Goal: Task Accomplishment & Management: Manage account settings

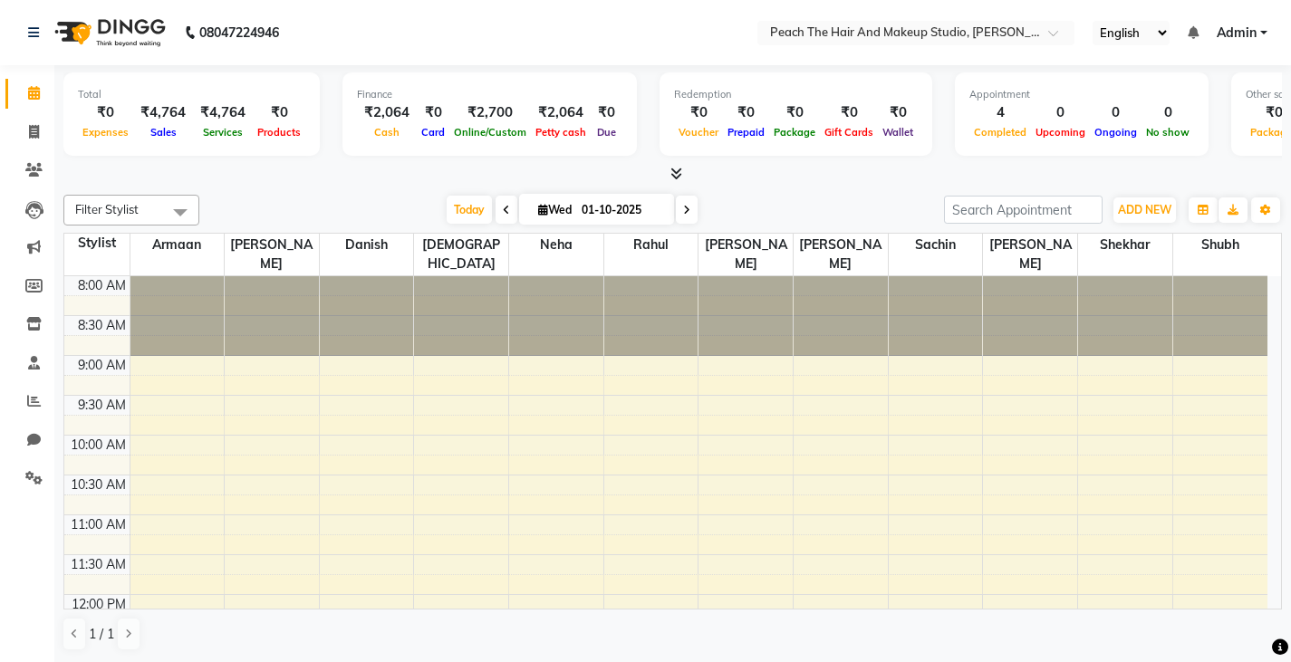
scroll to position [798, 0]
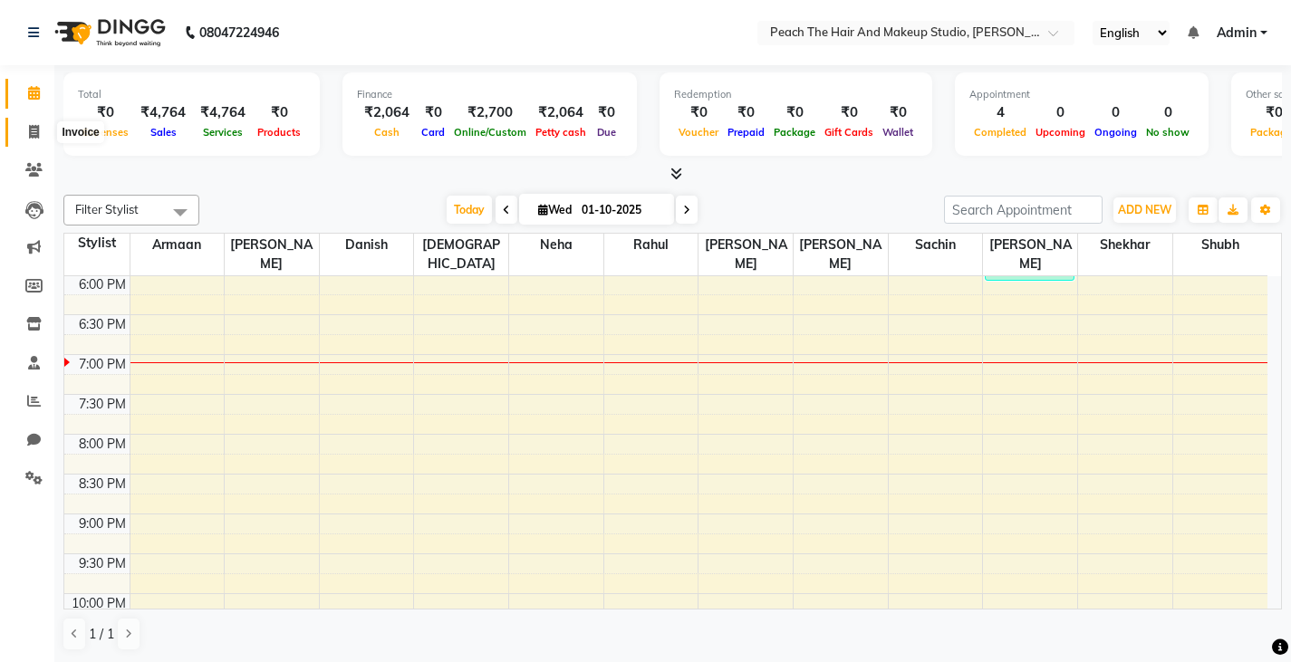
click at [32, 128] on icon at bounding box center [34, 132] width 10 height 14
select select "service"
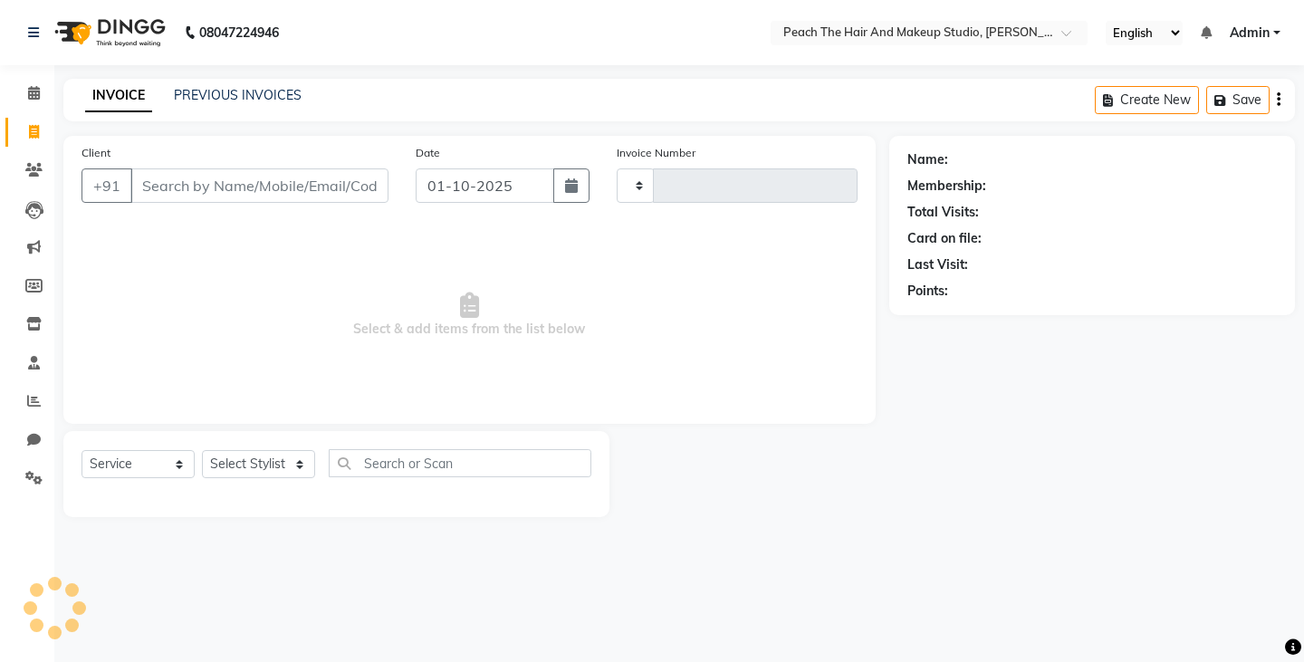
type input "0005"
select select "9105"
click at [230, 466] on select "Select Stylist Ankit [PERSON_NAME] Danish Karan Krishna [PERSON_NAME] [PERSON_N…" at bounding box center [258, 464] width 113 height 28
click at [101, 300] on span "Select & add items from the list below" at bounding box center [470, 315] width 776 height 181
click at [225, 458] on select "Select Stylist Ankit [PERSON_NAME] Danish Karan Krishna [PERSON_NAME] [PERSON_N…" at bounding box center [258, 464] width 113 height 28
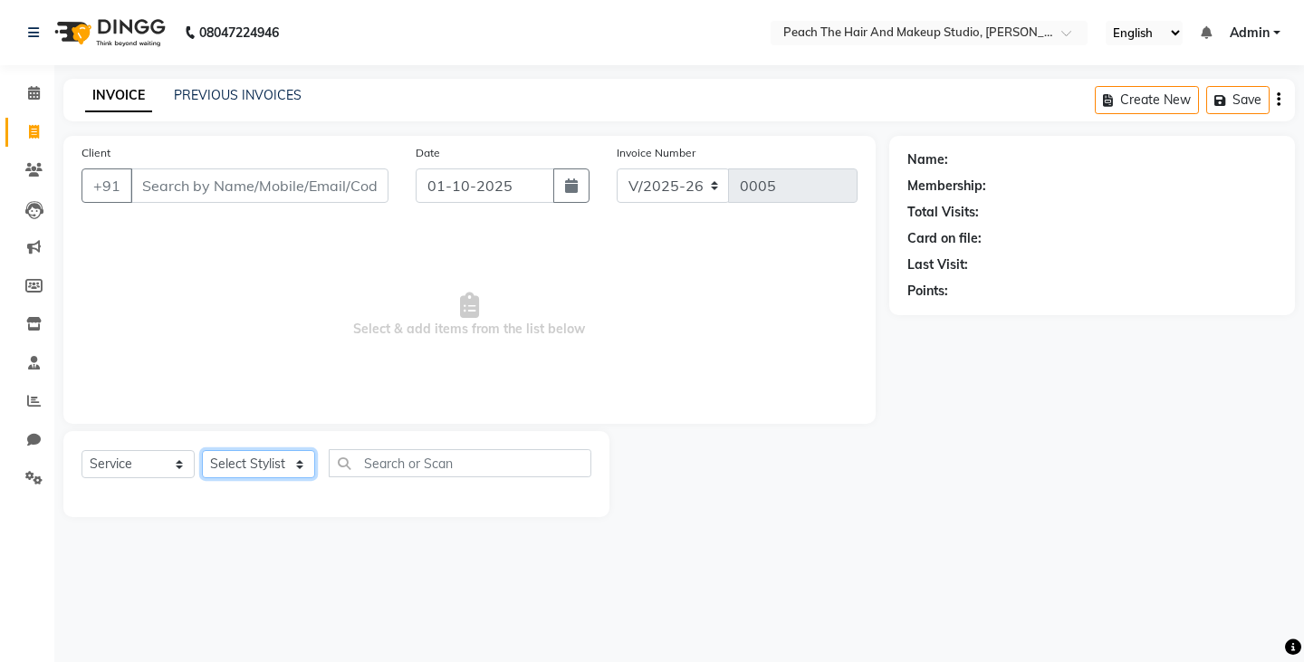
select select "93106"
click at [202, 450] on select "Select Stylist Ankit [PERSON_NAME] Danish Karan Krishna [PERSON_NAME] [PERSON_N…" at bounding box center [258, 464] width 113 height 28
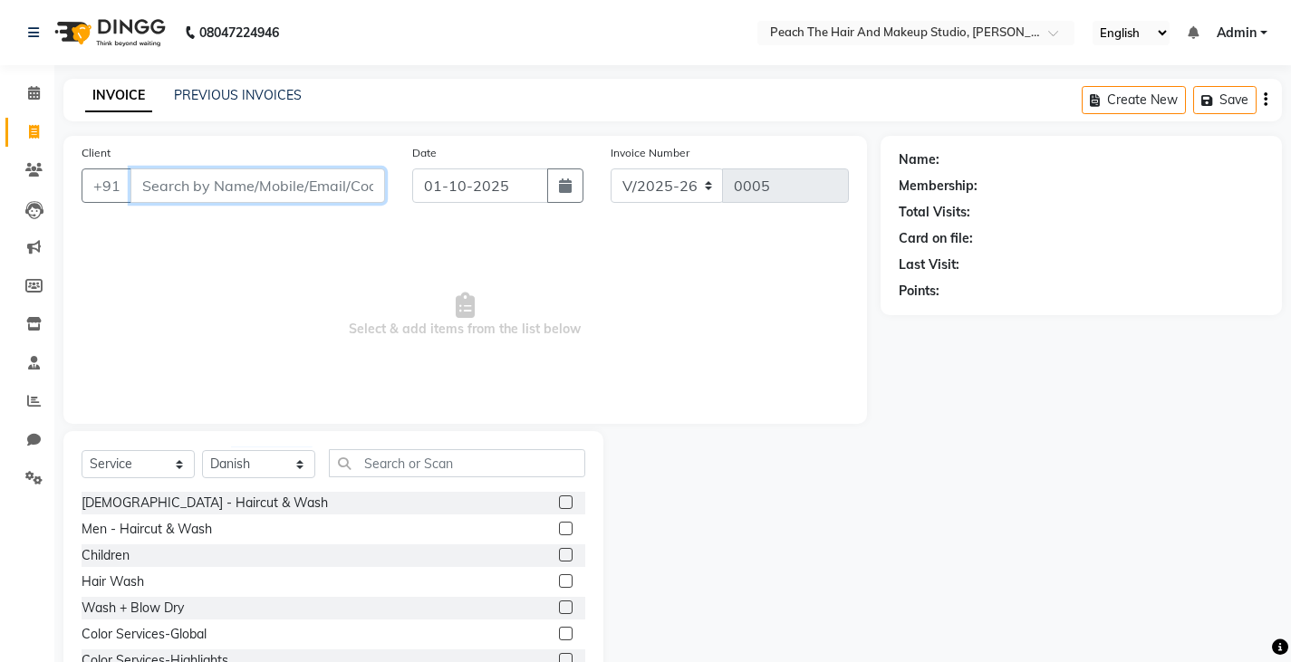
click at [252, 198] on input "Client" at bounding box center [257, 185] width 255 height 34
type input "999999999"
click at [320, 178] on span "Add Client" at bounding box center [339, 186] width 72 height 18
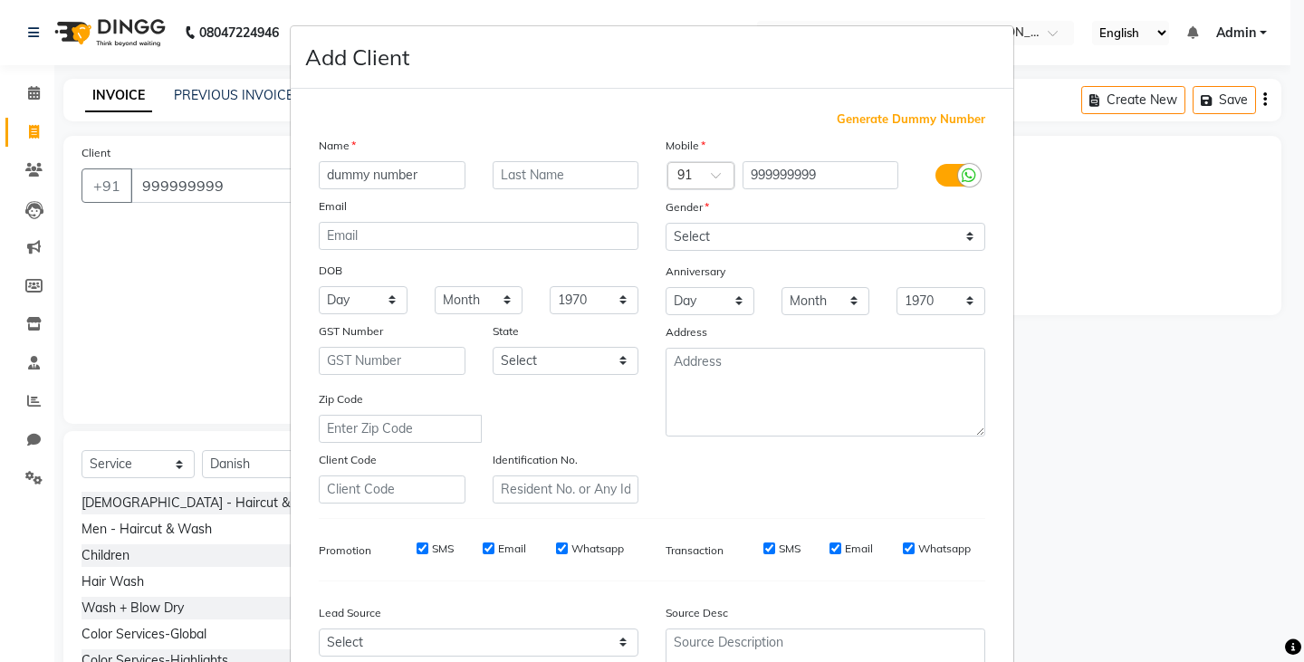
type input "dummy number"
click at [669, 237] on select "Select [DEMOGRAPHIC_DATA] [DEMOGRAPHIC_DATA] Other Prefer Not To Say" at bounding box center [826, 237] width 320 height 28
click at [666, 223] on select "Select [DEMOGRAPHIC_DATA] [DEMOGRAPHIC_DATA] Other Prefer Not To Say" at bounding box center [826, 237] width 320 height 28
select select "prefer_not_to_say"
click at [1045, 433] on ngb-modal-window "Add Client Generate Dummy Number Name dummy number Email DOB Day 01 02 03 04 05…" at bounding box center [652, 331] width 1304 height 662
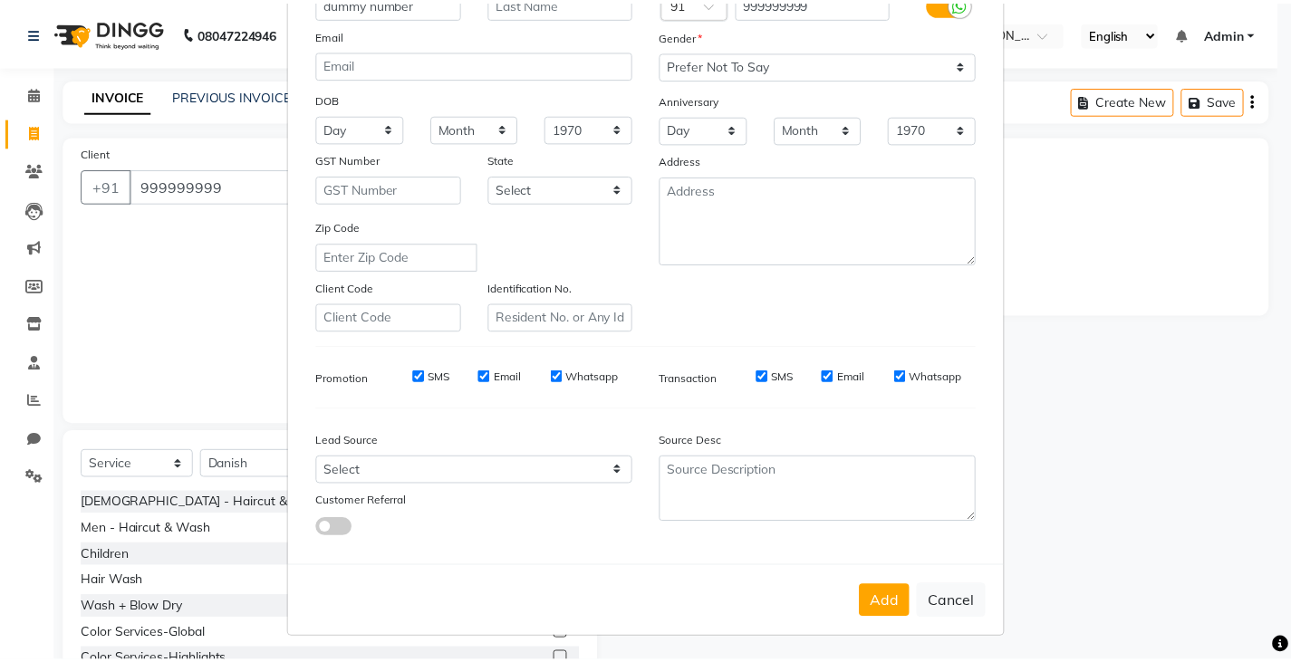
scroll to position [173, 0]
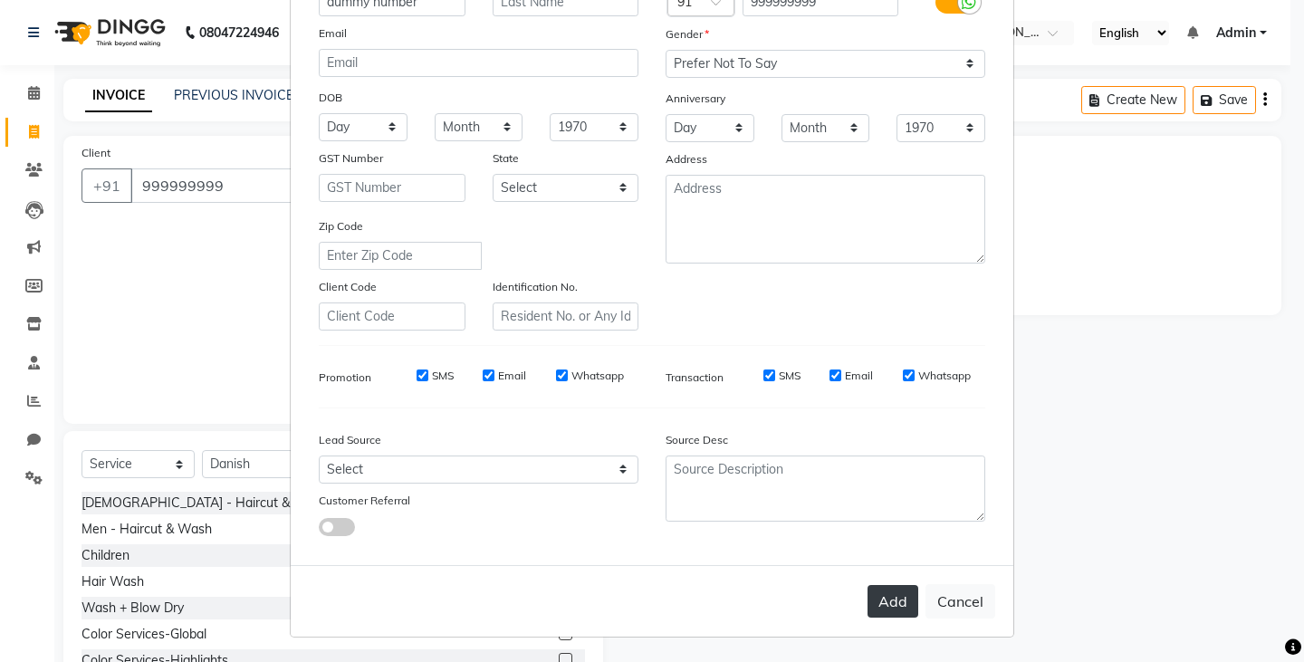
click at [880, 603] on button "Add" at bounding box center [893, 601] width 51 height 33
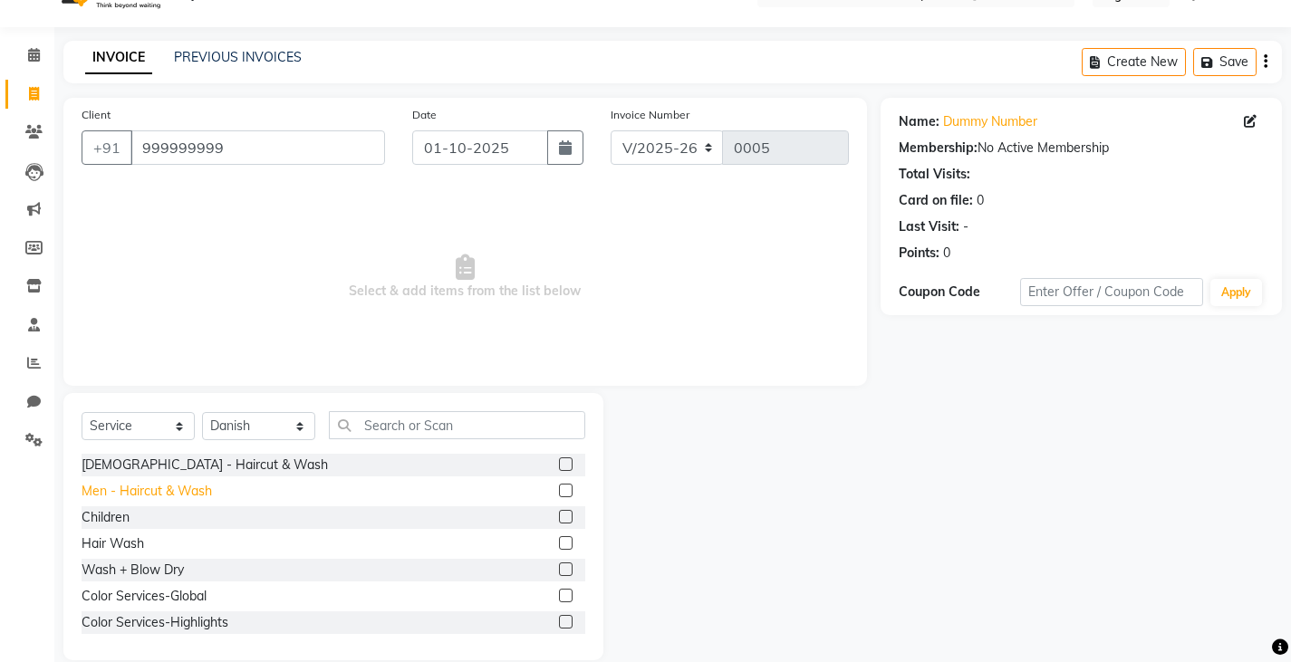
scroll to position [63, 0]
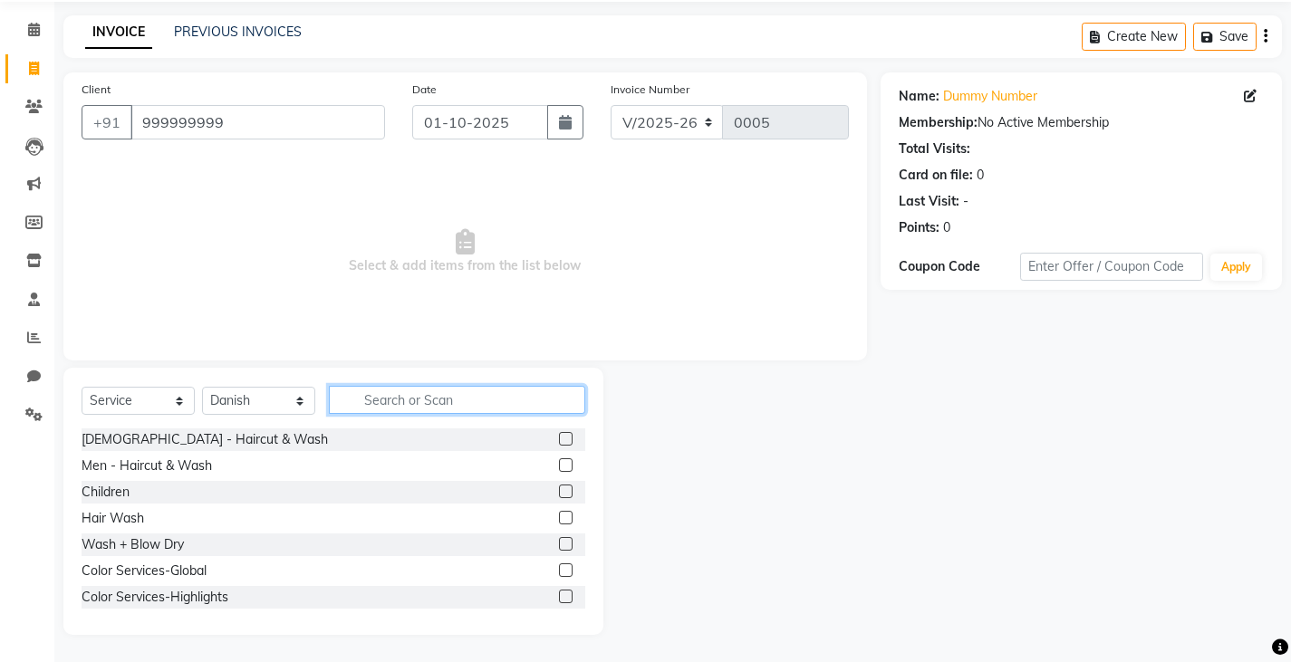
click at [396, 406] on input "text" at bounding box center [457, 400] width 256 height 28
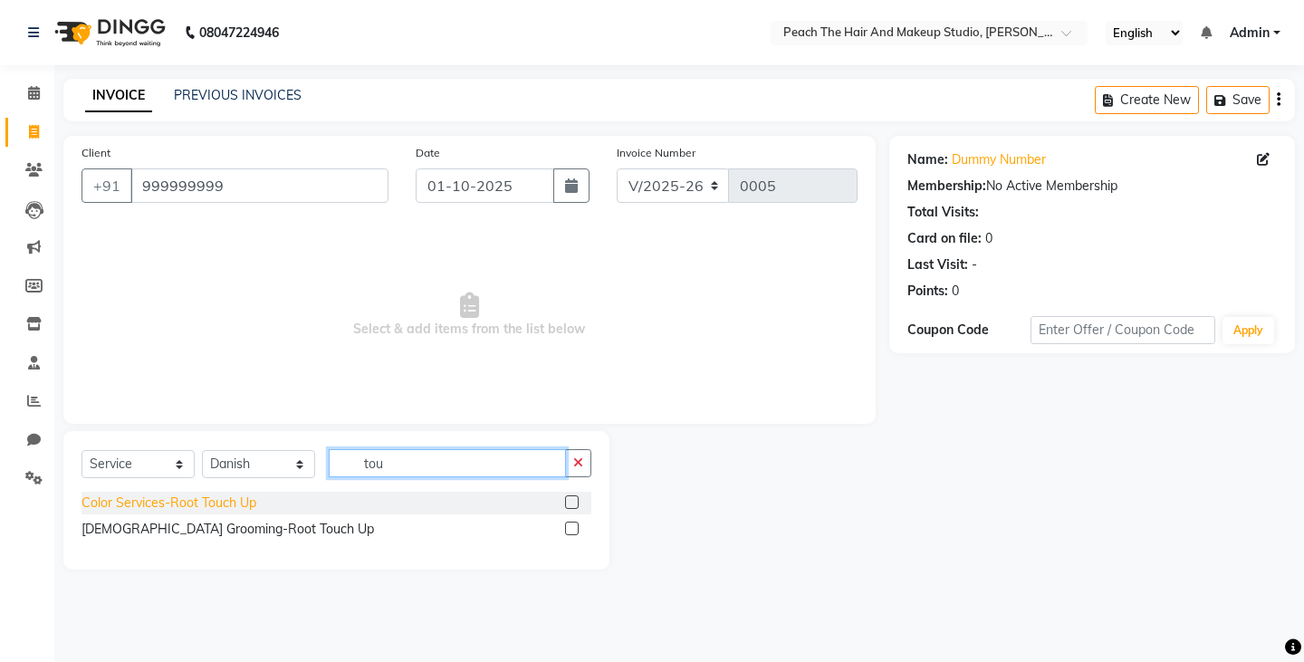
type input "tou"
click at [169, 498] on div "Color Services-Root Touch Up" at bounding box center [169, 503] width 175 height 19
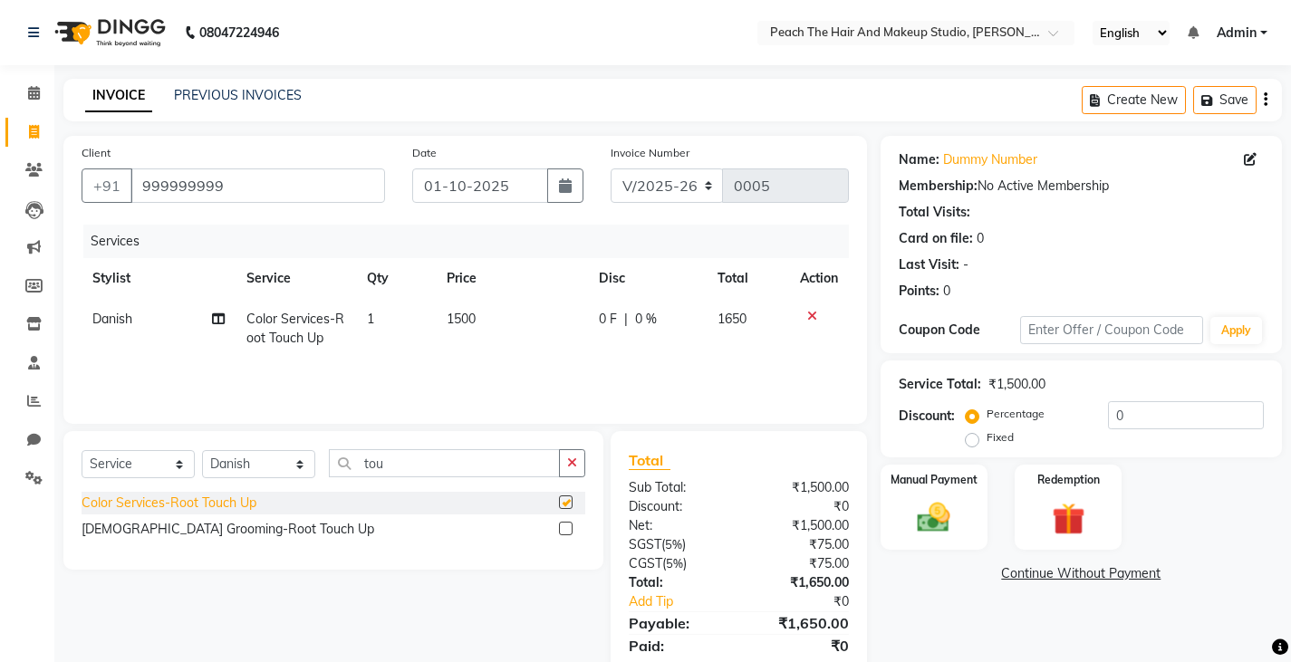
checkbox input "false"
click at [515, 319] on td "1500" at bounding box center [512, 329] width 152 height 60
select select "93106"
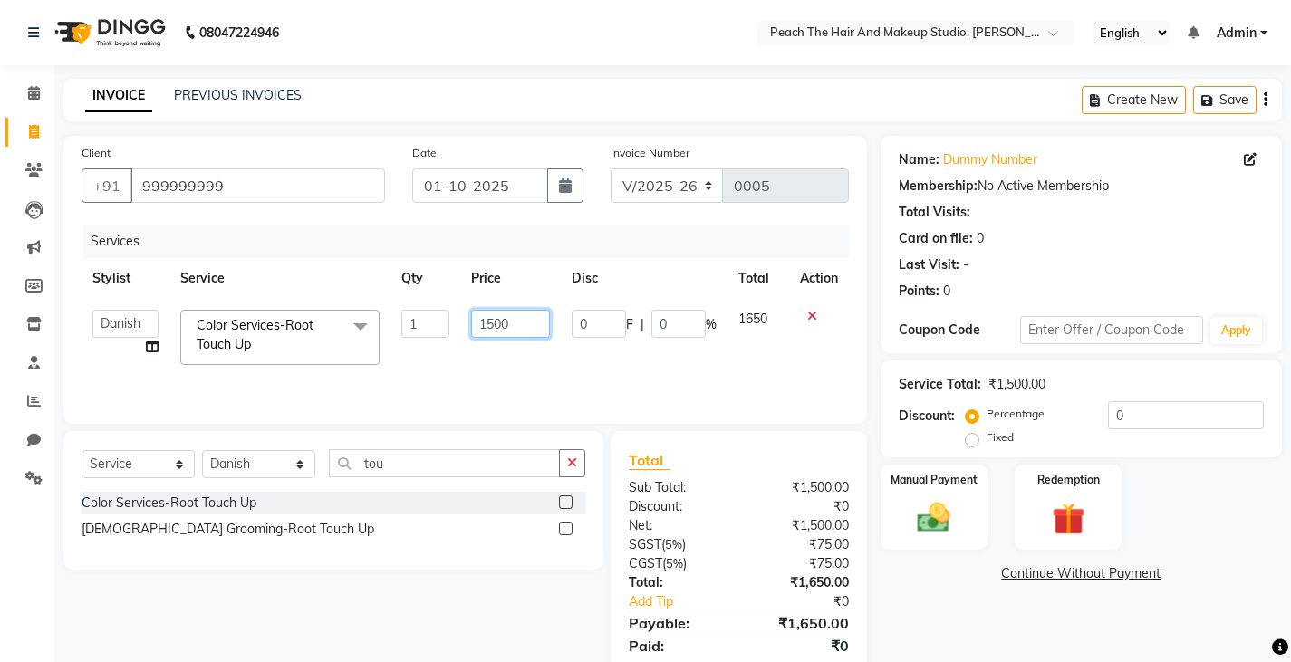
click at [515, 319] on input "1500" at bounding box center [510, 324] width 79 height 28
type input "1"
type input "1200"
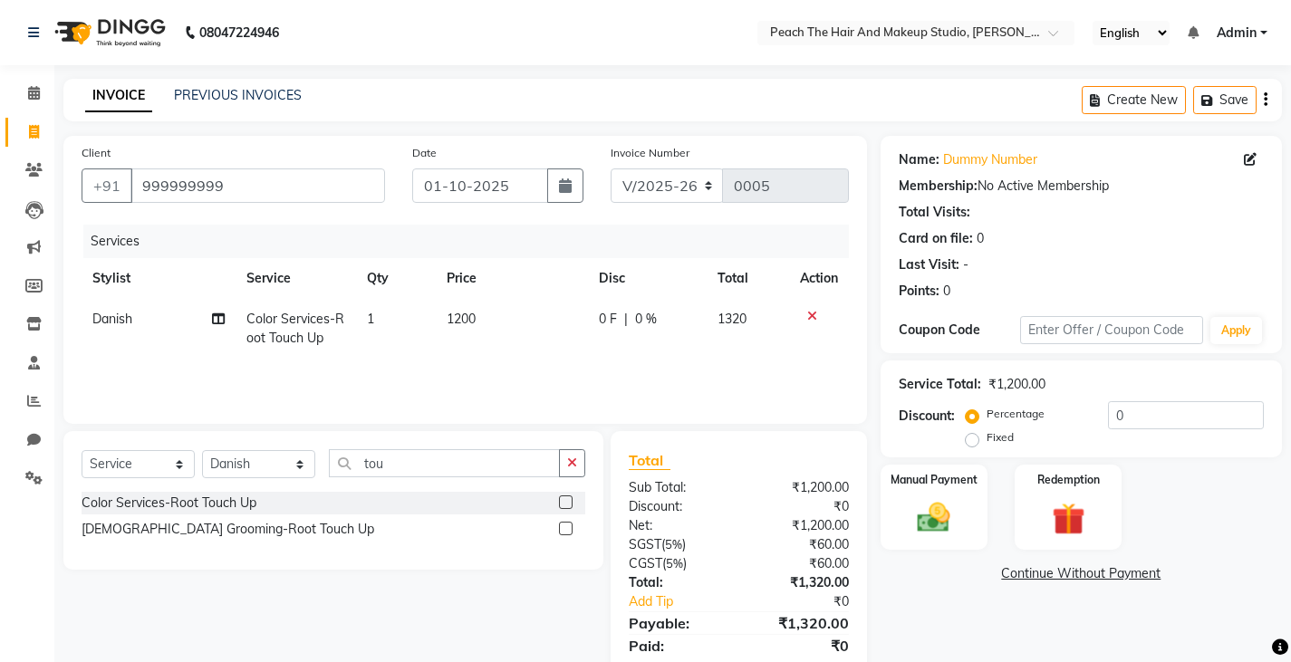
click at [916, 602] on div "Name: Dummy Number Membership: No Active Membership Total Visits: Card on file:…" at bounding box center [1087, 417] width 415 height 562
click at [524, 319] on td "1200" at bounding box center [512, 329] width 152 height 60
select select "93106"
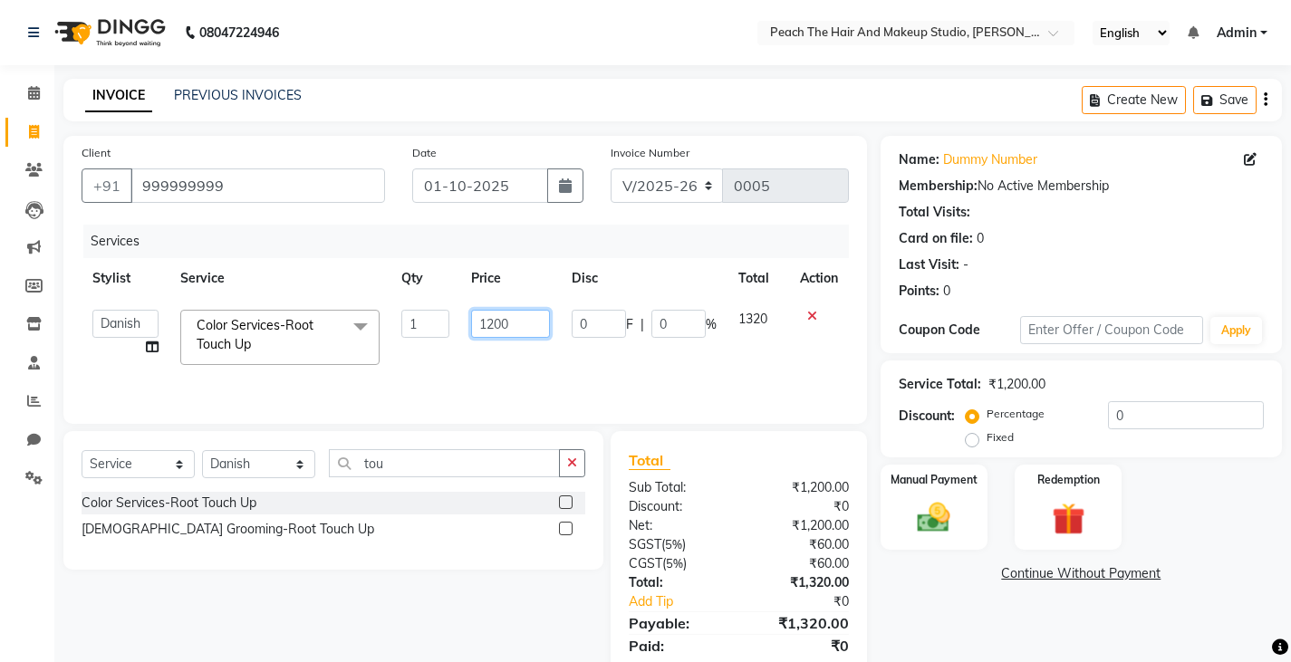
click at [524, 319] on input "1200" at bounding box center [510, 324] width 79 height 28
type input "1100"
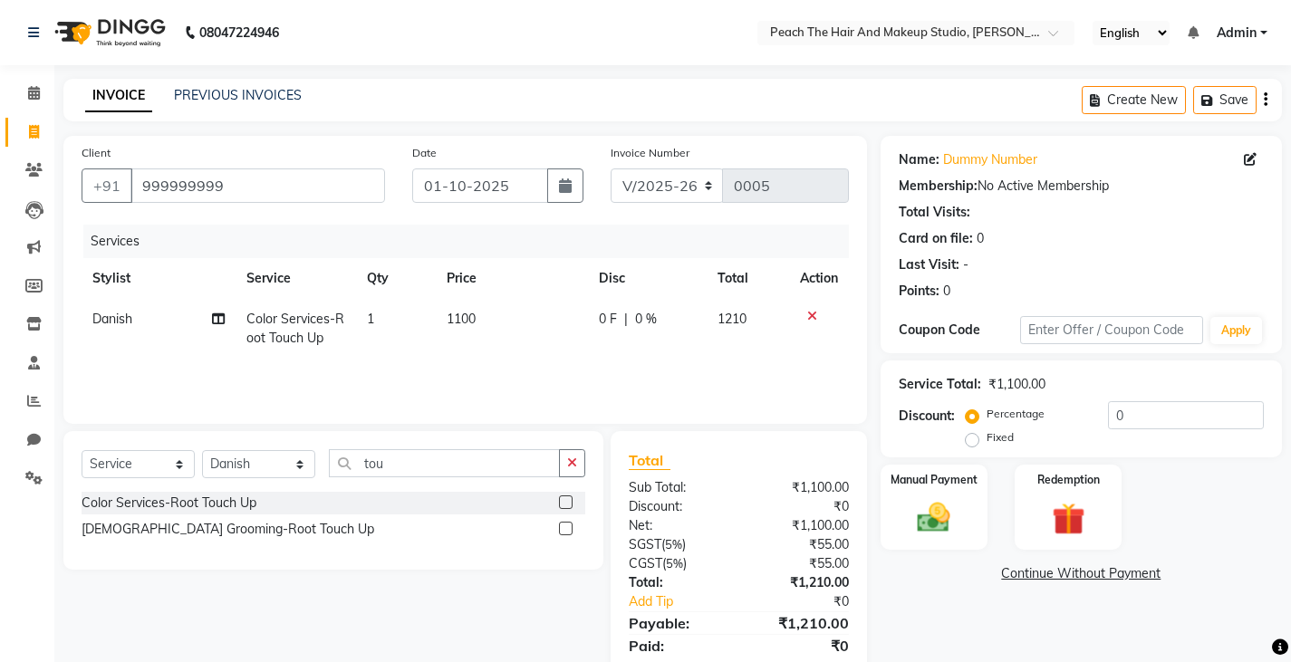
click at [937, 582] on link "Continue Without Payment" at bounding box center [1081, 573] width 394 height 19
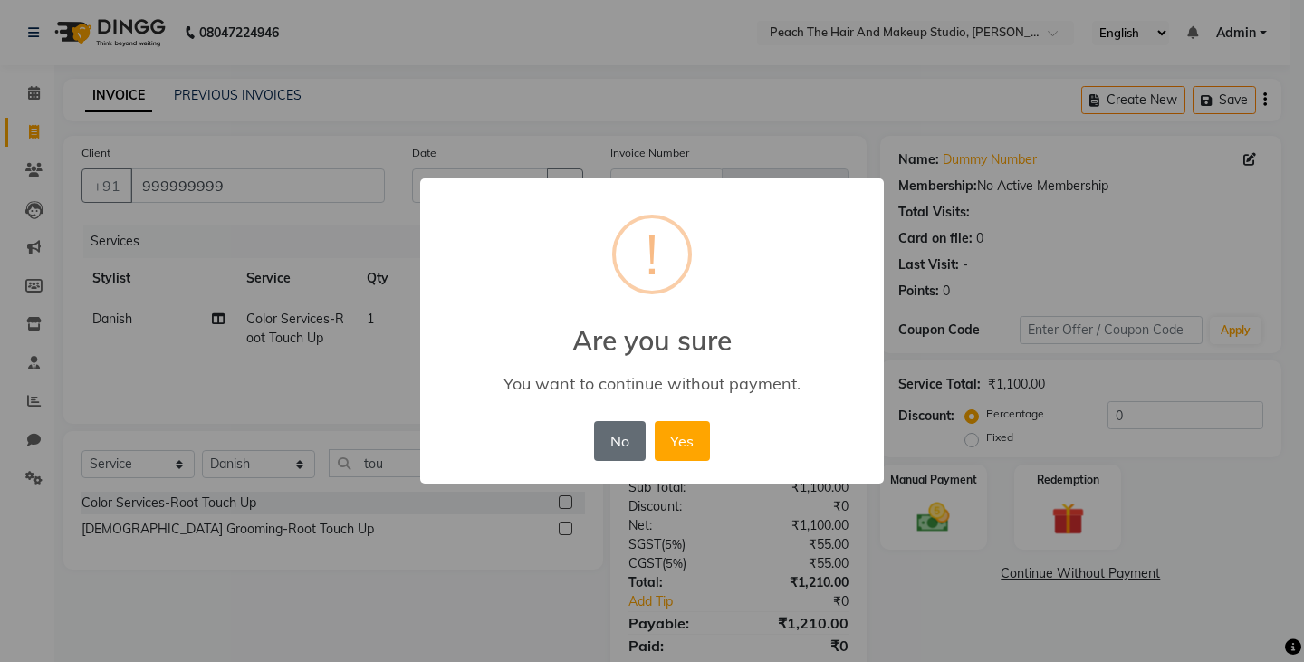
click at [619, 441] on button "No" at bounding box center [619, 441] width 51 height 40
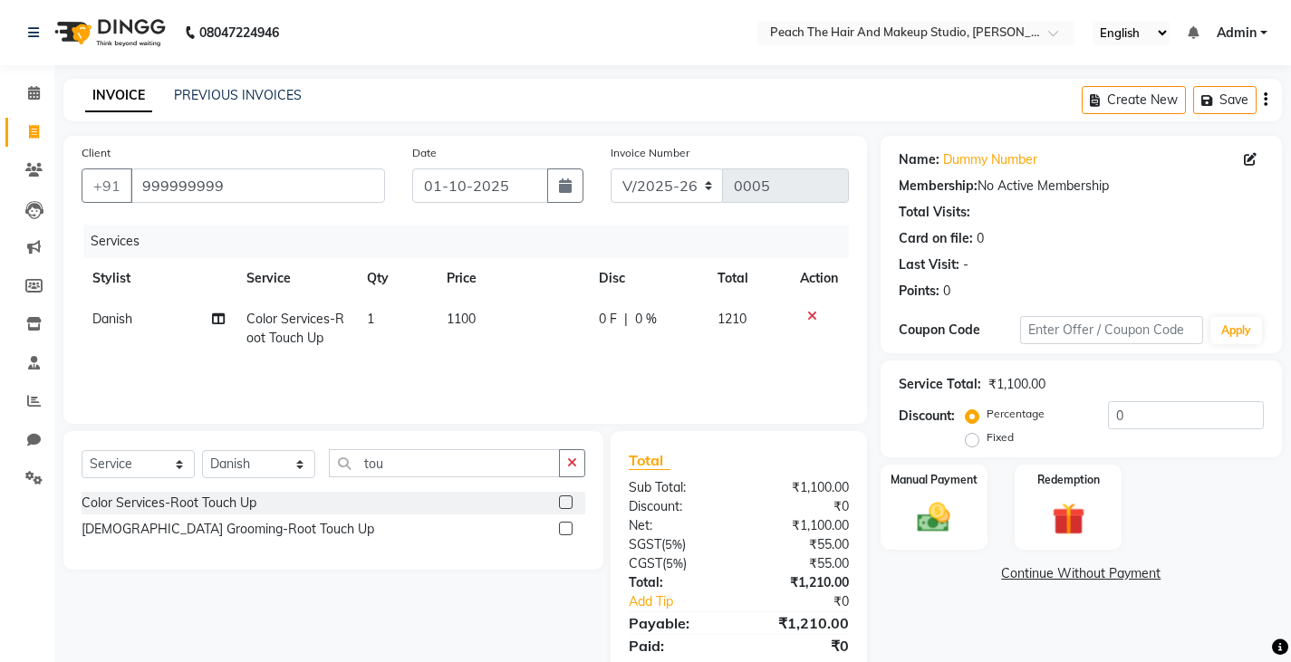
click at [535, 327] on td "1100" at bounding box center [512, 329] width 152 height 60
select select "93106"
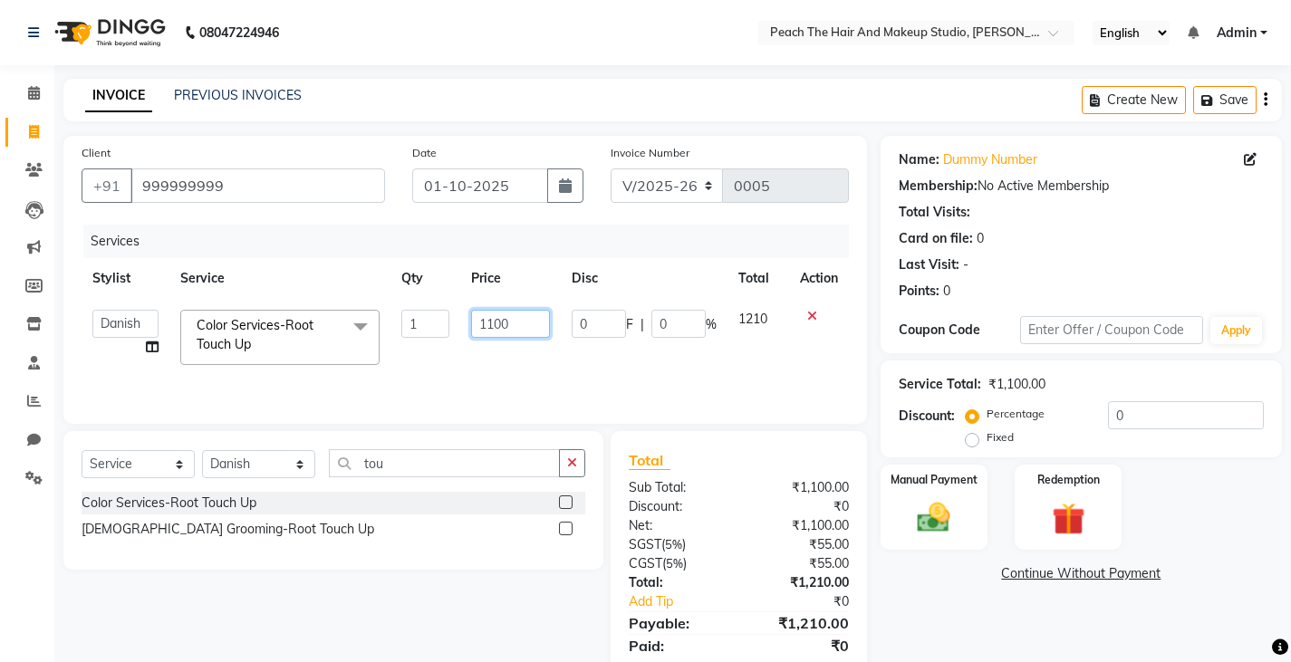
click at [535, 327] on input "1100" at bounding box center [510, 324] width 79 height 28
type input "1"
type input "1500"
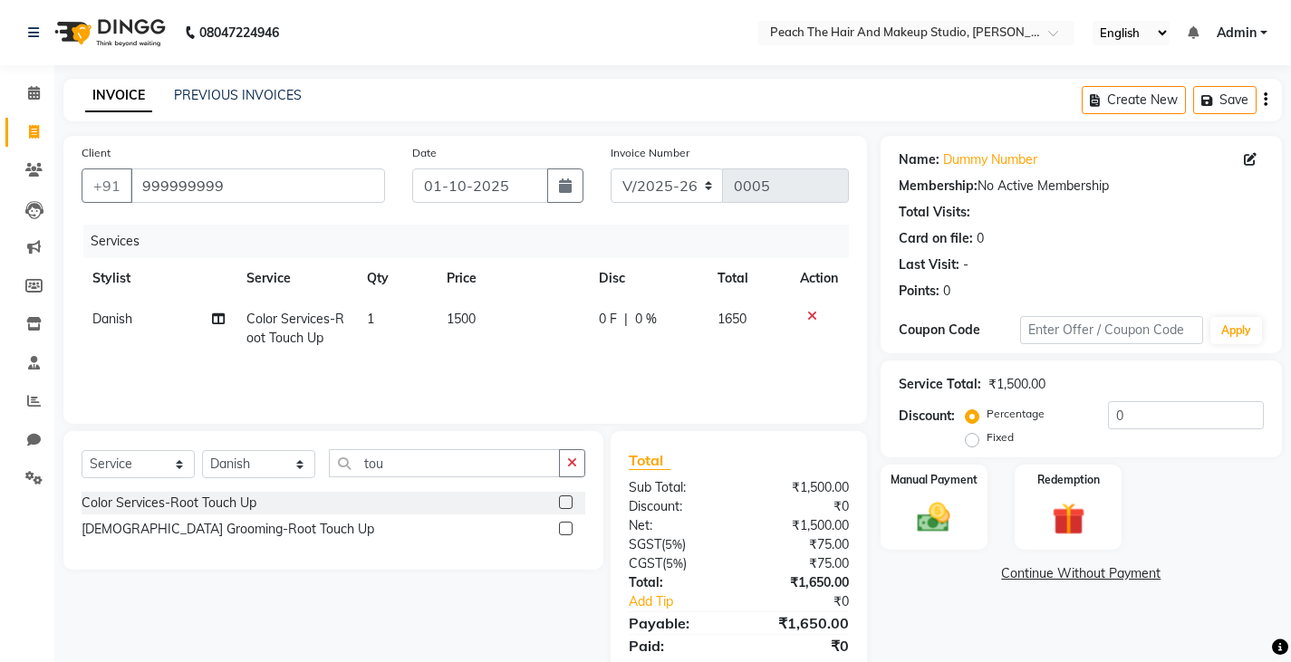
click at [900, 576] on link "Continue Without Payment" at bounding box center [1081, 573] width 394 height 19
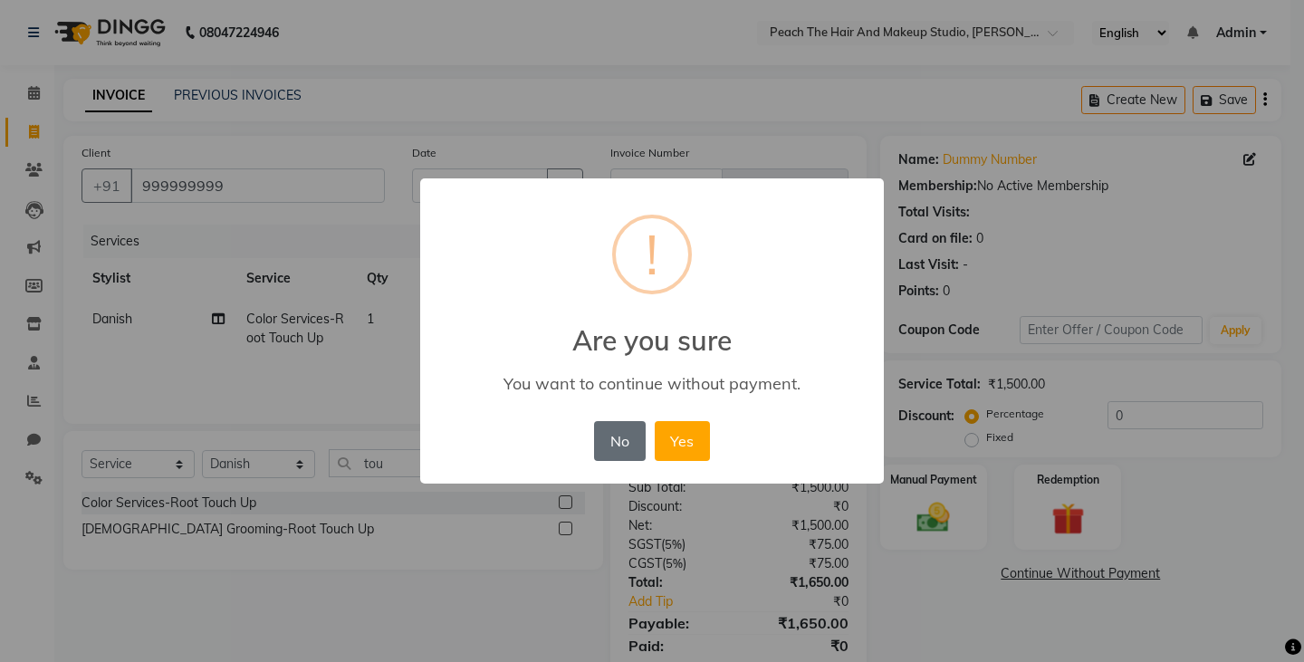
click at [615, 439] on button "No" at bounding box center [619, 441] width 51 height 40
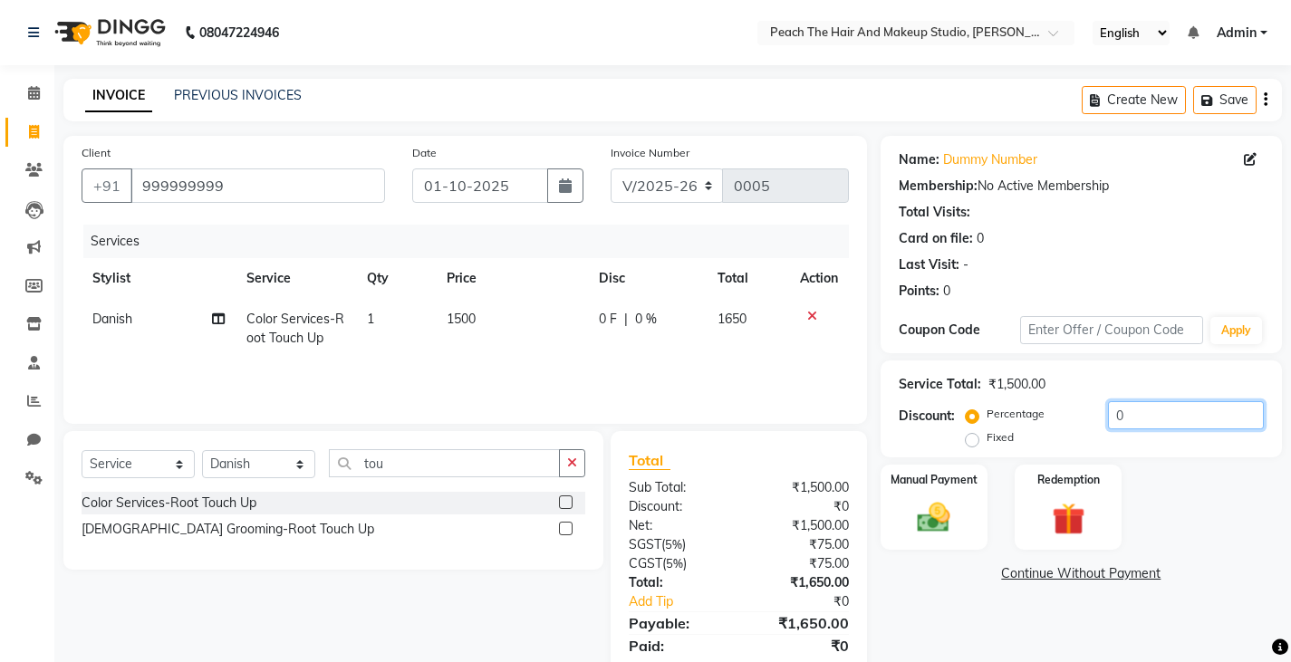
click at [1140, 411] on input "0" at bounding box center [1186, 415] width 156 height 28
type input "2"
type input "15.1"
click at [938, 497] on div "Manual Payment" at bounding box center [933, 508] width 111 height 90
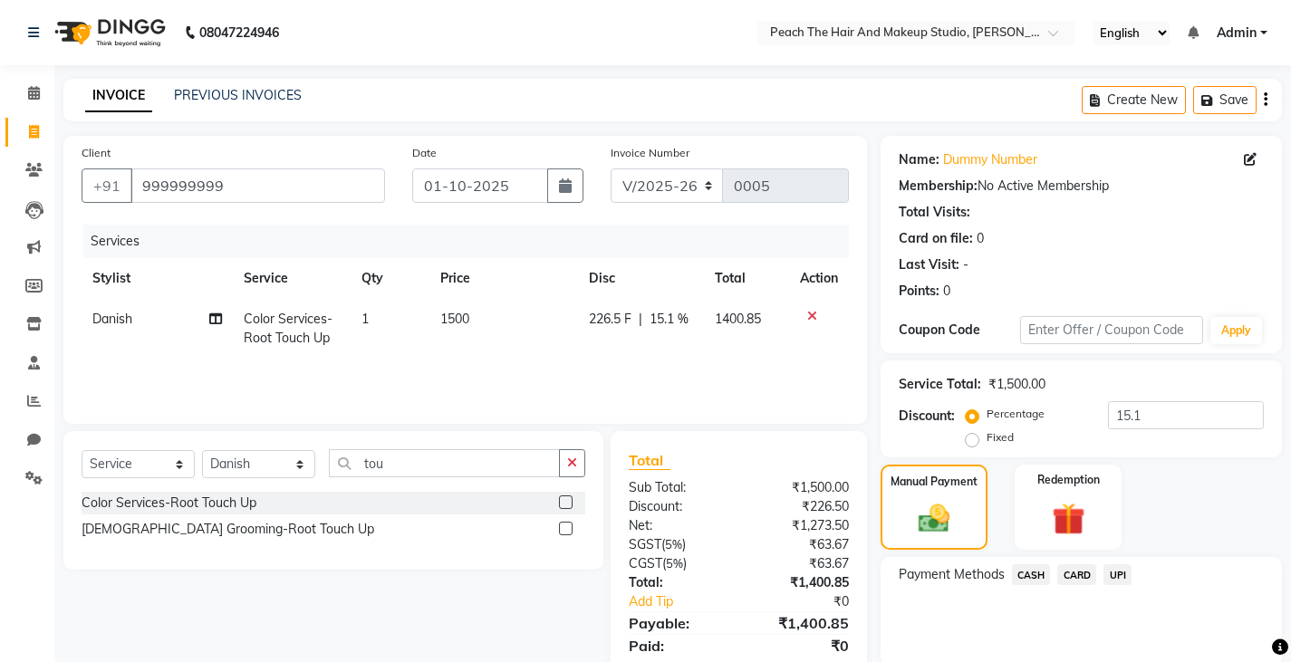
click at [1126, 575] on span "UPI" at bounding box center [1117, 574] width 28 height 21
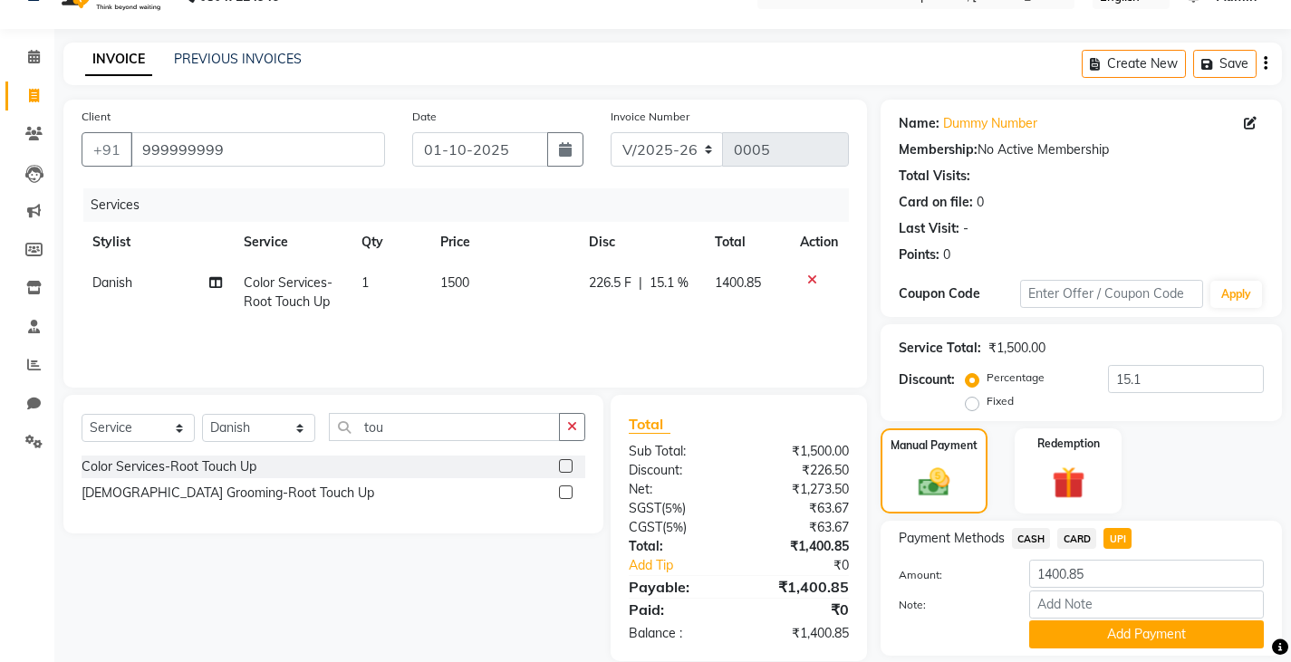
scroll to position [94, 0]
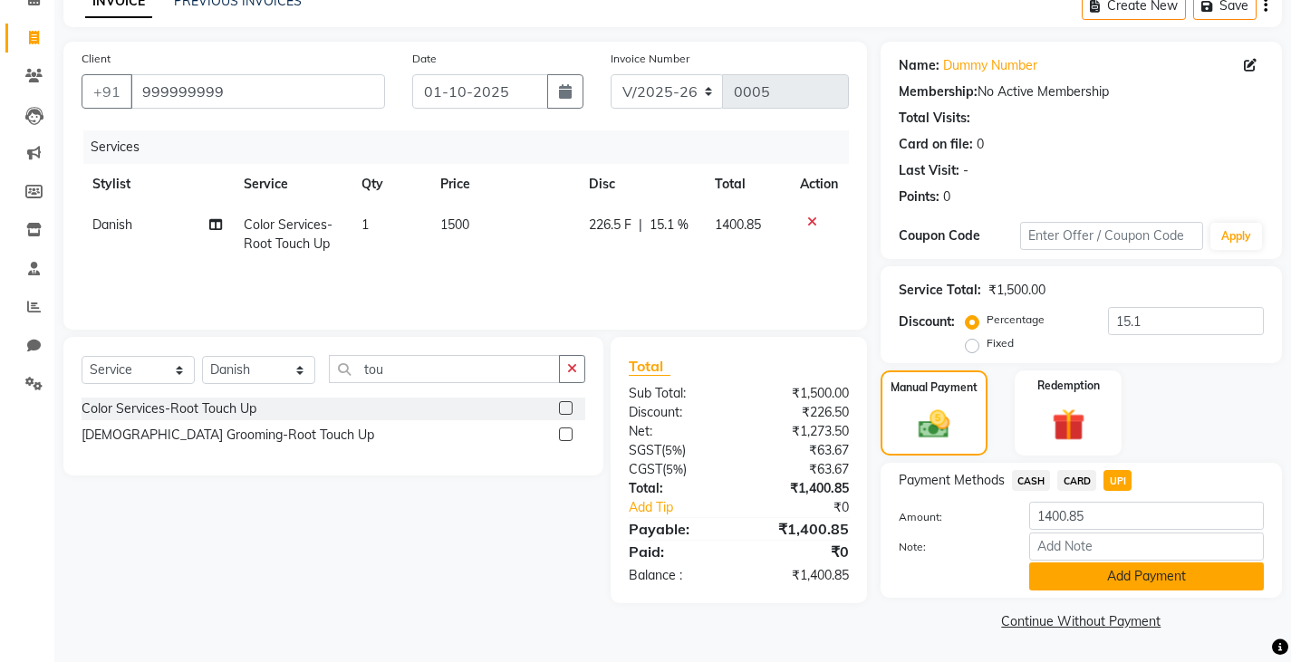
click at [1171, 575] on button "Add Payment" at bounding box center [1146, 577] width 235 height 28
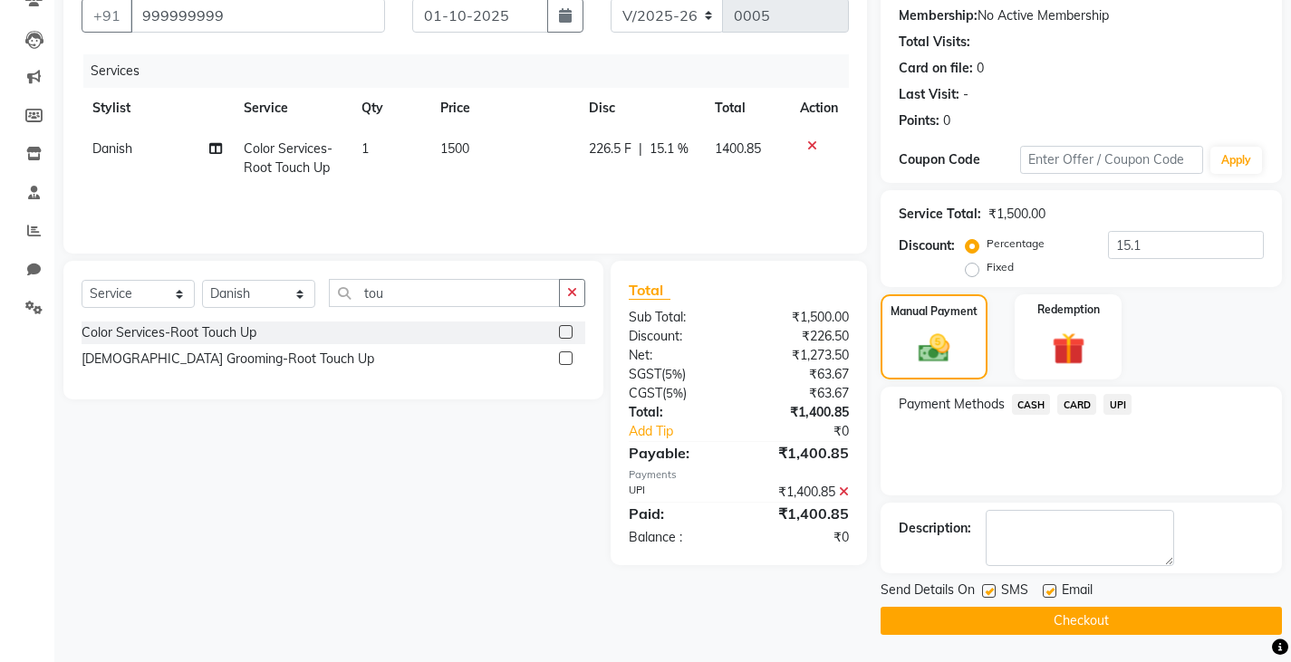
scroll to position [170, 0]
click at [983, 593] on label at bounding box center [989, 591] width 14 height 14
click at [983, 593] on input "checkbox" at bounding box center [988, 592] width 12 height 12
checkbox input "false"
click at [939, 615] on button "Checkout" at bounding box center [1080, 621] width 401 height 28
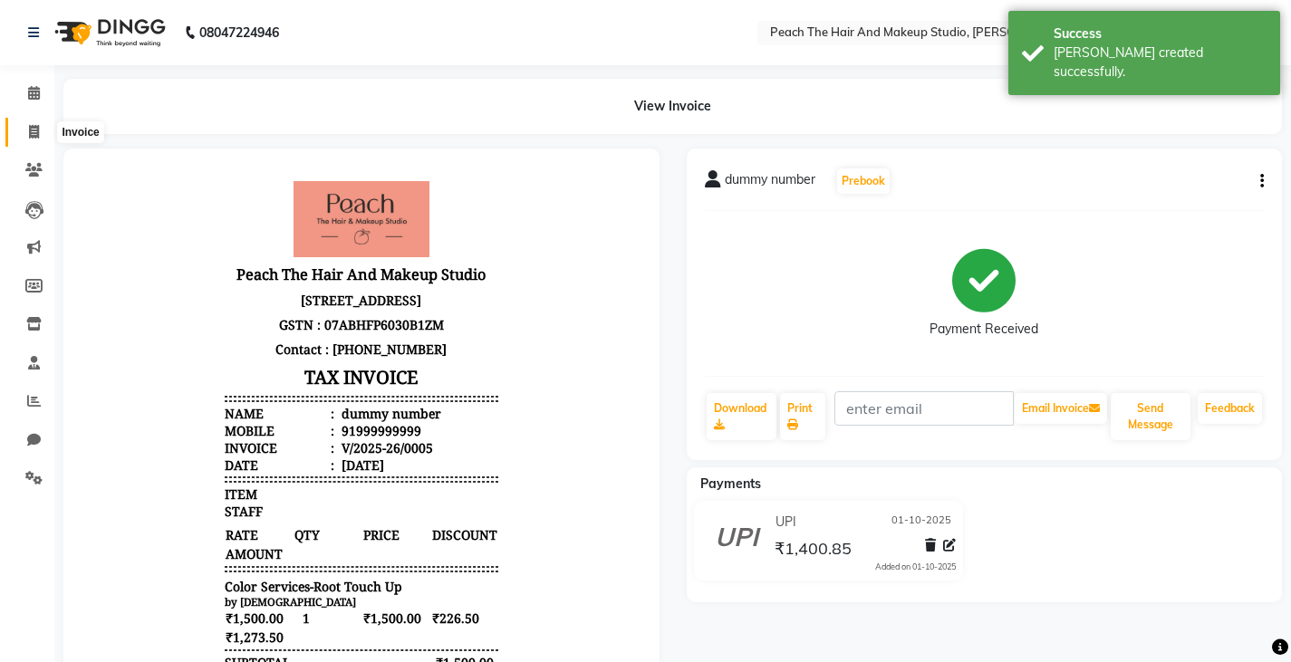
click at [34, 130] on icon at bounding box center [34, 132] width 10 height 14
select select "service"
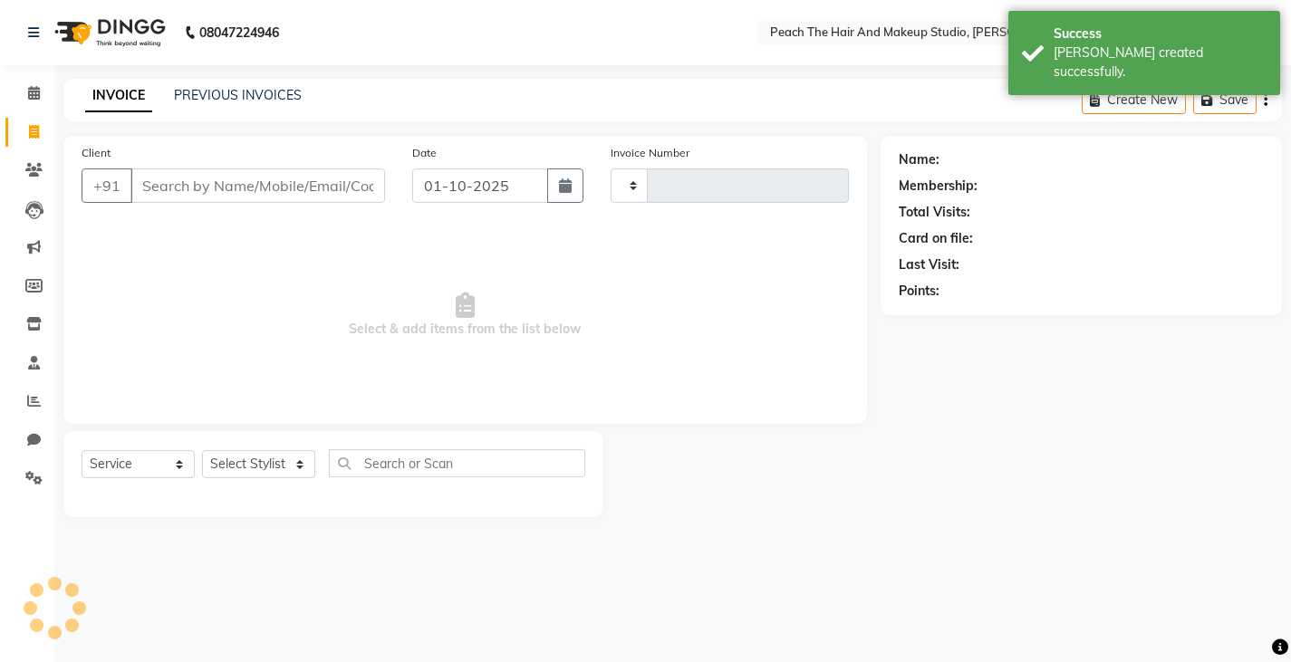
type input "0006"
select select "9105"
click at [191, 202] on input "Client" at bounding box center [259, 185] width 258 height 34
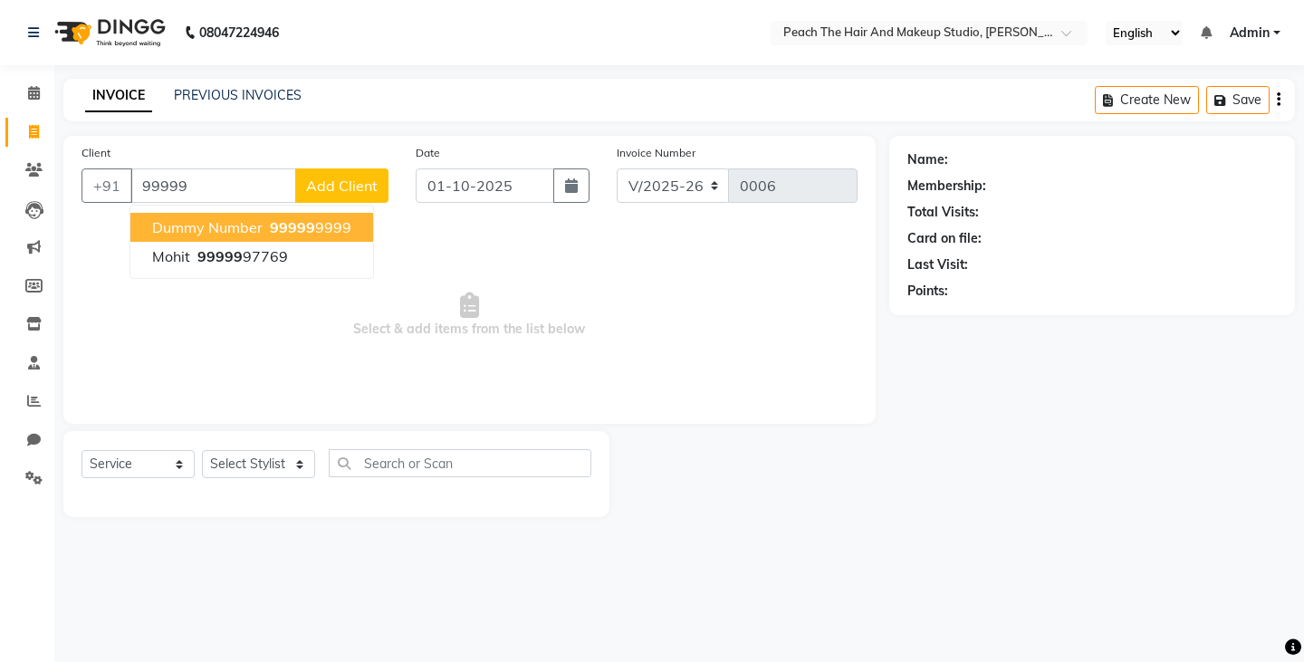
click at [149, 232] on button "dummy number 99999 9999" at bounding box center [251, 227] width 243 height 29
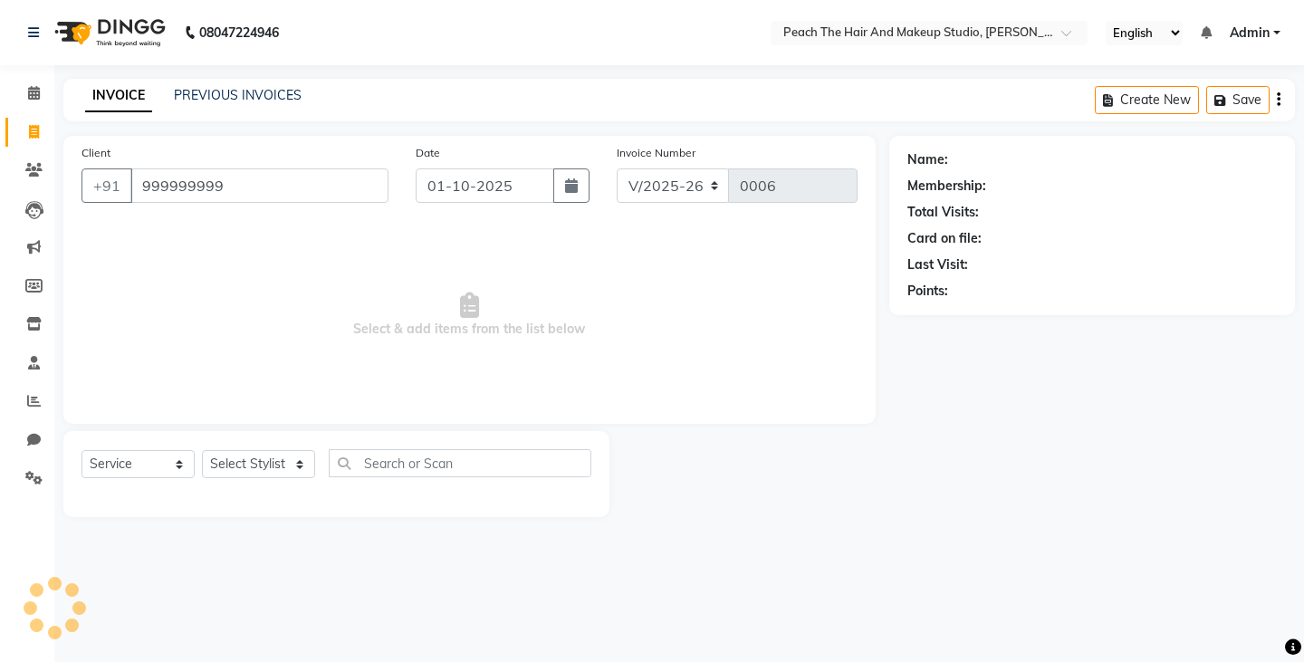
type input "999999999"
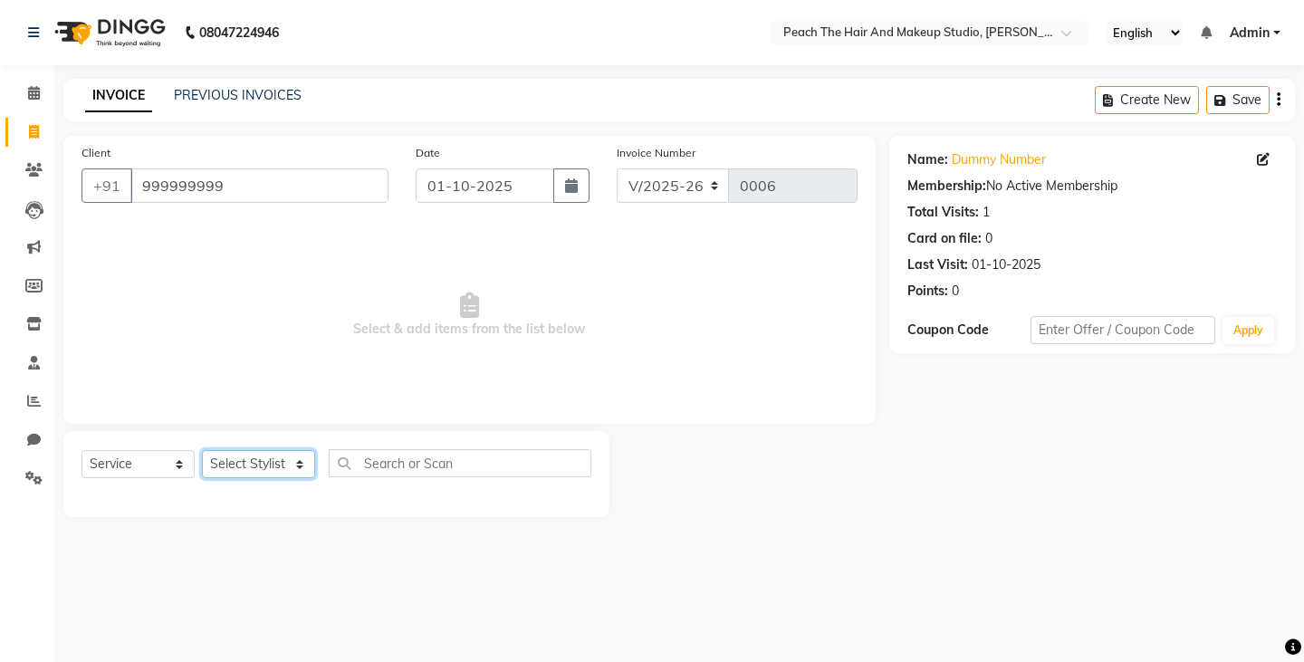
click at [264, 462] on select "Select Stylist Ankit [PERSON_NAME] Danish Karan Krishna [PERSON_NAME] [PERSON_N…" at bounding box center [258, 464] width 113 height 28
select select "93106"
click at [202, 450] on select "Select Stylist Ankit [PERSON_NAME] Danish Karan Krishna [PERSON_NAME] [PERSON_N…" at bounding box center [258, 464] width 113 height 28
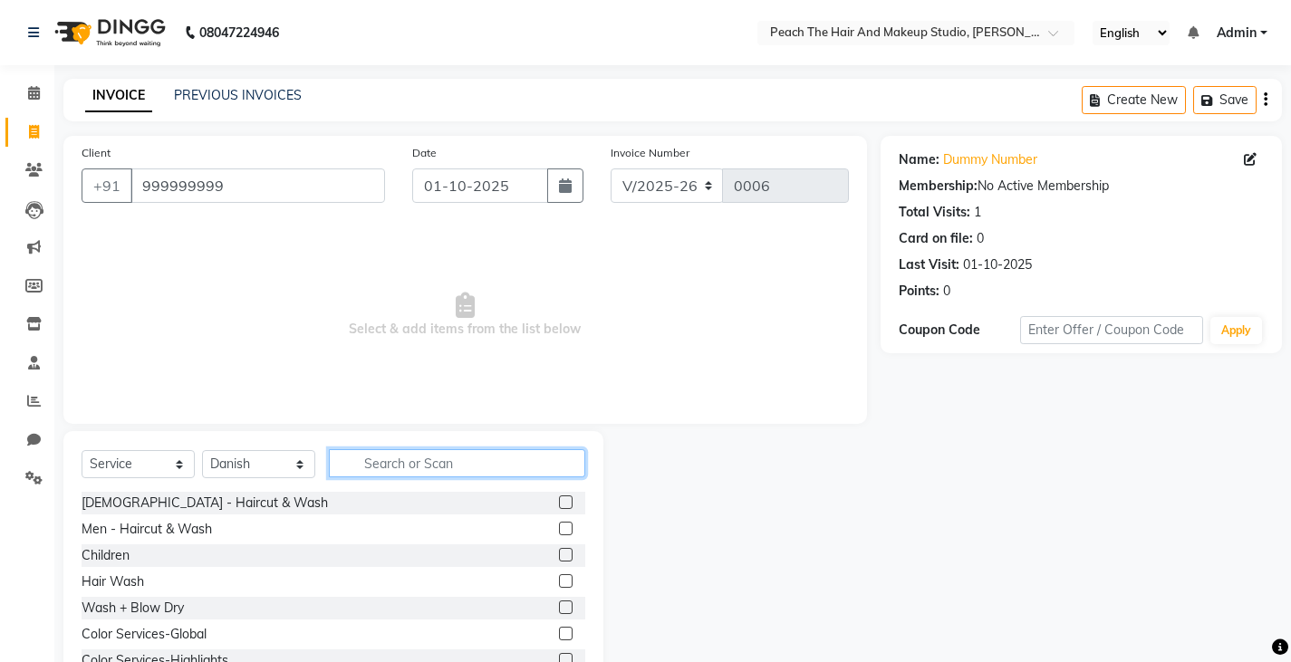
click at [349, 459] on input "text" at bounding box center [457, 463] width 256 height 28
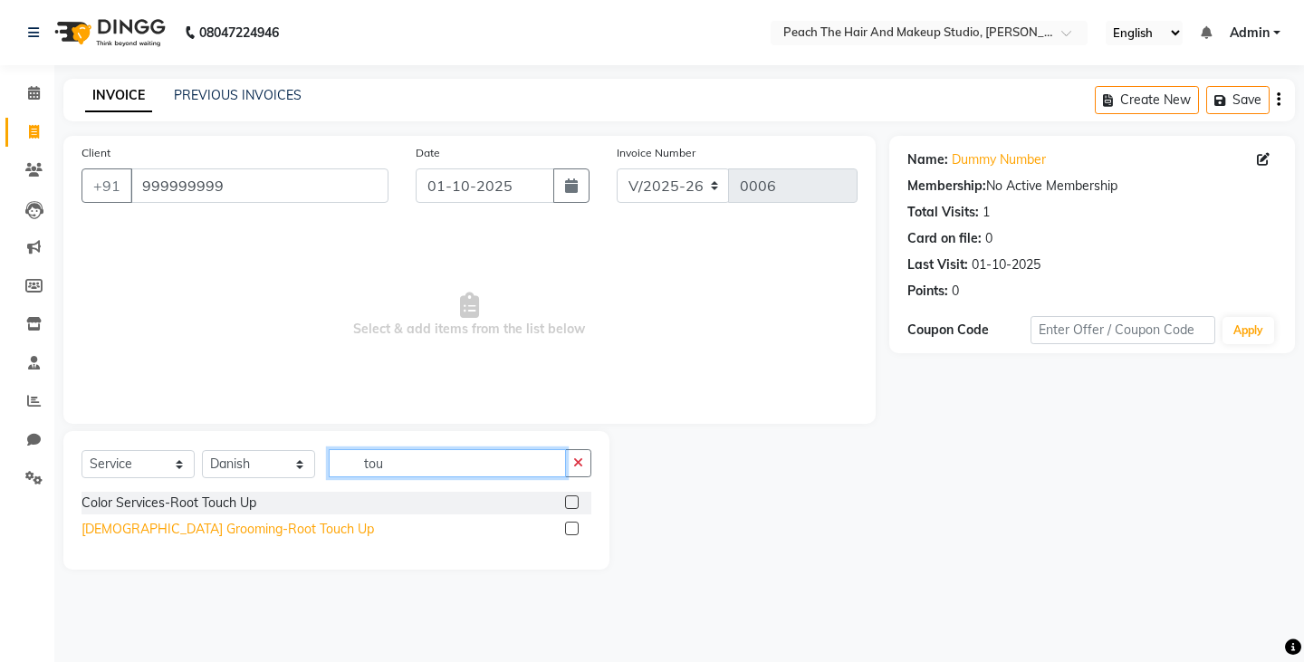
type input "tou"
click at [198, 530] on div "[DEMOGRAPHIC_DATA] Grooming-Root Touch Up" at bounding box center [228, 529] width 293 height 19
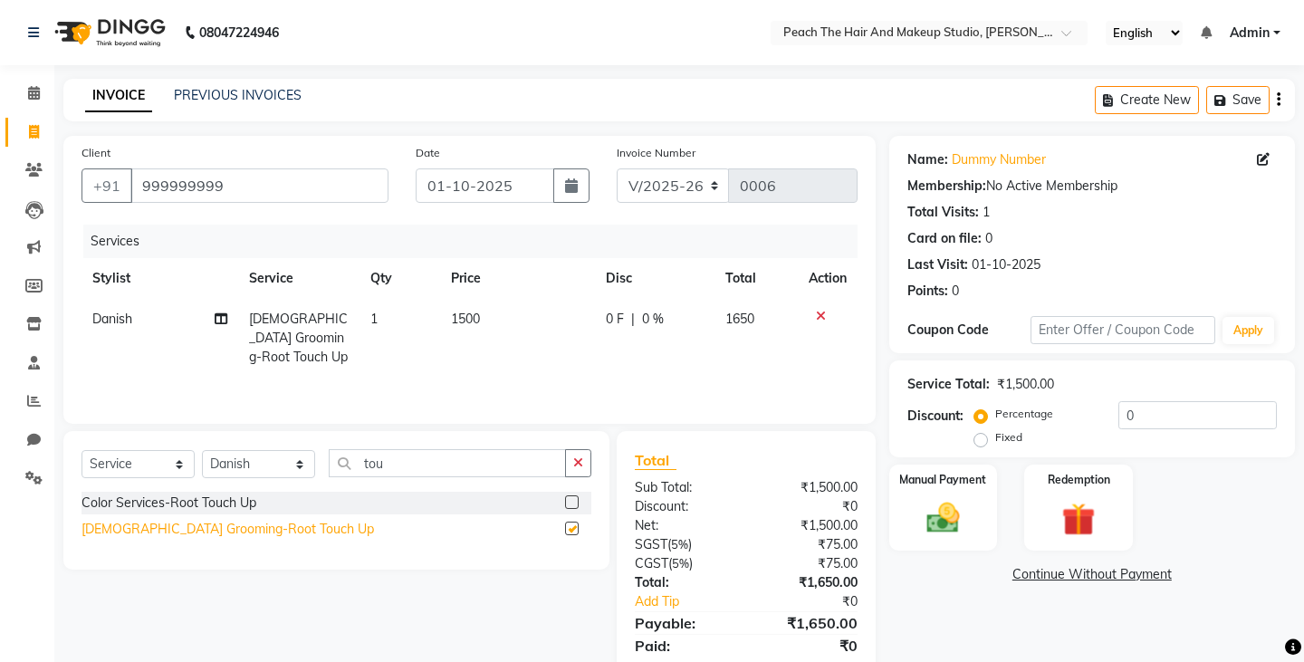
checkbox input "false"
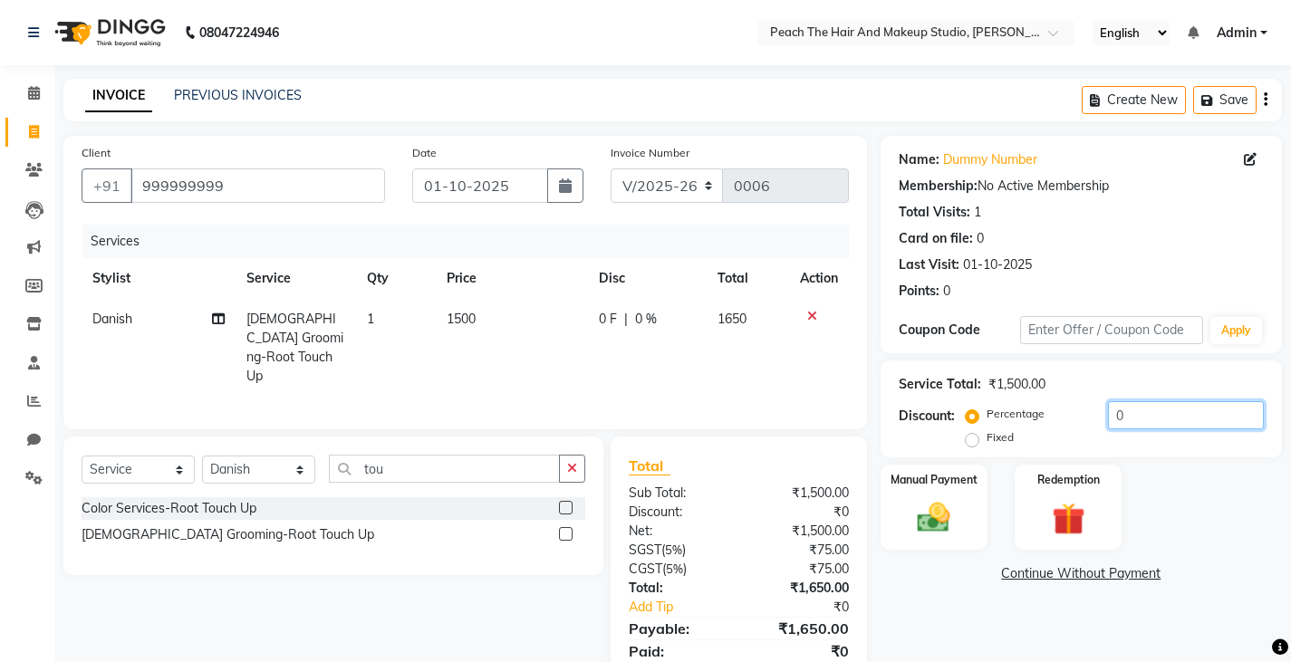
click at [1168, 418] on input "0" at bounding box center [1186, 415] width 156 height 28
type input "1"
click at [986, 446] on label "Fixed" at bounding box center [999, 437] width 27 height 16
click at [971, 444] on input "Fixed" at bounding box center [975, 437] width 13 height 13
radio input "true"
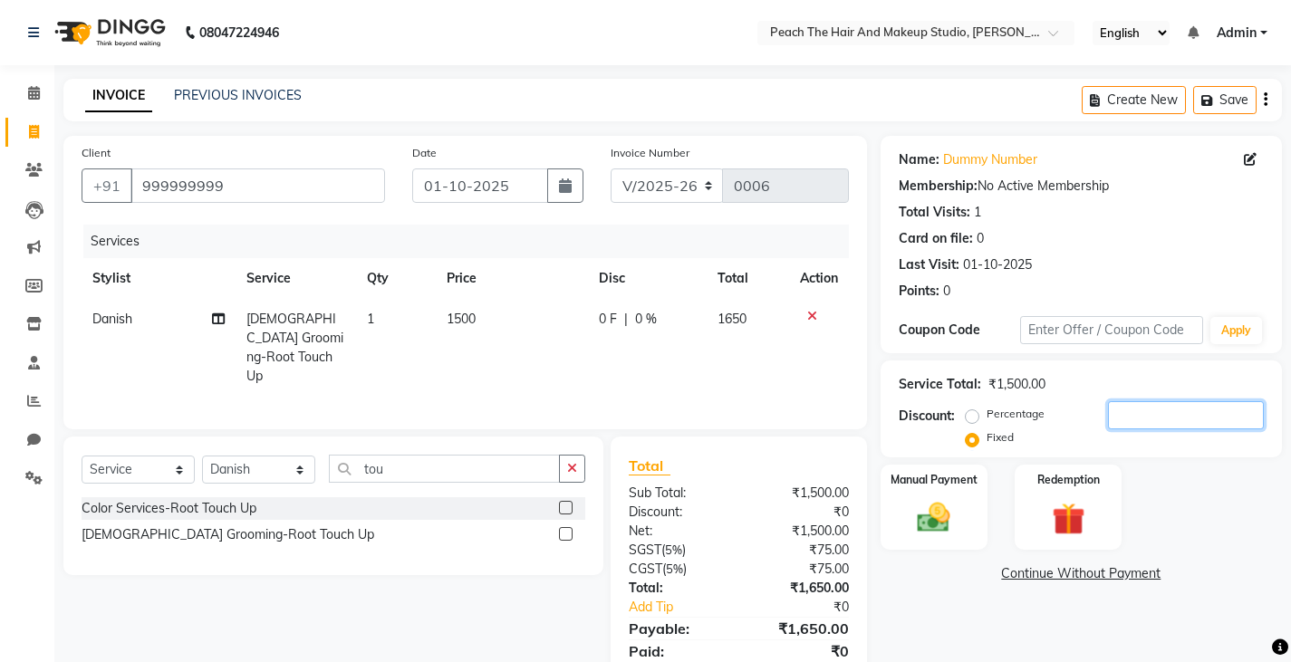
click at [1147, 409] on input "number" at bounding box center [1186, 415] width 156 height 28
type input "6"
type input "5"
type input "6"
type input "1"
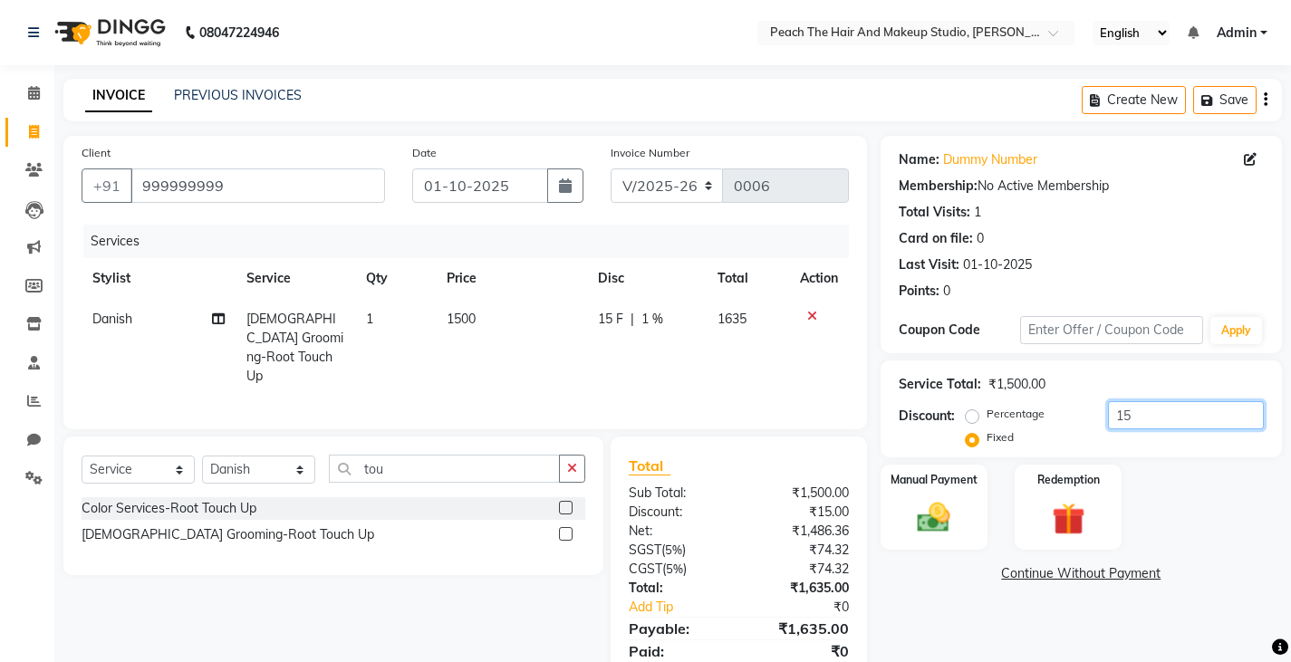
type input "1"
click at [1132, 403] on input "number" at bounding box center [1186, 415] width 156 height 28
type input "6"
click at [492, 327] on td "1500" at bounding box center [512, 348] width 152 height 98
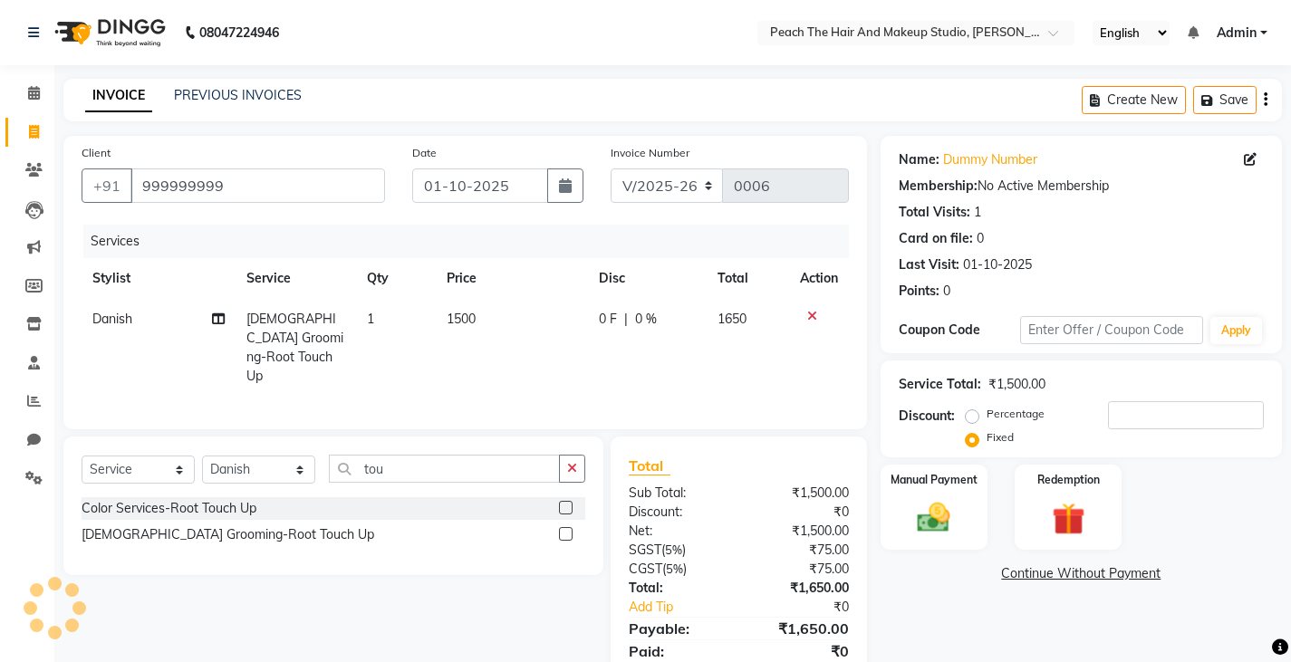
select select "93106"
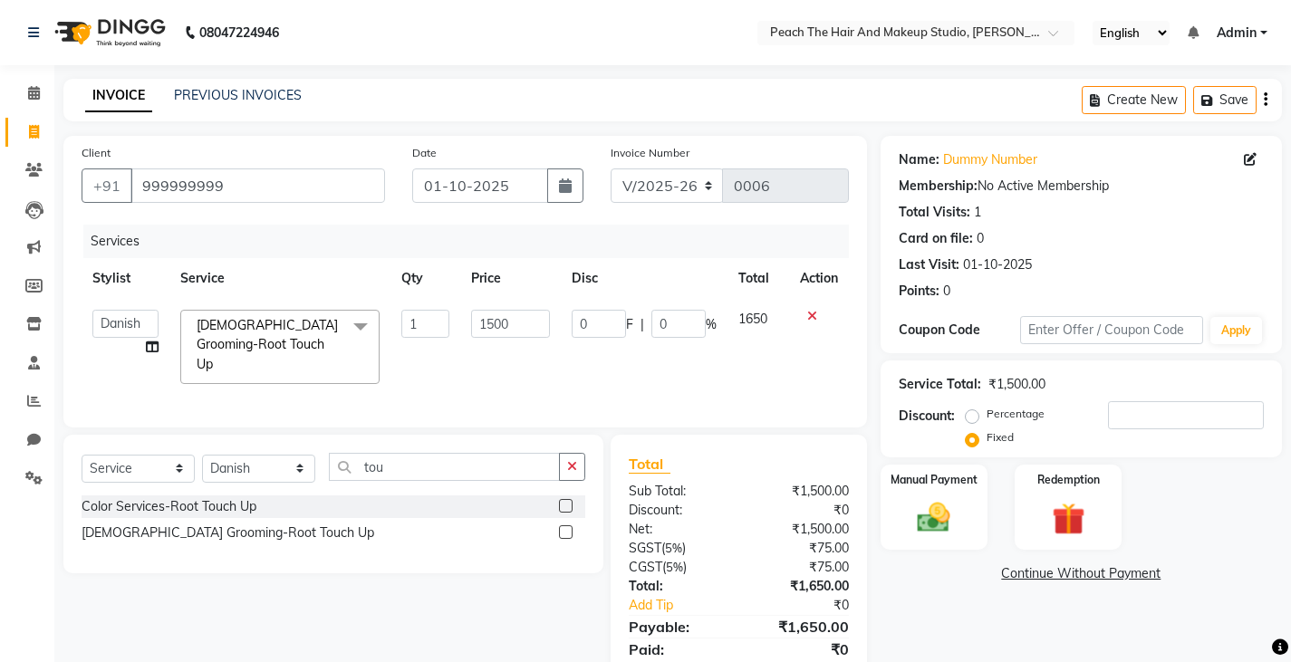
click at [552, 322] on td "1500" at bounding box center [510, 347] width 101 height 96
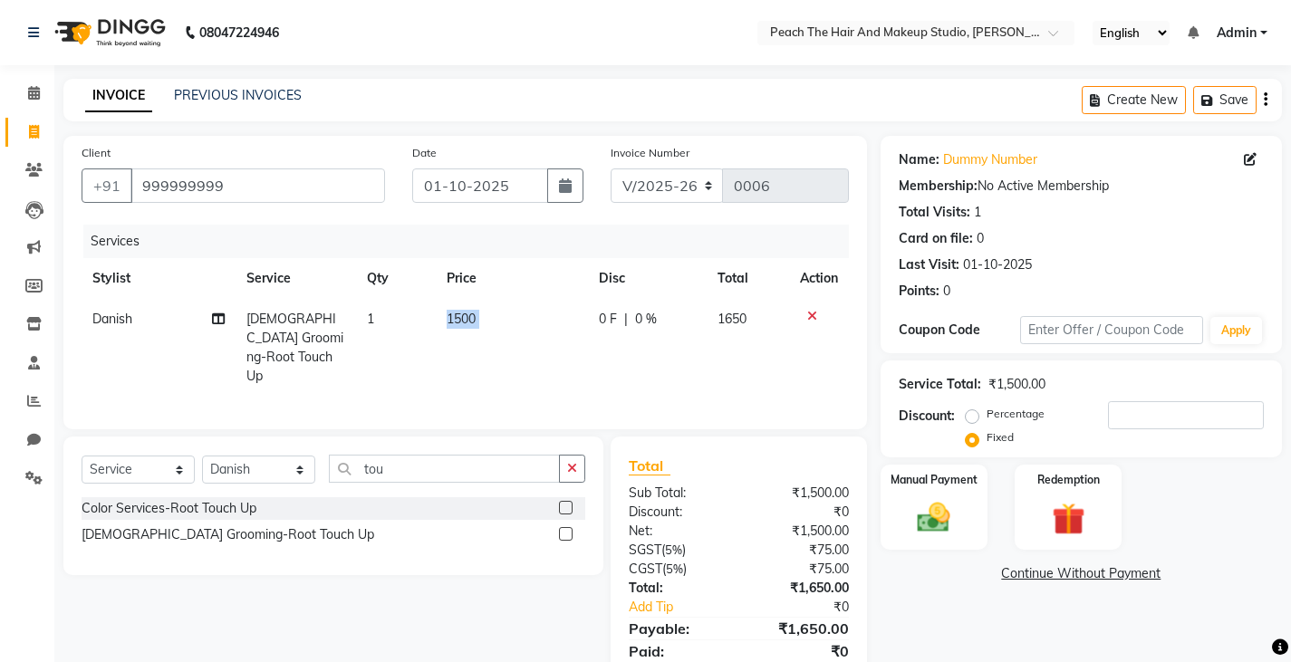
click at [552, 322] on td "1500" at bounding box center [512, 348] width 152 height 98
select select "93106"
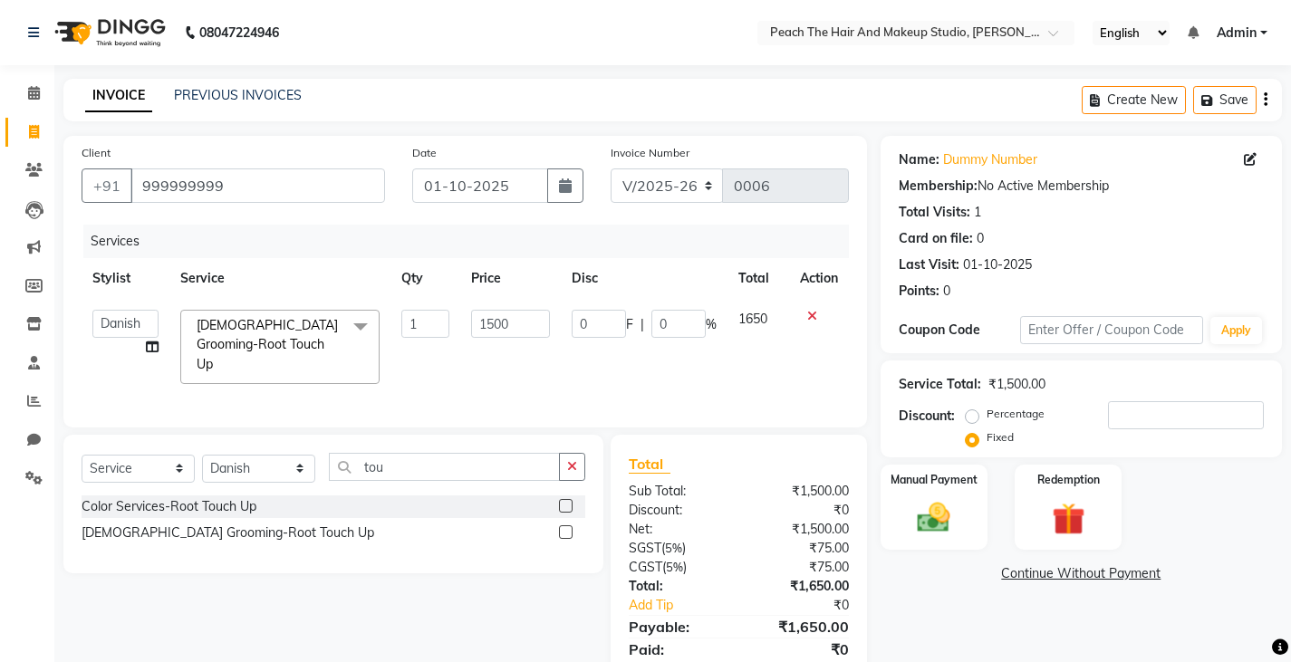
click at [552, 322] on td "1500" at bounding box center [510, 347] width 101 height 96
type input "1400"
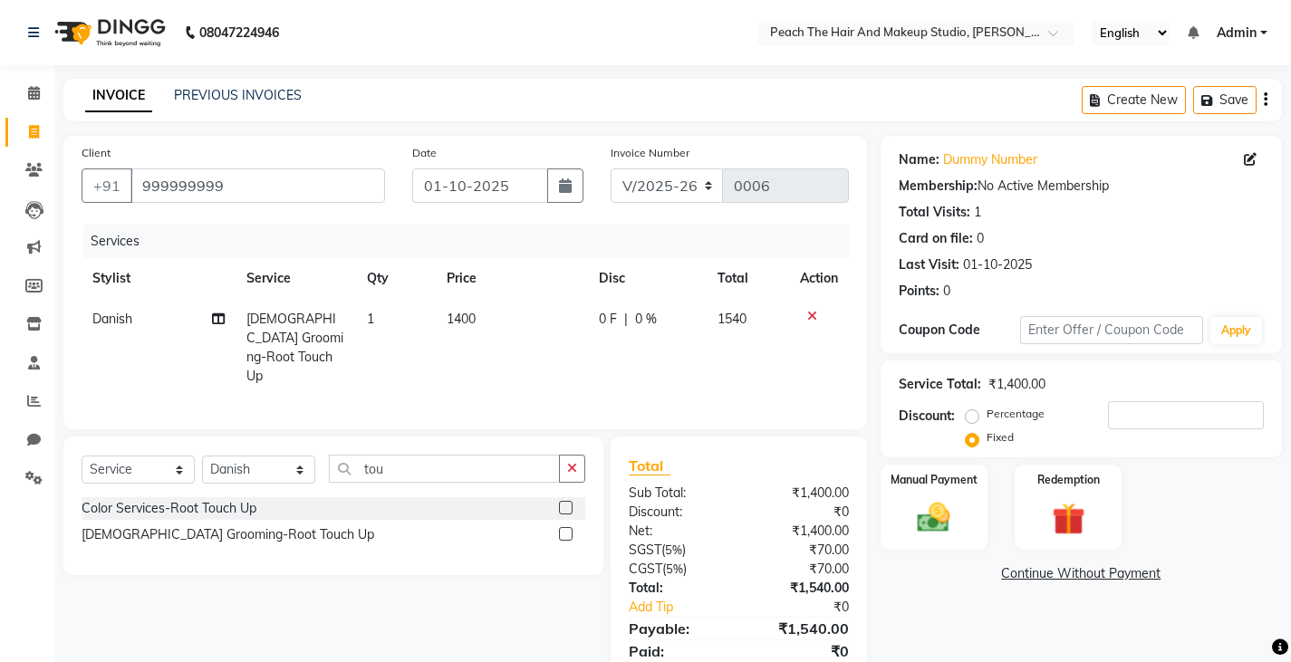
click at [928, 591] on div "Name: Dummy Number Membership: No Active Membership Total Visits: 1 Card on fil…" at bounding box center [1087, 419] width 415 height 567
click at [1149, 398] on div "Service Total: ₹1,400.00 Discount: Percentage Fixed" at bounding box center [1081, 409] width 365 height 82
click at [1134, 415] on input "number" at bounding box center [1186, 415] width 156 height 28
type input "40"
click at [943, 503] on img at bounding box center [933, 517] width 55 height 39
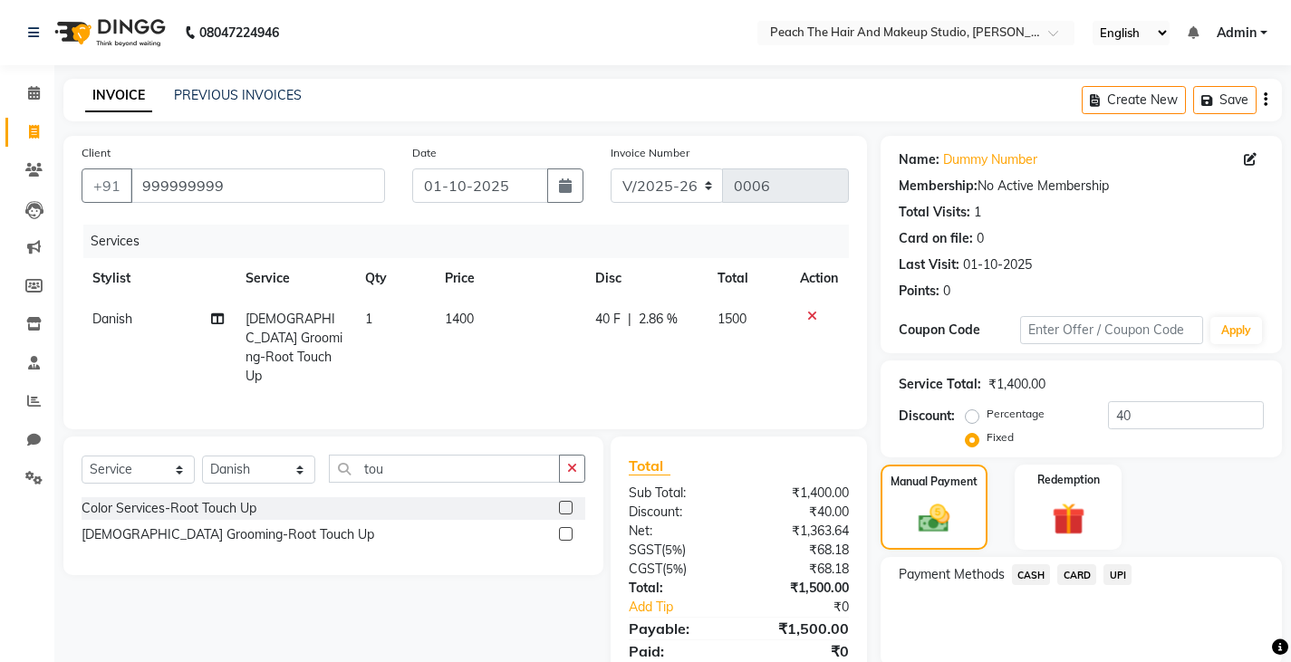
click at [1111, 570] on span "UPI" at bounding box center [1117, 574] width 28 height 21
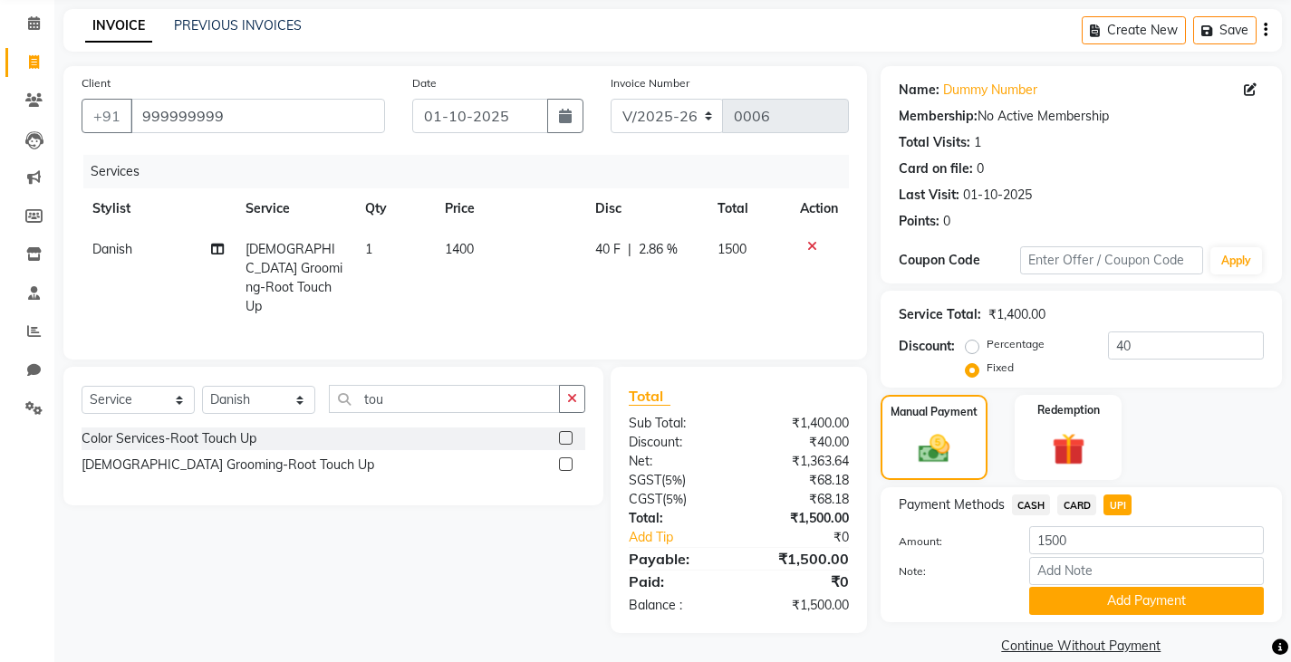
scroll to position [94, 0]
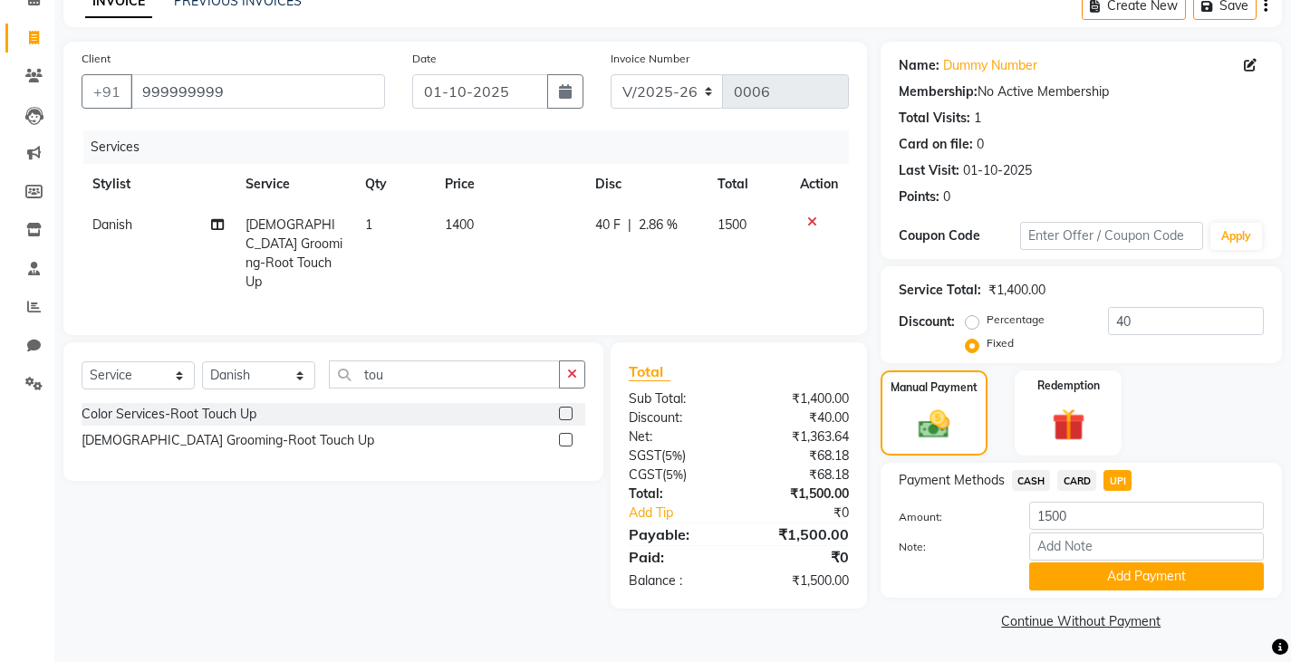
click at [1111, 570] on button "Add Payment" at bounding box center [1146, 577] width 235 height 28
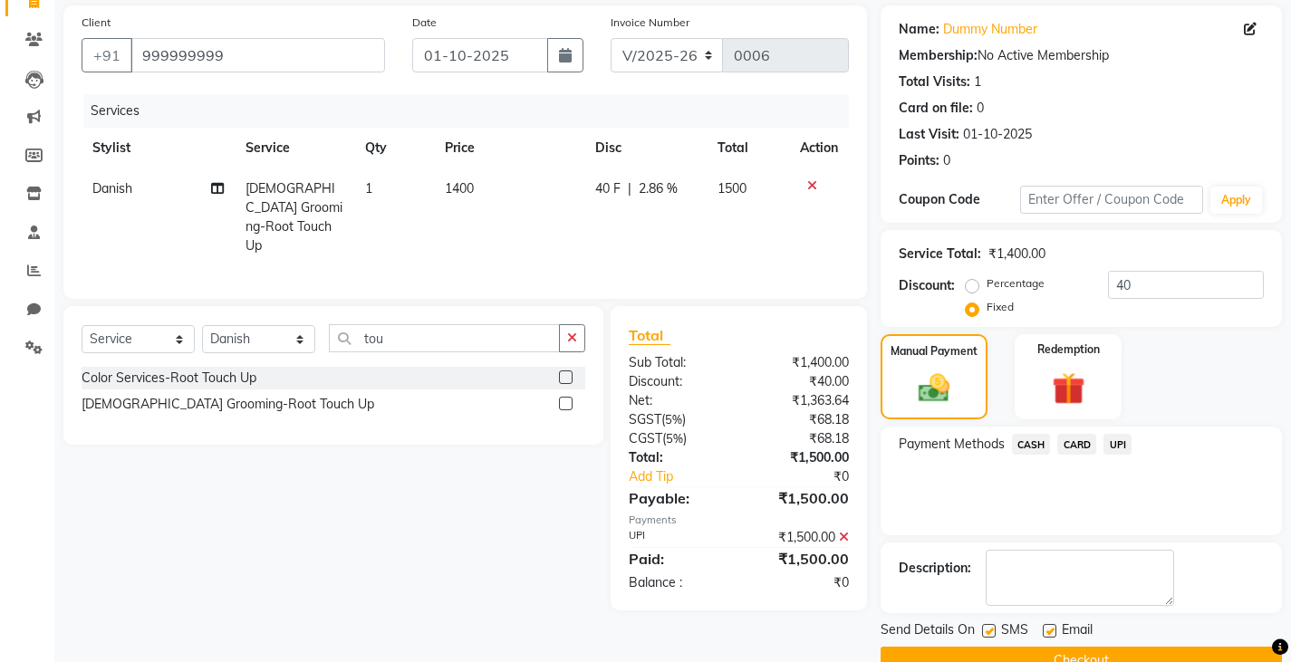
scroll to position [167, 0]
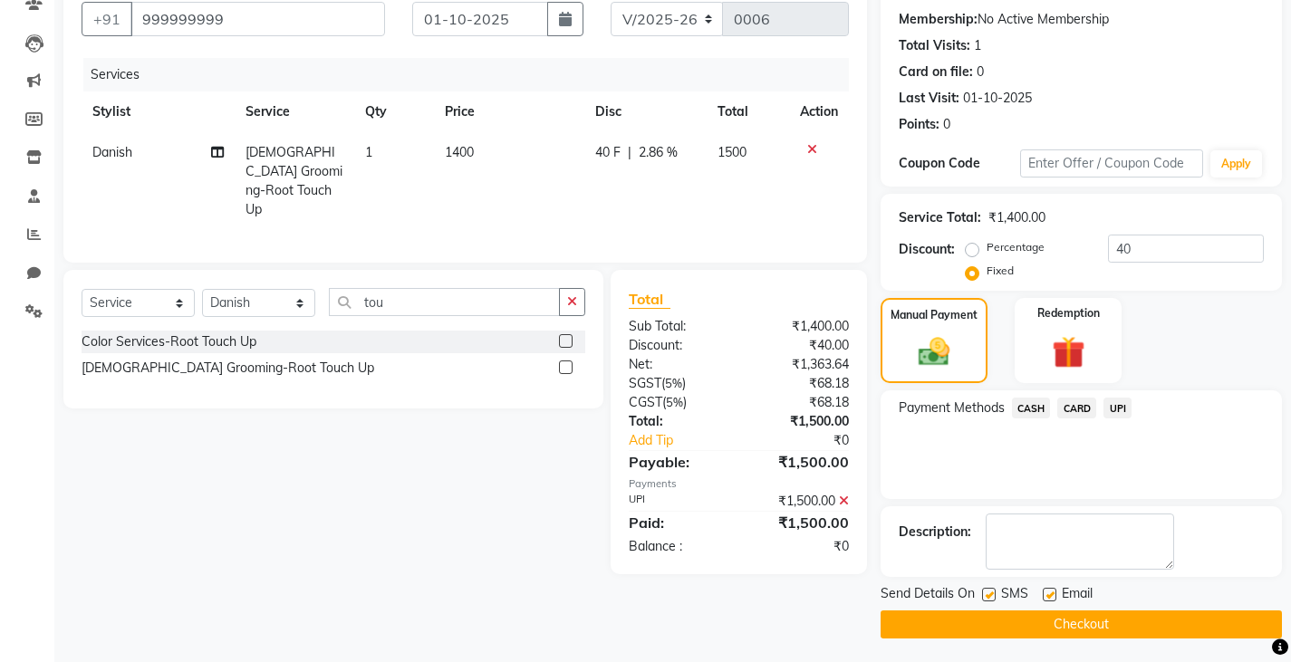
click at [987, 593] on label at bounding box center [989, 595] width 14 height 14
click at [987, 593] on input "checkbox" at bounding box center [988, 596] width 12 height 12
checkbox input "false"
click at [950, 620] on button "Checkout" at bounding box center [1080, 625] width 401 height 28
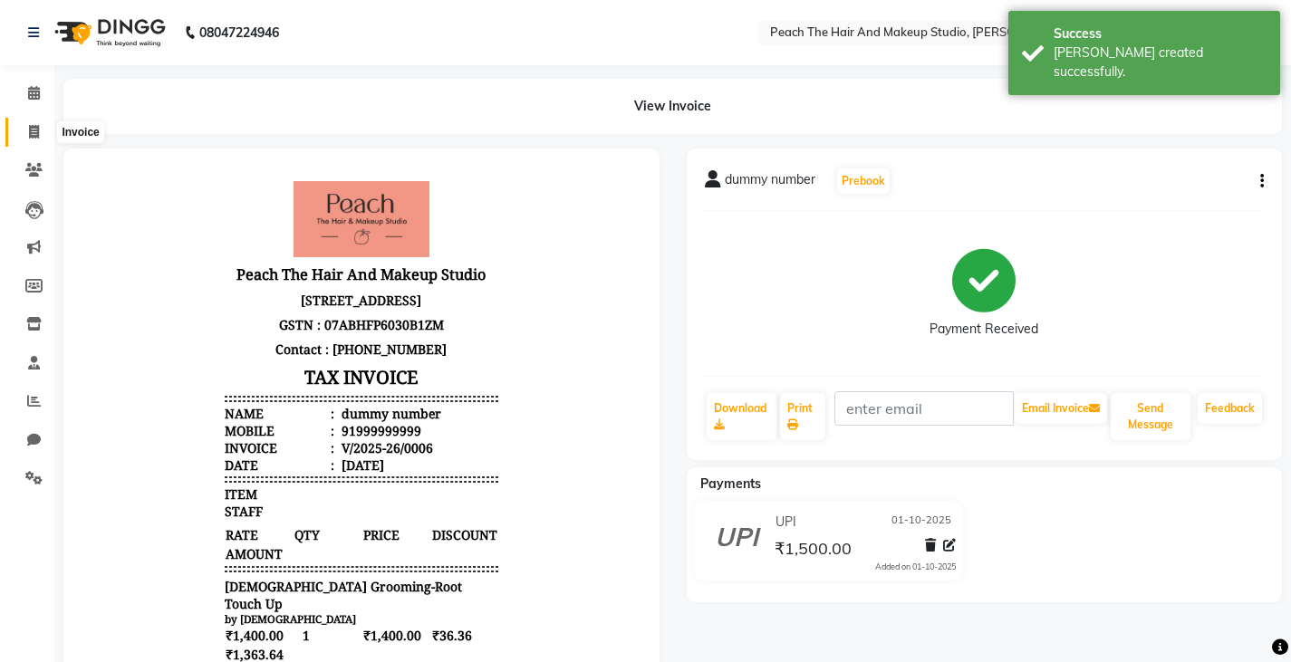
click at [34, 132] on icon at bounding box center [34, 132] width 10 height 14
select select "service"
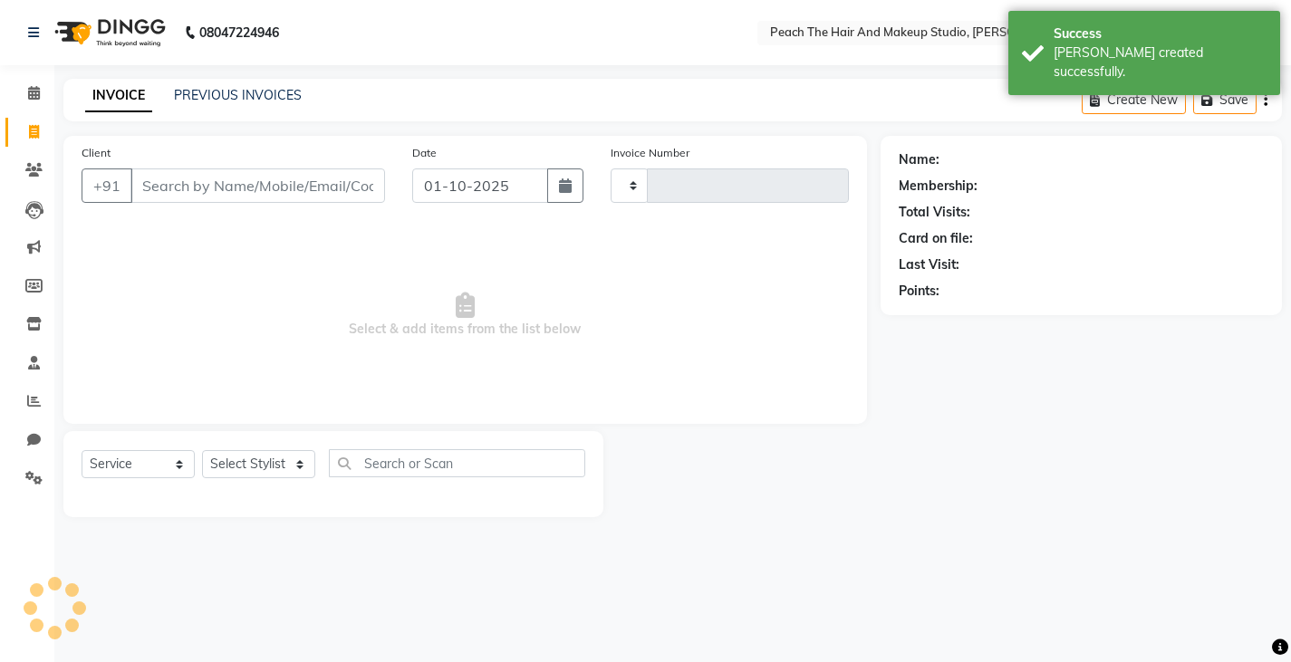
type input "0007"
select select "9105"
click at [202, 193] on input "Client" at bounding box center [259, 185] width 258 height 34
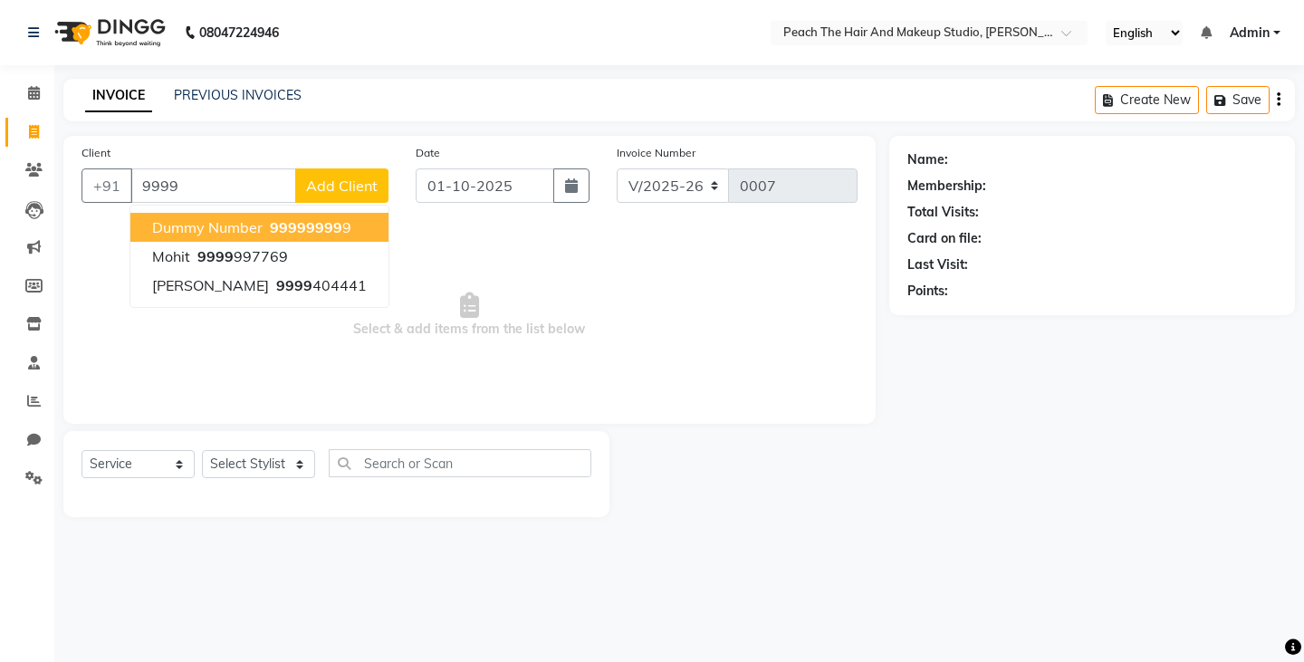
click at [168, 237] on button "dummy number 9999 9999 9" at bounding box center [259, 227] width 258 height 29
type input "999999999"
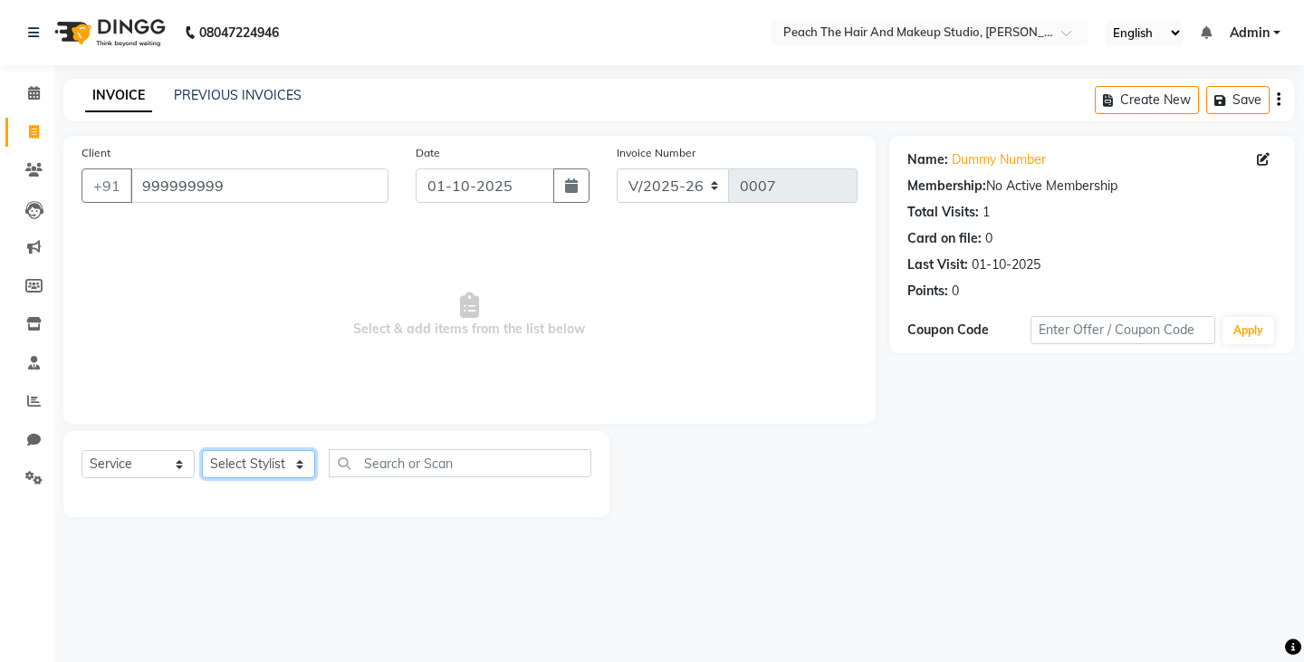
click at [257, 466] on select "Select Stylist Ankit [PERSON_NAME] Danish Karan Krishna [PERSON_NAME] [PERSON_N…" at bounding box center [258, 464] width 113 height 28
select select "93106"
click at [202, 450] on select "Select Stylist Ankit [PERSON_NAME] Danish Karan Krishna [PERSON_NAME] [PERSON_N…" at bounding box center [258, 464] width 113 height 28
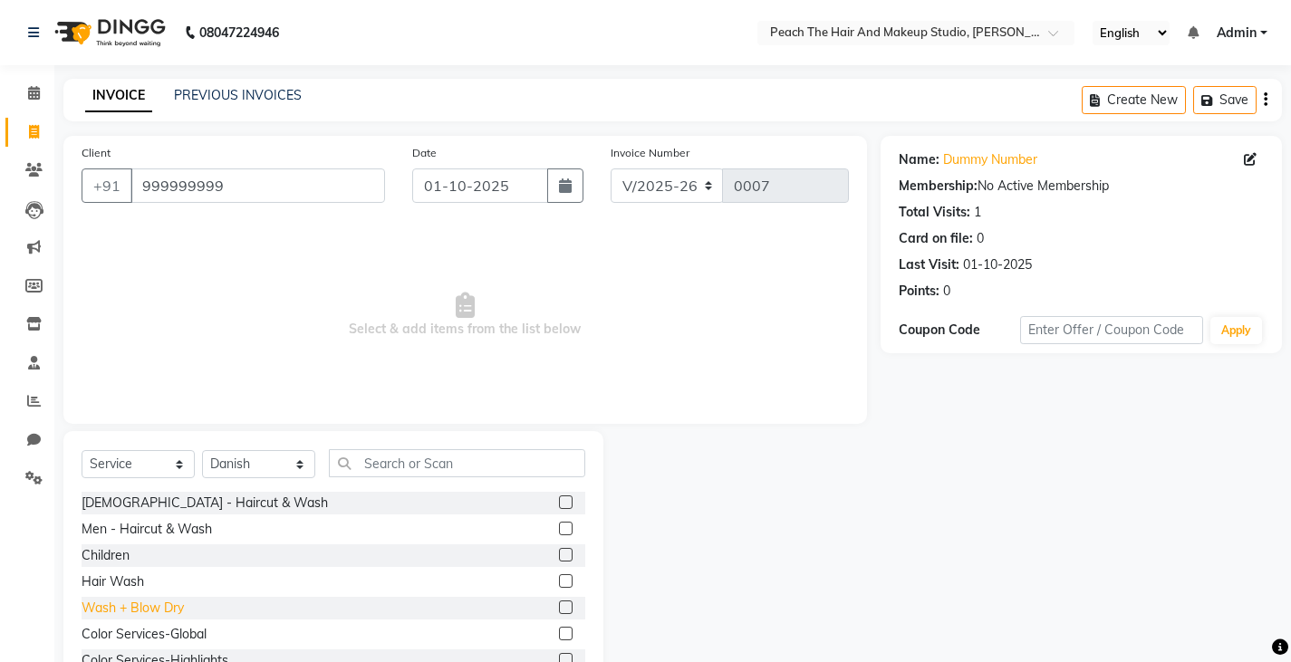
click at [146, 611] on div "Wash + Blow Dry" at bounding box center [133, 608] width 102 height 19
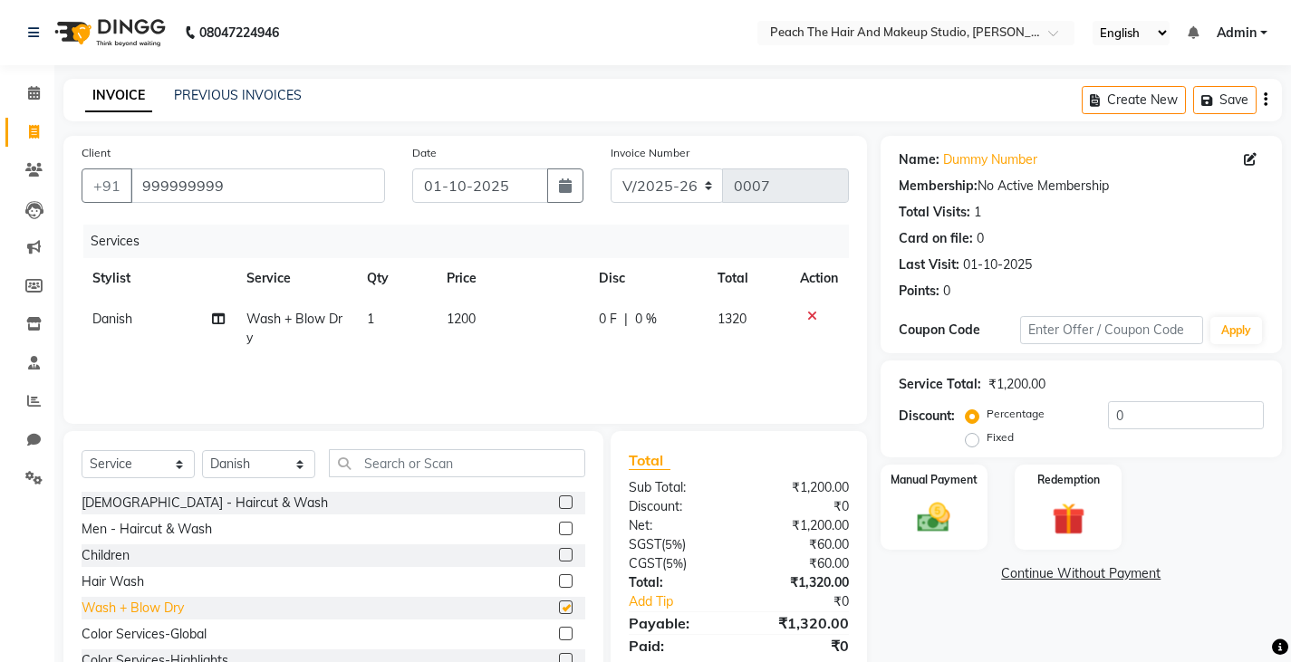
checkbox input "false"
click at [1233, 413] on input "0" at bounding box center [1186, 415] width 156 height 28
click at [973, 430] on div "Fixed" at bounding box center [991, 438] width 44 height 22
click at [986, 444] on label "Fixed" at bounding box center [999, 437] width 27 height 16
click at [973, 444] on input "Fixed" at bounding box center [975, 437] width 13 height 13
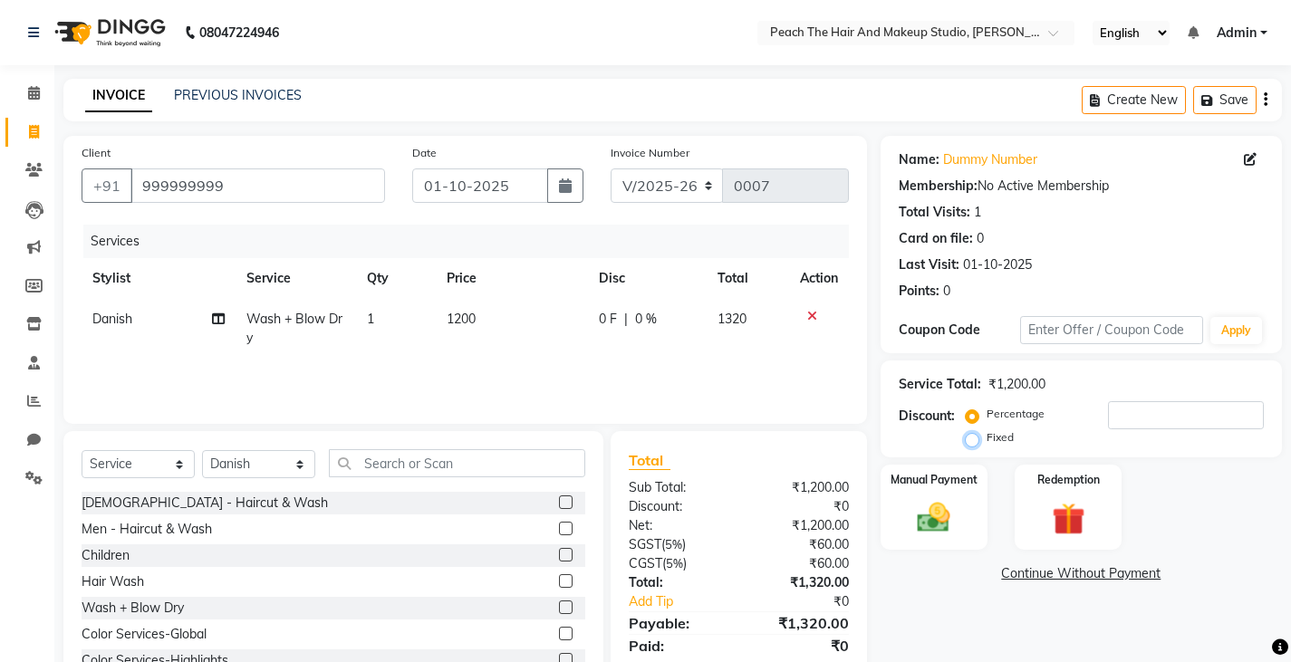
radio input "true"
click at [1164, 404] on input "number" at bounding box center [1186, 415] width 156 height 28
type input "120"
click at [971, 527] on div "Manual Payment" at bounding box center [933, 508] width 111 height 90
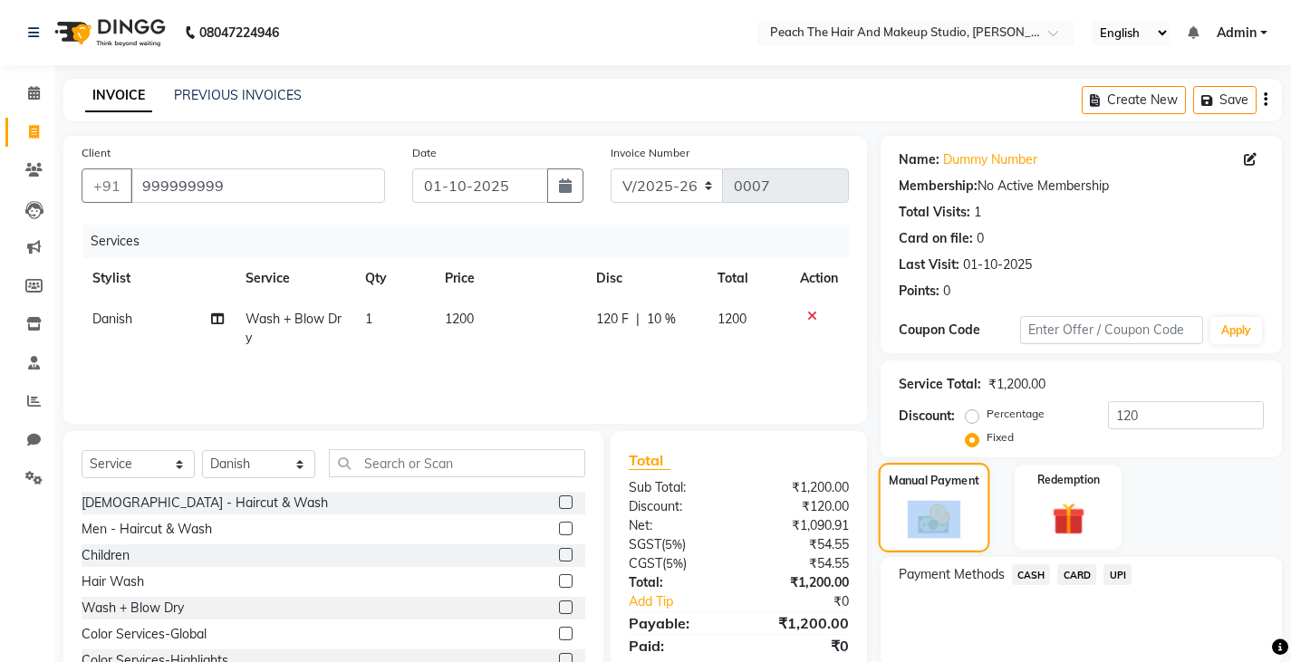
click at [971, 527] on div "Manual Payment" at bounding box center [933, 508] width 111 height 90
click at [1117, 574] on span "UPI" at bounding box center [1117, 574] width 28 height 21
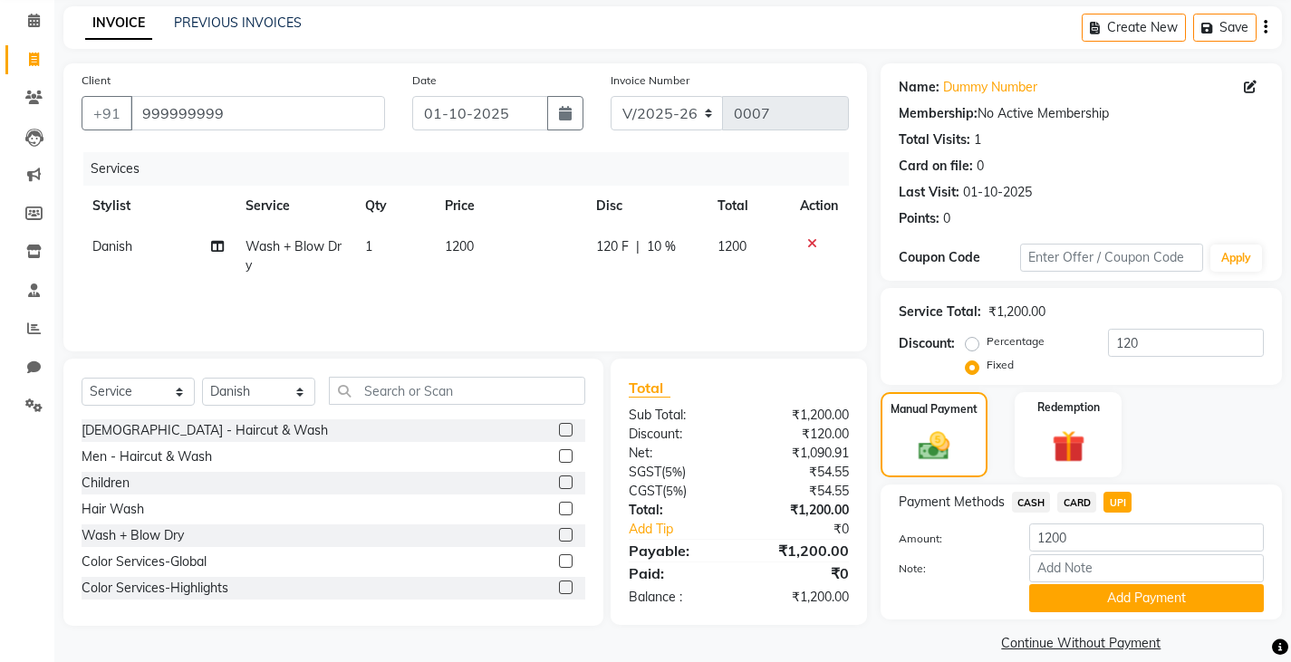
scroll to position [94, 0]
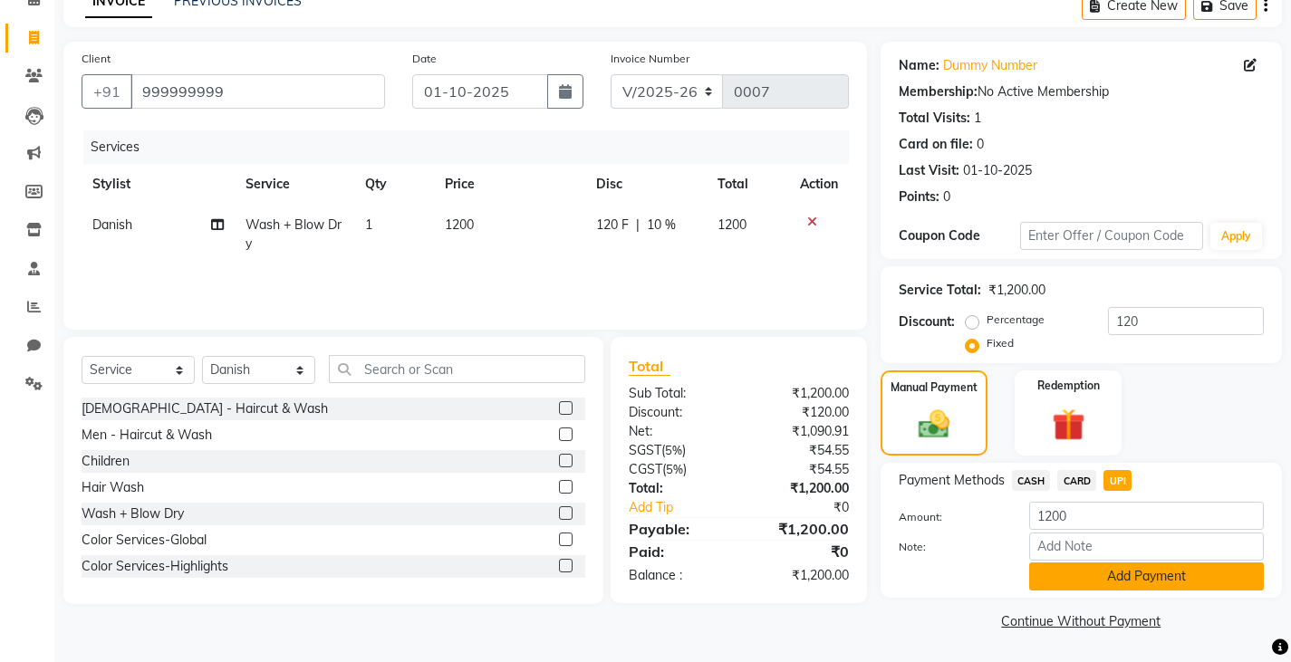
click at [1119, 576] on button "Add Payment" at bounding box center [1146, 577] width 235 height 28
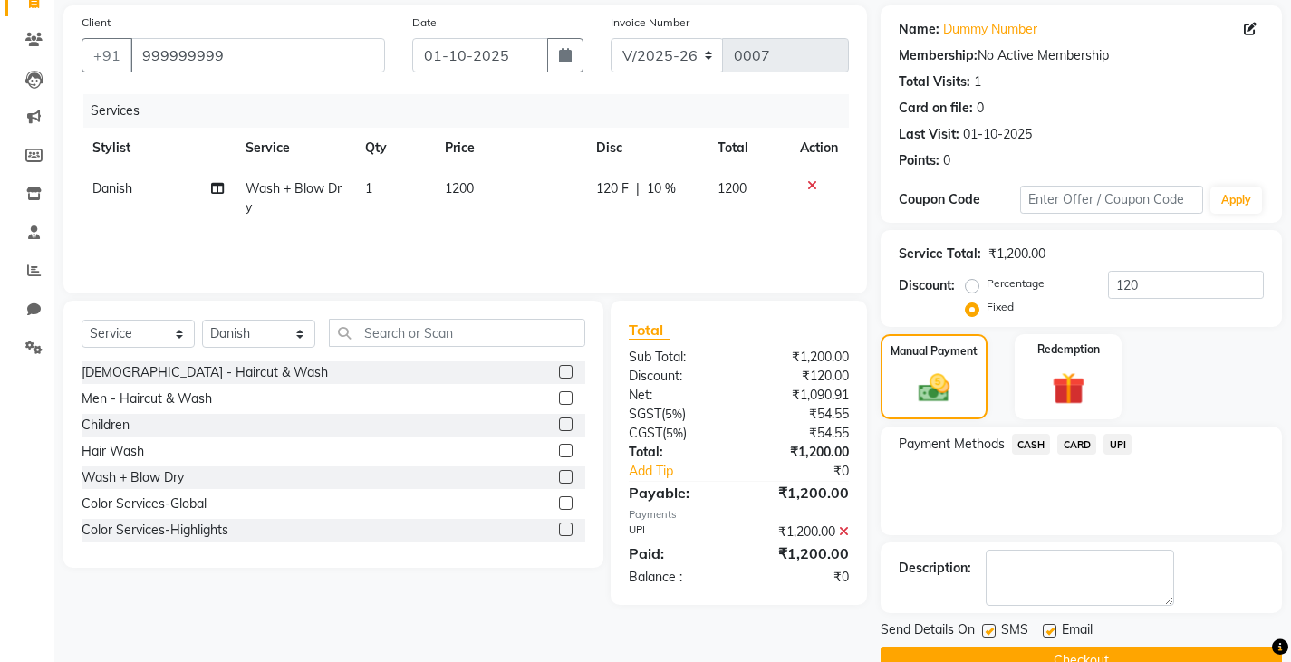
scroll to position [170, 0]
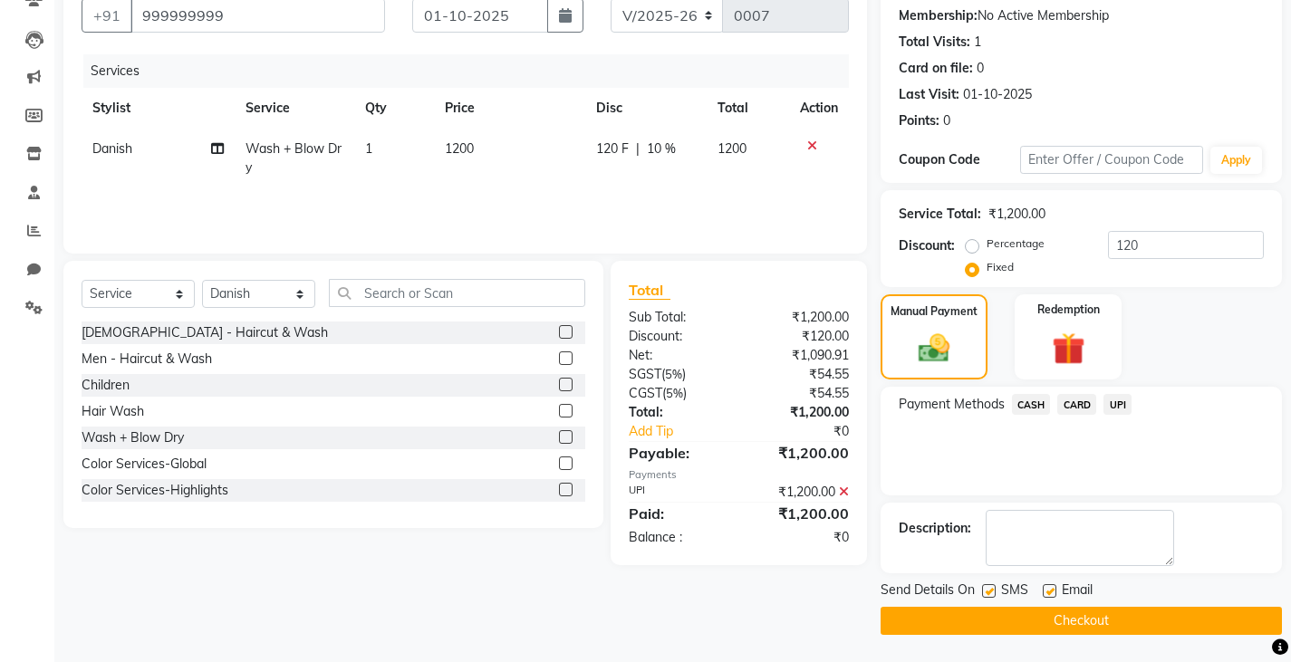
click at [983, 592] on label at bounding box center [989, 591] width 14 height 14
click at [983, 592] on input "checkbox" at bounding box center [988, 592] width 12 height 12
checkbox input "false"
click at [938, 624] on button "Checkout" at bounding box center [1080, 621] width 401 height 28
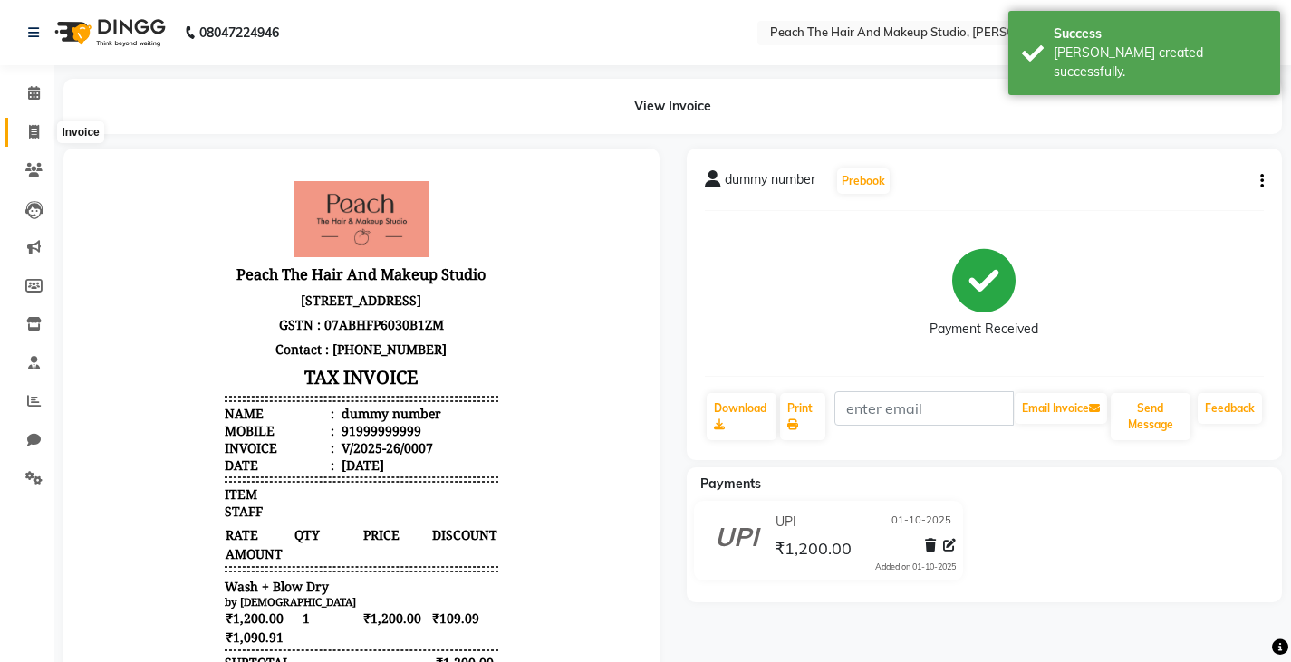
click at [32, 126] on icon at bounding box center [34, 132] width 10 height 14
select select "service"
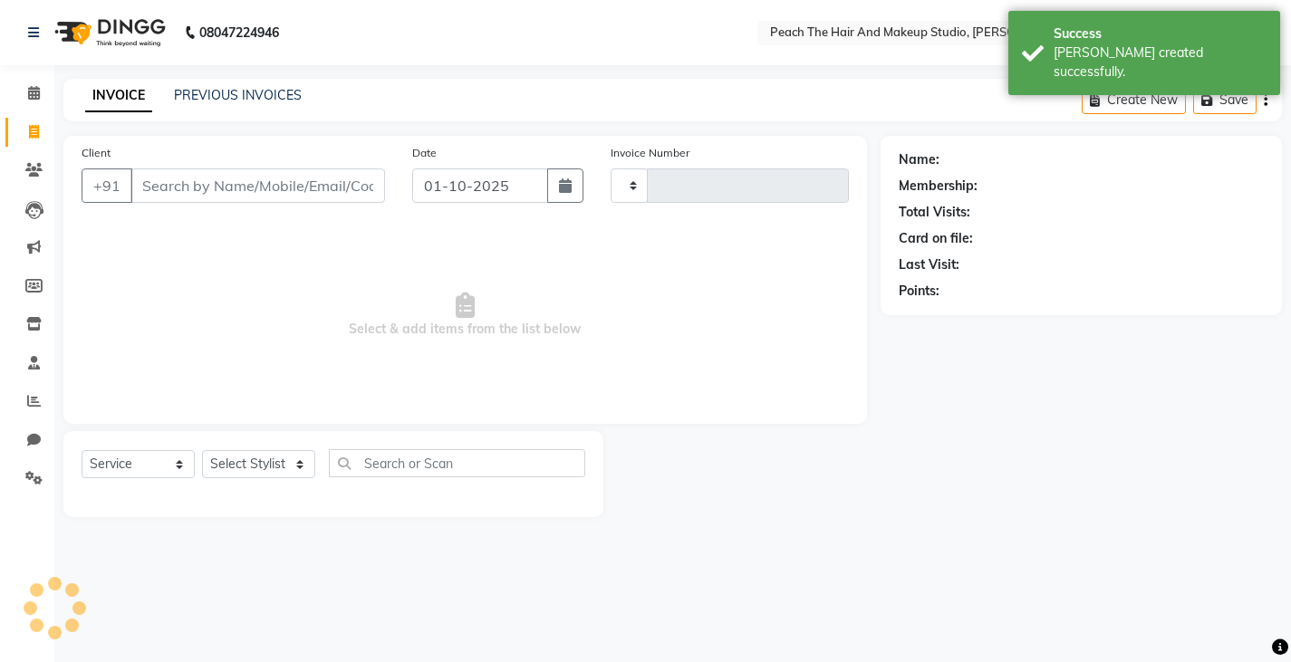
type input "0008"
select select "9105"
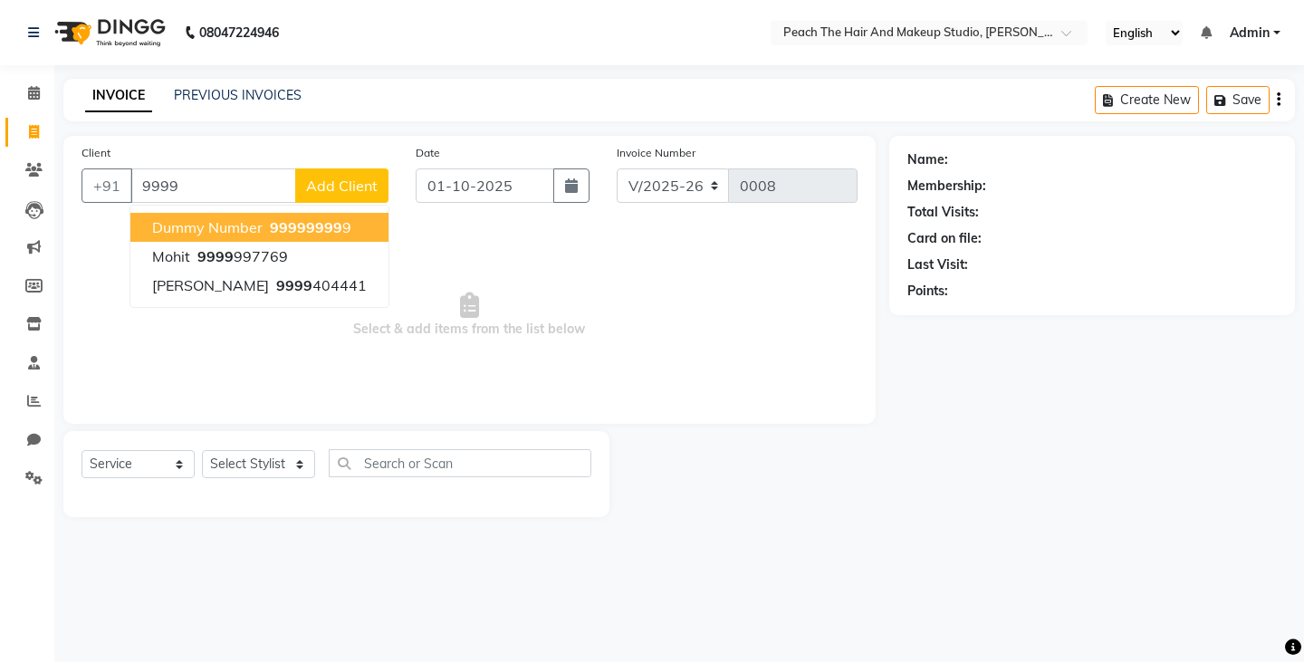
click at [146, 236] on button "dummy number 9999 9999 9" at bounding box center [259, 227] width 258 height 29
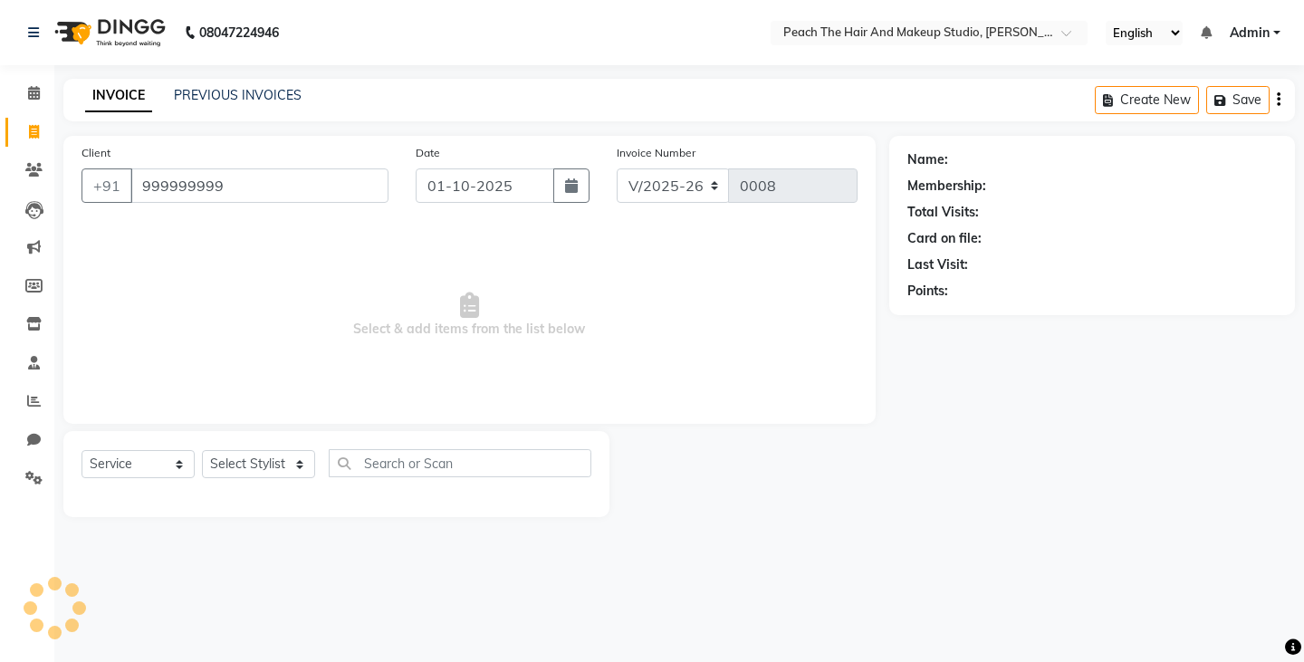
type input "999999999"
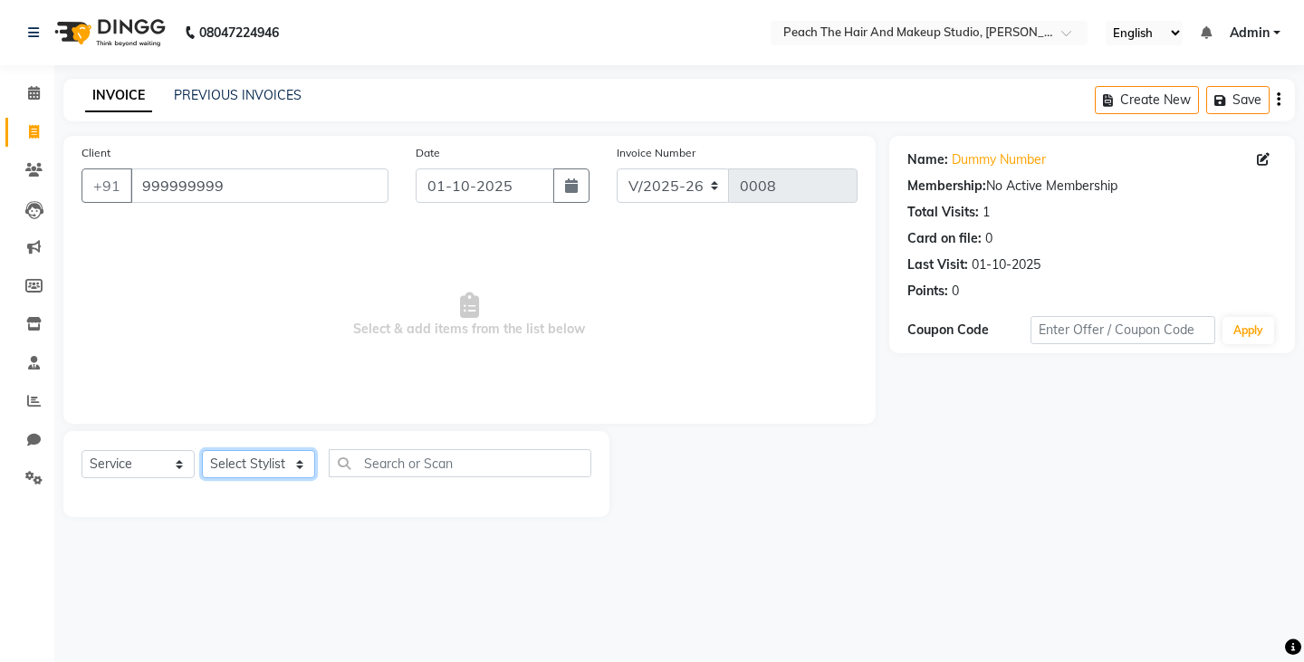
click at [245, 464] on select "Select Stylist Ankit [PERSON_NAME] Danish Karan Krishna [PERSON_NAME] [PERSON_N…" at bounding box center [258, 464] width 113 height 28
select select "93106"
click at [202, 450] on select "Select Stylist Ankit [PERSON_NAME] Danish Karan Krishna [PERSON_NAME] [PERSON_N…" at bounding box center [258, 464] width 113 height 28
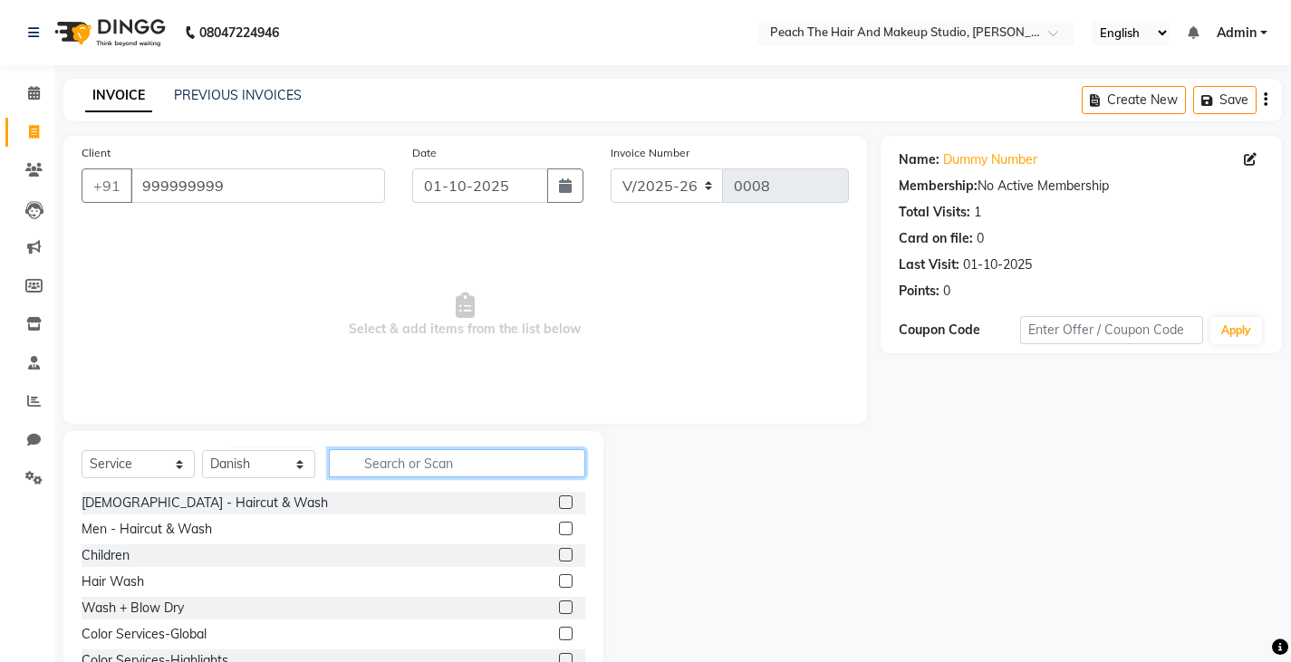
click at [435, 451] on input "text" at bounding box center [457, 463] width 256 height 28
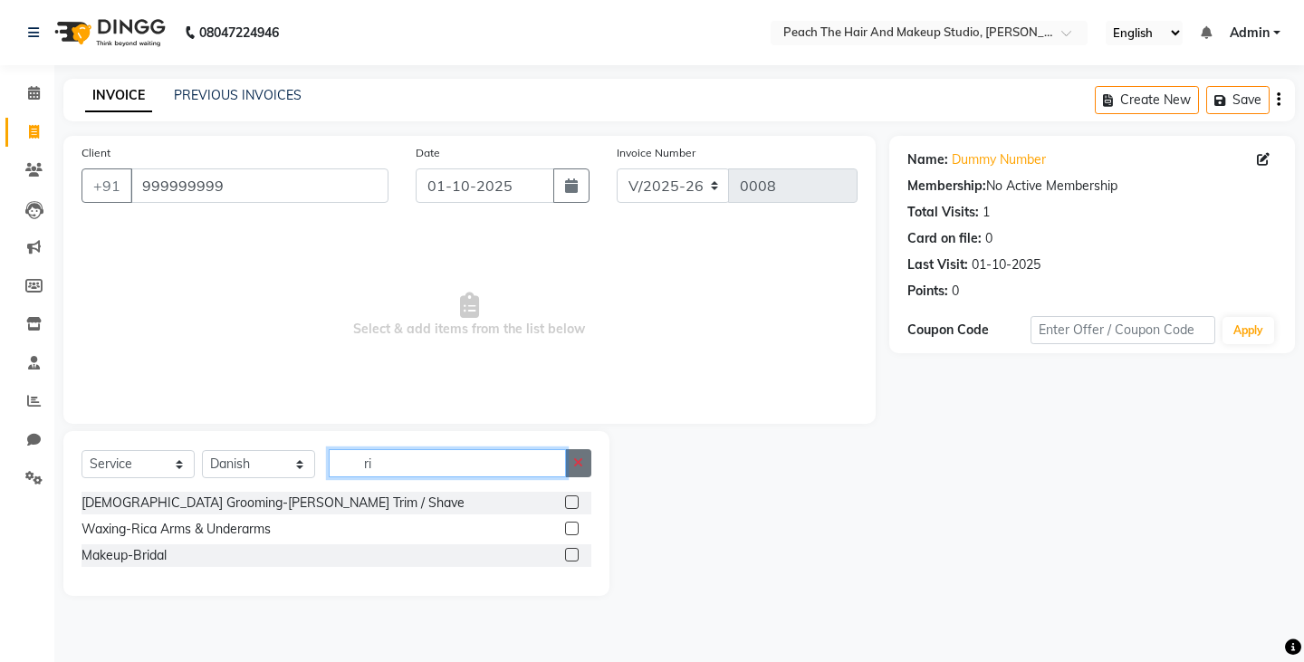
type input "ri"
click at [582, 464] on icon "button" at bounding box center [578, 463] width 10 height 13
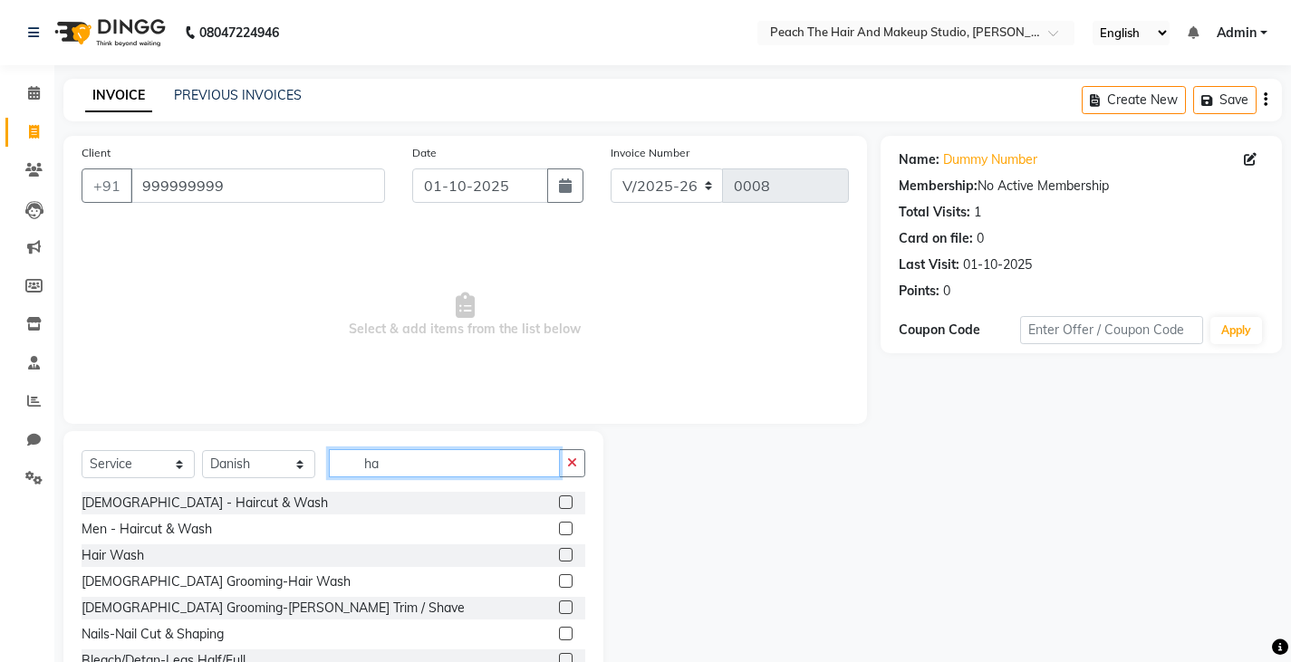
type input "ha"
click at [208, 517] on div "[DEMOGRAPHIC_DATA] - Haircut & Wash Men - Haircut & Wash Hair Wash [DEMOGRAPHIC…" at bounding box center [334, 582] width 504 height 181
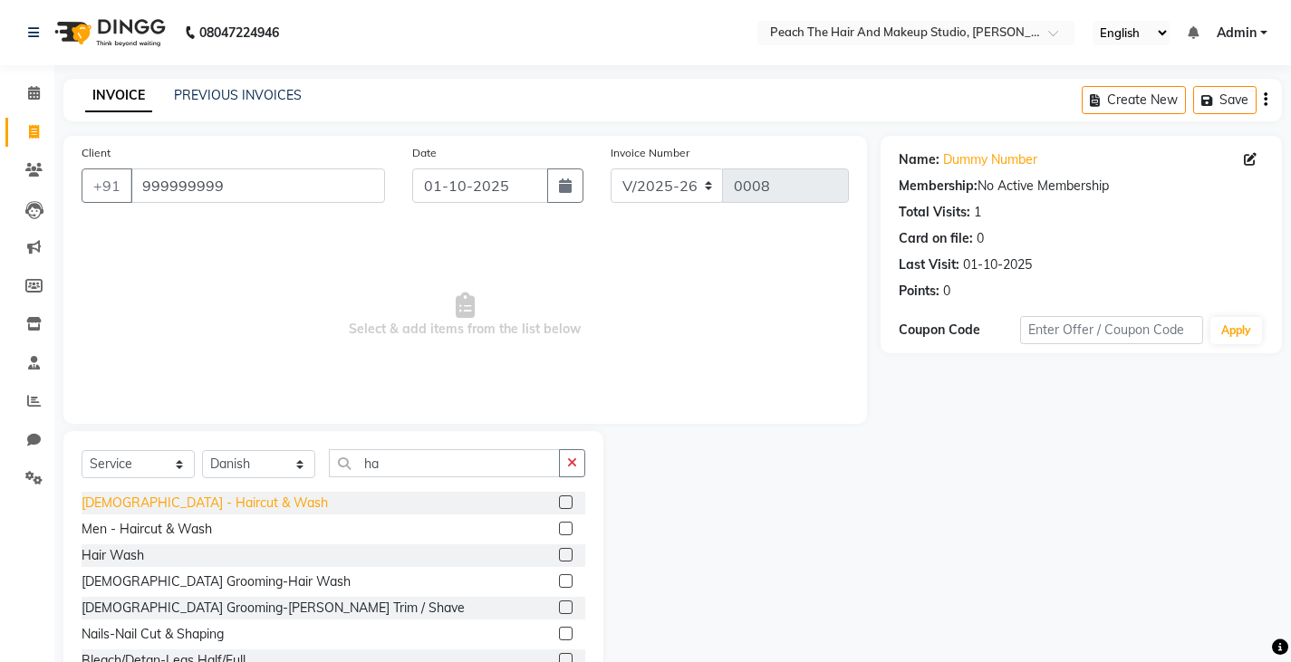
click at [191, 499] on div "[DEMOGRAPHIC_DATA] - Haircut & Wash" at bounding box center [205, 503] width 246 height 19
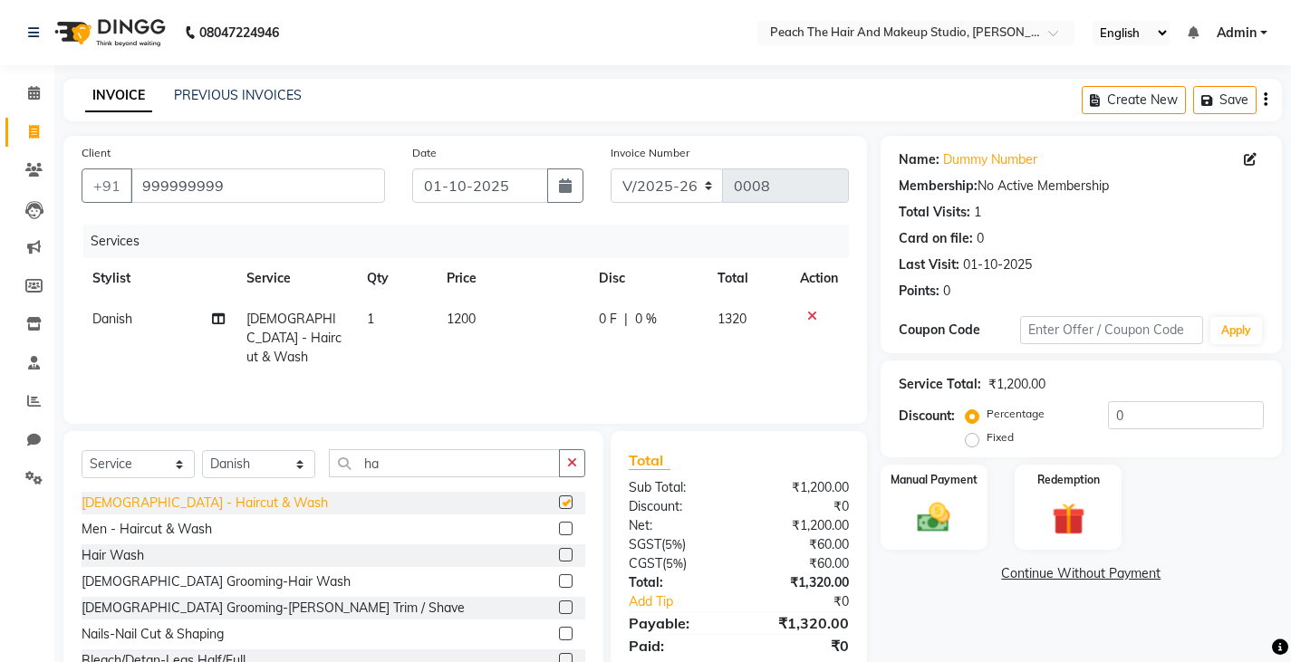
checkbox input "false"
click at [148, 534] on div "Men - Haircut & Wash" at bounding box center [147, 529] width 130 height 19
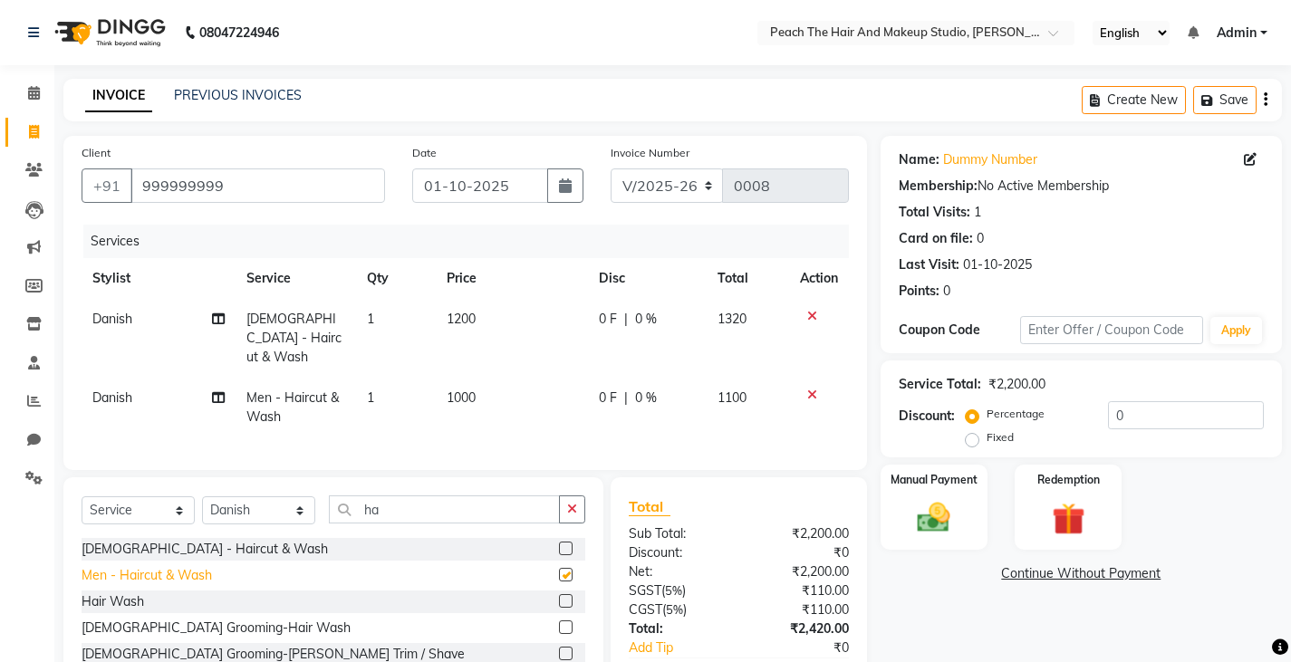
checkbox input "false"
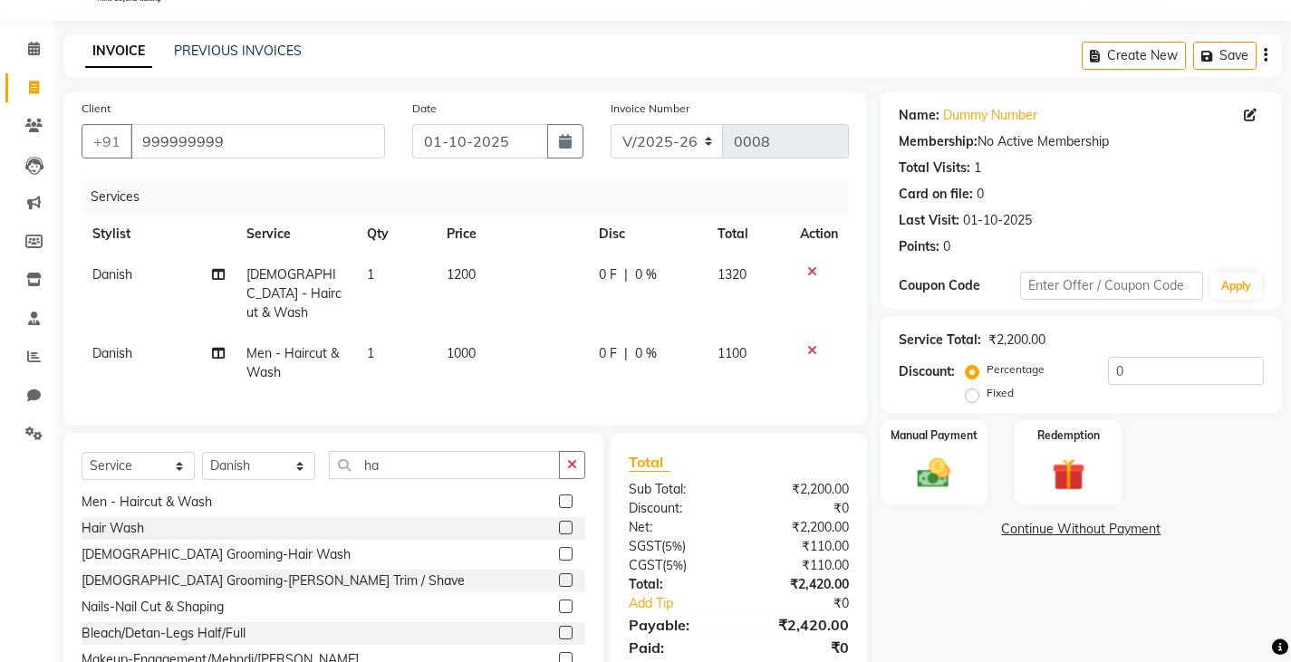
scroll to position [72, 0]
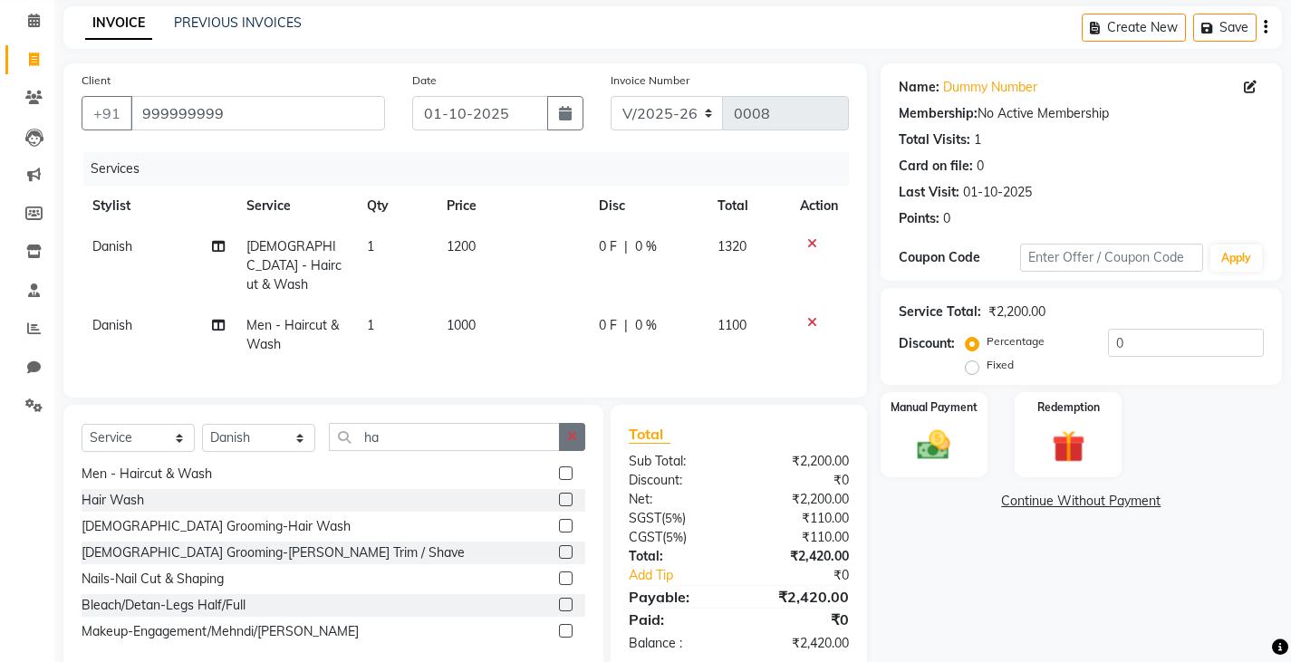
click at [569, 432] on icon "button" at bounding box center [572, 436] width 10 height 13
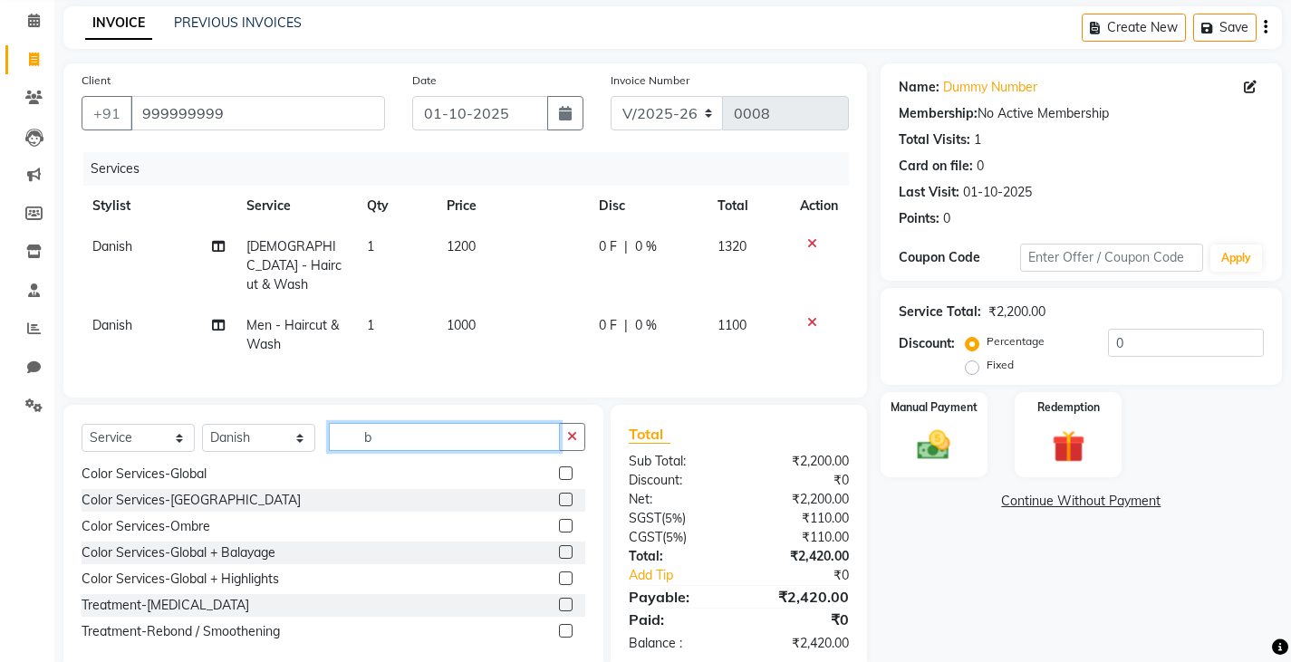
scroll to position [0, 0]
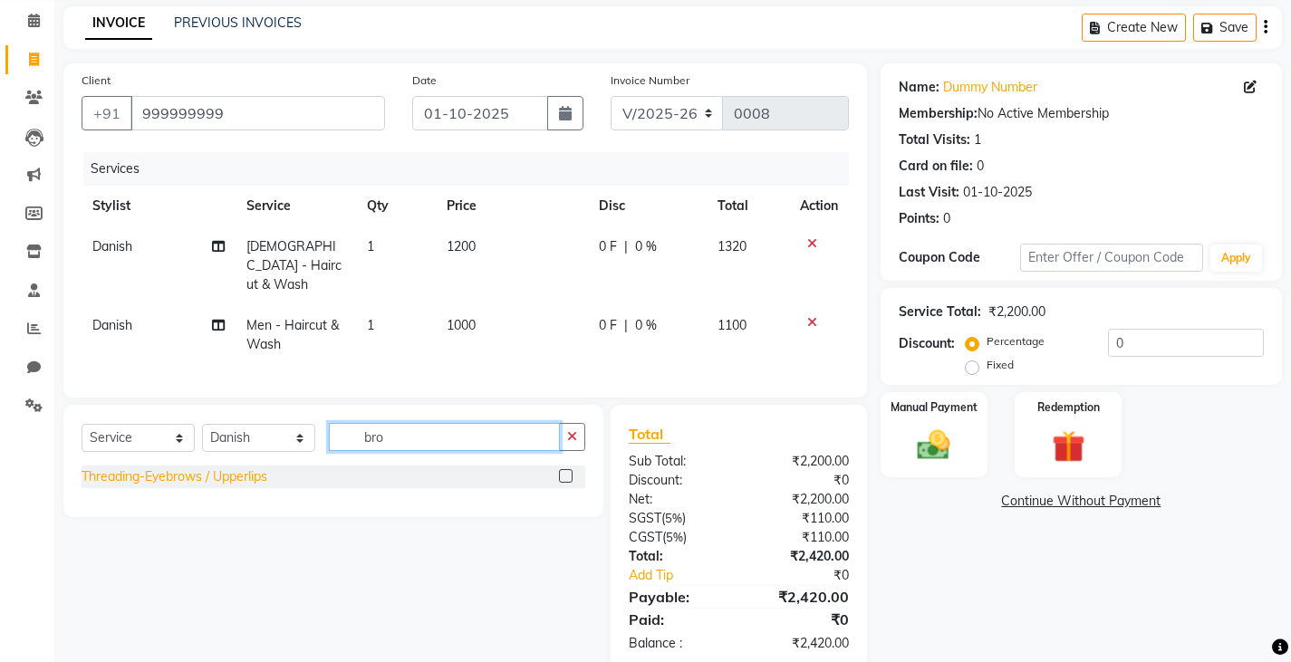
type input "bro"
click at [228, 476] on div "Threading-Eyebrows / Upperlips" at bounding box center [175, 476] width 186 height 19
checkbox input "false"
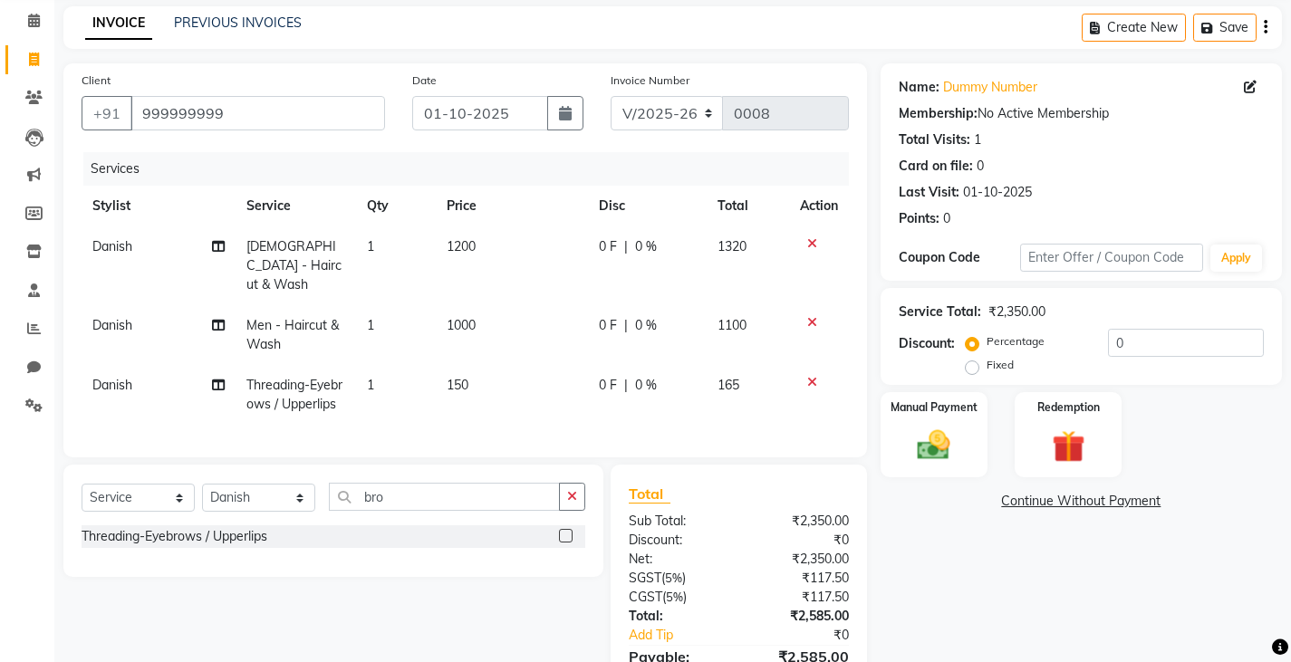
click at [487, 365] on td "150" at bounding box center [512, 395] width 152 height 60
select select "93106"
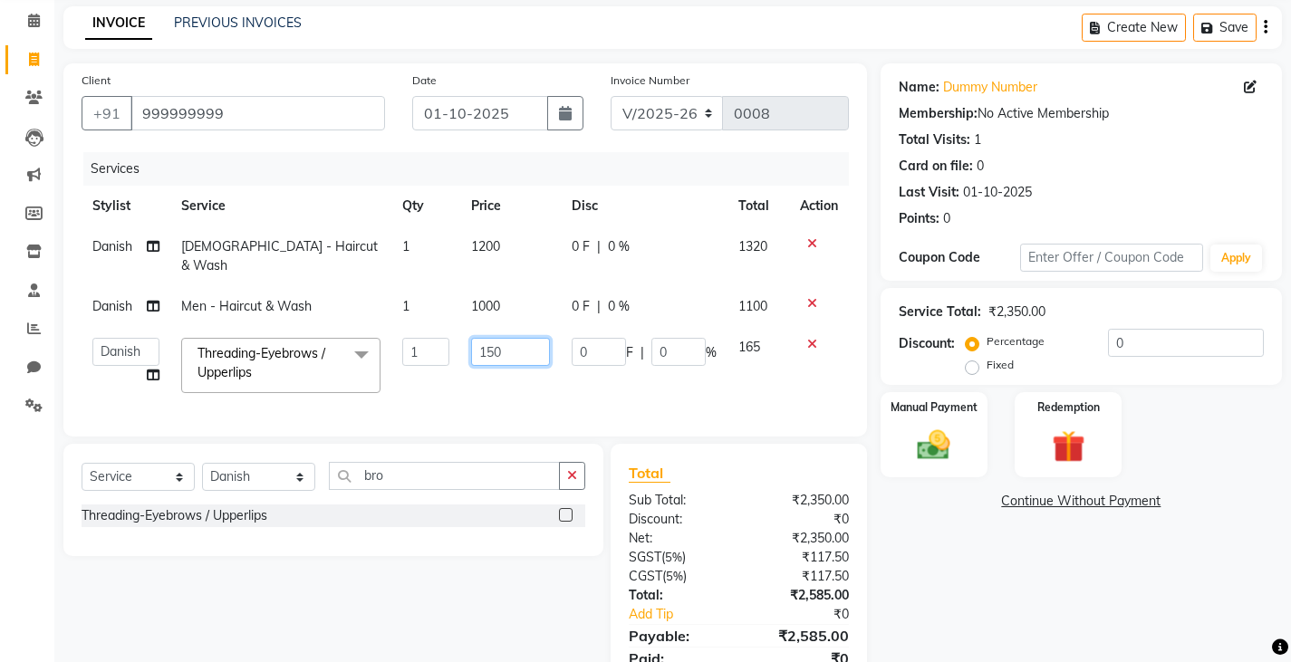
click at [529, 338] on input "150" at bounding box center [510, 352] width 79 height 28
type input "100"
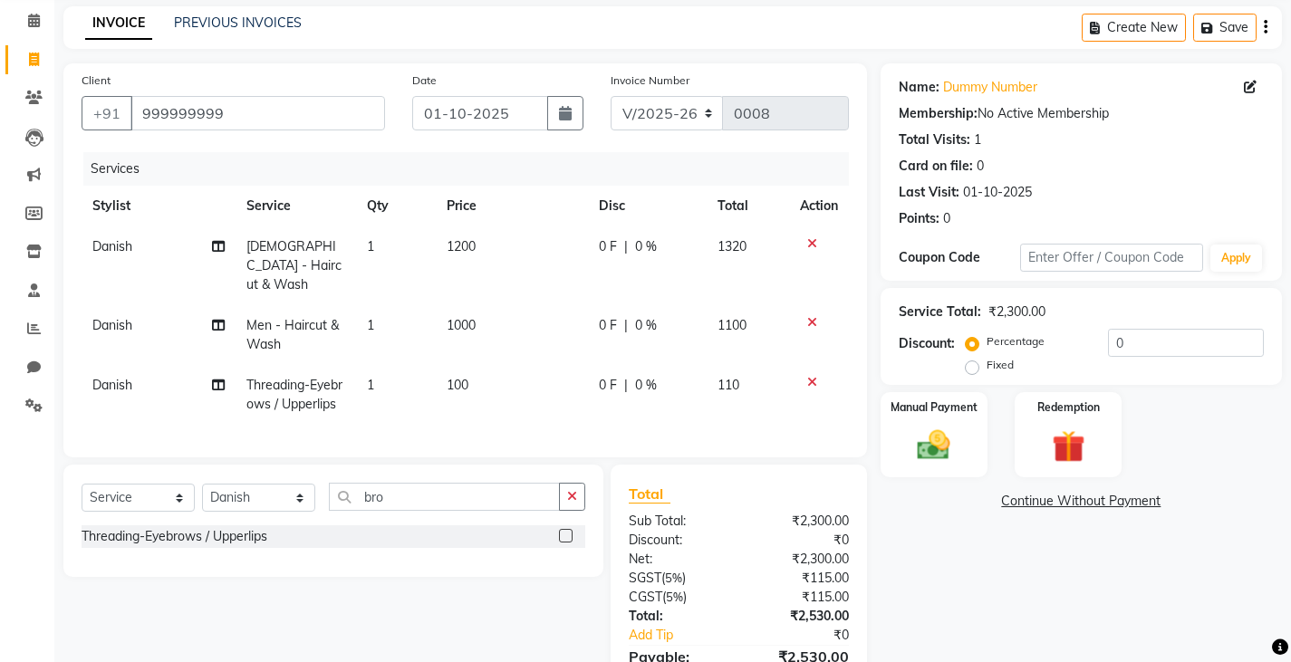
click at [940, 596] on div "Name: Dummy Number Membership: No Active Membership Total Visits: 1 Card on fil…" at bounding box center [1087, 397] width 415 height 668
click at [1184, 341] on input "0" at bounding box center [1186, 343] width 156 height 28
type input "30"
click at [986, 366] on label "Fixed" at bounding box center [999, 365] width 27 height 16
click at [969, 366] on input "Fixed" at bounding box center [975, 365] width 13 height 13
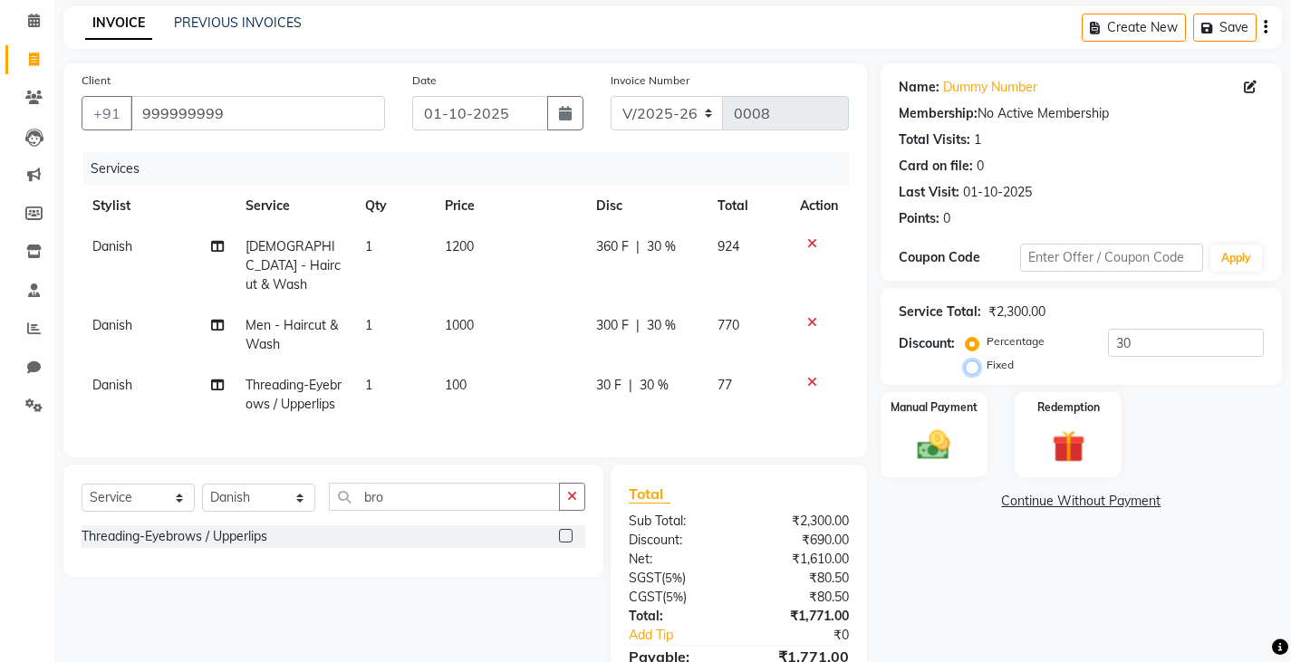
radio input "true"
click at [964, 456] on div "Manual Payment" at bounding box center [933, 435] width 111 height 90
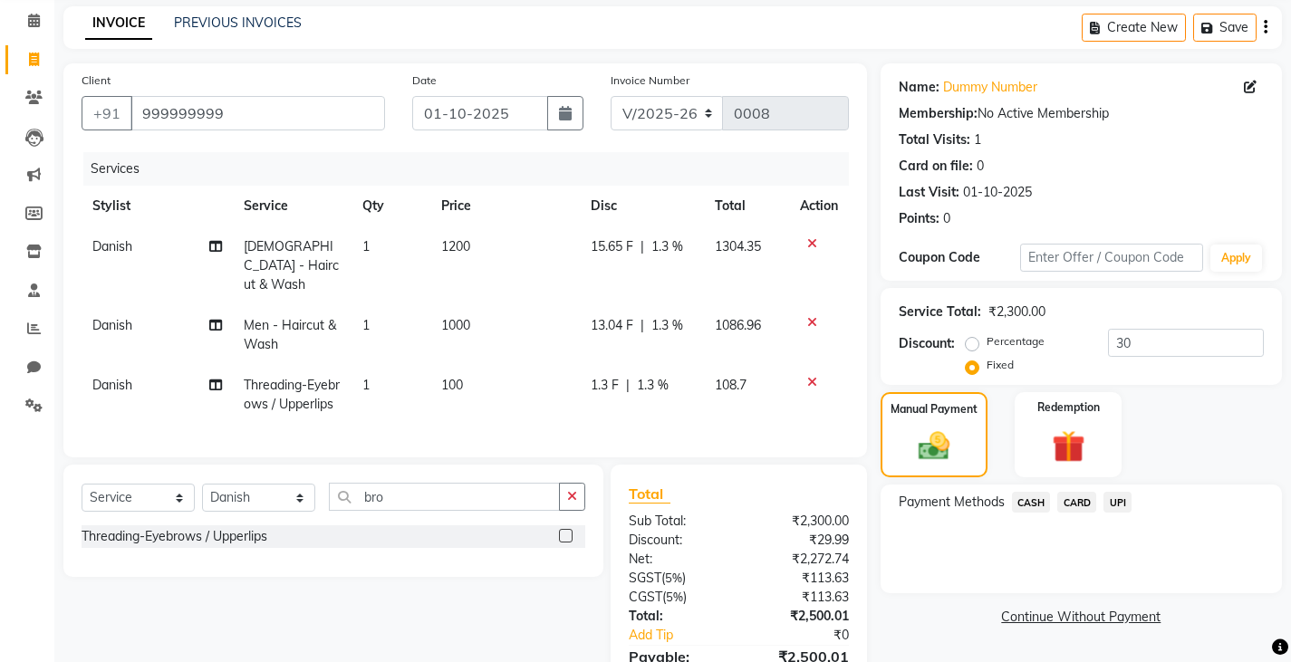
click at [1034, 506] on span "CASH" at bounding box center [1031, 502] width 39 height 21
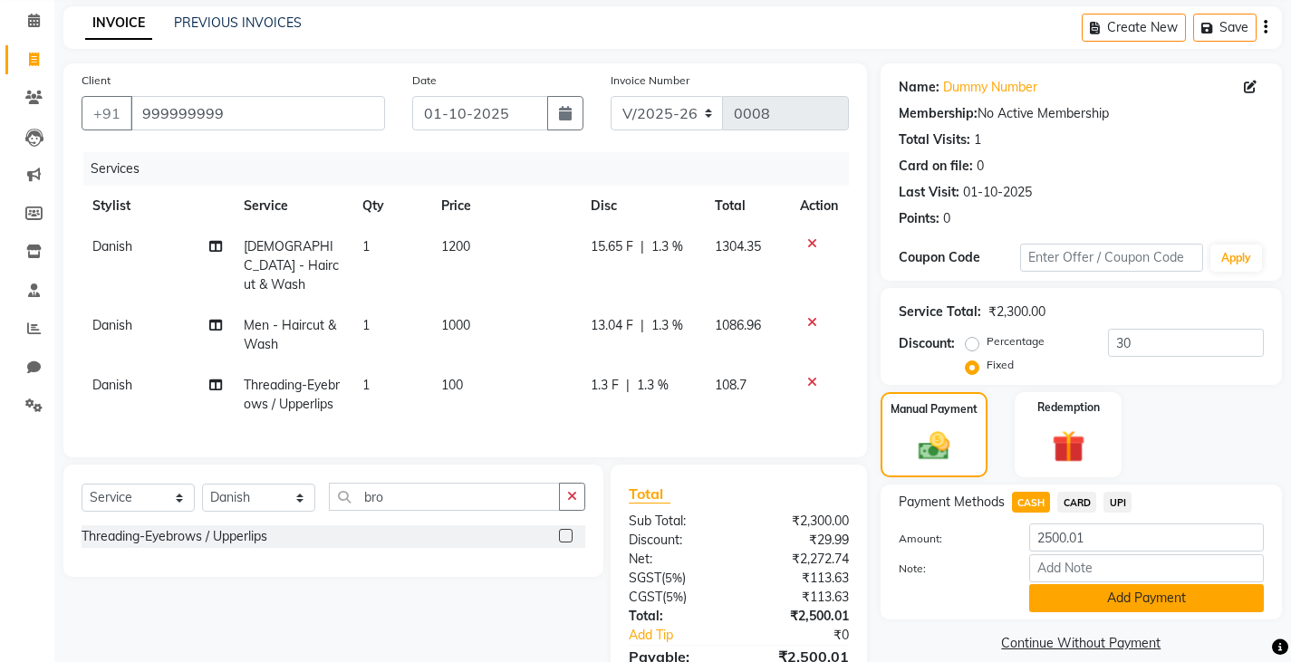
click at [1051, 595] on button "Add Payment" at bounding box center [1146, 598] width 235 height 28
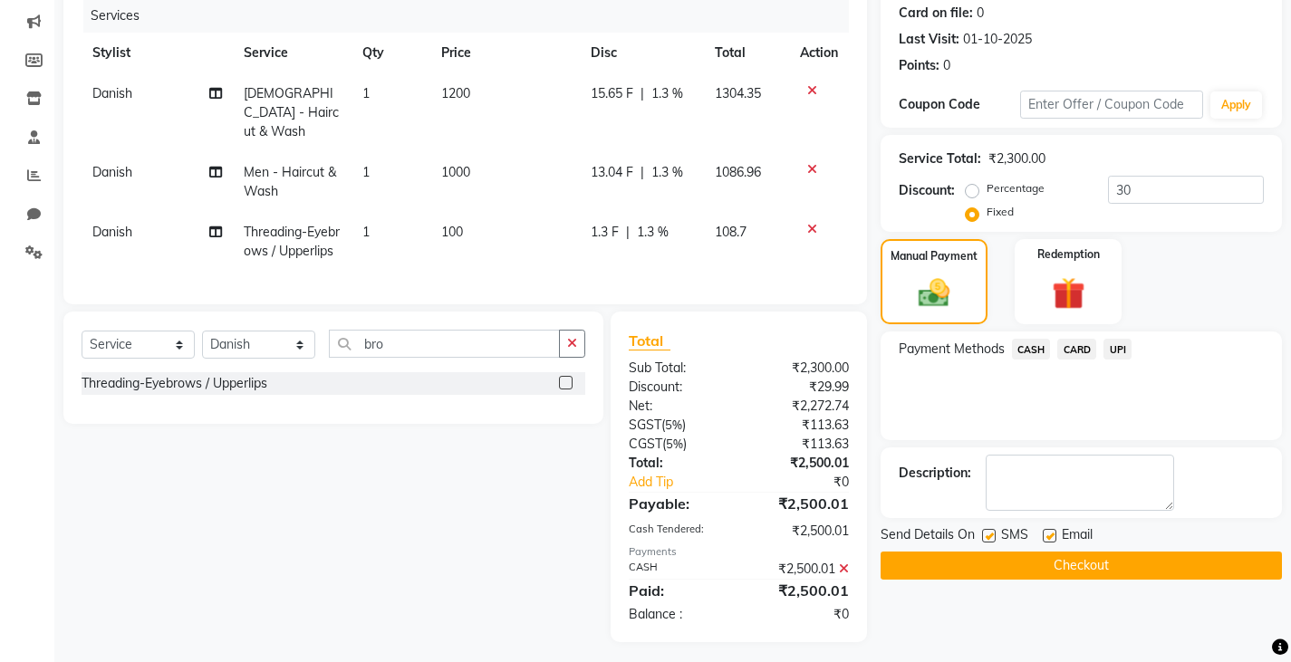
scroll to position [227, 0]
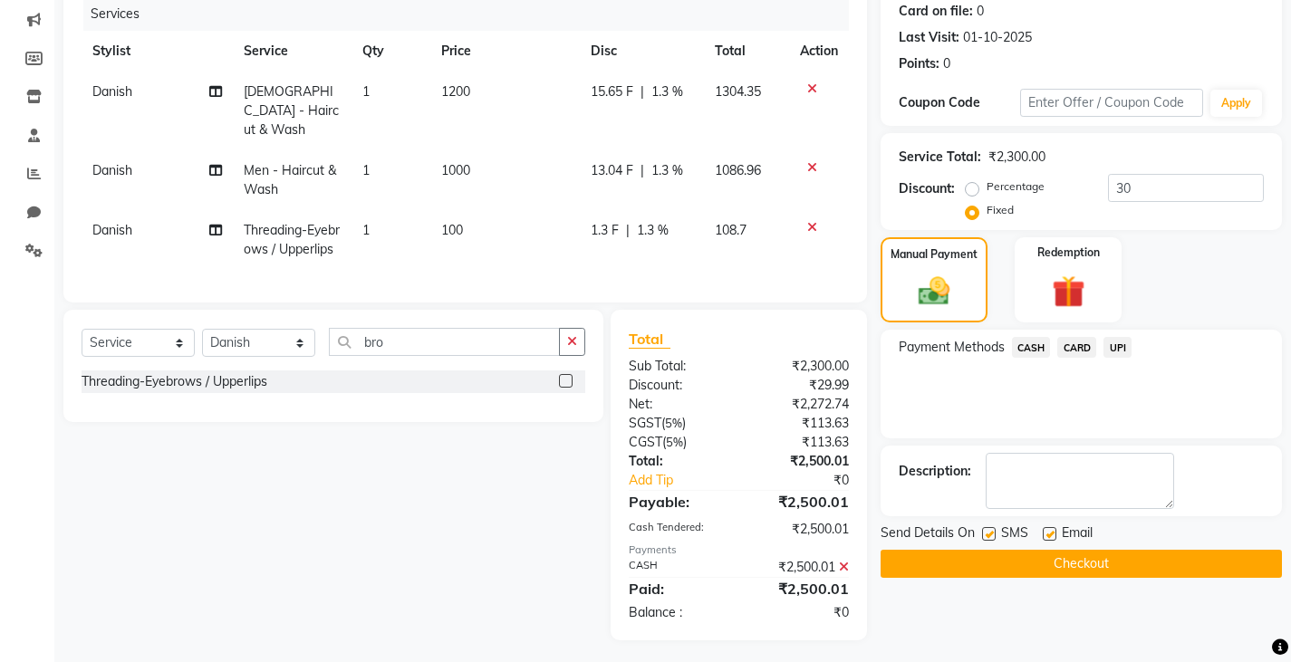
click at [987, 530] on label at bounding box center [989, 534] width 14 height 14
click at [987, 530] on input "checkbox" at bounding box center [988, 535] width 12 height 12
checkbox input "false"
click at [949, 561] on button "Checkout" at bounding box center [1080, 564] width 401 height 28
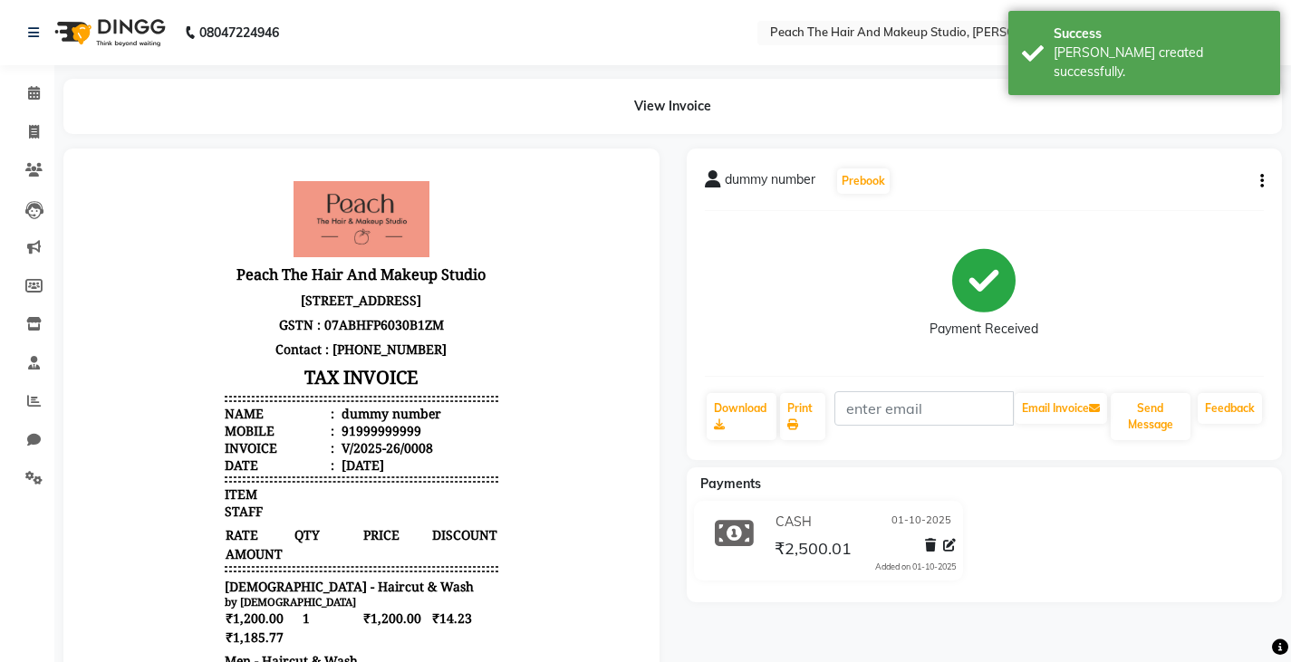
click at [11, 110] on li "Calendar" at bounding box center [27, 93] width 54 height 39
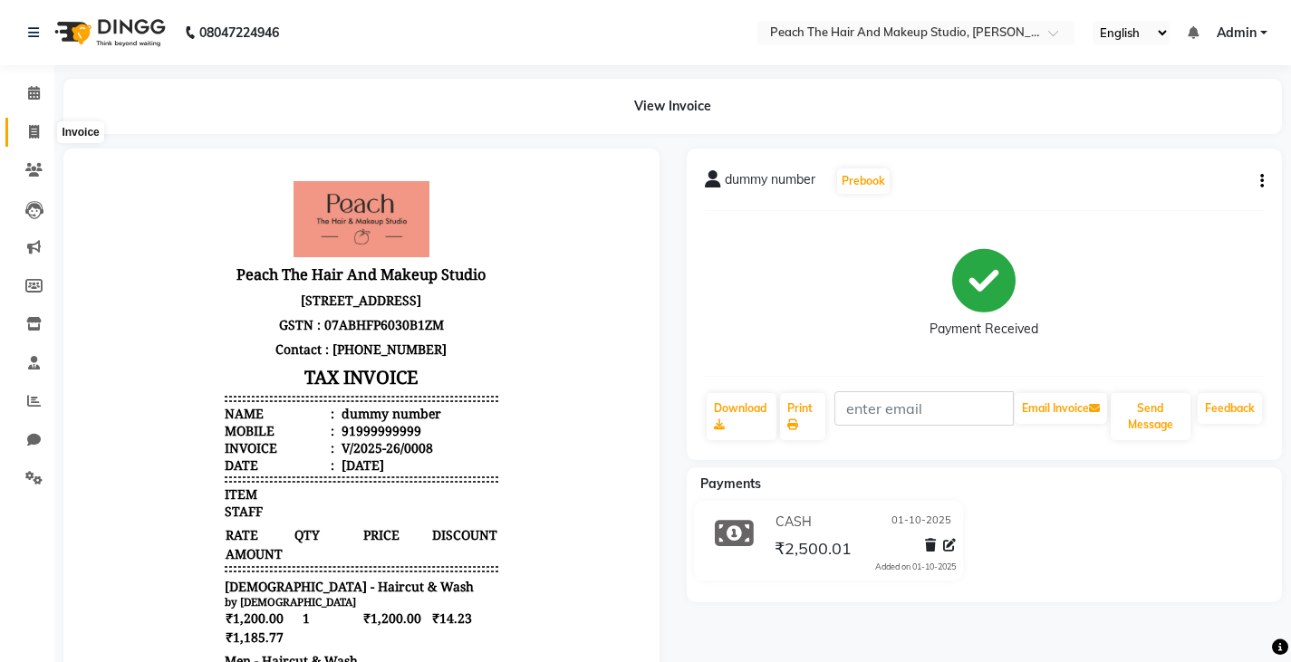
click at [36, 138] on icon at bounding box center [34, 132] width 10 height 14
select select "service"
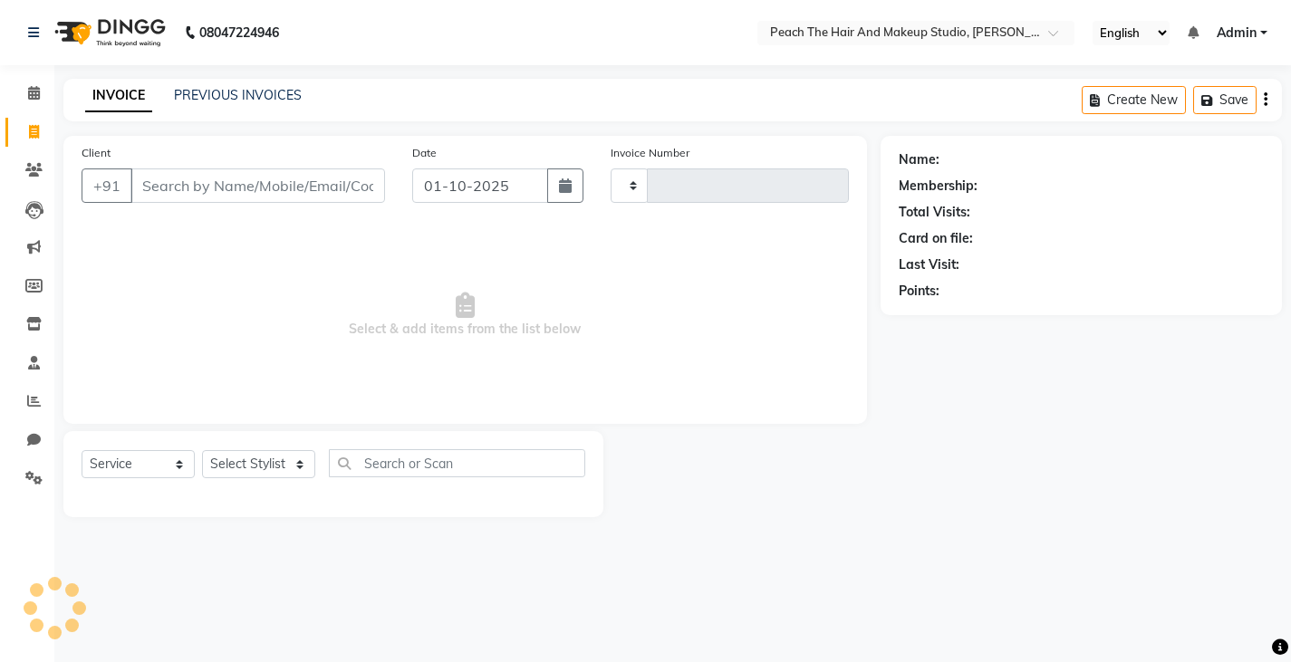
type input "0009"
select select "9105"
click at [261, 457] on select "Select Stylist Ankit [PERSON_NAME] Danish Karan Krishna [PERSON_NAME] [PERSON_N…" at bounding box center [258, 464] width 113 height 28
select select "93106"
click at [202, 450] on select "Select Stylist Ankit [PERSON_NAME] Danish Karan Krishna [PERSON_NAME] [PERSON_N…" at bounding box center [258, 464] width 113 height 28
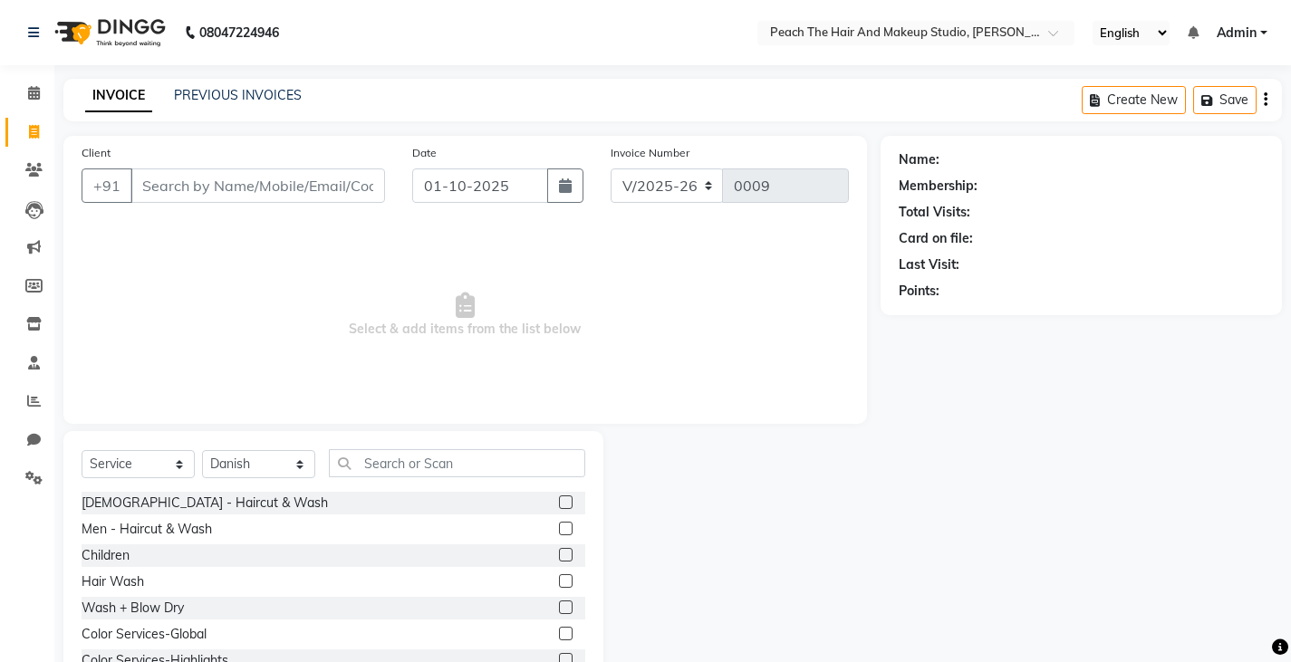
click at [407, 447] on div "Select Service Product Membership Package Voucher Prepaid Gift Card Select Styl…" at bounding box center [333, 564] width 540 height 267
click at [383, 464] on input "text" at bounding box center [457, 463] width 256 height 28
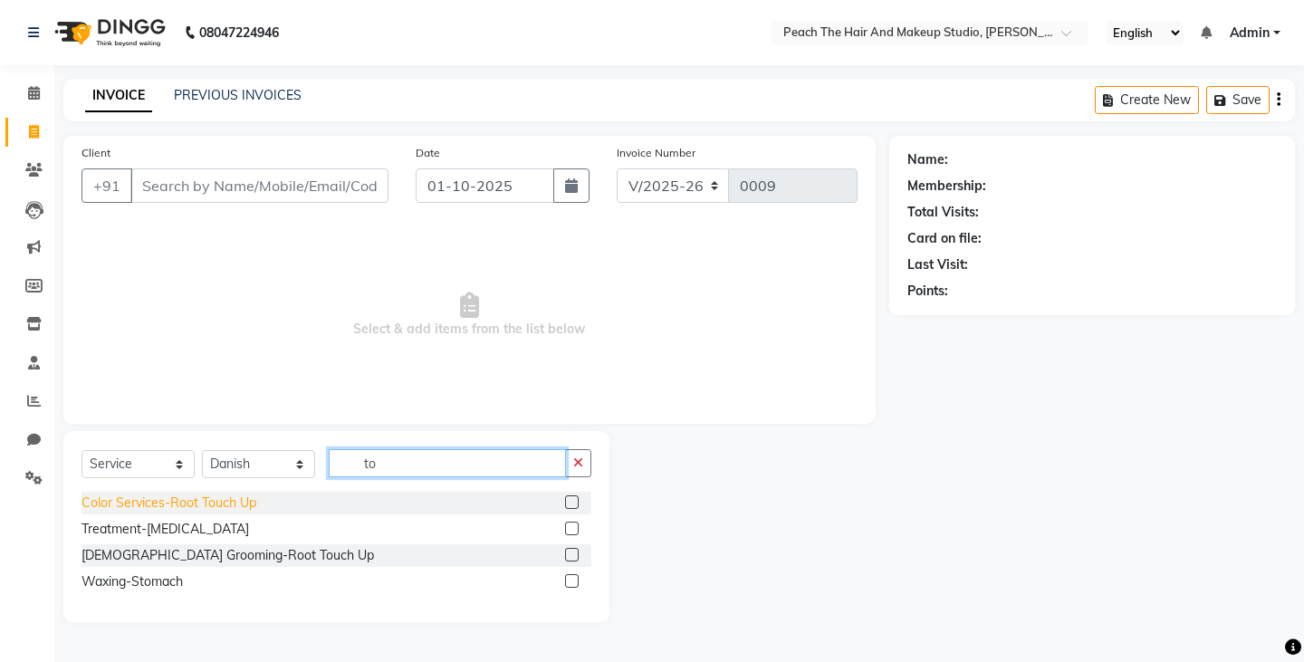
type input "to"
click at [139, 498] on div "Color Services-Root Touch Up" at bounding box center [169, 503] width 175 height 19
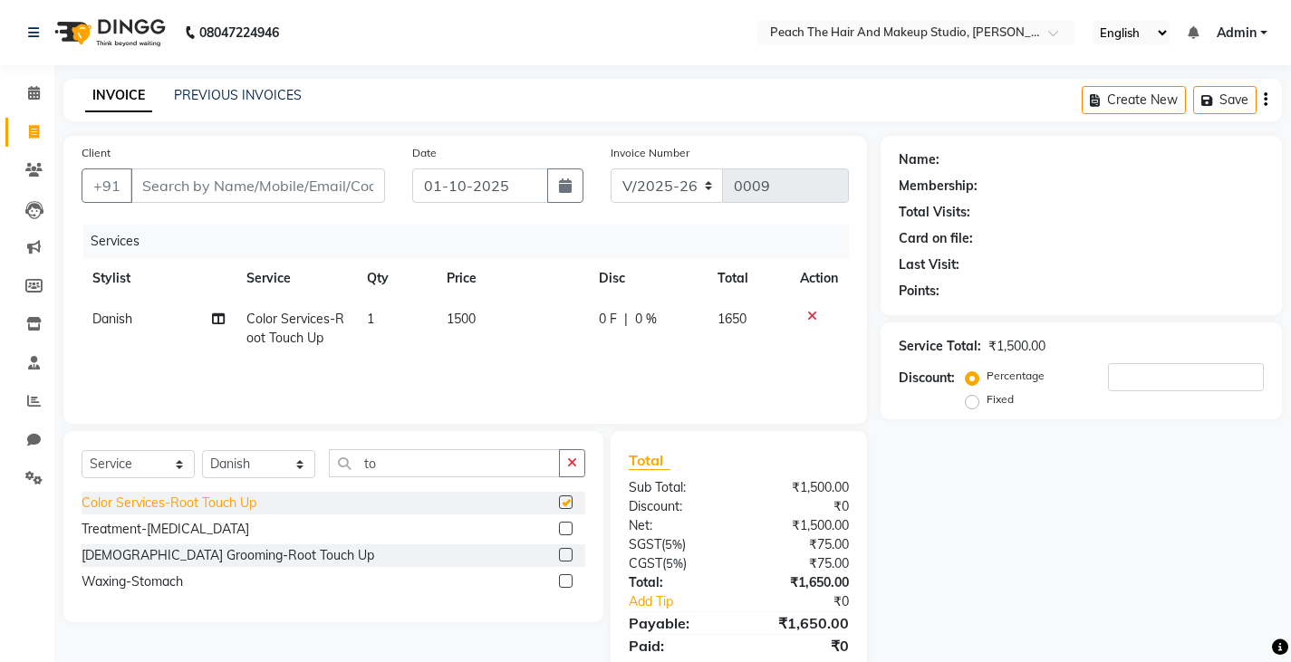
checkbox input "false"
click at [279, 188] on input "Client" at bounding box center [257, 185] width 255 height 34
type input "9"
type input "0"
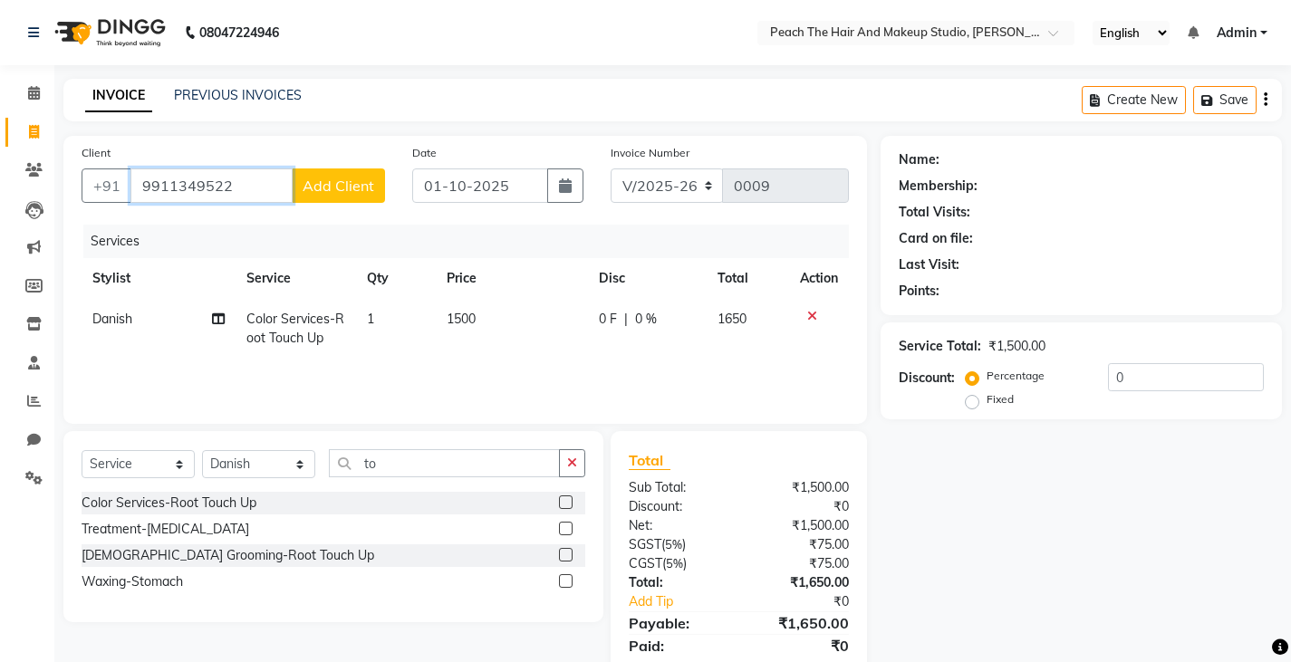
type input "9911349522"
click at [317, 182] on span "Add Client" at bounding box center [339, 186] width 72 height 18
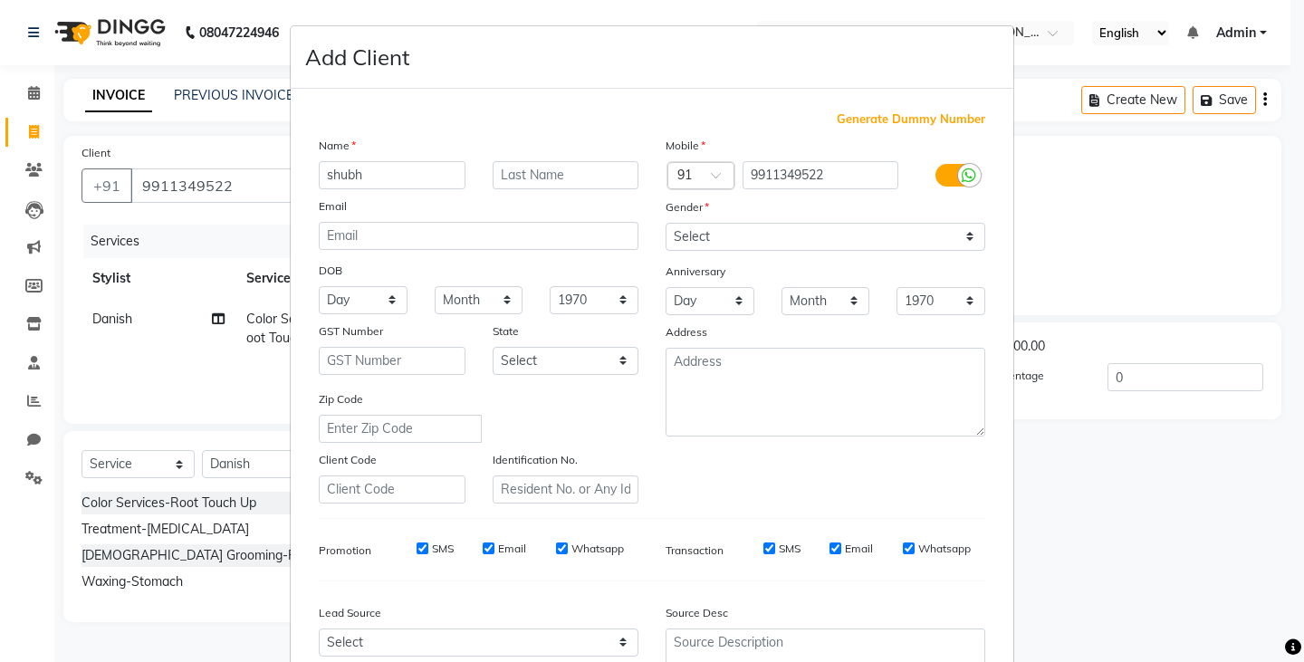
type input "shubh"
click at [688, 231] on select "Select [DEMOGRAPHIC_DATA] [DEMOGRAPHIC_DATA] Other Prefer Not To Say" at bounding box center [826, 237] width 320 height 28
select select "[DEMOGRAPHIC_DATA]"
click at [666, 223] on select "Select [DEMOGRAPHIC_DATA] [DEMOGRAPHIC_DATA] Other Prefer Not To Say" at bounding box center [826, 237] width 320 height 28
click at [1013, 491] on ngb-modal-window "Add Client Generate Dummy Number Name shubh Email DOB Day 01 02 03 04 05 06 07 …" at bounding box center [652, 331] width 1304 height 662
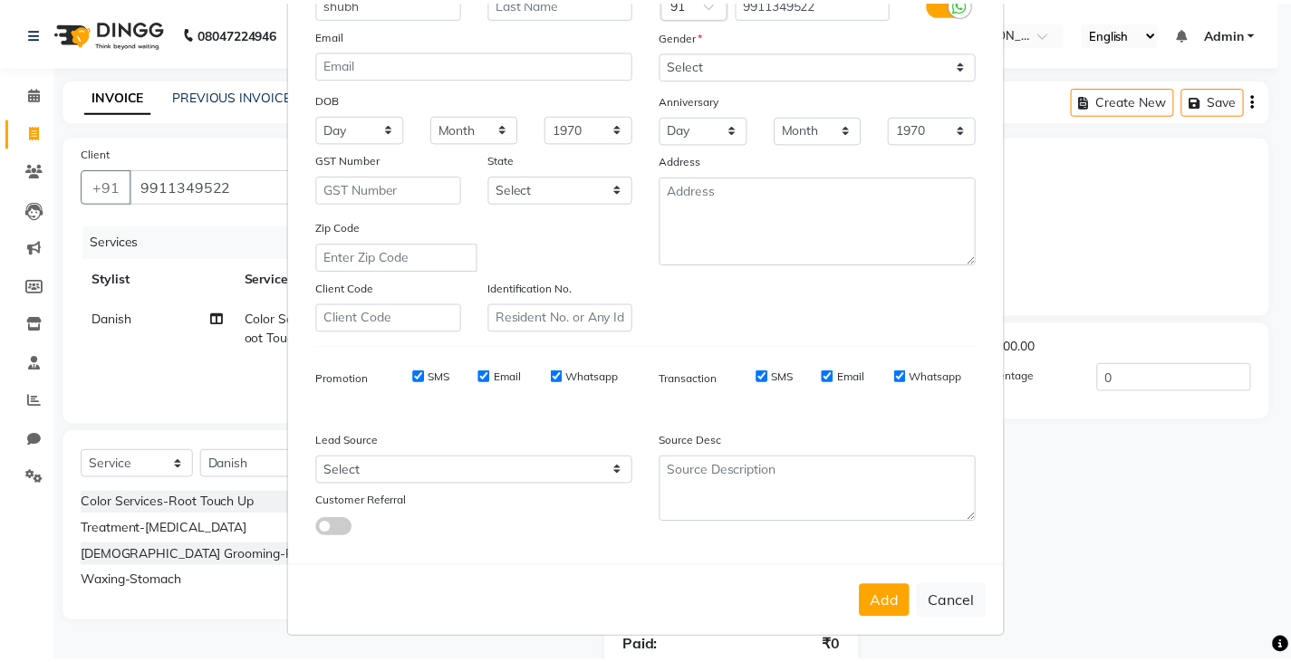
scroll to position [173, 0]
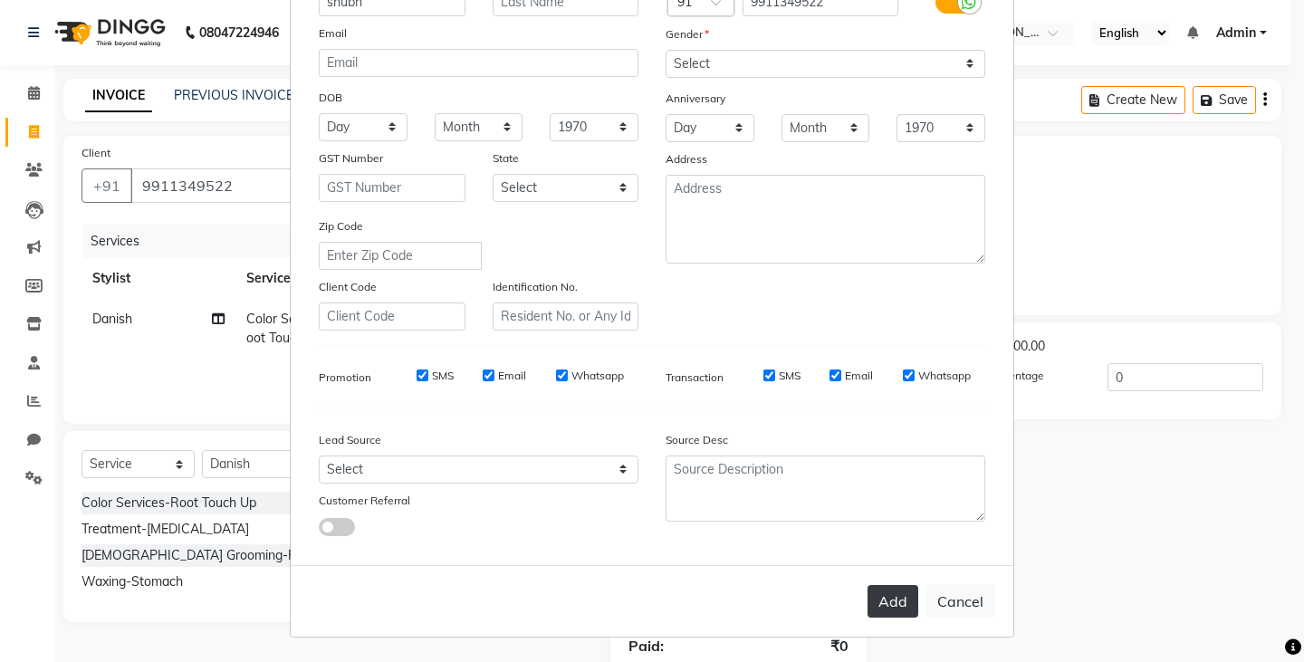
click at [903, 603] on button "Add" at bounding box center [893, 601] width 51 height 33
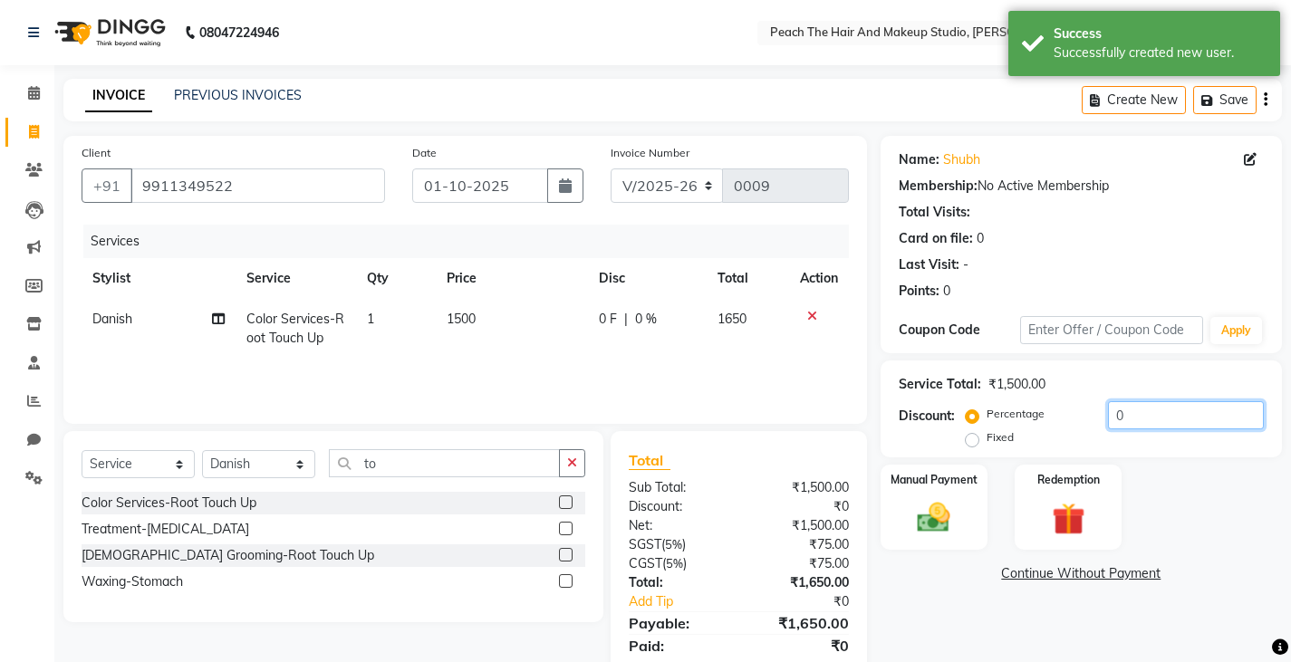
click at [1204, 419] on input "0" at bounding box center [1186, 415] width 156 height 28
click at [986, 442] on label "Fixed" at bounding box center [999, 437] width 27 height 16
click at [969, 442] on input "Fixed" at bounding box center [975, 437] width 13 height 13
radio input "true"
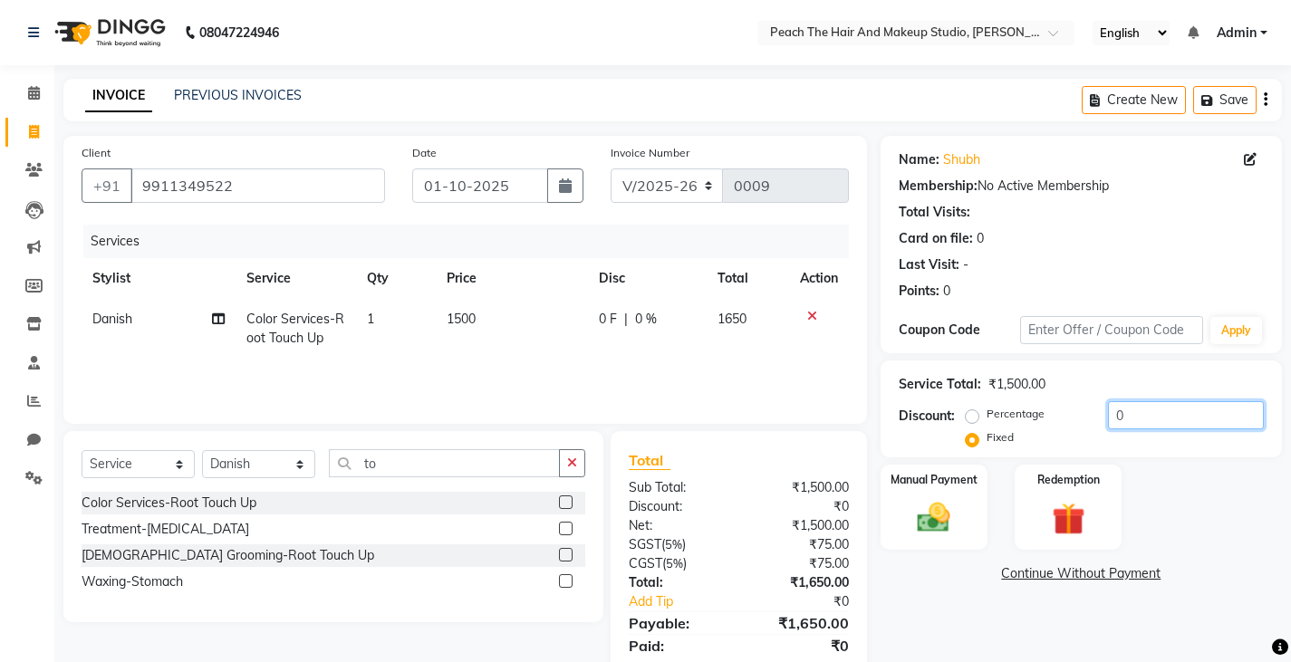
click at [1149, 421] on input "0" at bounding box center [1186, 415] width 156 height 28
type input "6"
type input "7"
type input "8"
type input "9"
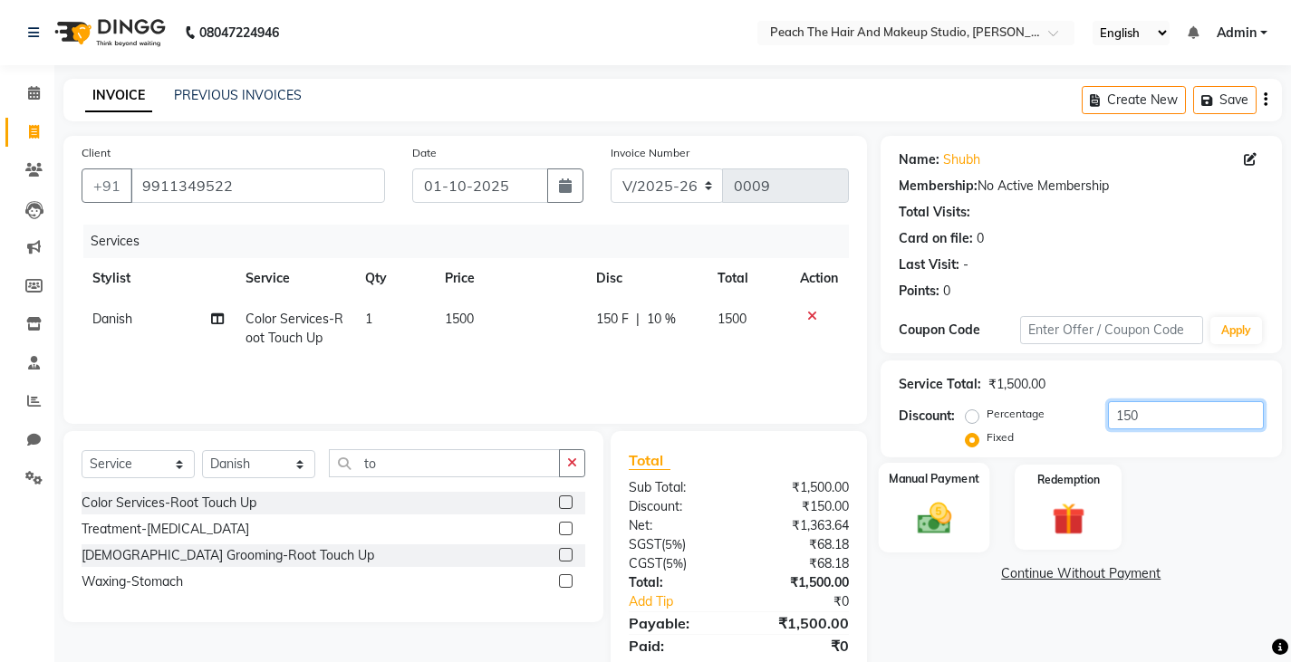
type input "150"
click at [958, 529] on img at bounding box center [933, 517] width 55 height 39
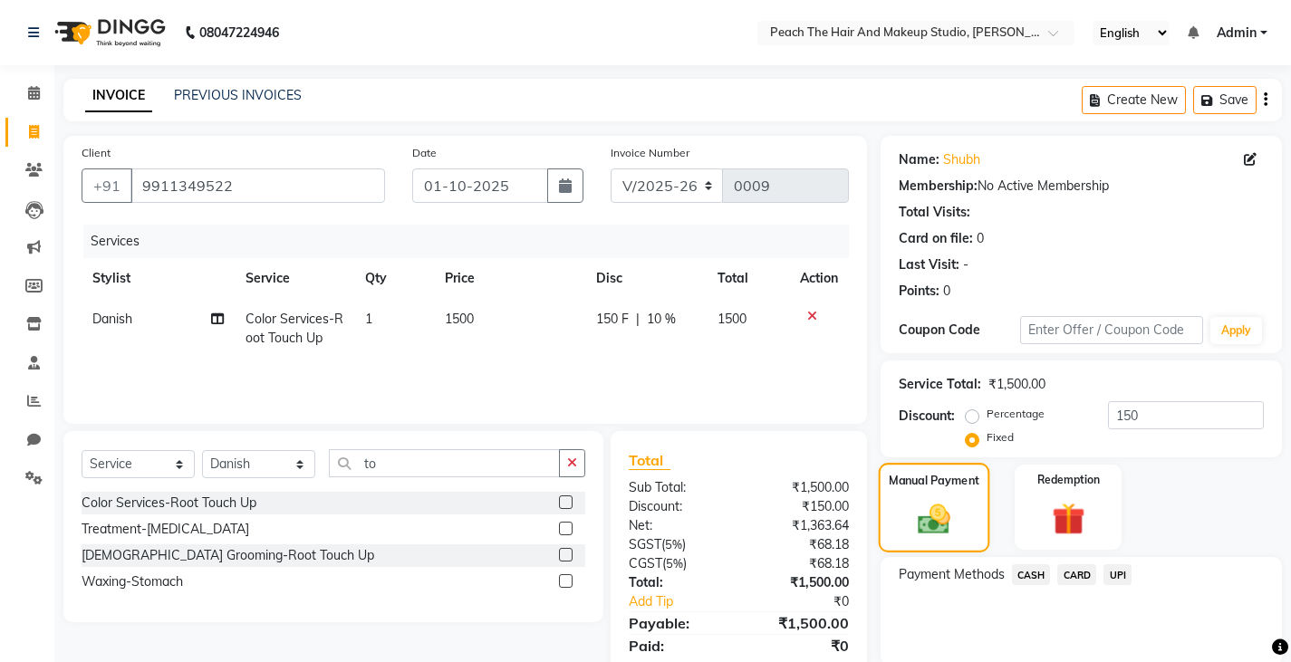
click at [958, 529] on img at bounding box center [934, 518] width 53 height 37
click at [1107, 575] on span "UPI" at bounding box center [1117, 574] width 28 height 21
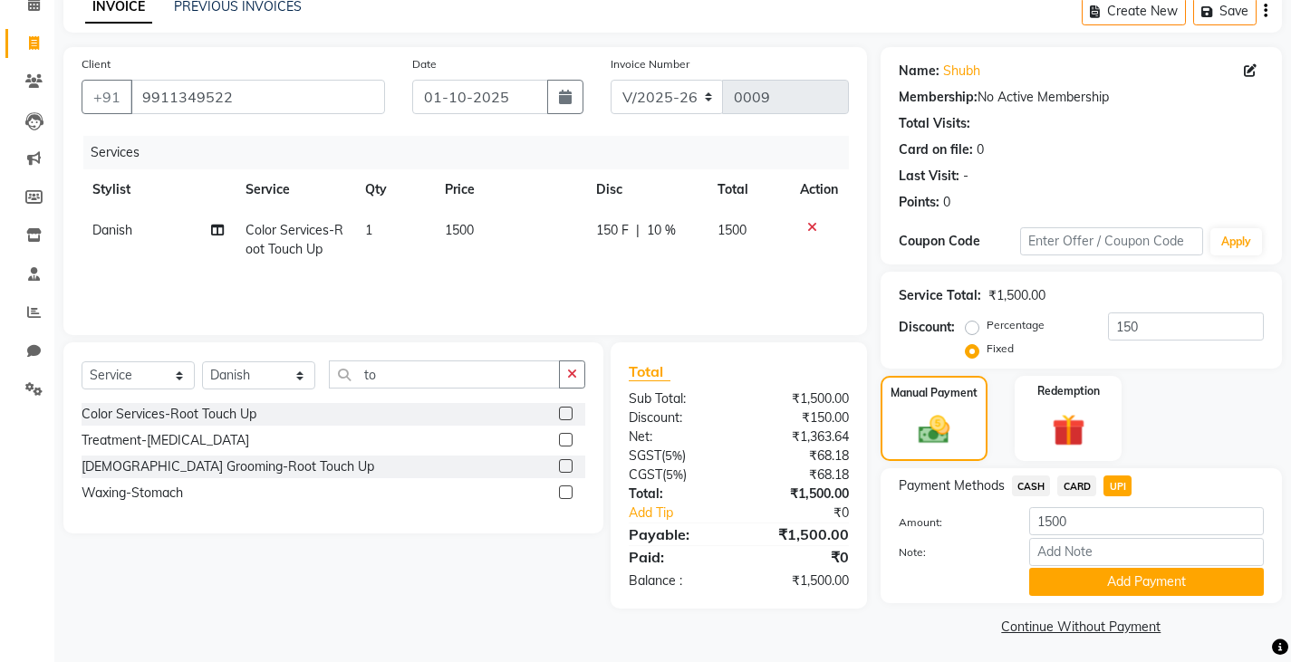
scroll to position [94, 0]
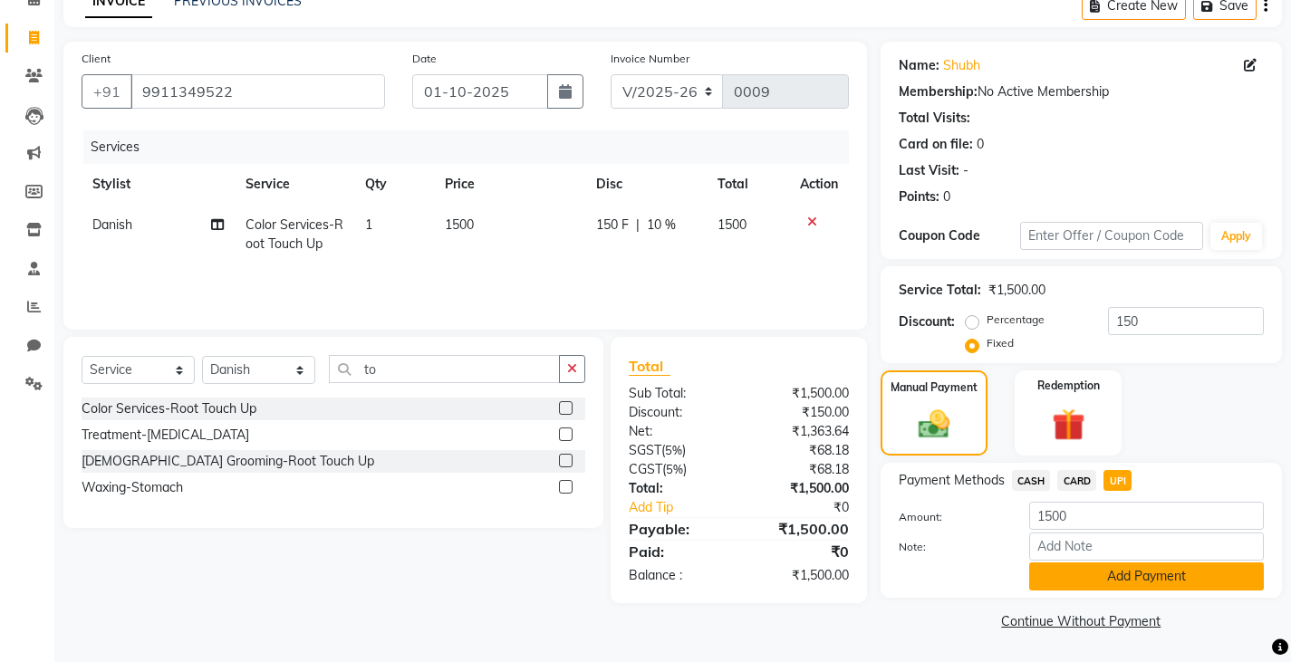
click at [1097, 567] on button "Add Payment" at bounding box center [1146, 577] width 235 height 28
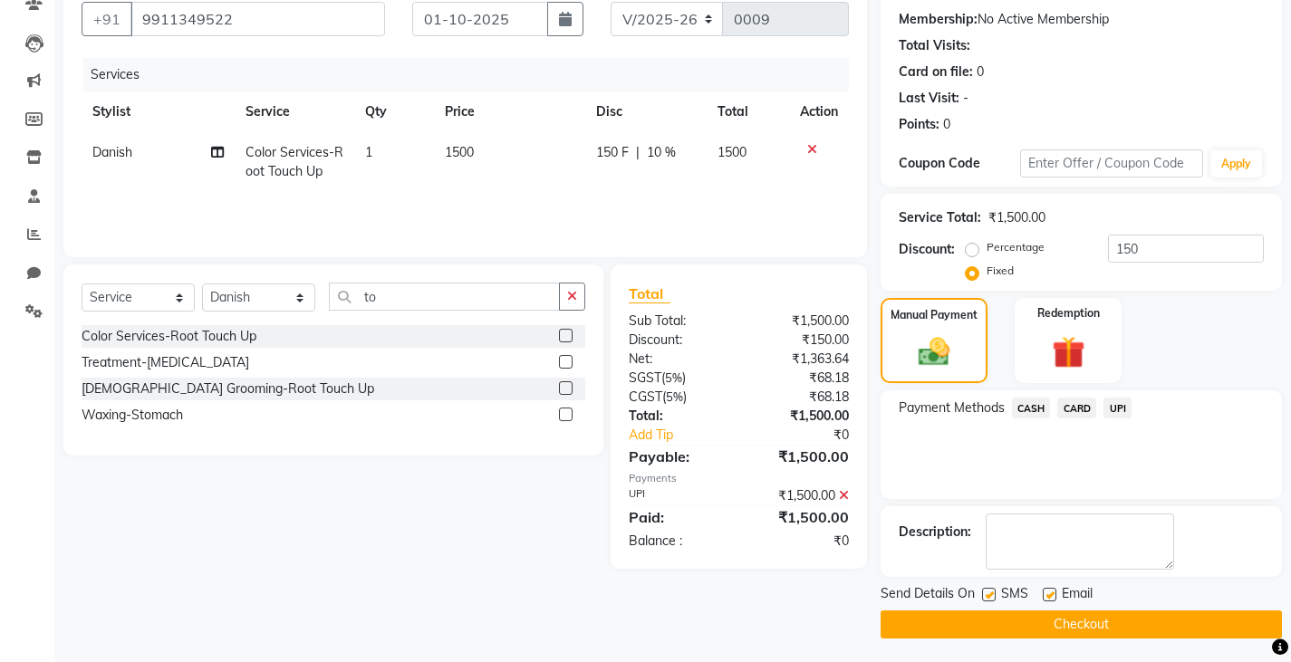
scroll to position [170, 0]
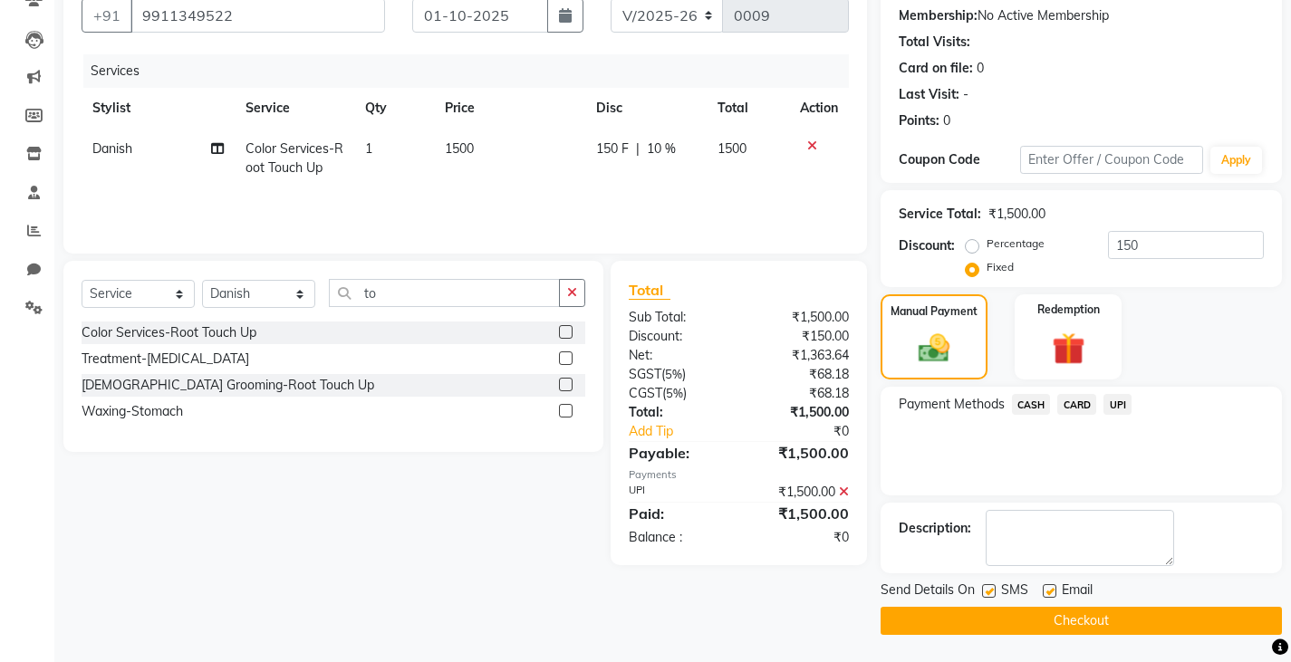
click at [982, 588] on label at bounding box center [989, 591] width 14 height 14
click at [982, 588] on input "checkbox" at bounding box center [988, 592] width 12 height 12
checkbox input "false"
click at [919, 630] on button "Checkout" at bounding box center [1080, 621] width 401 height 28
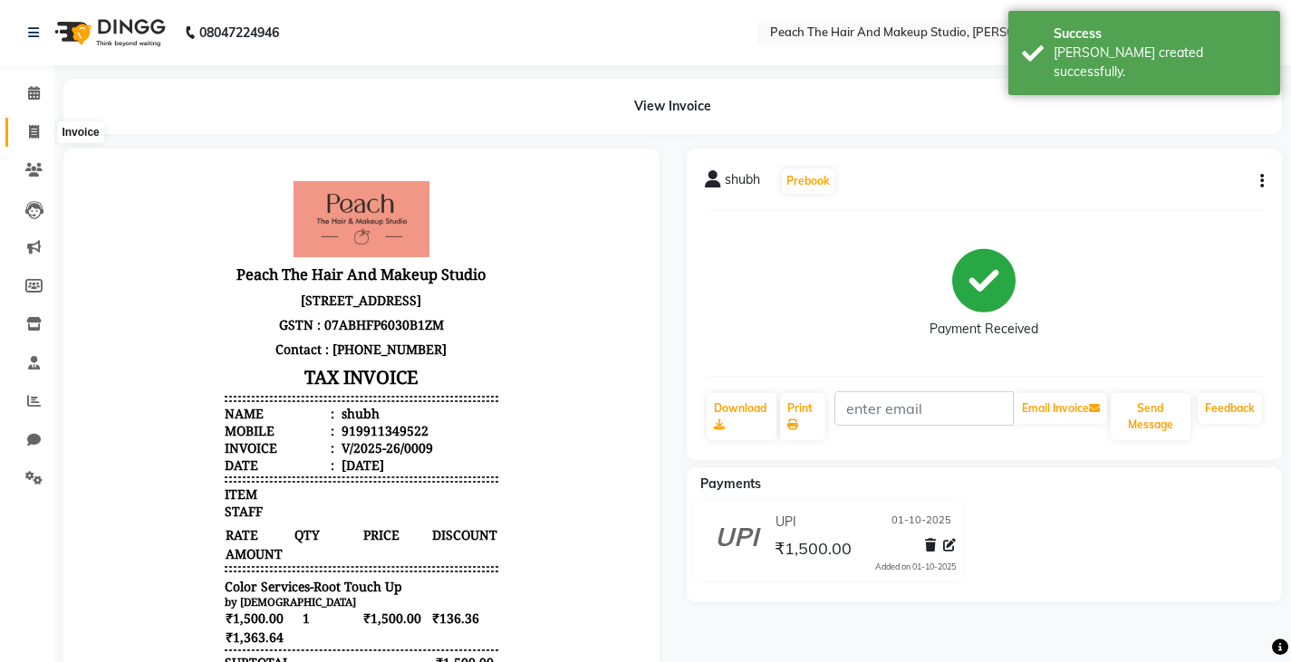
click at [24, 123] on span at bounding box center [34, 132] width 32 height 21
select select "9105"
select select "service"
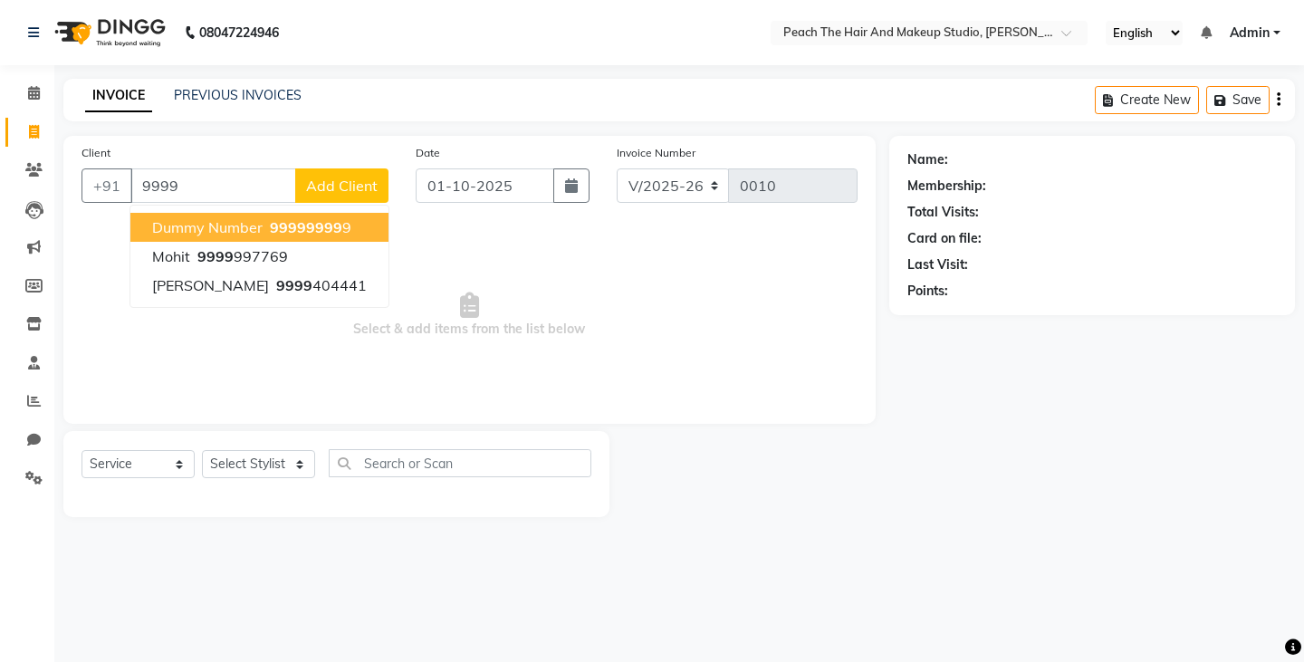
click at [161, 221] on span "dummy number" at bounding box center [207, 227] width 111 height 18
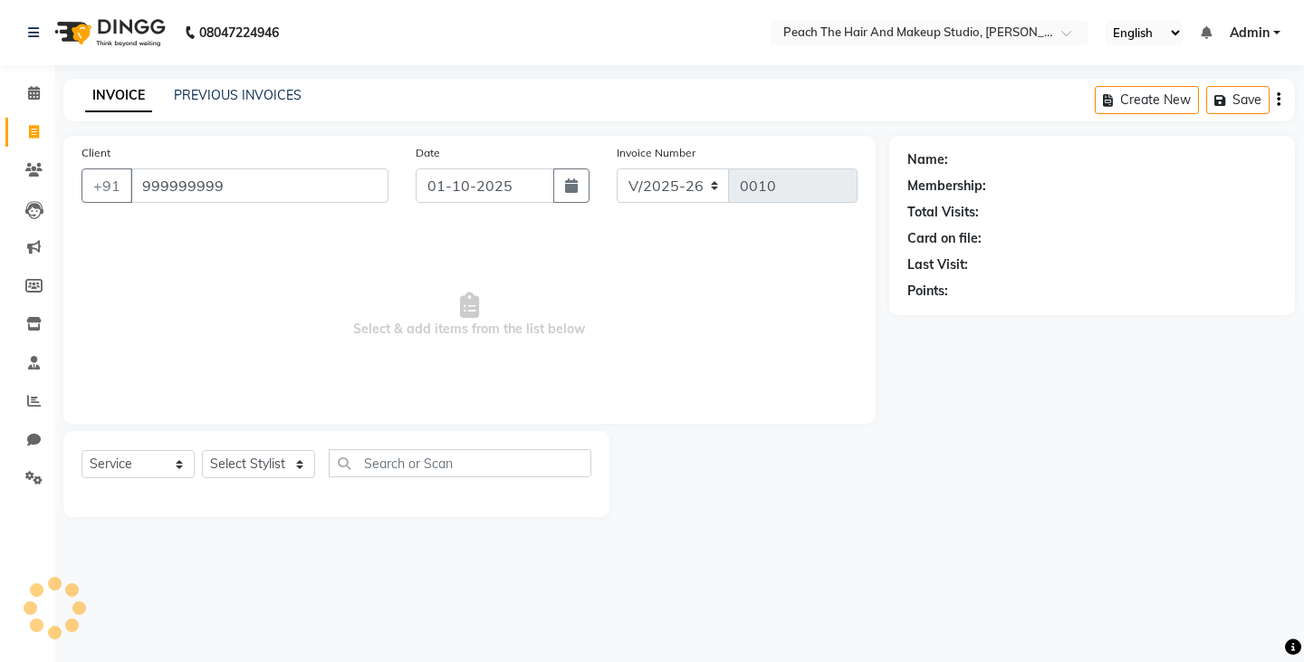
type input "999999999"
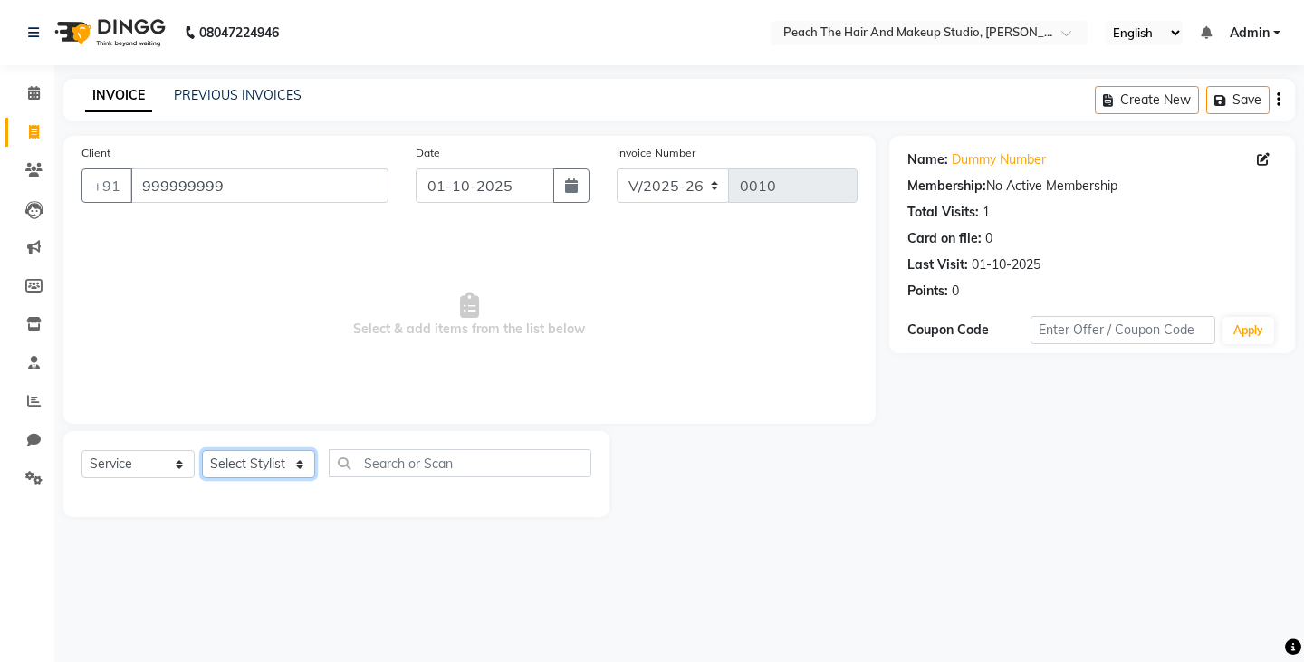
click at [232, 460] on select "Select Stylist Ankit [PERSON_NAME] Danish Karan Krishna [PERSON_NAME] [PERSON_N…" at bounding box center [258, 464] width 113 height 28
select select "93106"
click at [202, 450] on select "Select Stylist Ankit [PERSON_NAME] Danish Karan Krishna [PERSON_NAME] [PERSON_N…" at bounding box center [258, 464] width 113 height 28
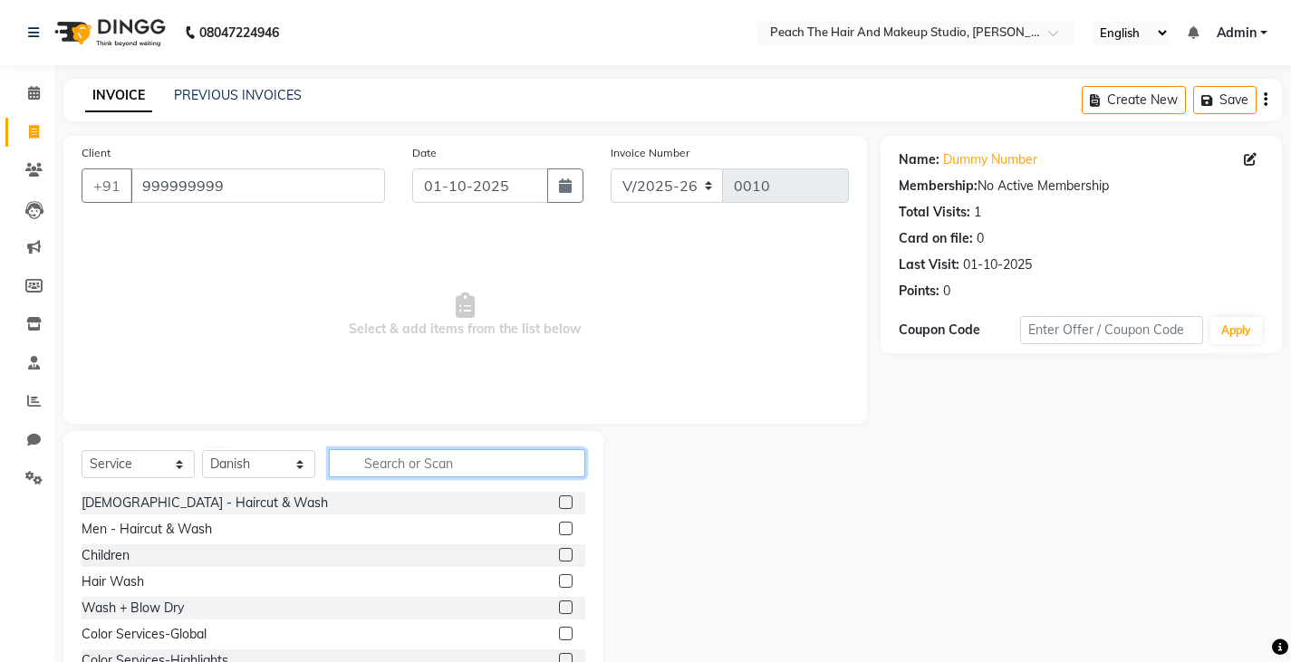
click at [368, 475] on input "text" at bounding box center [457, 463] width 256 height 28
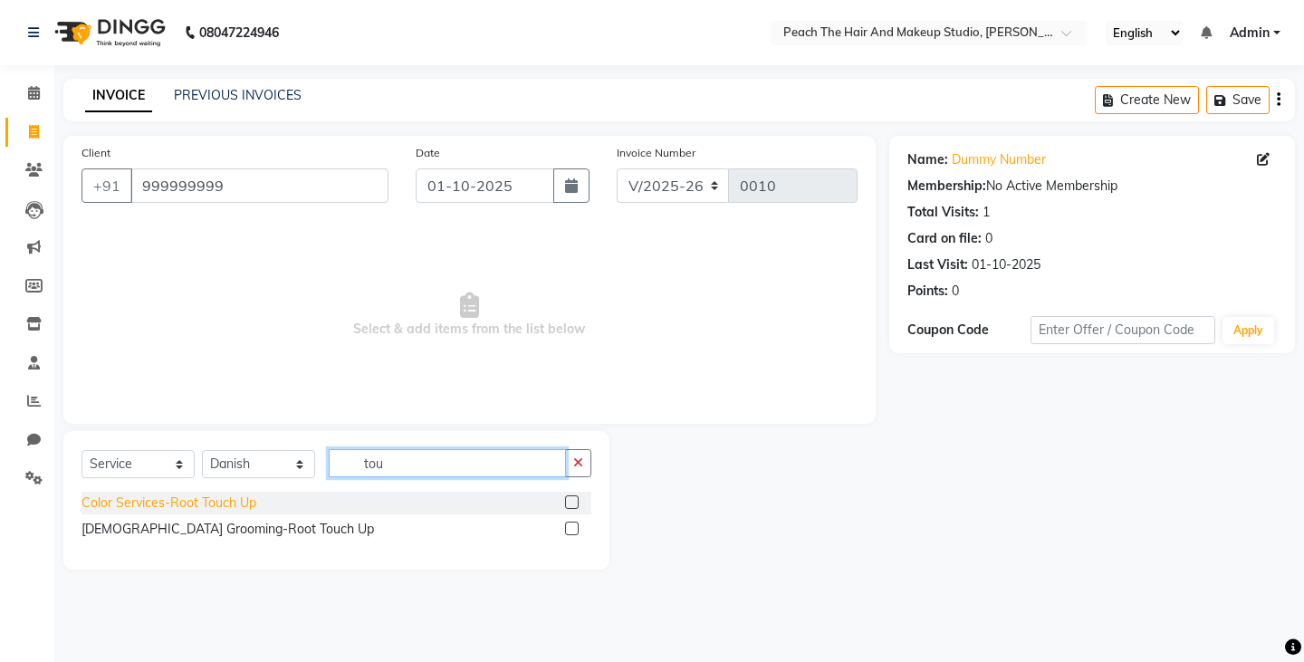
type input "tou"
click at [122, 504] on div "Color Services-Root Touch Up" at bounding box center [169, 503] width 175 height 19
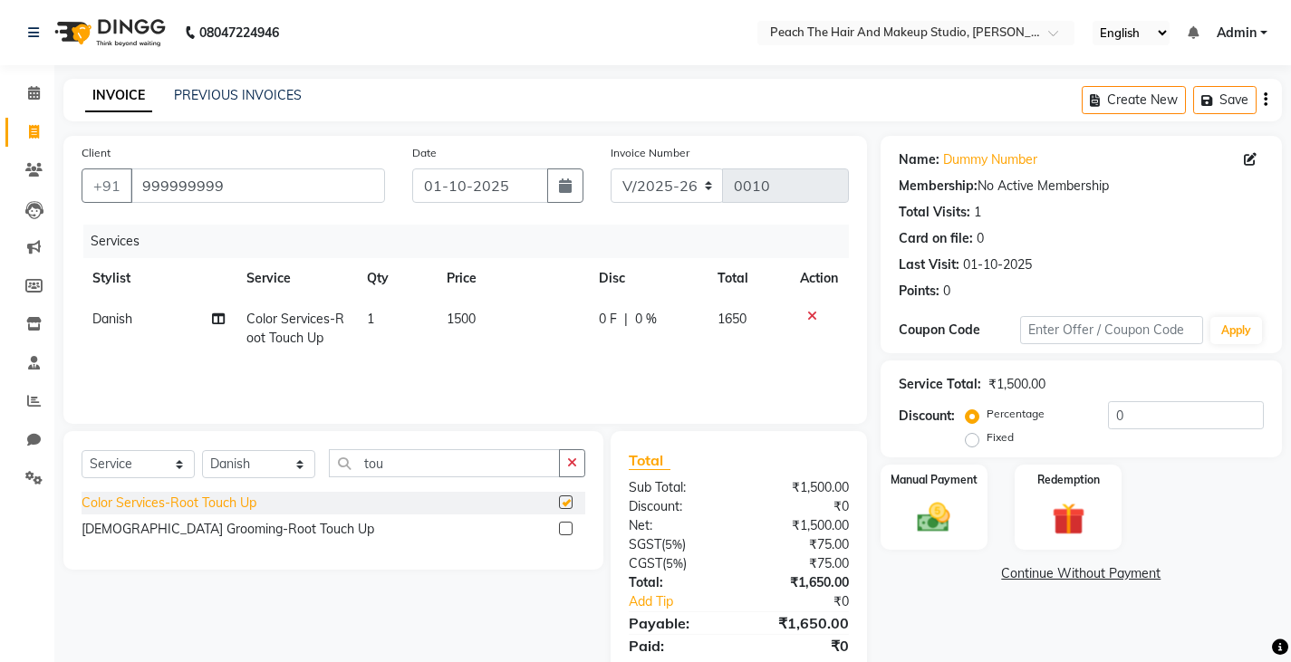
checkbox input "false"
click at [986, 440] on label "Fixed" at bounding box center [999, 437] width 27 height 16
click at [969, 440] on input "Fixed" at bounding box center [975, 437] width 13 height 13
radio input "true"
click at [1133, 421] on input "0" at bounding box center [1186, 415] width 156 height 28
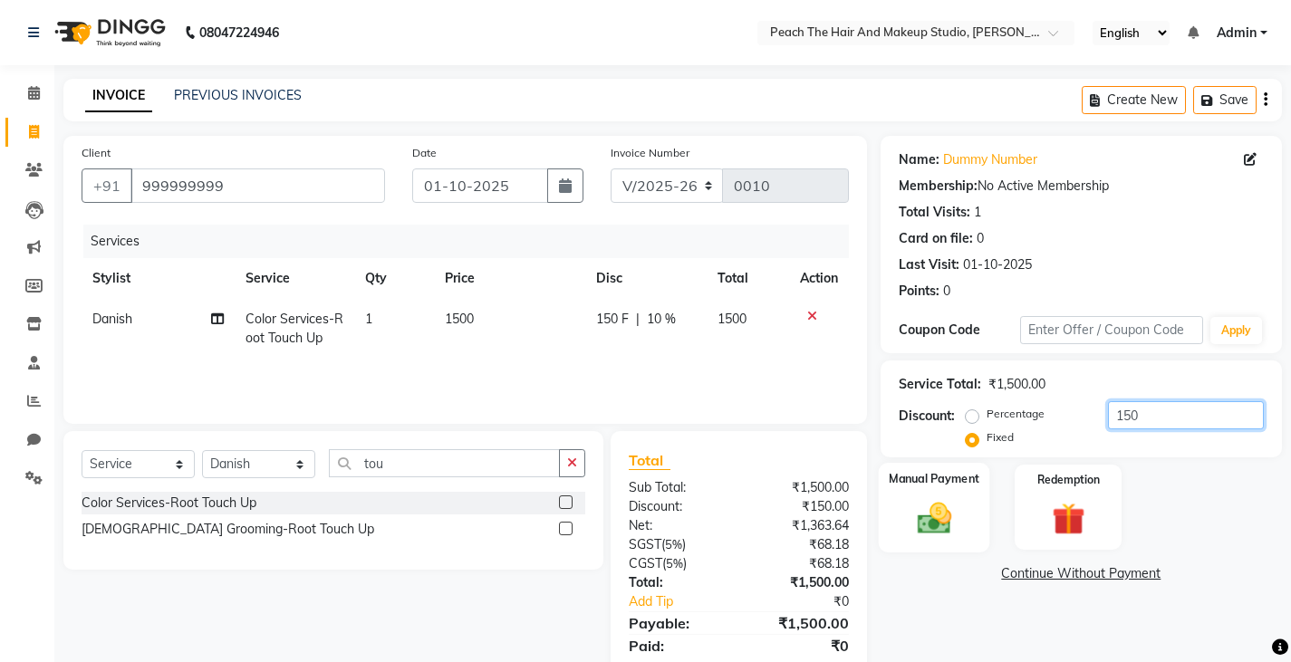
type input "150"
click at [948, 528] on img at bounding box center [933, 517] width 55 height 39
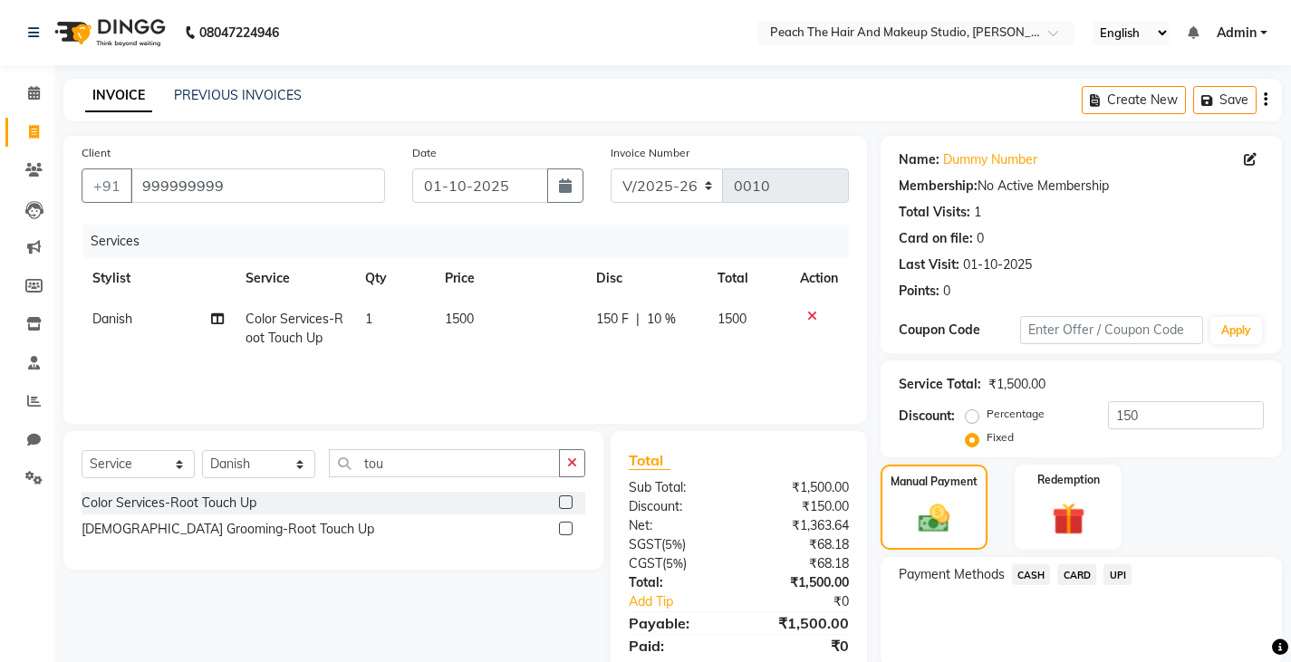
click at [1023, 576] on span "CASH" at bounding box center [1031, 574] width 39 height 21
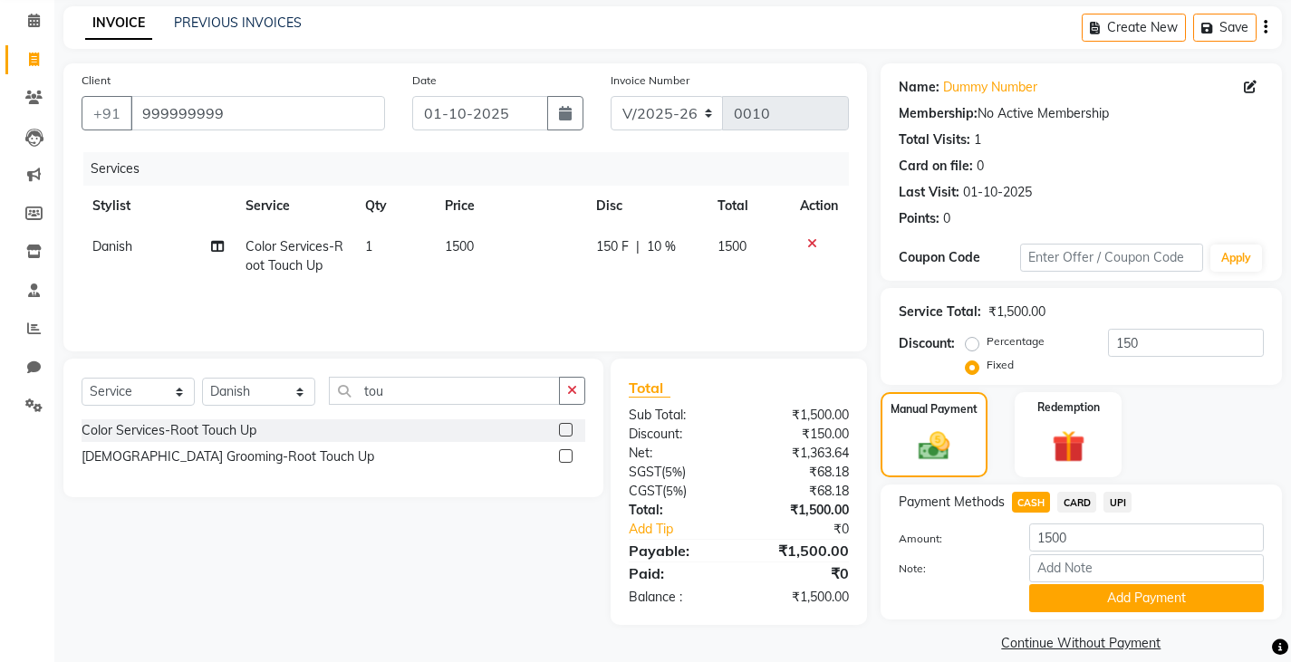
scroll to position [94, 0]
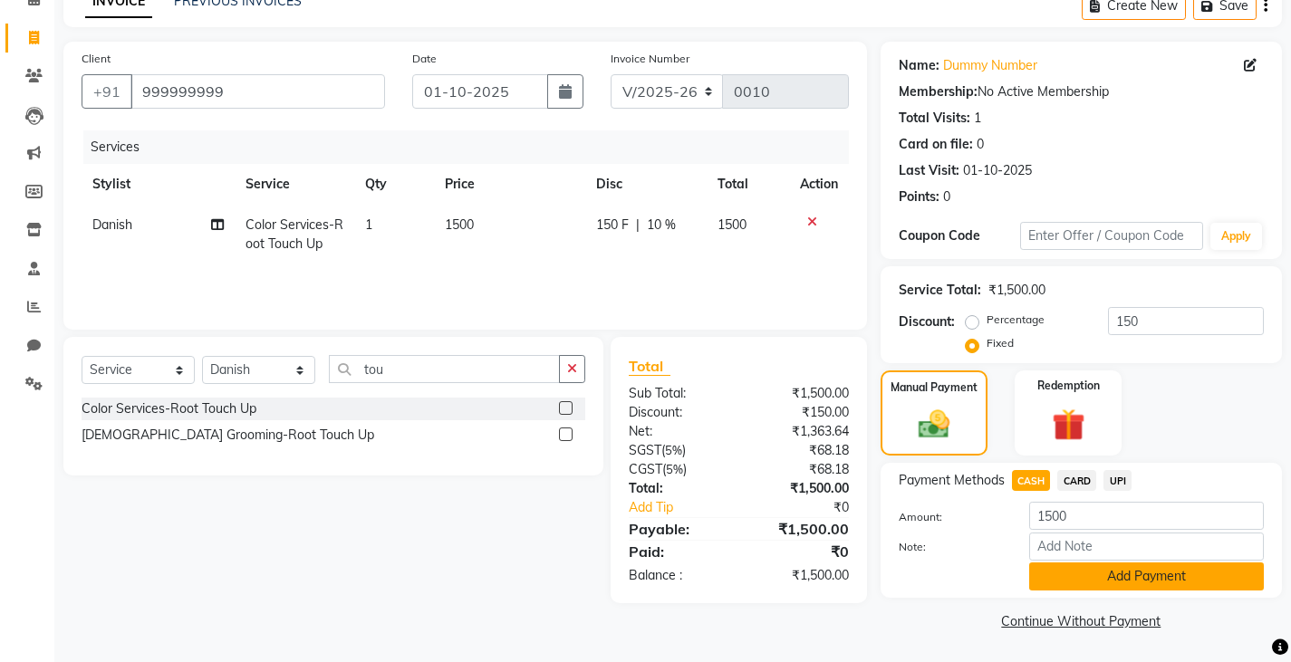
click at [1174, 582] on button "Add Payment" at bounding box center [1146, 577] width 235 height 28
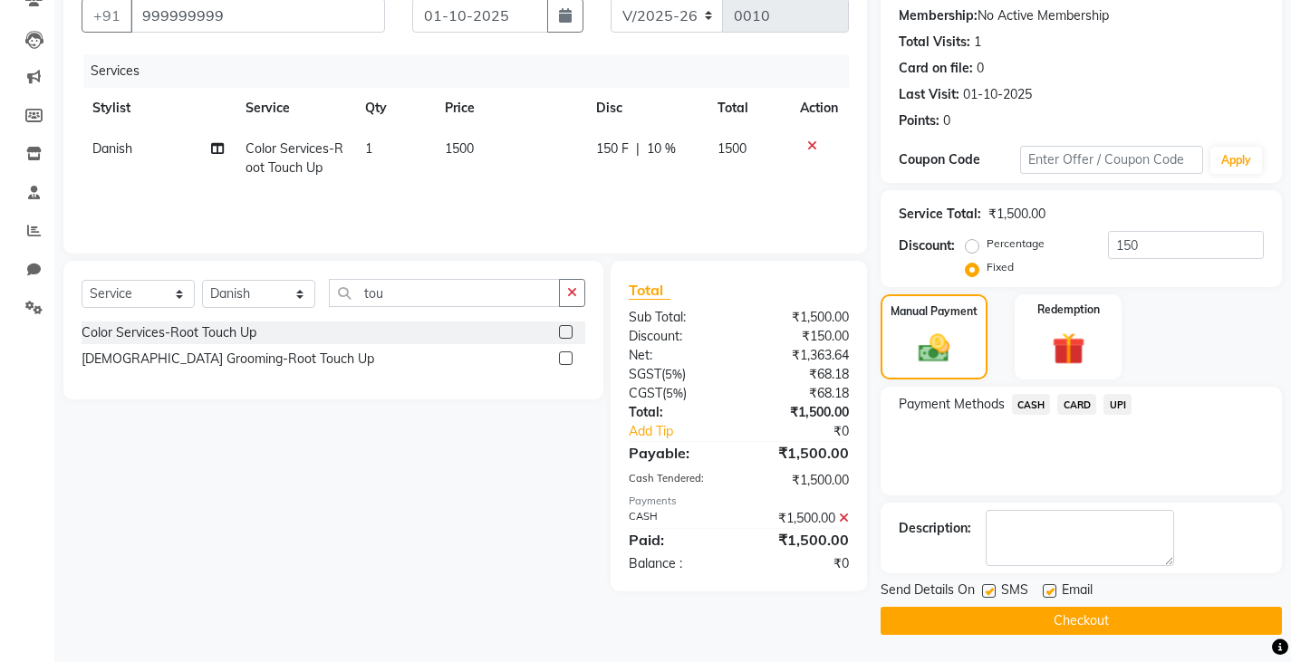
scroll to position [170, 0]
click at [990, 592] on label at bounding box center [989, 591] width 14 height 14
click at [990, 592] on input "checkbox" at bounding box center [988, 592] width 12 height 12
checkbox input "false"
click at [1051, 592] on label at bounding box center [1050, 591] width 14 height 14
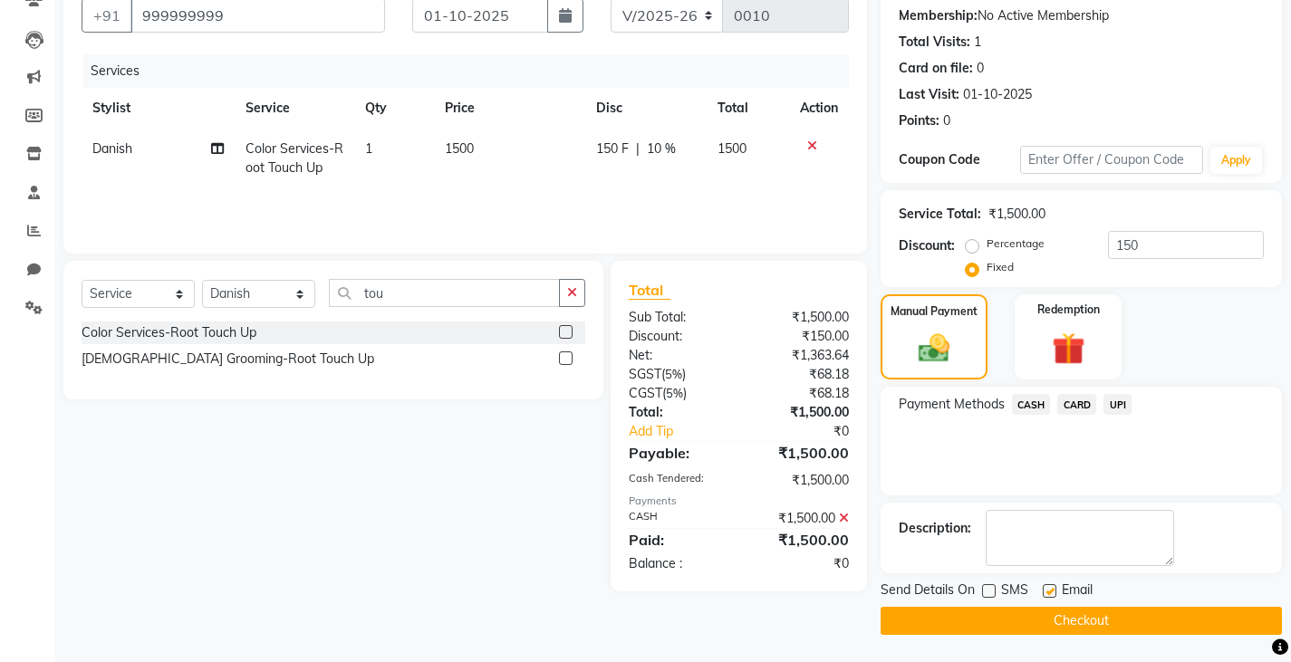
click at [1051, 592] on input "checkbox" at bounding box center [1049, 592] width 12 height 12
checkbox input "false"
click at [1008, 617] on button "Checkout" at bounding box center [1080, 621] width 401 height 28
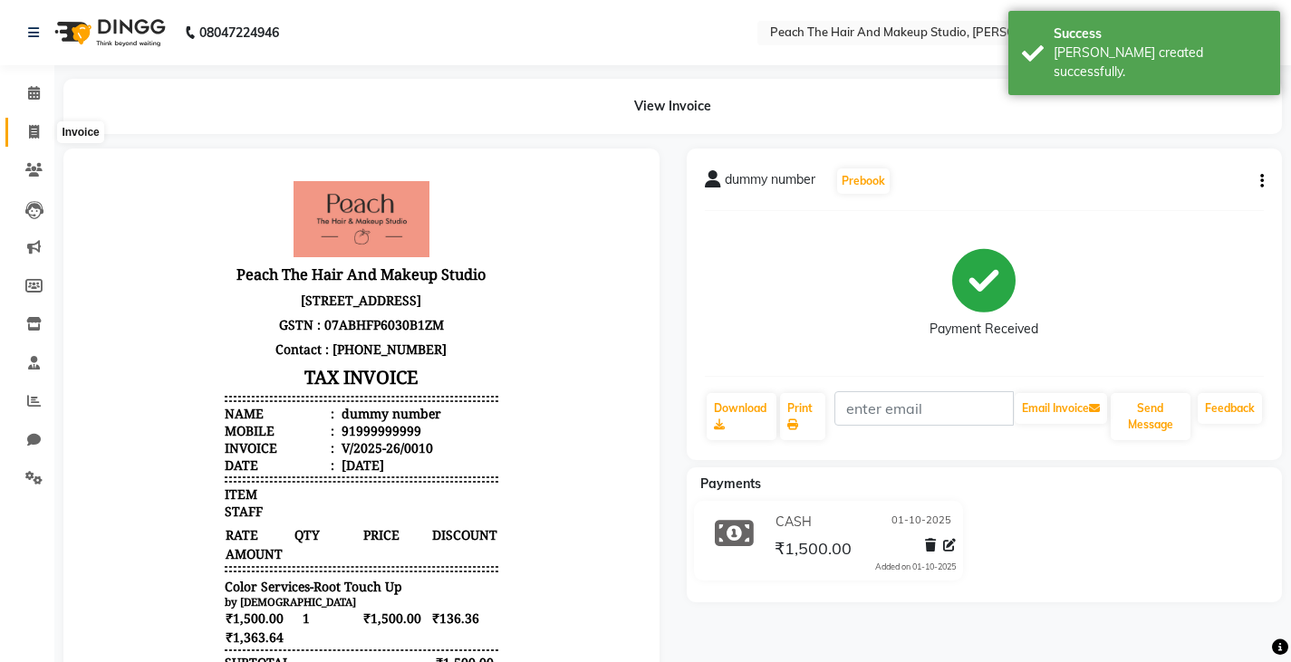
click at [34, 130] on icon at bounding box center [34, 132] width 10 height 14
select select "service"
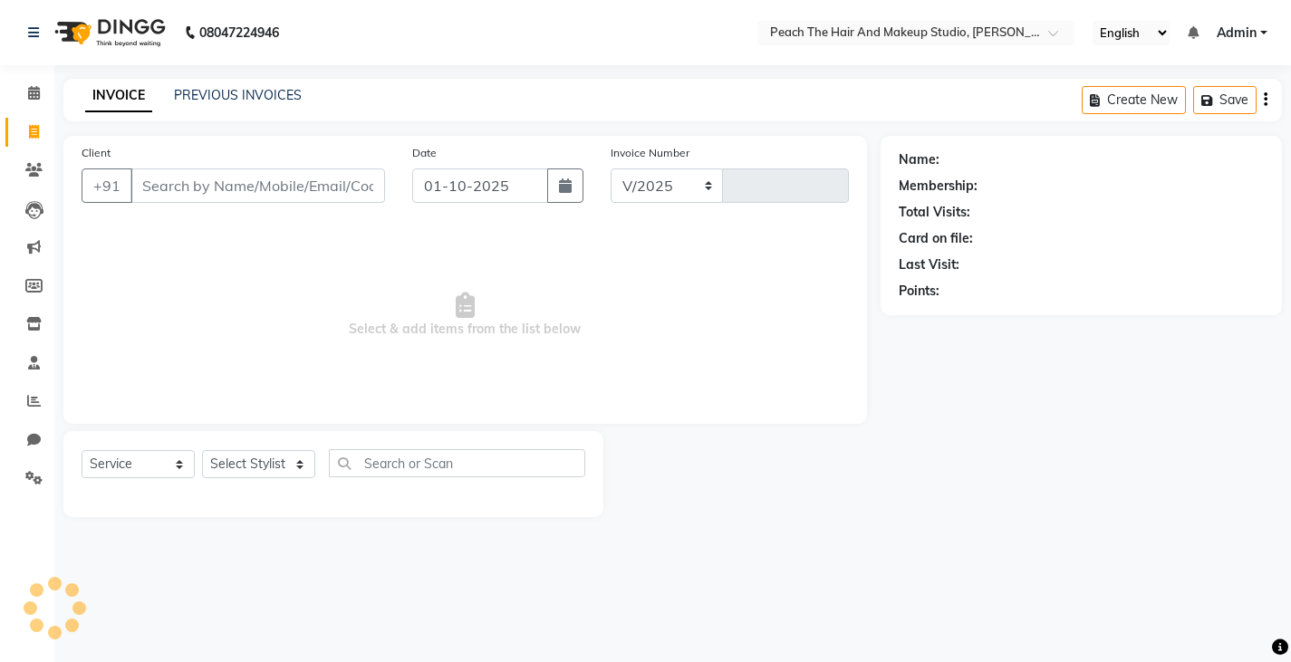
select select "9105"
type input "0011"
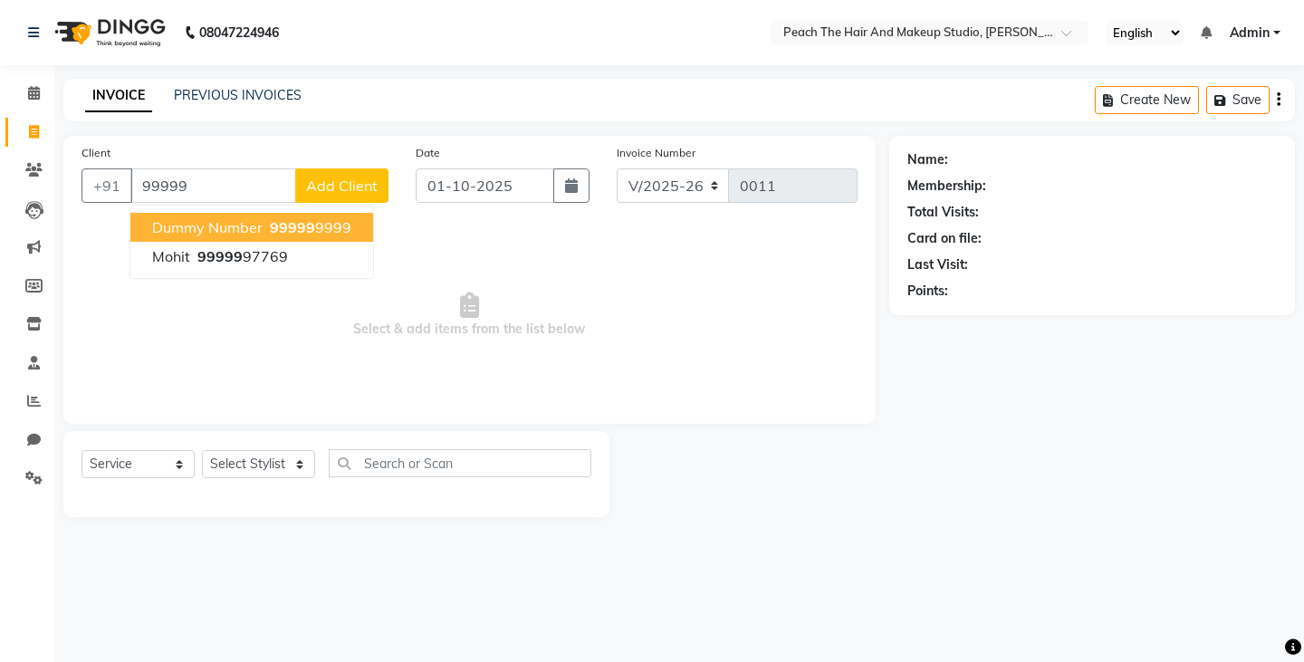
click at [171, 225] on span "dummy number" at bounding box center [207, 227] width 111 height 18
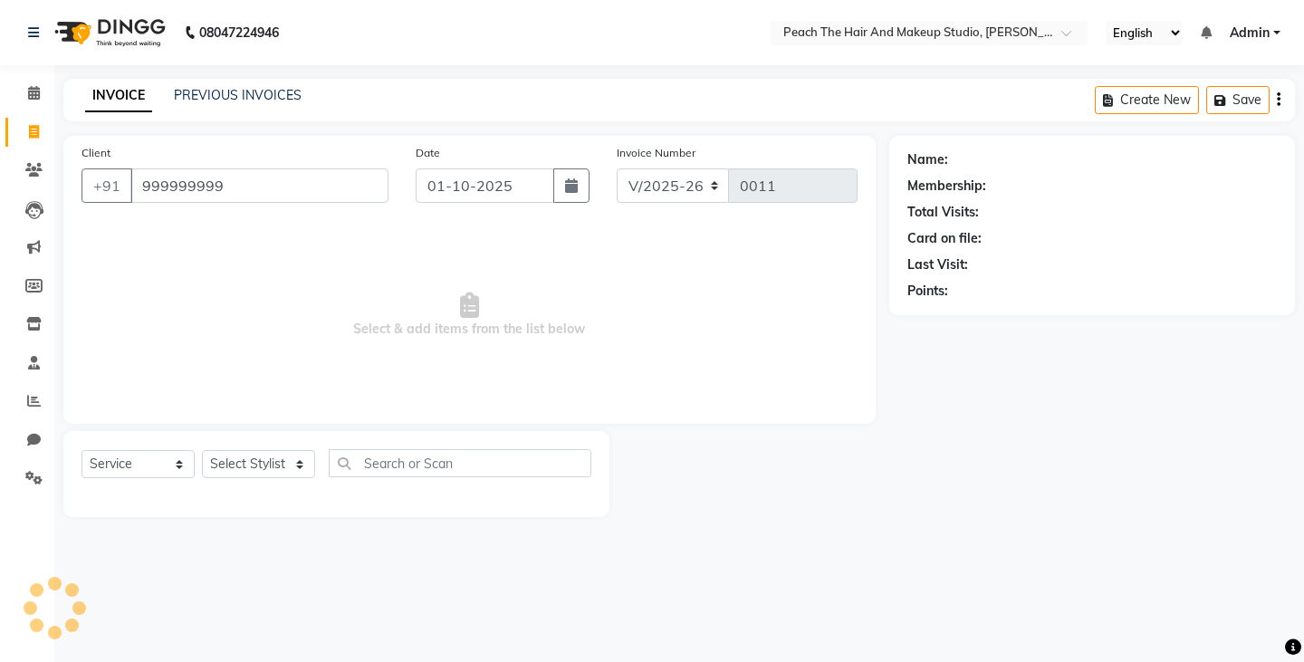
type input "999999999"
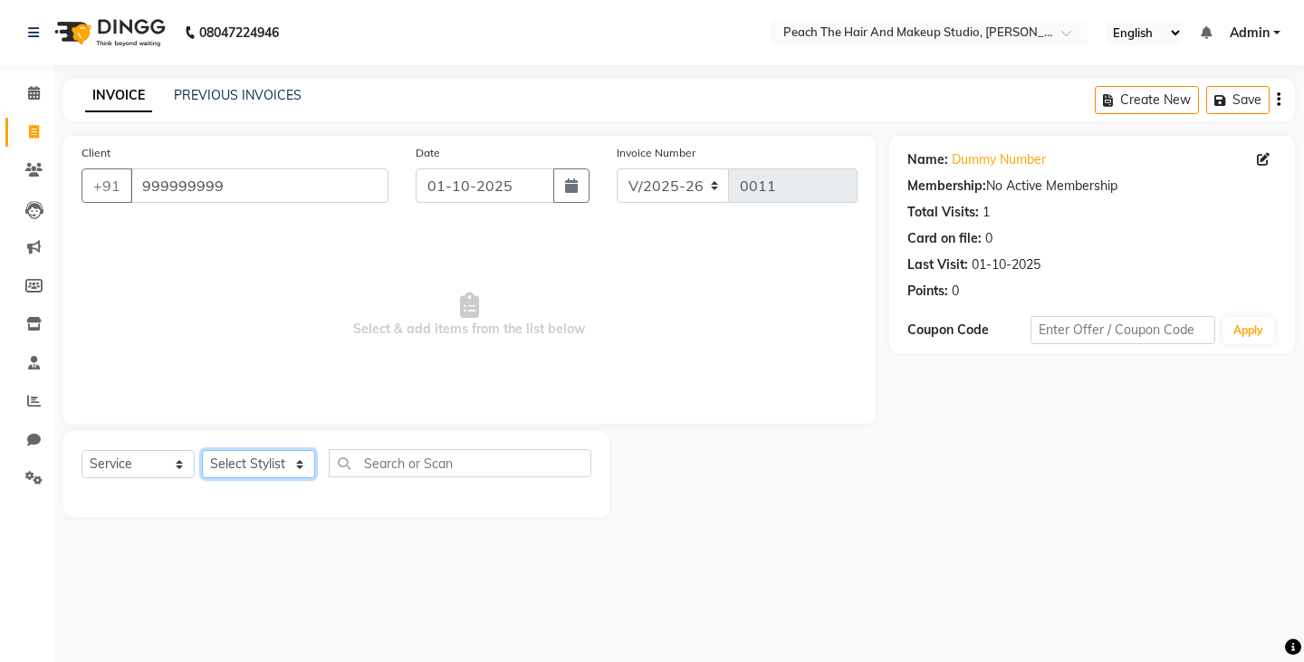
click at [253, 462] on select "Select Stylist Ankit [PERSON_NAME] Danish Karan Krishna [PERSON_NAME] [PERSON_N…" at bounding box center [258, 464] width 113 height 28
select select "93106"
click at [202, 450] on select "Select Stylist Ankit [PERSON_NAME] Danish Karan Krishna [PERSON_NAME] [PERSON_N…" at bounding box center [258, 464] width 113 height 28
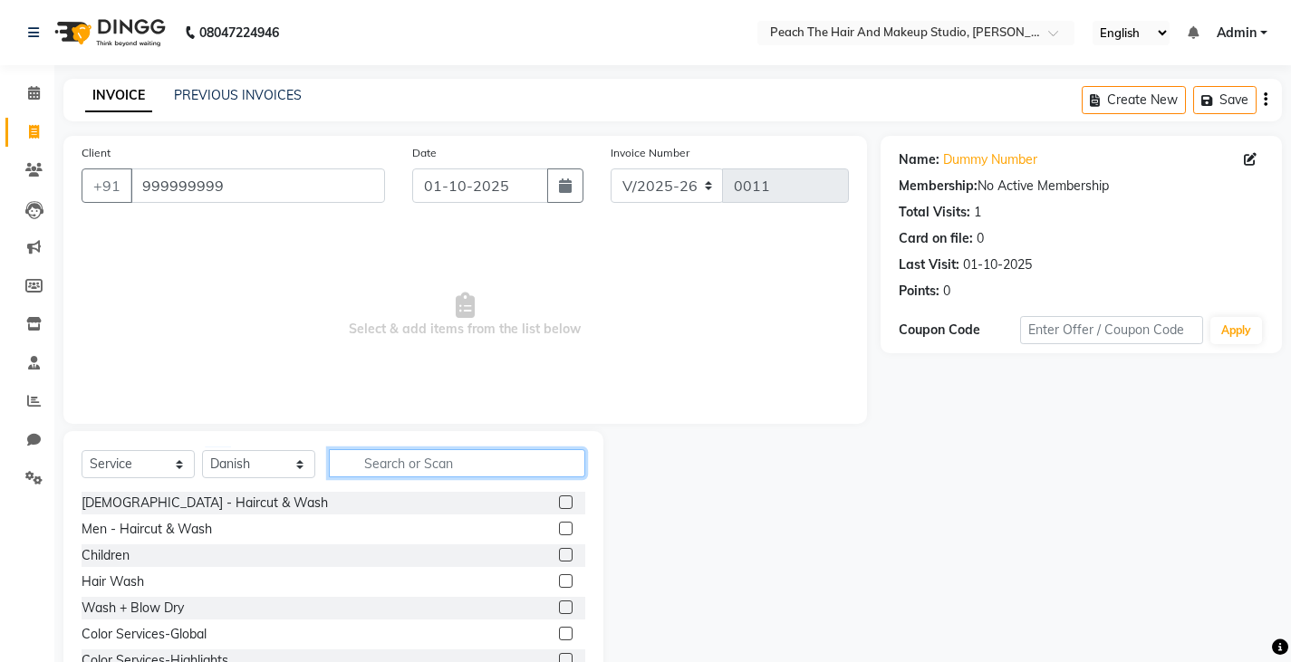
click at [363, 459] on input "text" at bounding box center [457, 463] width 256 height 28
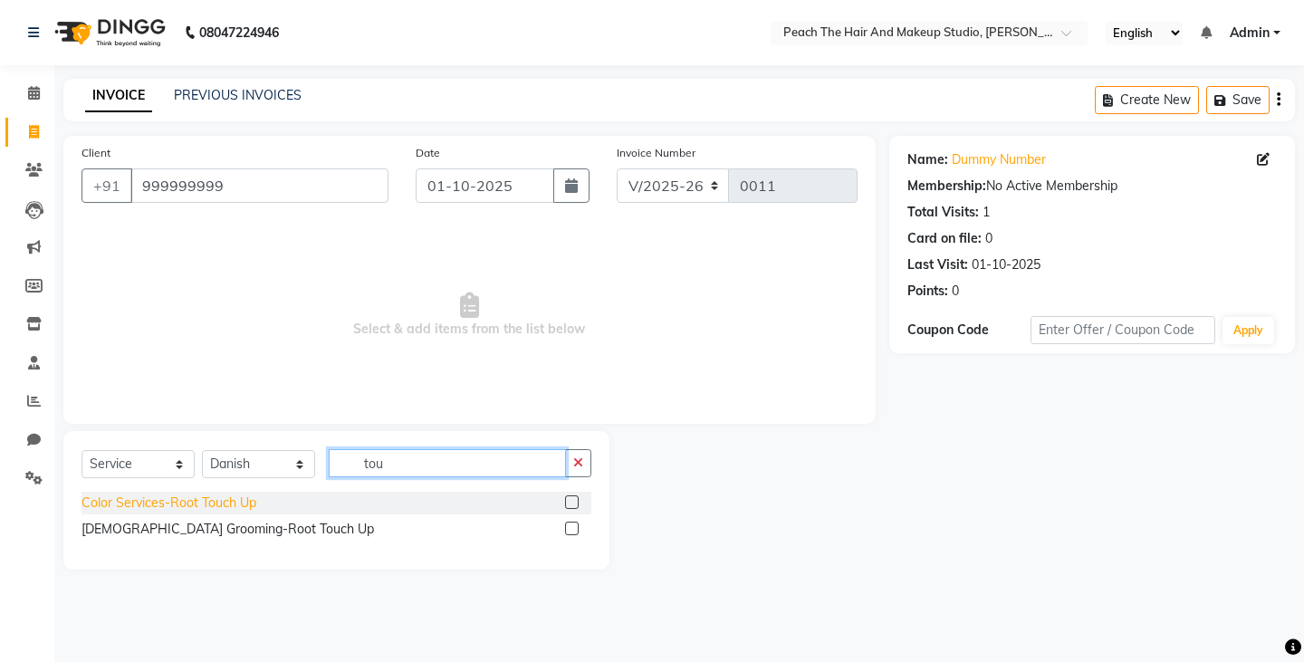
type input "tou"
click at [230, 503] on div "Color Services-Root Touch Up" at bounding box center [169, 503] width 175 height 19
checkbox input "false"
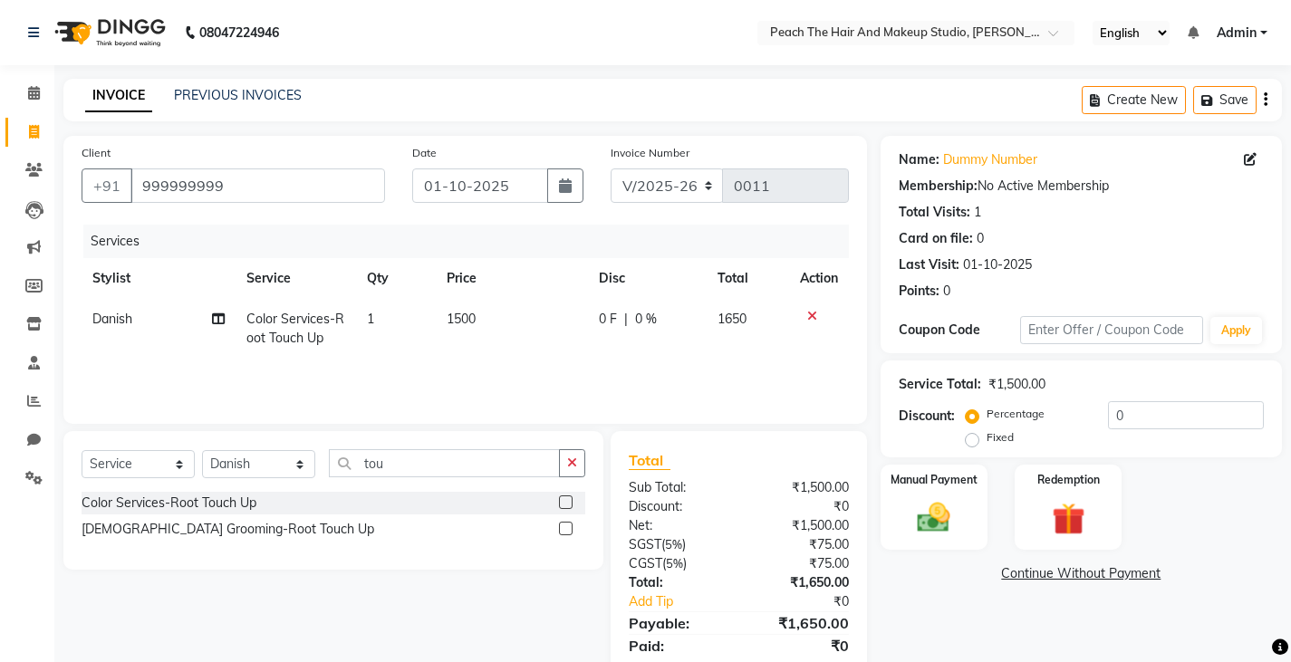
click at [397, 315] on td "1" at bounding box center [396, 329] width 80 height 60
select select "93106"
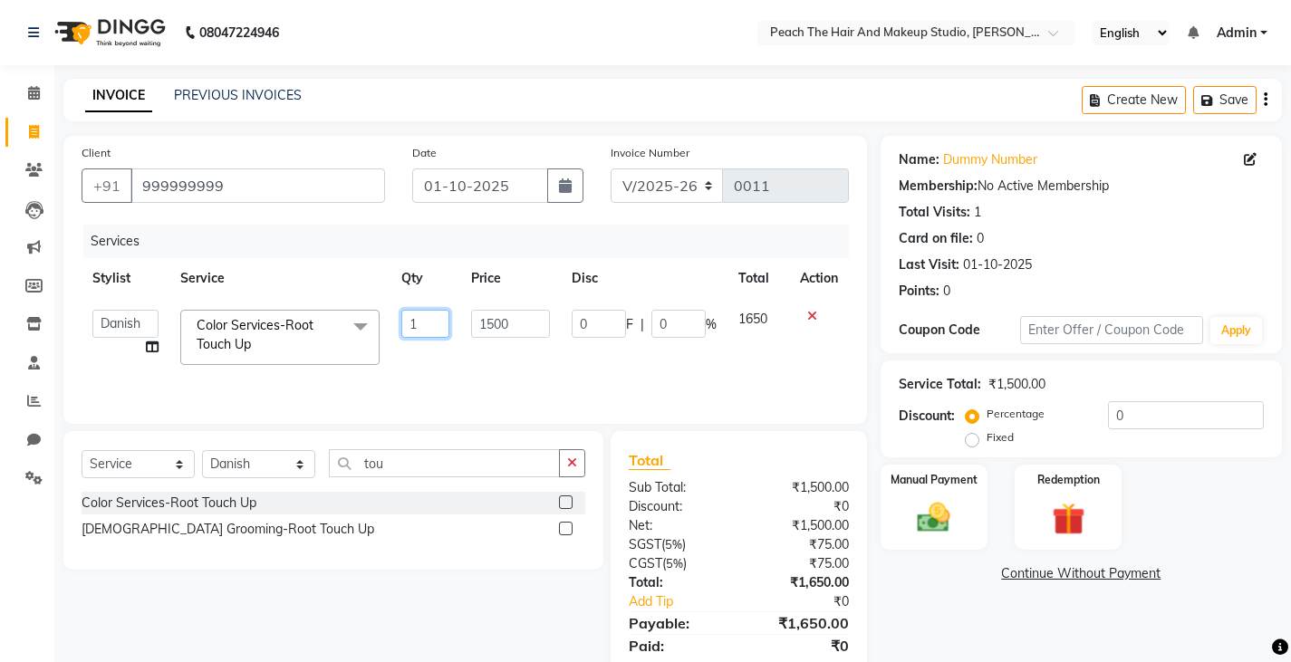
click at [433, 320] on input "1" at bounding box center [424, 324] width 47 height 28
type input "2"
click at [898, 592] on div "Name: Dummy Number Membership: No Active Membership Total Visits: 1 Card on fil…" at bounding box center [1087, 417] width 415 height 562
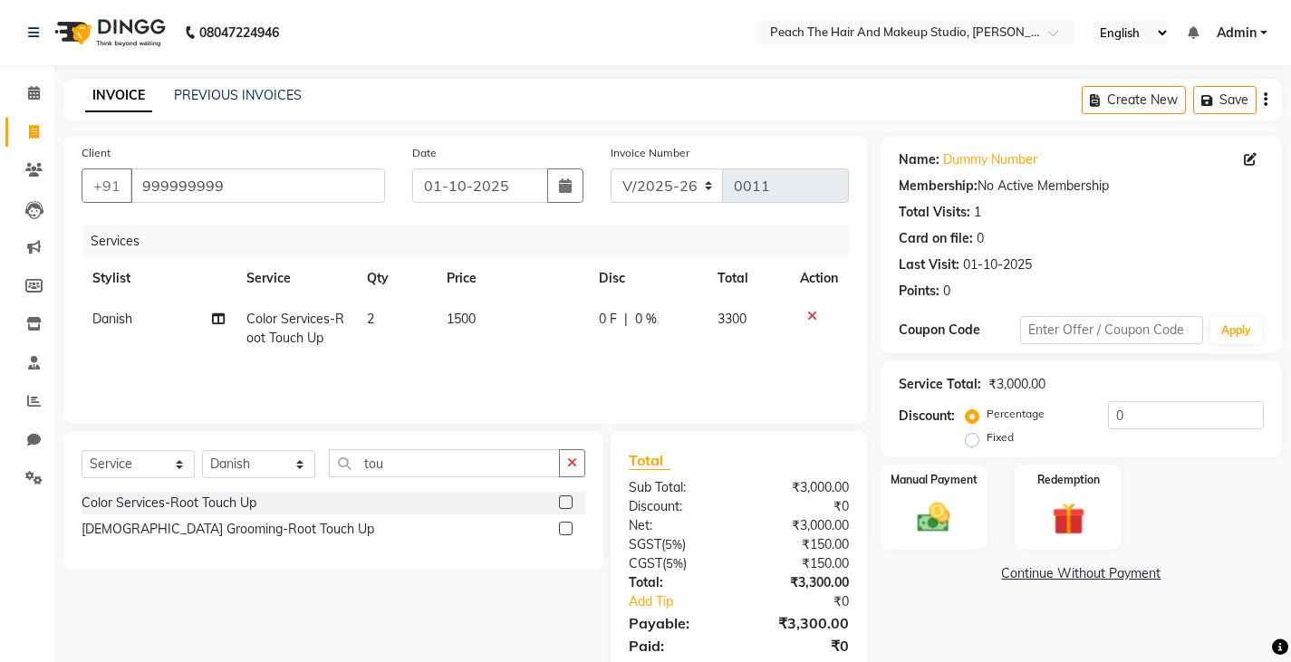
drag, startPoint x: 898, startPoint y: 592, endPoint x: 521, endPoint y: 411, distance: 418.1
click at [521, 411] on div "Client [PHONE_NUMBER] Date [DATE] Invoice Number V/2025 V/[PHONE_NUMBER] Servic…" at bounding box center [673, 417] width 1246 height 562
click at [521, 411] on div "Client [PHONE_NUMBER] Date [DATE] Invoice Number V/2025 V/[PHONE_NUMBER] Servic…" at bounding box center [464, 280] width 803 height 288
drag, startPoint x: 569, startPoint y: 461, endPoint x: 203, endPoint y: 531, distance: 372.5
click at [203, 531] on div "Select Service Product Membership Package Voucher Prepaid Gift Card Select Styl…" at bounding box center [333, 500] width 540 height 139
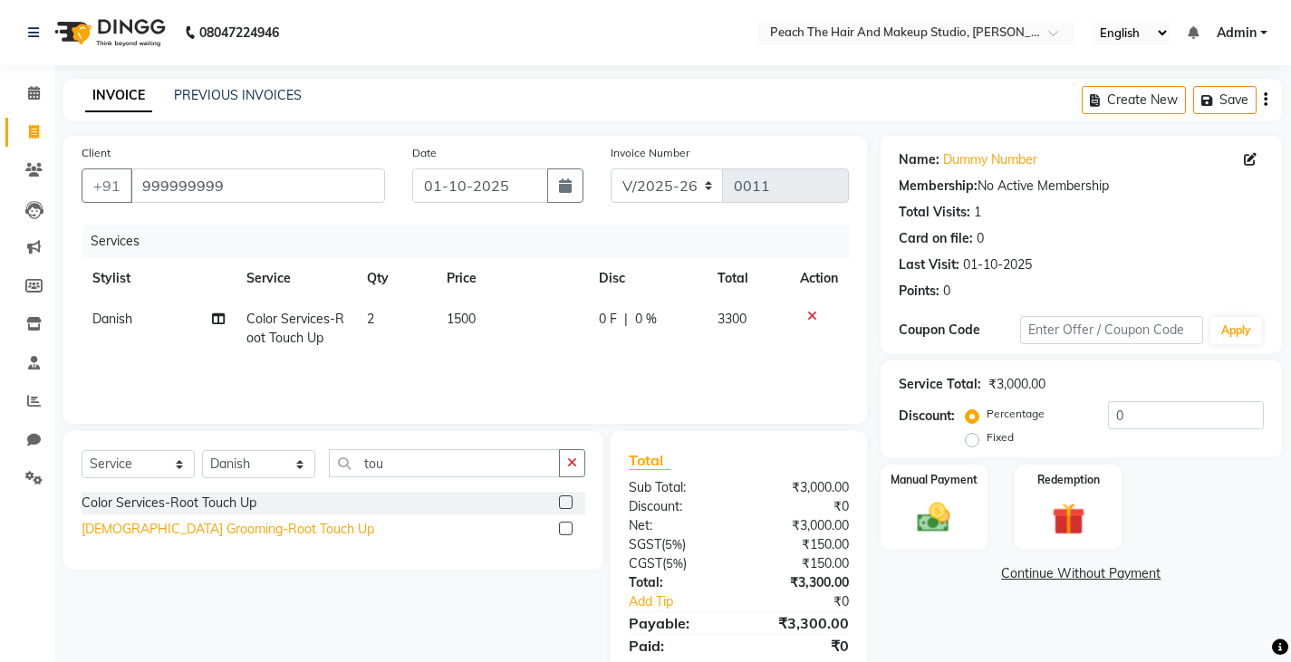
click at [203, 531] on div "[DEMOGRAPHIC_DATA] Grooming-Root Touch Up" at bounding box center [228, 529] width 293 height 19
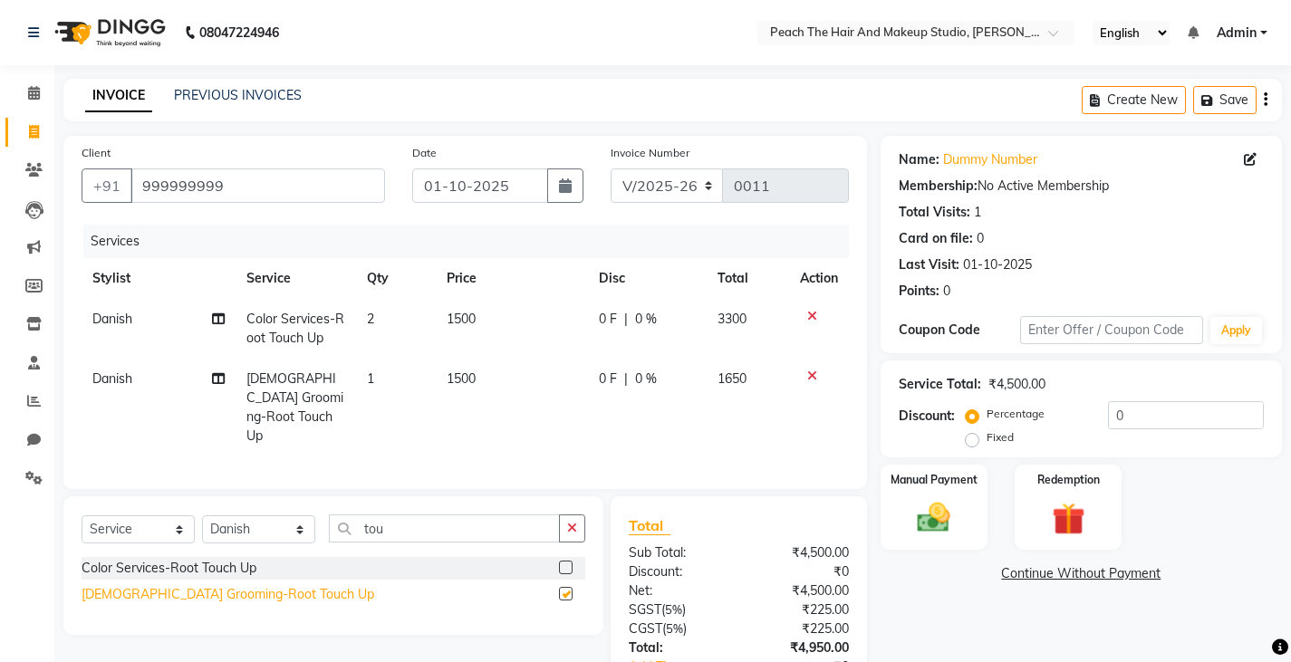
checkbox input "false"
click at [572, 522] on icon "button" at bounding box center [572, 528] width 10 height 13
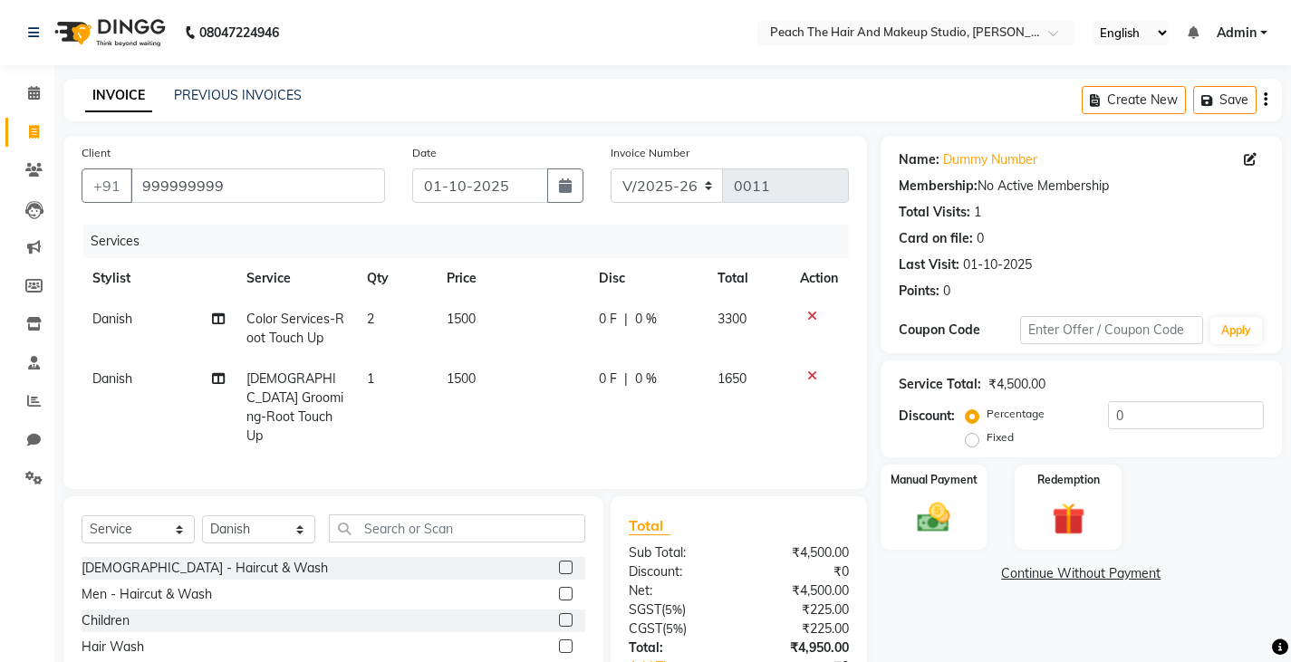
click at [387, 314] on td "2" at bounding box center [396, 329] width 80 height 60
select select "93106"
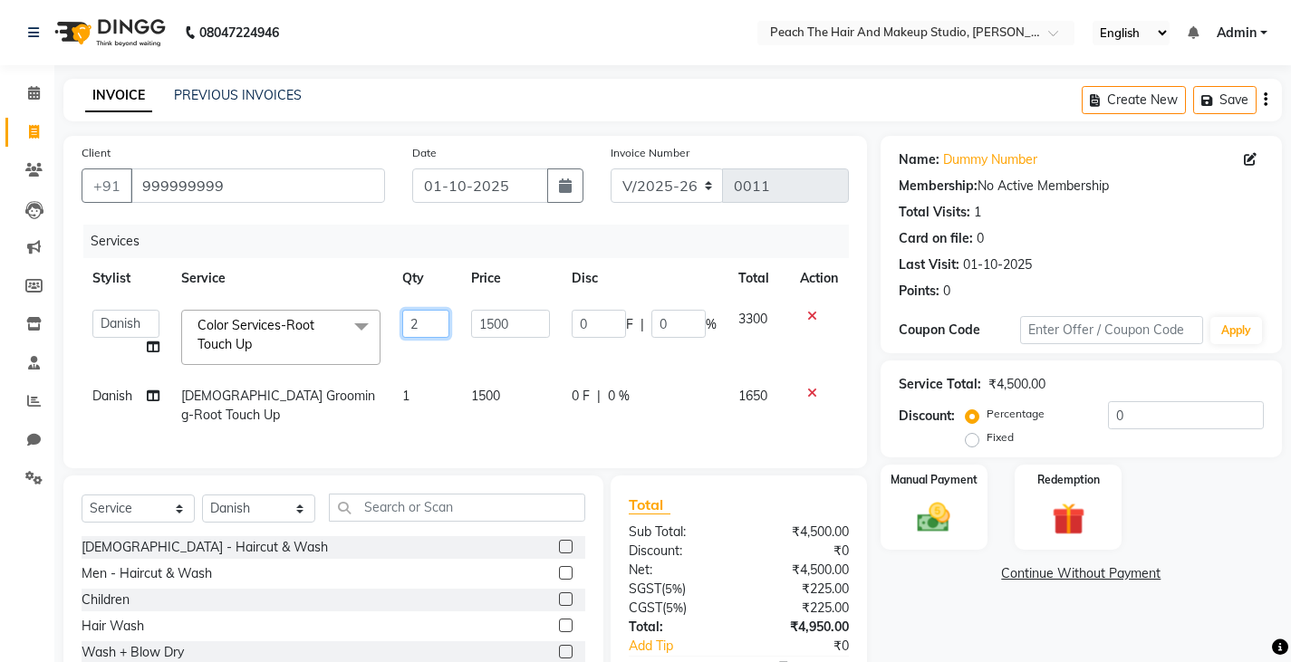
click at [443, 317] on input "2" at bounding box center [425, 324] width 47 height 28
type input "1"
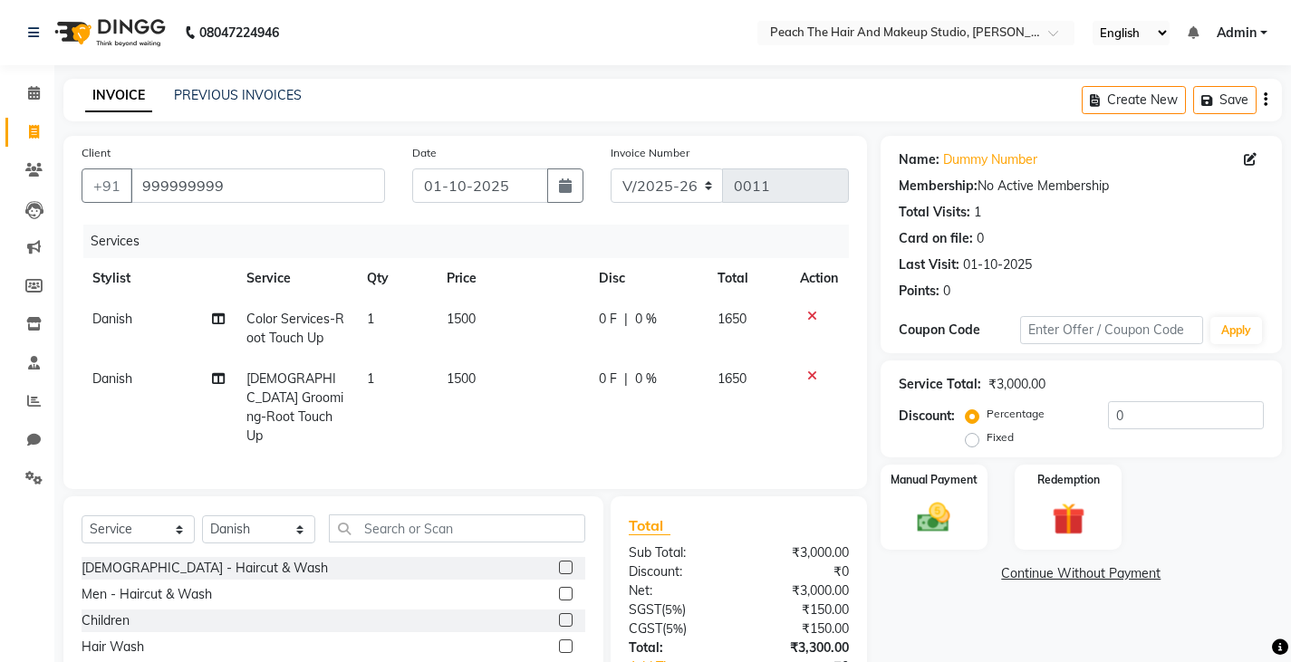
click at [926, 586] on div "Name: Dummy Number Membership: No Active Membership Total Visits: 1 Card on fil…" at bounding box center [1087, 450] width 415 height 628
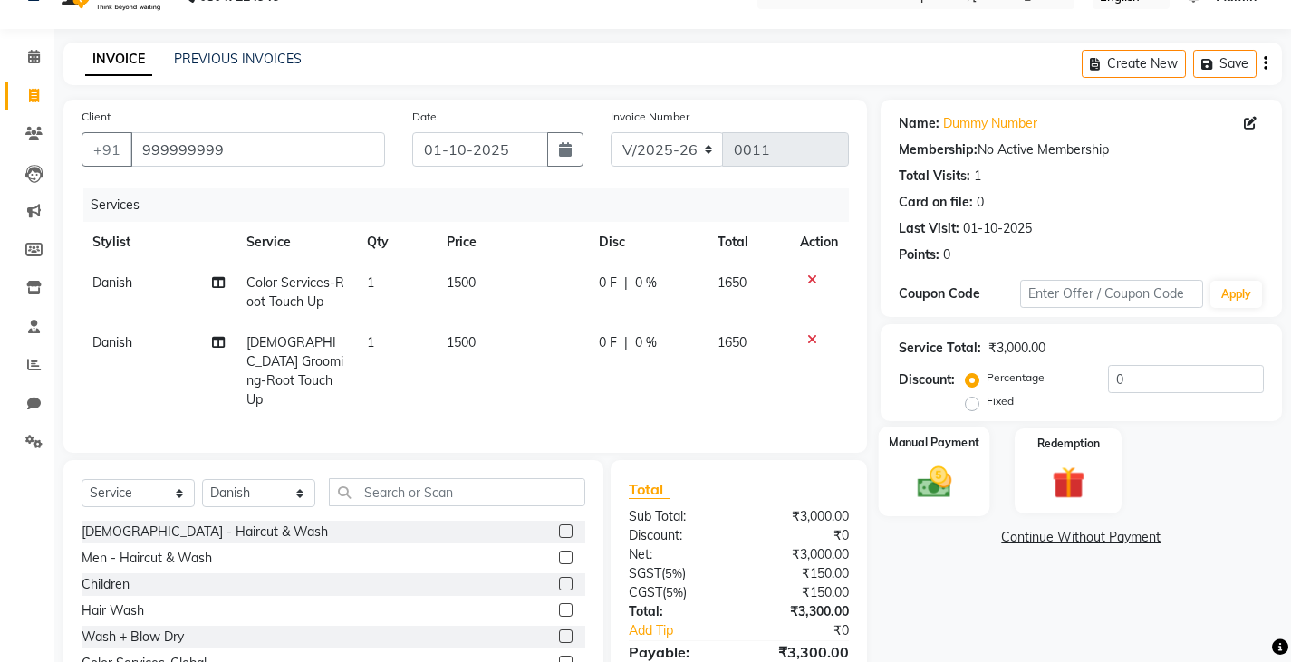
scroll to position [72, 0]
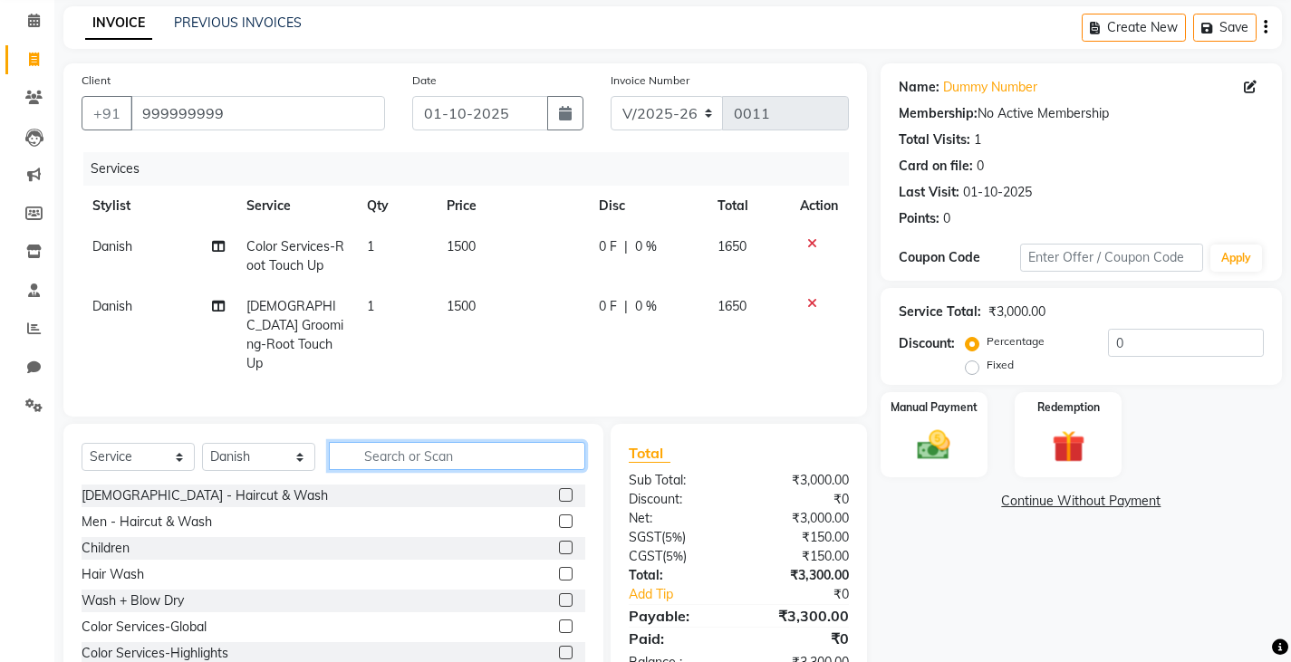
click at [411, 442] on input "text" at bounding box center [457, 456] width 256 height 28
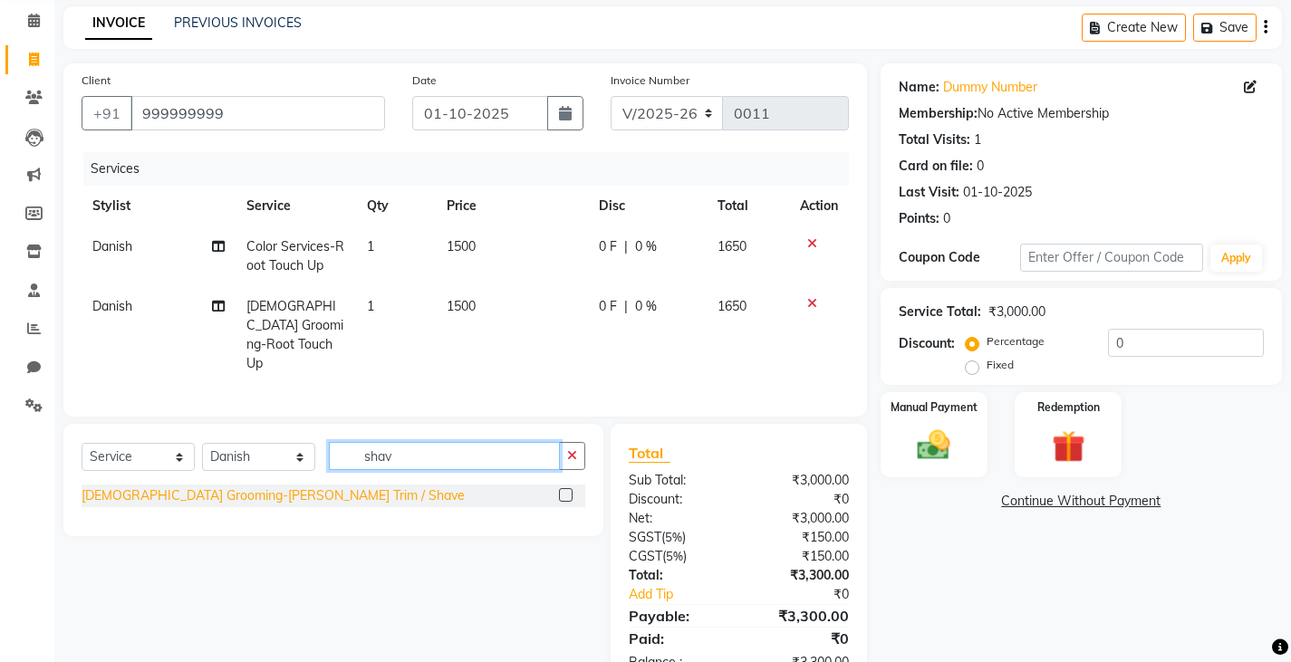
type input "shav"
click at [286, 486] on div "[DEMOGRAPHIC_DATA] Grooming-[PERSON_NAME] Trim / Shave" at bounding box center [273, 495] width 383 height 19
checkbox input "false"
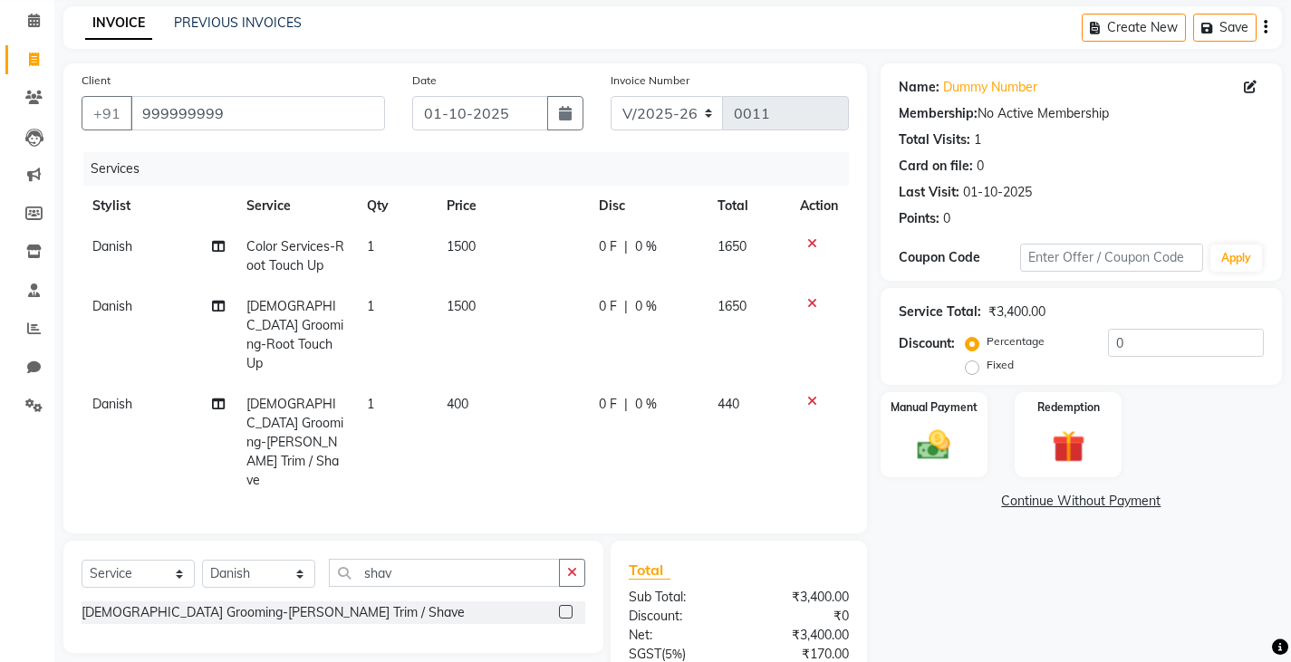
click at [409, 384] on td "1" at bounding box center [396, 442] width 80 height 117
select select "93106"
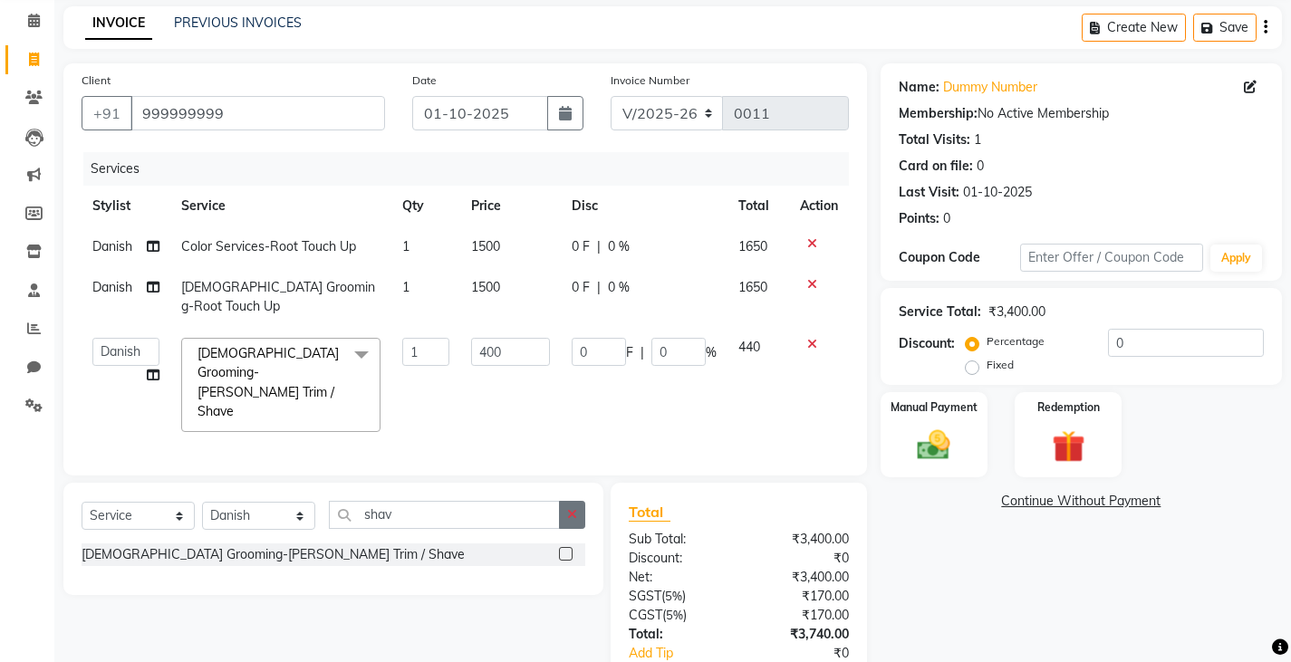
click at [566, 501] on button "button" at bounding box center [572, 515] width 26 height 28
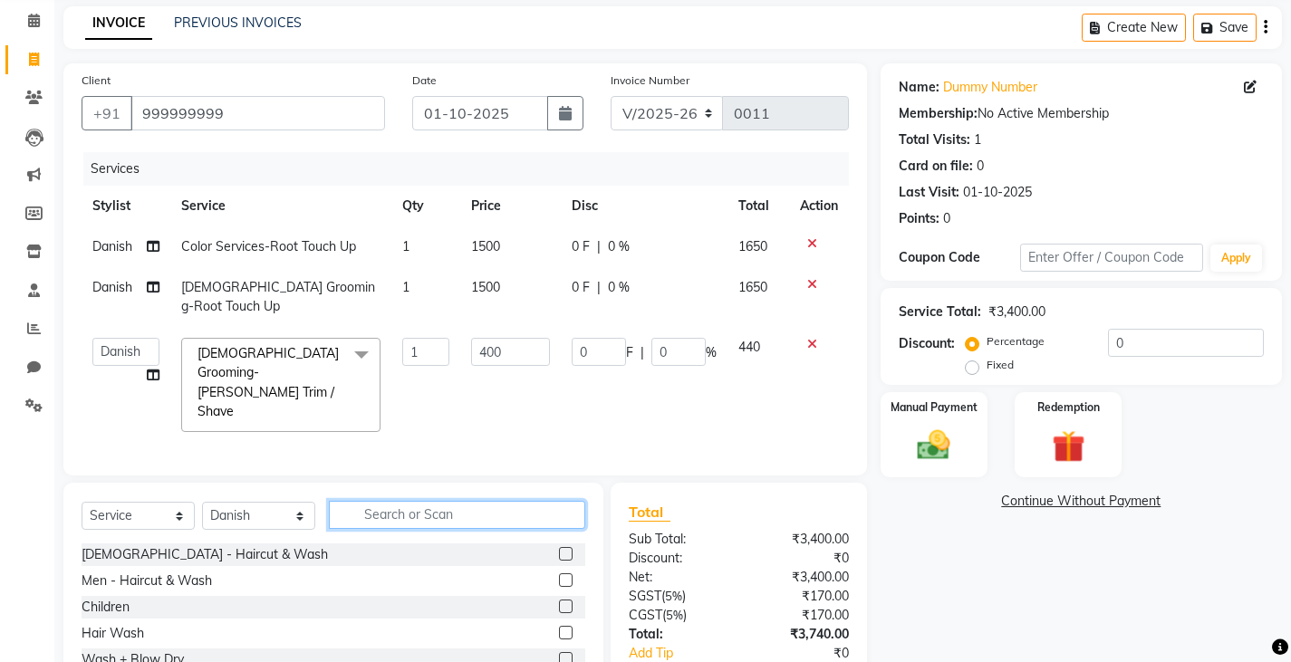
click at [504, 501] on input "text" at bounding box center [457, 515] width 256 height 28
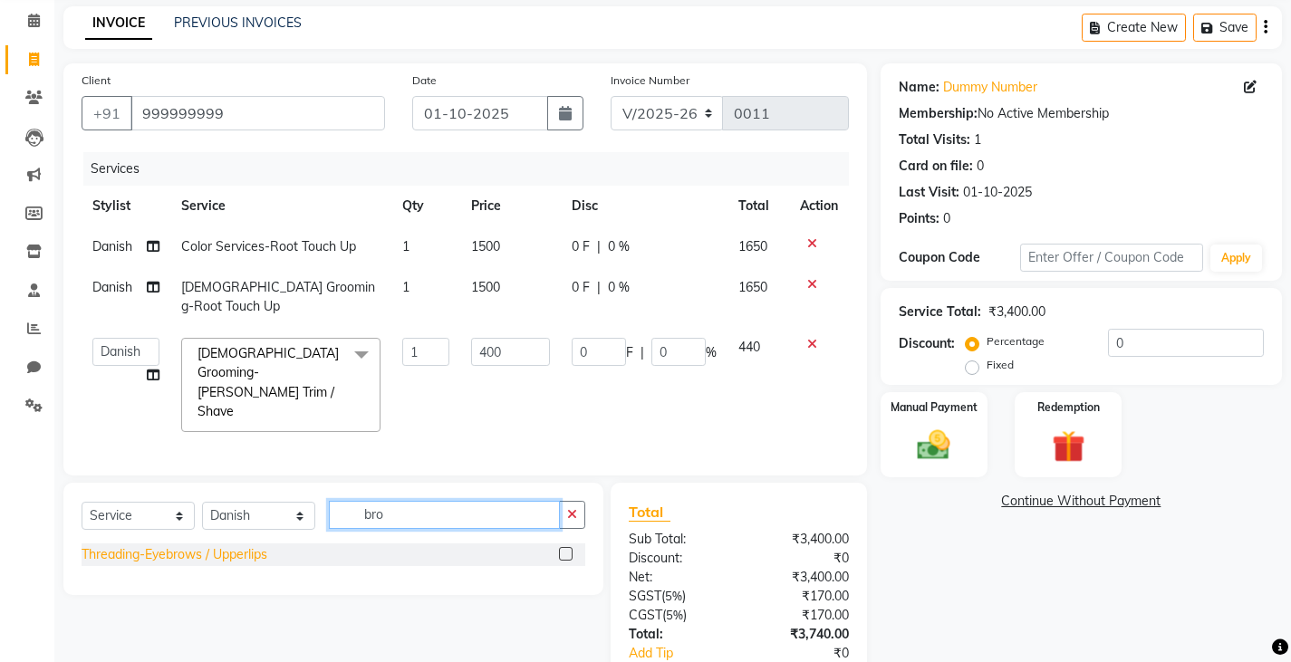
type input "bro"
click at [225, 545] on div "Threading-Eyebrows / Upperlips" at bounding box center [175, 554] width 186 height 19
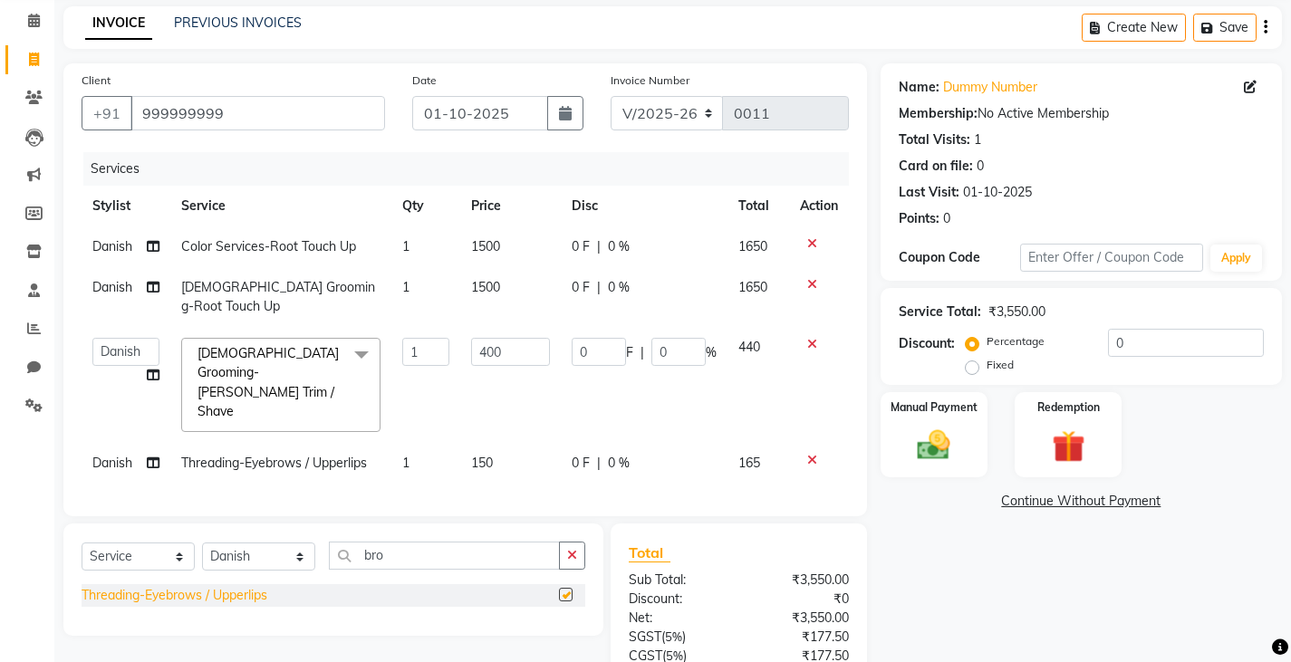
checkbox input "false"
click at [813, 454] on icon at bounding box center [812, 460] width 10 height 13
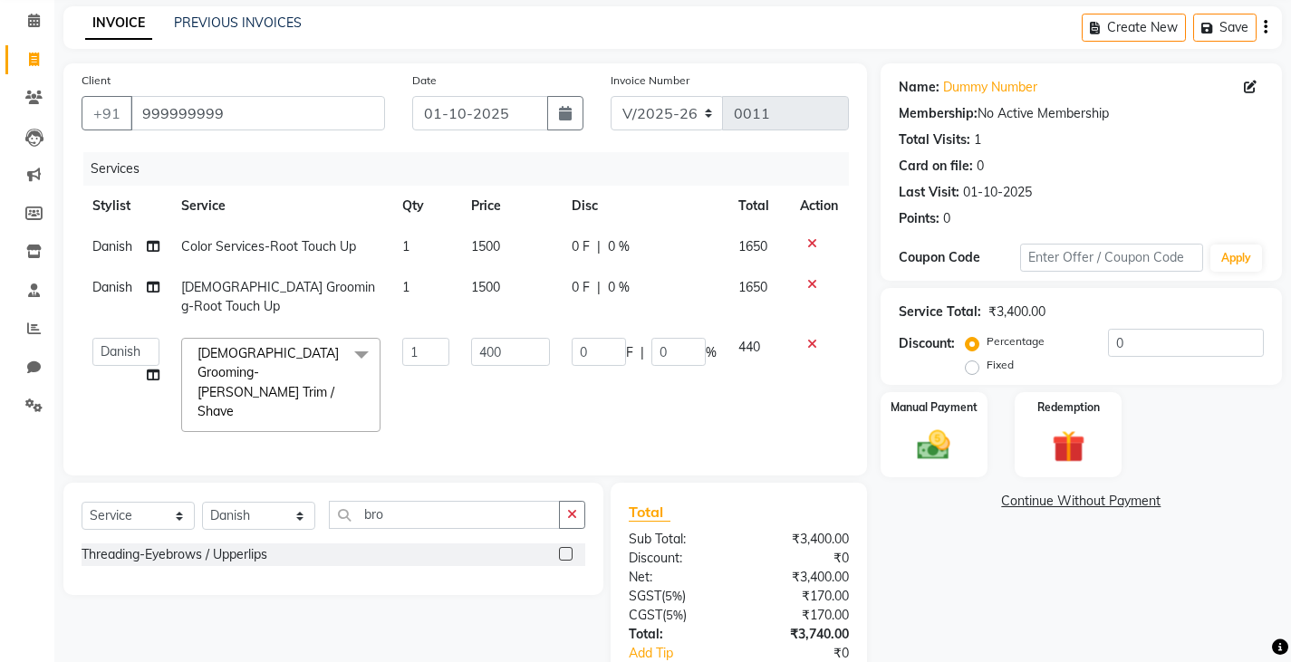
click at [587, 483] on div "Select Service Product Membership Package Voucher Prepaid Gift Card Select Styl…" at bounding box center [333, 539] width 540 height 112
click at [568, 508] on icon "button" at bounding box center [572, 514] width 10 height 13
type input "blo"
click at [160, 545] on div "Wash + Blow Dry" at bounding box center [133, 554] width 102 height 19
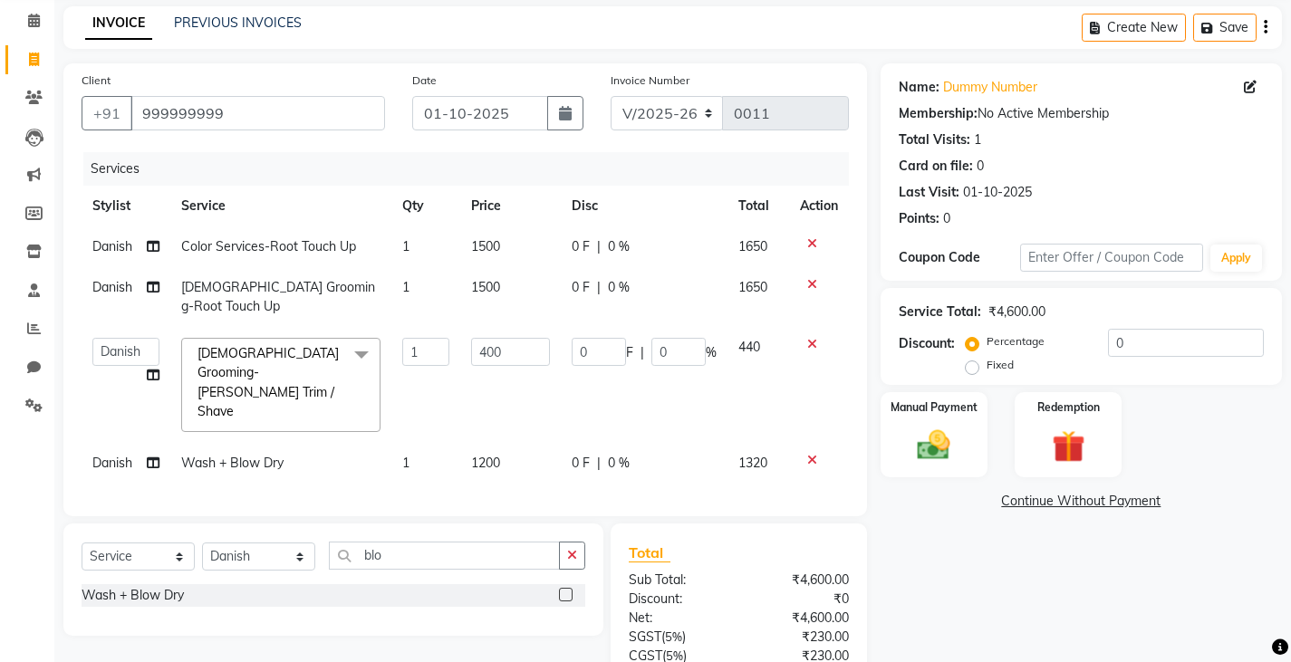
click at [808, 338] on icon at bounding box center [812, 344] width 10 height 13
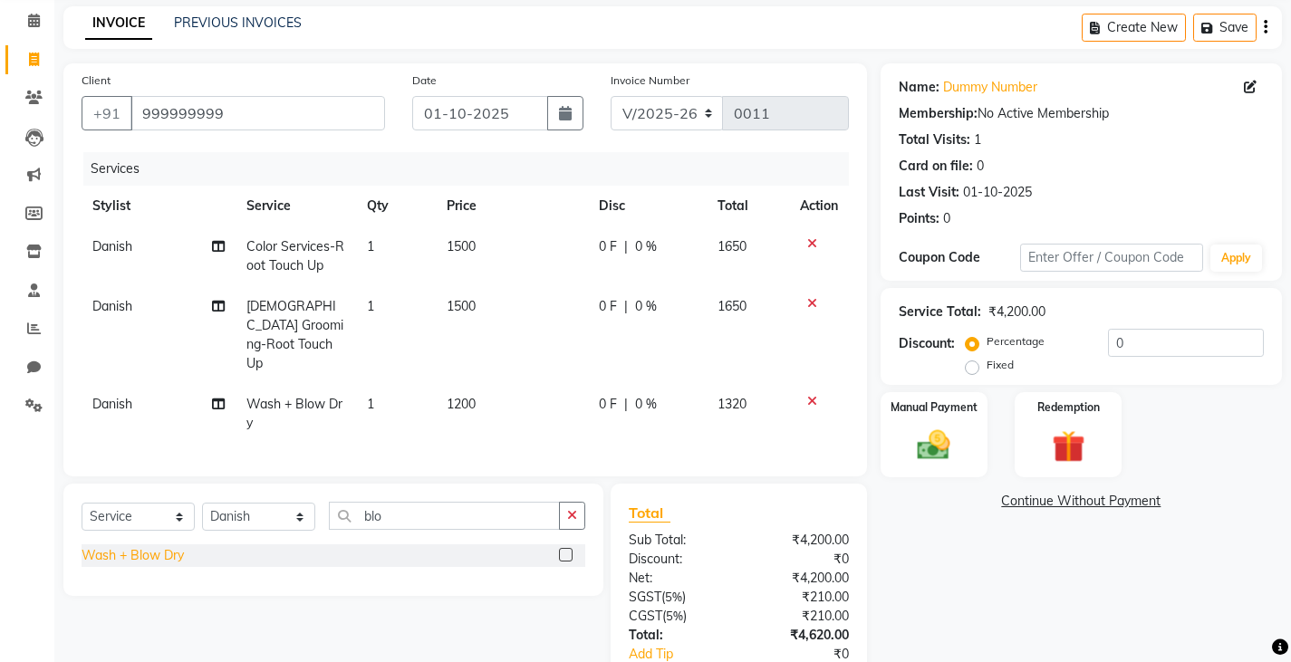
click at [162, 546] on div "Wash + Blow Dry" at bounding box center [133, 555] width 102 height 19
checkbox input "false"
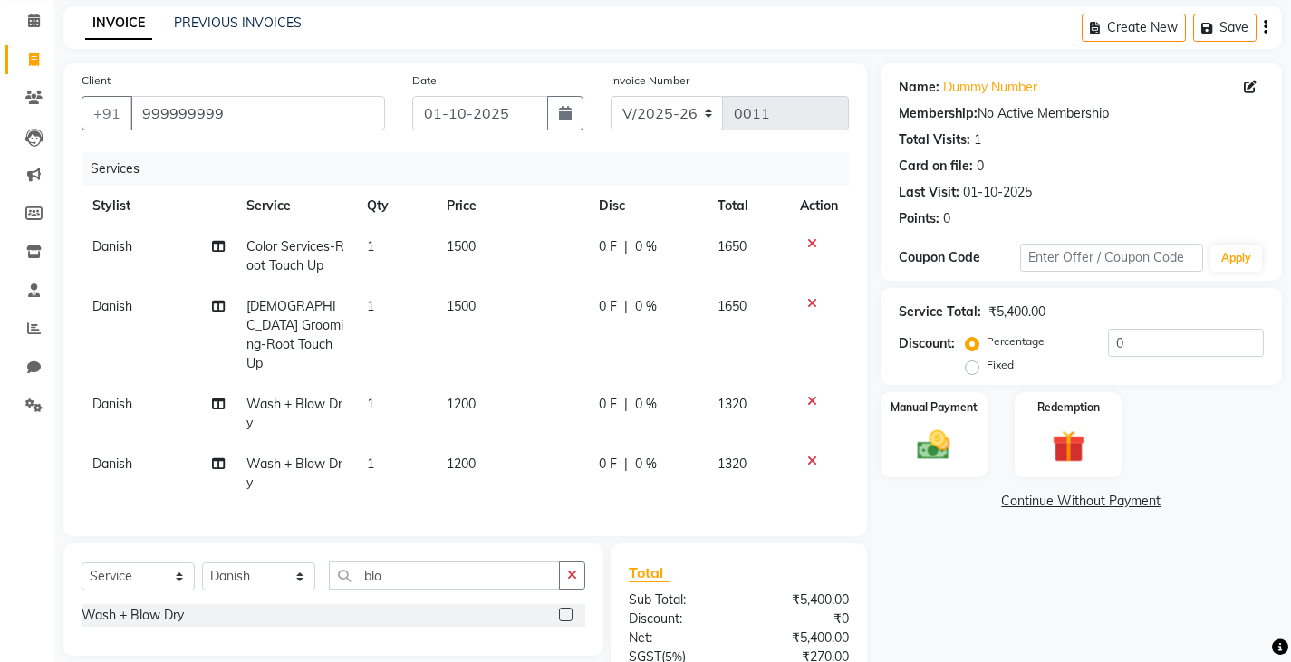
click at [810, 298] on icon at bounding box center [812, 303] width 10 height 13
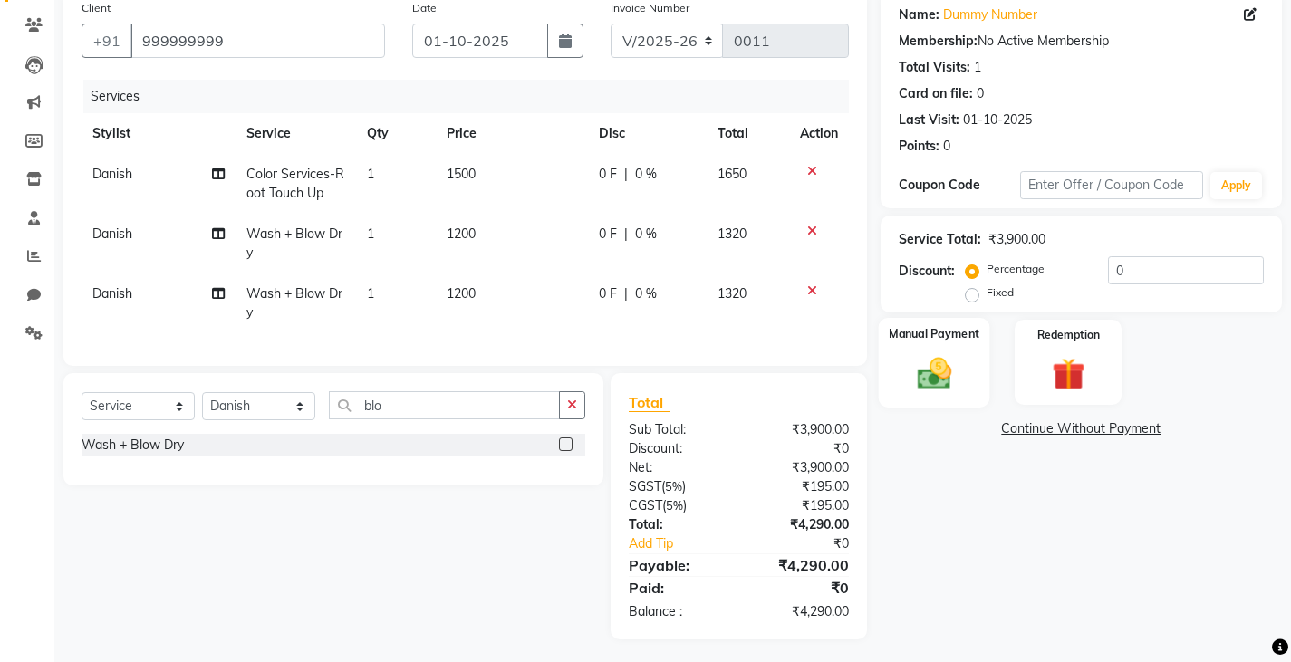
scroll to position [163, 0]
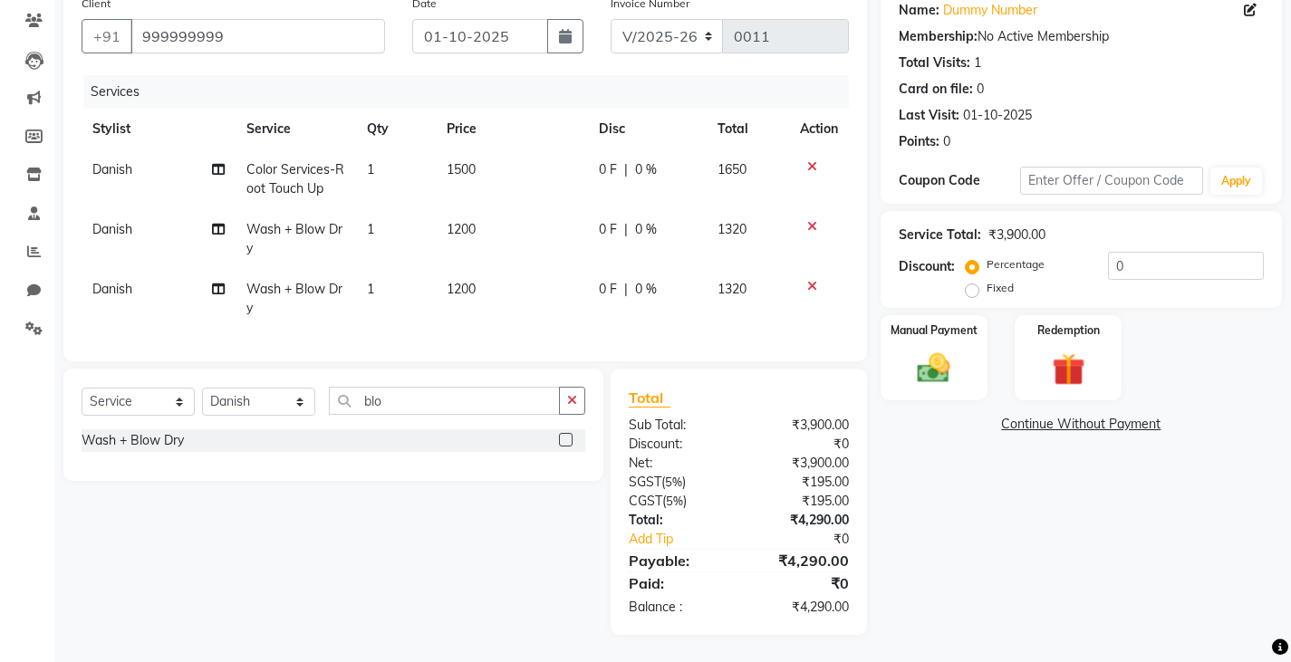
click at [808, 160] on icon at bounding box center [812, 166] width 10 height 13
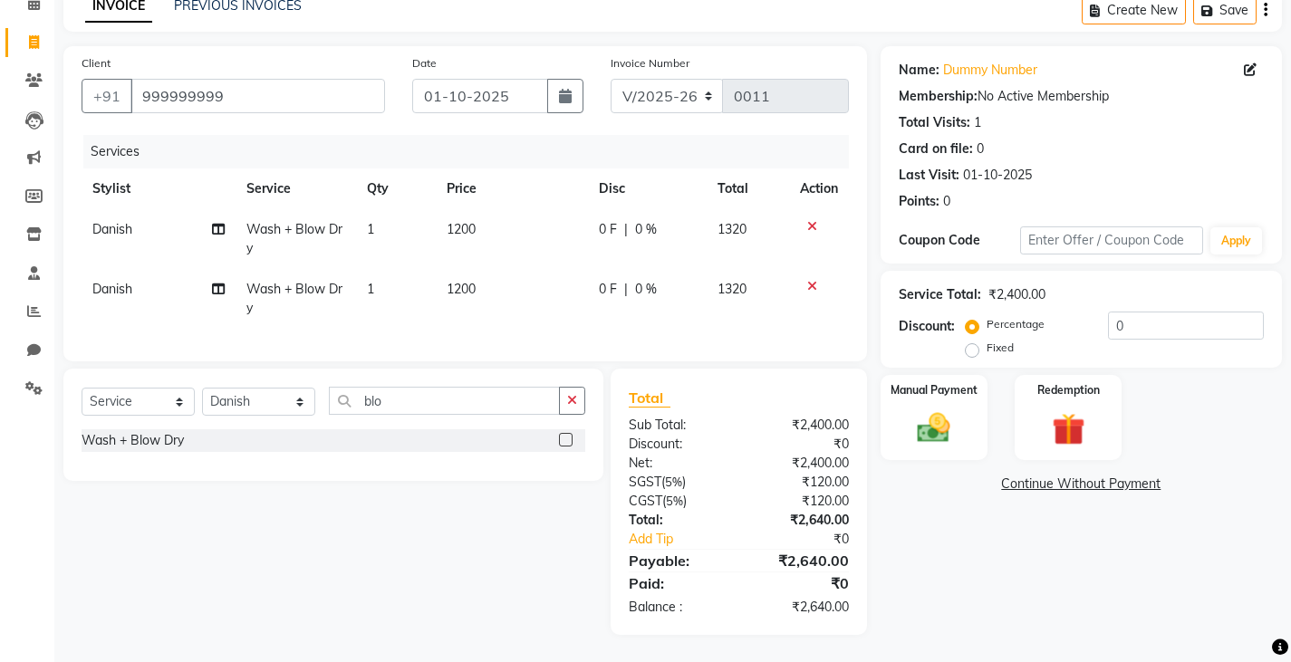
scroll to position [103, 0]
click at [808, 153] on div "Services" at bounding box center [472, 152] width 779 height 34
click at [570, 399] on icon "button" at bounding box center [572, 400] width 10 height 13
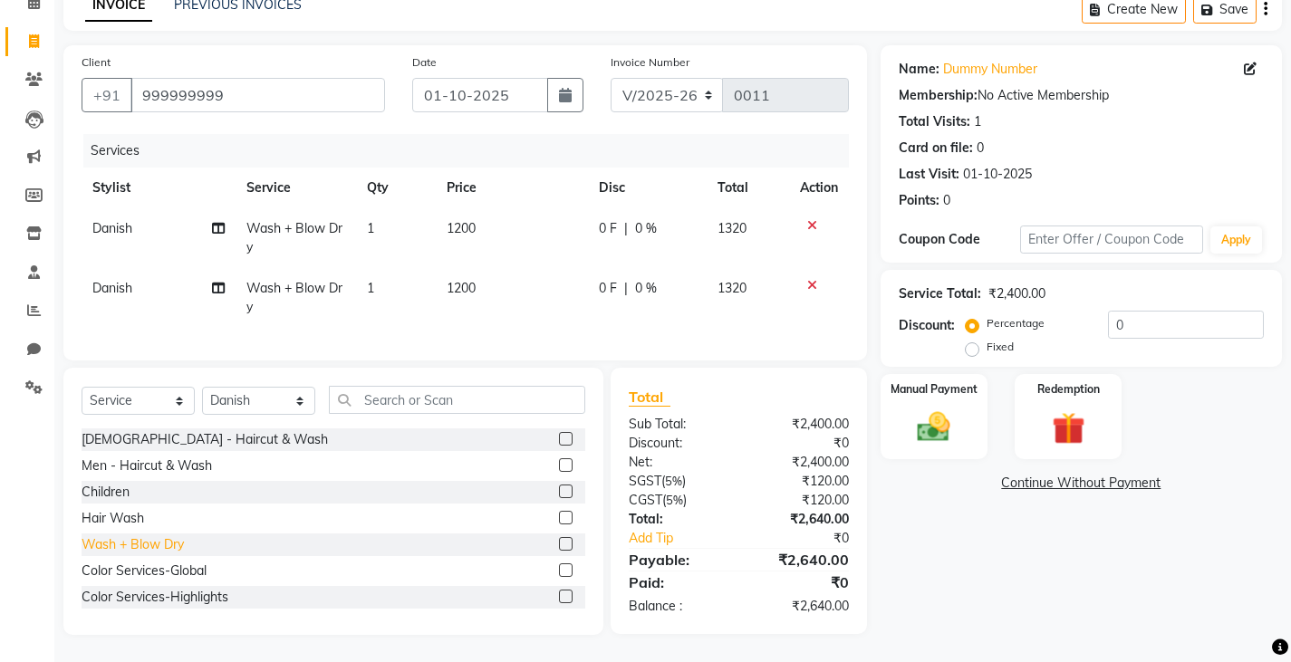
click at [170, 543] on div "Wash + Blow Dry" at bounding box center [133, 544] width 102 height 19
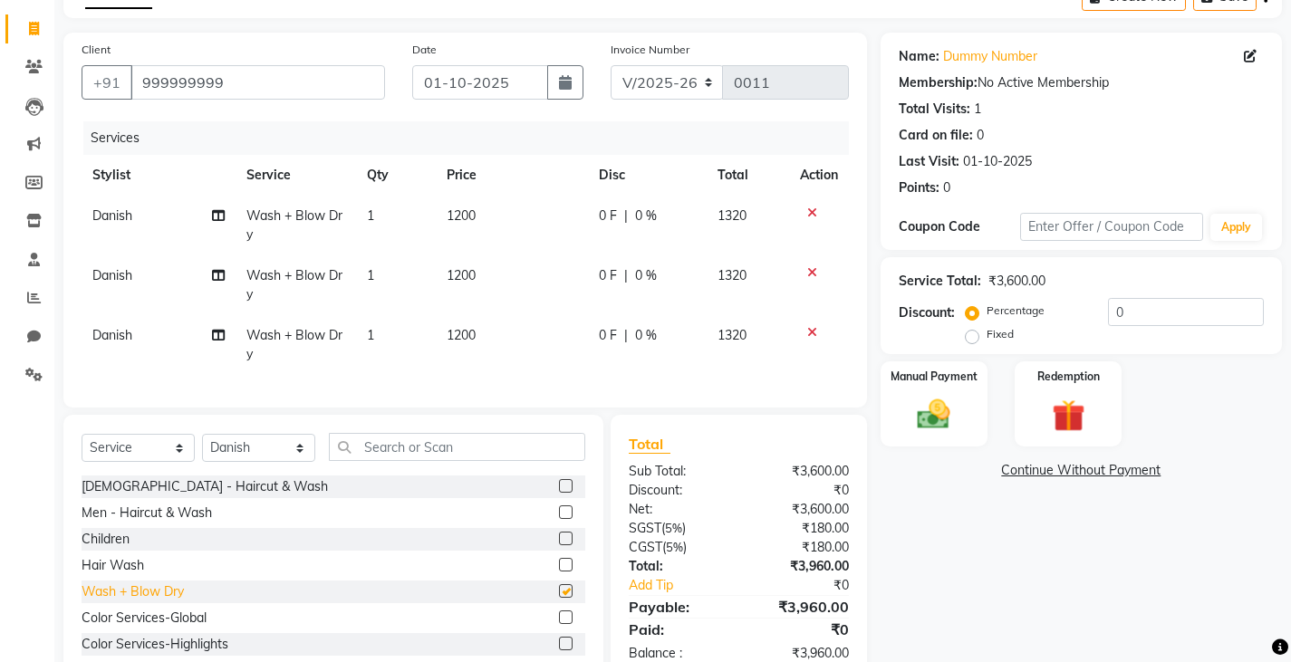
checkbox input "false"
click at [122, 575] on div "Hair Wash" at bounding box center [113, 565] width 63 height 19
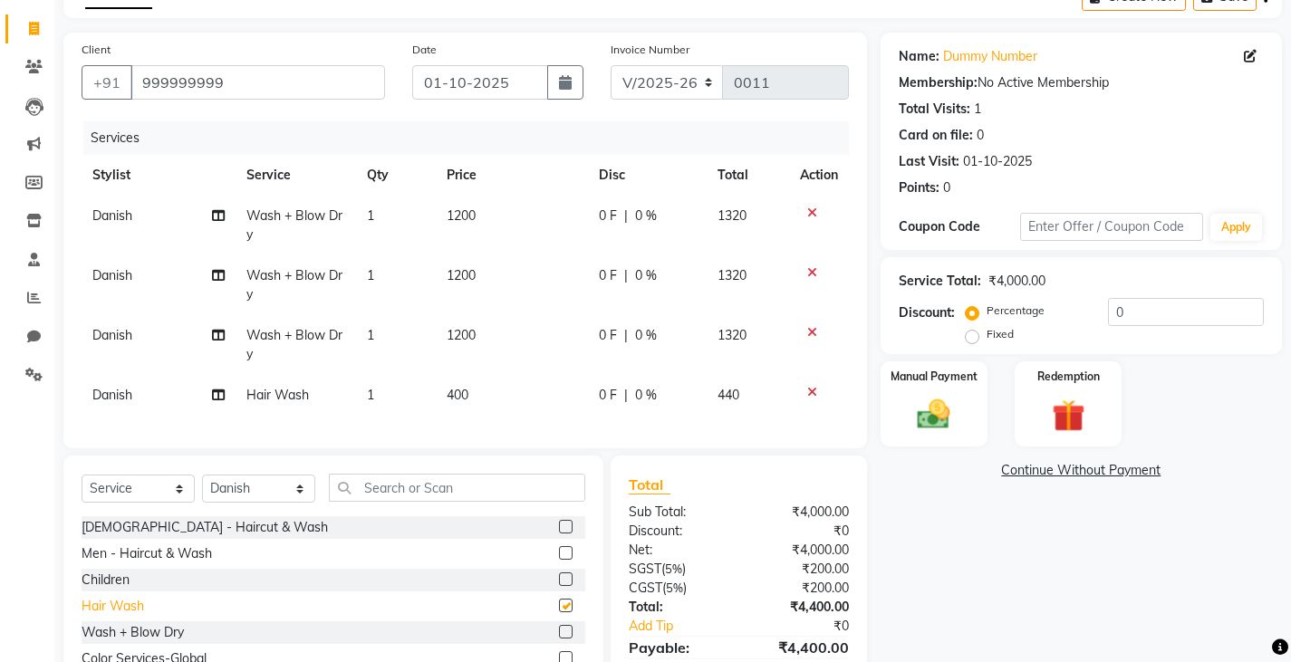
checkbox input "false"
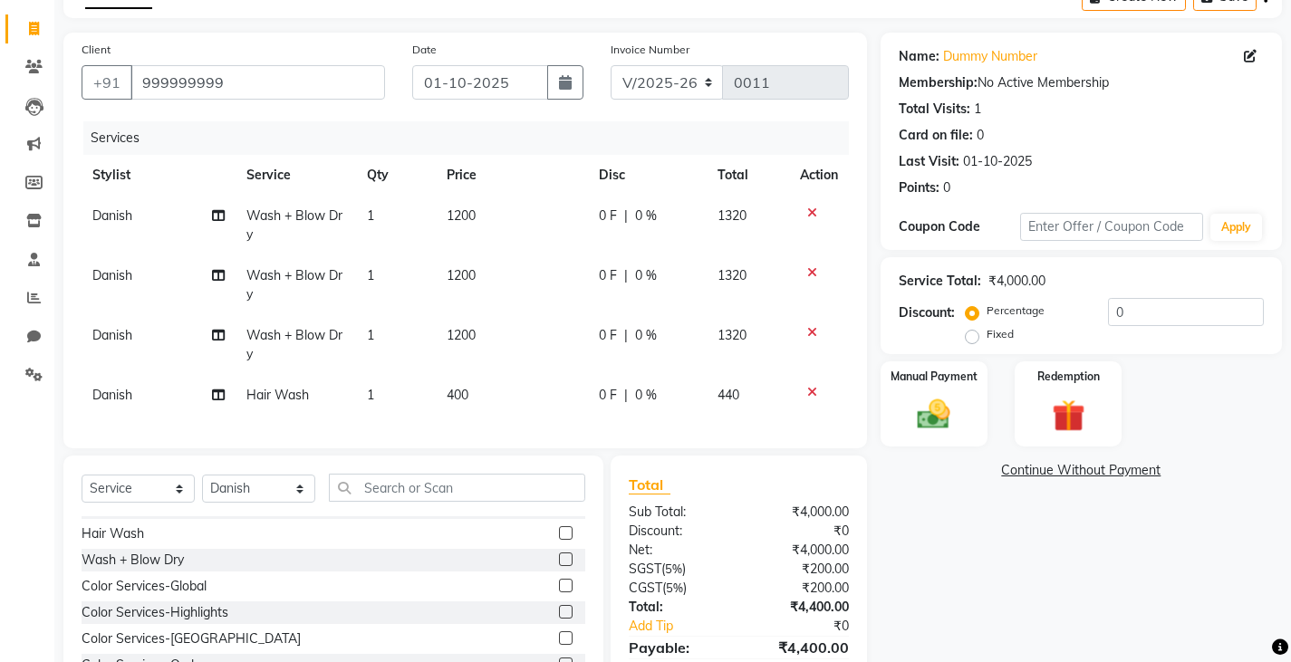
scroll to position [109, 0]
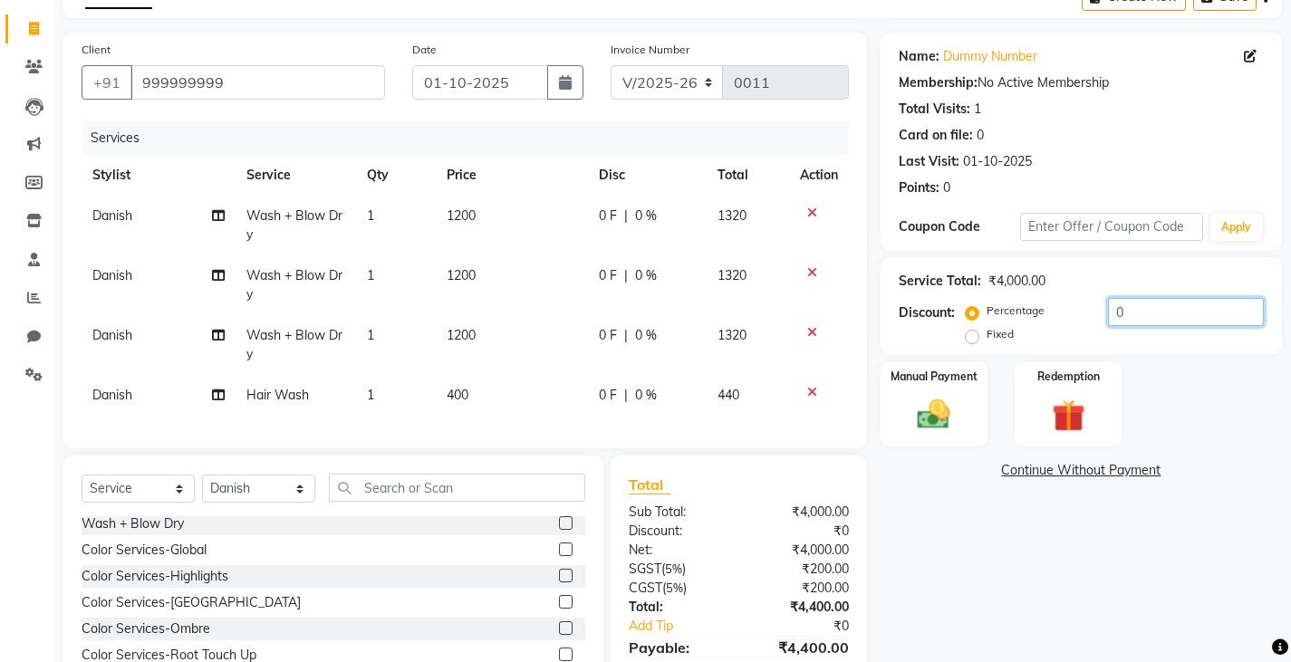
click at [1155, 315] on input "0" at bounding box center [1186, 312] width 156 height 28
click at [986, 339] on label "Fixed" at bounding box center [999, 334] width 27 height 16
click at [972, 339] on input "Fixed" at bounding box center [975, 334] width 13 height 13
radio input "true"
click at [1122, 304] on input "number" at bounding box center [1186, 312] width 156 height 28
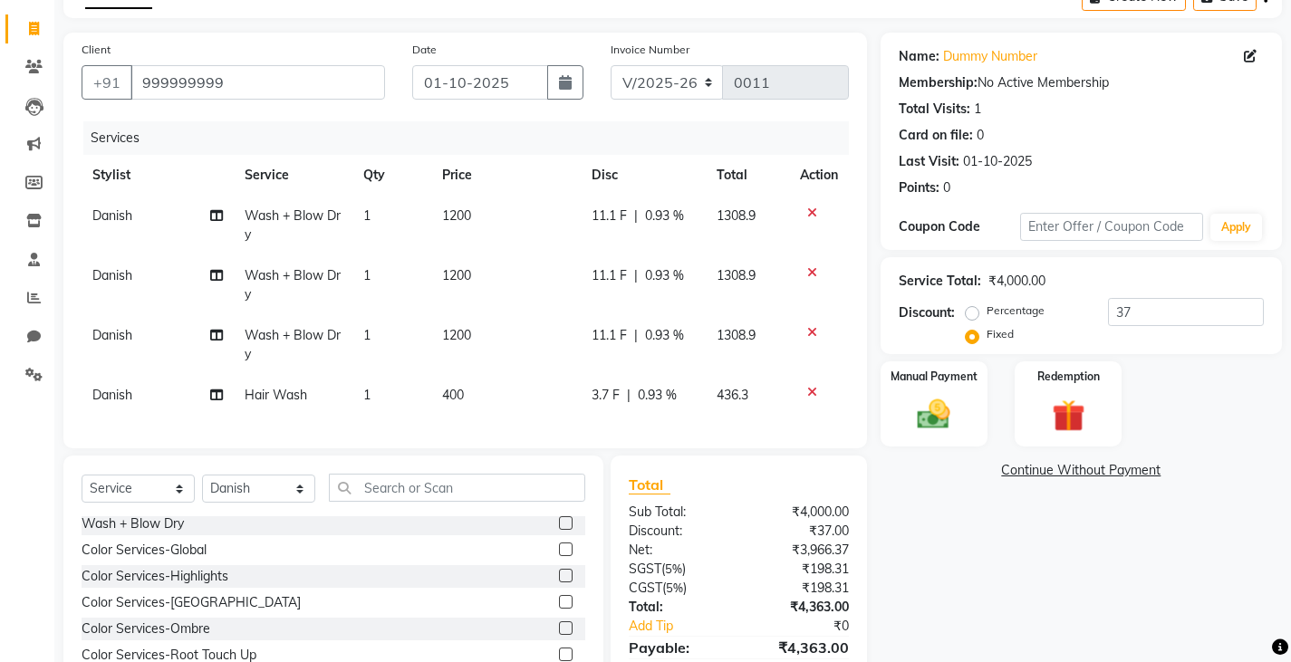
click at [1256, 423] on div "Manual Payment Redemption" at bounding box center [1081, 404] width 428 height 86
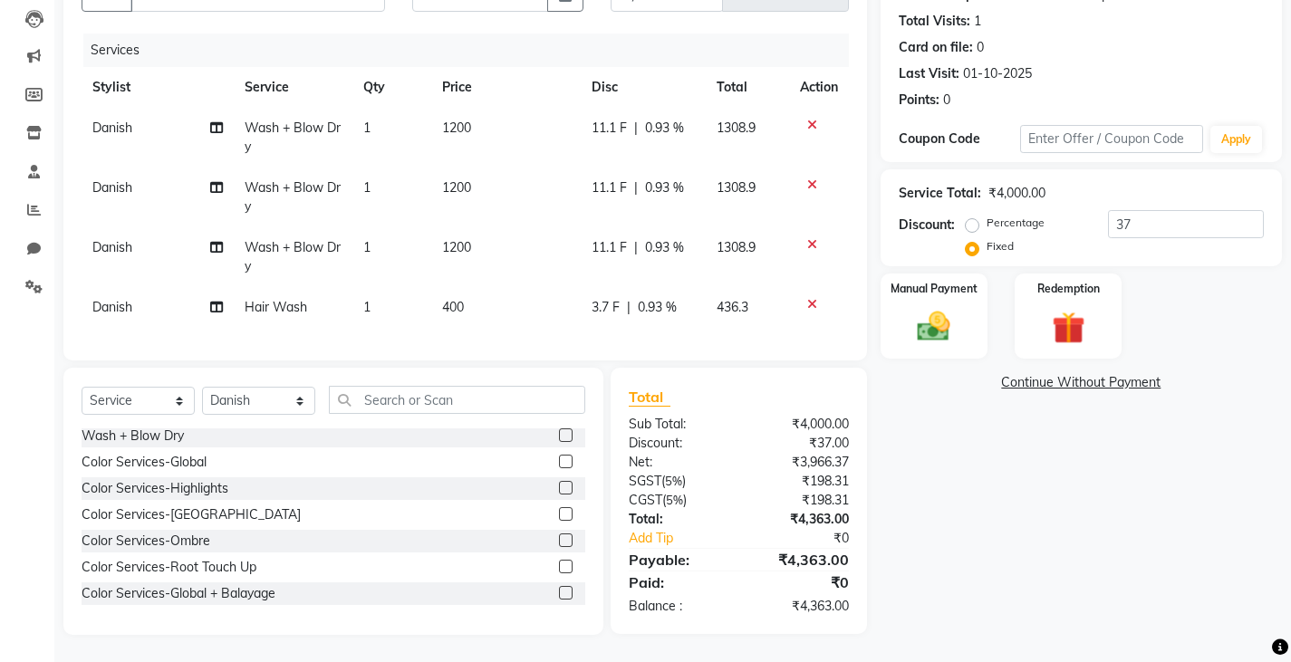
scroll to position [205, 0]
click at [1205, 220] on input "37" at bounding box center [1186, 224] width 156 height 28
type input "3"
type input "400"
click at [956, 307] on img at bounding box center [933, 326] width 55 height 39
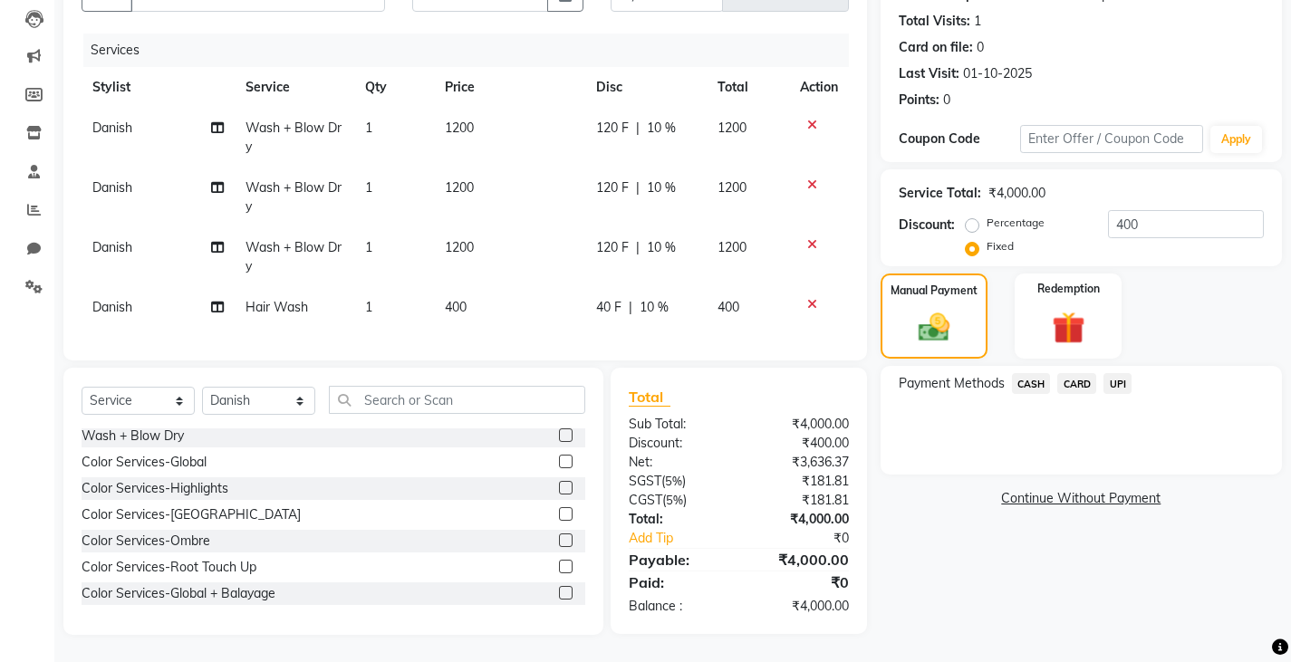
click at [1023, 373] on span "CASH" at bounding box center [1031, 383] width 39 height 21
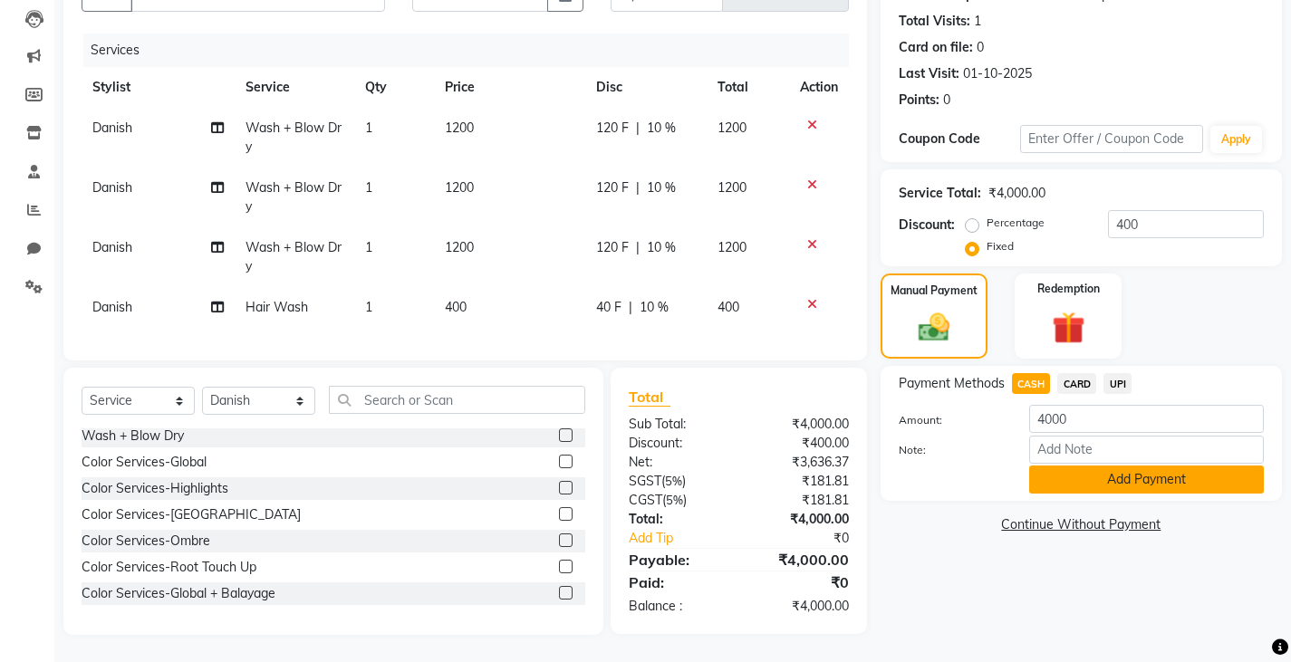
click at [1068, 466] on button "Add Payment" at bounding box center [1146, 480] width 235 height 28
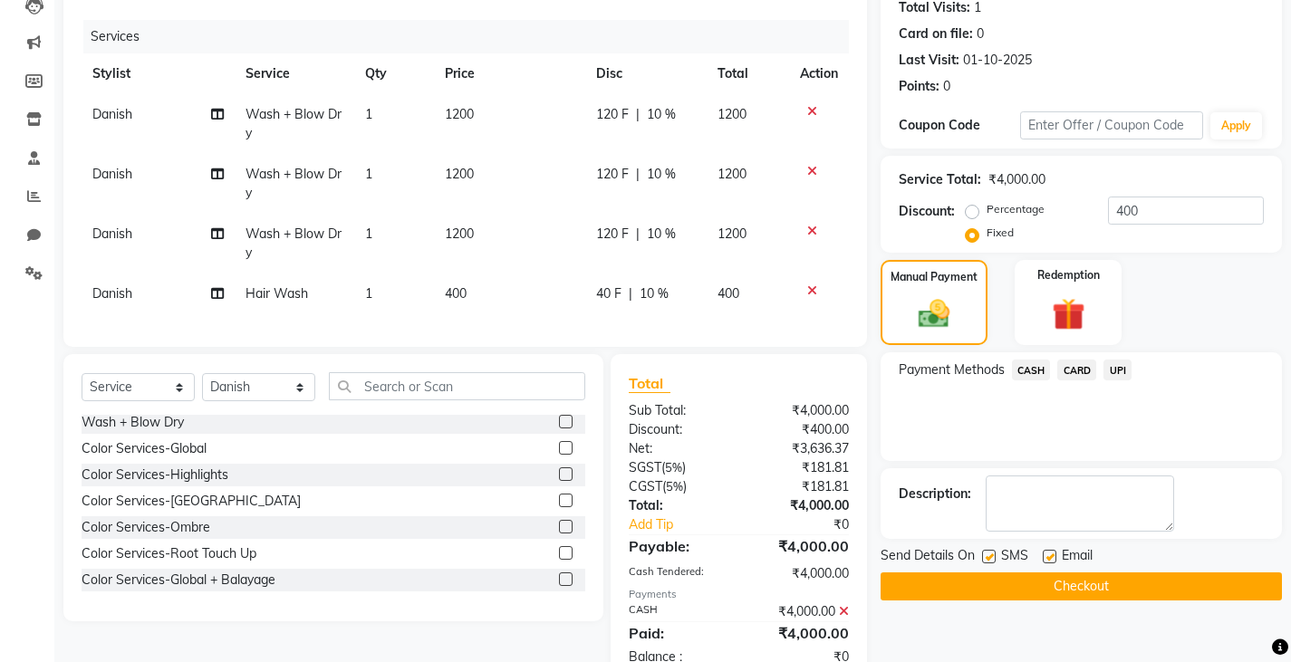
click at [985, 557] on label at bounding box center [989, 557] width 14 height 14
click at [985, 557] on input "checkbox" at bounding box center [988, 558] width 12 height 12
click at [985, 557] on label at bounding box center [989, 557] width 14 height 14
click at [985, 557] on input "checkbox" at bounding box center [988, 558] width 12 height 12
checkbox input "true"
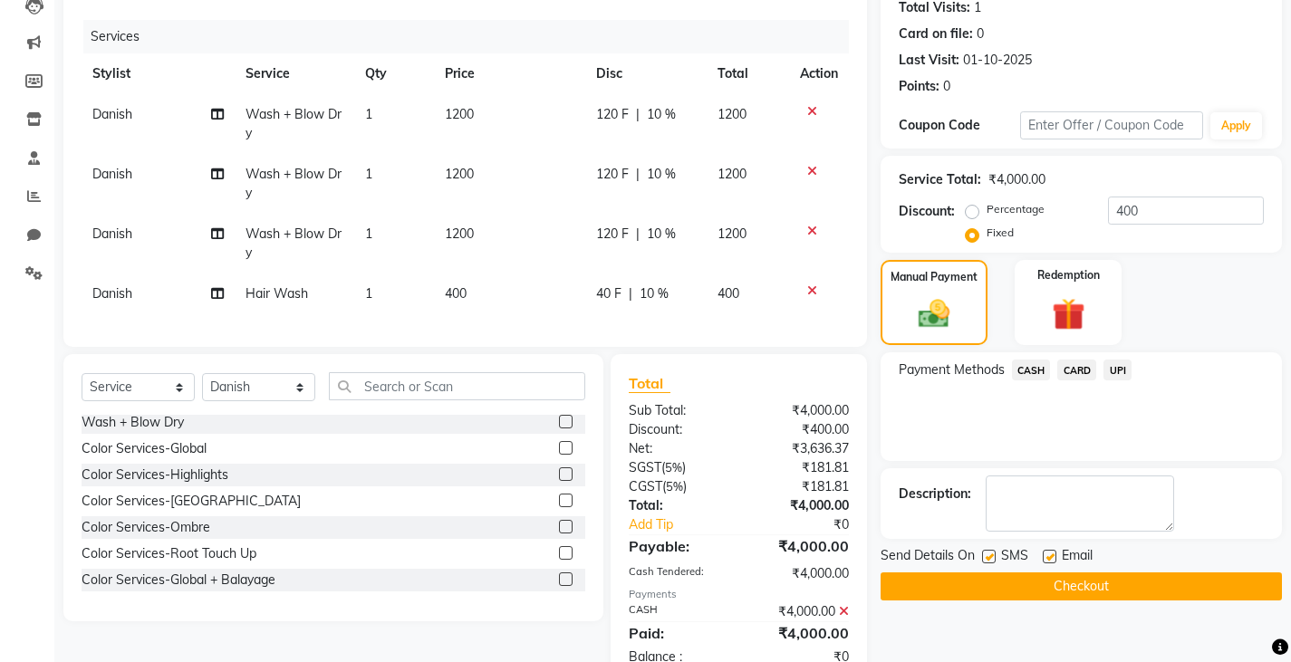
click at [1050, 555] on label at bounding box center [1050, 557] width 14 height 14
click at [1050, 555] on input "checkbox" at bounding box center [1049, 558] width 12 height 12
checkbox input "false"
click at [993, 555] on label at bounding box center [989, 557] width 14 height 14
click at [993, 555] on input "checkbox" at bounding box center [988, 558] width 12 height 12
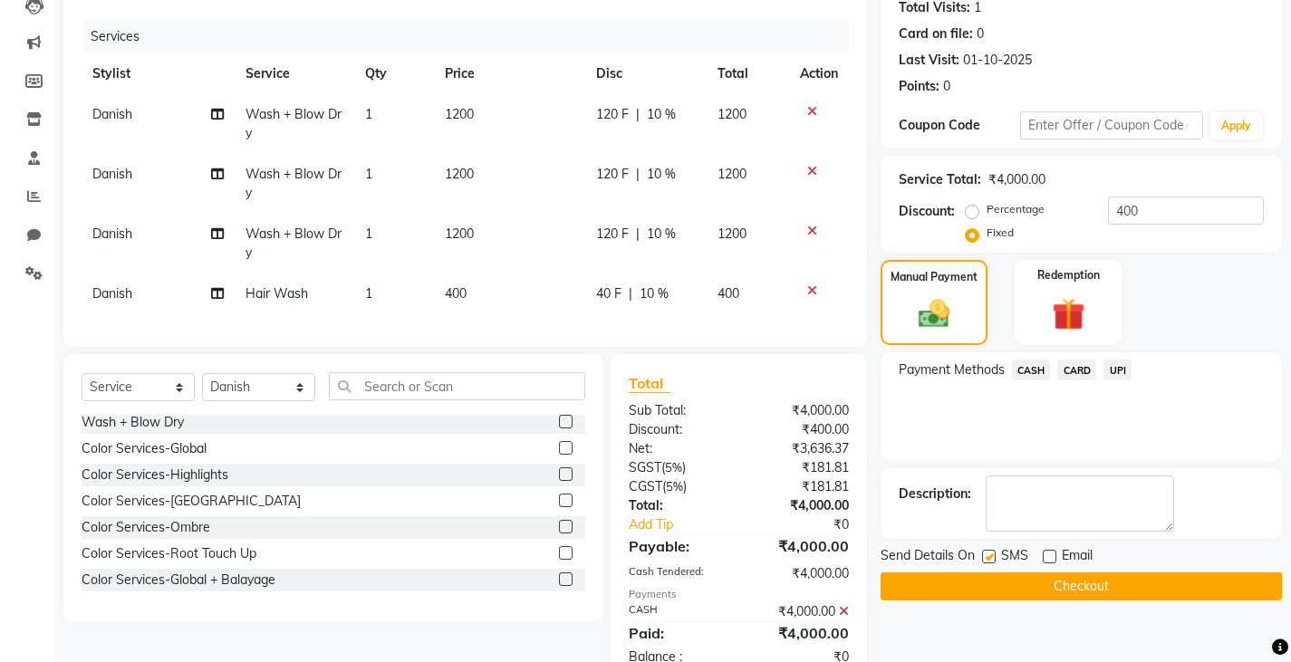
checkbox input "false"
click at [938, 586] on button "Checkout" at bounding box center [1080, 586] width 401 height 28
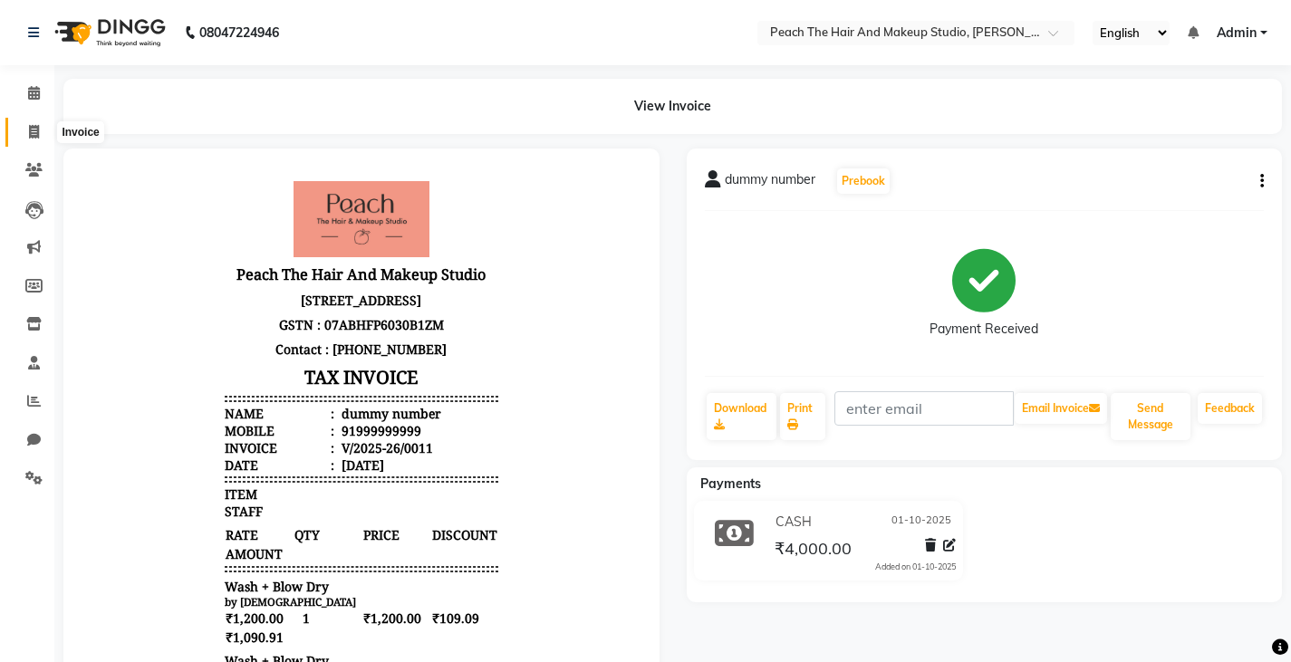
click at [26, 130] on span at bounding box center [34, 132] width 32 height 21
select select "service"
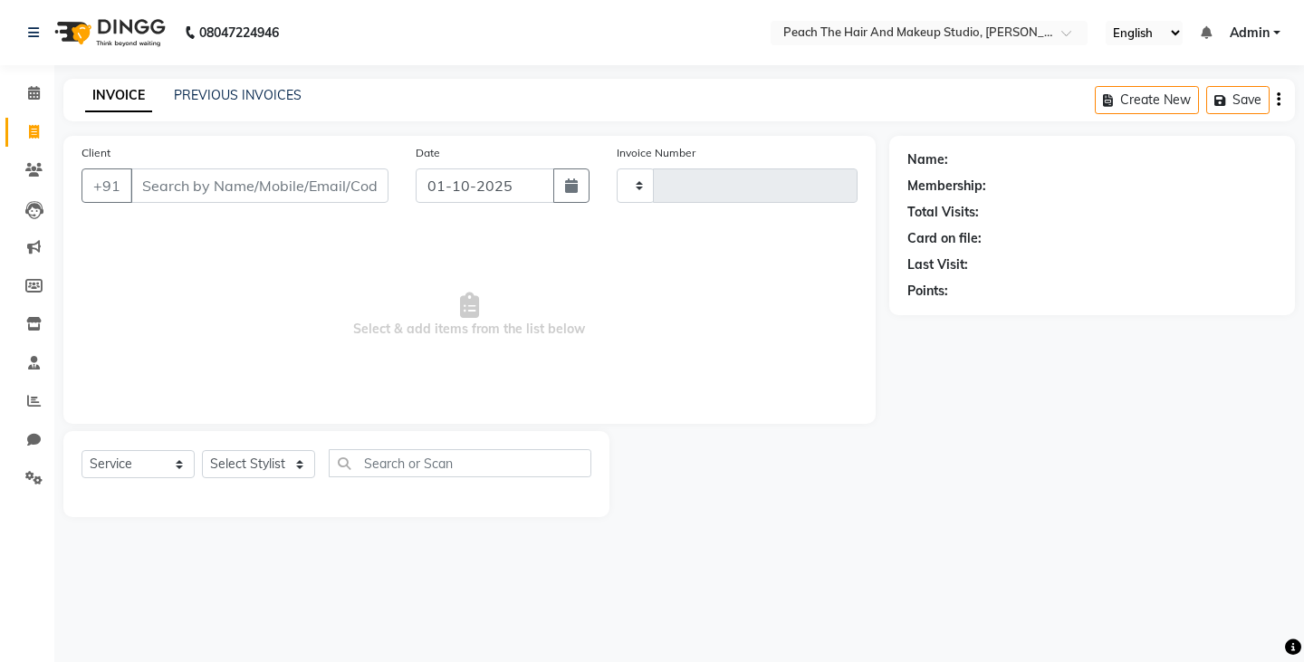
type input "0012"
select select "9105"
click at [157, 188] on input "Client" at bounding box center [259, 185] width 258 height 34
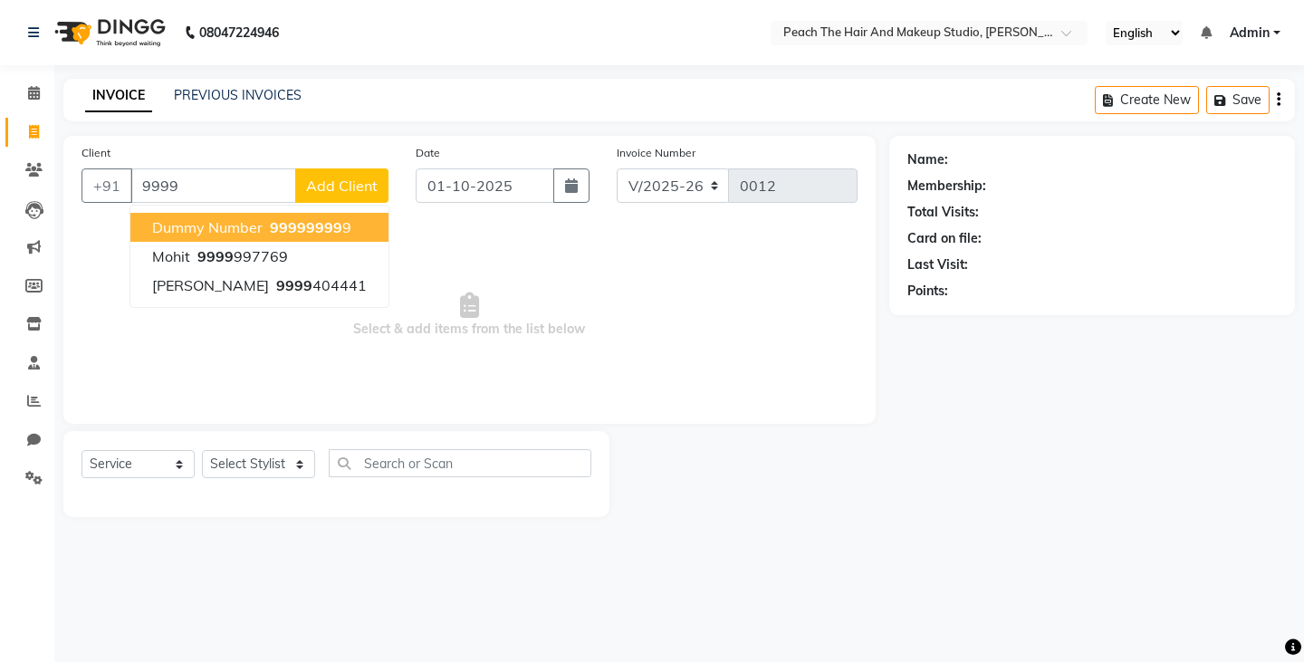
click at [149, 230] on button "dummy number 9999 9999 9" at bounding box center [259, 227] width 258 height 29
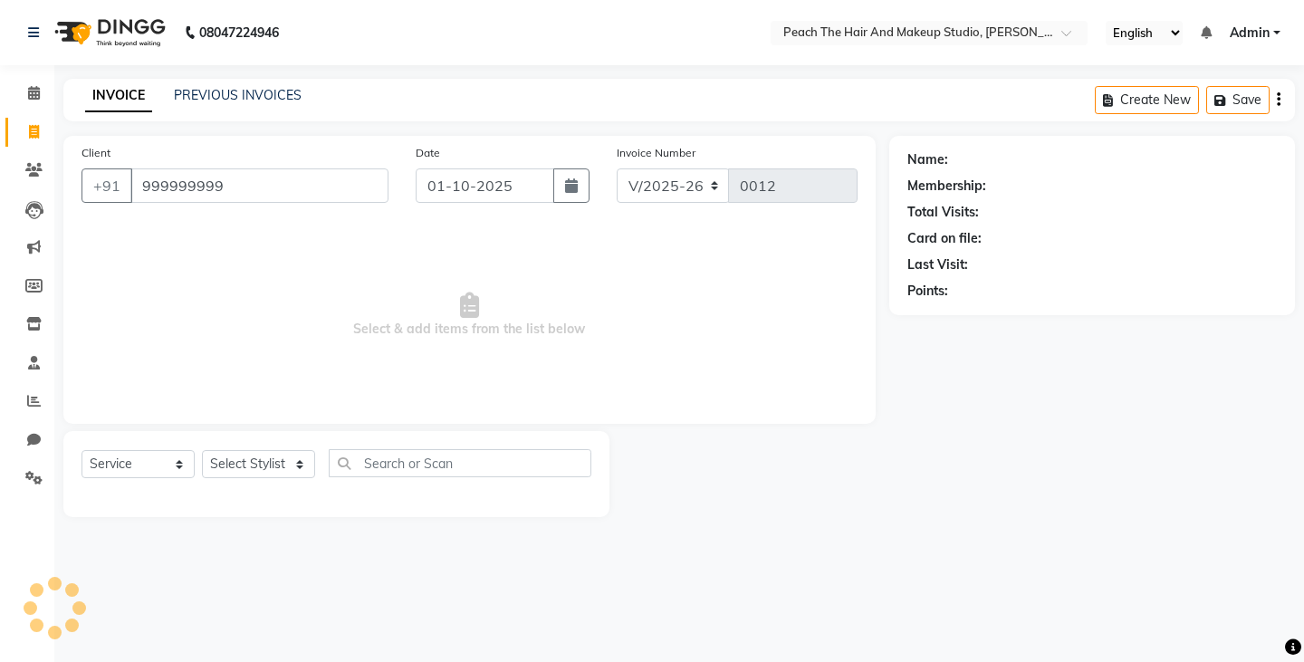
type input "999999999"
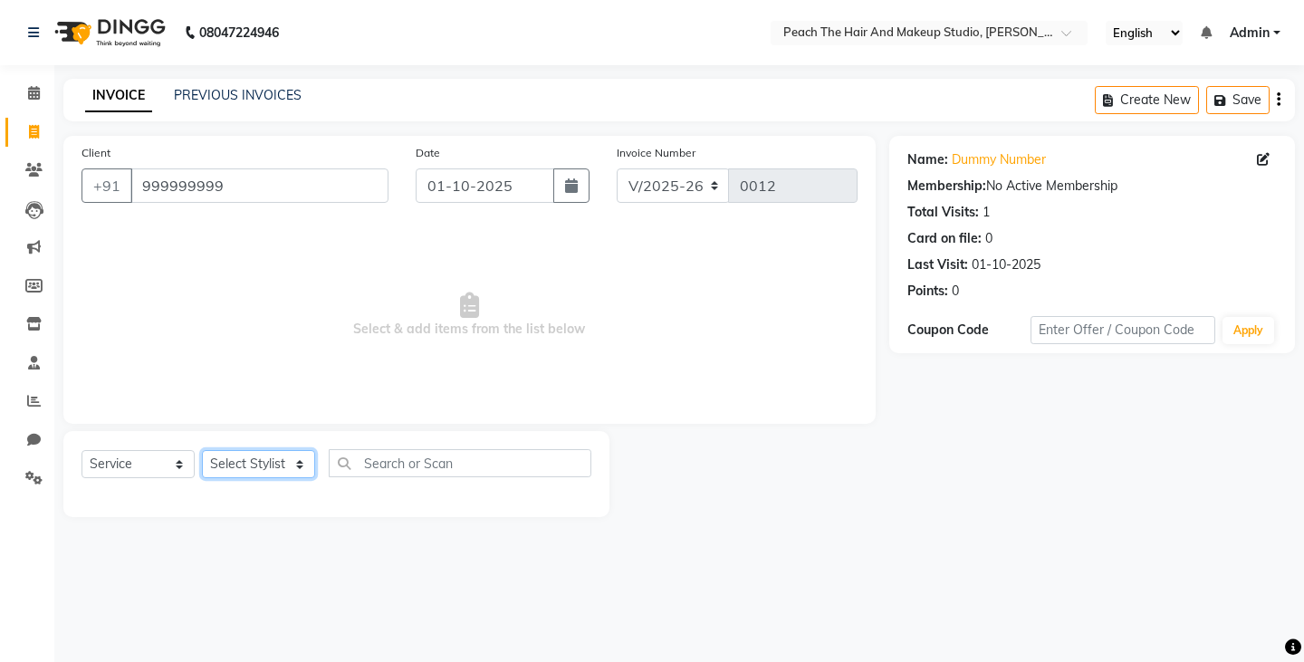
click at [235, 463] on select "Select Stylist Ankit [PERSON_NAME] Danish Karan Krishna [PERSON_NAME] [PERSON_N…" at bounding box center [258, 464] width 113 height 28
select select "93106"
click at [202, 450] on select "Select Stylist Ankit [PERSON_NAME] Danish Karan Krishna [PERSON_NAME] [PERSON_N…" at bounding box center [258, 464] width 113 height 28
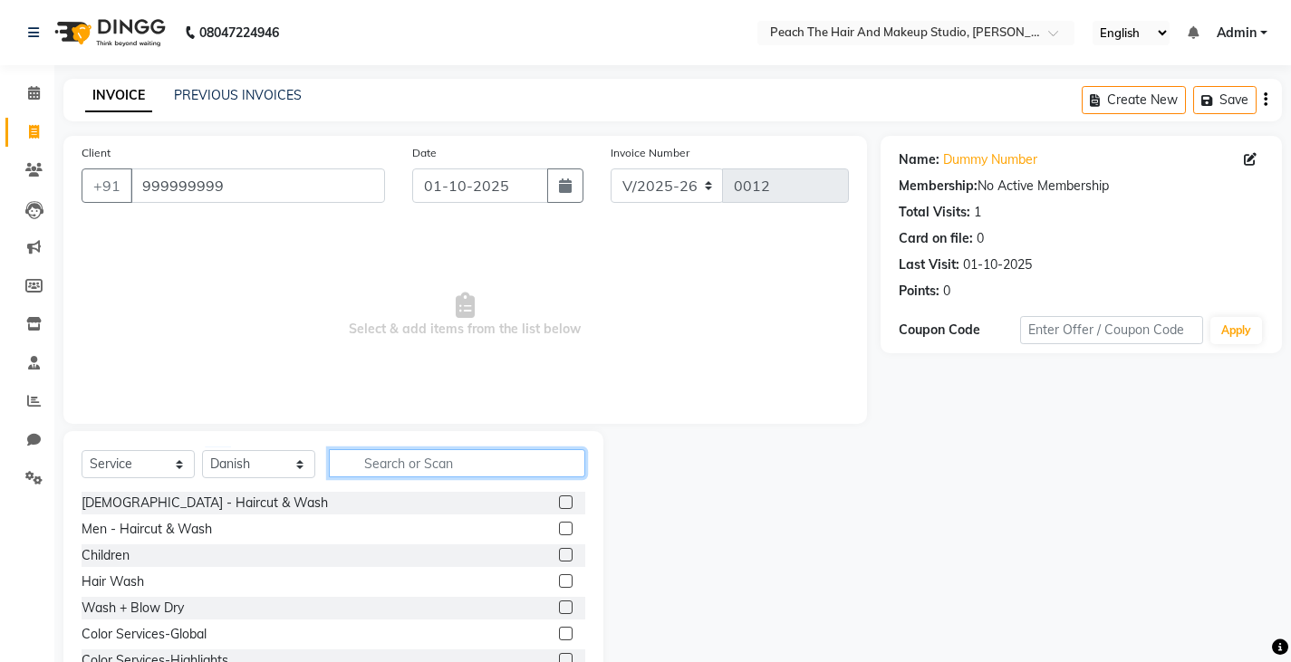
click at [373, 467] on input "text" at bounding box center [457, 463] width 256 height 28
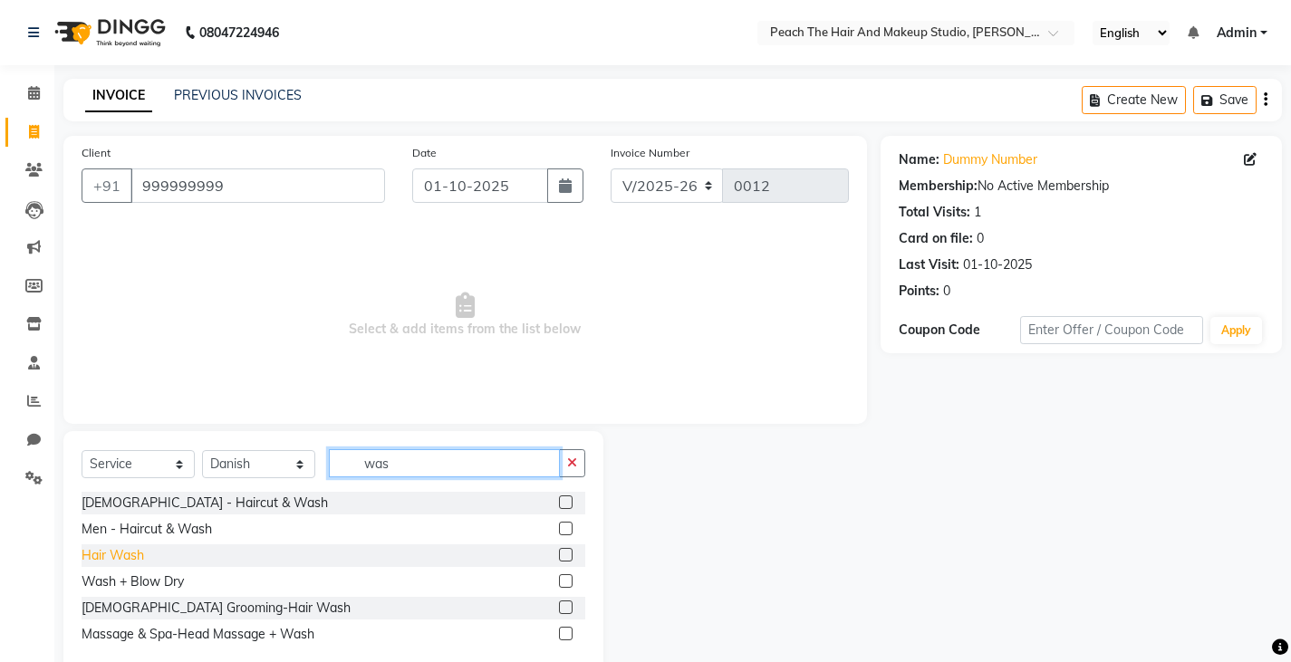
type input "was"
click at [130, 552] on div "Hair Wash" at bounding box center [113, 555] width 63 height 19
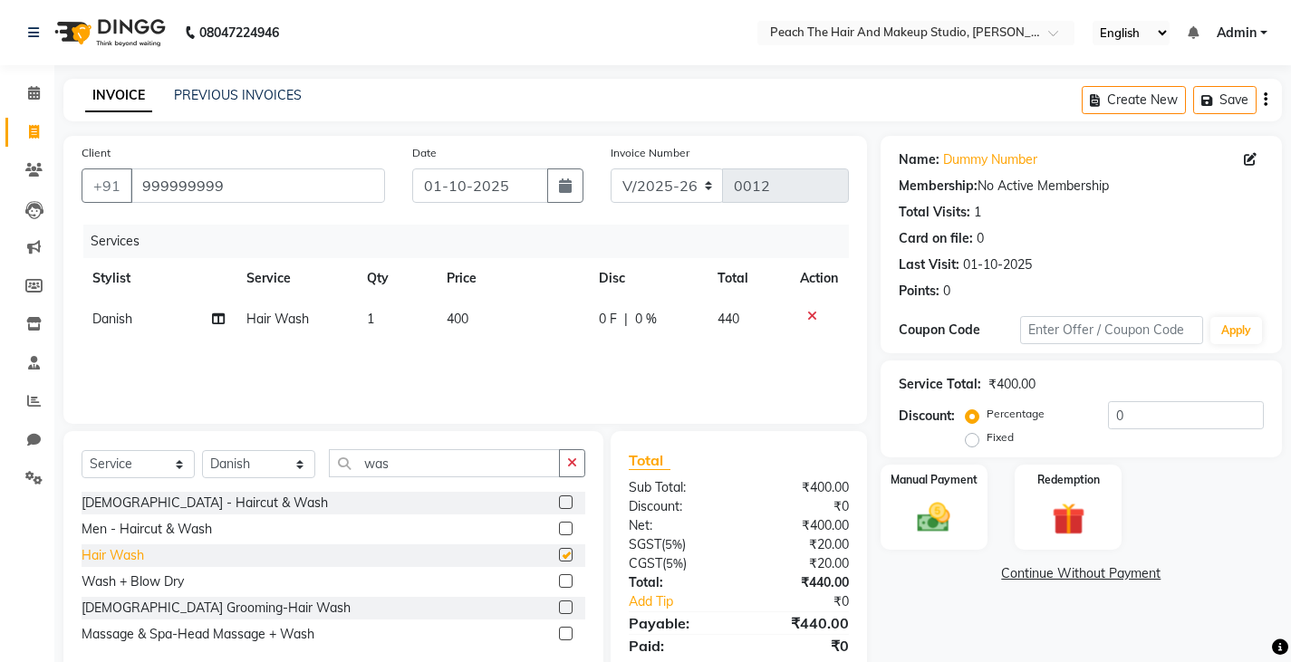
checkbox input "false"
click at [486, 324] on td "400" at bounding box center [512, 319] width 152 height 41
select select "93106"
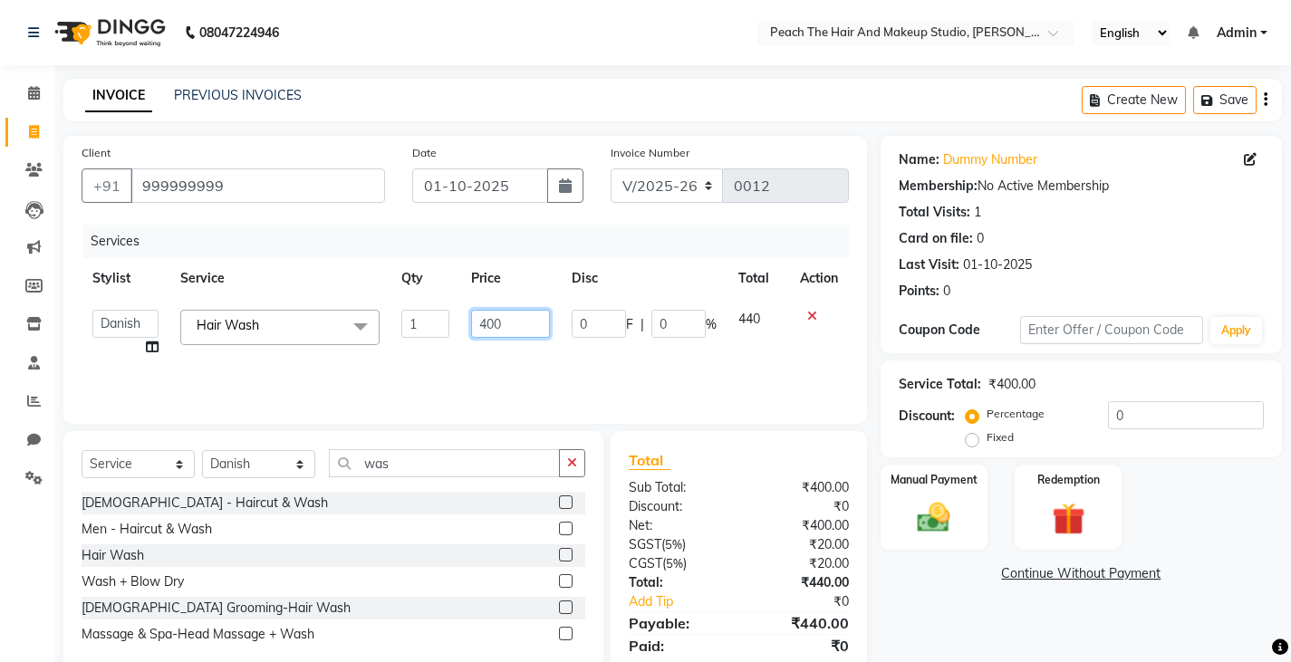
click at [520, 322] on input "400" at bounding box center [510, 324] width 79 height 28
type input "4"
type input "500"
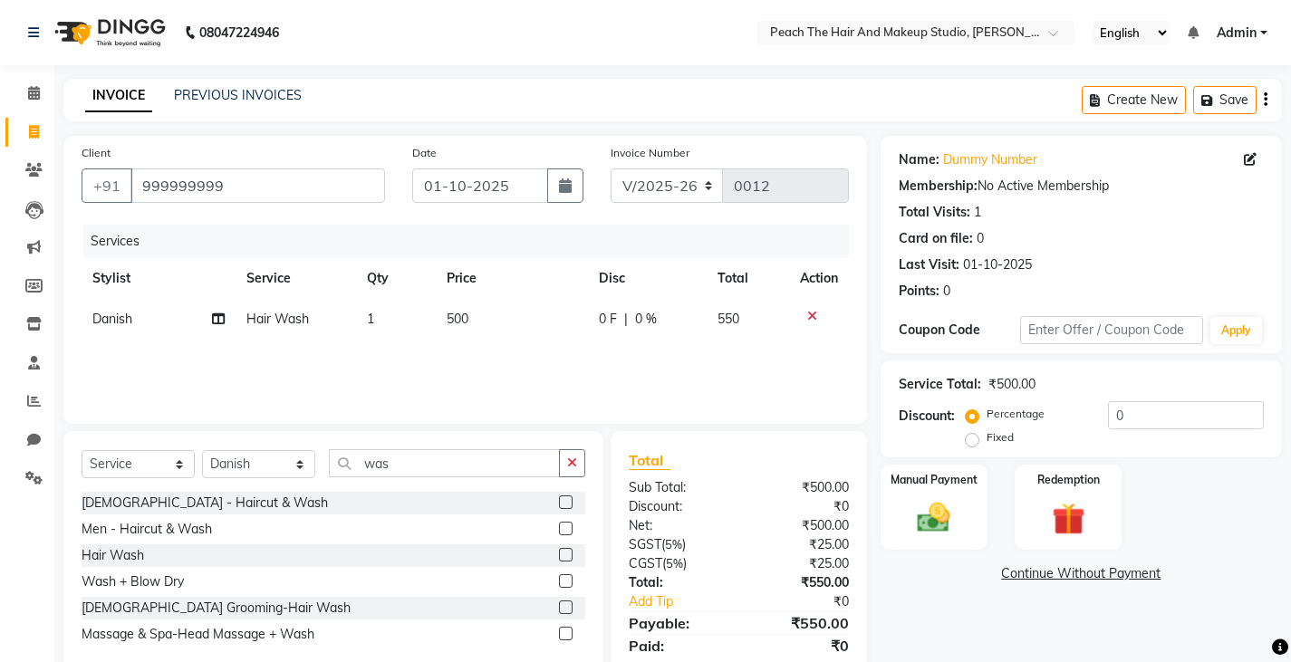
click at [938, 578] on link "Continue Without Payment" at bounding box center [1081, 573] width 394 height 19
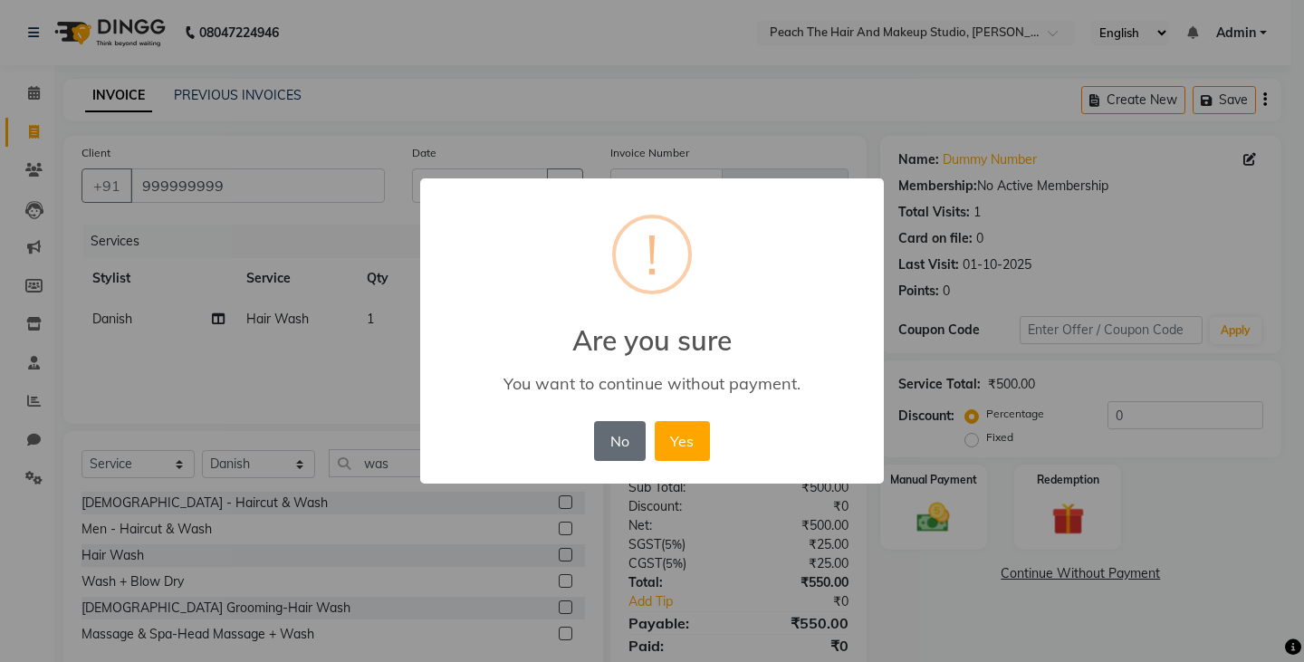
click at [630, 440] on button "No" at bounding box center [619, 441] width 51 height 40
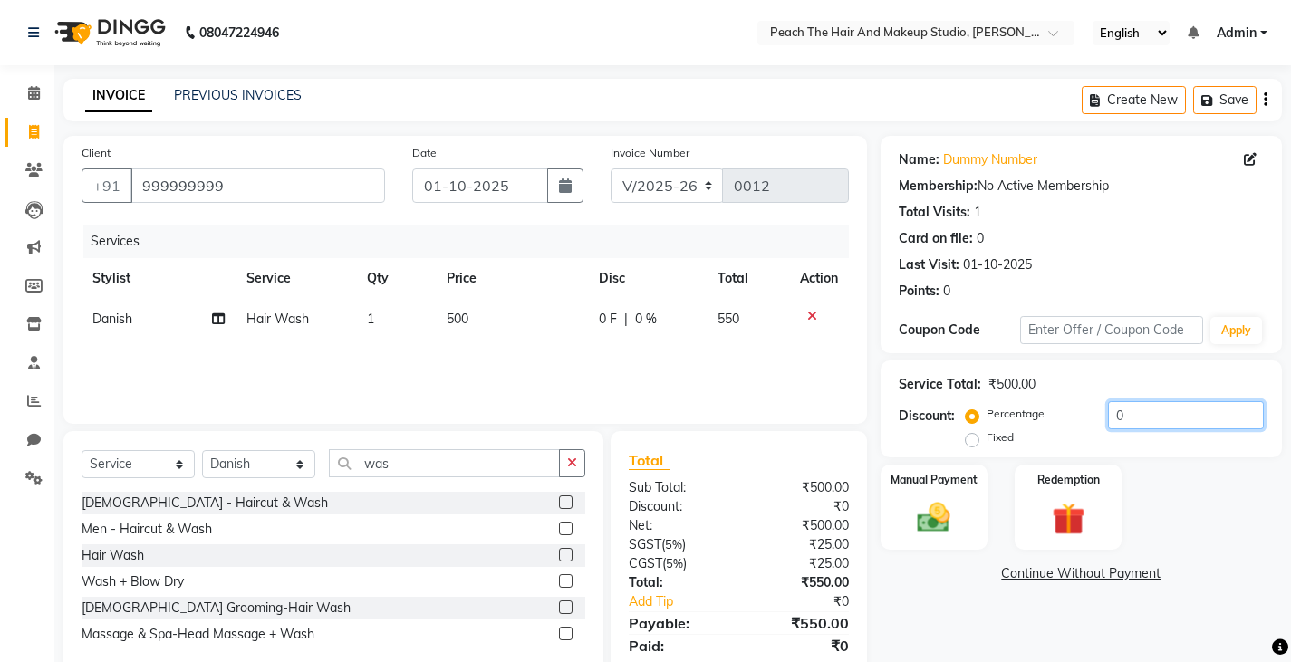
click at [1154, 410] on input "0" at bounding box center [1186, 415] width 156 height 28
type input "50"
click at [986, 439] on label "Fixed" at bounding box center [999, 437] width 27 height 16
click at [976, 439] on input "Fixed" at bounding box center [975, 437] width 13 height 13
radio input "true"
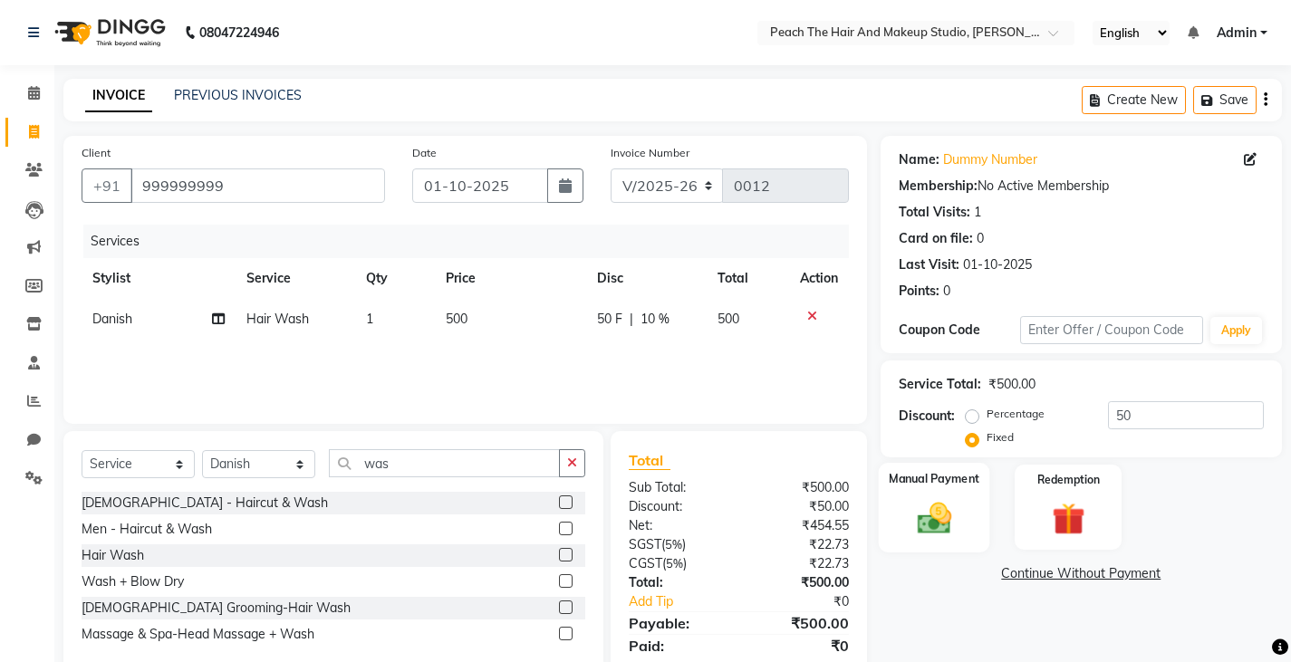
click at [941, 519] on img at bounding box center [933, 517] width 55 height 39
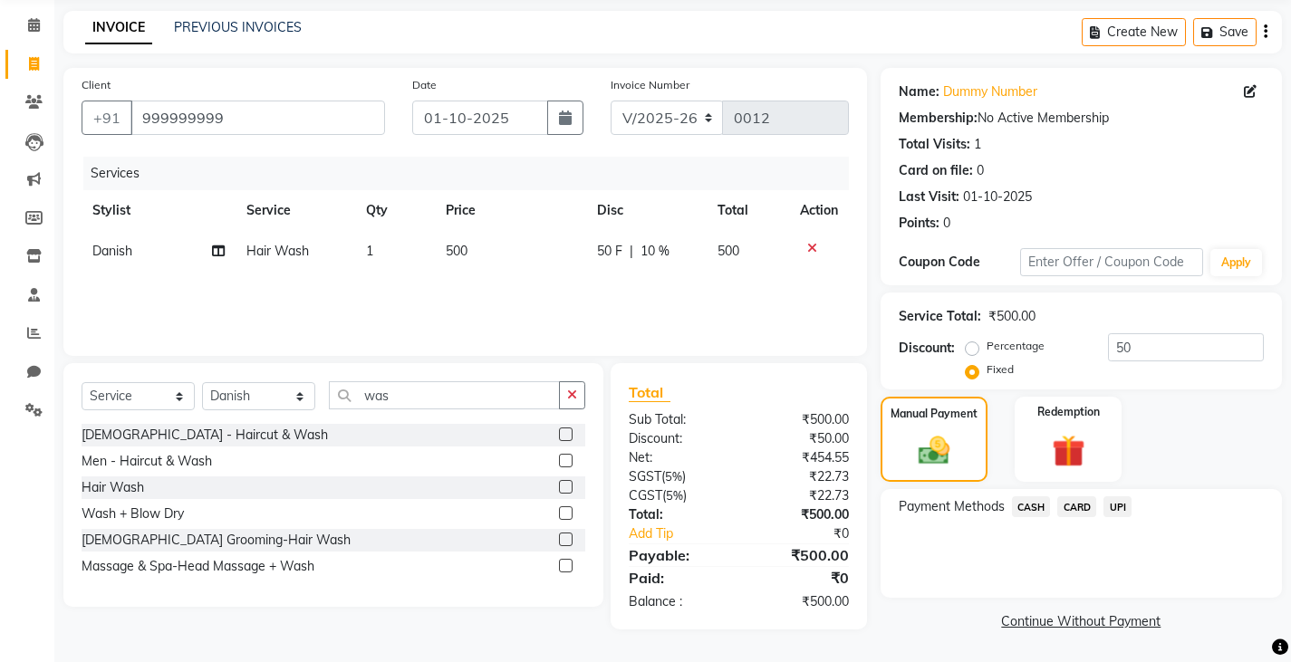
click at [1041, 505] on span "CASH" at bounding box center [1031, 506] width 39 height 21
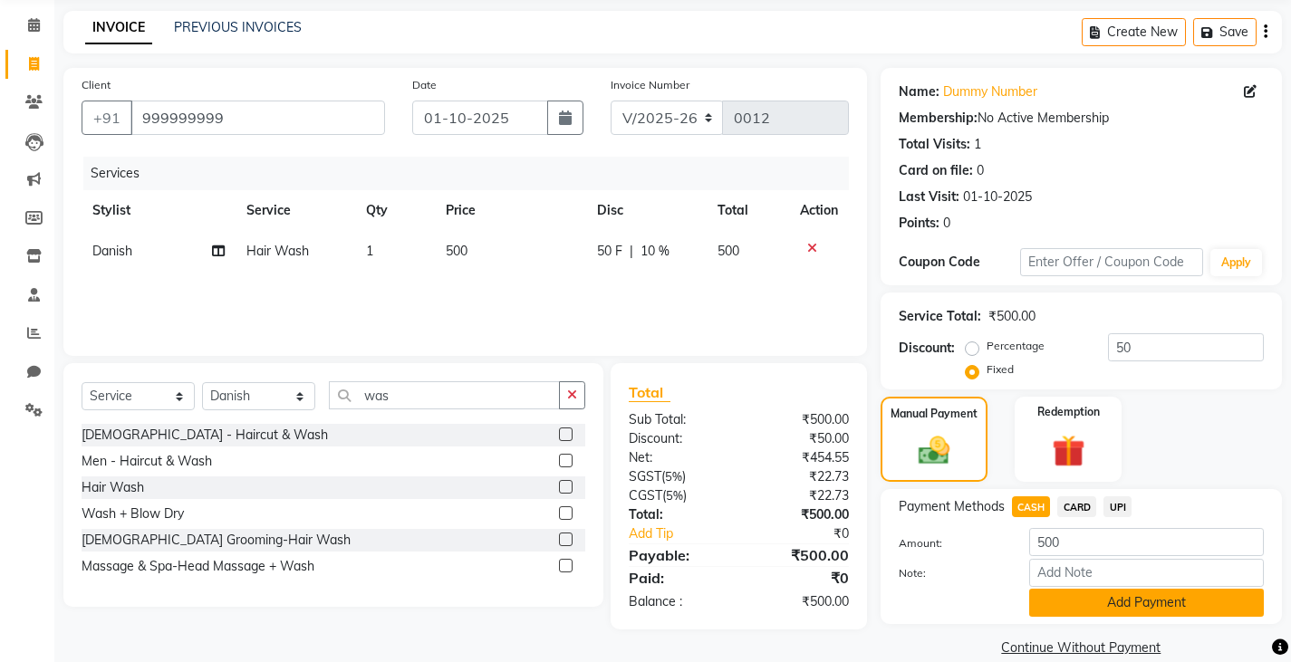
click at [1075, 606] on button "Add Payment" at bounding box center [1146, 603] width 235 height 28
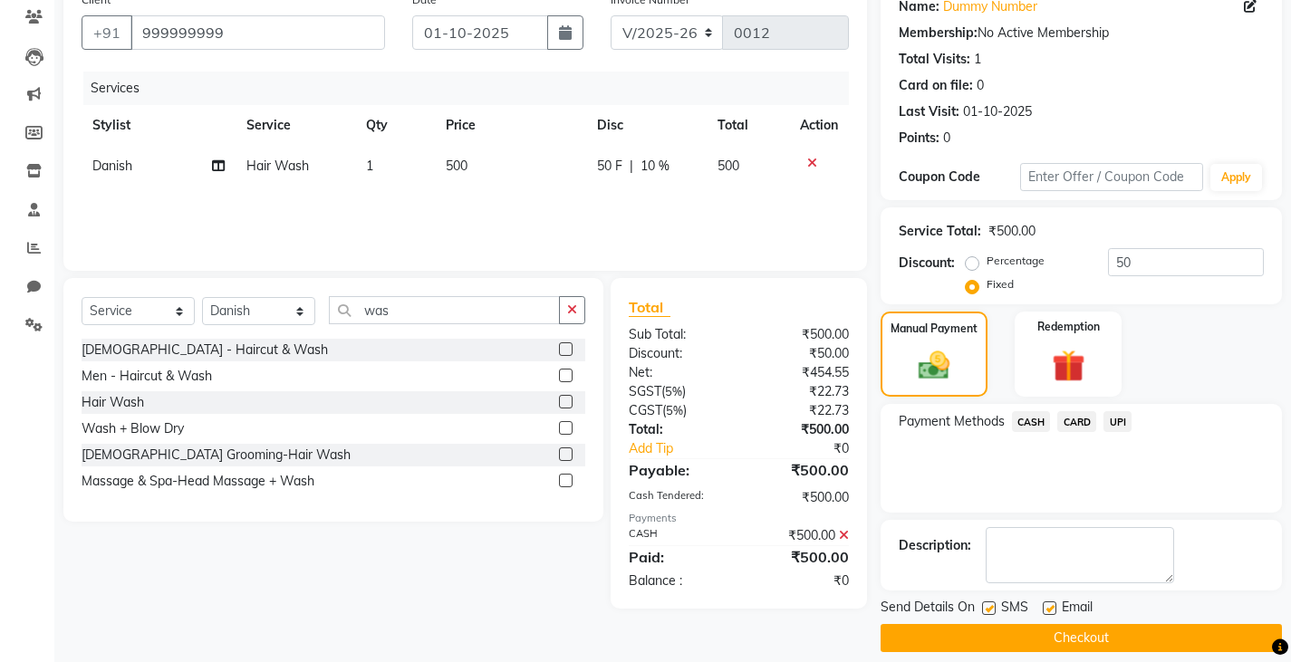
scroll to position [170, 0]
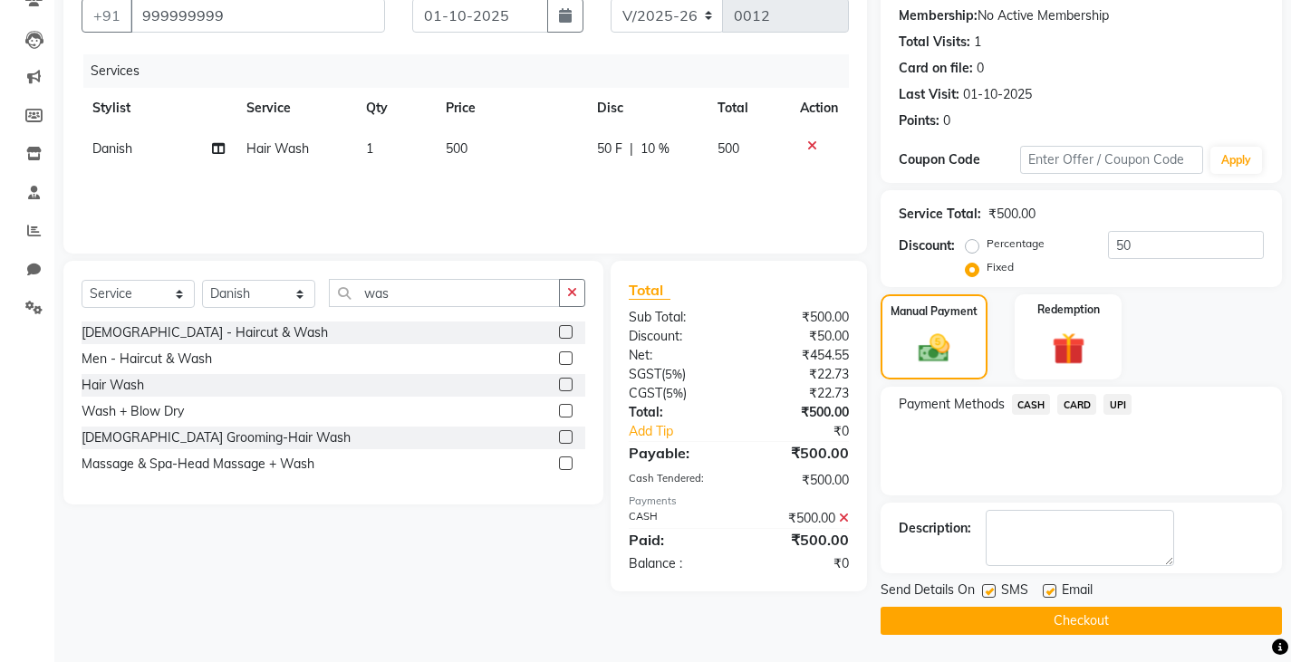
click at [986, 595] on label at bounding box center [989, 591] width 14 height 14
click at [986, 595] on input "checkbox" at bounding box center [988, 592] width 12 height 12
checkbox input "false"
click at [1053, 590] on label at bounding box center [1050, 591] width 14 height 14
click at [1053, 590] on input "checkbox" at bounding box center [1049, 592] width 12 height 12
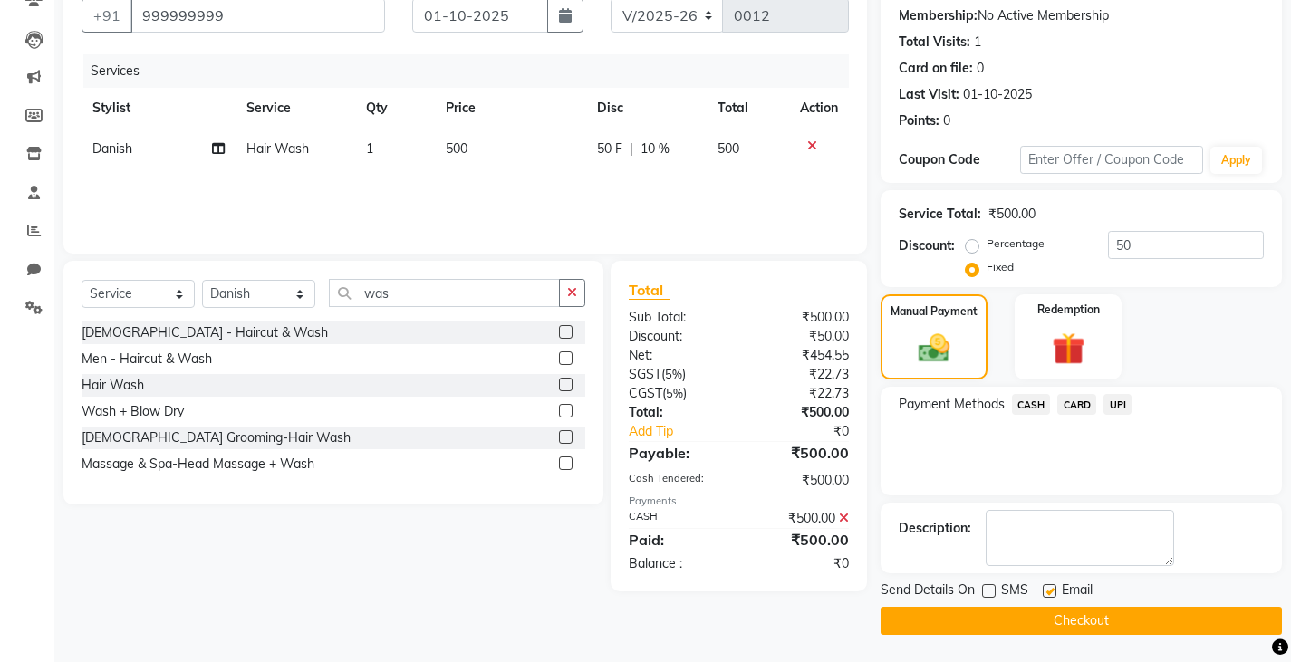
checkbox input "false"
click at [1026, 620] on button "Checkout" at bounding box center [1080, 621] width 401 height 28
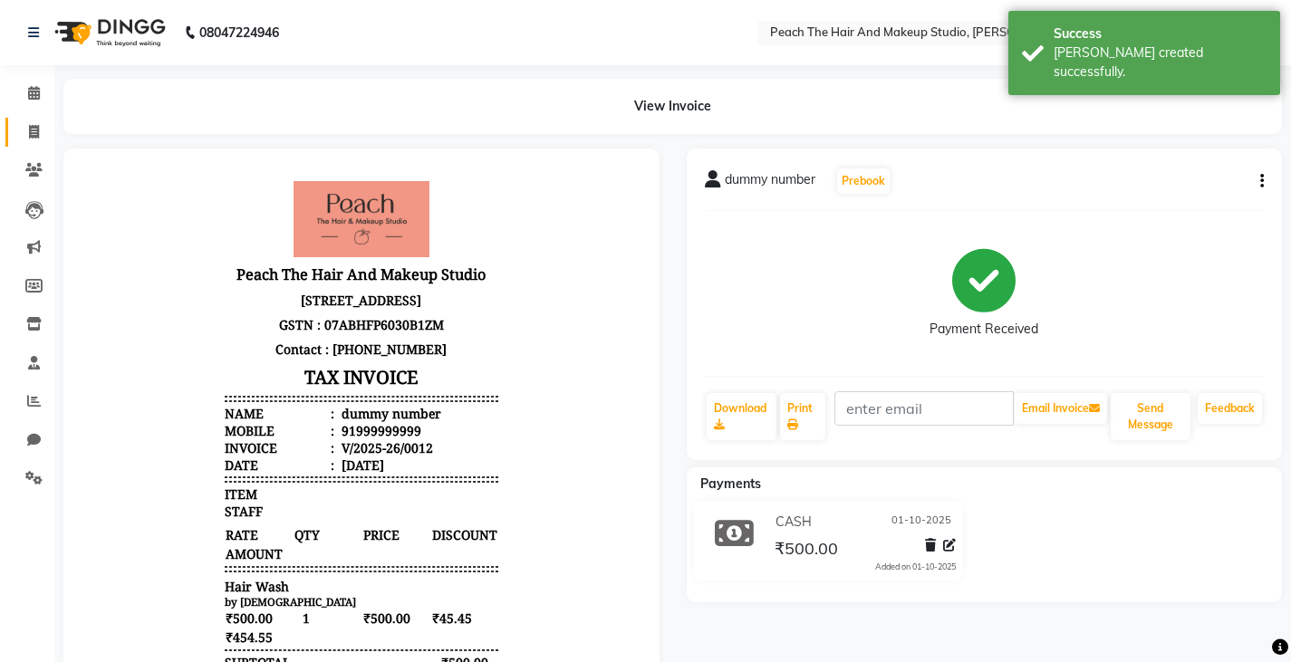
click at [28, 120] on link "Invoice" at bounding box center [26, 133] width 43 height 30
select select "9105"
select select "service"
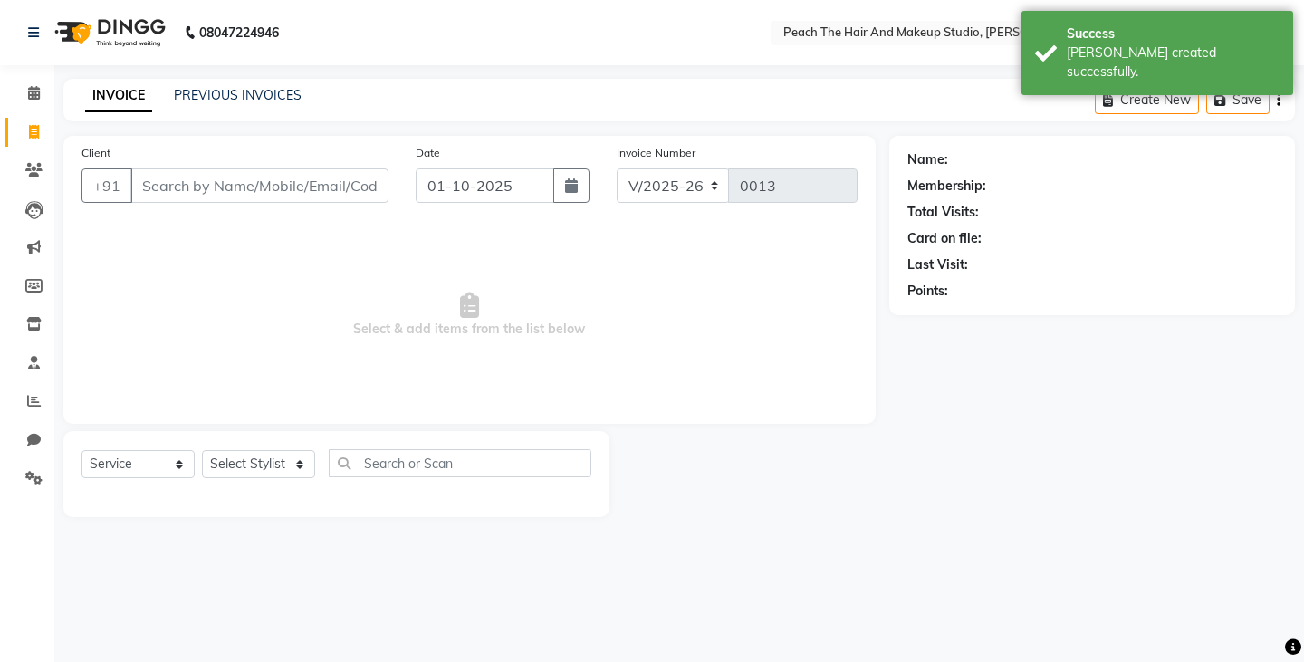
click at [182, 181] on input "Client" at bounding box center [259, 185] width 258 height 34
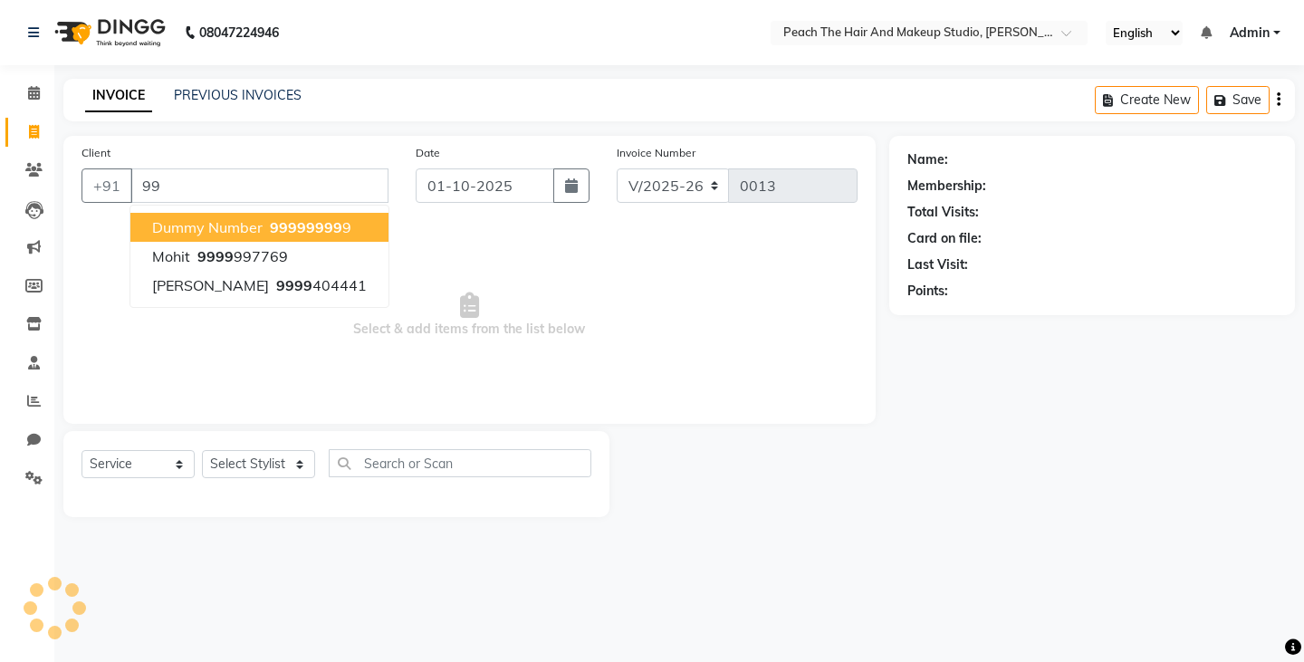
type input "9"
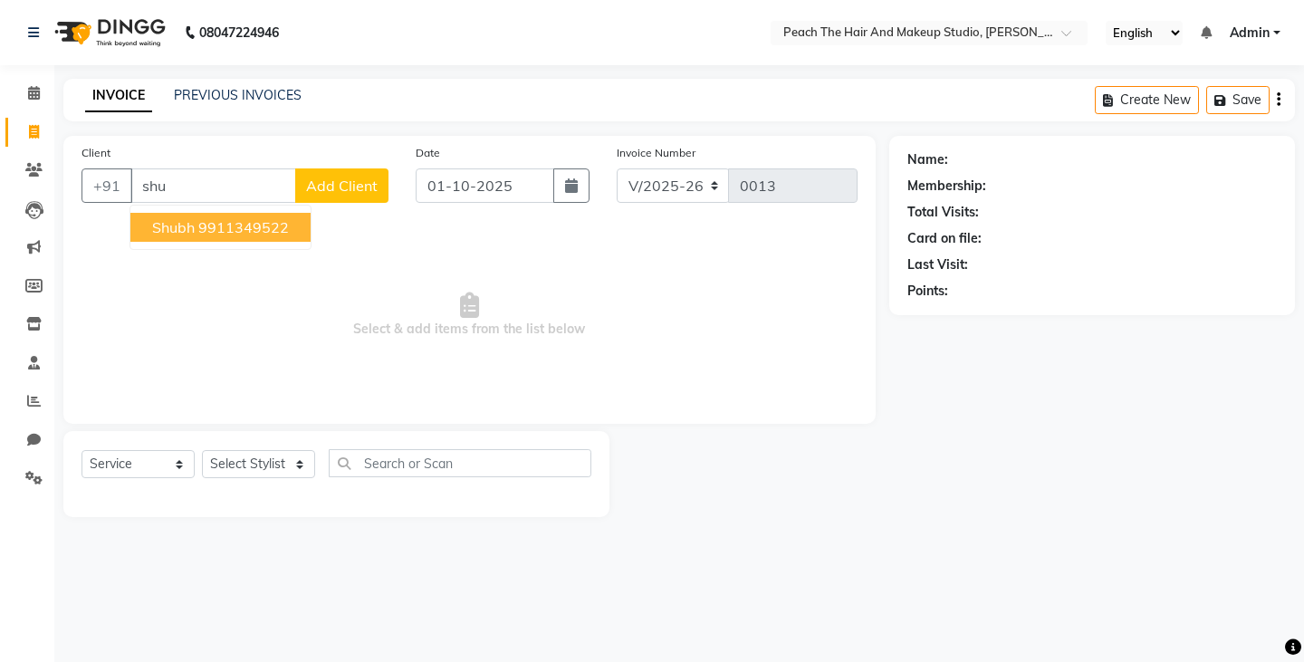
click at [181, 218] on span "shubh" at bounding box center [173, 227] width 43 height 18
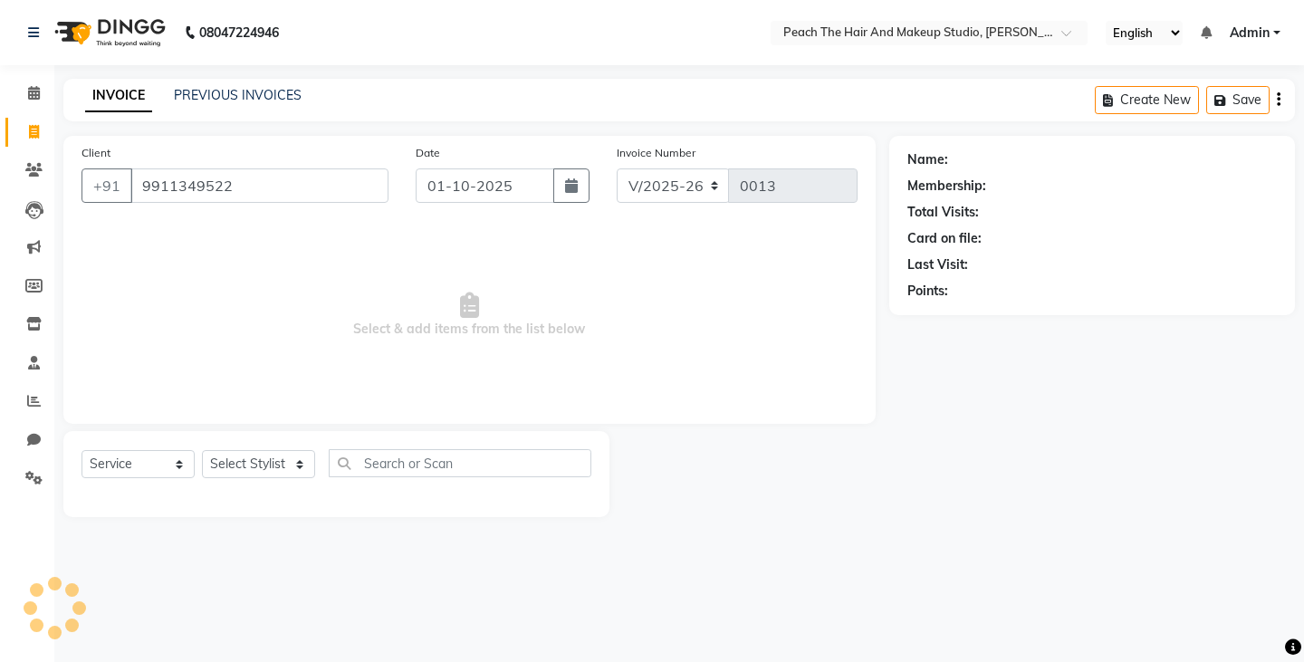
type input "9911349522"
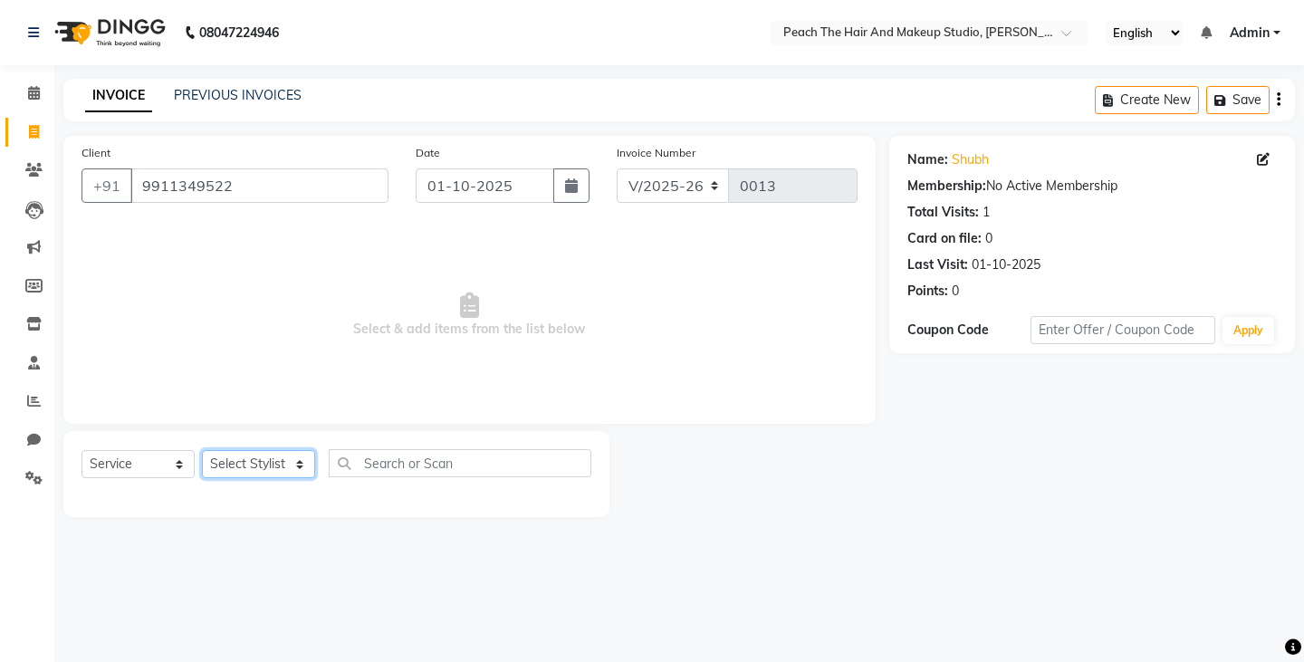
click at [244, 459] on select "Select Stylist Ankit [PERSON_NAME] Danish Karan Krishna [PERSON_NAME] [PERSON_N…" at bounding box center [258, 464] width 113 height 28
select select "93106"
click at [202, 450] on select "Select Stylist Ankit [PERSON_NAME] Danish Karan Krishna [PERSON_NAME] [PERSON_N…" at bounding box center [258, 464] width 113 height 28
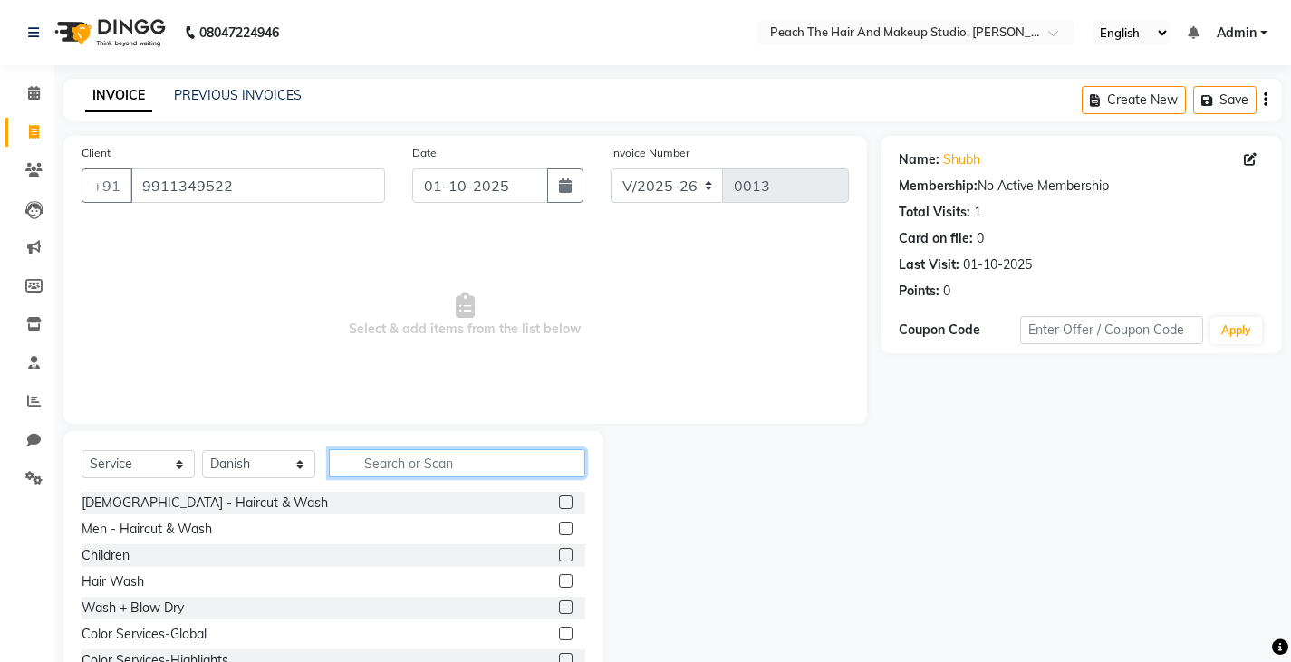
click at [370, 457] on input "text" at bounding box center [457, 463] width 256 height 28
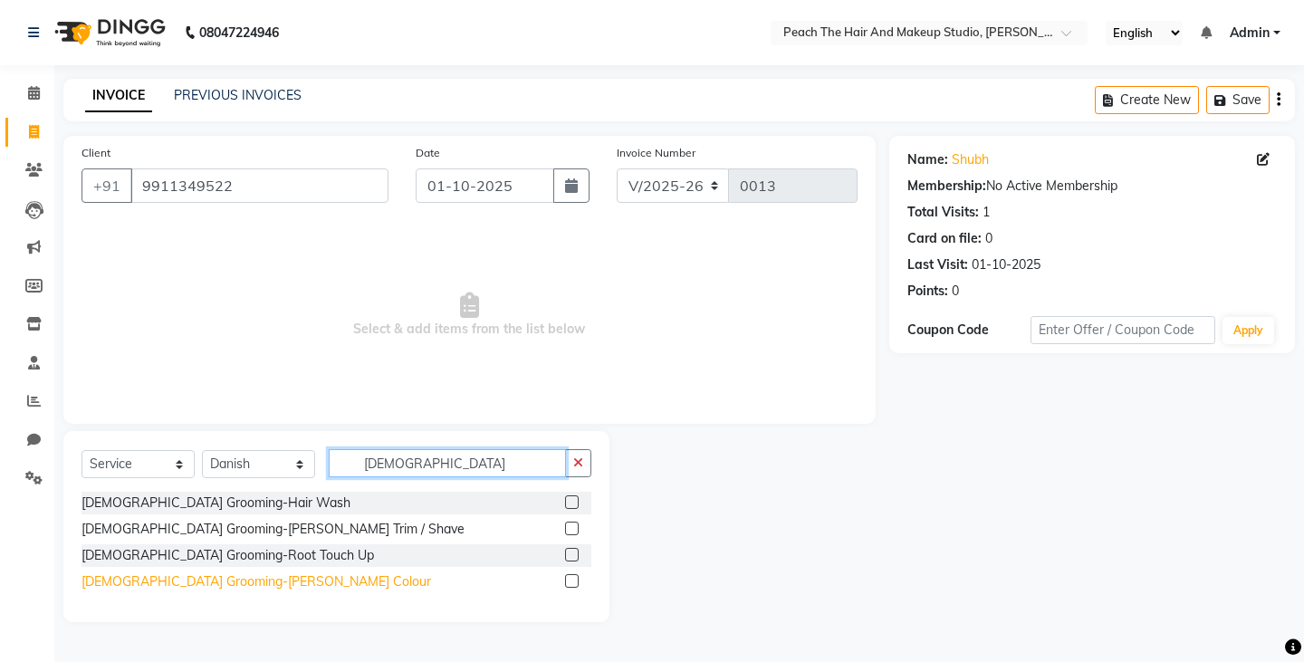
type input "[DEMOGRAPHIC_DATA]"
click at [191, 582] on div "[DEMOGRAPHIC_DATA] Grooming-[PERSON_NAME] Colour" at bounding box center [257, 581] width 350 height 19
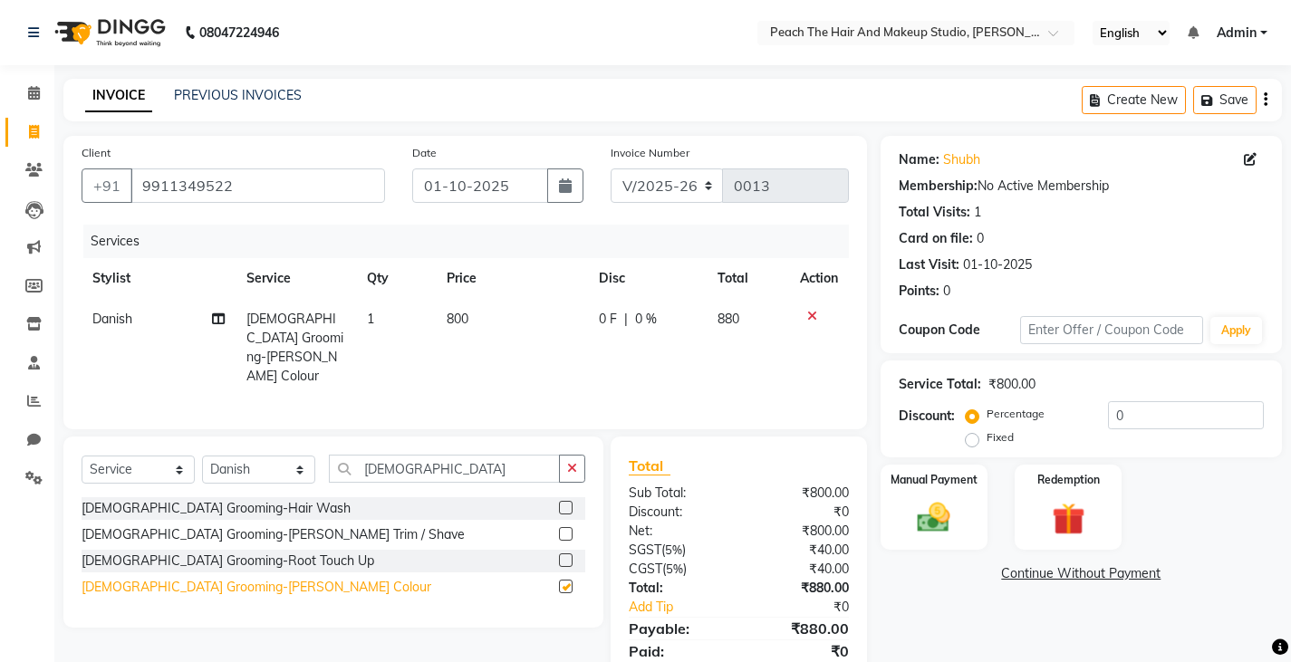
checkbox input "false"
click at [180, 554] on div "[DEMOGRAPHIC_DATA] Grooming-Root Touch Up" at bounding box center [228, 561] width 293 height 19
checkbox input "false"
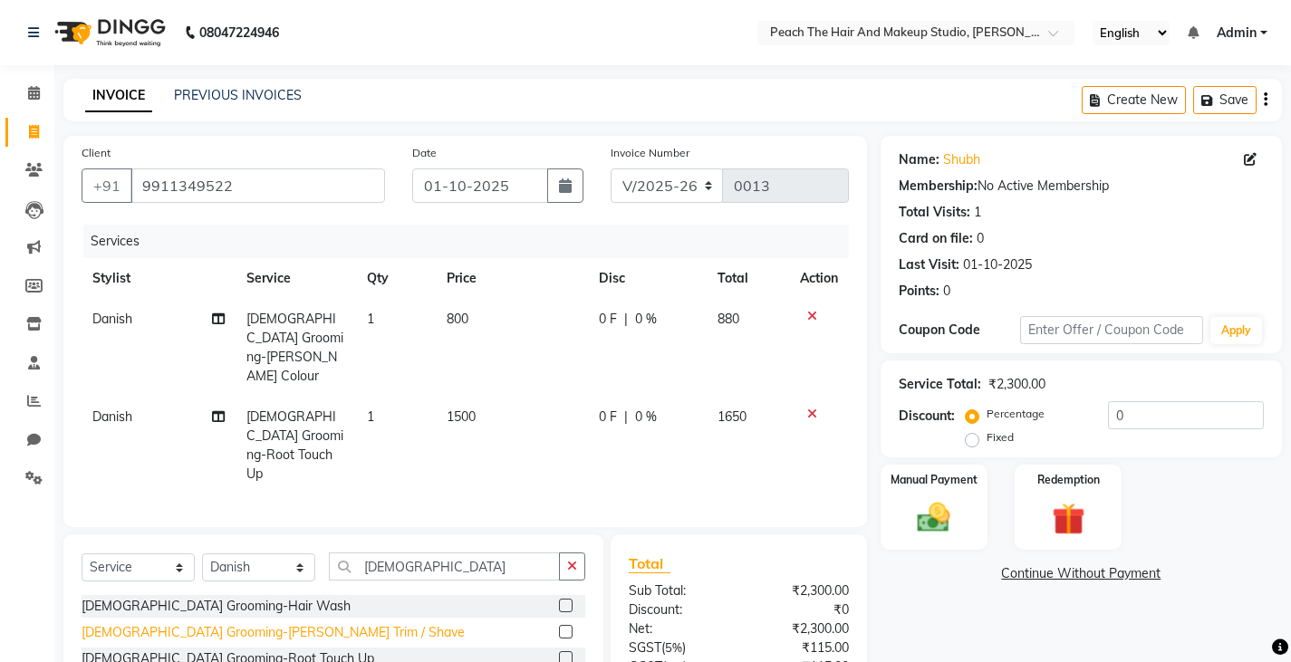
click at [173, 623] on div "[DEMOGRAPHIC_DATA] Grooming-[PERSON_NAME] Trim / Shave" at bounding box center [273, 632] width 383 height 19
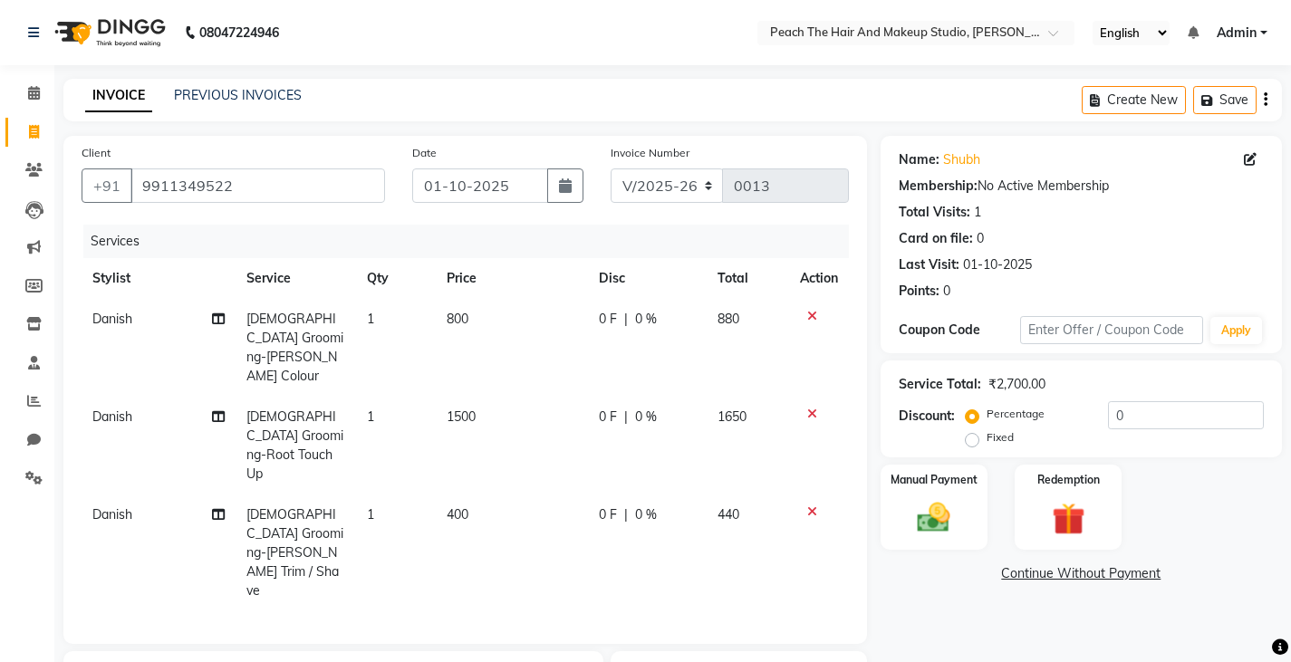
checkbox input "false"
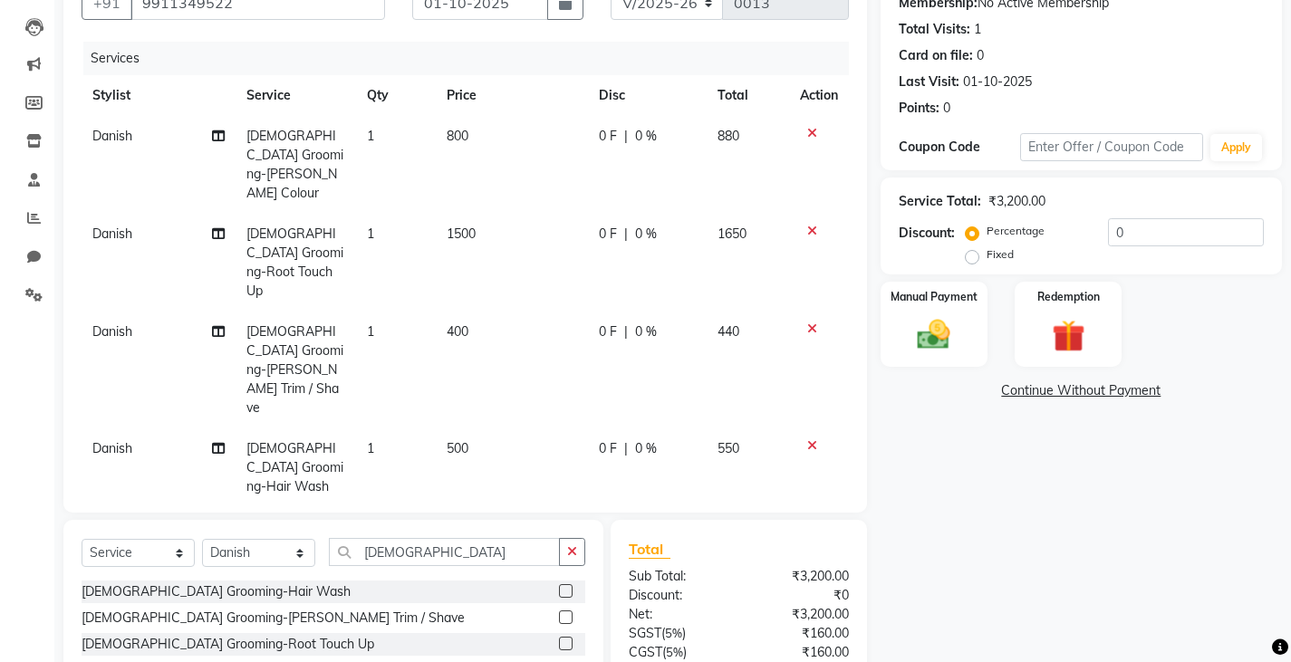
scroll to position [217, 0]
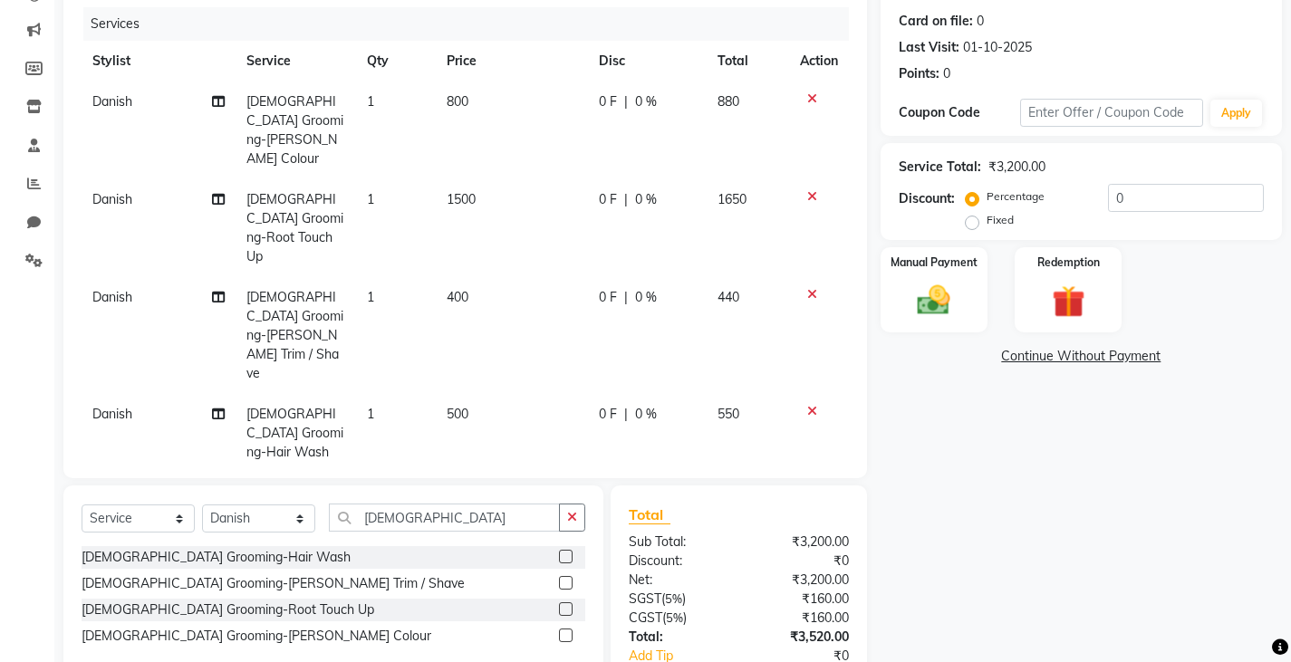
click at [986, 221] on label "Fixed" at bounding box center [999, 220] width 27 height 16
click at [969, 221] on input "Fixed" at bounding box center [975, 220] width 13 height 13
radio input "true"
click at [1166, 198] on input "0" at bounding box center [1186, 198] width 156 height 28
click at [1059, 419] on div "Name: Shubh Membership: No Active Membership Total Visits: 1 Card on file: 0 La…" at bounding box center [1087, 334] width 415 height 833
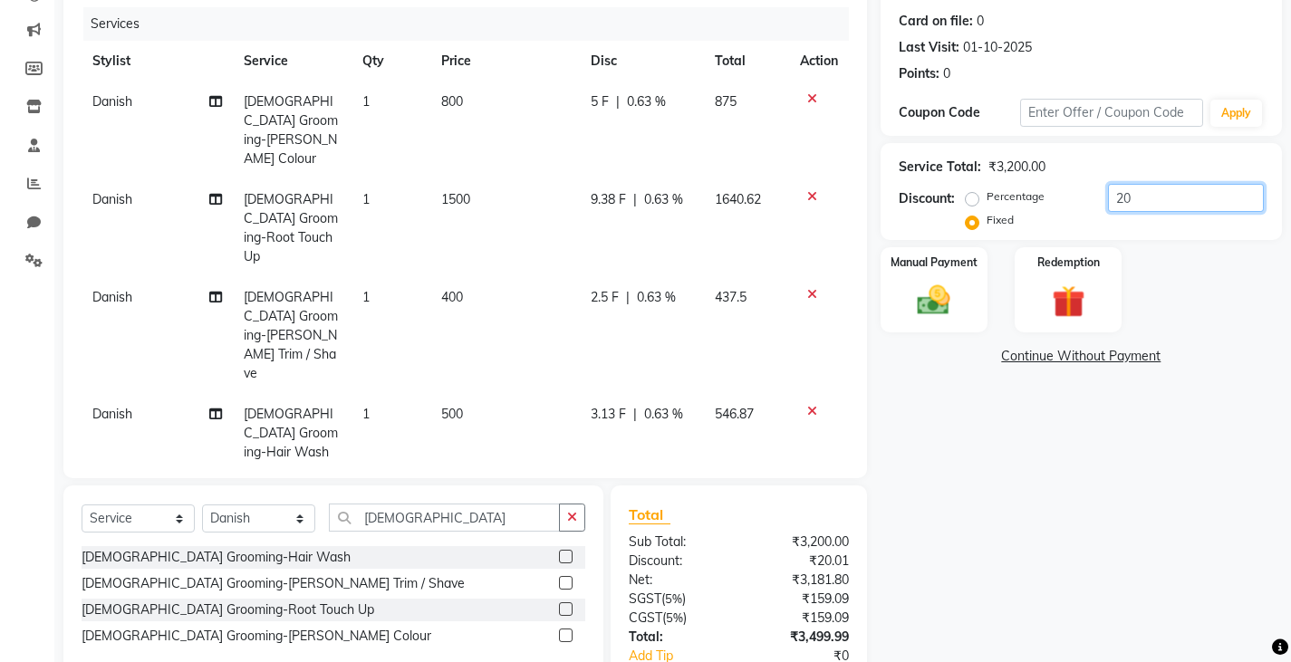
click at [1168, 192] on input "20" at bounding box center [1186, 198] width 156 height 28
type input "21"
click at [972, 290] on div "Manual Payment" at bounding box center [933, 290] width 111 height 90
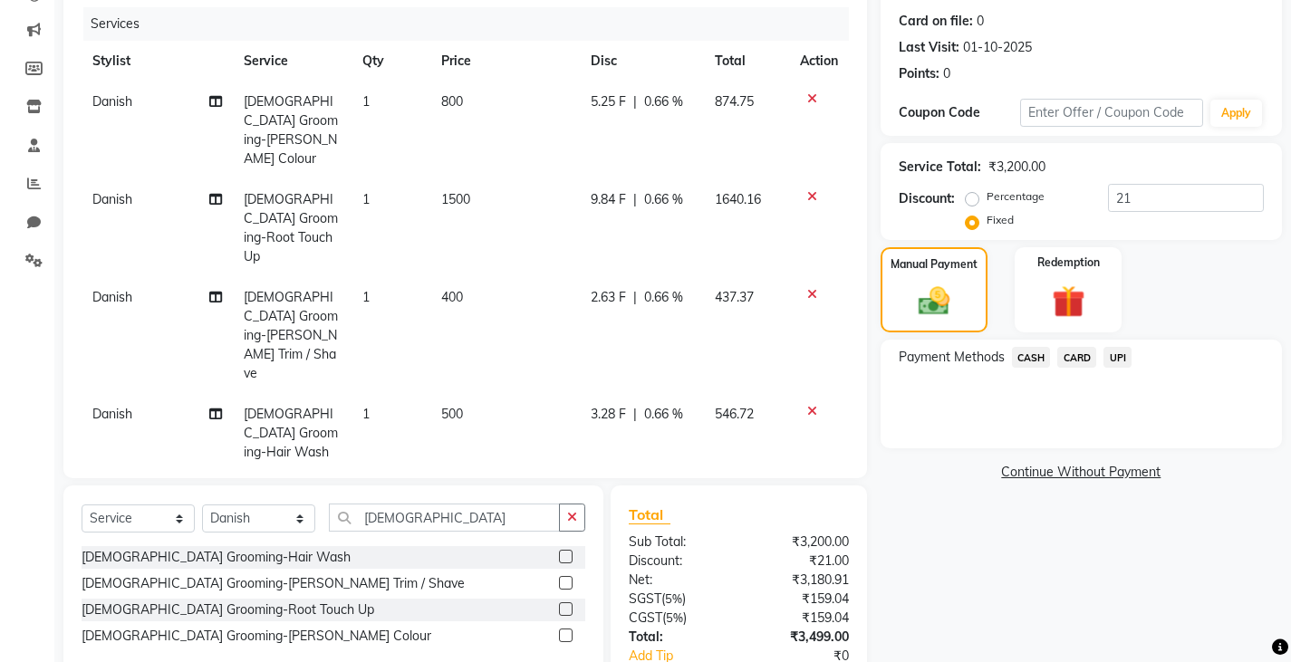
click at [1036, 356] on span "CASH" at bounding box center [1031, 357] width 39 height 21
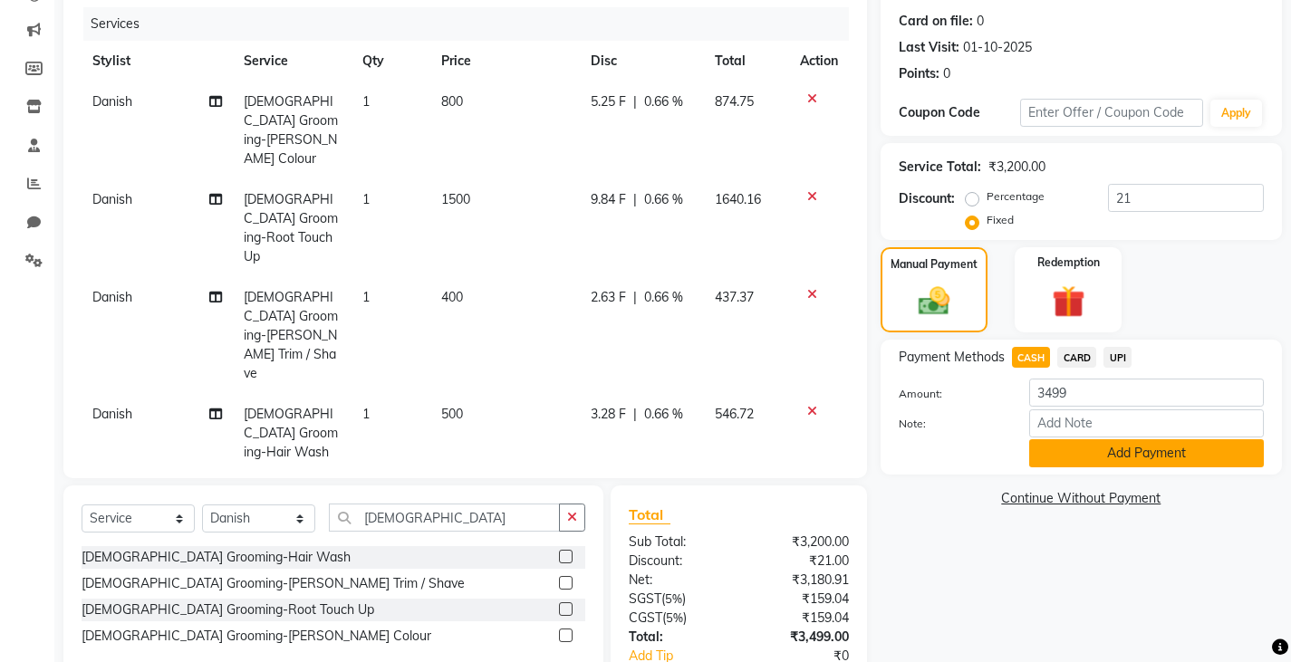
click at [1061, 448] on button "Add Payment" at bounding box center [1146, 453] width 235 height 28
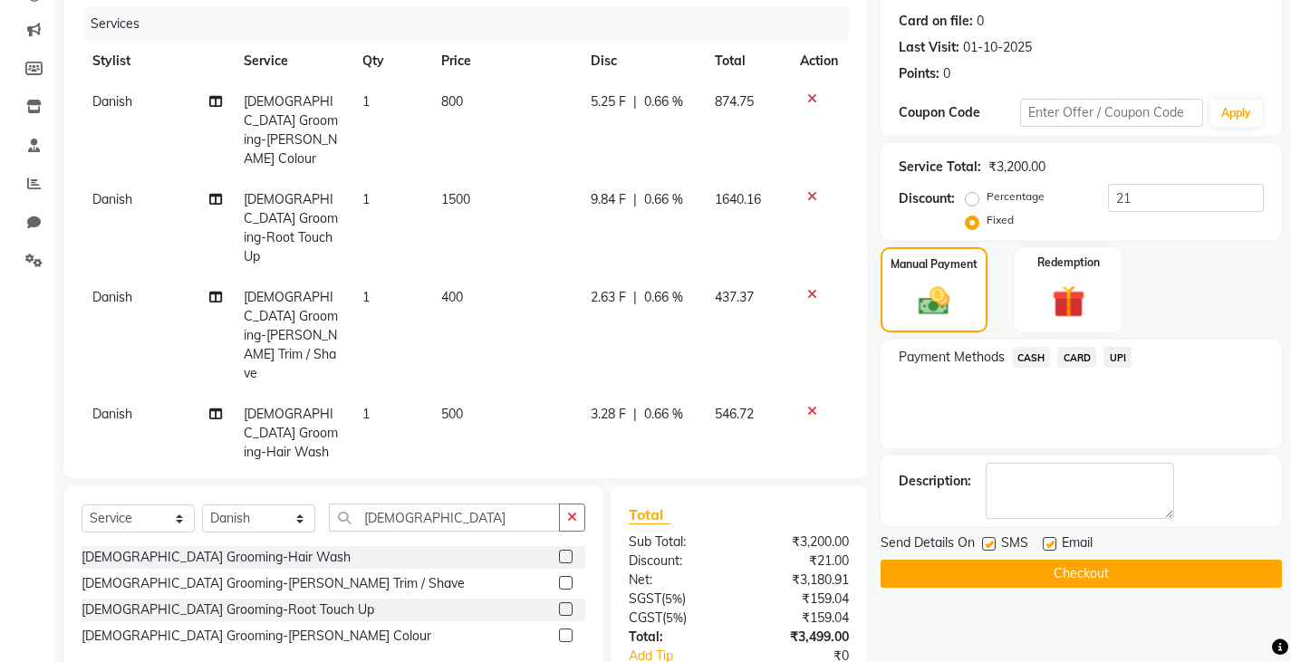
click at [998, 547] on div "SMS" at bounding box center [1012, 545] width 61 height 23
drag, startPoint x: 990, startPoint y: 542, endPoint x: 1044, endPoint y: 546, distance: 54.5
click at [1044, 546] on div "Send Details On SMS Email" at bounding box center [1080, 545] width 401 height 23
click at [1044, 546] on label at bounding box center [1050, 544] width 14 height 14
click at [1044, 546] on input "checkbox" at bounding box center [1049, 545] width 12 height 12
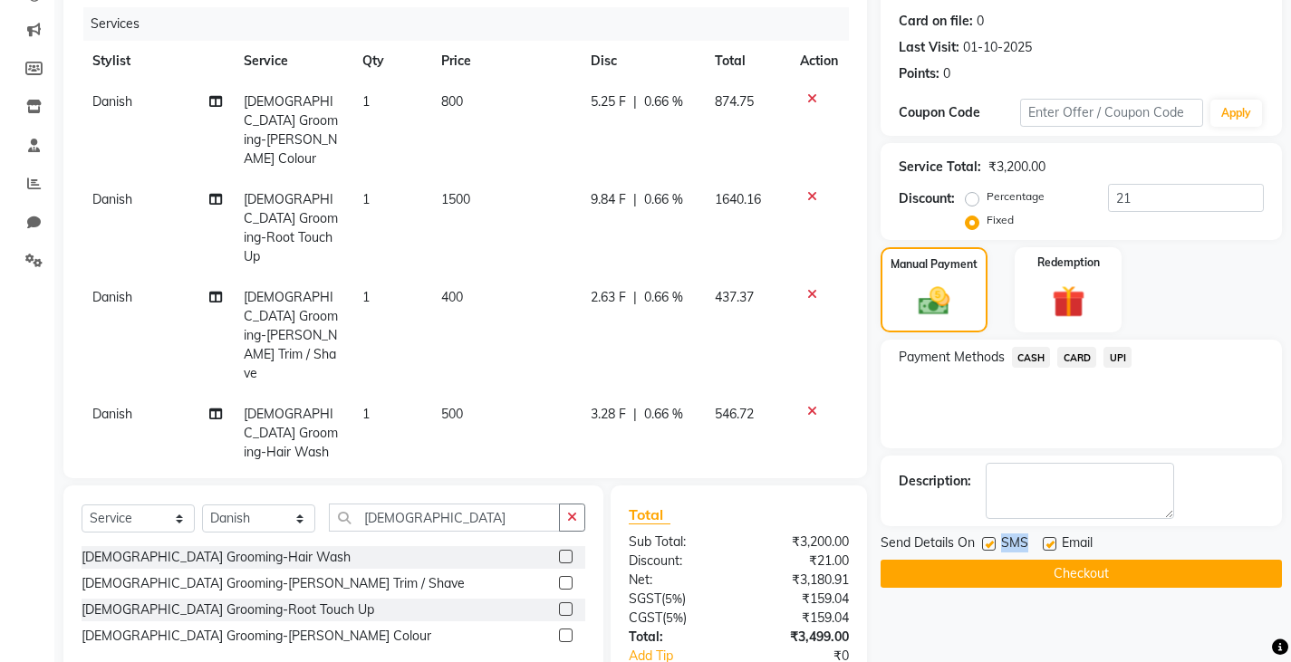
checkbox input "false"
click at [987, 544] on label at bounding box center [989, 544] width 14 height 14
click at [987, 544] on input "checkbox" at bounding box center [988, 545] width 12 height 12
checkbox input "false"
click at [967, 565] on button "Checkout" at bounding box center [1080, 574] width 401 height 28
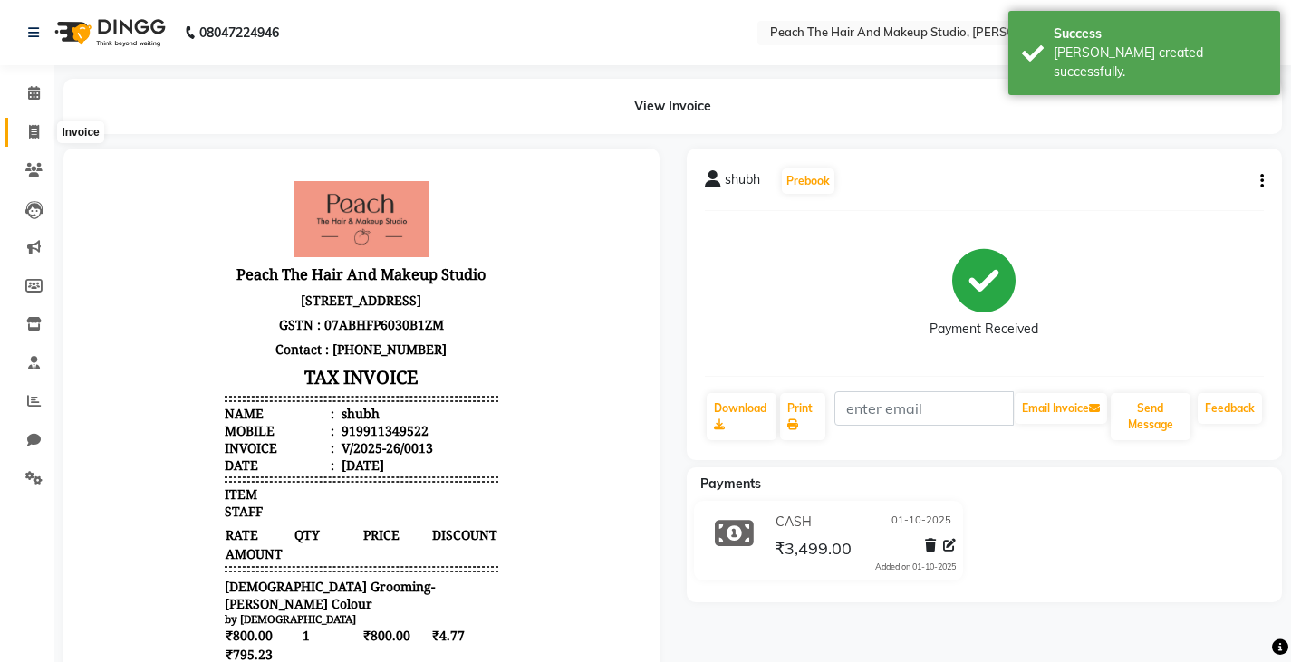
click at [43, 127] on span at bounding box center [34, 132] width 32 height 21
select select "service"
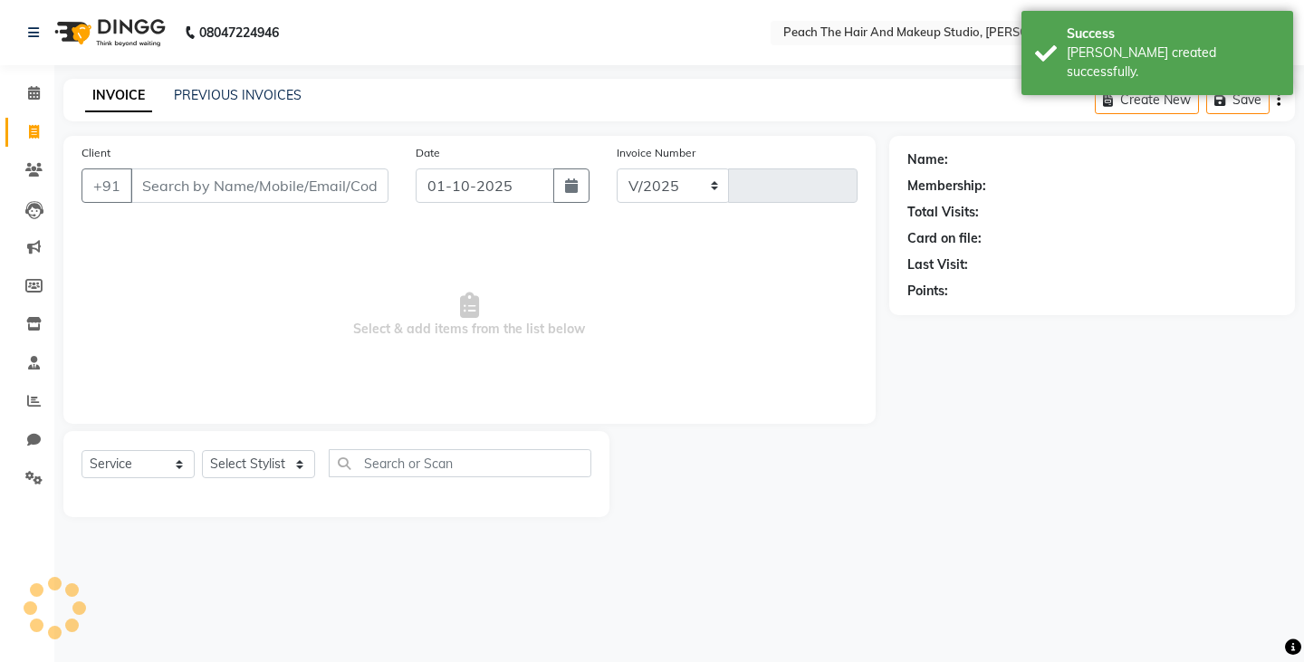
select select "9105"
type input "0014"
click at [171, 189] on input "Client" at bounding box center [259, 185] width 258 height 34
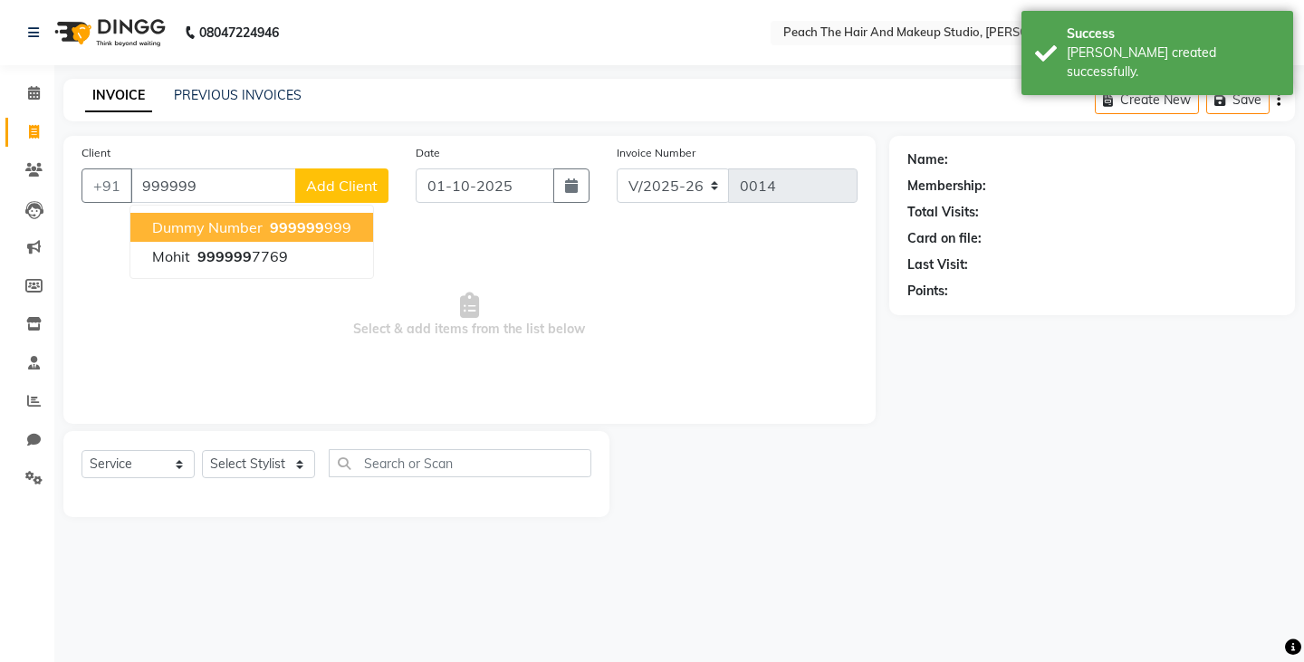
click at [168, 232] on span "dummy number" at bounding box center [207, 227] width 111 height 18
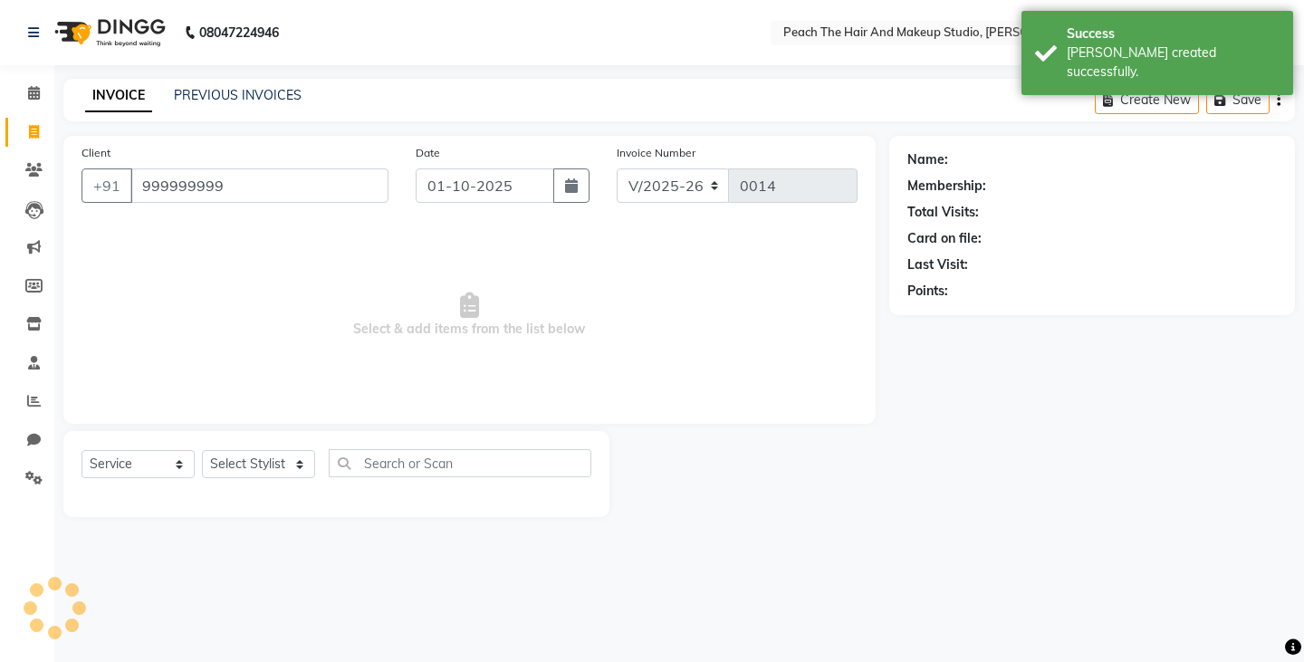
type input "999999999"
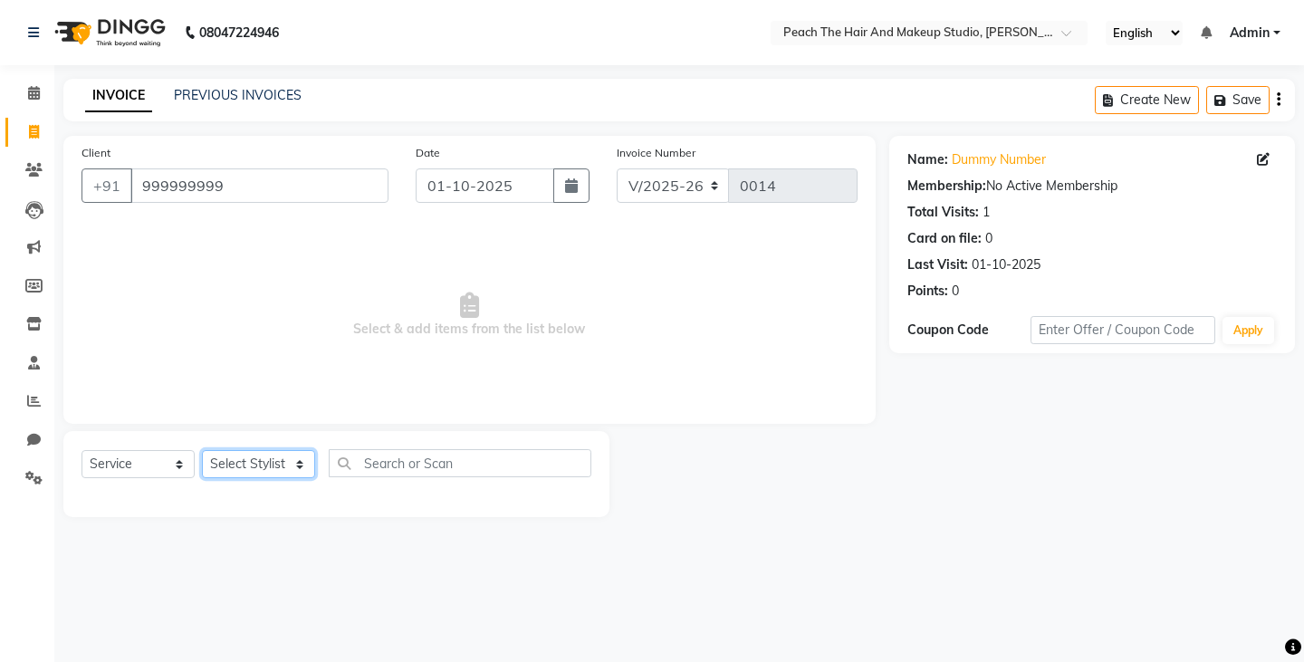
click at [222, 460] on select "Select Stylist Ankit [PERSON_NAME] Danish Karan Krishna [PERSON_NAME] [PERSON_N…" at bounding box center [258, 464] width 113 height 28
click at [202, 450] on select "Select Stylist Ankit [PERSON_NAME] Danish Karan Krishna [PERSON_NAME] [PERSON_N…" at bounding box center [258, 464] width 113 height 28
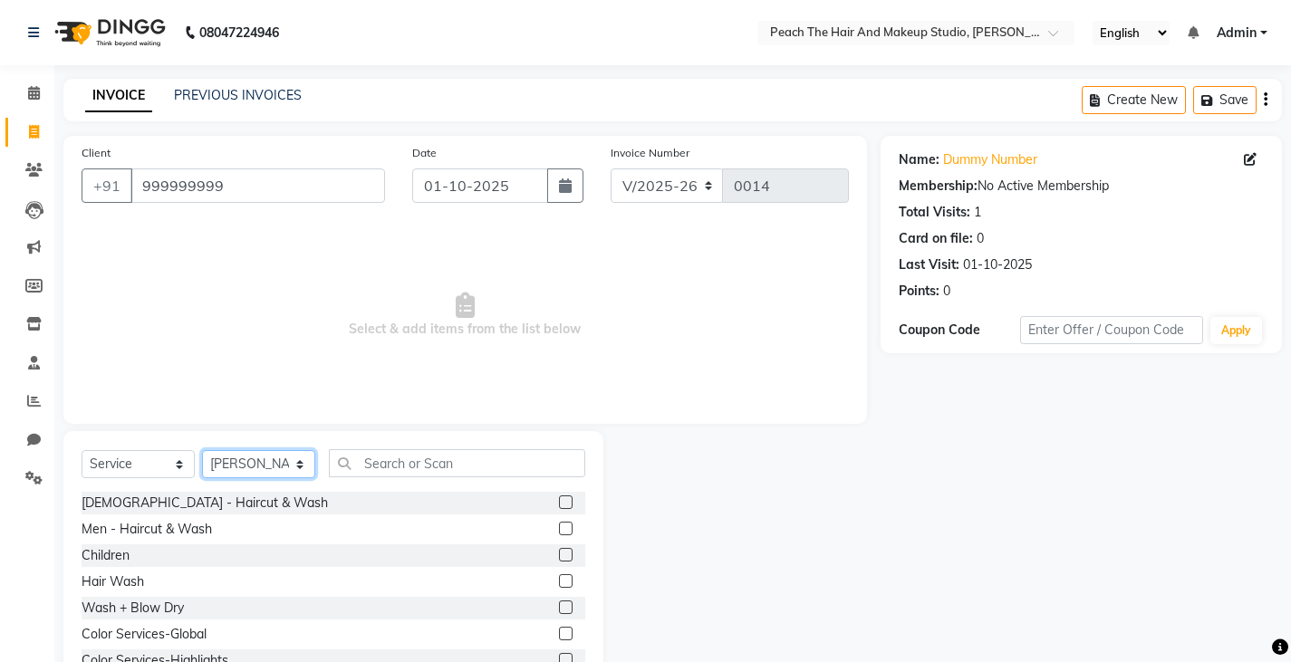
select select "93106"
click at [382, 465] on input "text" at bounding box center [457, 463] width 256 height 28
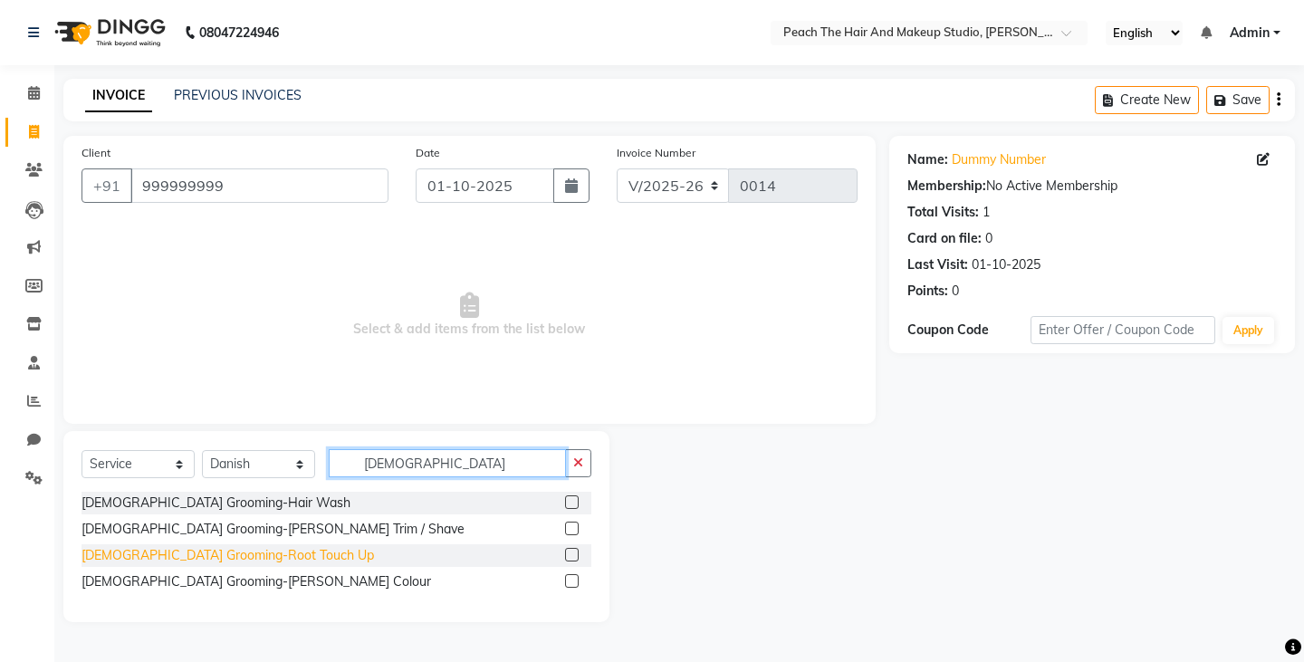
type input "[DEMOGRAPHIC_DATA]"
click at [198, 555] on div "[DEMOGRAPHIC_DATA] Grooming-Root Touch Up" at bounding box center [228, 555] width 293 height 19
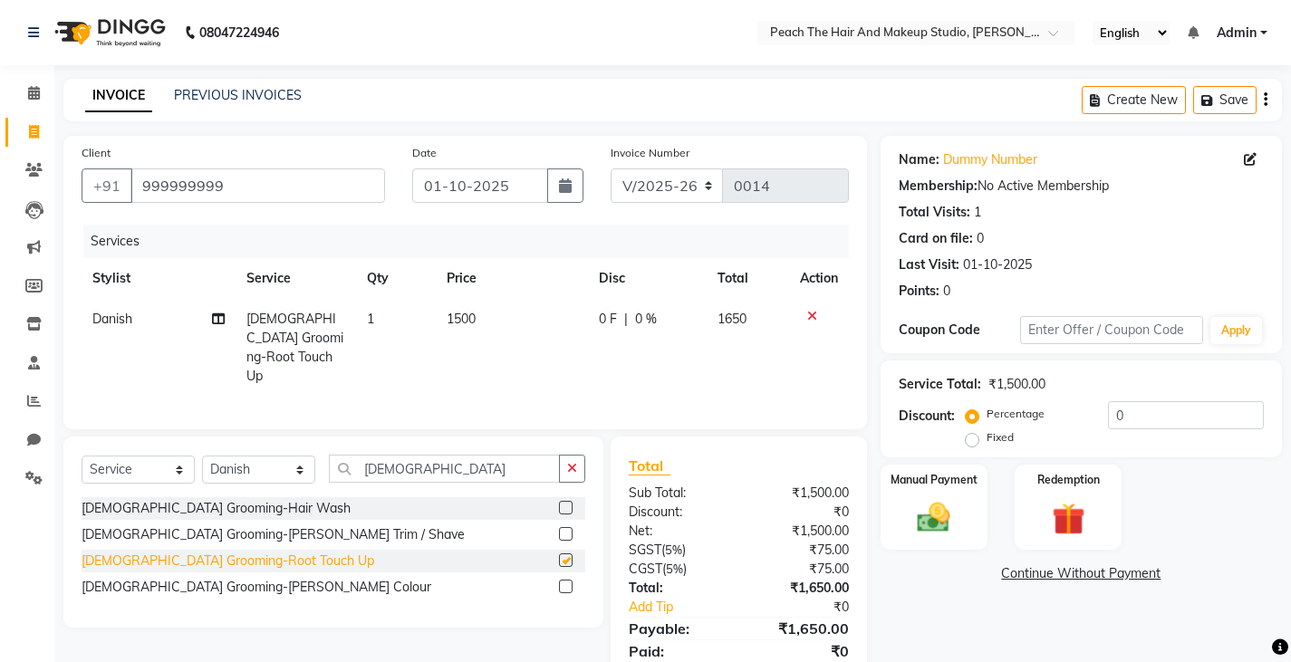
checkbox input "false"
click at [568, 468] on icon "button" at bounding box center [572, 468] width 10 height 13
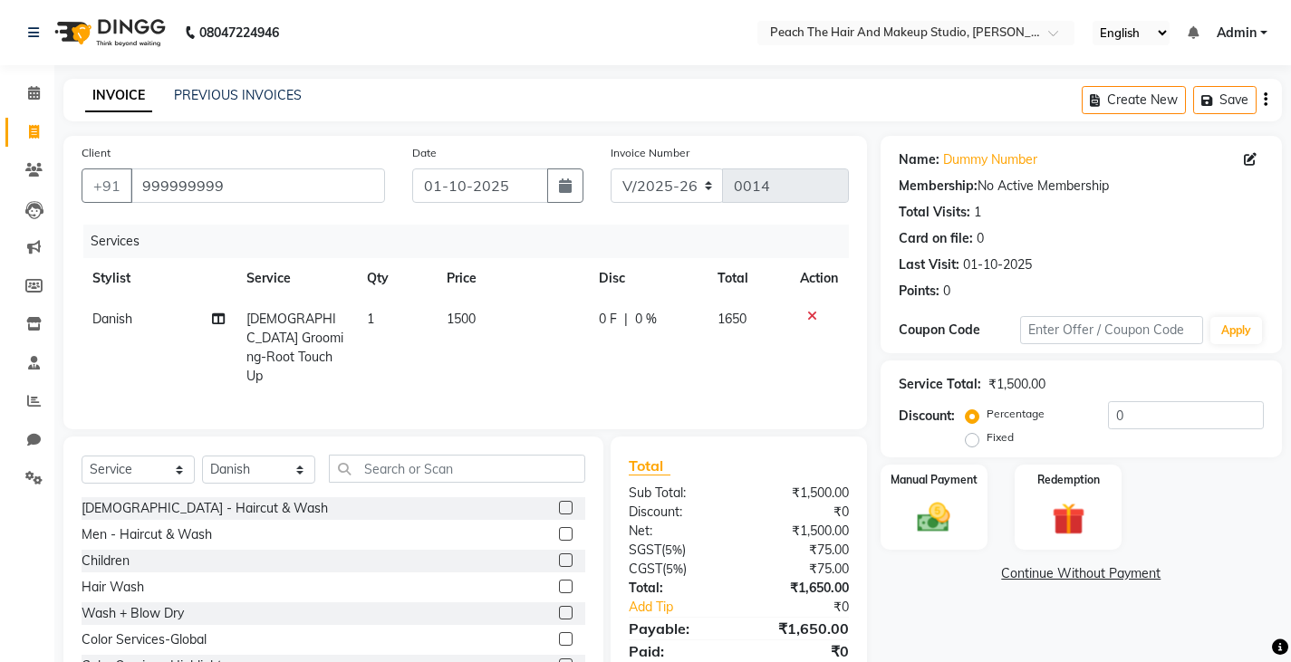
click at [809, 315] on icon at bounding box center [812, 316] width 10 height 13
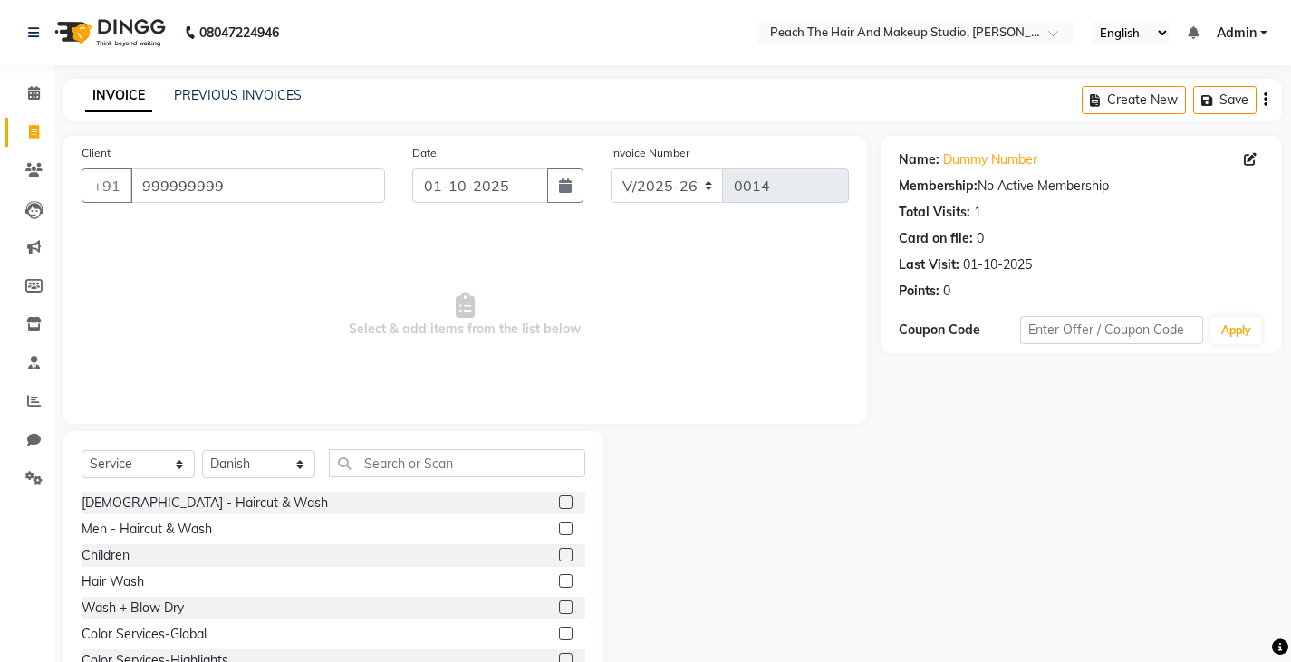
click at [505, 485] on div "Select Service Product Membership Package Voucher Prepaid Gift Card Select Styl…" at bounding box center [334, 470] width 504 height 43
click at [351, 462] on input "text" at bounding box center [457, 463] width 256 height 28
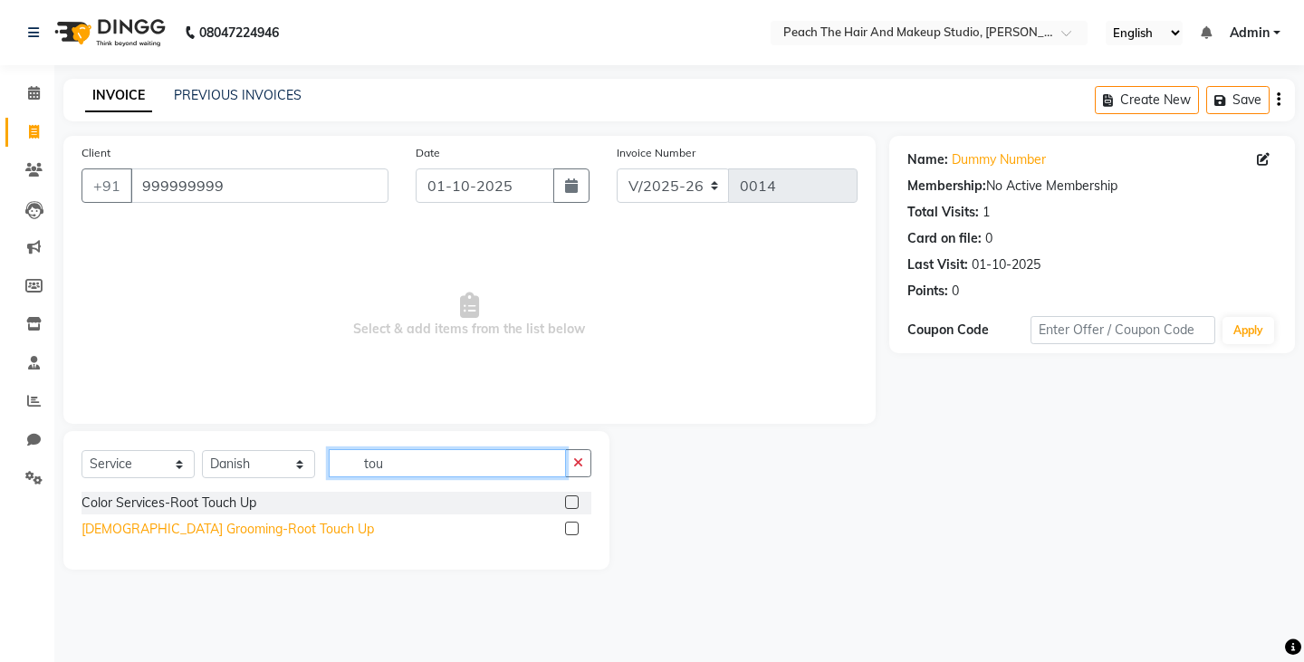
type input "tou"
click at [122, 529] on div "[DEMOGRAPHIC_DATA] Grooming-Root Touch Up" at bounding box center [228, 529] width 293 height 19
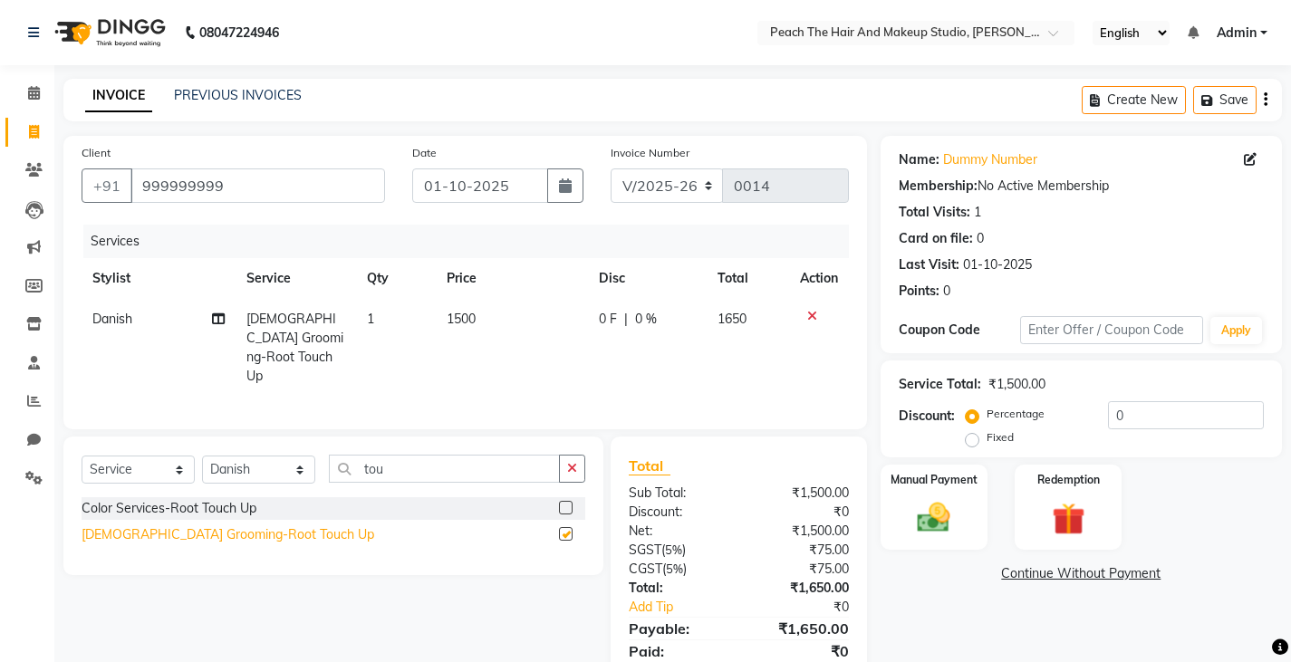
checkbox input "false"
click at [807, 318] on icon at bounding box center [812, 316] width 10 height 13
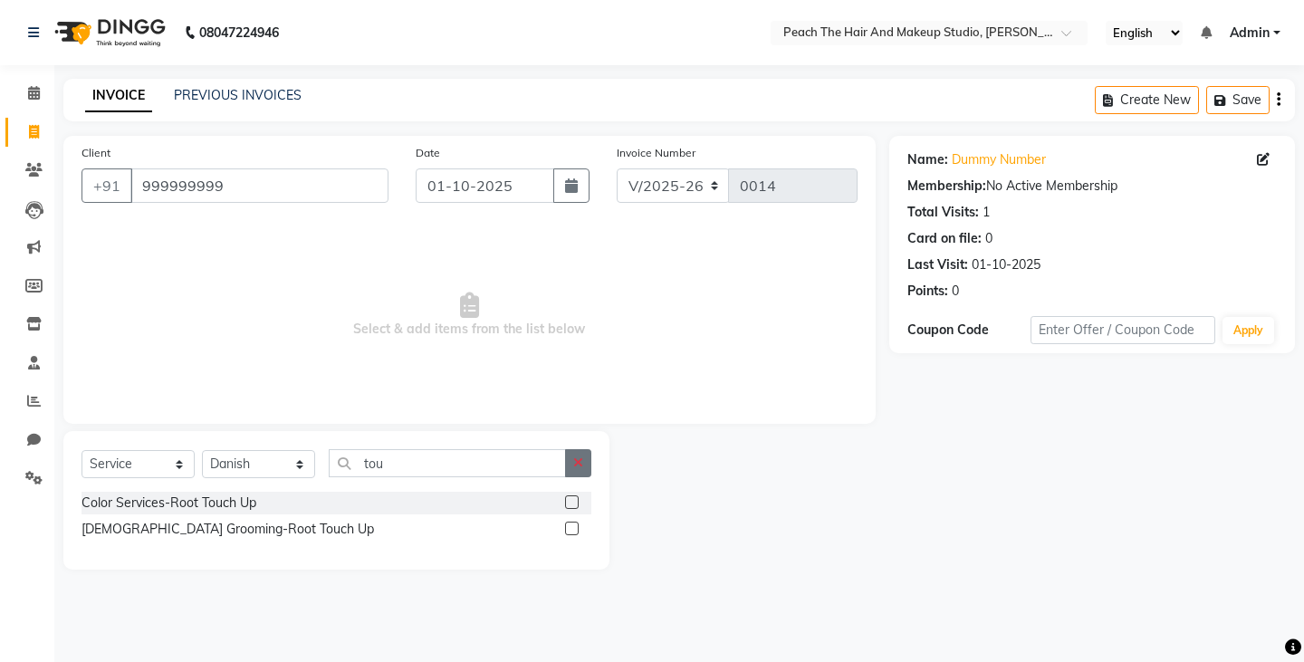
click at [588, 463] on button "button" at bounding box center [578, 463] width 26 height 28
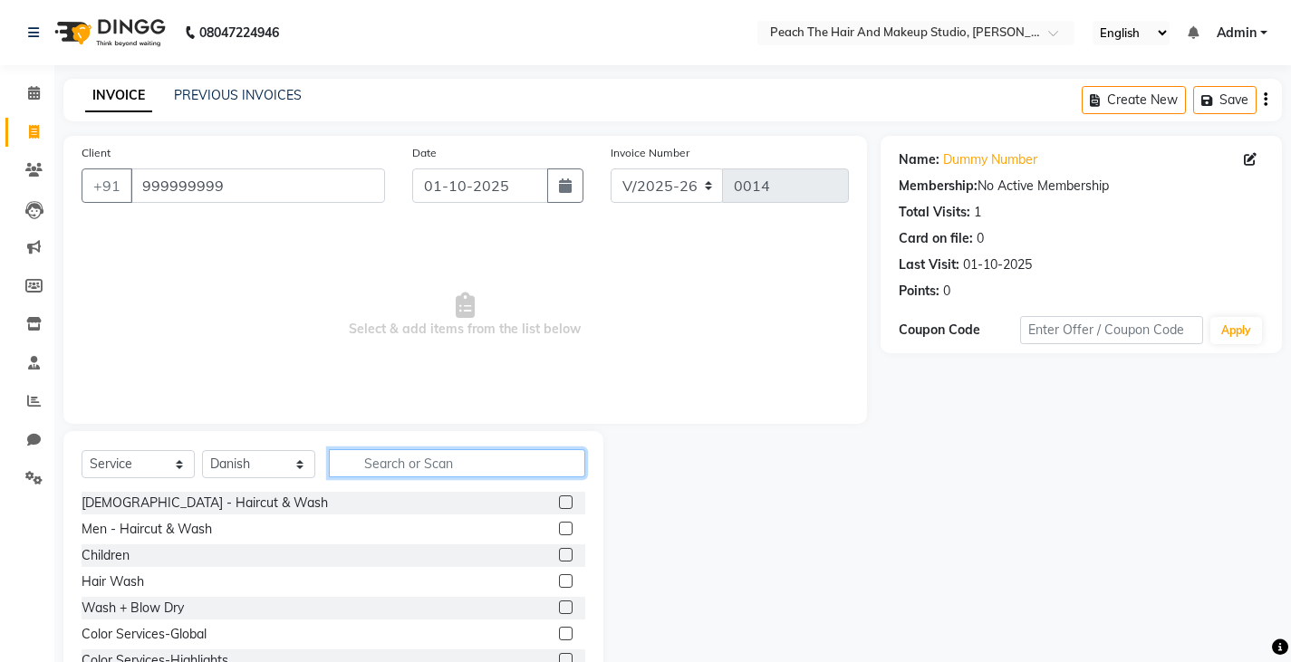
click at [418, 468] on input "text" at bounding box center [457, 463] width 256 height 28
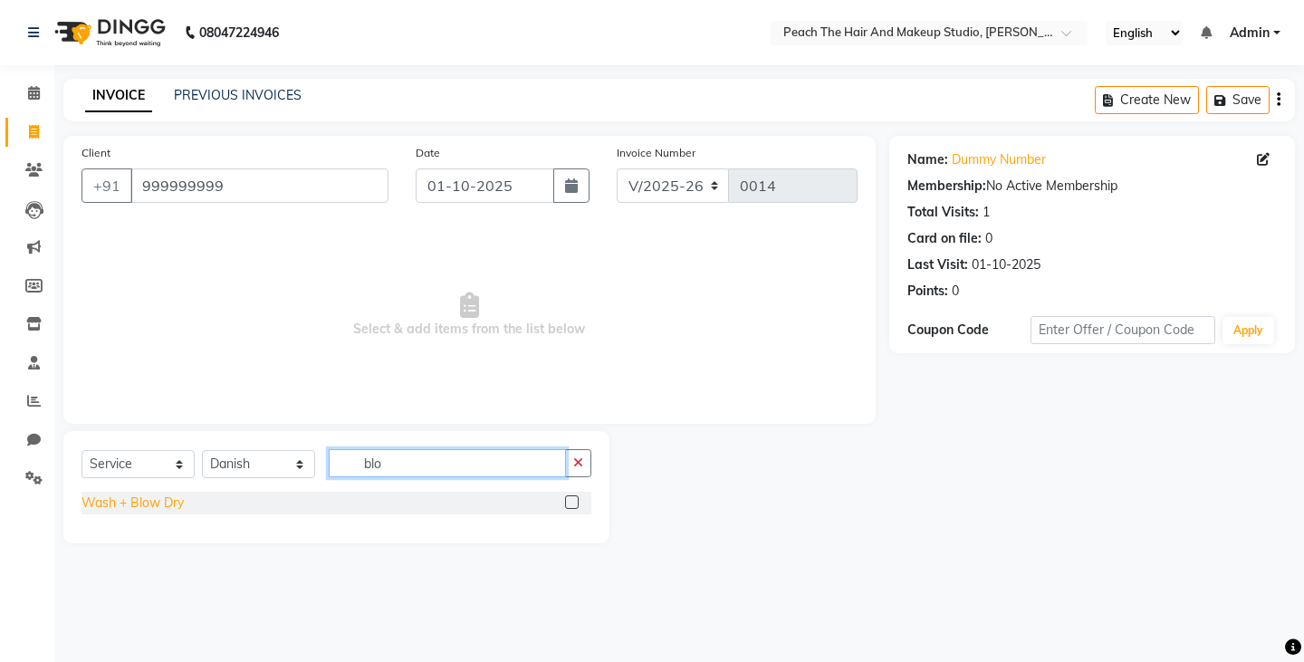
type input "blo"
click at [150, 506] on div "Wash + Blow Dry" at bounding box center [133, 503] width 102 height 19
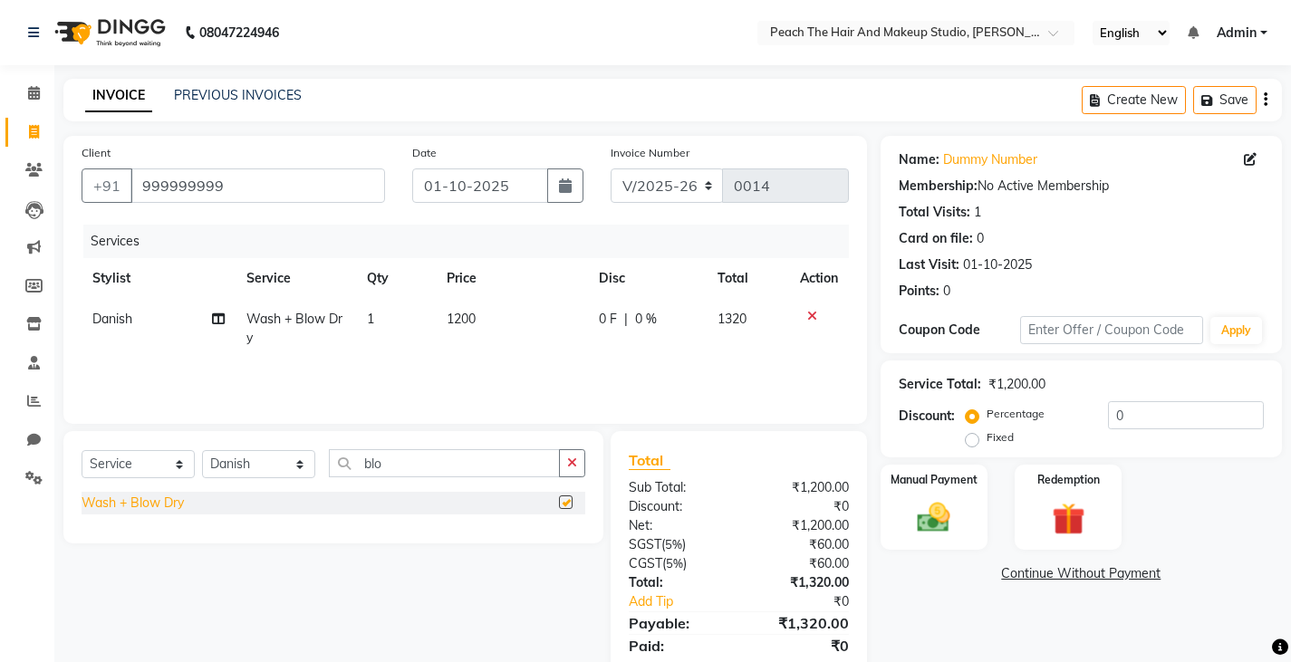
checkbox input "false"
click at [1178, 421] on input "0" at bounding box center [1186, 415] width 156 height 28
type input "2"
type input "0"
click at [986, 438] on label "Fixed" at bounding box center [999, 437] width 27 height 16
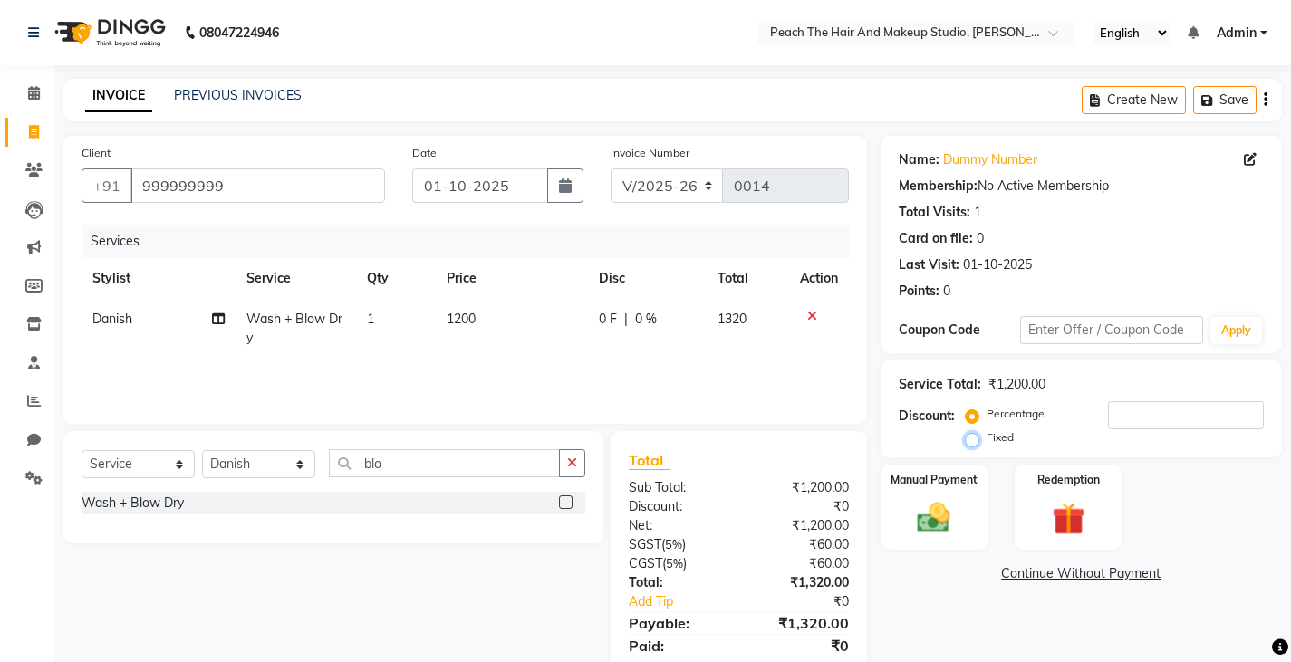
click at [969, 438] on input "Fixed" at bounding box center [975, 437] width 13 height 13
radio input "true"
click at [1139, 411] on input "number" at bounding box center [1186, 415] width 156 height 28
type input "2"
type input "3"
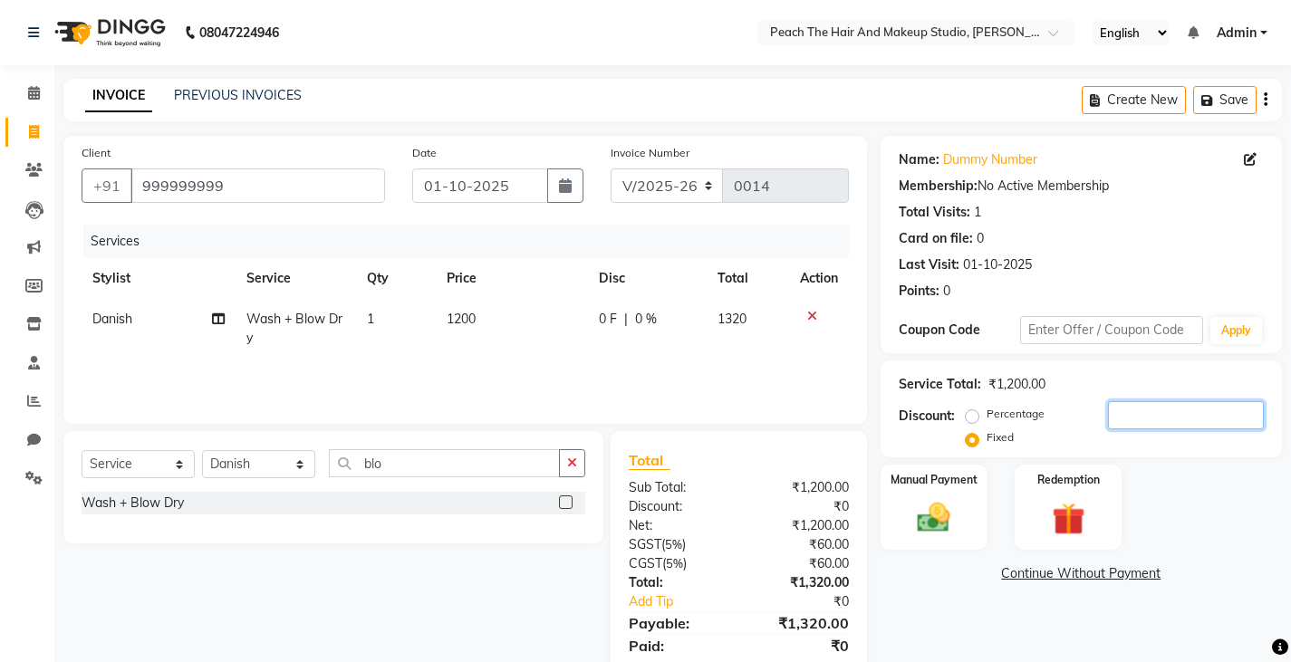
type input "5"
type input "1"
type input "2"
type input "3"
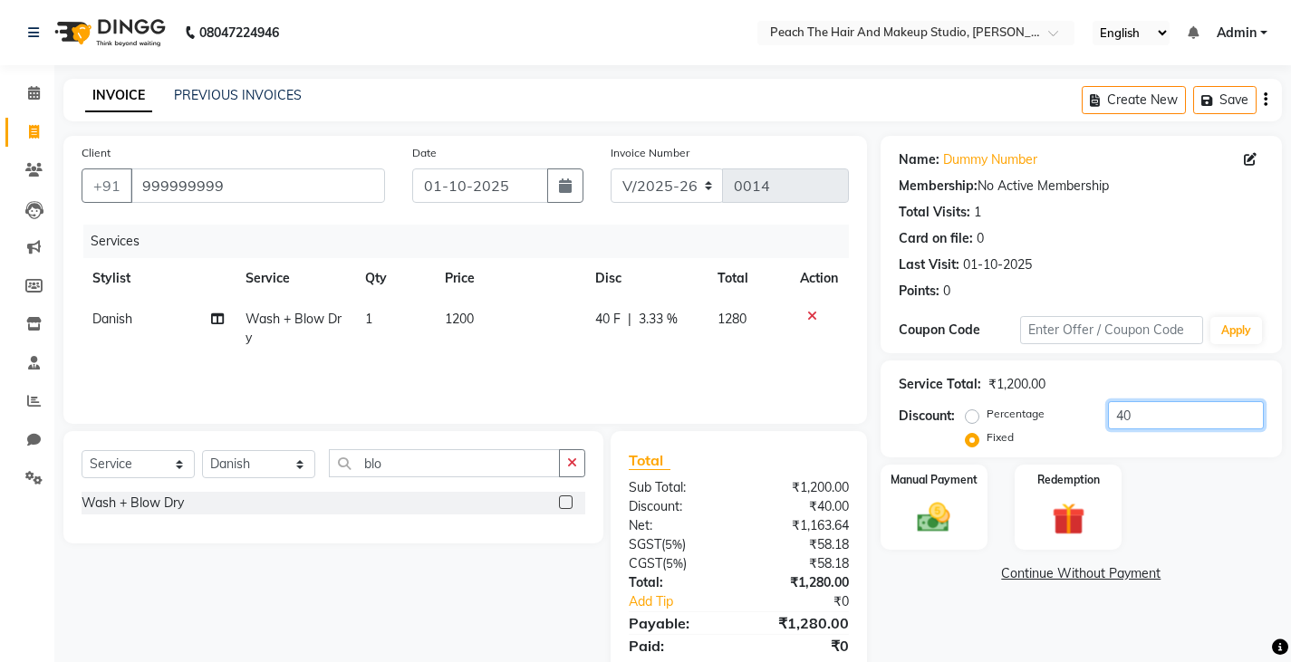
type input "4"
type input "9"
type input "1"
click at [986, 416] on label "Percentage" at bounding box center [1015, 414] width 58 height 16
click at [969, 416] on input "Percentage" at bounding box center [975, 414] width 13 height 13
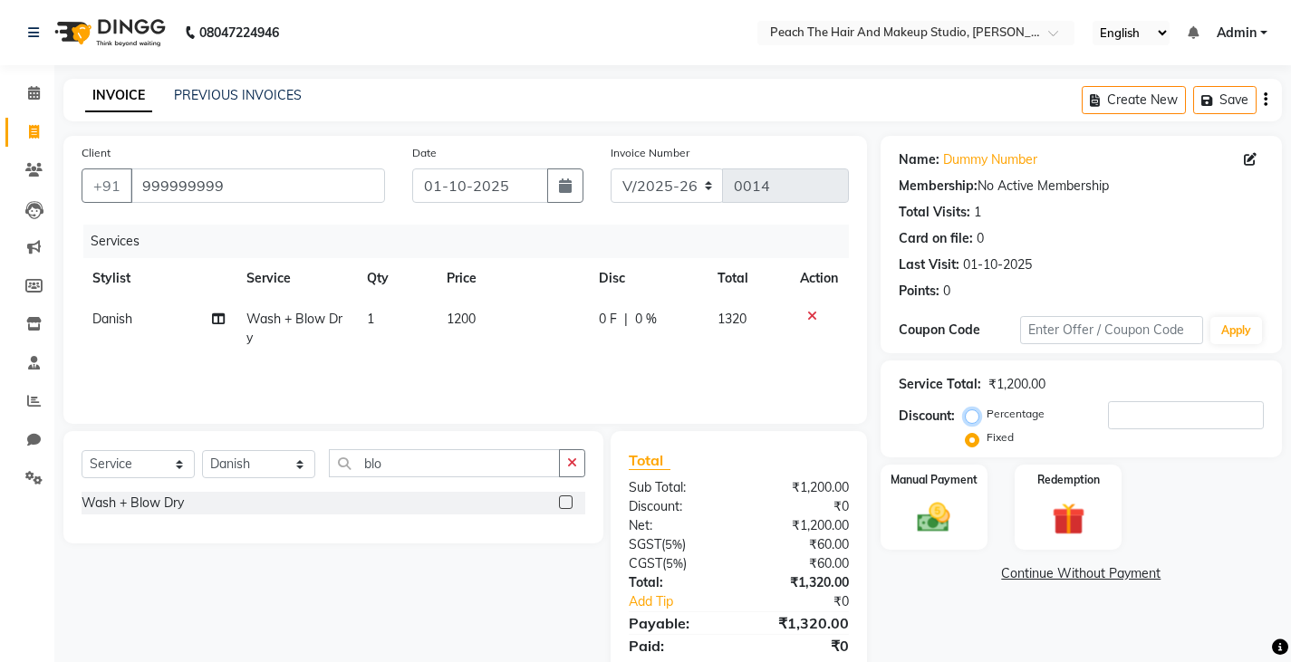
radio input "true"
click at [1146, 413] on input "number" at bounding box center [1186, 415] width 156 height 28
type input "2"
type input "1"
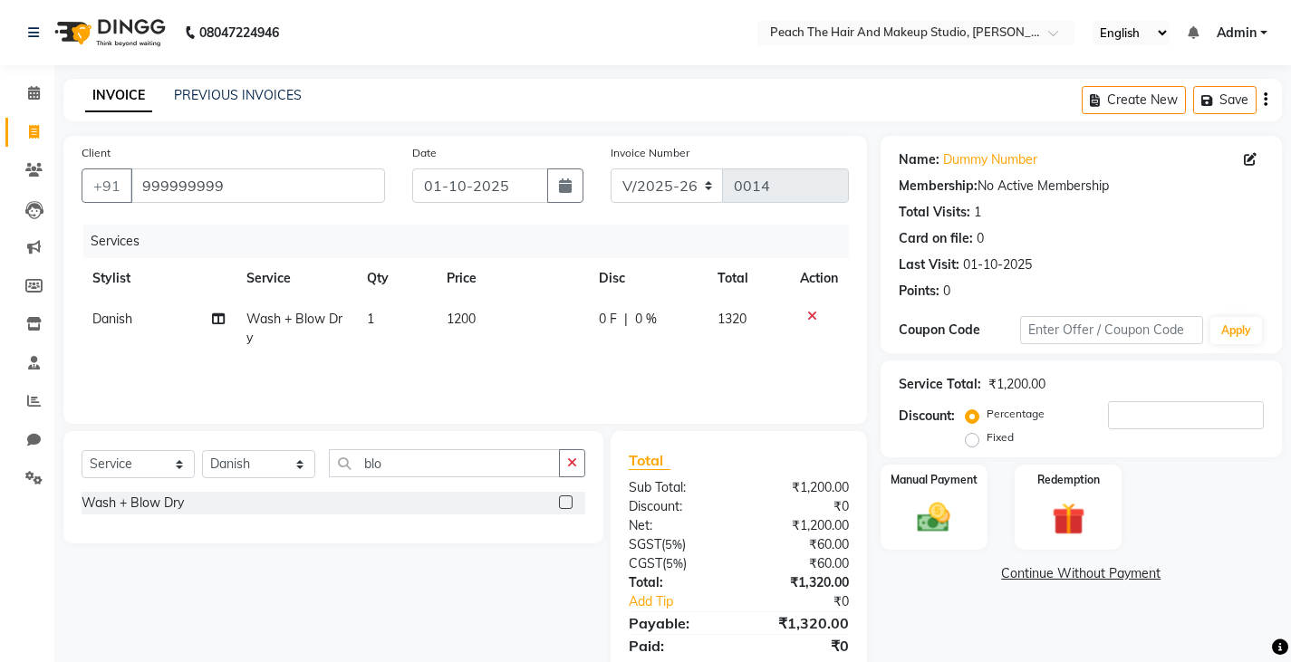
click at [502, 325] on td "1200" at bounding box center [512, 329] width 152 height 60
select select "93106"
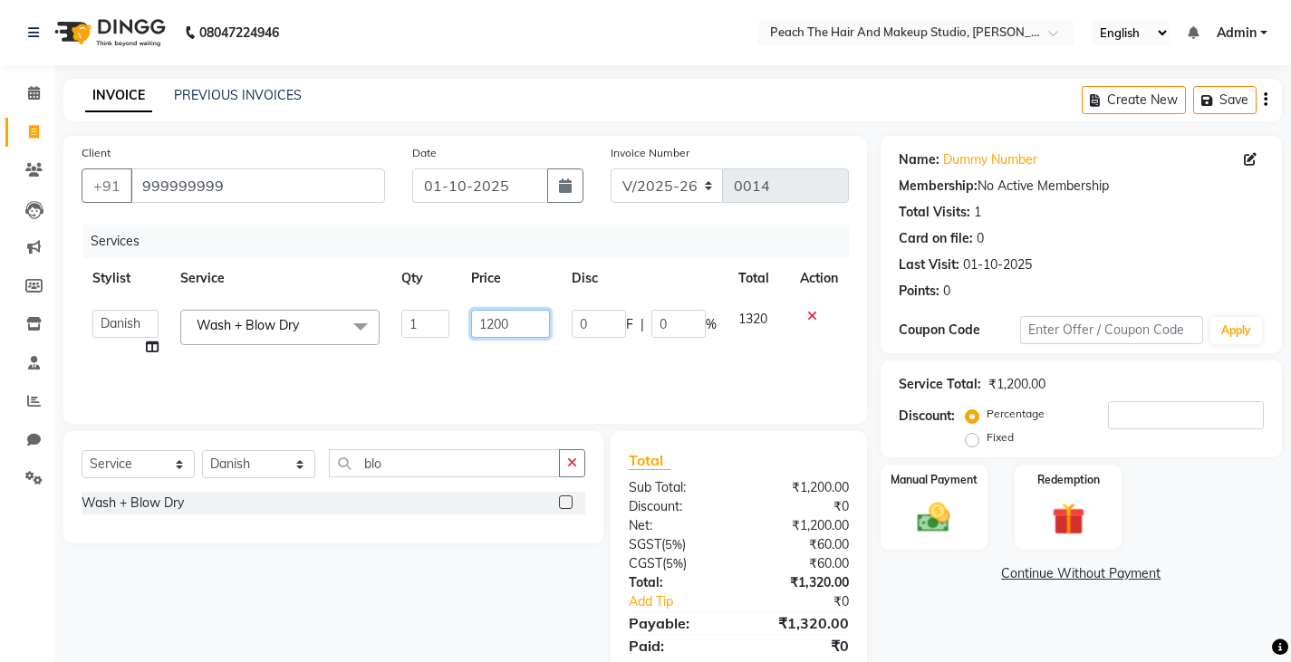
click at [516, 321] on input "1200" at bounding box center [510, 324] width 79 height 28
type input "1100"
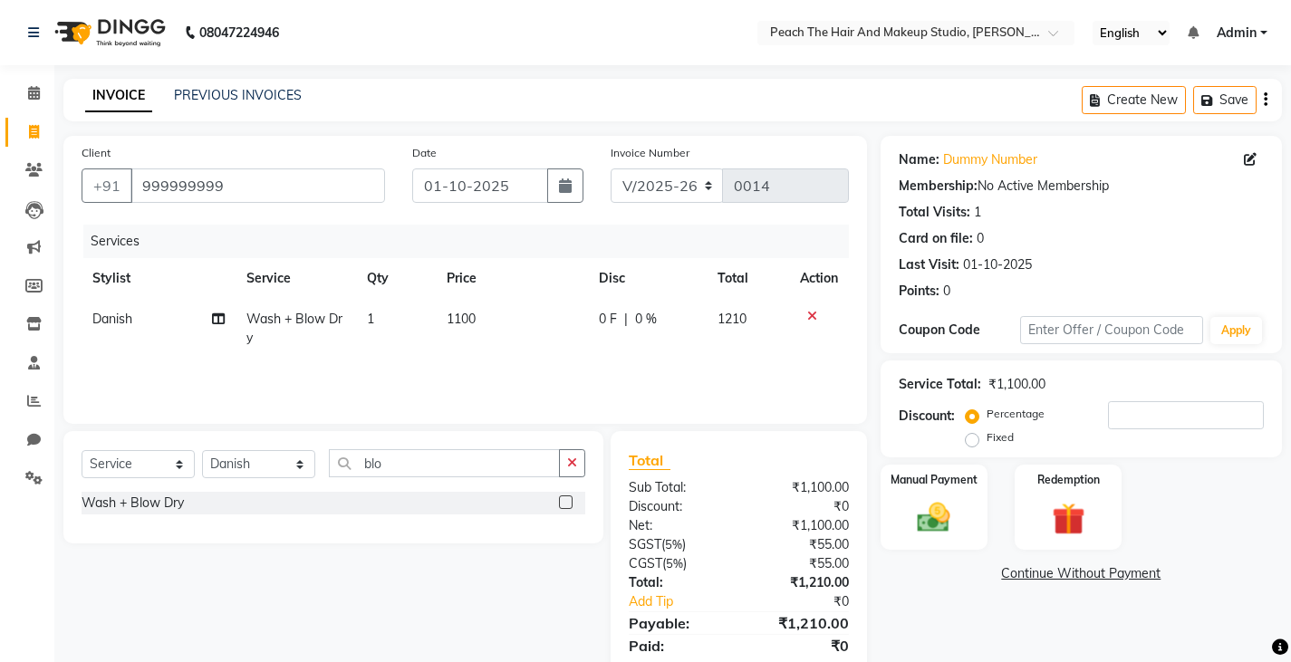
click at [949, 587] on div "Name: Dummy Number Membership: No Active Membership Total Visits: 1 Card on fil…" at bounding box center [1087, 417] width 415 height 562
click at [986, 438] on label "Fixed" at bounding box center [999, 437] width 27 height 16
click at [969, 438] on input "Fixed" at bounding box center [975, 437] width 13 height 13
radio input "true"
click at [1126, 419] on input "number" at bounding box center [1186, 415] width 156 height 28
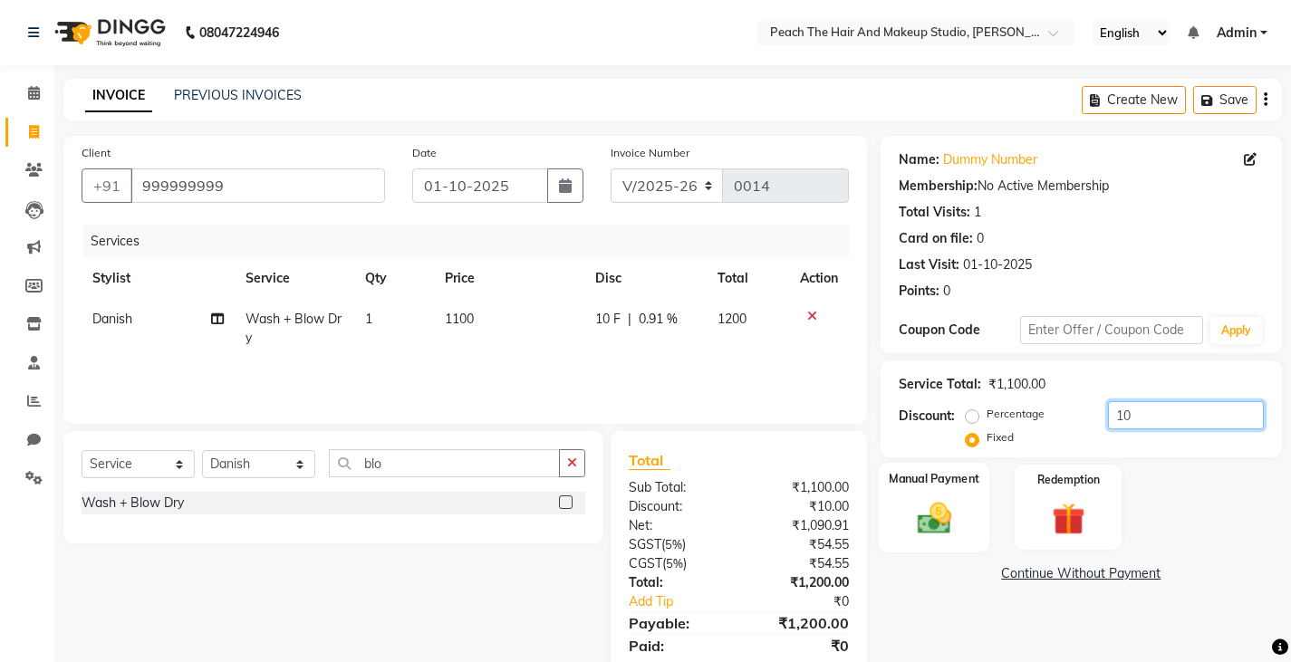
type input "10"
click at [933, 503] on img at bounding box center [933, 517] width 55 height 39
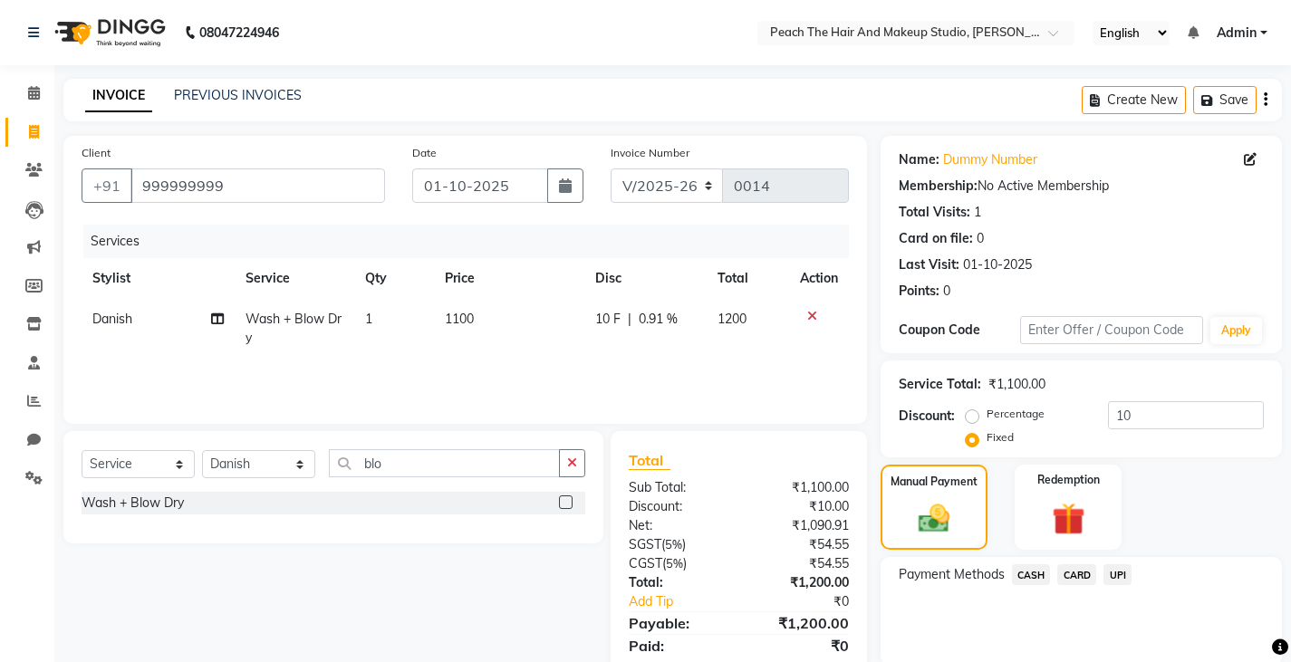
click at [1034, 574] on span "CASH" at bounding box center [1031, 574] width 39 height 21
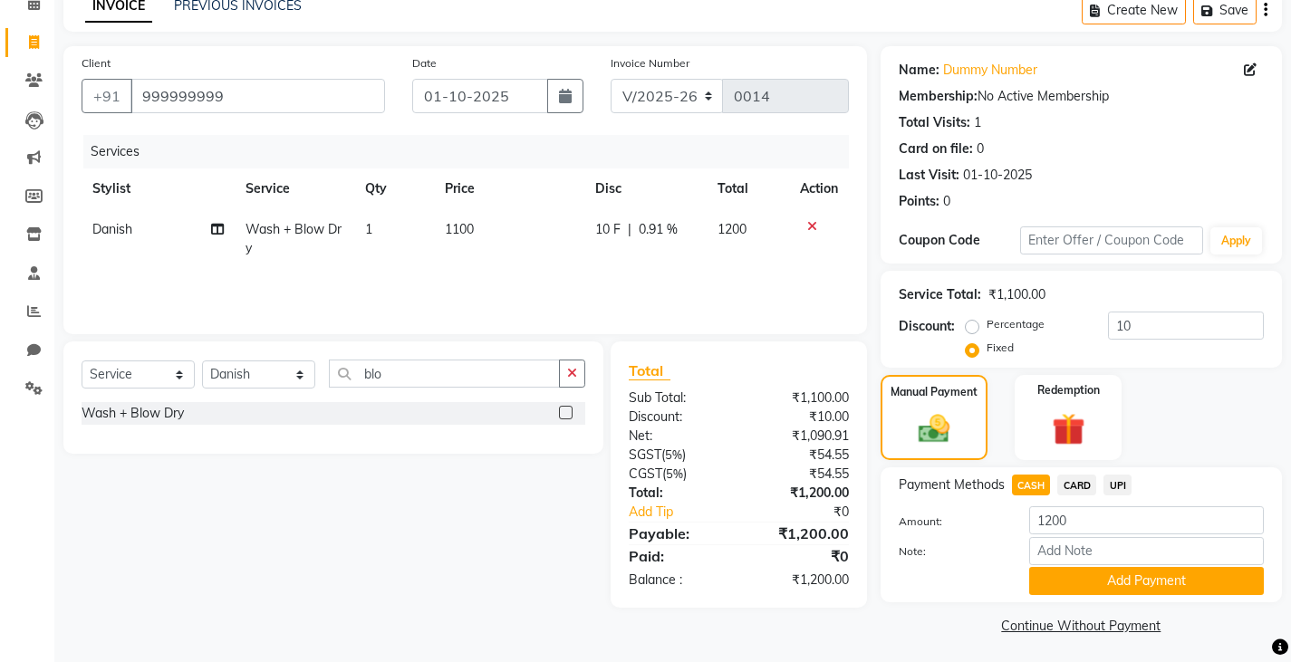
scroll to position [94, 0]
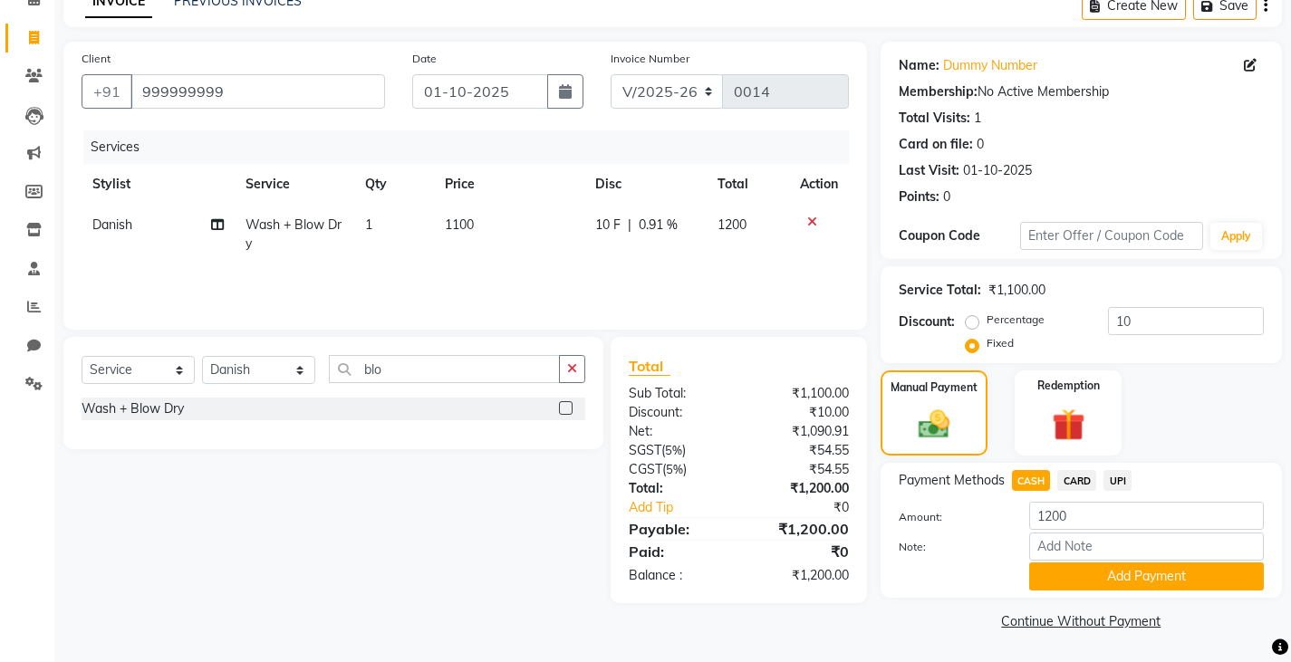
click at [1046, 582] on button "Add Payment" at bounding box center [1146, 577] width 235 height 28
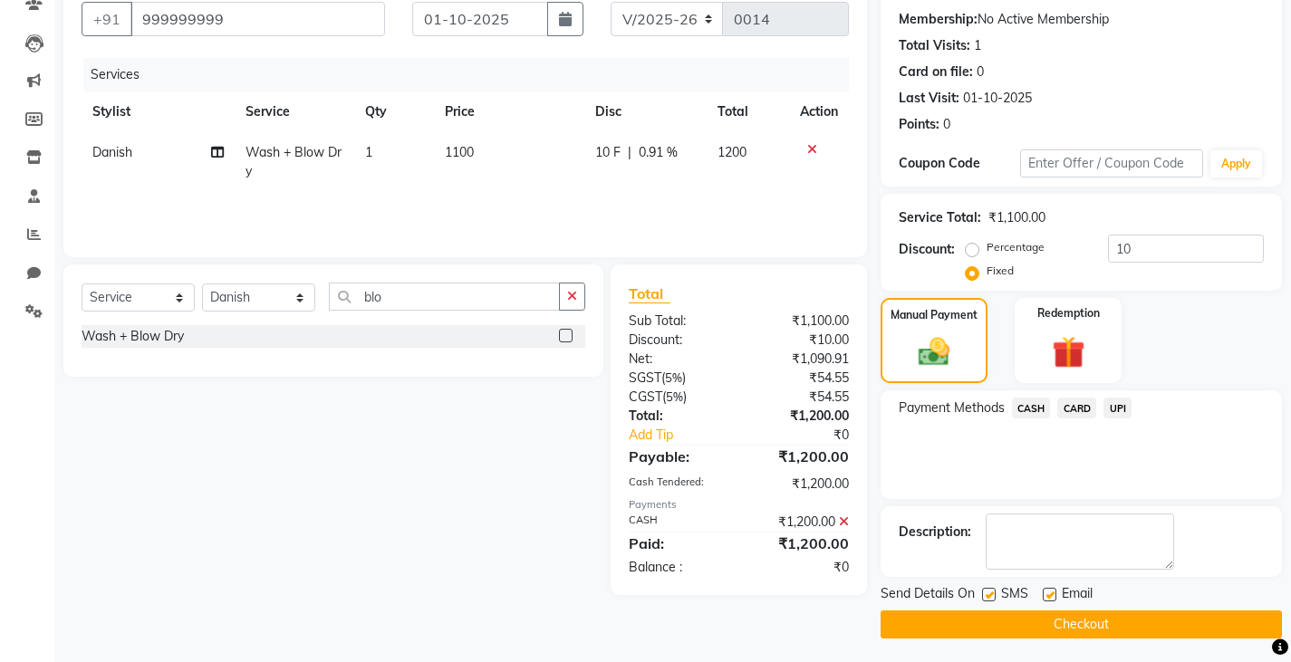
scroll to position [170, 0]
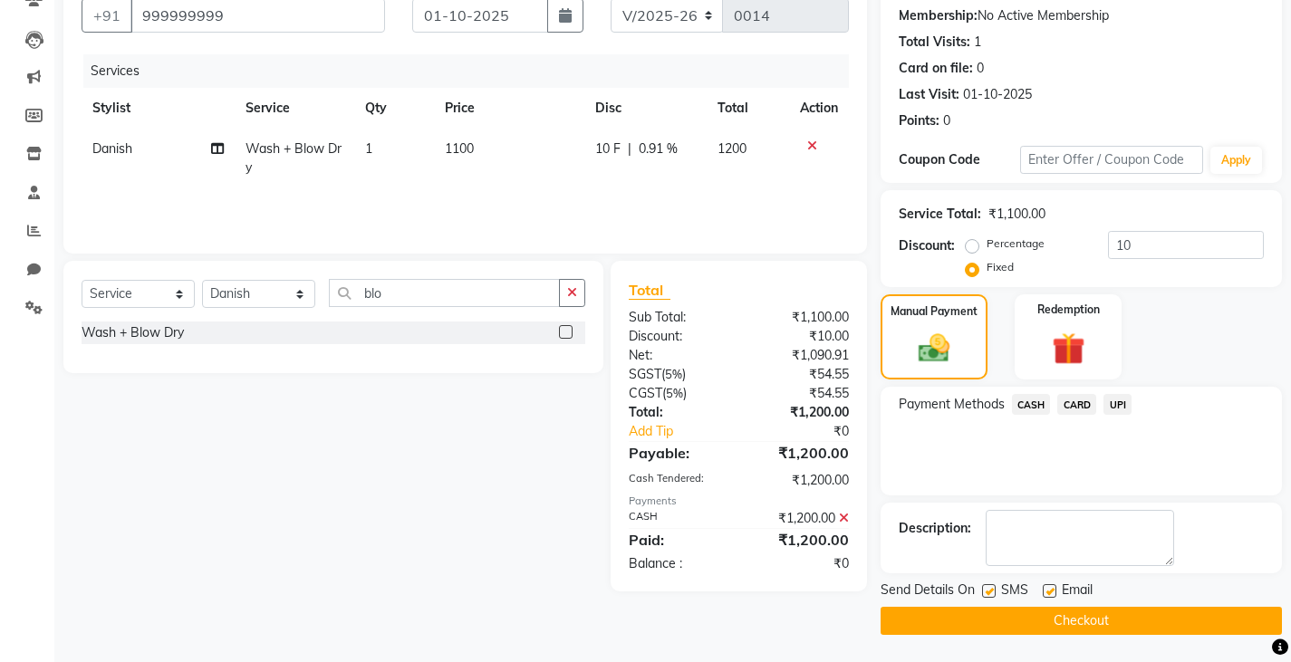
click at [986, 590] on label at bounding box center [989, 591] width 14 height 14
click at [986, 590] on input "checkbox" at bounding box center [988, 592] width 12 height 12
click at [986, 590] on label at bounding box center [989, 591] width 14 height 14
click at [986, 590] on input "checkbox" at bounding box center [988, 592] width 12 height 12
click at [985, 591] on label at bounding box center [989, 591] width 14 height 14
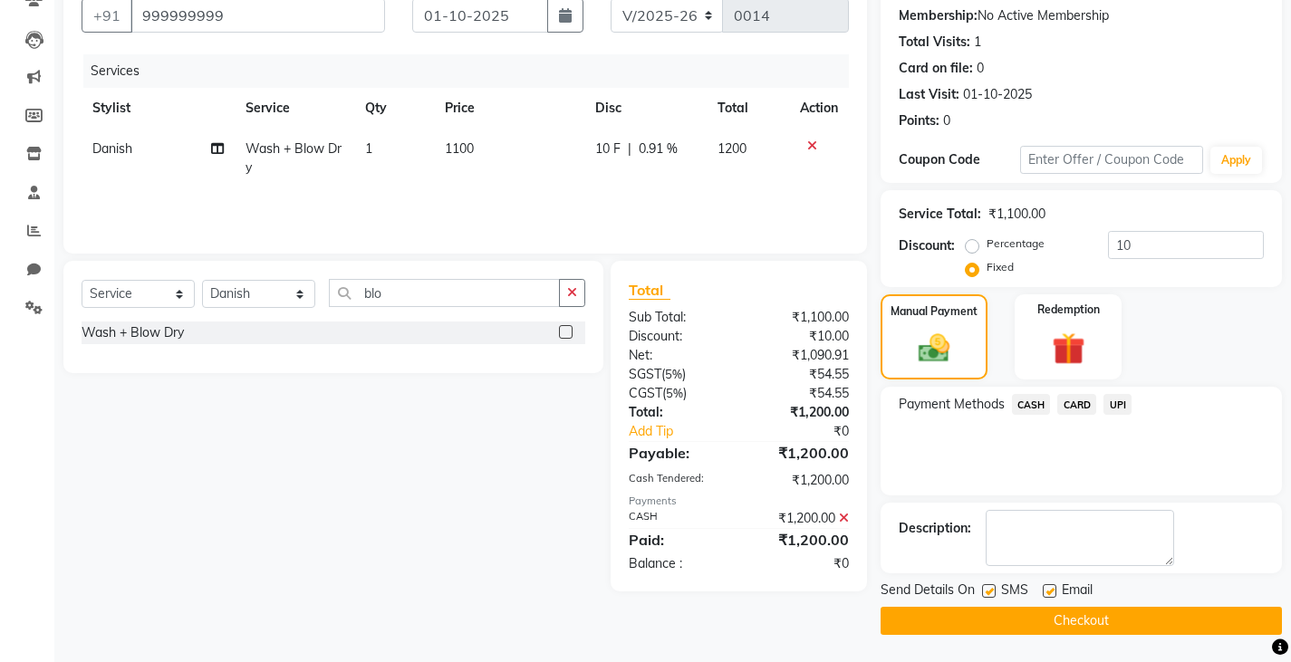
click at [985, 591] on input "checkbox" at bounding box center [988, 592] width 12 height 12
checkbox input "false"
click at [1047, 593] on label at bounding box center [1050, 591] width 14 height 14
click at [1047, 593] on input "checkbox" at bounding box center [1049, 592] width 12 height 12
checkbox input "false"
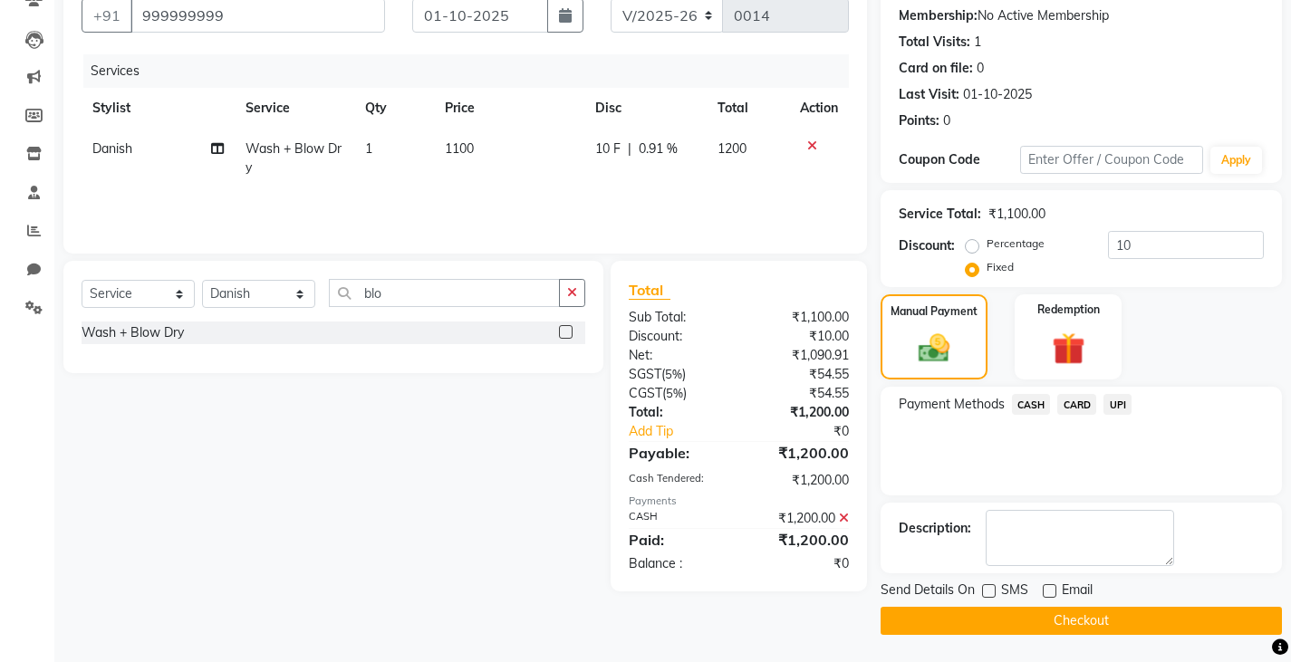
click at [982, 620] on button "Checkout" at bounding box center [1080, 621] width 401 height 28
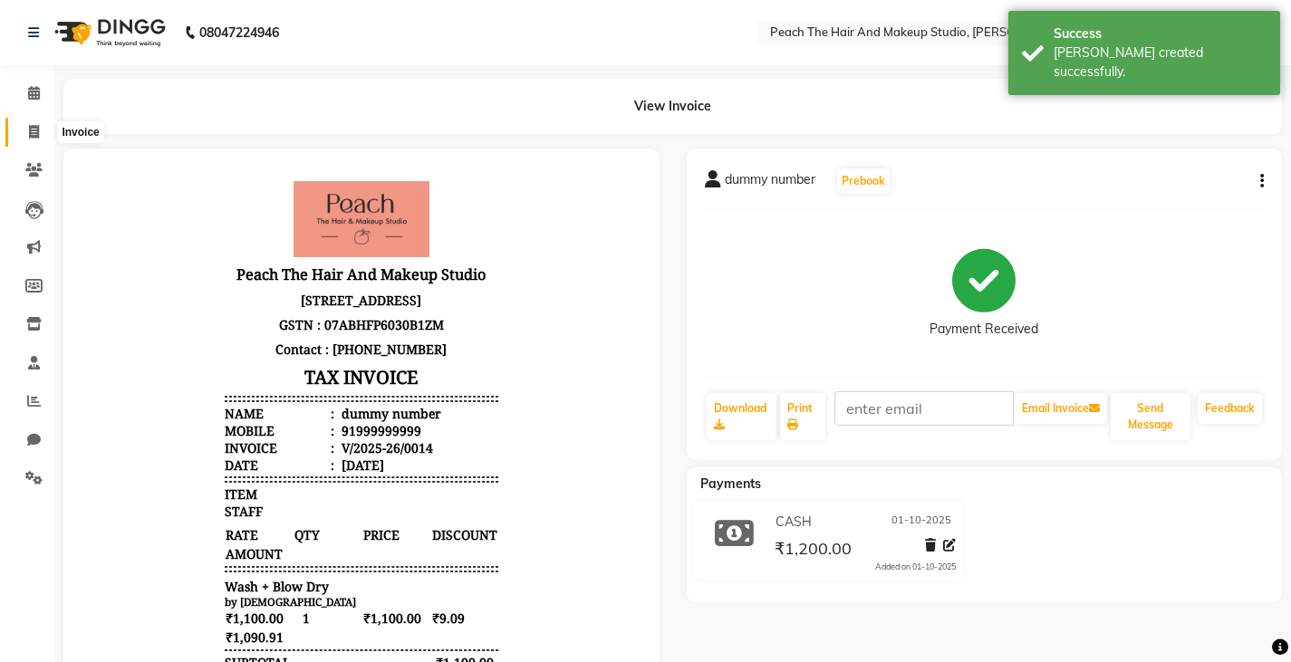
click at [32, 135] on icon at bounding box center [34, 132] width 10 height 14
select select "9105"
select select "service"
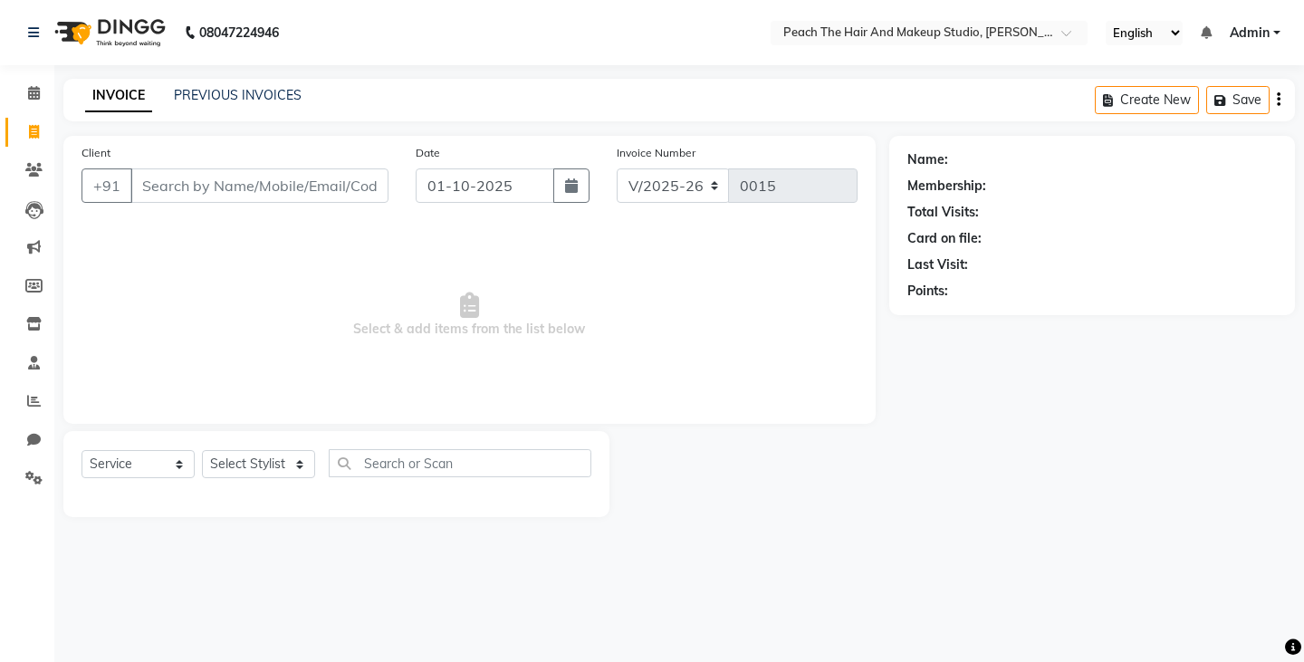
click at [193, 188] on input "Client" at bounding box center [259, 185] width 258 height 34
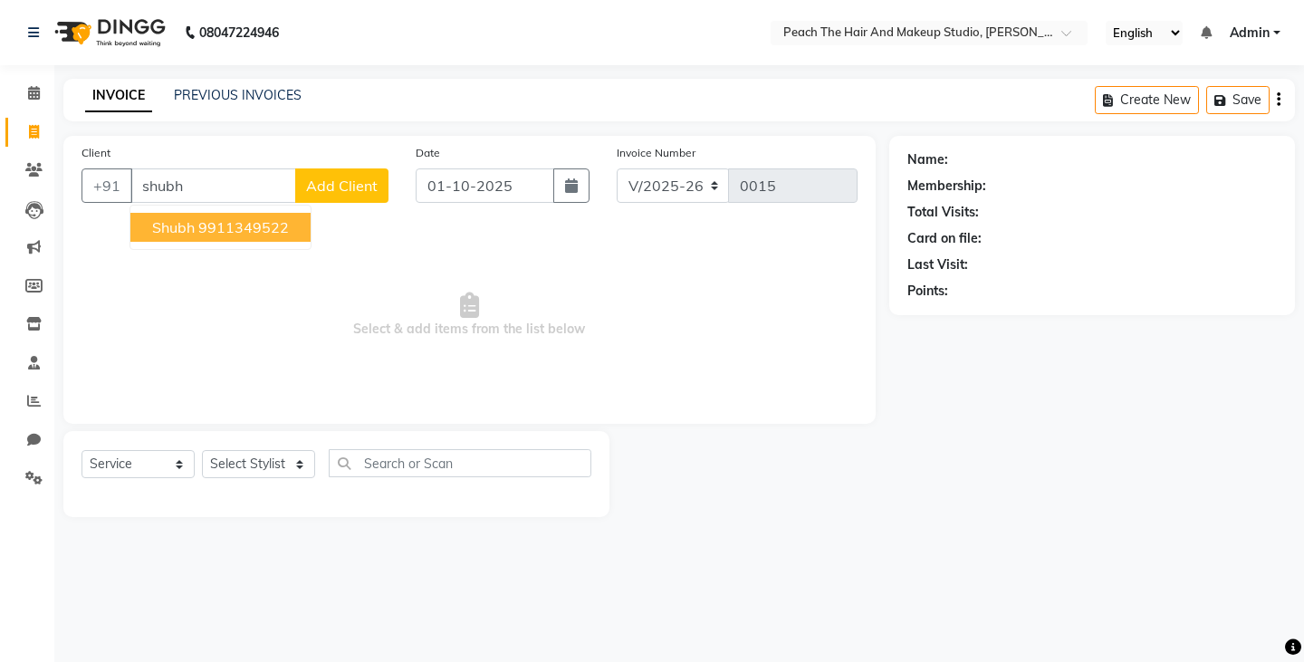
drag, startPoint x: 156, startPoint y: 228, endPoint x: 183, endPoint y: 205, distance: 36.0
click at [183, 205] on ngb-typeahead-window "shubh 9911349522" at bounding box center [221, 227] width 182 height 45
click at [177, 234] on span "shubh" at bounding box center [173, 227] width 43 height 18
type input "9911349522"
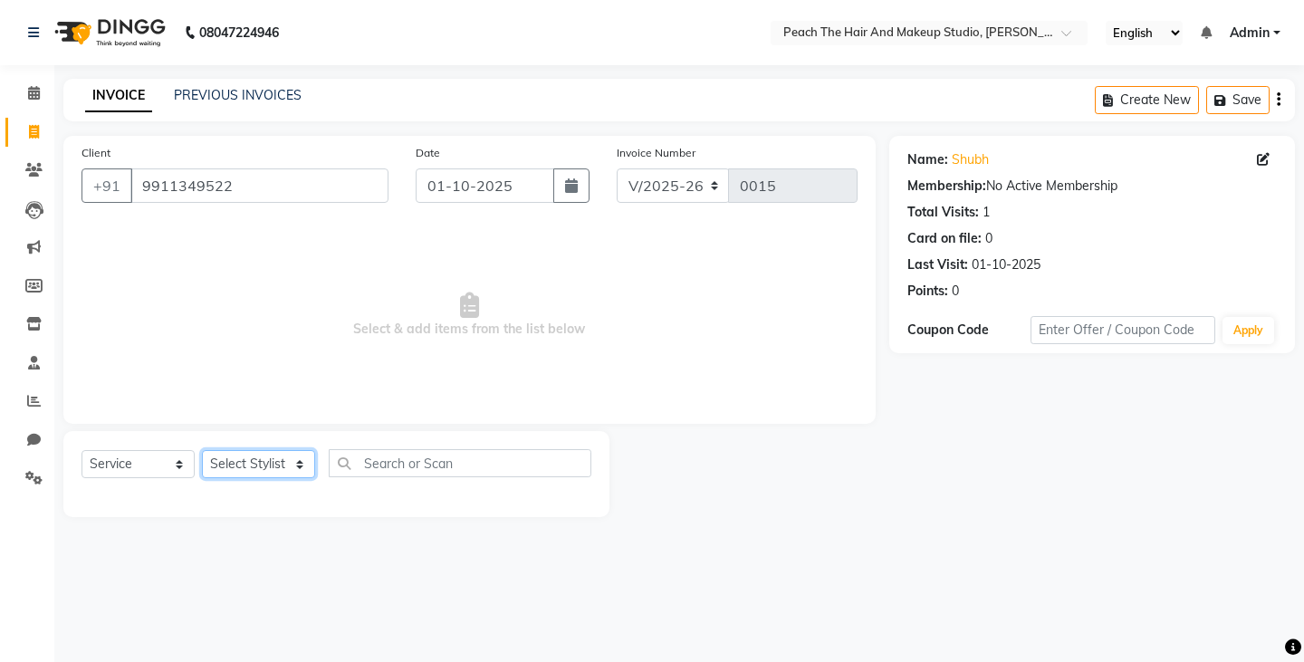
click at [242, 462] on select "Select Stylist Ankit [PERSON_NAME] Danish Karan Krishna [PERSON_NAME] [PERSON_N…" at bounding box center [258, 464] width 113 height 28
select select "93106"
click at [202, 450] on select "Select Stylist Ankit [PERSON_NAME] Danish Karan Krishna [PERSON_NAME] [PERSON_N…" at bounding box center [258, 464] width 113 height 28
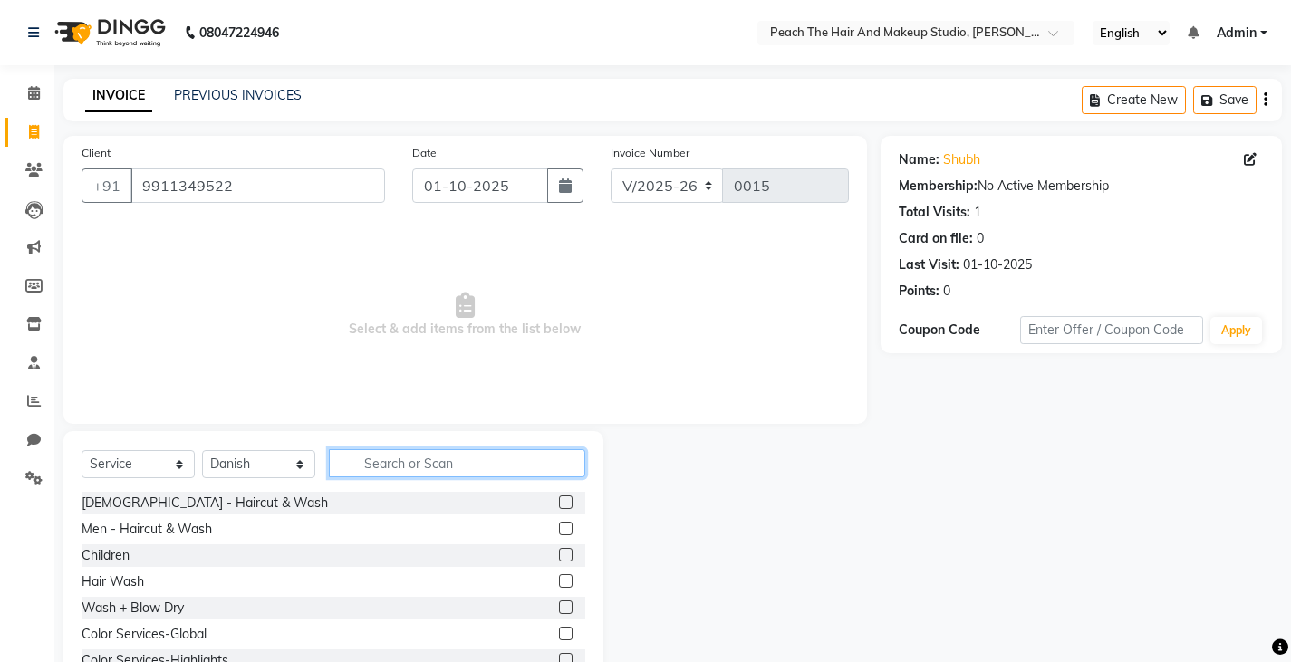
click at [373, 469] on input "text" at bounding box center [457, 463] width 256 height 28
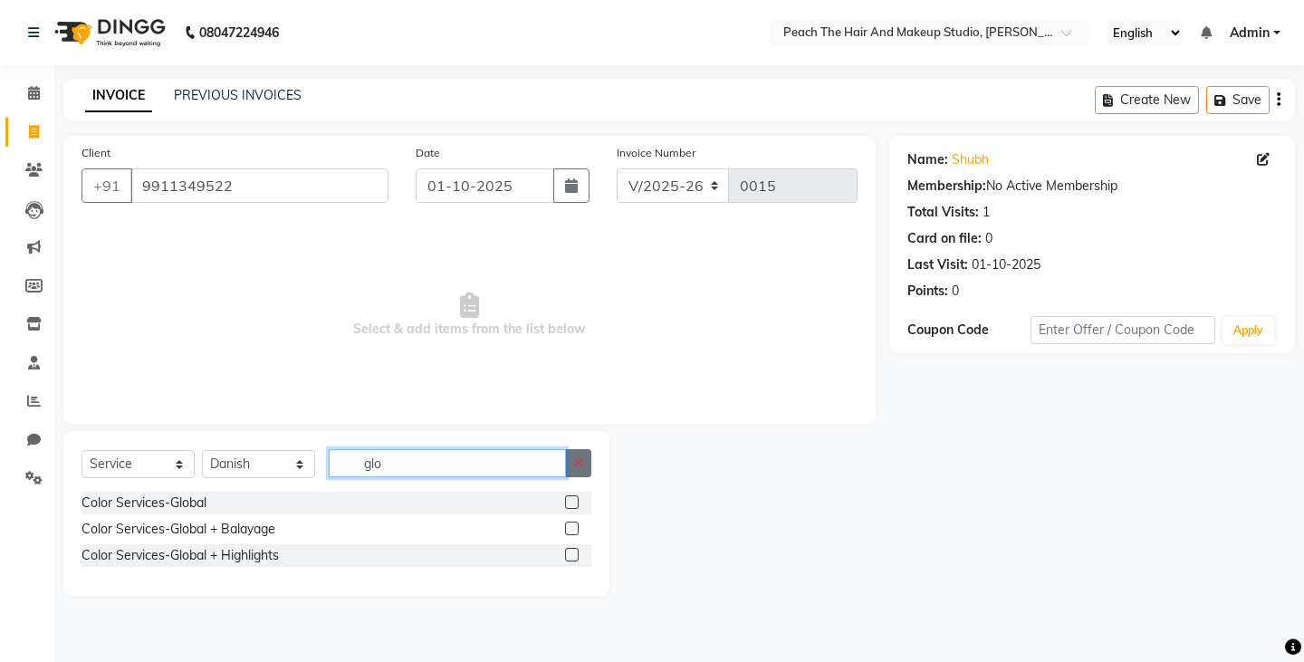
type input "glo"
click at [580, 461] on icon "button" at bounding box center [578, 463] width 10 height 13
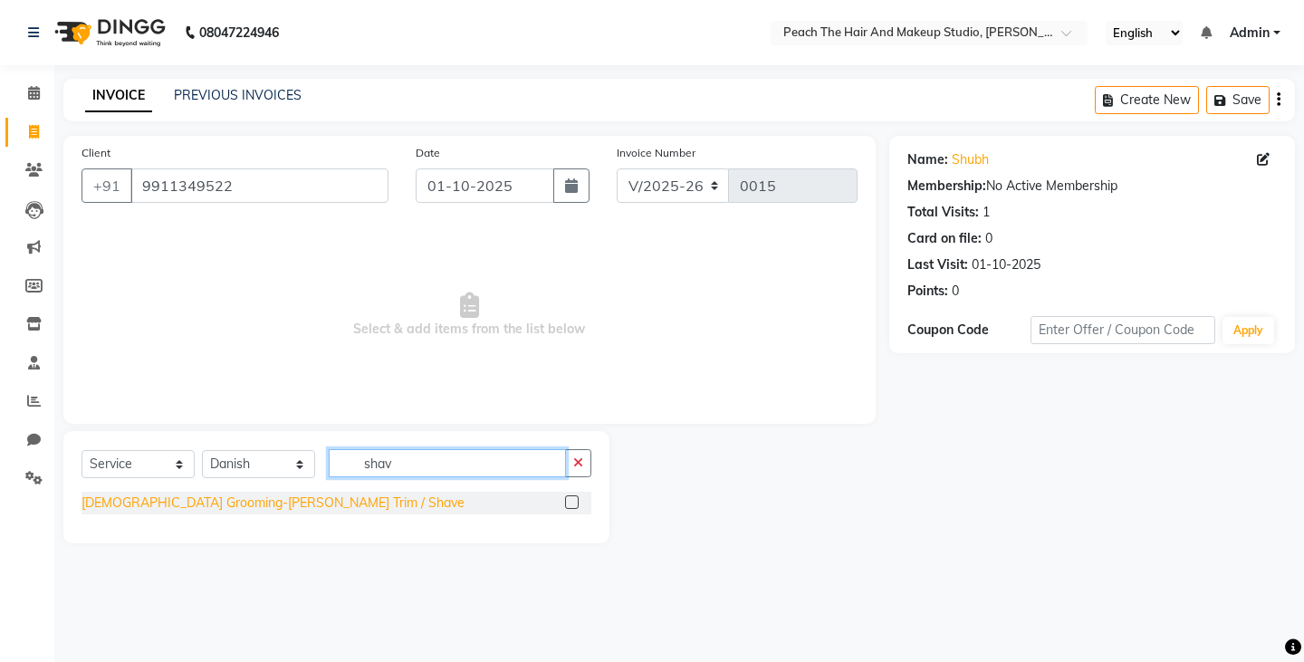
type input "shav"
click at [266, 505] on div "[DEMOGRAPHIC_DATA] Grooming-[PERSON_NAME] Trim / Shave" at bounding box center [273, 503] width 383 height 19
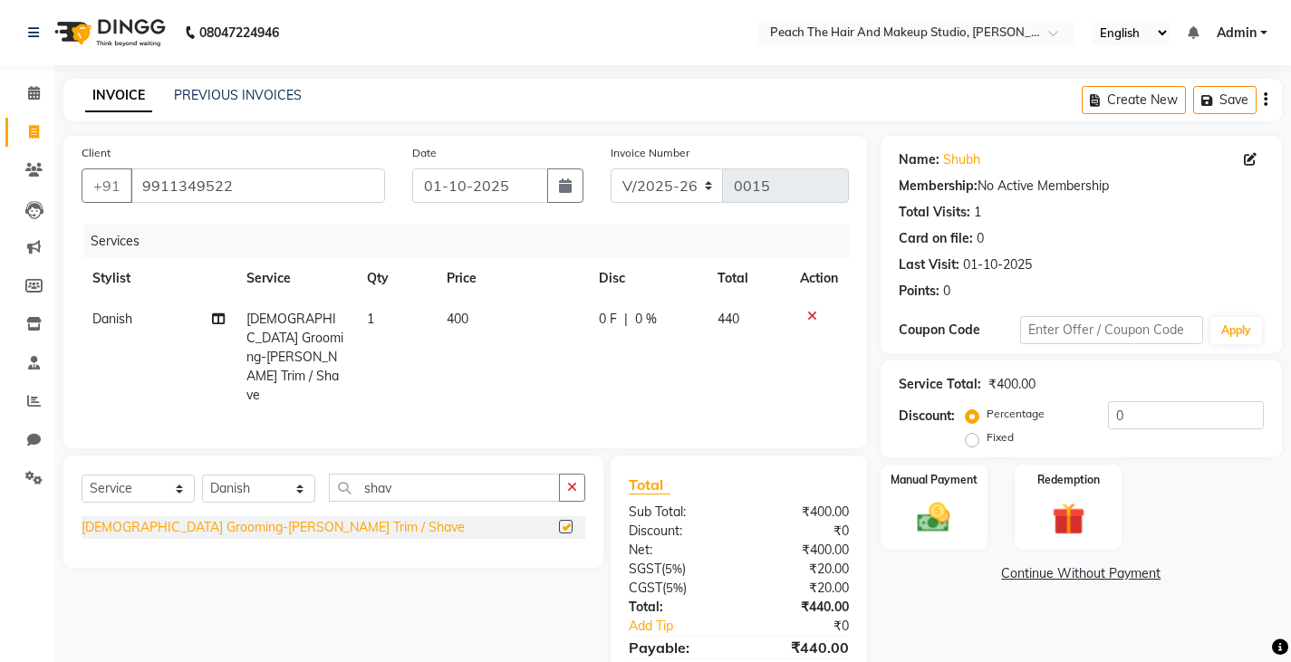
checkbox input "false"
click at [568, 474] on button "button" at bounding box center [572, 488] width 26 height 28
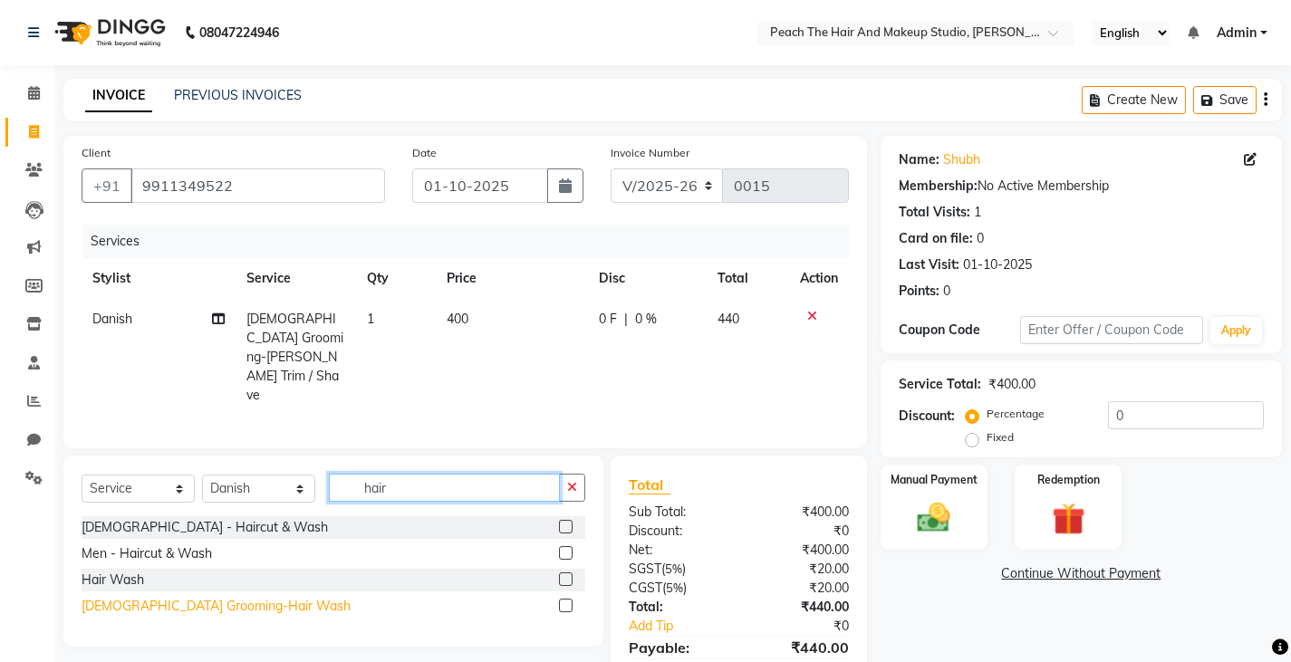
type input "hair"
click at [195, 597] on div "[DEMOGRAPHIC_DATA] Grooming-Hair Wash" at bounding box center [216, 606] width 269 height 19
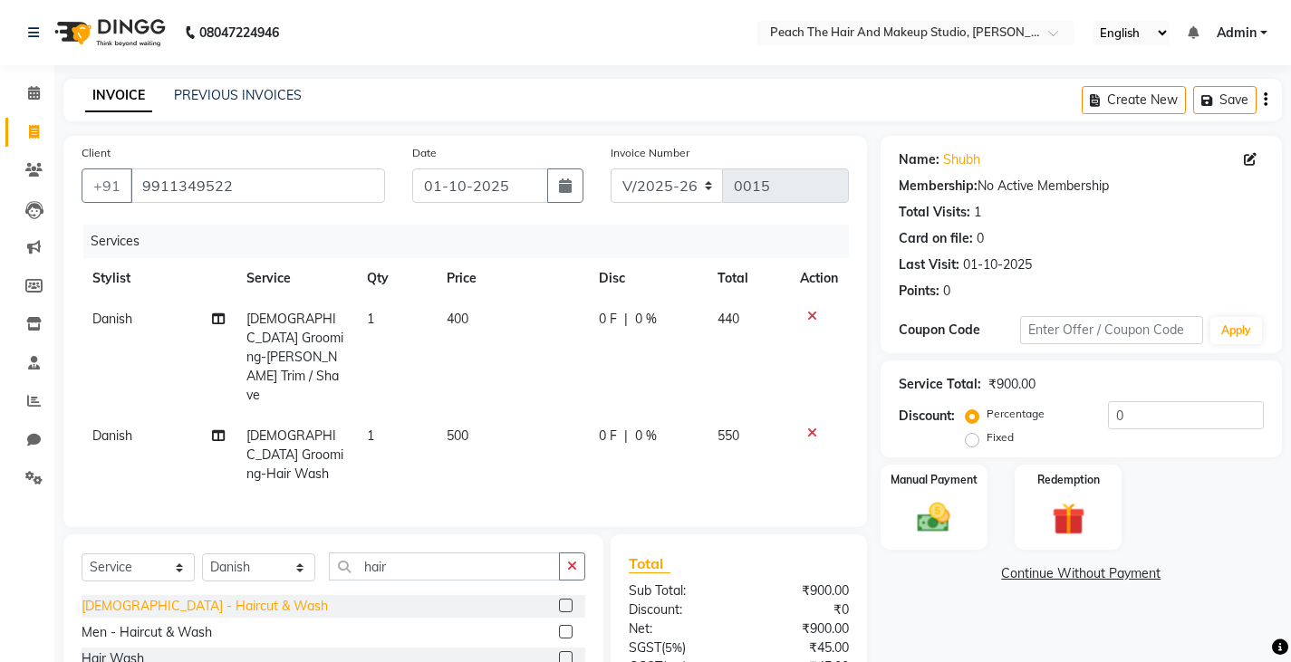
click at [177, 597] on div "[DEMOGRAPHIC_DATA] - Haircut & Wash" at bounding box center [205, 606] width 246 height 19
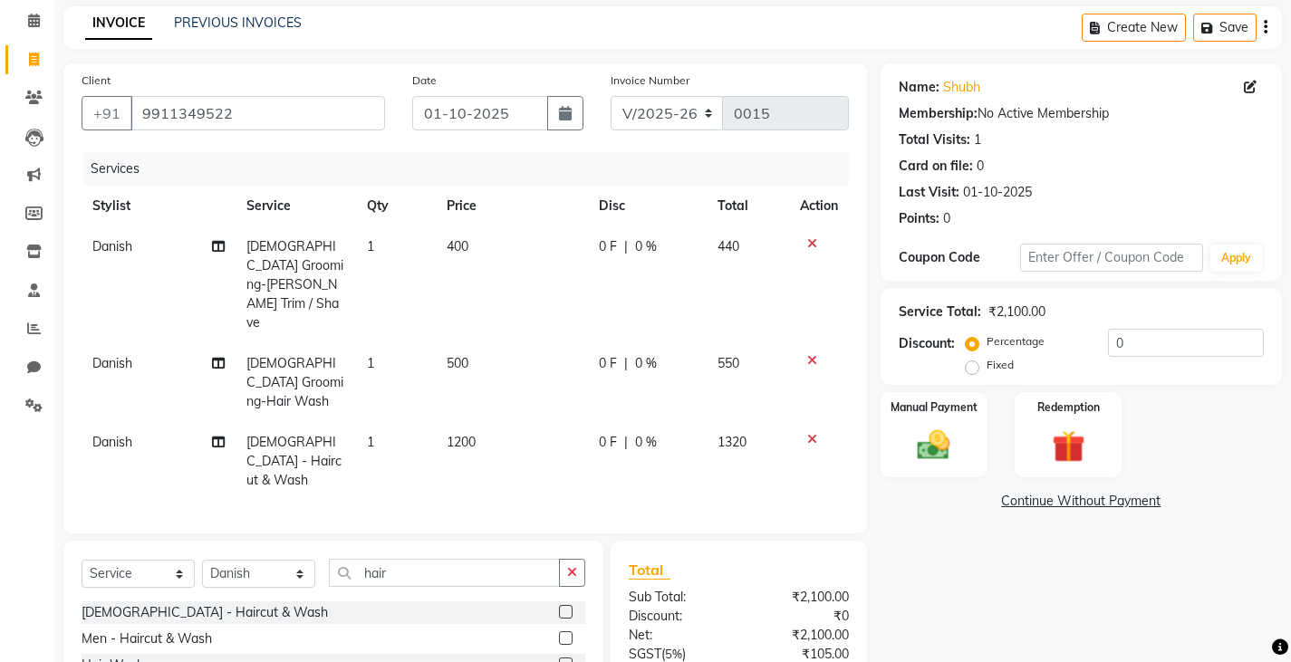
scroll to position [109, 0]
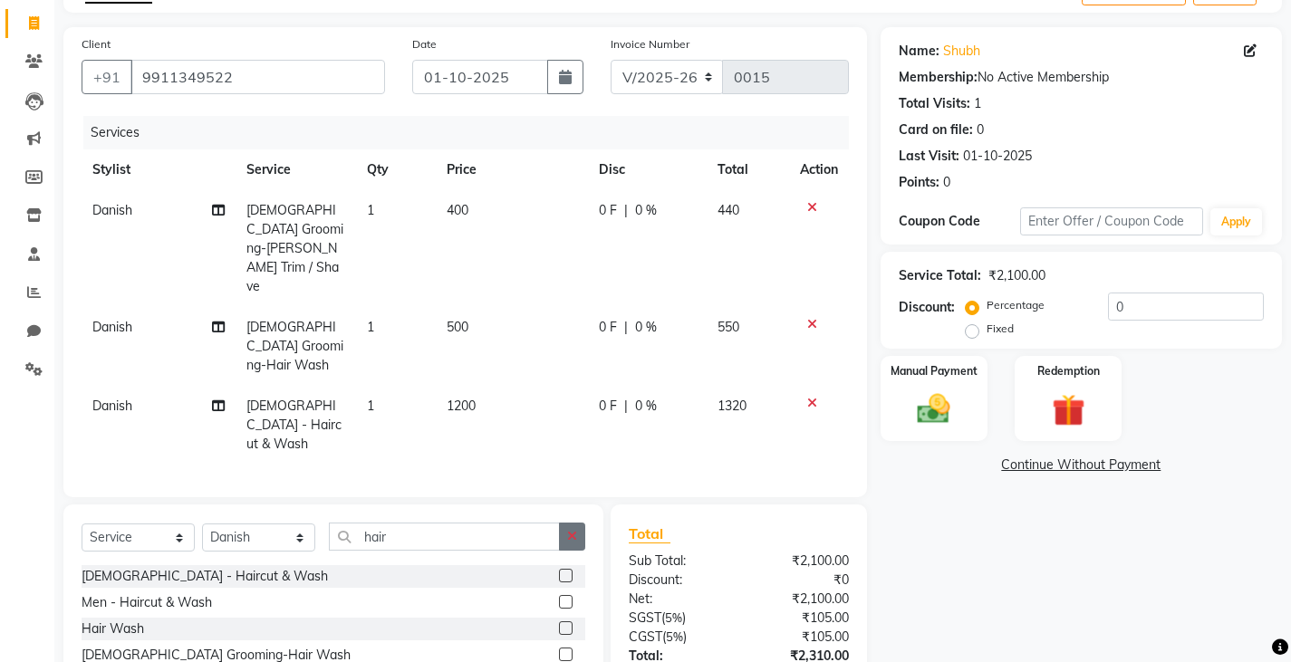
click at [575, 530] on icon "button" at bounding box center [572, 536] width 10 height 13
click at [575, 523] on input "text" at bounding box center [457, 537] width 256 height 28
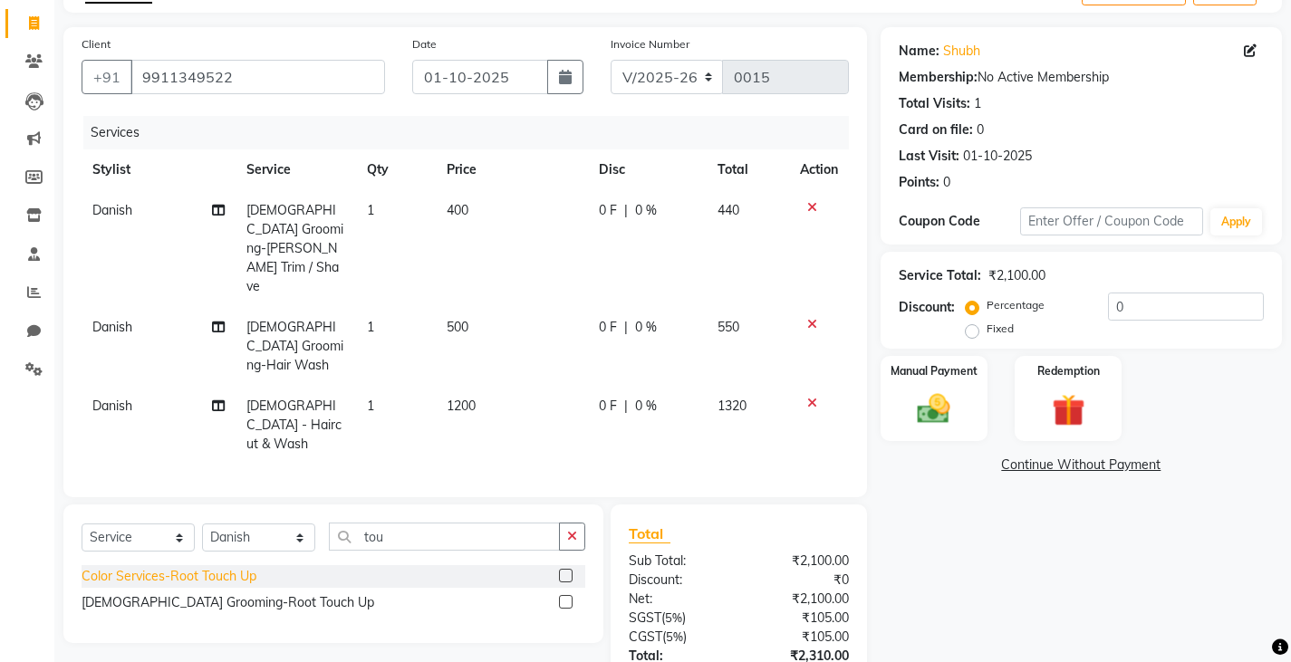
click at [239, 567] on div "Color Services-Root Touch Up" at bounding box center [169, 576] width 175 height 19
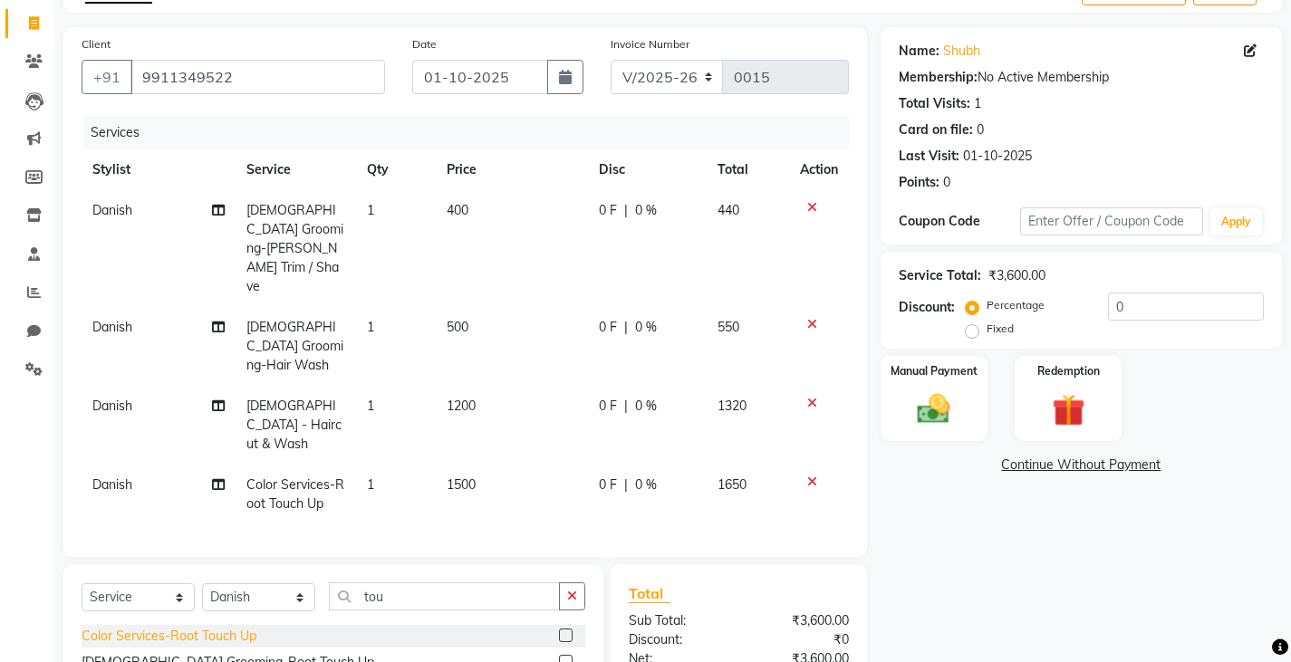
click at [236, 627] on div "Color Services-Root Touch Up" at bounding box center [169, 636] width 175 height 19
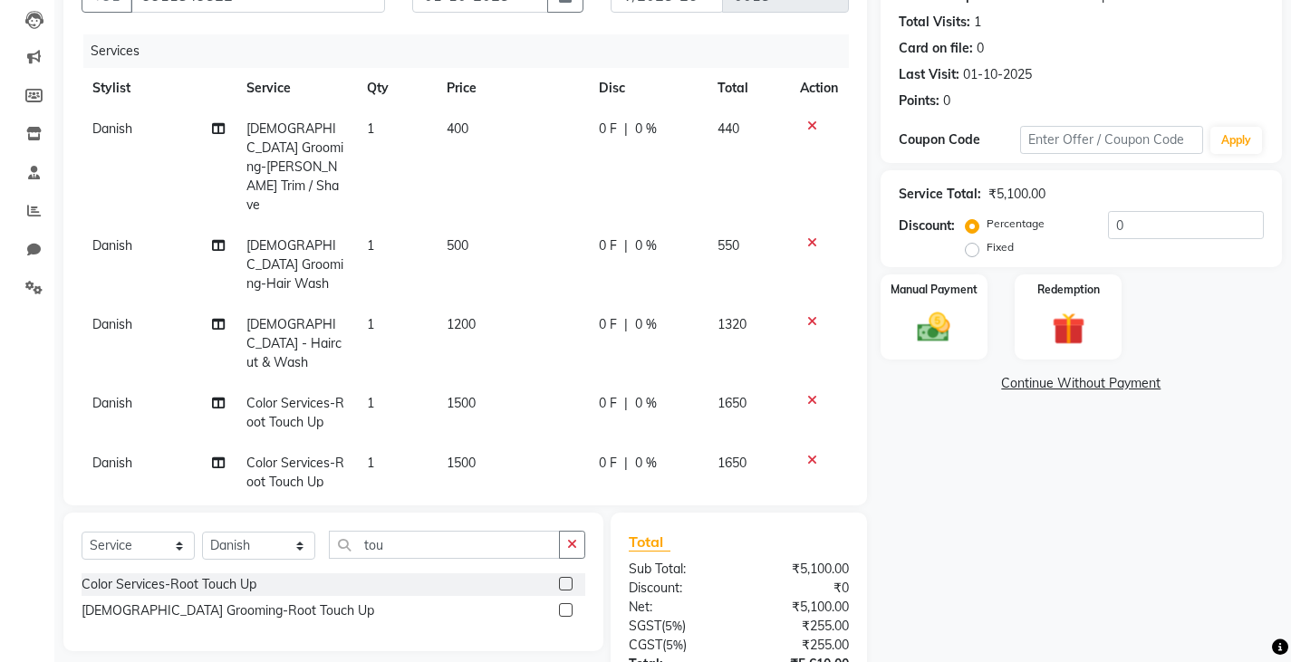
scroll to position [217, 0]
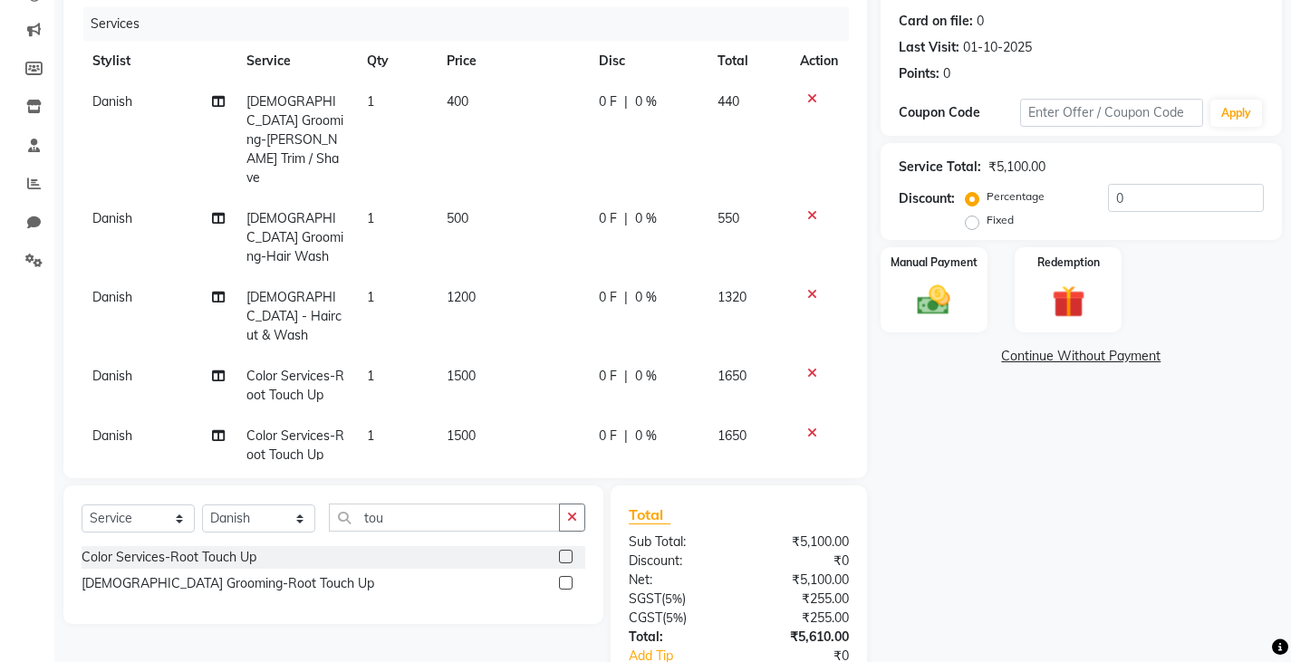
click at [807, 209] on icon at bounding box center [812, 215] width 10 height 13
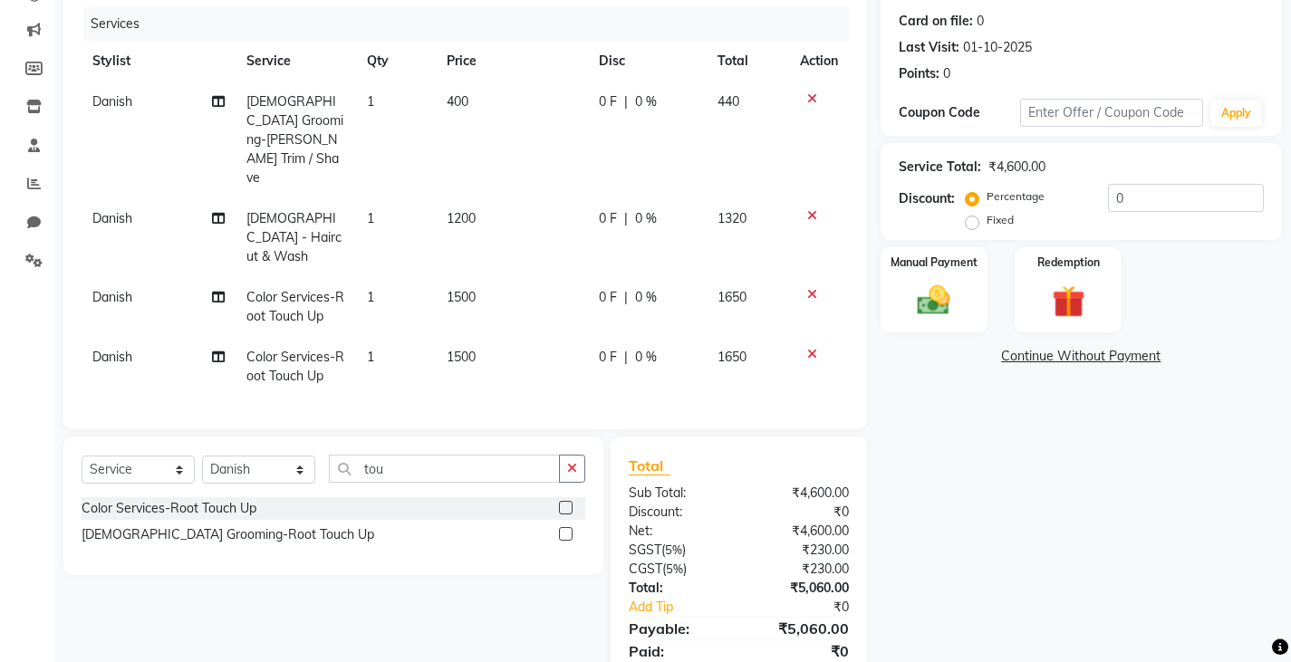
click at [812, 101] on icon at bounding box center [812, 98] width 10 height 13
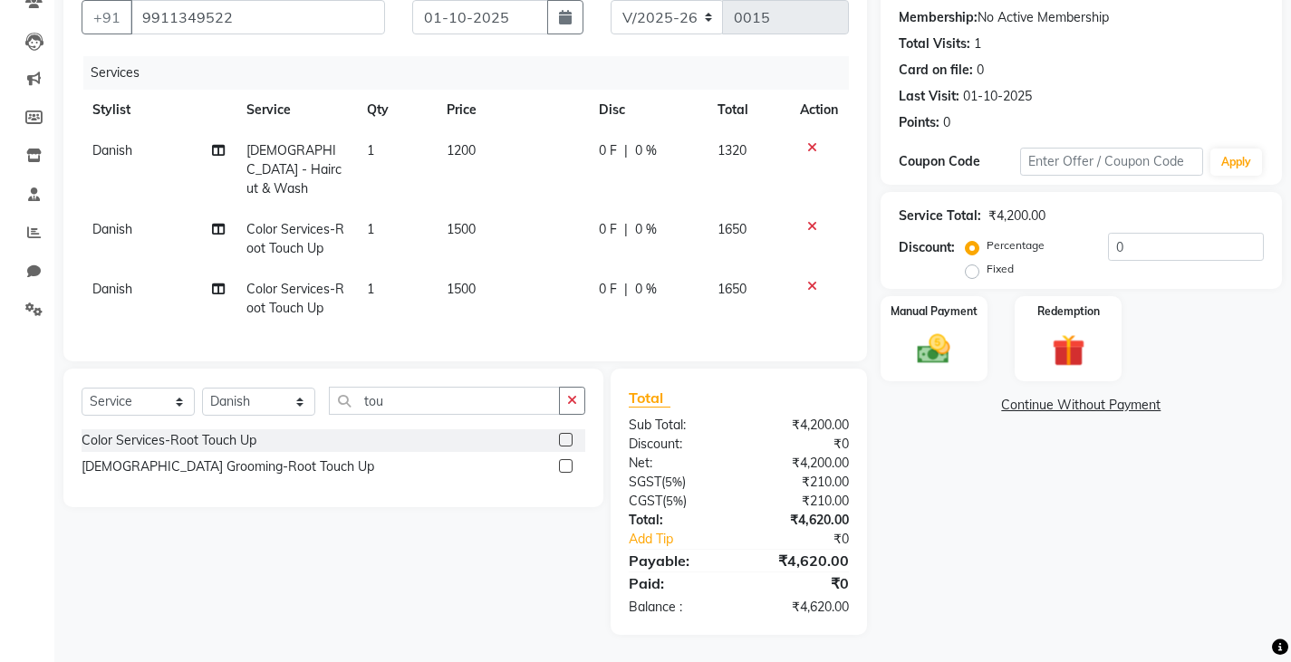
scroll to position [163, 0]
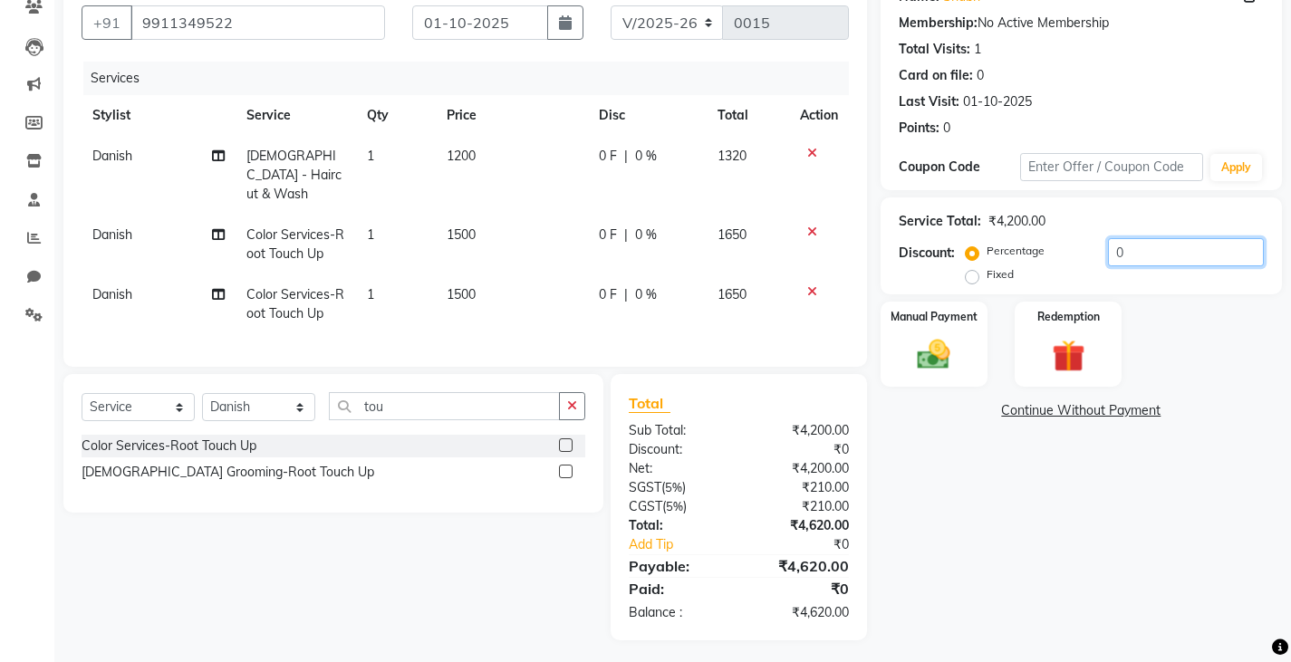
click at [1132, 253] on input "0" at bounding box center [1186, 252] width 156 height 28
click at [966, 347] on div "Manual Payment" at bounding box center [933, 345] width 111 height 90
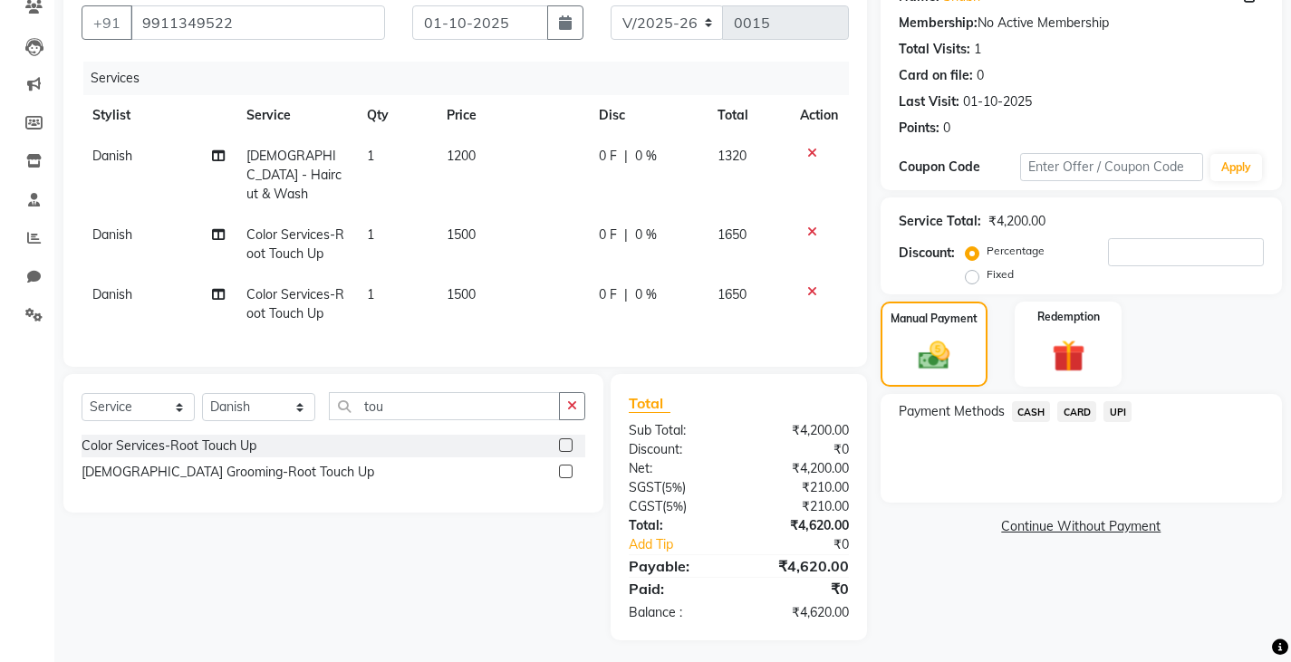
click at [1121, 417] on span "UPI" at bounding box center [1117, 411] width 28 height 21
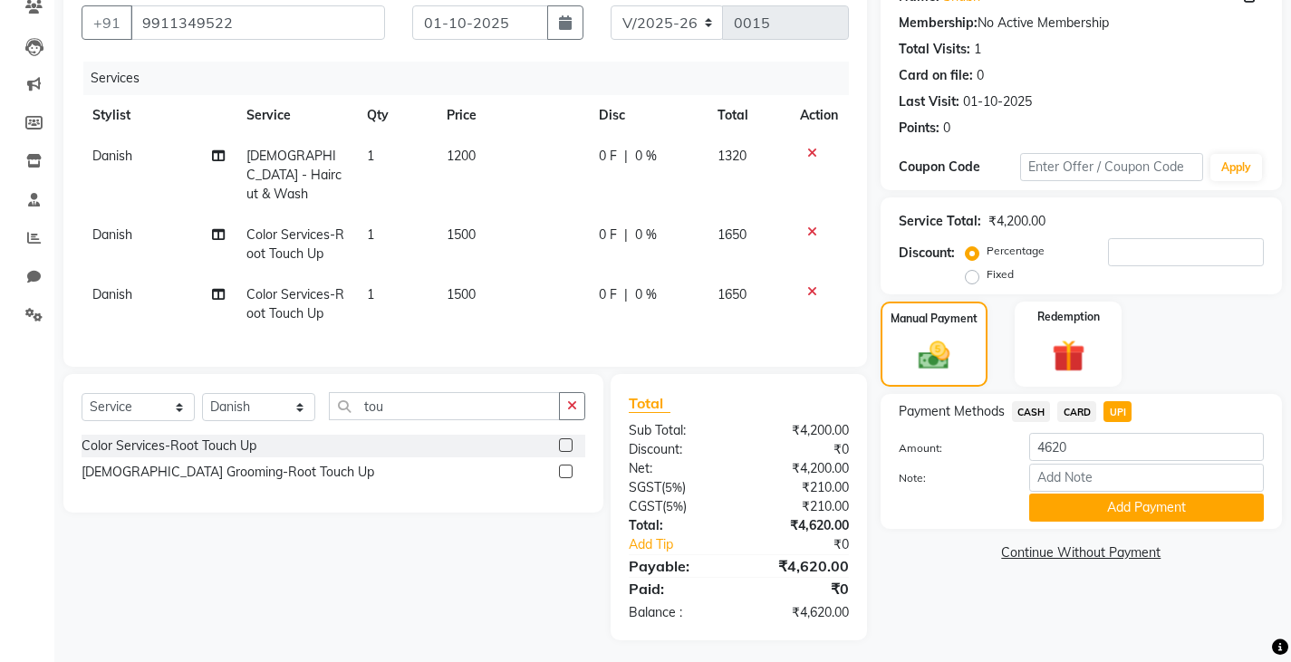
click at [986, 277] on label "Fixed" at bounding box center [999, 274] width 27 height 16
click at [969, 277] on input "Fixed" at bounding box center [975, 274] width 13 height 13
click at [1136, 256] on input "number" at bounding box center [1186, 252] width 156 height 28
click at [986, 255] on label "Percentage" at bounding box center [1015, 251] width 58 height 16
click at [969, 255] on input "Percentage" at bounding box center [975, 251] width 13 height 13
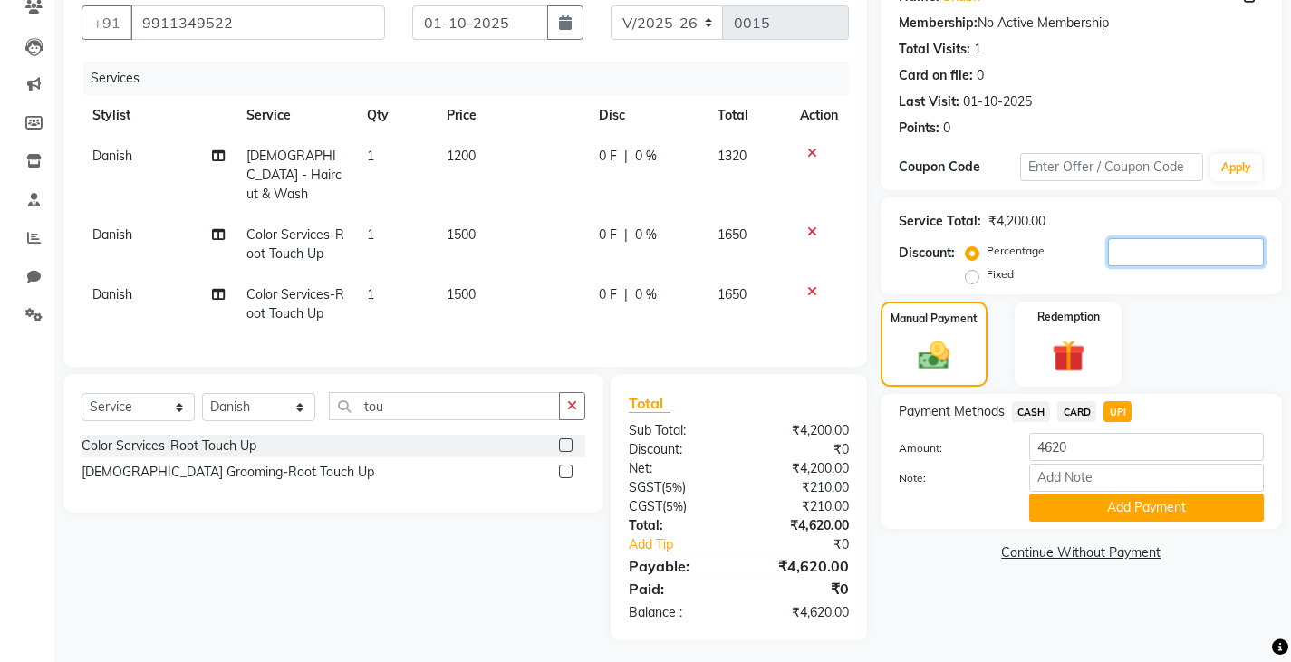
click at [1130, 246] on input "number" at bounding box center [1186, 252] width 156 height 28
click at [986, 274] on label "Fixed" at bounding box center [999, 274] width 27 height 16
click at [973, 274] on input "Fixed" at bounding box center [975, 274] width 13 height 13
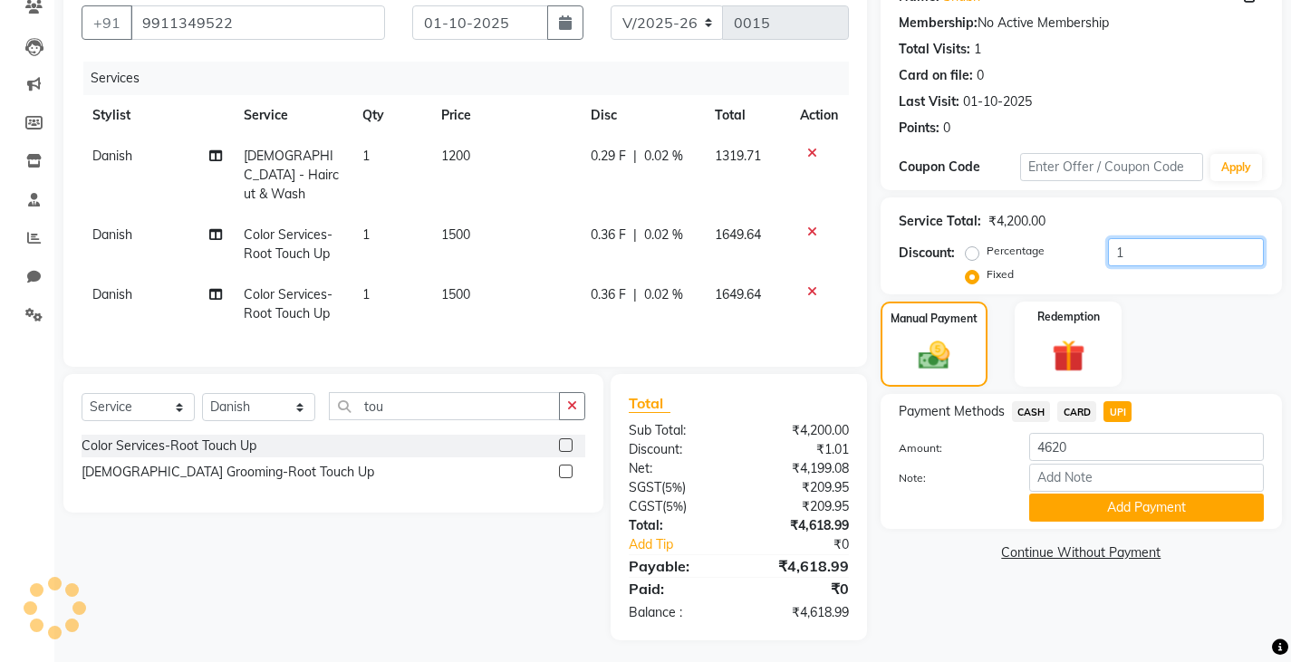
click at [1167, 250] on input "1" at bounding box center [1186, 252] width 156 height 28
click at [1058, 505] on button "Add Payment" at bounding box center [1146, 508] width 235 height 28
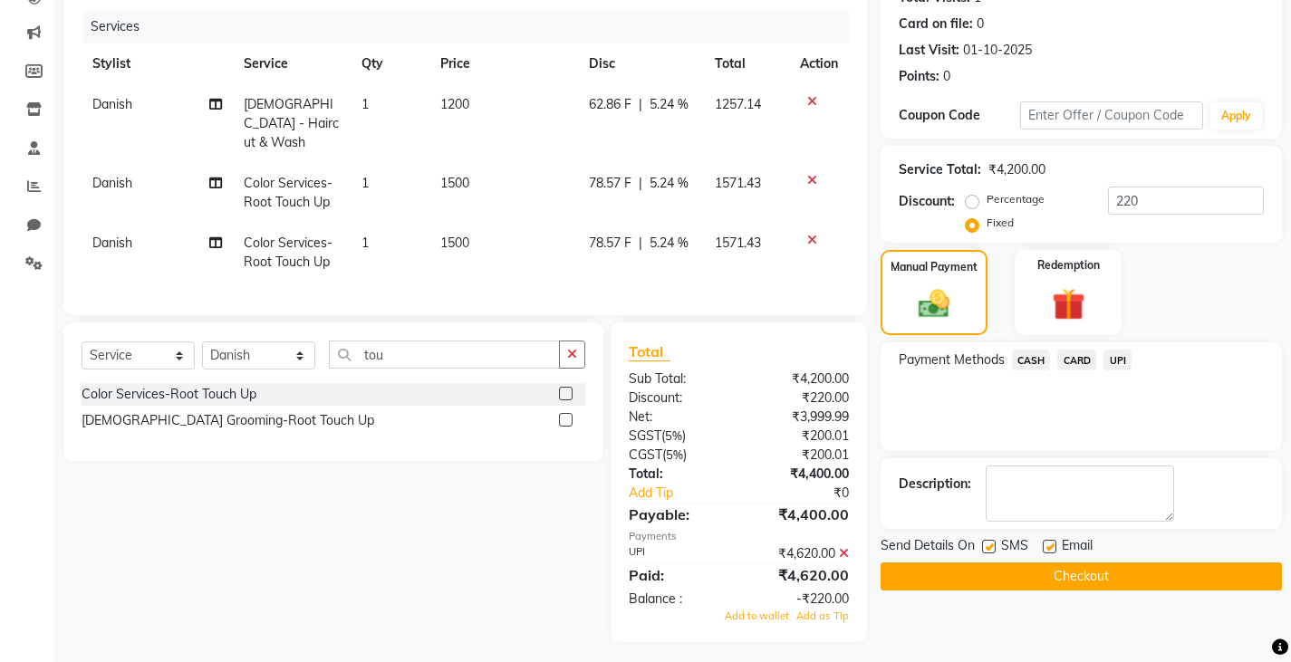
scroll to position [216, 0]
click at [988, 547] on label at bounding box center [989, 546] width 14 height 14
click at [988, 547] on input "checkbox" at bounding box center [988, 547] width 12 height 12
click at [1052, 545] on label at bounding box center [1050, 546] width 14 height 14
click at [1052, 545] on input "checkbox" at bounding box center [1049, 547] width 12 height 12
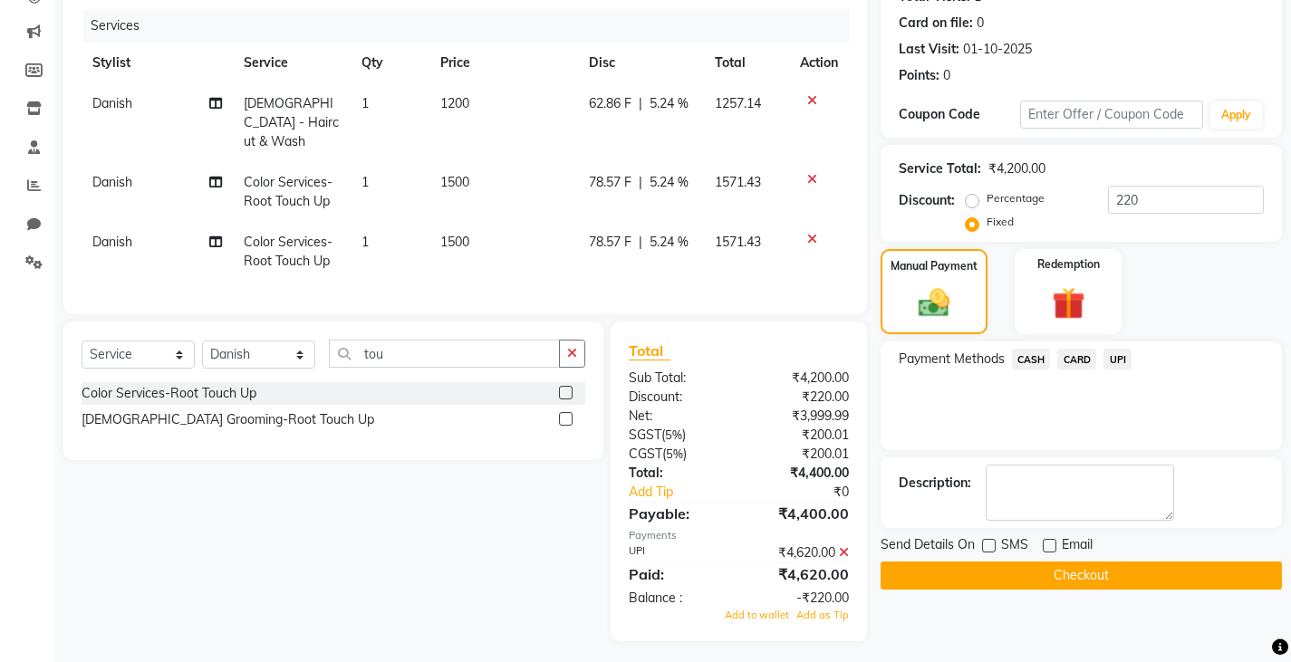
click at [1003, 571] on button "Checkout" at bounding box center [1080, 576] width 401 height 28
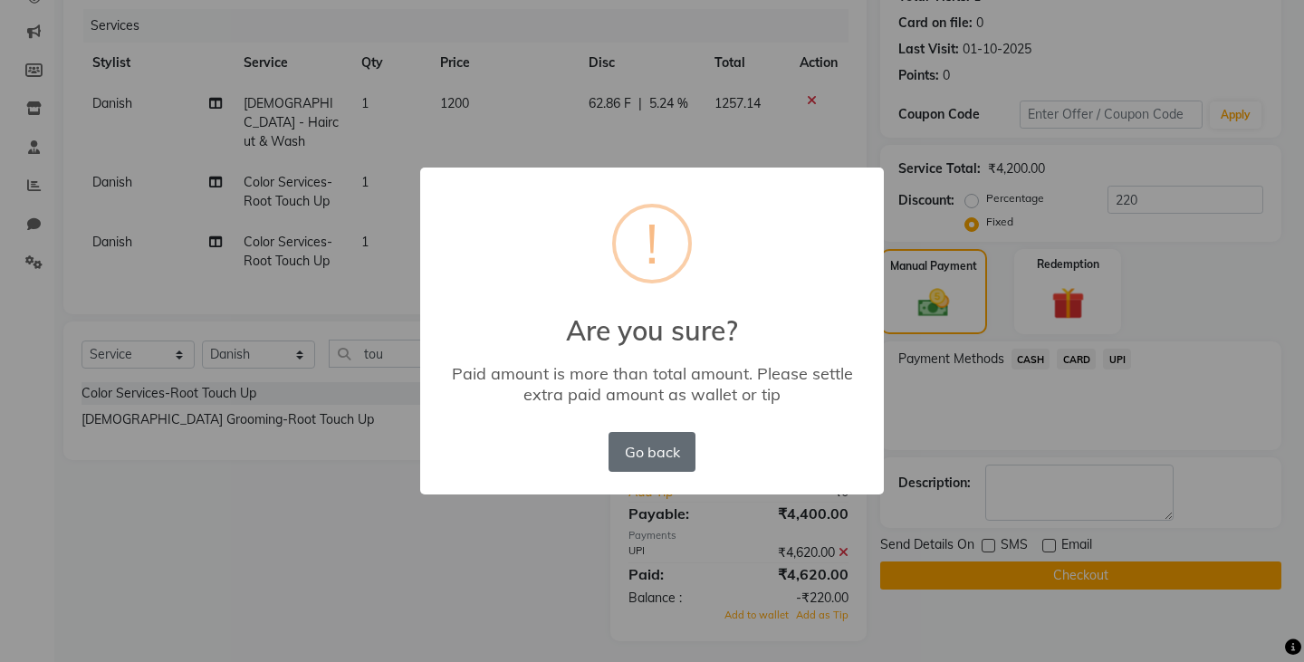
click at [630, 452] on button "Go back" at bounding box center [652, 452] width 87 height 40
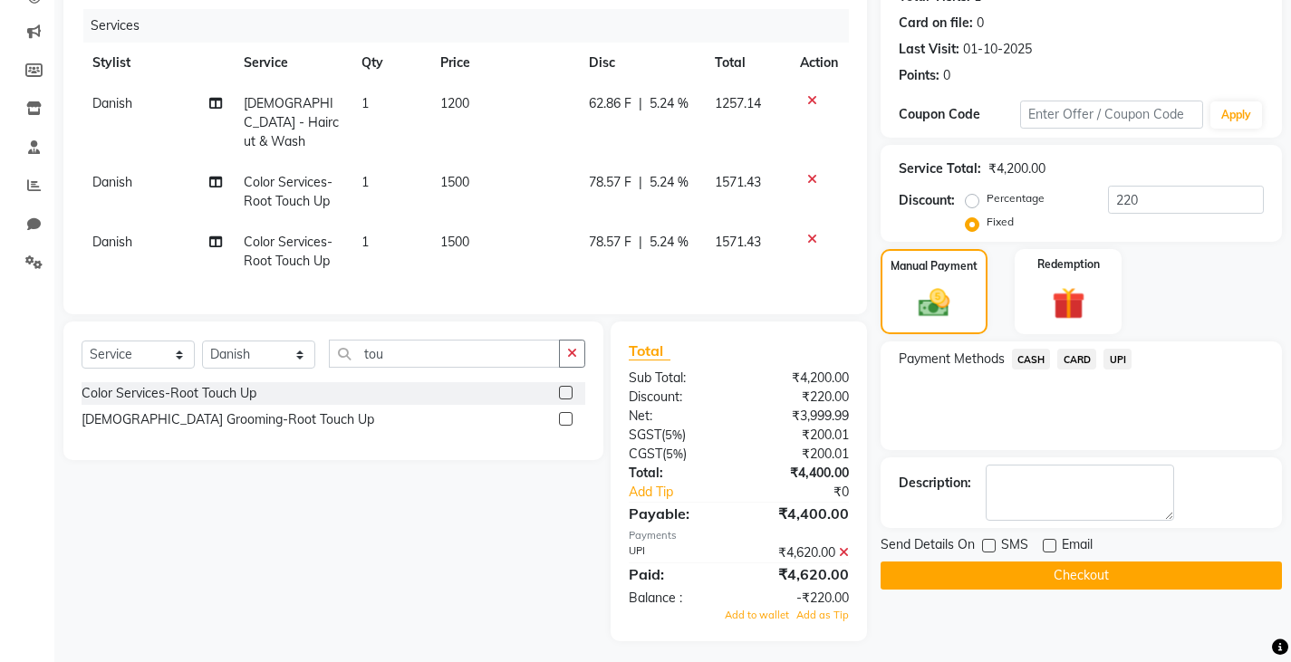
click at [1024, 364] on span "CASH" at bounding box center [1031, 359] width 39 height 21
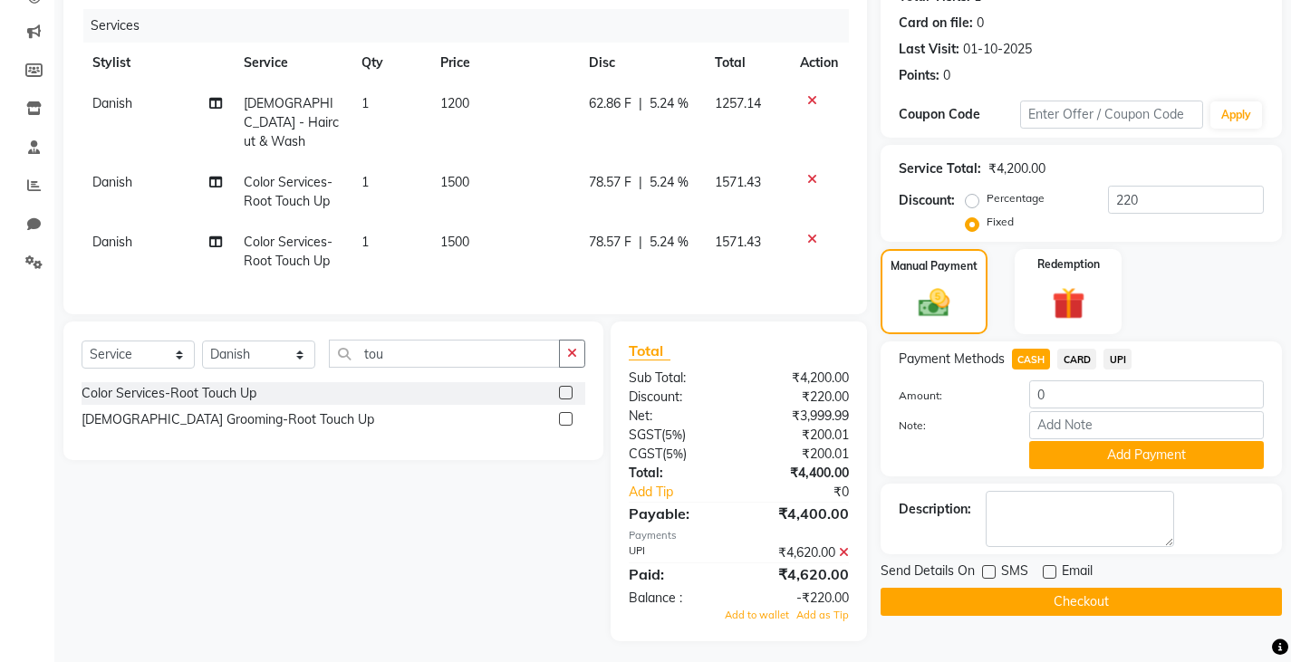
click at [1111, 364] on span "UPI" at bounding box center [1117, 359] width 28 height 21
click at [1049, 456] on button "Add Payment" at bounding box center [1146, 455] width 235 height 28
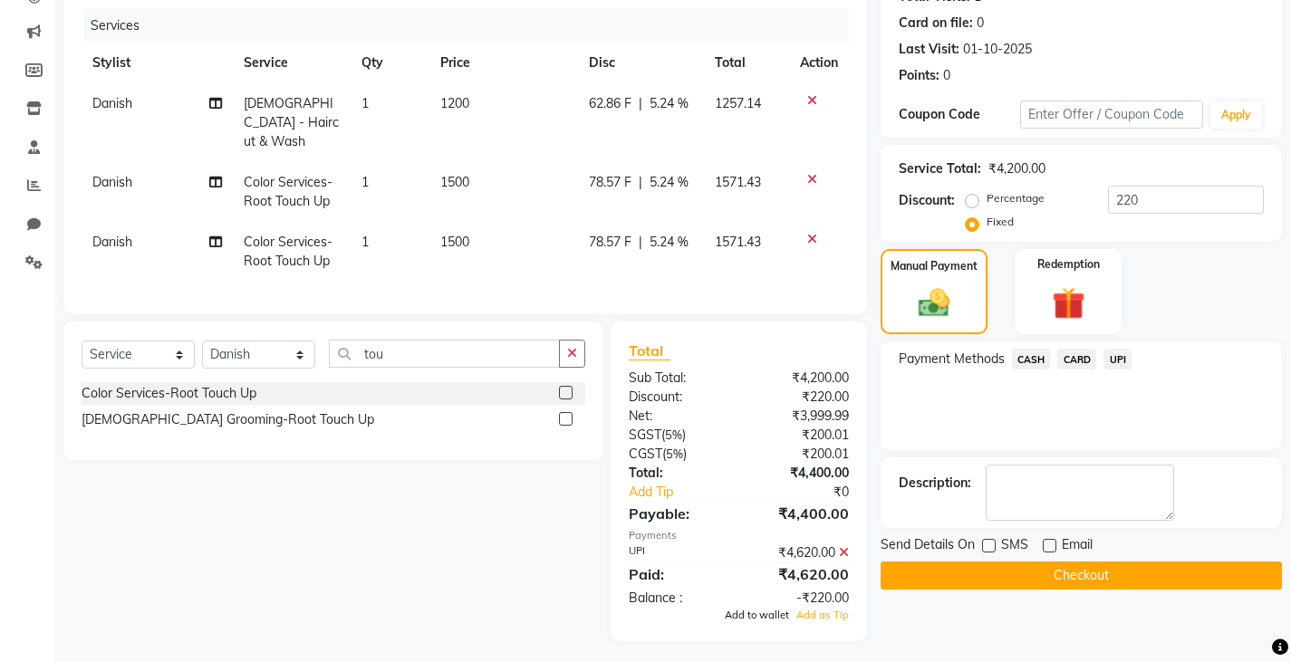
click at [775, 611] on span "Add to wallet" at bounding box center [757, 615] width 64 height 13
click at [917, 579] on button "Checkout" at bounding box center [1080, 576] width 401 height 28
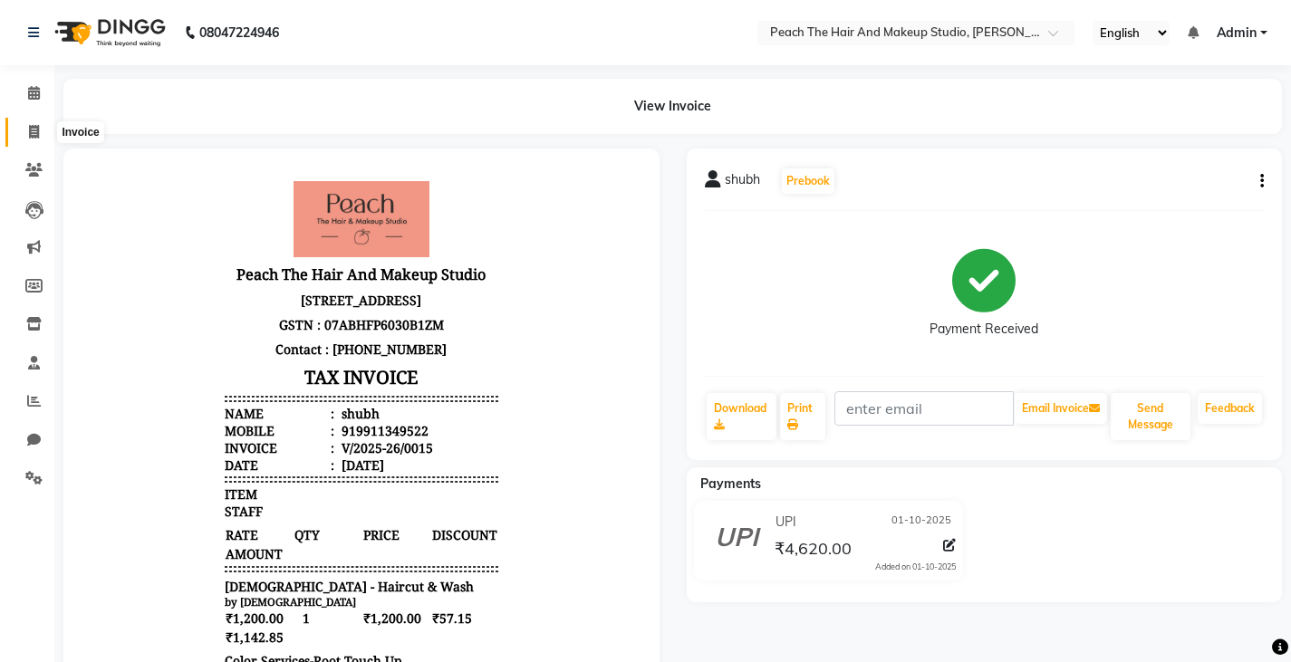
click at [49, 136] on span at bounding box center [34, 132] width 32 height 21
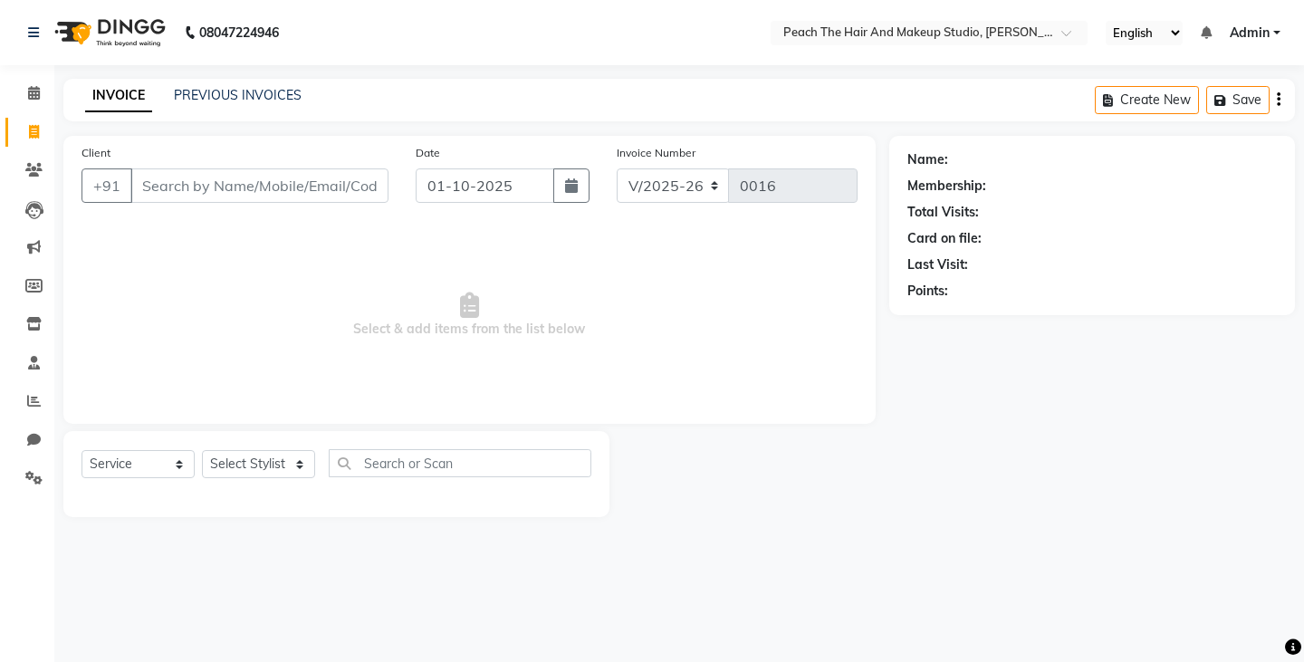
click at [201, 186] on input "Client" at bounding box center [259, 185] width 258 height 34
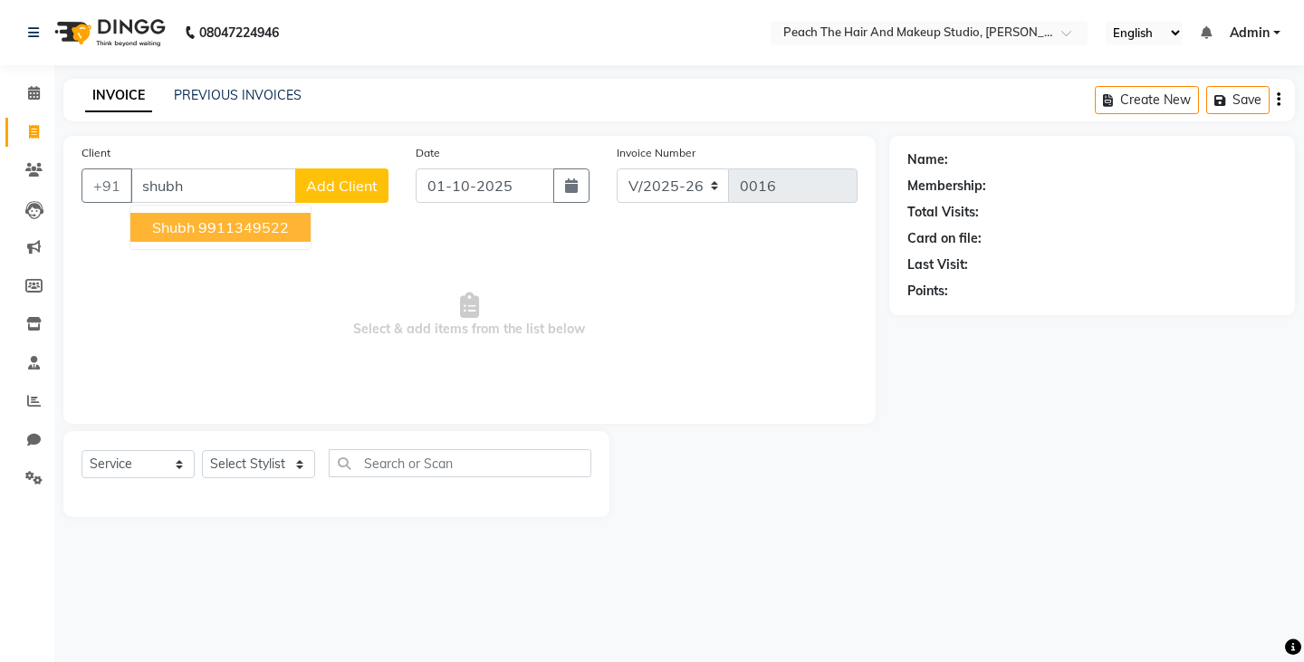
click at [157, 217] on button "shubh 9911349522" at bounding box center [220, 227] width 180 height 29
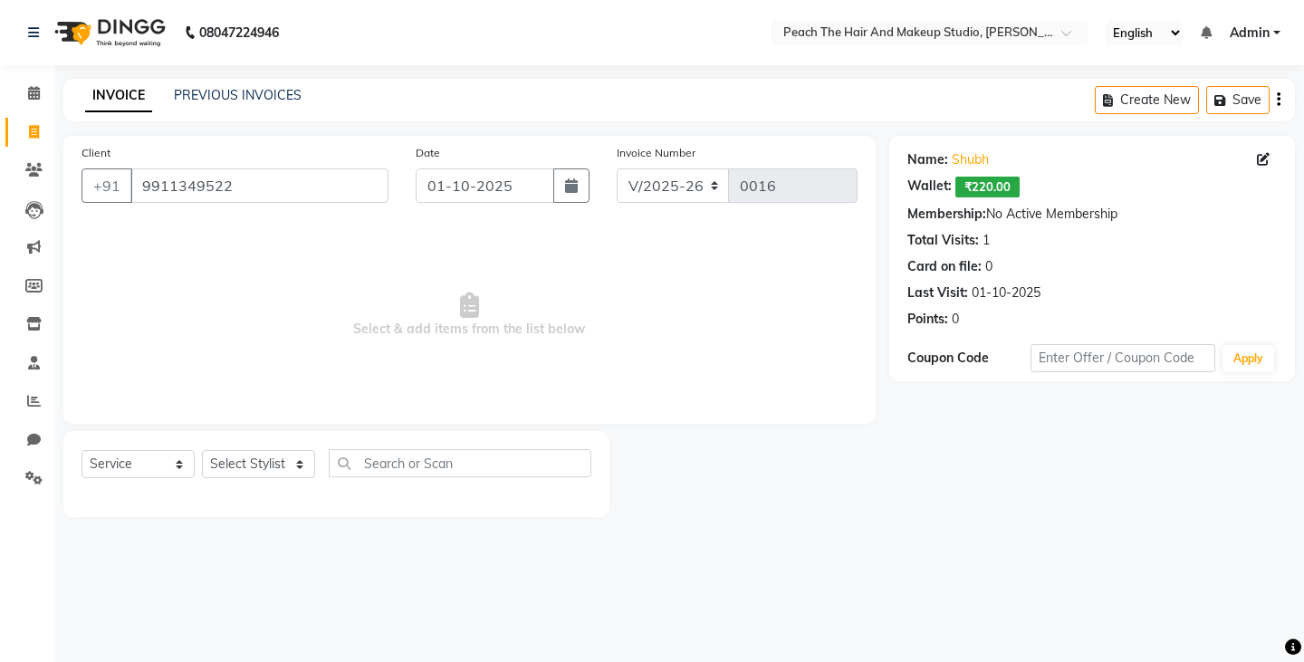
click at [233, 481] on div "Select Service Product Membership Package Voucher Prepaid Gift Card Select Styl…" at bounding box center [337, 470] width 510 height 43
click at [238, 461] on select "Select Stylist Ankit [PERSON_NAME] Danish Karan Krishna [PERSON_NAME] [PERSON_N…" at bounding box center [258, 464] width 113 height 28
click at [202, 450] on select "Select Stylist Ankit [PERSON_NAME] Danish Karan Krishna [PERSON_NAME] [PERSON_N…" at bounding box center [258, 464] width 113 height 28
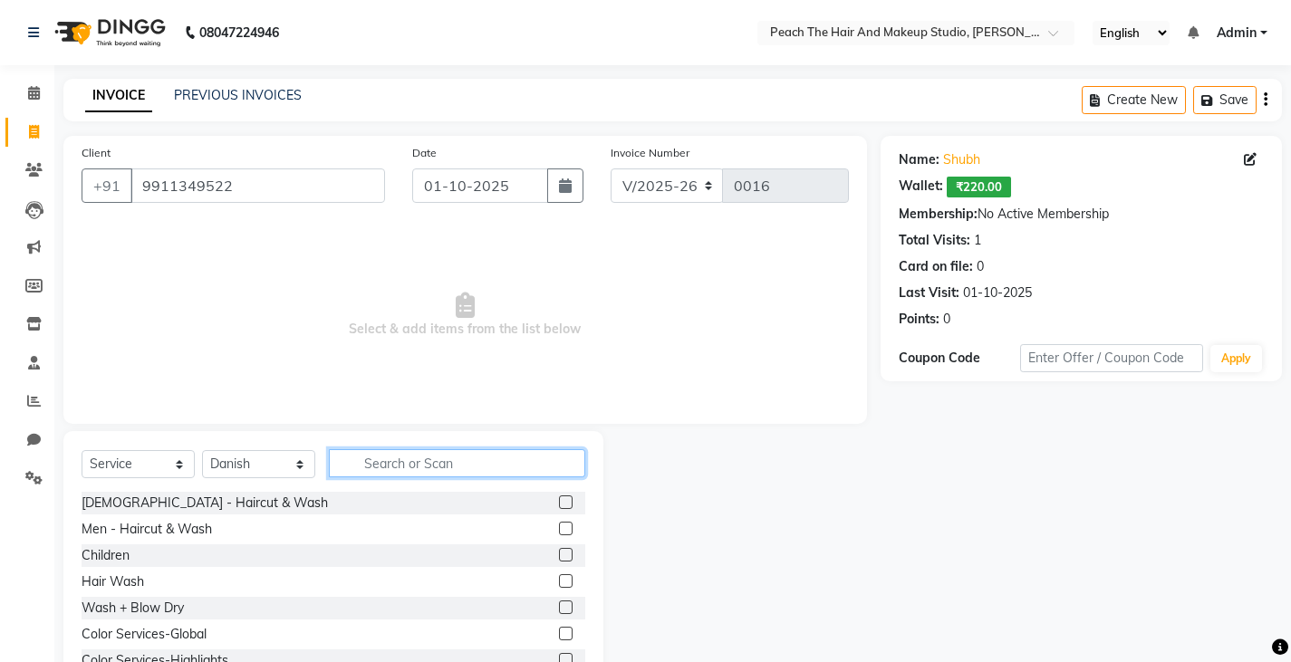
click at [377, 464] on input "text" at bounding box center [457, 463] width 256 height 28
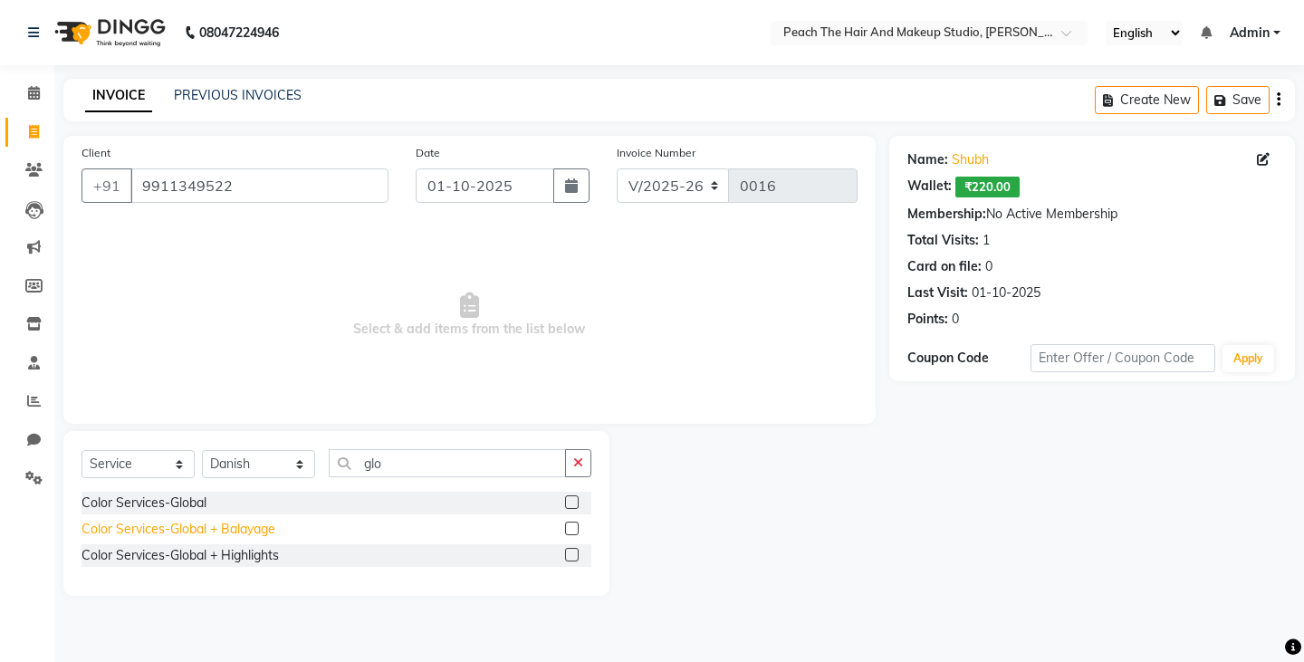
click at [179, 528] on div "Color Services-Global + Balayage" at bounding box center [179, 529] width 194 height 19
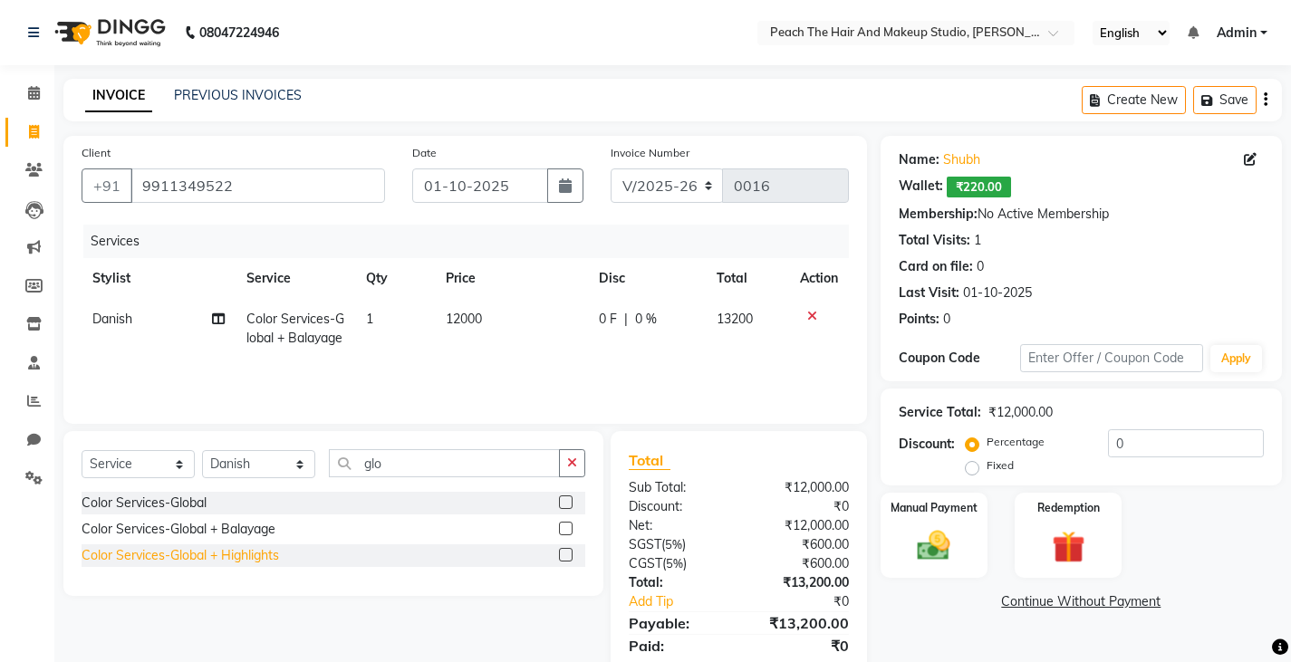
click at [196, 562] on div "Color Services-Global + Highlights" at bounding box center [180, 555] width 197 height 19
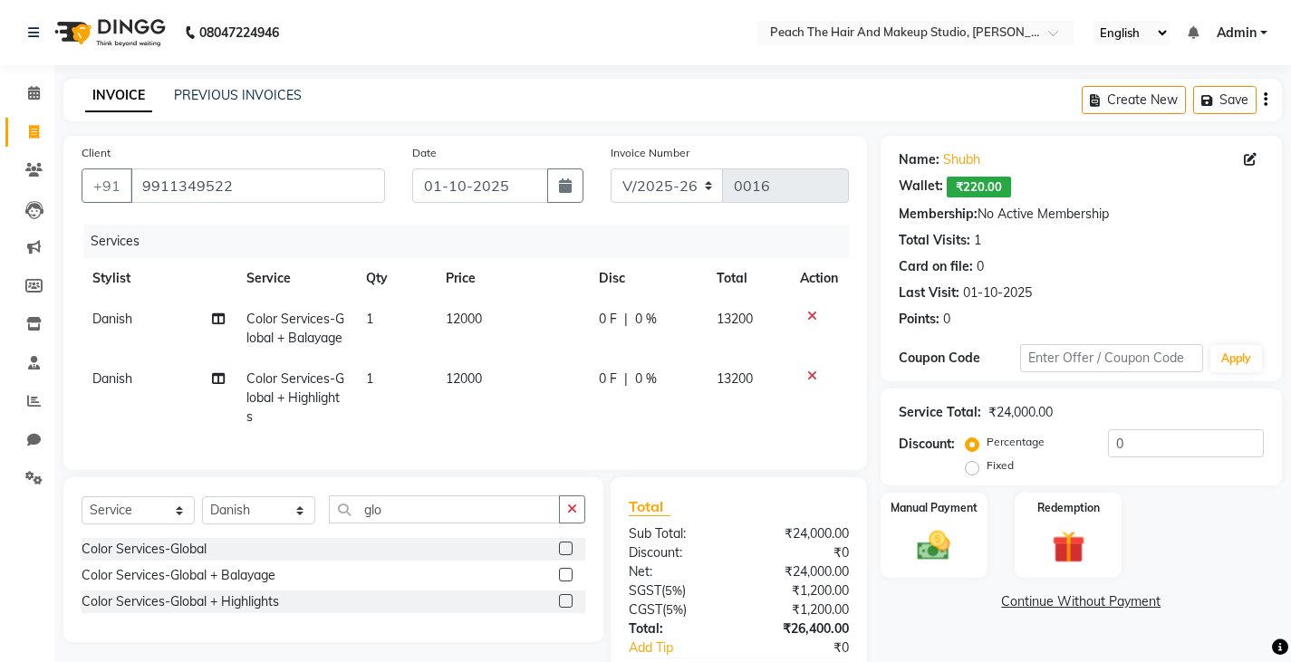
click at [812, 382] on icon at bounding box center [812, 376] width 10 height 13
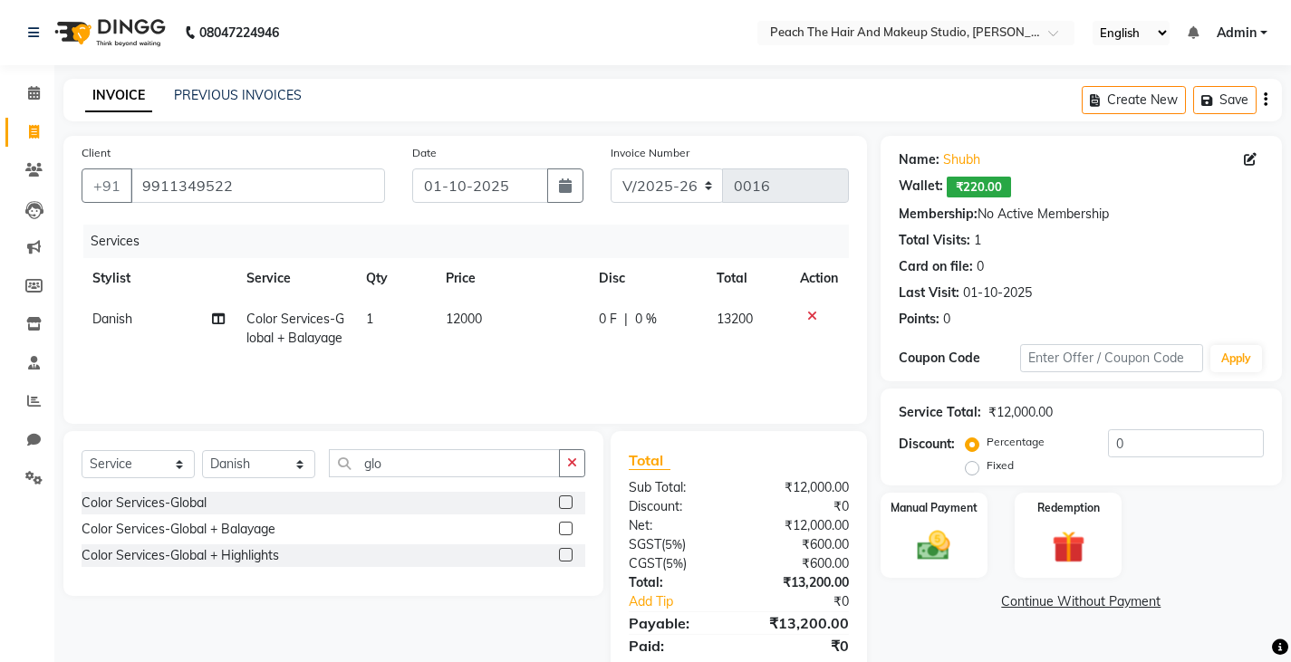
click at [512, 313] on td "12000" at bounding box center [511, 329] width 153 height 60
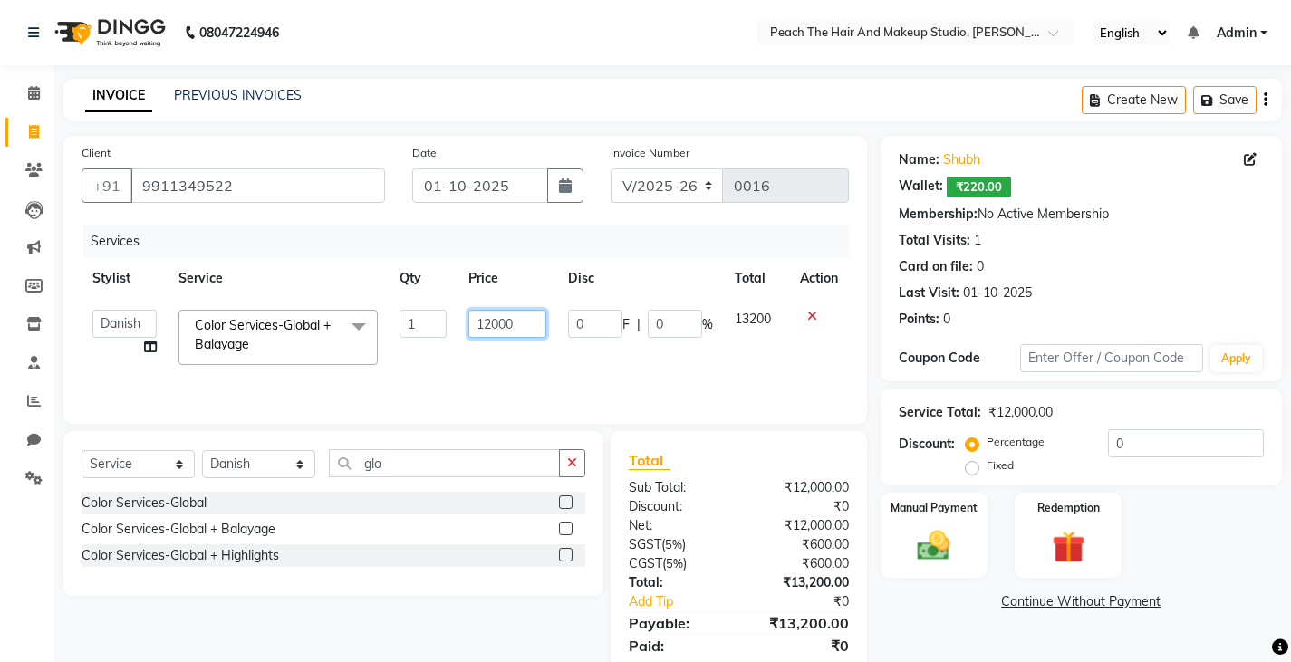
click at [526, 324] on input "12000" at bounding box center [506, 324] width 77 height 28
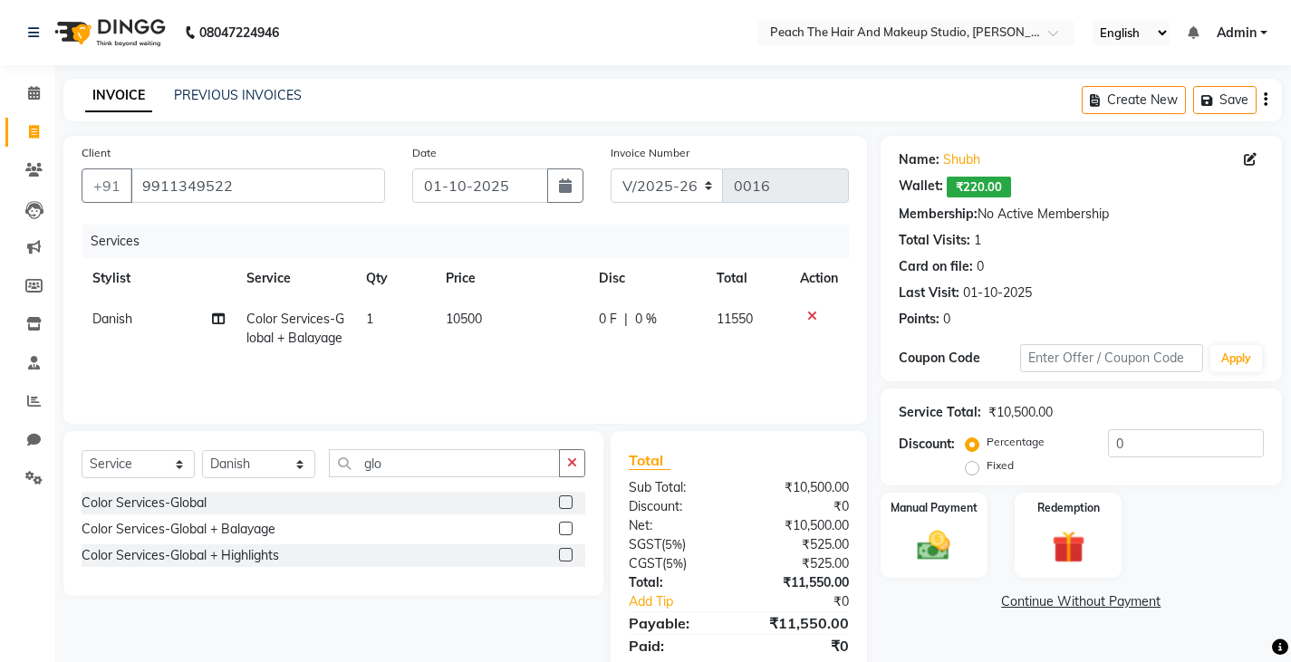
click at [892, 607] on link "Continue Without Payment" at bounding box center [1081, 601] width 394 height 19
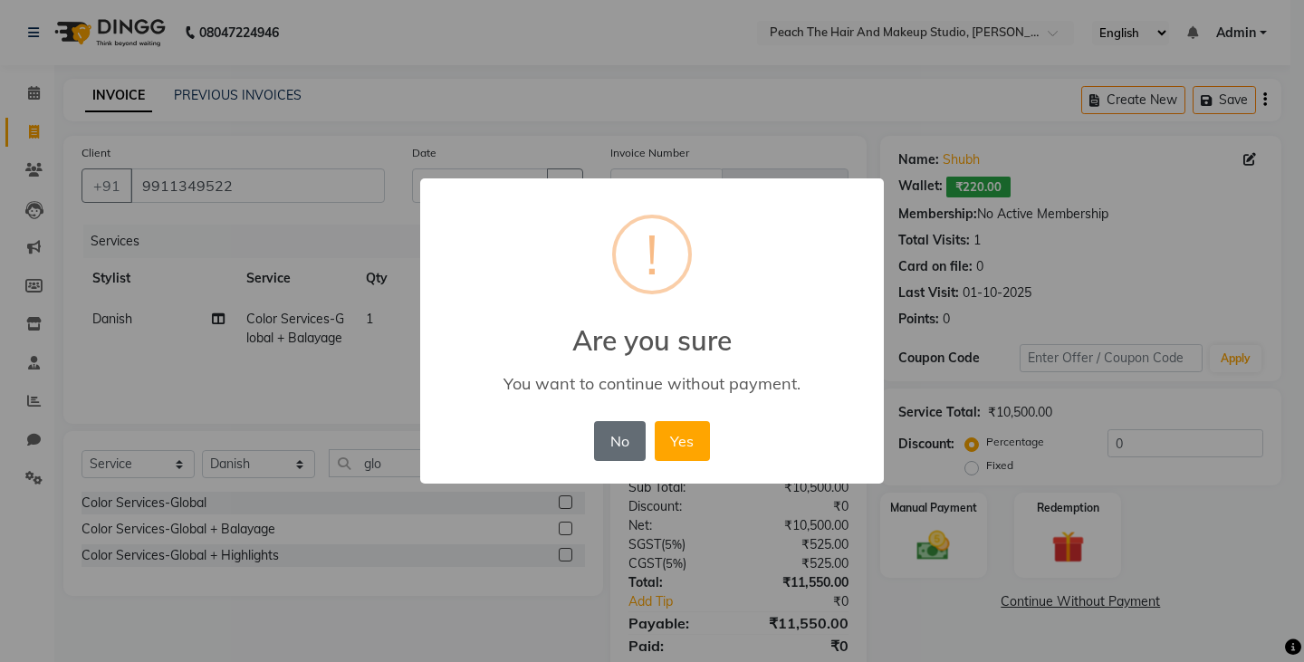
click at [618, 442] on button "No" at bounding box center [619, 441] width 51 height 40
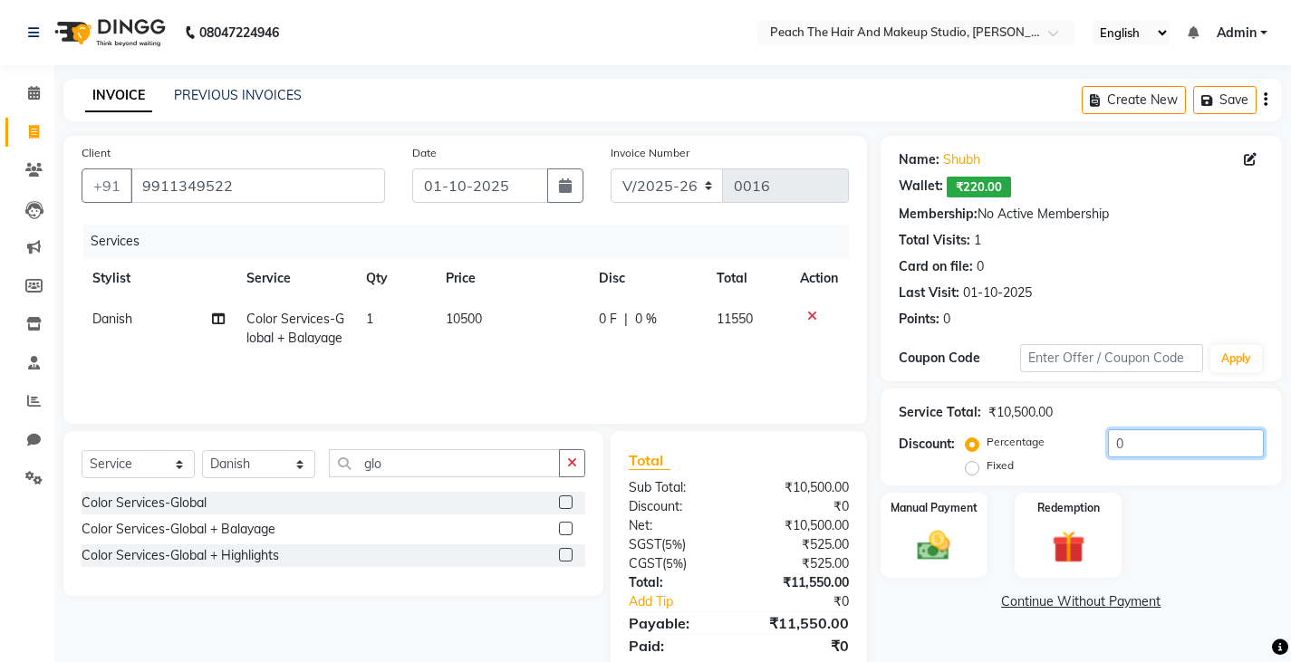
click at [1151, 445] on input "0" at bounding box center [1186, 443] width 156 height 28
click at [964, 467] on div "Discount: Percentage Fixed" at bounding box center [1081, 453] width 365 height 49
click at [986, 467] on label "Fixed" at bounding box center [999, 465] width 27 height 16
click at [971, 467] on input "Fixed" at bounding box center [975, 465] width 13 height 13
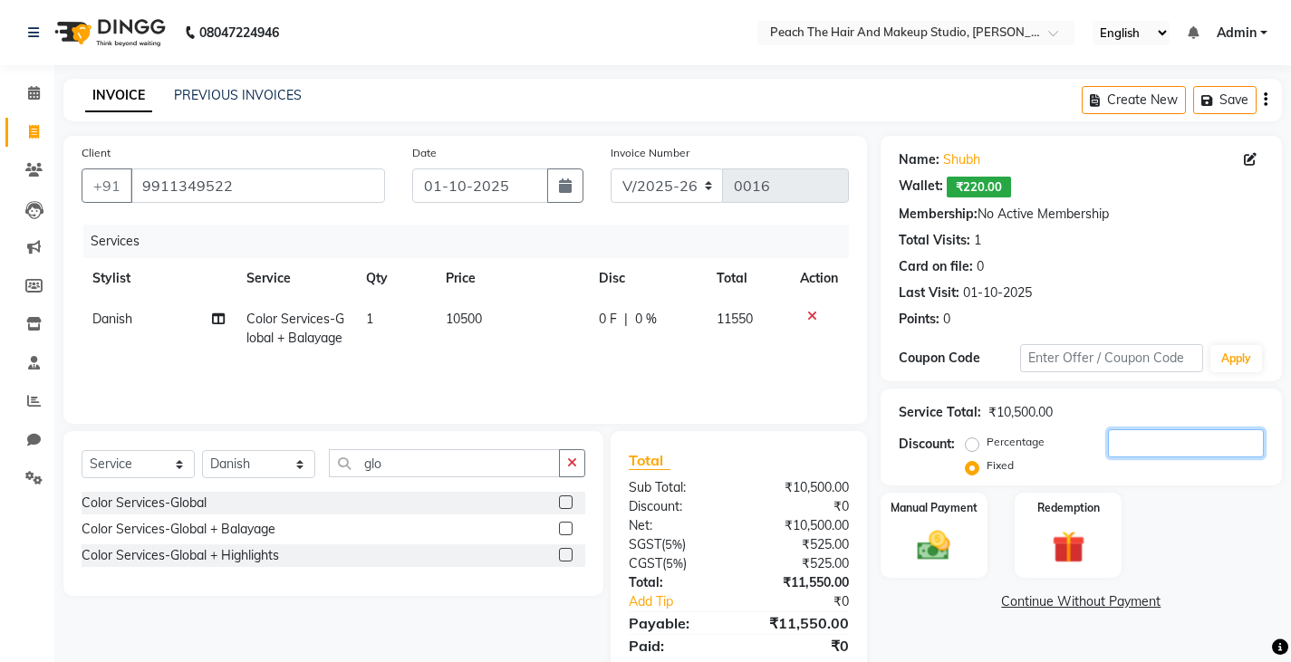
click at [1145, 441] on input "number" at bounding box center [1186, 443] width 156 height 28
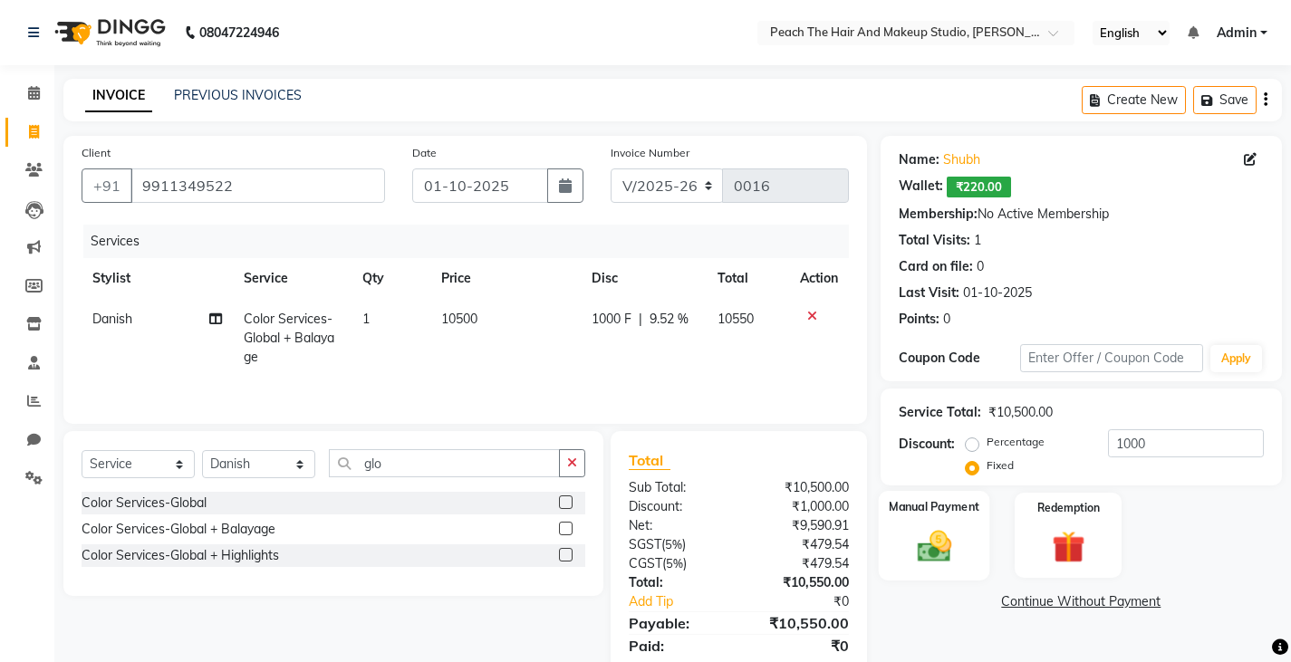
click at [938, 548] on img at bounding box center [933, 545] width 55 height 39
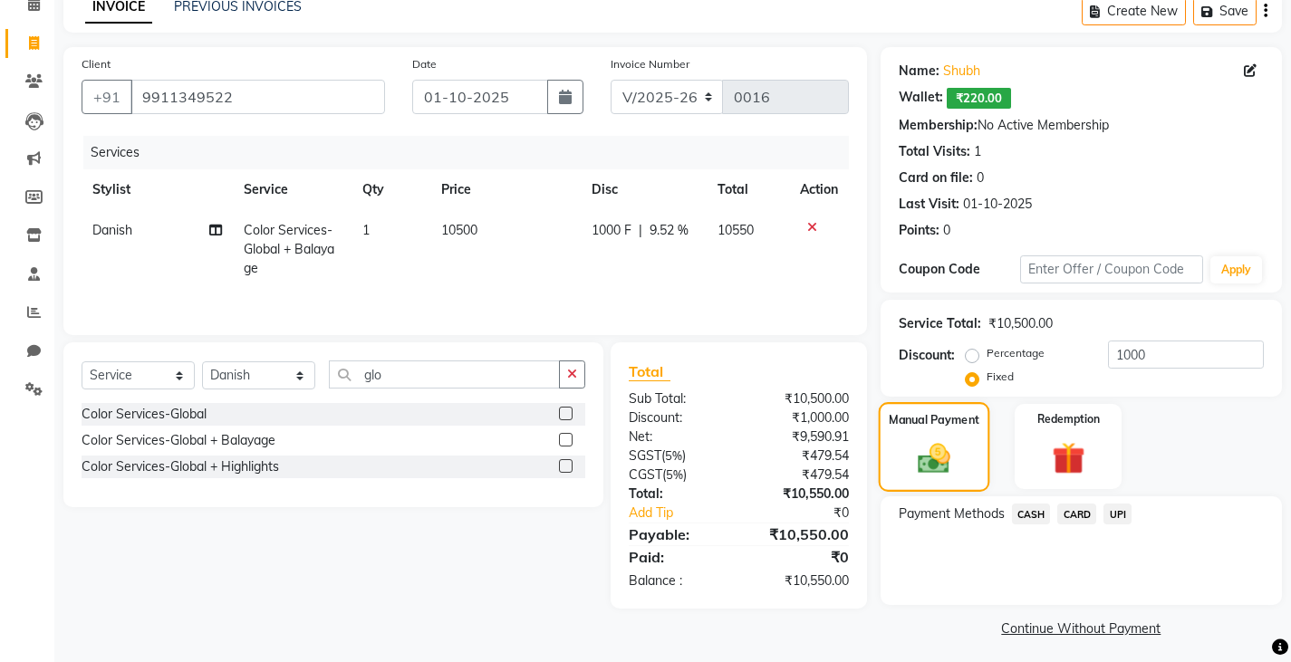
scroll to position [96, 0]
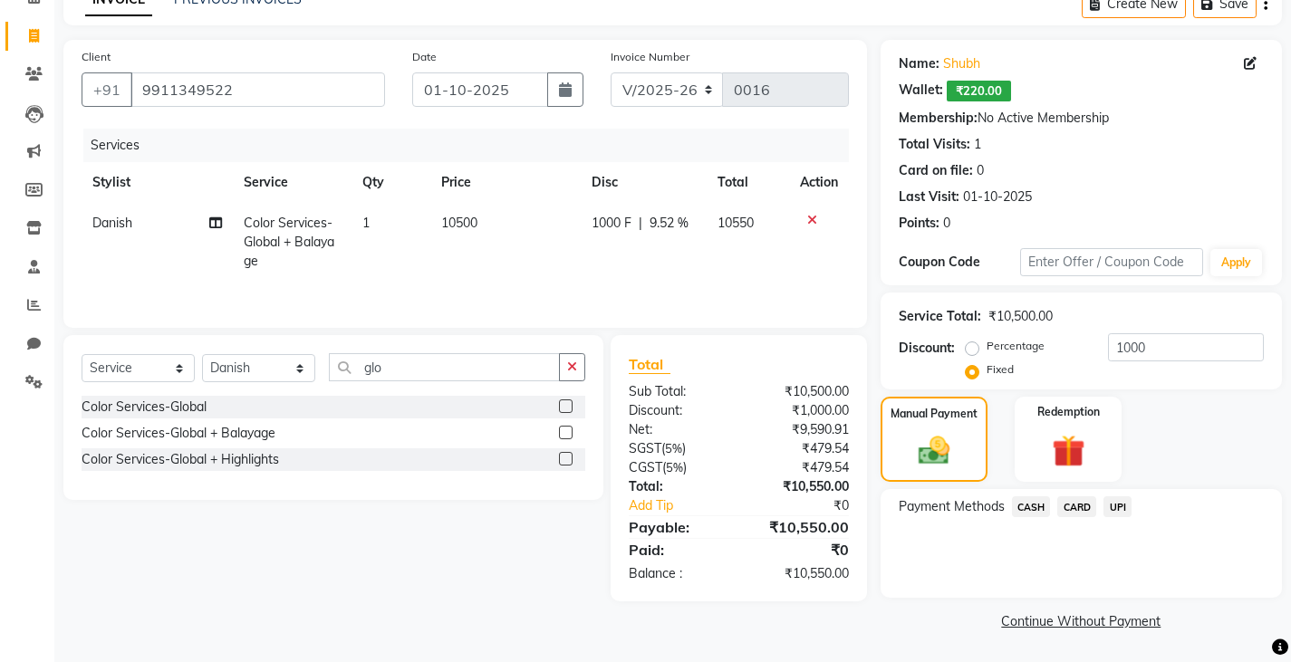
click at [1123, 513] on span "UPI" at bounding box center [1117, 506] width 28 height 21
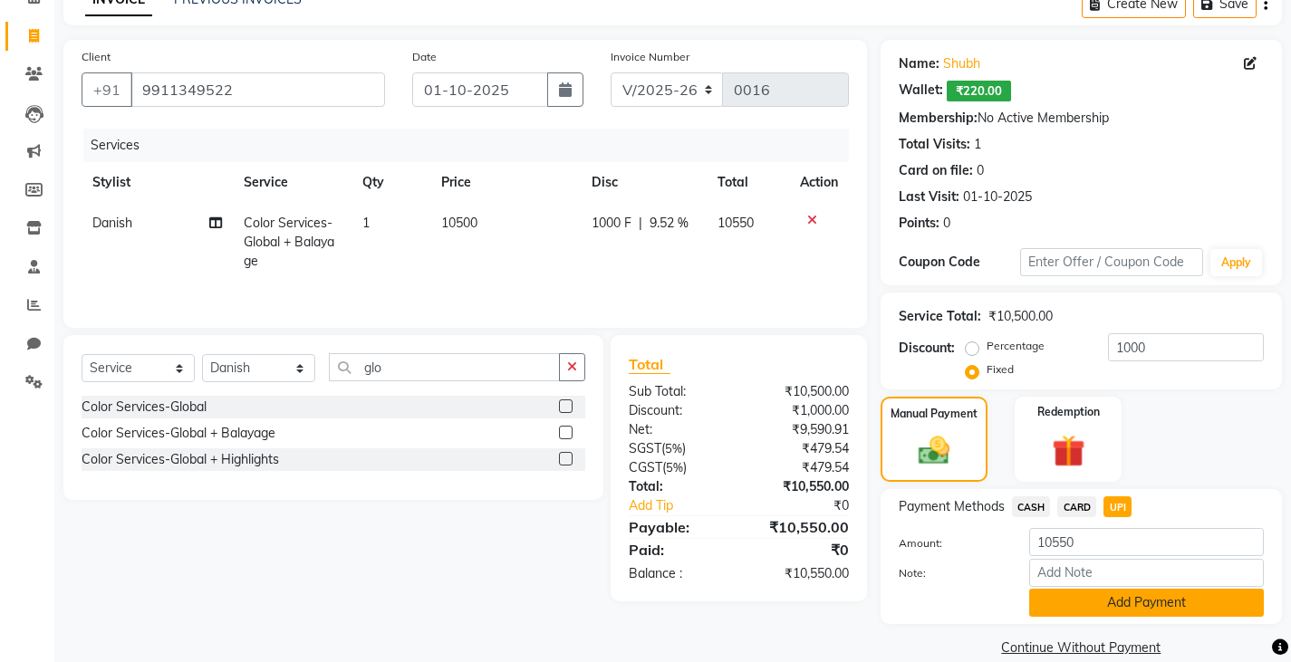
click at [1061, 595] on button "Add Payment" at bounding box center [1146, 603] width 235 height 28
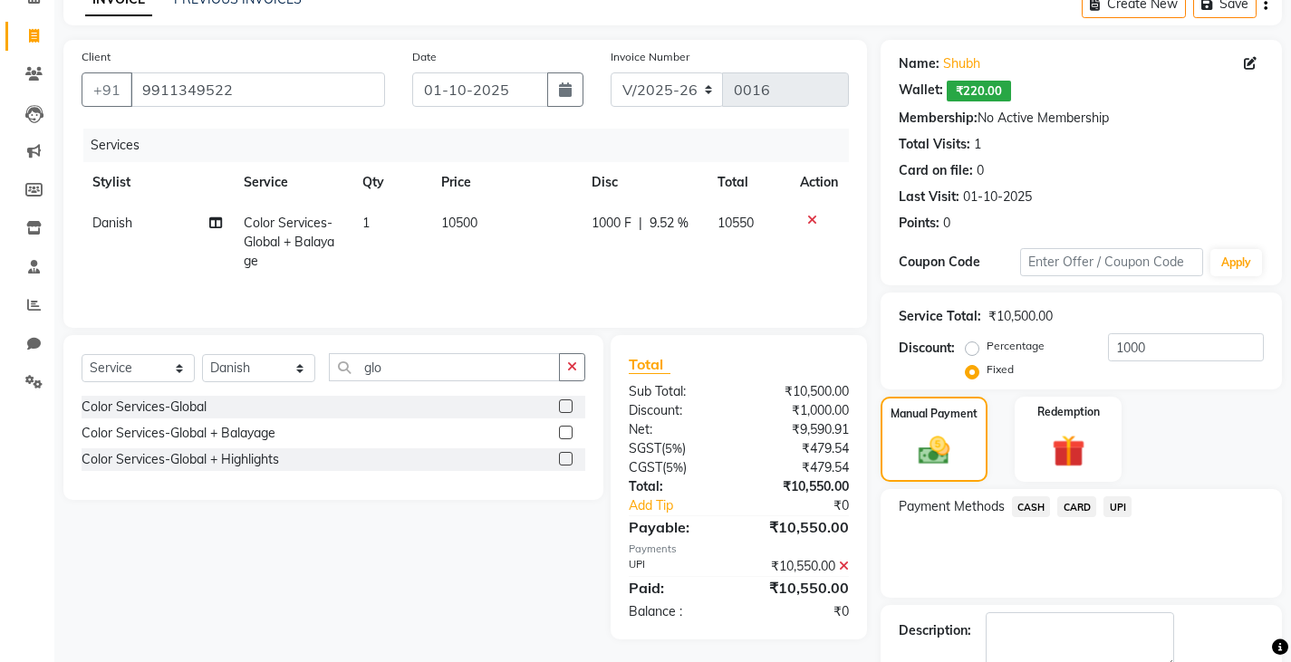
click at [1061, 595] on div "Payment Methods CASH CARD UPI" at bounding box center [1080, 543] width 401 height 109
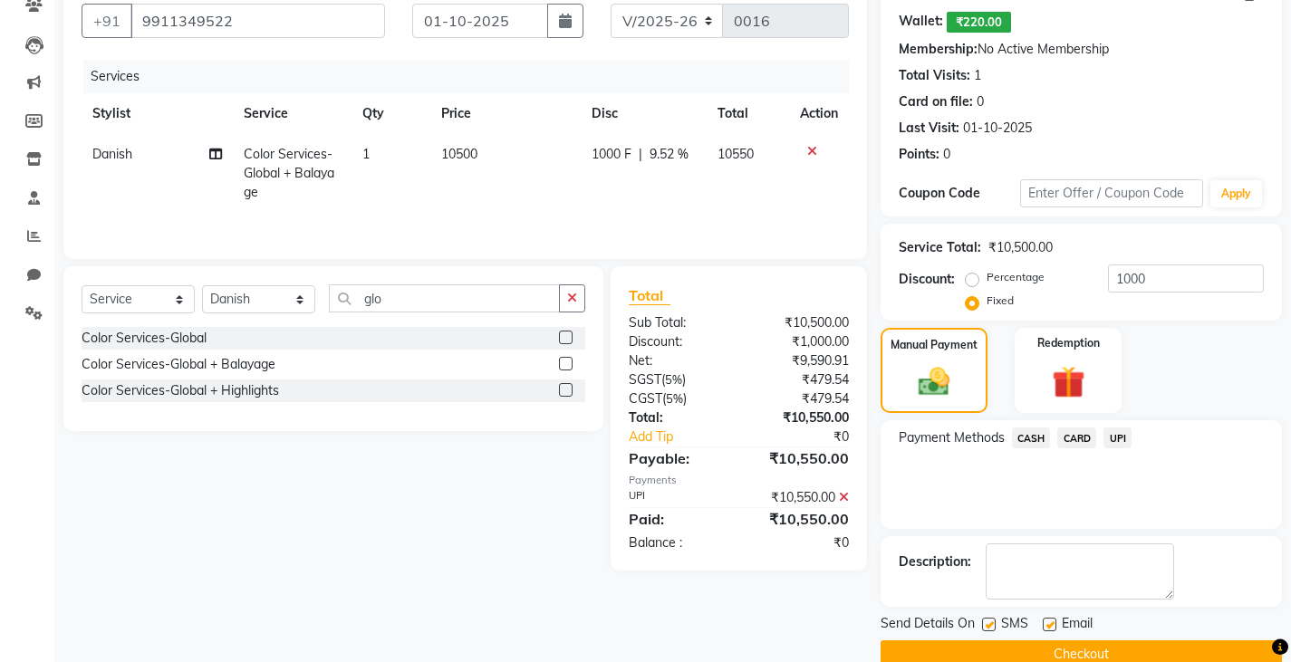
scroll to position [198, 0]
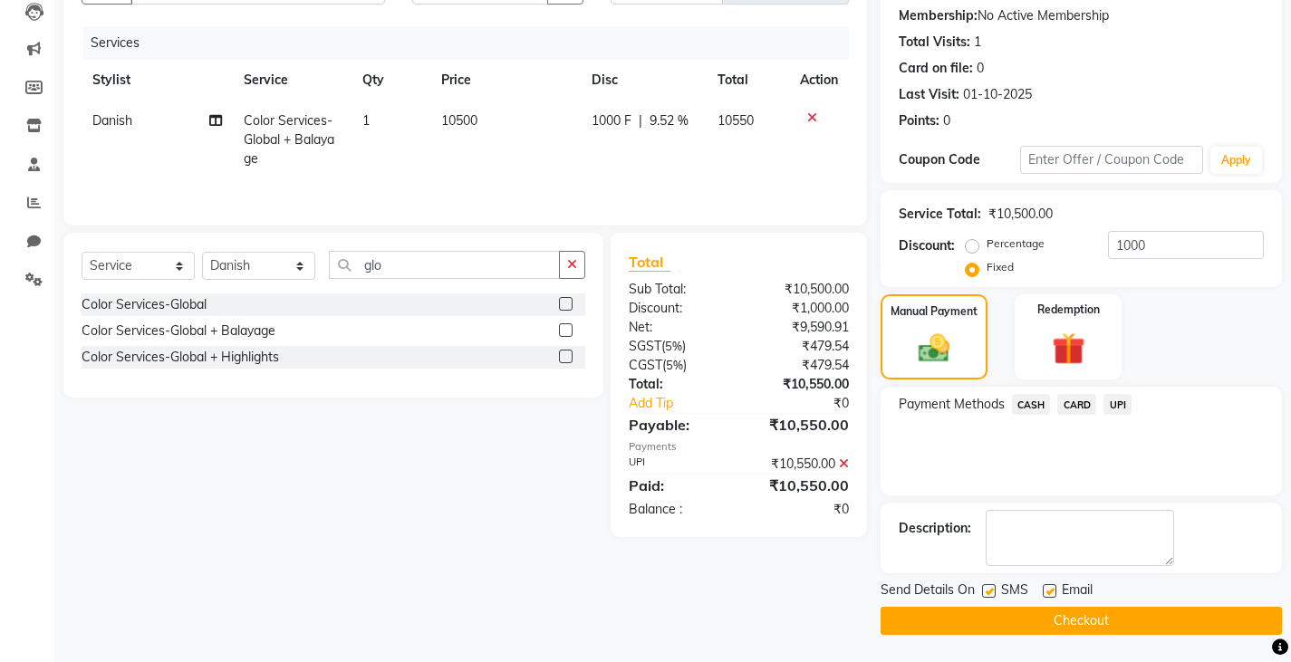
click at [986, 590] on label at bounding box center [989, 591] width 14 height 14
click at [986, 590] on input "checkbox" at bounding box center [988, 592] width 12 height 12
click at [948, 630] on button "Checkout" at bounding box center [1080, 621] width 401 height 28
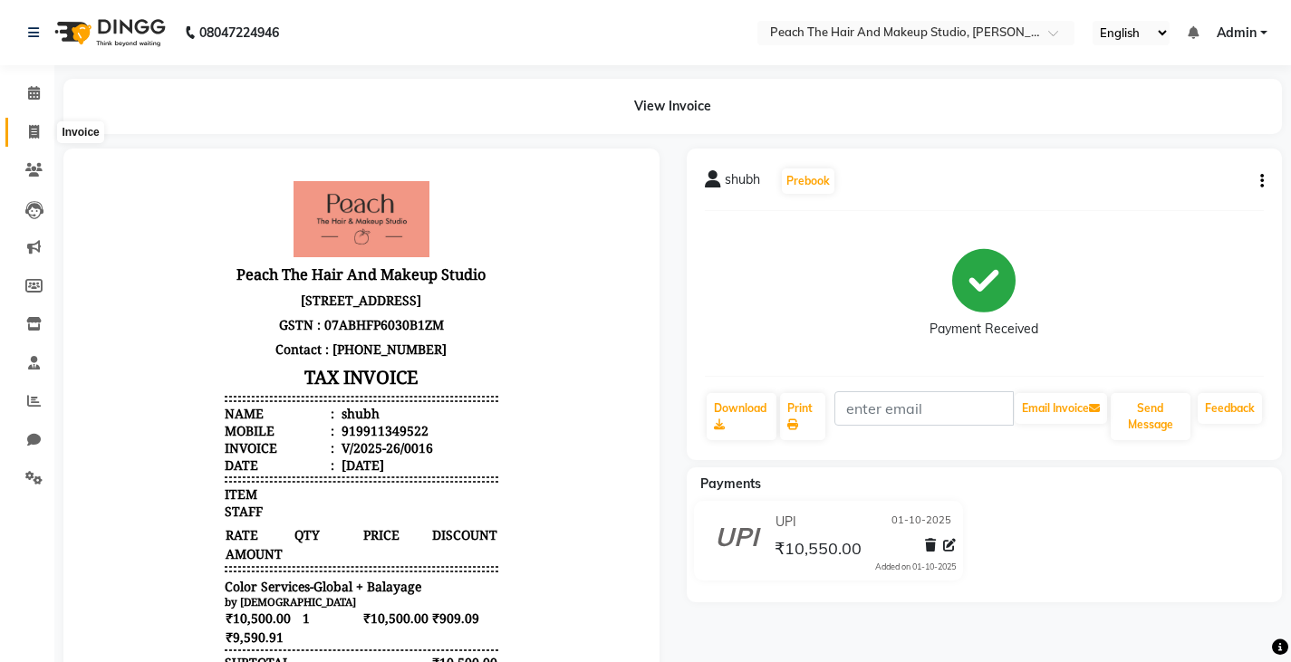
click at [28, 128] on span at bounding box center [34, 132] width 32 height 21
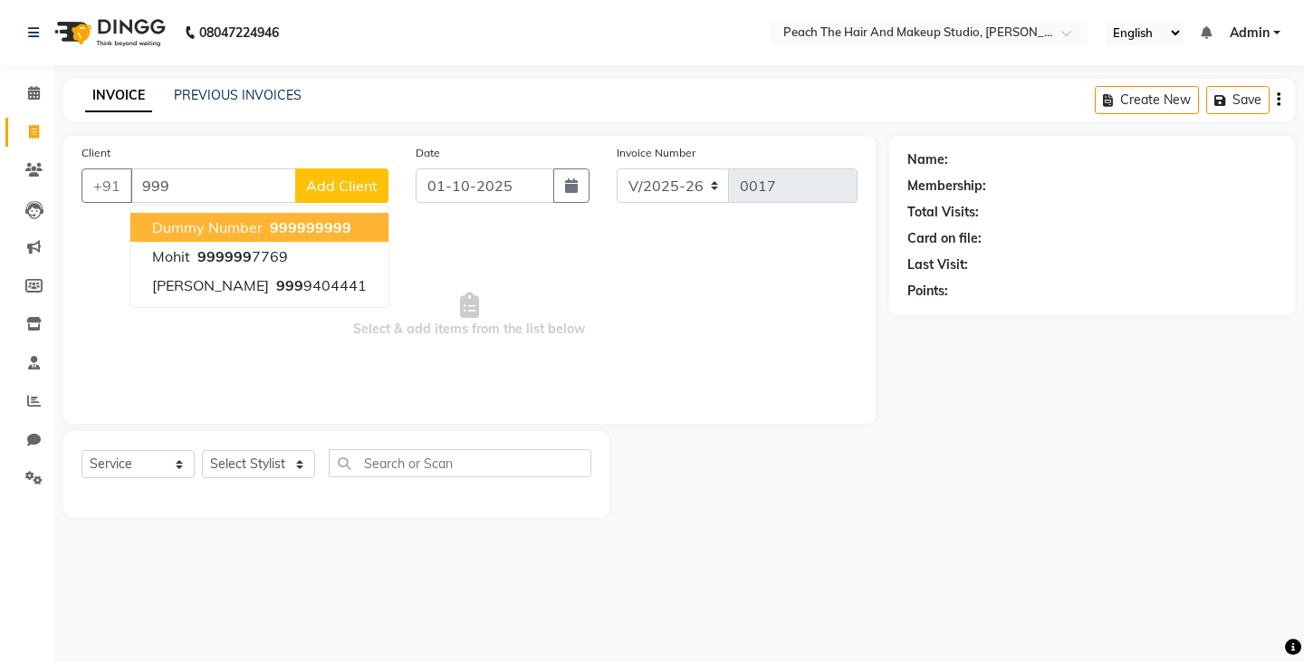
click at [175, 220] on span "dummy number" at bounding box center [207, 227] width 111 height 18
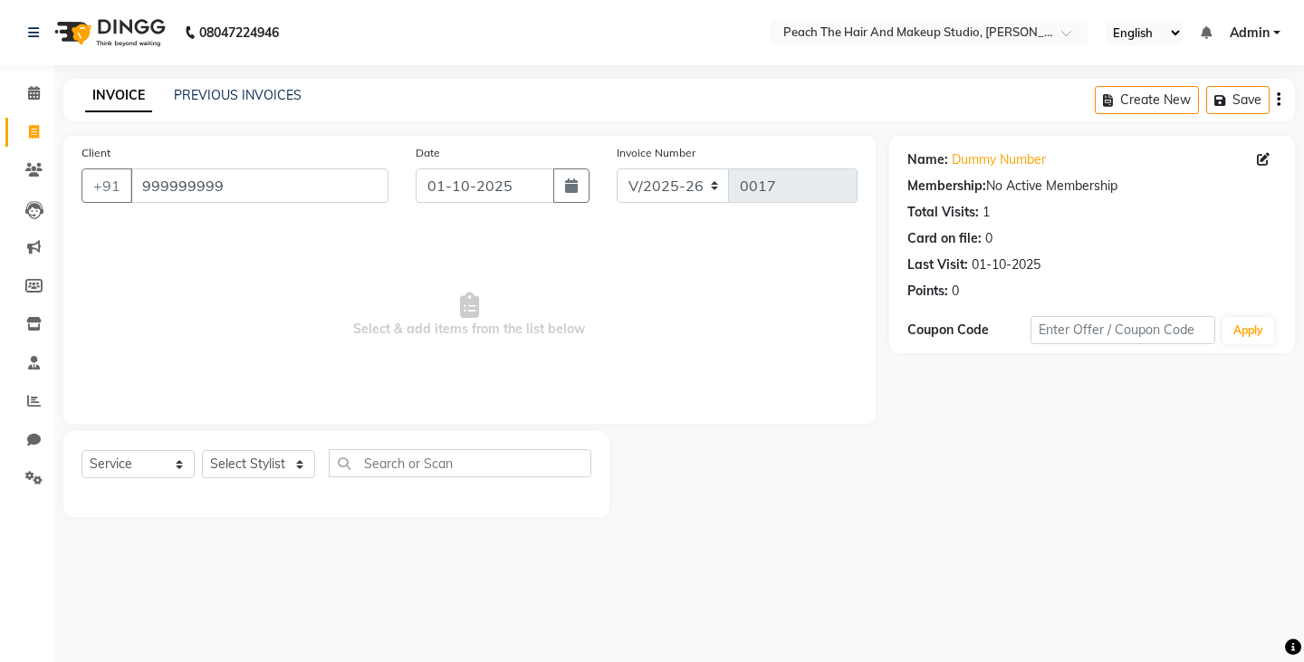
click at [229, 483] on div "Select Service Product Membership Package Voucher Prepaid Gift Card Select Styl…" at bounding box center [337, 470] width 510 height 43
click at [229, 454] on select "Select Stylist Ankit [PERSON_NAME] Danish Karan Krishna [PERSON_NAME] [PERSON_N…" at bounding box center [258, 464] width 113 height 28
click at [202, 450] on select "Select Stylist Ankit [PERSON_NAME] Danish Karan Krishna [PERSON_NAME] [PERSON_N…" at bounding box center [258, 464] width 113 height 28
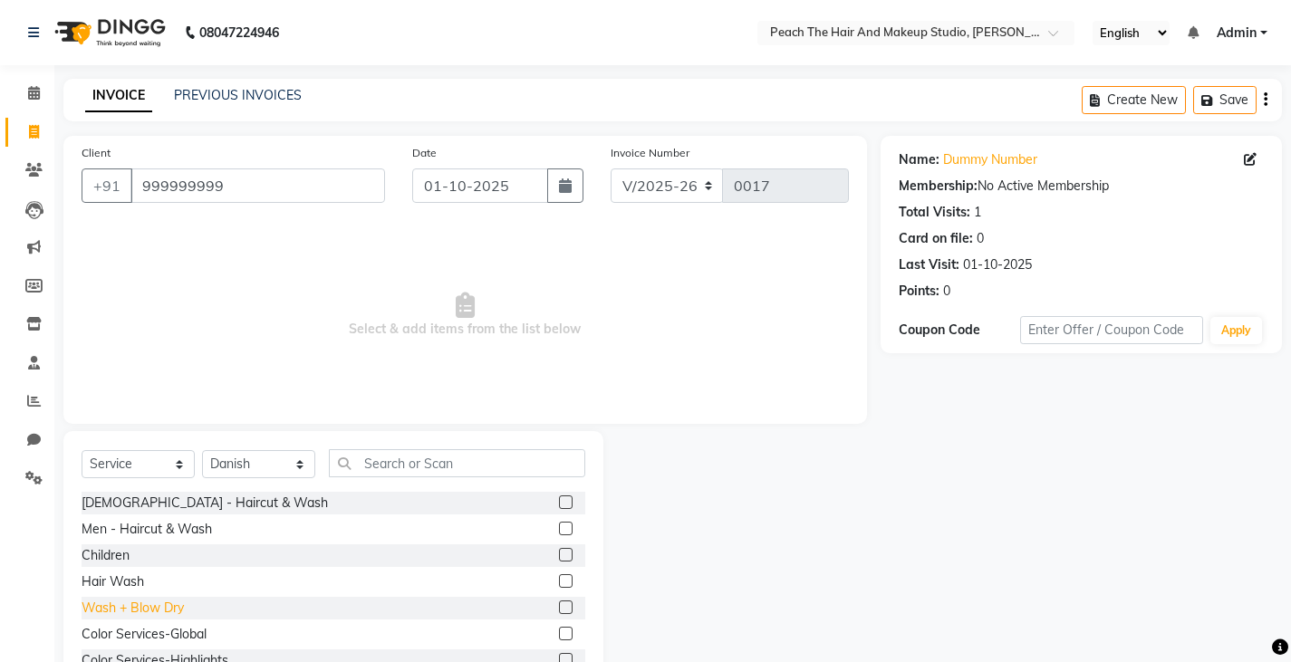
click at [161, 611] on div "Wash + Blow Dry" at bounding box center [133, 608] width 102 height 19
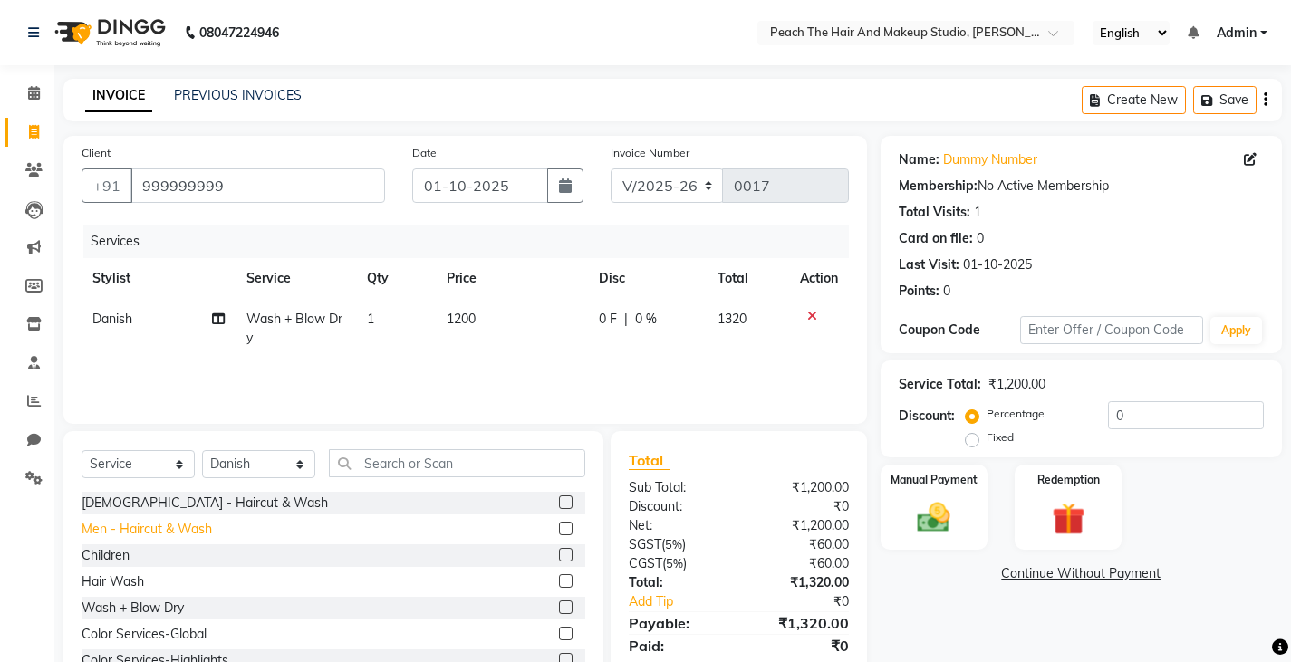
click at [152, 522] on div "Men - Haircut & Wash" at bounding box center [147, 529] width 130 height 19
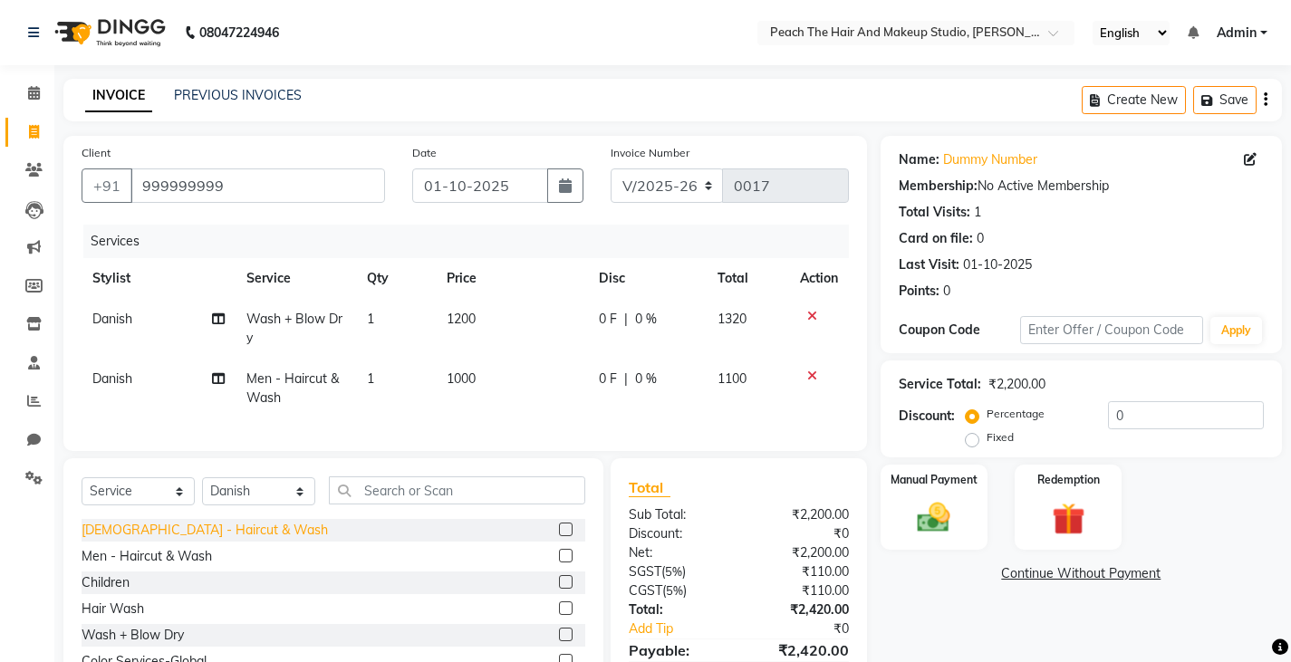
click at [152, 540] on div "[DEMOGRAPHIC_DATA] - Haircut & Wash" at bounding box center [205, 530] width 246 height 19
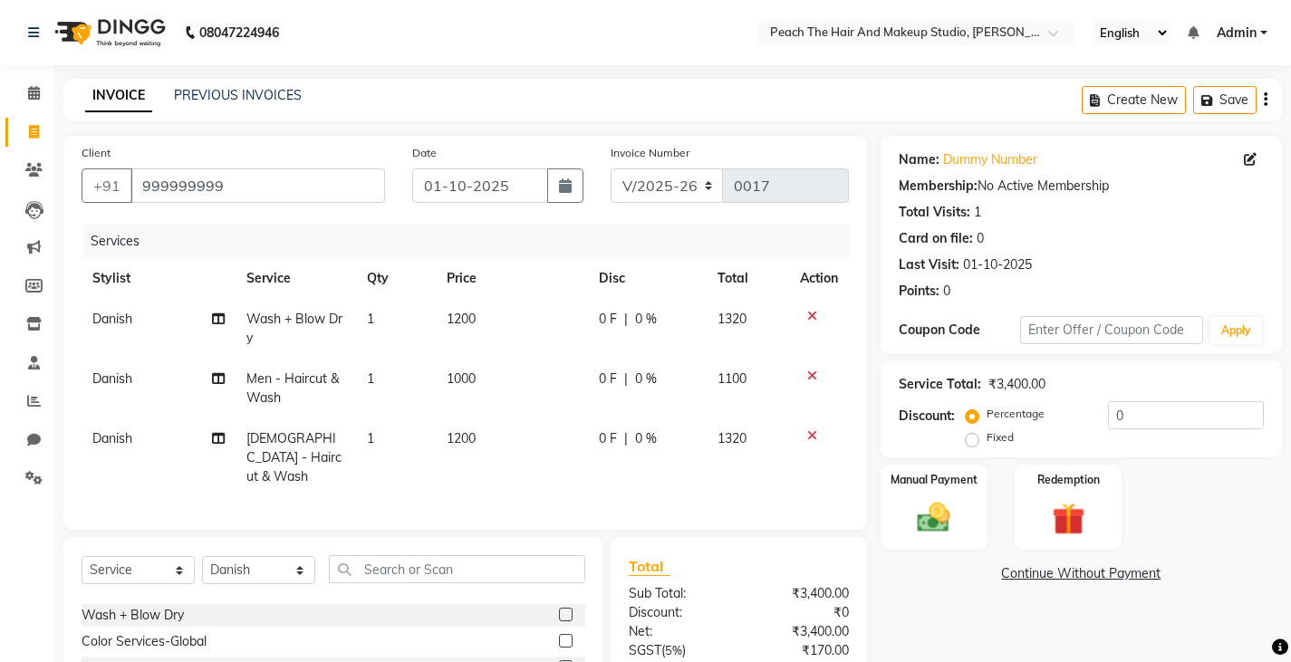
scroll to position [145, 0]
click at [422, 518] on div "Client [PHONE_NUMBER] Date [DATE] Invoice Number V/2025 V/[PHONE_NUMBER] Servic…" at bounding box center [464, 333] width 803 height 394
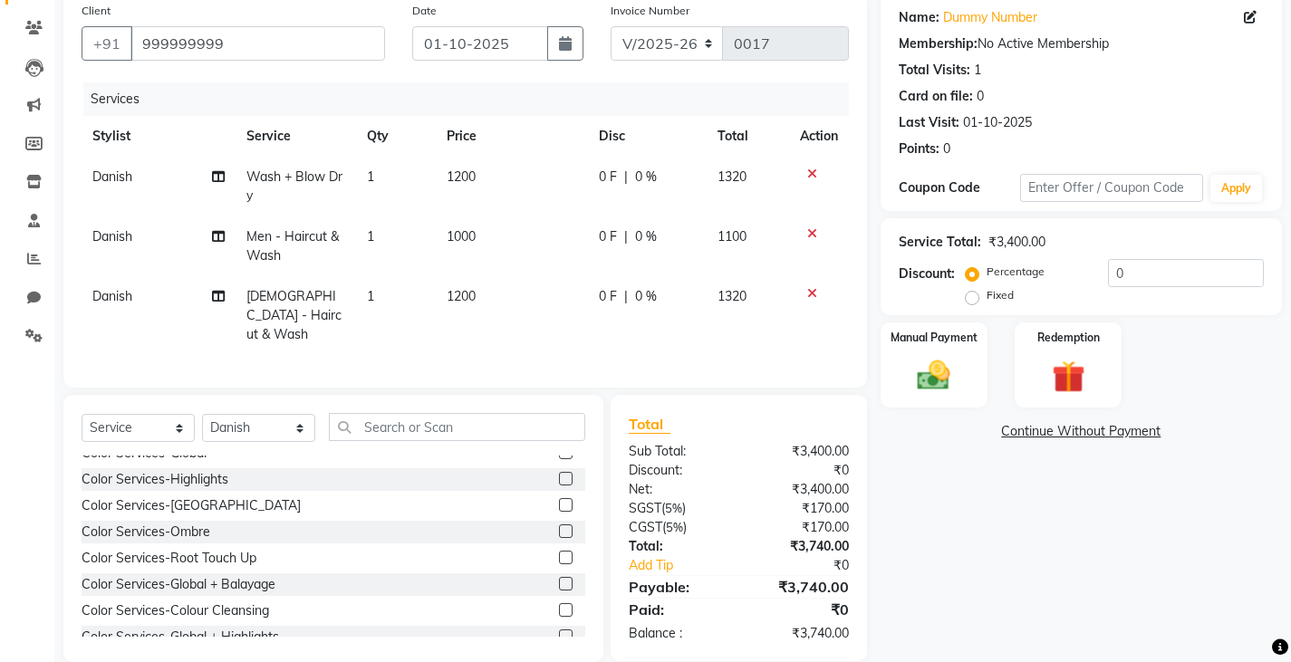
scroll to position [164, 0]
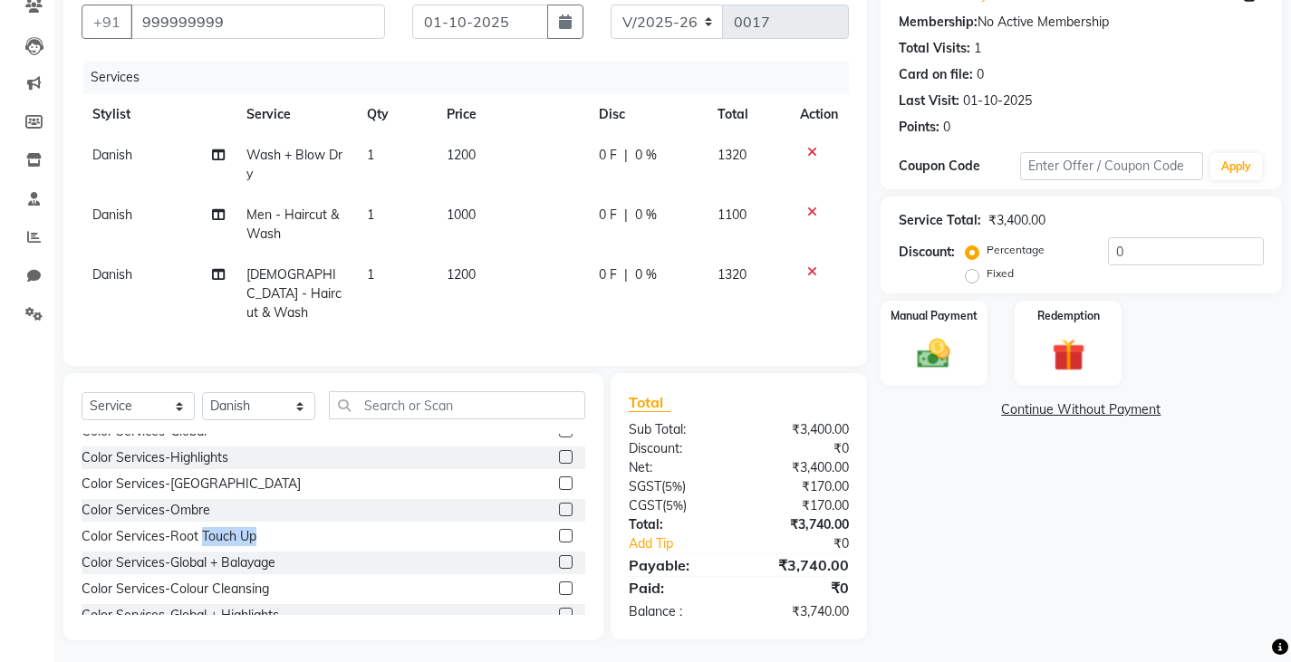
drag, startPoint x: 422, startPoint y: 518, endPoint x: 200, endPoint y: 521, distance: 221.9
click at [200, 521] on div "[DEMOGRAPHIC_DATA] - Haircut & Wash Men - Haircut & Wash Children Hair Wash Was…" at bounding box center [334, 524] width 504 height 181
click at [200, 525] on div "Color Services-Root Touch Up" at bounding box center [334, 536] width 504 height 23
click at [197, 532] on div "Color Services-Root Touch Up" at bounding box center [169, 536] width 175 height 19
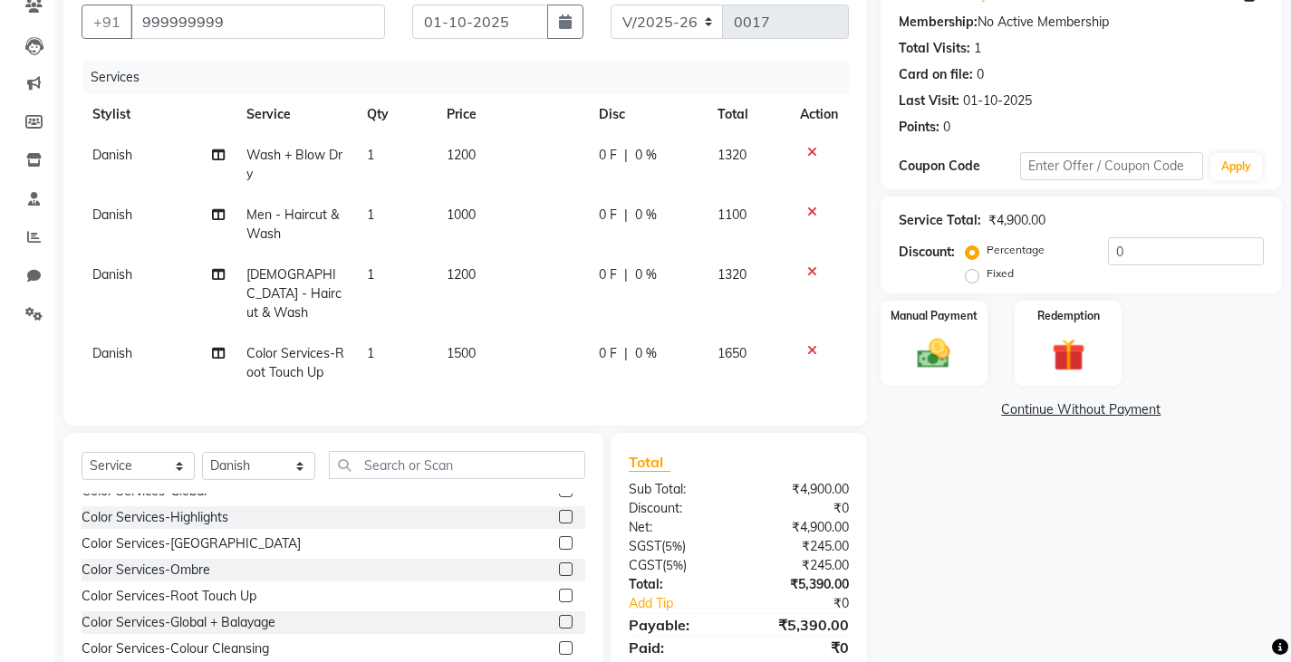
click at [814, 272] on icon at bounding box center [812, 271] width 10 height 13
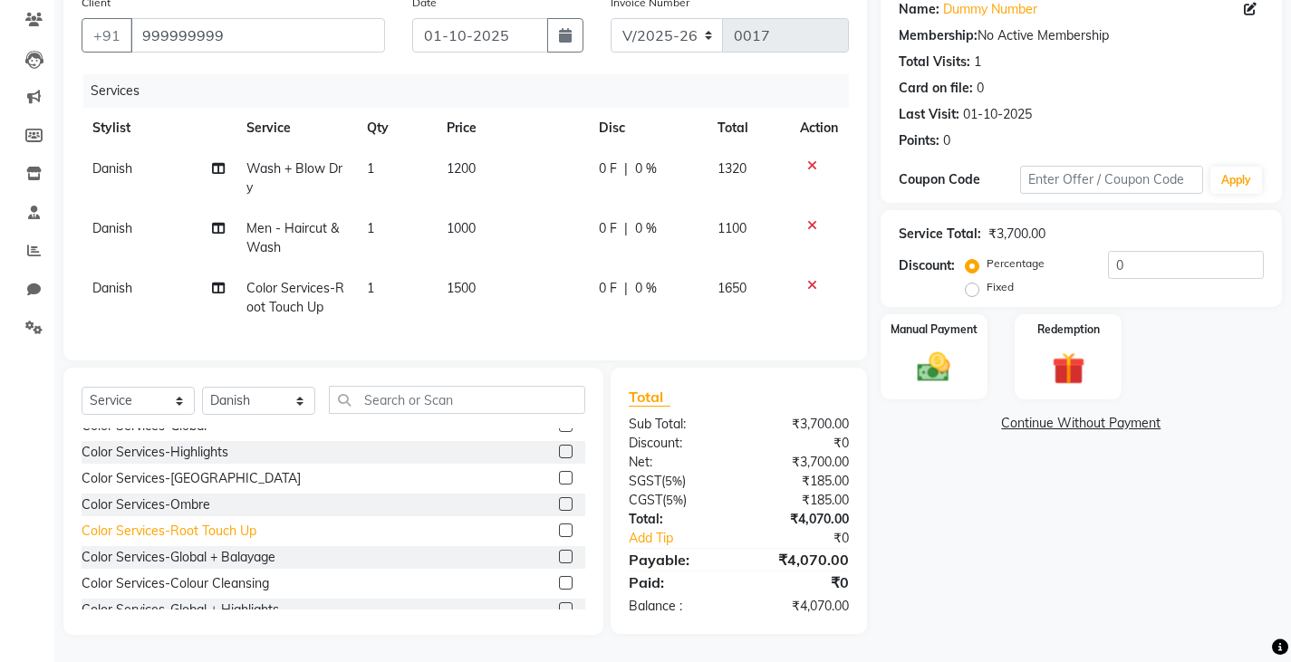
click at [246, 533] on div "Color Services-Root Touch Up" at bounding box center [169, 531] width 175 height 19
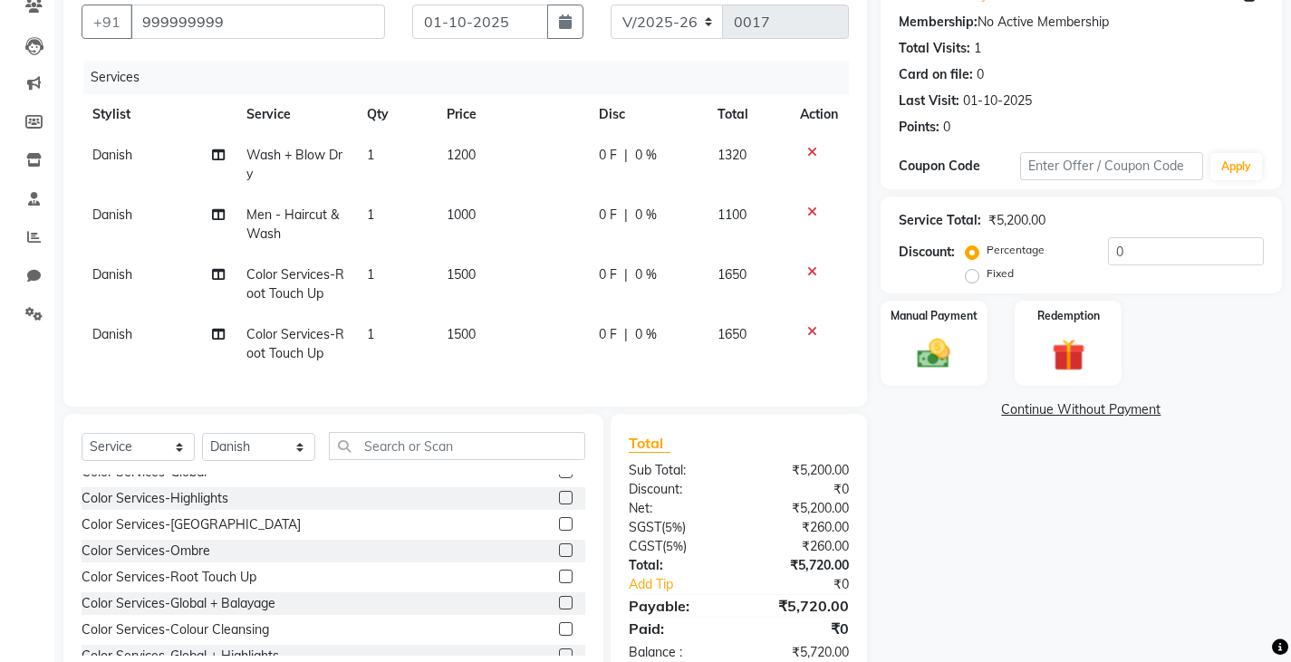
click at [986, 273] on label "Fixed" at bounding box center [999, 273] width 27 height 16
click at [969, 273] on input "Fixed" at bounding box center [975, 273] width 13 height 13
click at [1166, 260] on input "0" at bounding box center [1186, 251] width 156 height 28
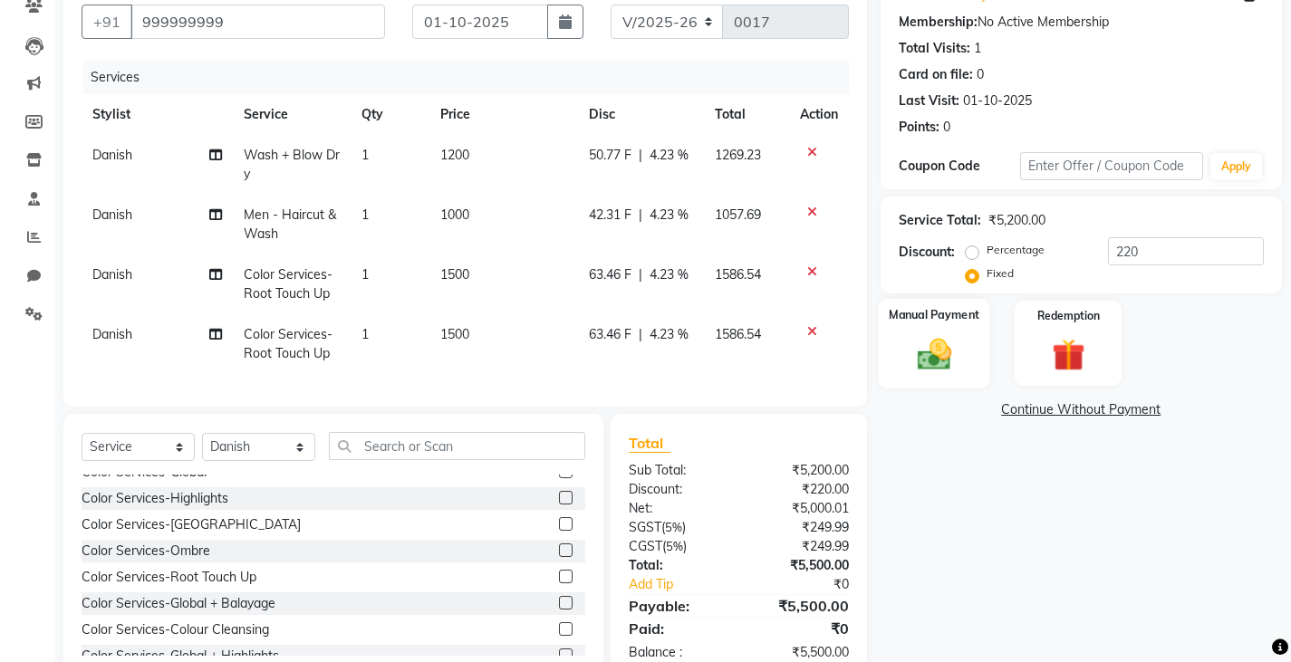
click at [950, 340] on img at bounding box center [933, 353] width 55 height 39
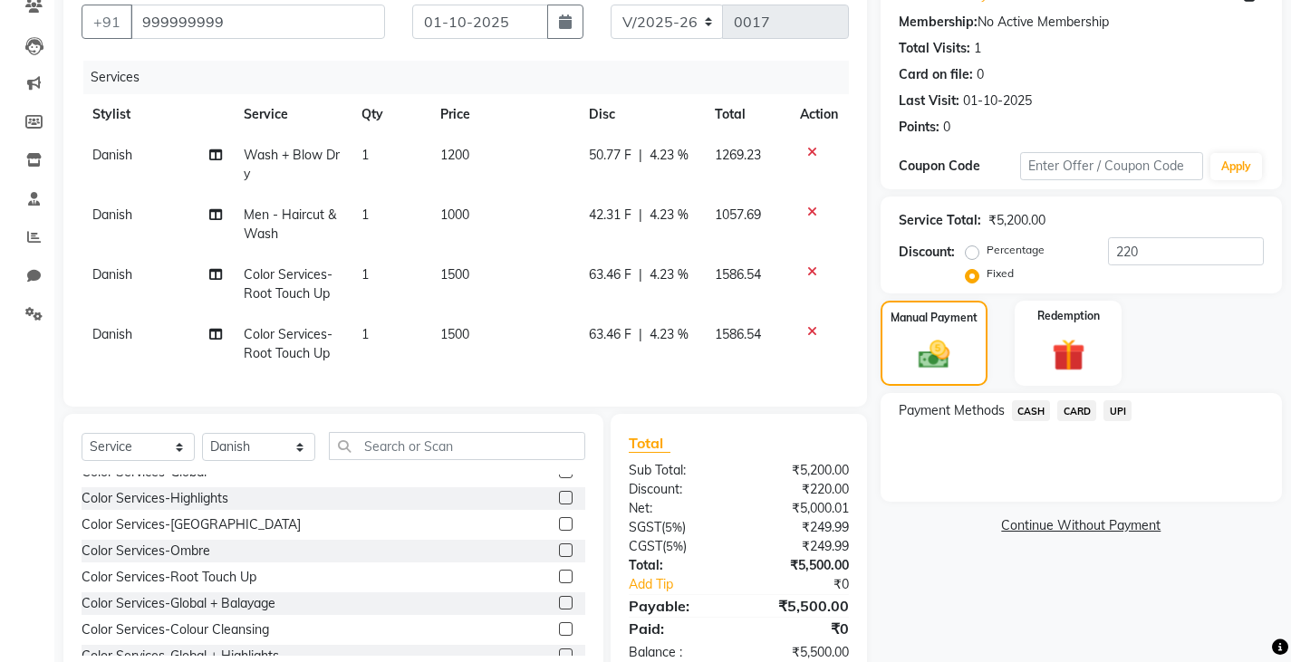
click at [1030, 401] on span "CASH" at bounding box center [1031, 410] width 39 height 21
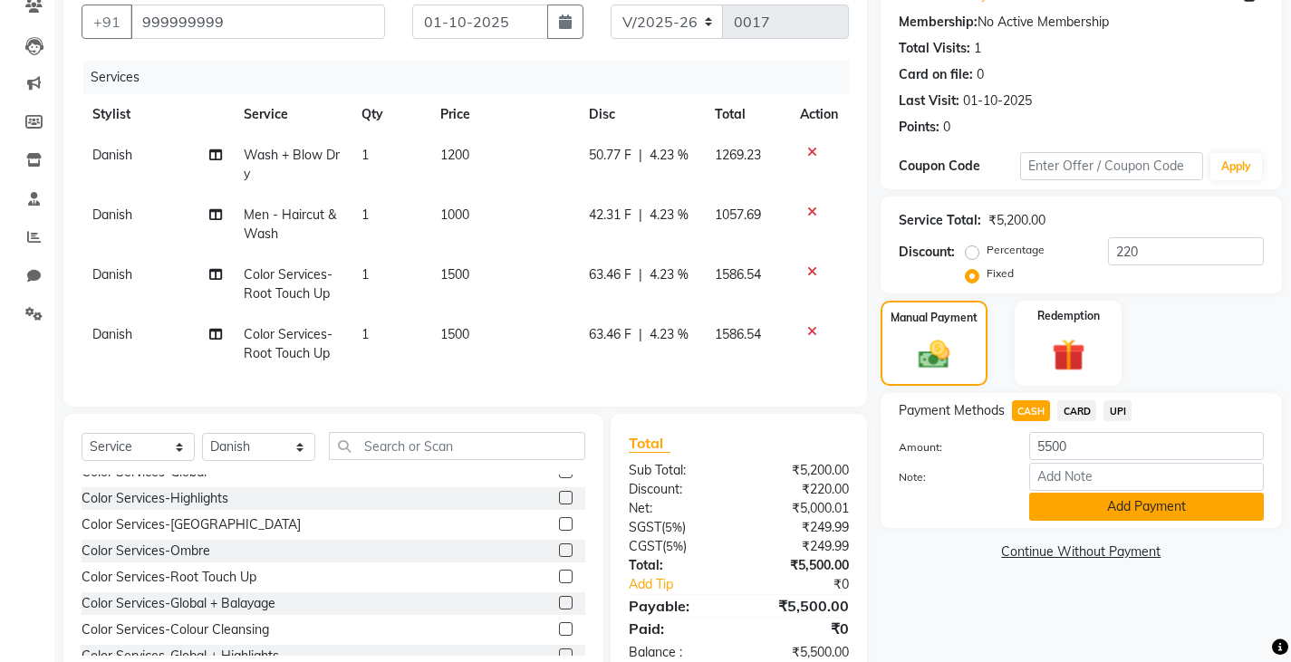
click at [1056, 501] on button "Add Payment" at bounding box center [1146, 507] width 235 height 28
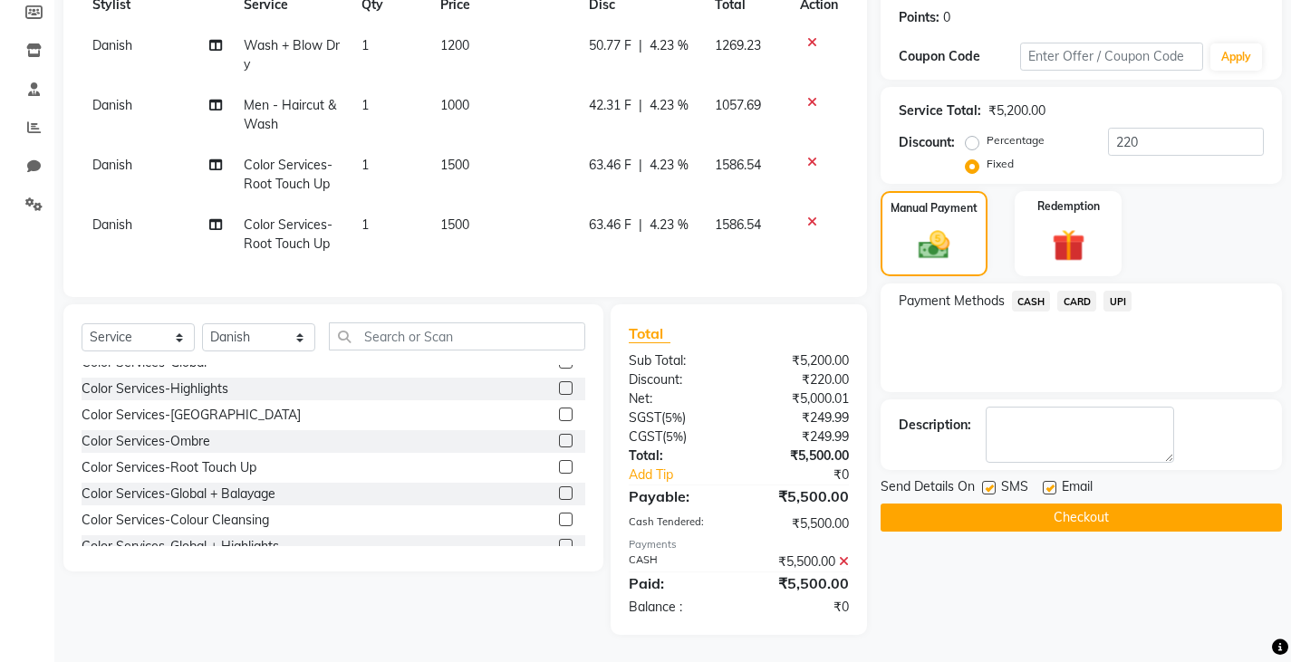
scroll to position [287, 0]
click at [992, 481] on label at bounding box center [989, 488] width 14 height 14
click at [992, 483] on input "checkbox" at bounding box center [988, 489] width 12 height 12
click at [963, 506] on button "Checkout" at bounding box center [1080, 518] width 401 height 28
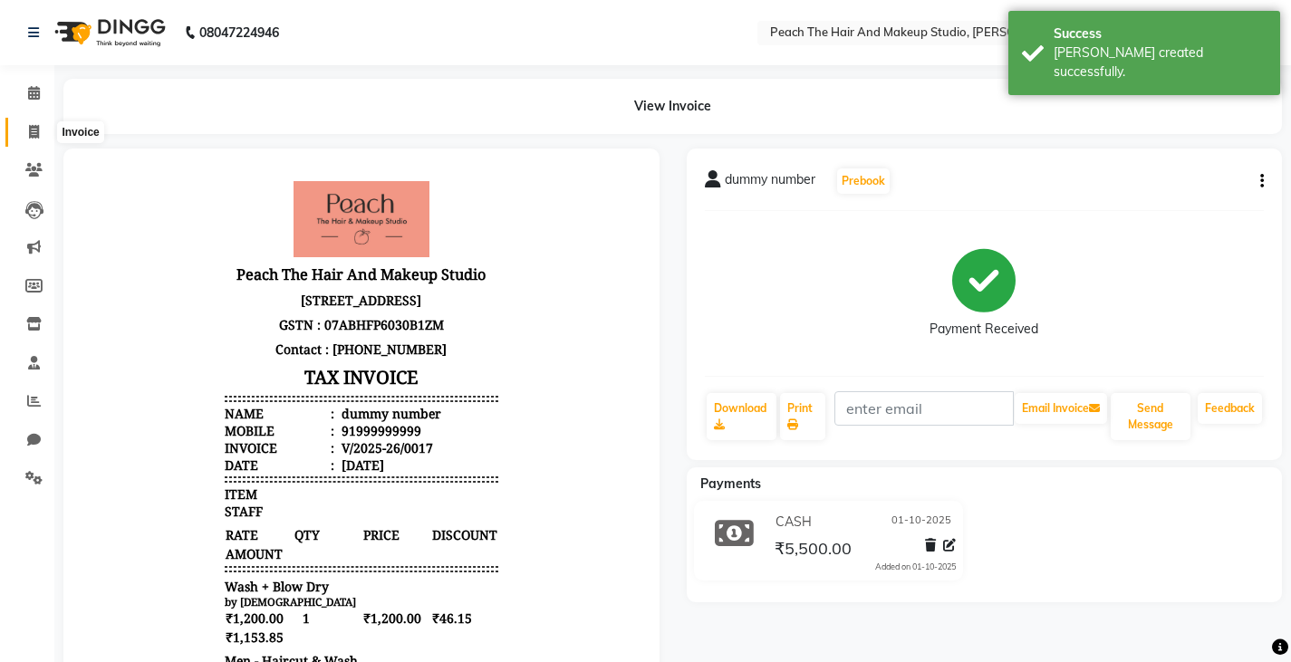
click at [34, 131] on icon at bounding box center [34, 132] width 10 height 14
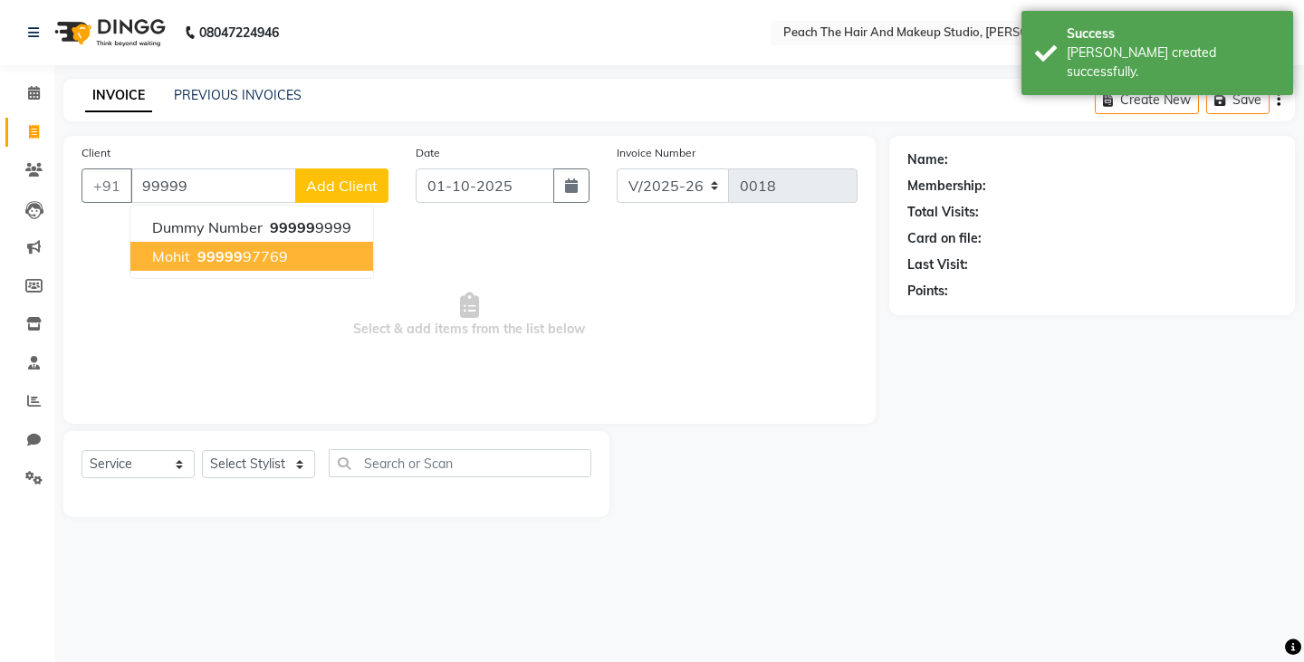
click at [156, 256] on span "mohit" at bounding box center [171, 256] width 38 height 18
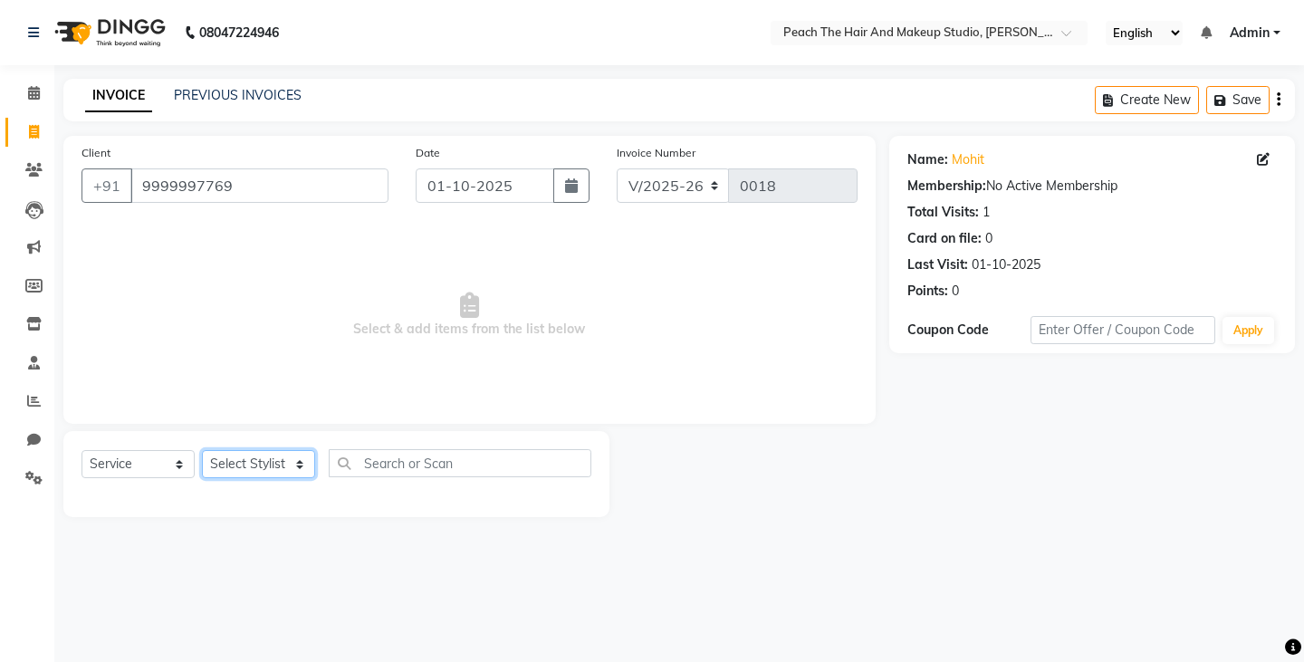
click at [246, 463] on select "Select Stylist Ankit [PERSON_NAME] Danish Karan Krishna [PERSON_NAME] [PERSON_N…" at bounding box center [258, 464] width 113 height 28
click at [202, 450] on select "Select Stylist Ankit [PERSON_NAME] Danish Karan Krishna [PERSON_NAME] [PERSON_N…" at bounding box center [258, 464] width 113 height 28
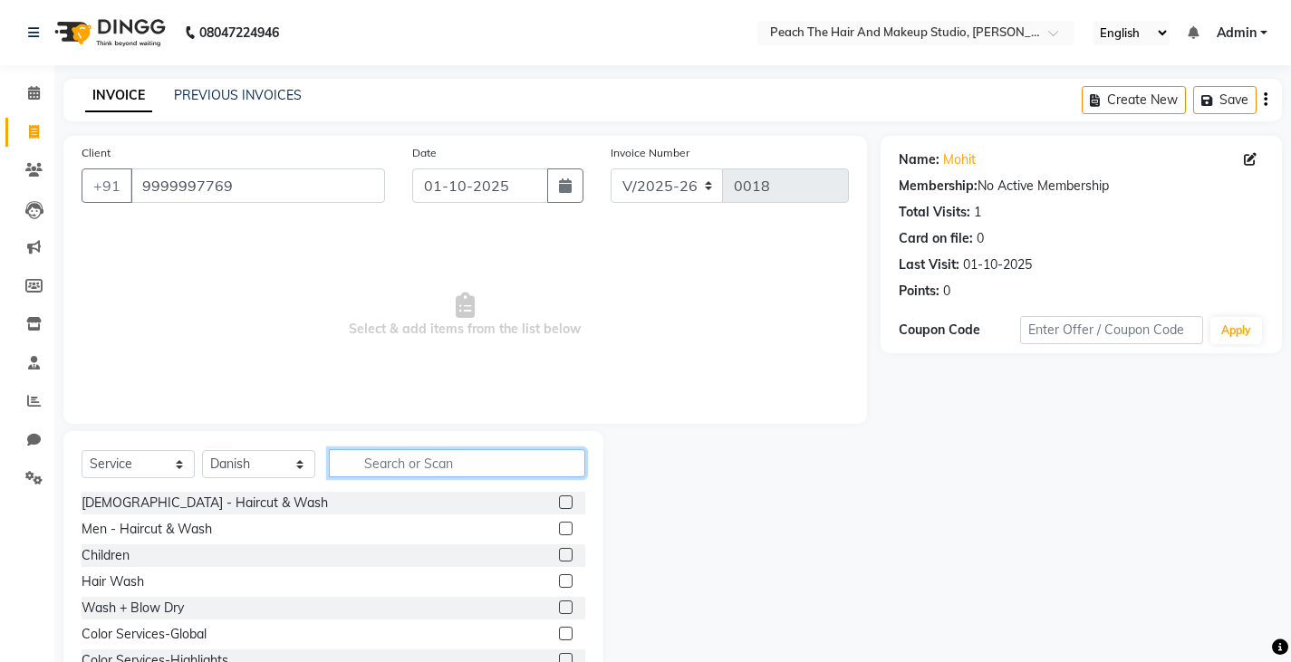
click at [382, 457] on input "text" at bounding box center [457, 463] width 256 height 28
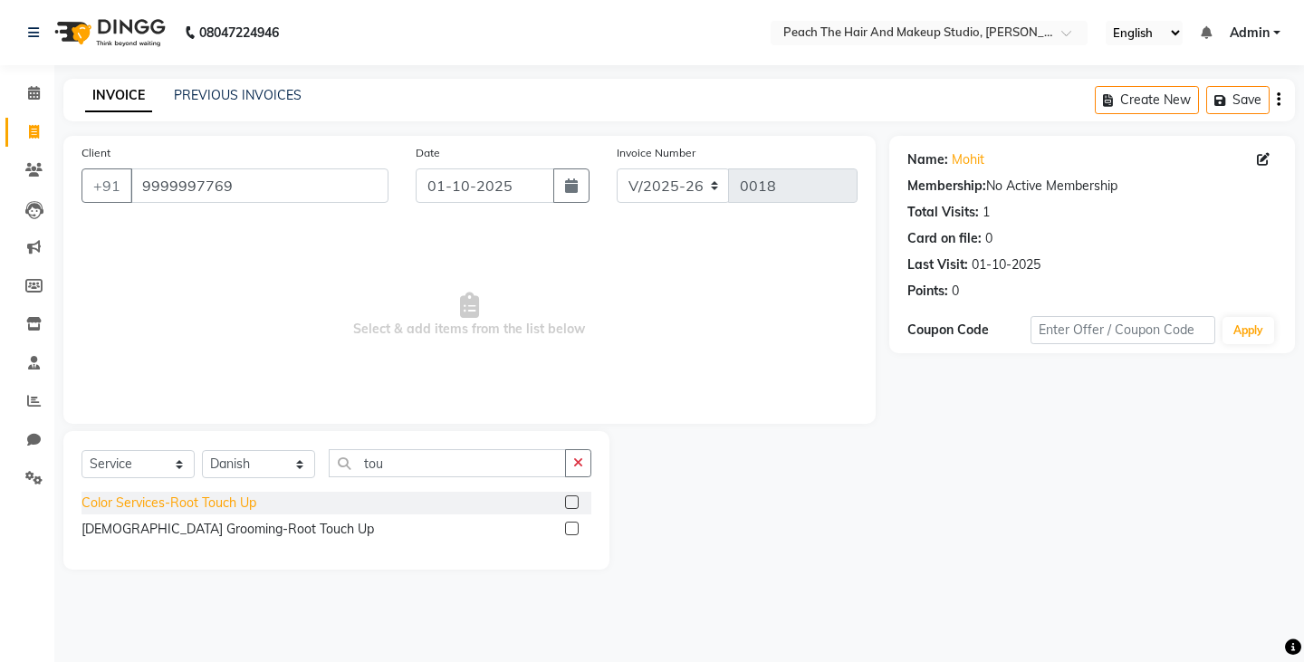
click at [146, 503] on div "Color Services-Root Touch Up" at bounding box center [169, 503] width 175 height 19
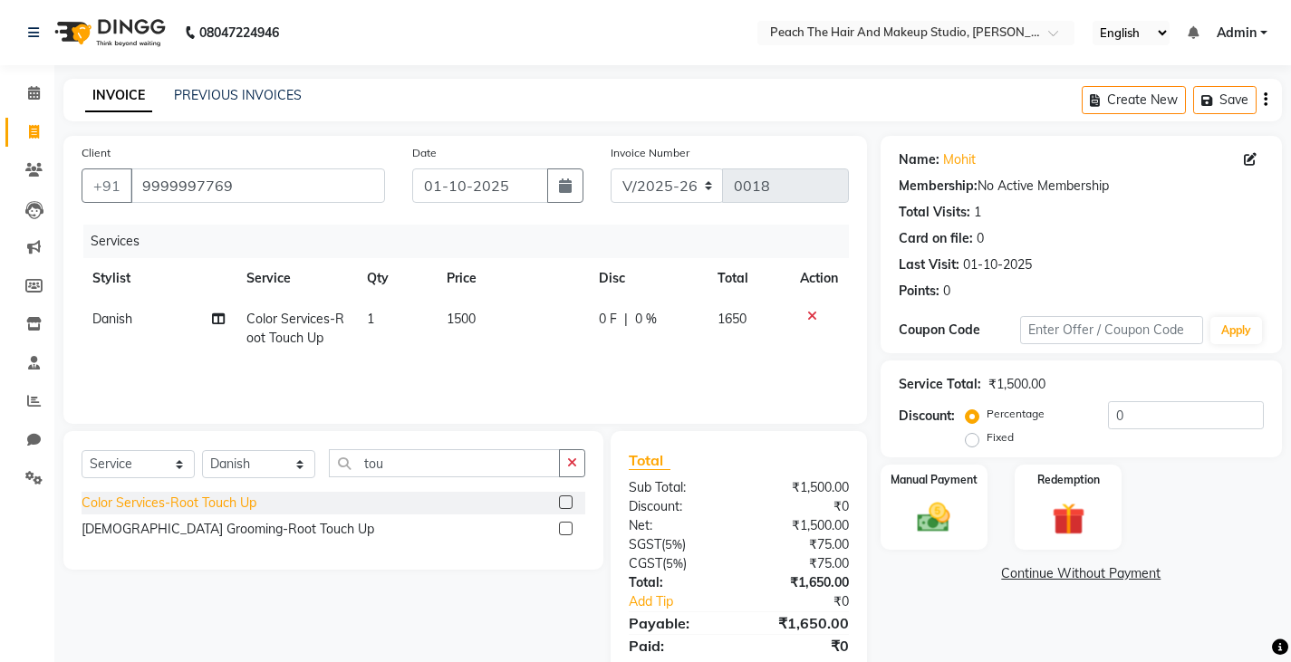
click at [146, 503] on div "Color Services-Root Touch Up" at bounding box center [169, 503] width 175 height 19
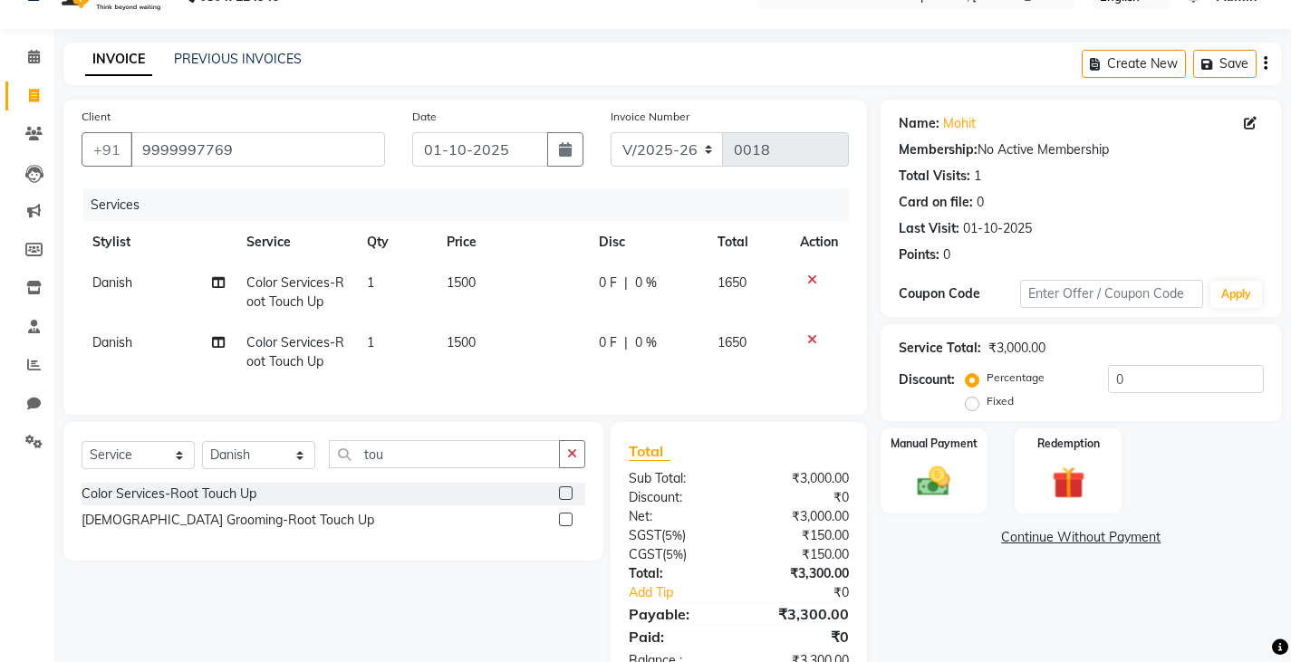
scroll to position [72, 0]
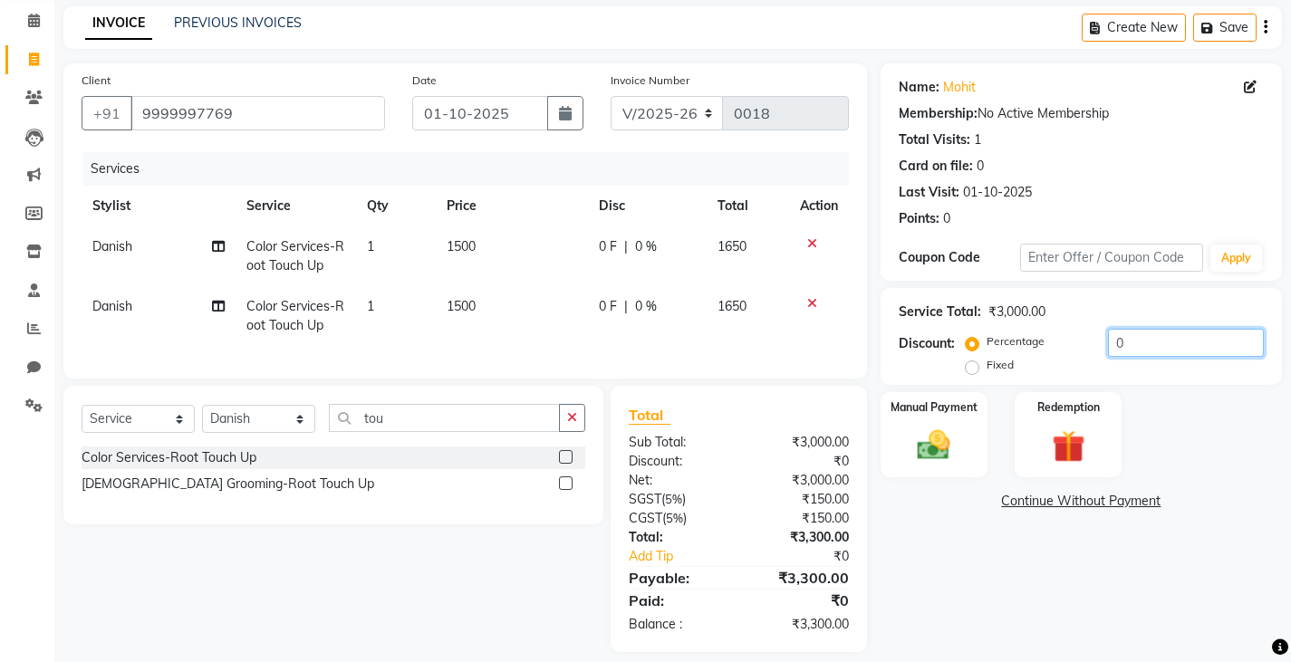
click at [1141, 349] on input "0" at bounding box center [1186, 343] width 156 height 28
click at [986, 362] on label "Fixed" at bounding box center [999, 365] width 27 height 16
click at [978, 362] on input "Fixed" at bounding box center [975, 365] width 13 height 13
click at [1127, 349] on input "number" at bounding box center [1186, 343] width 156 height 28
click at [926, 428] on img at bounding box center [933, 445] width 55 height 39
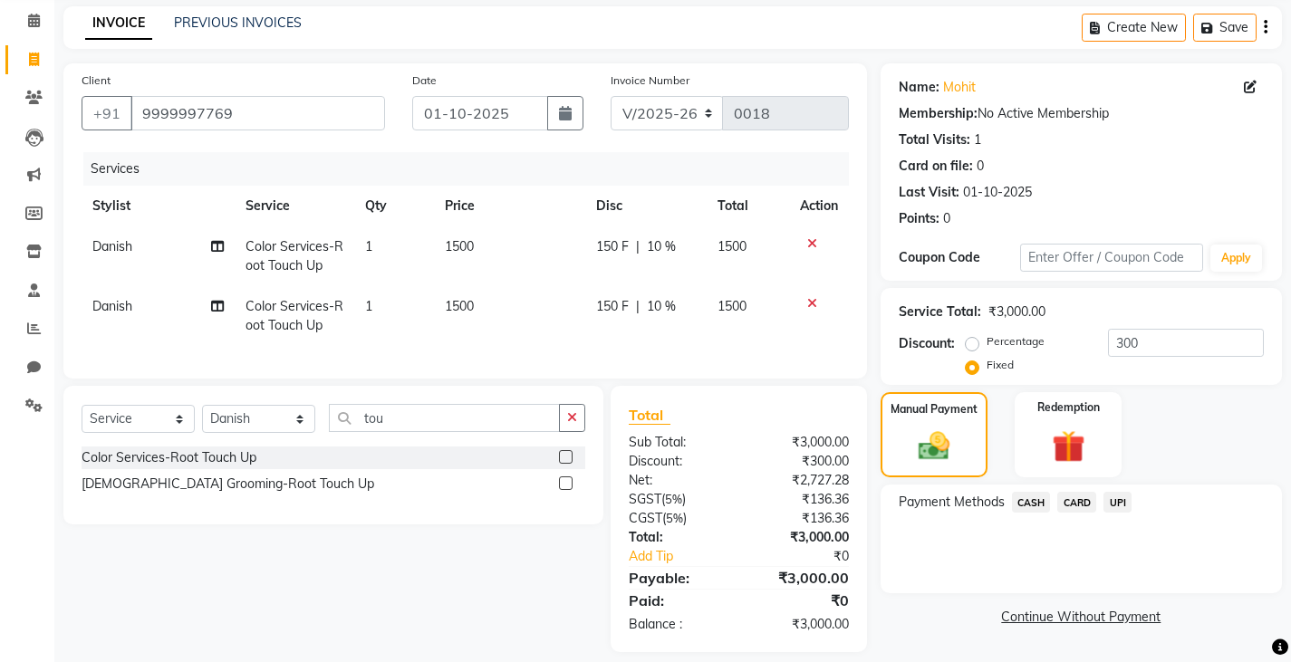
click at [1024, 489] on div "Payment Methods CASH CARD UPI" at bounding box center [1080, 539] width 401 height 109
click at [1024, 501] on span "CASH" at bounding box center [1031, 502] width 39 height 21
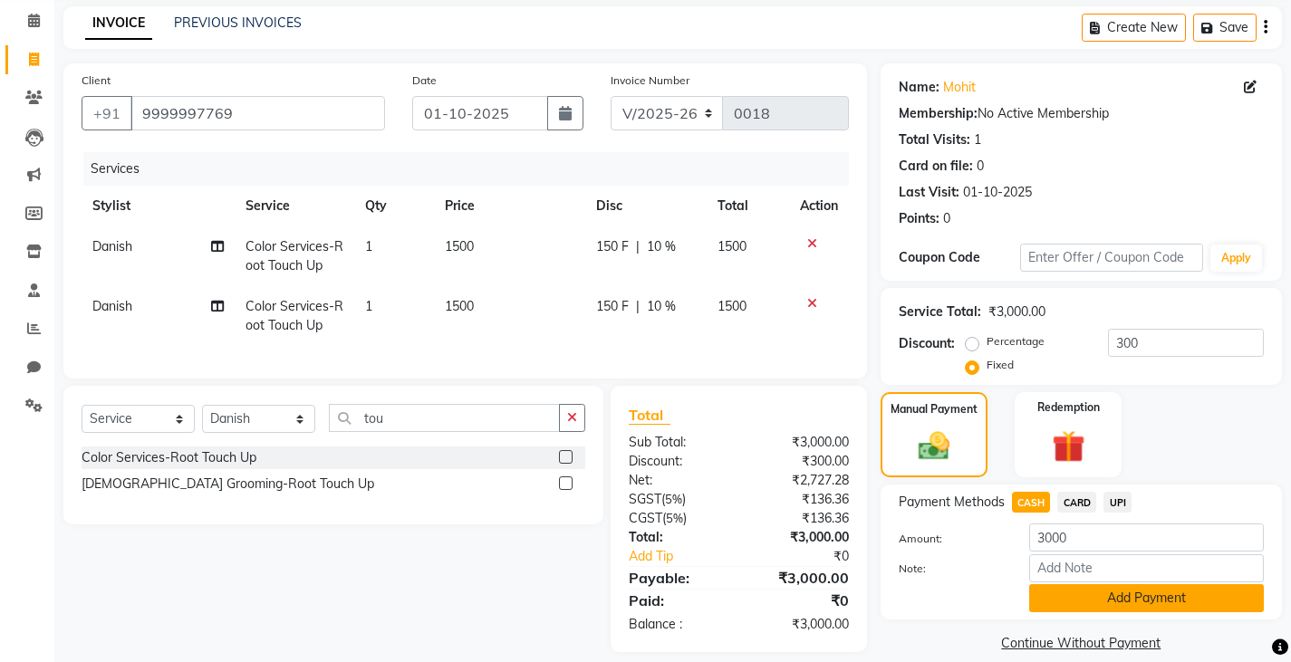
click at [1059, 605] on button "Add Payment" at bounding box center [1146, 598] width 235 height 28
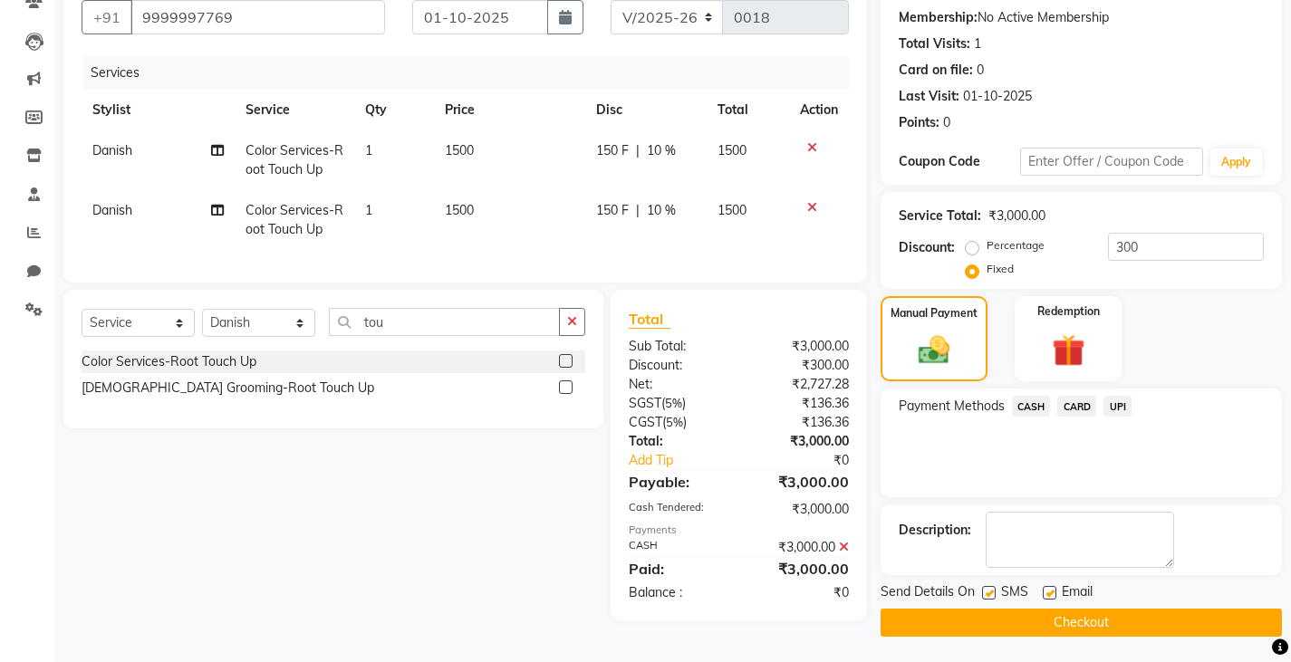
scroll to position [170, 0]
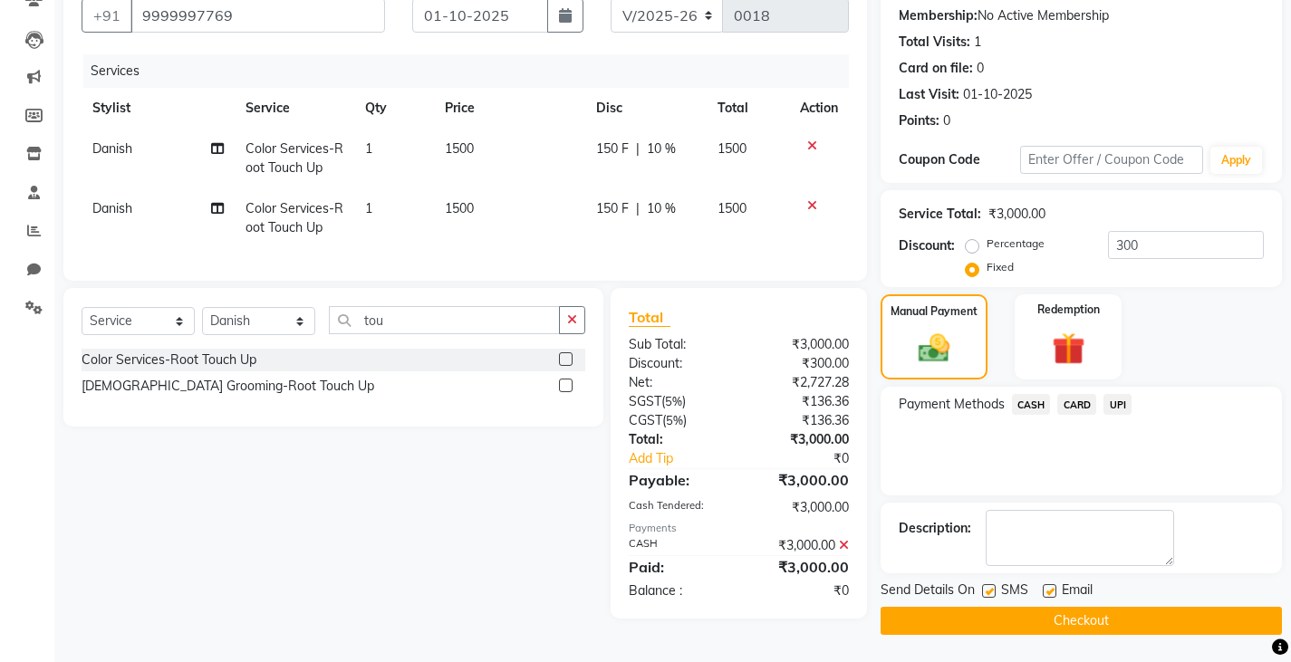
click at [984, 592] on label at bounding box center [989, 591] width 14 height 14
click at [984, 592] on input "checkbox" at bounding box center [988, 592] width 12 height 12
click at [932, 621] on button "Checkout" at bounding box center [1080, 621] width 401 height 28
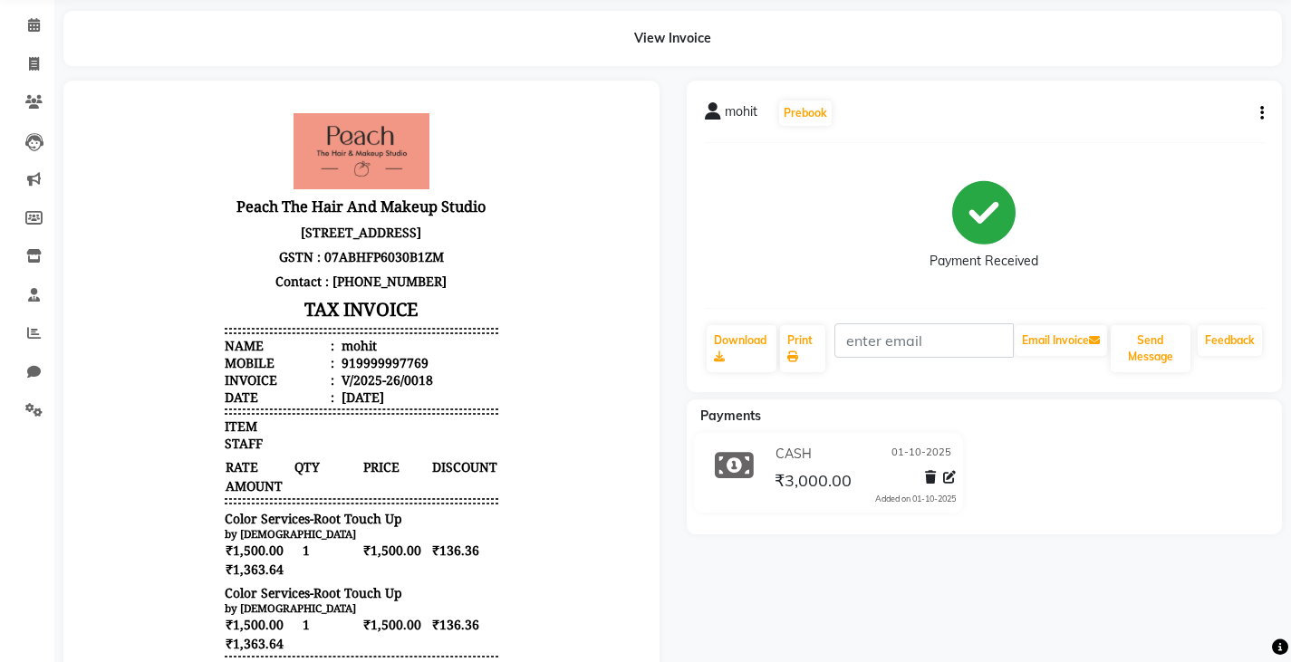
scroll to position [36, 0]
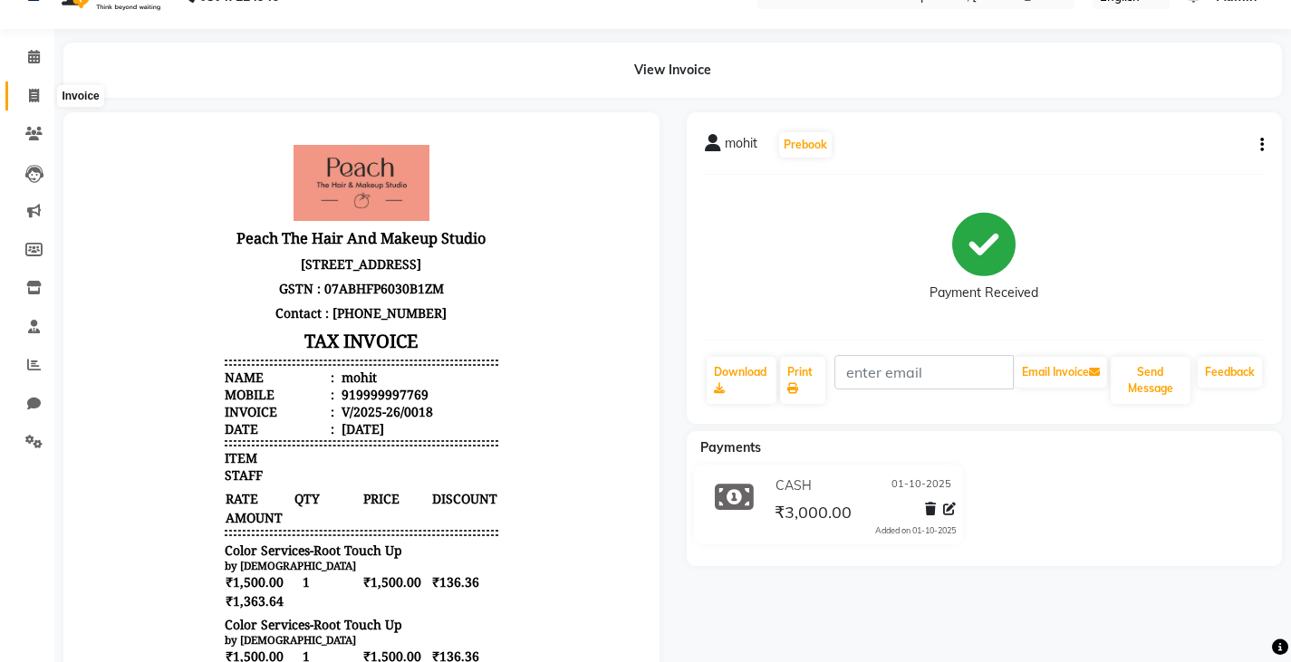
click at [39, 94] on icon at bounding box center [34, 96] width 10 height 14
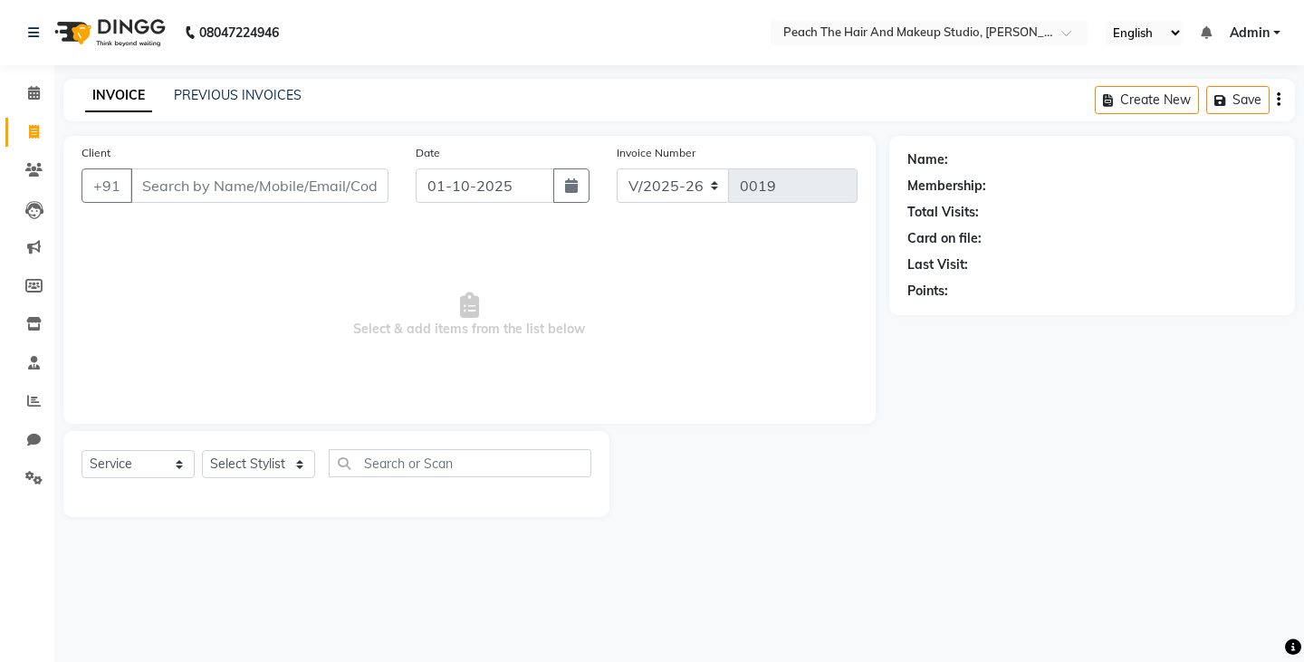
click at [192, 177] on input "Client" at bounding box center [259, 185] width 258 height 34
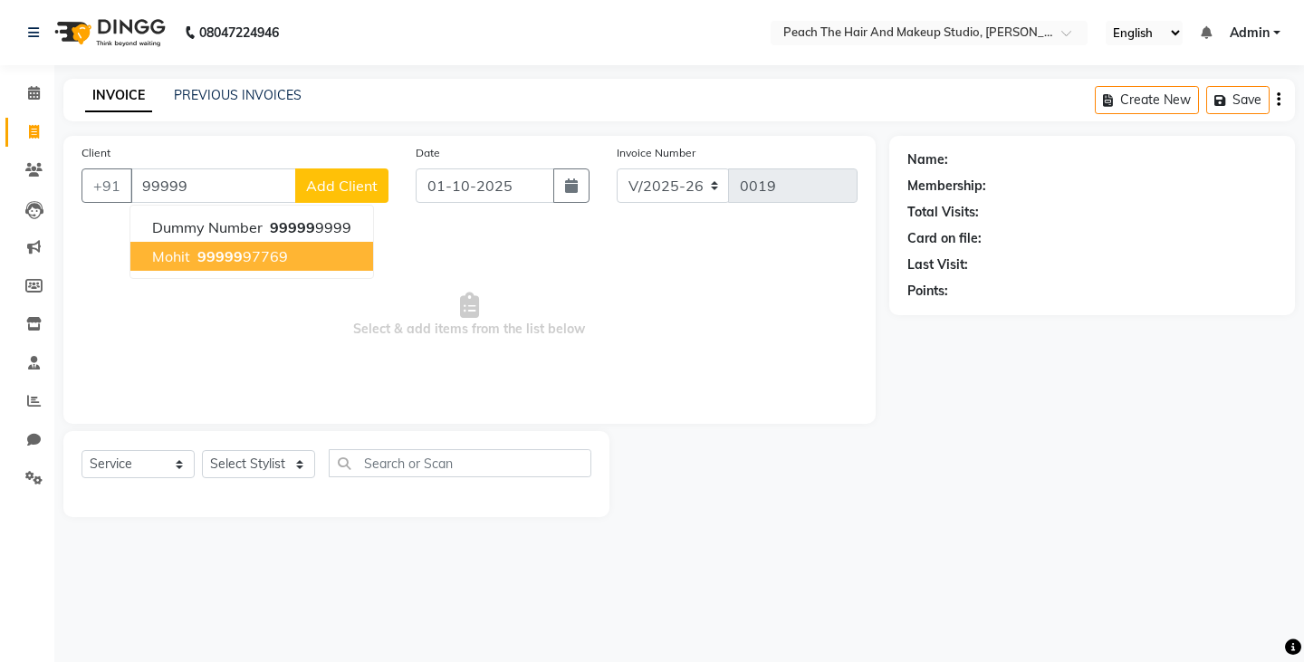
click at [156, 246] on button "mohit 99999 97769" at bounding box center [251, 256] width 243 height 29
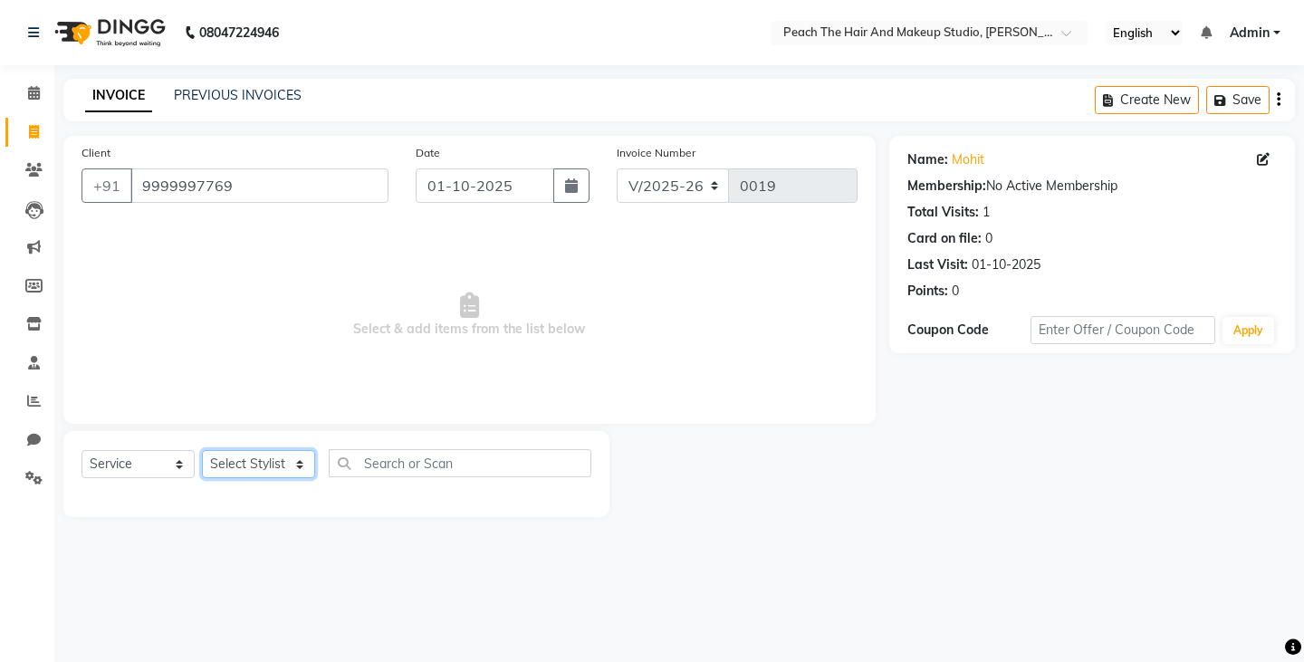
click at [261, 469] on select "Select Stylist Ankit [PERSON_NAME] Danish Karan Krishna [PERSON_NAME] [PERSON_N…" at bounding box center [258, 464] width 113 height 28
click at [202, 450] on select "Select Stylist Ankit [PERSON_NAME] Danish Karan Krishna [PERSON_NAME] [PERSON_N…" at bounding box center [258, 464] width 113 height 28
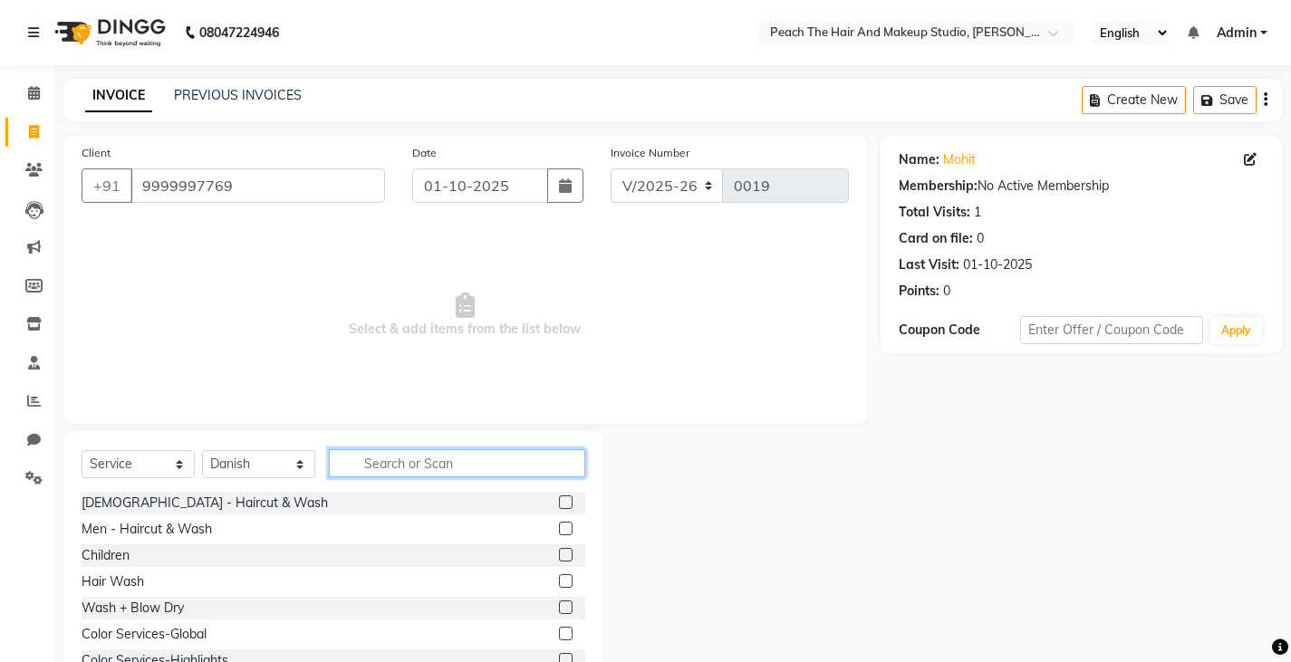
click at [376, 467] on input "text" at bounding box center [457, 463] width 256 height 28
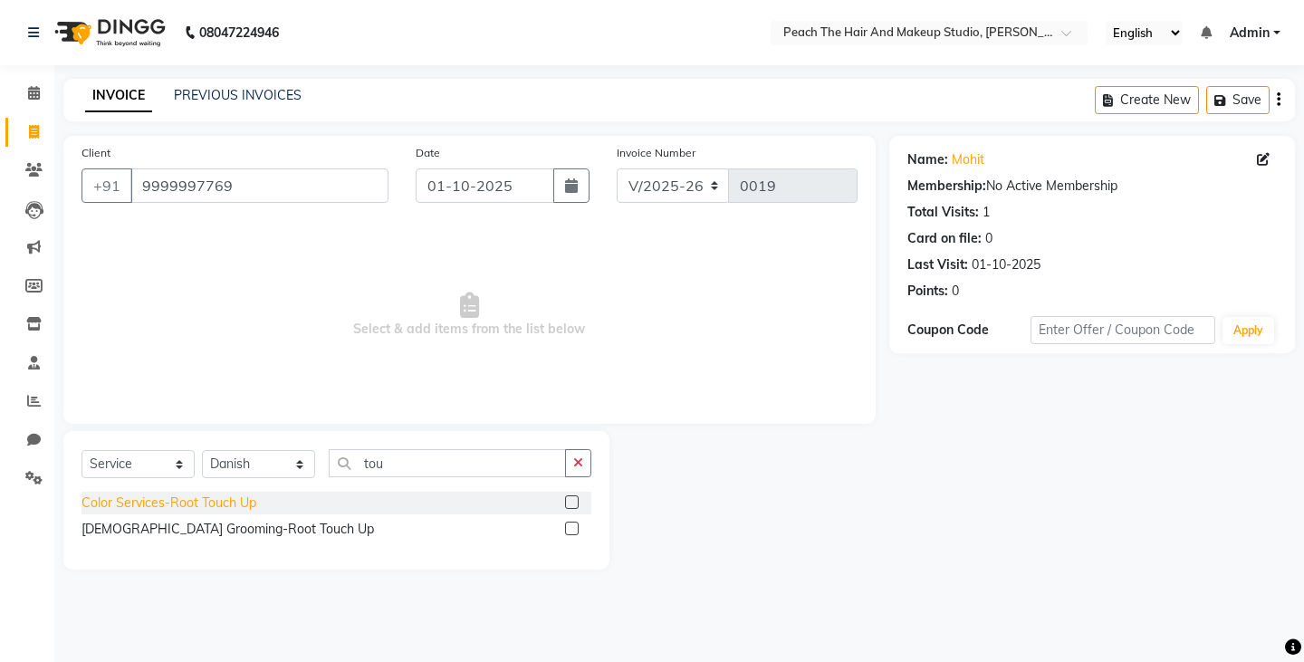
click at [212, 505] on div "Color Services-Root Touch Up" at bounding box center [169, 503] width 175 height 19
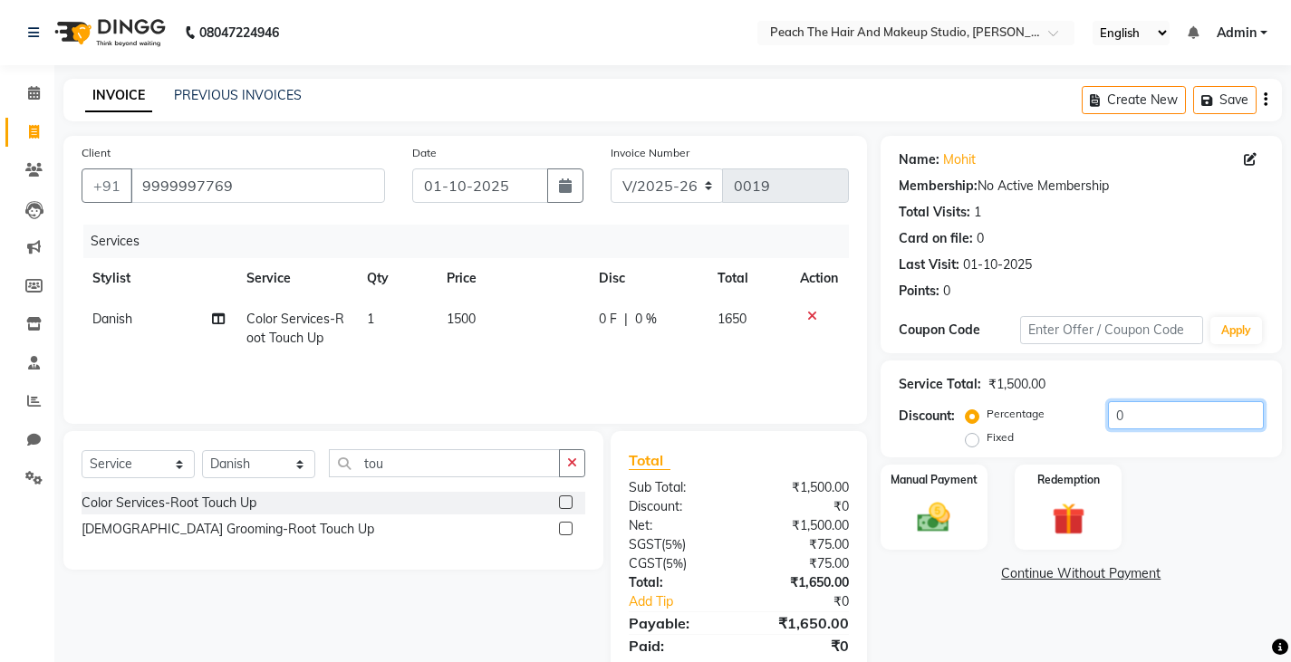
click at [1172, 415] on input "0" at bounding box center [1186, 415] width 156 height 28
click at [986, 442] on label "Fixed" at bounding box center [999, 437] width 27 height 16
click at [970, 442] on input "Fixed" at bounding box center [975, 437] width 13 height 13
click at [1123, 417] on input "number" at bounding box center [1186, 415] width 156 height 28
click at [939, 539] on div "Manual Payment" at bounding box center [933, 508] width 111 height 90
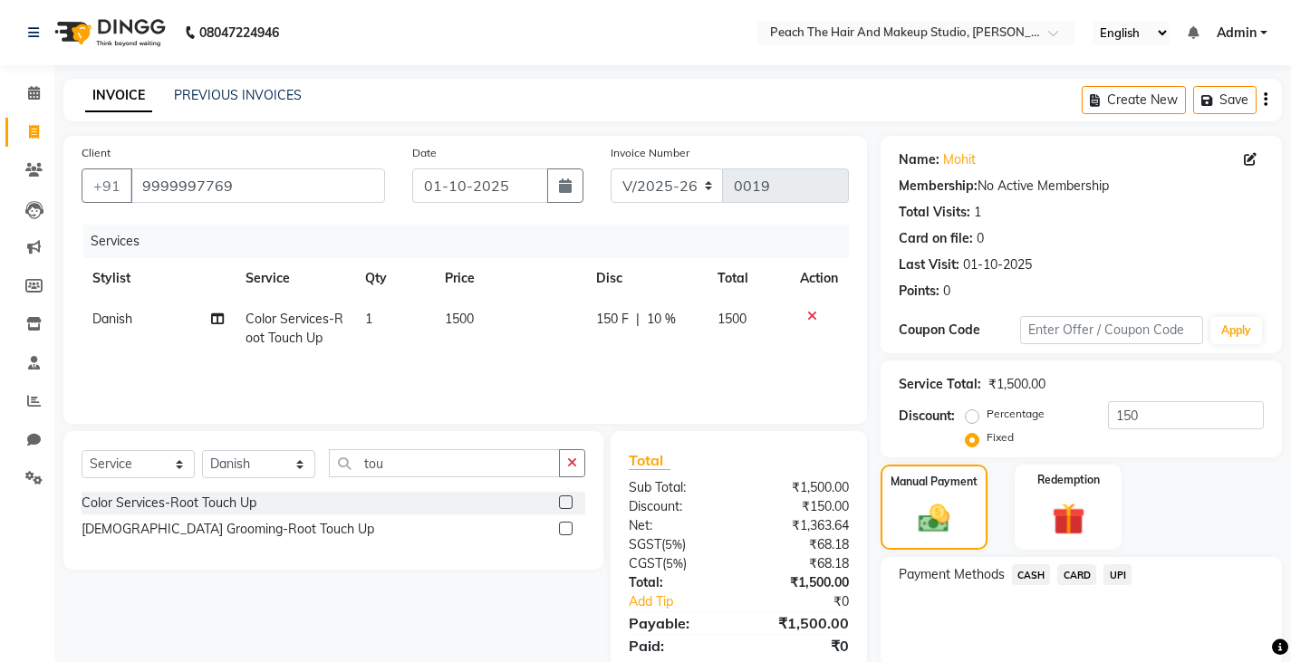
click at [1028, 578] on span "CASH" at bounding box center [1031, 574] width 39 height 21
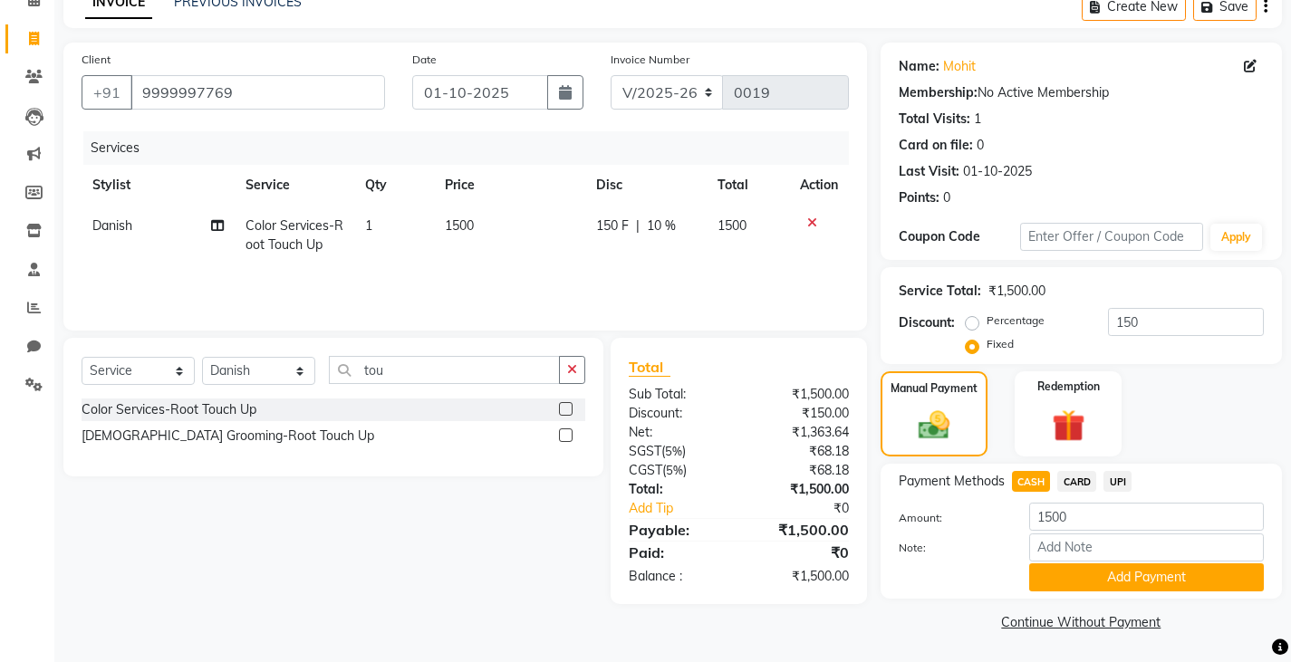
scroll to position [94, 0]
click at [1078, 572] on button "Add Payment" at bounding box center [1146, 577] width 235 height 28
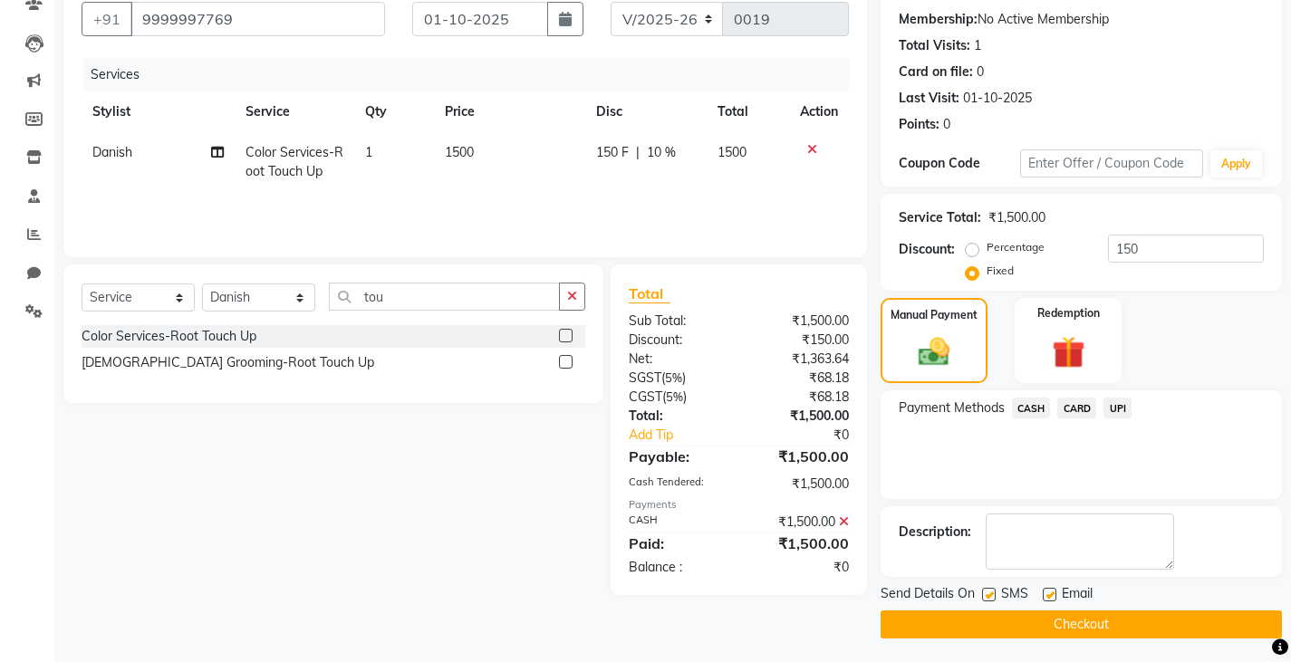
scroll to position [170, 0]
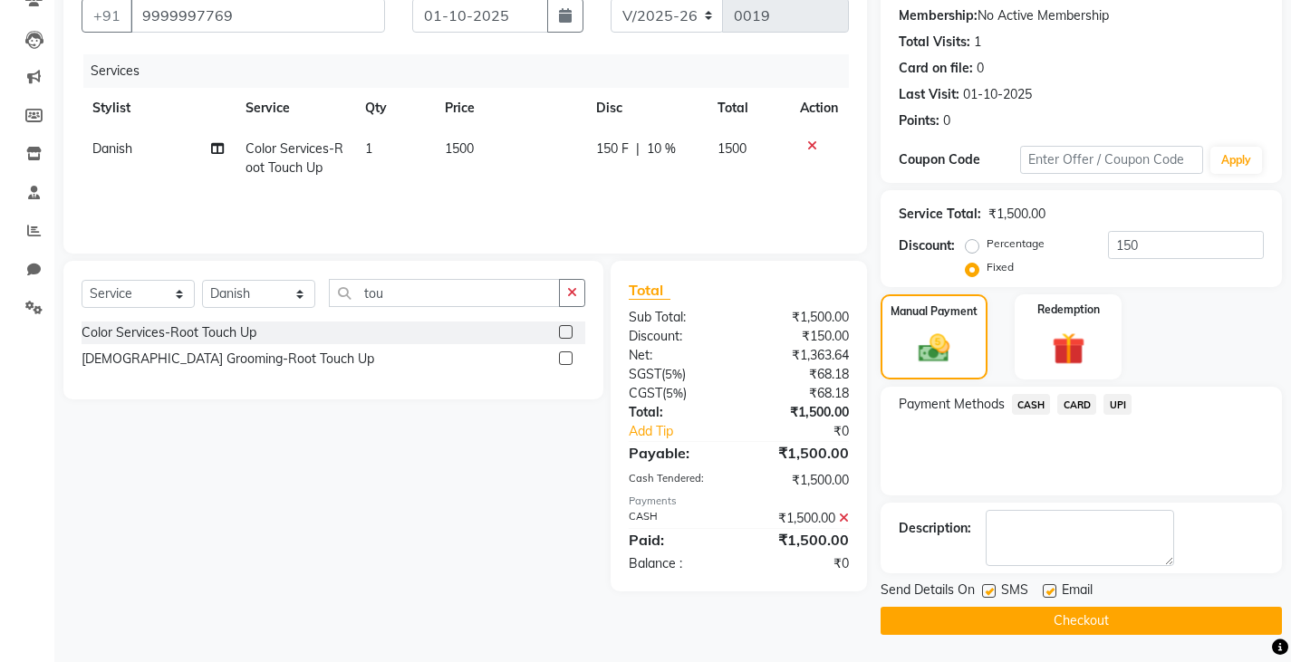
click at [986, 588] on label at bounding box center [989, 591] width 14 height 14
click at [986, 588] on input "checkbox" at bounding box center [988, 592] width 12 height 12
click at [936, 619] on button "Checkout" at bounding box center [1080, 621] width 401 height 28
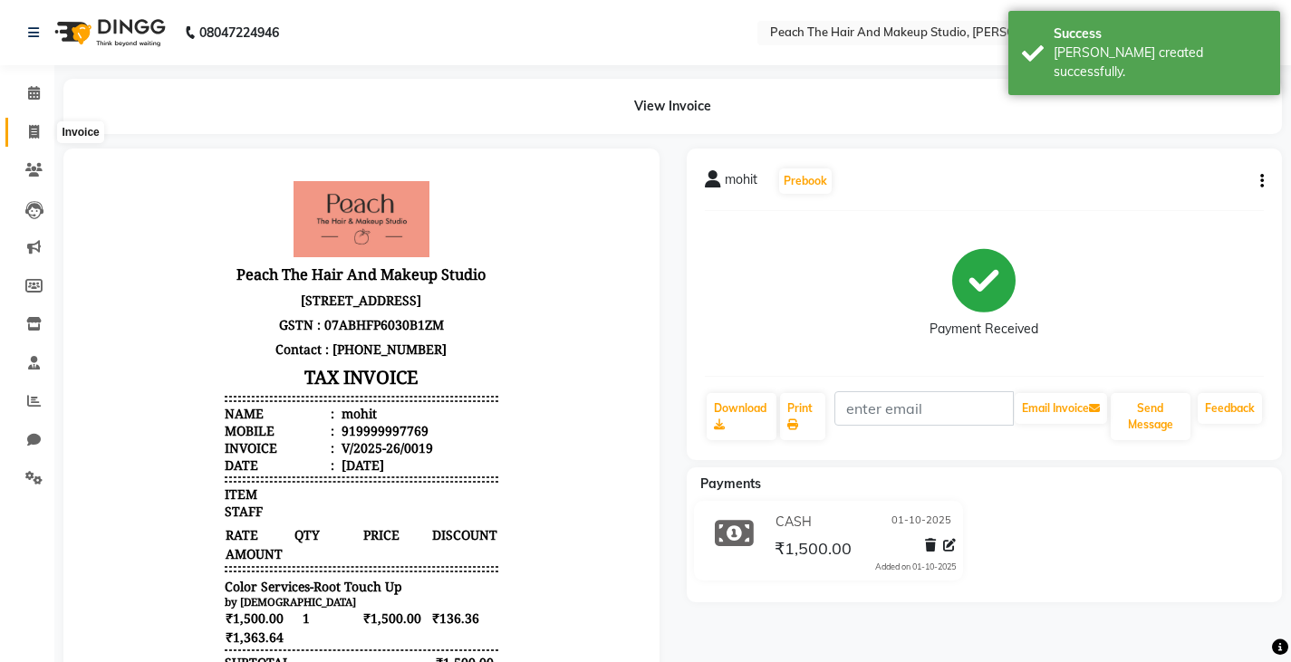
click at [35, 132] on icon at bounding box center [34, 132] width 10 height 14
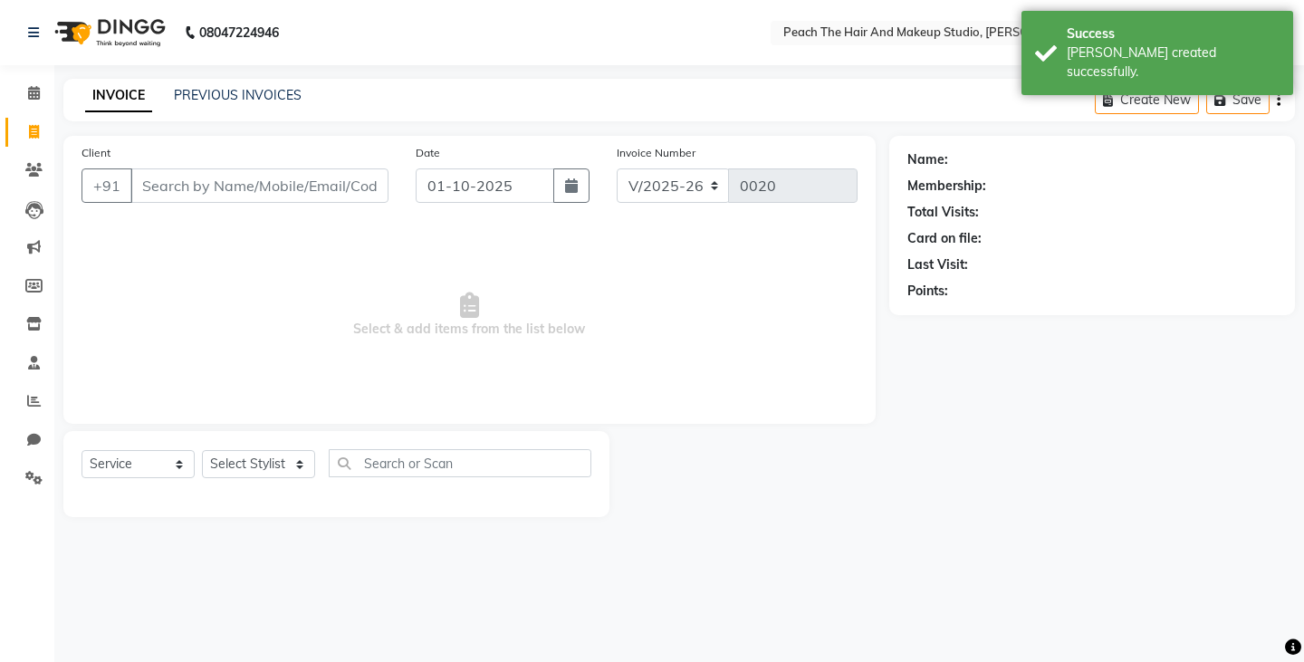
click at [188, 199] on input "Client" at bounding box center [259, 185] width 258 height 34
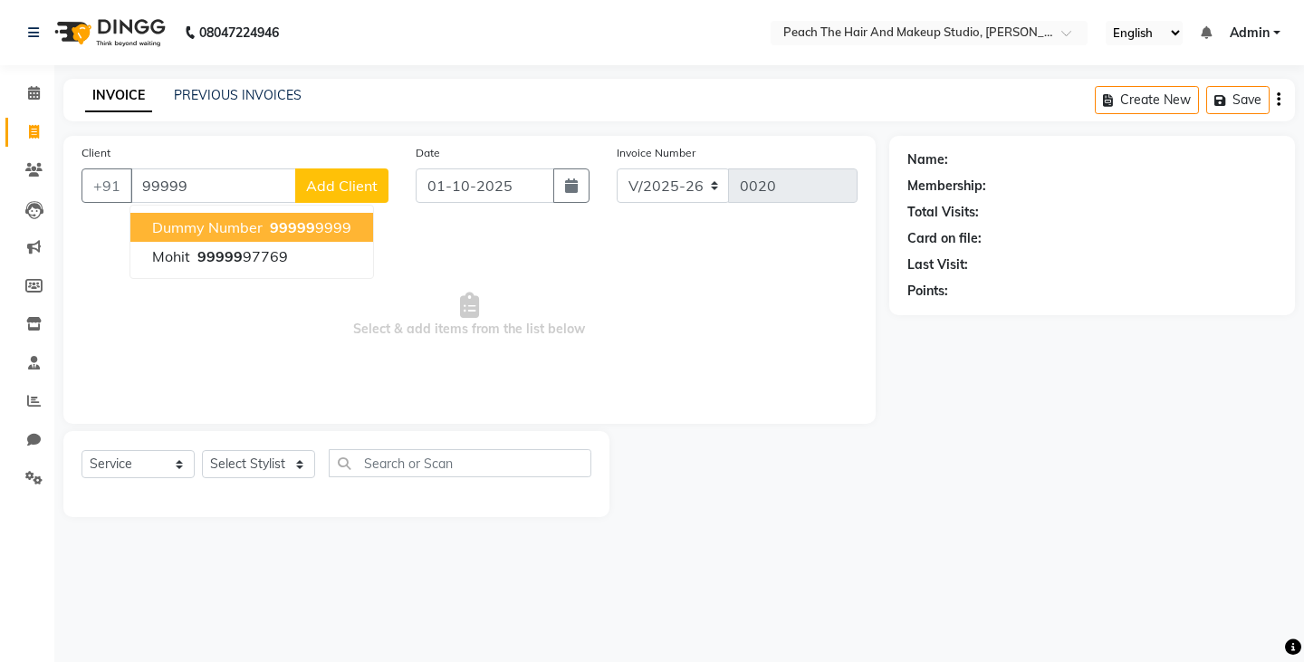
click at [149, 232] on button "dummy number 99999 9999" at bounding box center [251, 227] width 243 height 29
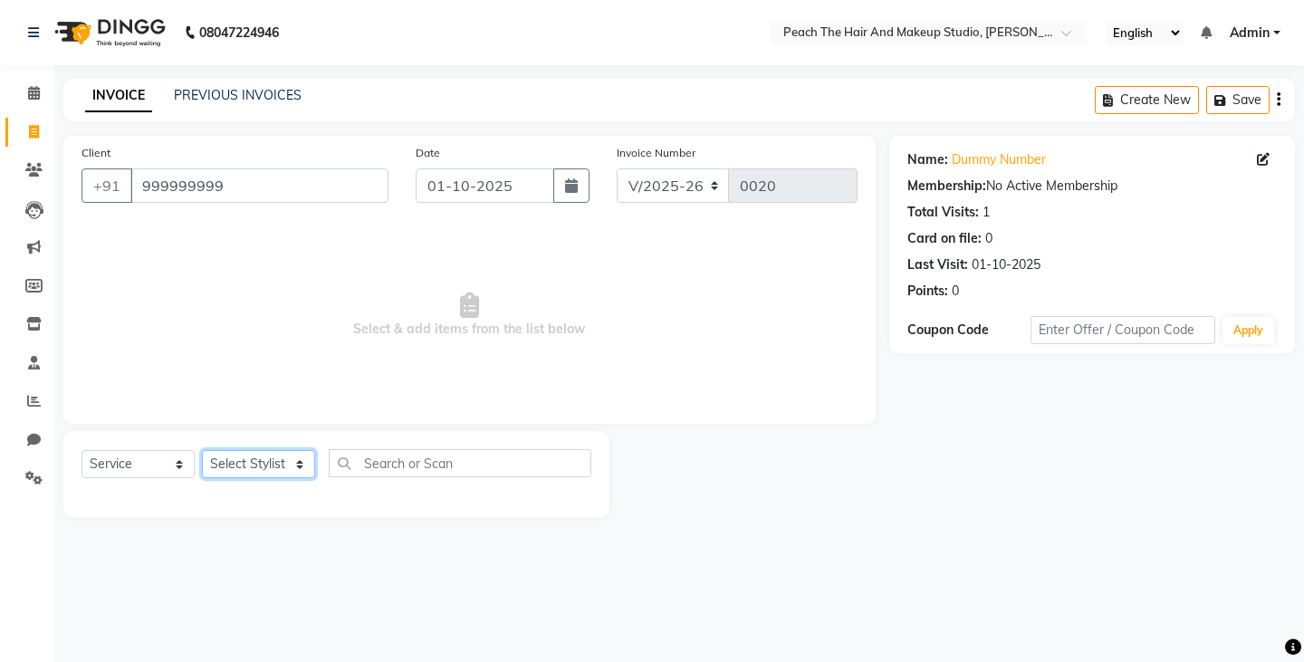
click at [227, 475] on select "Select Stylist Ankit [PERSON_NAME] Danish Karan Krishna [PERSON_NAME] [PERSON_N…" at bounding box center [258, 464] width 113 height 28
click at [202, 450] on select "Select Stylist Ankit [PERSON_NAME] Danish Karan Krishna [PERSON_NAME] [PERSON_N…" at bounding box center [258, 464] width 113 height 28
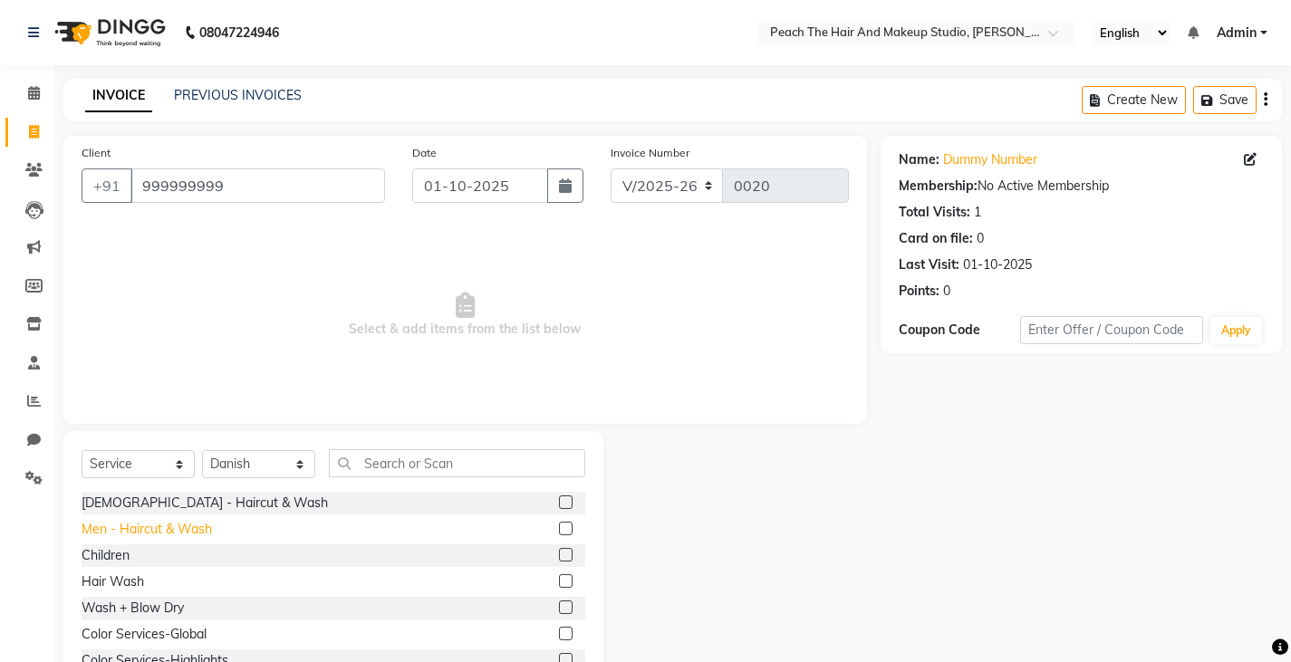
click at [122, 532] on div "Men - Haircut & Wash" at bounding box center [147, 529] width 130 height 19
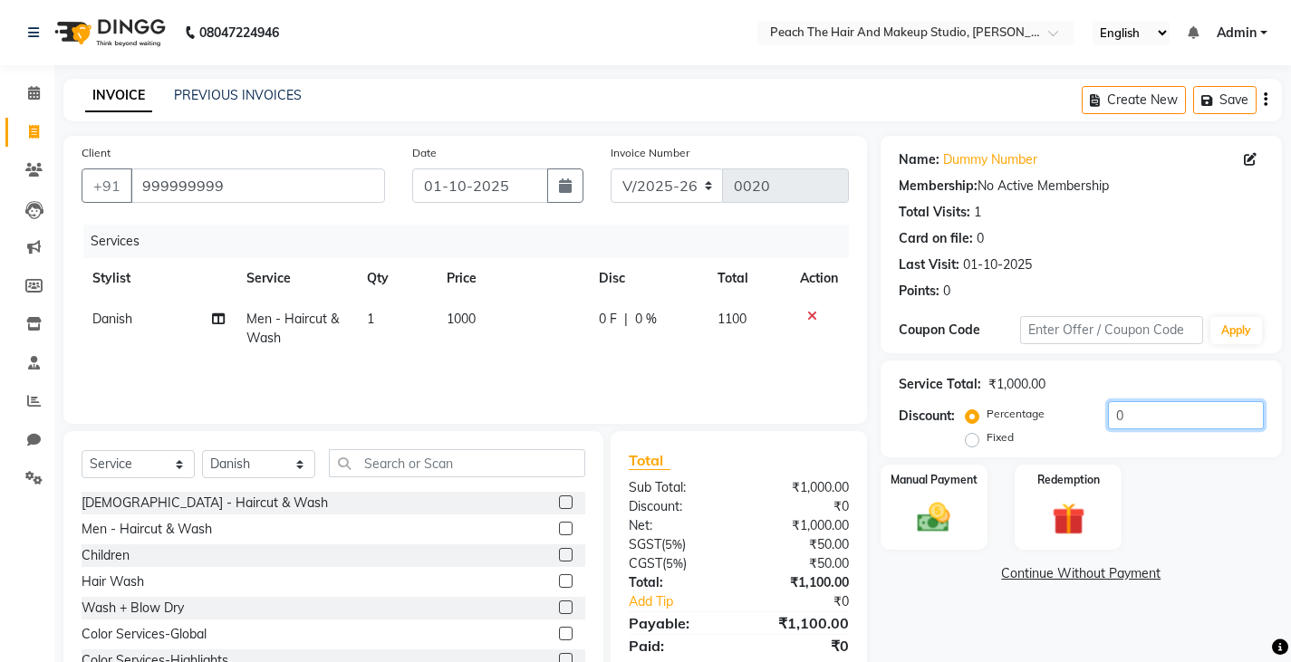
click at [1182, 404] on input "0" at bounding box center [1186, 415] width 156 height 28
click at [986, 444] on label "Fixed" at bounding box center [999, 437] width 27 height 16
click at [973, 444] on input "Fixed" at bounding box center [975, 437] width 13 height 13
click at [1130, 410] on input "number" at bounding box center [1186, 415] width 156 height 28
click at [947, 500] on img at bounding box center [933, 517] width 55 height 39
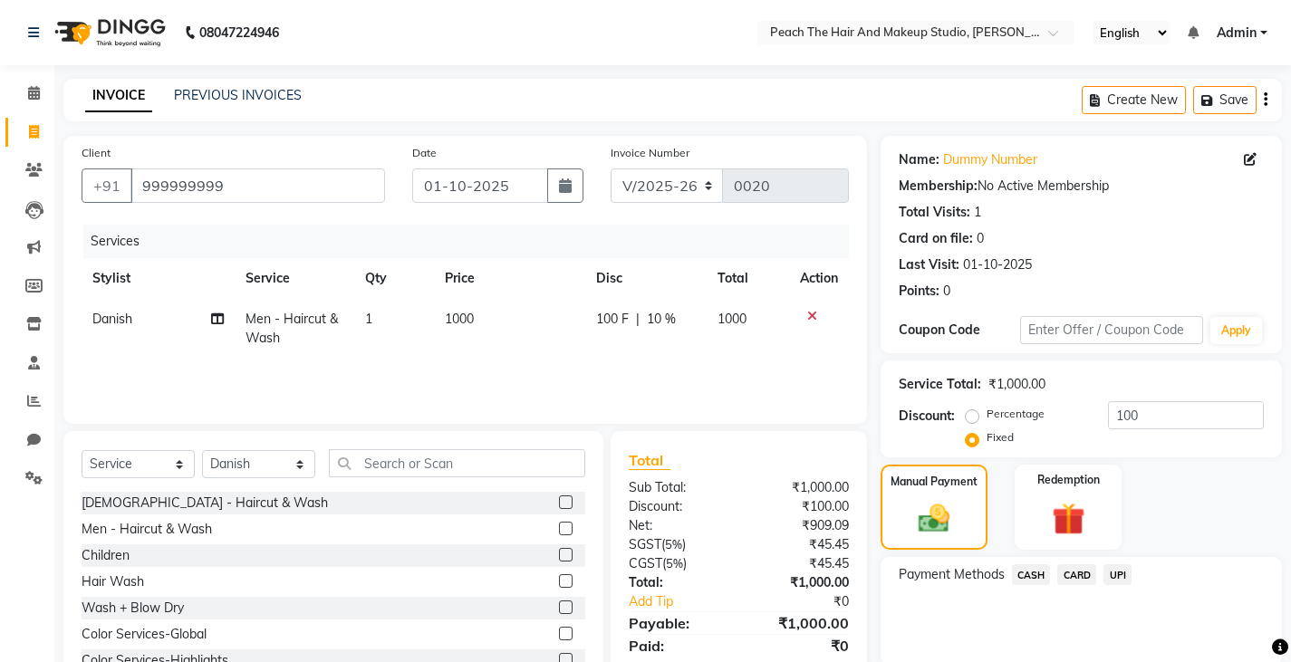
click at [1033, 580] on span "CASH" at bounding box center [1031, 574] width 39 height 21
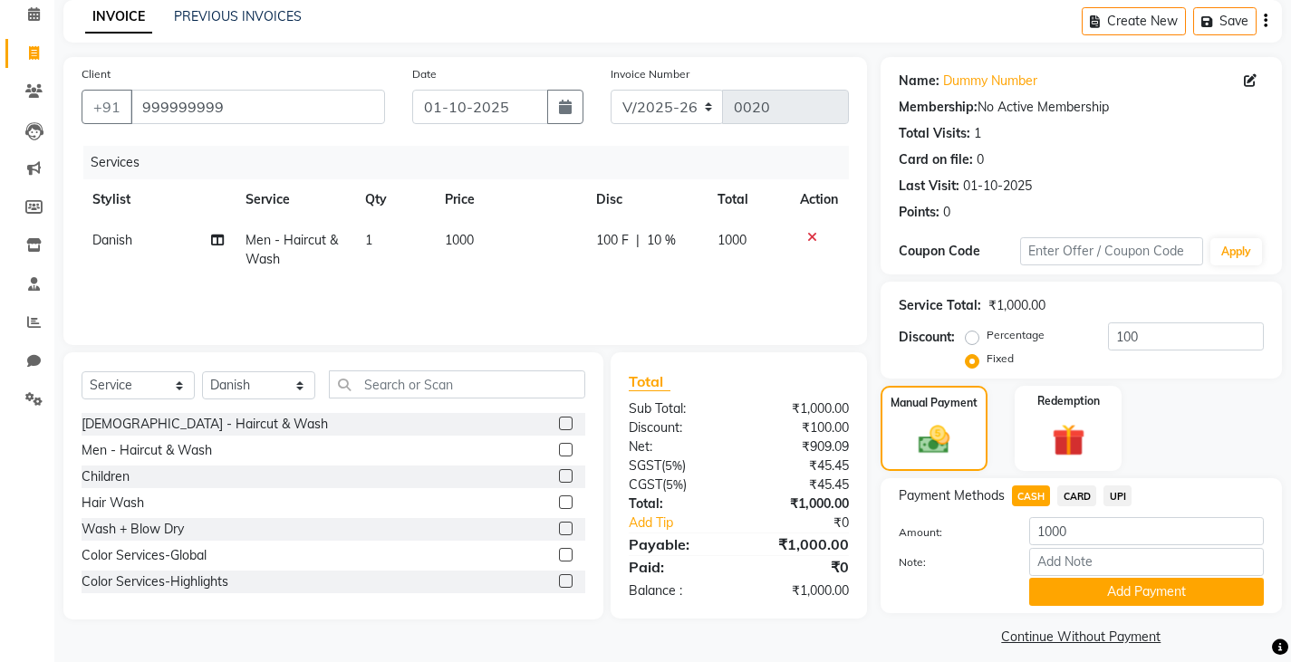
scroll to position [94, 0]
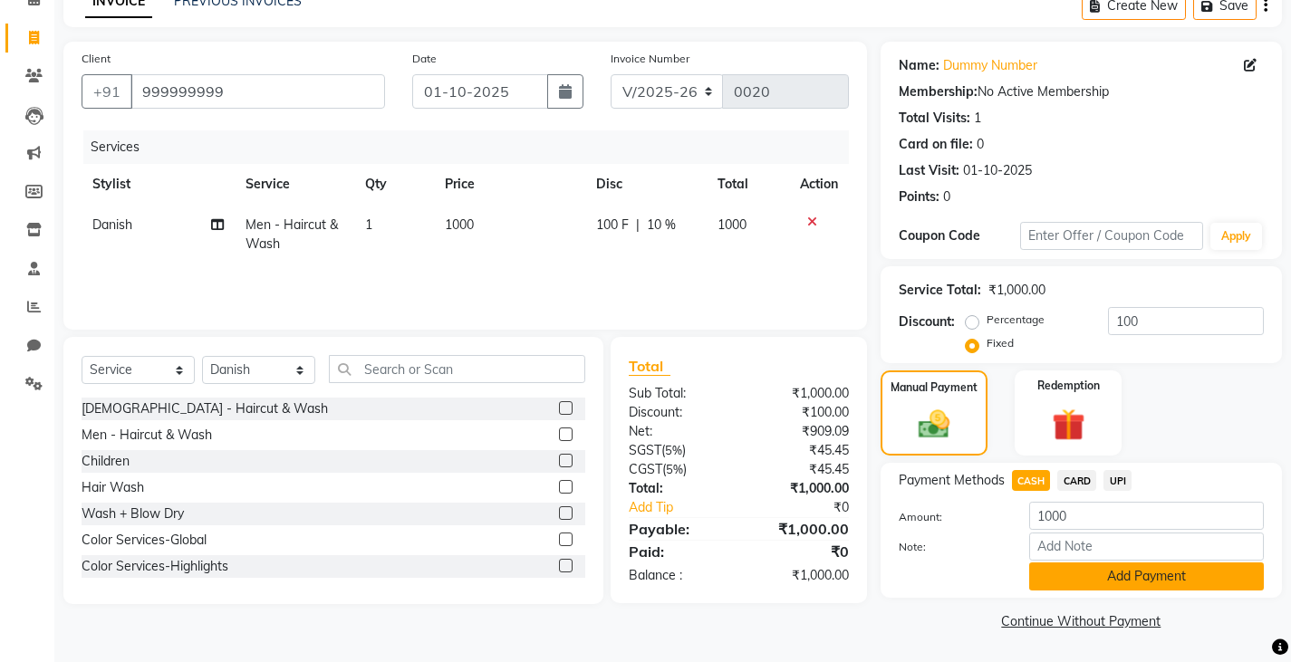
click at [1070, 572] on button "Add Payment" at bounding box center [1146, 577] width 235 height 28
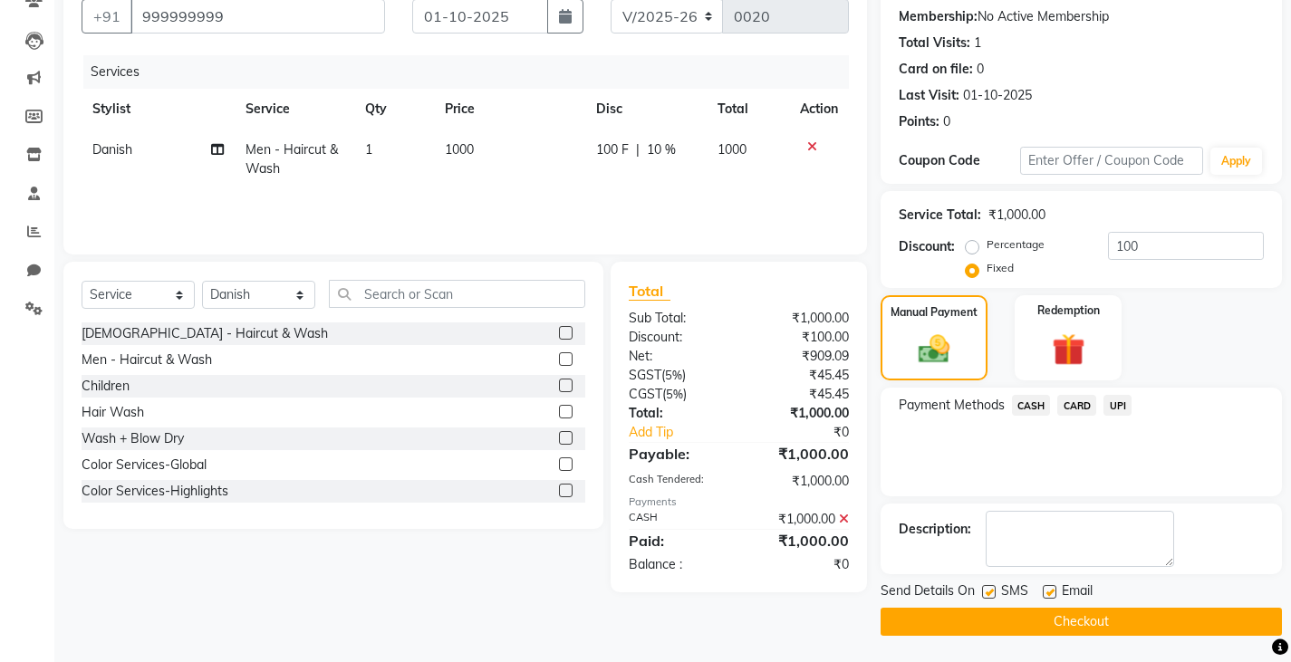
scroll to position [170, 0]
click at [989, 590] on label at bounding box center [989, 591] width 14 height 14
click at [989, 590] on input "checkbox" at bounding box center [988, 592] width 12 height 12
click at [957, 615] on button "Checkout" at bounding box center [1080, 621] width 401 height 28
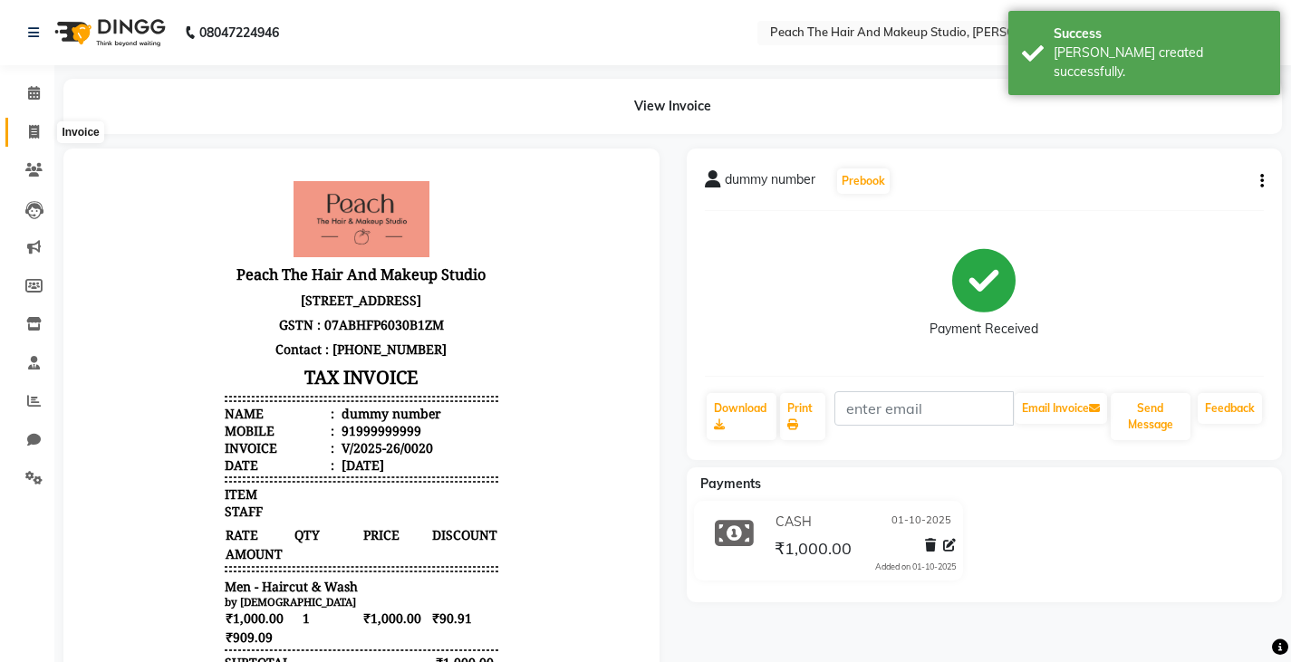
click at [42, 137] on span at bounding box center [34, 132] width 32 height 21
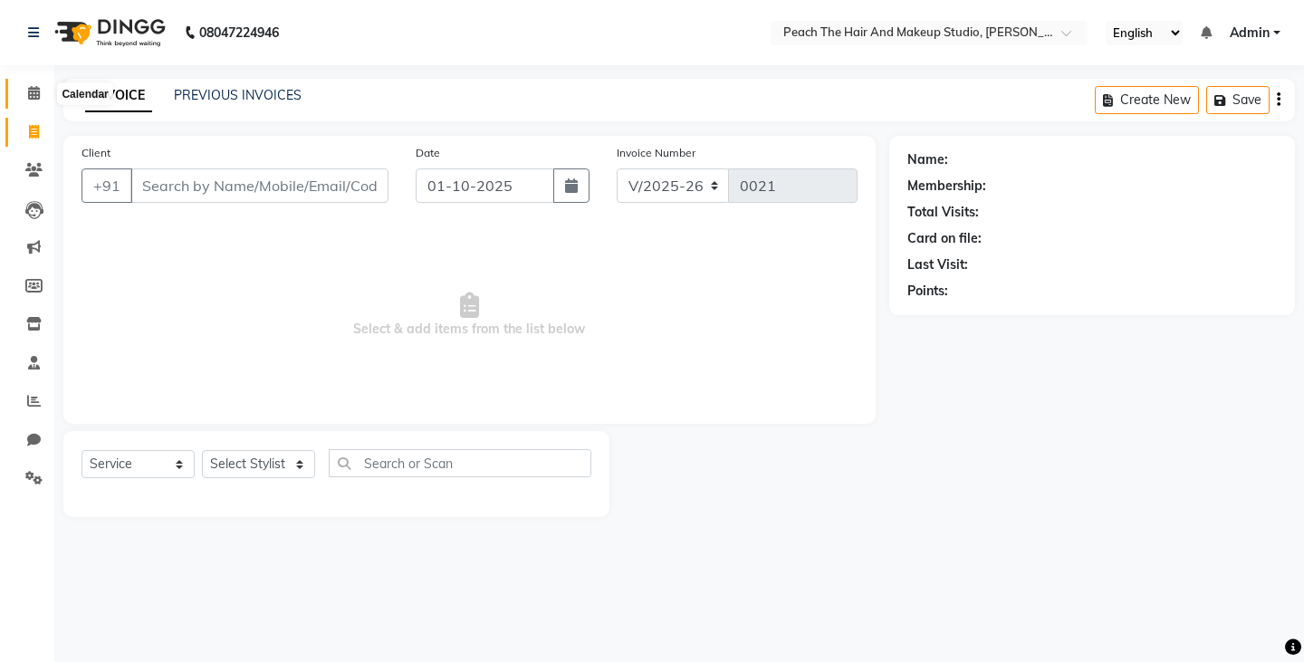
click at [36, 96] on icon at bounding box center [34, 93] width 12 height 14
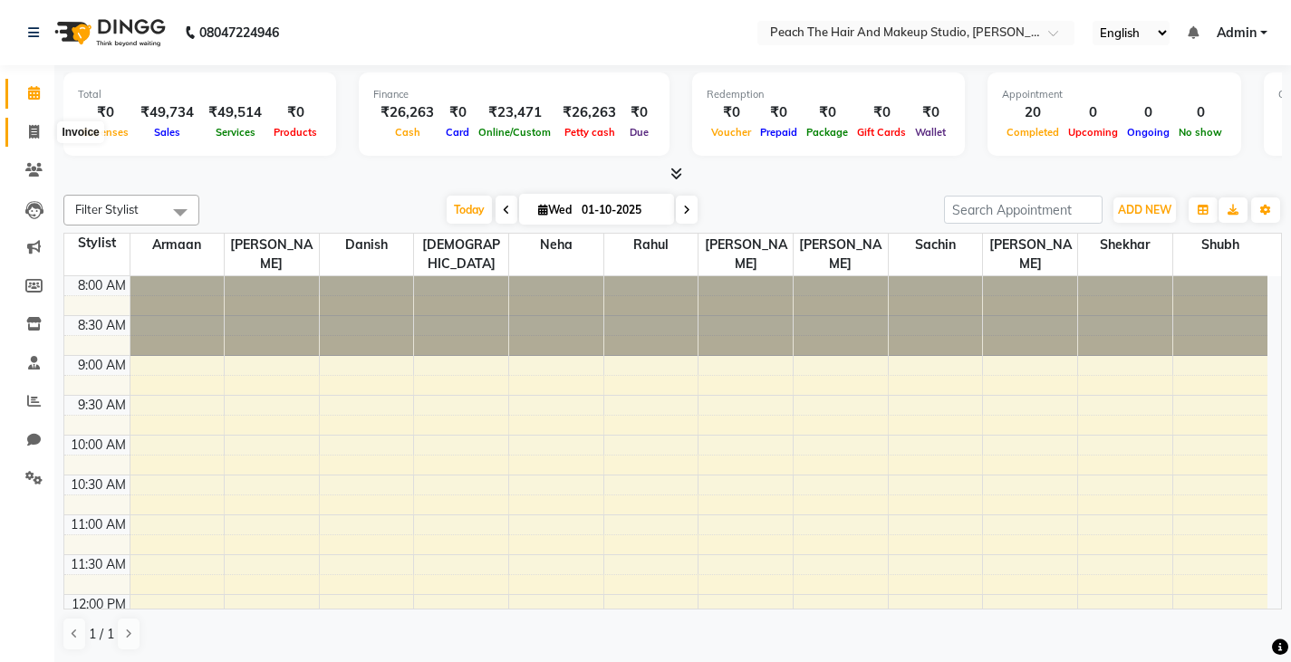
click at [33, 136] on icon at bounding box center [34, 132] width 10 height 14
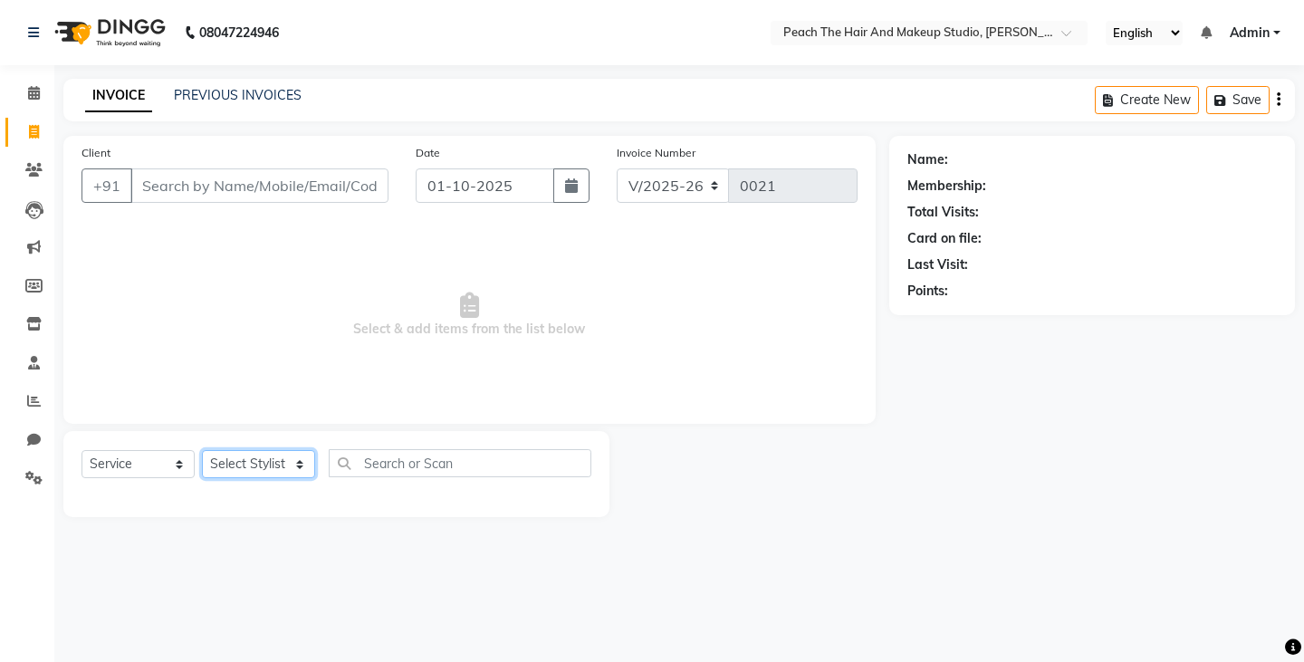
click at [240, 464] on select "Select Stylist Ankit [PERSON_NAME] Danish Karan Krishna [PERSON_NAME] [PERSON_N…" at bounding box center [258, 464] width 113 height 28
click at [202, 450] on select "Select Stylist Ankit [PERSON_NAME] Danish Karan Krishna [PERSON_NAME] [PERSON_N…" at bounding box center [258, 464] width 113 height 28
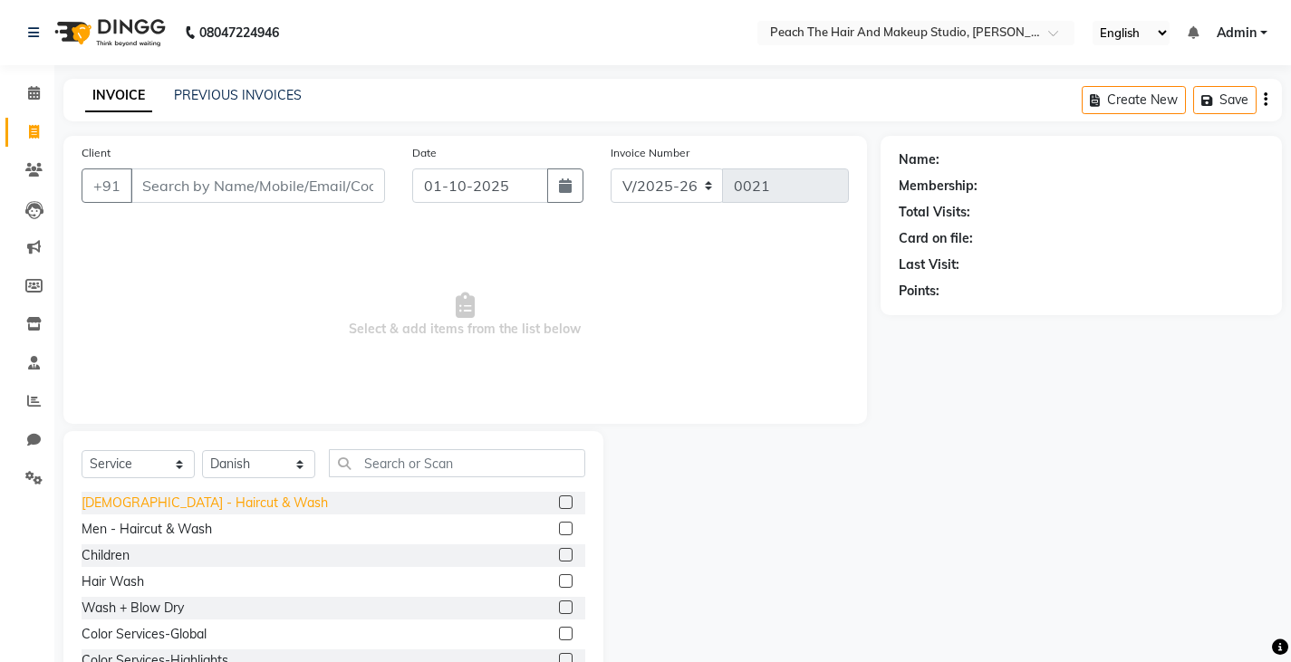
click at [140, 504] on div "[DEMOGRAPHIC_DATA] - Haircut & Wash" at bounding box center [205, 503] width 246 height 19
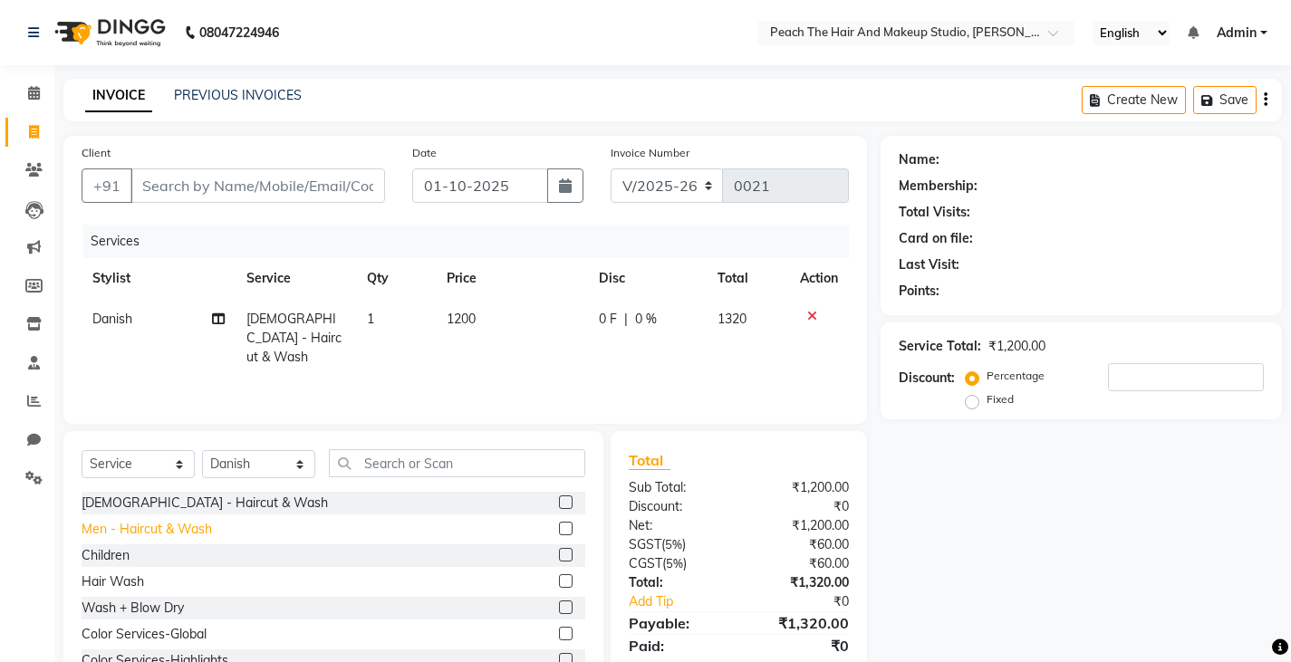
click at [130, 537] on div "Men - Haircut & Wash" at bounding box center [147, 529] width 130 height 19
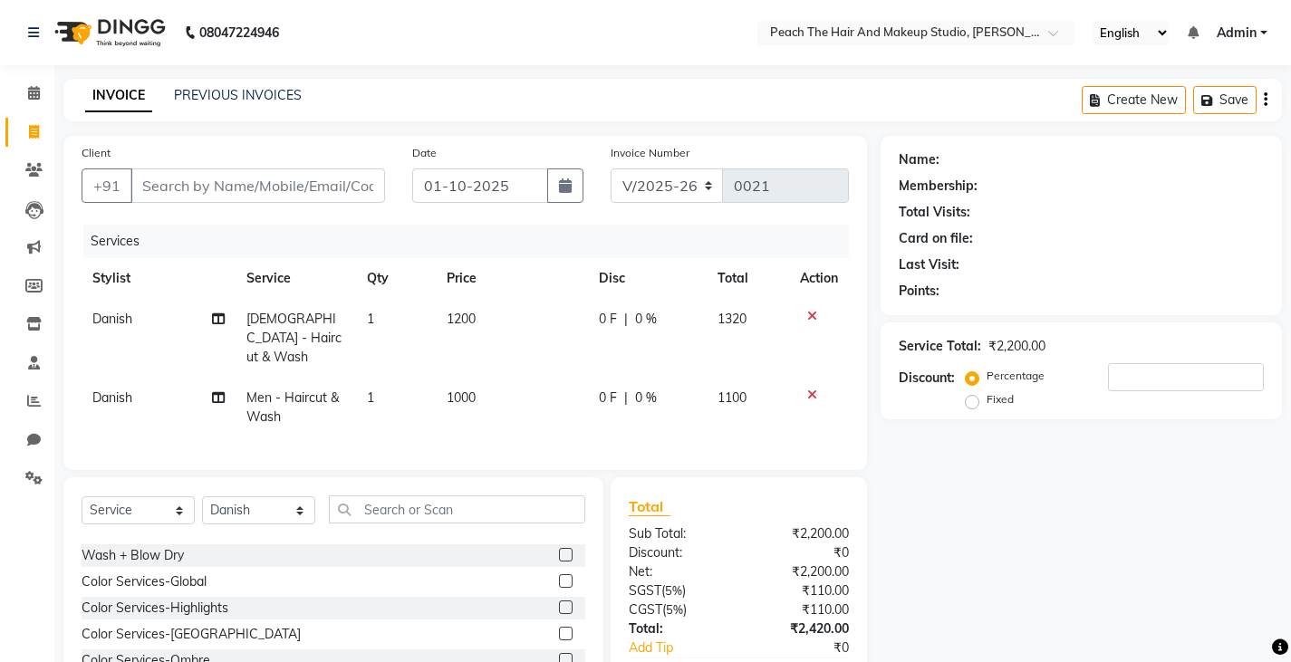
scroll to position [109, 0]
click at [1036, 515] on div "Name: Membership: Total Visits: Card on file: Last Visit: Points: Service Total…" at bounding box center [1087, 440] width 415 height 609
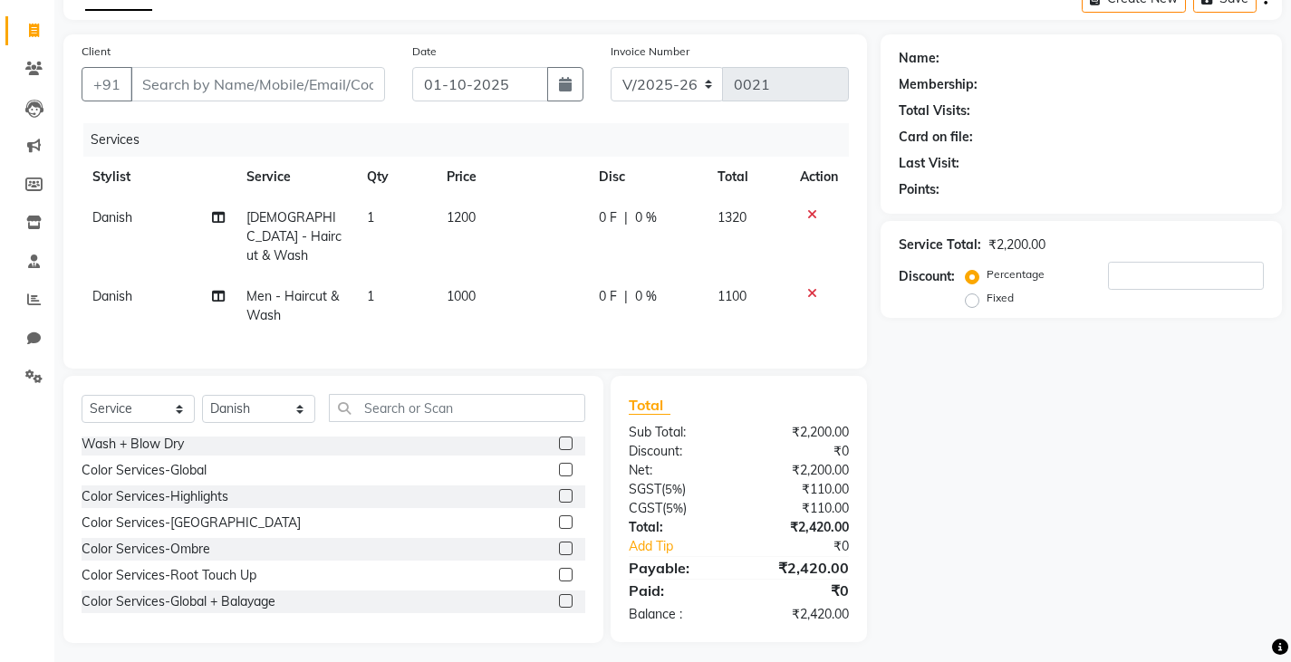
scroll to position [104, 0]
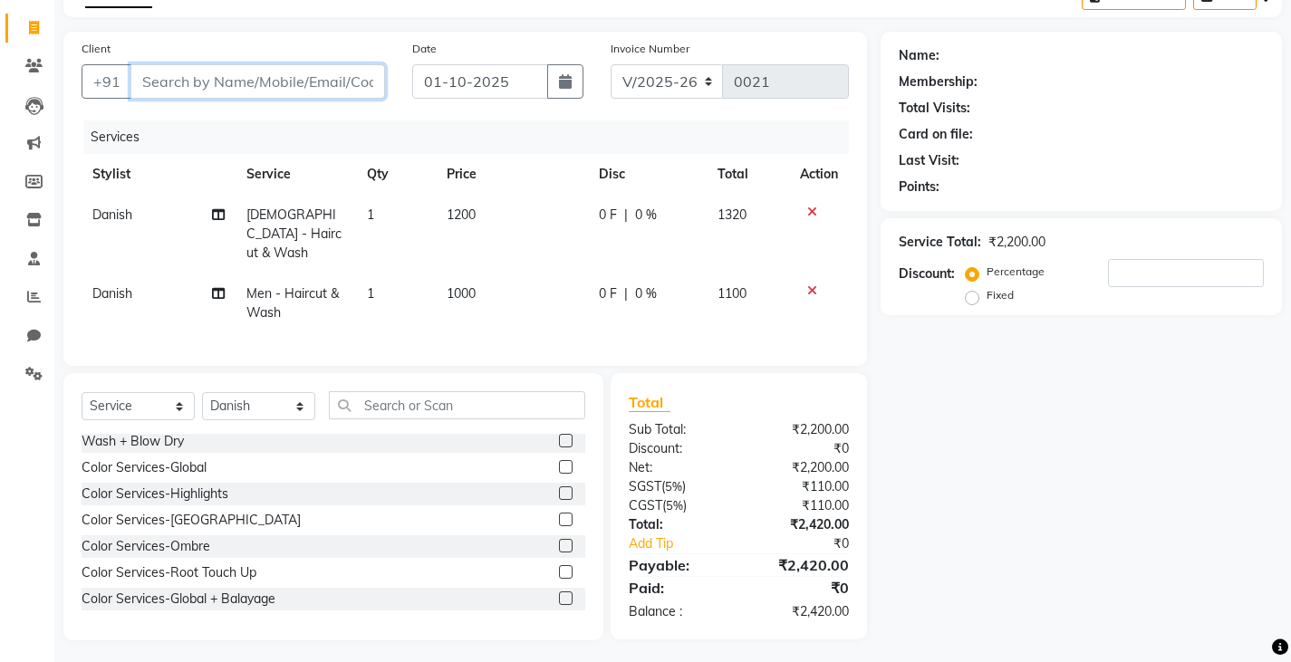
click at [195, 70] on input "Client" at bounding box center [257, 81] width 255 height 34
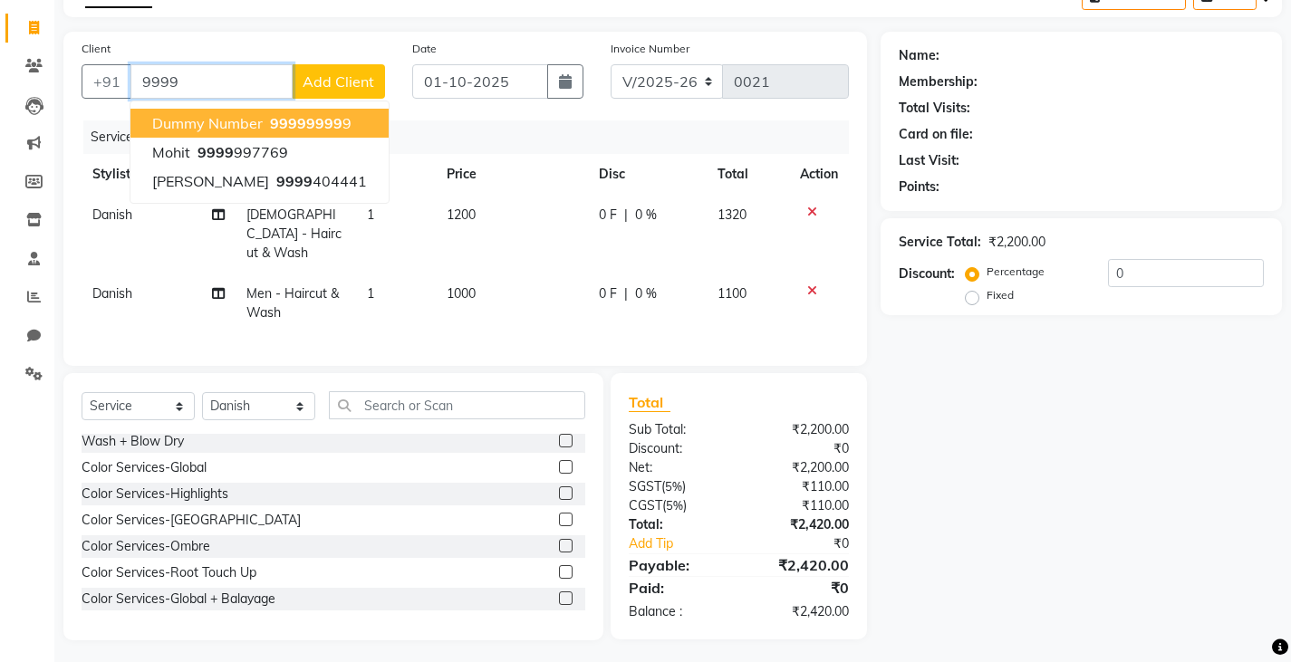
click at [146, 123] on button "dummy number 9999 9999 9" at bounding box center [259, 123] width 258 height 29
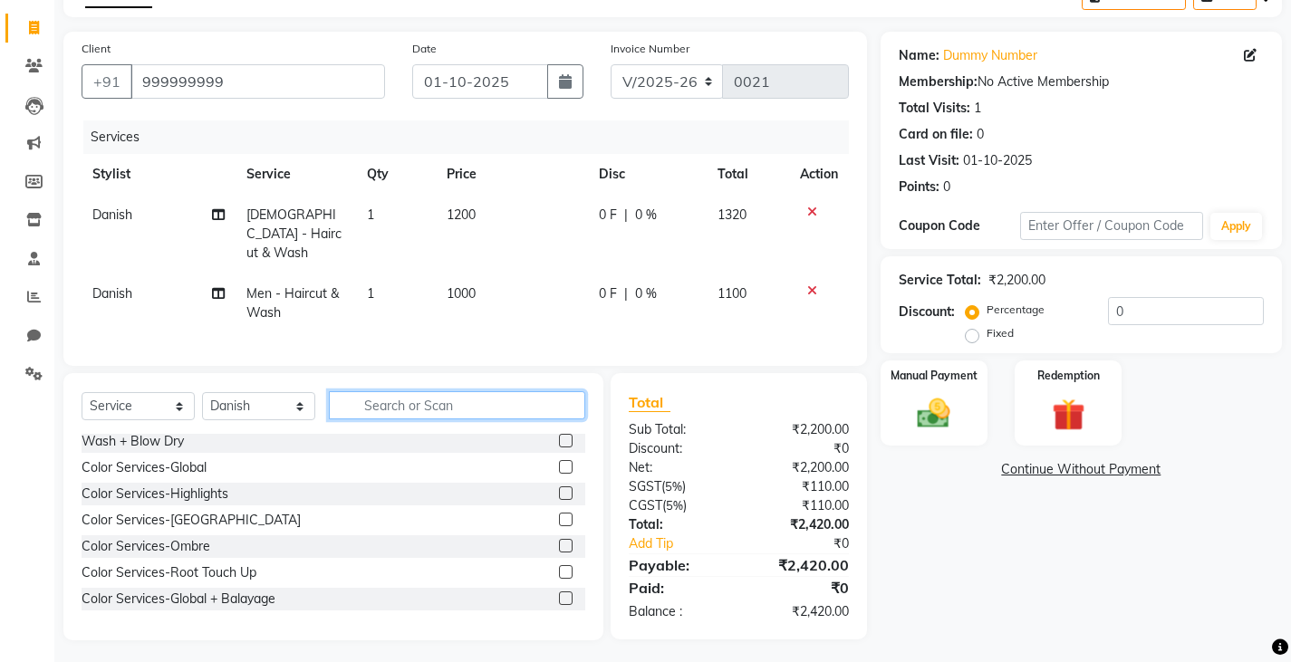
click at [397, 391] on input "text" at bounding box center [457, 405] width 256 height 28
click at [428, 407] on input "text" at bounding box center [457, 405] width 256 height 28
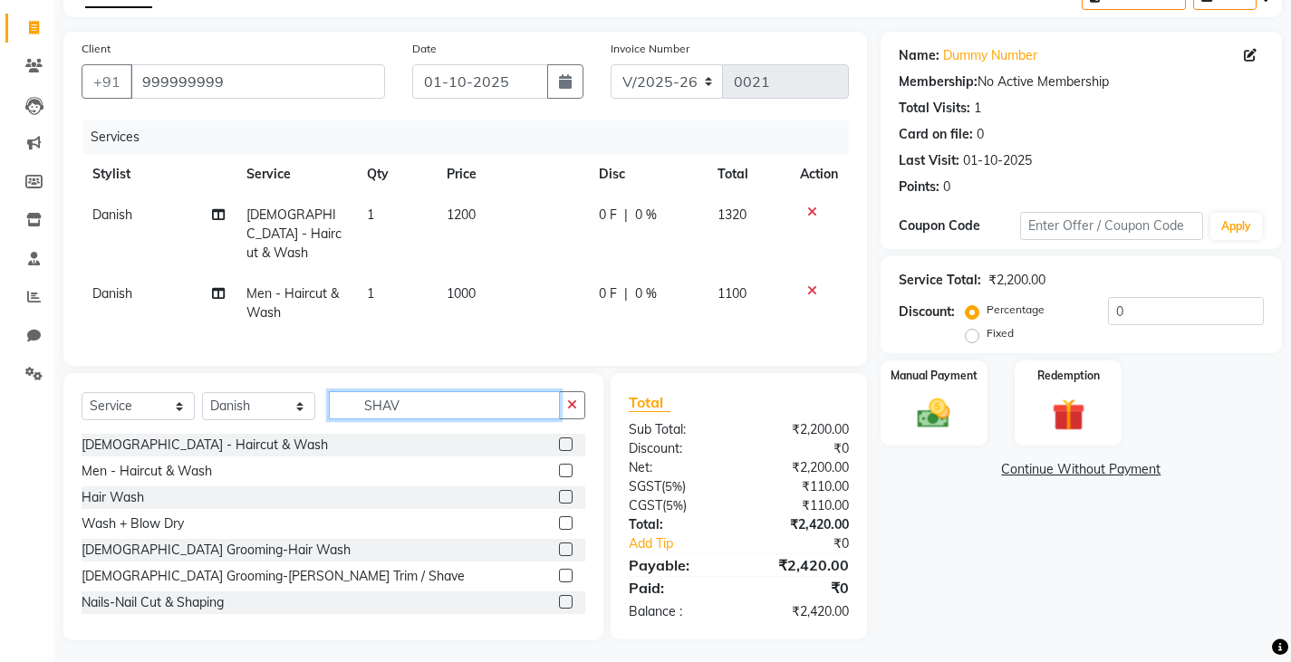
scroll to position [103, 0]
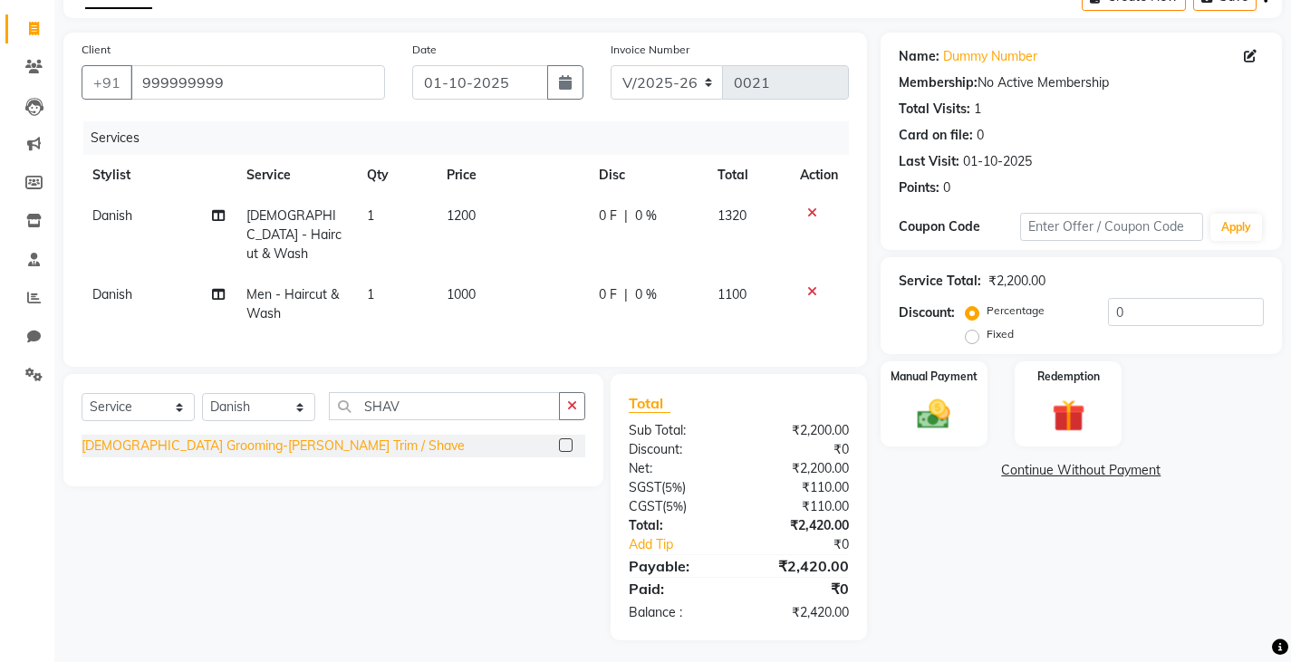
click at [139, 441] on div "[DEMOGRAPHIC_DATA] Grooming-[PERSON_NAME] Trim / Shave" at bounding box center [273, 446] width 383 height 19
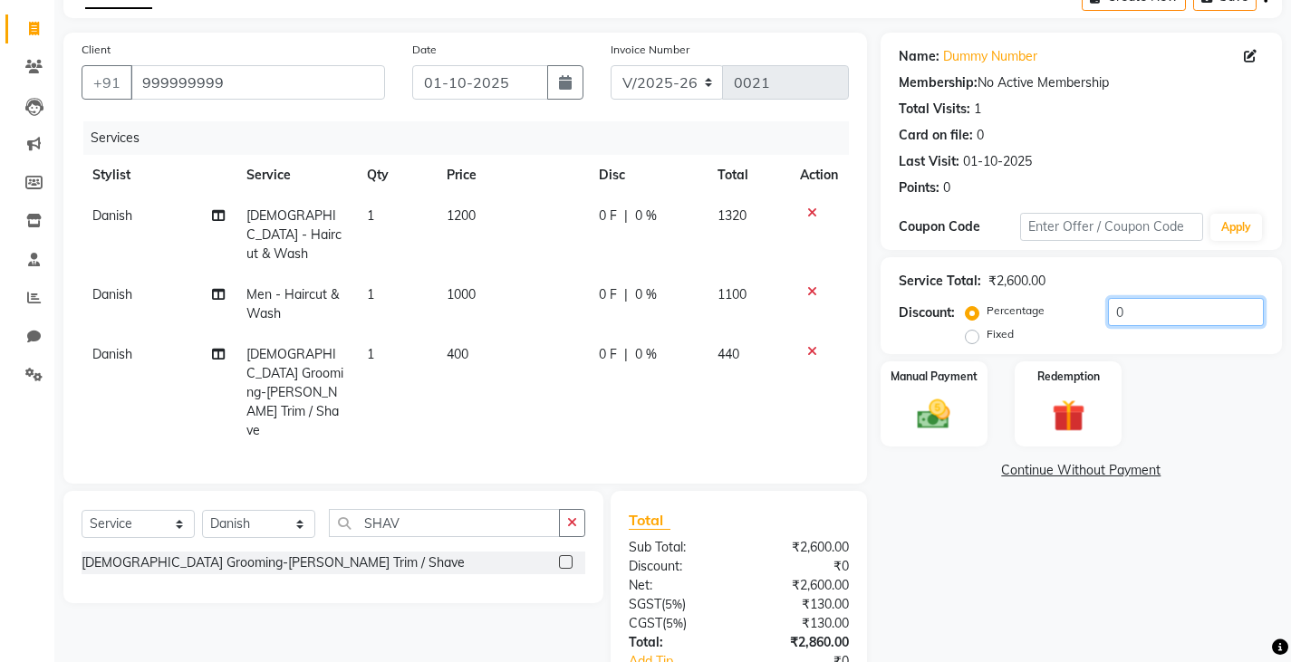
click at [1148, 322] on input "0" at bounding box center [1186, 312] width 156 height 28
click at [946, 413] on img at bounding box center [933, 414] width 55 height 39
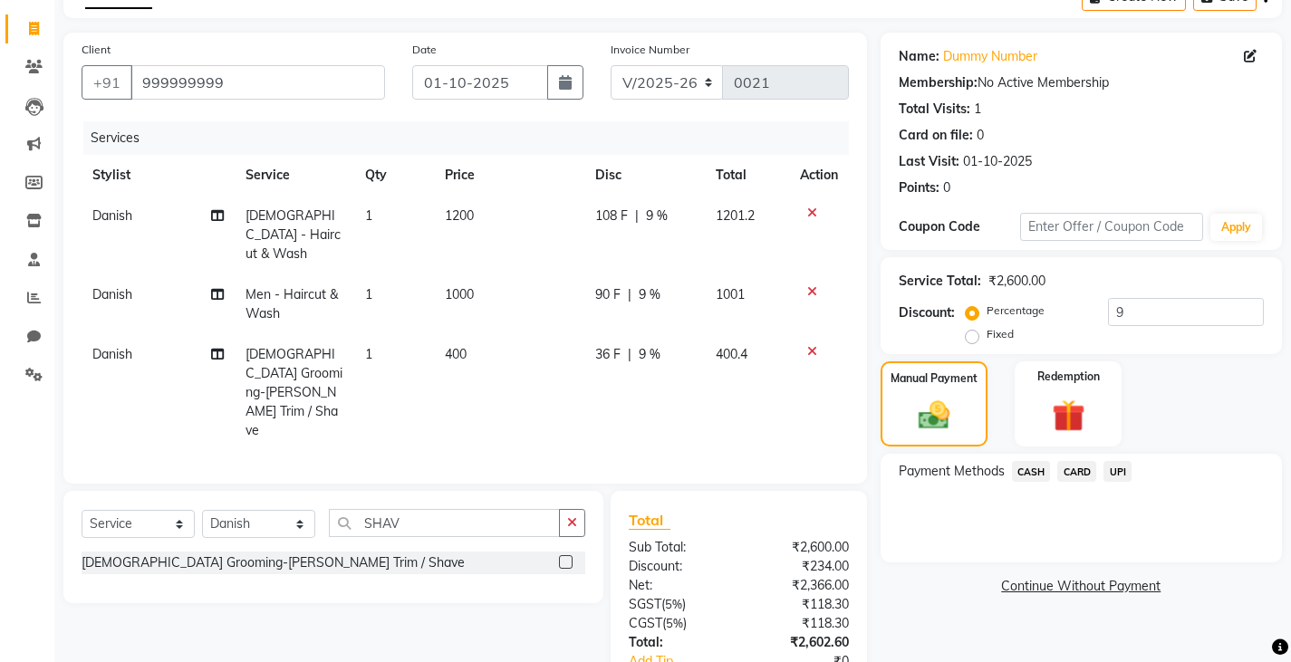
click at [1035, 469] on span "CASH" at bounding box center [1031, 471] width 39 height 21
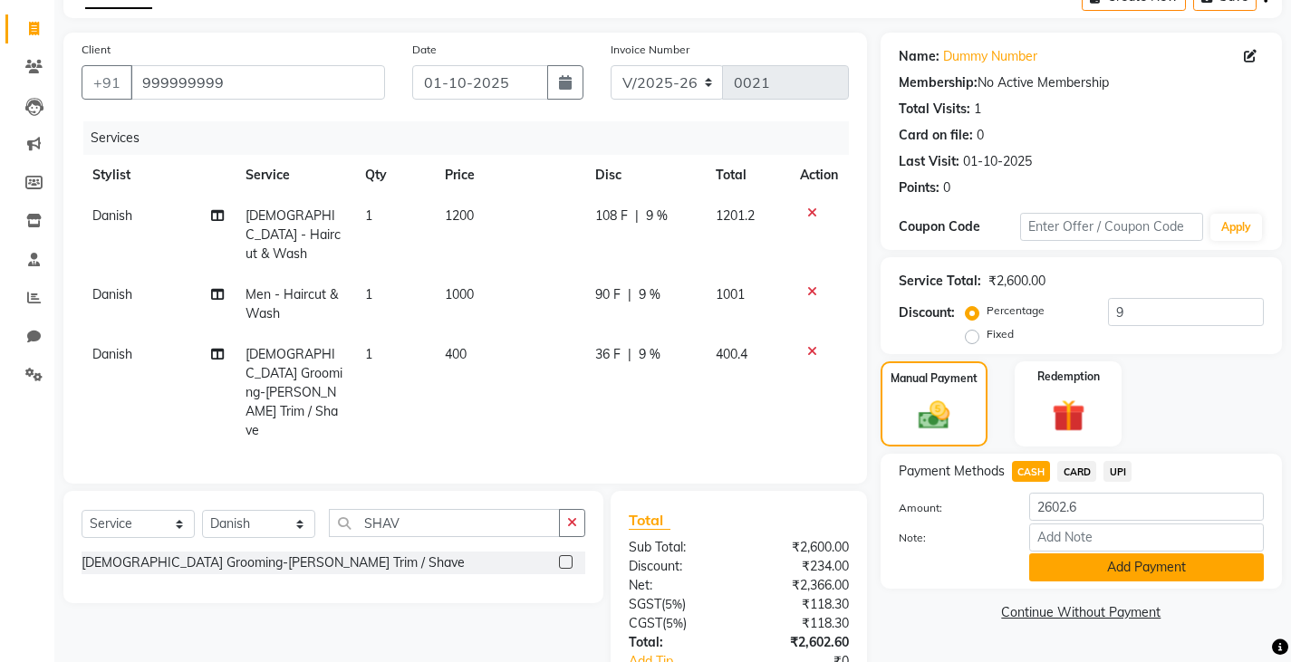
click at [1063, 563] on button "Add Payment" at bounding box center [1146, 567] width 235 height 28
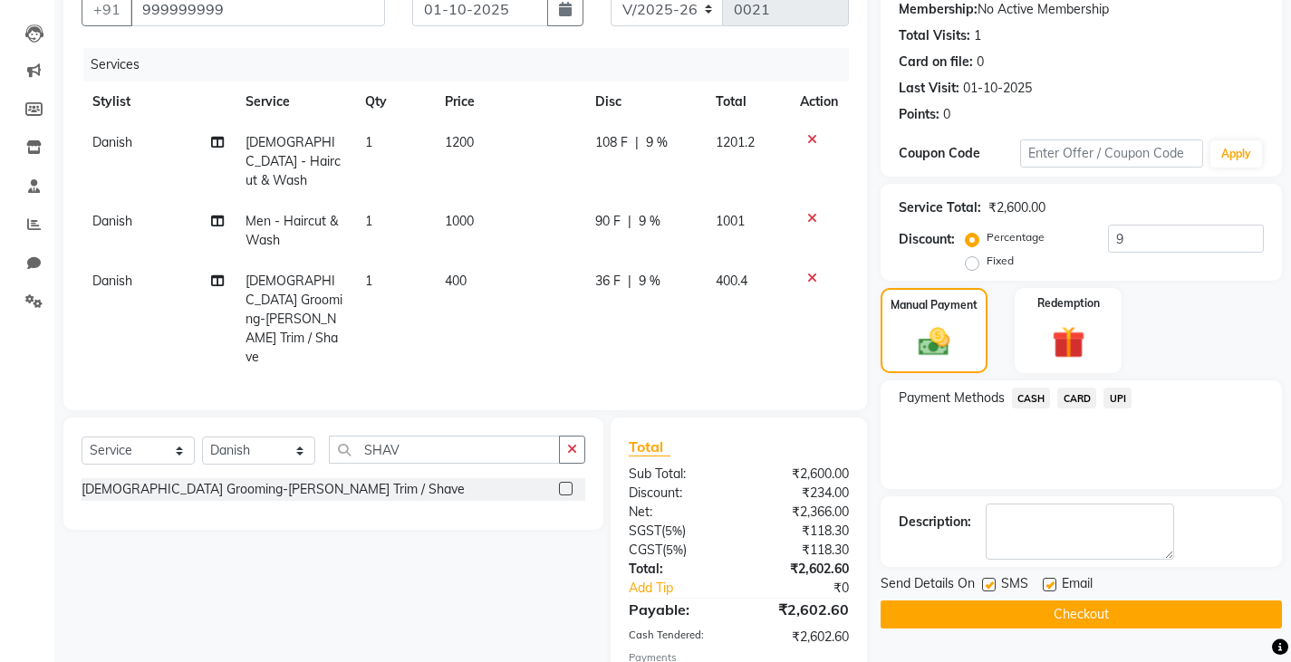
scroll to position [212, 0]
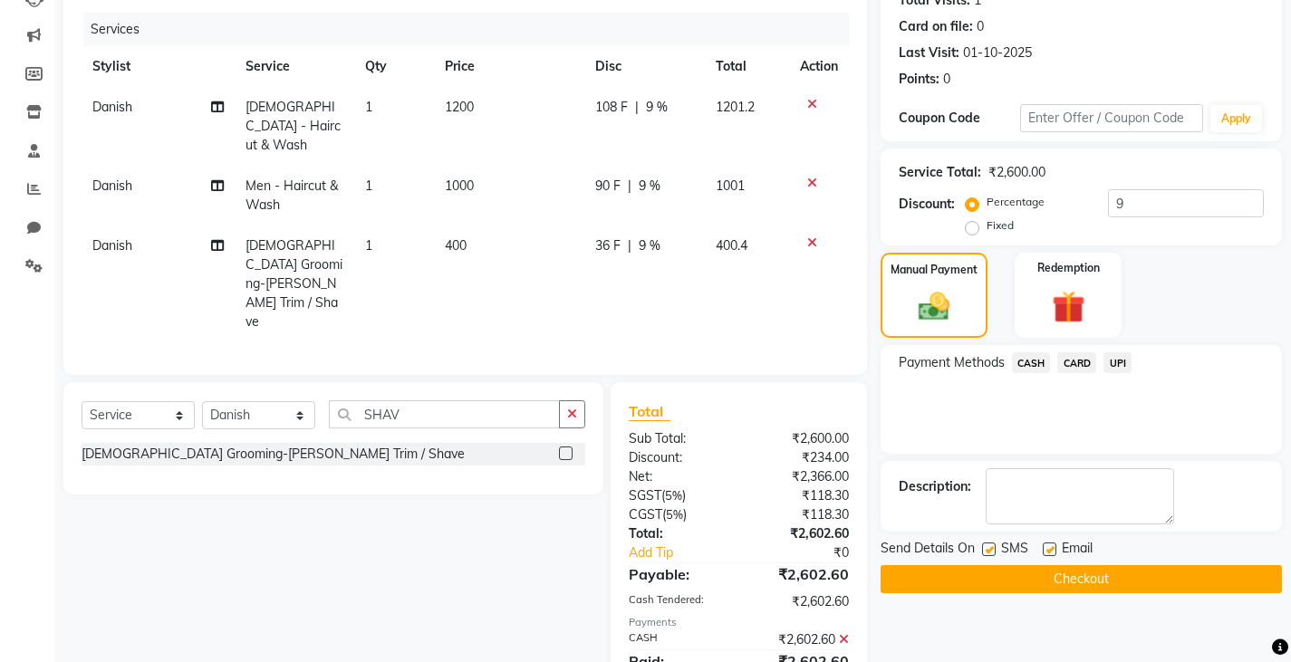
click at [986, 550] on label at bounding box center [989, 550] width 14 height 14
click at [986, 550] on input "checkbox" at bounding box center [988, 550] width 12 height 12
click at [947, 571] on button "Checkout" at bounding box center [1080, 579] width 401 height 28
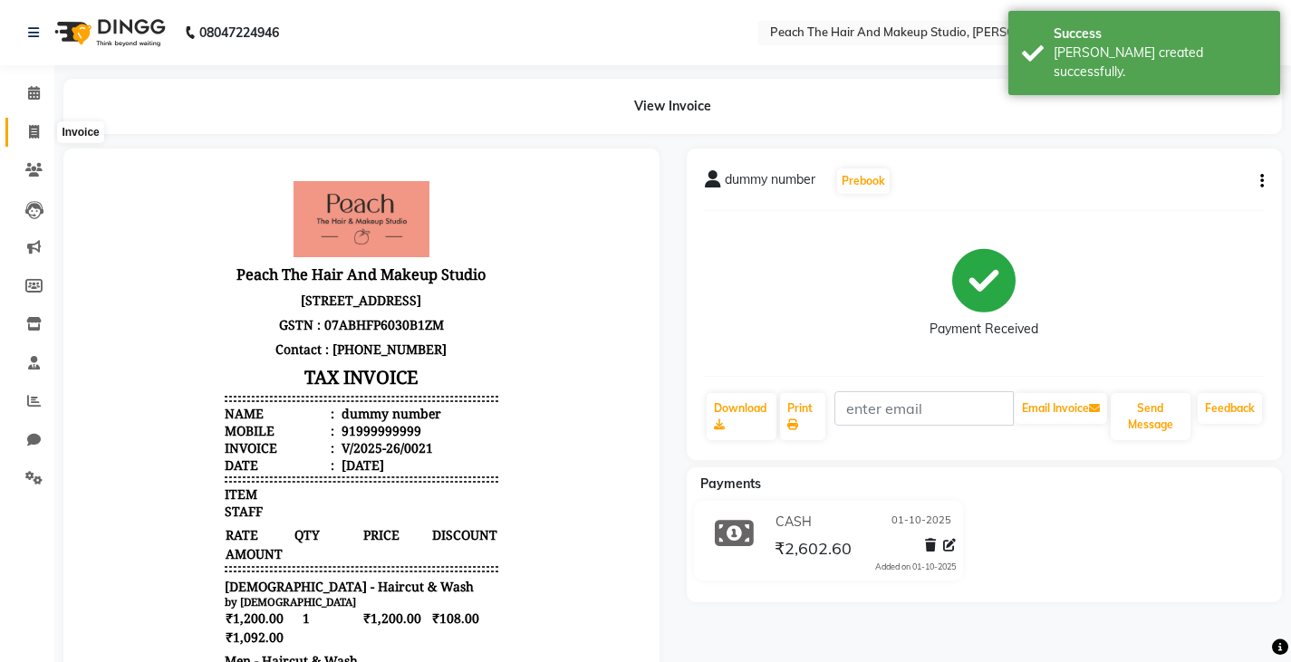
click at [32, 133] on icon at bounding box center [34, 132] width 10 height 14
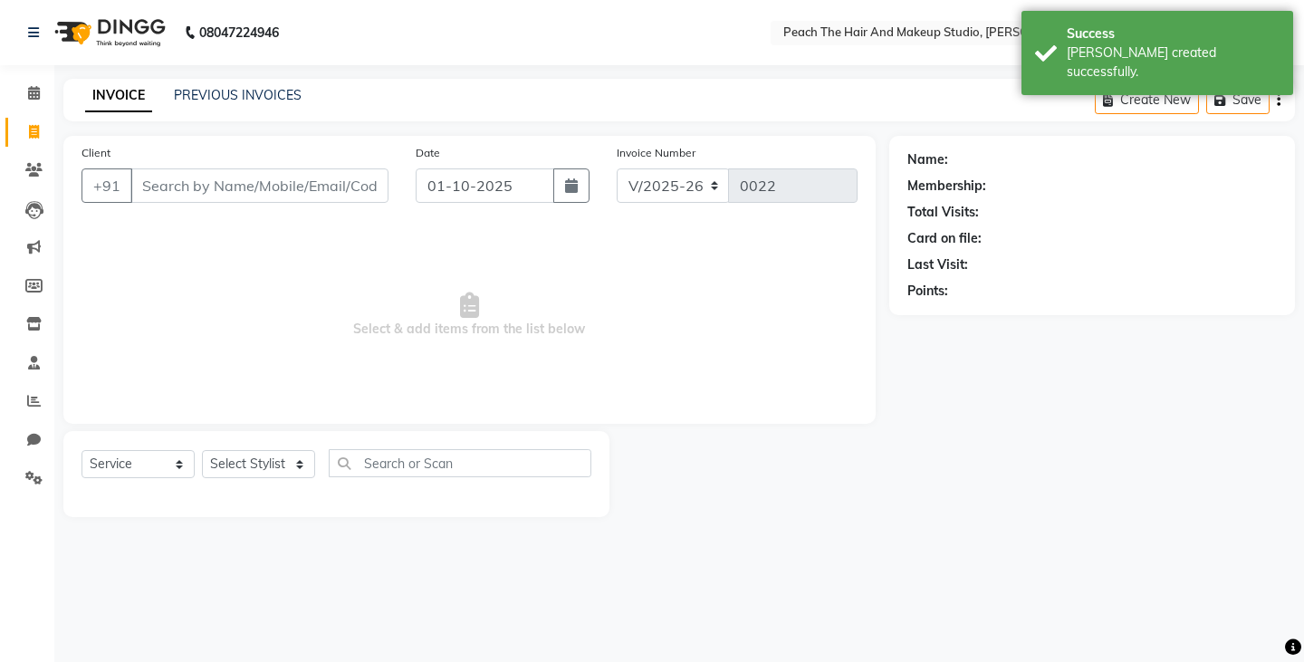
click at [158, 199] on input "Client" at bounding box center [259, 185] width 258 height 34
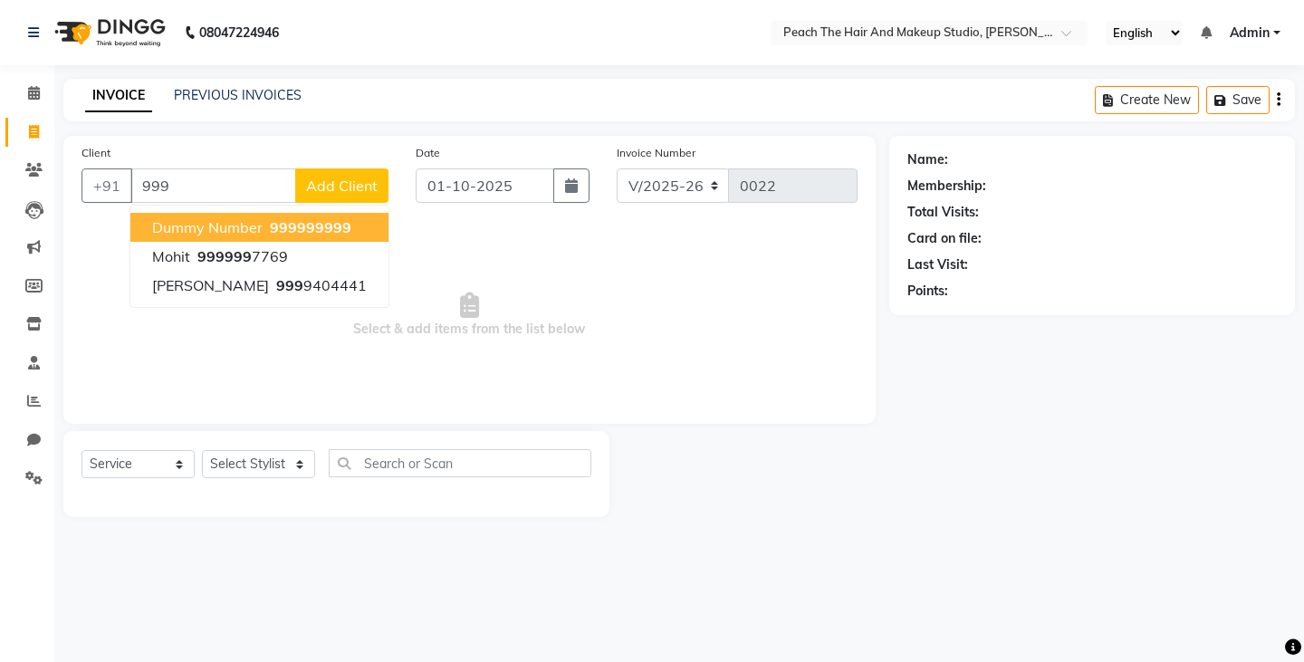
click at [170, 230] on span "dummy number" at bounding box center [207, 227] width 111 height 18
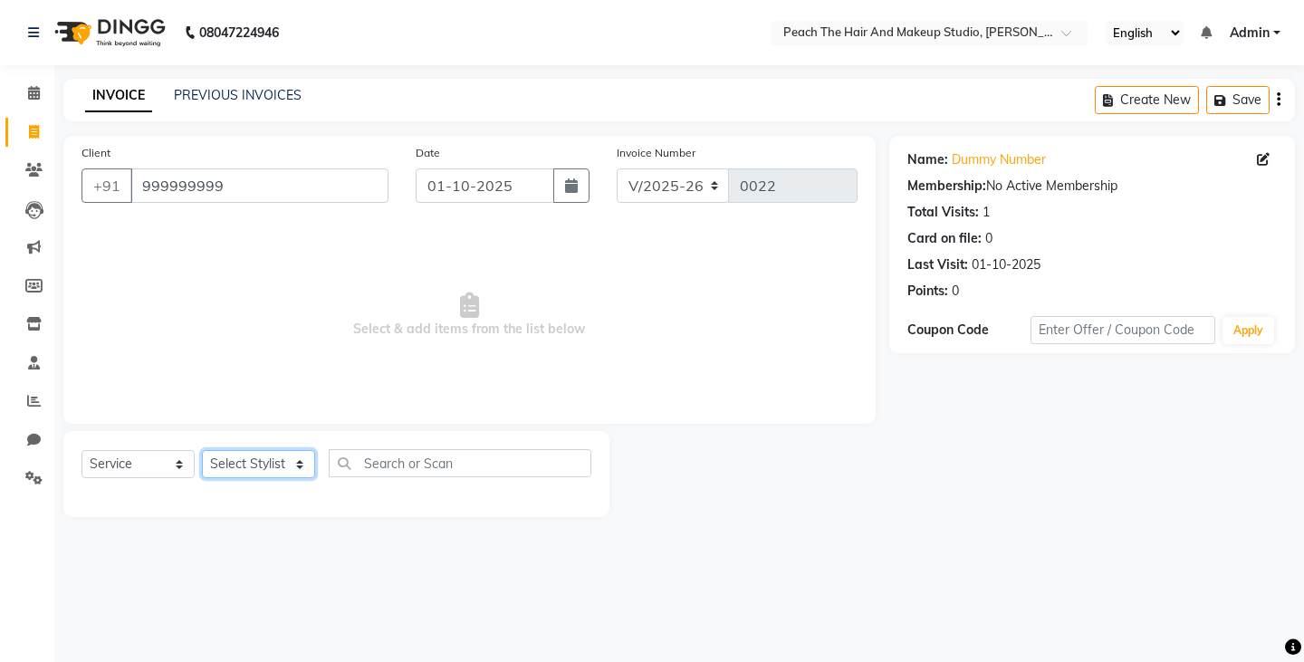
click at [245, 459] on select "Select Stylist Ankit [PERSON_NAME] Danish Karan Krishna [PERSON_NAME] [PERSON_N…" at bounding box center [258, 464] width 113 height 28
click at [202, 450] on select "Select Stylist Ankit [PERSON_NAME] Danish Karan Krishna [PERSON_NAME] [PERSON_N…" at bounding box center [258, 464] width 113 height 28
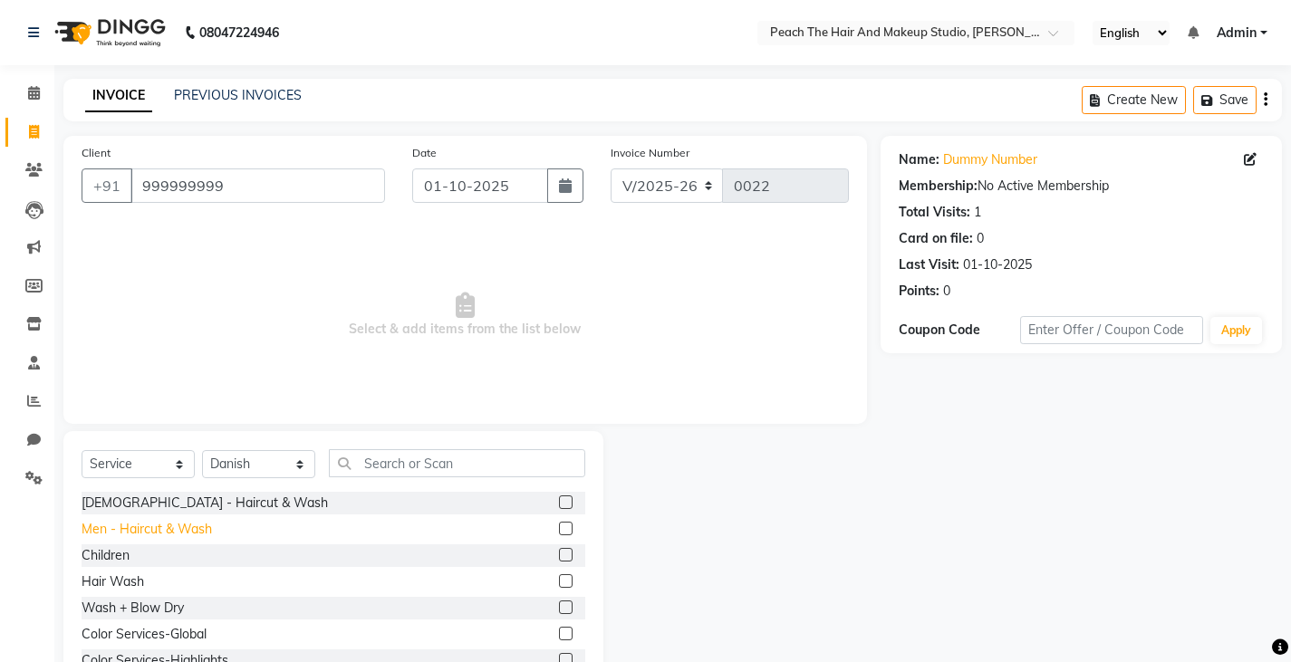
click at [150, 534] on div "Men - Haircut & Wash" at bounding box center [147, 529] width 130 height 19
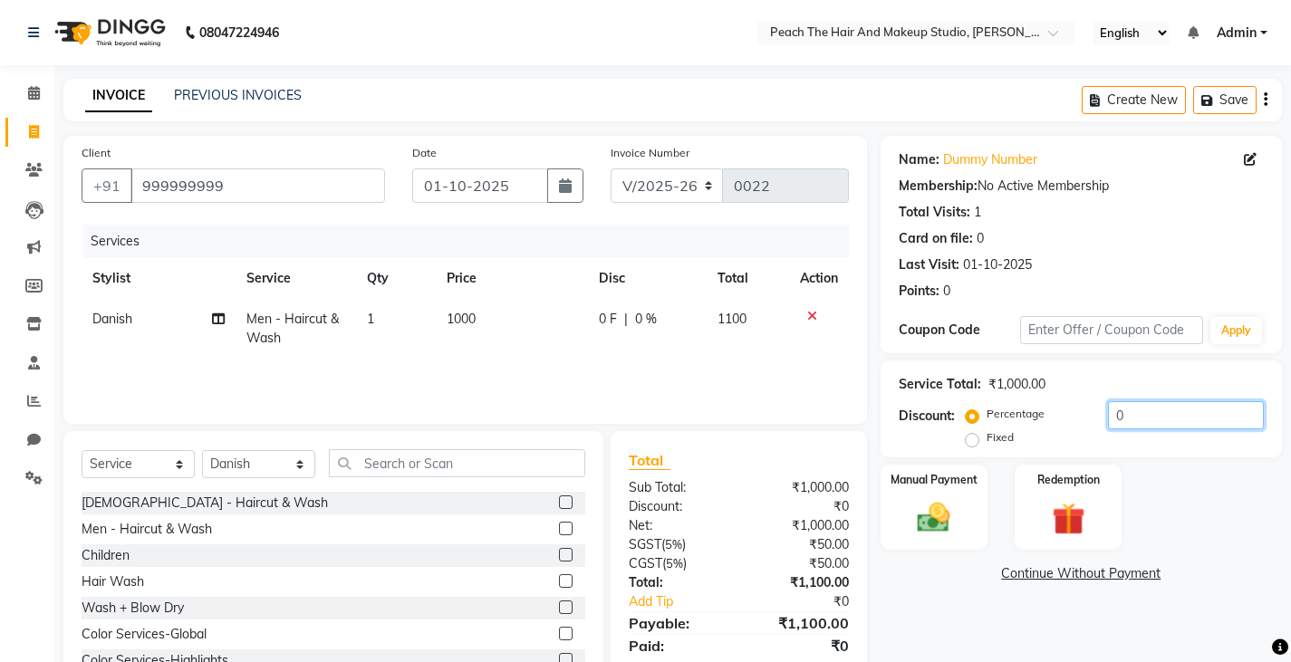
click at [1173, 405] on input "0" at bounding box center [1186, 415] width 156 height 28
click at [909, 515] on img at bounding box center [933, 517] width 55 height 39
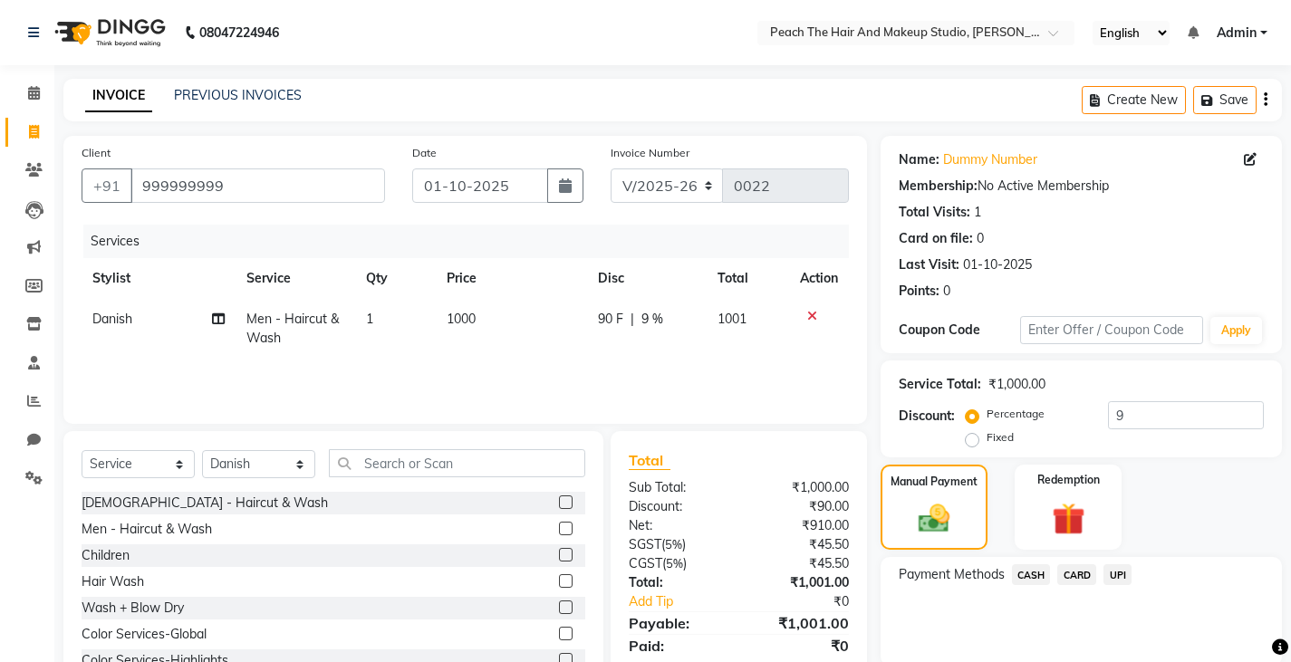
click at [1116, 574] on span "UPI" at bounding box center [1117, 574] width 28 height 21
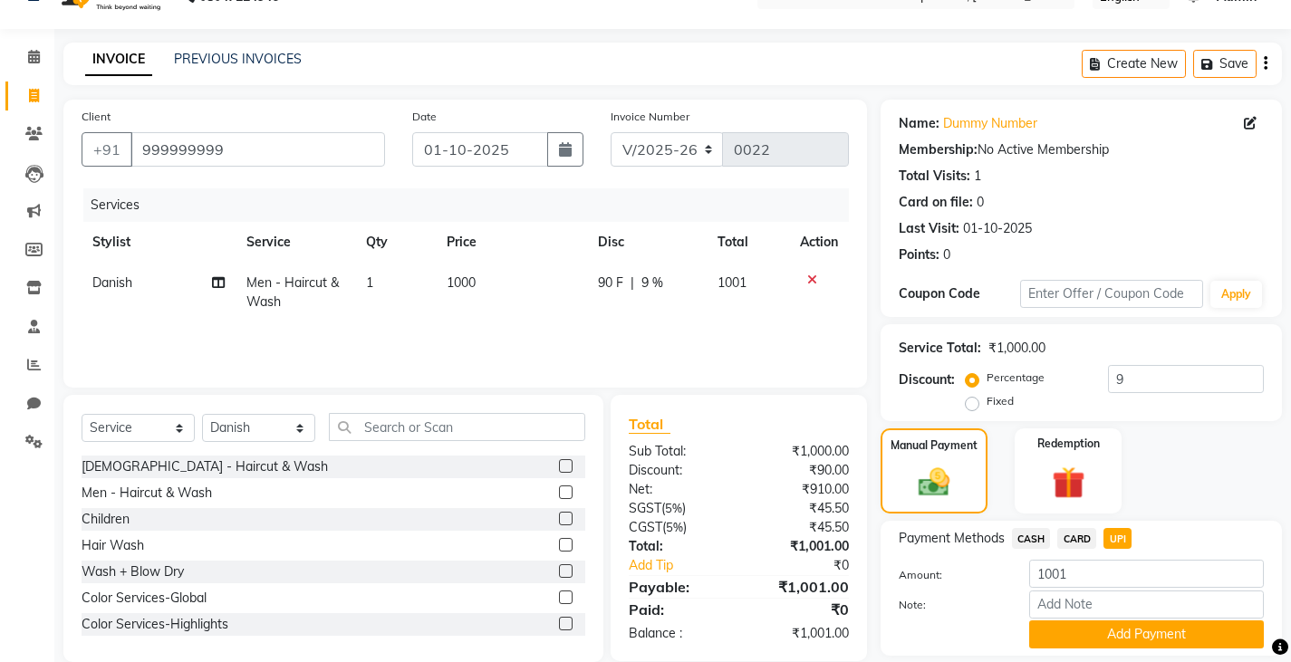
scroll to position [94, 0]
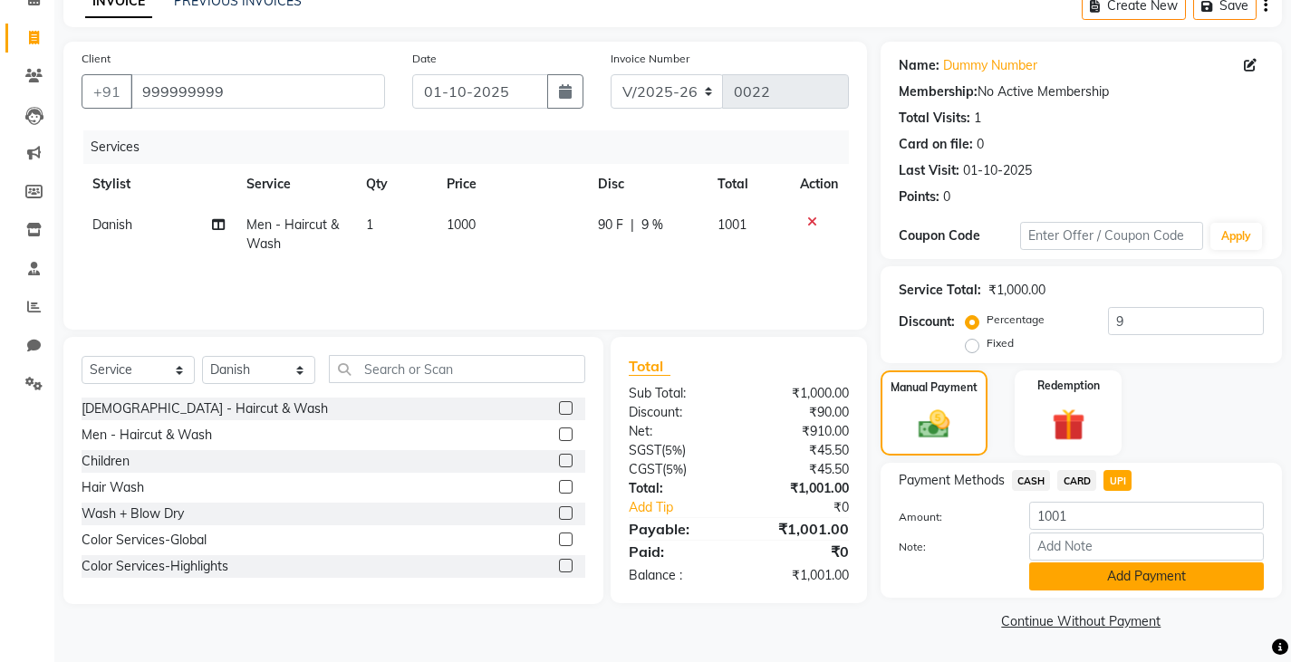
click at [1060, 573] on button "Add Payment" at bounding box center [1146, 577] width 235 height 28
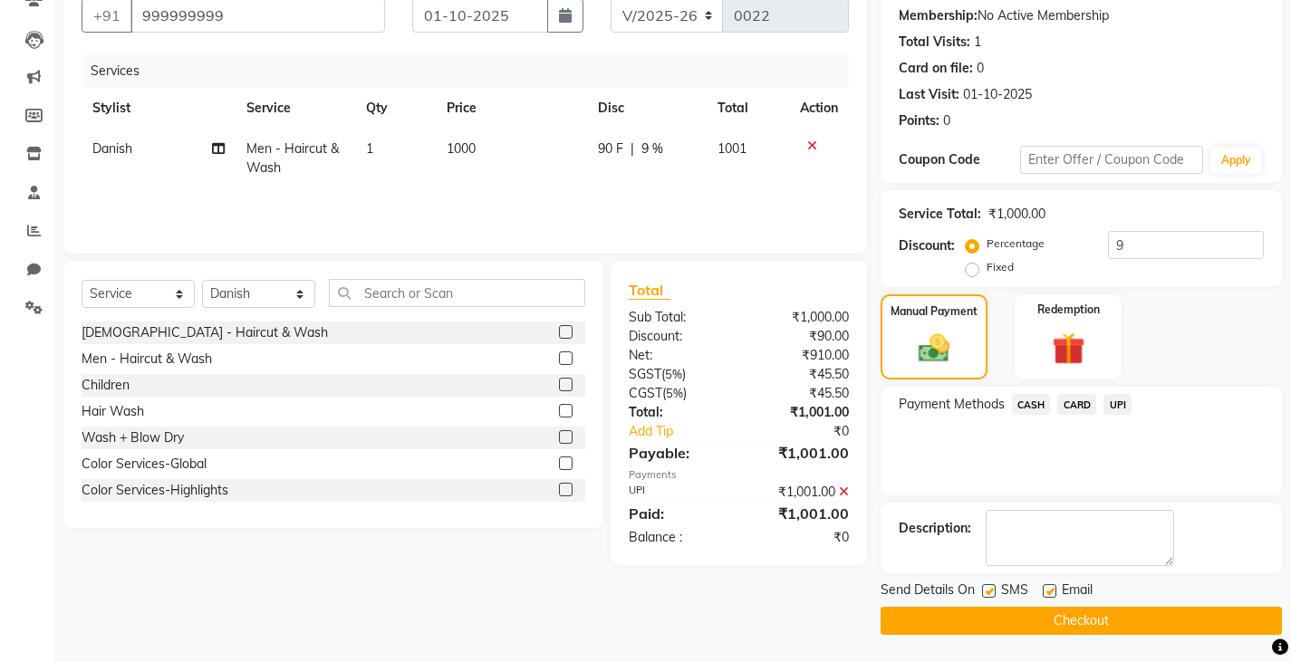
scroll to position [170, 0]
click at [994, 589] on label at bounding box center [989, 591] width 14 height 14
click at [994, 589] on input "checkbox" at bounding box center [988, 592] width 12 height 12
click at [1052, 592] on label at bounding box center [1050, 591] width 14 height 14
click at [1052, 592] on input "checkbox" at bounding box center [1049, 592] width 12 height 12
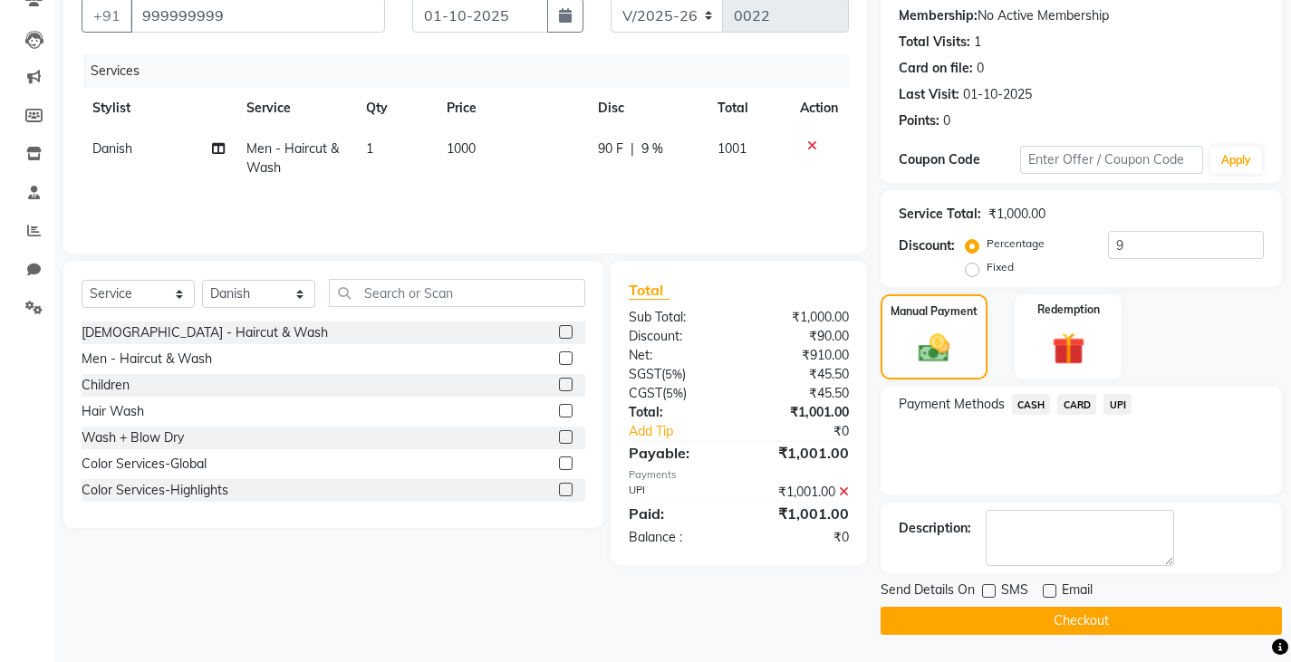
click at [1052, 592] on label at bounding box center [1050, 591] width 14 height 14
click at [1052, 592] on input "checkbox" at bounding box center [1049, 592] width 12 height 12
click at [1048, 585] on label at bounding box center [1050, 591] width 14 height 14
click at [1048, 586] on input "checkbox" at bounding box center [1049, 592] width 12 height 12
click at [916, 629] on button "Checkout" at bounding box center [1080, 621] width 401 height 28
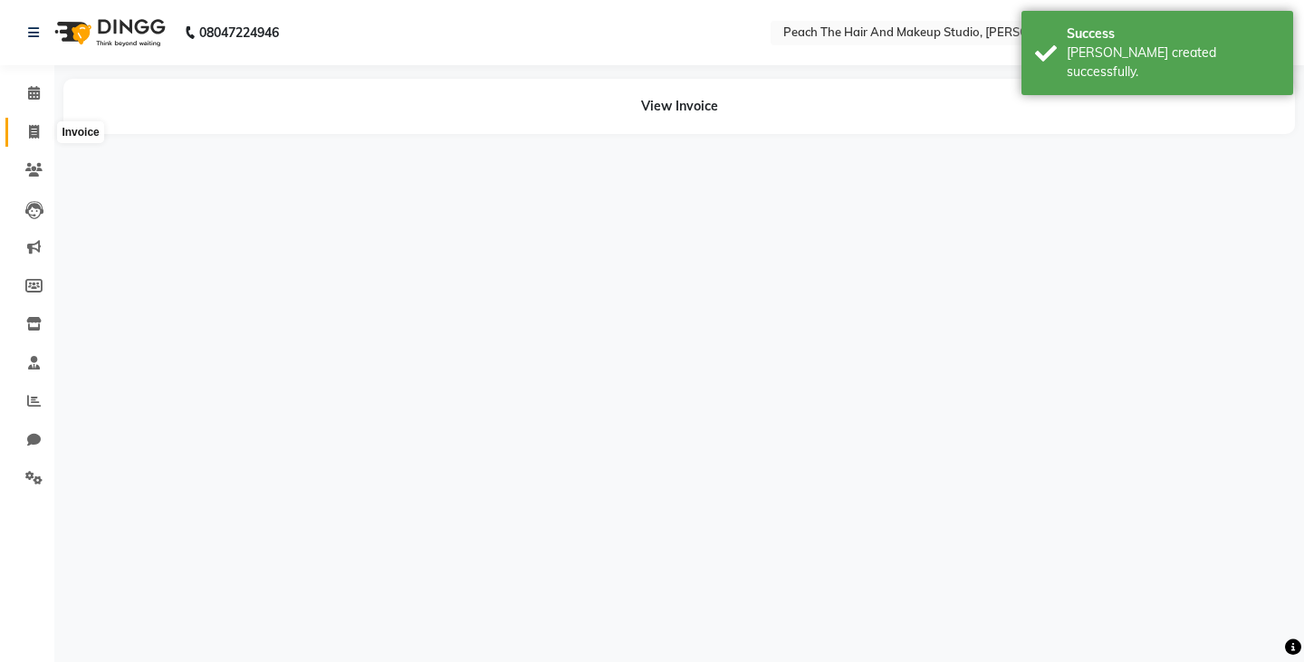
click at [35, 123] on span at bounding box center [34, 132] width 32 height 21
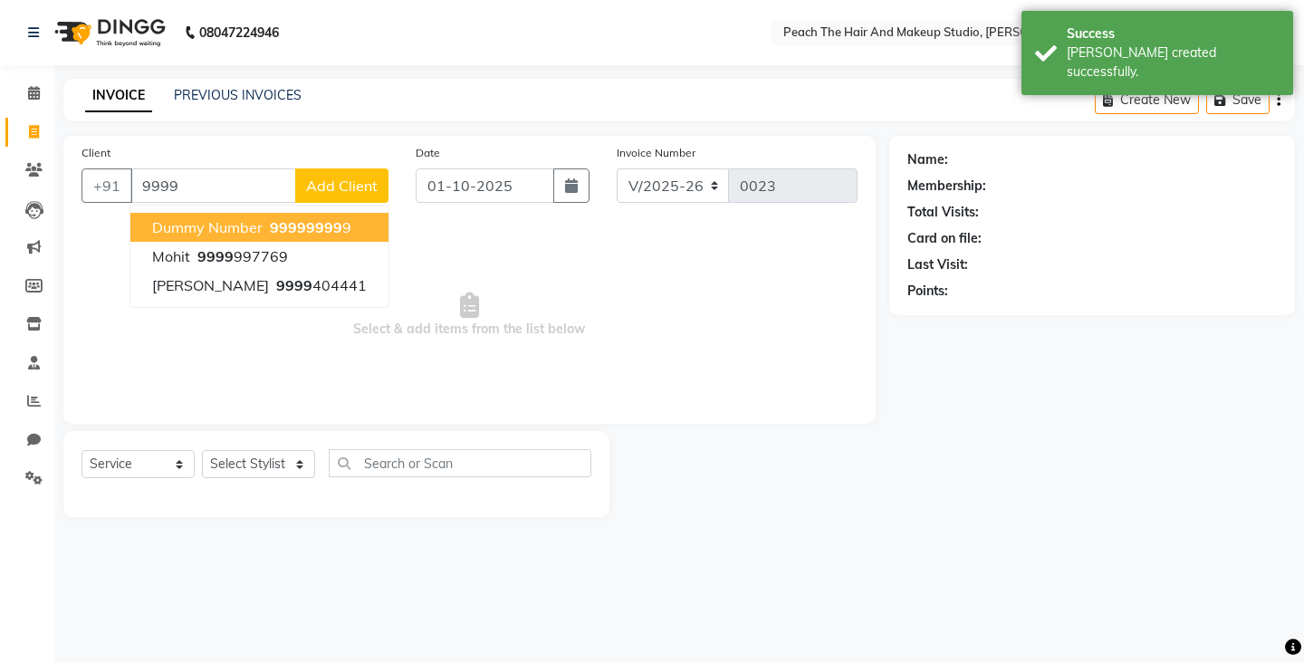
click at [169, 238] on button "dummy number 9999 9999 9" at bounding box center [259, 227] width 258 height 29
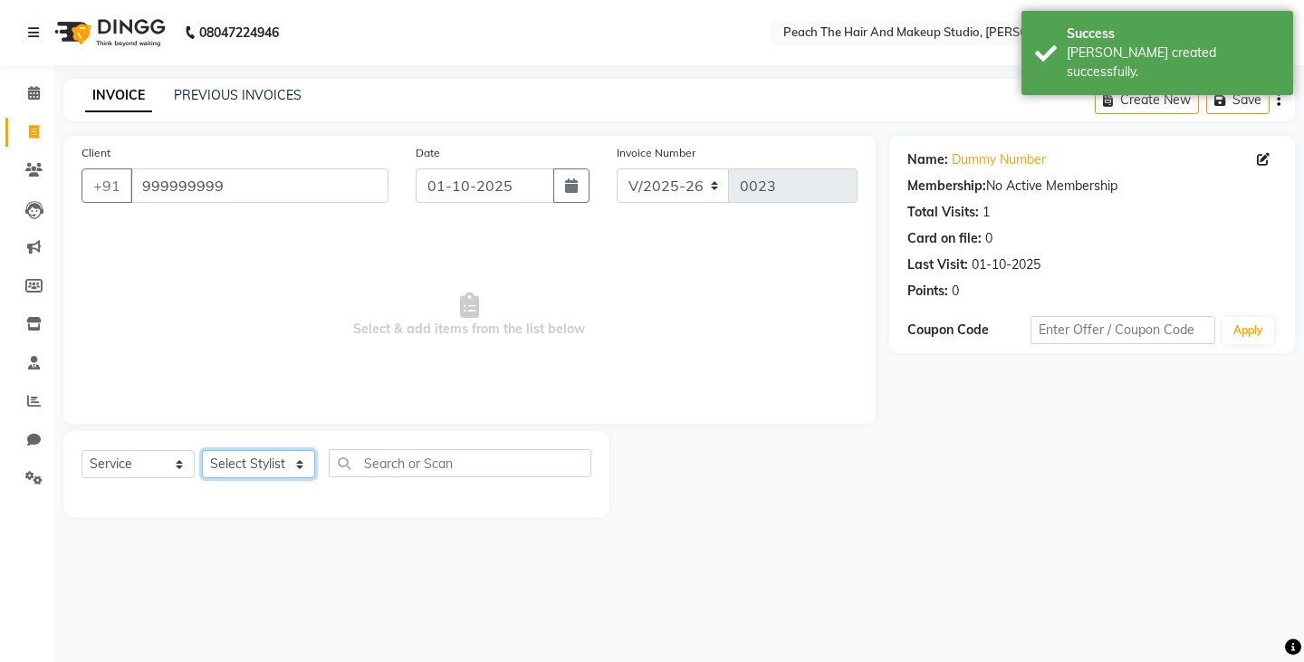
click at [222, 459] on select "Select Stylist Ankit [PERSON_NAME] Danish Karan Krishna [PERSON_NAME] [PERSON_N…" at bounding box center [258, 464] width 113 height 28
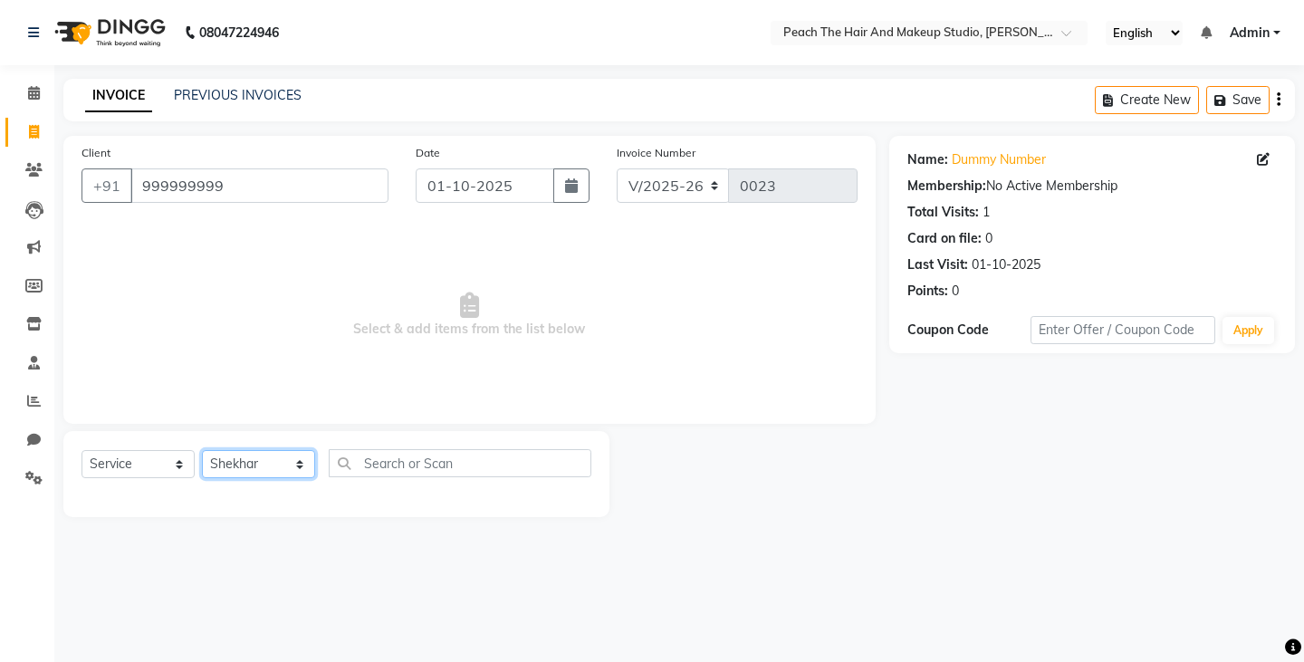
click at [202, 450] on select "Select Stylist Ankit [PERSON_NAME] Danish Karan Krishna [PERSON_NAME] [PERSON_N…" at bounding box center [258, 464] width 113 height 28
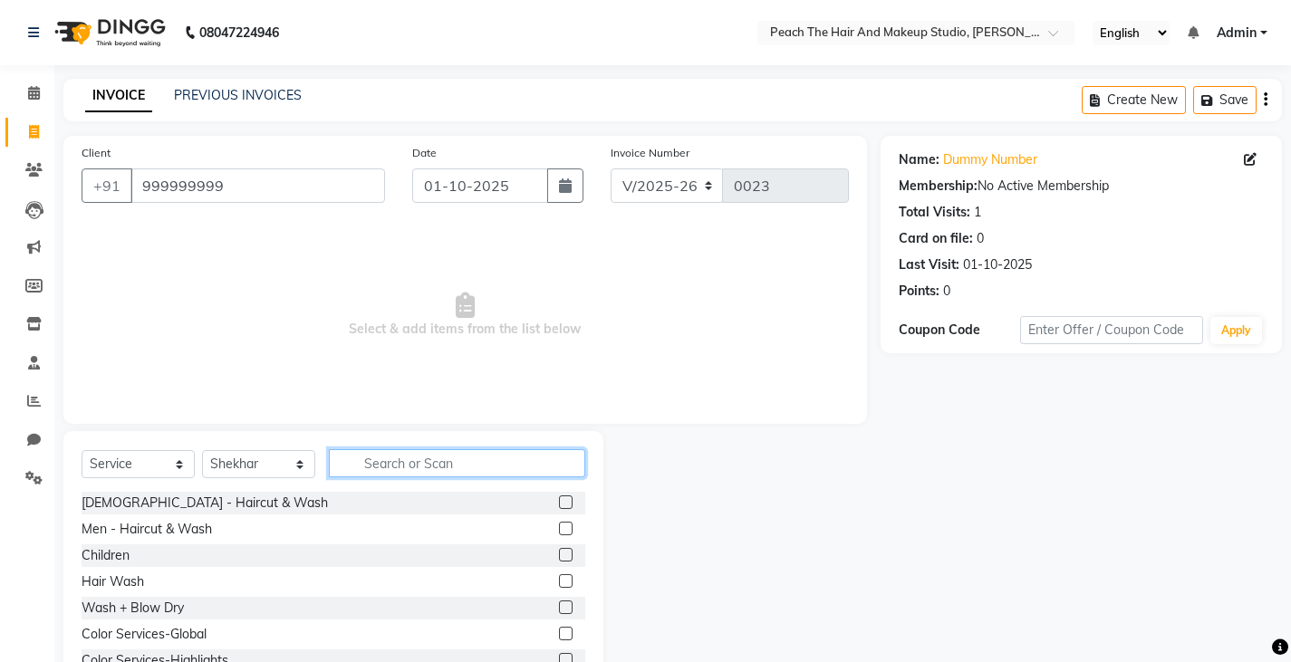
click at [364, 464] on input "text" at bounding box center [457, 463] width 256 height 28
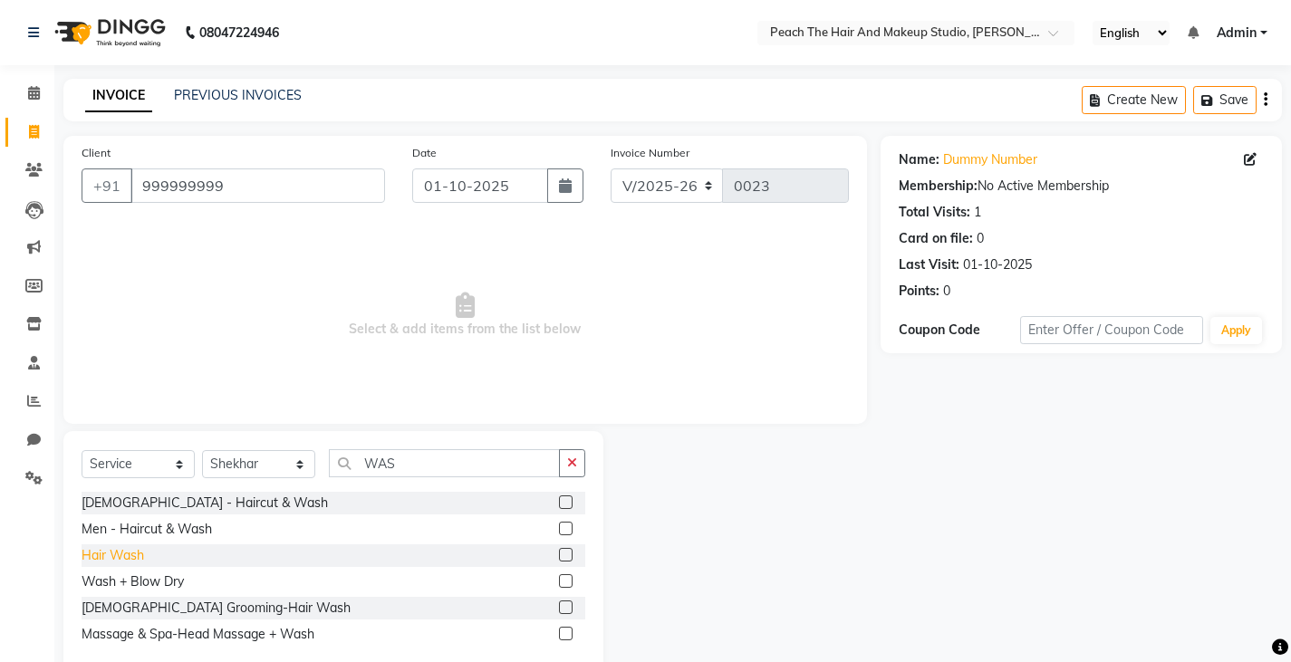
click at [128, 554] on div "Hair Wash" at bounding box center [113, 555] width 63 height 19
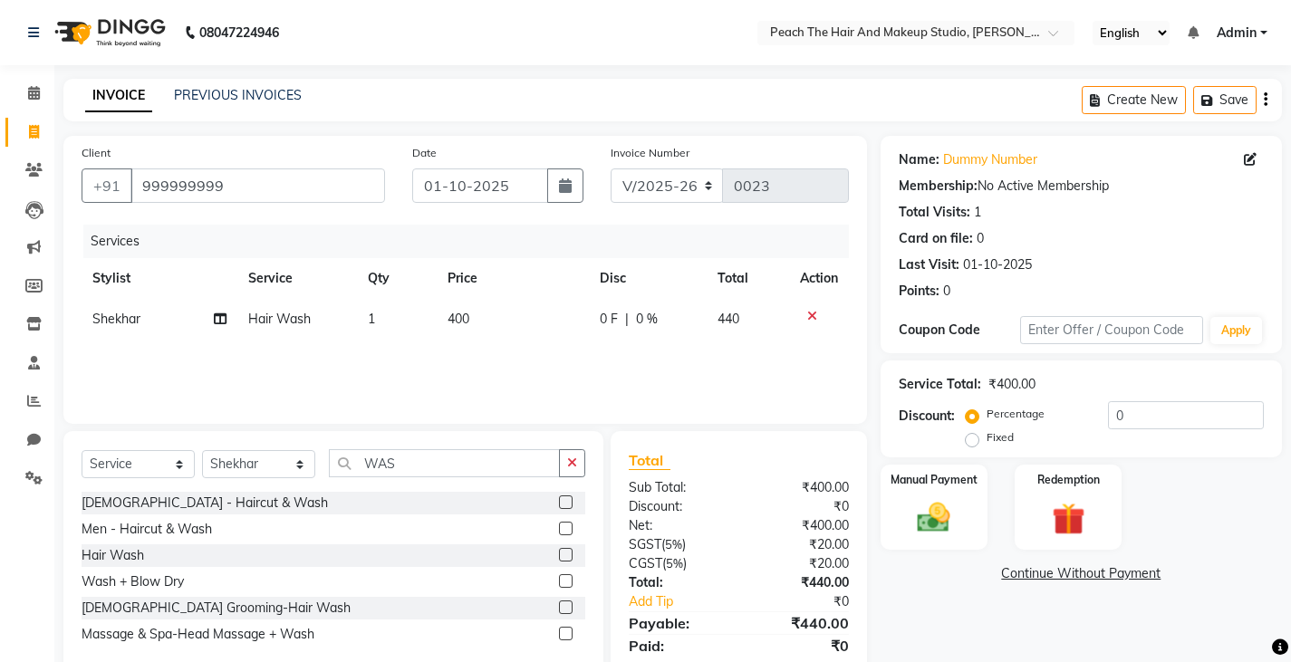
click at [504, 314] on td "400" at bounding box center [512, 319] width 151 height 41
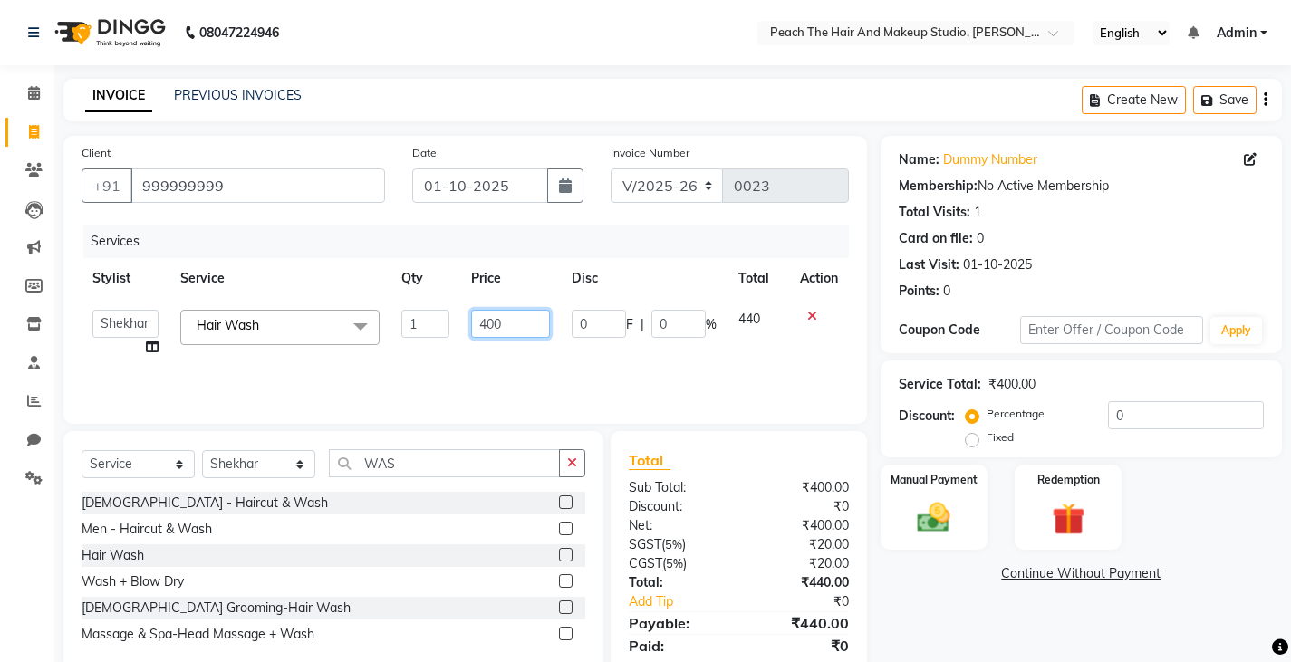
click at [504, 314] on input "400" at bounding box center [510, 324] width 79 height 28
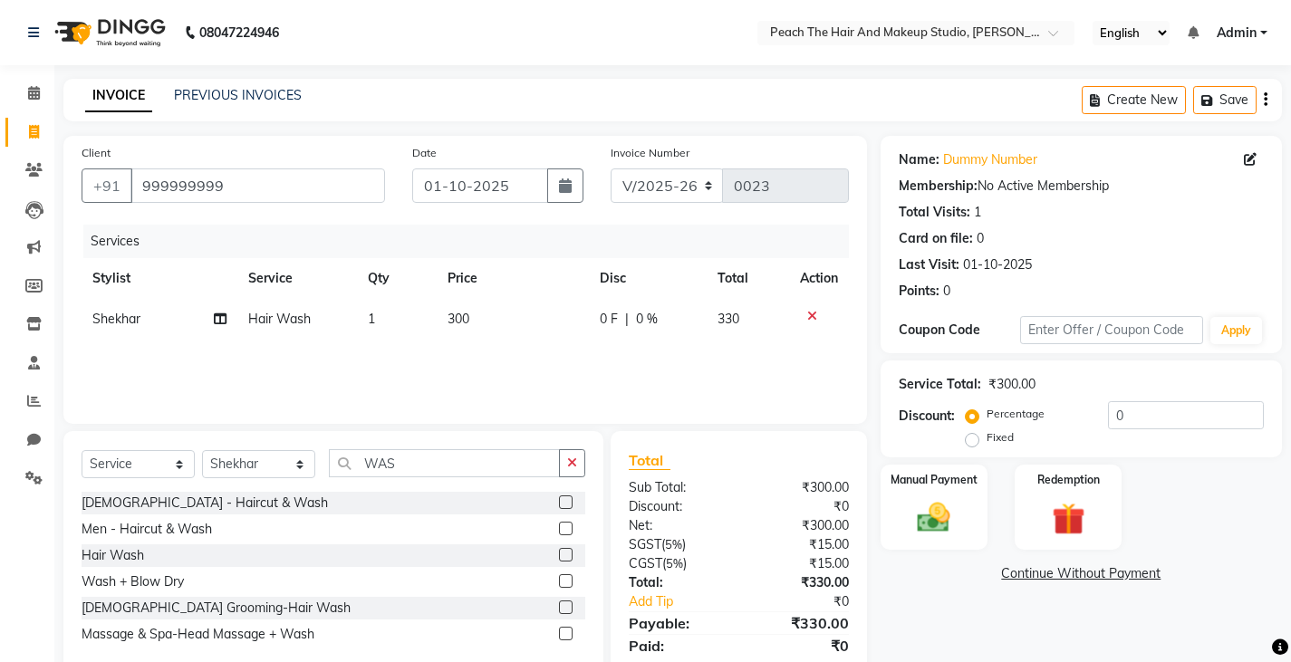
click at [952, 581] on link "Continue Without Payment" at bounding box center [1081, 573] width 394 height 19
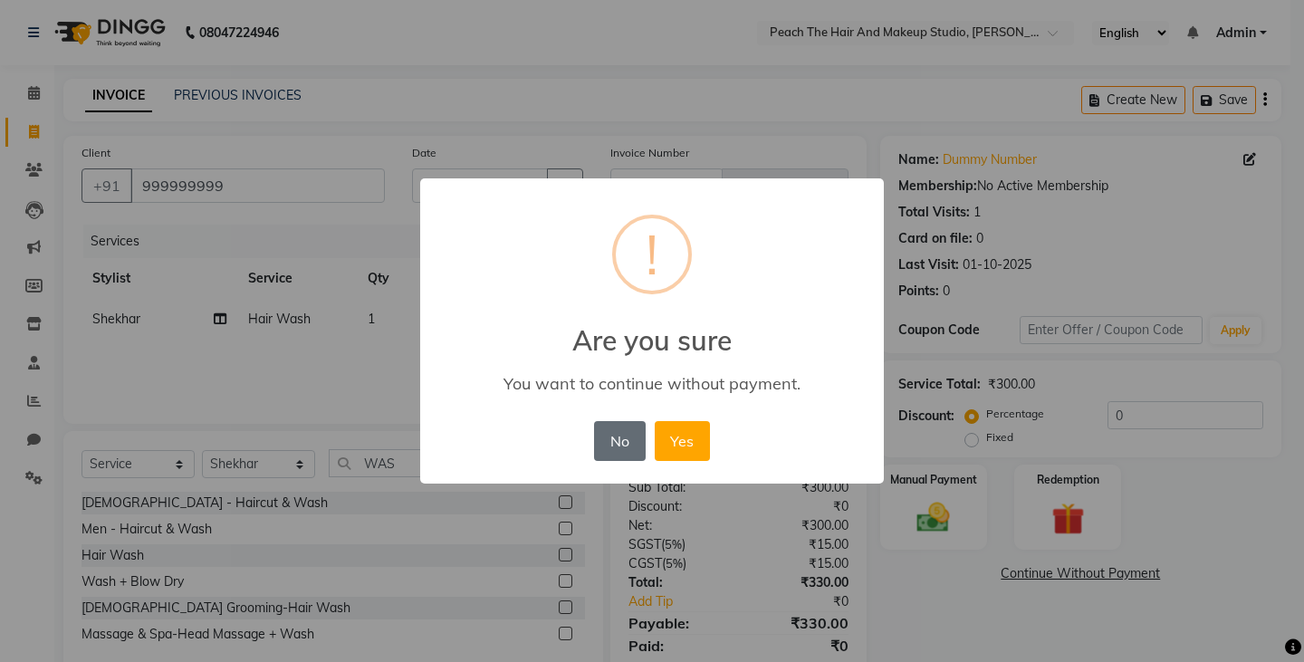
click at [627, 429] on button "No" at bounding box center [619, 441] width 51 height 40
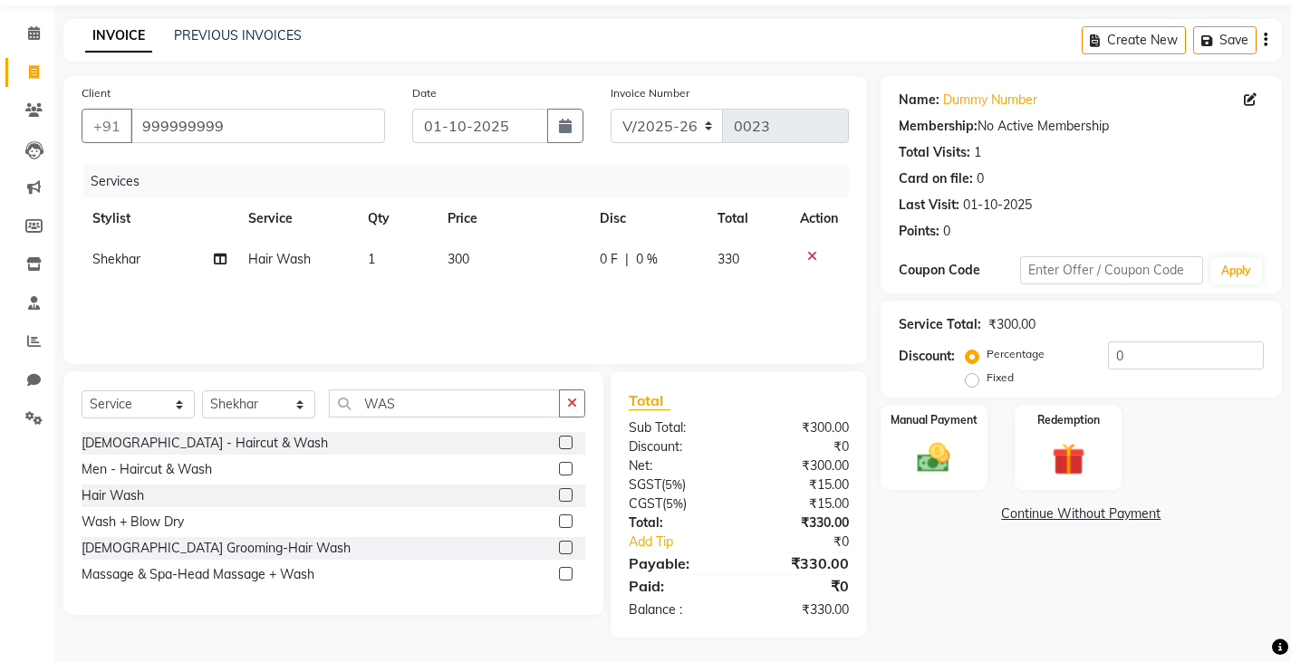
scroll to position [63, 0]
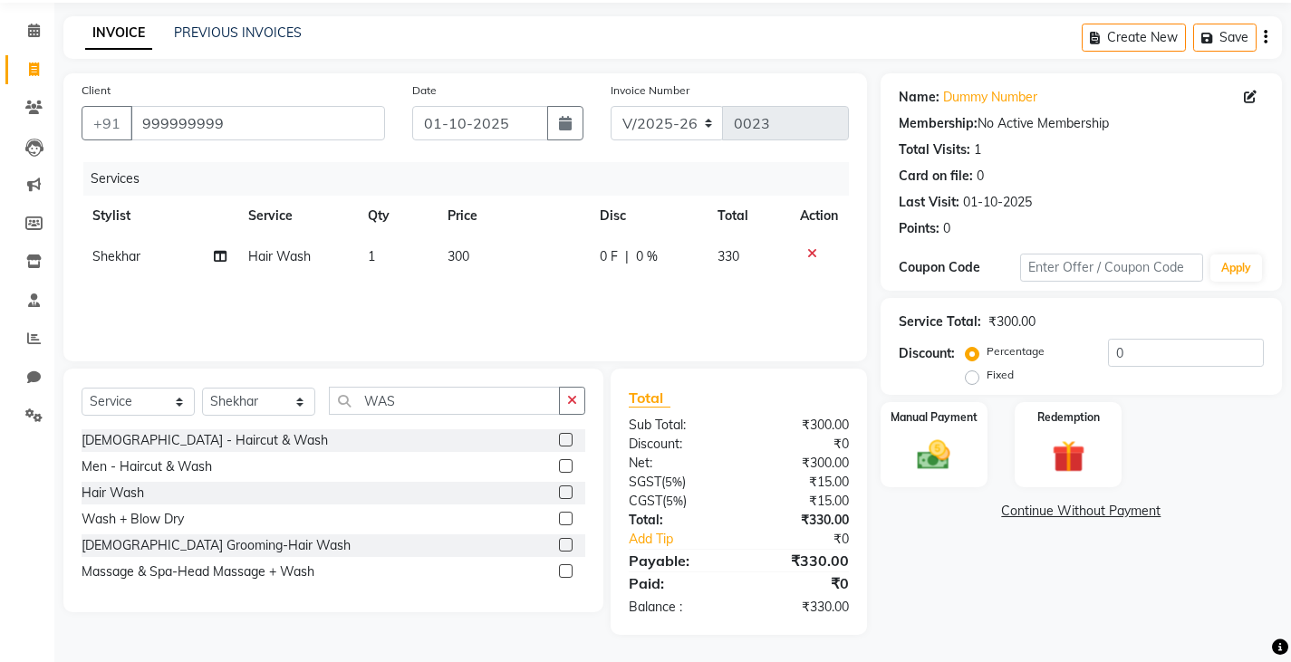
click at [494, 258] on td "300" at bounding box center [512, 256] width 151 height 41
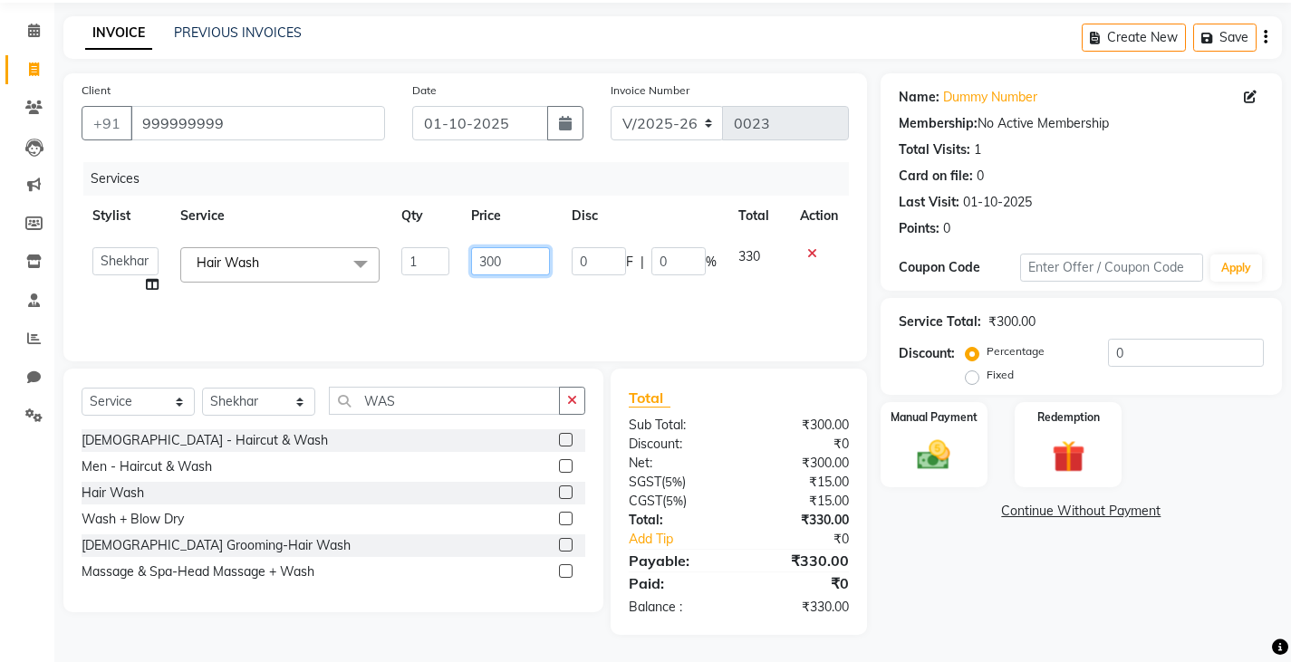
click at [516, 258] on input "300" at bounding box center [510, 261] width 79 height 28
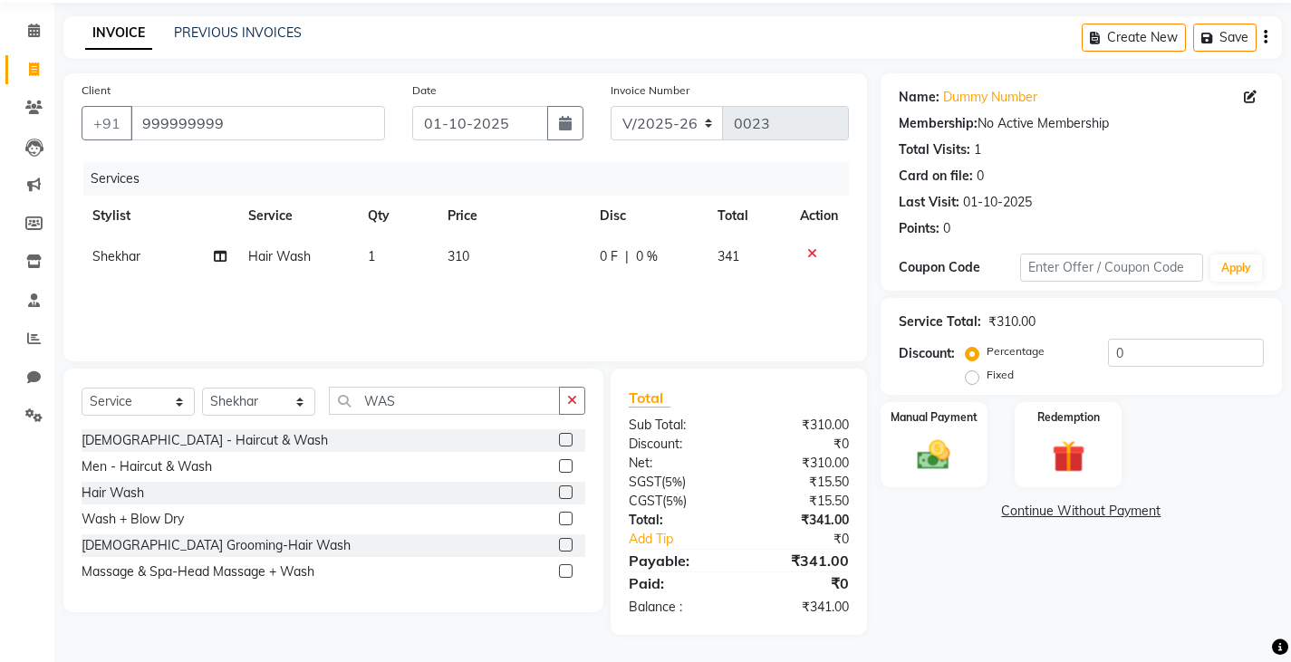
click at [949, 557] on div "Name: Dummy Number Membership: No Active Membership Total Visits: 1 Card on fil…" at bounding box center [1087, 354] width 415 height 562
click at [510, 236] on td "310" at bounding box center [512, 256] width 151 height 41
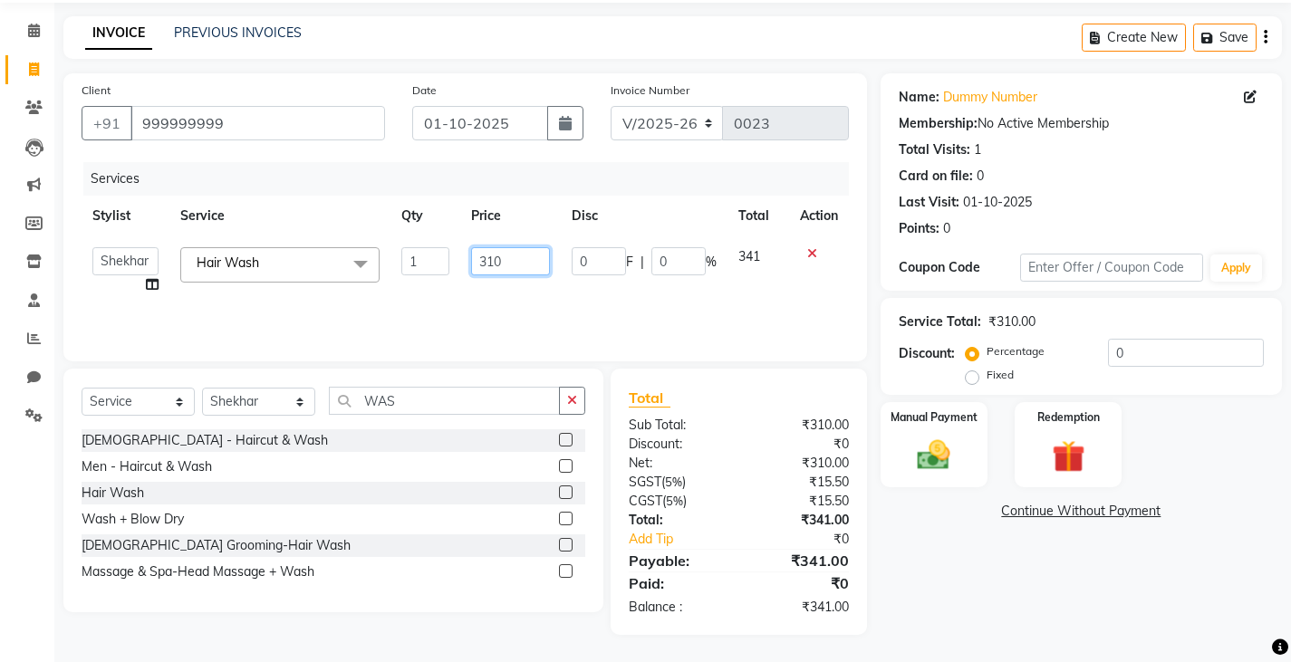
drag, startPoint x: 510, startPoint y: 236, endPoint x: 512, endPoint y: 261, distance: 24.5
click at [512, 261] on td "310" at bounding box center [510, 270] width 101 height 69
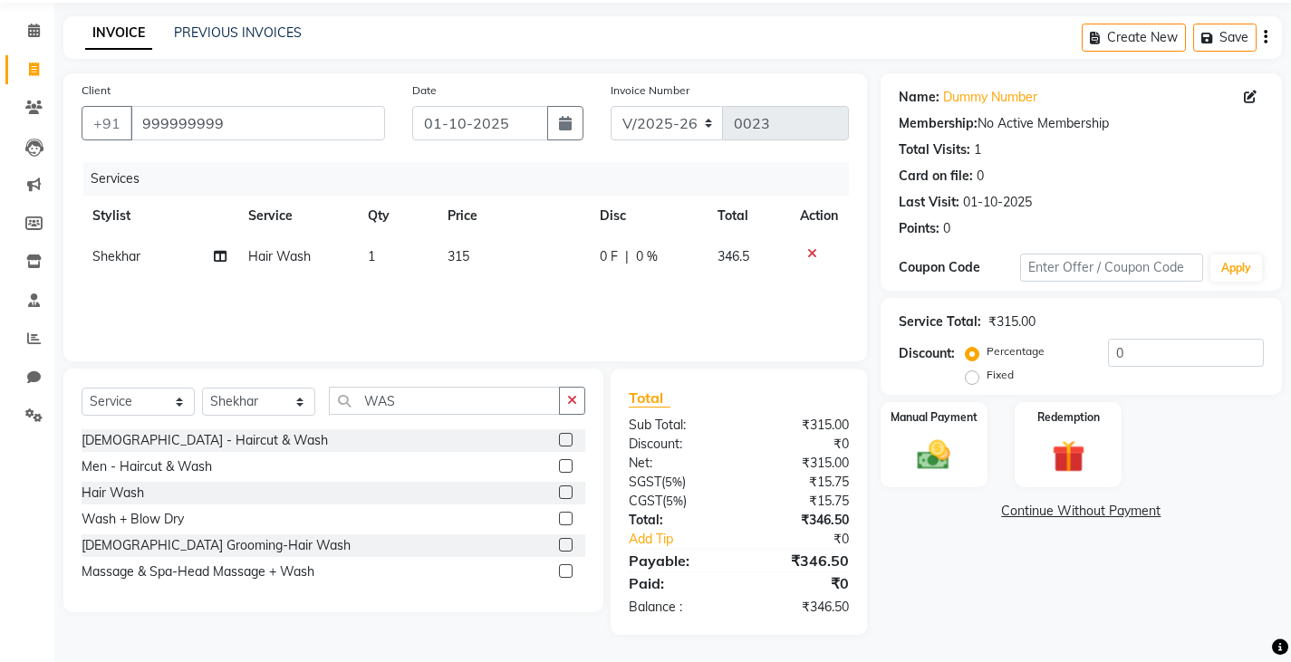
click at [946, 556] on div "Name: Dummy Number Membership: No Active Membership Total Visits: 1 Card on fil…" at bounding box center [1087, 354] width 415 height 562
click at [543, 328] on div "Services Stylist Service Qty Price Disc Total Action Shekhar Hair Wash 1 315 0 …" at bounding box center [465, 252] width 767 height 181
click at [506, 269] on td "315" at bounding box center [512, 256] width 151 height 41
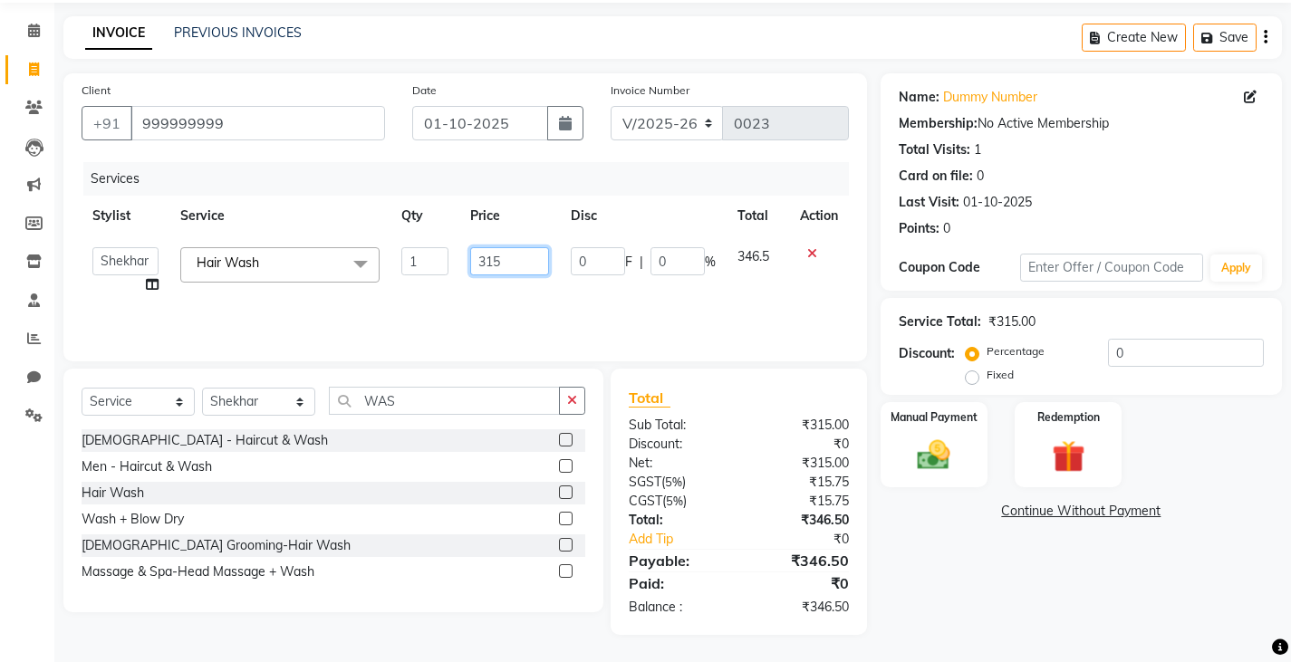
click at [506, 267] on input "315" at bounding box center [509, 261] width 79 height 28
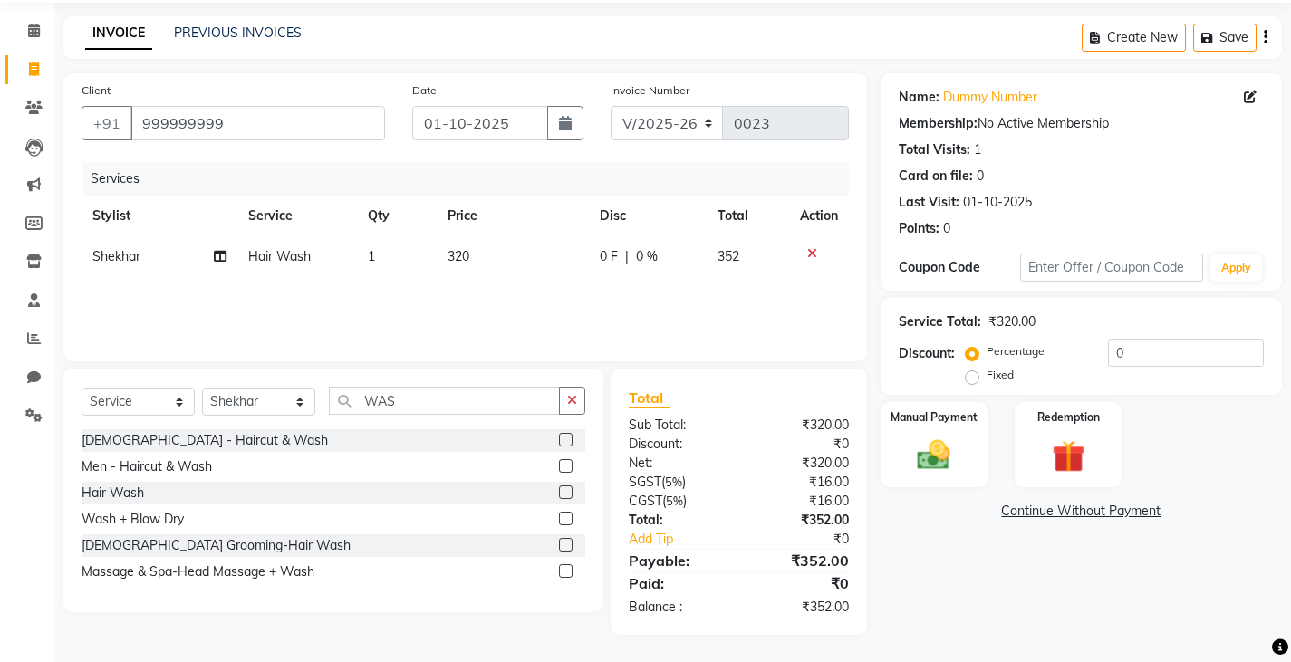
click at [919, 582] on div "Name: Dummy Number Membership: No Active Membership Total Visits: 1 Card on fil…" at bounding box center [1087, 354] width 415 height 562
click at [986, 379] on label "Fixed" at bounding box center [999, 375] width 27 height 16
click at [969, 379] on input "Fixed" at bounding box center [975, 375] width 13 height 13
click at [1137, 361] on input "0" at bounding box center [1186, 353] width 156 height 28
click at [930, 458] on img at bounding box center [933, 455] width 55 height 39
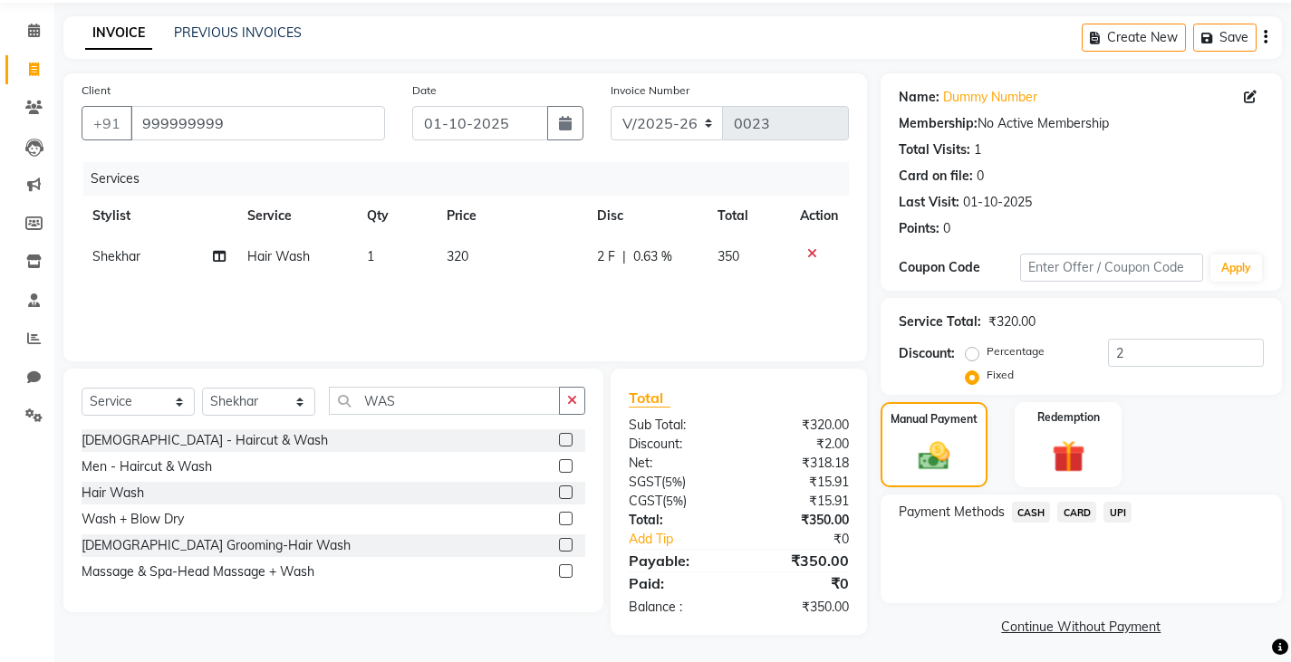
click at [1113, 503] on span "UPI" at bounding box center [1117, 512] width 28 height 21
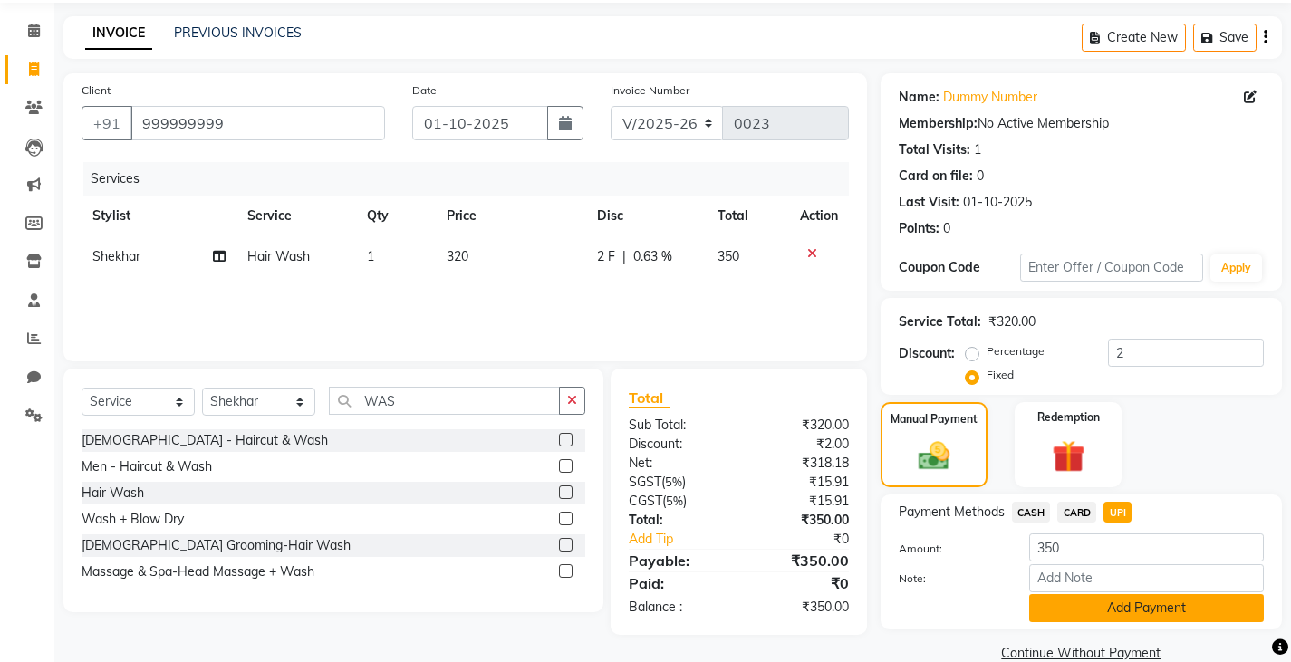
click at [1058, 599] on button "Add Payment" at bounding box center [1146, 608] width 235 height 28
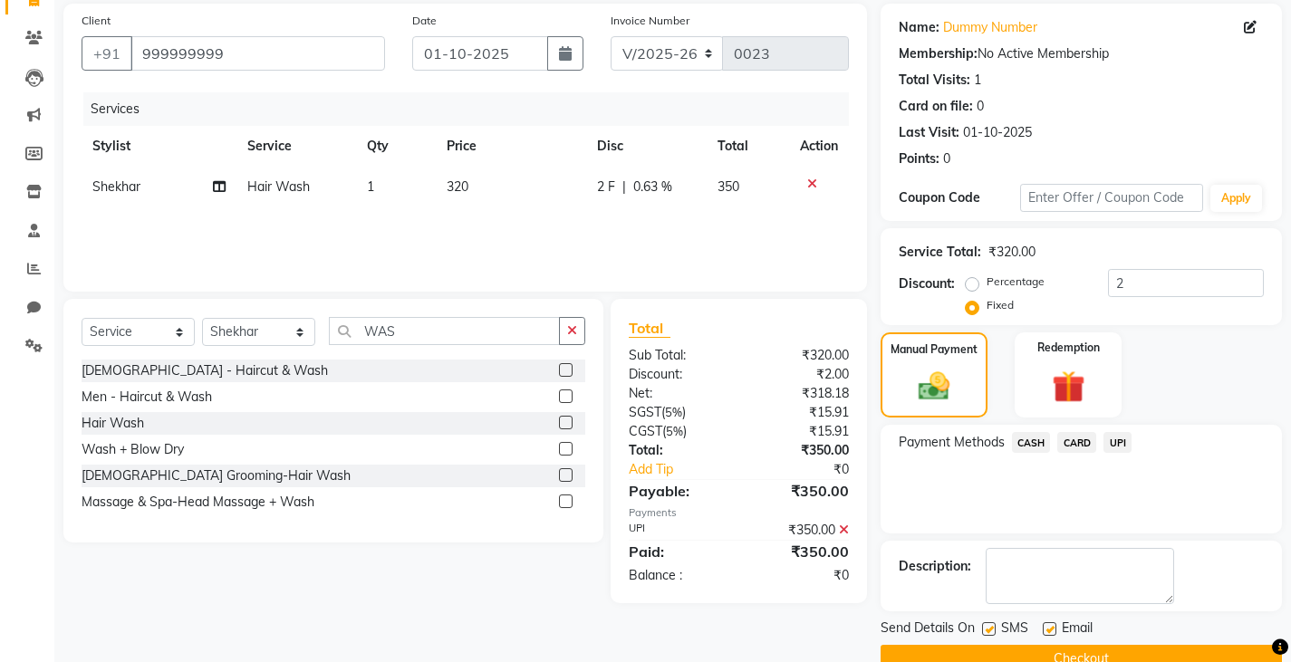
scroll to position [170, 0]
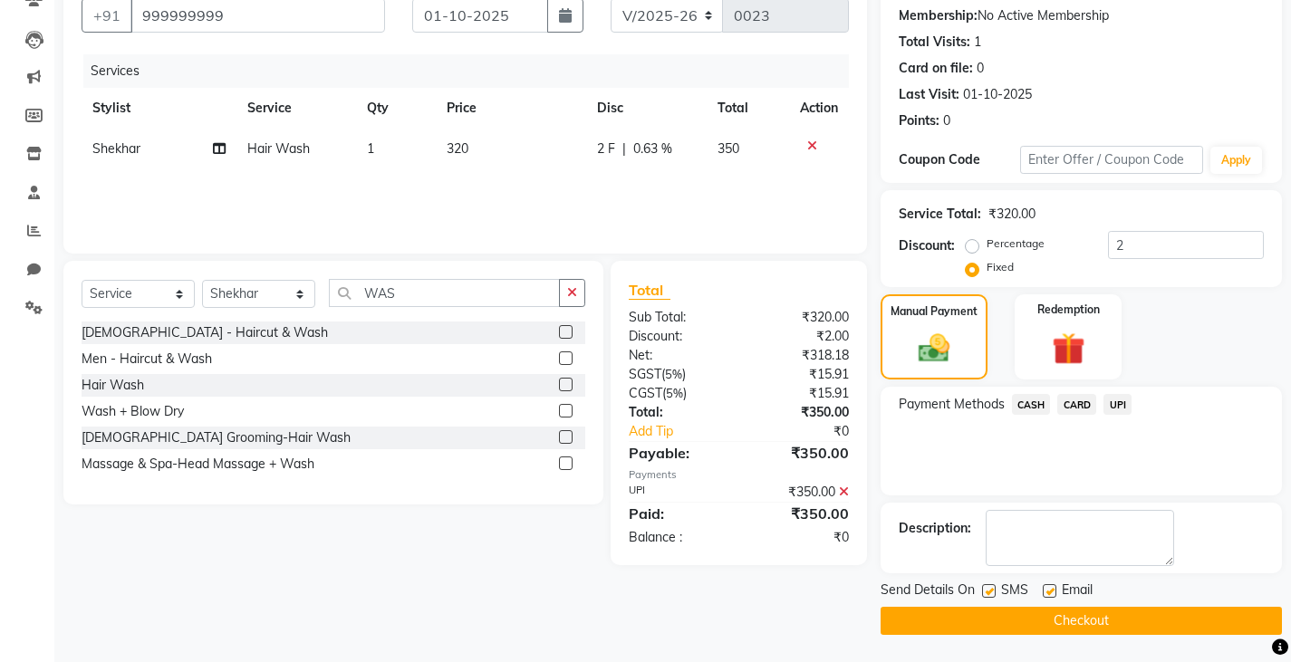
click at [996, 590] on div "SMS" at bounding box center [1012, 592] width 61 height 23
click at [976, 590] on div "Send Details On SMS Email" at bounding box center [1080, 592] width 401 height 23
click at [986, 595] on label at bounding box center [989, 591] width 14 height 14
click at [986, 595] on input "checkbox" at bounding box center [988, 592] width 12 height 12
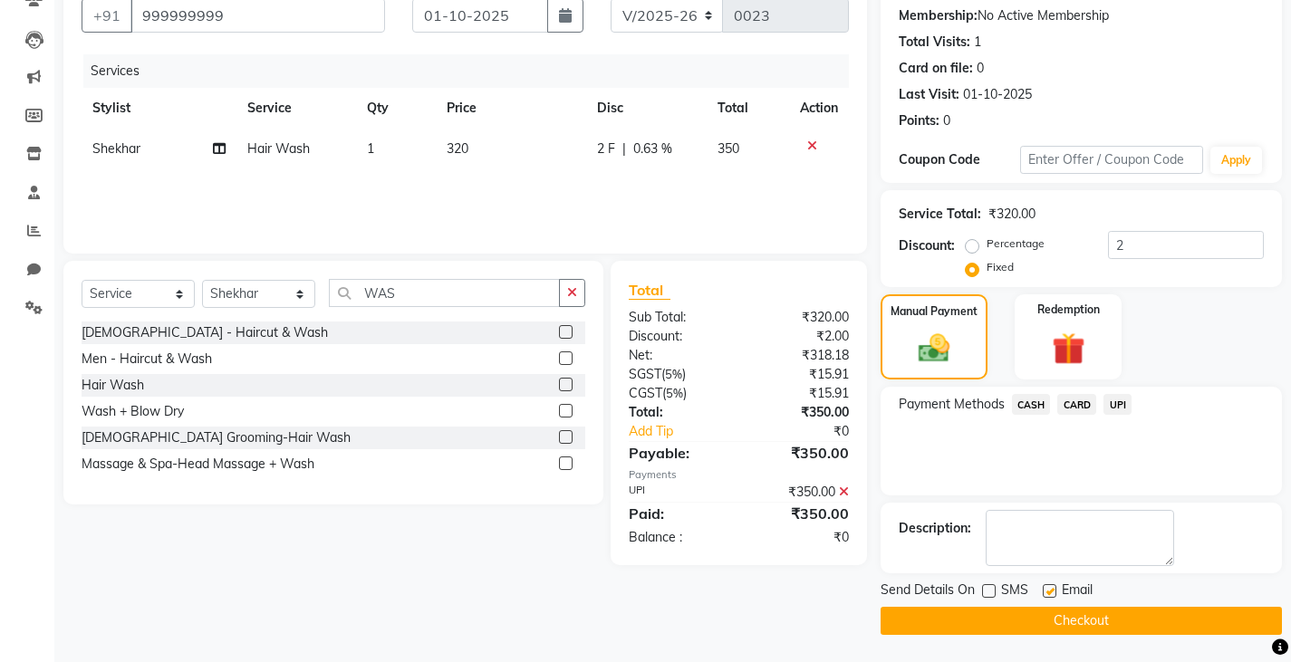
click at [940, 624] on button "Checkout" at bounding box center [1080, 621] width 401 height 28
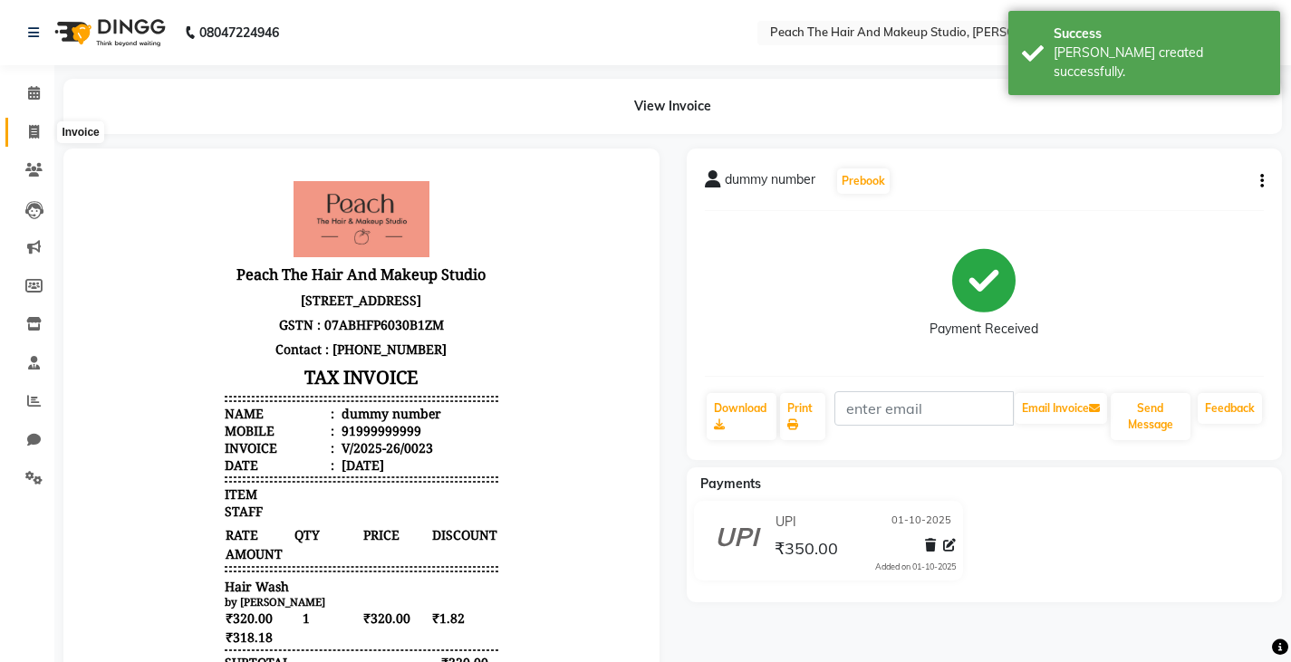
click at [34, 125] on icon at bounding box center [34, 132] width 10 height 14
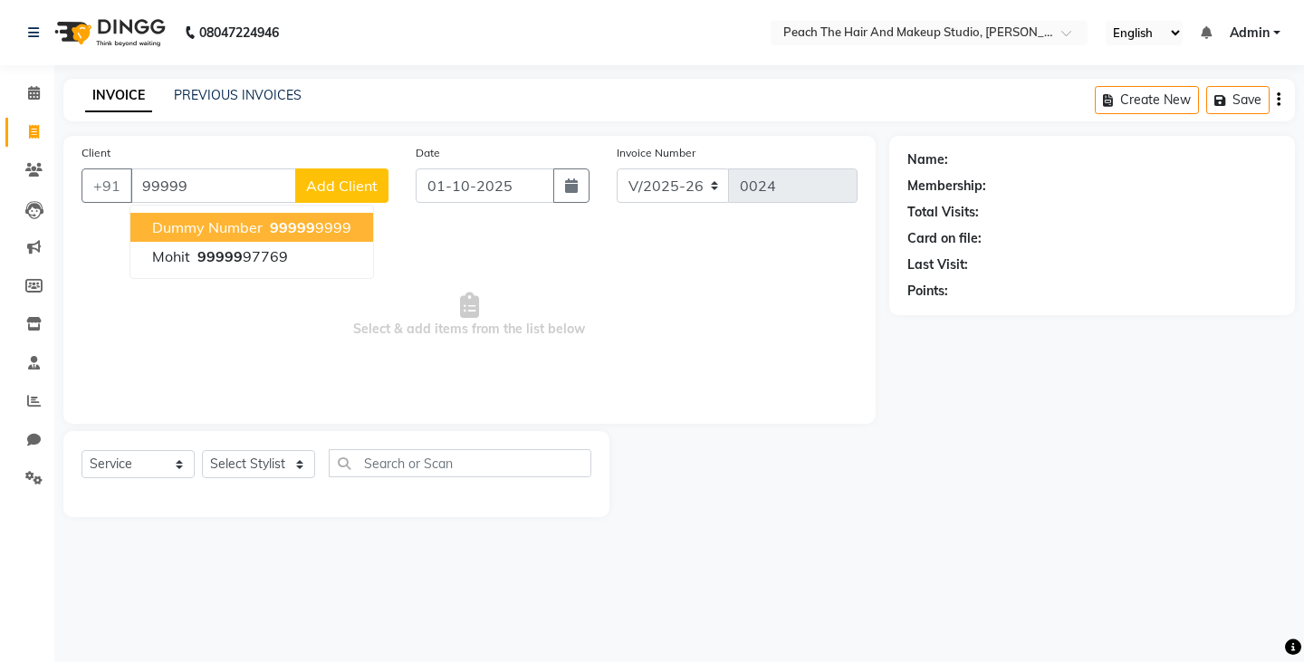
click at [185, 228] on span "dummy number" at bounding box center [207, 227] width 111 height 18
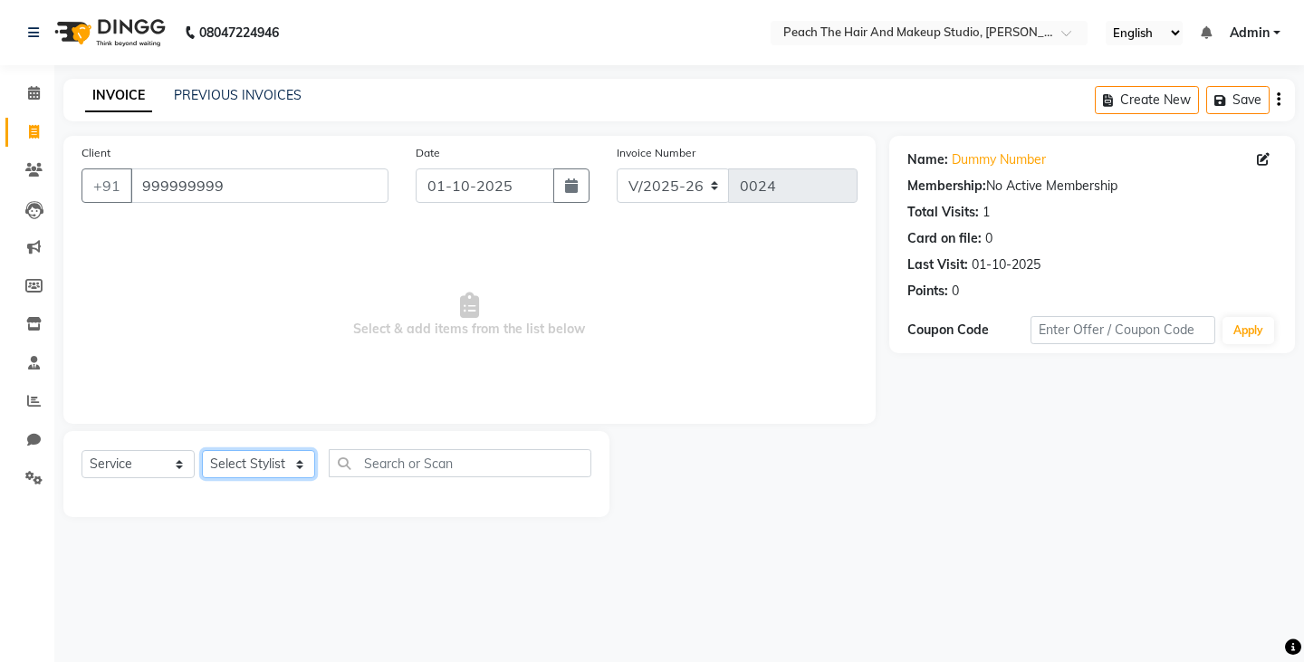
click at [245, 464] on select "Select Stylist Ankit [PERSON_NAME] Danish Karan Krishna [PERSON_NAME] [PERSON_N…" at bounding box center [258, 464] width 113 height 28
click at [202, 450] on select "Select Stylist Ankit [PERSON_NAME] Danish Karan Krishna [PERSON_NAME] [PERSON_N…" at bounding box center [258, 464] width 113 height 28
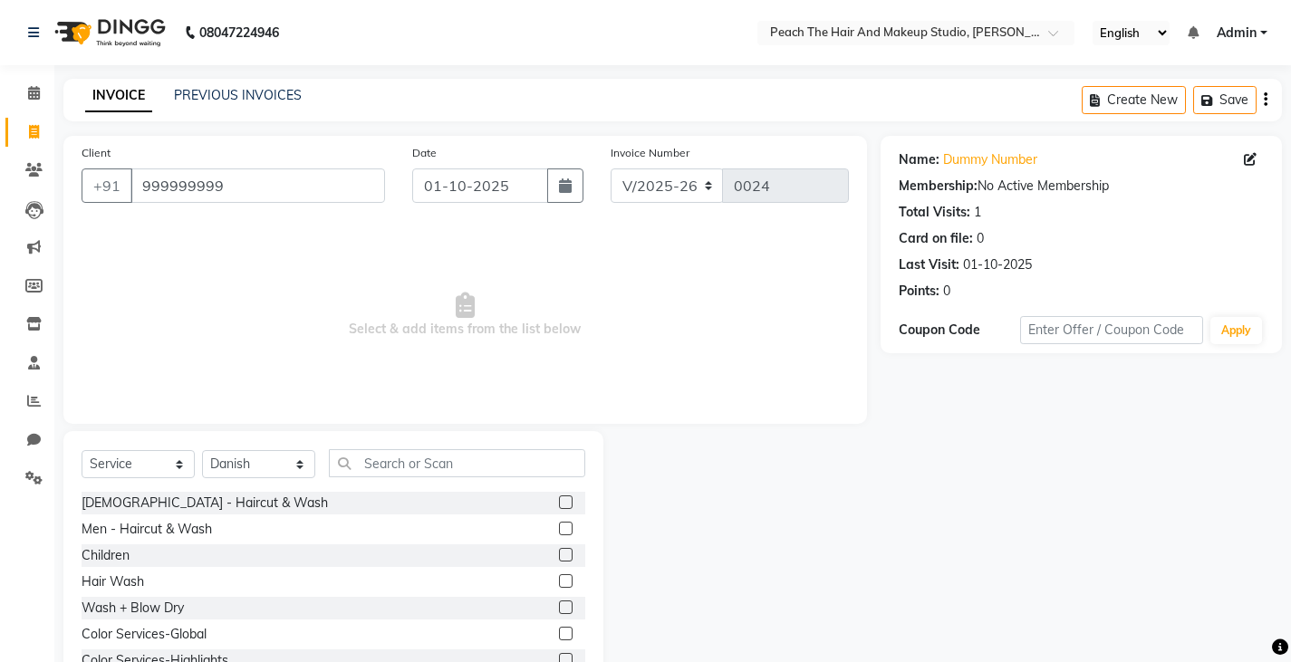
click at [364, 483] on div "Select Service Product Membership Package Voucher Prepaid Gift Card Select Styl…" at bounding box center [334, 470] width 504 height 43
click at [367, 465] on input "text" at bounding box center [457, 463] width 256 height 28
click at [37, 476] on icon at bounding box center [33, 478] width 17 height 14
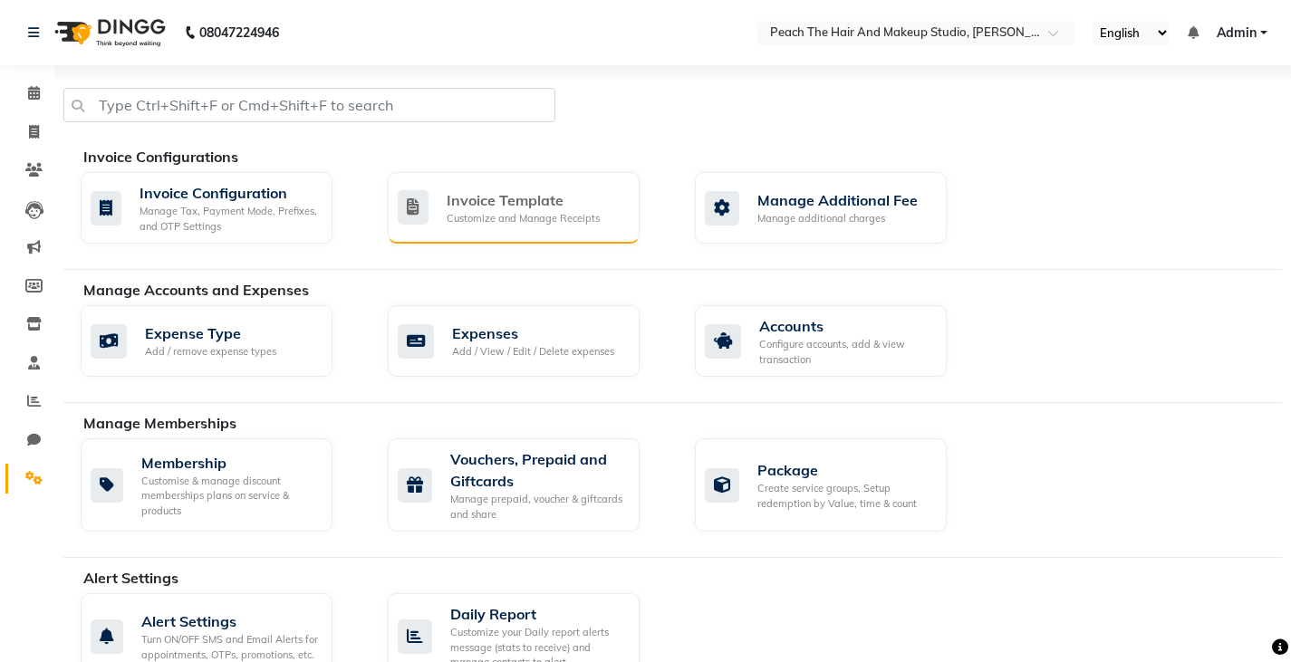
click at [530, 212] on div "Customize and Manage Receipts" at bounding box center [523, 218] width 153 height 15
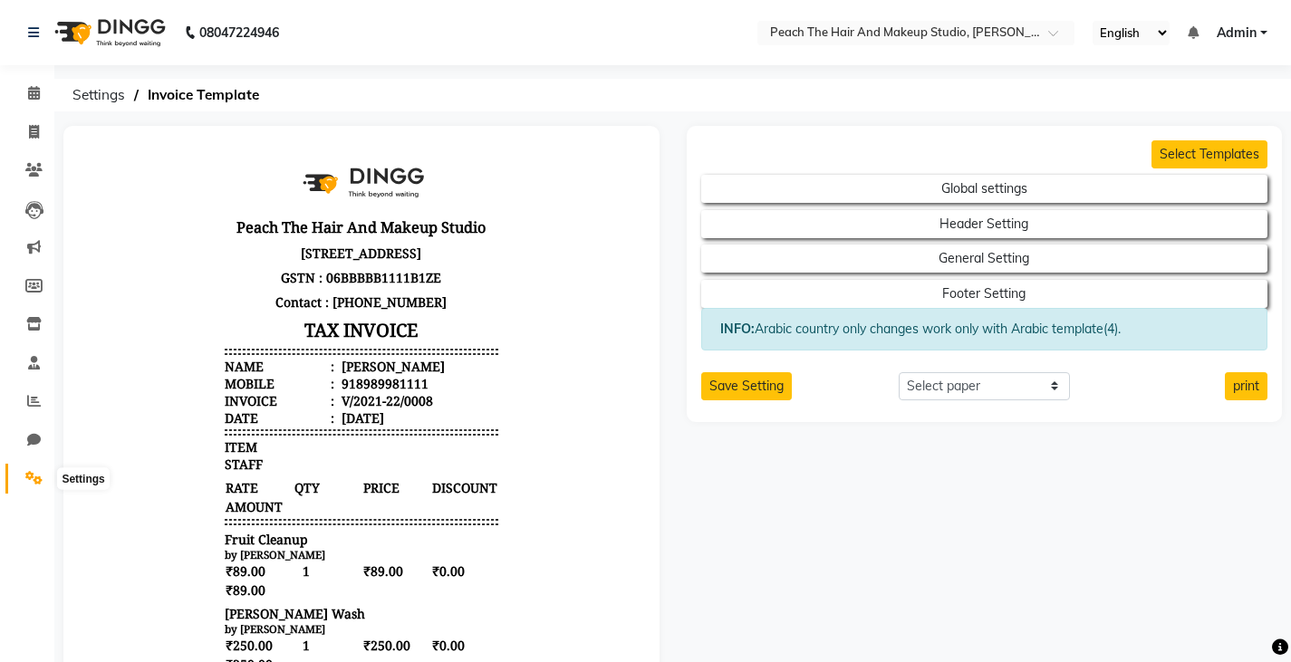
click at [34, 483] on icon at bounding box center [33, 478] width 17 height 14
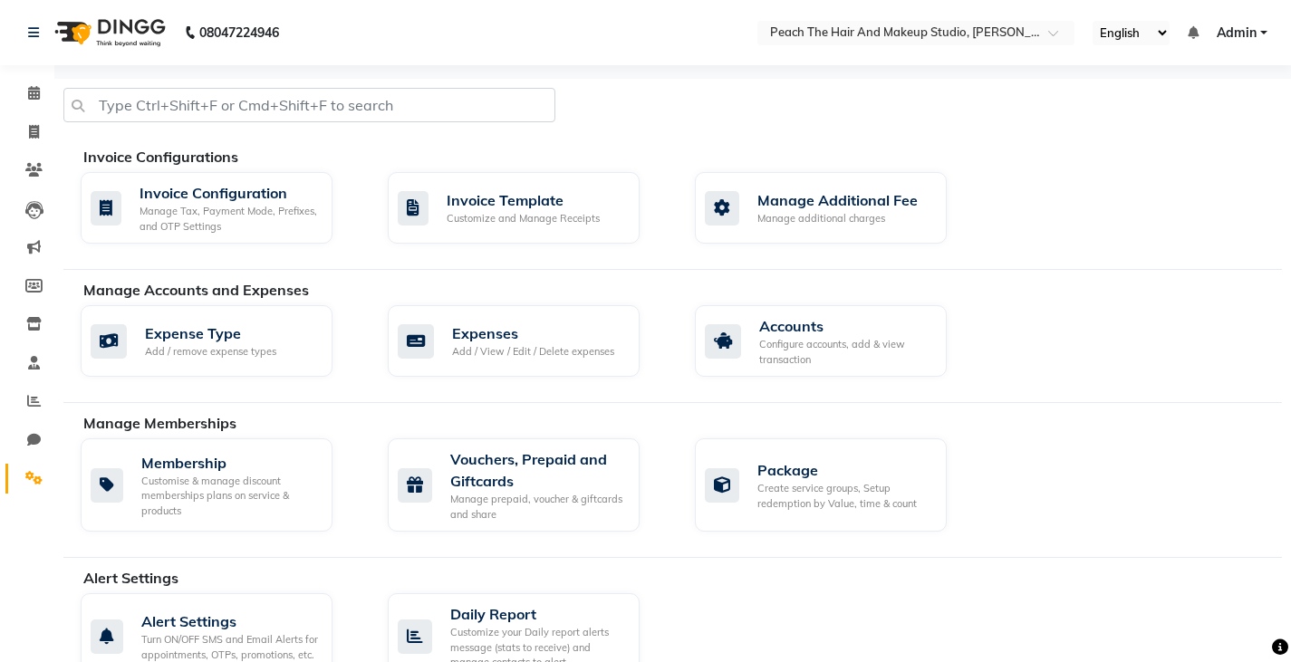
click at [368, 218] on div "Invoice Configuration Manage Tax, Payment Mode, Prefixes, and OTP Settings" at bounding box center [220, 208] width 307 height 72
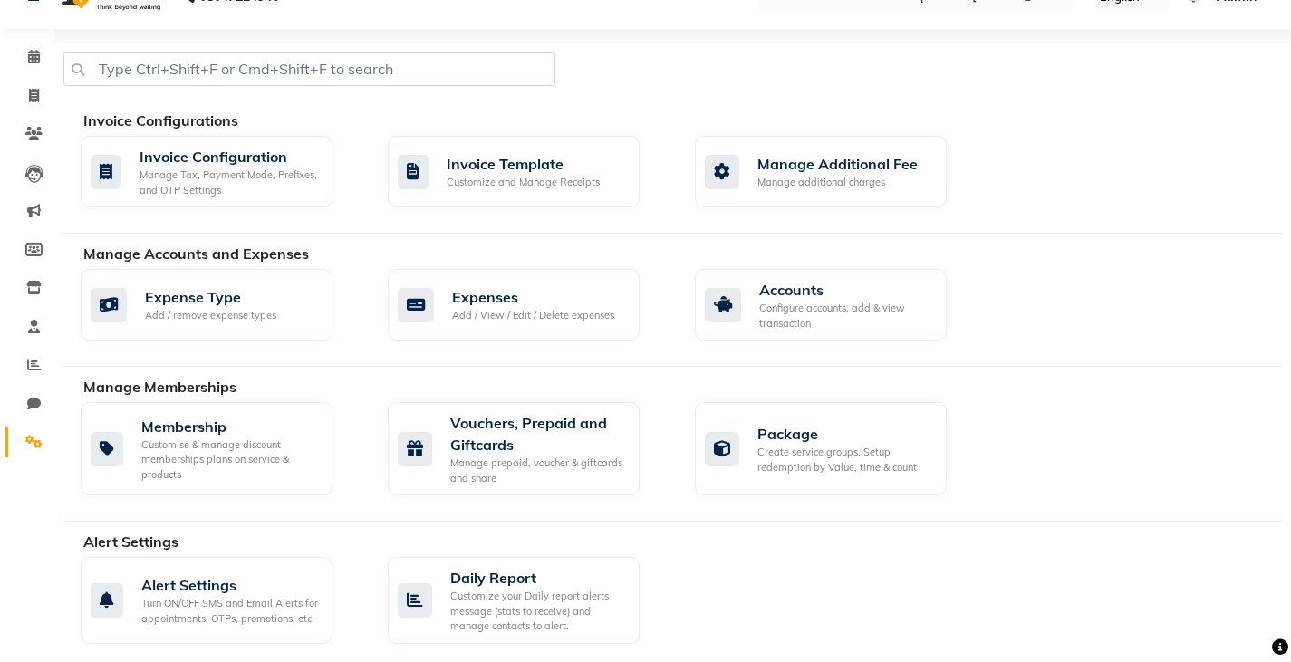
scroll to position [72, 0]
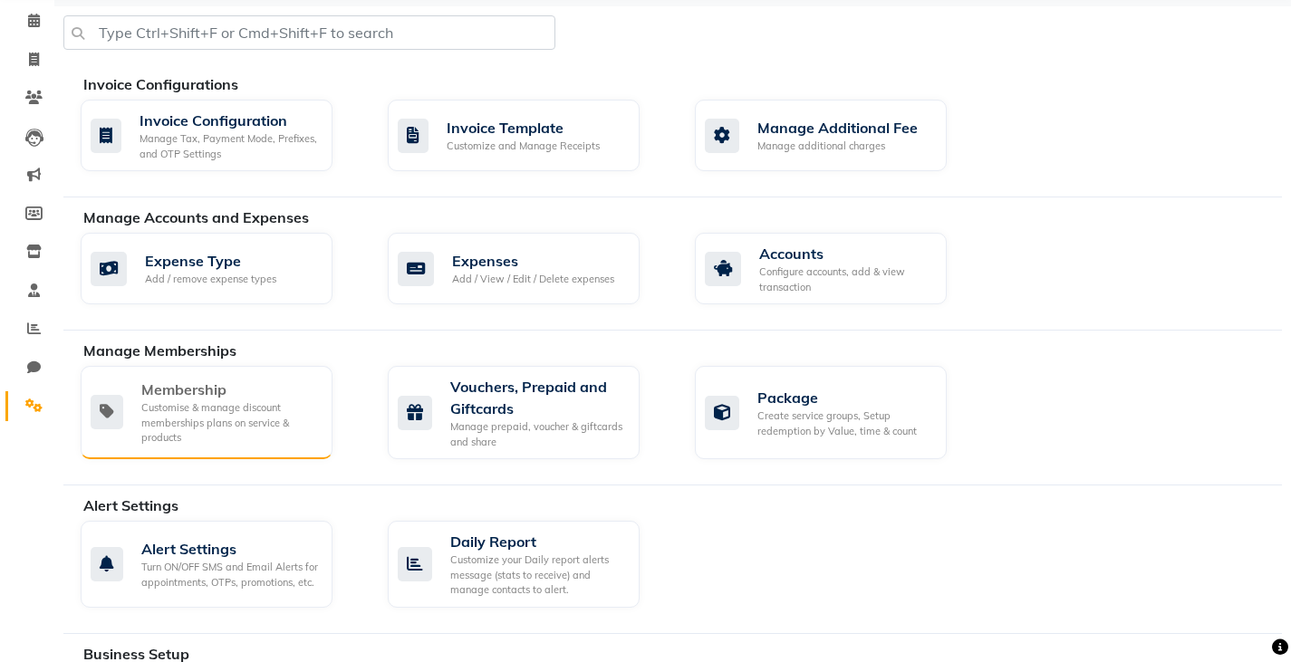
click at [174, 426] on div "Customise & manage discount memberships plans on service & products" at bounding box center [229, 422] width 177 height 45
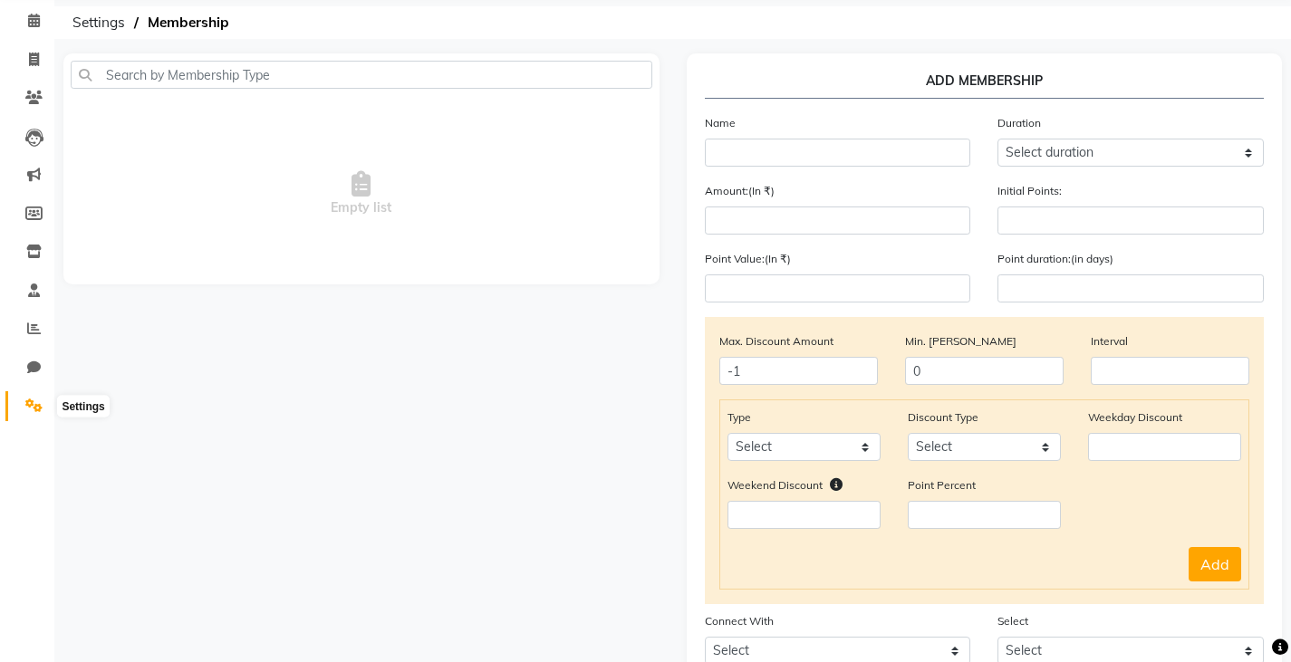
click at [40, 405] on icon at bounding box center [33, 406] width 17 height 14
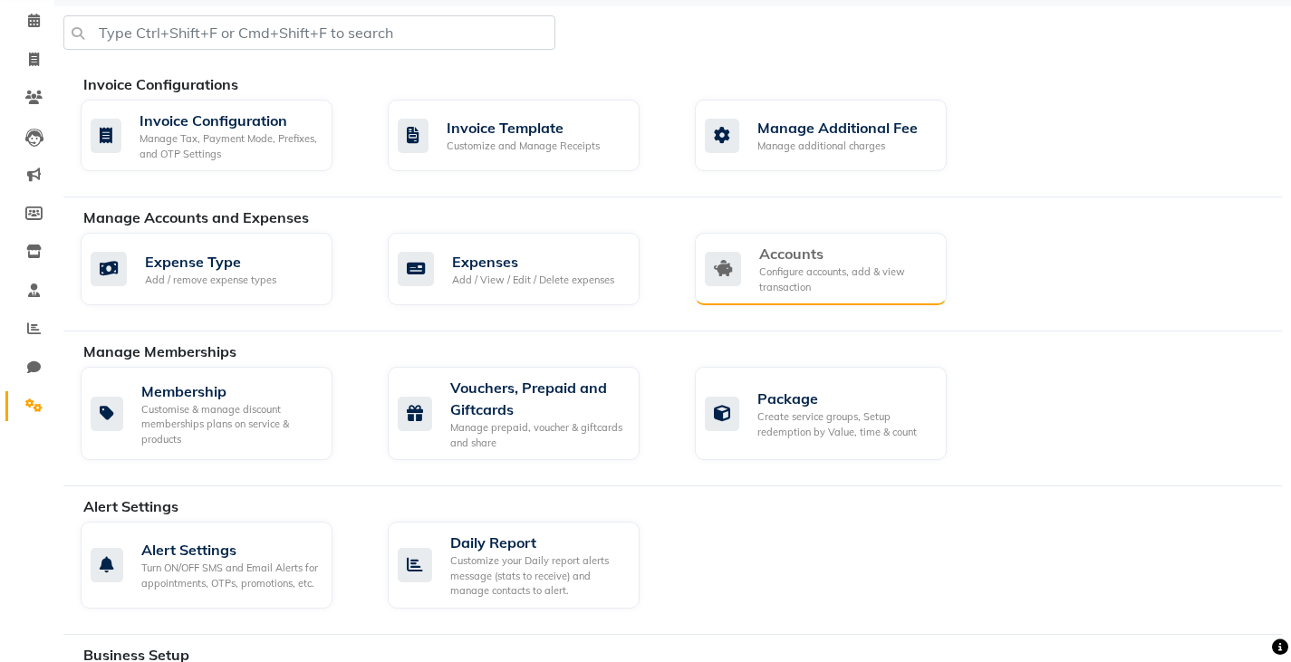
click at [809, 282] on div "Configure accounts, add & view transaction" at bounding box center [845, 280] width 173 height 30
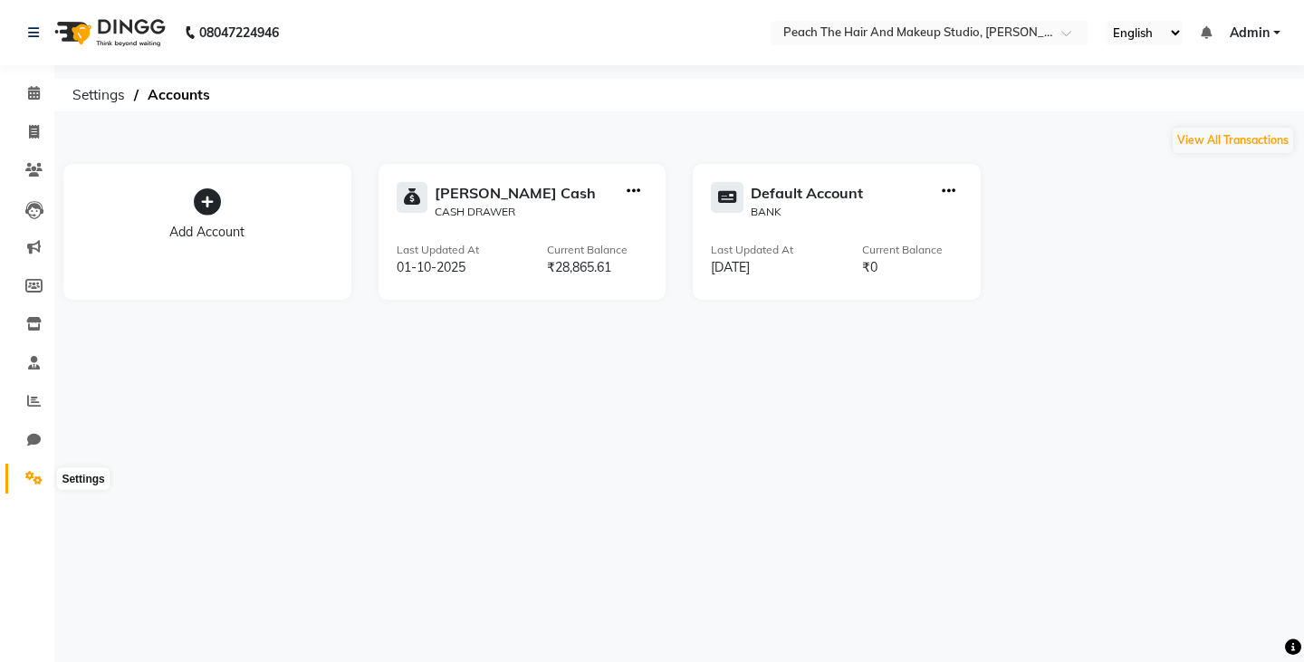
click at [24, 476] on span at bounding box center [34, 478] width 32 height 21
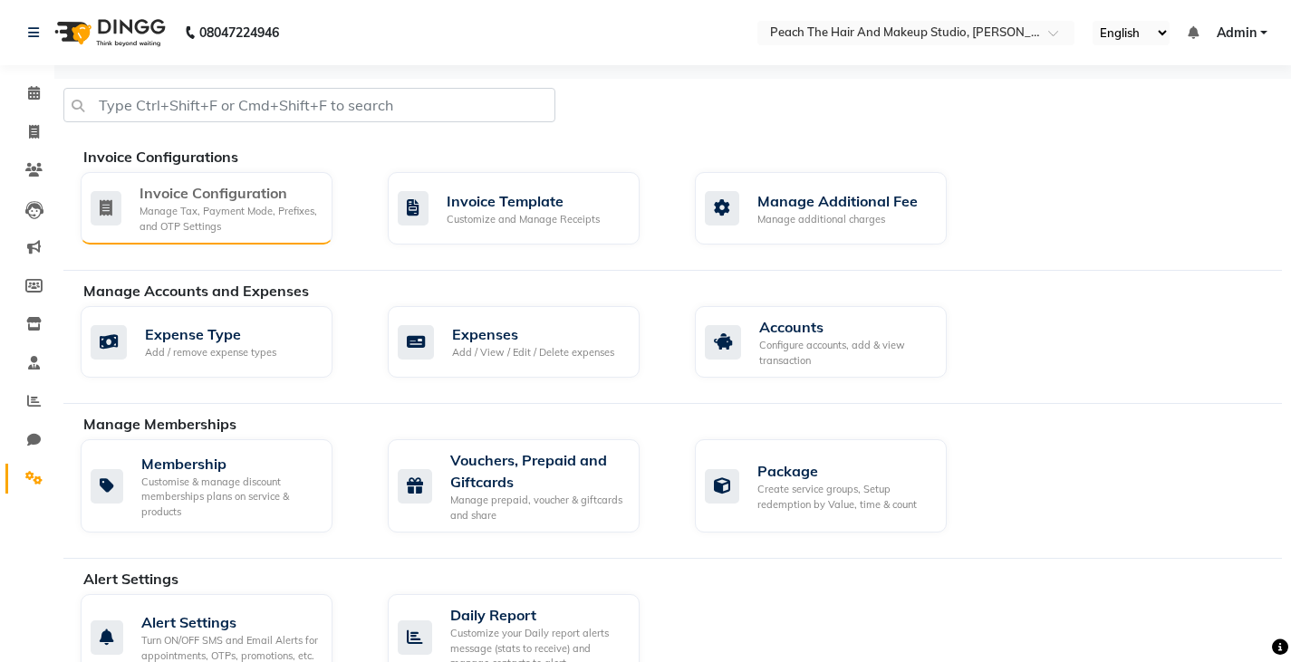
click at [186, 207] on div "Manage Tax, Payment Mode, Prefixes, and OTP Settings" at bounding box center [228, 219] width 178 height 30
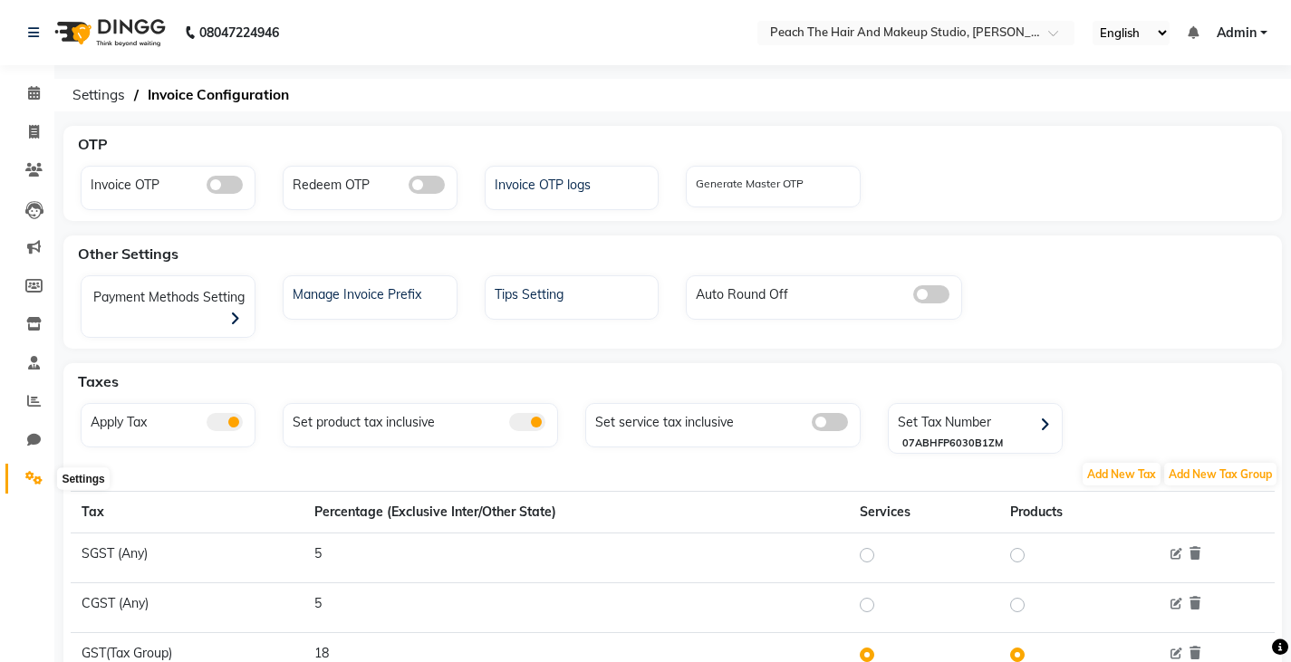
click at [32, 468] on span at bounding box center [34, 478] width 32 height 21
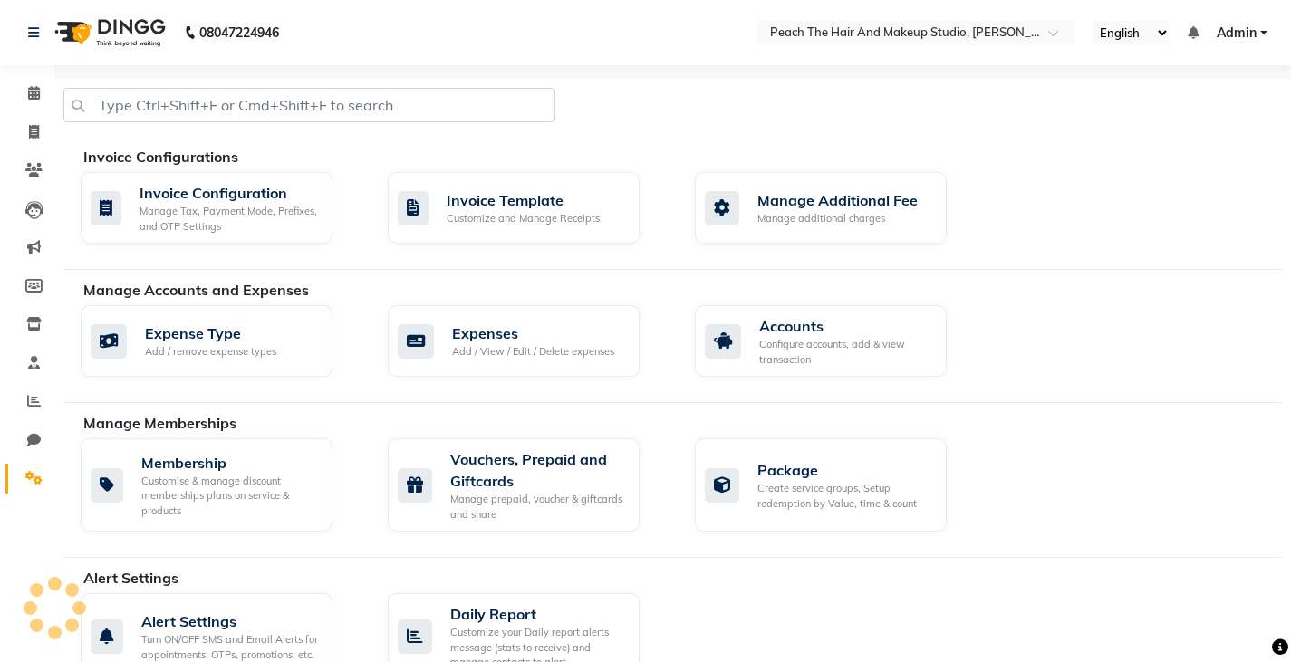
click at [435, 261] on div "Invoice Configurations Invoice Configuration Manage Tax, Payment Mode, Prefixes…" at bounding box center [672, 208] width 1218 height 124
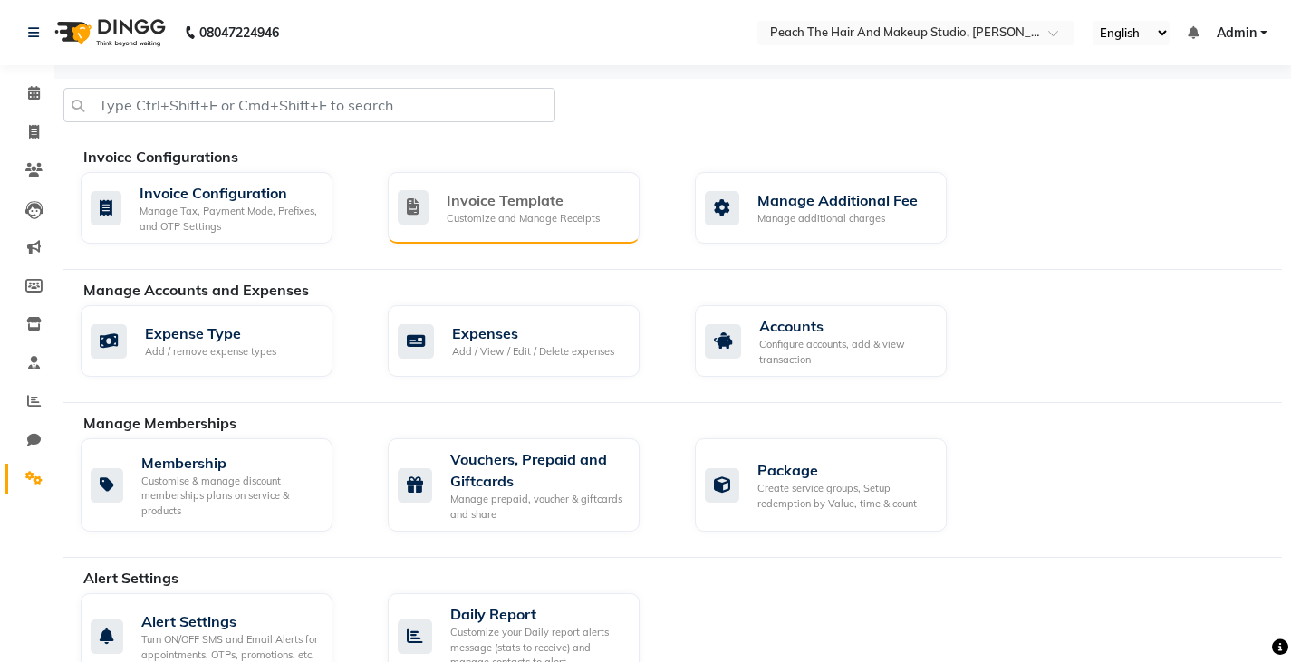
click at [468, 196] on div "Invoice Template" at bounding box center [523, 200] width 153 height 22
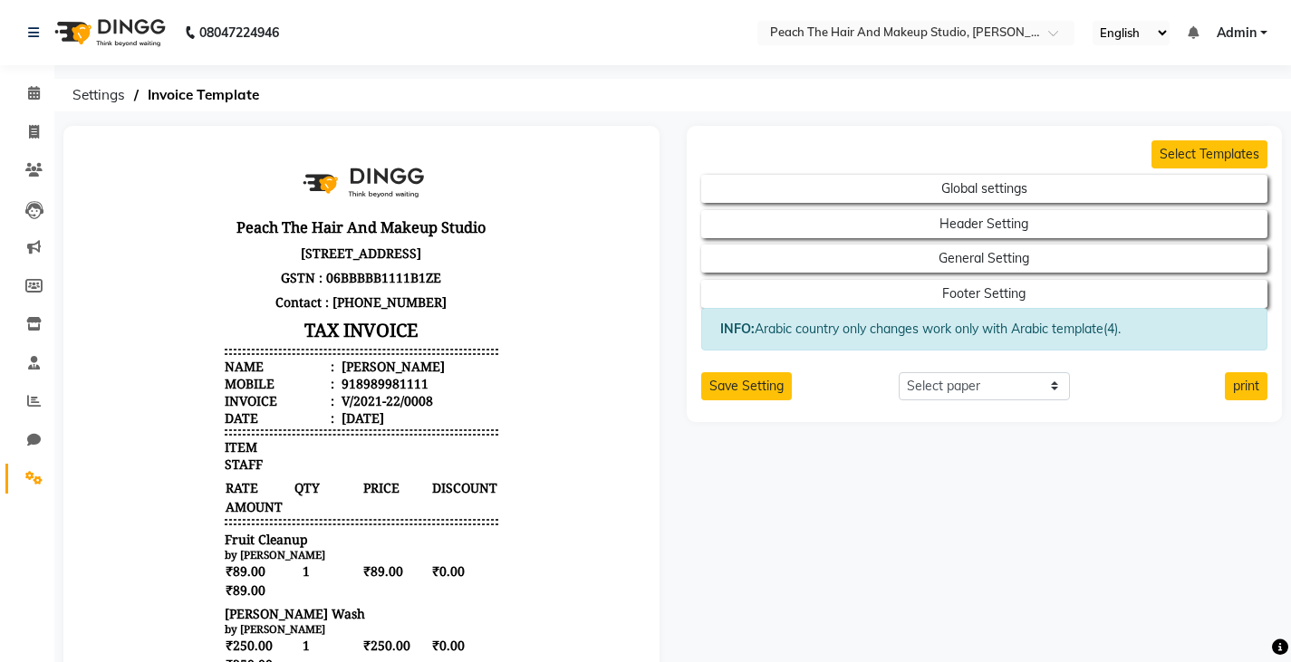
click at [468, 196] on header "Peach The Hair And Makeup Studio [STREET_ADDRESS] GSTN : 06BBBBB1111B1ZE Contac…" at bounding box center [362, 291] width 274 height 272
click at [33, 474] on icon at bounding box center [33, 478] width 17 height 14
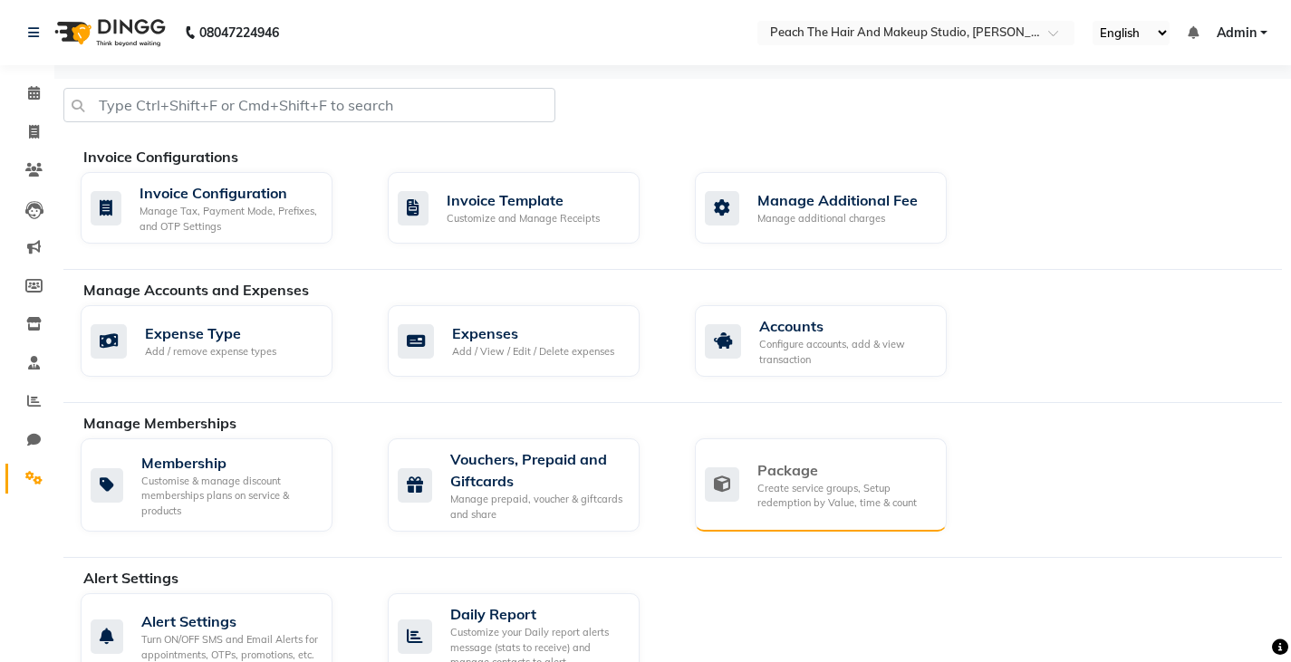
click at [722, 461] on div "Package Create service groups, Setup redemption by Value, time & count" at bounding box center [818, 485] width 227 height 52
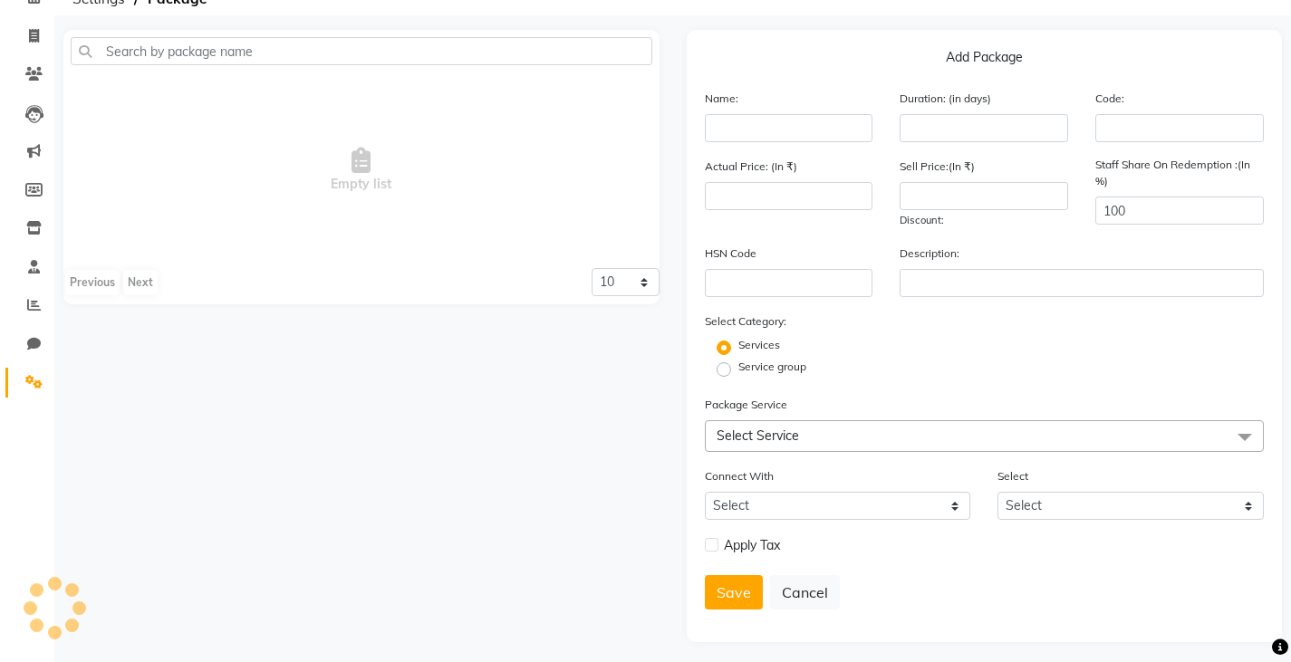
scroll to position [103, 0]
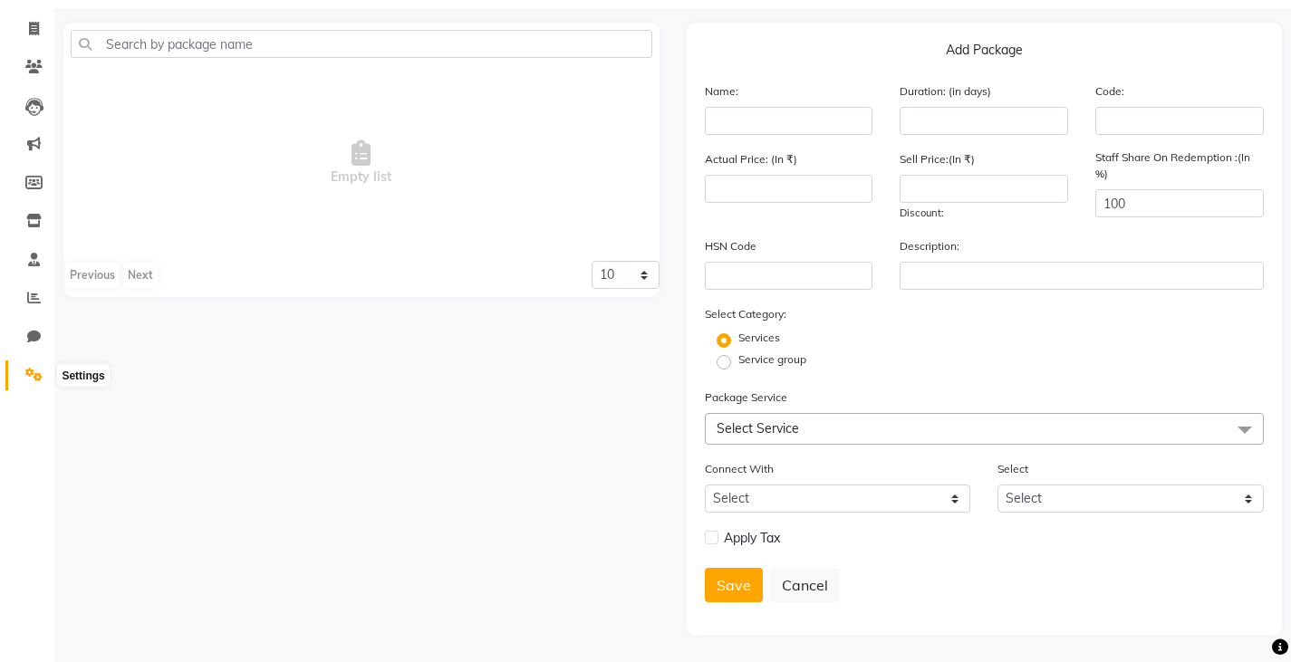
click at [43, 370] on span at bounding box center [34, 375] width 32 height 21
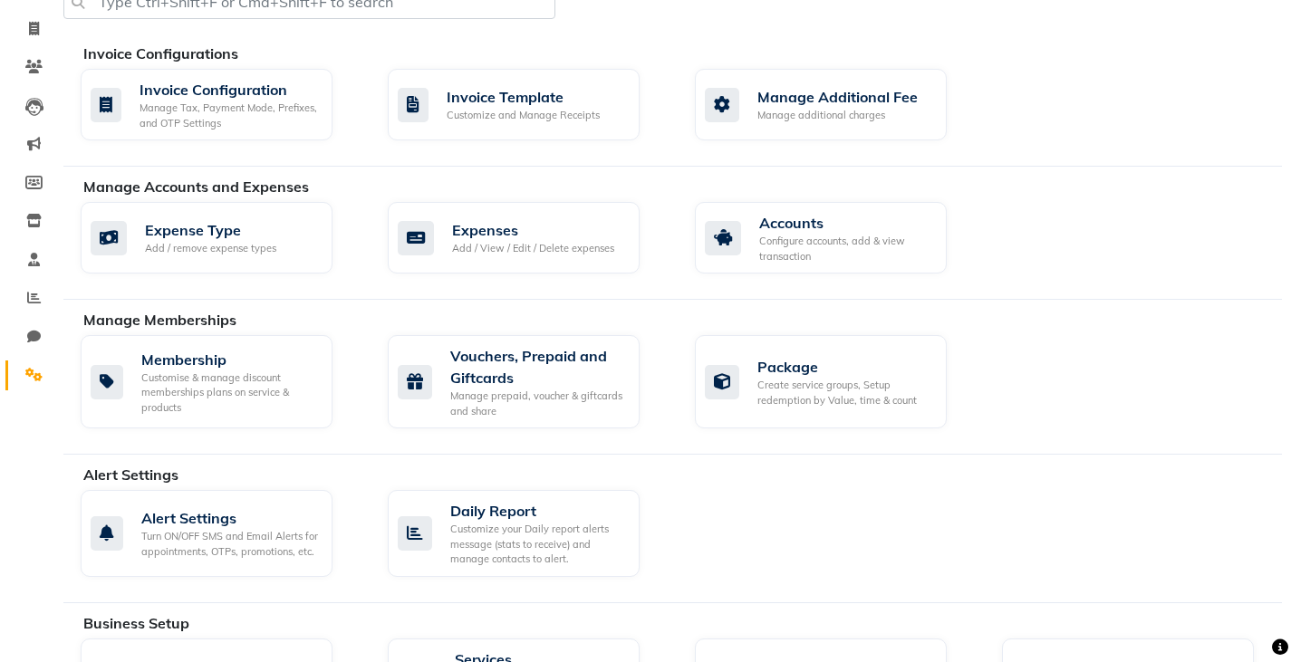
click at [43, 370] on span at bounding box center [34, 375] width 32 height 21
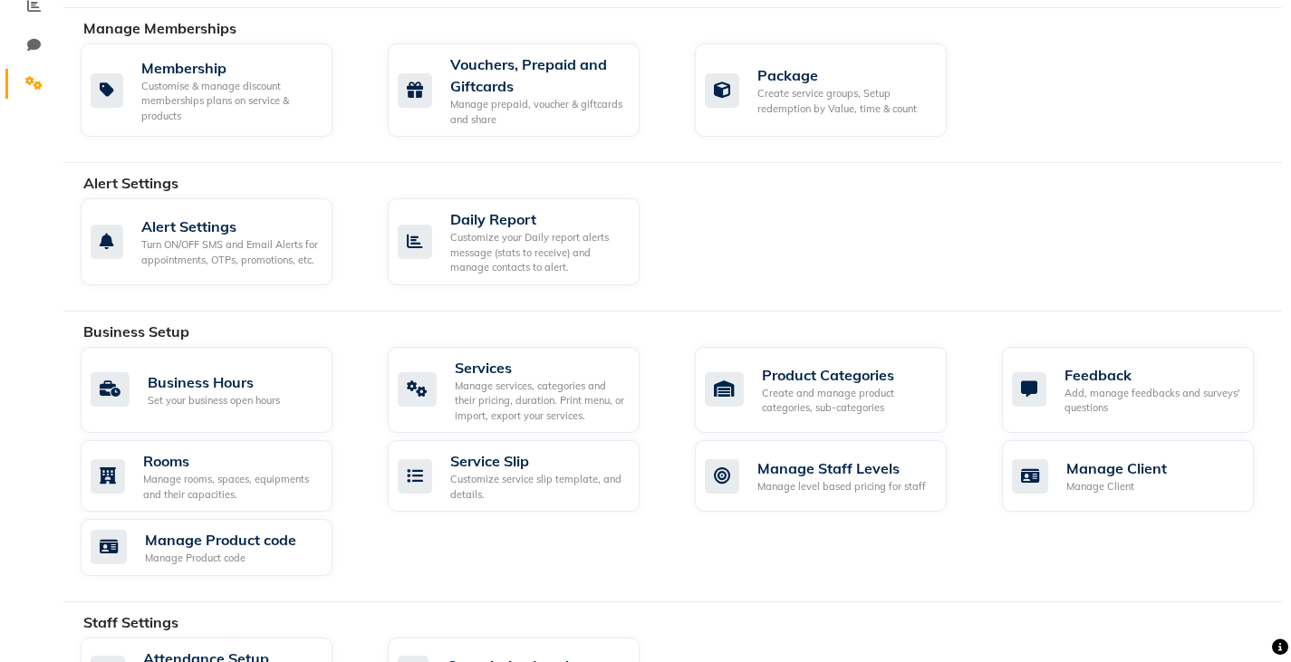
scroll to position [429, 0]
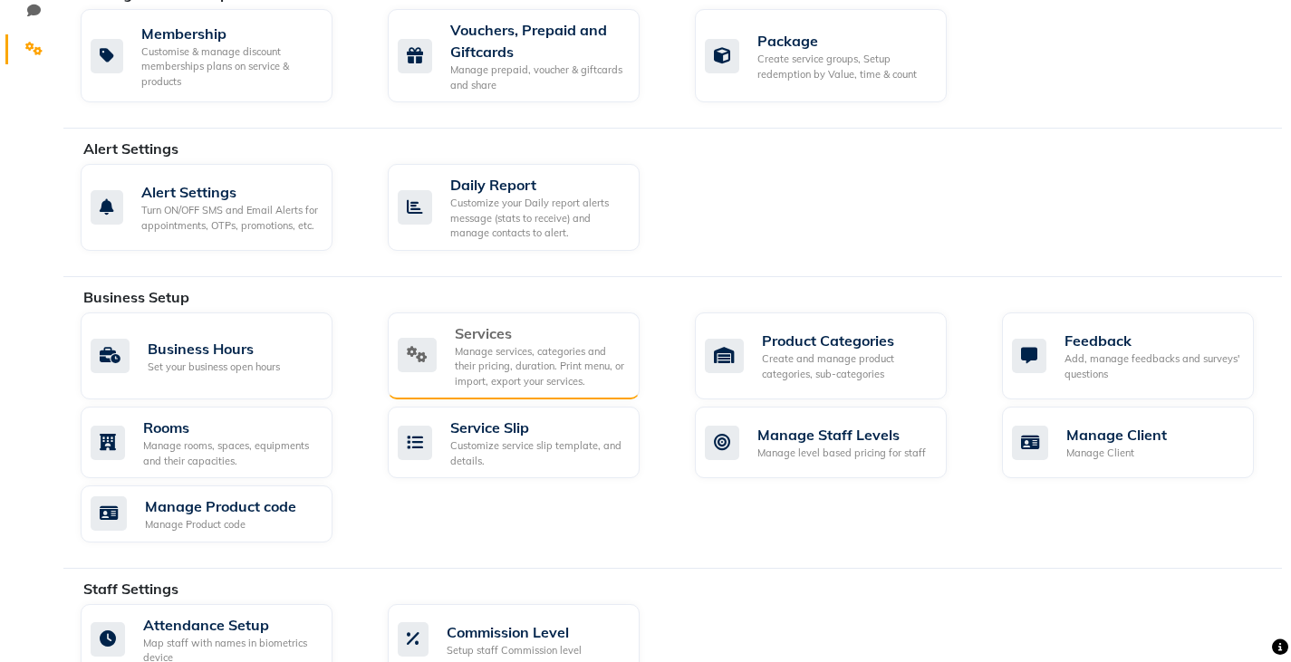
click at [569, 366] on div "Manage services, categories and their pricing, duration. Print menu, or import,…" at bounding box center [540, 366] width 170 height 45
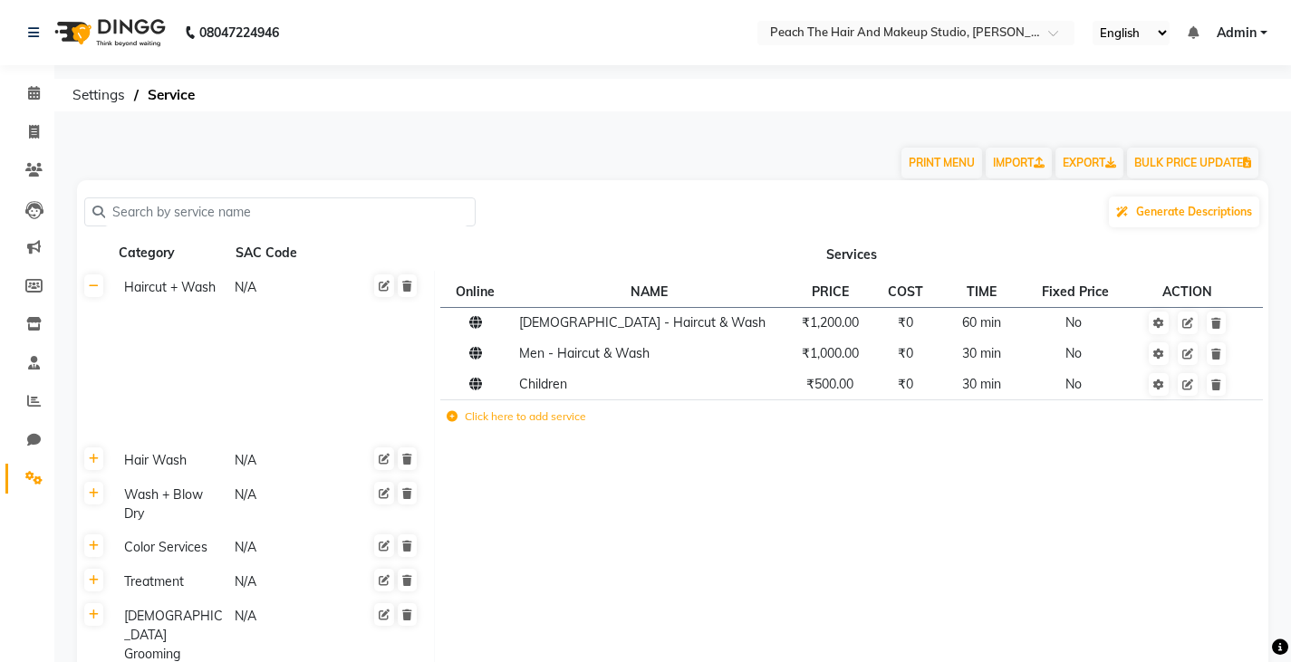
click at [151, 210] on input "text" at bounding box center [286, 212] width 362 height 28
click at [1144, 207] on span "Generate Descriptions" at bounding box center [1194, 212] width 116 height 14
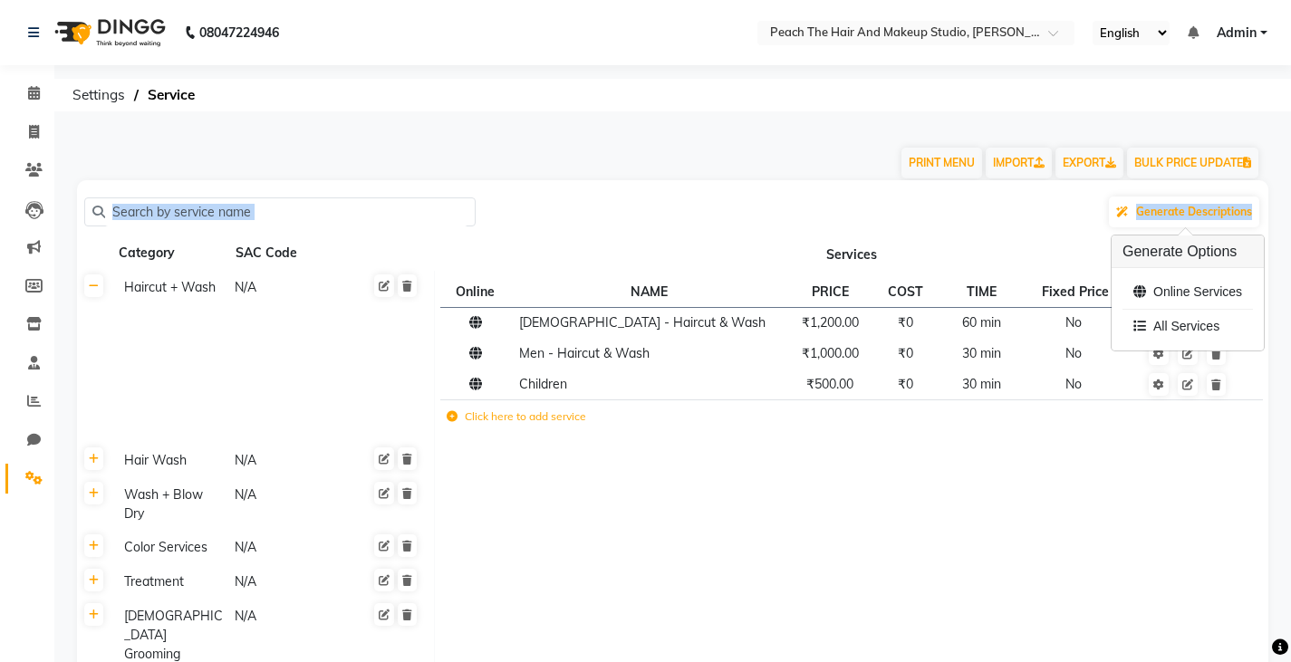
drag, startPoint x: 246, startPoint y: 228, endPoint x: 516, endPoint y: 462, distance: 357.0
click at [516, 462] on div "Generate Descriptions Category SAC Code Services Haircut + Wash N/A Online NAME…" at bounding box center [672, 601] width 1191 height 842
click at [516, 462] on td at bounding box center [852, 460] width 834 height 34
click at [476, 414] on label "Click here to add service" at bounding box center [516, 417] width 139 height 16
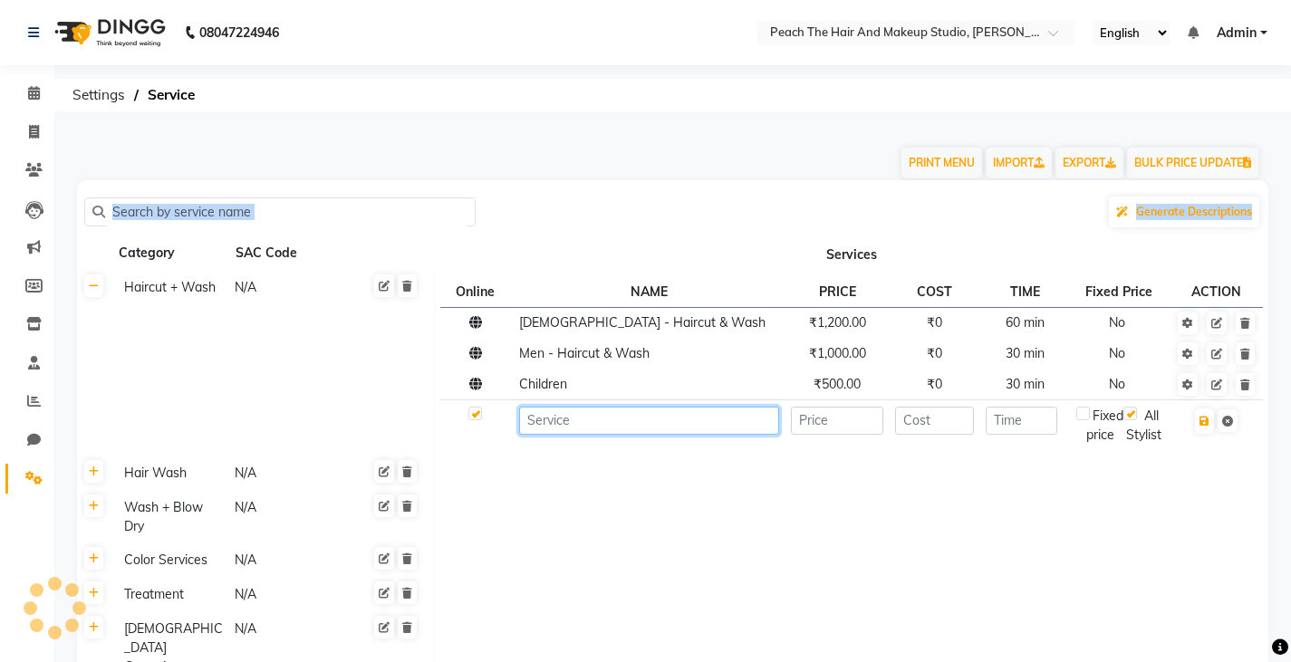
click at [582, 434] on input at bounding box center [649, 421] width 260 height 28
click at [576, 424] on input at bounding box center [649, 421] width 260 height 28
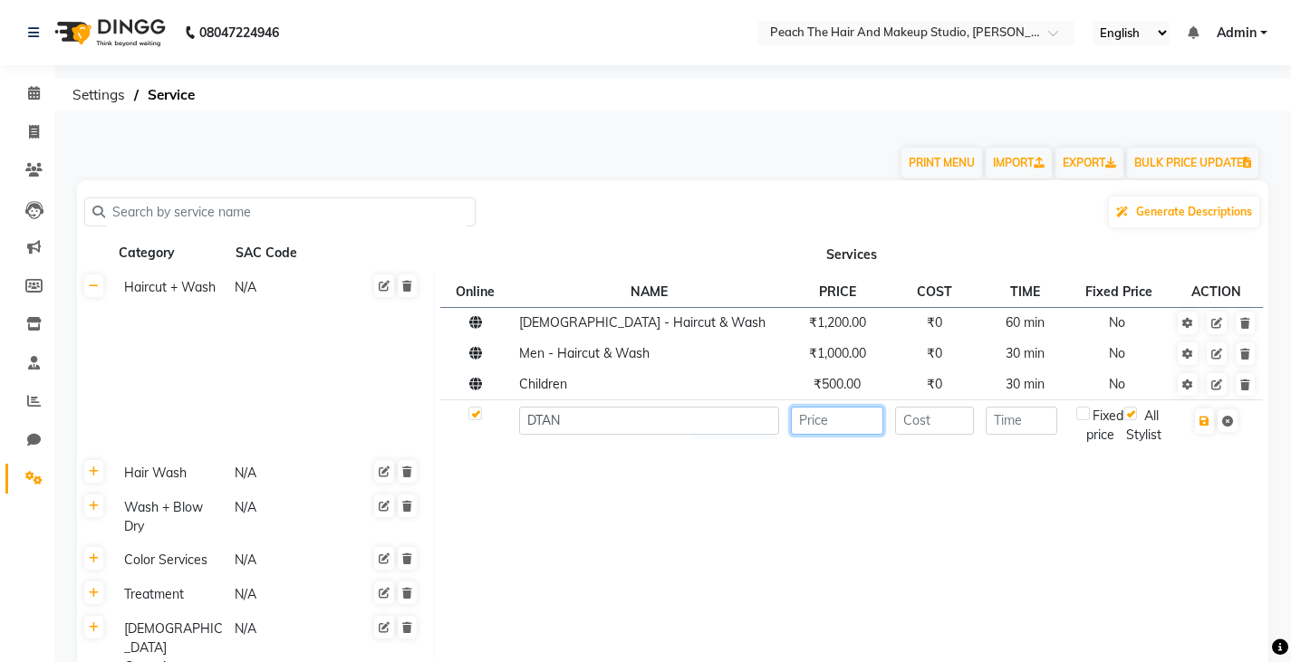
click at [842, 433] on input "number" at bounding box center [837, 421] width 93 height 28
click at [1009, 490] on td at bounding box center [852, 473] width 834 height 34
click at [1201, 423] on icon "button" at bounding box center [1204, 421] width 10 height 11
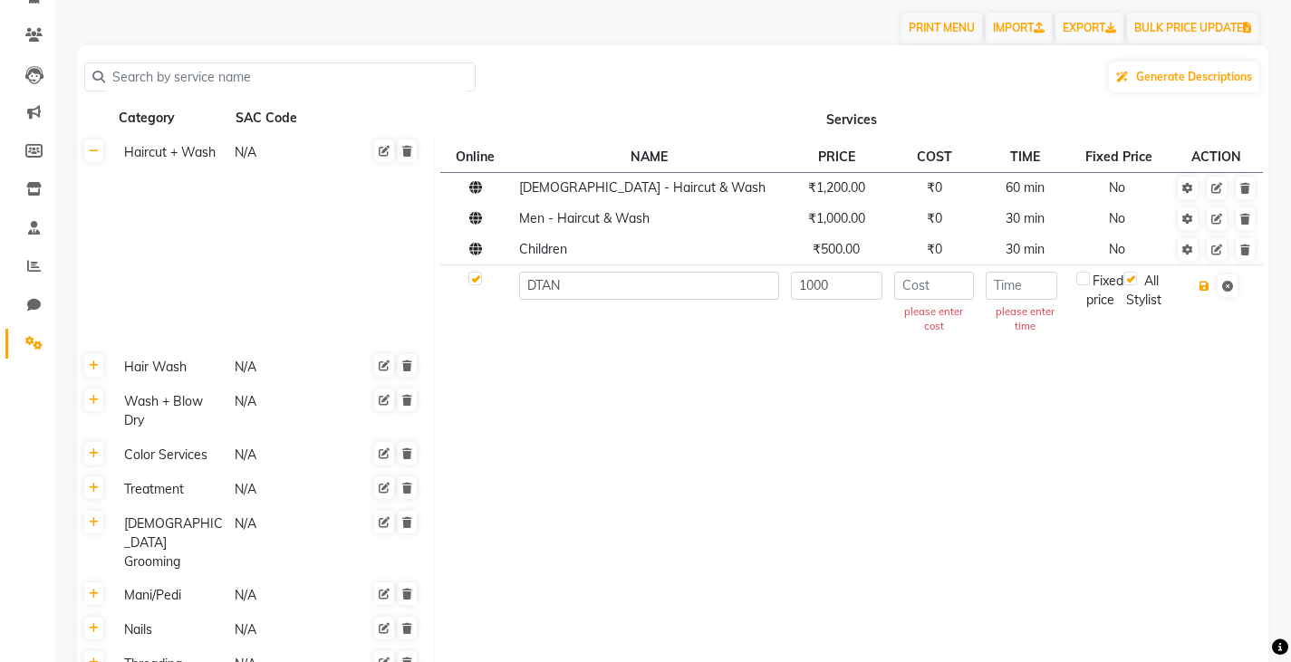
scroll to position [181, 0]
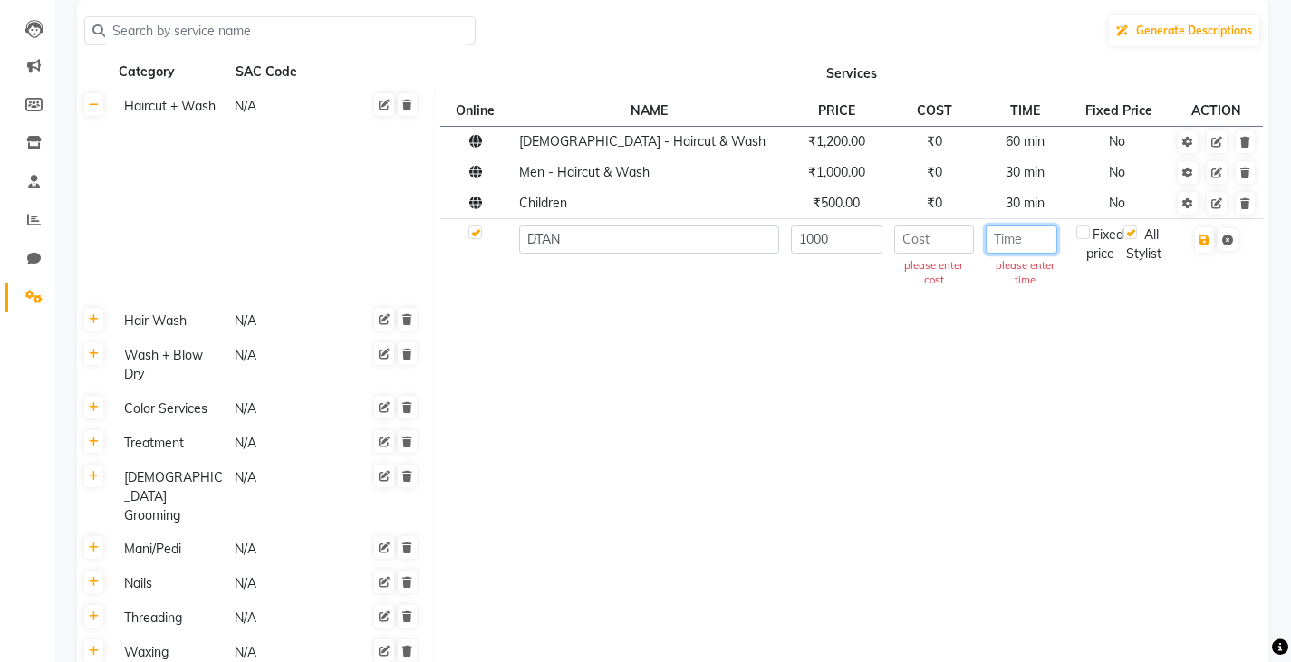
click at [1007, 230] on input "number" at bounding box center [1022, 240] width 72 height 28
click at [1215, 239] on span at bounding box center [1216, 238] width 46 height 18
click at [934, 247] on input "number" at bounding box center [934, 240] width 81 height 28
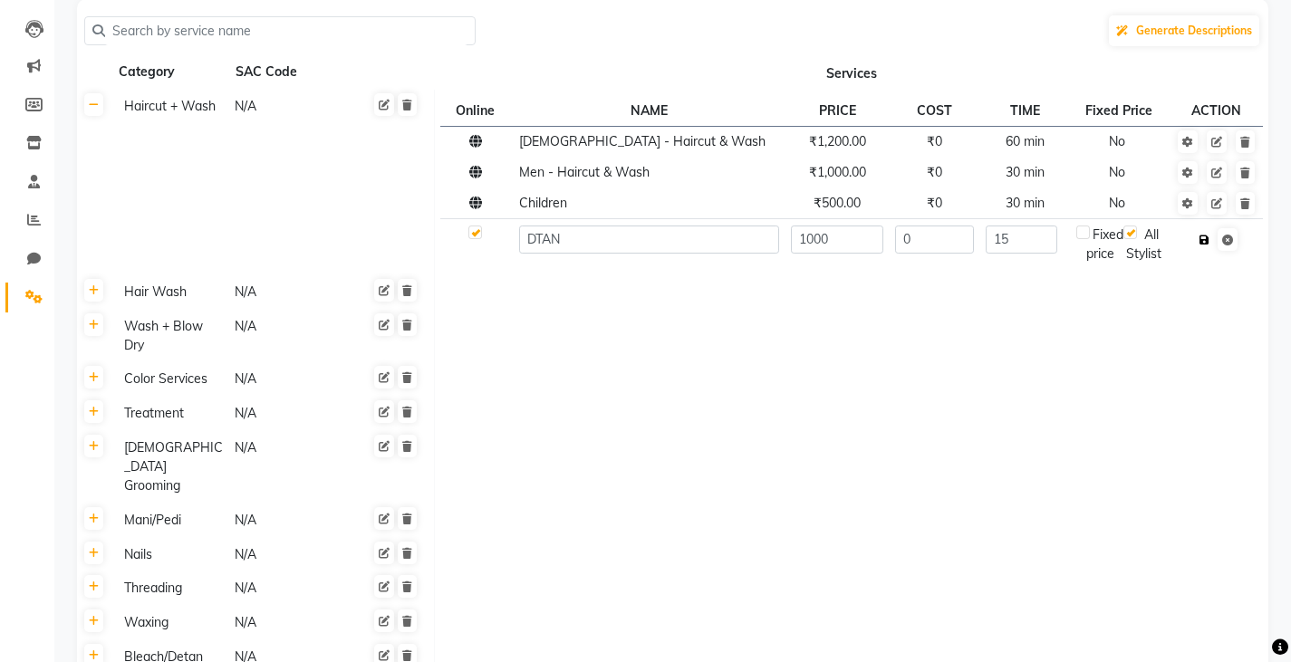
click at [1201, 243] on icon "button" at bounding box center [1204, 240] width 10 height 11
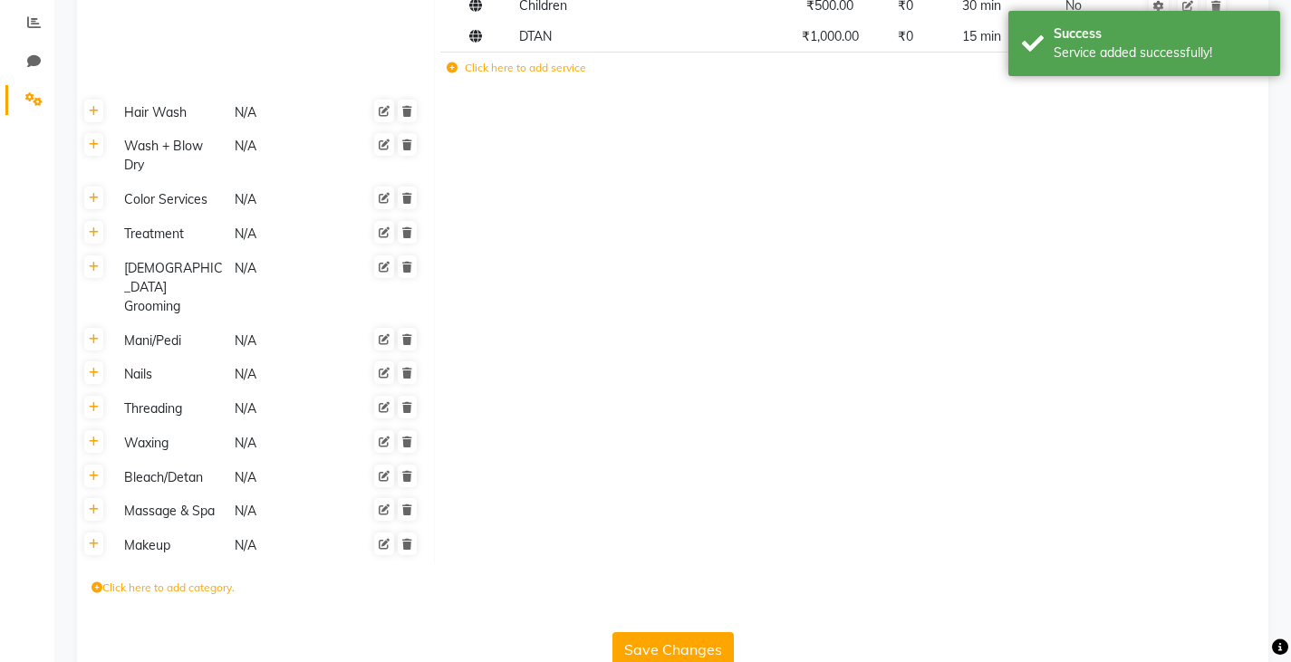
scroll to position [380, 0]
click at [652, 631] on button "Save Changes" at bounding box center [672, 648] width 121 height 34
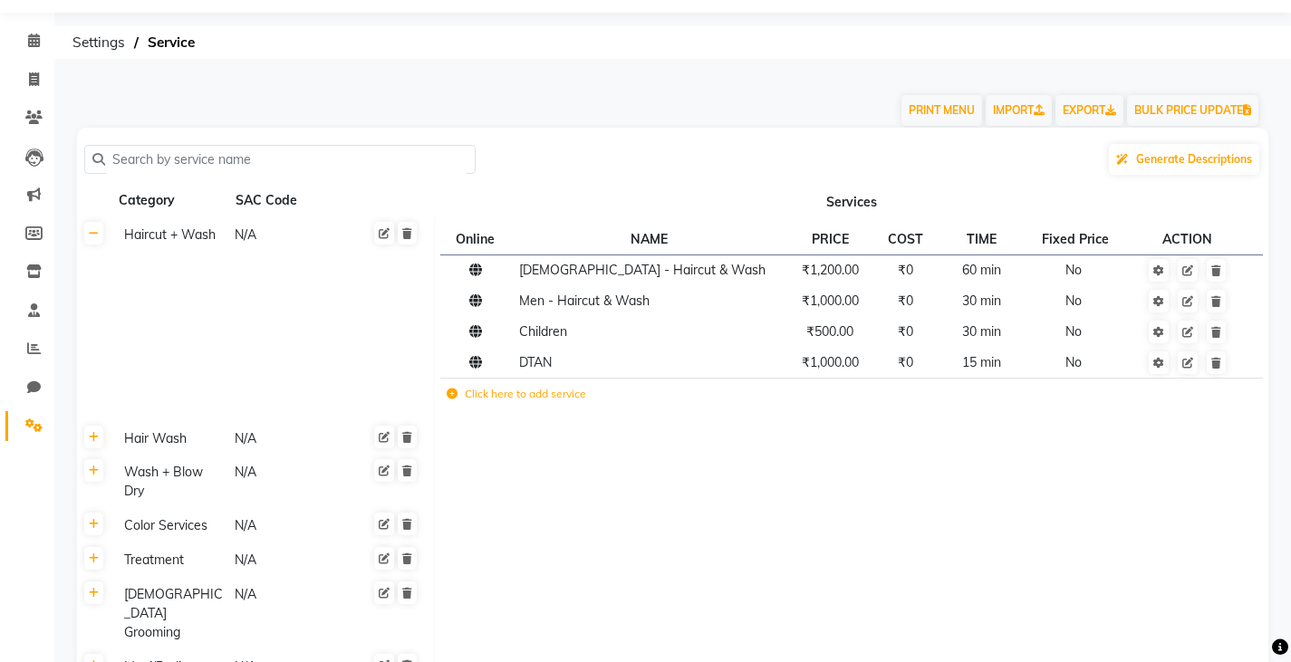
scroll to position [0, 0]
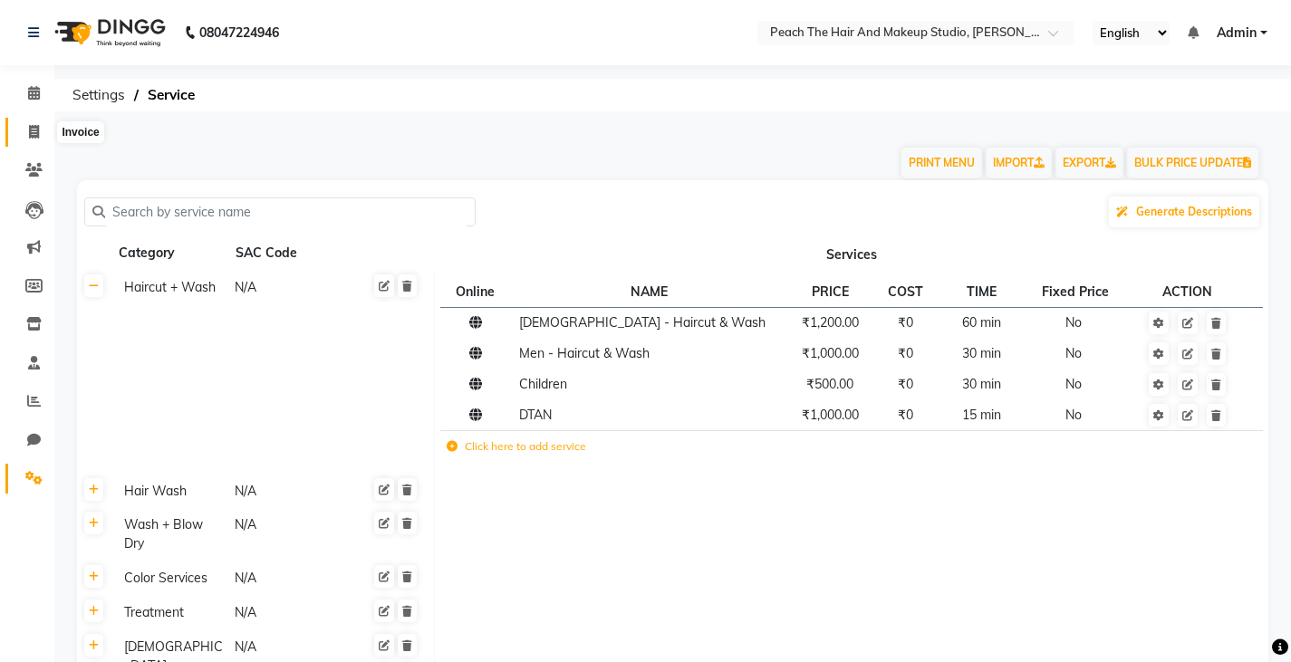
click at [27, 129] on span at bounding box center [34, 132] width 32 height 21
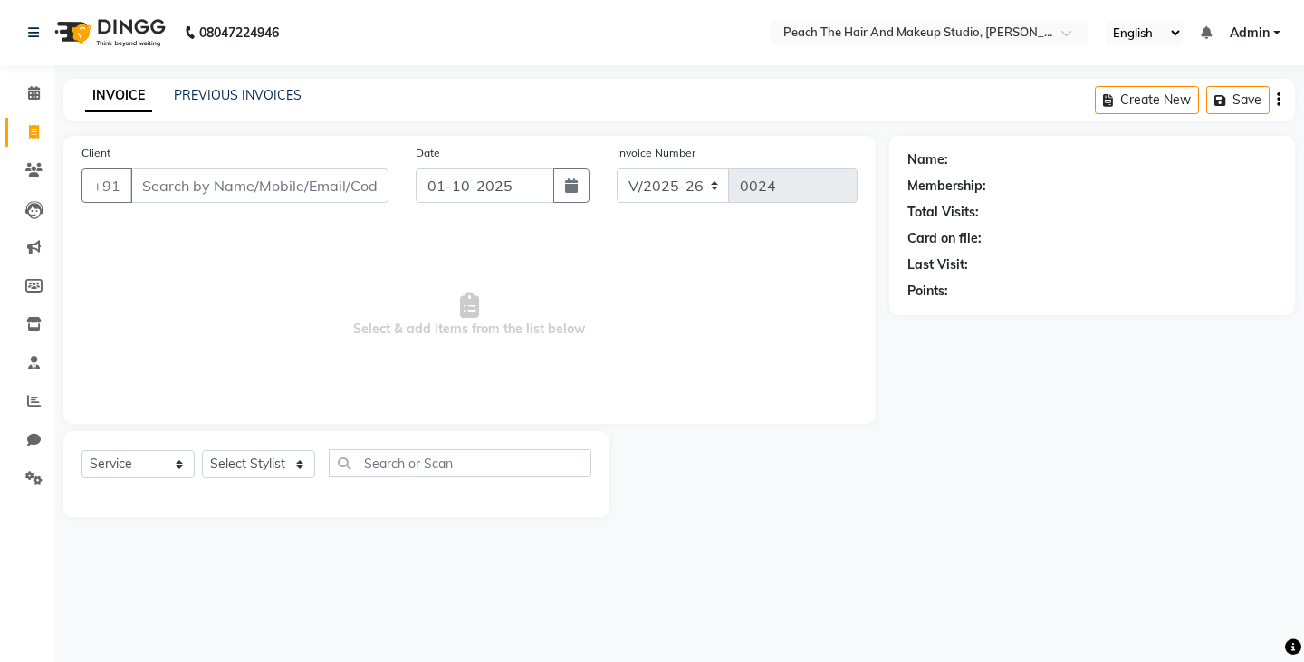
click at [214, 86] on div "PREVIOUS INVOICES" at bounding box center [238, 95] width 128 height 19
click at [190, 94] on link "PREVIOUS INVOICES" at bounding box center [238, 95] width 128 height 16
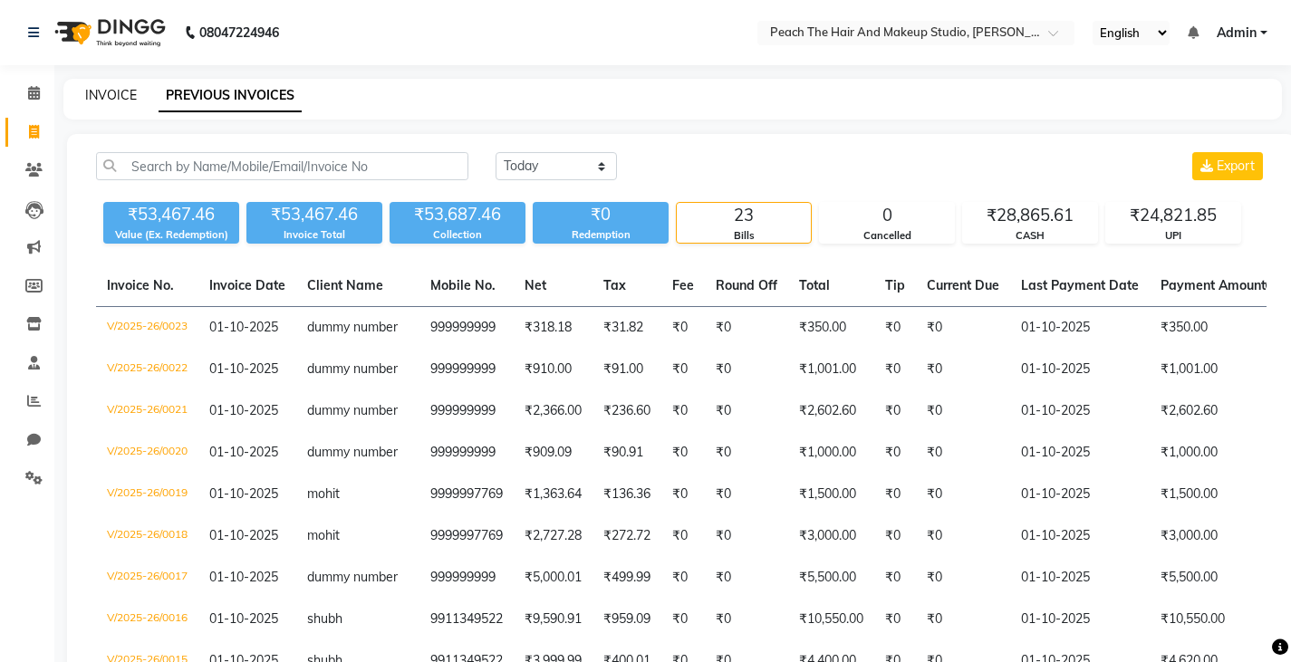
click at [101, 94] on link "INVOICE" at bounding box center [111, 95] width 52 height 16
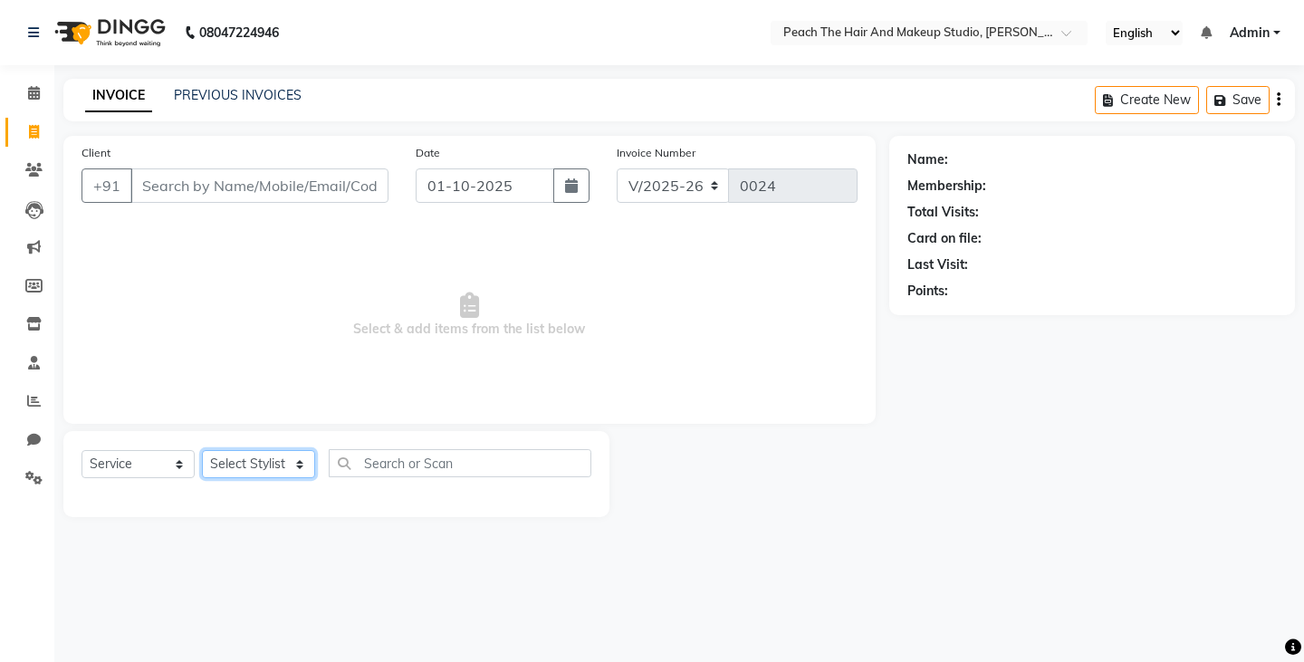
click at [245, 471] on select "Select Stylist Ankit [PERSON_NAME] Danish Karan Krishna [PERSON_NAME] [PERSON_N…" at bounding box center [258, 464] width 113 height 28
click at [202, 450] on select "Select Stylist Ankit [PERSON_NAME] Danish Karan Krishna [PERSON_NAME] [PERSON_N…" at bounding box center [258, 464] width 113 height 28
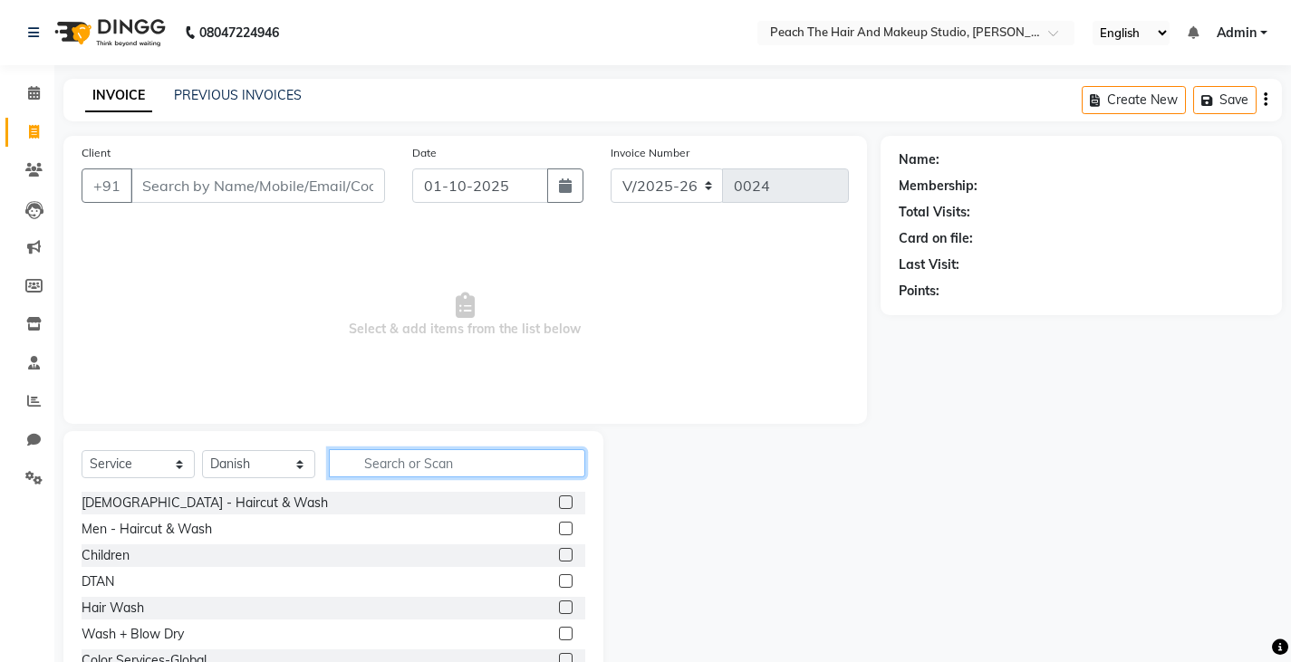
click at [390, 457] on input "text" at bounding box center [457, 463] width 256 height 28
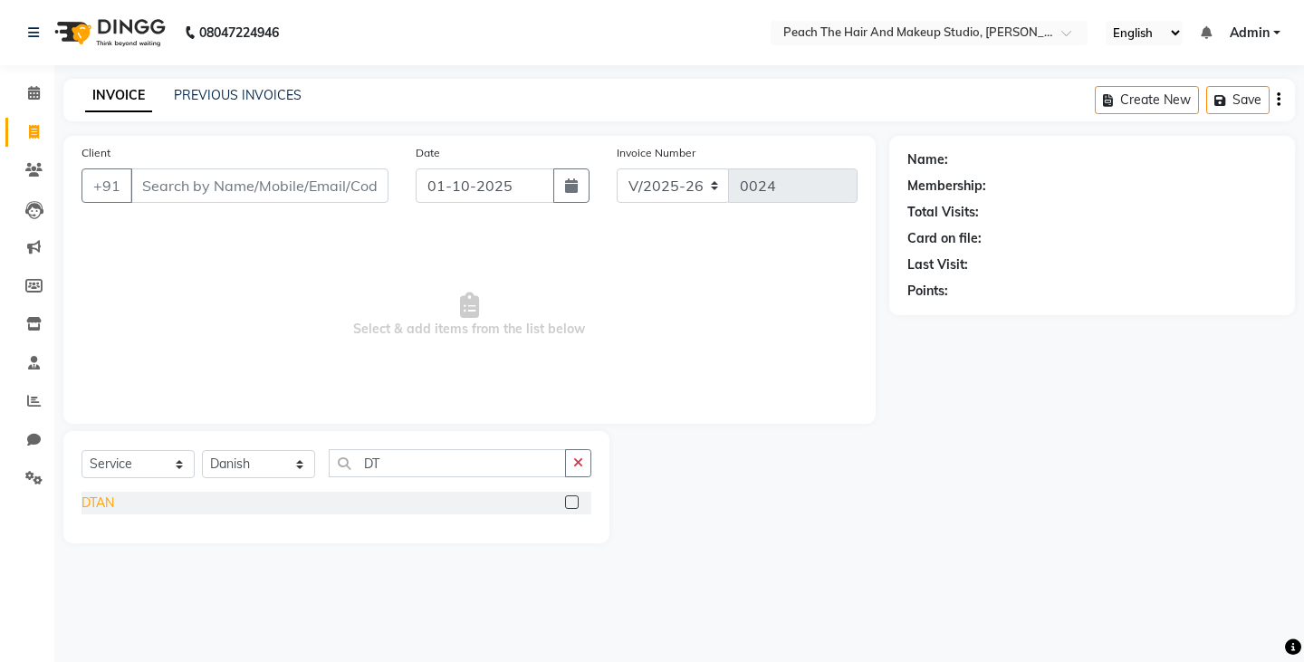
click at [96, 498] on div "DTAN" at bounding box center [98, 503] width 33 height 19
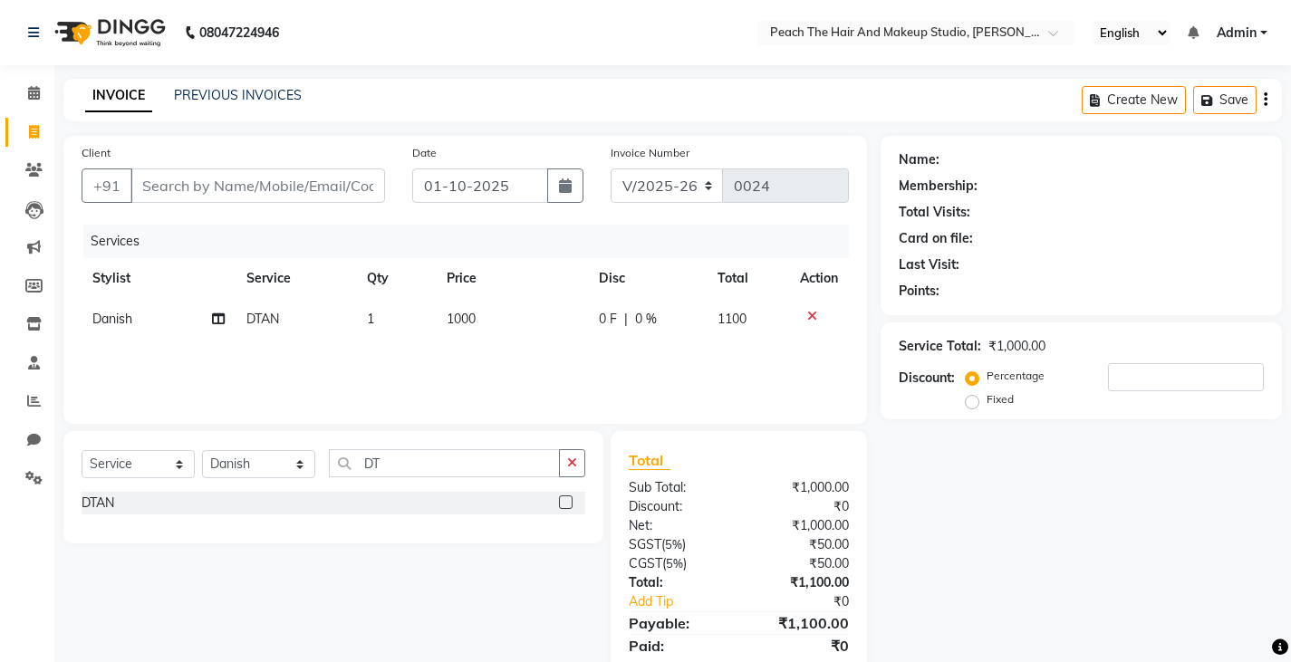
click at [986, 401] on label "Fixed" at bounding box center [999, 399] width 27 height 16
click at [974, 401] on input "Fixed" at bounding box center [975, 399] width 13 height 13
click at [1135, 386] on input "number" at bounding box center [1186, 377] width 156 height 28
click at [986, 383] on label "Percentage" at bounding box center [1015, 376] width 58 height 16
click at [969, 382] on input "Percentage" at bounding box center [975, 376] width 13 height 13
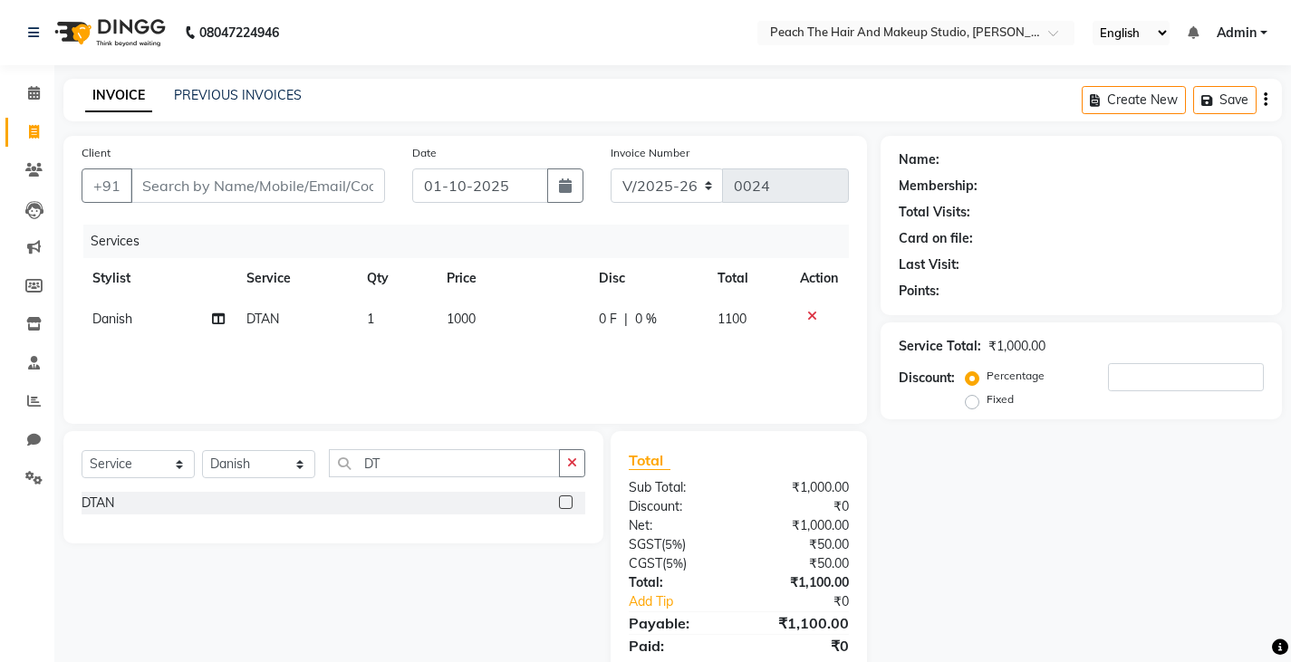
click at [986, 383] on label "Percentage" at bounding box center [1015, 376] width 58 height 16
click at [969, 382] on input "Percentage" at bounding box center [975, 376] width 13 height 13
click at [1117, 385] on input "number" at bounding box center [1186, 377] width 156 height 28
click at [286, 183] on input "Client" at bounding box center [257, 185] width 255 height 34
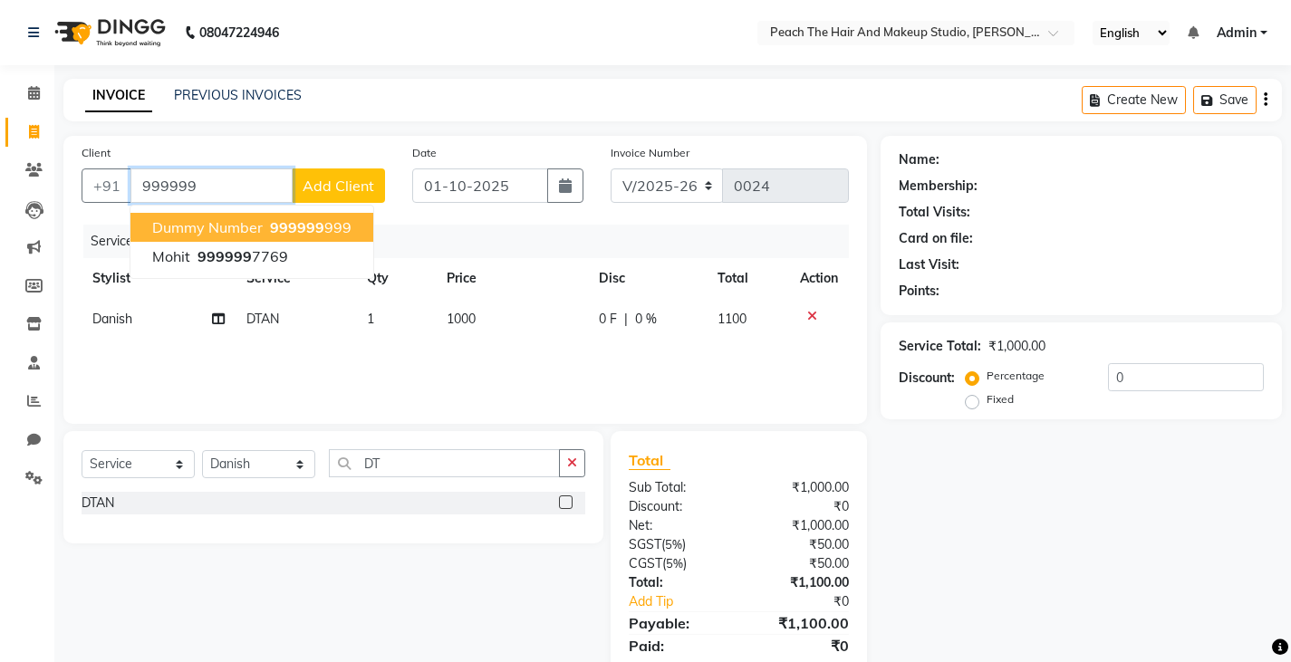
click at [238, 231] on span "dummy number" at bounding box center [207, 227] width 111 height 18
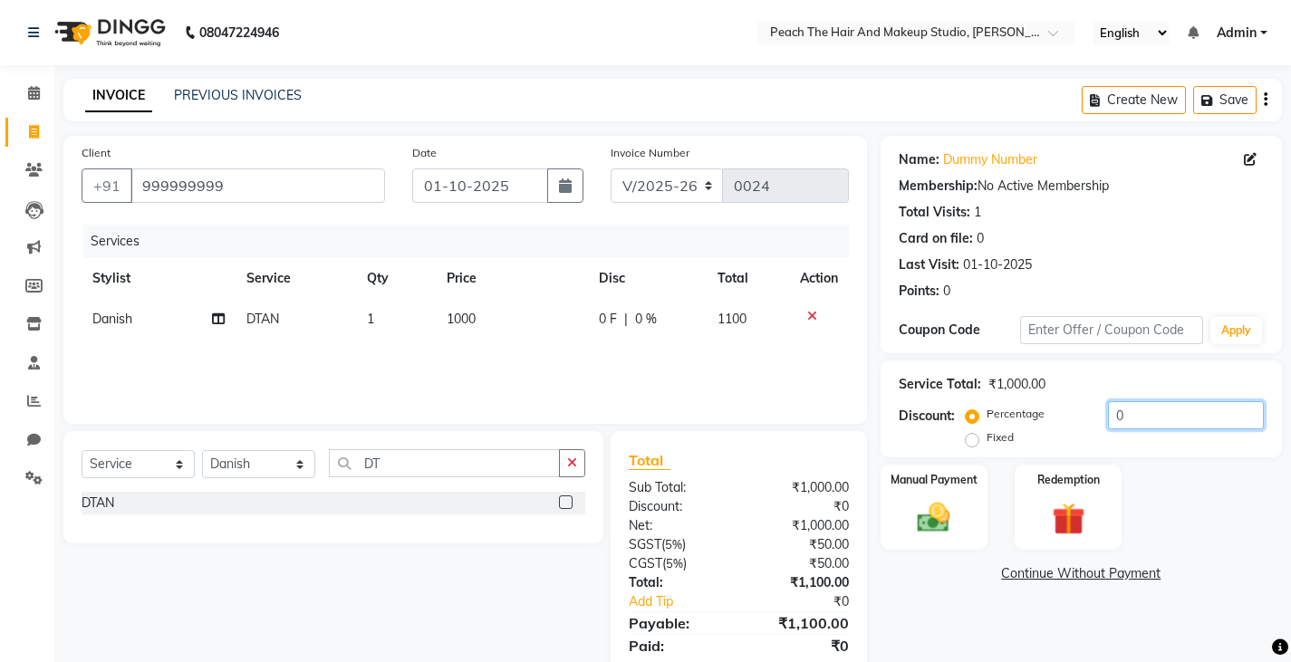
click at [1142, 418] on input "0" at bounding box center [1186, 415] width 156 height 28
click at [1168, 510] on div "Manual Payment Redemption" at bounding box center [1081, 508] width 428 height 86
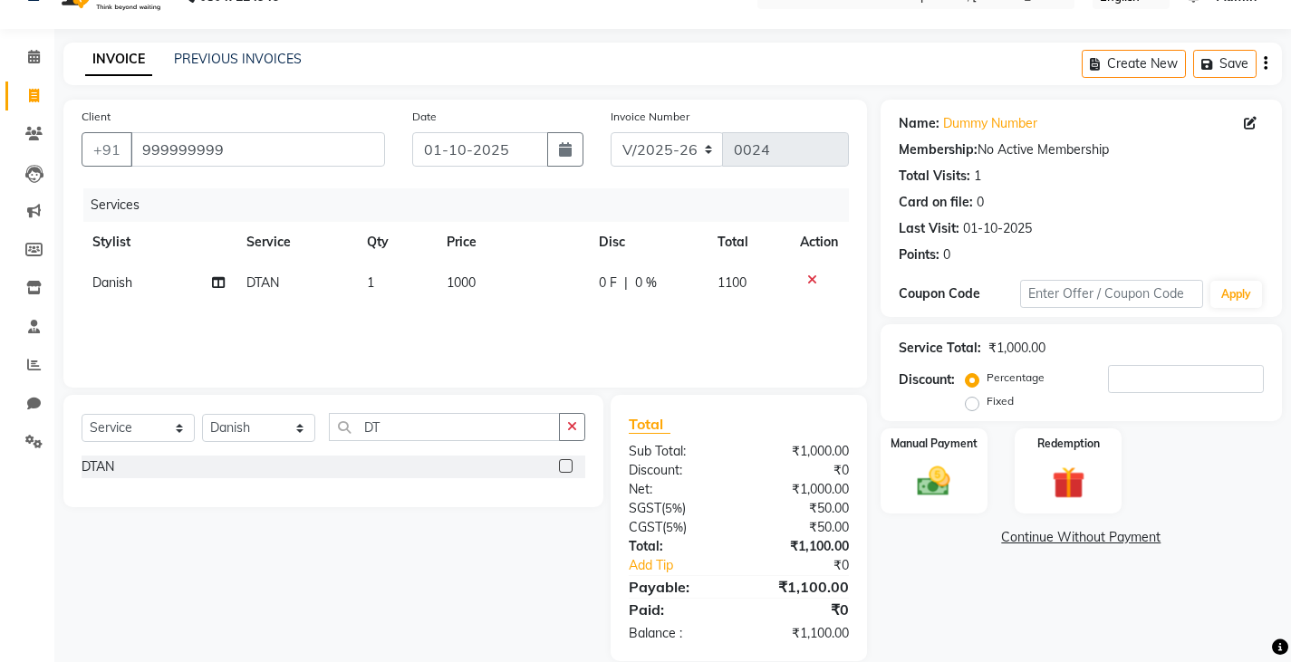
scroll to position [63, 0]
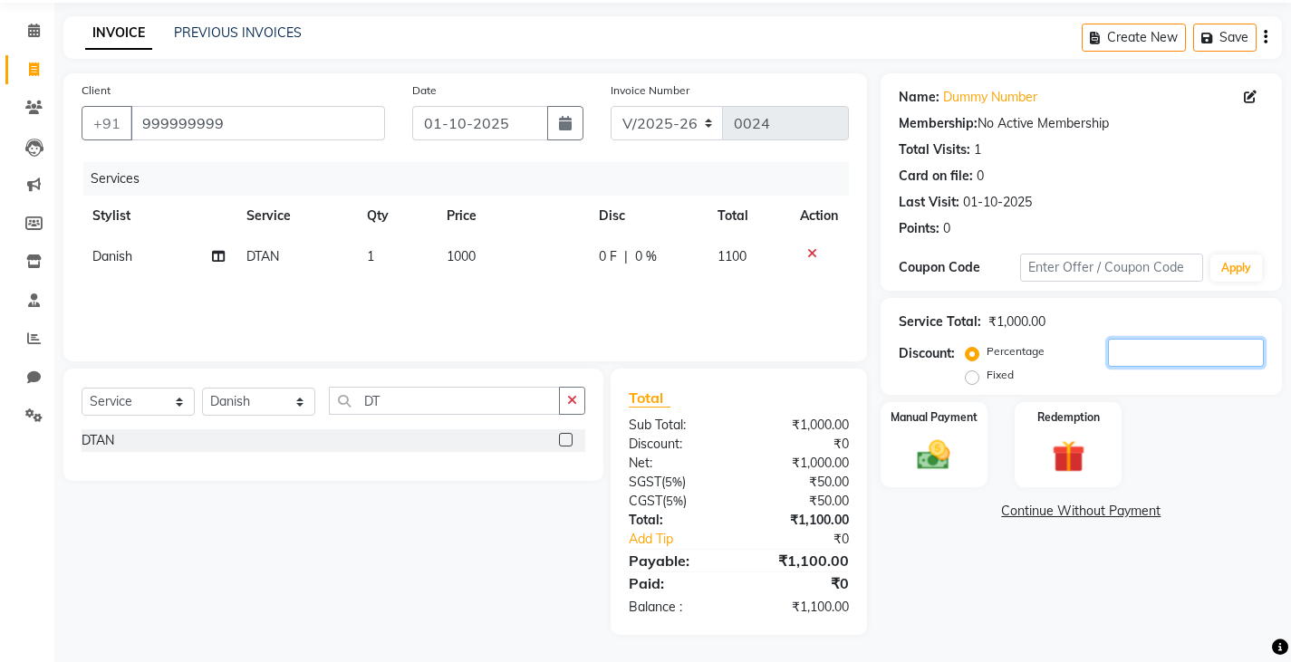
click at [1158, 349] on input "number" at bounding box center [1186, 353] width 156 height 28
click at [986, 378] on label "Fixed" at bounding box center [999, 375] width 27 height 16
click at [969, 378] on input "Fixed" at bounding box center [975, 375] width 13 height 13
click at [1121, 364] on input "number" at bounding box center [1186, 353] width 156 height 28
click at [934, 461] on img at bounding box center [933, 455] width 55 height 39
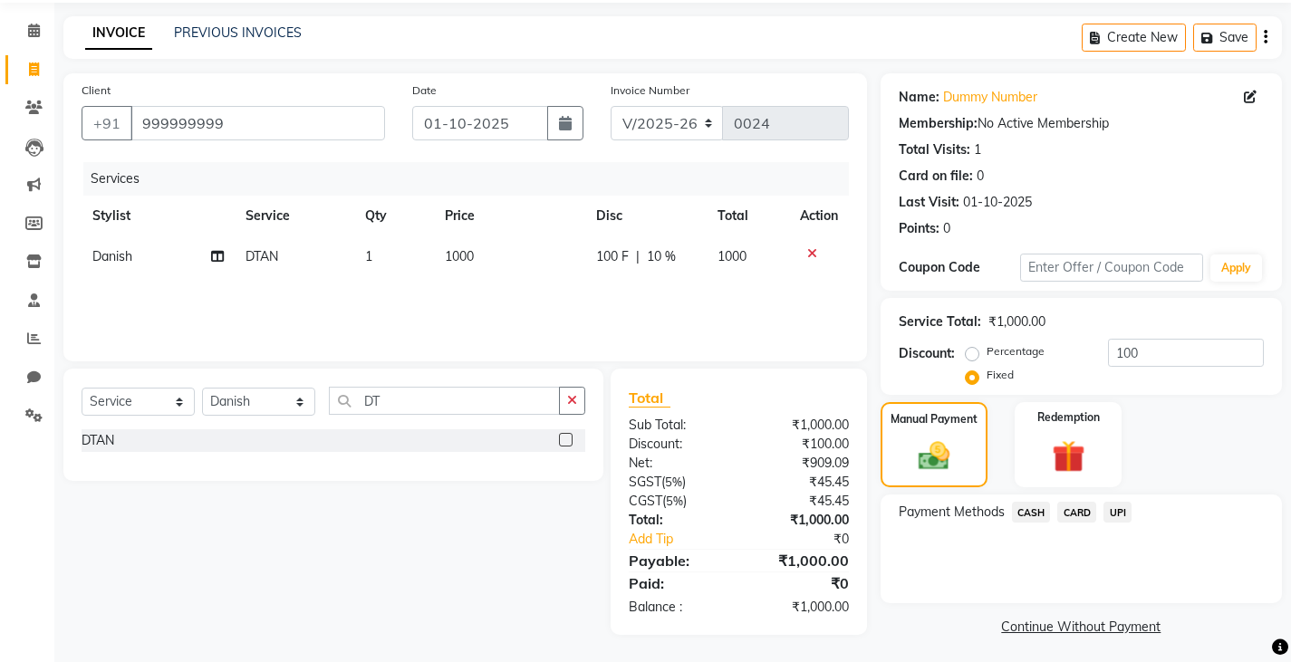
click at [1121, 508] on span "UPI" at bounding box center [1117, 512] width 28 height 21
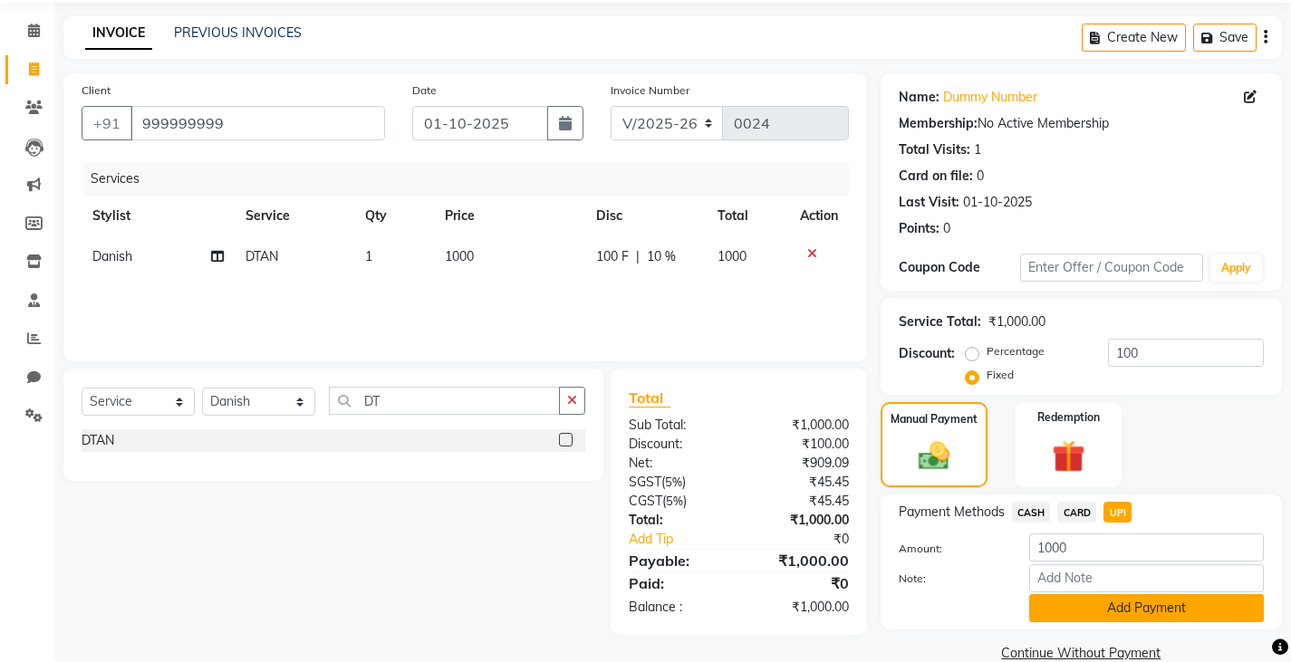
click at [1062, 606] on button "Add Payment" at bounding box center [1146, 608] width 235 height 28
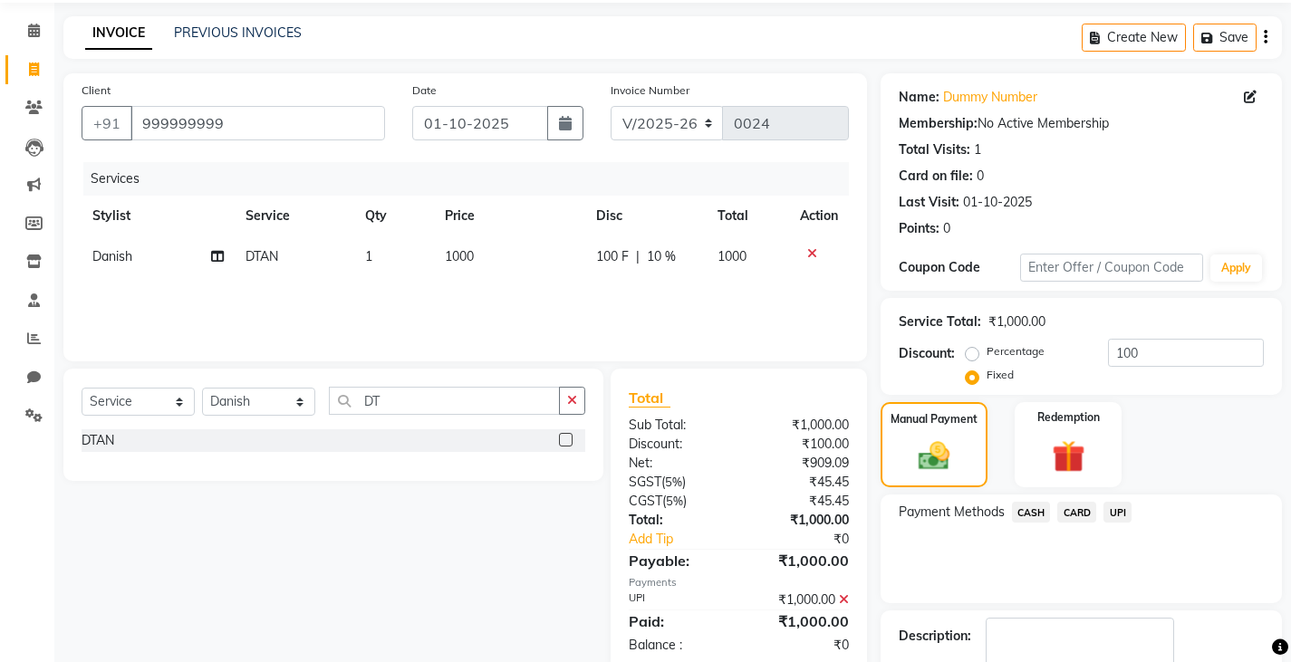
click at [1062, 606] on div "Name: Dummy Number Membership: No Active Membership Total Visits: 1 Card on fil…" at bounding box center [1087, 407] width 415 height 669
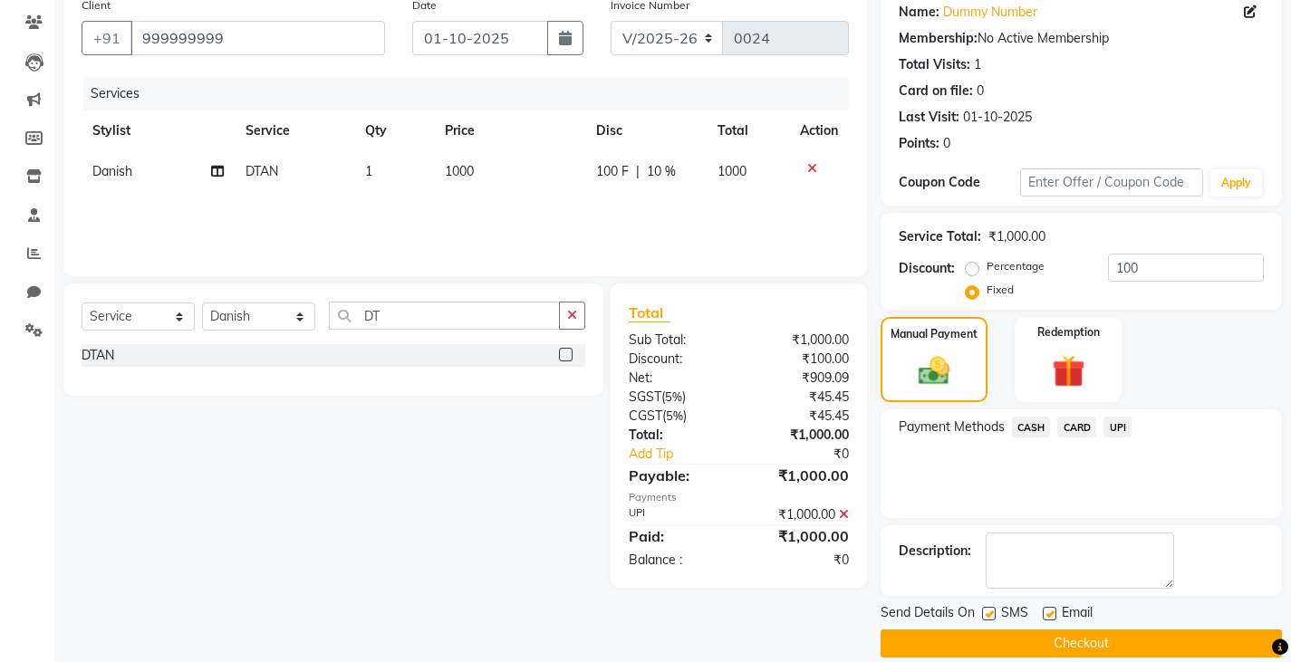
scroll to position [170, 0]
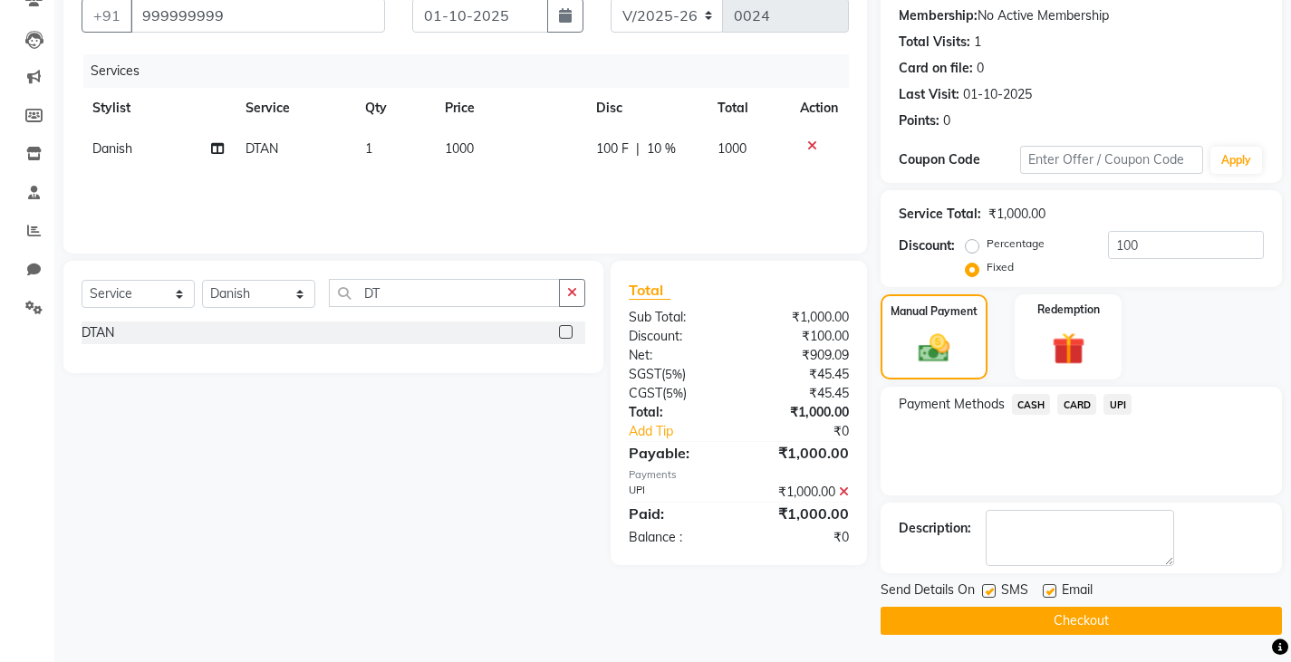
click at [991, 591] on label at bounding box center [989, 591] width 14 height 14
click at [991, 591] on input "checkbox" at bounding box center [988, 592] width 12 height 12
click at [936, 629] on button "Checkout" at bounding box center [1080, 621] width 401 height 28
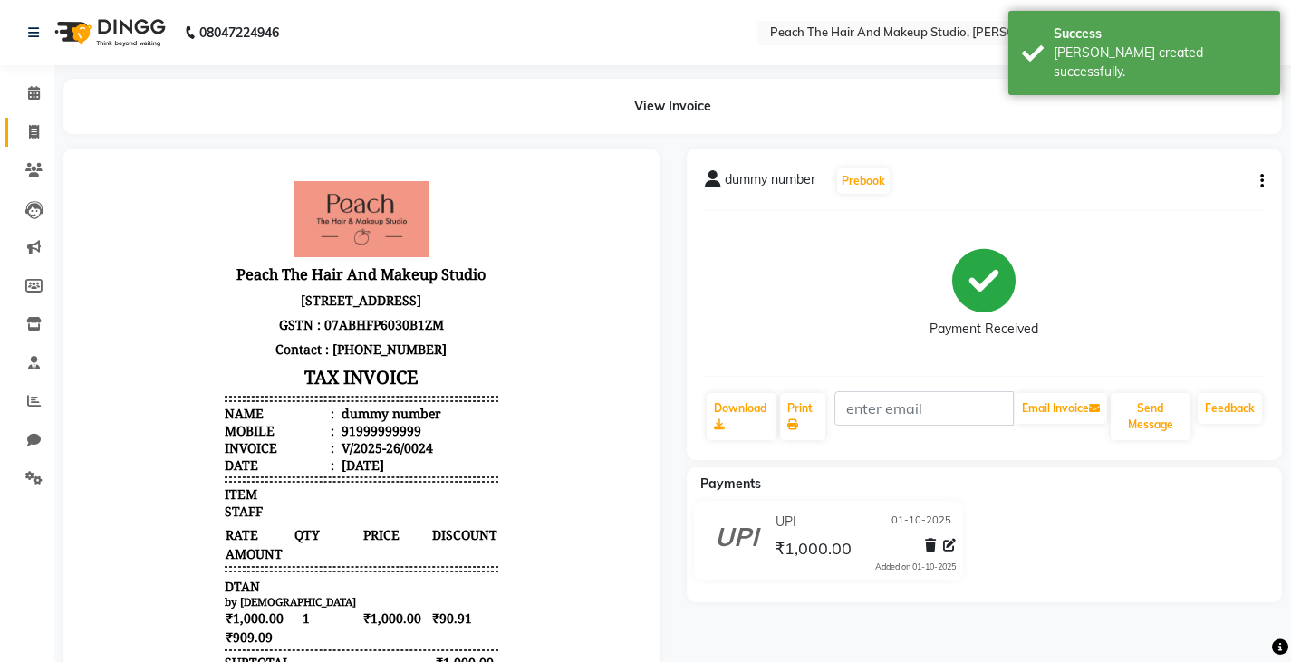
click at [33, 118] on link "Invoice" at bounding box center [26, 133] width 43 height 30
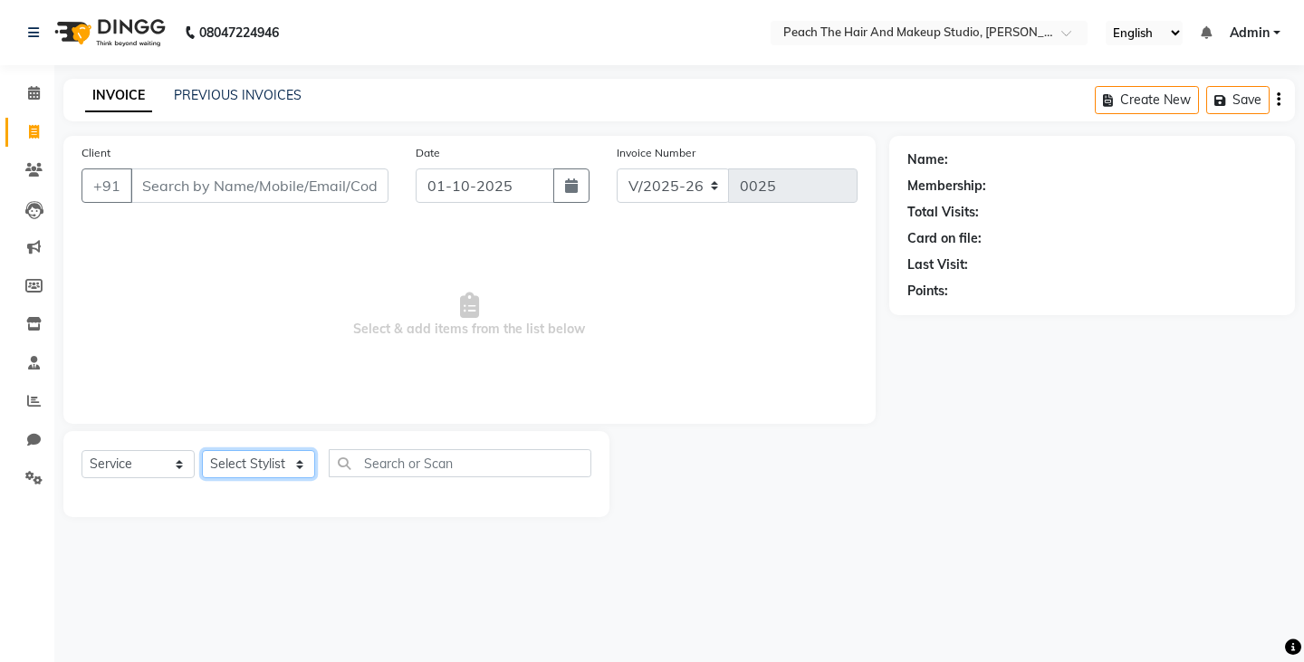
click at [246, 457] on select "Select Stylist Ankit [PERSON_NAME] Danish Karan Krishna [PERSON_NAME] [PERSON_N…" at bounding box center [258, 464] width 113 height 28
click at [202, 450] on select "Select Stylist Ankit [PERSON_NAME] Danish Karan Krishna [PERSON_NAME] [PERSON_N…" at bounding box center [258, 464] width 113 height 28
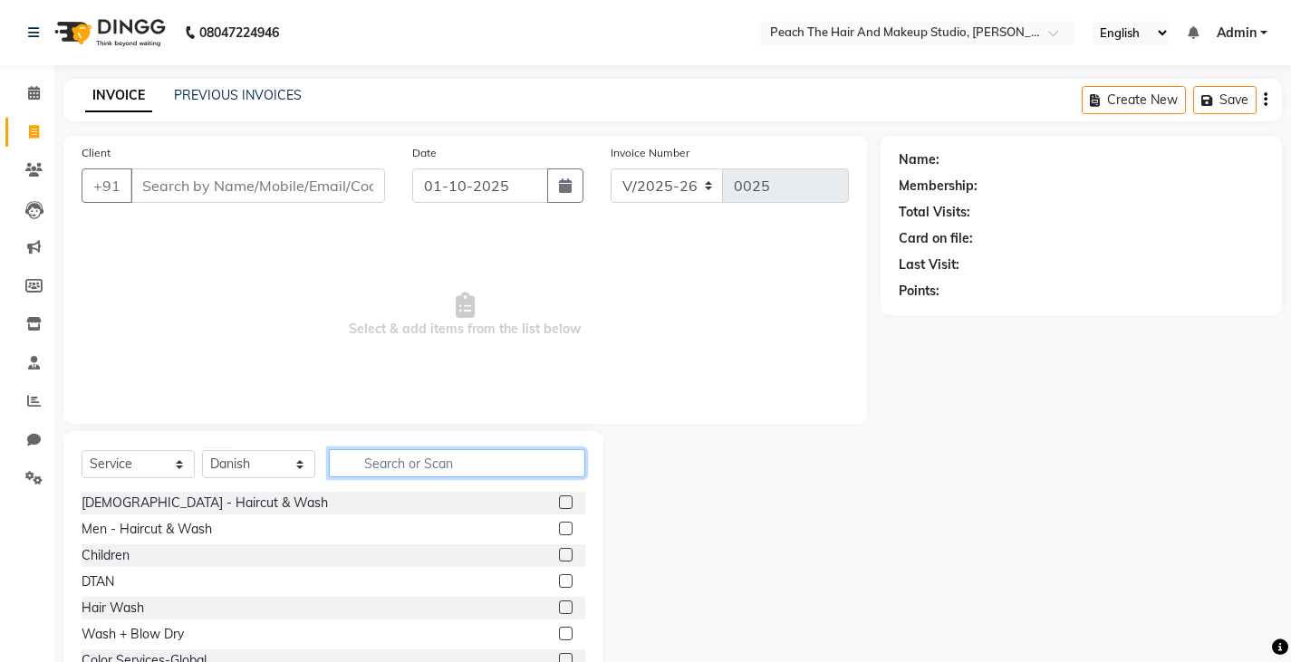
click at [404, 455] on input "text" at bounding box center [457, 463] width 256 height 28
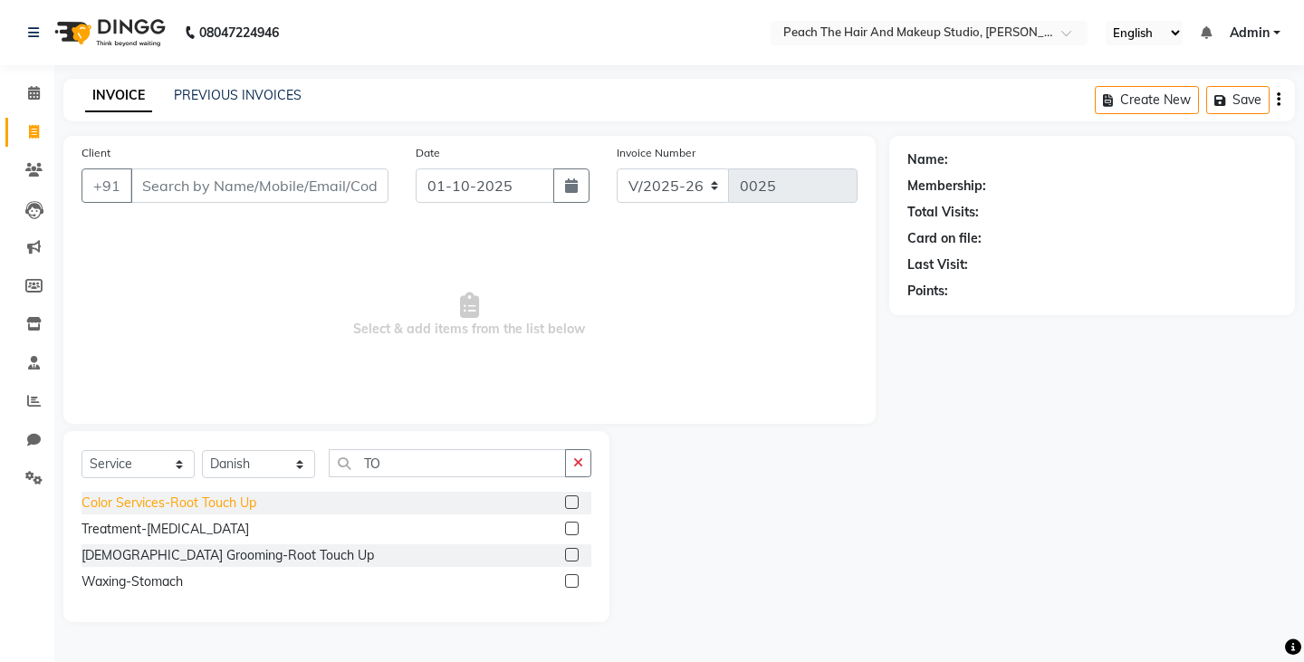
click at [189, 495] on div "Color Services-Root Touch Up" at bounding box center [169, 503] width 175 height 19
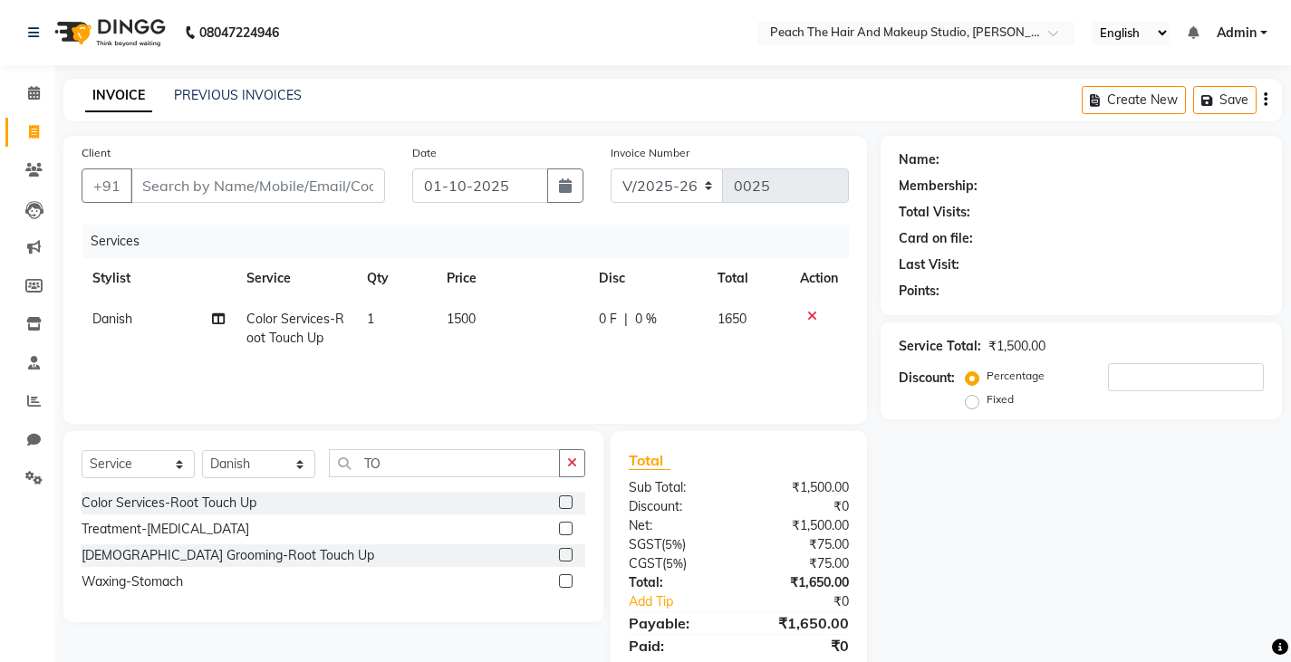
click at [499, 325] on td "1500" at bounding box center [512, 329] width 152 height 60
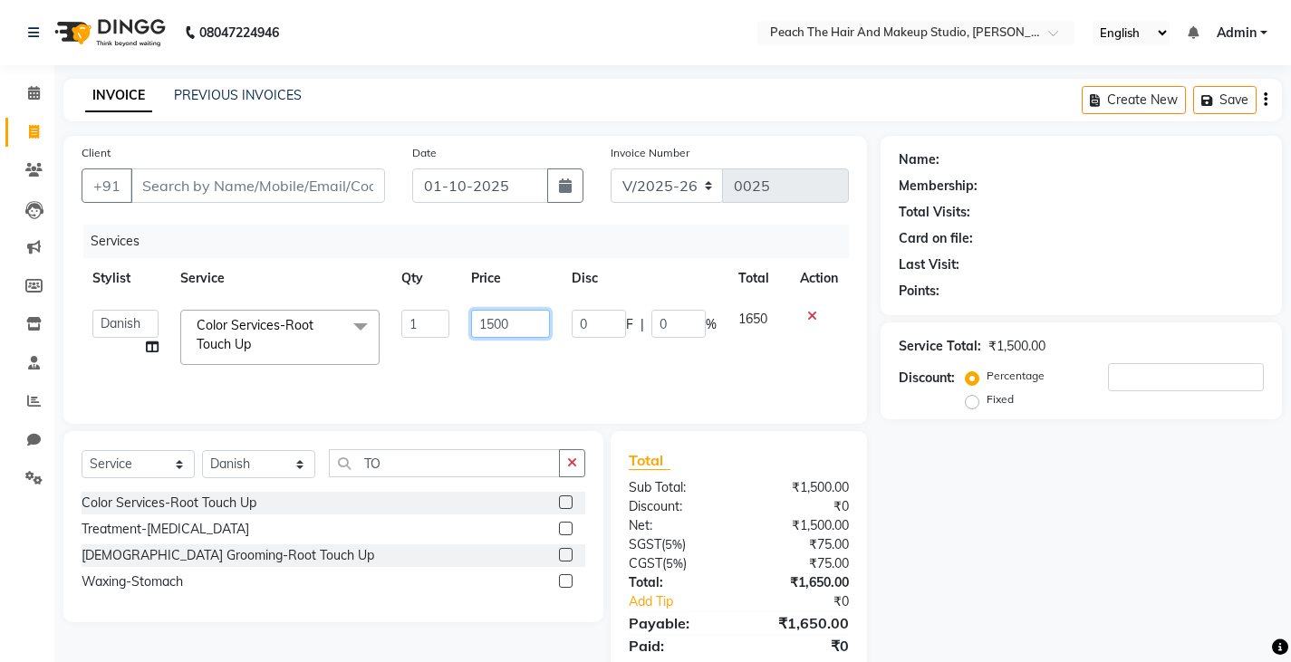
click at [544, 319] on input "1500" at bounding box center [510, 324] width 79 height 28
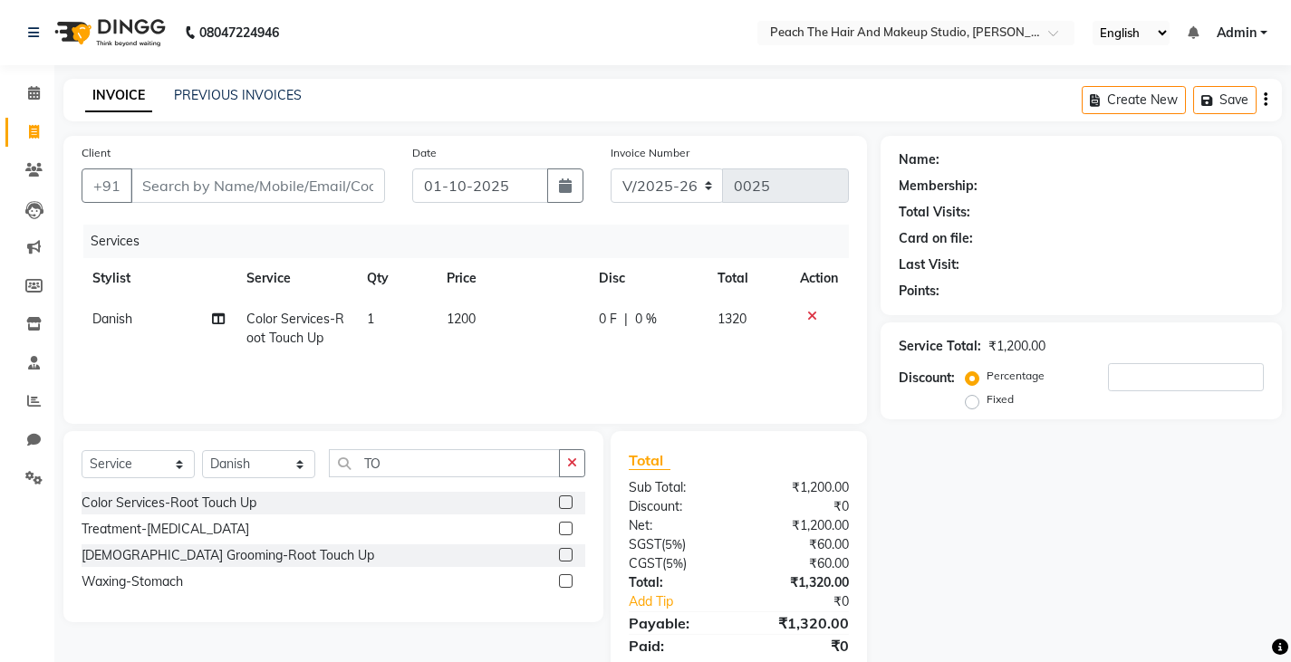
click at [1040, 504] on div "Name: Membership: Total Visits: Card on file: Last Visit: Points: Service Total…" at bounding box center [1087, 417] width 415 height 562
click at [476, 332] on td "1200" at bounding box center [512, 329] width 152 height 60
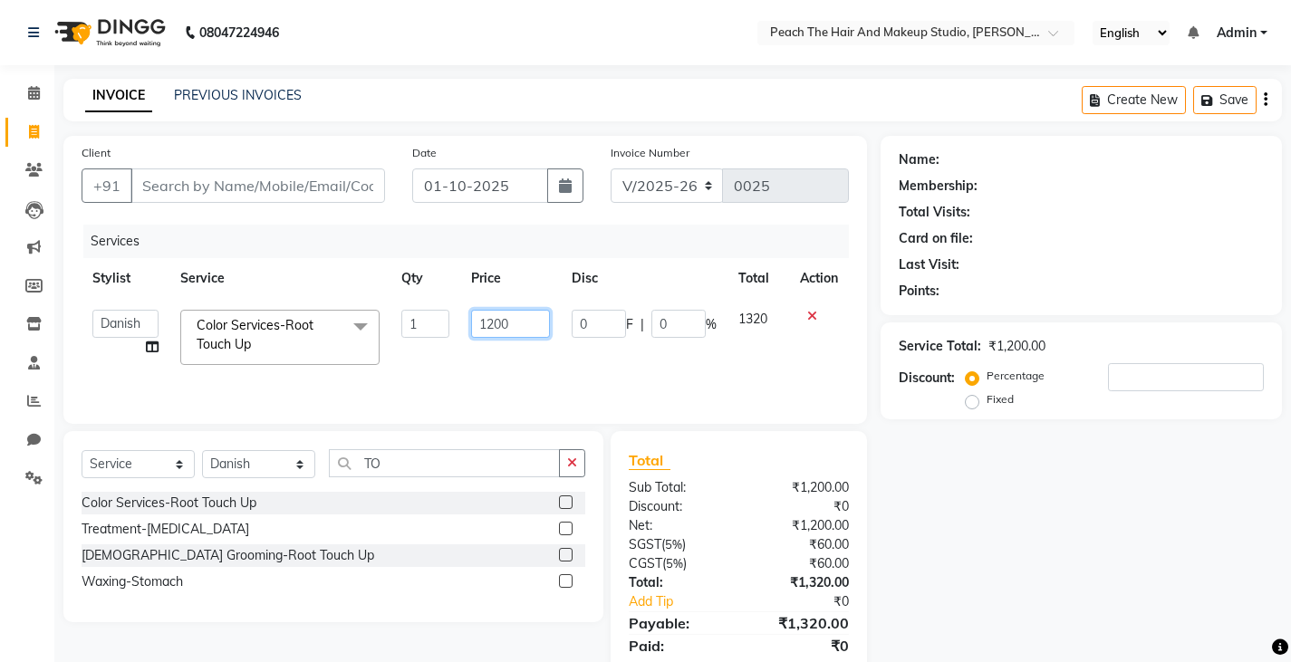
click at [541, 327] on input "1200" at bounding box center [510, 324] width 79 height 28
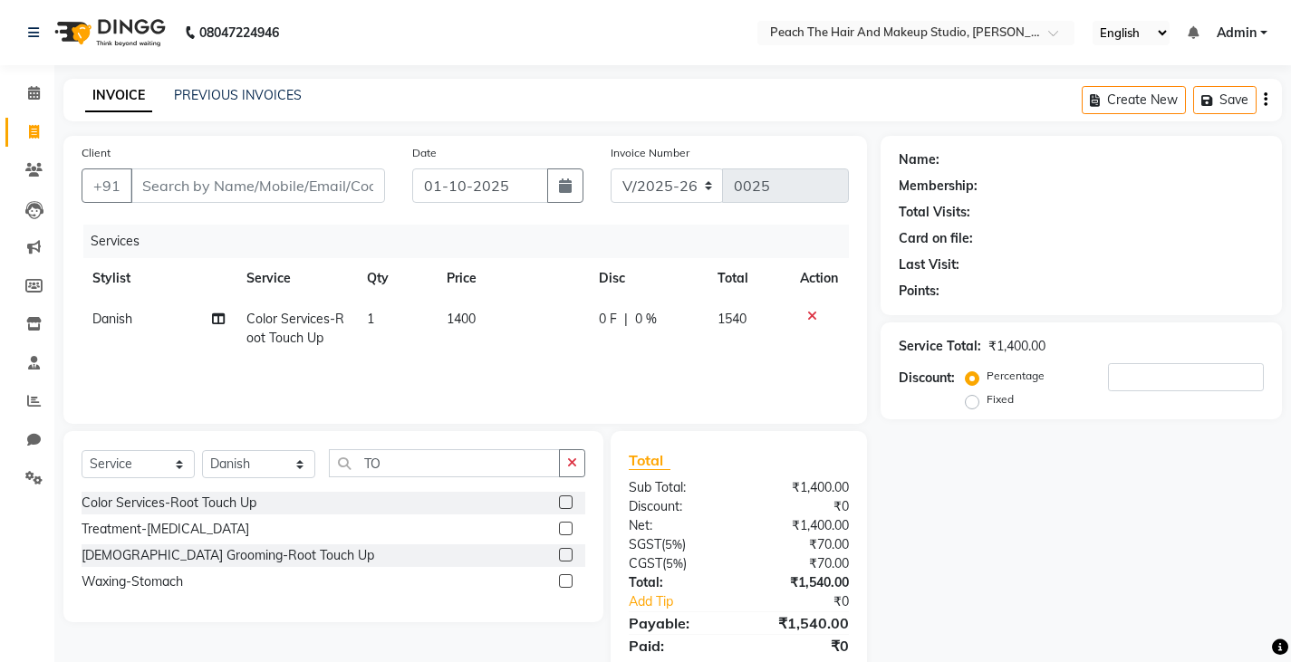
click at [971, 498] on div "Name: Membership: Total Visits: Card on file: Last Visit: Points: Service Total…" at bounding box center [1087, 417] width 415 height 562
click at [207, 183] on input "Client" at bounding box center [257, 185] width 255 height 34
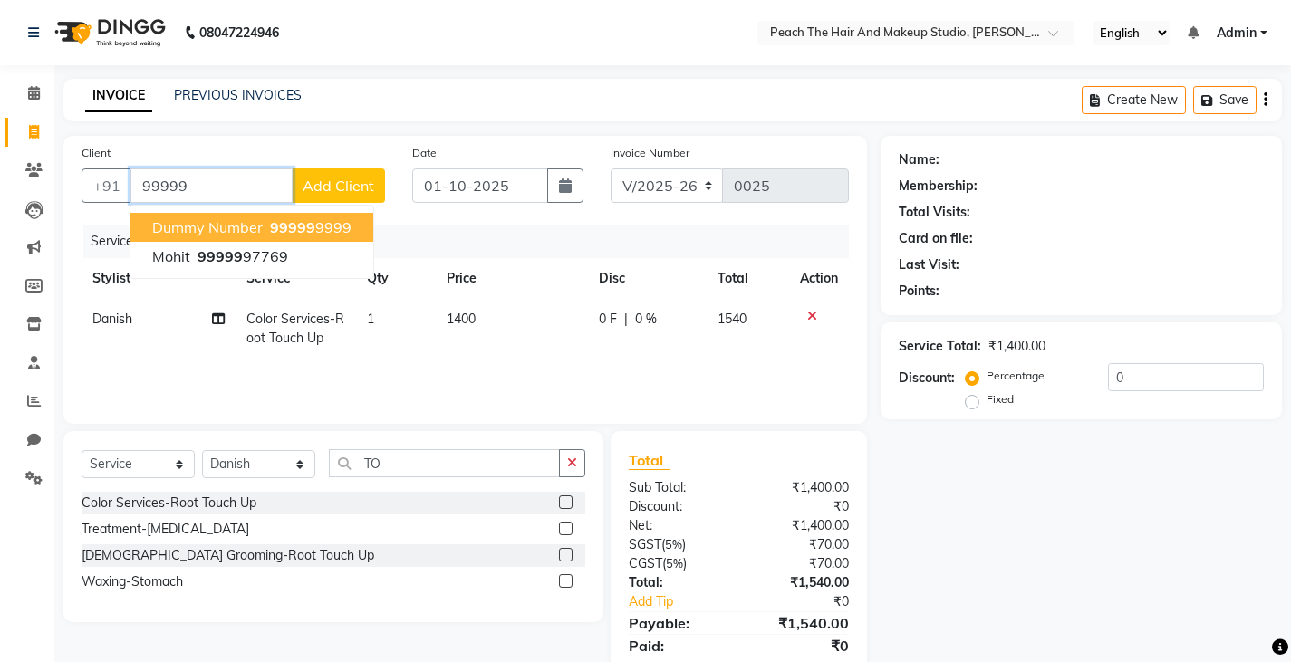
click at [149, 221] on button "dummy number 99999 9999" at bounding box center [251, 227] width 243 height 29
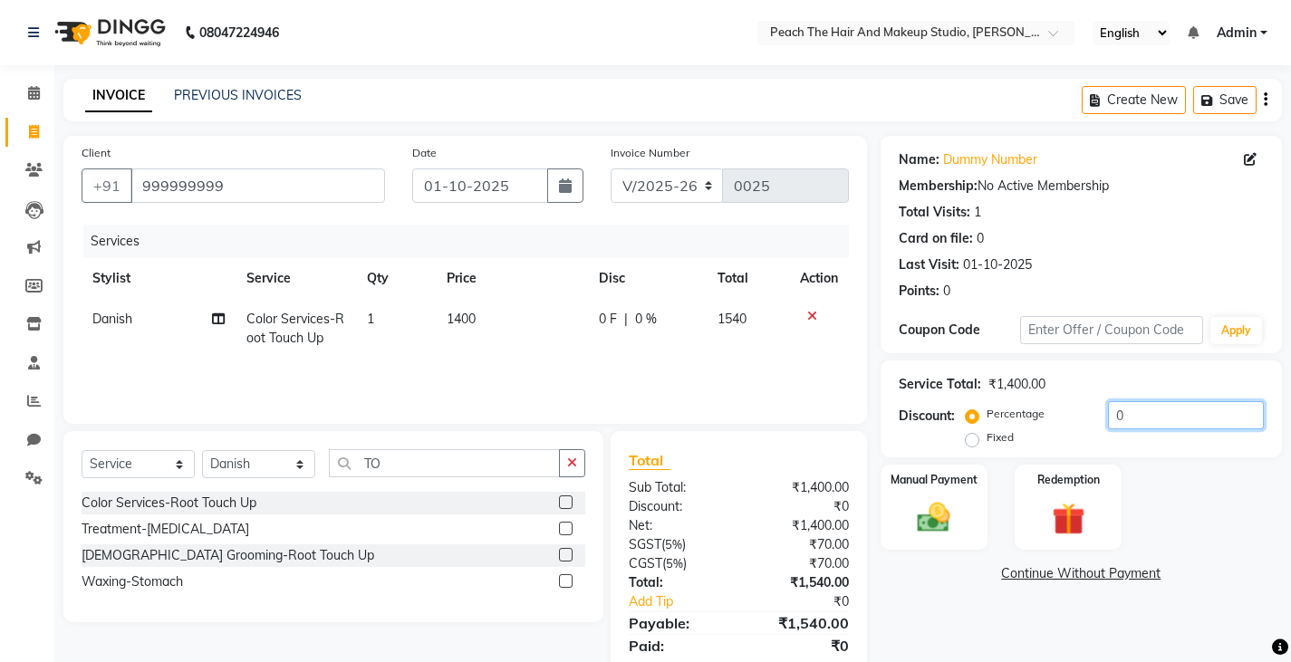
click at [1142, 415] on input "0" at bounding box center [1186, 415] width 156 height 28
click at [986, 438] on label "Fixed" at bounding box center [999, 437] width 27 height 16
click at [969, 438] on input "Fixed" at bounding box center [975, 437] width 13 height 13
click at [1131, 411] on input "number" at bounding box center [1186, 415] width 156 height 28
click at [970, 543] on div "Manual Payment" at bounding box center [933, 508] width 111 height 90
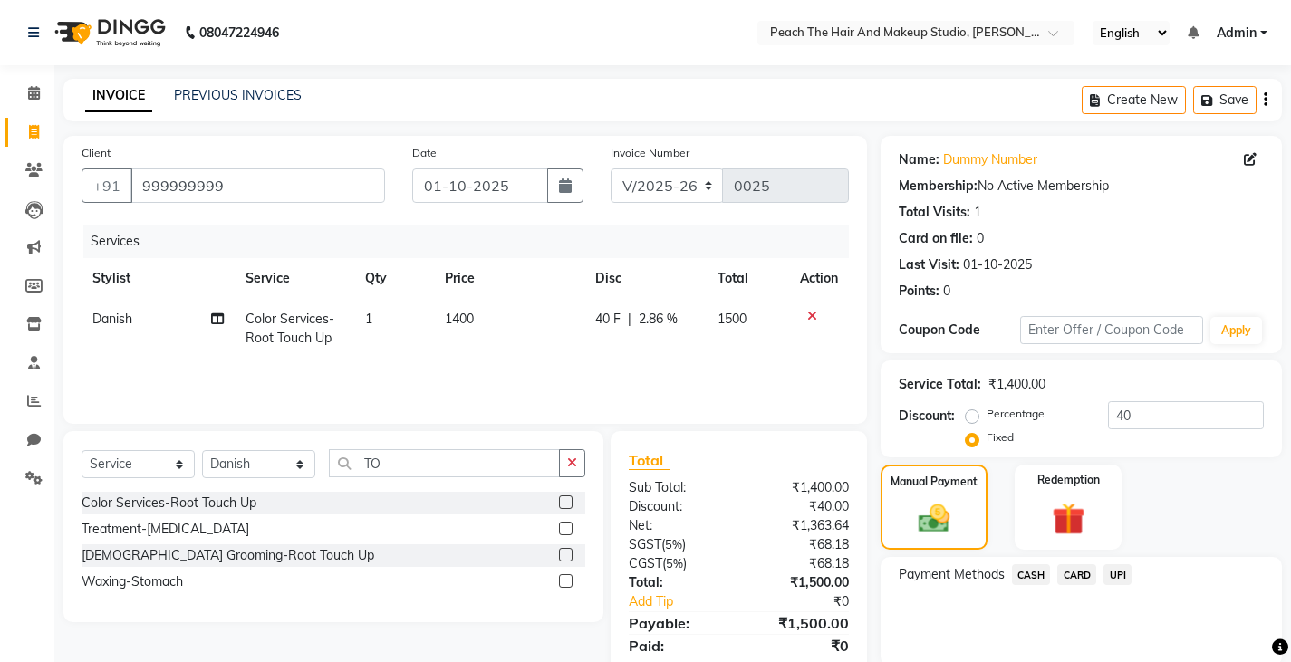
click at [1114, 572] on span "UPI" at bounding box center [1117, 574] width 28 height 21
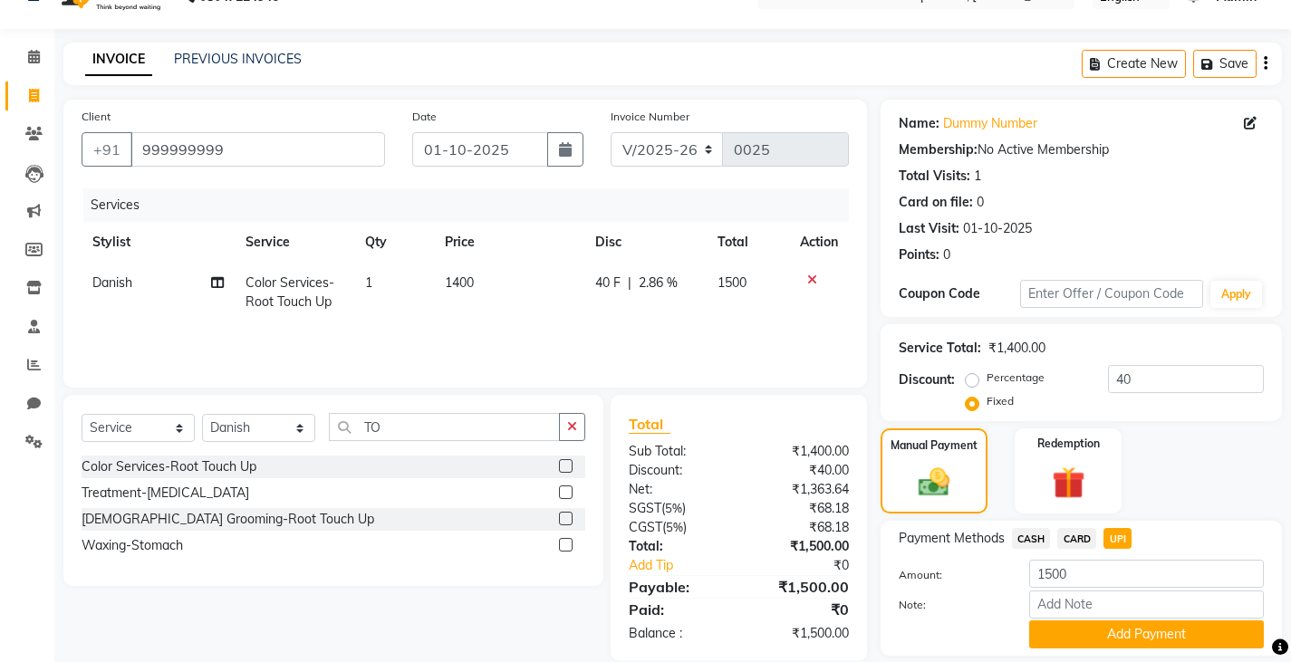
scroll to position [94, 0]
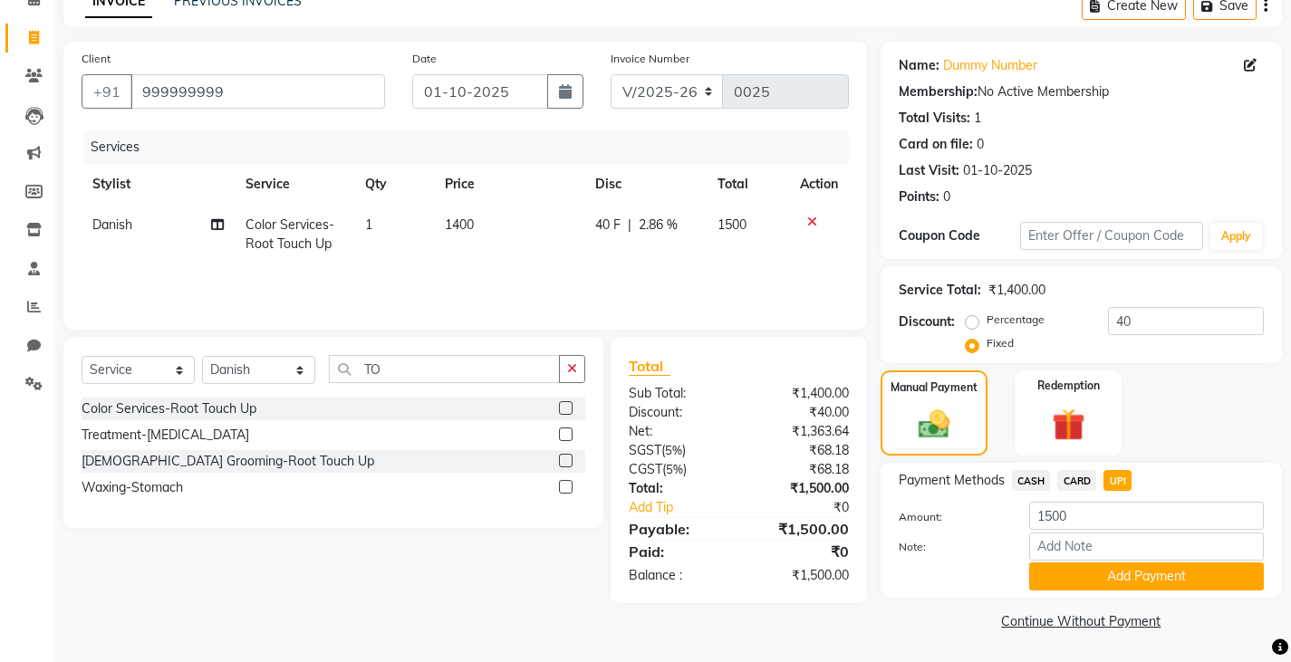
click at [1114, 572] on button "Add Payment" at bounding box center [1146, 577] width 235 height 28
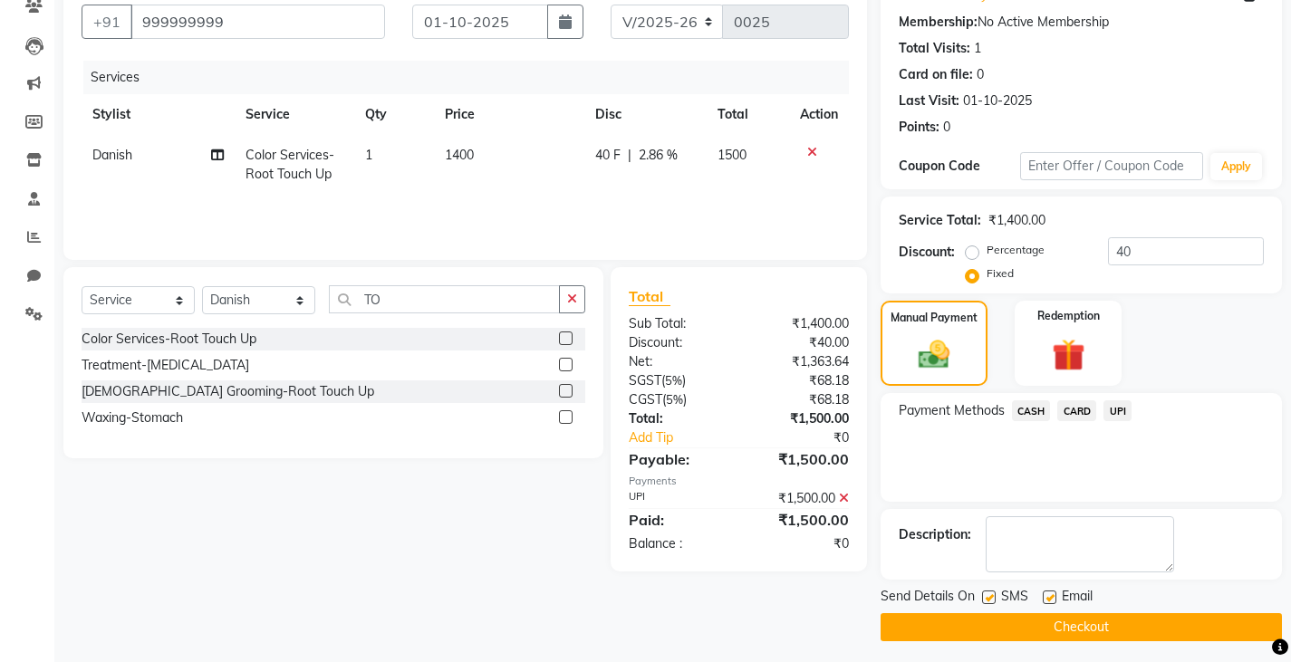
scroll to position [170, 0]
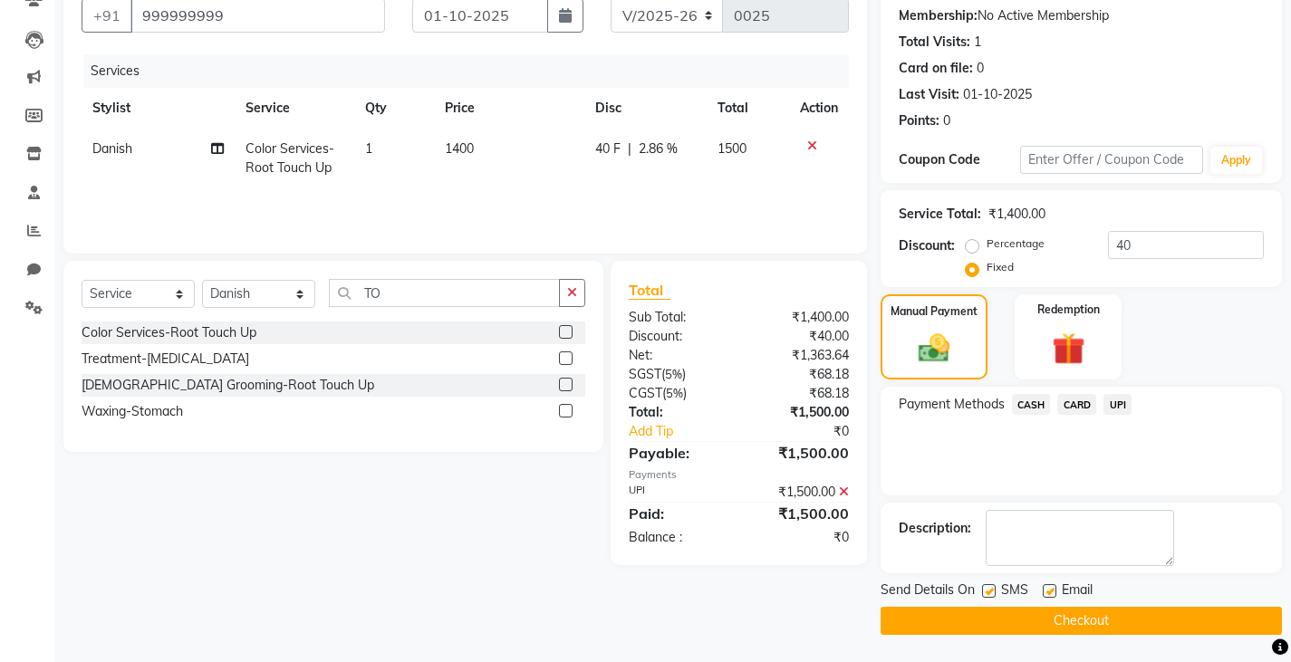
click at [984, 591] on label at bounding box center [989, 591] width 14 height 14
click at [984, 591] on input "checkbox" at bounding box center [988, 592] width 12 height 12
click at [1045, 593] on label at bounding box center [1050, 591] width 14 height 14
click at [1045, 593] on input "checkbox" at bounding box center [1049, 592] width 12 height 12
click at [976, 620] on button "Checkout" at bounding box center [1080, 621] width 401 height 28
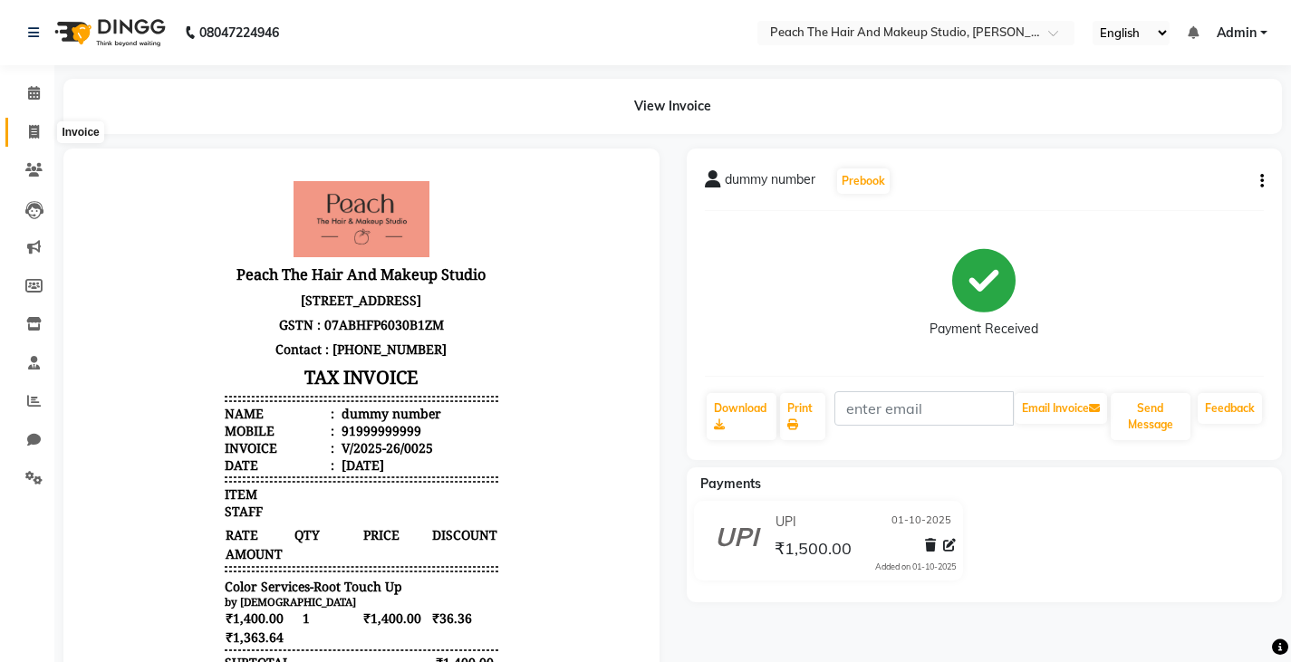
click at [34, 139] on span at bounding box center [34, 132] width 32 height 21
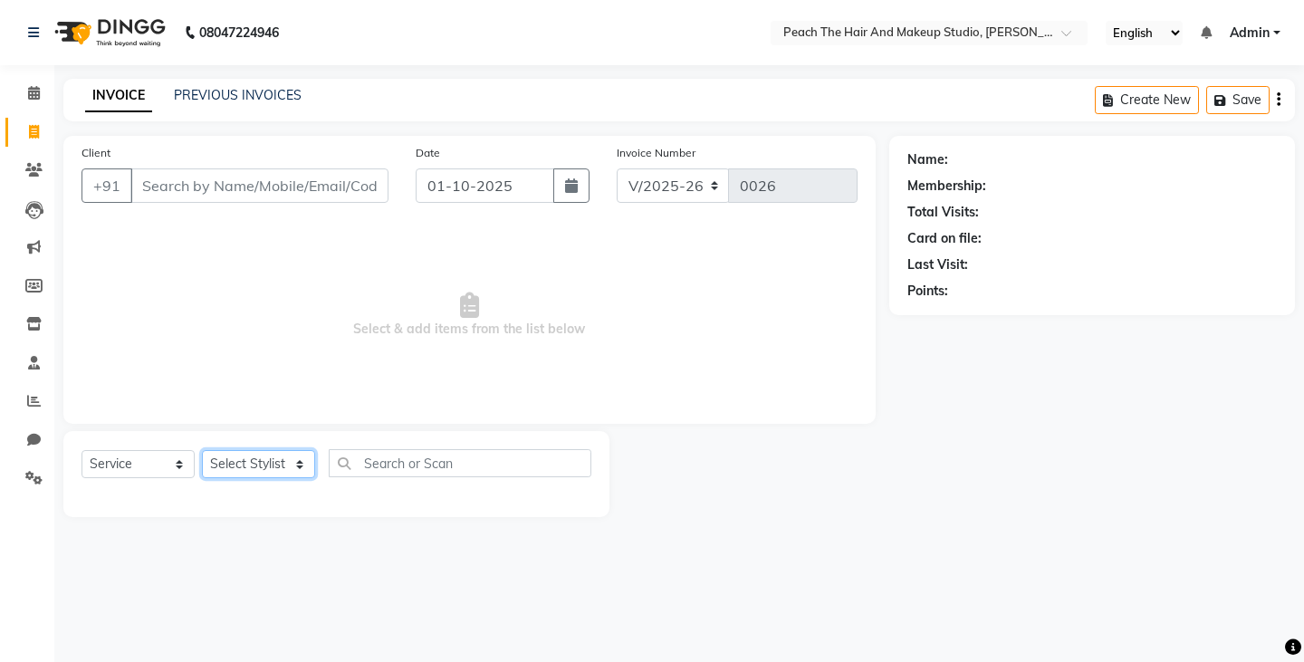
click at [207, 459] on select "Select Stylist Ankit [PERSON_NAME] Danish Karan Krishna [PERSON_NAME] [PERSON_N…" at bounding box center [258, 464] width 113 height 28
click at [202, 450] on select "Select Stylist Ankit [PERSON_NAME] Danish Karan Krishna [PERSON_NAME] [PERSON_N…" at bounding box center [258, 464] width 113 height 28
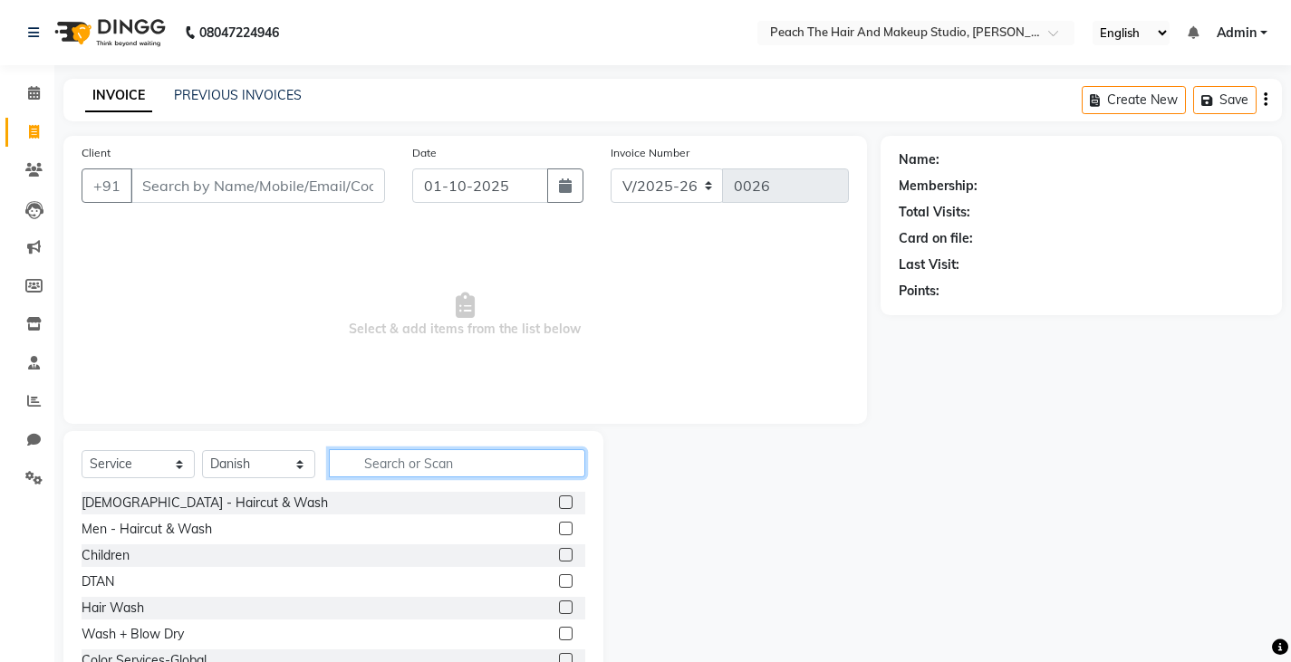
click at [412, 465] on input "text" at bounding box center [457, 463] width 256 height 28
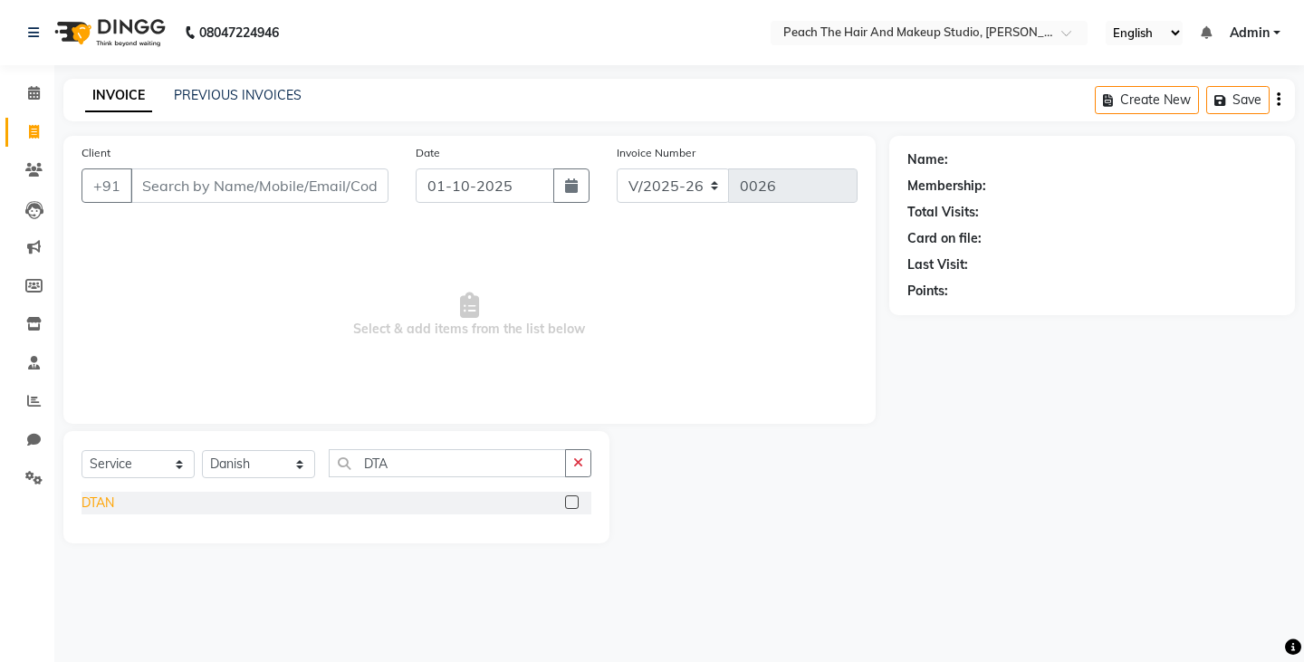
click at [110, 502] on div "DTAN" at bounding box center [98, 503] width 33 height 19
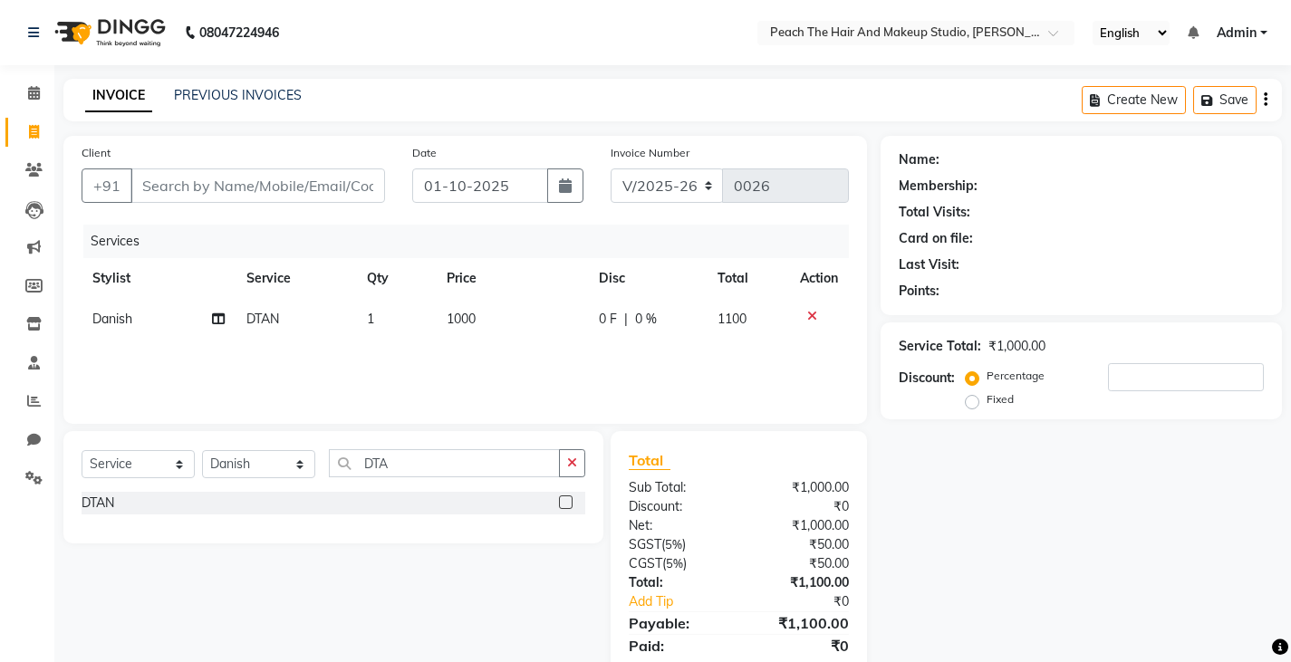
click at [522, 310] on td "1000" at bounding box center [512, 319] width 152 height 41
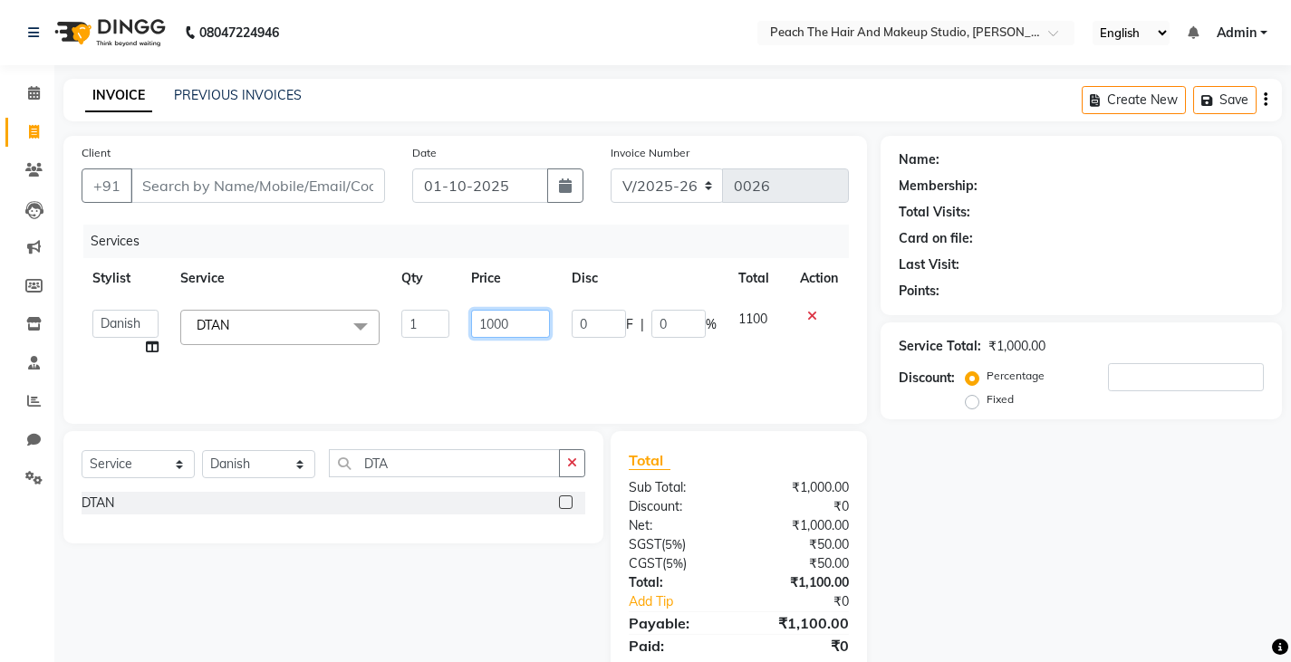
click at [528, 325] on input "1000" at bounding box center [510, 324] width 79 height 28
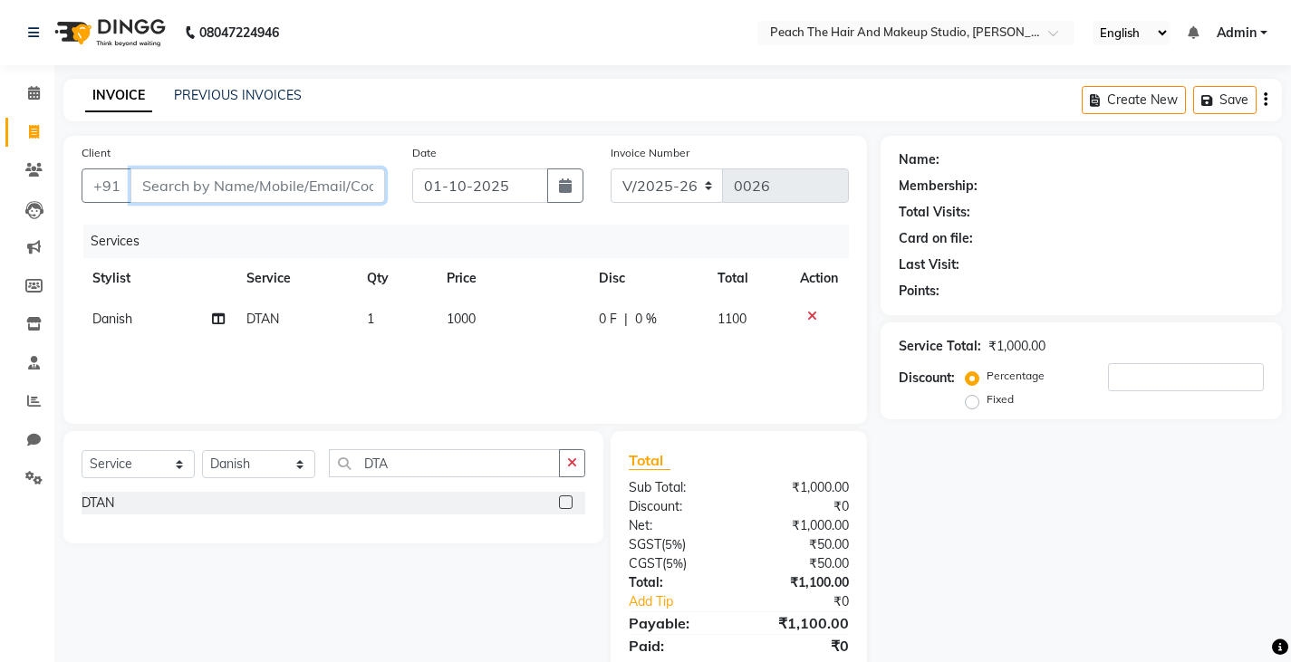
click at [223, 188] on input "Client" at bounding box center [257, 185] width 255 height 34
click at [368, 188] on span "Add Client" at bounding box center [339, 186] width 72 height 18
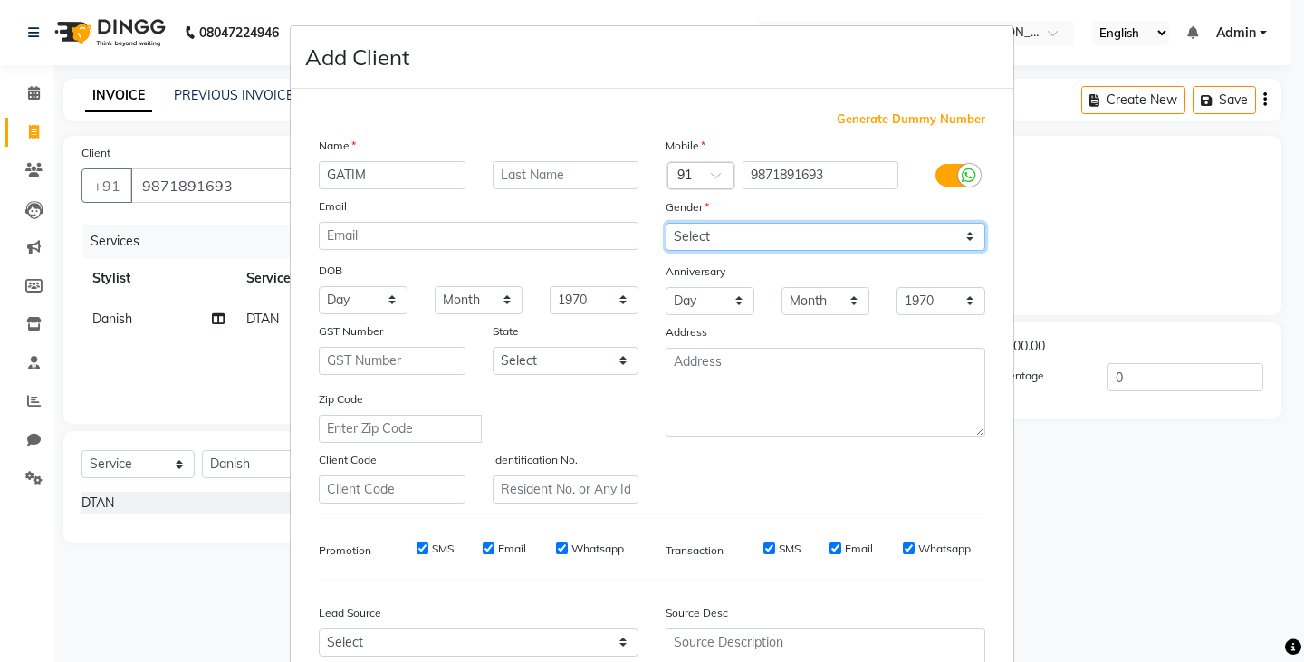
click at [688, 235] on select "Select [DEMOGRAPHIC_DATA] [DEMOGRAPHIC_DATA] Other Prefer Not To Say" at bounding box center [826, 237] width 320 height 28
click at [666, 223] on select "Select [DEMOGRAPHIC_DATA] [DEMOGRAPHIC_DATA] Other Prefer Not To Say" at bounding box center [826, 237] width 320 height 28
click at [680, 244] on select "Select [DEMOGRAPHIC_DATA] [DEMOGRAPHIC_DATA] Other Prefer Not To Say" at bounding box center [826, 237] width 320 height 28
click at [666, 223] on select "Select [DEMOGRAPHIC_DATA] [DEMOGRAPHIC_DATA] Other Prefer Not To Say" at bounding box center [826, 237] width 320 height 28
click at [1075, 503] on ngb-modal-window "Add Client Generate Dummy Number Name GATIM Email DOB Day 01 02 03 04 05 06 07 …" at bounding box center [652, 331] width 1304 height 662
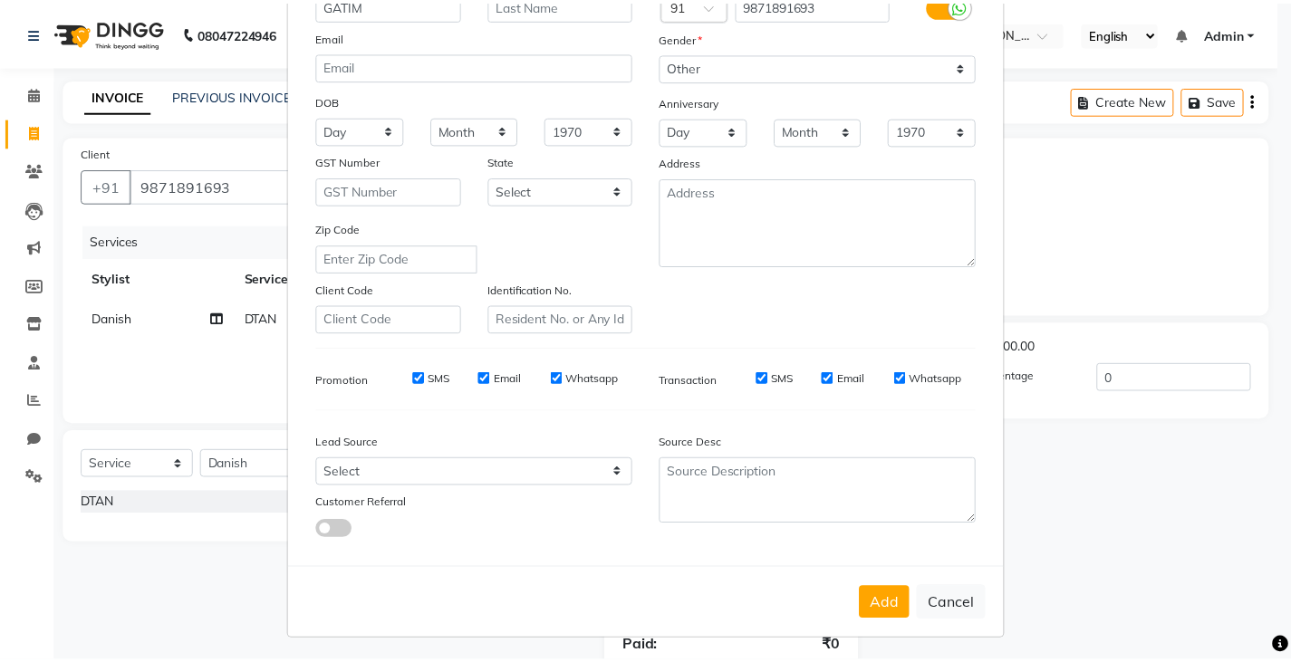
scroll to position [173, 0]
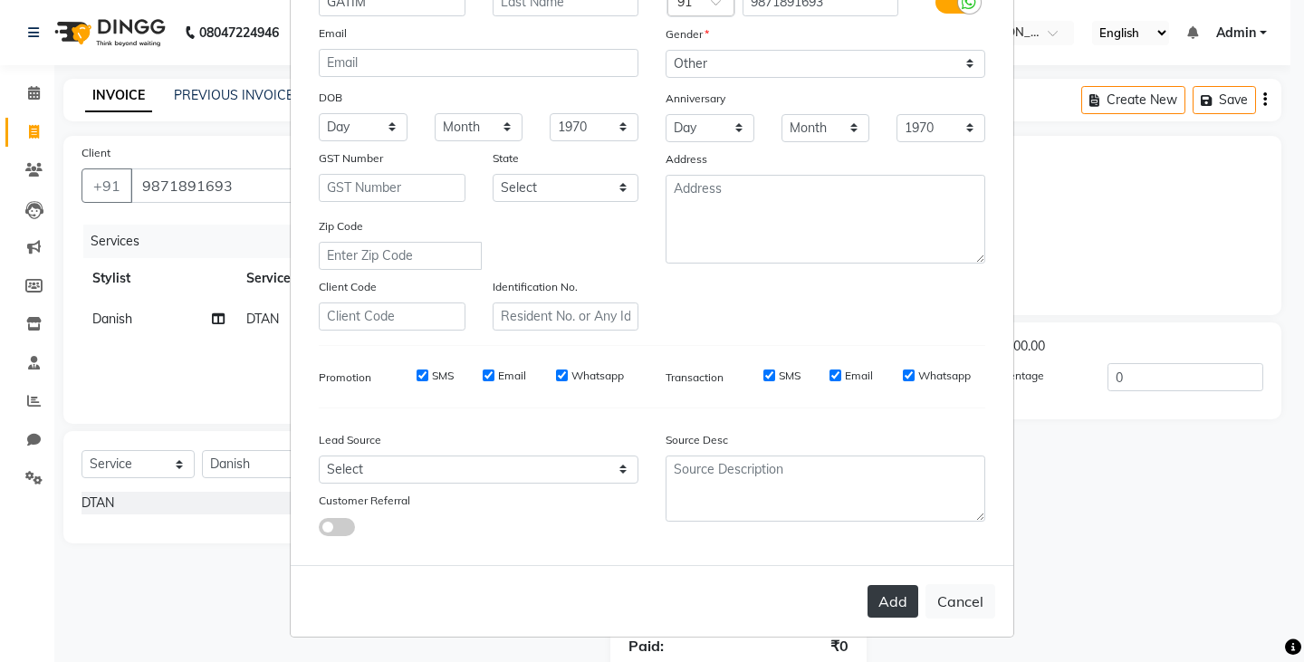
click at [905, 599] on button "Add" at bounding box center [893, 601] width 51 height 33
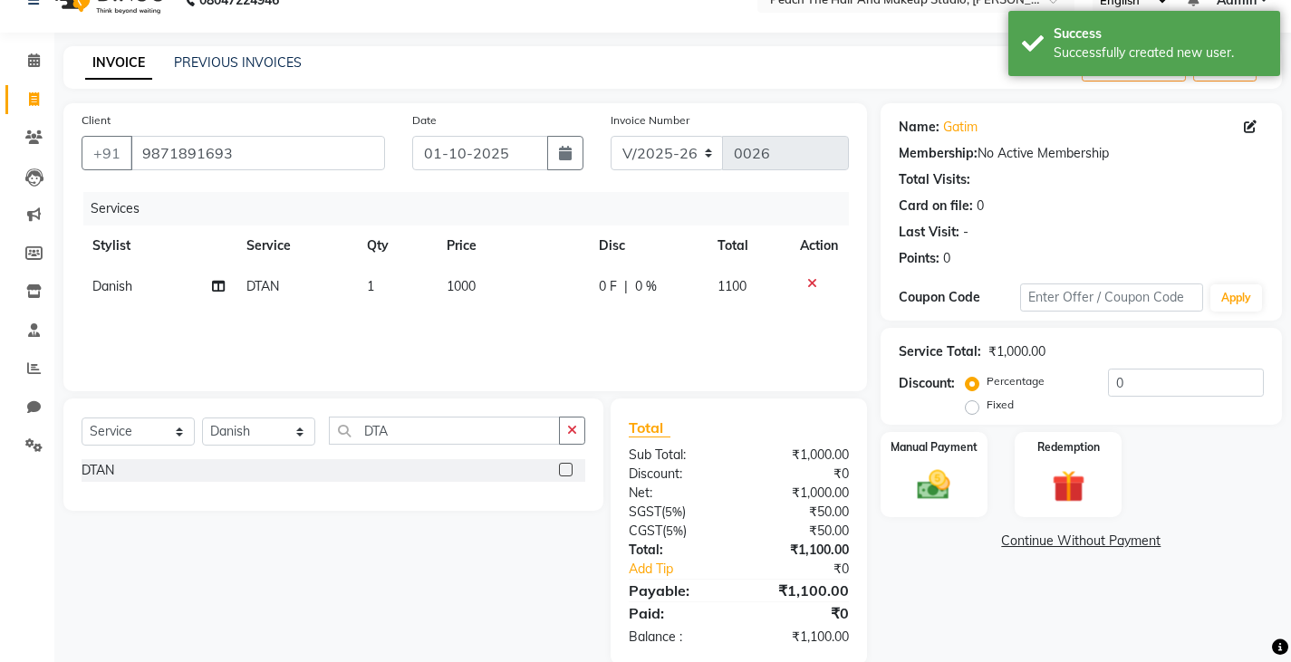
scroll to position [36, 0]
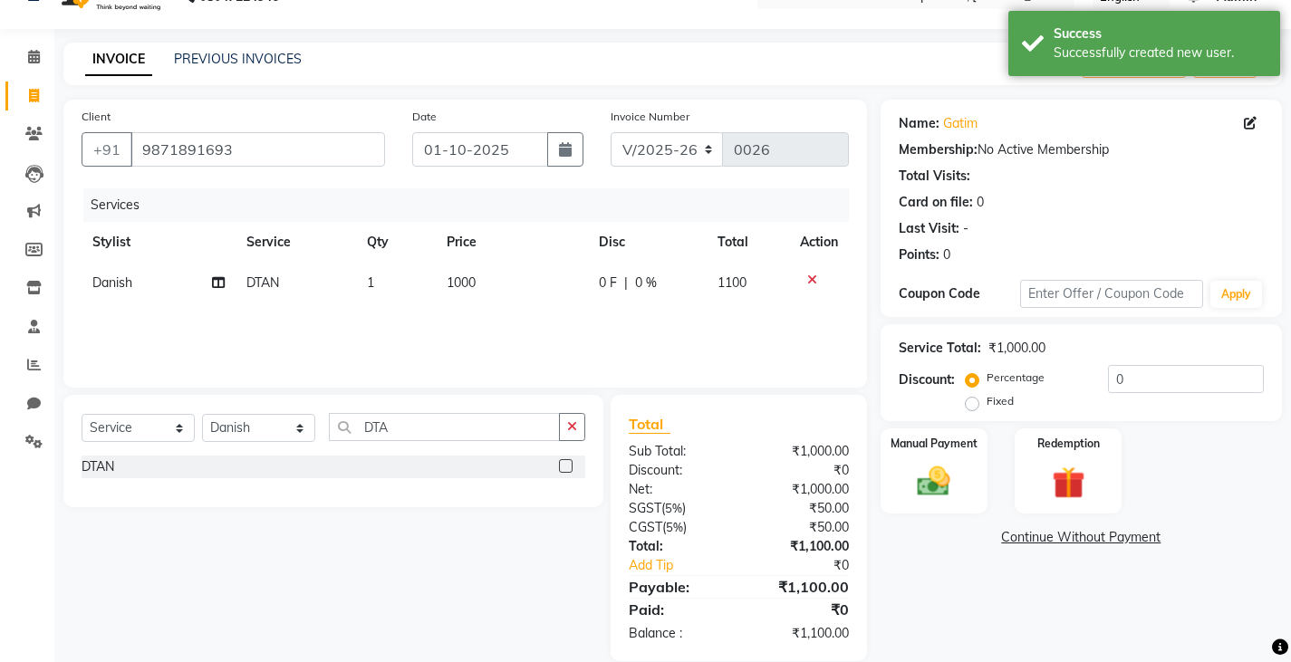
click at [815, 274] on div at bounding box center [819, 280] width 38 height 13
click at [807, 275] on icon at bounding box center [812, 280] width 10 height 13
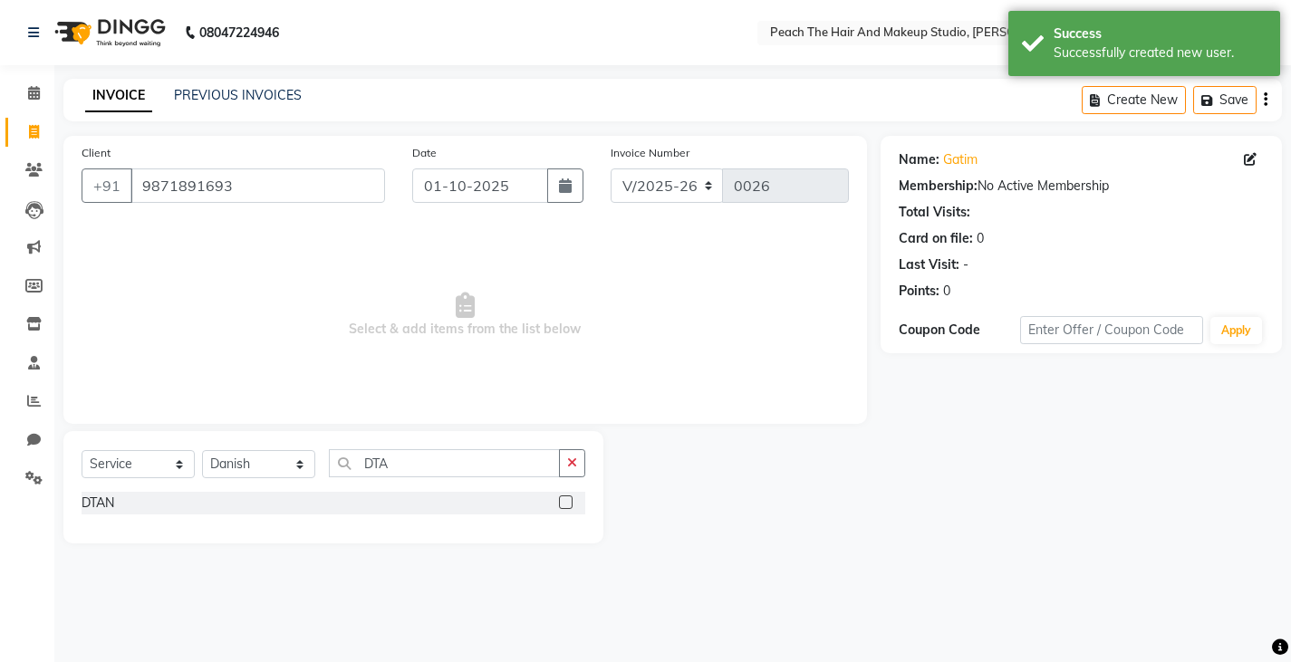
scroll to position [0, 0]
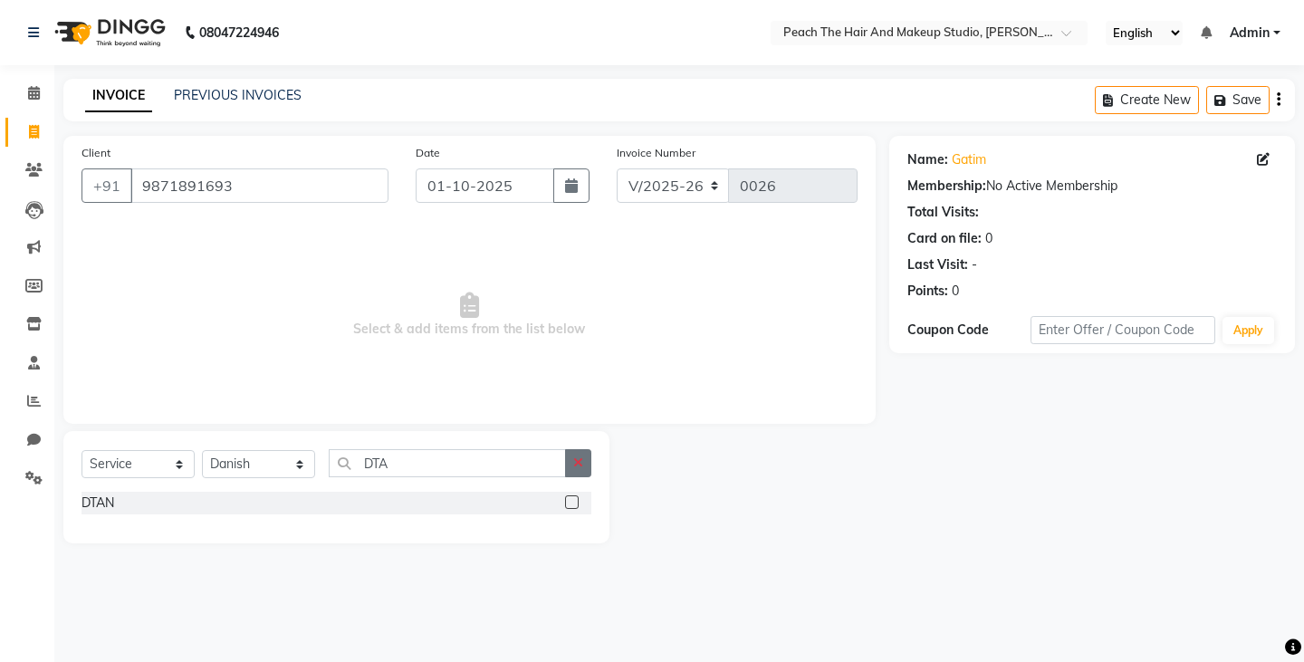
click at [580, 452] on button "button" at bounding box center [578, 463] width 26 height 28
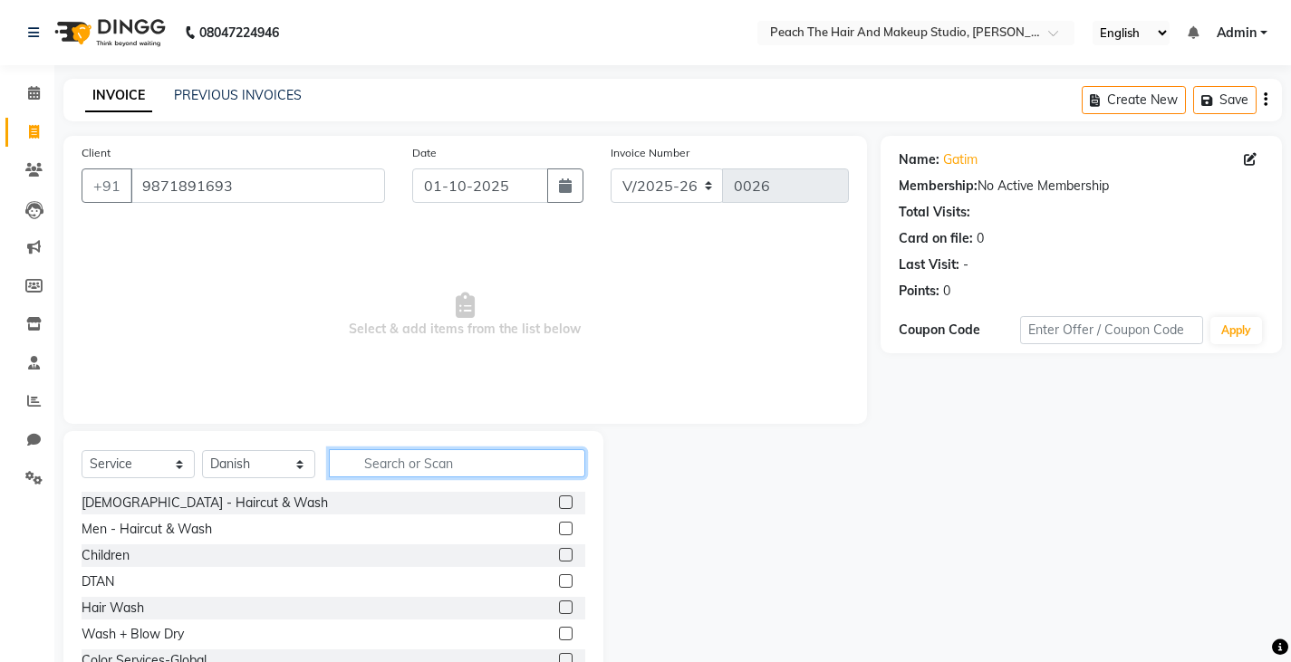
click at [509, 466] on input "text" at bounding box center [457, 463] width 256 height 28
click at [175, 526] on div "Men - Haircut & Wash" at bounding box center [147, 529] width 130 height 19
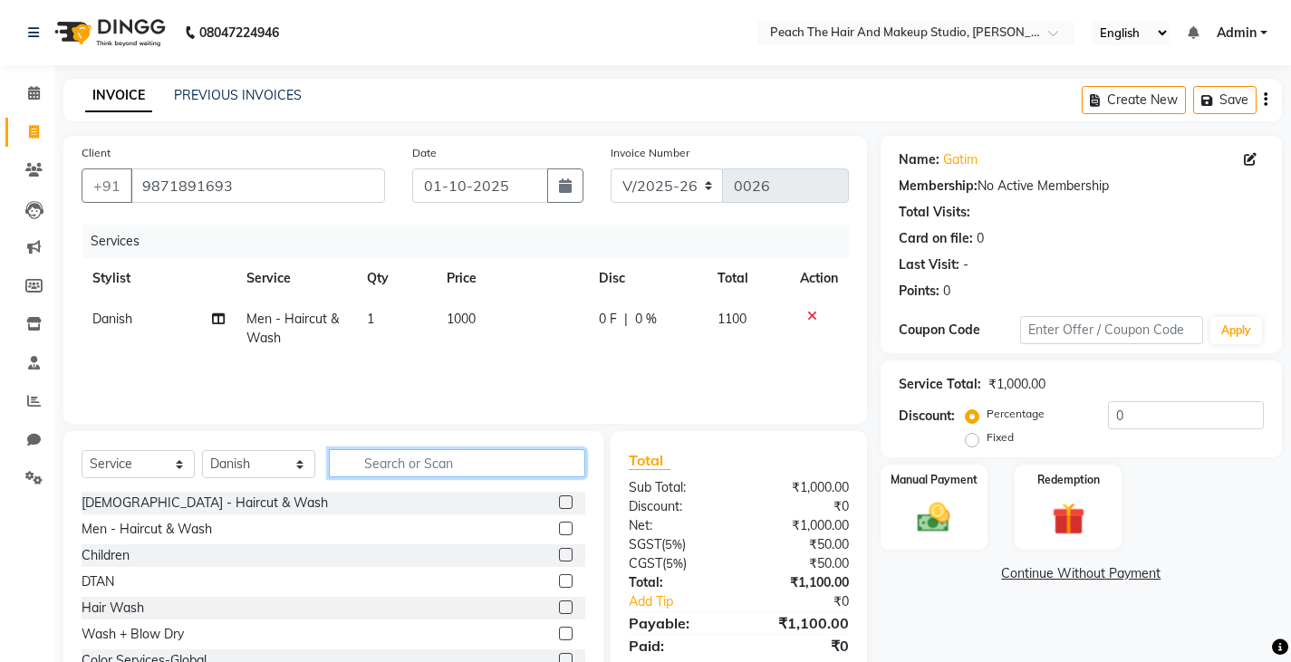
click at [412, 457] on input "text" at bounding box center [457, 463] width 256 height 28
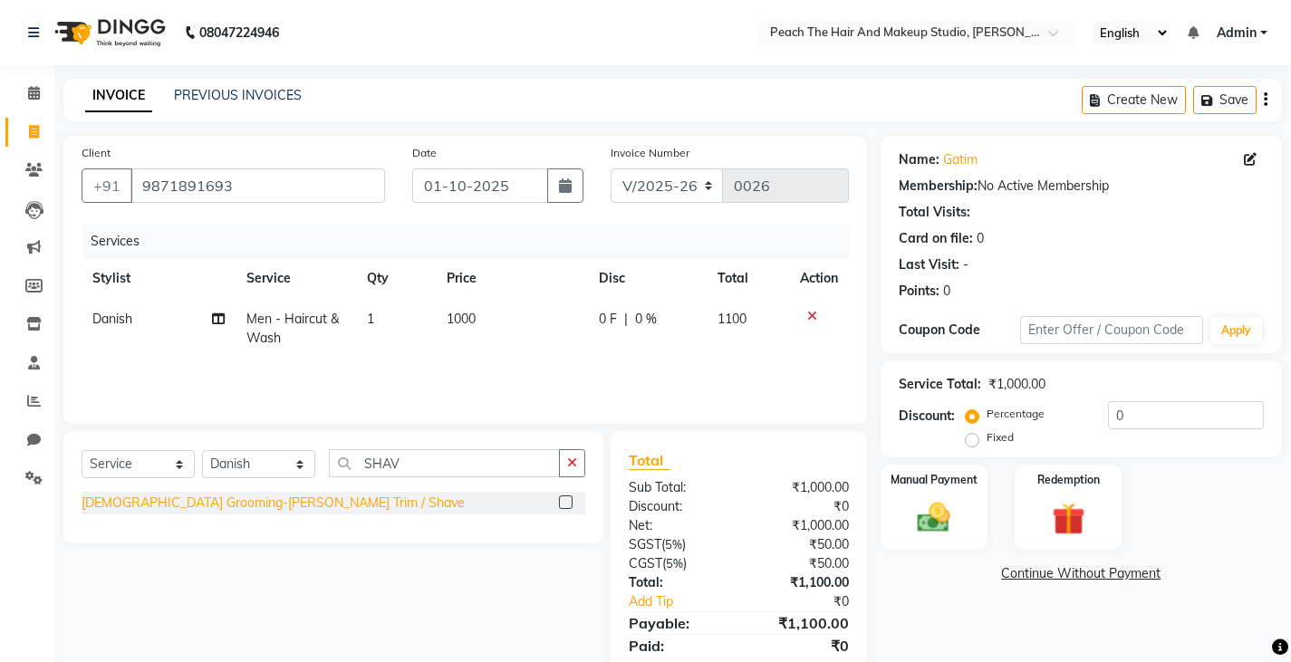
click at [247, 512] on div "[DEMOGRAPHIC_DATA] Grooming-[PERSON_NAME] Trim / Shave" at bounding box center [273, 503] width 383 height 19
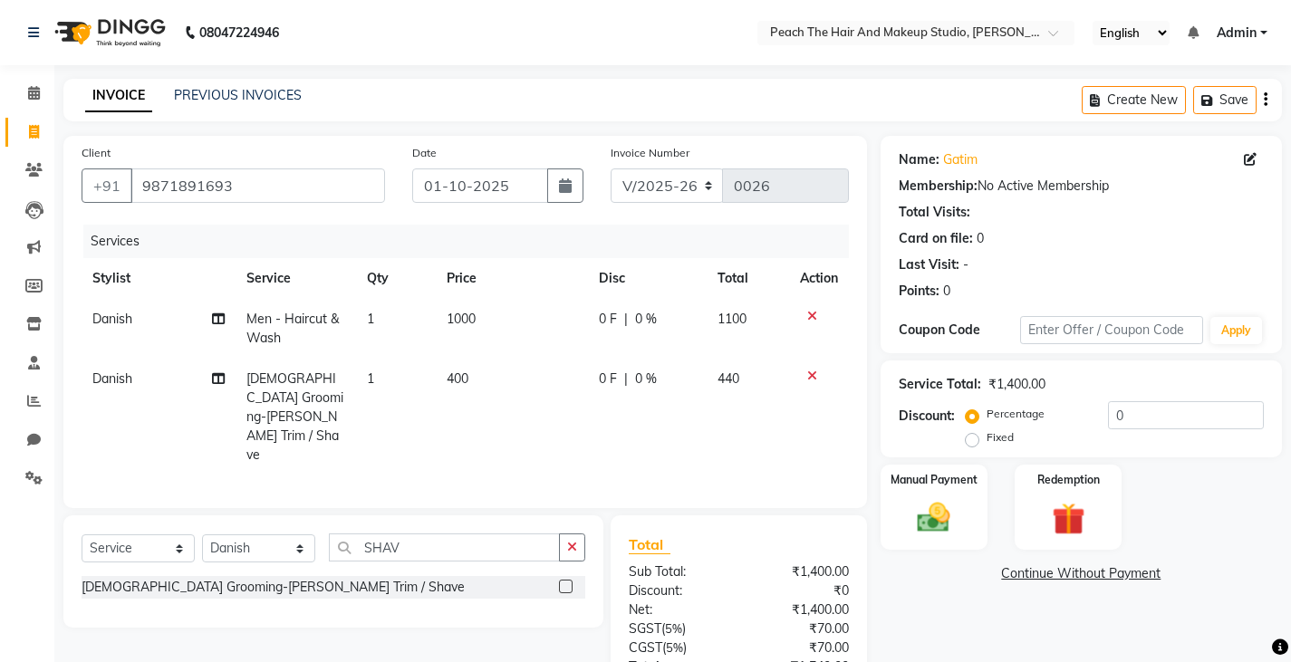
click at [986, 438] on label "Fixed" at bounding box center [999, 437] width 27 height 16
click at [978, 438] on input "Fixed" at bounding box center [975, 437] width 13 height 13
click at [1141, 424] on input "0" at bounding box center [1186, 415] width 156 height 28
click at [909, 520] on img at bounding box center [933, 517] width 55 height 39
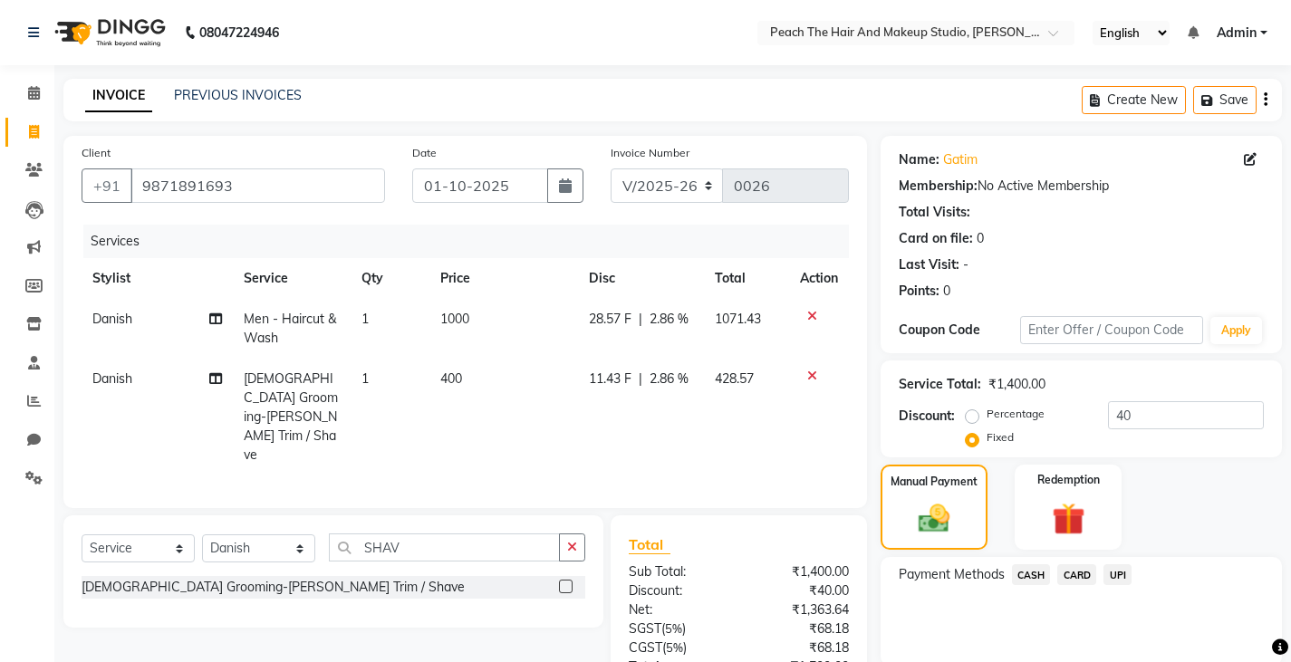
click at [1120, 575] on span "UPI" at bounding box center [1117, 574] width 28 height 21
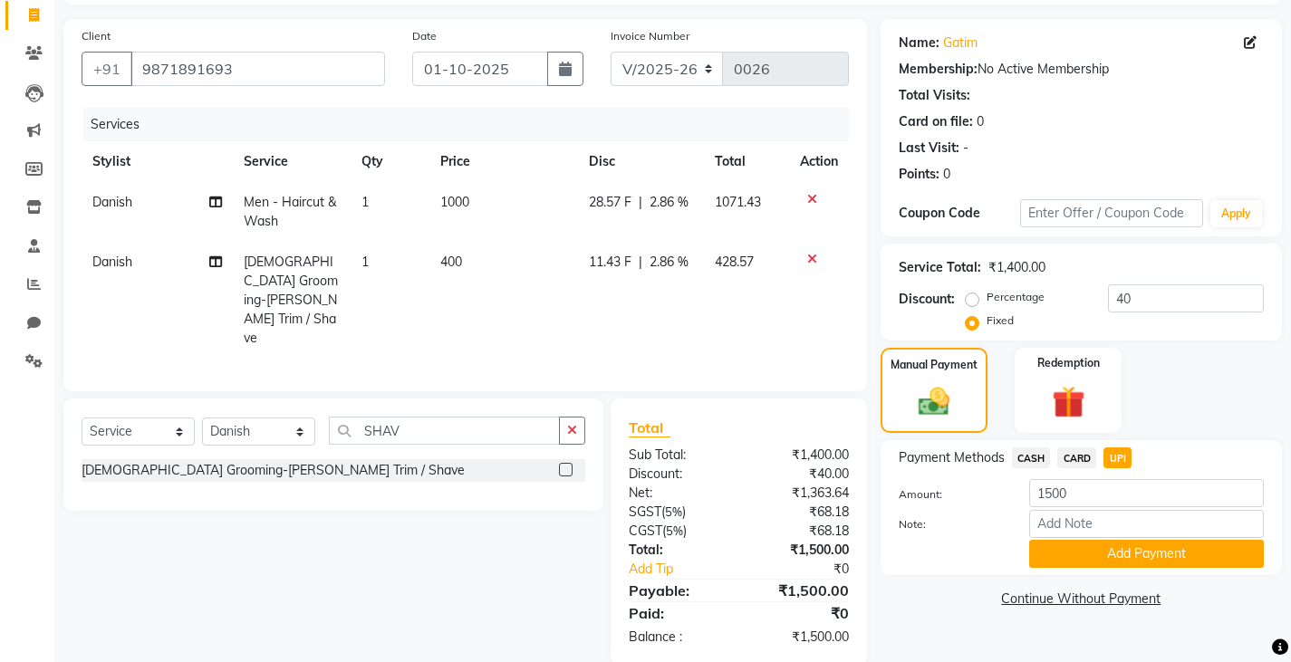
scroll to position [122, 0]
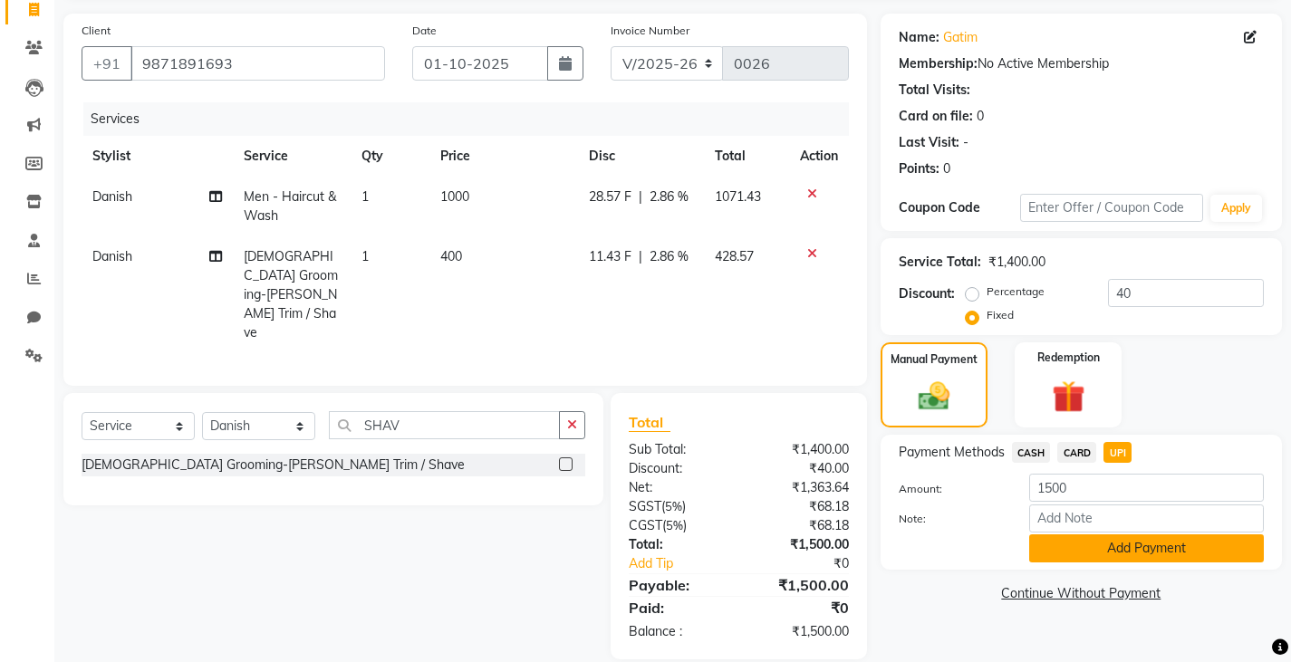
click at [1120, 546] on button "Add Payment" at bounding box center [1146, 548] width 235 height 28
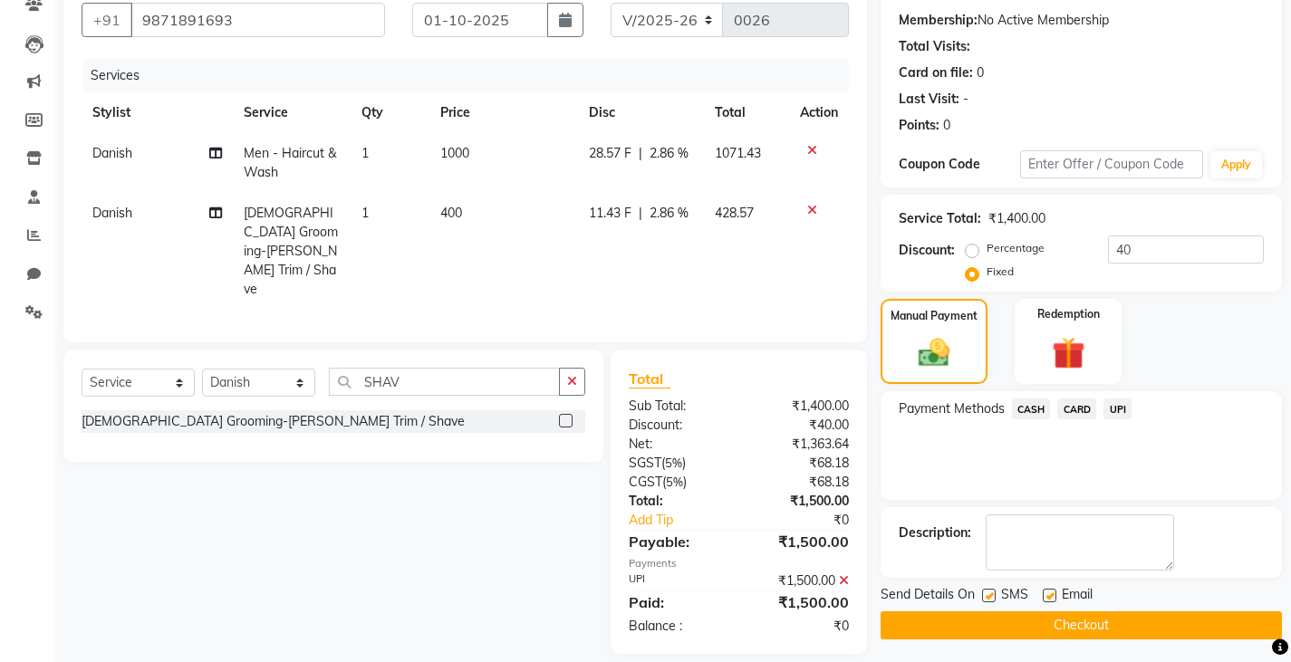
scroll to position [170, 0]
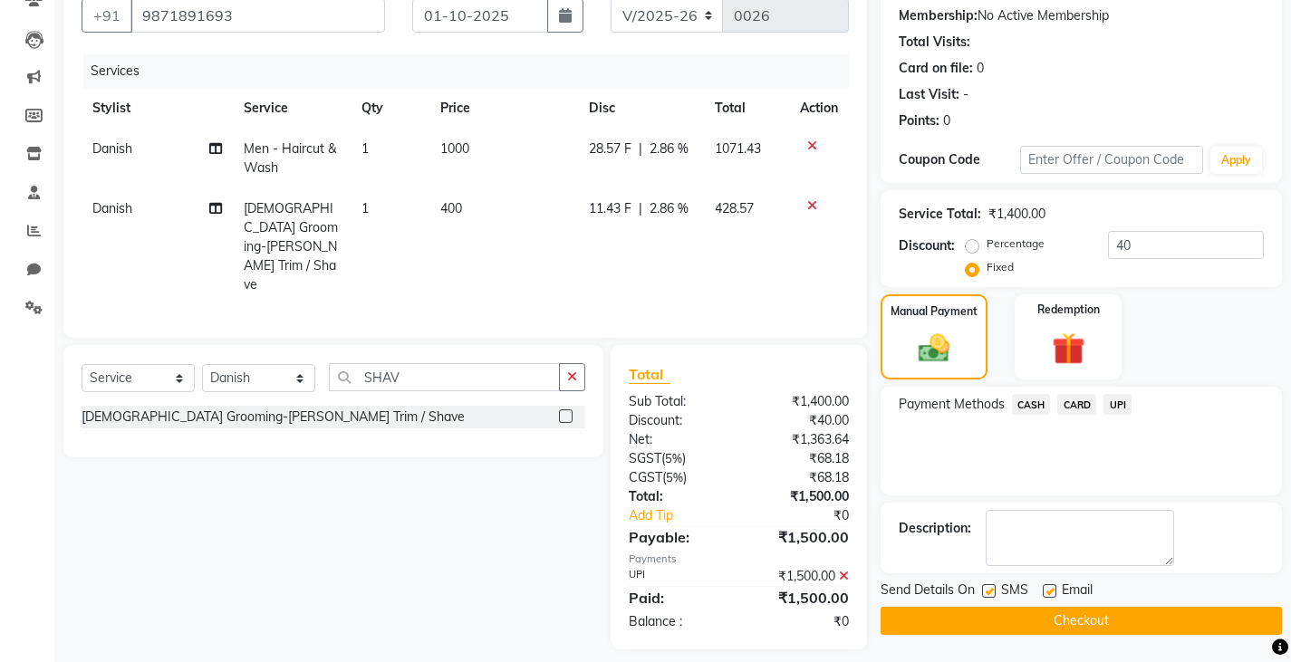
click at [990, 591] on label at bounding box center [989, 591] width 14 height 14
click at [990, 591] on input "checkbox" at bounding box center [988, 592] width 12 height 12
click at [1050, 586] on label at bounding box center [1050, 591] width 14 height 14
click at [1050, 586] on input "checkbox" at bounding box center [1049, 592] width 12 height 12
click at [923, 620] on button "Checkout" at bounding box center [1080, 621] width 401 height 28
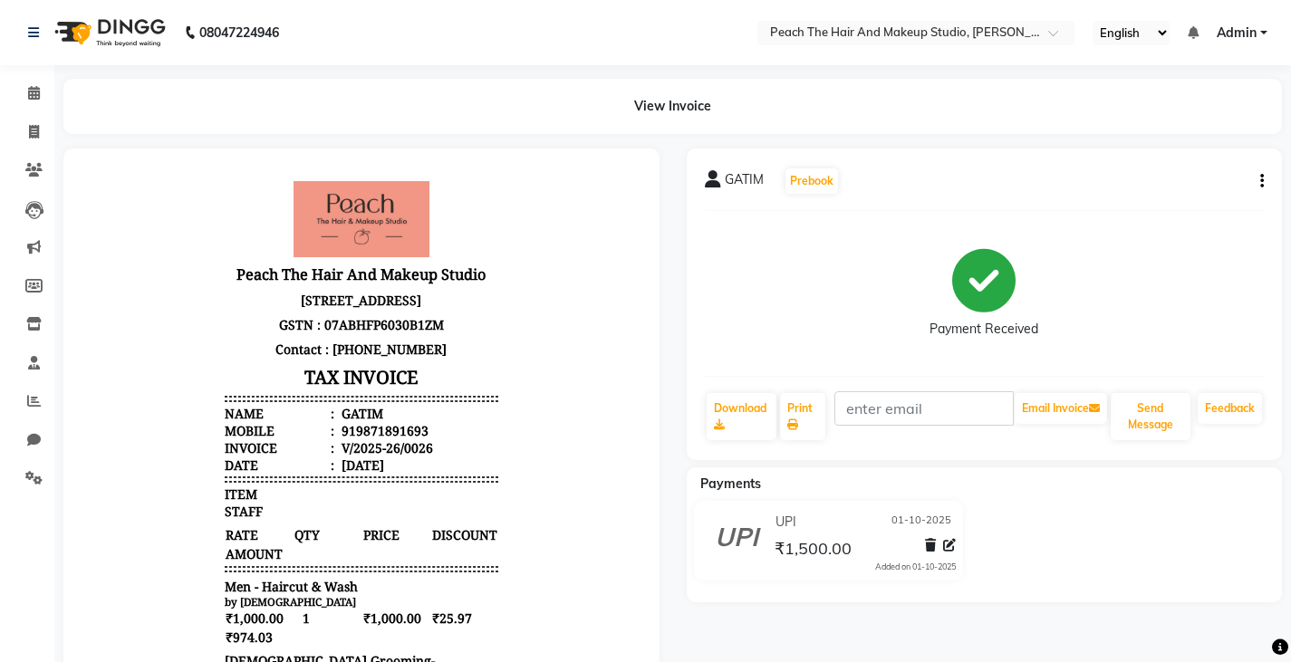
click at [778, 487] on div "Payments" at bounding box center [992, 484] width 610 height 19
click at [37, 130] on icon at bounding box center [34, 132] width 10 height 14
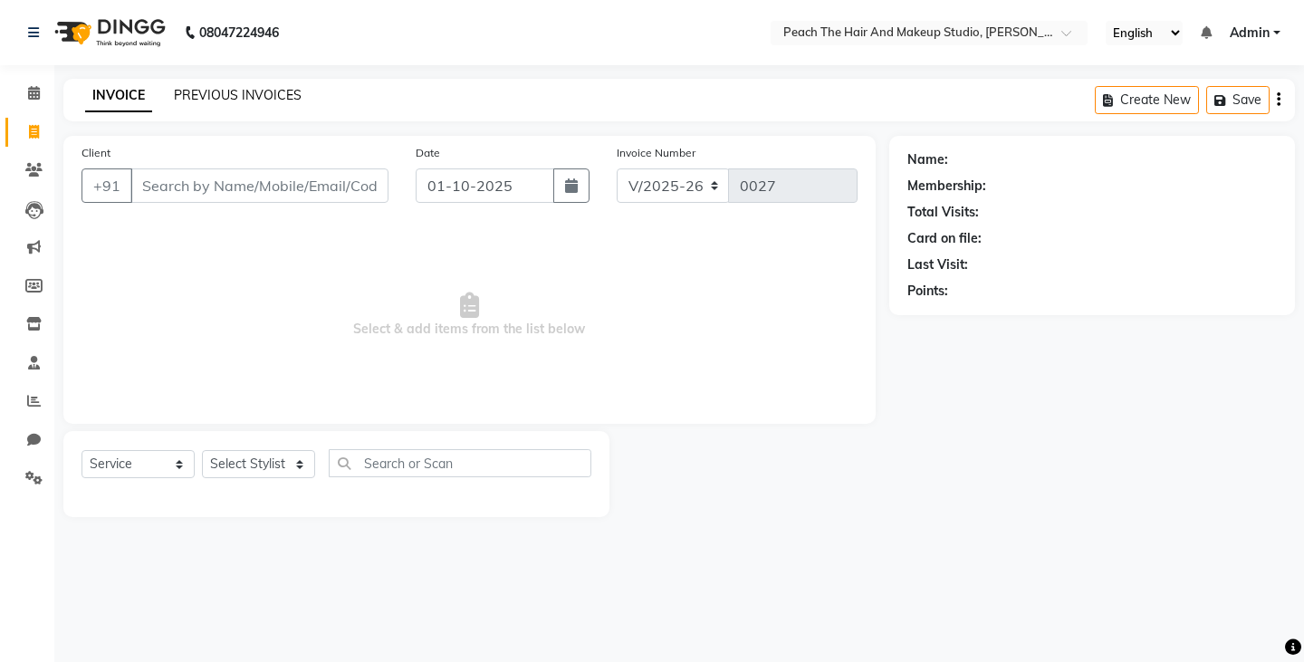
click at [226, 101] on link "PREVIOUS INVOICES" at bounding box center [238, 95] width 128 height 16
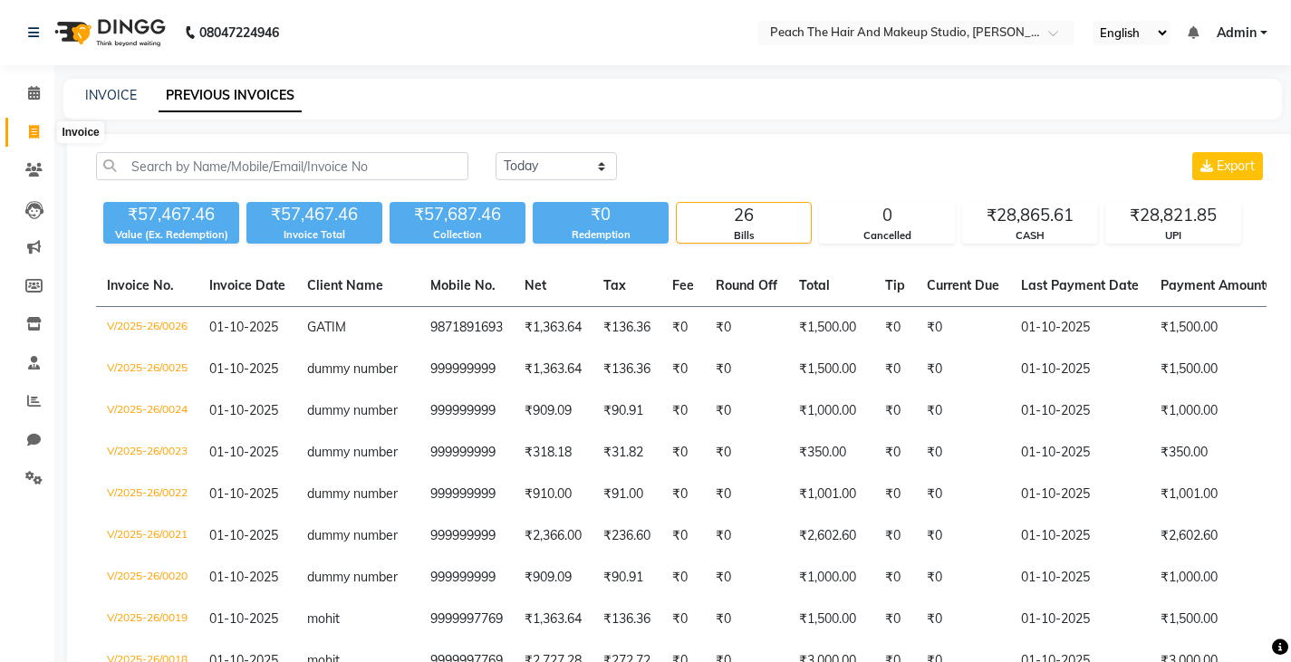
click at [35, 136] on icon at bounding box center [34, 132] width 10 height 14
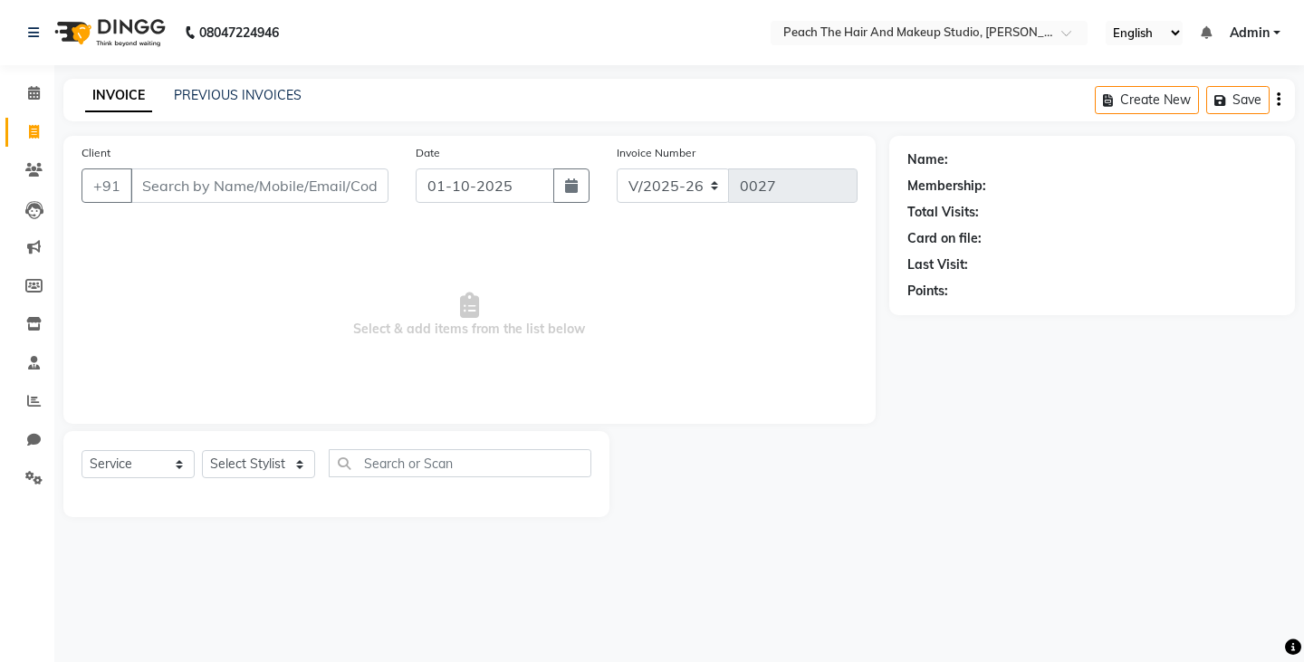
click at [156, 182] on input "Client" at bounding box center [259, 185] width 258 height 34
click at [149, 185] on input "Client" at bounding box center [259, 185] width 258 height 34
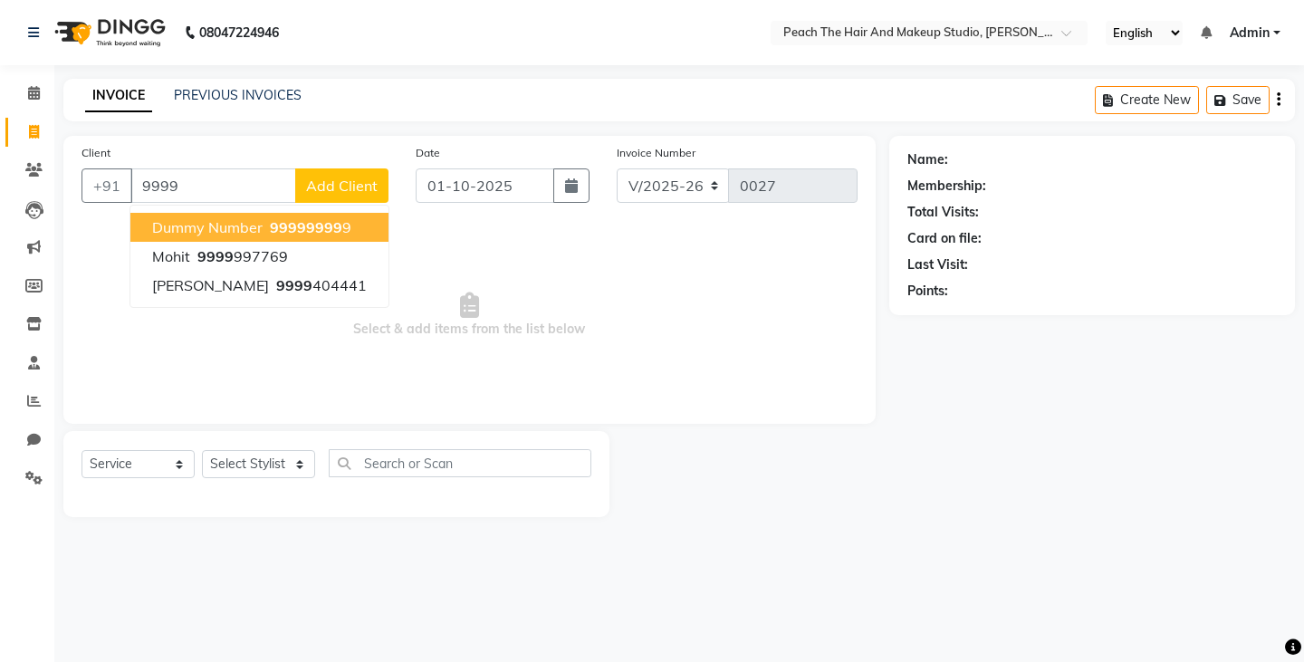
click at [179, 234] on span "dummy number" at bounding box center [207, 227] width 111 height 18
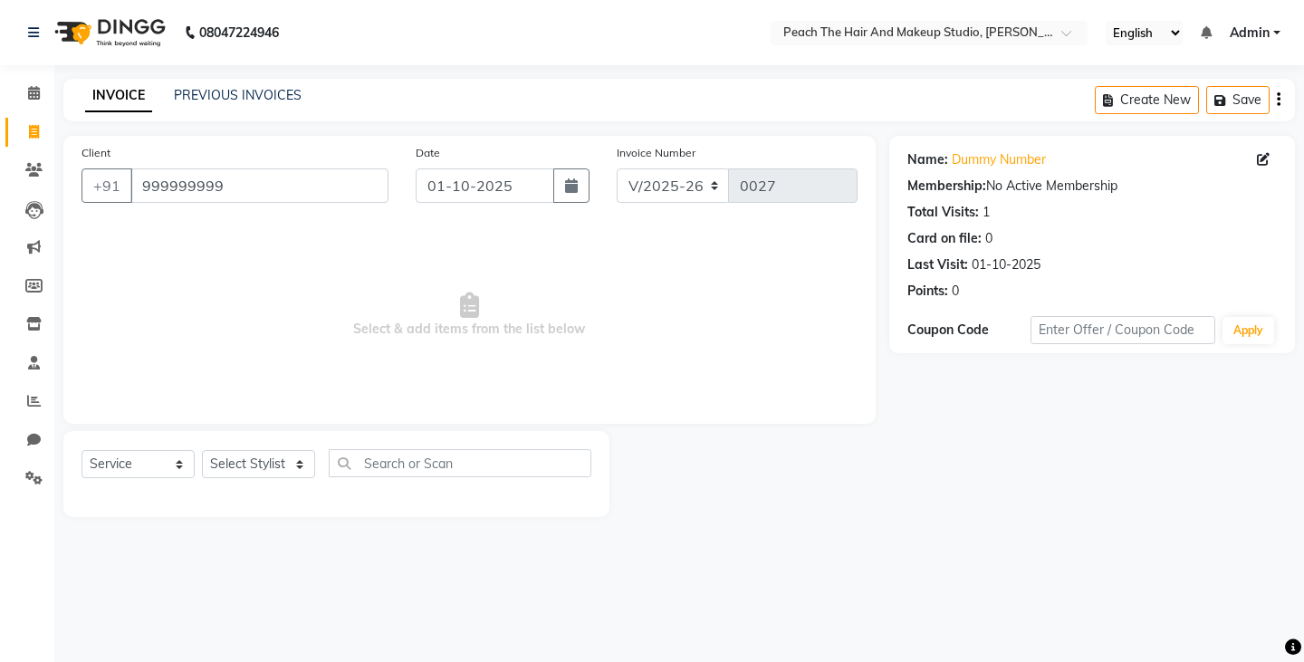
click at [279, 450] on div "Select Service Product Membership Package Voucher Prepaid Gift Card Select Styl…" at bounding box center [337, 470] width 510 height 43
click at [231, 469] on select "Select Stylist Ankit [PERSON_NAME] Danish Karan Krishna [PERSON_NAME] [PERSON_N…" at bounding box center [258, 464] width 113 height 28
click at [202, 450] on select "Select Stylist Ankit [PERSON_NAME] Danish Karan Krishna [PERSON_NAME] [PERSON_N…" at bounding box center [258, 464] width 113 height 28
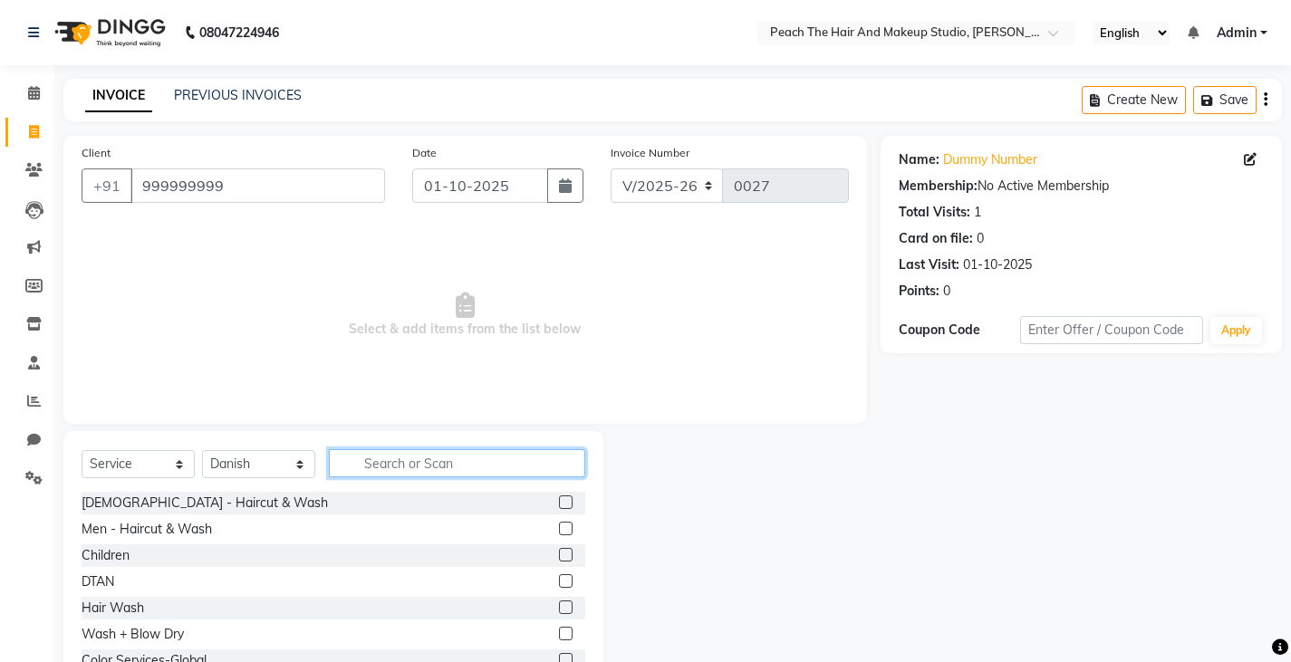
click at [385, 457] on input "text" at bounding box center [457, 463] width 256 height 28
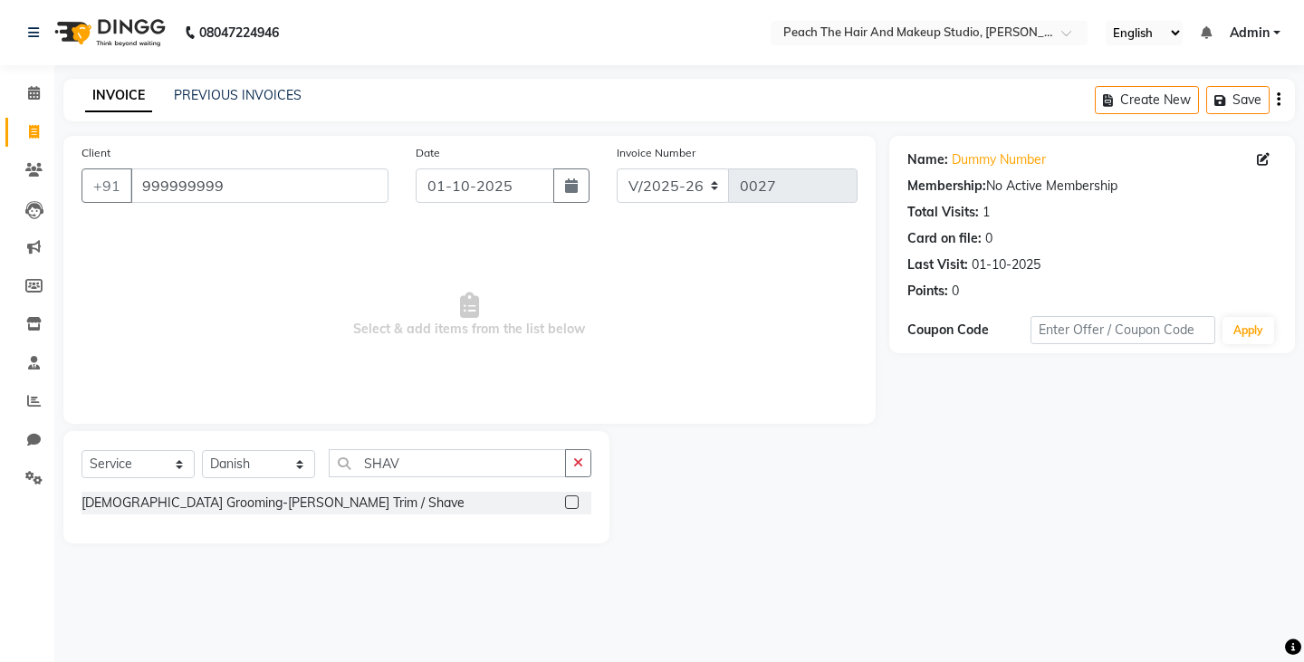
click at [293, 503] on div "[DEMOGRAPHIC_DATA] Grooming-[PERSON_NAME] Trim / Shave" at bounding box center [337, 503] width 510 height 23
click at [275, 503] on div "[DEMOGRAPHIC_DATA] Grooming-[PERSON_NAME] Trim / Shave" at bounding box center [273, 503] width 383 height 19
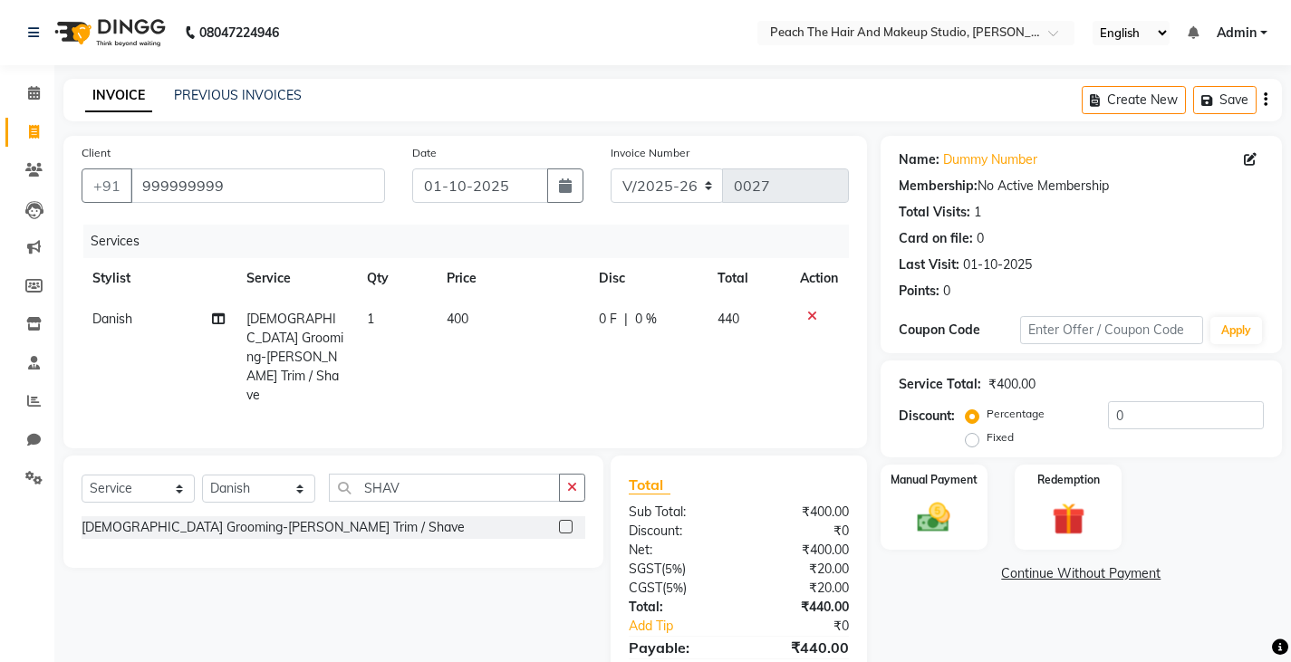
click at [476, 309] on td "400" at bounding box center [512, 357] width 152 height 117
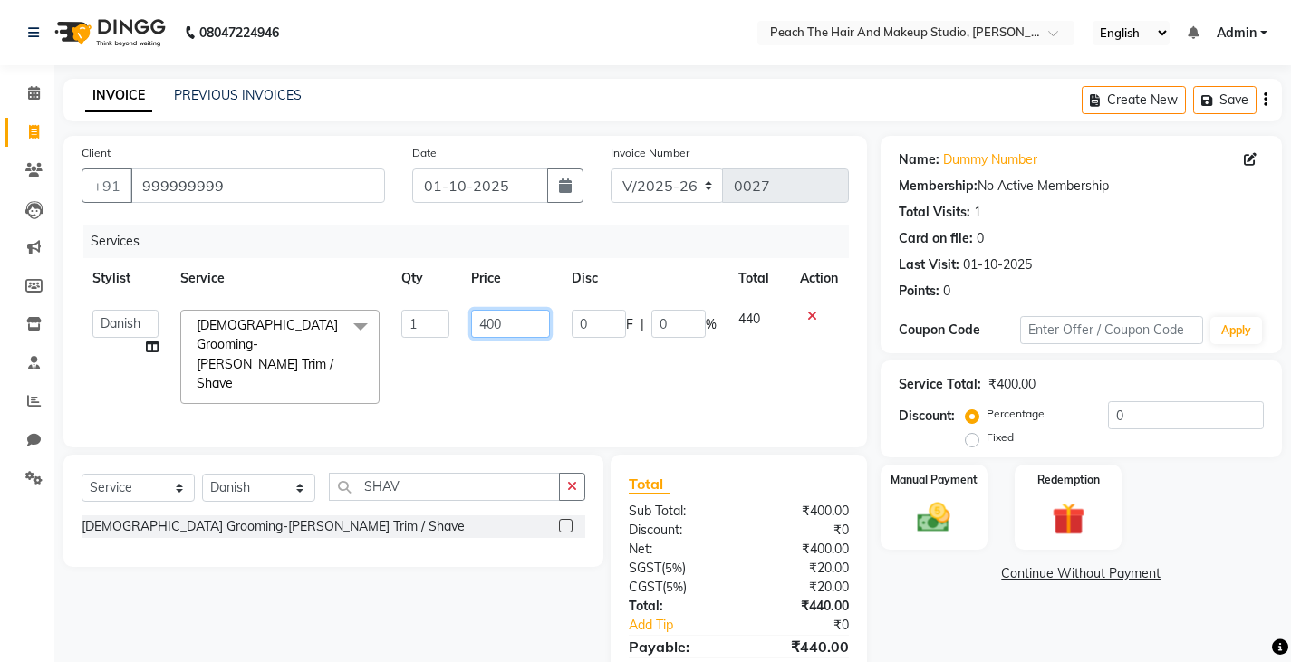
click at [536, 317] on input "400" at bounding box center [510, 324] width 79 height 28
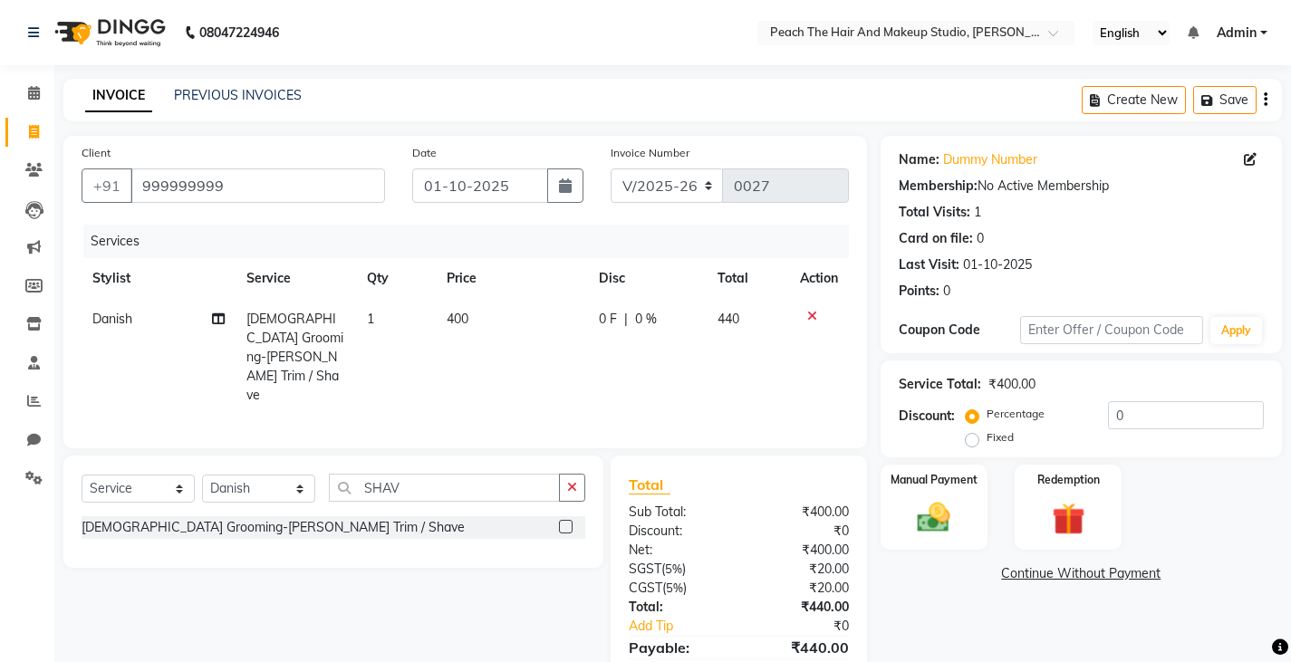
click at [428, 317] on td "1" at bounding box center [396, 357] width 80 height 117
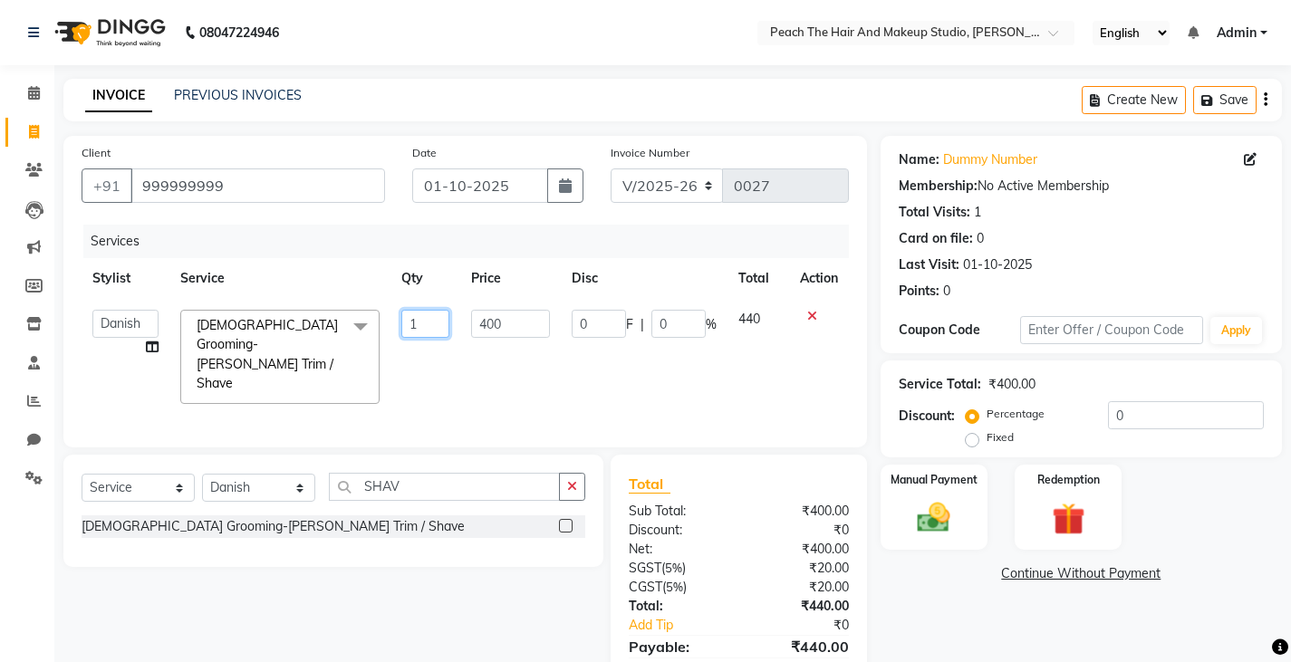
click at [428, 317] on input "1" at bounding box center [424, 324] width 47 height 28
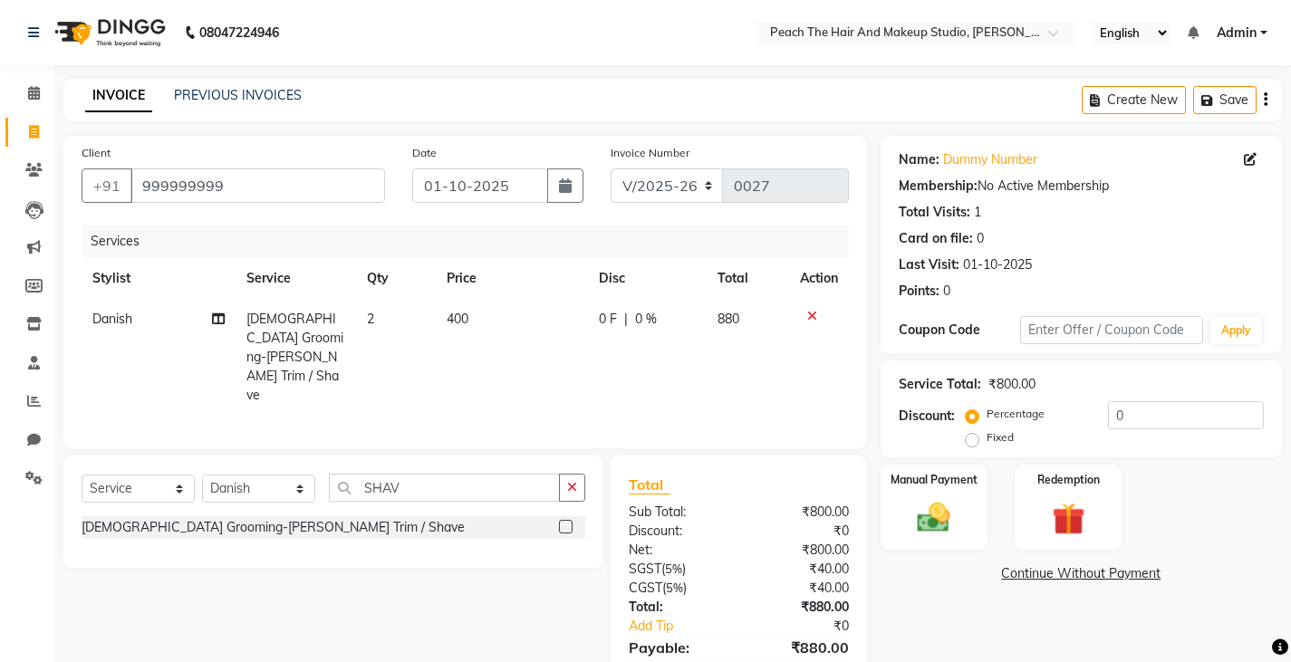
click at [885, 578] on link "Continue Without Payment" at bounding box center [1081, 573] width 394 height 19
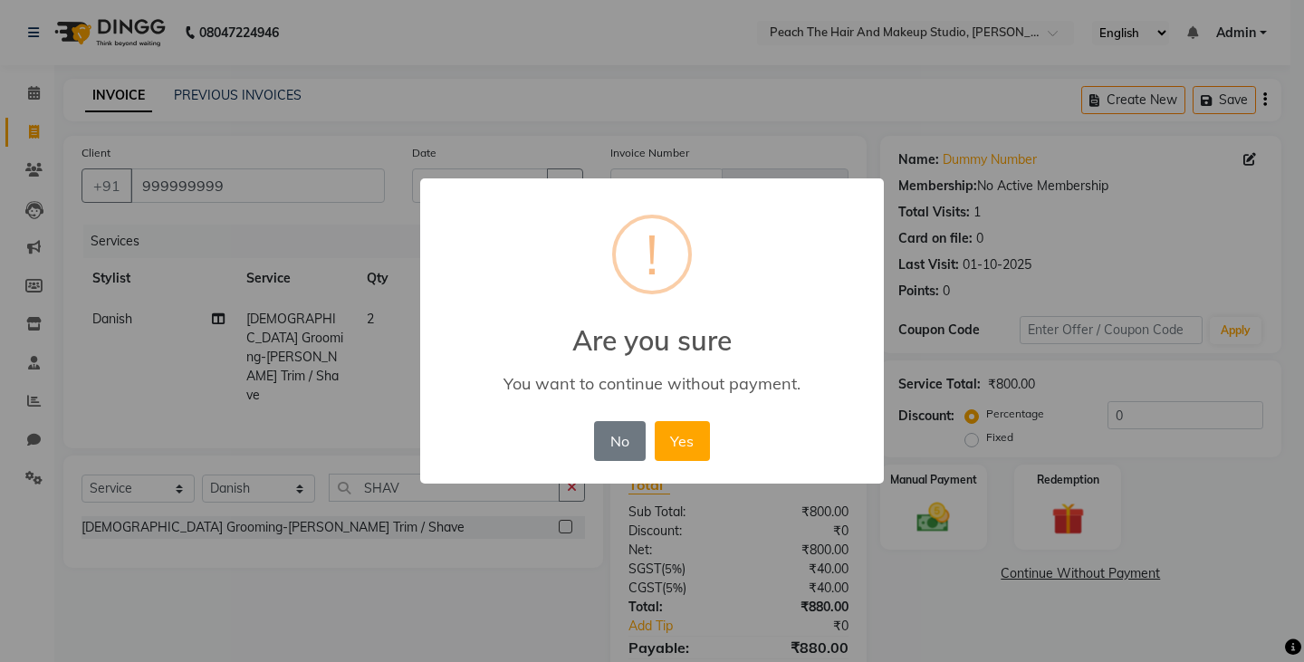
click at [885, 578] on div "× ! Are you sure You want to continue without payment. No No Yes" at bounding box center [652, 331] width 1304 height 662
click at [606, 447] on button "No" at bounding box center [619, 441] width 51 height 40
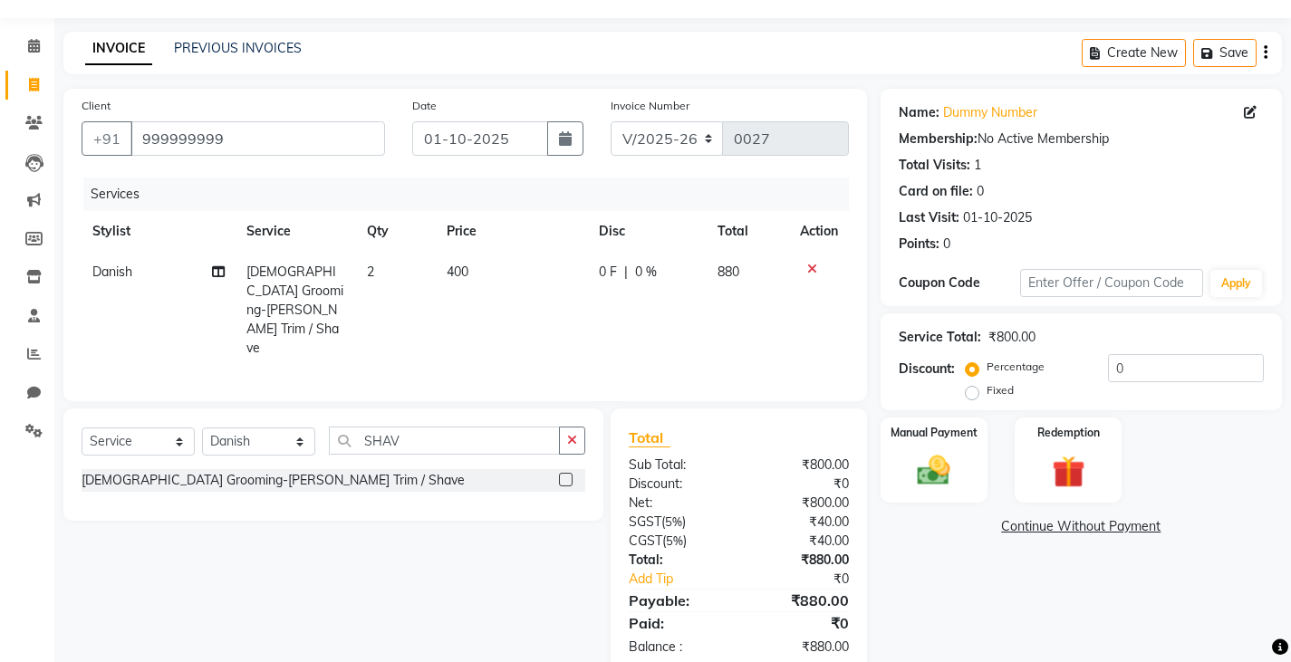
scroll to position [63, 0]
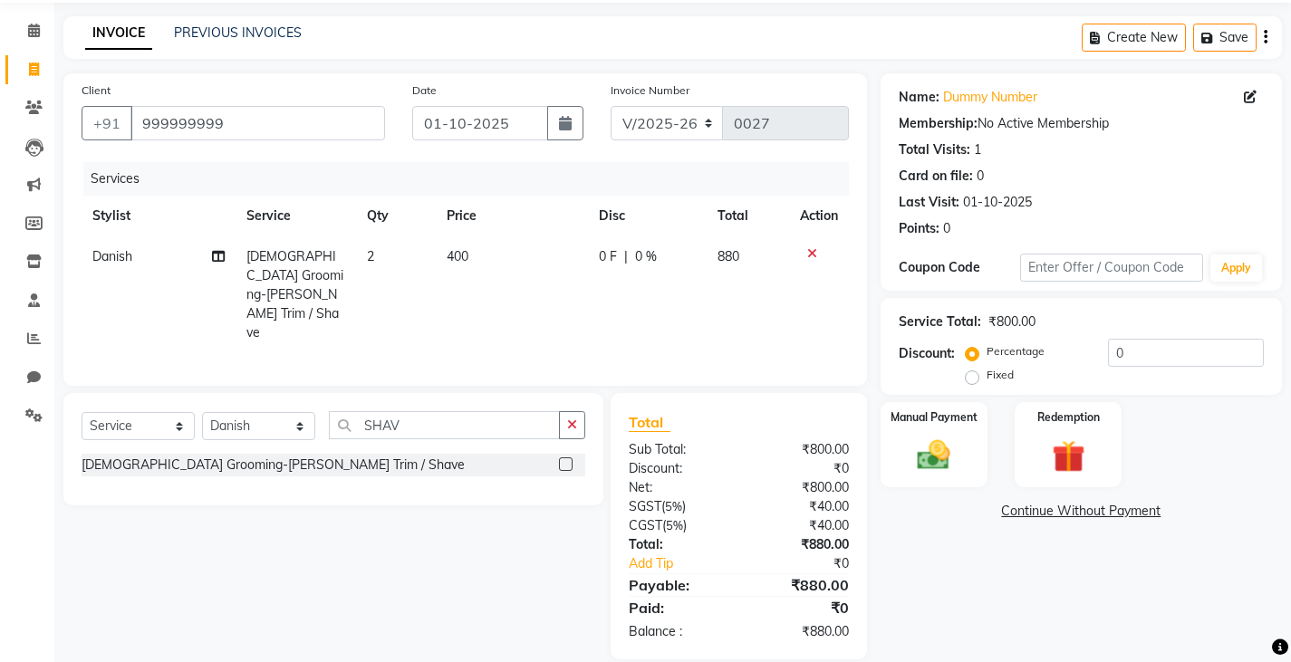
click at [986, 373] on label "Fixed" at bounding box center [999, 375] width 27 height 16
click at [969, 373] on input "Fixed" at bounding box center [975, 375] width 13 height 13
click at [1163, 347] on input "0" at bounding box center [1186, 353] width 156 height 28
drag, startPoint x: 1163, startPoint y: 347, endPoint x: 1146, endPoint y: 432, distance: 86.9
click at [1146, 432] on div "Name: Dummy Number Membership: No Active Membership Total Visits: 1 Card on fil…" at bounding box center [1087, 366] width 415 height 586
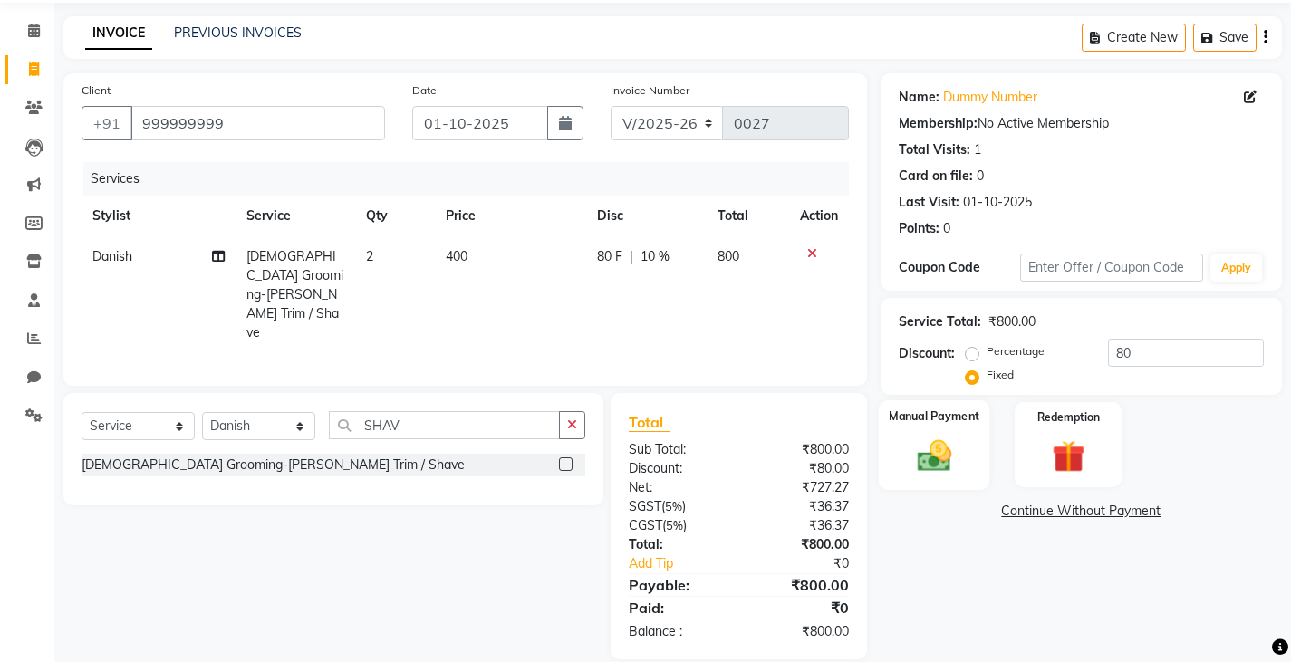
click at [944, 433] on div "Manual Payment" at bounding box center [933, 445] width 111 height 90
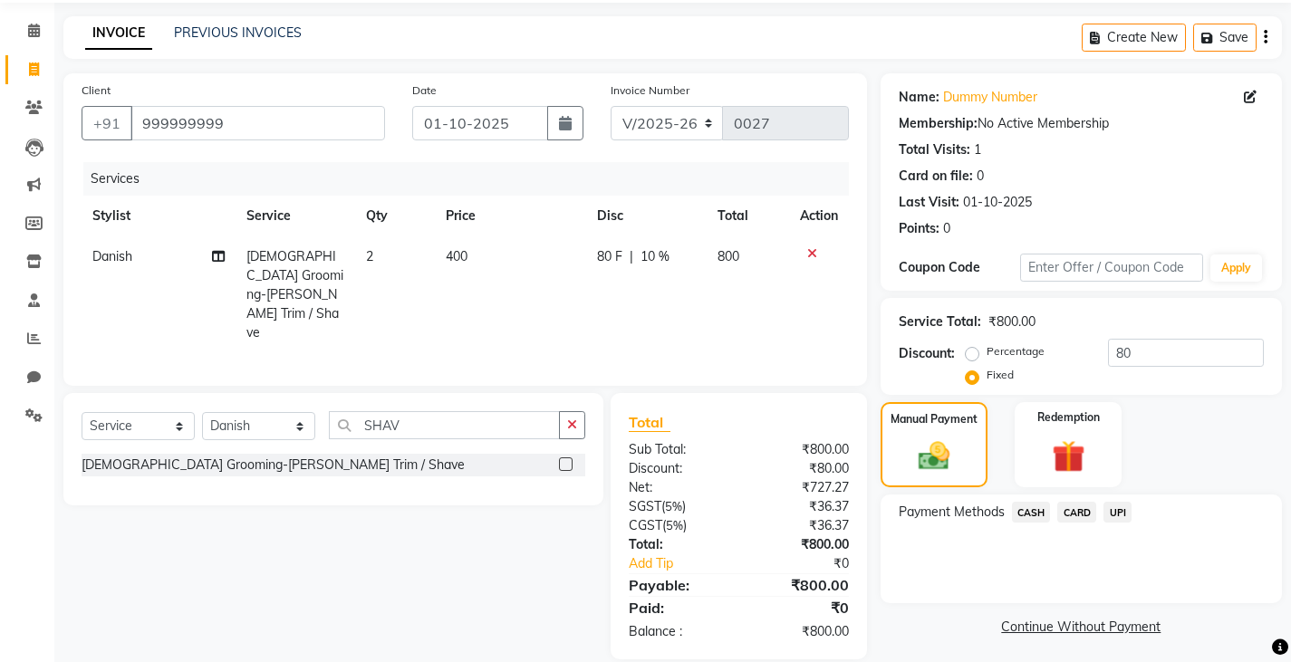
click at [1033, 503] on span "CASH" at bounding box center [1031, 512] width 39 height 21
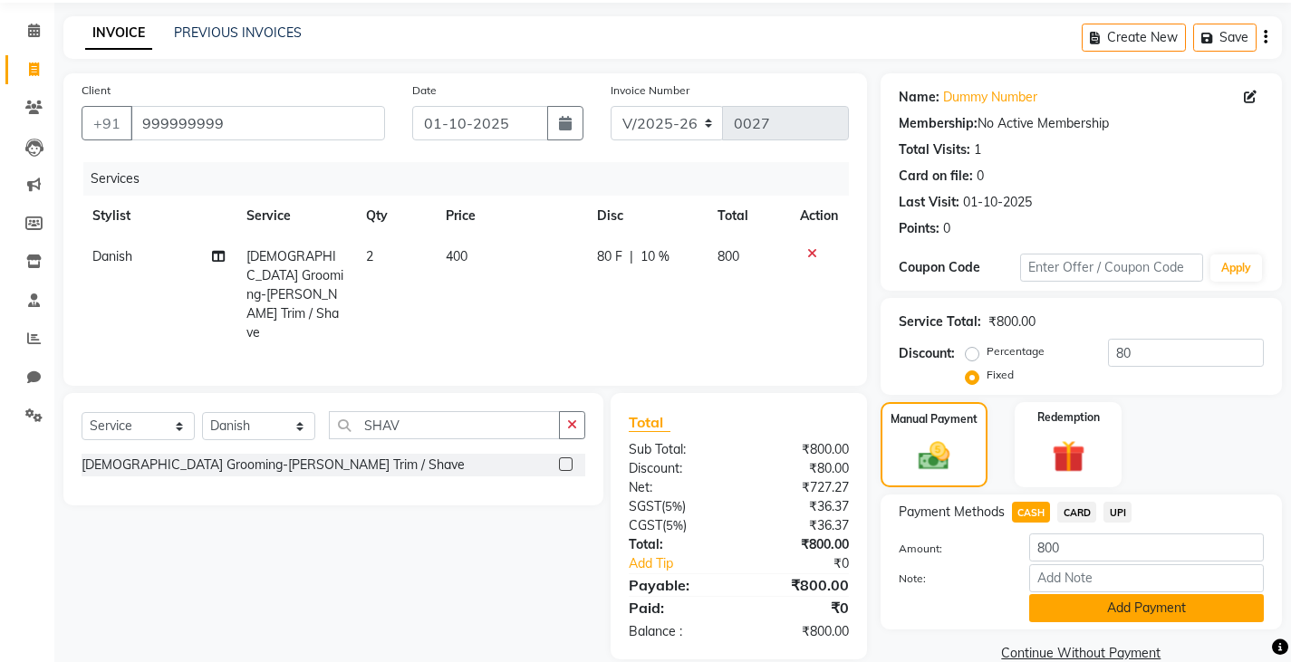
click at [1072, 611] on button "Add Payment" at bounding box center [1146, 608] width 235 height 28
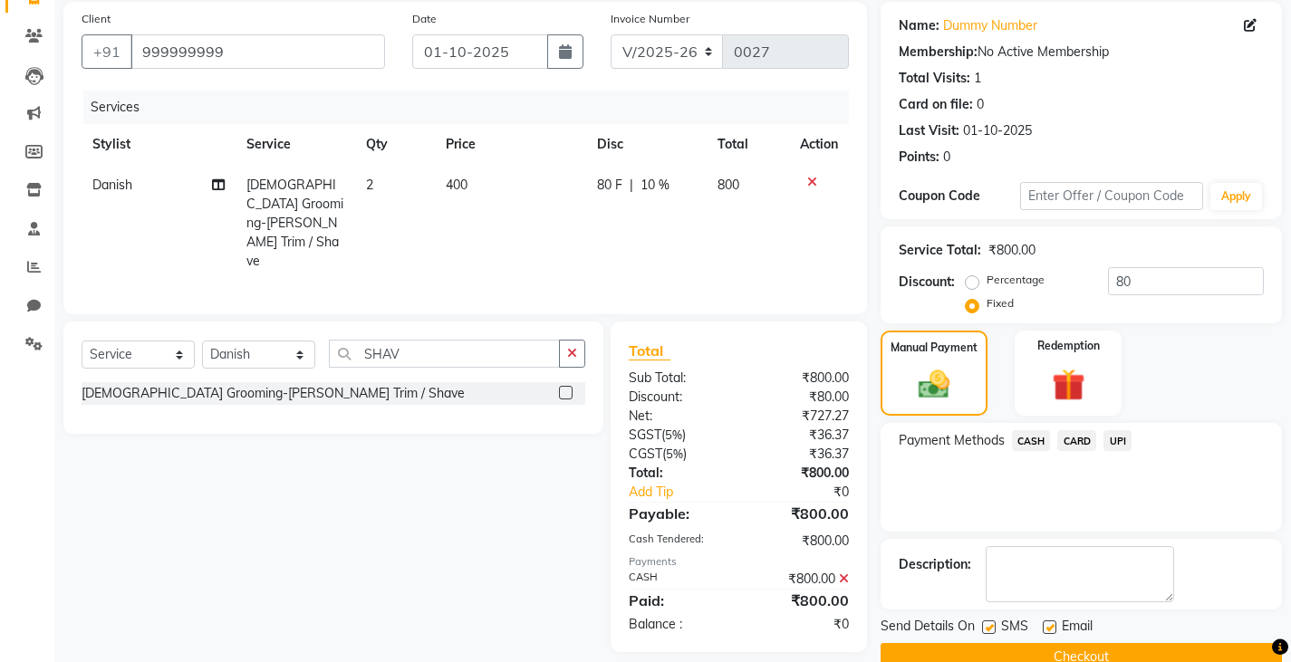
scroll to position [170, 0]
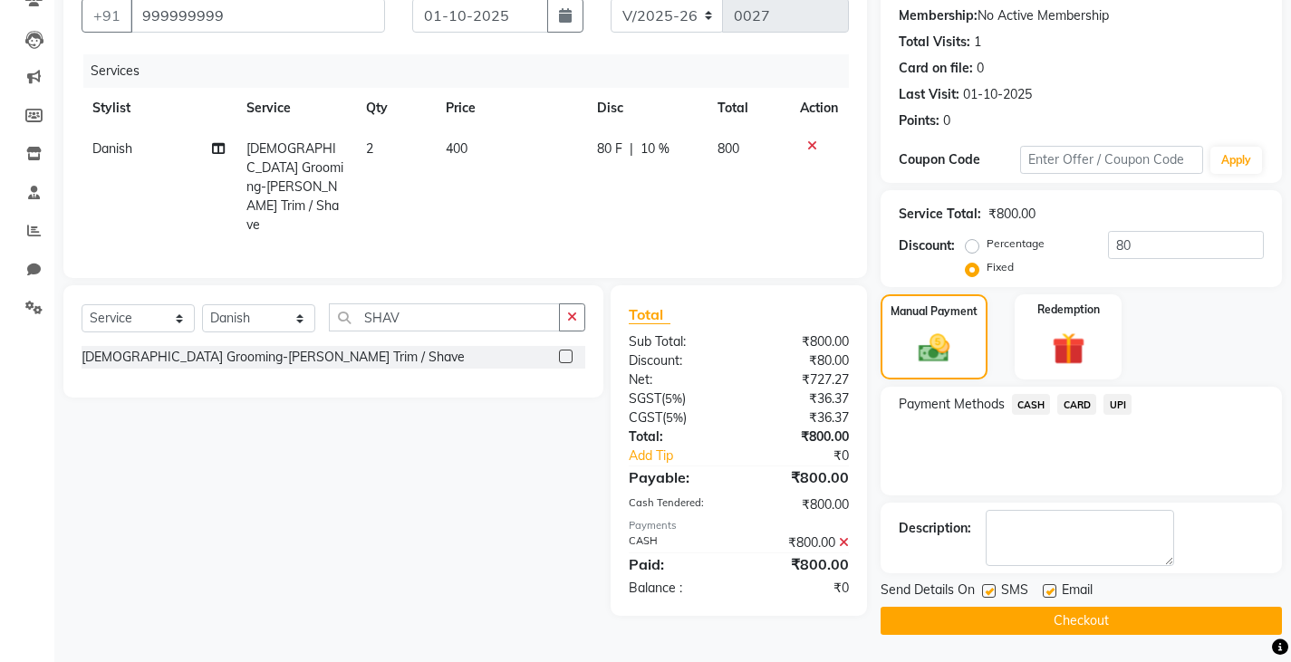
click at [996, 594] on div "SMS" at bounding box center [1012, 592] width 61 height 23
click at [985, 587] on label at bounding box center [989, 591] width 14 height 14
click at [985, 587] on input "checkbox" at bounding box center [988, 592] width 12 height 12
click at [1044, 594] on label at bounding box center [1050, 591] width 14 height 14
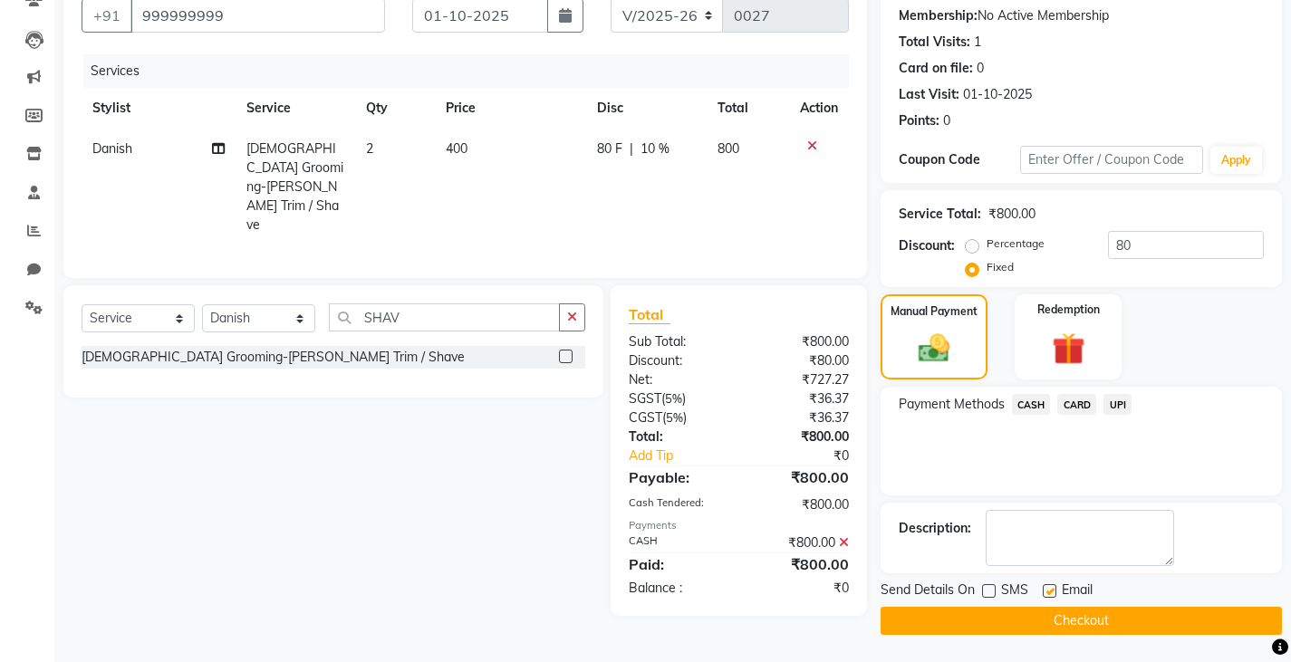
click at [1044, 594] on input "checkbox" at bounding box center [1049, 592] width 12 height 12
click at [993, 616] on button "Checkout" at bounding box center [1080, 621] width 401 height 28
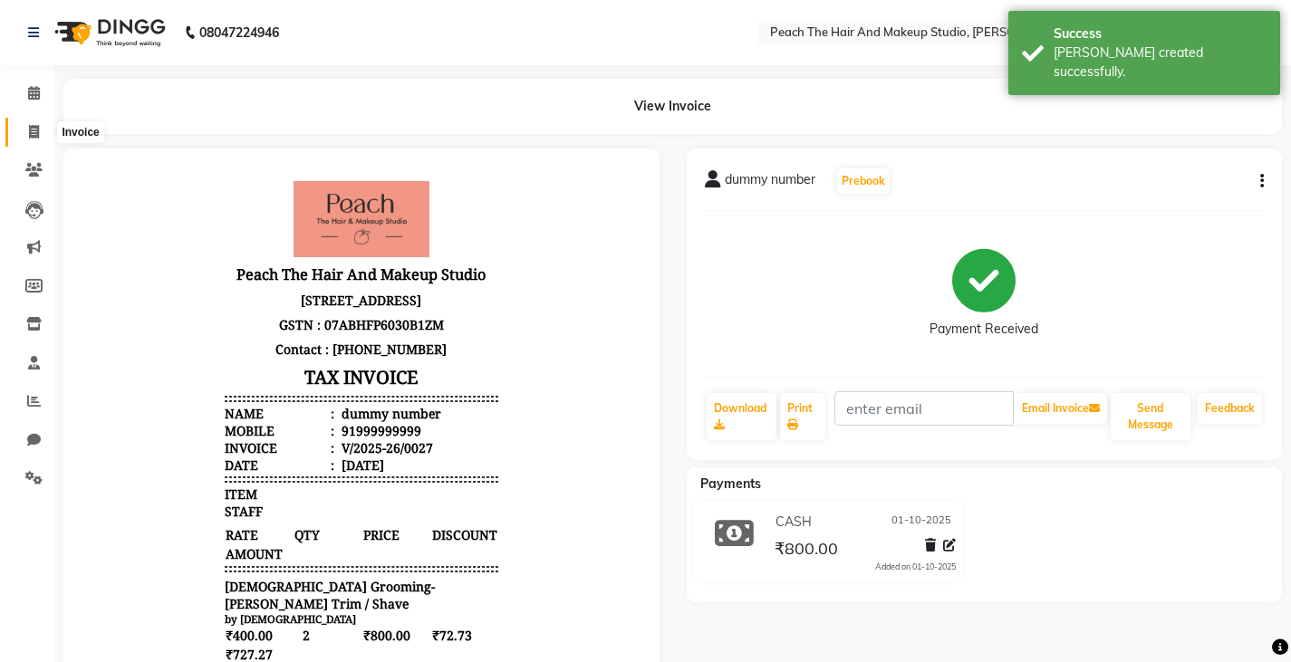
click at [36, 127] on icon at bounding box center [34, 132] width 10 height 14
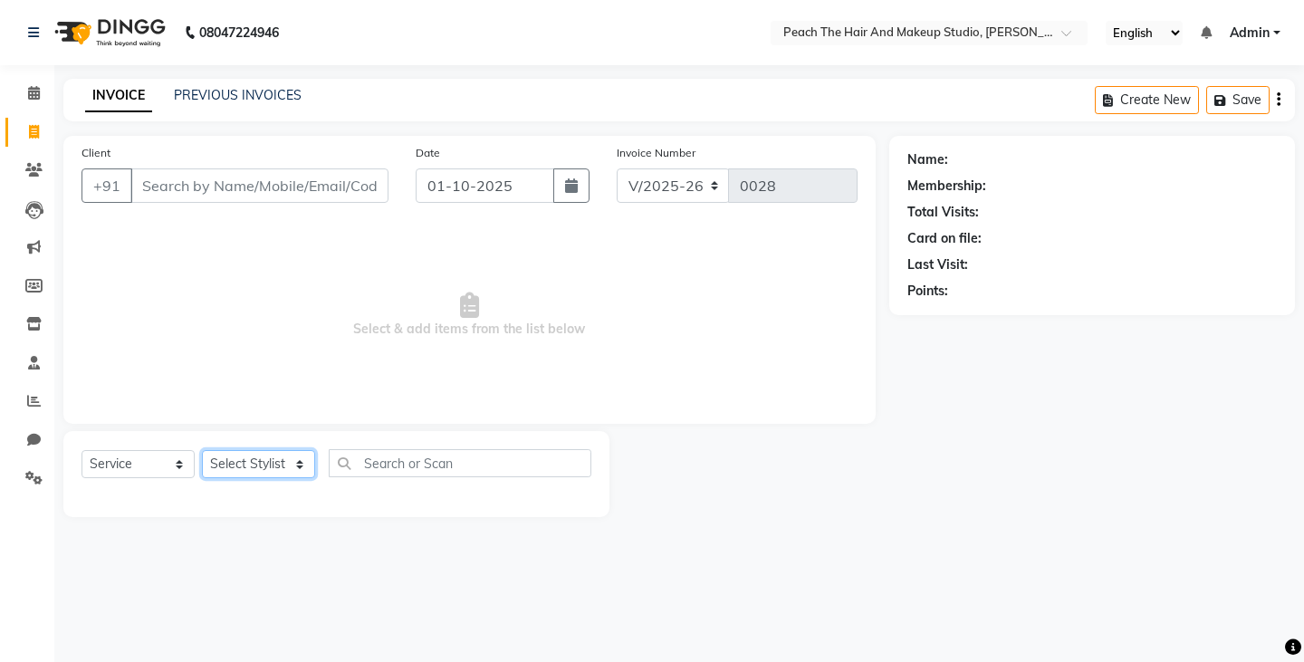
click at [221, 466] on select "Select Stylist Ankit [PERSON_NAME] Danish Karan Krishna [PERSON_NAME] [PERSON_N…" at bounding box center [258, 464] width 113 height 28
click at [202, 450] on select "Select Stylist Ankit [PERSON_NAME] Danish Karan Krishna [PERSON_NAME] [PERSON_N…" at bounding box center [258, 464] width 113 height 28
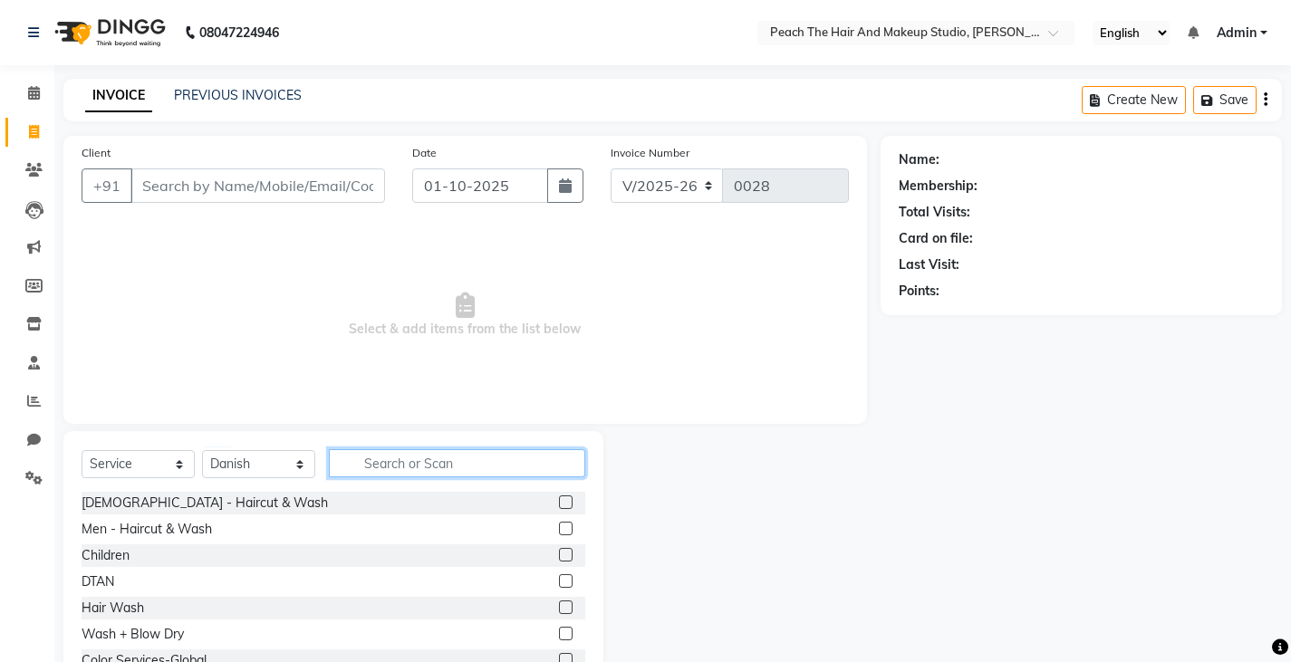
click at [368, 467] on input "text" at bounding box center [457, 463] width 256 height 28
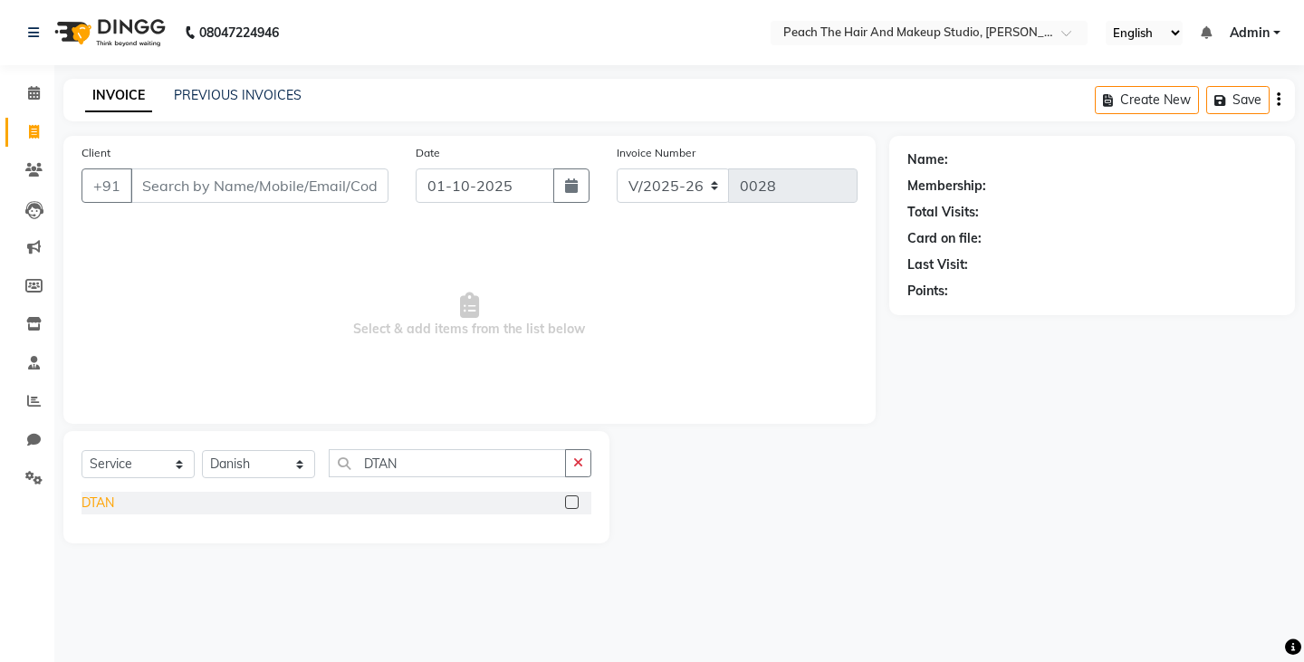
click at [101, 502] on div "DTAN" at bounding box center [98, 503] width 33 height 19
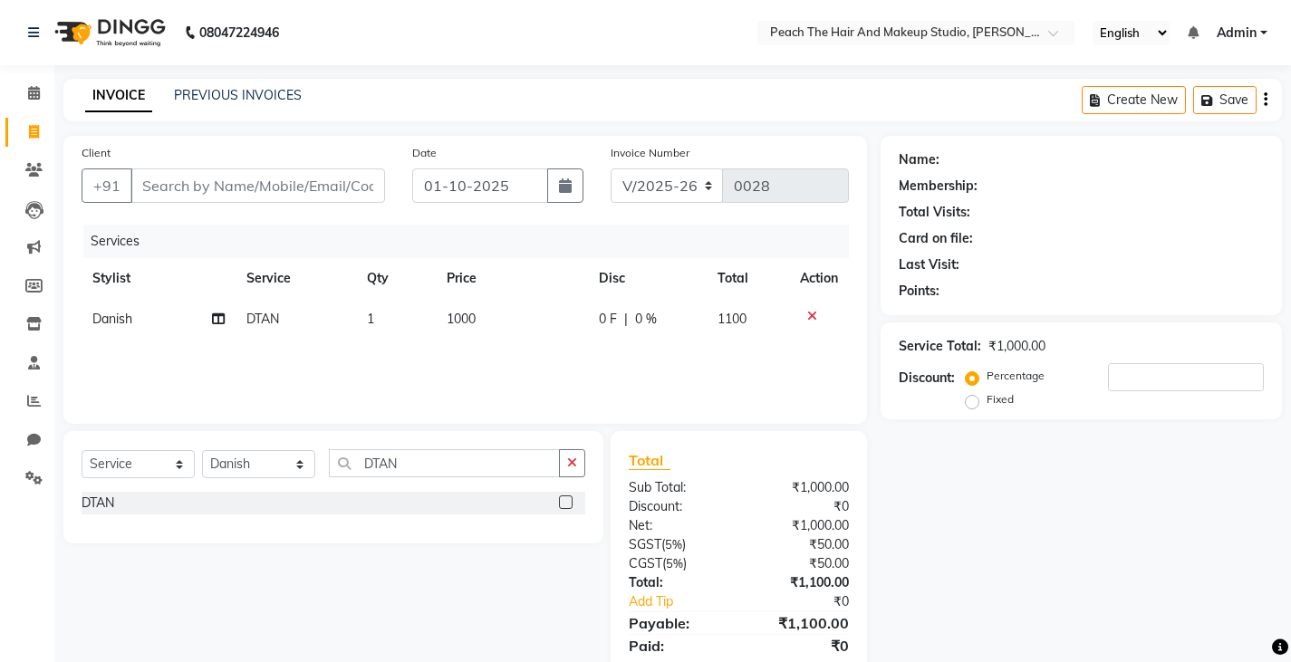
click at [389, 322] on td "1" at bounding box center [396, 319] width 80 height 41
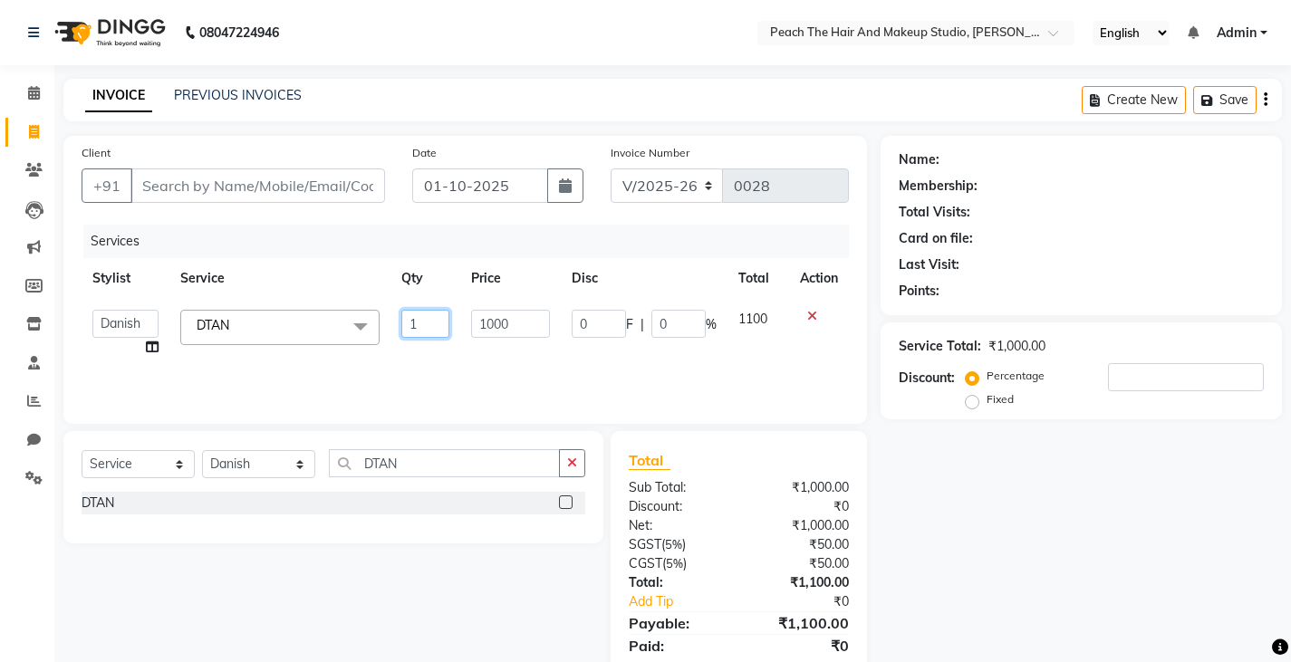
click at [431, 323] on input "1" at bounding box center [424, 324] width 47 height 28
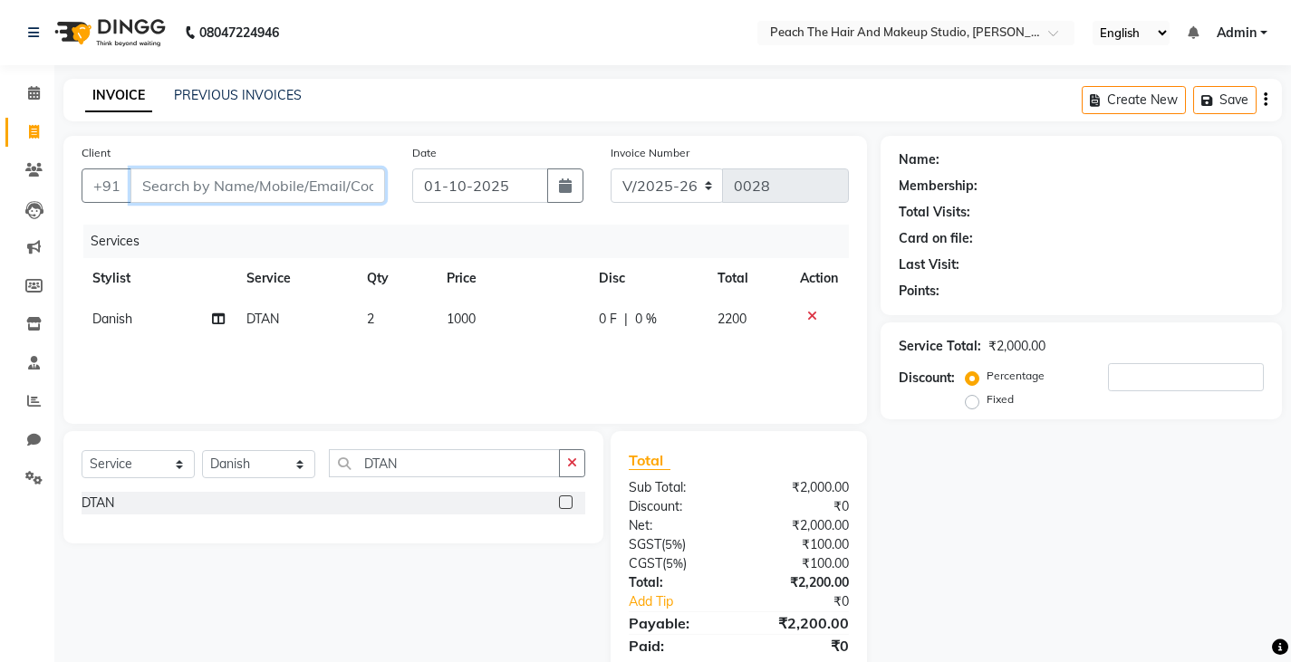
click at [307, 180] on input "Client" at bounding box center [257, 185] width 255 height 34
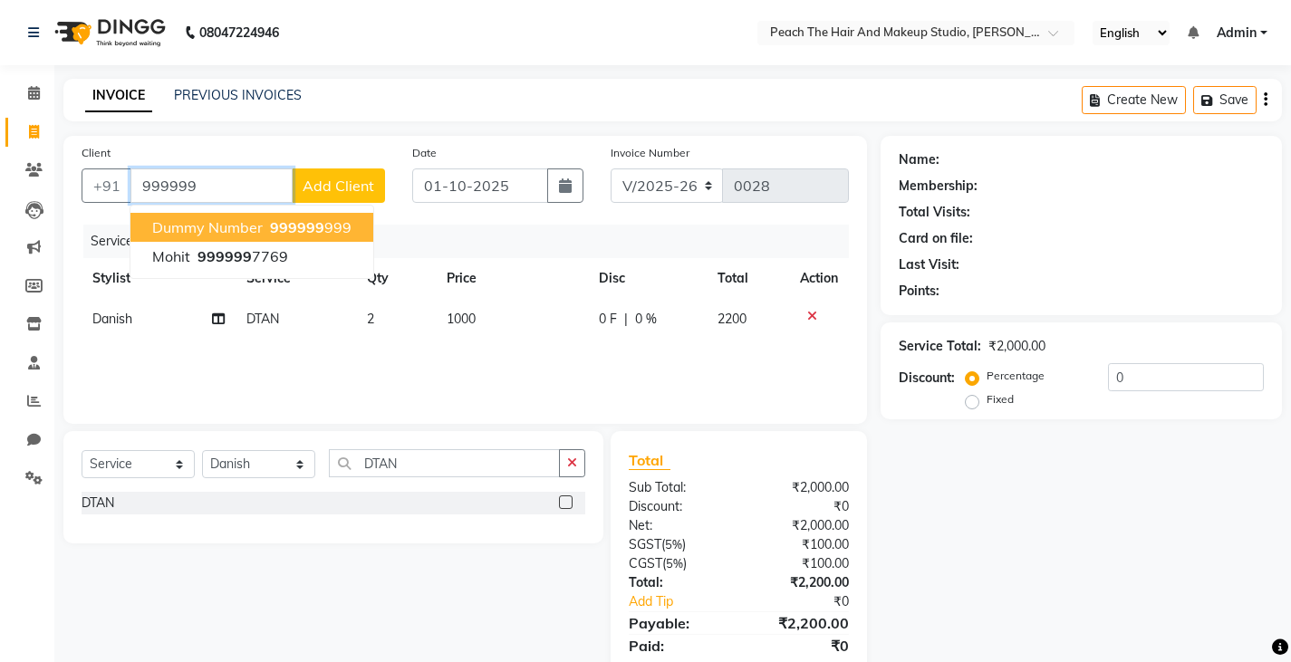
click at [169, 233] on span "dummy number" at bounding box center [207, 227] width 111 height 18
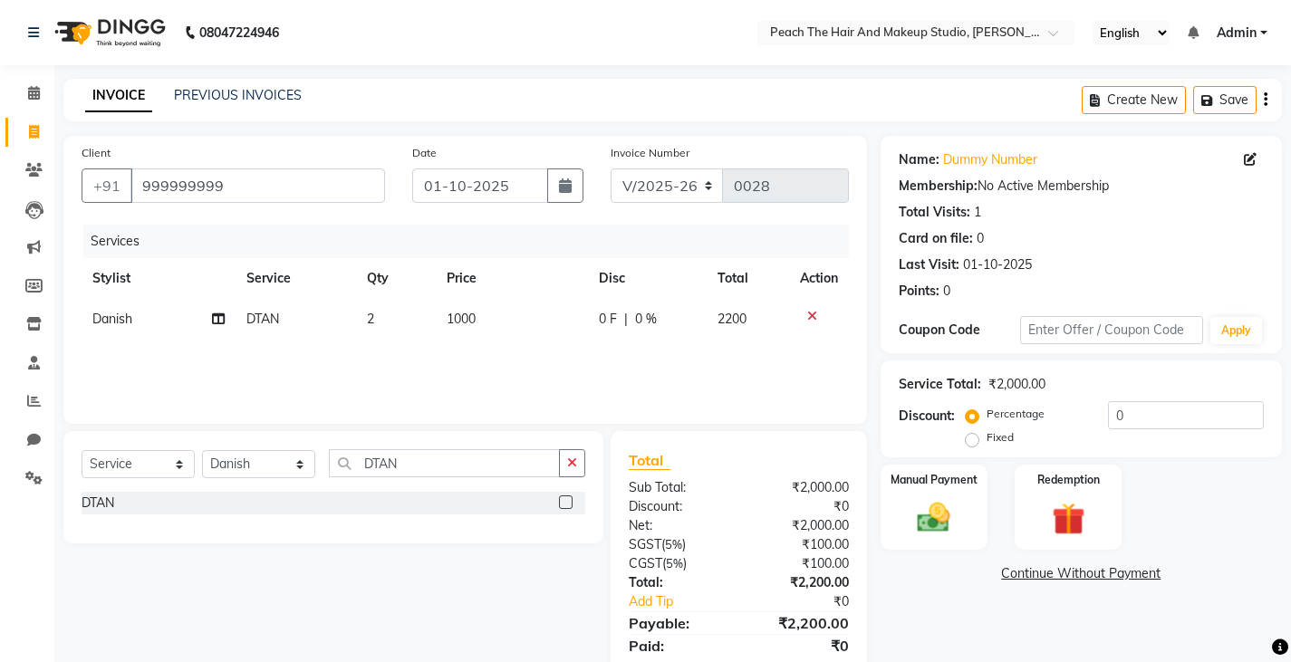
click at [986, 438] on label "Fixed" at bounding box center [999, 437] width 27 height 16
click at [970, 438] on input "Fixed" at bounding box center [975, 437] width 13 height 13
click at [1160, 424] on input "0" at bounding box center [1186, 415] width 156 height 28
click at [922, 511] on img at bounding box center [933, 517] width 55 height 39
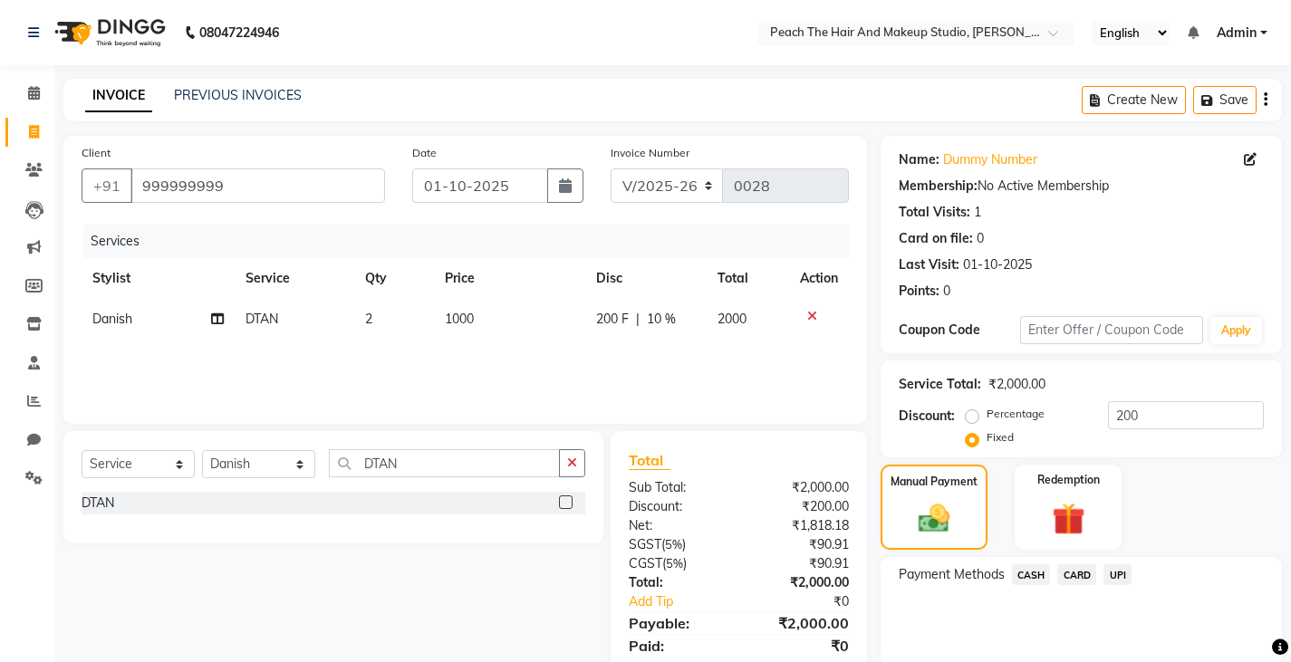
click at [1029, 574] on span "CASH" at bounding box center [1031, 574] width 39 height 21
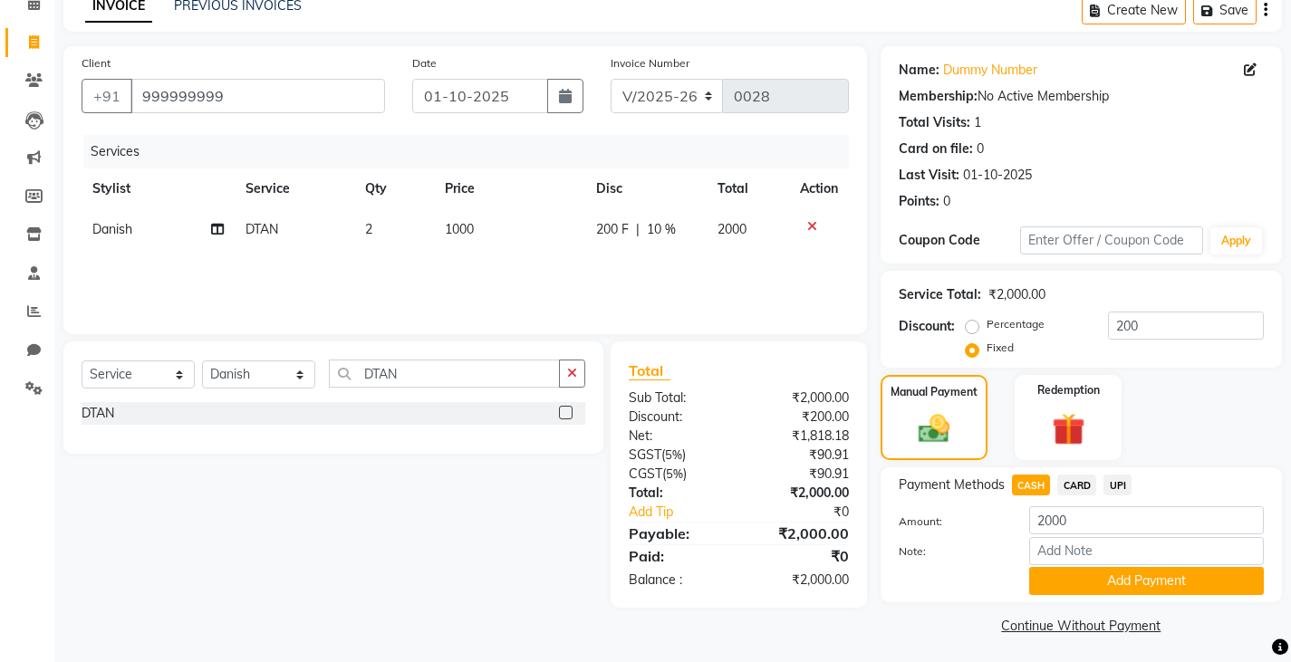
scroll to position [94, 0]
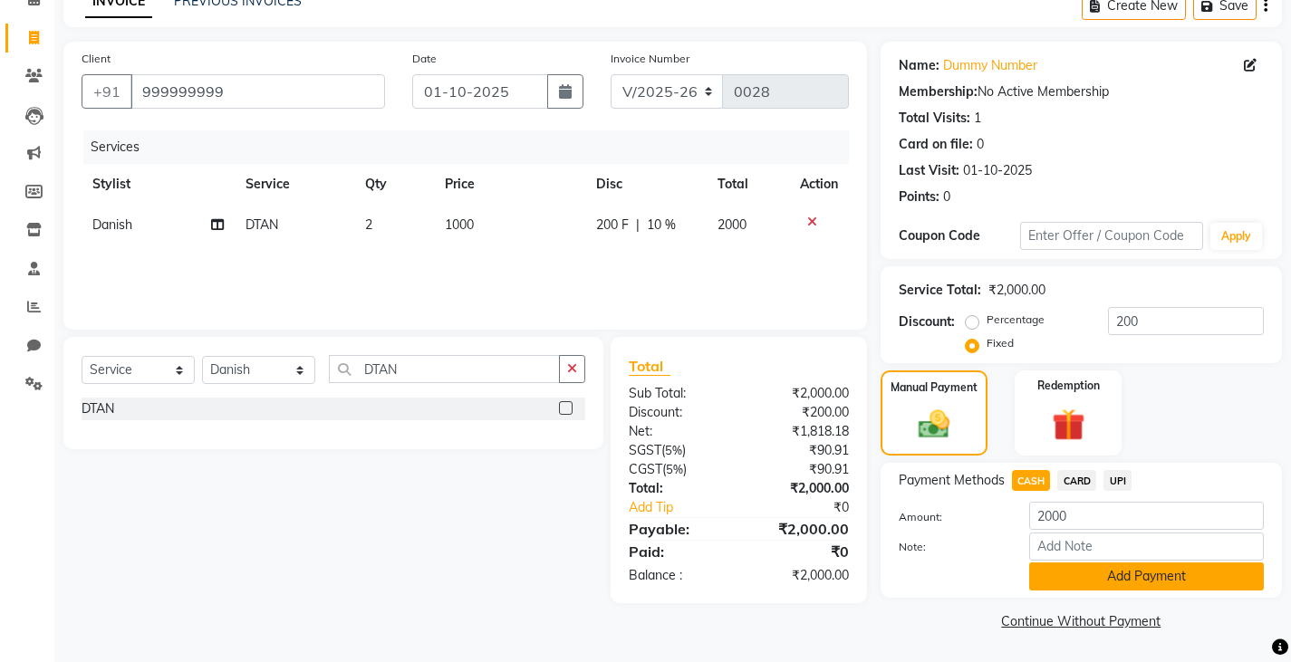
click at [1089, 576] on button "Add Payment" at bounding box center [1146, 577] width 235 height 28
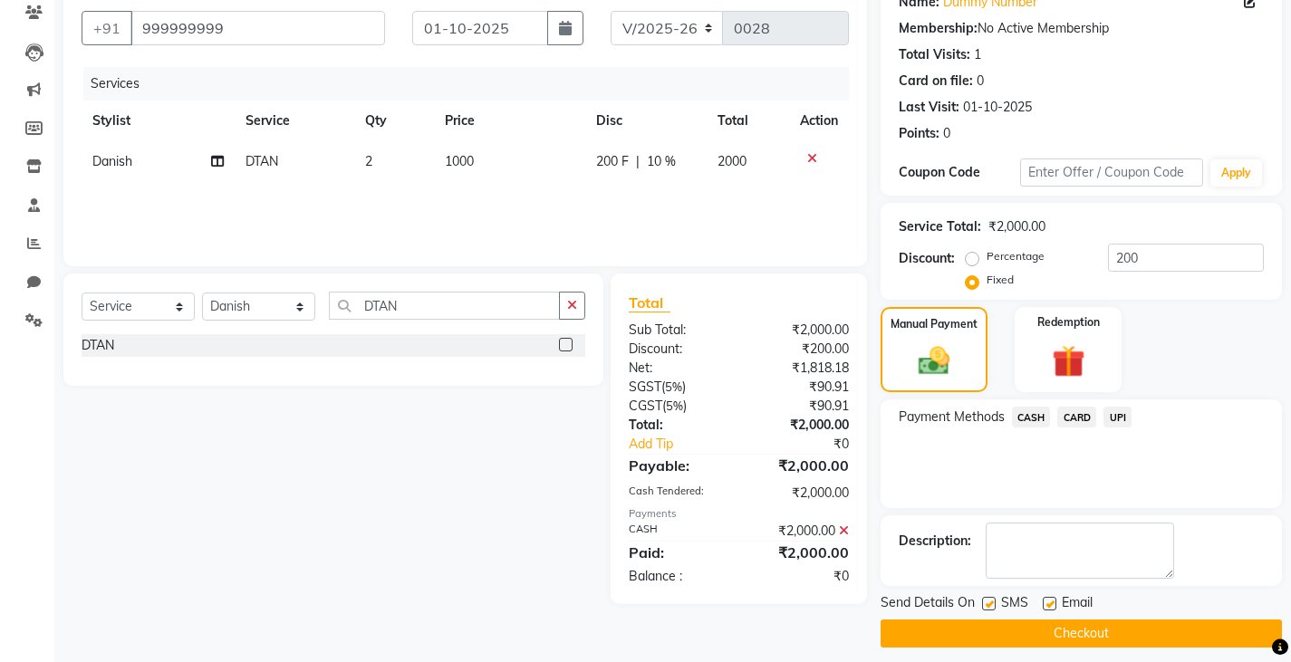
scroll to position [170, 0]
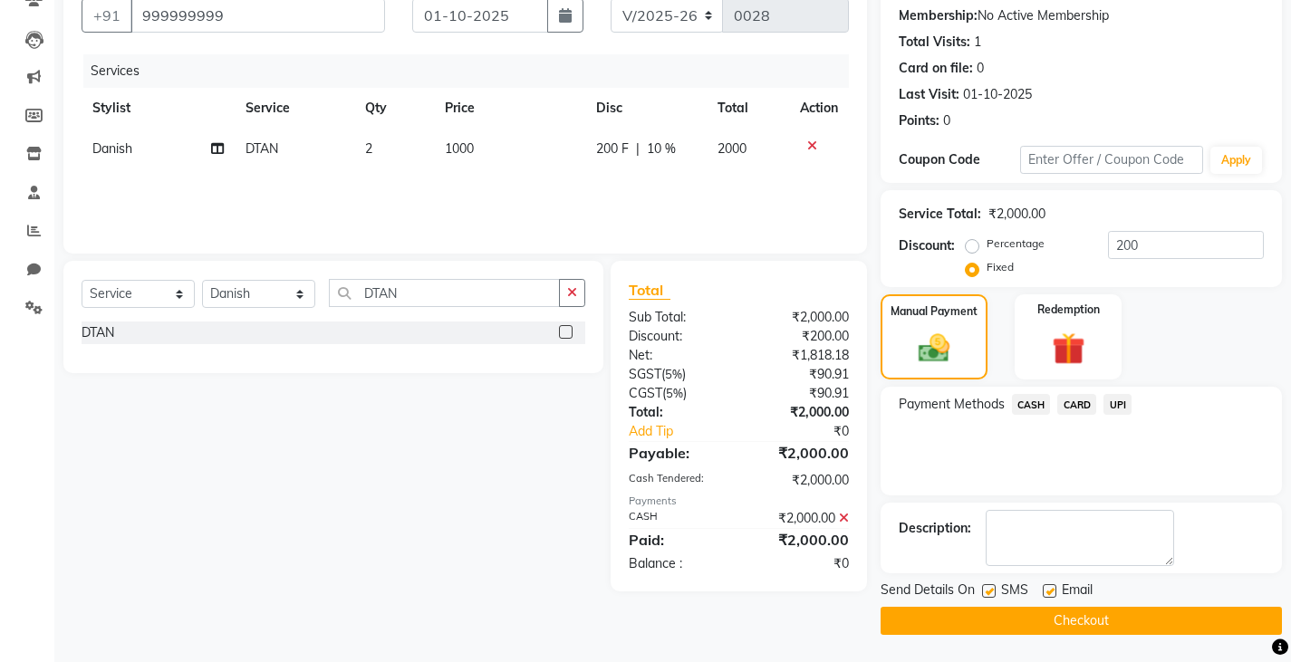
click at [986, 586] on label at bounding box center [989, 591] width 14 height 14
click at [986, 586] on input "checkbox" at bounding box center [988, 592] width 12 height 12
click at [929, 620] on button "Checkout" at bounding box center [1080, 621] width 401 height 28
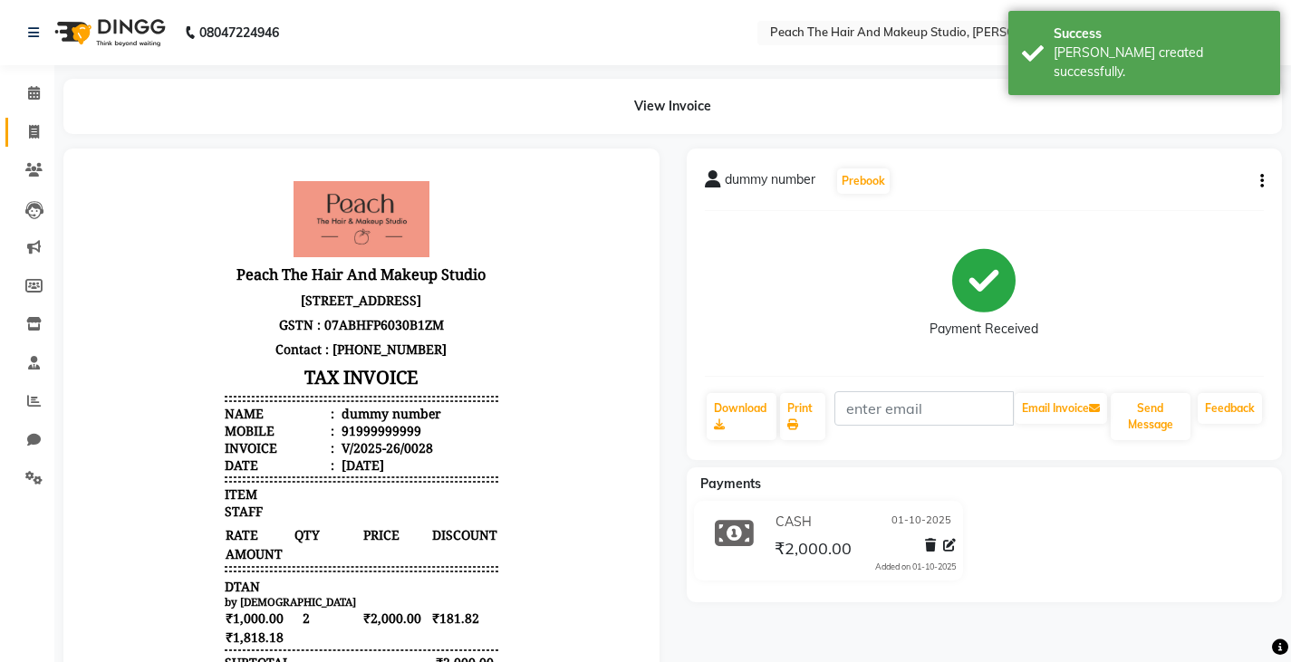
click at [28, 120] on link "Invoice" at bounding box center [26, 133] width 43 height 30
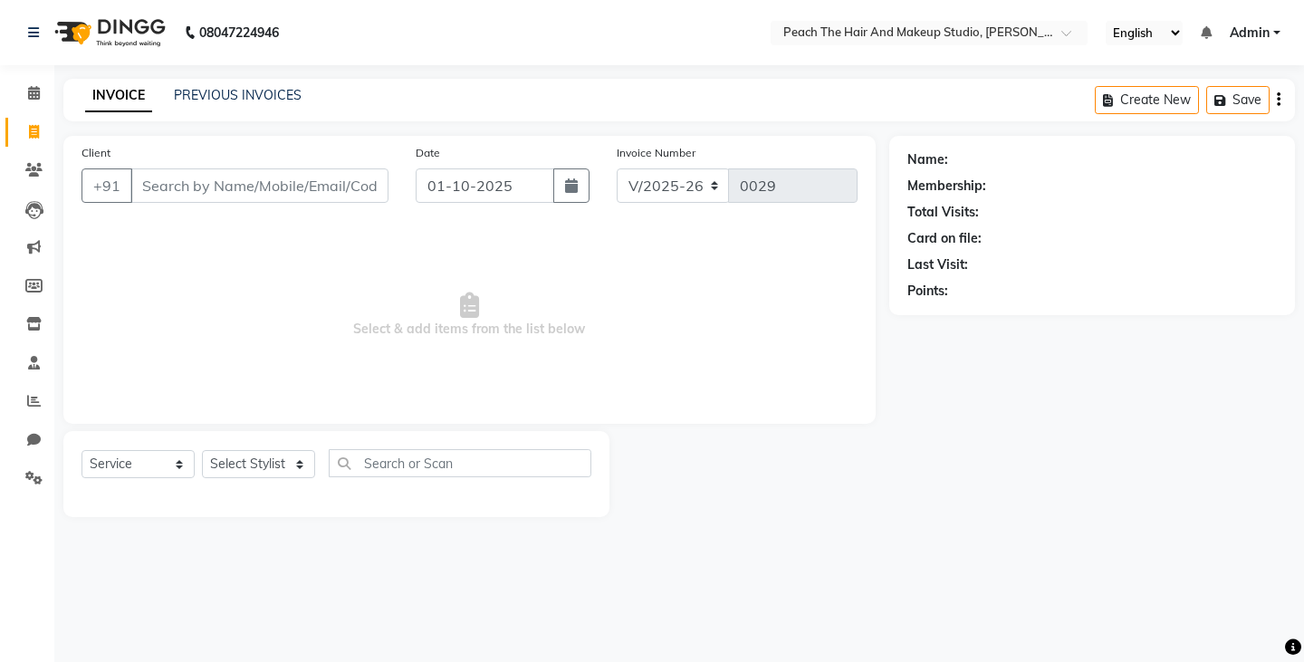
click at [226, 448] on div "Select Service Product Membership Package Voucher Prepaid Gift Card Select Styl…" at bounding box center [336, 474] width 546 height 86
click at [237, 450] on div "Select Service Product Membership Package Voucher Prepaid Gift Card Select Styl…" at bounding box center [337, 470] width 510 height 43
click at [219, 464] on select "Select Stylist Ankit [PERSON_NAME] Danish Karan Krishna [PERSON_NAME] [PERSON_N…" at bounding box center [258, 464] width 113 height 28
click at [202, 450] on select "Select Stylist Ankit [PERSON_NAME] Danish Karan Krishna [PERSON_NAME] [PERSON_N…" at bounding box center [258, 464] width 113 height 28
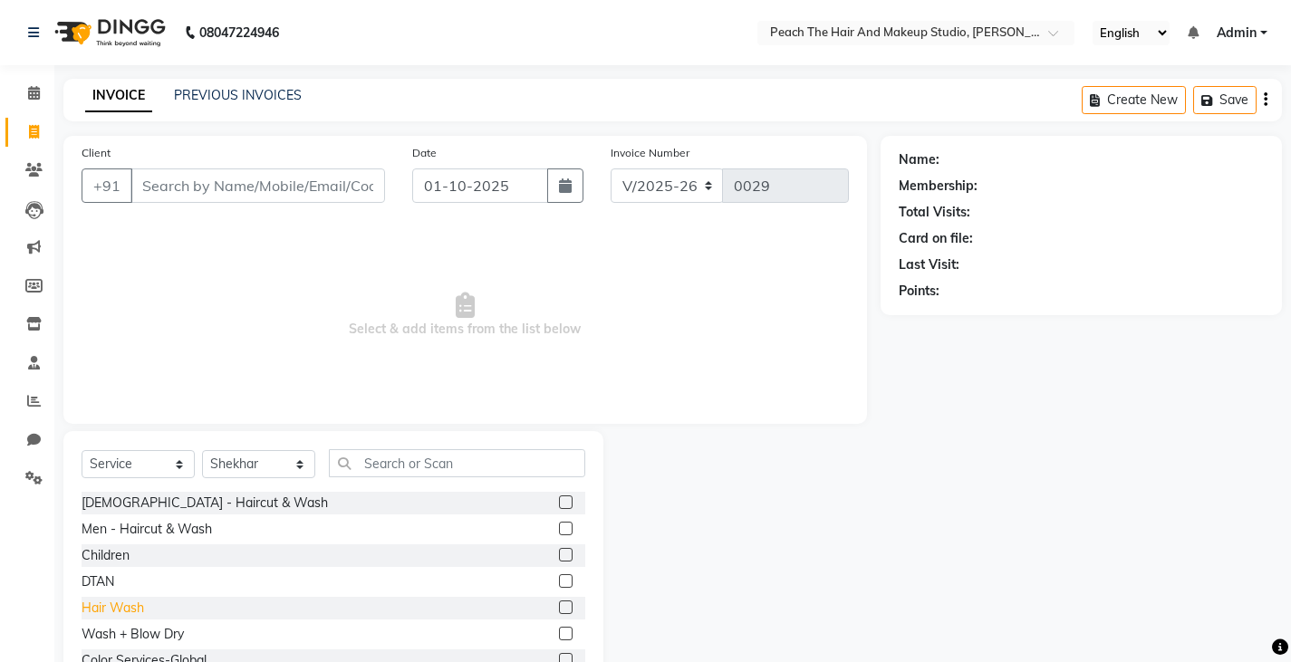
click at [104, 604] on div "Hair Wash" at bounding box center [113, 608] width 63 height 19
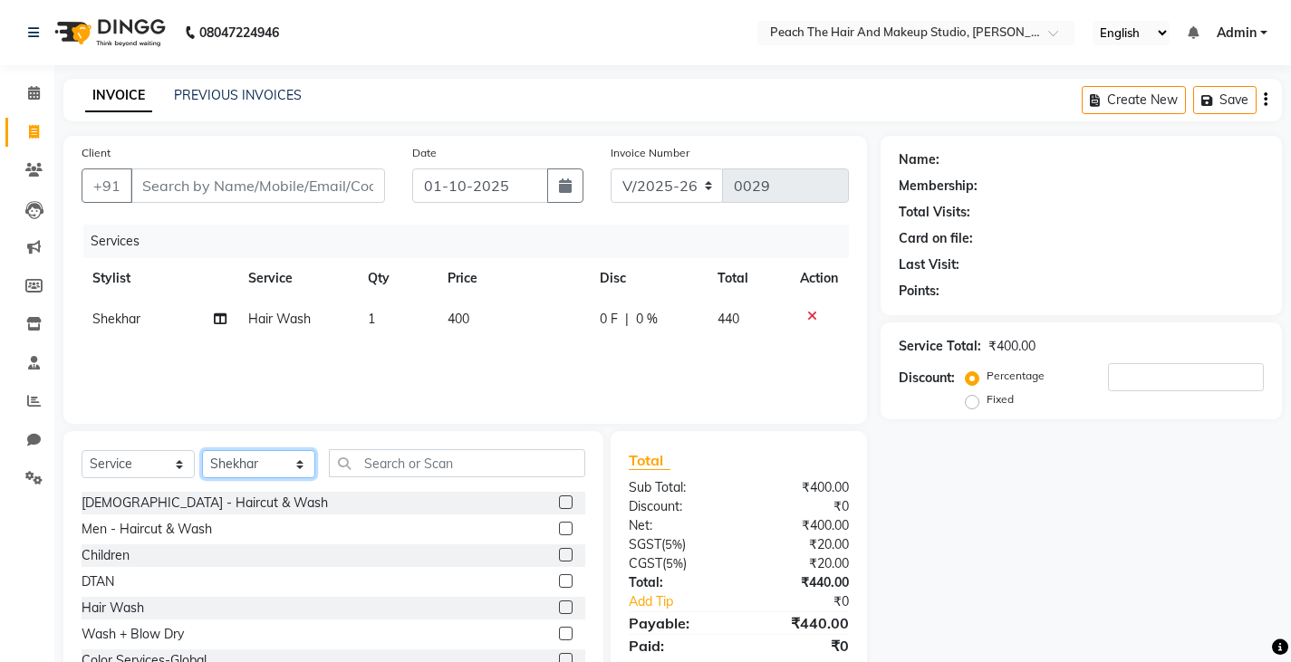
click at [259, 470] on select "Select Stylist Ankit [PERSON_NAME] Danish Karan Krishna [PERSON_NAME] [PERSON_N…" at bounding box center [258, 464] width 113 height 28
click at [202, 450] on select "Select Stylist Ankit [PERSON_NAME] Danish Karan Krishna [PERSON_NAME] [PERSON_N…" at bounding box center [258, 464] width 113 height 28
click at [428, 457] on input "text" at bounding box center [457, 463] width 256 height 28
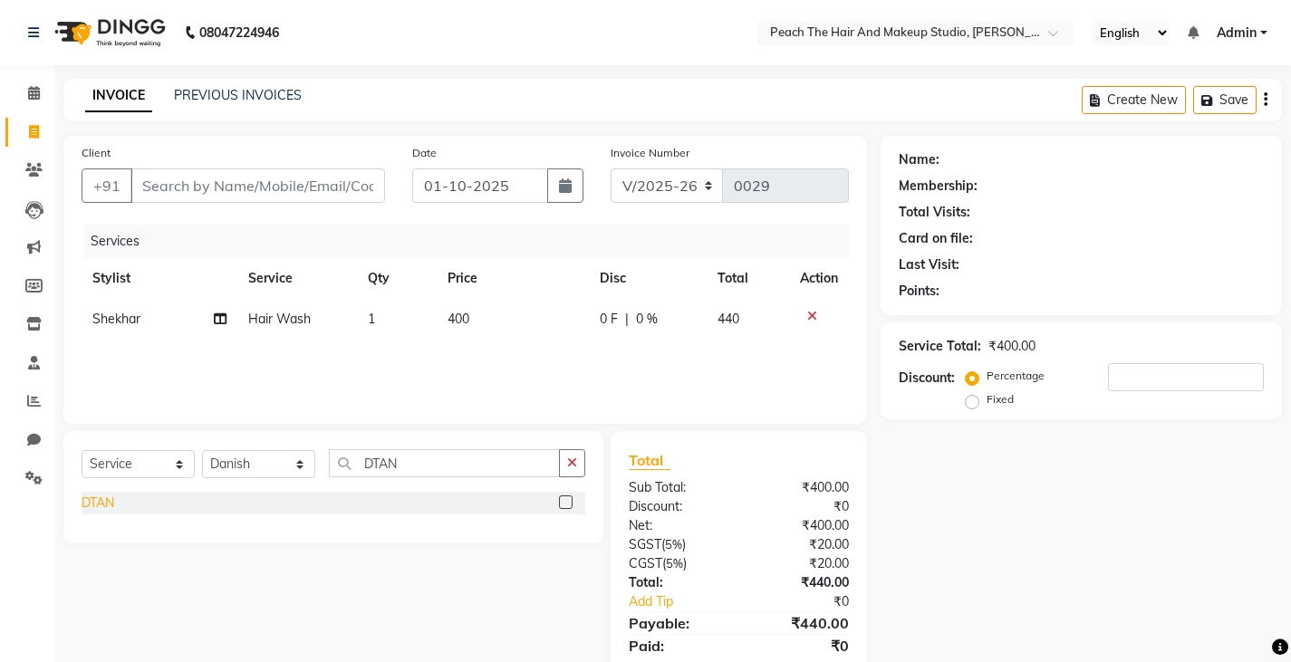
click at [102, 505] on div "DTAN" at bounding box center [98, 503] width 33 height 19
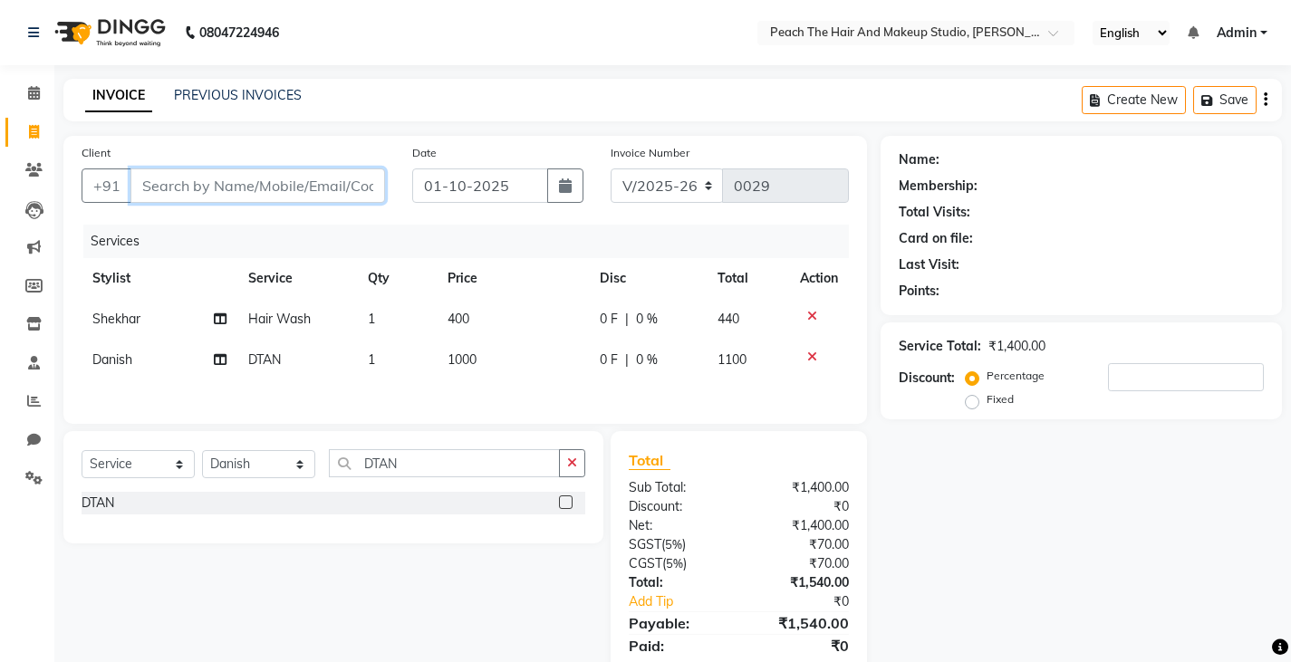
click at [203, 187] on input "Client" at bounding box center [257, 185] width 255 height 34
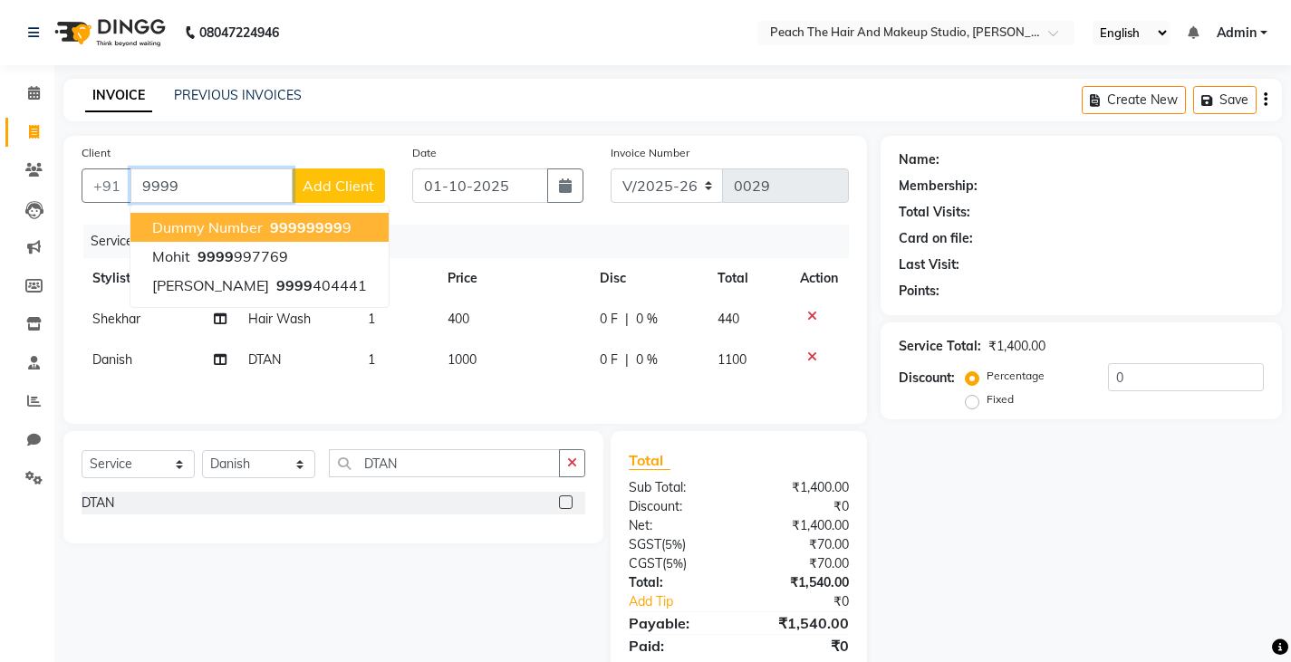
click at [146, 226] on button "dummy number 9999 9999 9" at bounding box center [259, 227] width 258 height 29
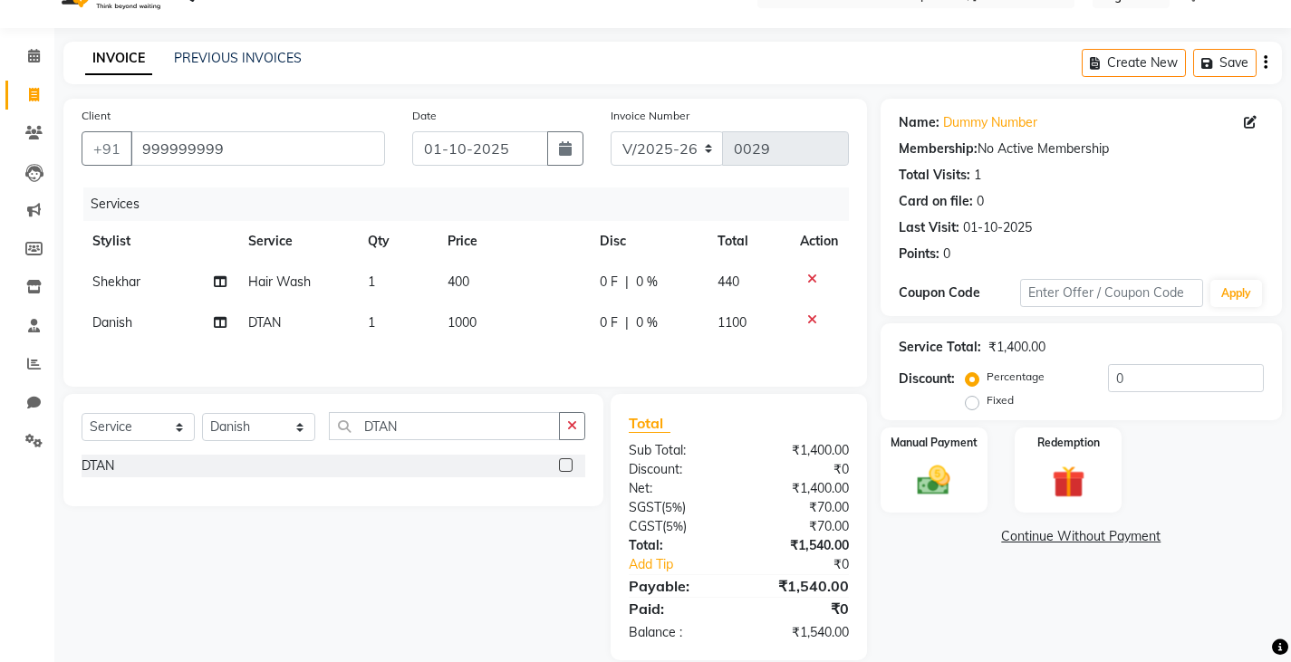
scroll to position [65, 0]
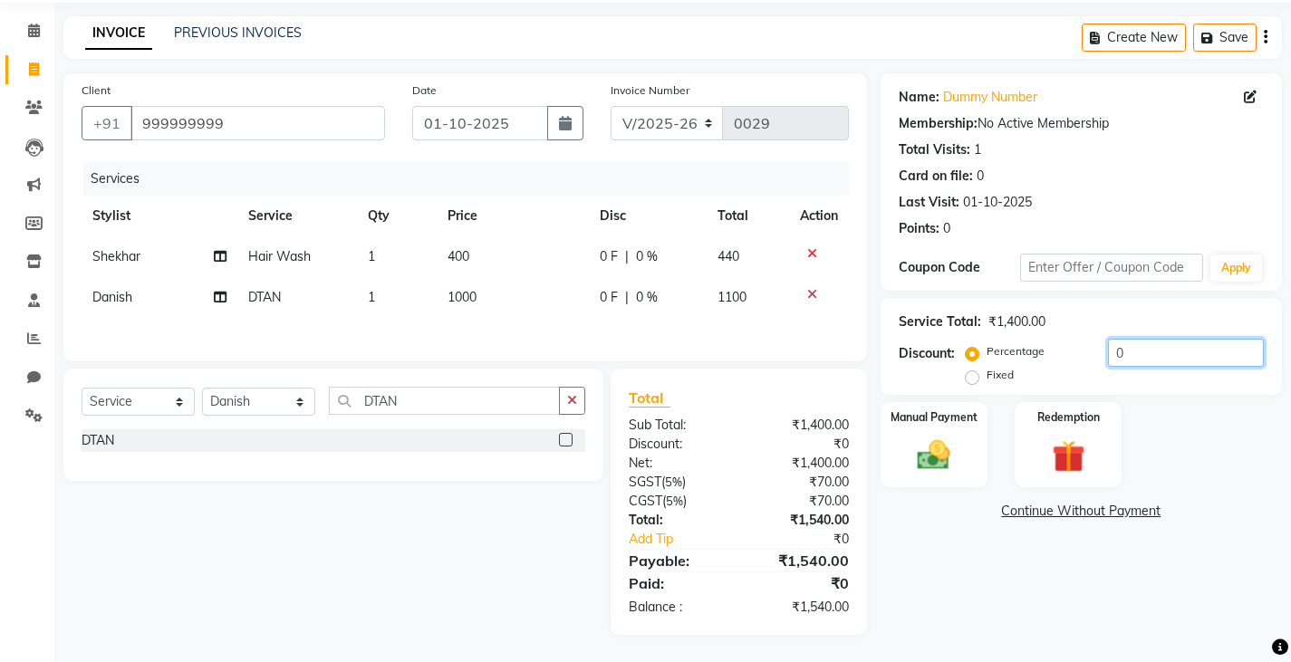
click at [1178, 358] on input "0" at bounding box center [1186, 353] width 156 height 28
click at [508, 255] on td "400" at bounding box center [512, 256] width 151 height 41
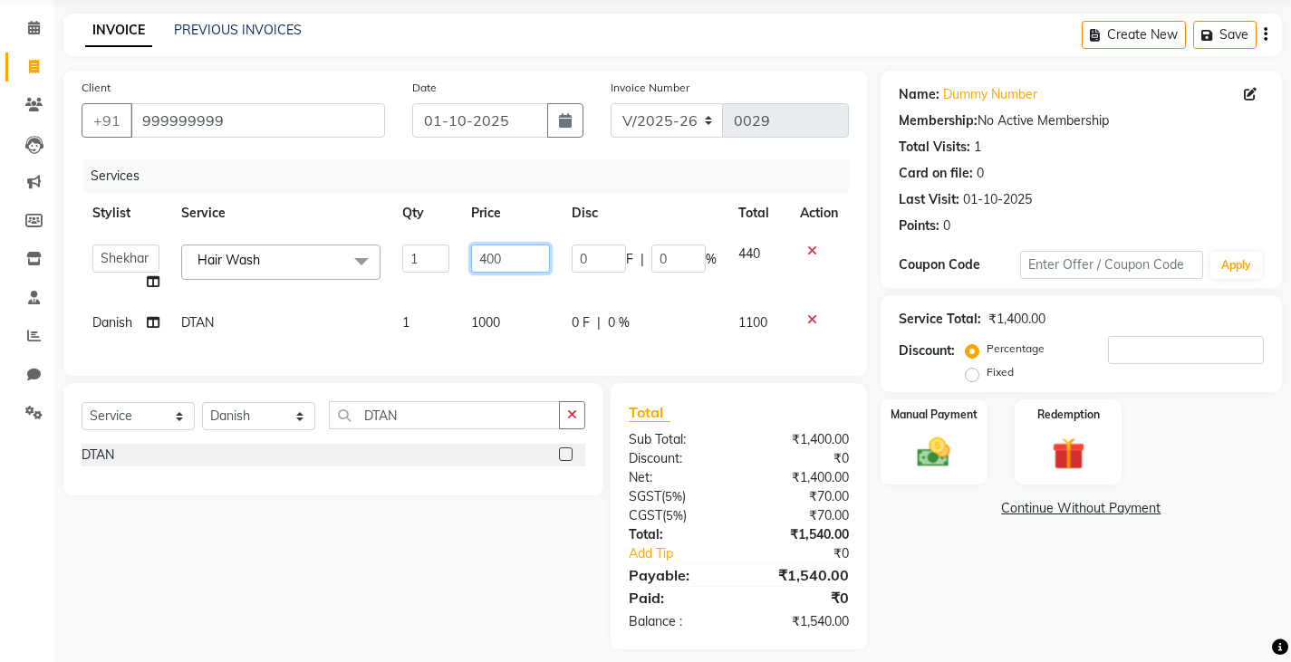
click at [508, 255] on input "400" at bounding box center [510, 259] width 79 height 28
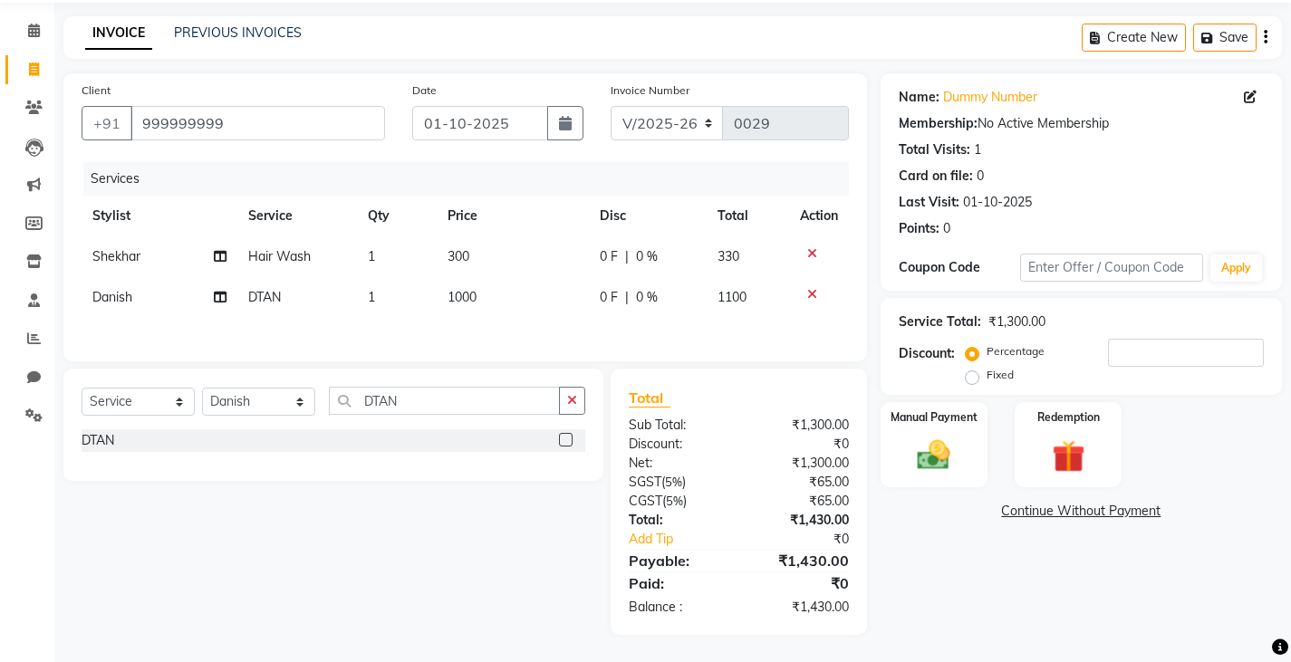
click at [931, 563] on div "Name: Dummy Number Membership: No Active Membership Total Visits: 1 Card on fil…" at bounding box center [1087, 354] width 415 height 562
click at [986, 376] on label "Fixed" at bounding box center [999, 375] width 27 height 16
click at [974, 376] on input "Fixed" at bounding box center [975, 375] width 13 height 13
click at [1119, 353] on input "number" at bounding box center [1186, 353] width 156 height 28
click at [986, 354] on label "Percentage" at bounding box center [1015, 351] width 58 height 16
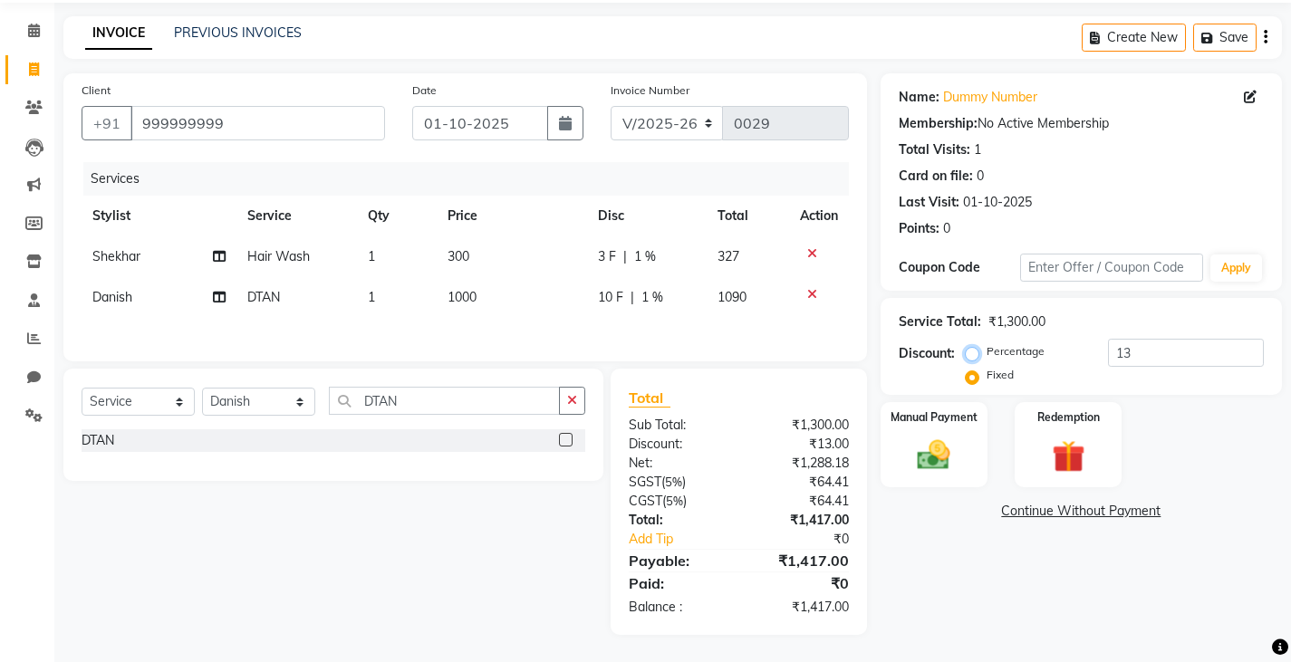
click at [974, 354] on input "Percentage" at bounding box center [975, 351] width 13 height 13
click at [1162, 352] on input "13" at bounding box center [1186, 353] width 156 height 28
click at [492, 285] on td "1000" at bounding box center [512, 297] width 151 height 41
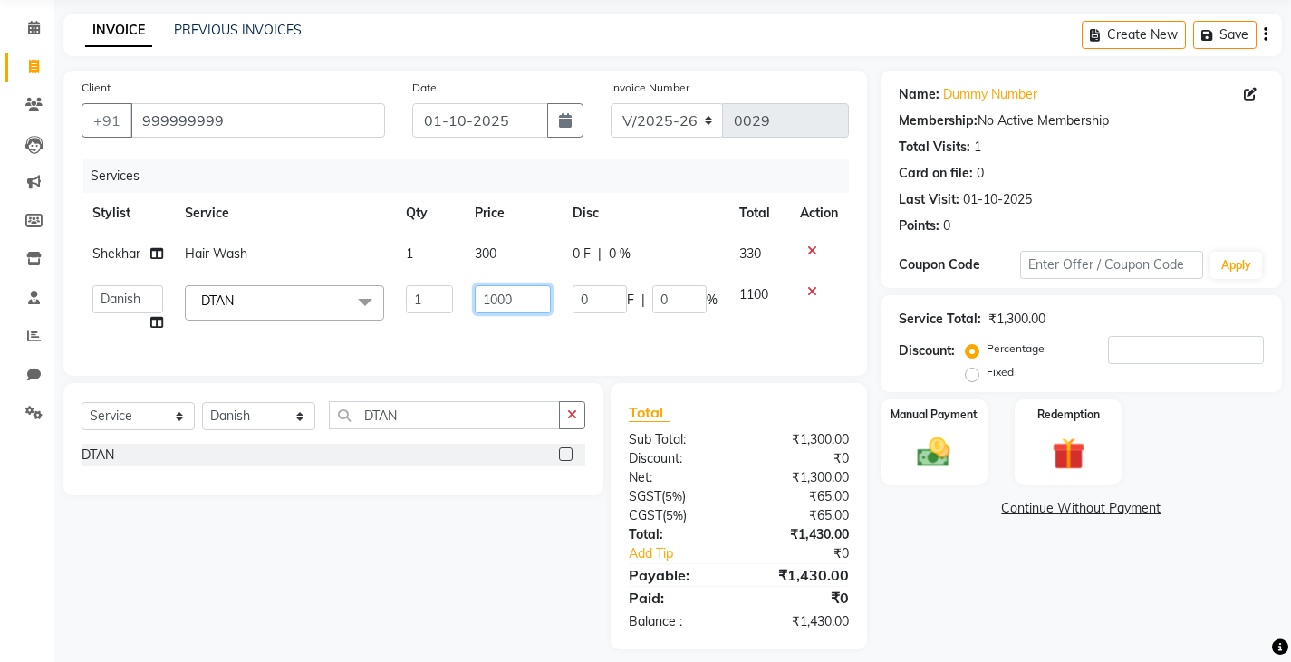
click at [547, 309] on input "1000" at bounding box center [513, 299] width 76 height 28
click at [957, 537] on div "Name: Dummy Number Membership: No Active Membership Total Visits: 1 Card on fil…" at bounding box center [1087, 360] width 415 height 579
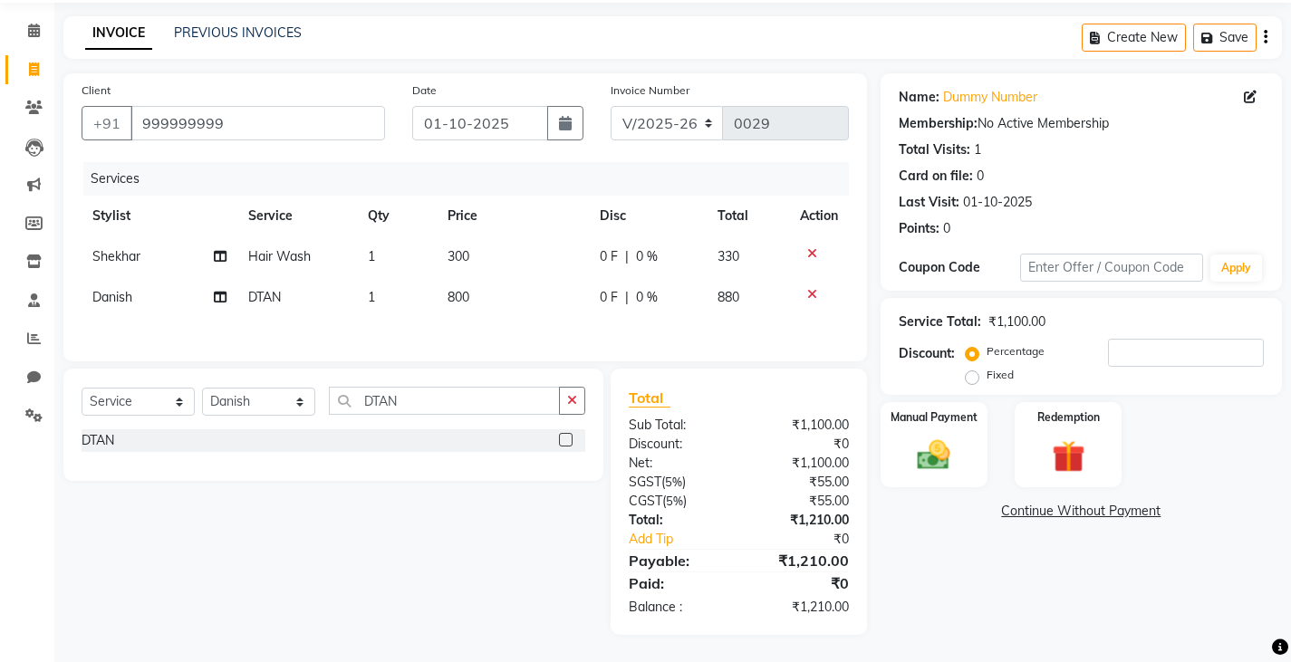
click at [503, 278] on td "800" at bounding box center [512, 297] width 151 height 41
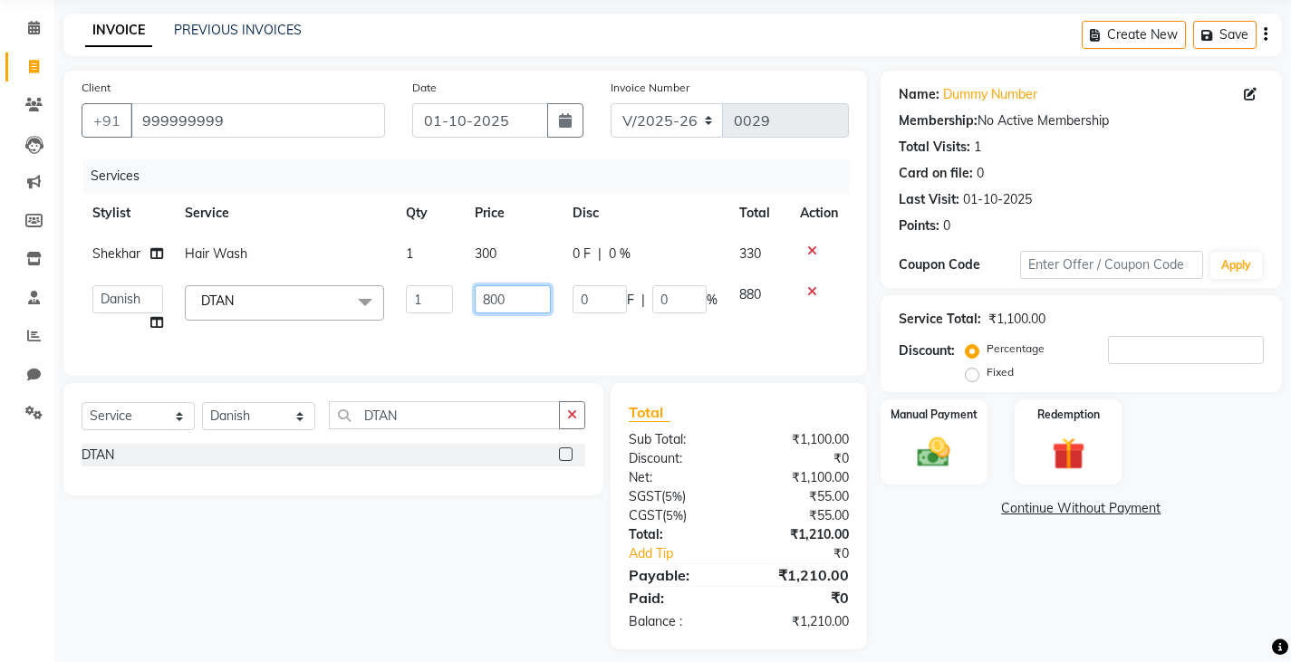
click at [519, 300] on input "800" at bounding box center [513, 299] width 76 height 28
click at [519, 300] on input "900" at bounding box center [513, 299] width 76 height 28
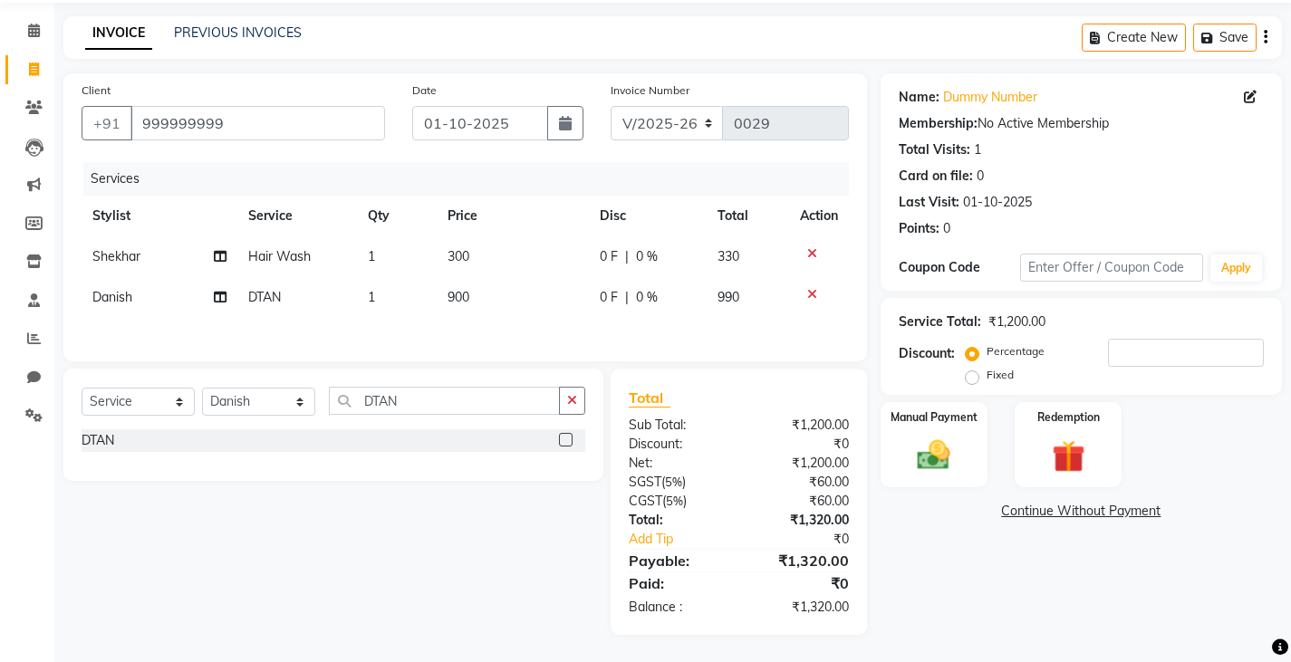
click at [1034, 610] on div "Name: Dummy Number Membership: No Active Membership Total Visits: 1 Card on fil…" at bounding box center [1087, 354] width 415 height 562
click at [492, 255] on td "300" at bounding box center [512, 256] width 151 height 41
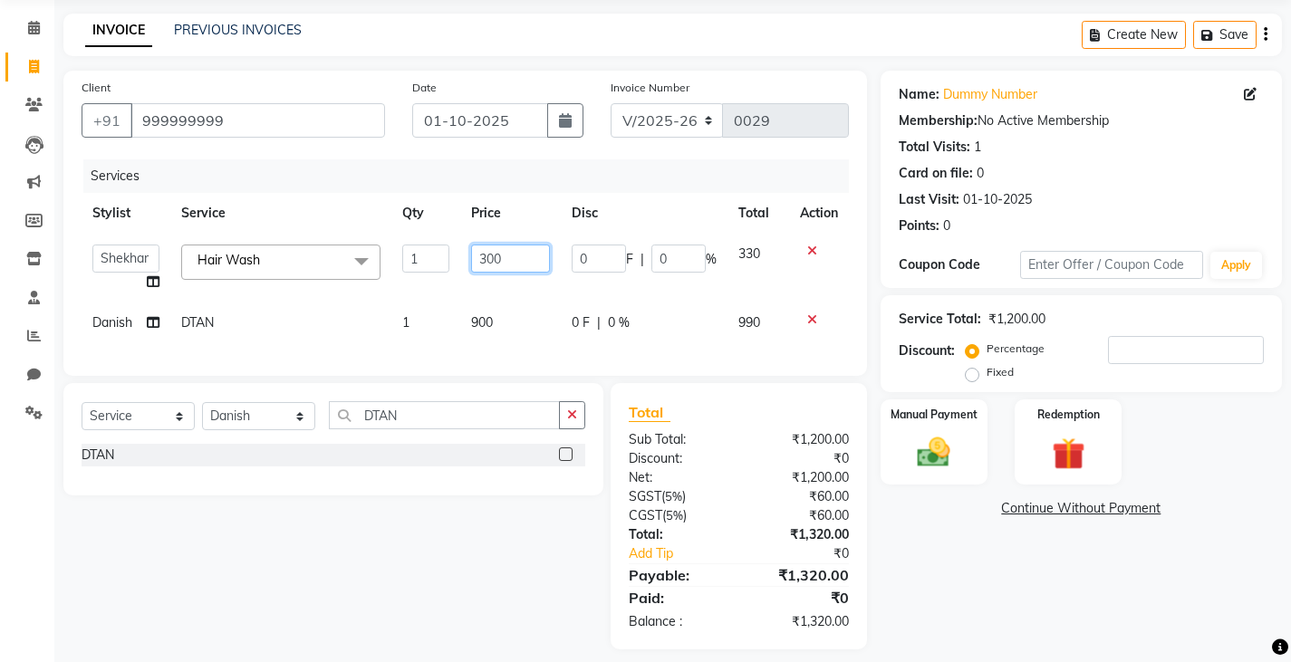
click at [506, 256] on input "300" at bounding box center [510, 259] width 79 height 28
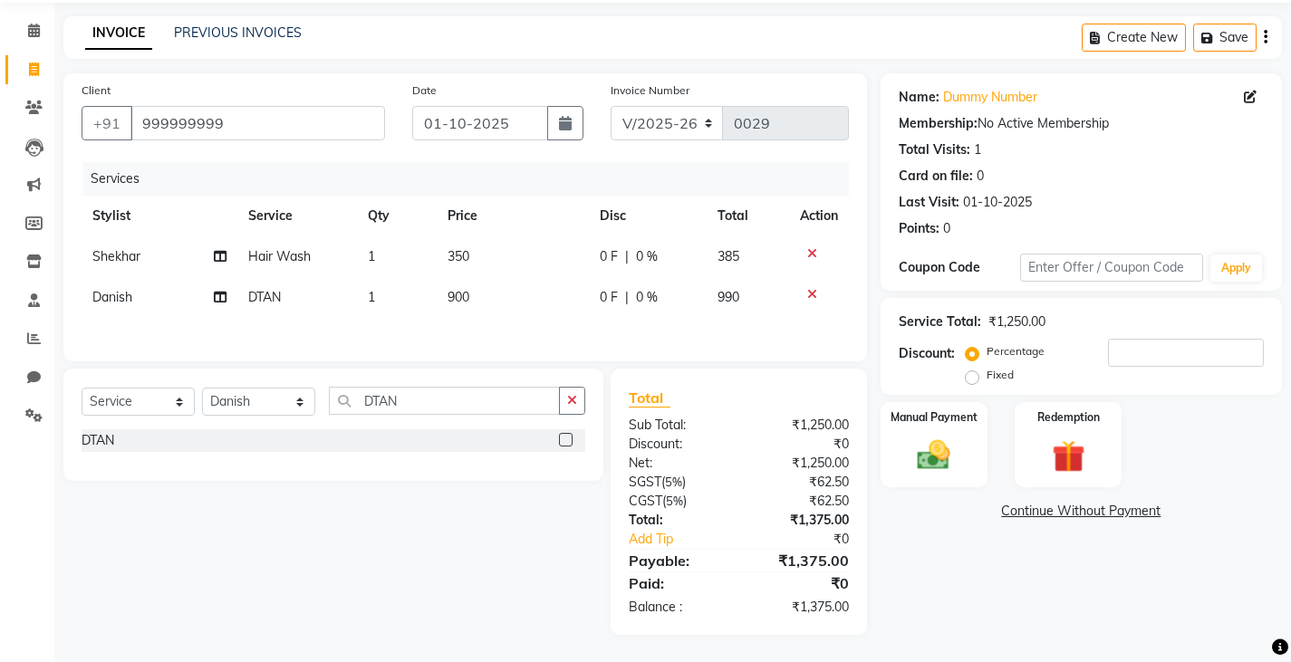
click at [949, 549] on div "Name: Dummy Number Membership: No Active Membership Total Visits: 1 Card on fil…" at bounding box center [1087, 354] width 415 height 562
click at [973, 366] on div "Fixed" at bounding box center [991, 375] width 44 height 22
click at [986, 372] on label "Fixed" at bounding box center [999, 375] width 27 height 16
click at [973, 372] on input "Fixed" at bounding box center [975, 375] width 13 height 13
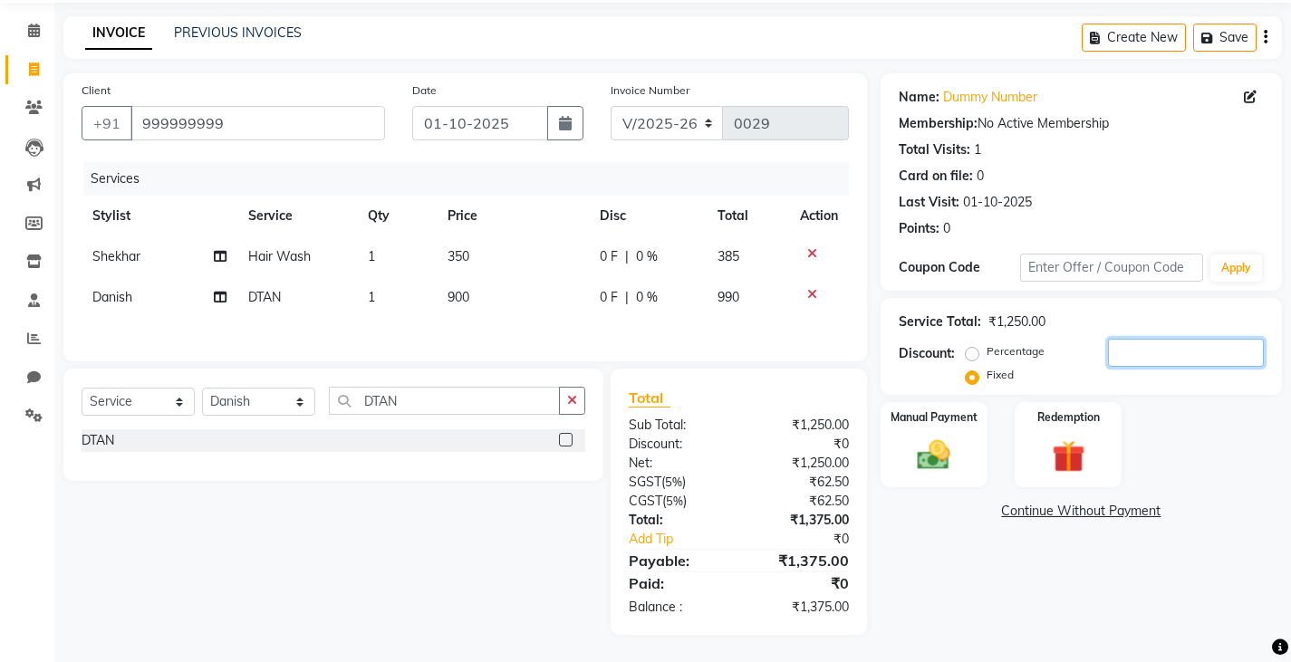
click at [1132, 358] on input "number" at bounding box center [1186, 353] width 156 height 28
click at [930, 459] on img at bounding box center [933, 455] width 55 height 39
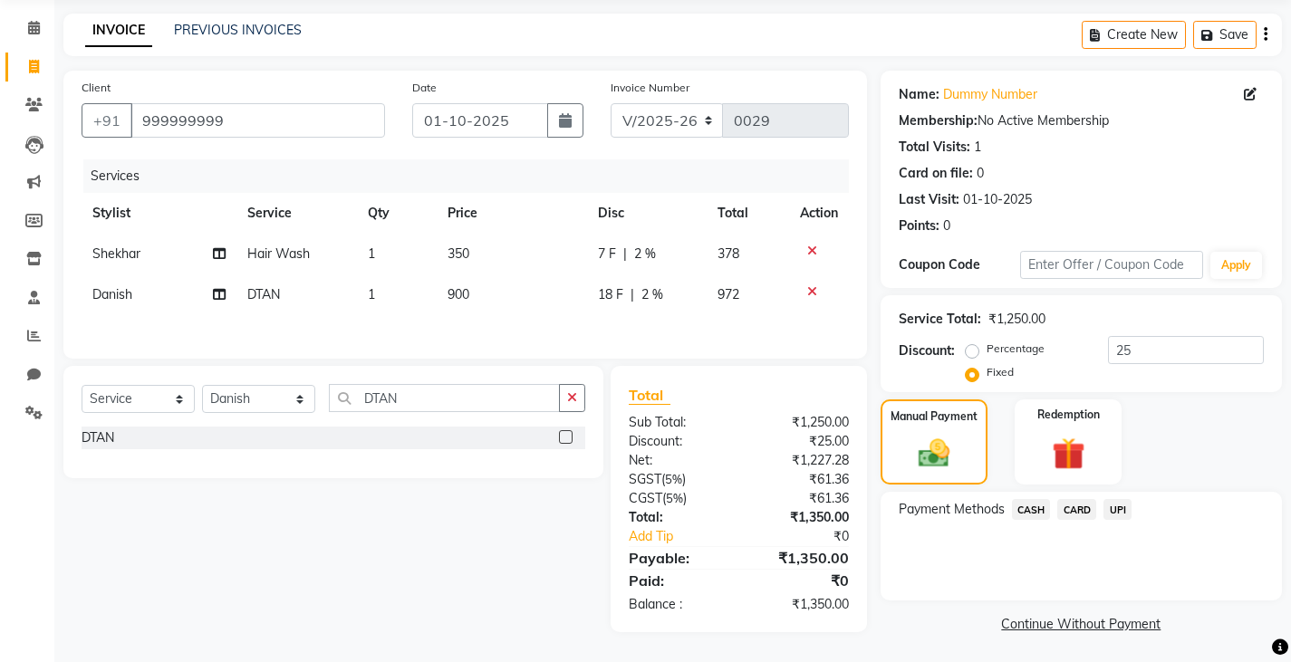
click at [1024, 507] on span "CASH" at bounding box center [1031, 509] width 39 height 21
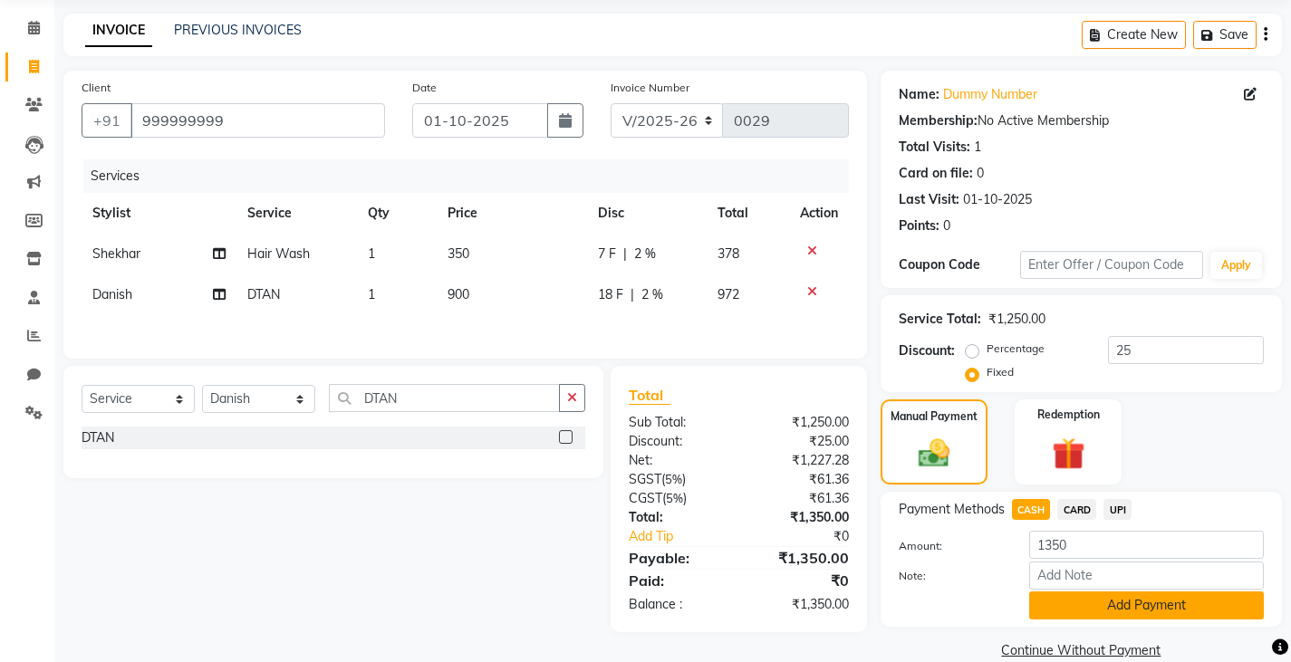
click at [1119, 601] on button "Add Payment" at bounding box center [1146, 606] width 235 height 28
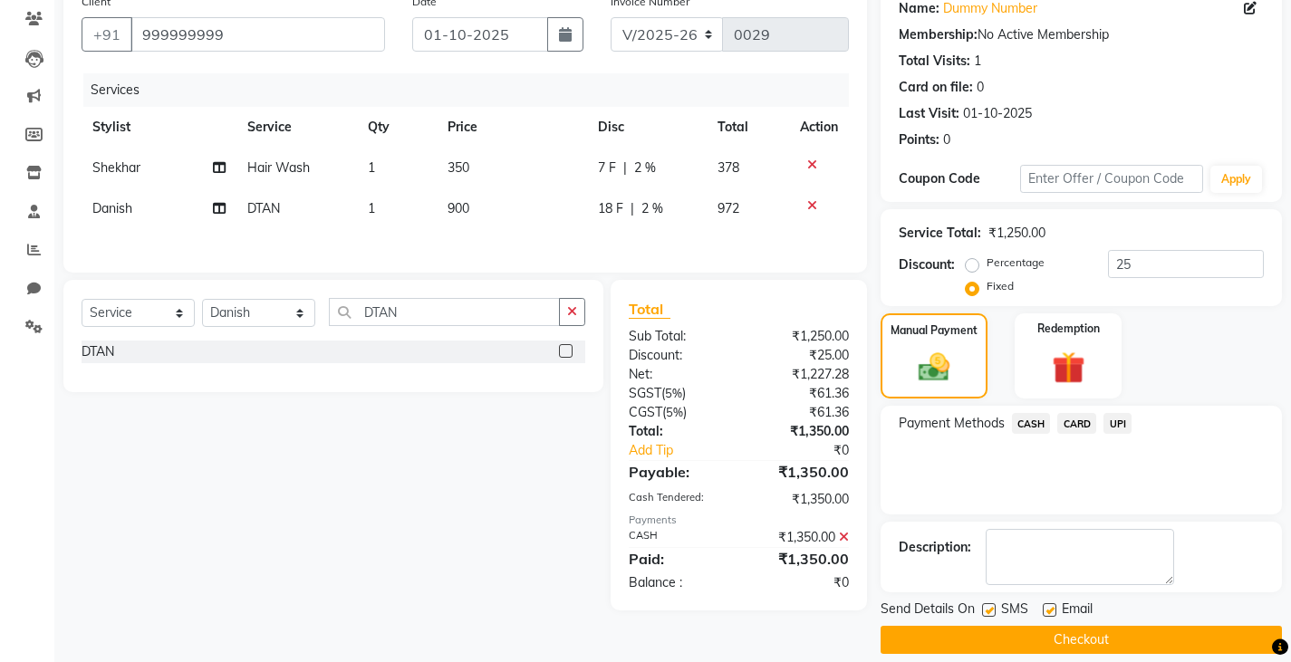
scroll to position [170, 0]
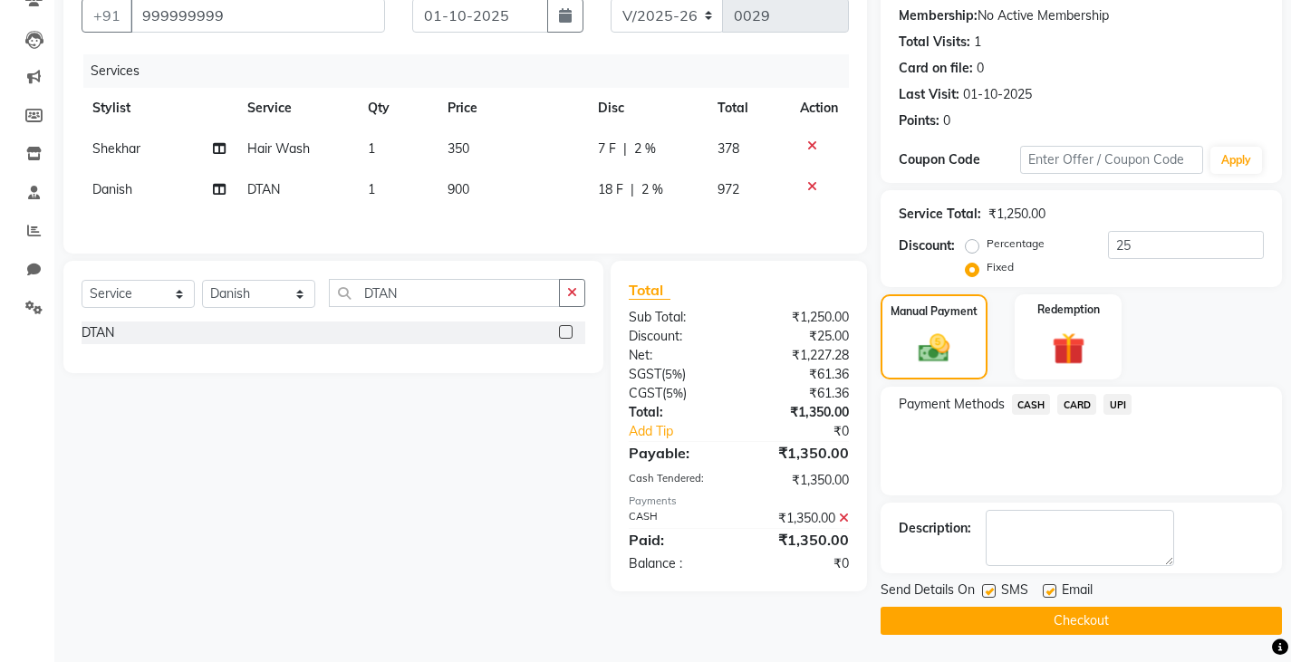
click at [982, 594] on label at bounding box center [989, 591] width 14 height 14
click at [982, 594] on input "checkbox" at bounding box center [988, 592] width 12 height 12
click at [920, 620] on button "Checkout" at bounding box center [1080, 621] width 401 height 28
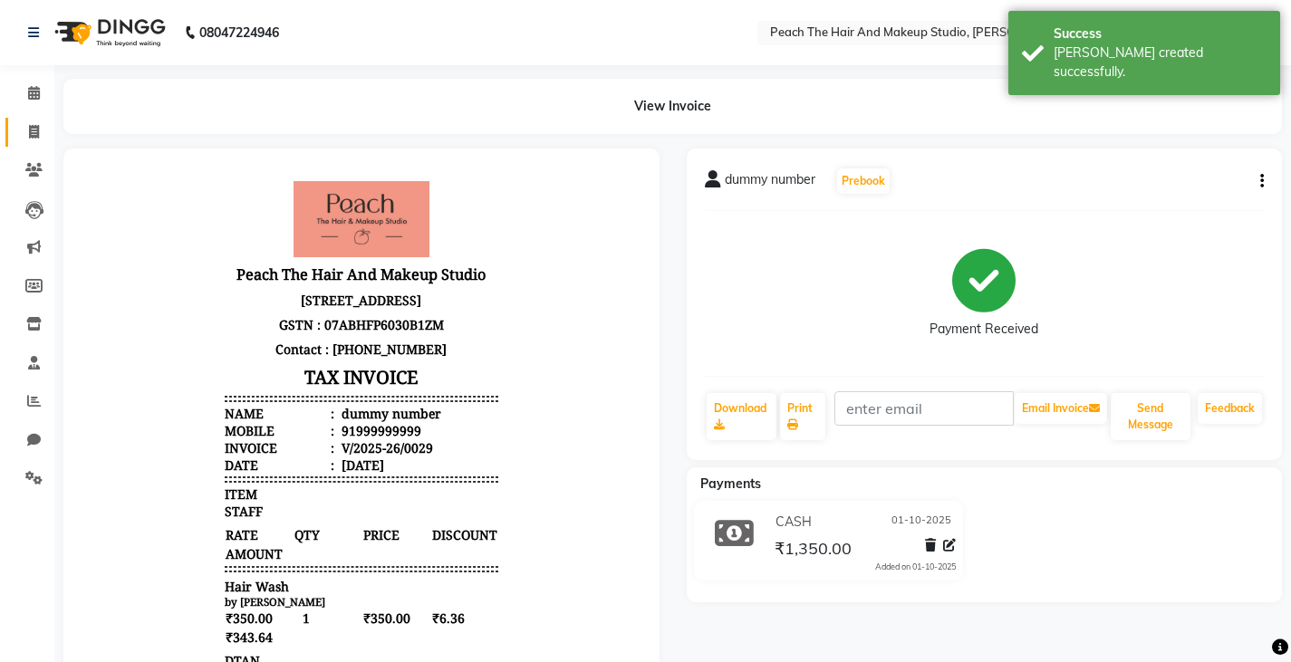
click at [21, 120] on link "Invoice" at bounding box center [26, 133] width 43 height 30
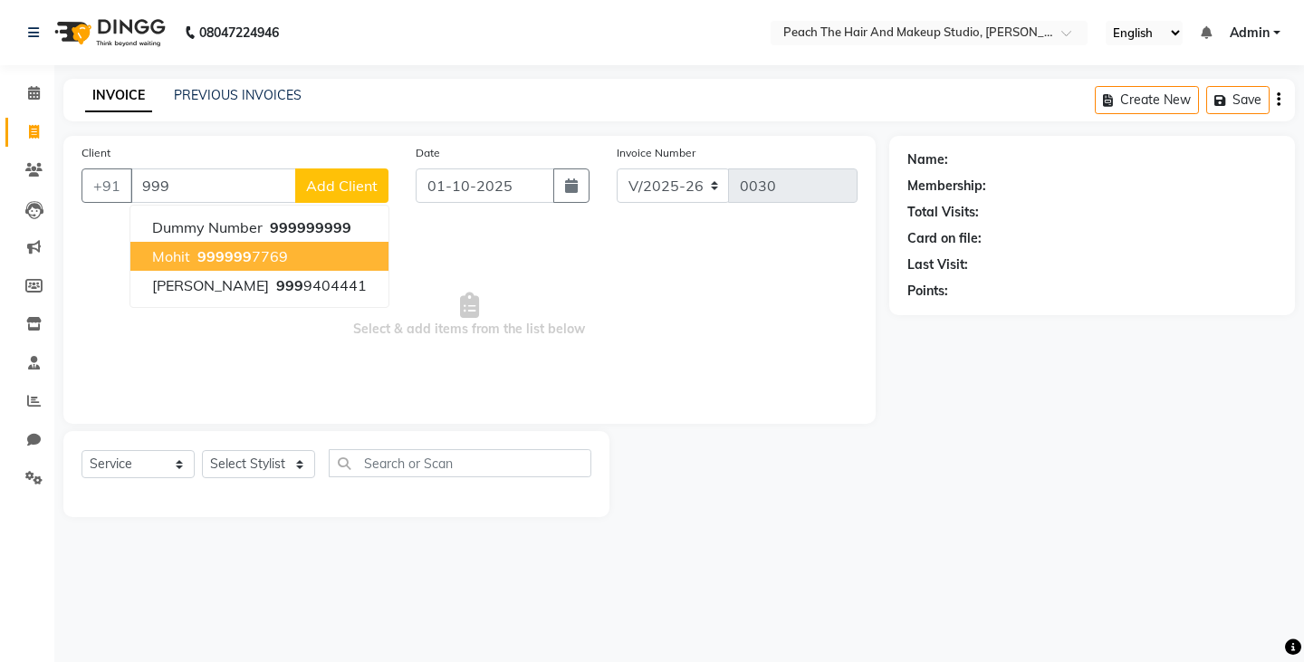
click at [151, 244] on button "mohit [PHONE_NUMBER]" at bounding box center [259, 256] width 258 height 29
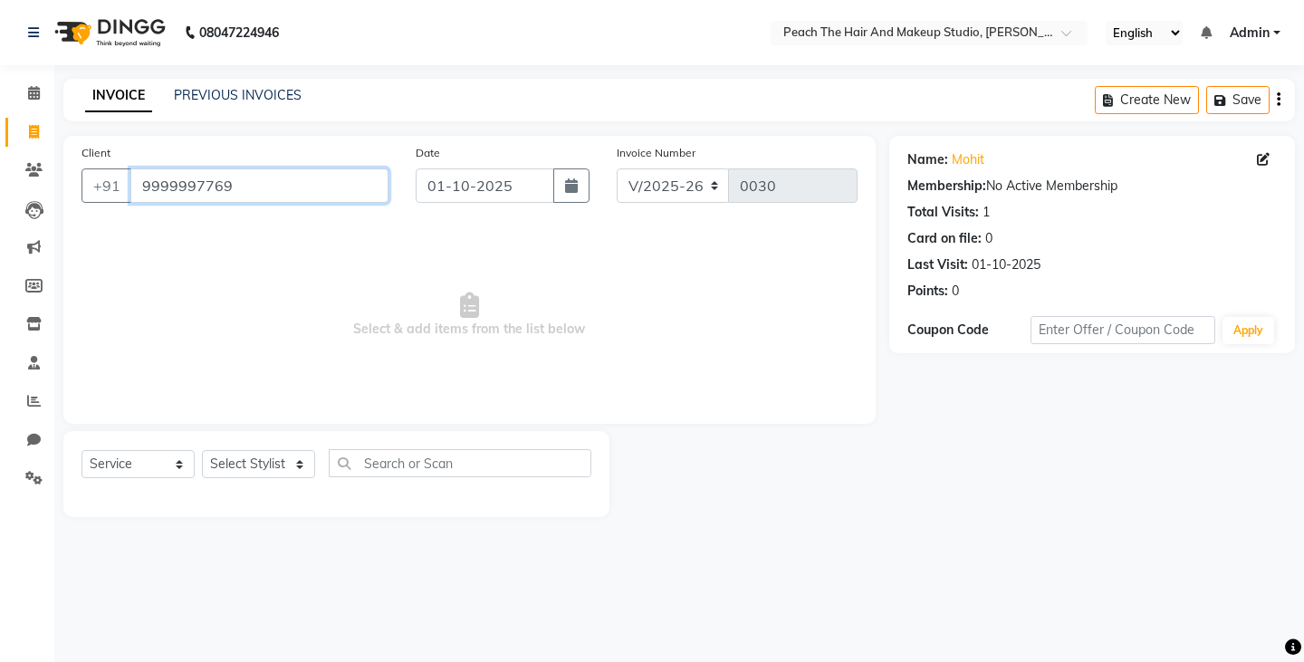
click at [261, 171] on input "9999997769" at bounding box center [259, 185] width 258 height 34
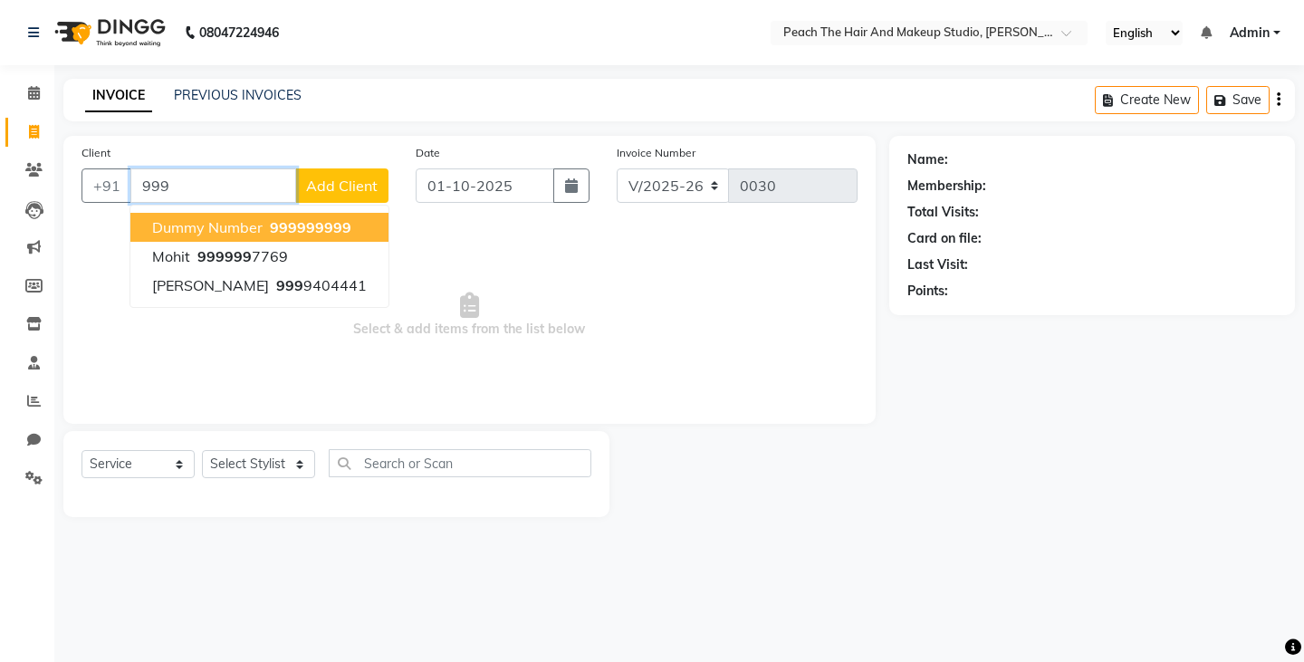
click at [236, 235] on span "dummy number" at bounding box center [207, 227] width 111 height 18
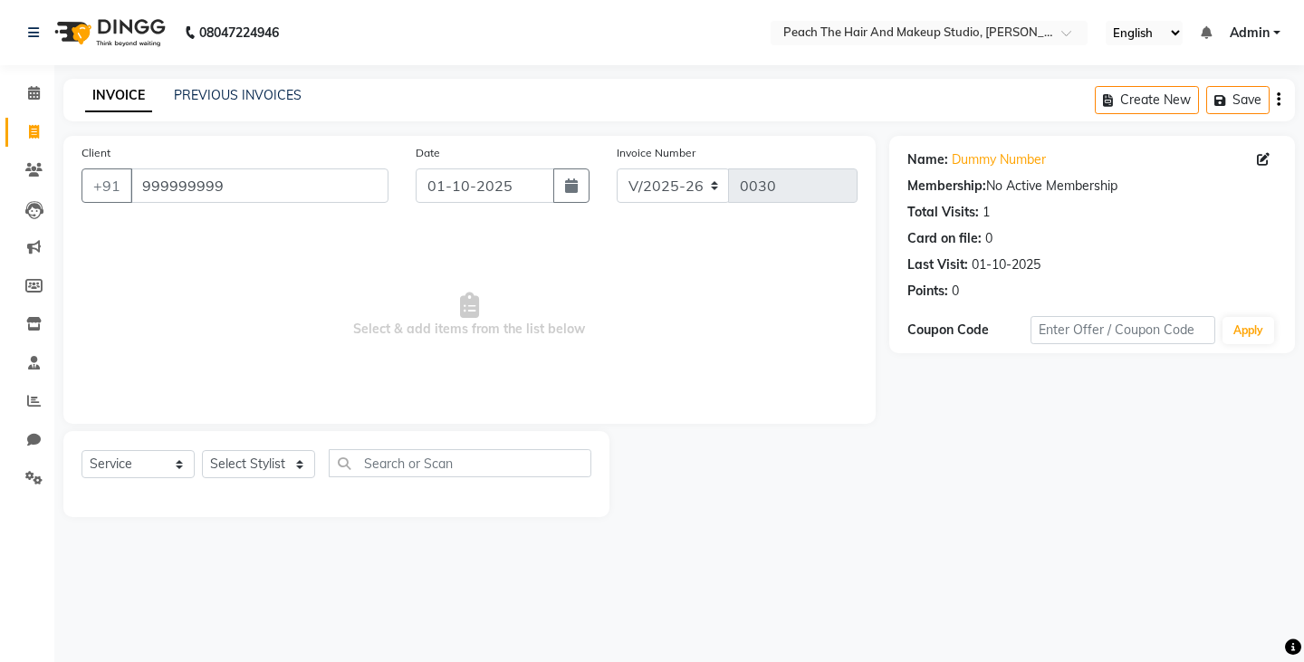
click at [222, 450] on div "Select Service Product Membership Package Voucher Prepaid Gift Card Select Styl…" at bounding box center [337, 470] width 510 height 43
click at [226, 467] on select "Select Stylist Ankit [PERSON_NAME] Danish Karan Krishna [PERSON_NAME] [PERSON_N…" at bounding box center [258, 464] width 113 height 28
click at [202, 450] on select "Select Stylist Ankit [PERSON_NAME] Danish Karan Krishna [PERSON_NAME] [PERSON_N…" at bounding box center [258, 464] width 113 height 28
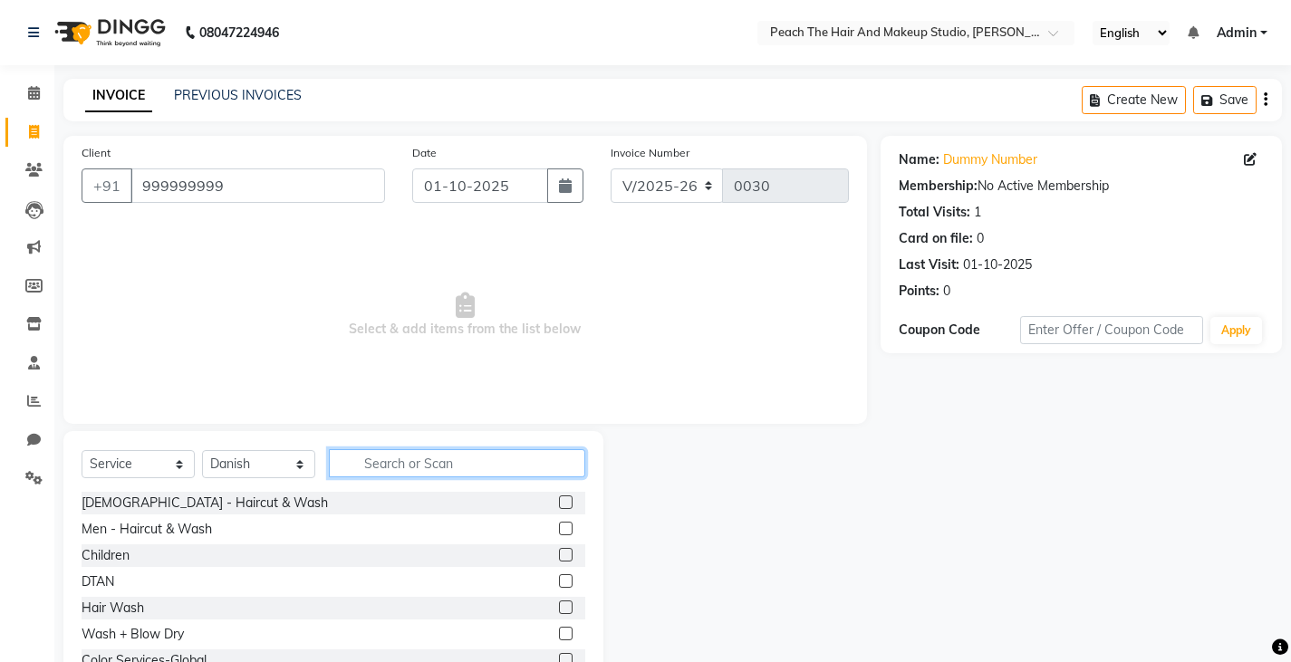
click at [363, 467] on input "text" at bounding box center [457, 463] width 256 height 28
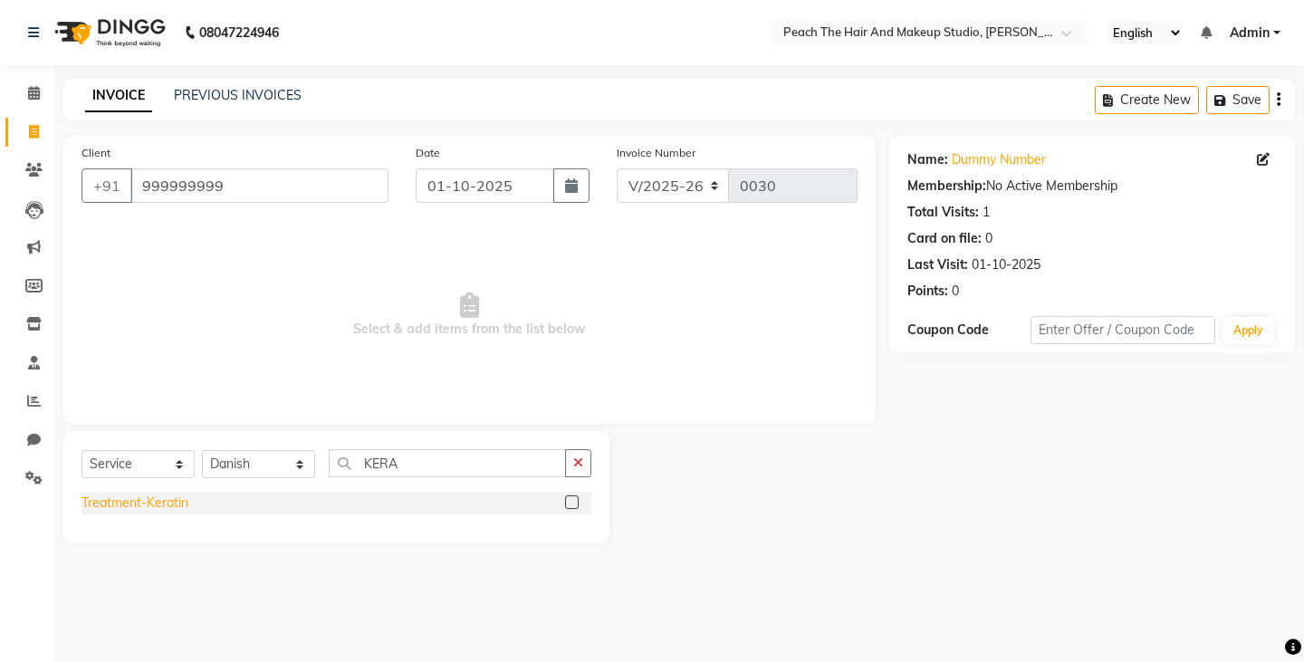
click at [111, 505] on div "Treatment-Keratin" at bounding box center [135, 503] width 107 height 19
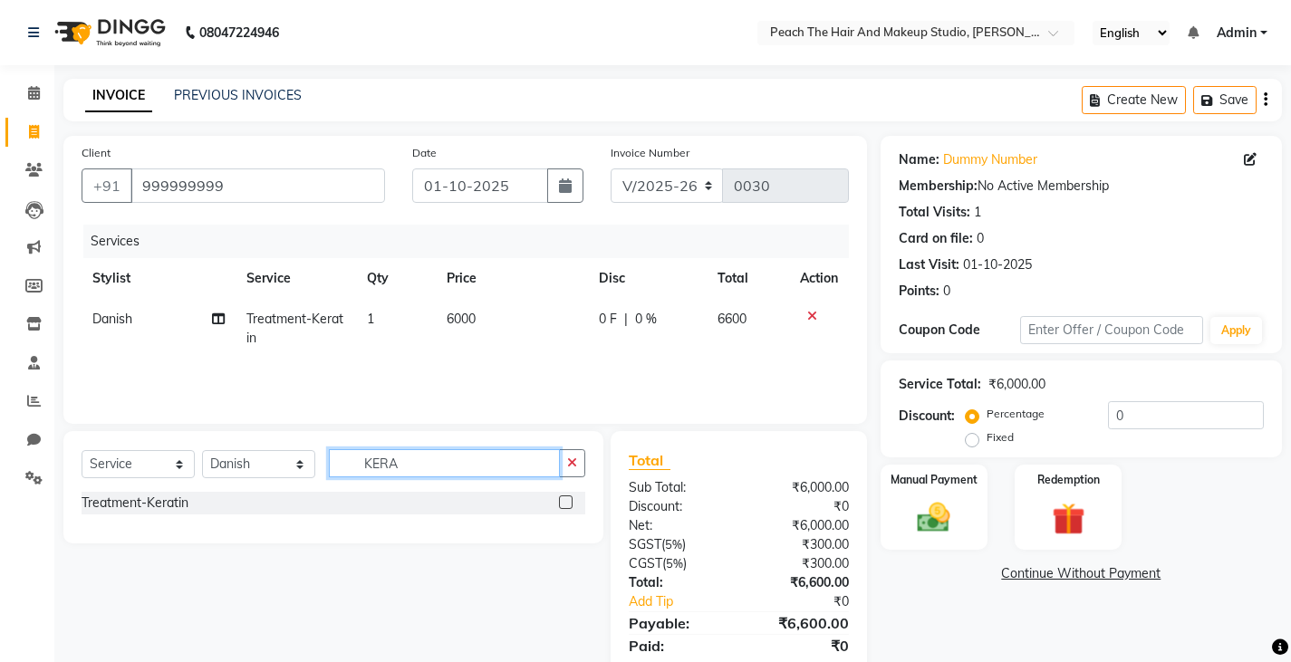
click at [556, 459] on input "KERA" at bounding box center [444, 463] width 231 height 28
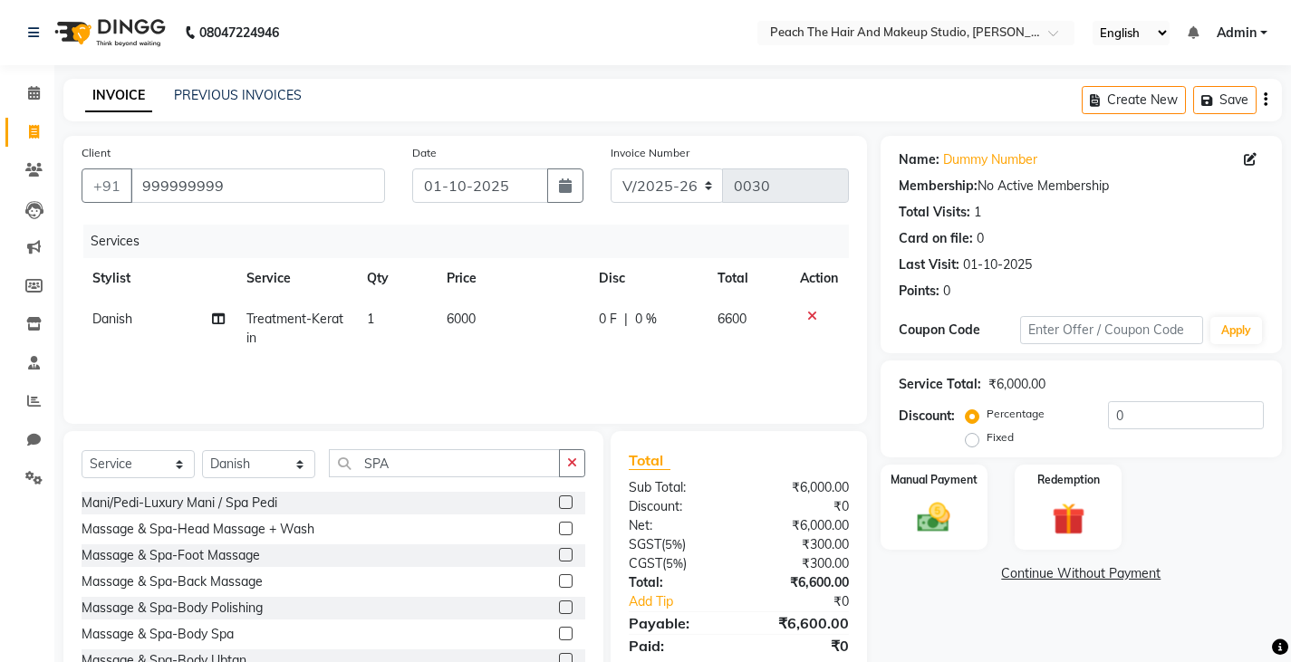
drag, startPoint x: 218, startPoint y: 565, endPoint x: 613, endPoint y: 327, distance: 461.2
click at [613, 327] on span "0 F" at bounding box center [608, 319] width 18 height 19
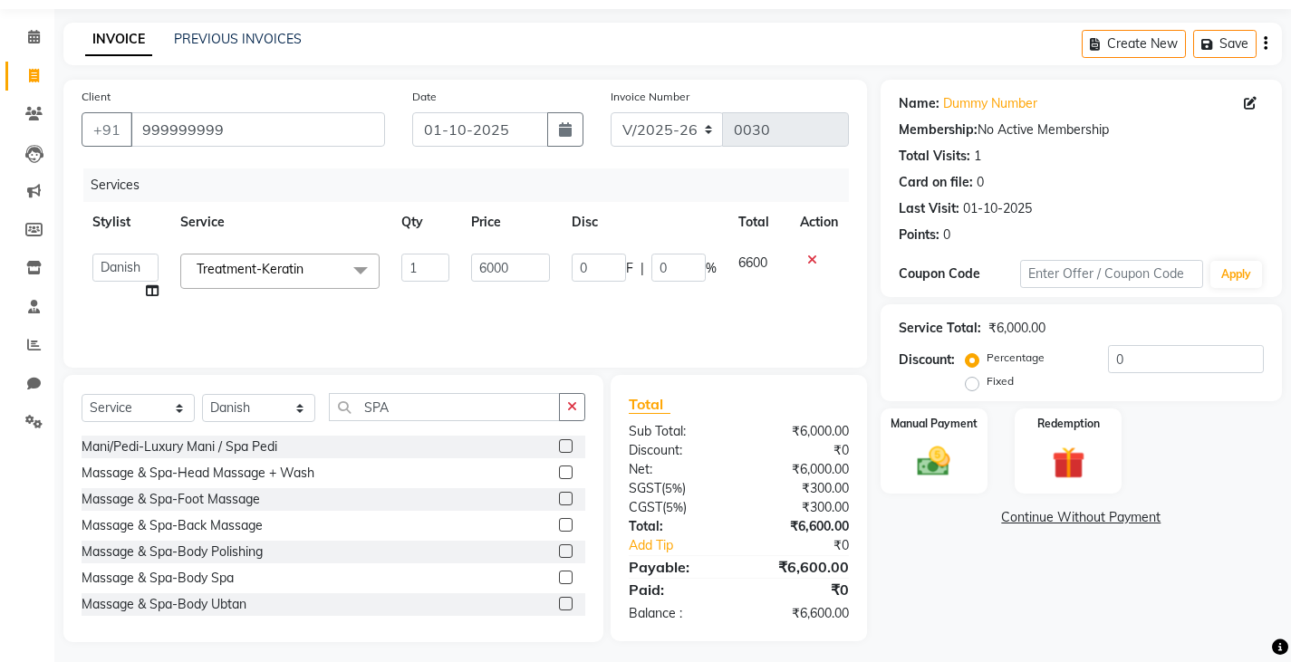
scroll to position [63, 0]
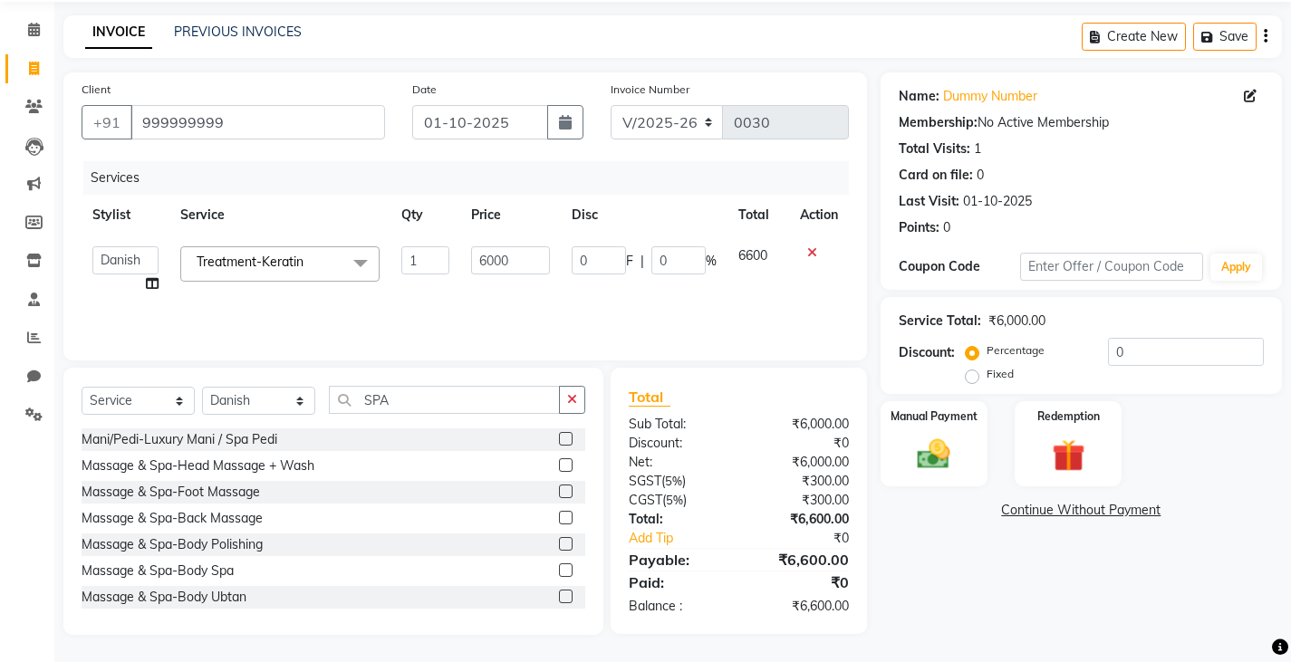
click at [810, 254] on icon at bounding box center [812, 252] width 10 height 13
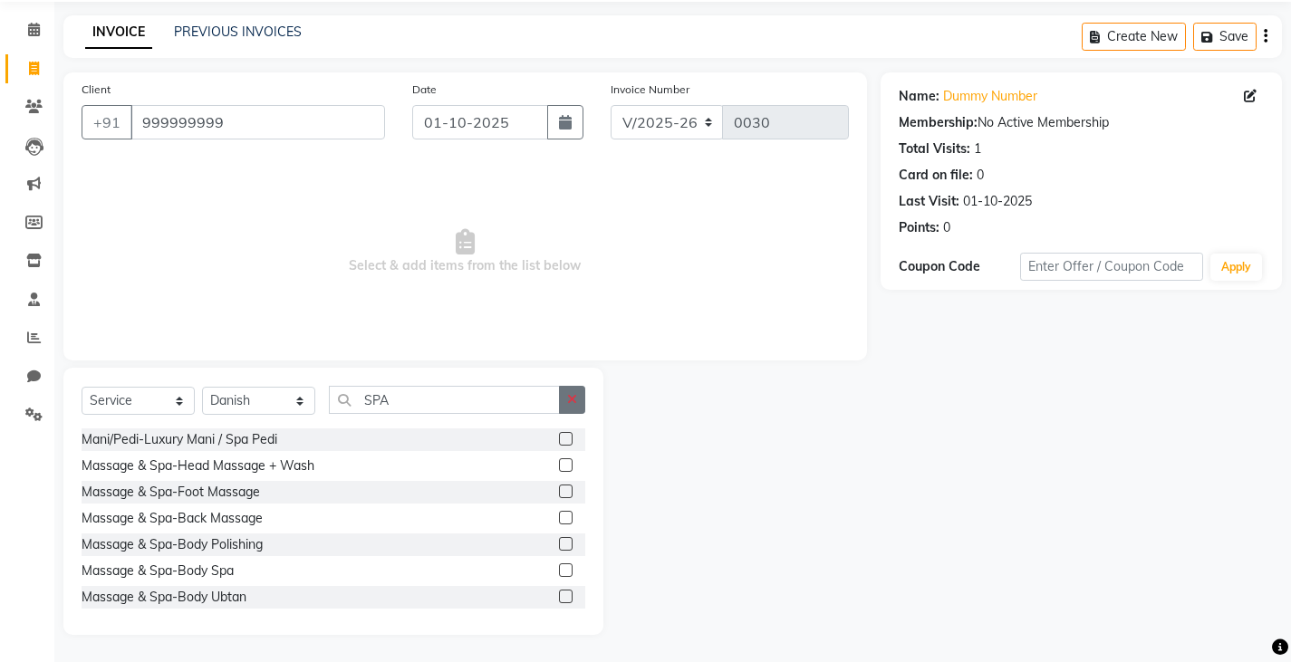
click at [568, 396] on icon "button" at bounding box center [572, 399] width 10 height 13
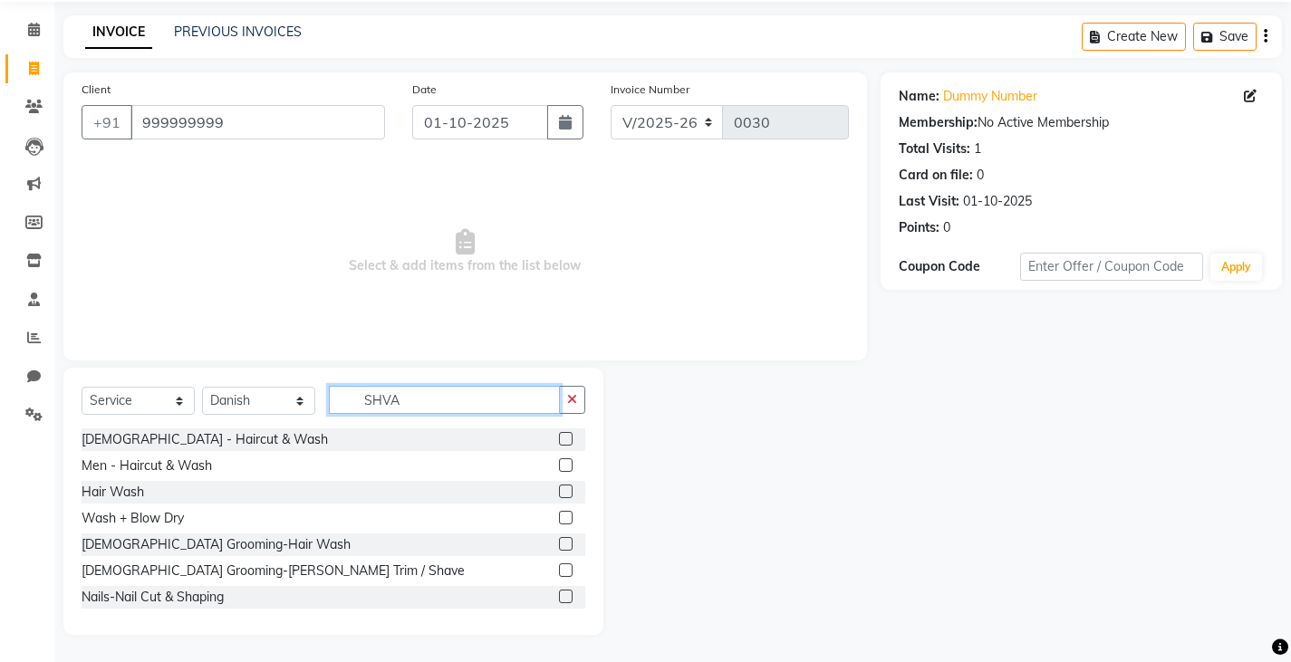
scroll to position [0, 0]
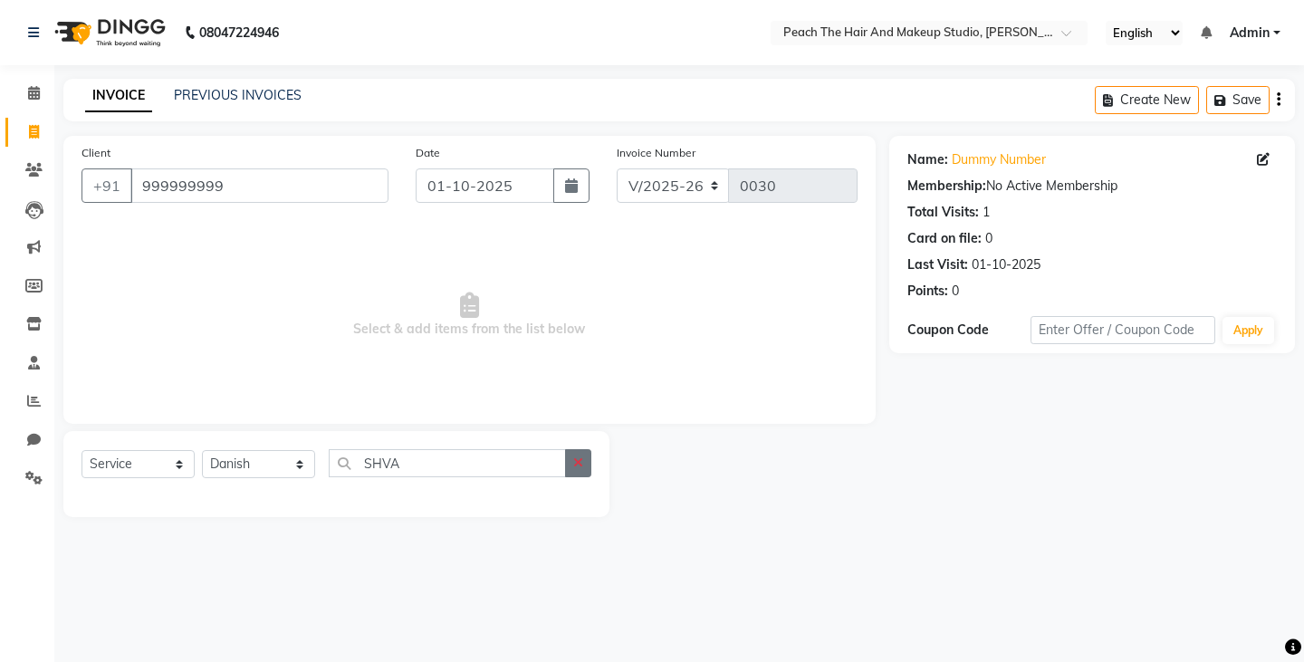
click at [576, 468] on icon "button" at bounding box center [578, 463] width 10 height 13
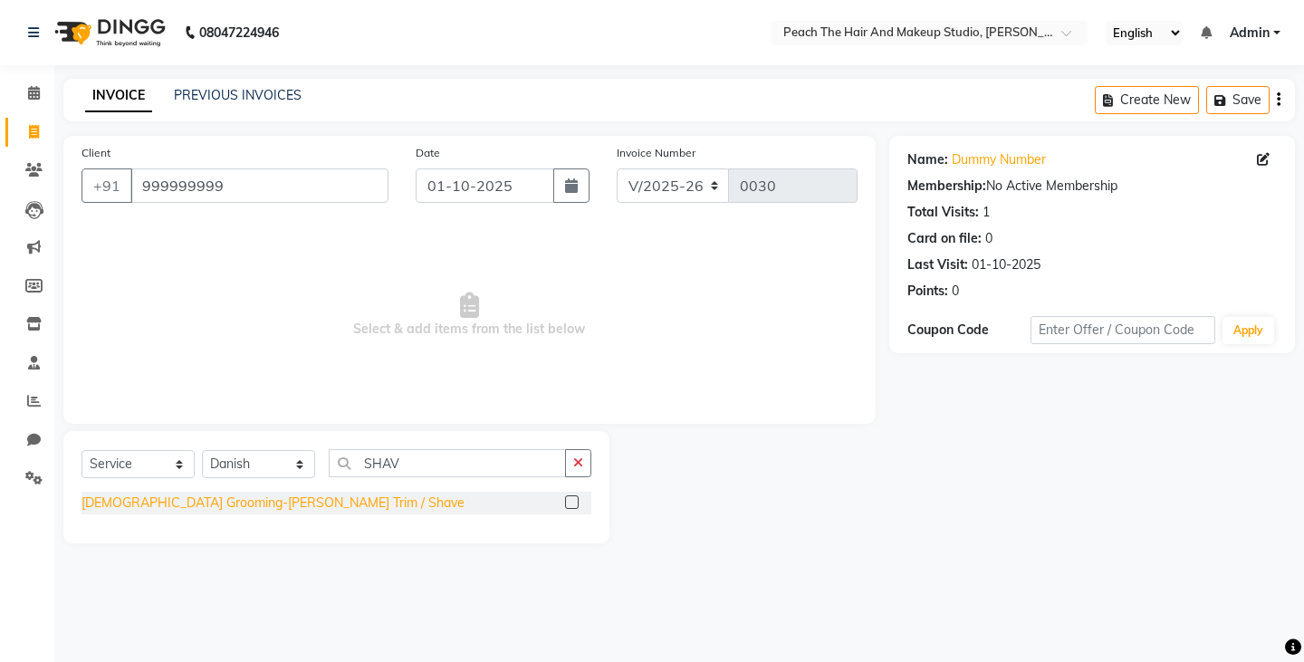
click at [212, 506] on div "[DEMOGRAPHIC_DATA] Grooming-[PERSON_NAME] Trim / Shave" at bounding box center [273, 503] width 383 height 19
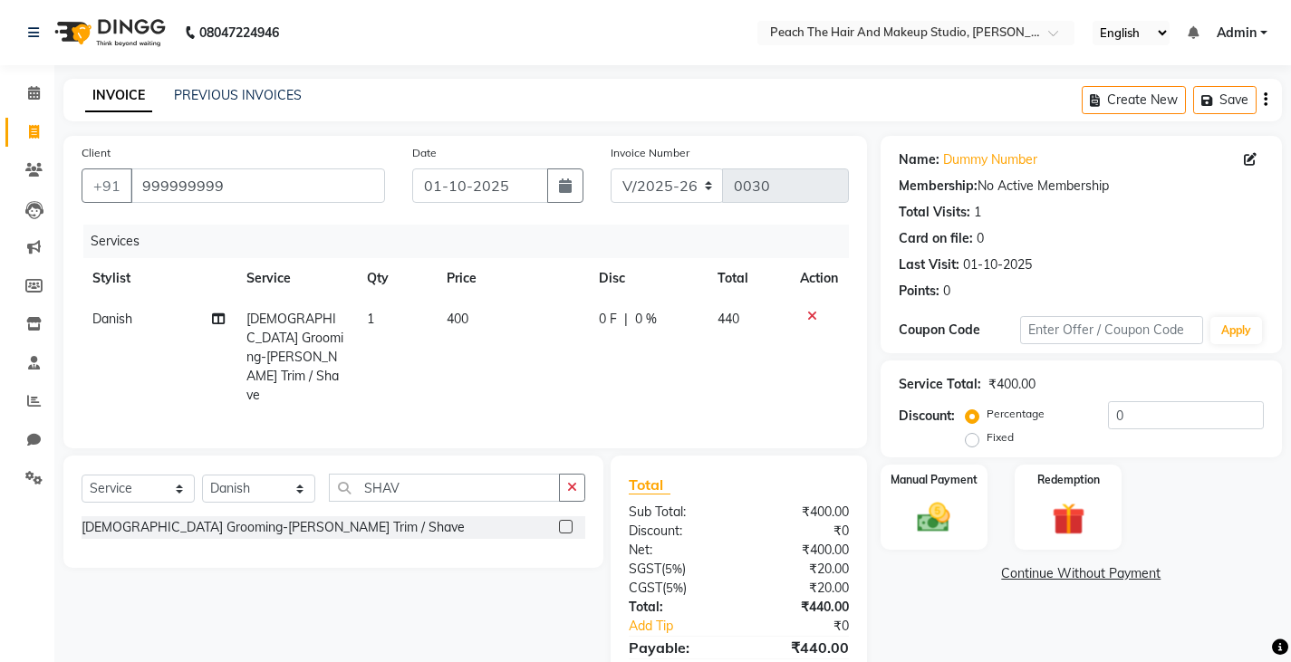
click at [498, 323] on td "400" at bounding box center [512, 357] width 152 height 117
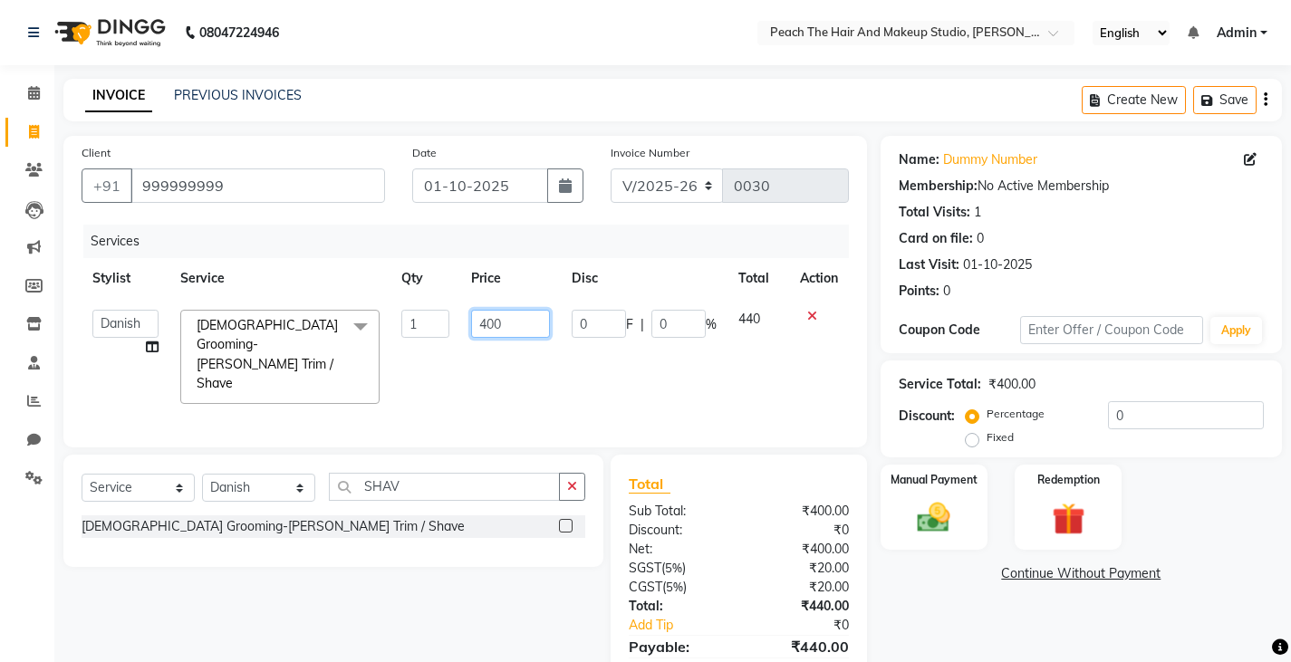
click at [515, 324] on input "400" at bounding box center [510, 324] width 79 height 28
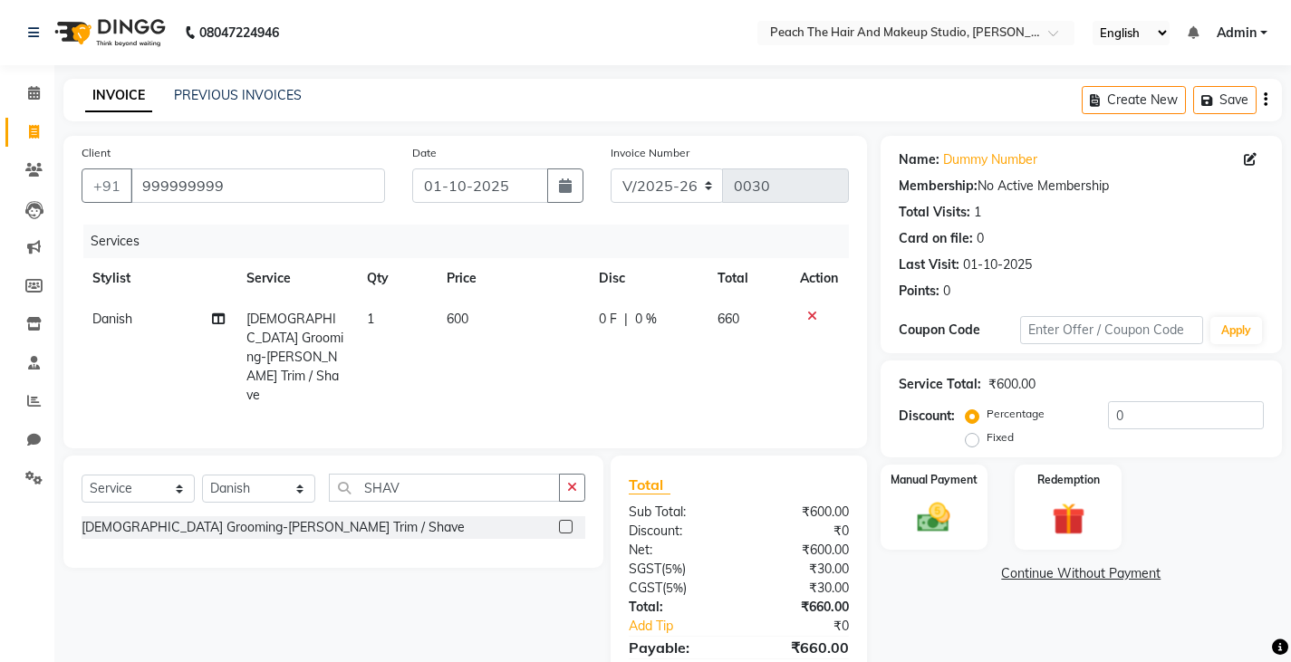
click at [1001, 609] on div "Name: Dummy Number Membership: No Active Membership Total Visits: 1 Card on fil…" at bounding box center [1087, 429] width 415 height 586
click at [524, 319] on td "600" at bounding box center [512, 357] width 152 height 117
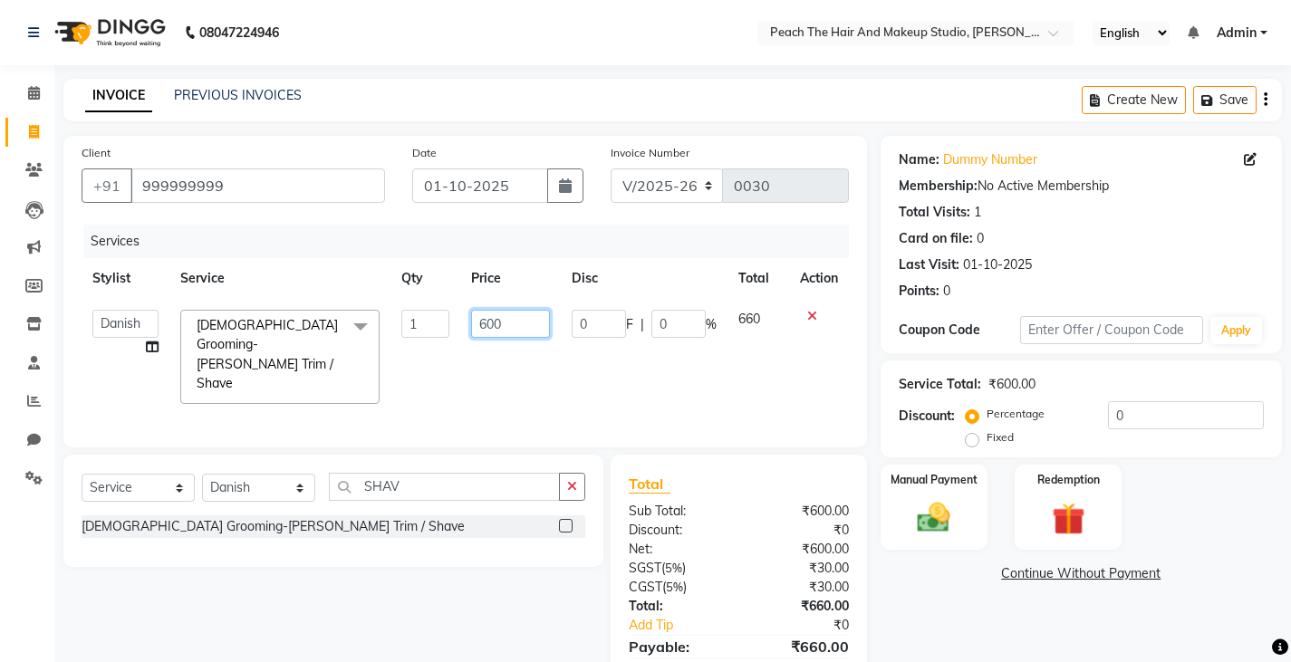
click at [524, 319] on input "600" at bounding box center [510, 324] width 79 height 28
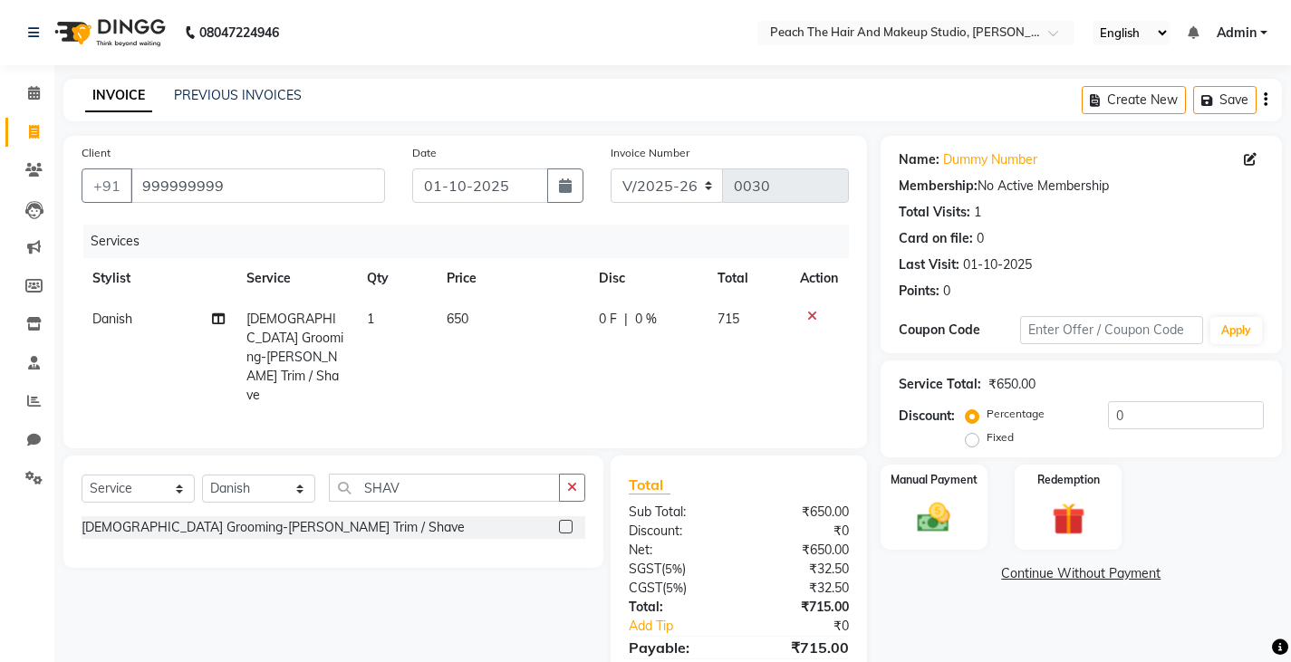
click at [934, 585] on div "Name: Dummy Number Membership: No Active Membership Total Visits: 1 Card on fil…" at bounding box center [1087, 429] width 415 height 586
click at [986, 422] on label "Percentage" at bounding box center [1015, 414] width 58 height 16
click at [970, 420] on input "Percentage" at bounding box center [975, 414] width 13 height 13
click at [986, 438] on label "Fixed" at bounding box center [999, 437] width 27 height 16
click at [970, 438] on input "Fixed" at bounding box center [975, 437] width 13 height 13
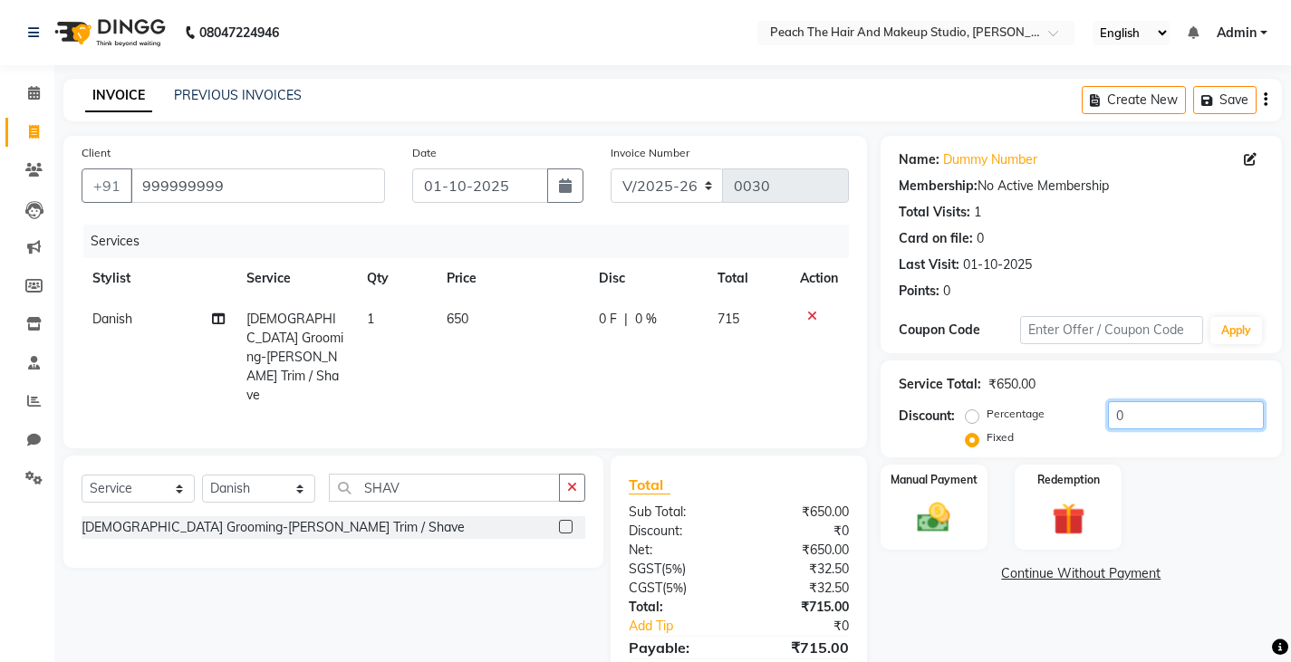
click at [1182, 408] on input "0" at bounding box center [1186, 415] width 156 height 28
click at [883, 510] on div "Manual Payment" at bounding box center [933, 508] width 111 height 90
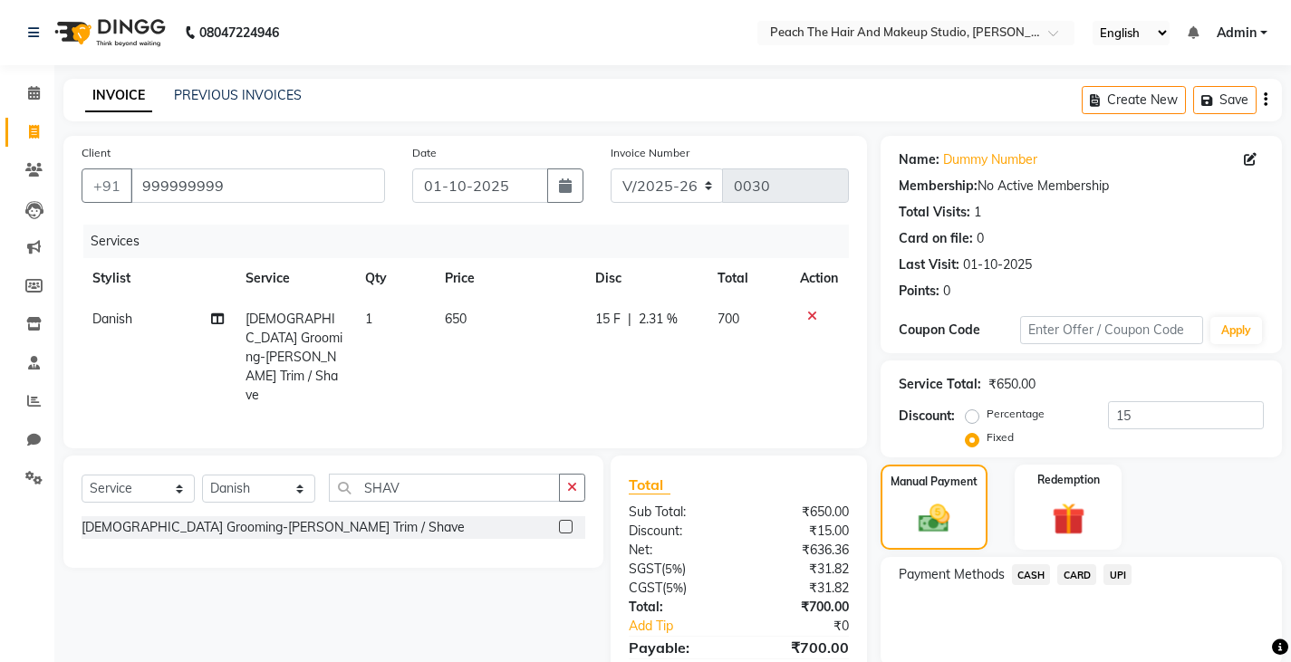
click at [1031, 571] on span "CASH" at bounding box center [1031, 574] width 39 height 21
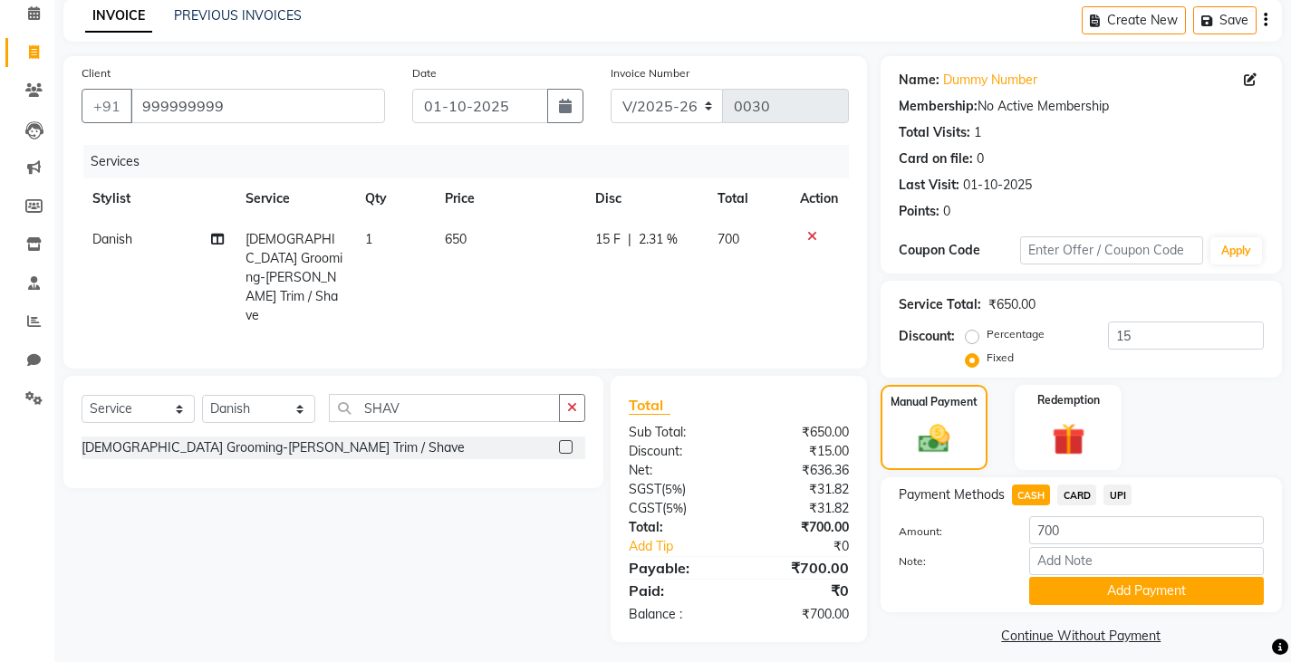
scroll to position [94, 0]
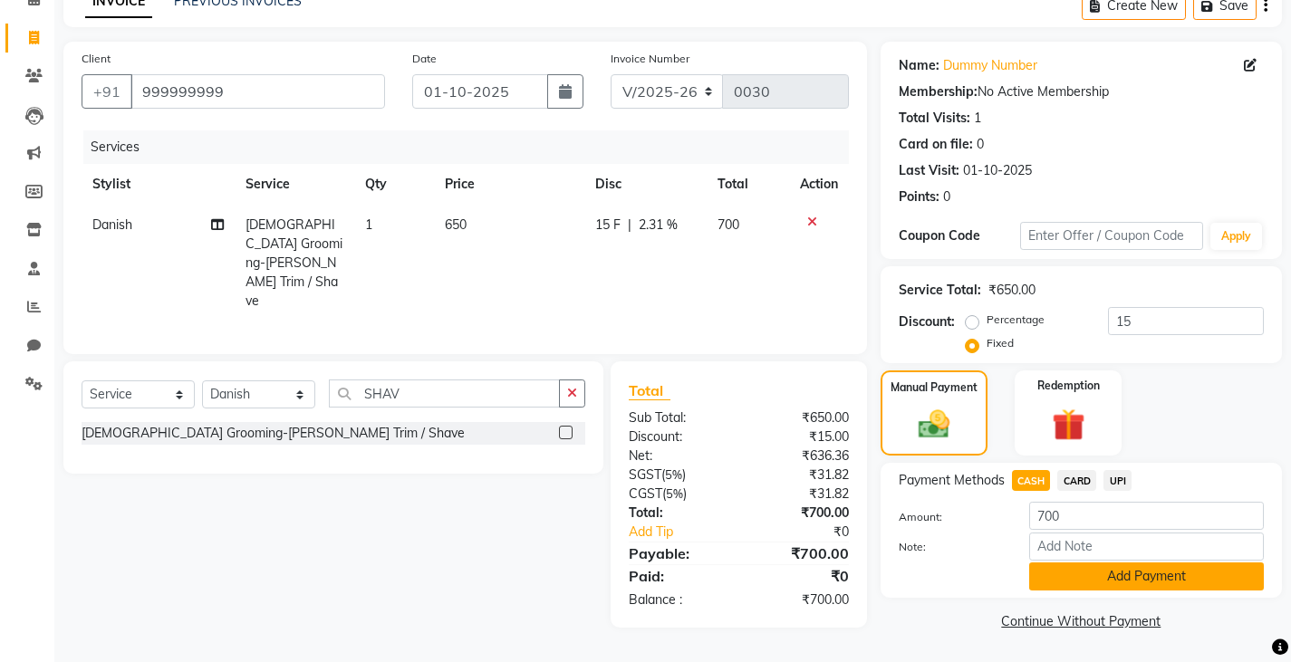
click at [1053, 572] on button "Add Payment" at bounding box center [1146, 577] width 235 height 28
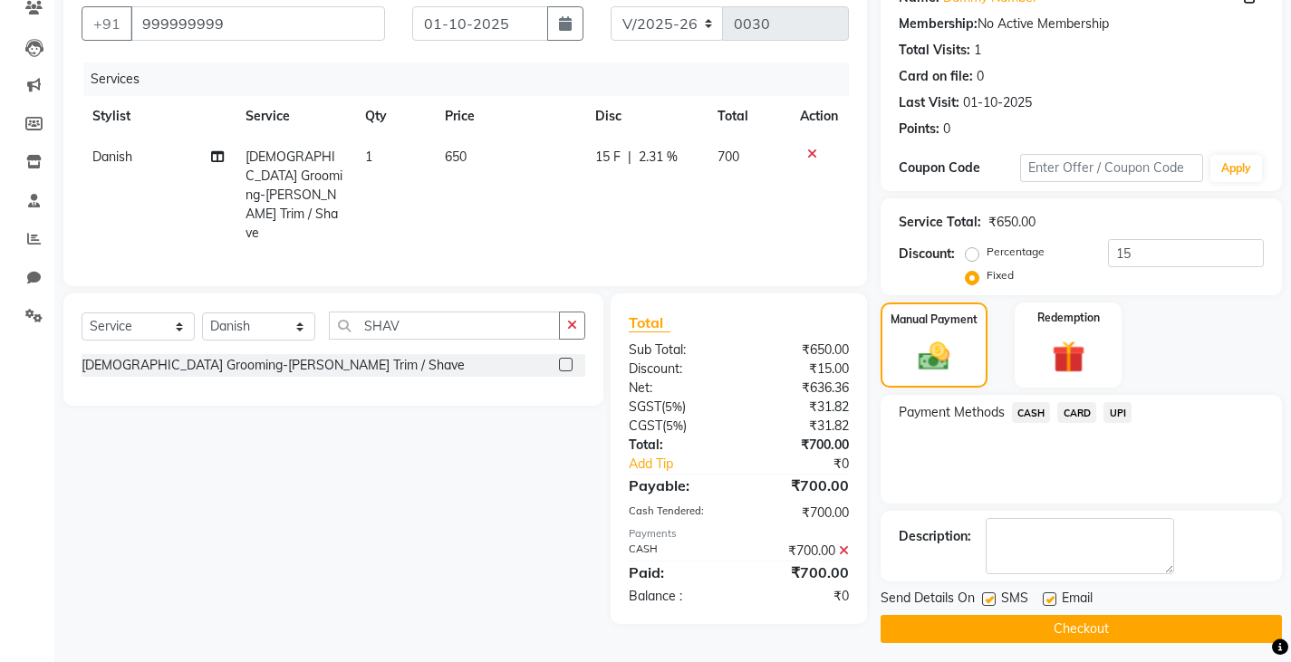
scroll to position [170, 0]
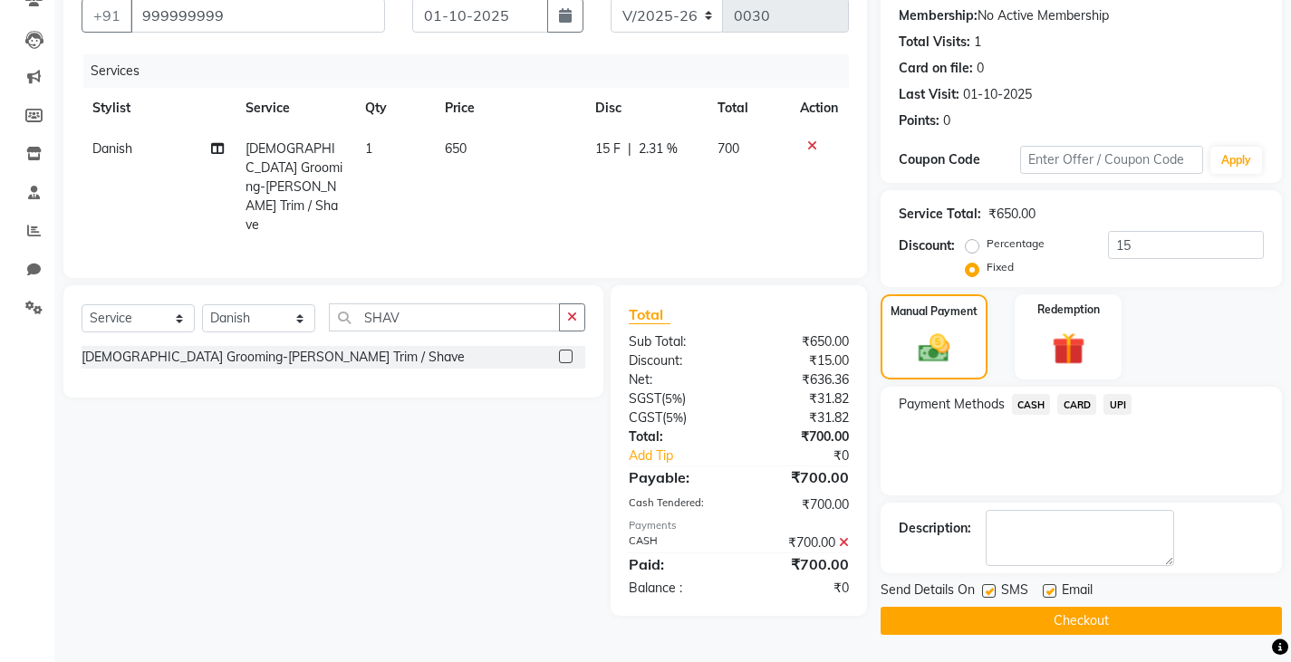
click at [986, 589] on label at bounding box center [989, 591] width 14 height 14
click at [986, 589] on input "checkbox" at bounding box center [988, 592] width 12 height 12
click at [949, 609] on button "Checkout" at bounding box center [1080, 621] width 401 height 28
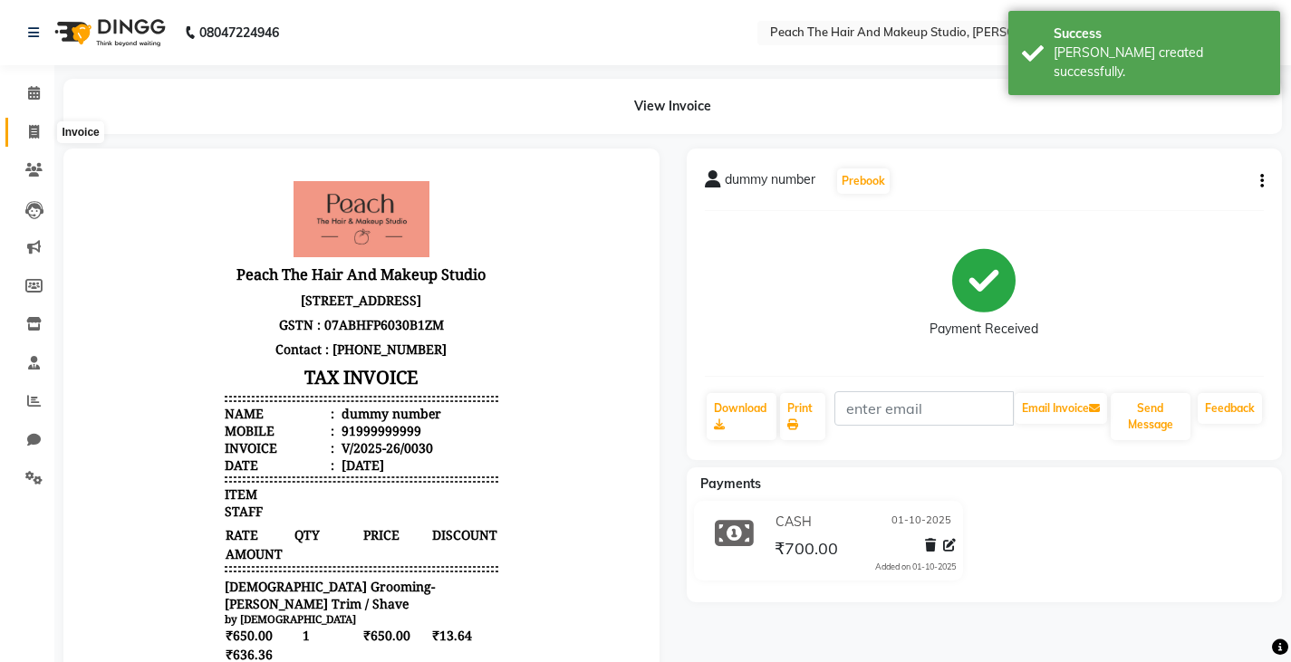
click at [40, 128] on span at bounding box center [34, 132] width 32 height 21
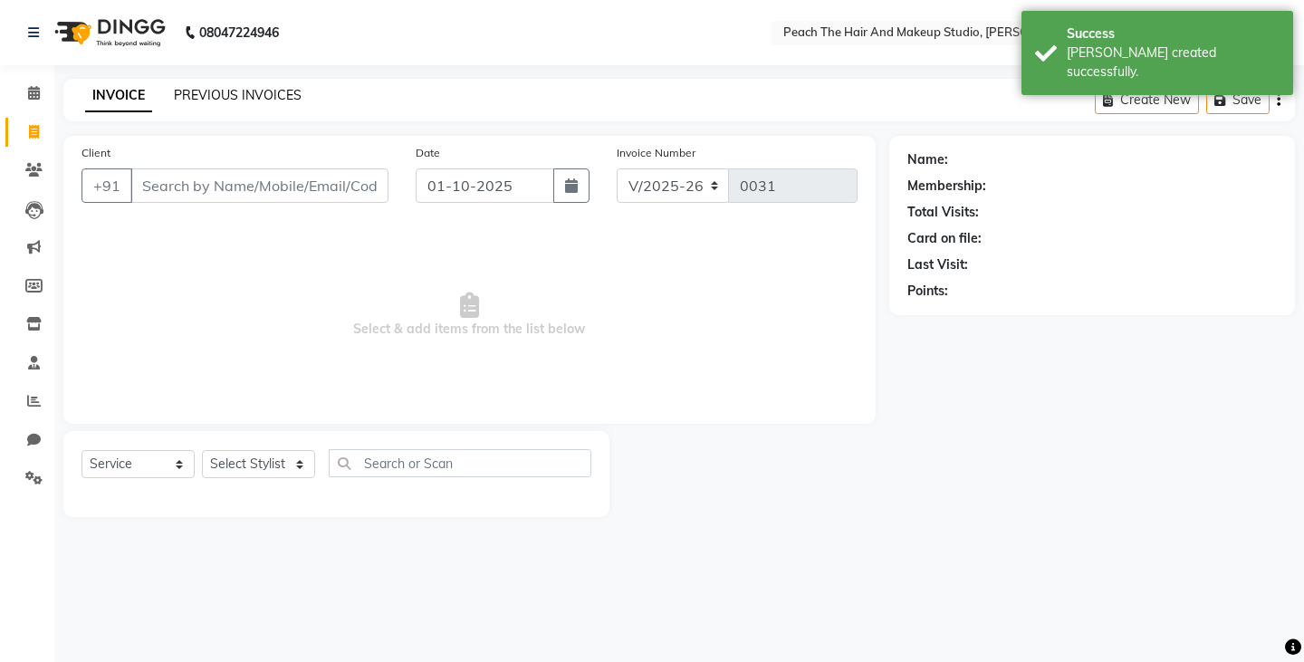
click at [199, 98] on link "PREVIOUS INVOICES" at bounding box center [238, 95] width 128 height 16
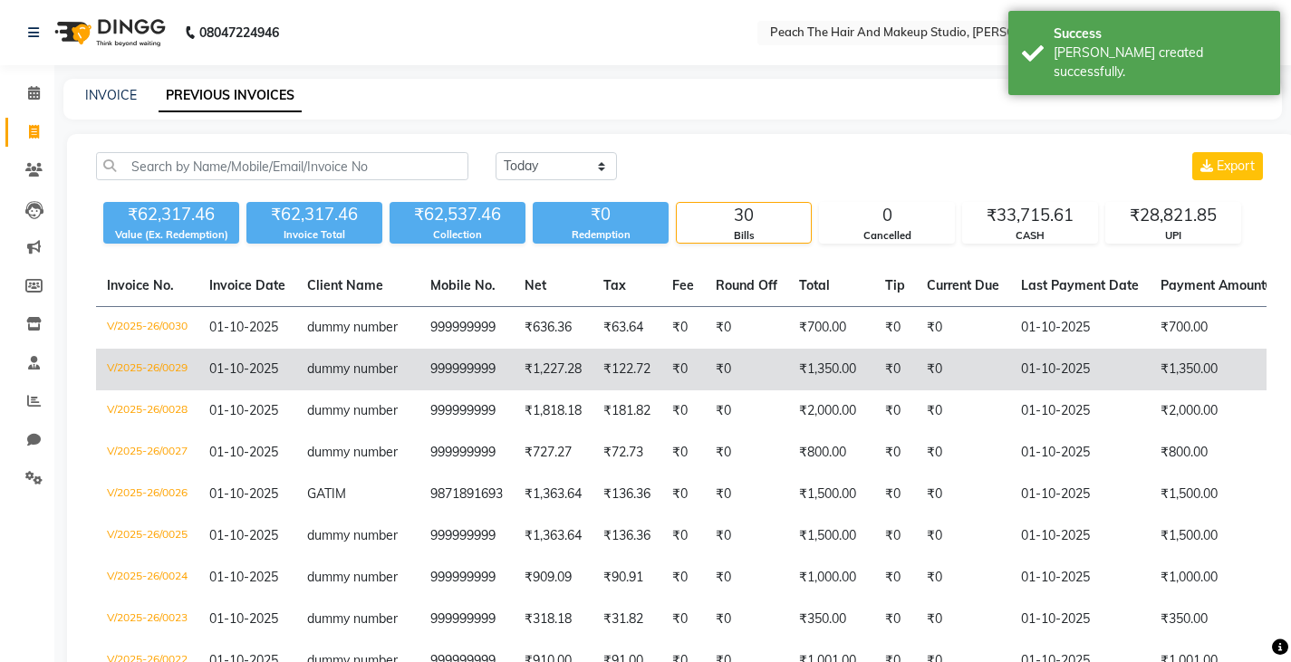
click at [486, 381] on td "999999999" at bounding box center [466, 370] width 94 height 42
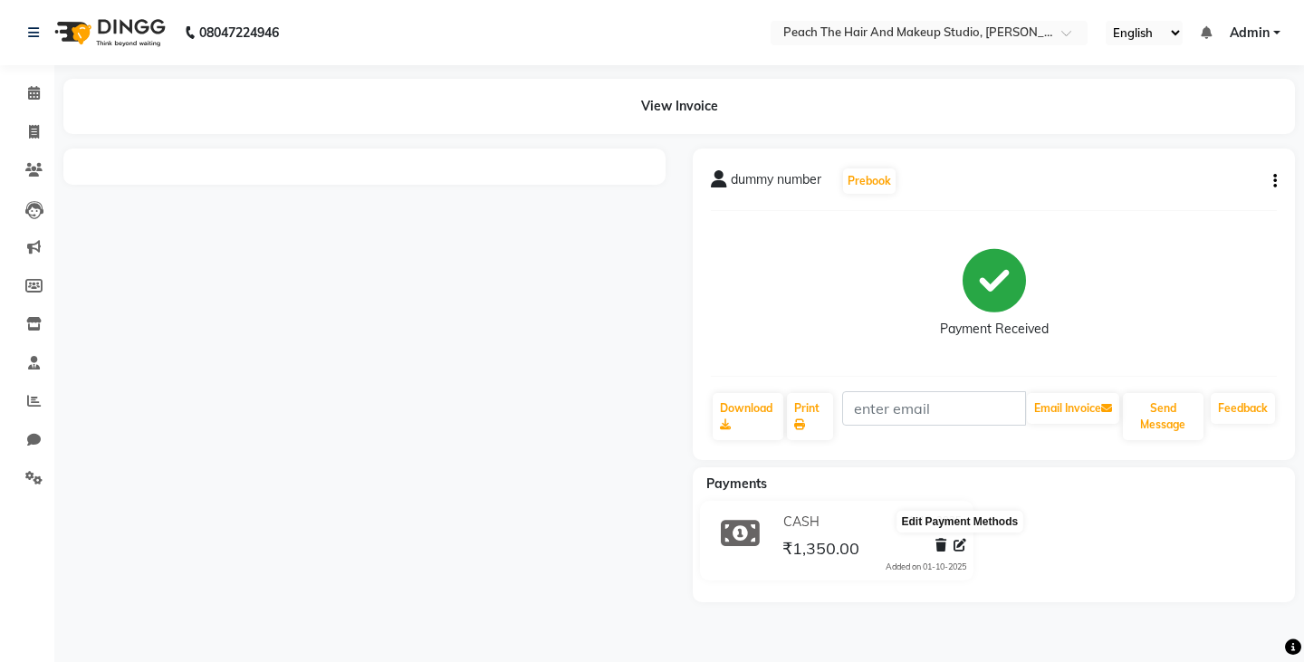
click at [961, 543] on icon at bounding box center [960, 545] width 13 height 13
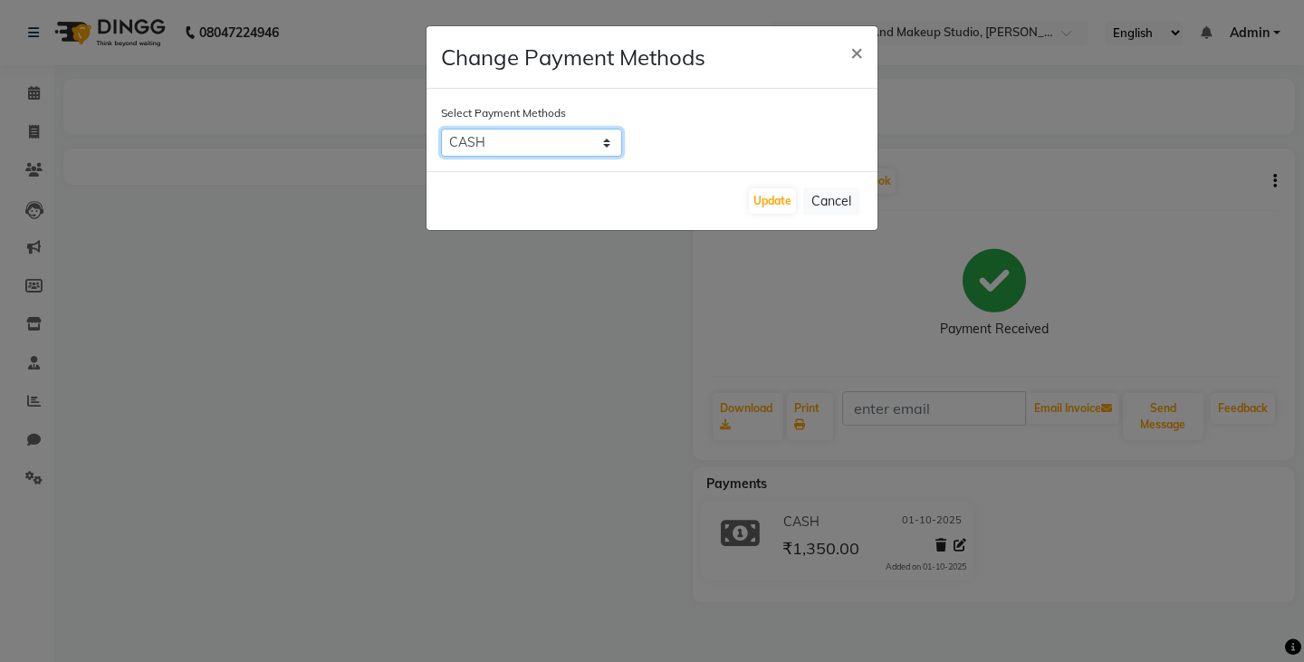
click at [511, 148] on select "CASH CARD UPI" at bounding box center [531, 143] width 181 height 28
select select "8"
click at [441, 129] on select "CASH CARD UPI" at bounding box center [531, 143] width 181 height 28
click at [762, 207] on button "Update" at bounding box center [772, 200] width 47 height 25
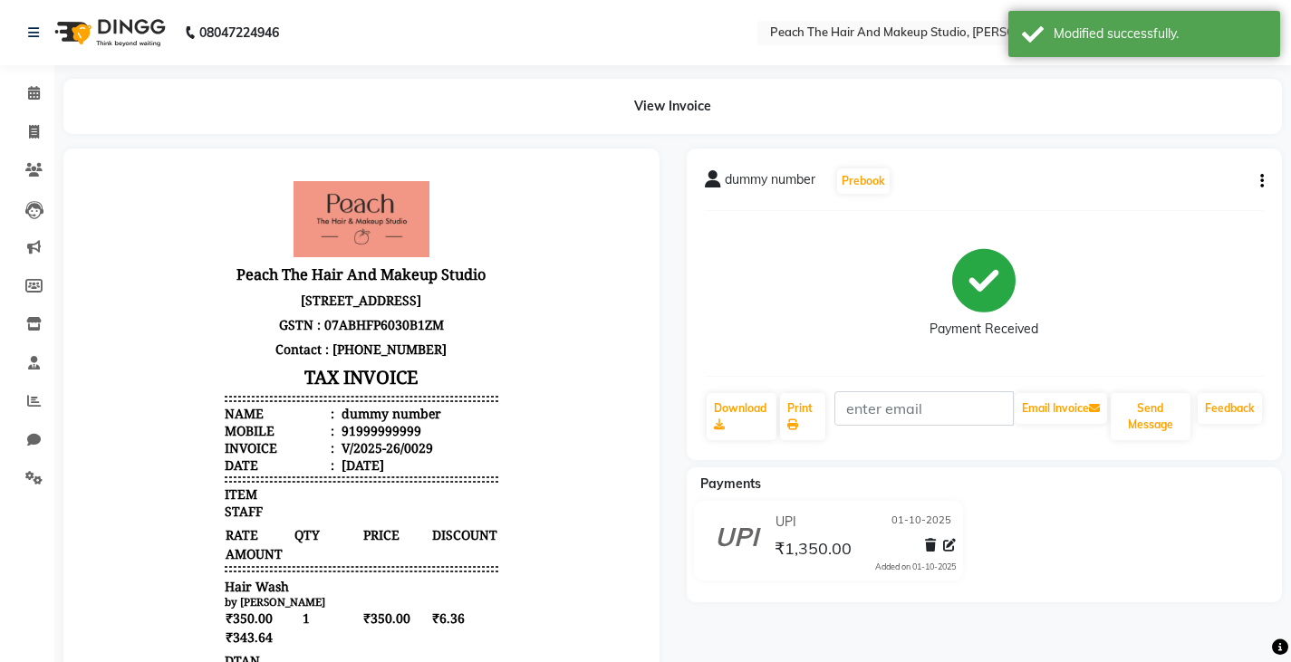
click at [26, 148] on li "Invoice" at bounding box center [27, 132] width 54 height 39
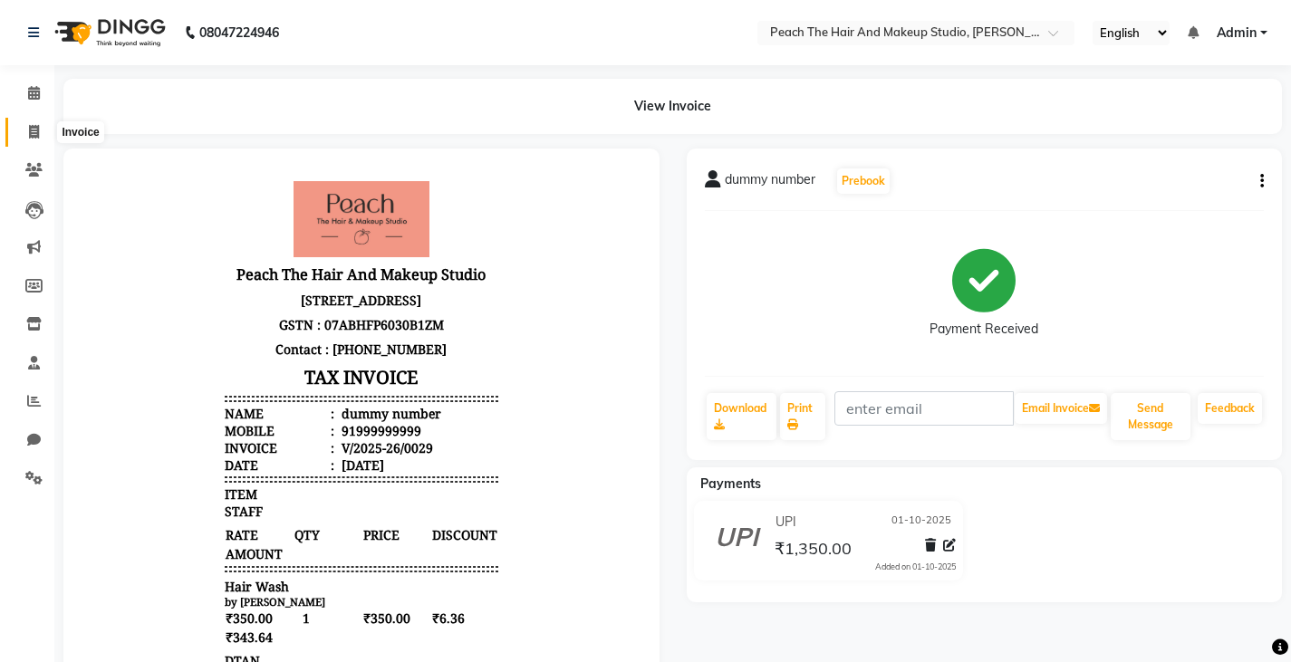
click at [36, 128] on icon at bounding box center [34, 132] width 10 height 14
select select "service"
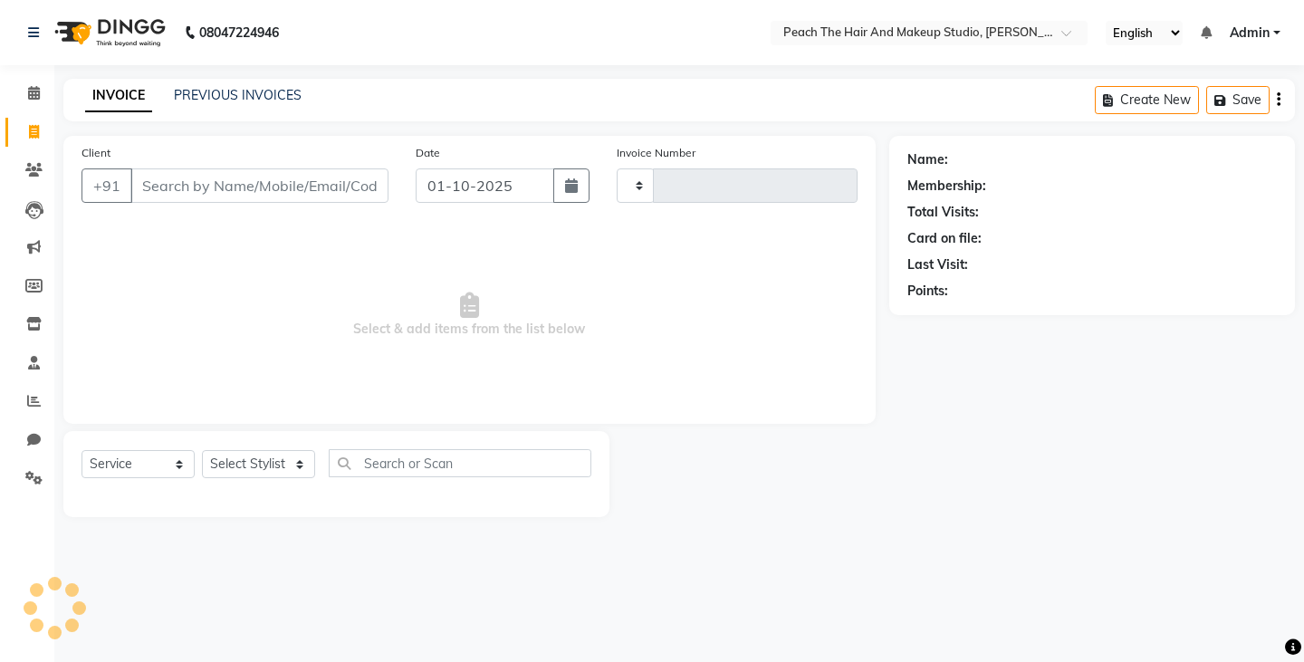
type input "0031"
select select "9105"
click at [161, 116] on div "INVOICE PREVIOUS INVOICES Create New Save" at bounding box center [679, 100] width 1232 height 43
click at [195, 97] on link "PREVIOUS INVOICES" at bounding box center [238, 95] width 128 height 16
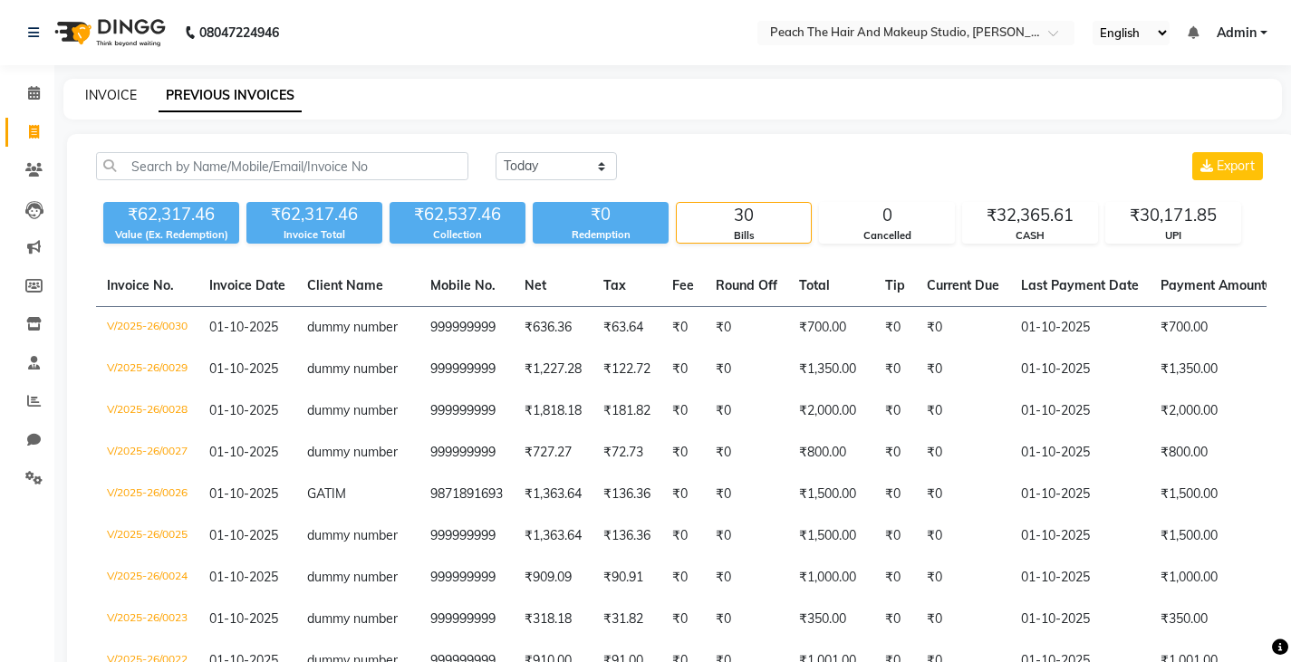
click at [119, 94] on link "INVOICE" at bounding box center [111, 95] width 52 height 16
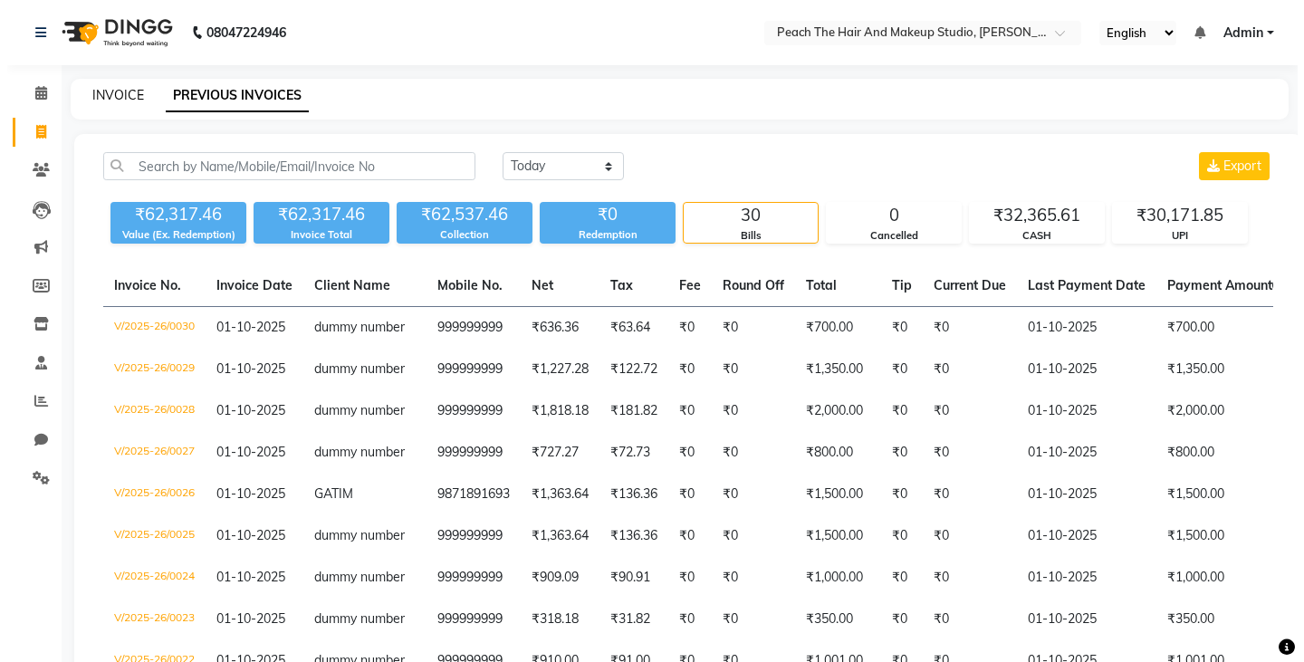
select select "9105"
select select "service"
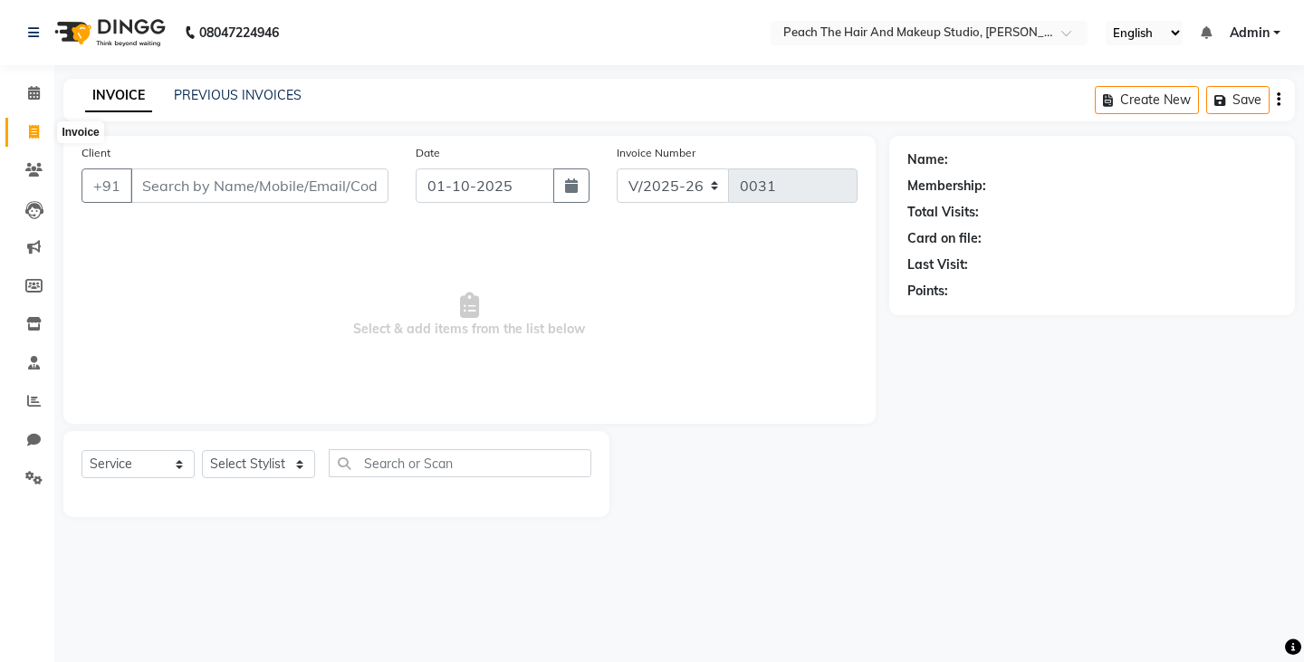
click at [19, 140] on span at bounding box center [34, 132] width 32 height 21
select select "service"
type input "0031"
select select "9105"
click at [188, 97] on link "PREVIOUS INVOICES" at bounding box center [238, 95] width 128 height 16
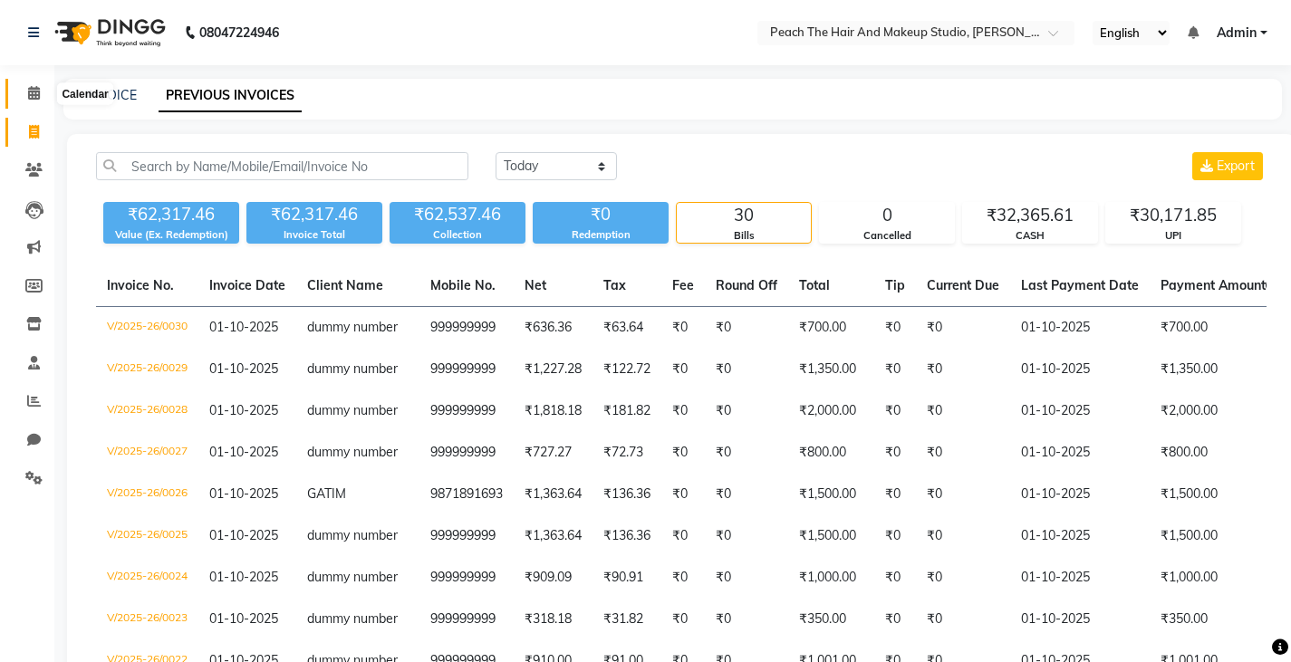
click at [26, 93] on span at bounding box center [34, 93] width 32 height 21
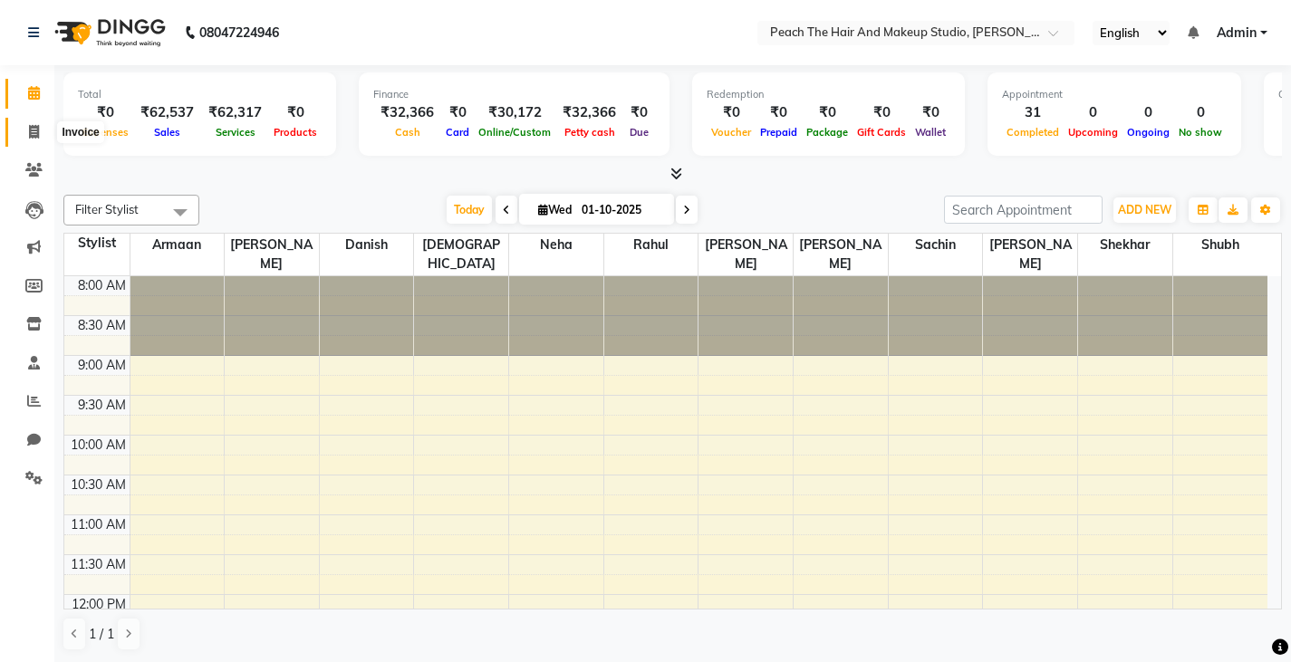
click at [43, 122] on span at bounding box center [34, 132] width 32 height 21
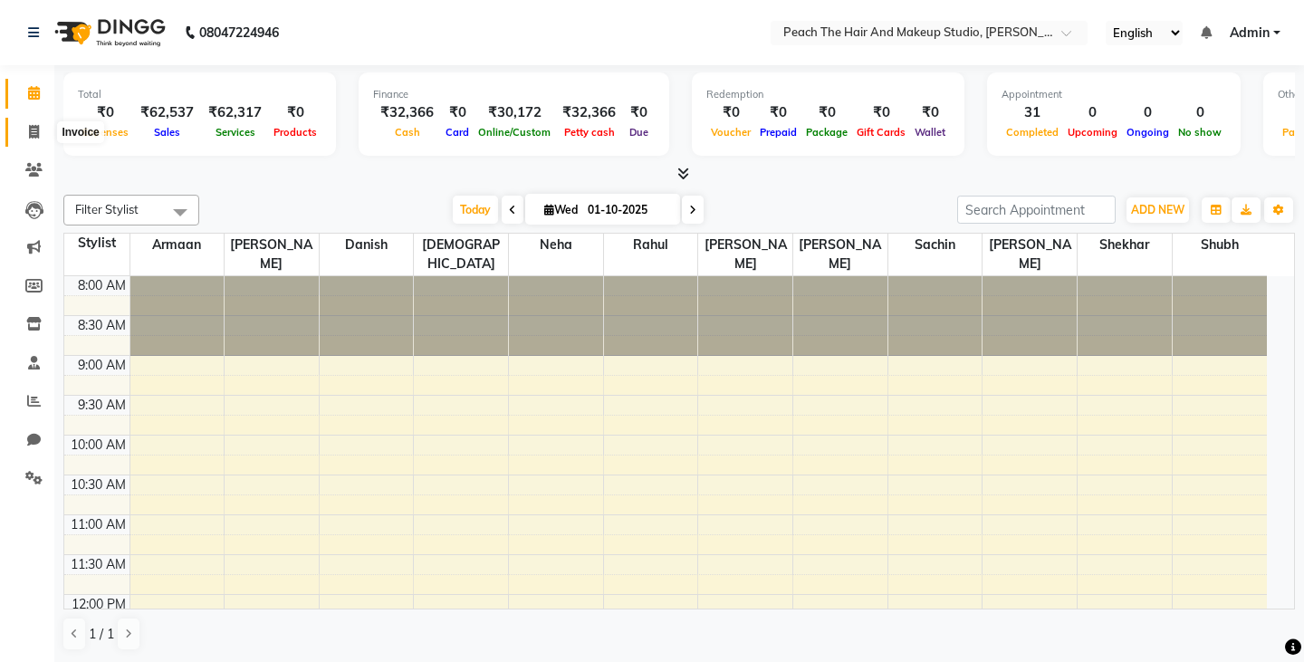
select select "9105"
select select "service"
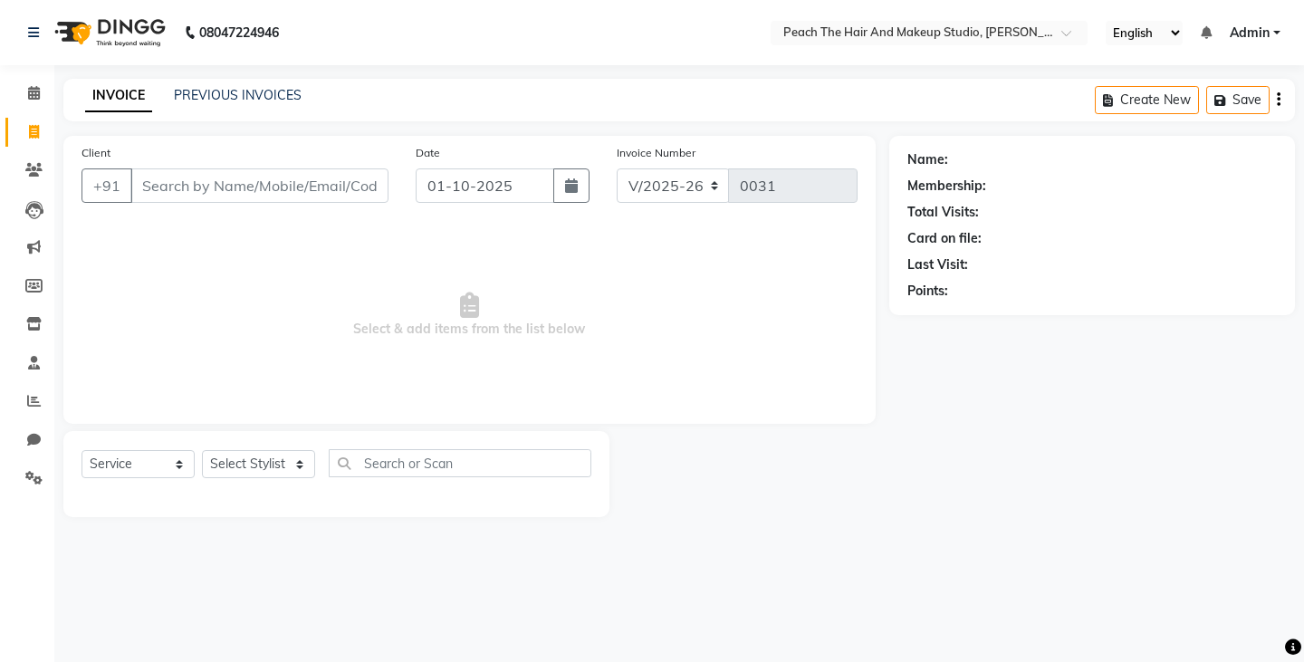
click at [168, 102] on div "INVOICE PREVIOUS INVOICES" at bounding box center [182, 95] width 238 height 19
click at [224, 102] on link "PREVIOUS INVOICES" at bounding box center [238, 95] width 128 height 16
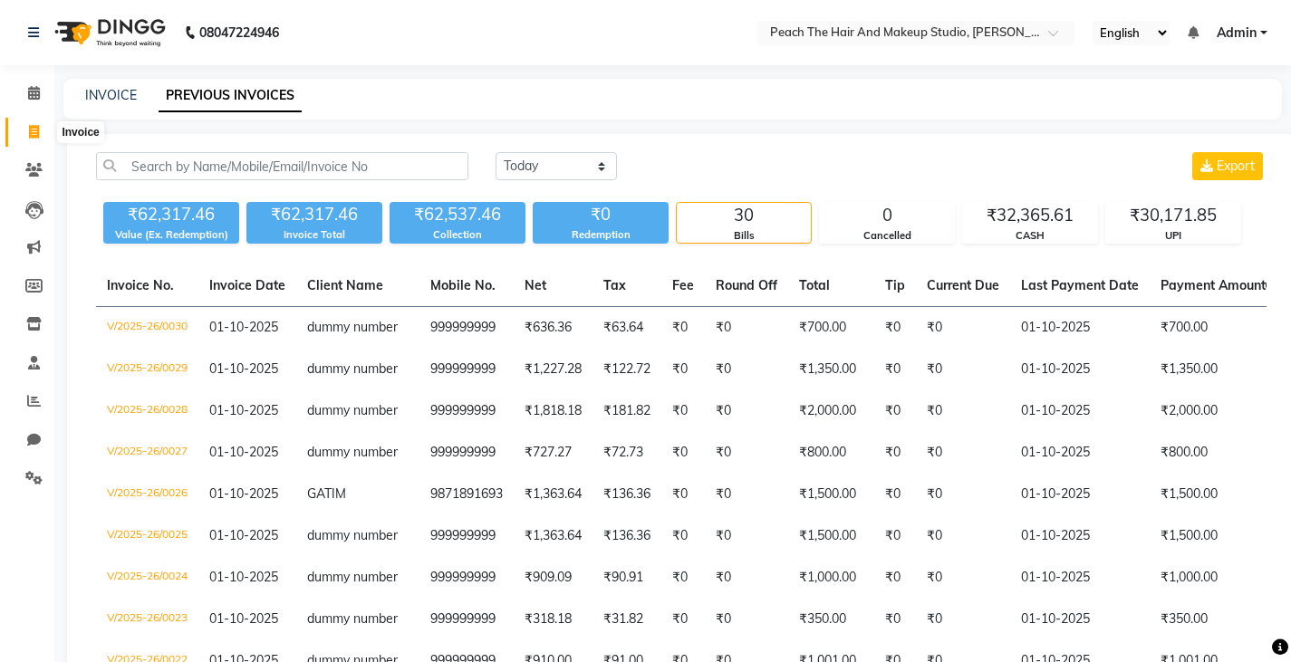
click at [22, 136] on span at bounding box center [34, 132] width 32 height 21
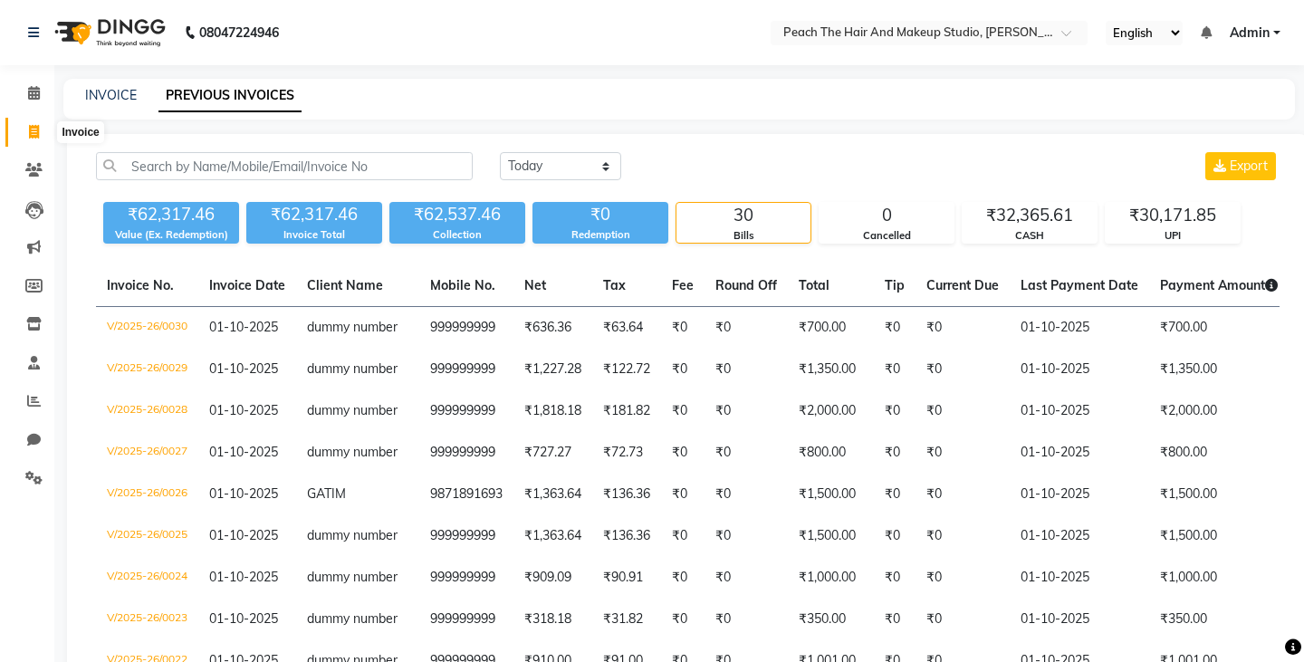
select select "9105"
select select "service"
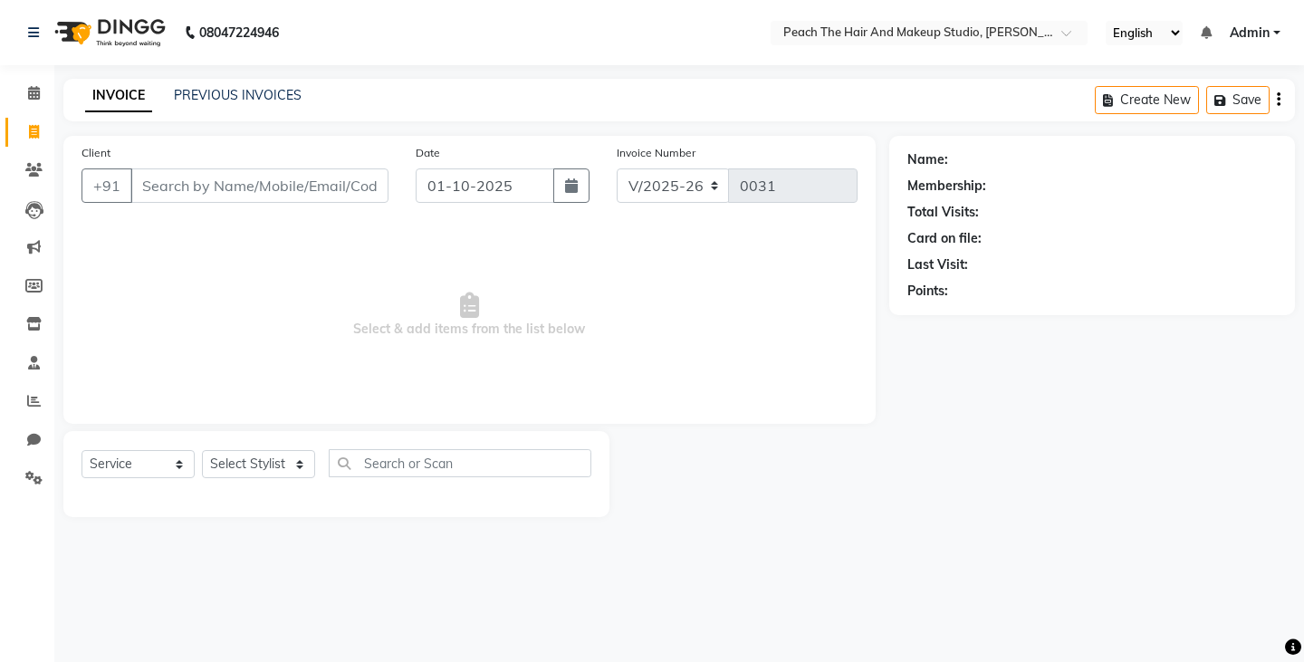
click at [225, 190] on input "Client" at bounding box center [259, 185] width 258 height 34
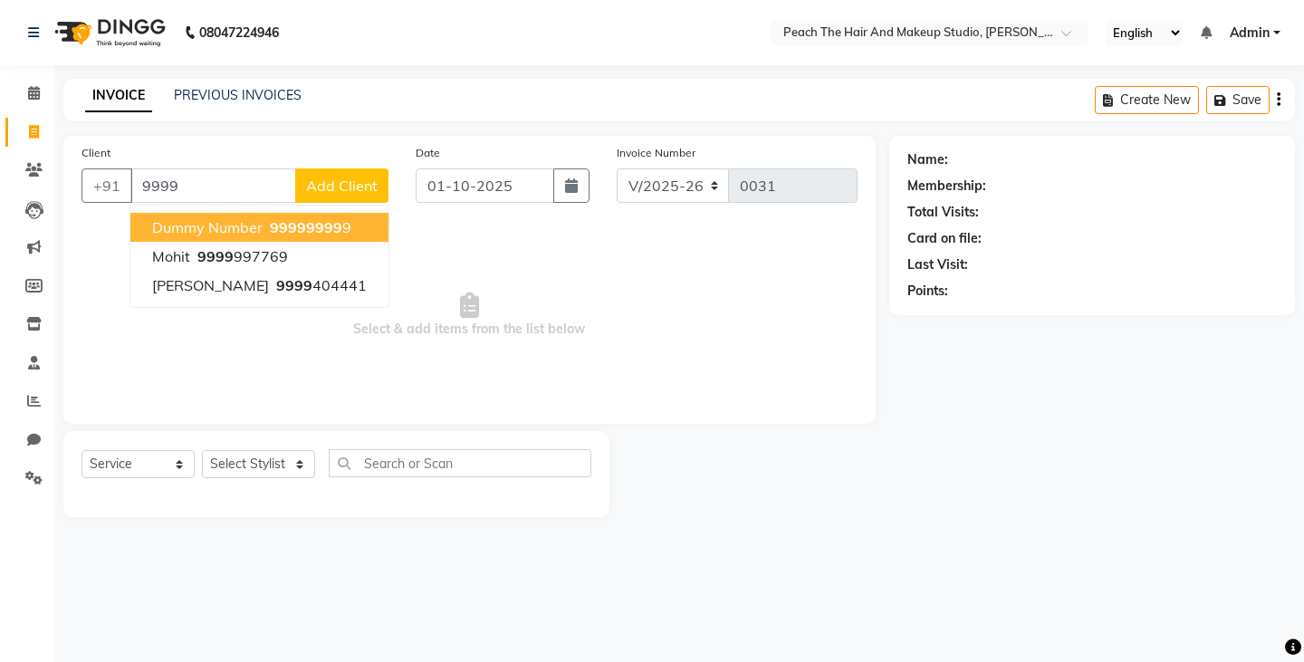
click at [208, 226] on span "dummy number" at bounding box center [207, 227] width 111 height 18
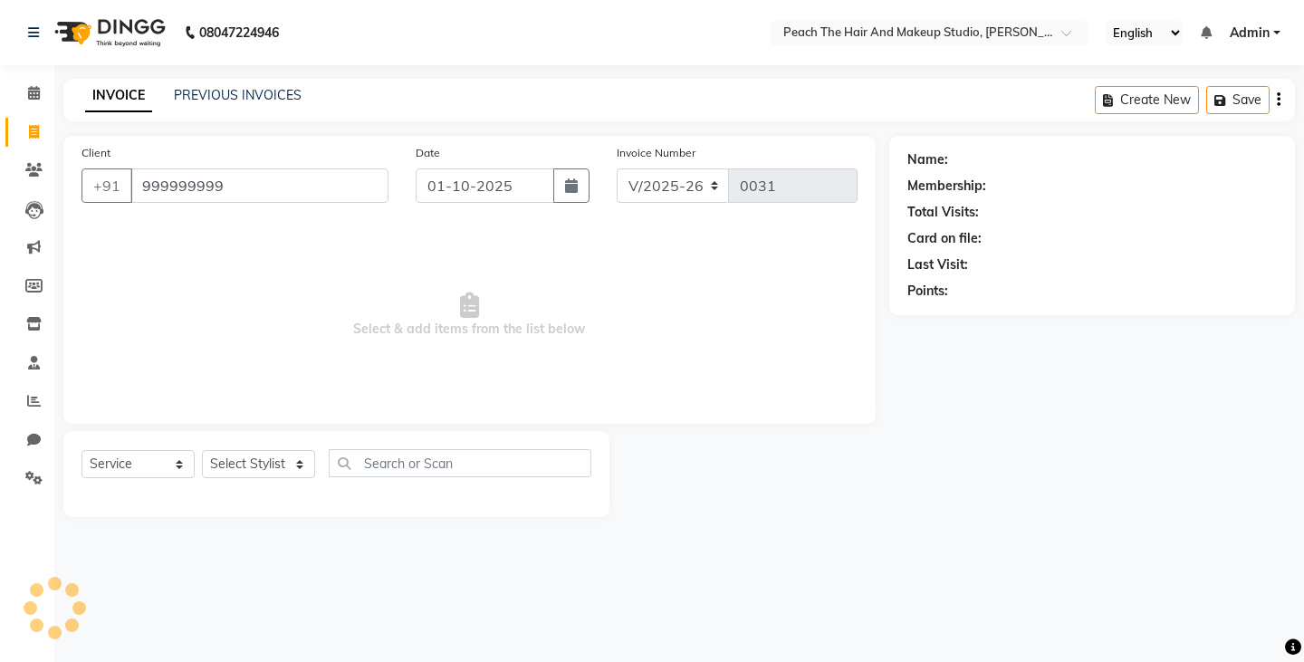
type input "999999999"
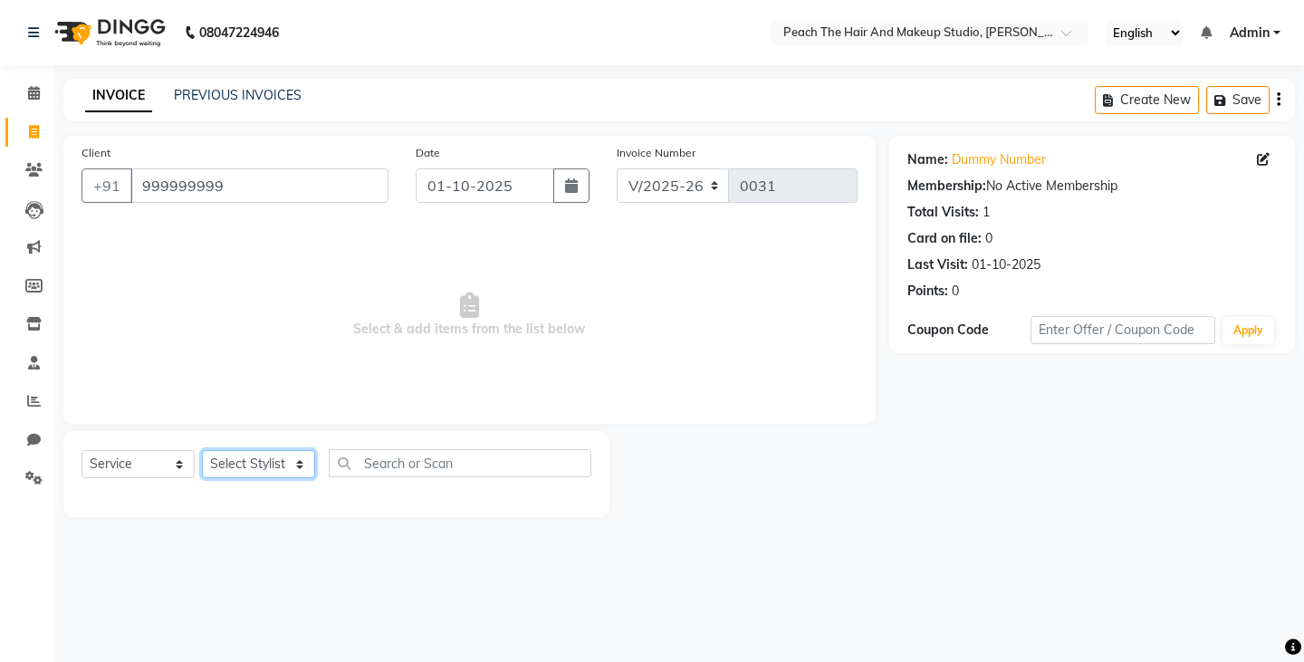
click at [242, 457] on select "Select Stylist Ankit [PERSON_NAME] Danish Karan Krishna [PERSON_NAME] [PERSON_N…" at bounding box center [258, 464] width 113 height 28
click at [202, 450] on select "Select Stylist Ankit [PERSON_NAME] Danish Karan Krishna [PERSON_NAME] [PERSON_N…" at bounding box center [258, 464] width 113 height 28
click at [224, 461] on select "Select Stylist Ankit [PERSON_NAME] Danish Karan Krishna [PERSON_NAME] [PERSON_N…" at bounding box center [258, 464] width 113 height 28
click at [202, 450] on select "Select Stylist Ankit [PERSON_NAME] Danish Karan Krishna [PERSON_NAME] [PERSON_N…" at bounding box center [258, 464] width 113 height 28
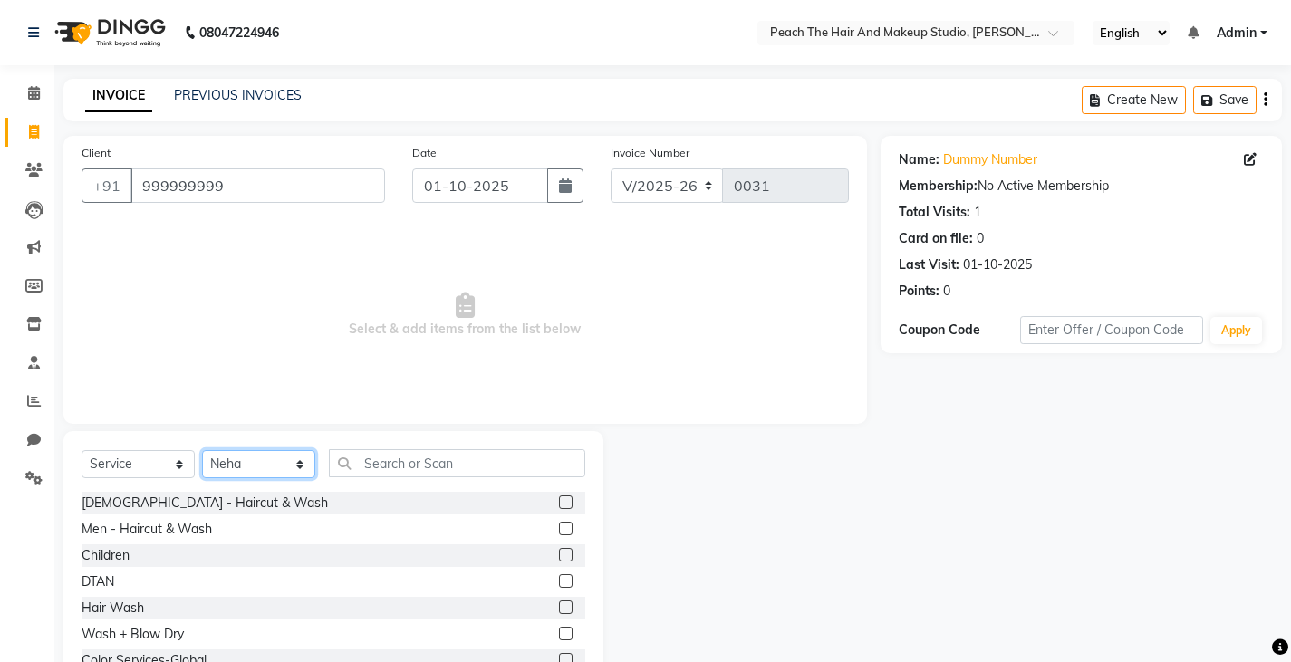
click at [231, 476] on select "Select Stylist Ankit [PERSON_NAME] Danish Karan Krishna [PERSON_NAME] [PERSON_N…" at bounding box center [258, 464] width 113 height 28
select select "93106"
click at [202, 450] on select "Select Stylist Ankit [PERSON_NAME] Danish Karan Krishna [PERSON_NAME] [PERSON_N…" at bounding box center [258, 464] width 113 height 28
click at [821, 409] on div "Client +91 999999999 Date 01-10-2025 Invoice Number V/2025 V/2025-26 0031 Selec…" at bounding box center [464, 280] width 803 height 288
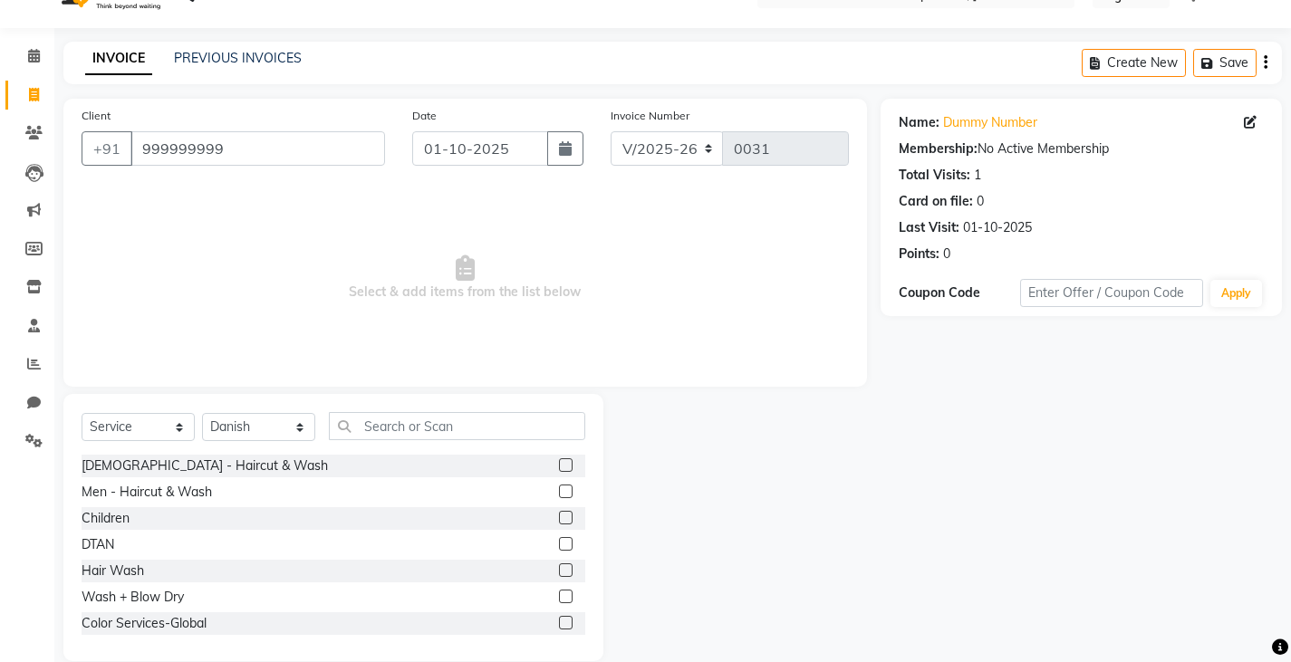
scroll to position [63, 0]
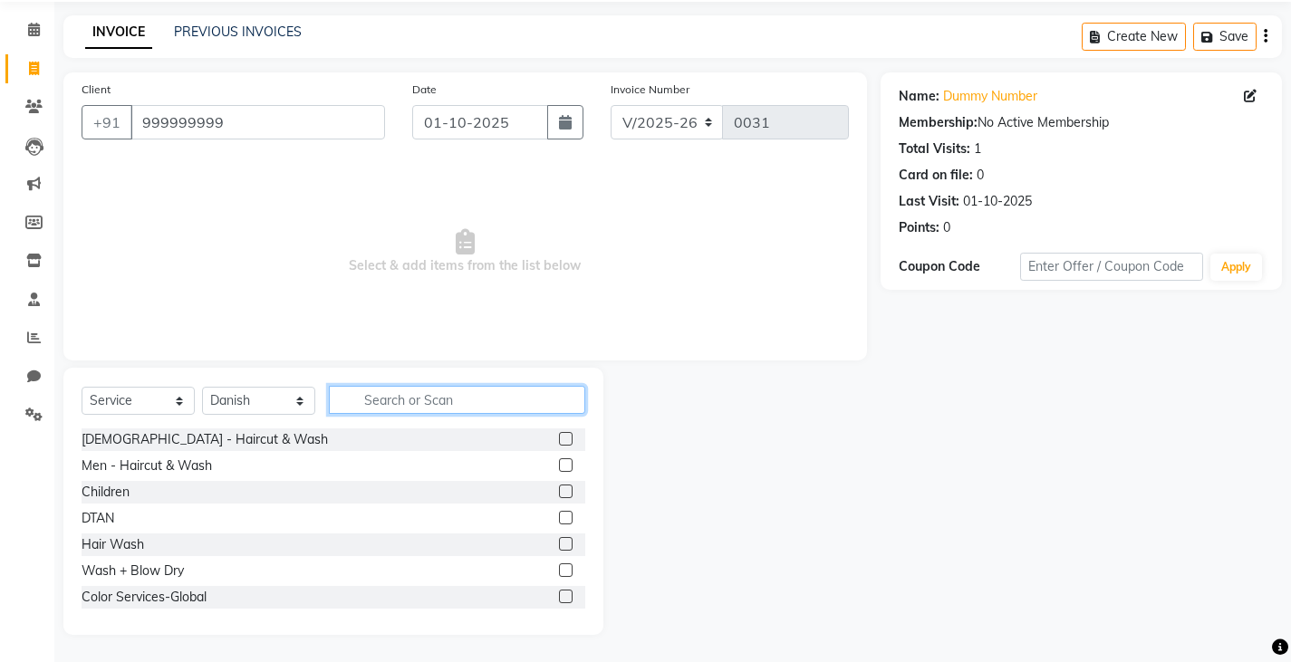
click at [441, 398] on input "text" at bounding box center [457, 400] width 256 height 28
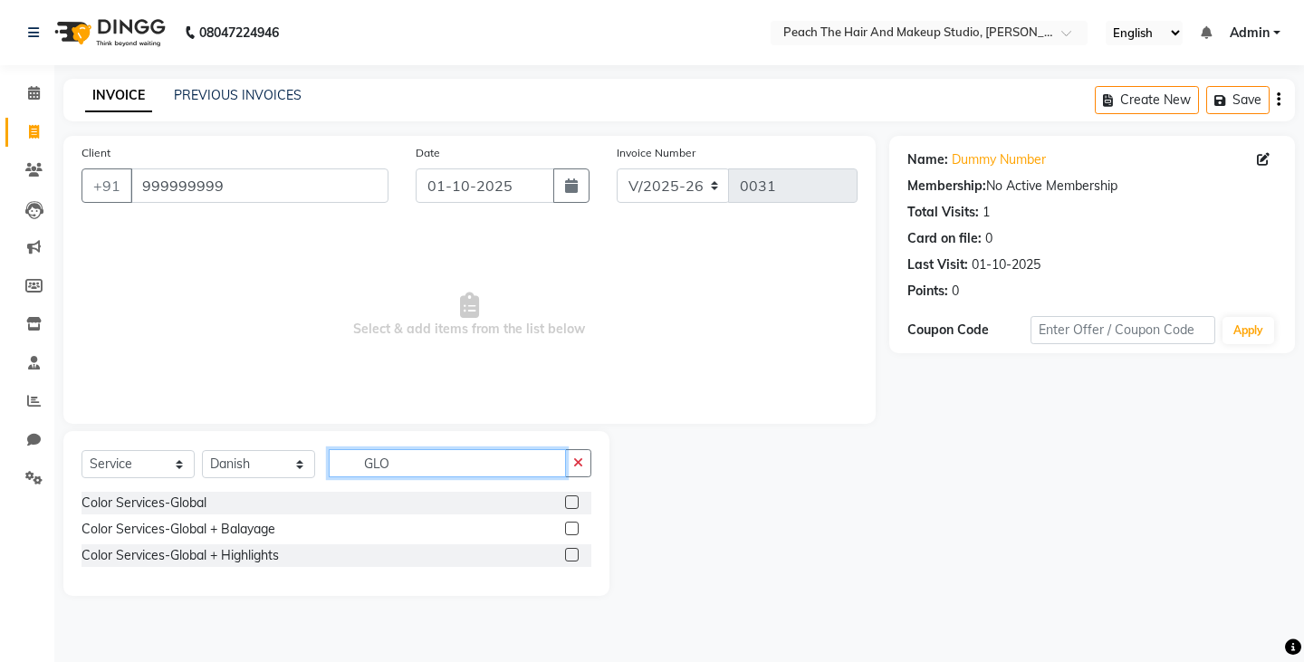
type input "GLO"
click at [160, 492] on div "Color Services-Global" at bounding box center [337, 503] width 510 height 23
click at [160, 497] on div "Color Services-Global" at bounding box center [144, 503] width 125 height 19
checkbox input "false"
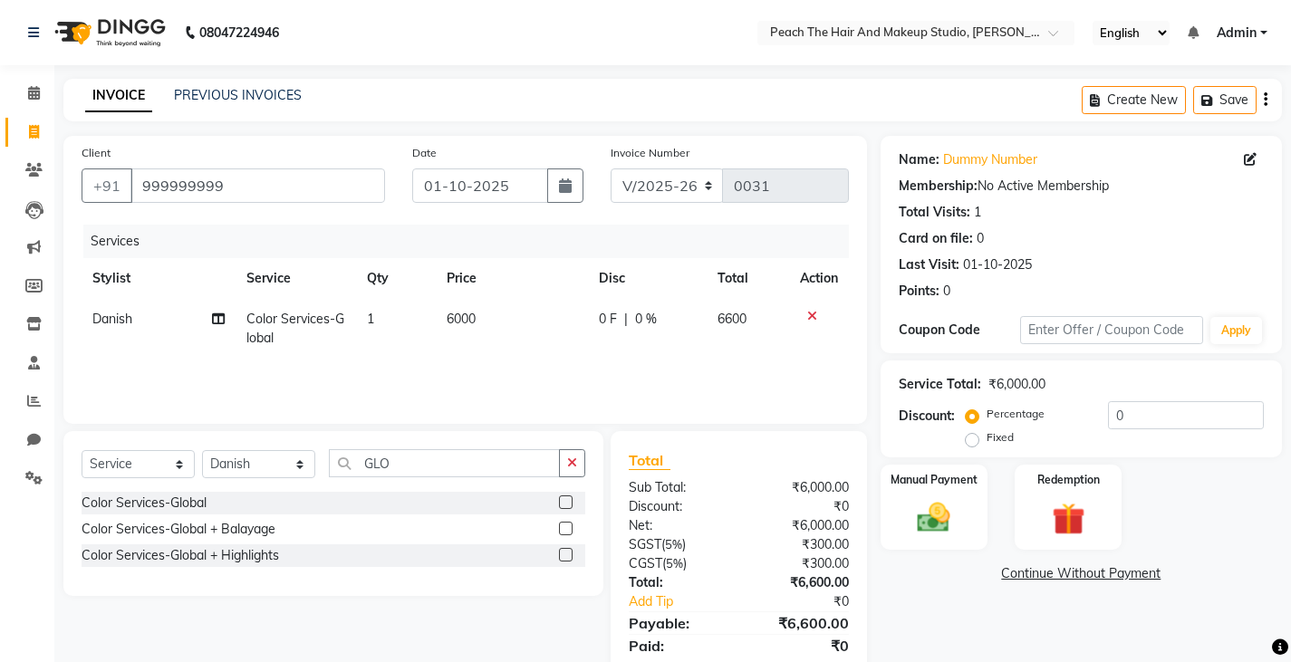
click at [532, 325] on td "6000" at bounding box center [512, 329] width 152 height 60
select select "93106"
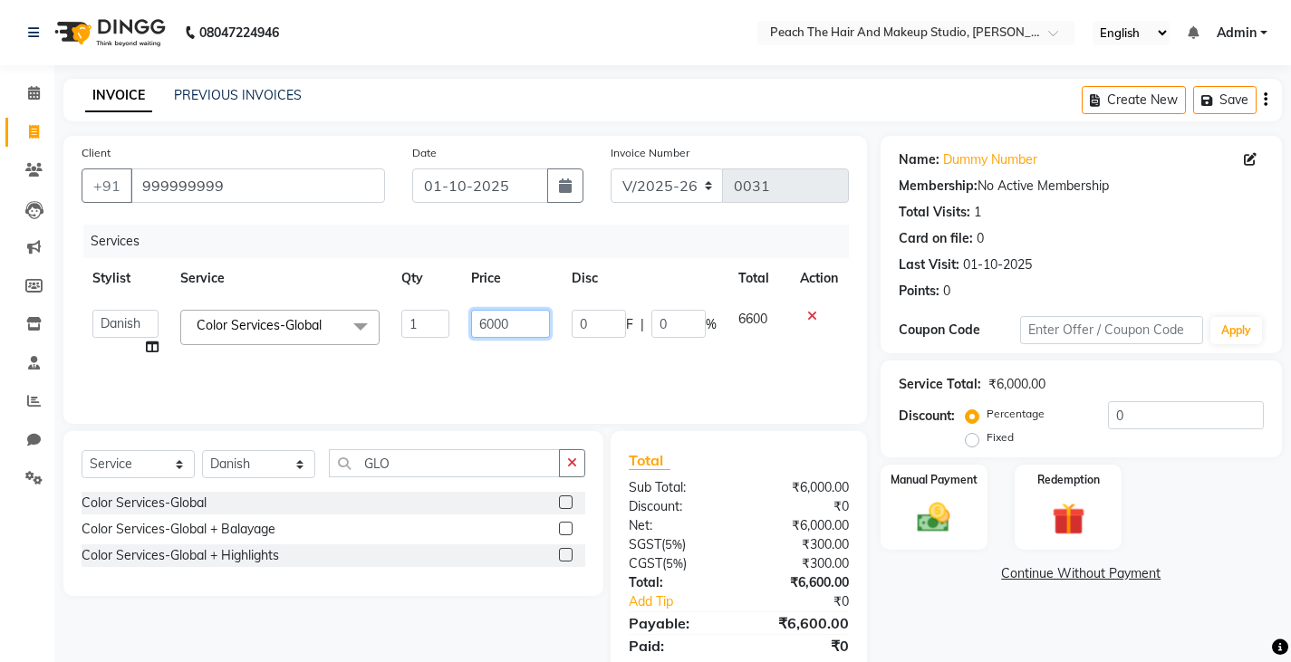
click at [532, 325] on input "6000" at bounding box center [510, 324] width 79 height 28
type input "6"
type input "5000"
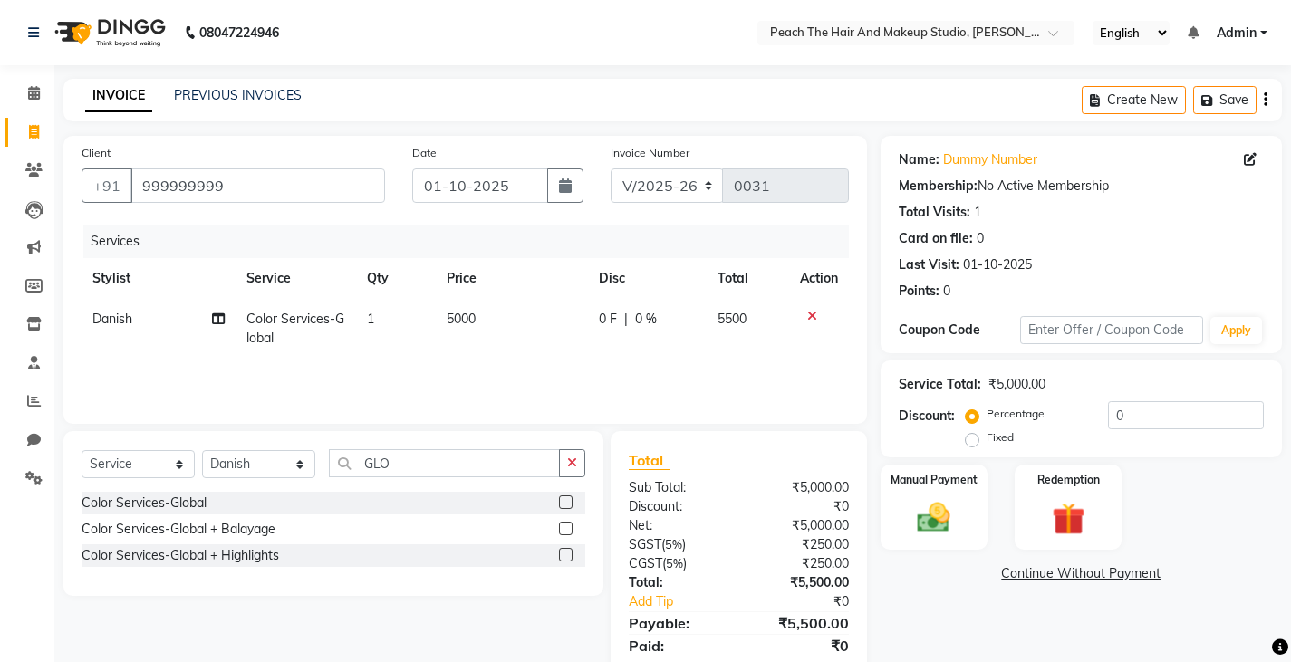
click at [940, 630] on div "Name: Dummy Number Membership: No Active Membership Total Visits: 1 Card on fil…" at bounding box center [1087, 417] width 415 height 562
click at [502, 306] on td "5000" at bounding box center [512, 329] width 152 height 60
select select "93106"
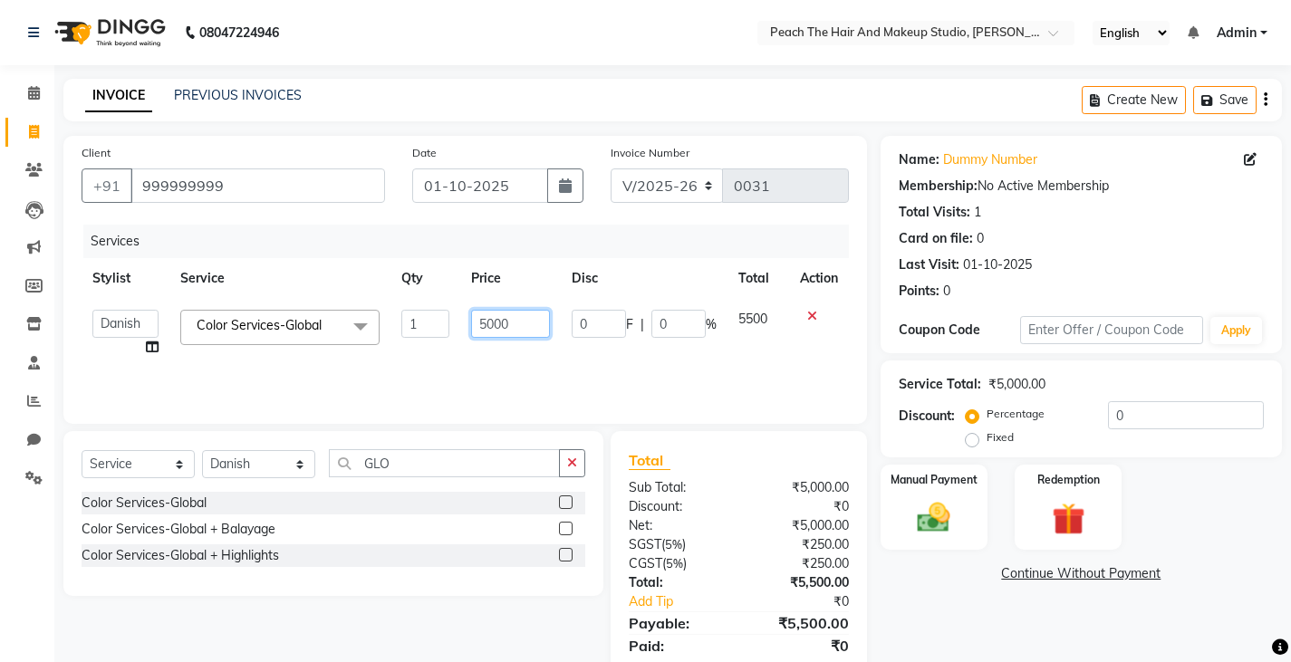
click at [523, 313] on input "5000" at bounding box center [510, 324] width 79 height 28
type input "5"
type input "4500"
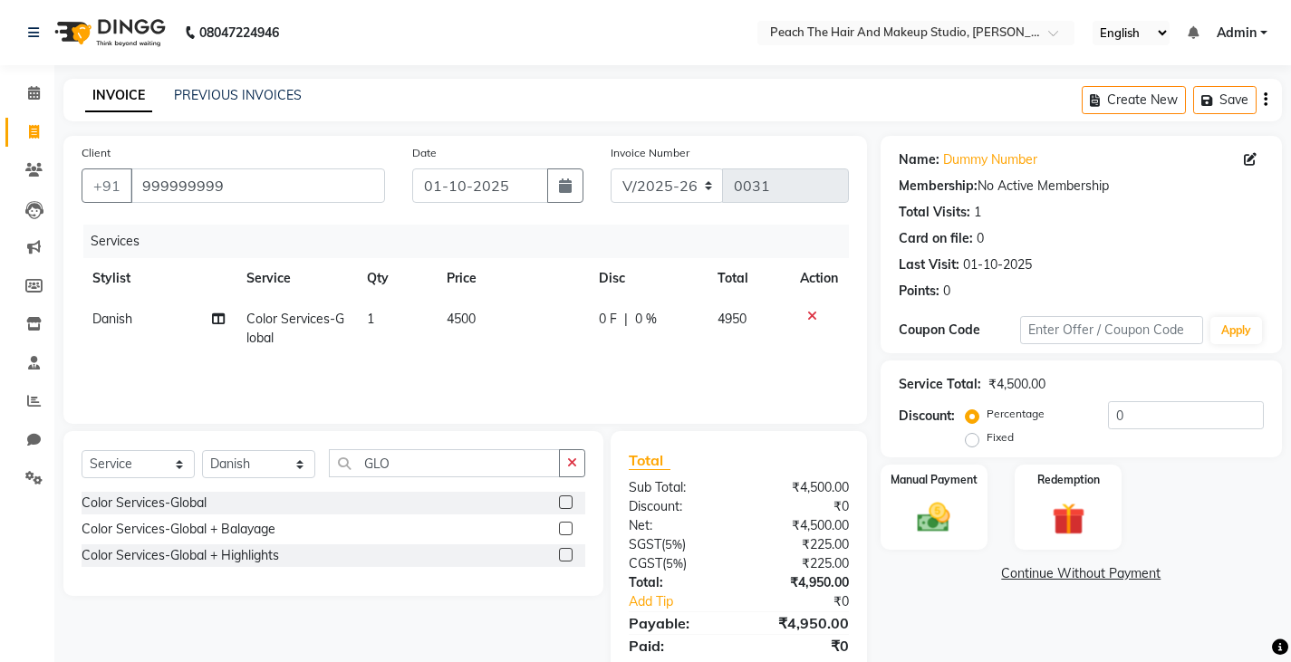
click at [971, 564] on div "Name: Dummy Number Membership: No Active Membership Total Visits: 1 Card on fil…" at bounding box center [1087, 417] width 415 height 562
click at [520, 325] on td "4500" at bounding box center [512, 329] width 152 height 60
select select "93106"
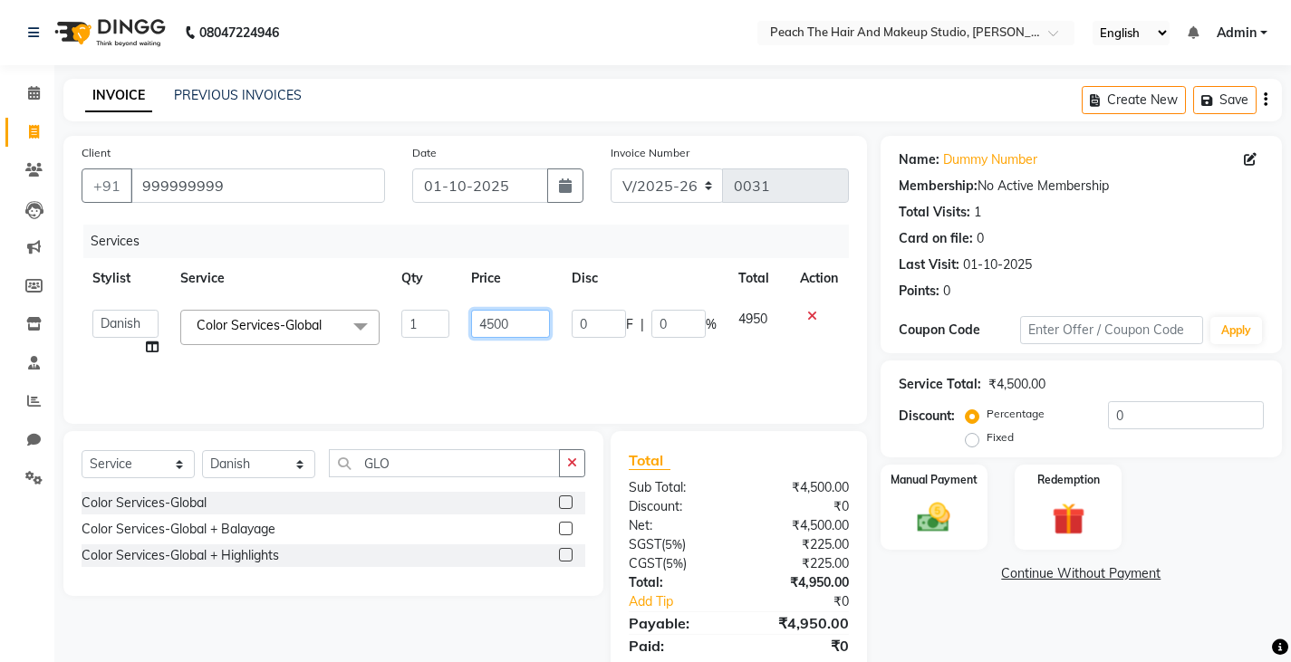
click at [520, 325] on input "4500" at bounding box center [510, 324] width 79 height 28
type input "4"
type input "5000"
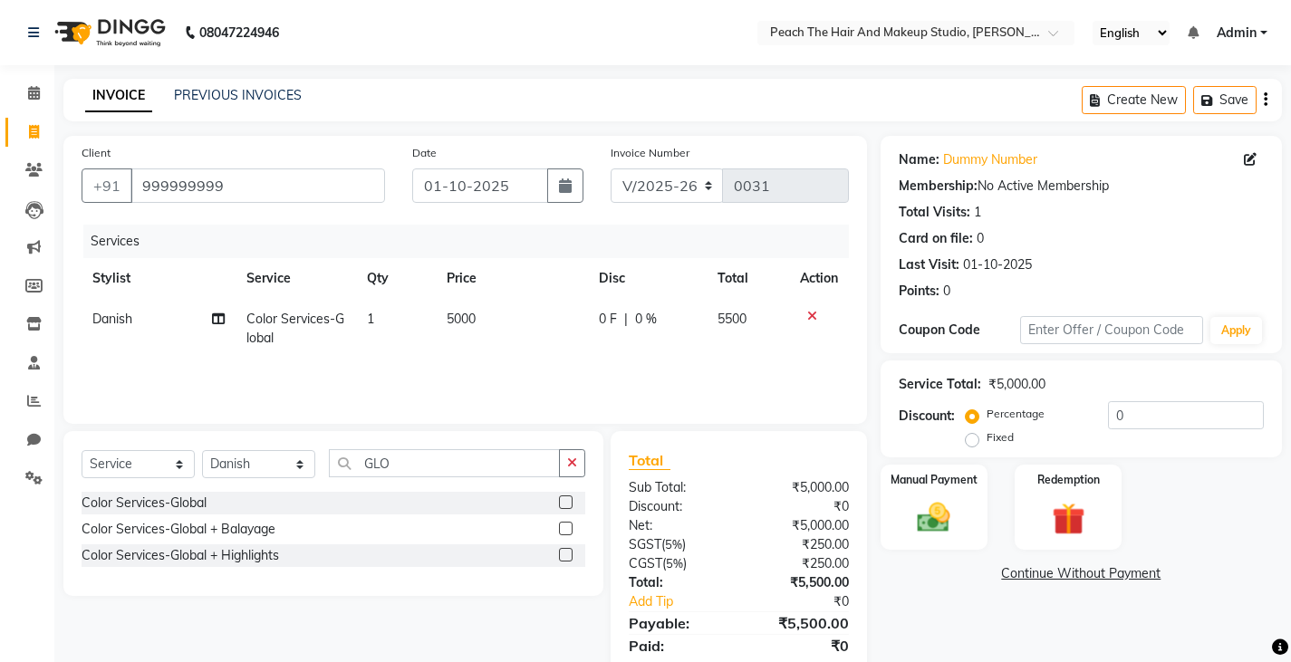
click at [903, 578] on link "Continue Without Payment" at bounding box center [1081, 573] width 394 height 19
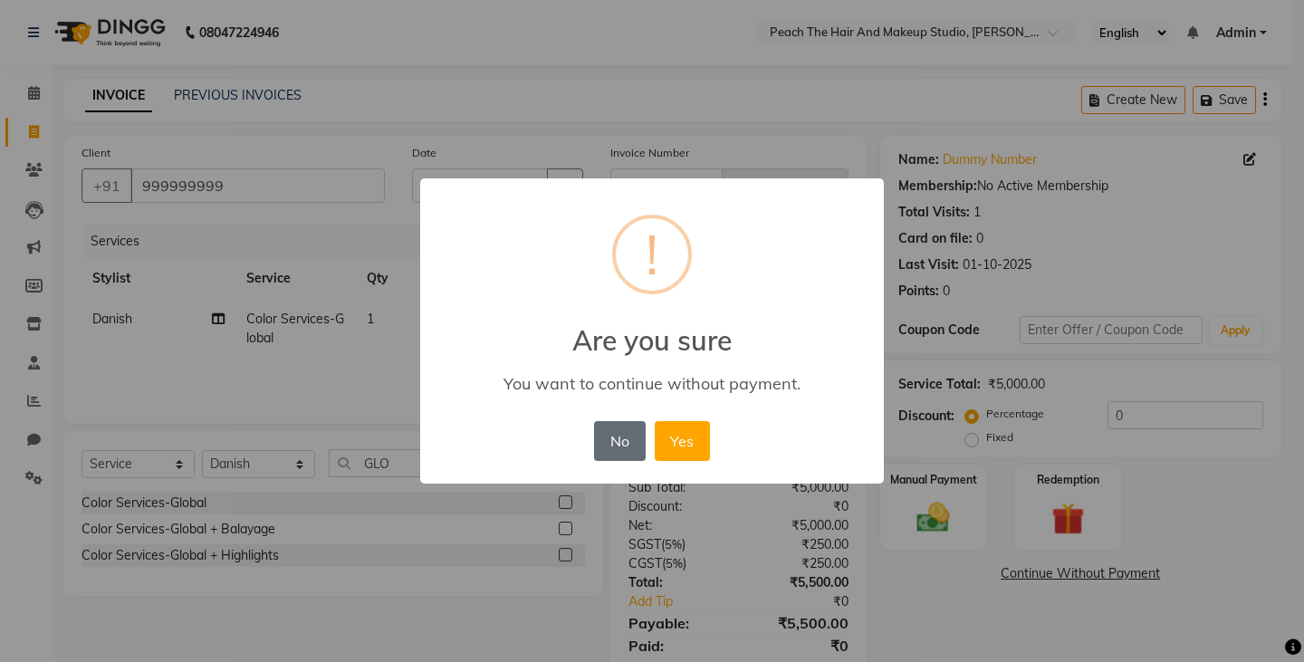
click at [611, 438] on button "No" at bounding box center [619, 441] width 51 height 40
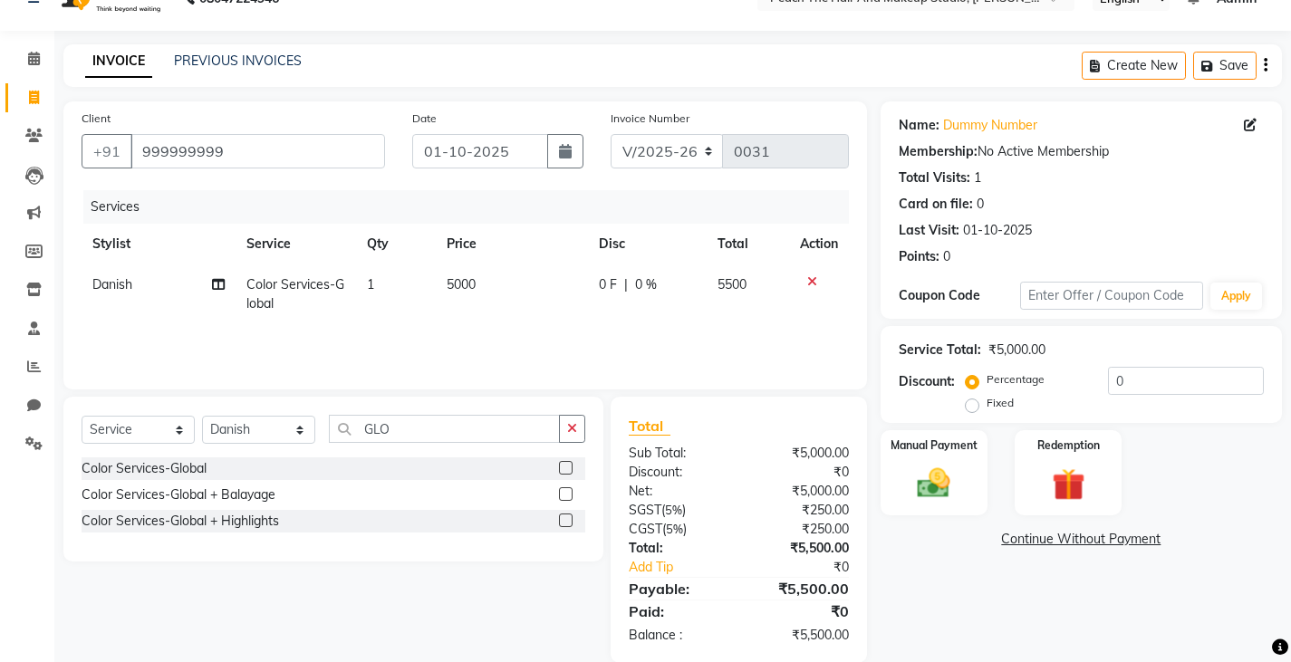
scroll to position [36, 0]
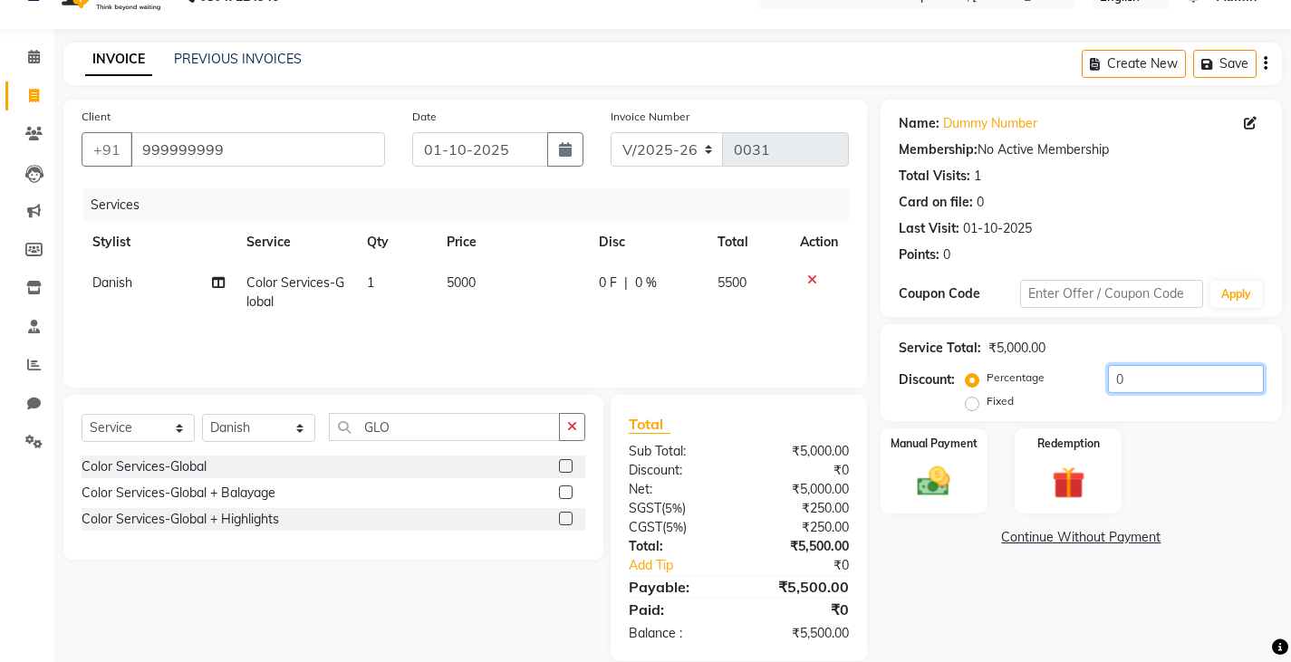
click at [1164, 385] on input "0" at bounding box center [1186, 379] width 156 height 28
type input "5"
type input "1"
click at [1144, 391] on input "number" at bounding box center [1186, 379] width 156 height 28
click at [960, 395] on div "Discount: Percentage Fixed" at bounding box center [1081, 389] width 365 height 49
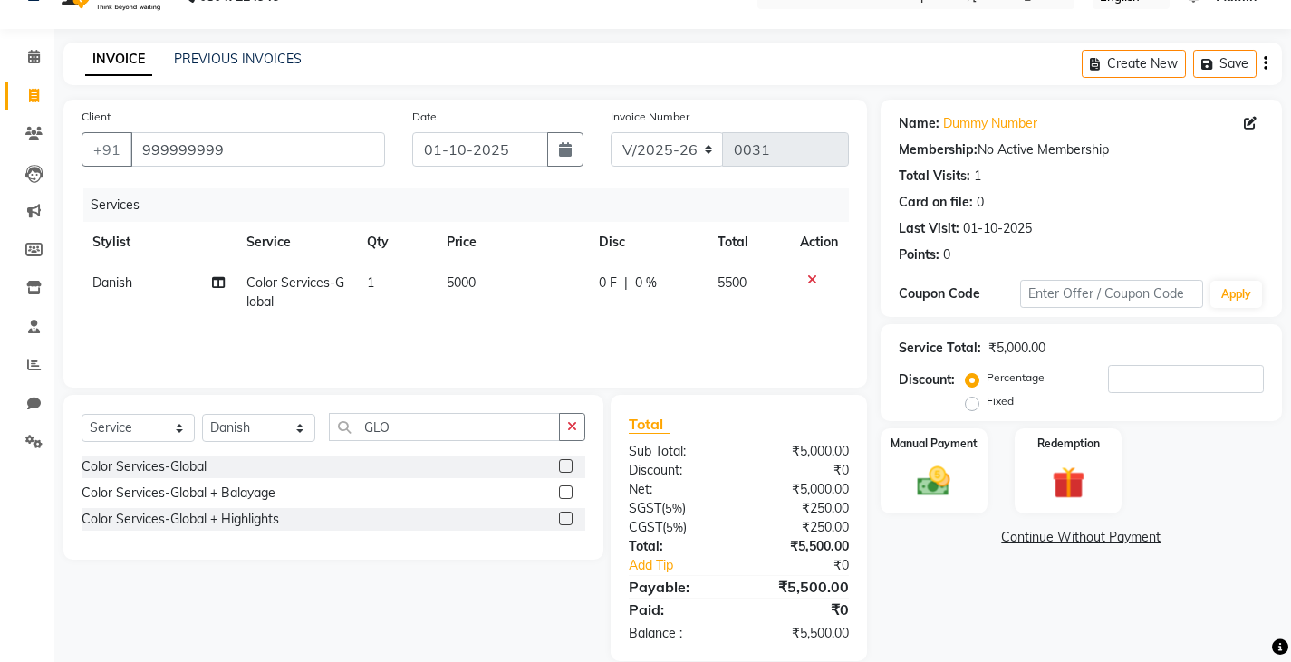
click at [986, 400] on label "Fixed" at bounding box center [999, 401] width 27 height 16
click at [969, 400] on input "Fixed" at bounding box center [975, 401] width 13 height 13
radio input "true"
click at [1142, 376] on input "number" at bounding box center [1186, 379] width 156 height 28
type input "500"
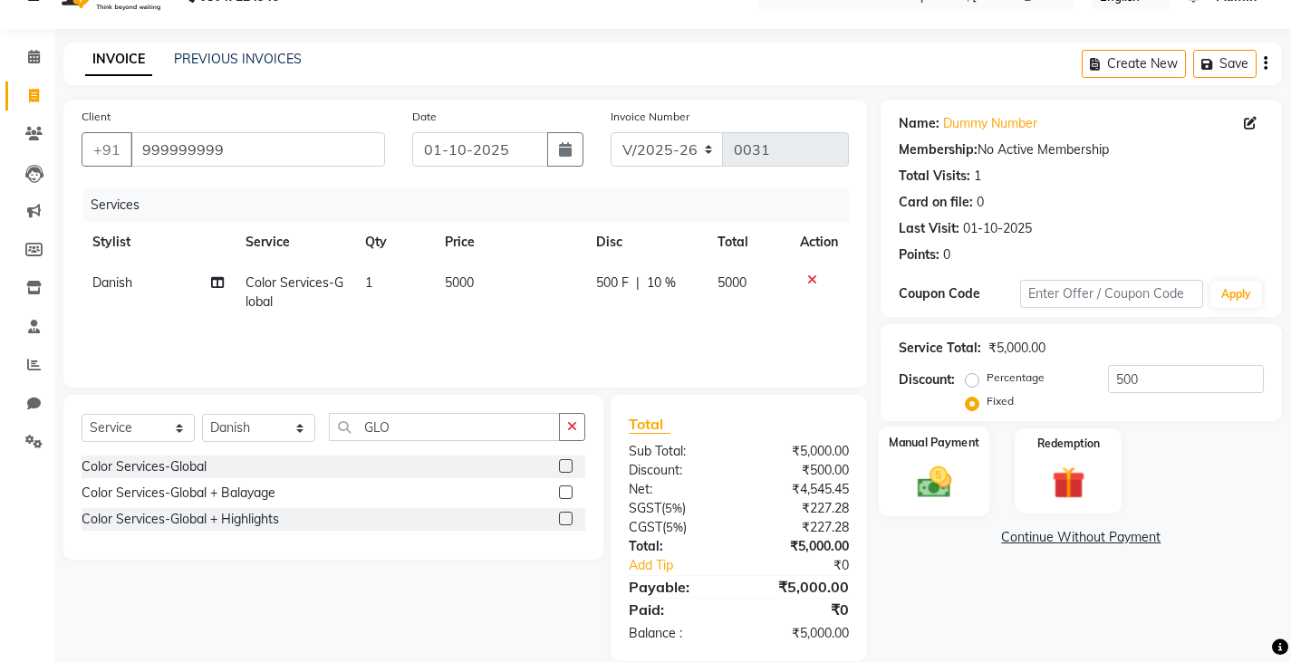
click at [938, 479] on img at bounding box center [933, 481] width 55 height 39
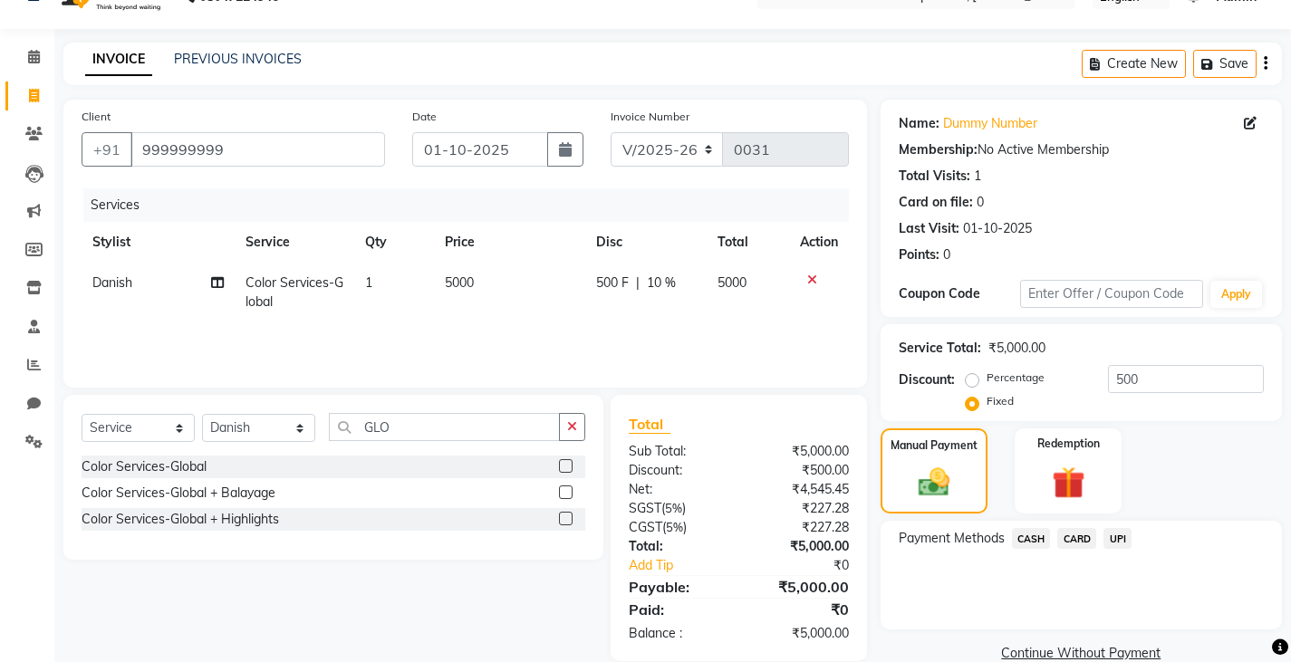
click at [1110, 533] on span "UPI" at bounding box center [1117, 538] width 28 height 21
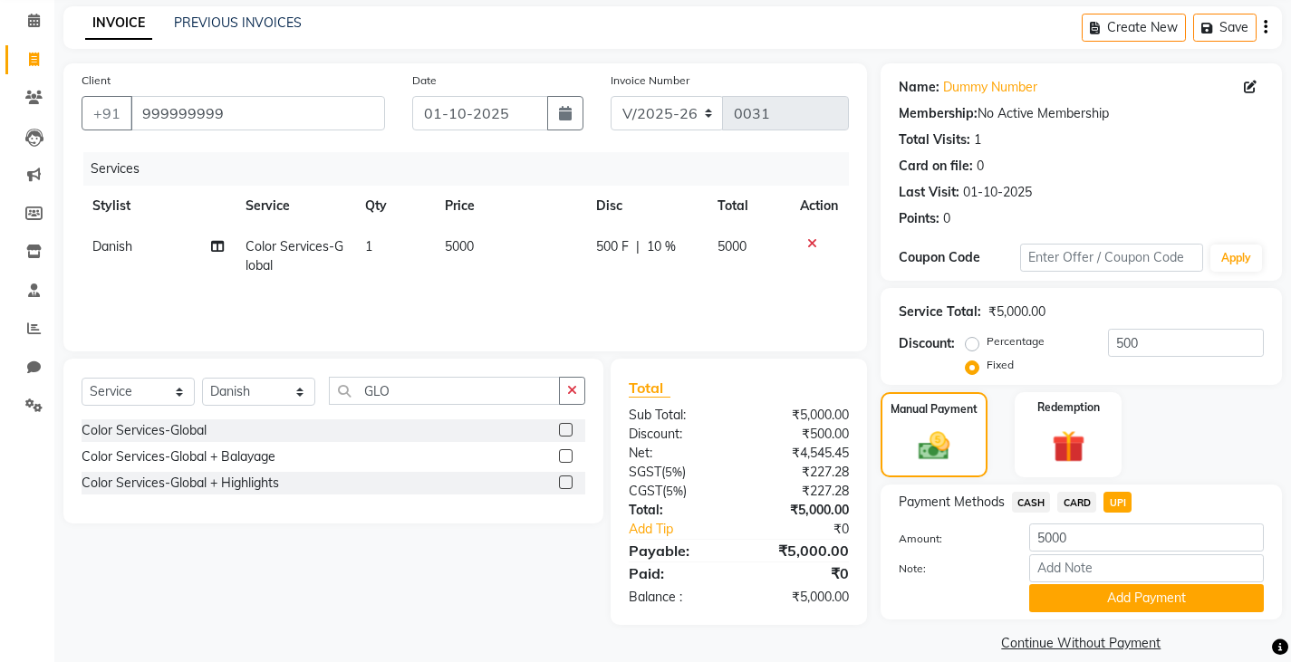
scroll to position [94, 0]
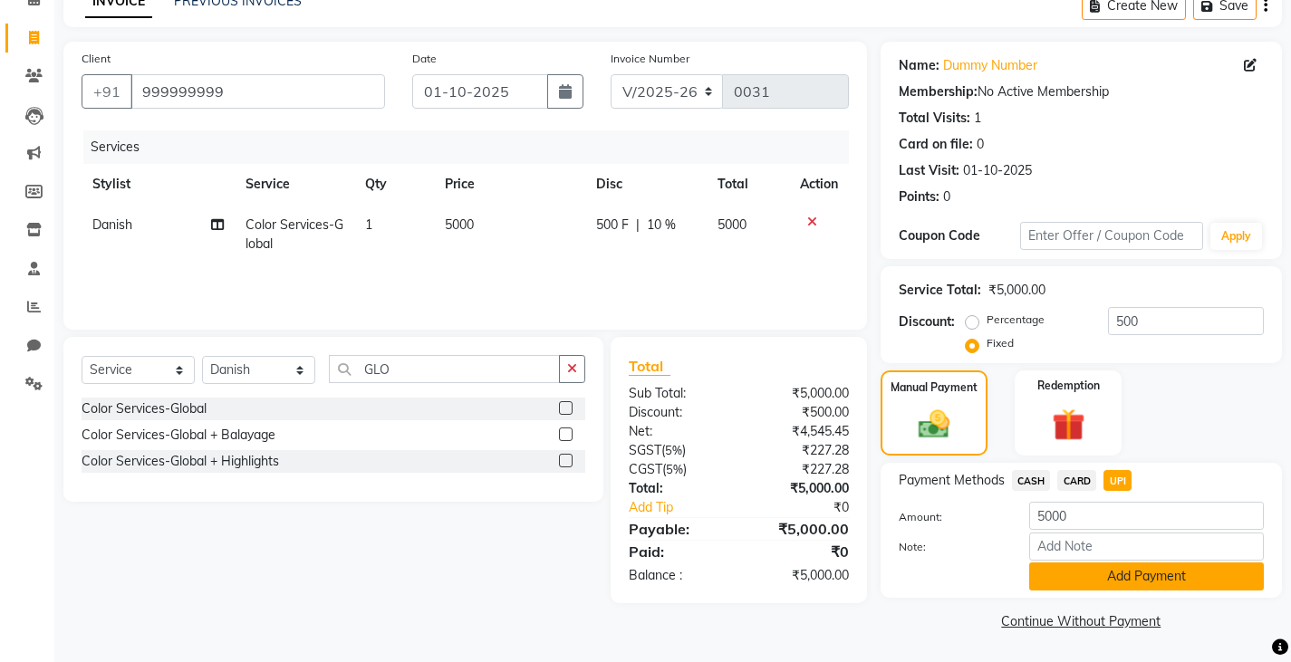
click at [1074, 582] on button "Add Payment" at bounding box center [1146, 577] width 235 height 28
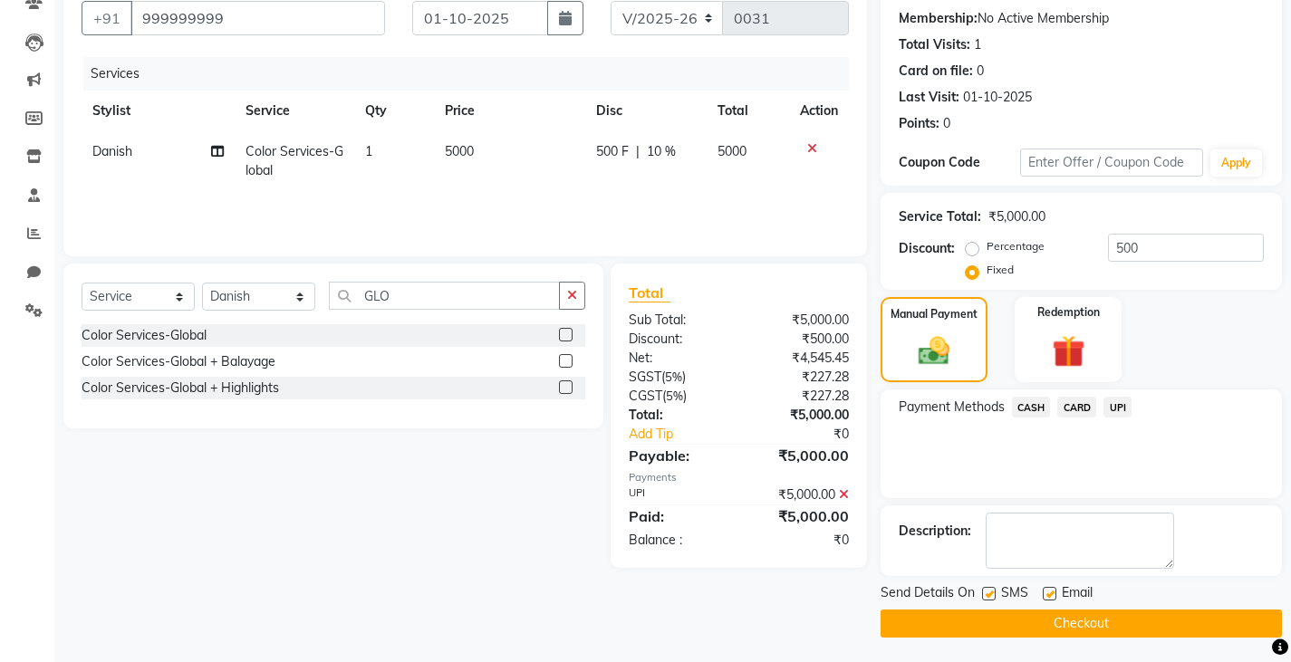
scroll to position [170, 0]
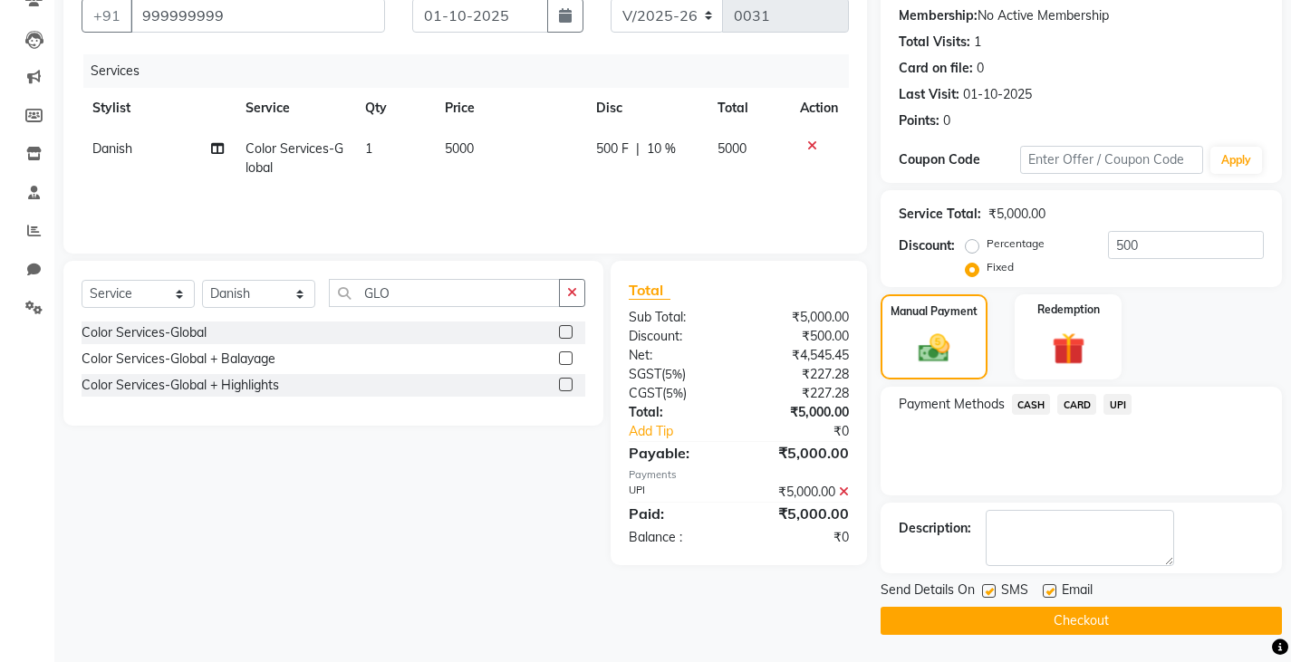
click at [990, 586] on label at bounding box center [989, 591] width 14 height 14
click at [990, 586] on input "checkbox" at bounding box center [988, 592] width 12 height 12
checkbox input "false"
click at [943, 620] on button "Checkout" at bounding box center [1080, 621] width 401 height 28
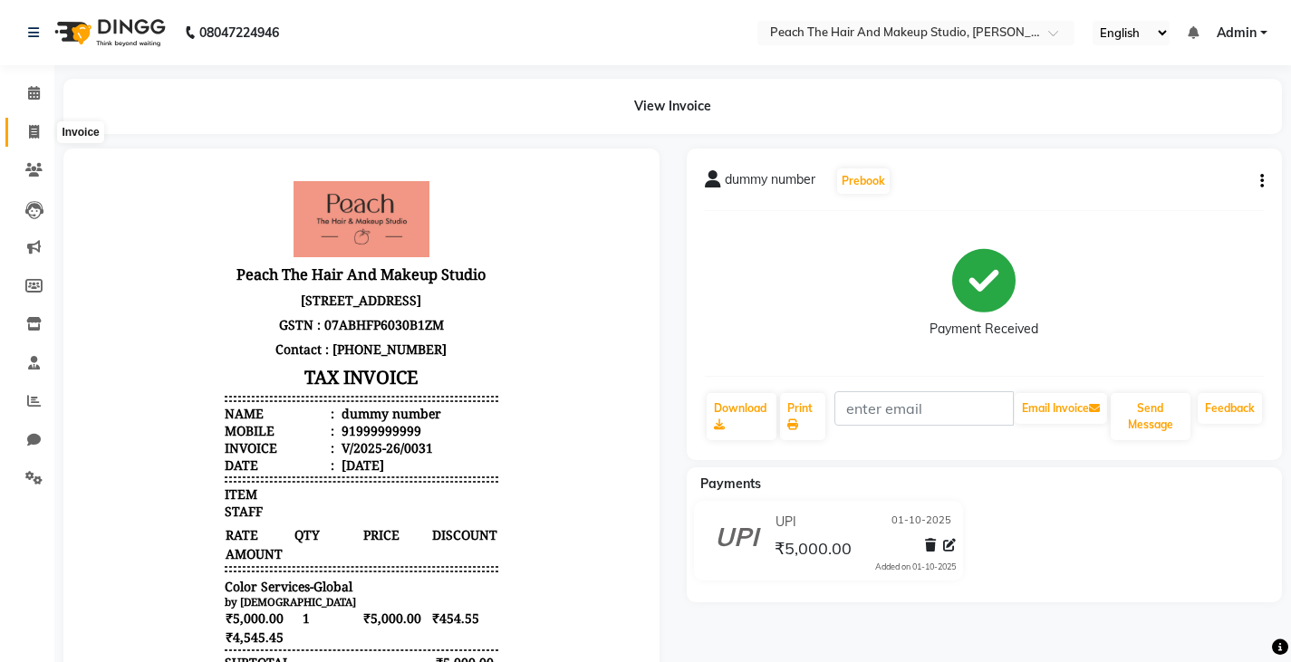
click at [30, 122] on span at bounding box center [34, 132] width 32 height 21
select select "service"
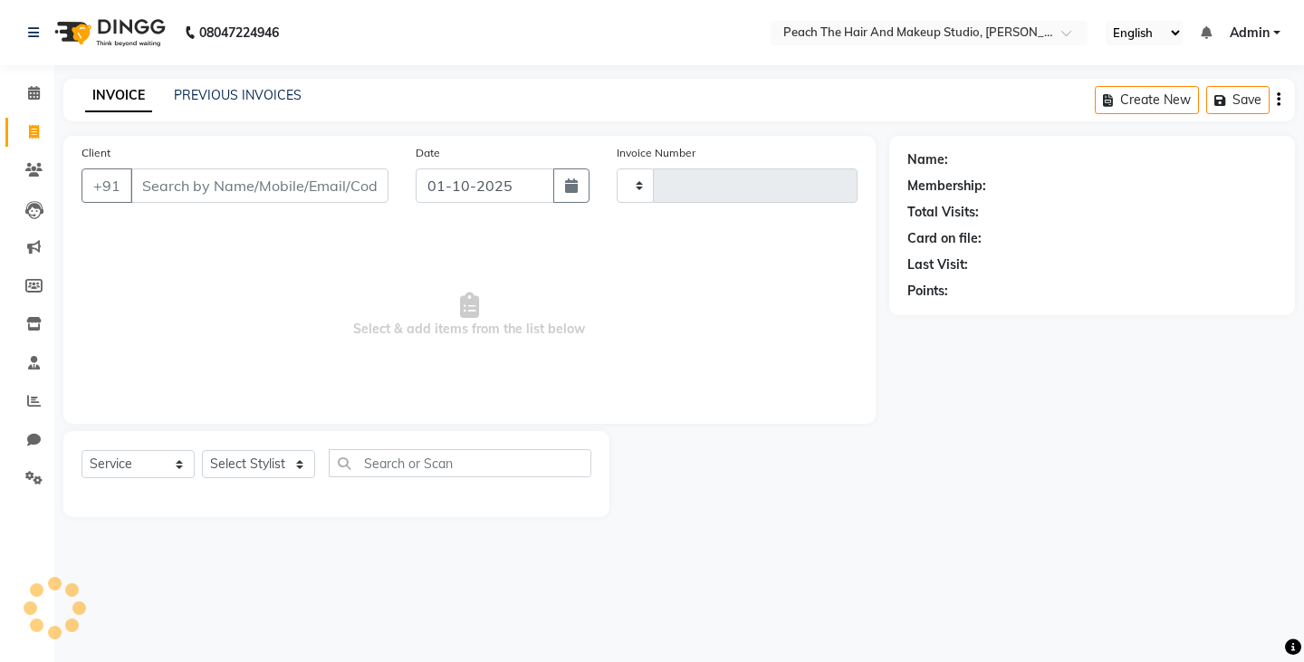
type input "0032"
select select "9105"
click at [196, 105] on div "INVOICE PREVIOUS INVOICES" at bounding box center [193, 96] width 260 height 21
click at [34, 94] on icon at bounding box center [34, 93] width 12 height 14
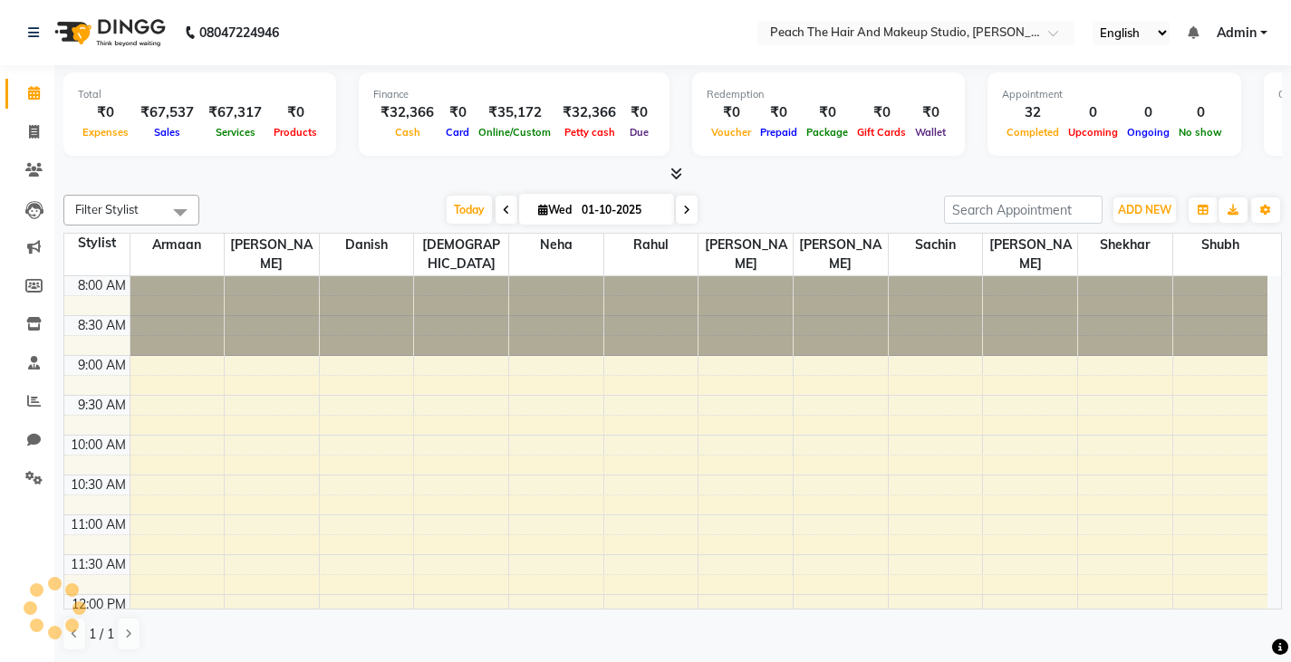
scroll to position [888, 0]
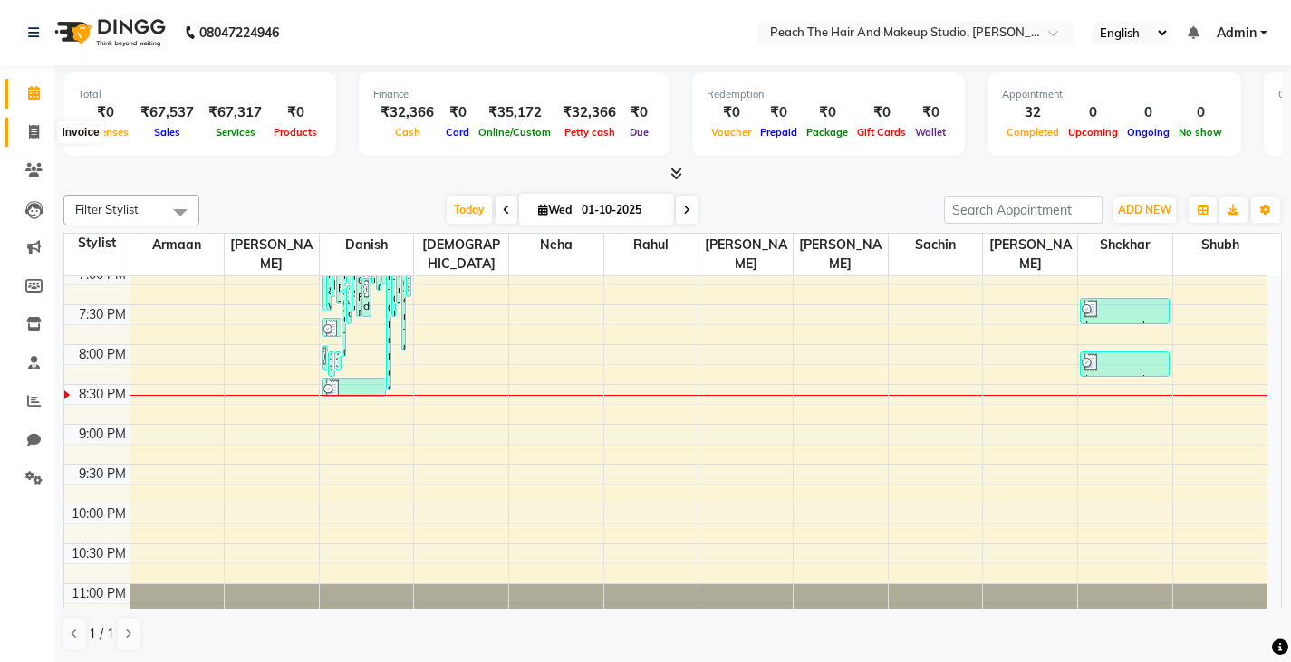
click at [33, 130] on icon at bounding box center [34, 132] width 10 height 14
select select "service"
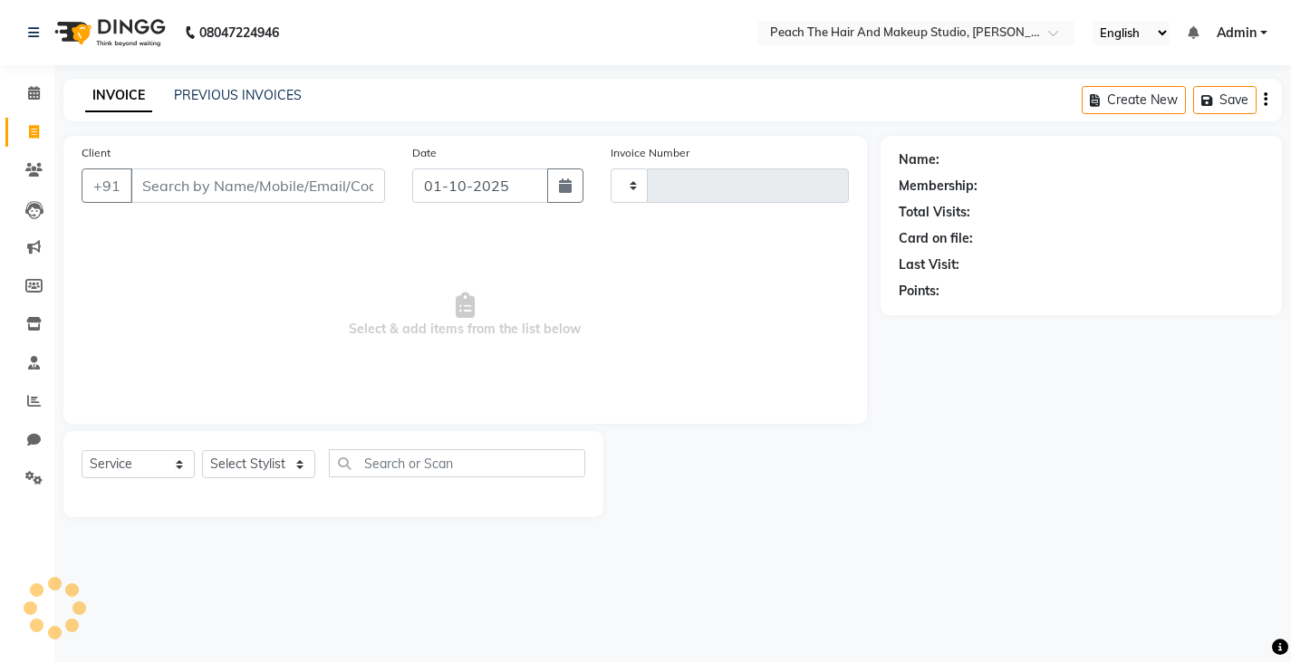
type input "0032"
select select "9105"
click at [178, 95] on link "PREVIOUS INVOICES" at bounding box center [238, 95] width 128 height 16
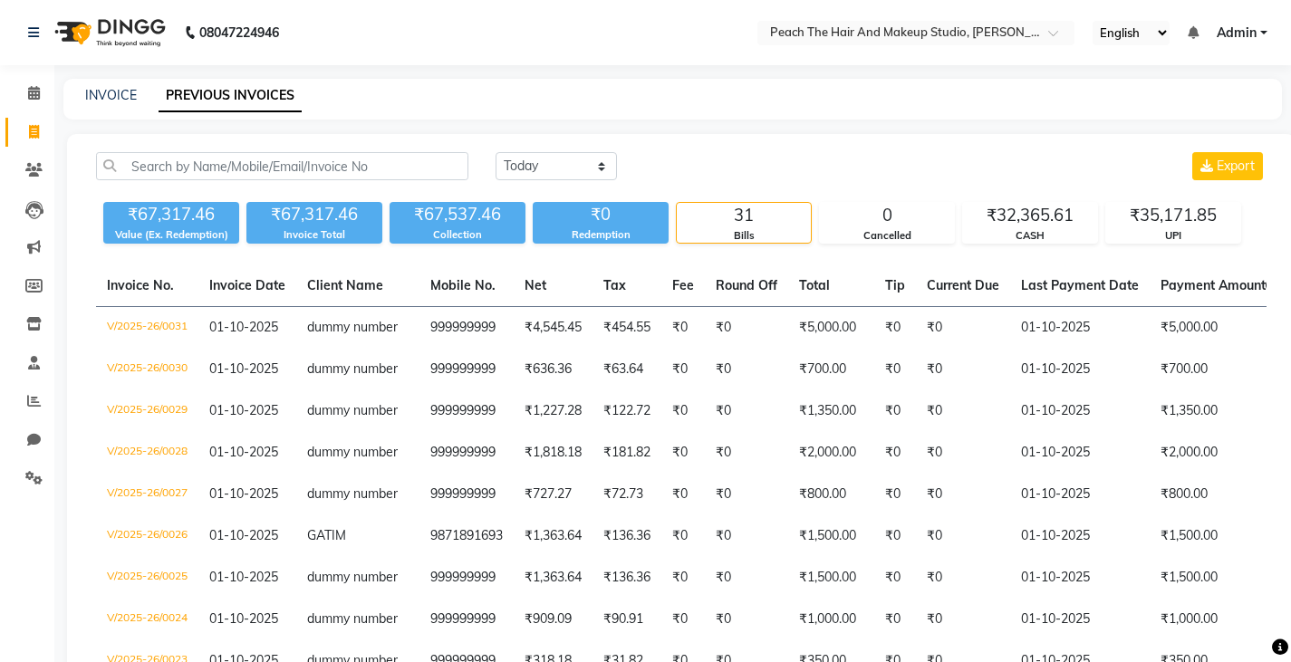
click at [178, 95] on link "PREVIOUS INVOICES" at bounding box center [230, 96] width 143 height 33
click at [34, 130] on icon at bounding box center [34, 132] width 10 height 14
select select "service"
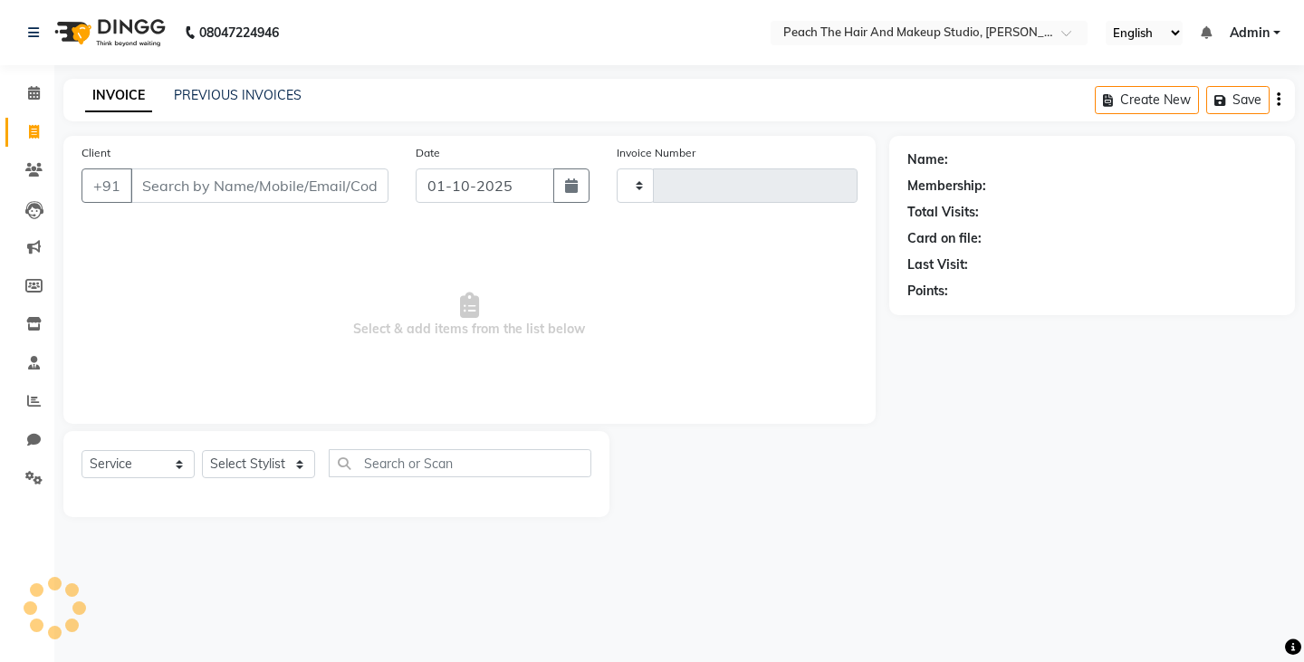
type input "0032"
select select "9105"
click at [153, 192] on input "Client" at bounding box center [259, 185] width 258 height 34
click at [265, 454] on select "Select Stylist Ankit [PERSON_NAME] Danish Karan Krishna [PERSON_NAME] [PERSON_N…" at bounding box center [258, 464] width 113 height 28
select select "93106"
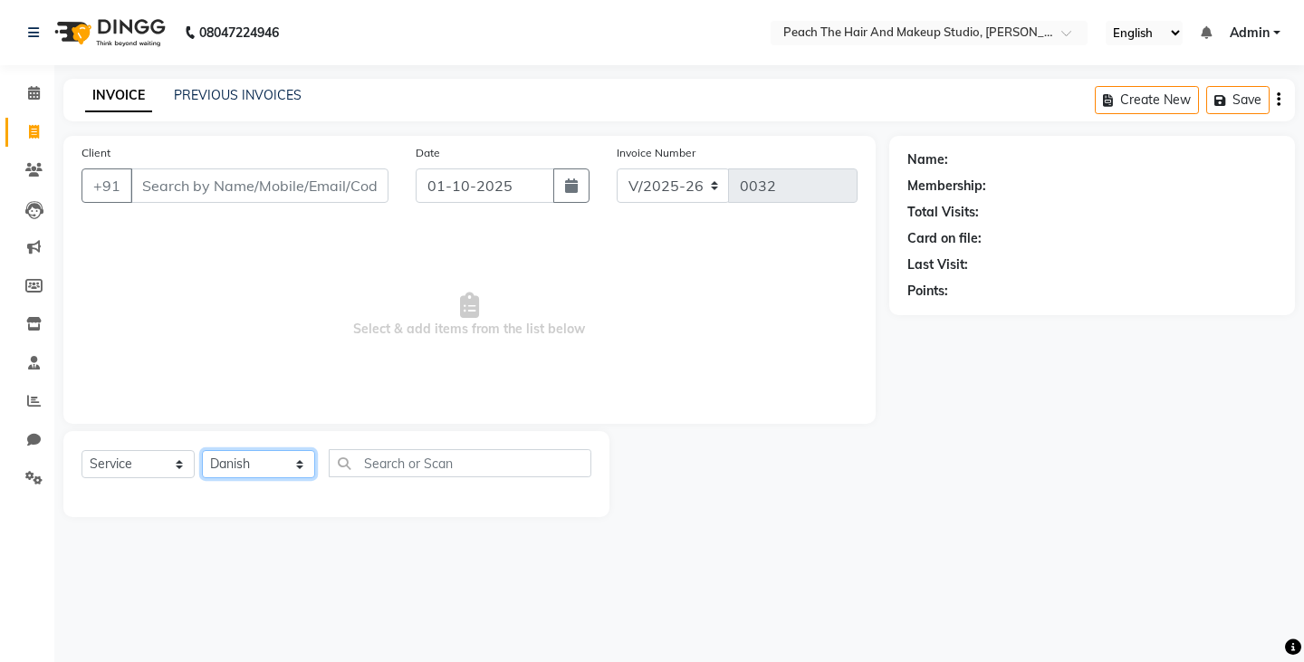
click at [202, 450] on select "Select Stylist Ankit [PERSON_NAME] Danish Karan Krishna [PERSON_NAME] [PERSON_N…" at bounding box center [258, 464] width 113 height 28
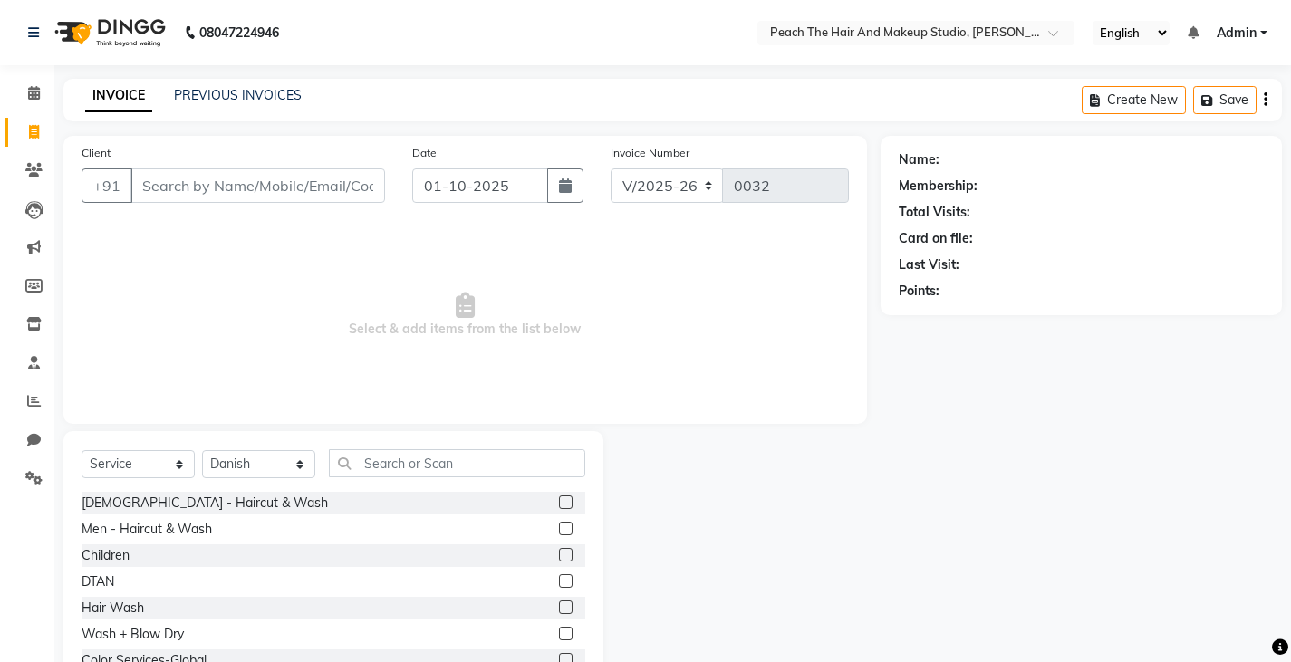
click at [418, 478] on div "Select Service Product Membership Package Voucher Prepaid Gift Card Select Styl…" at bounding box center [334, 470] width 504 height 43
click at [110, 525] on div "Men - Haircut & Wash" at bounding box center [147, 529] width 130 height 19
checkbox input "false"
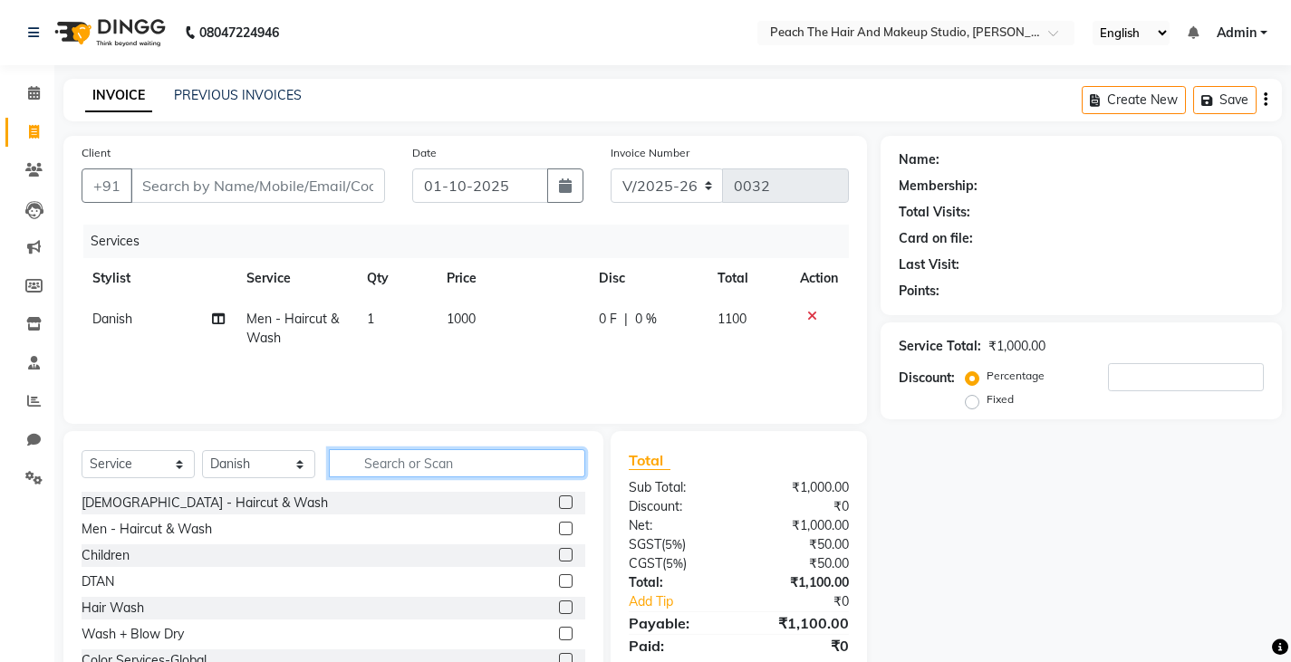
click at [379, 475] on input "text" at bounding box center [457, 463] width 256 height 28
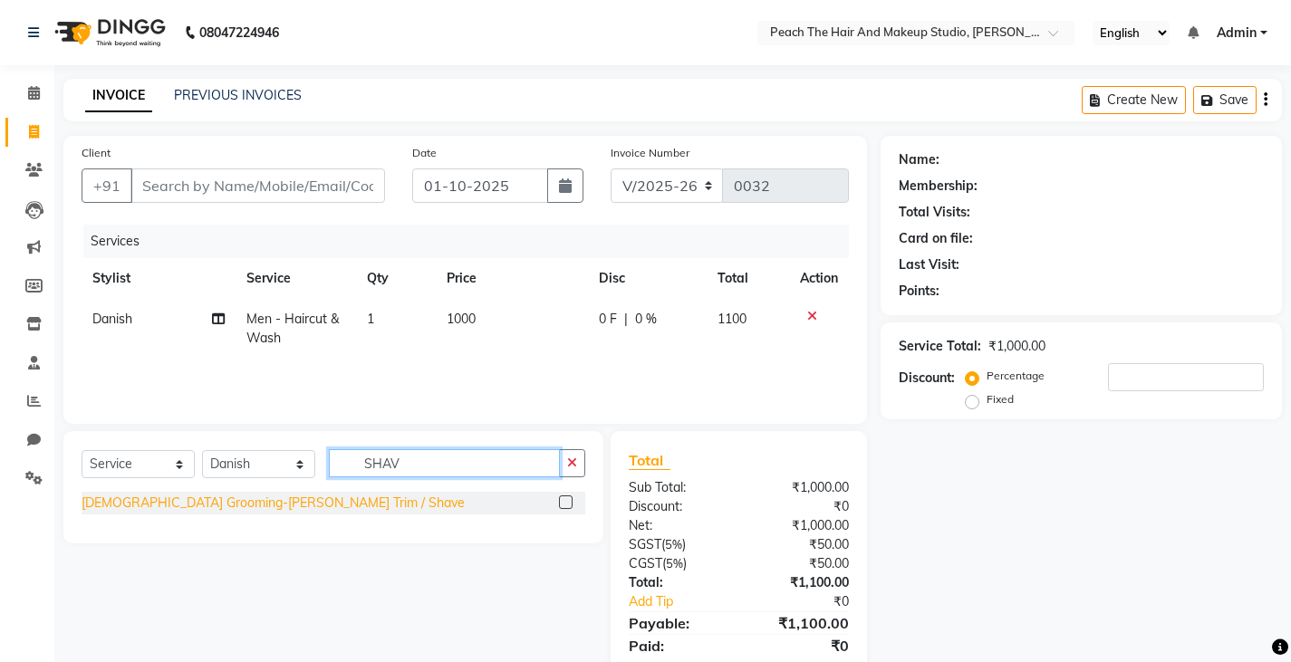
type input "SHAV"
click at [274, 505] on div "[DEMOGRAPHIC_DATA] Grooming-[PERSON_NAME] Trim / Shave" at bounding box center [273, 503] width 383 height 19
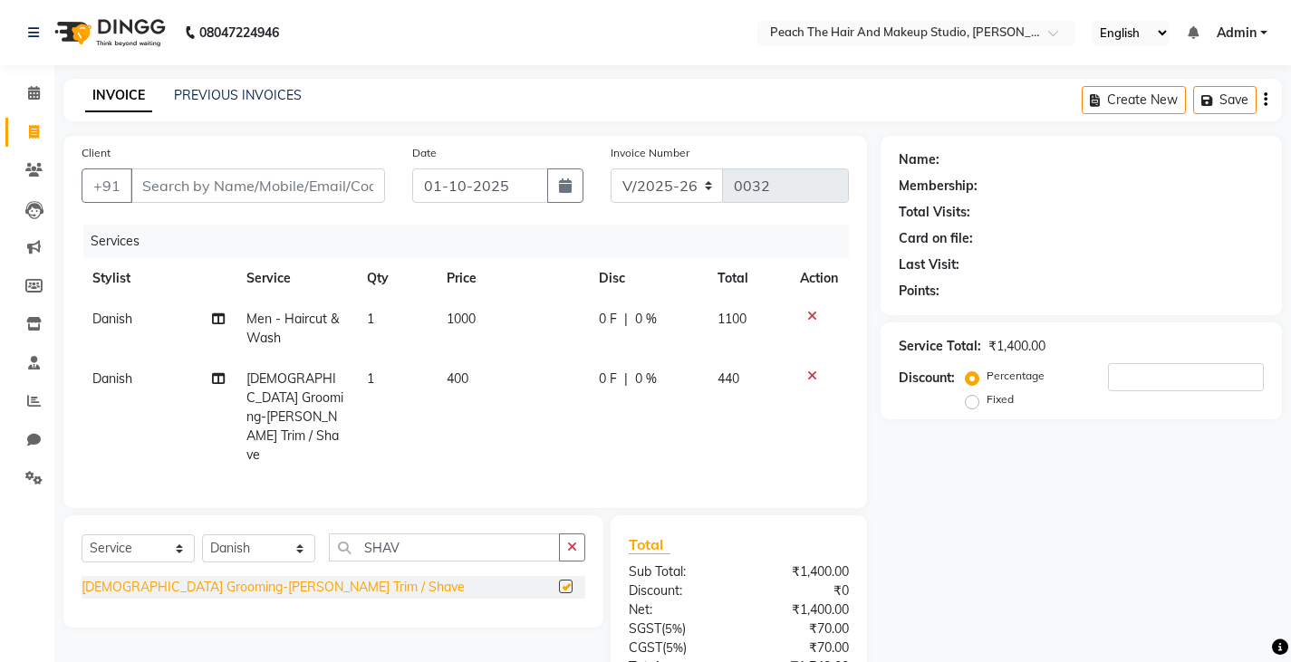
checkbox input "false"
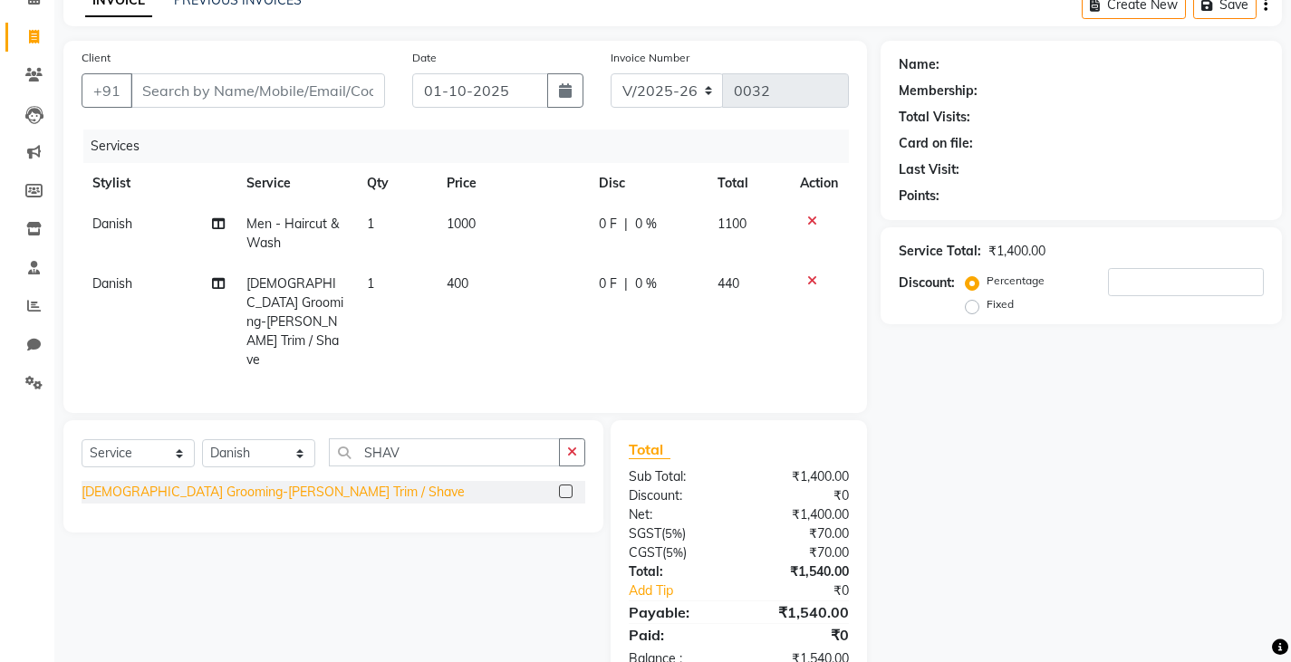
scroll to position [109, 0]
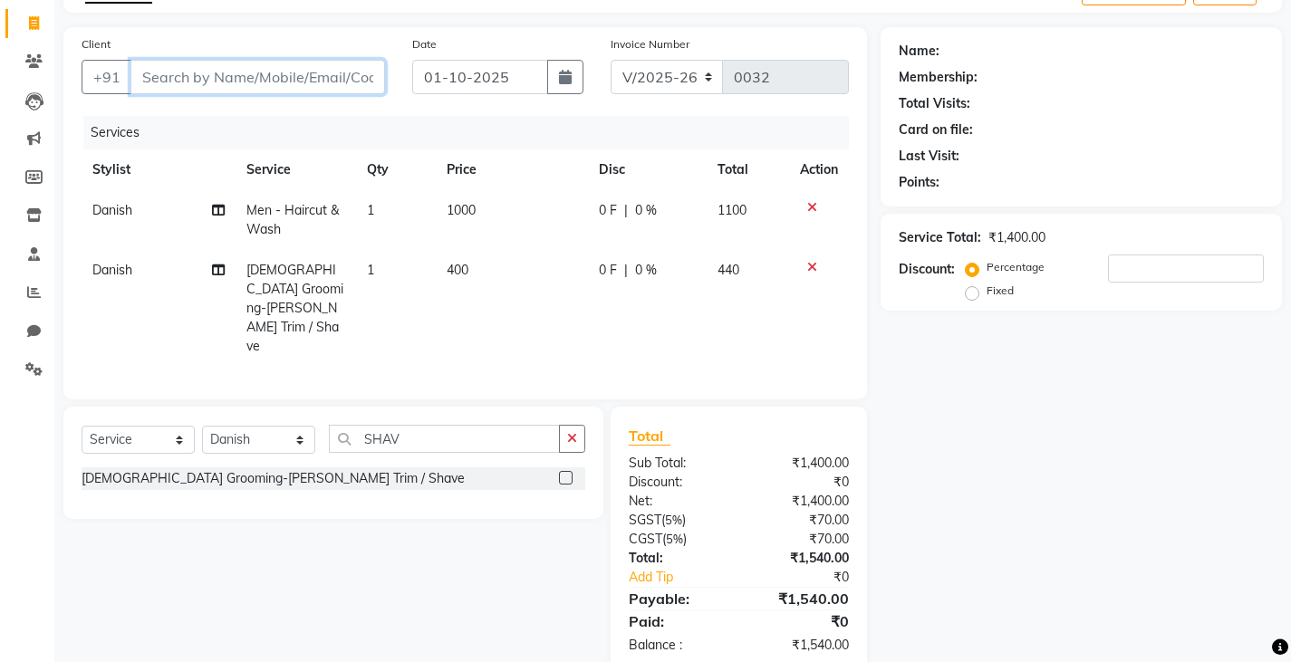
click at [180, 76] on input "Client" at bounding box center [257, 77] width 255 height 34
type input "9"
type input "0"
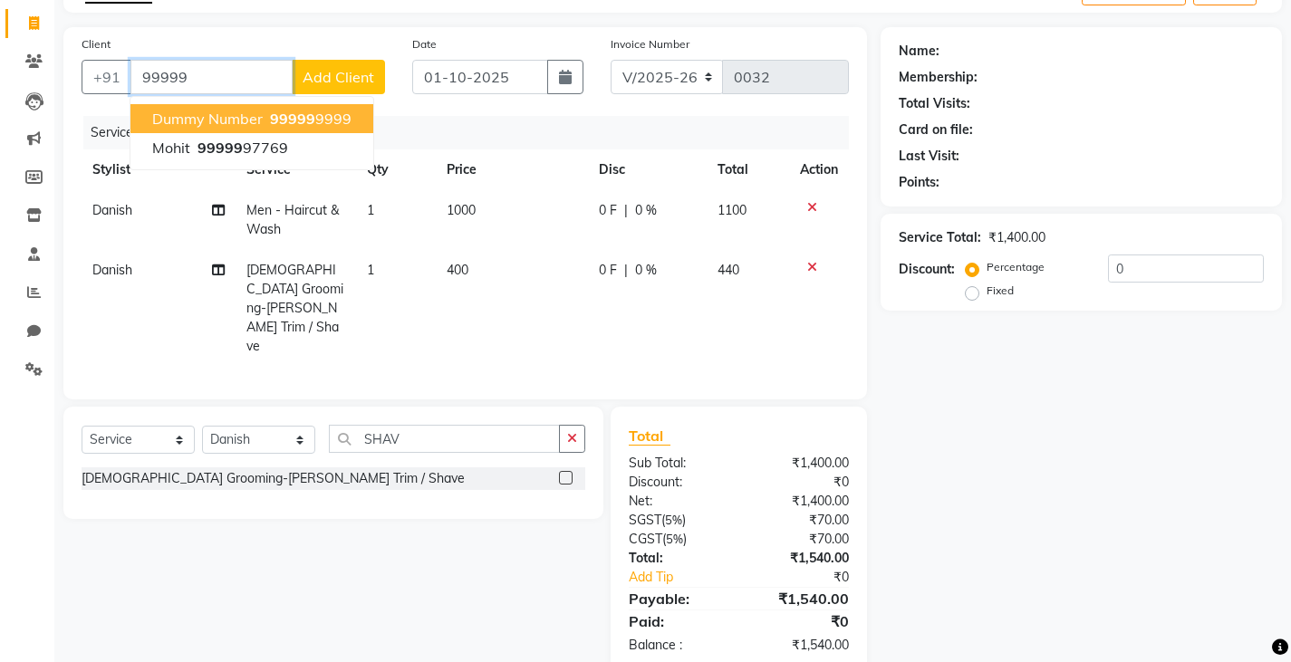
click at [186, 114] on span "dummy number" at bounding box center [207, 119] width 111 height 18
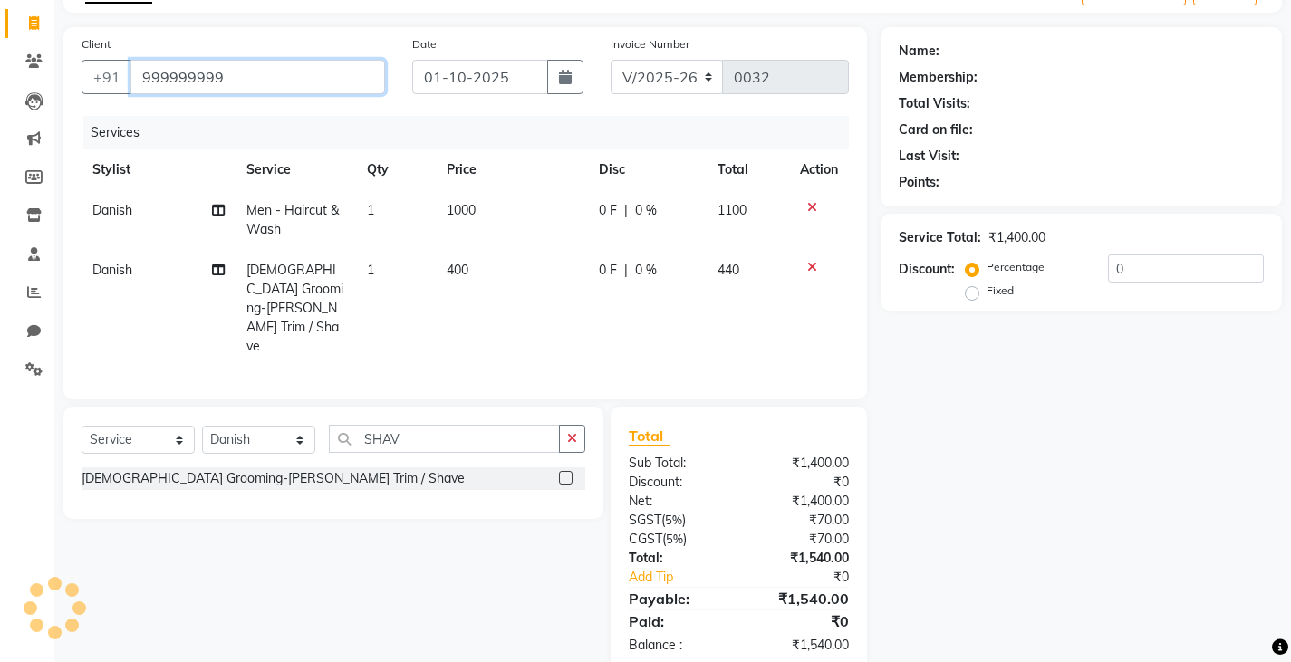
type input "999999999"
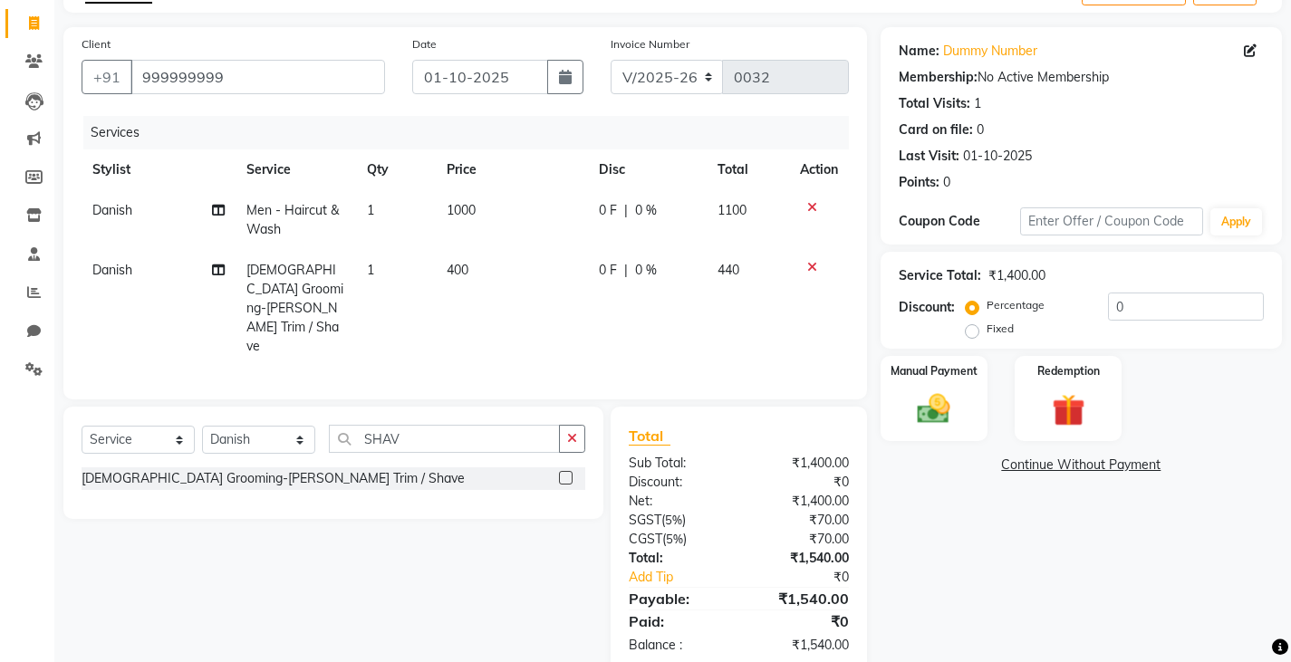
click at [986, 331] on label "Fixed" at bounding box center [999, 329] width 27 height 16
click at [969, 331] on input "Fixed" at bounding box center [975, 328] width 13 height 13
radio input "true"
click at [1150, 303] on input "0" at bounding box center [1186, 307] width 156 height 28
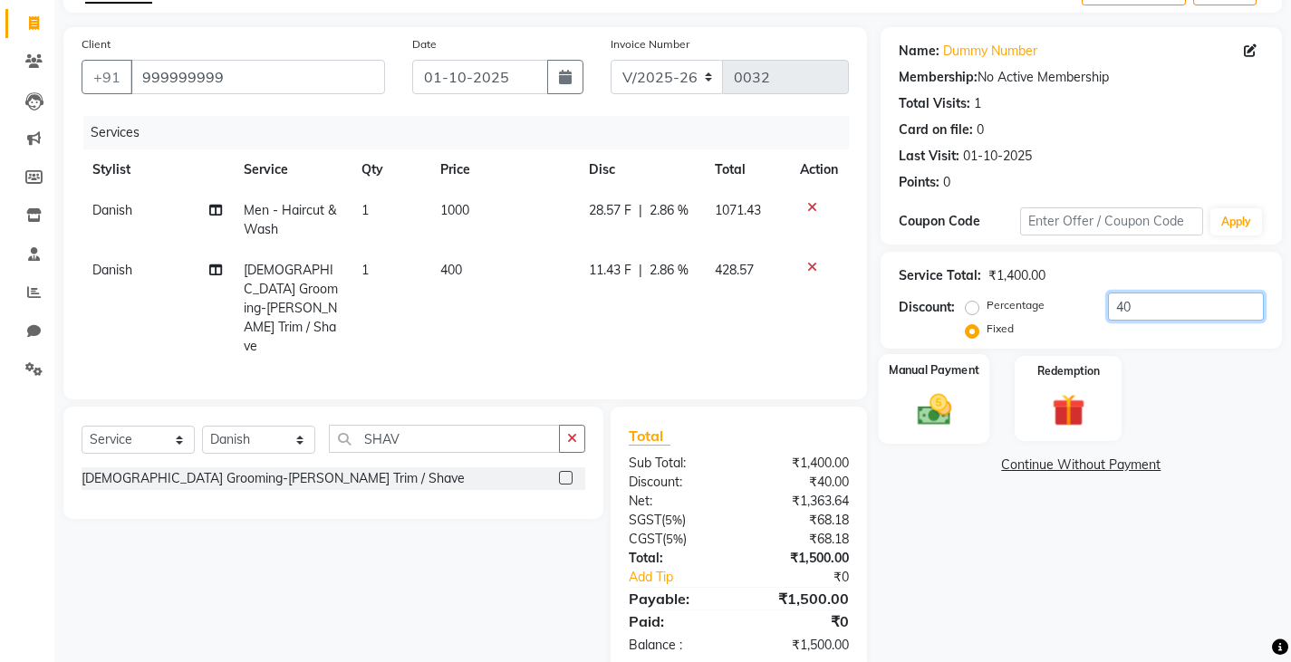
type input "40"
click at [958, 418] on img at bounding box center [933, 409] width 55 height 39
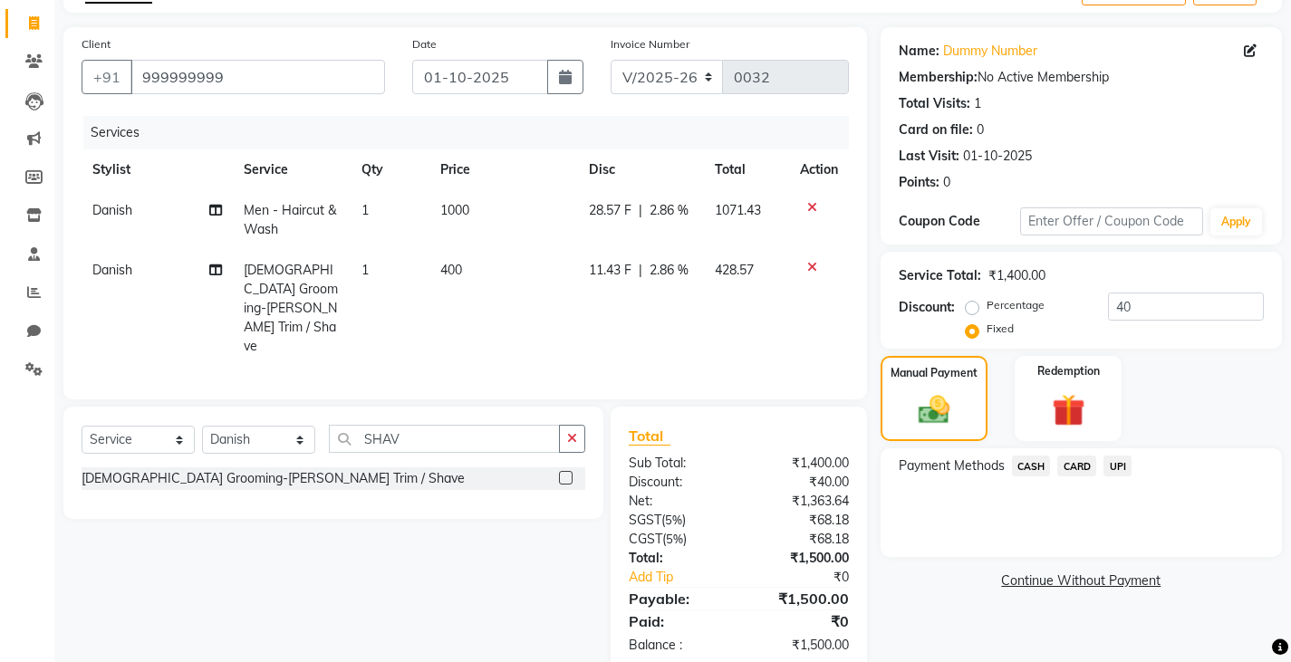
click at [1113, 465] on span "UPI" at bounding box center [1117, 466] width 28 height 21
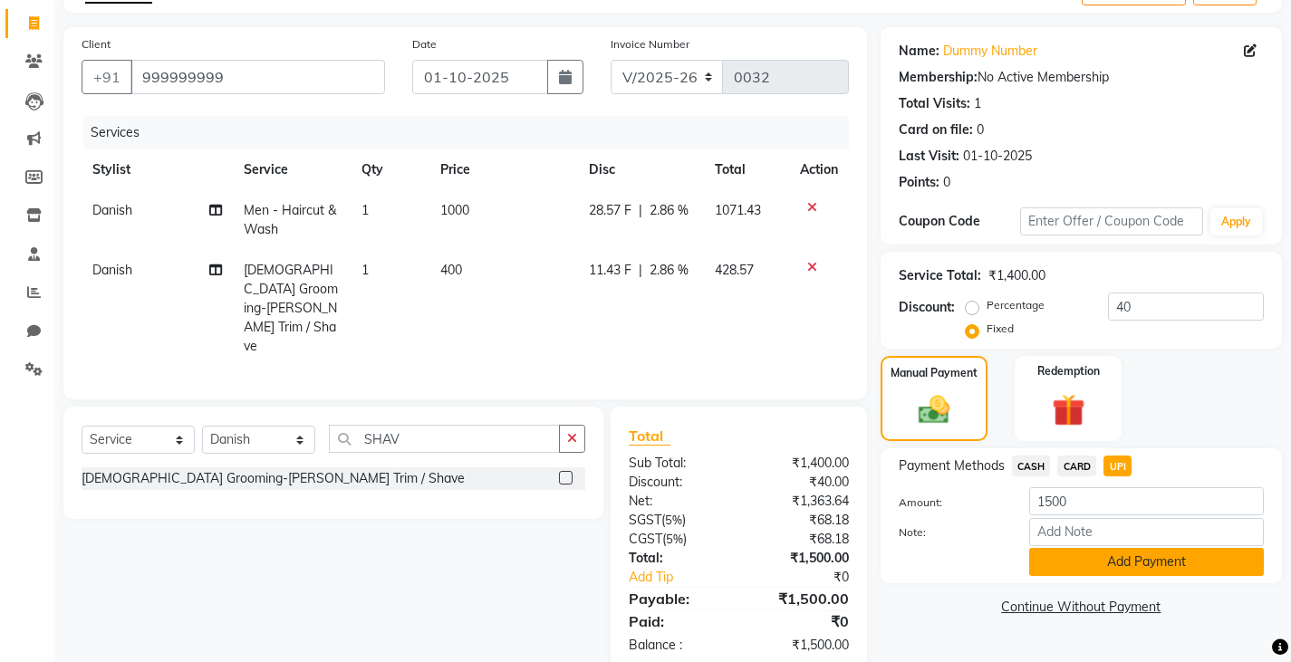
click at [1067, 557] on button "Add Payment" at bounding box center [1146, 562] width 235 height 28
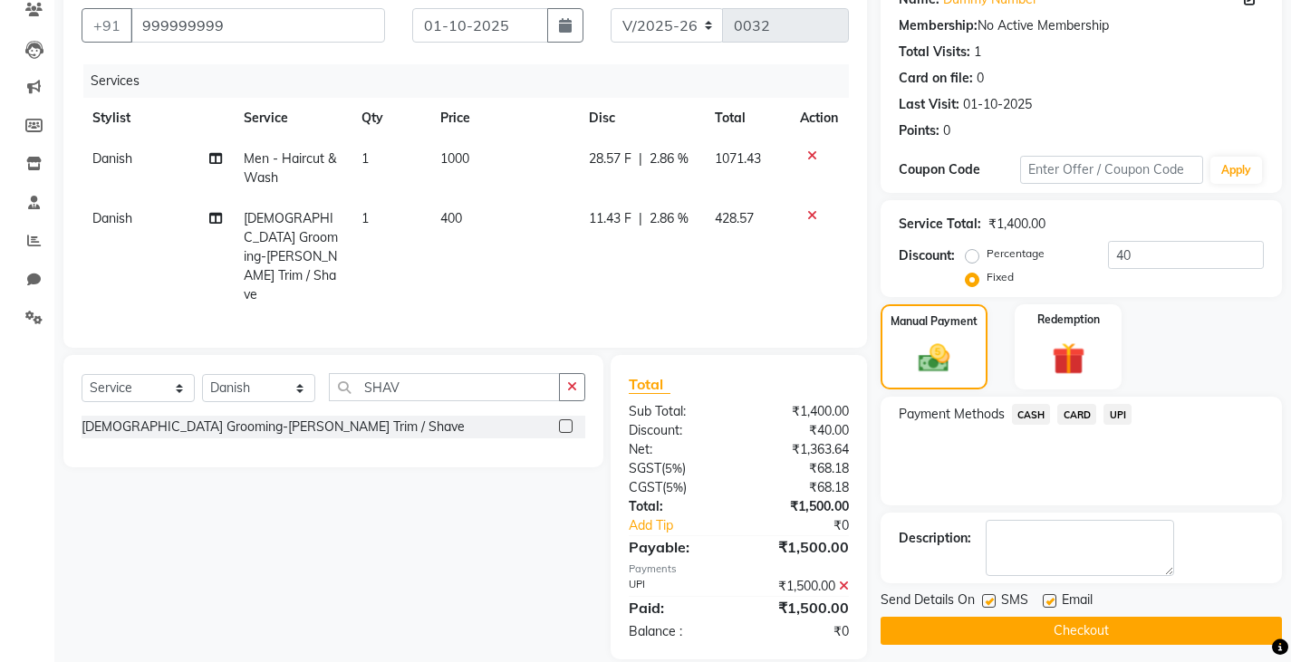
scroll to position [170, 0]
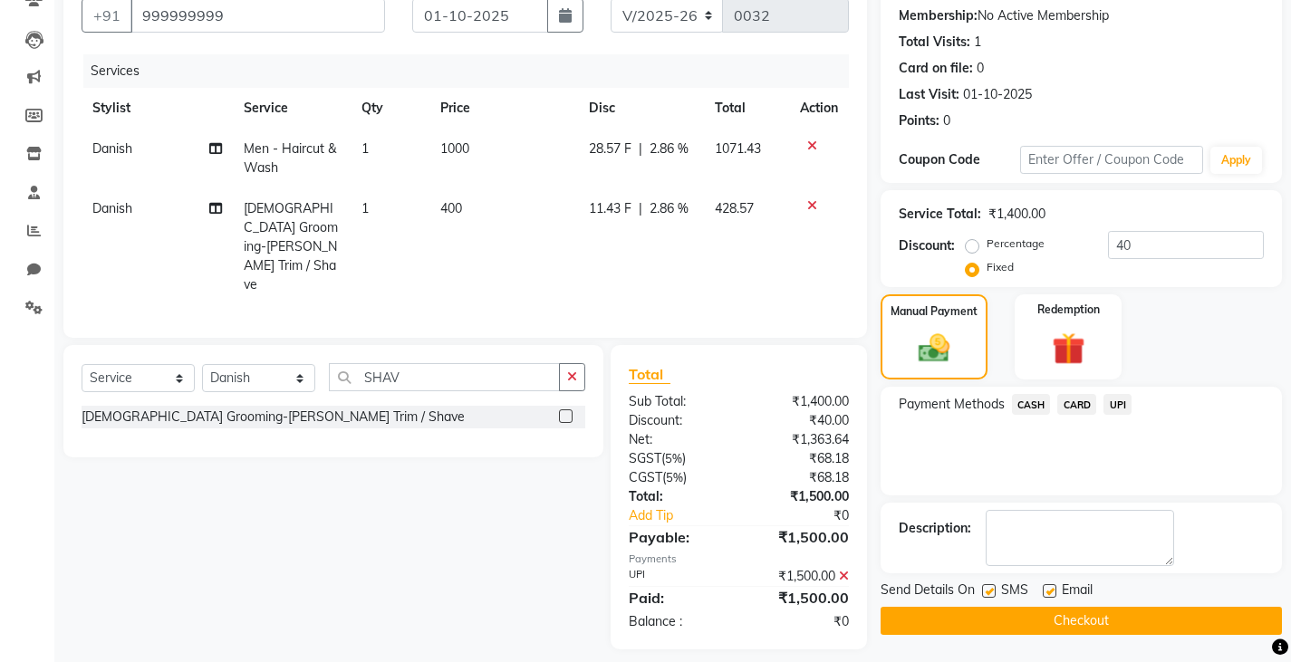
click at [985, 592] on label at bounding box center [989, 591] width 14 height 14
click at [985, 592] on input "checkbox" at bounding box center [988, 592] width 12 height 12
checkbox input "false"
click at [1049, 595] on label at bounding box center [1050, 591] width 14 height 14
click at [1049, 595] on input "checkbox" at bounding box center [1049, 592] width 12 height 12
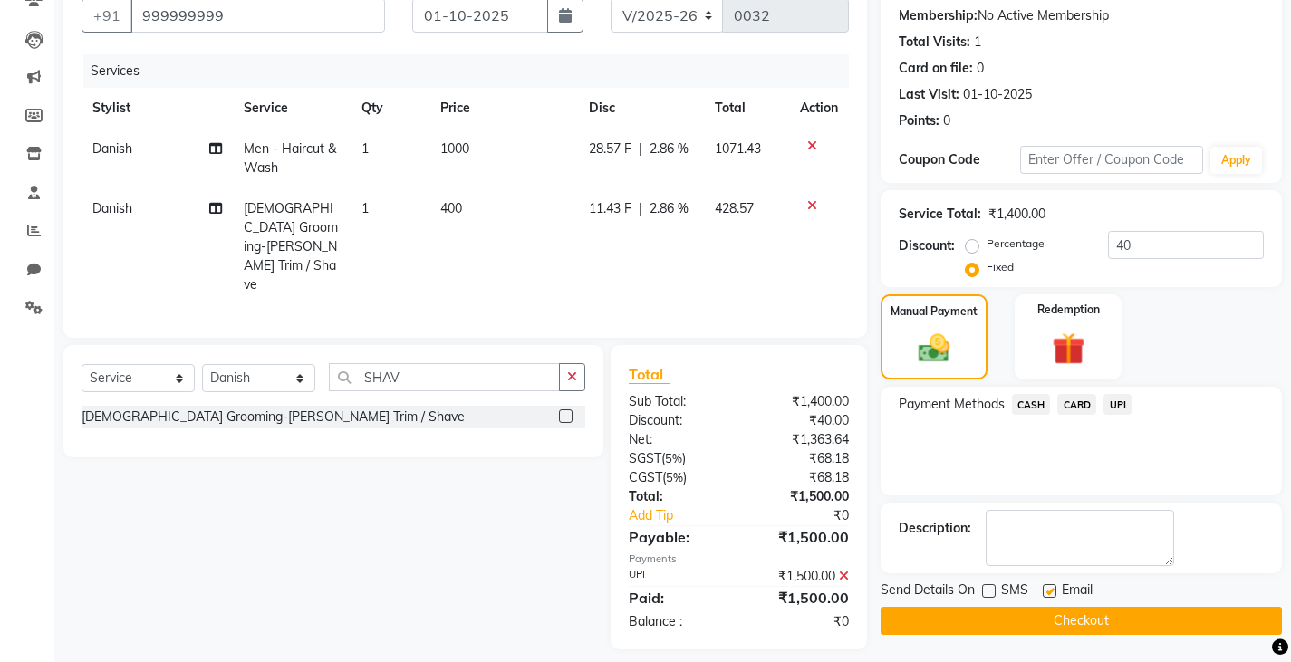
checkbox input "false"
click at [938, 632] on button "Checkout" at bounding box center [1080, 621] width 401 height 28
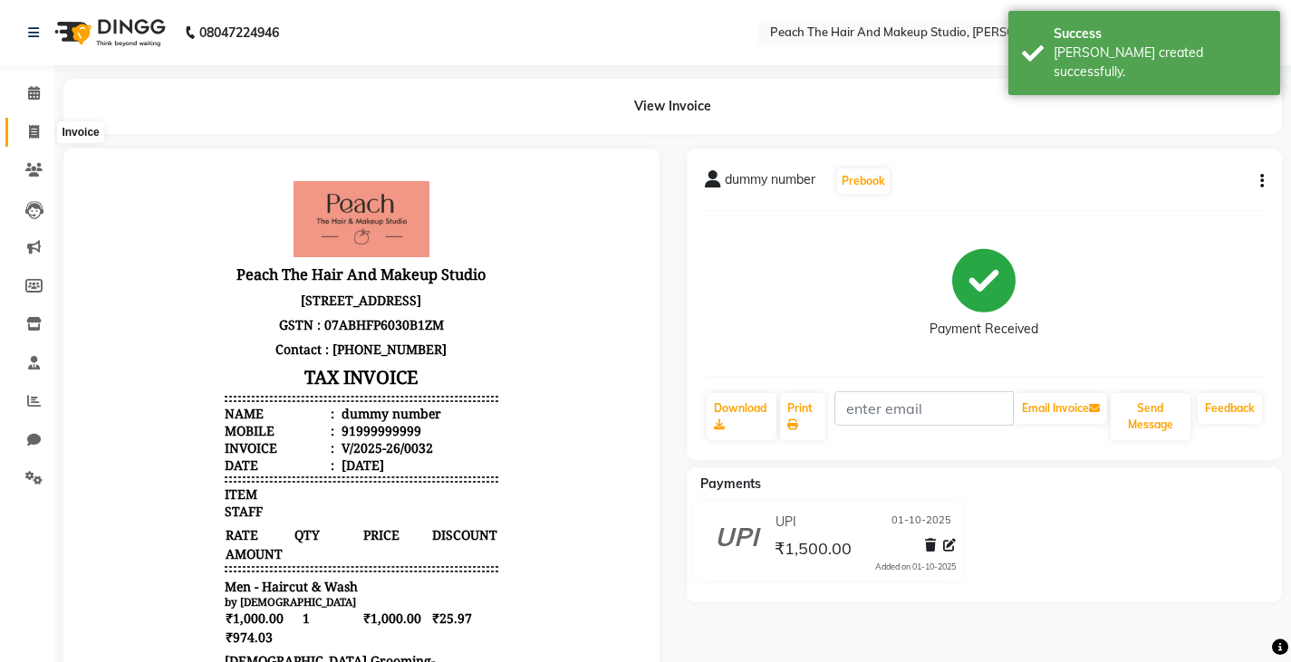
click at [43, 139] on span at bounding box center [34, 132] width 32 height 21
select select "service"
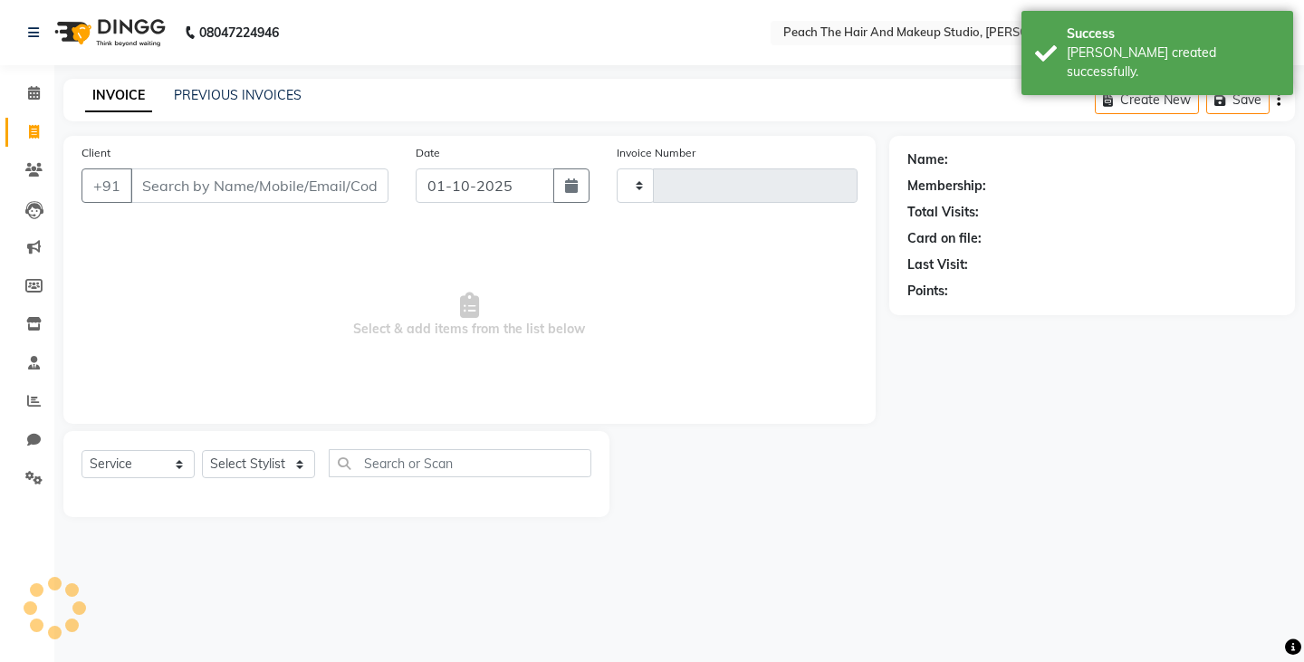
type input "0033"
select select "9105"
click at [219, 472] on select "Select Stylist Ankit [PERSON_NAME] Danish Karan Krishna [PERSON_NAME] [PERSON_N…" at bounding box center [258, 464] width 113 height 28
select select "93106"
click at [202, 450] on select "Select Stylist Ankit [PERSON_NAME] Danish Karan Krishna [PERSON_NAME] [PERSON_N…" at bounding box center [258, 464] width 113 height 28
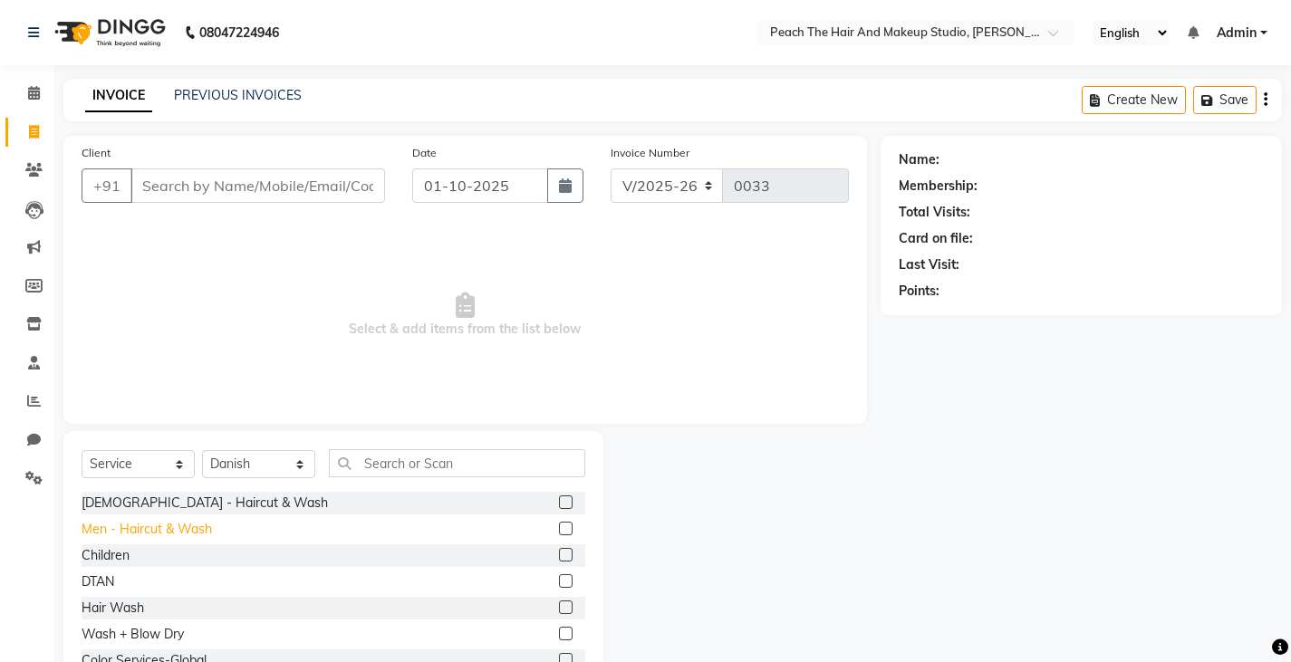
click at [148, 533] on div "Men - Haircut & Wash" at bounding box center [147, 529] width 130 height 19
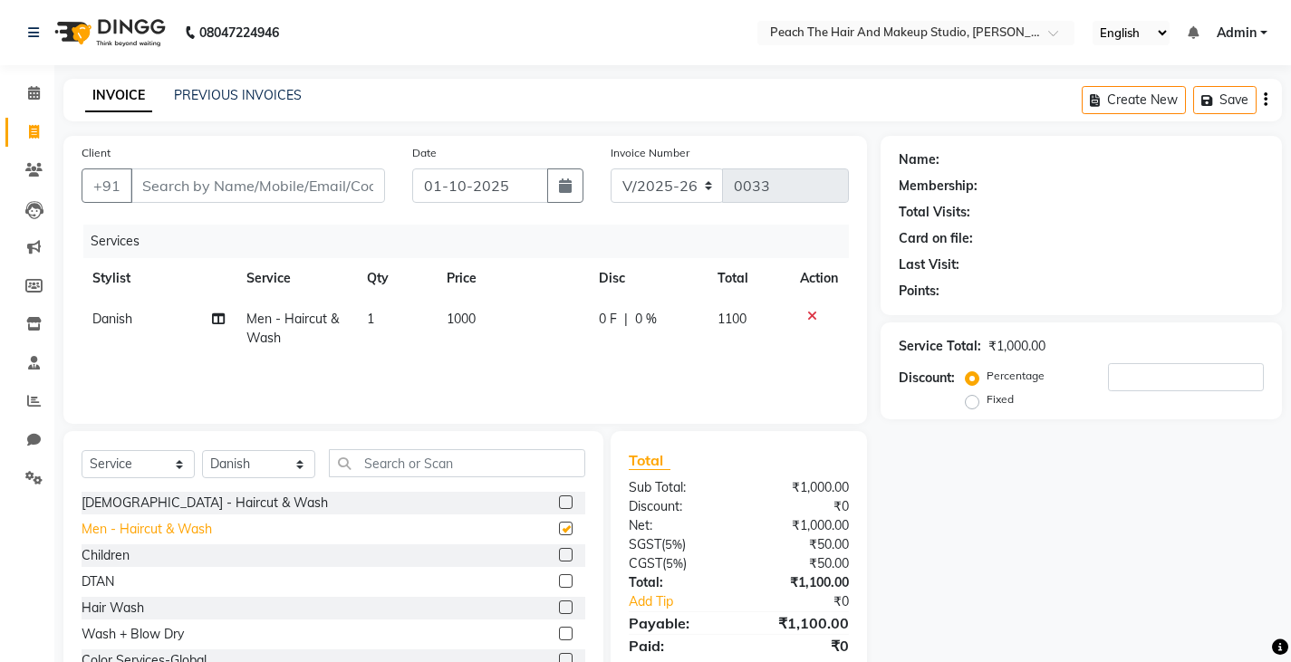
checkbox input "false"
click at [370, 472] on input "text" at bounding box center [457, 463] width 256 height 28
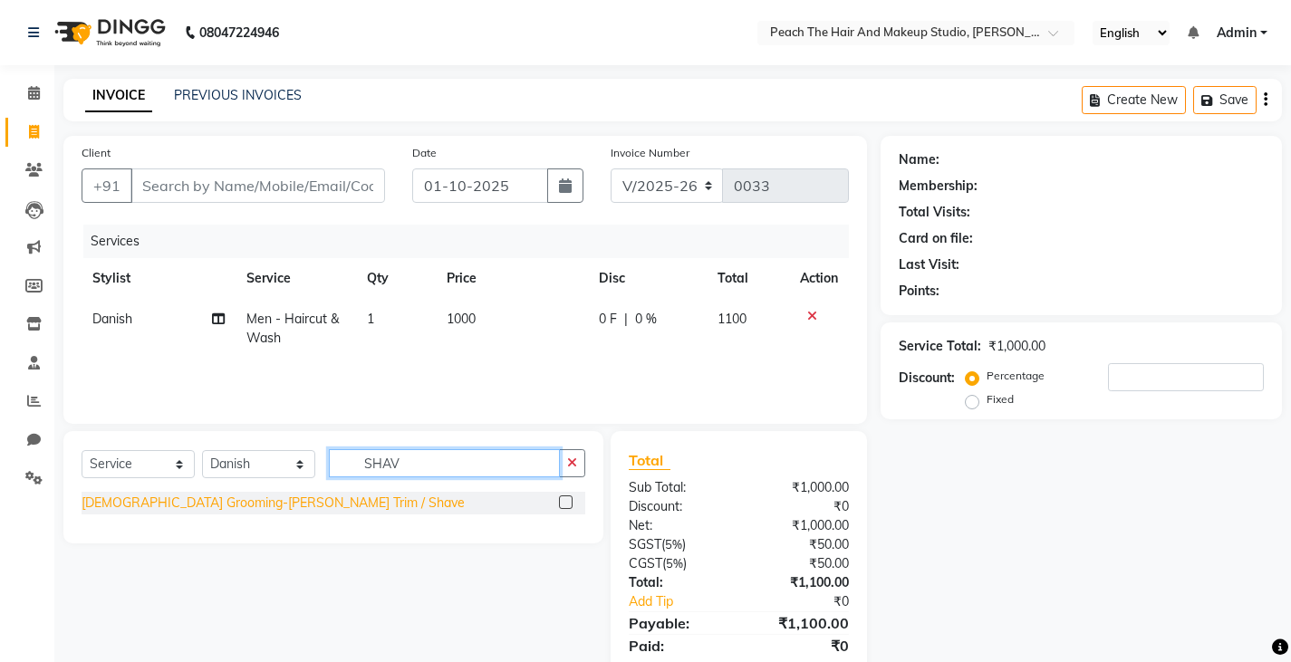
type input "SHAV"
click at [205, 505] on div "[DEMOGRAPHIC_DATA] Grooming-[PERSON_NAME] Trim / Shave" at bounding box center [273, 503] width 383 height 19
checkbox input "false"
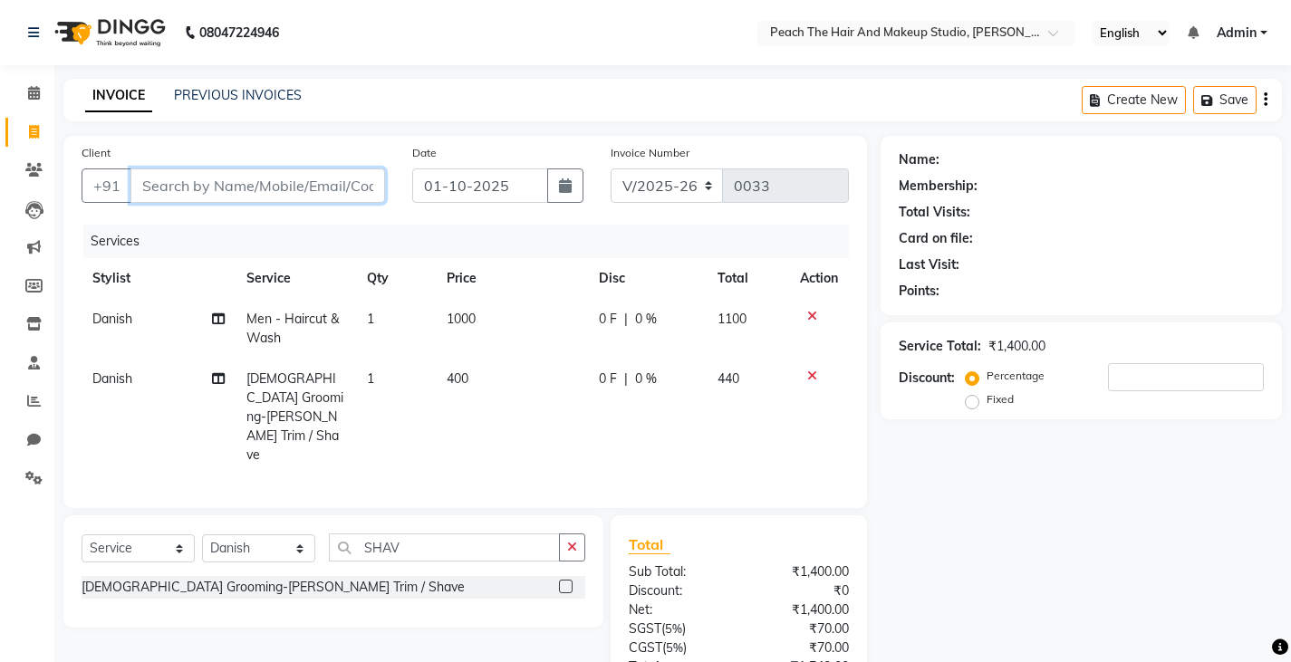
click at [178, 193] on input "Client" at bounding box center [257, 185] width 255 height 34
type input "9"
type input "0"
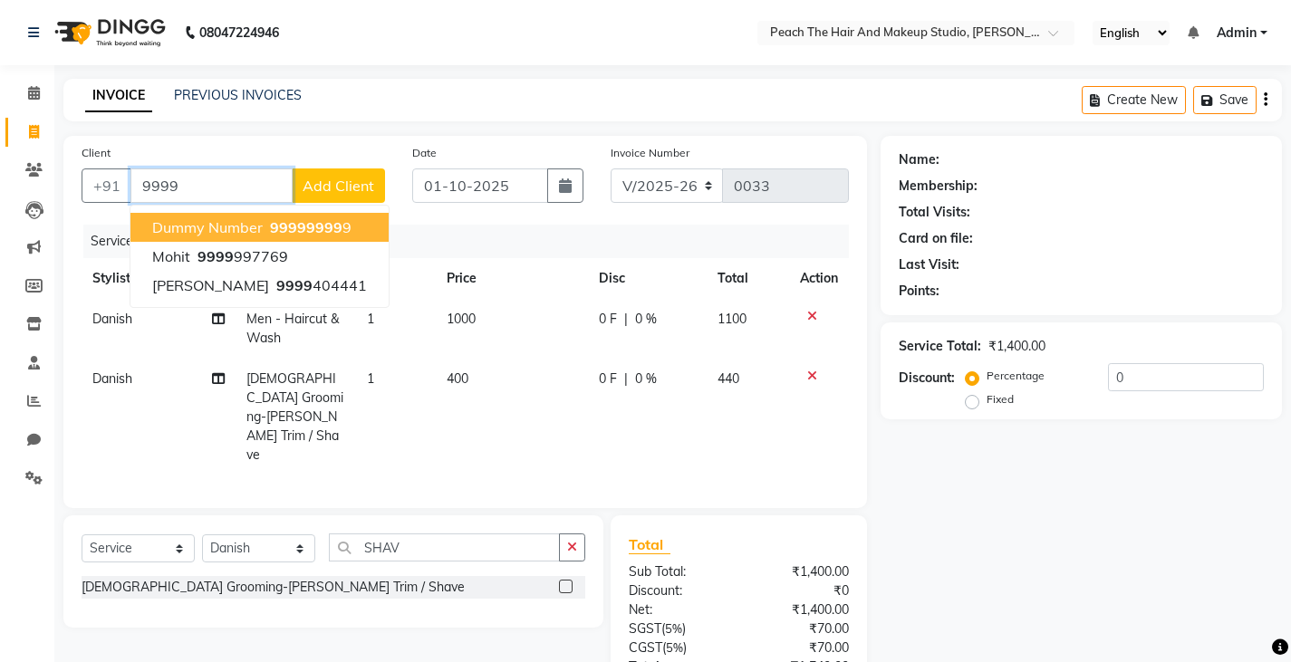
click at [168, 226] on span "dummy number" at bounding box center [207, 227] width 111 height 18
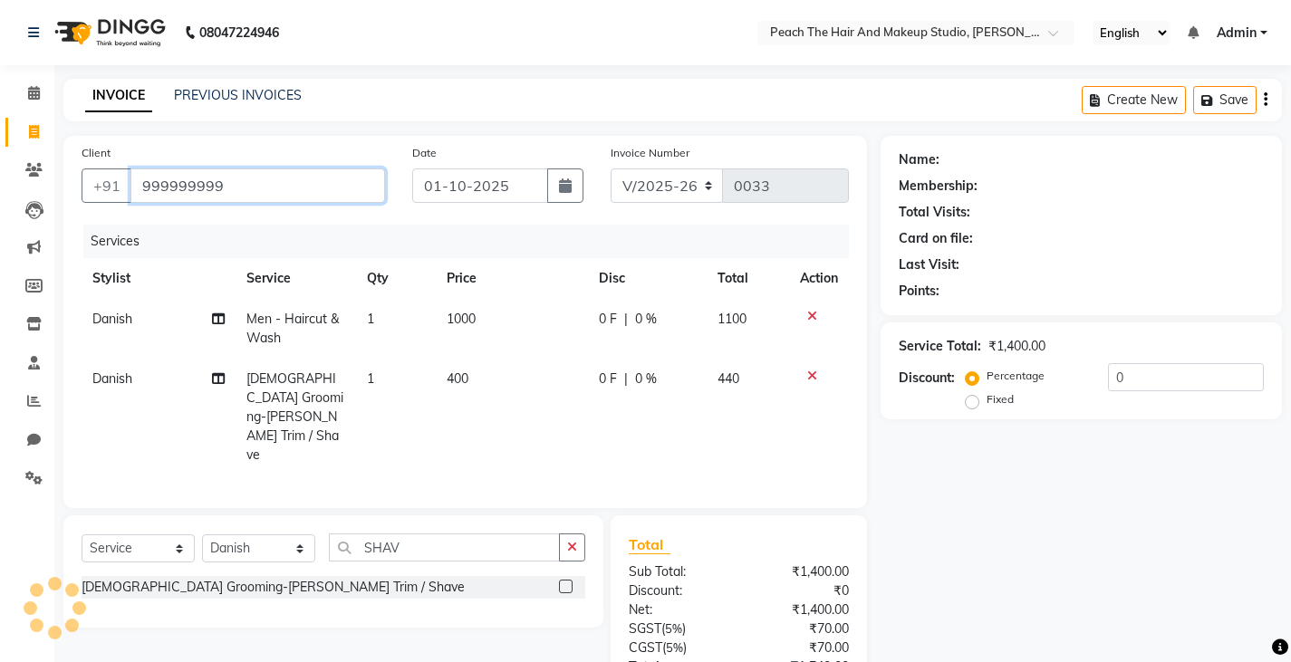
type input "999999999"
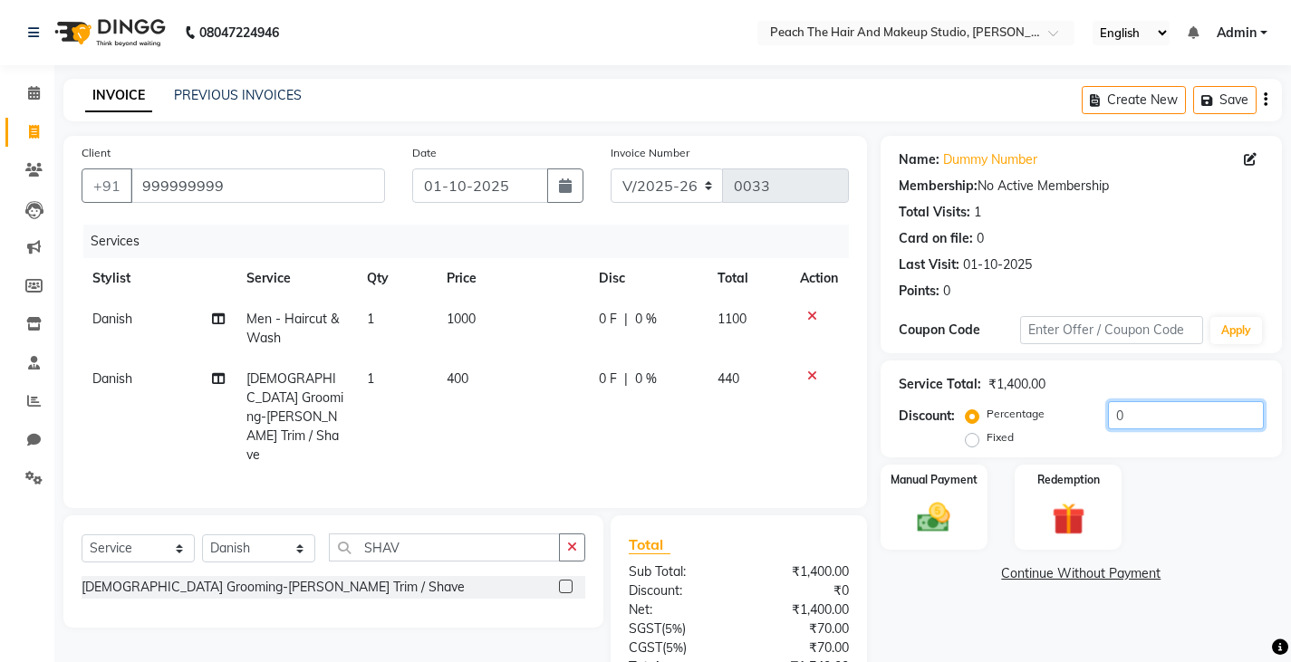
click at [1171, 418] on input "0" at bounding box center [1186, 415] width 156 height 28
type input "40"
click at [962, 434] on div "Discount: Percentage Fixed 40" at bounding box center [1081, 425] width 365 height 49
click at [986, 436] on label "Fixed" at bounding box center [999, 437] width 27 height 16
click at [969, 436] on input "Fixed" at bounding box center [975, 437] width 13 height 13
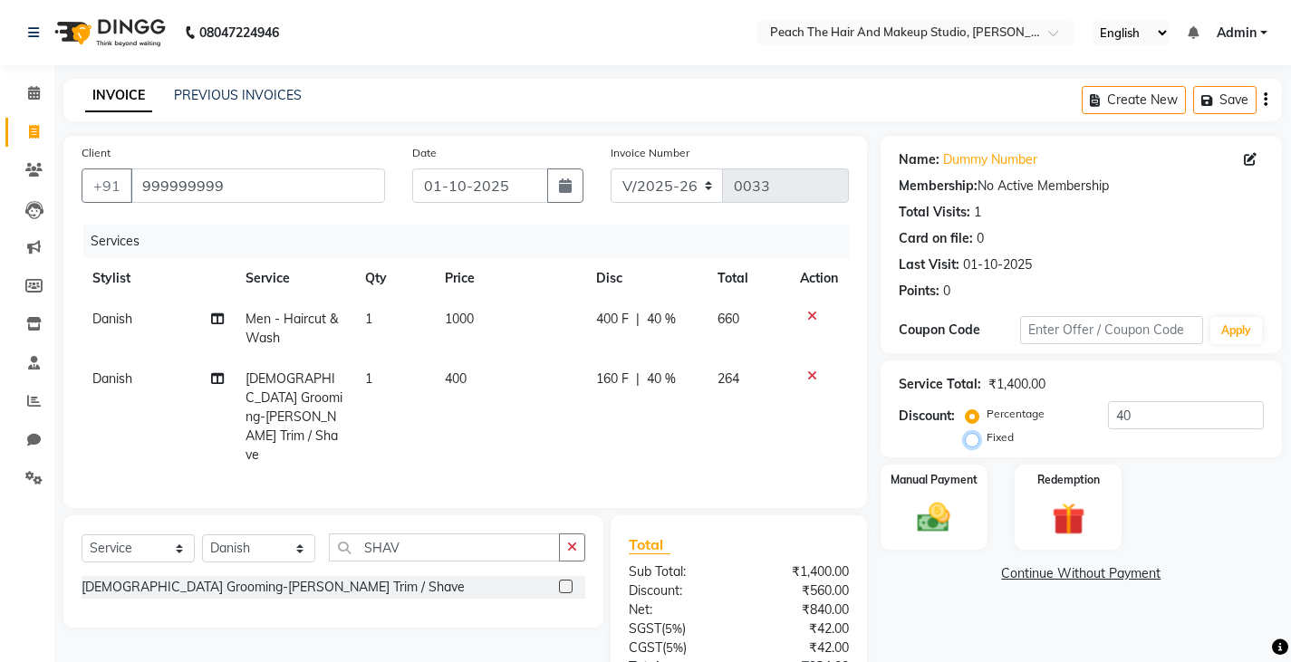
radio input "true"
click at [953, 514] on img at bounding box center [933, 517] width 55 height 39
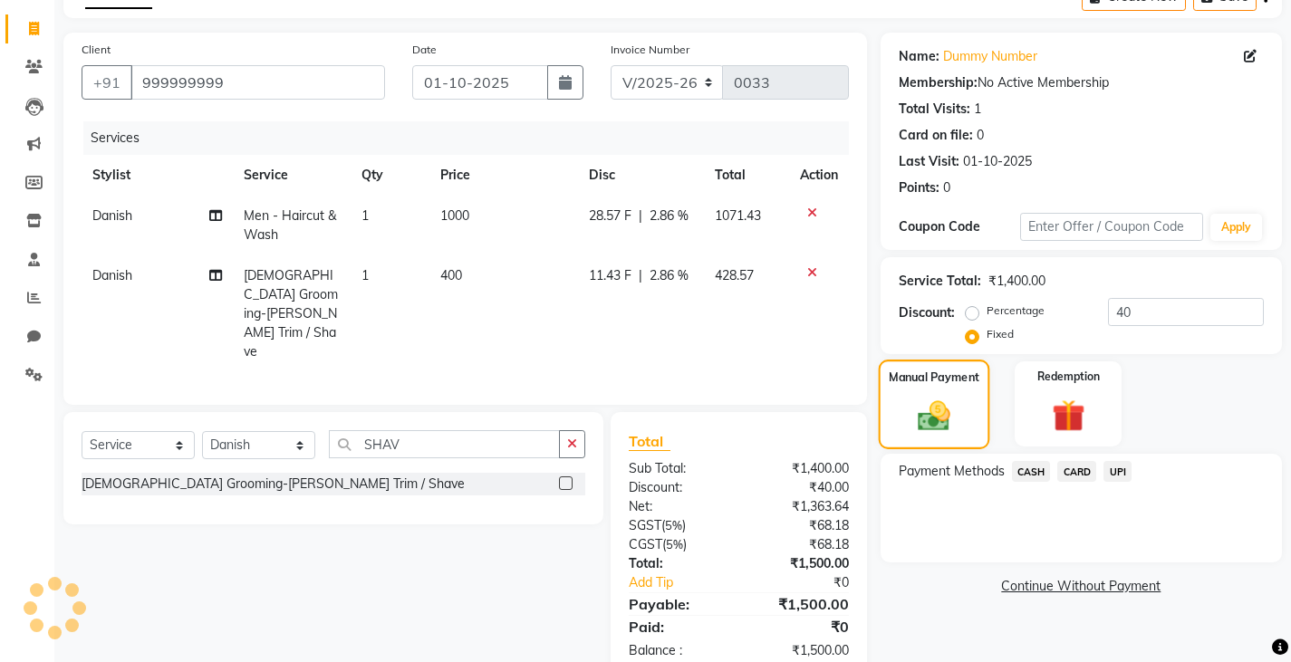
scroll to position [122, 0]
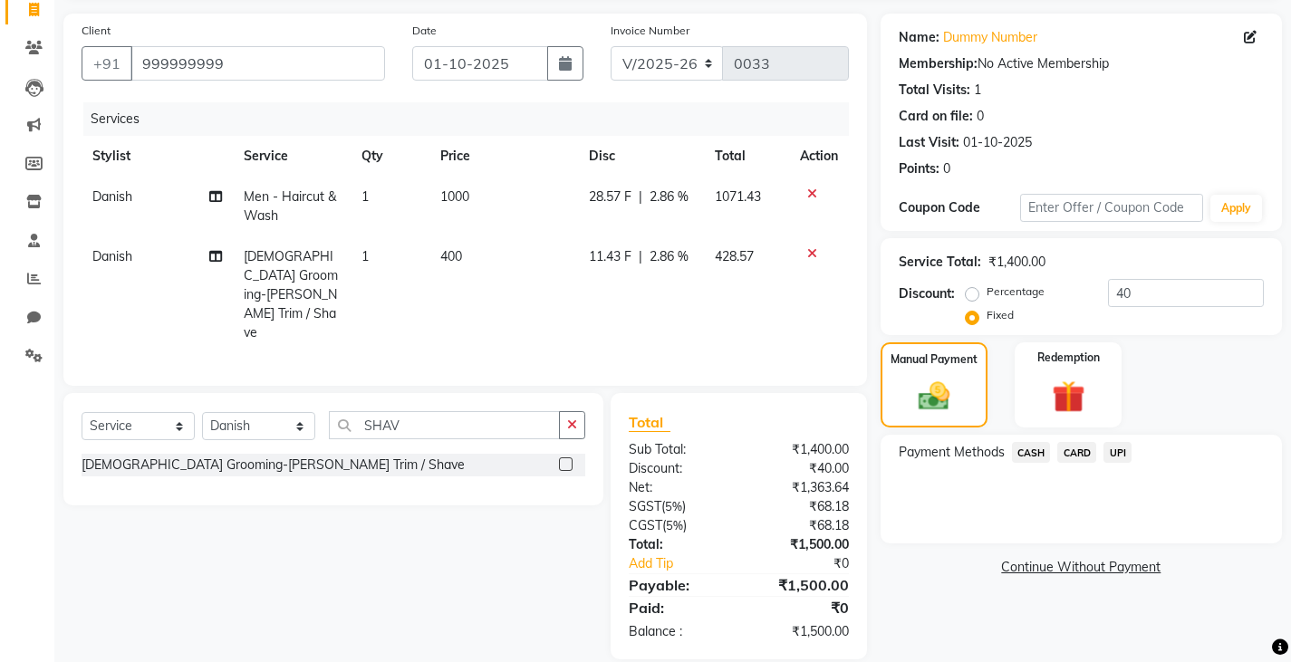
click at [1036, 445] on span "CASH" at bounding box center [1031, 452] width 39 height 21
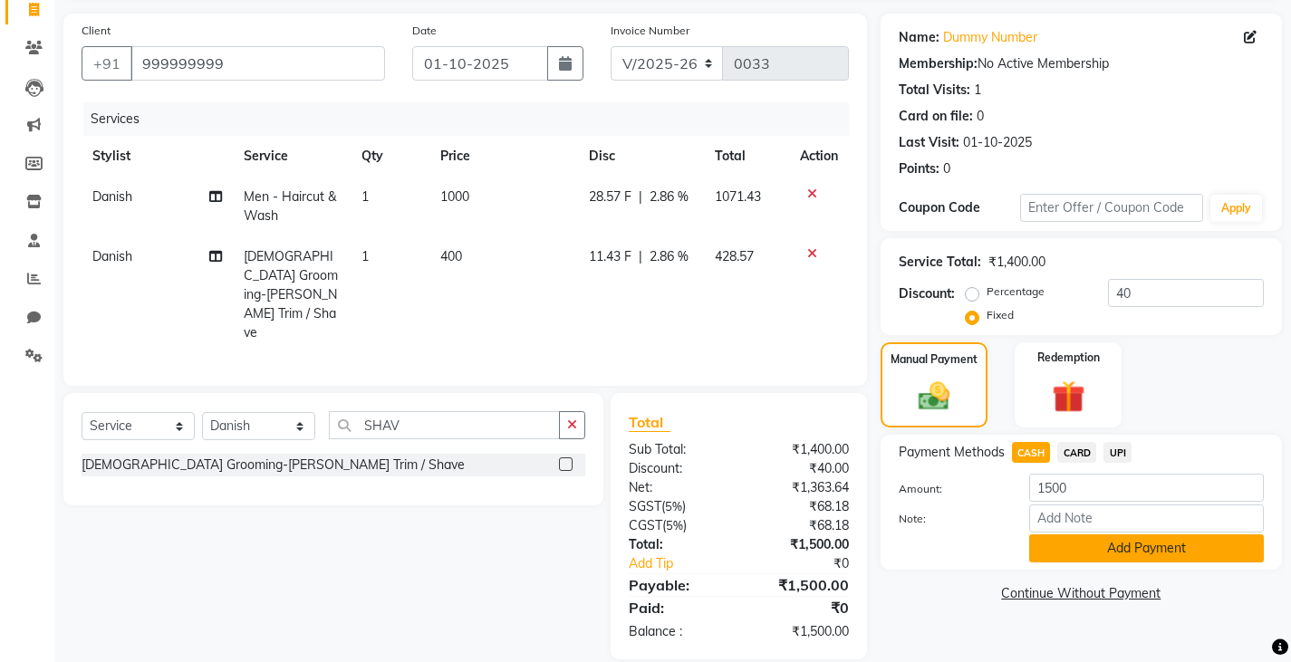
click at [1063, 548] on button "Add Payment" at bounding box center [1146, 548] width 235 height 28
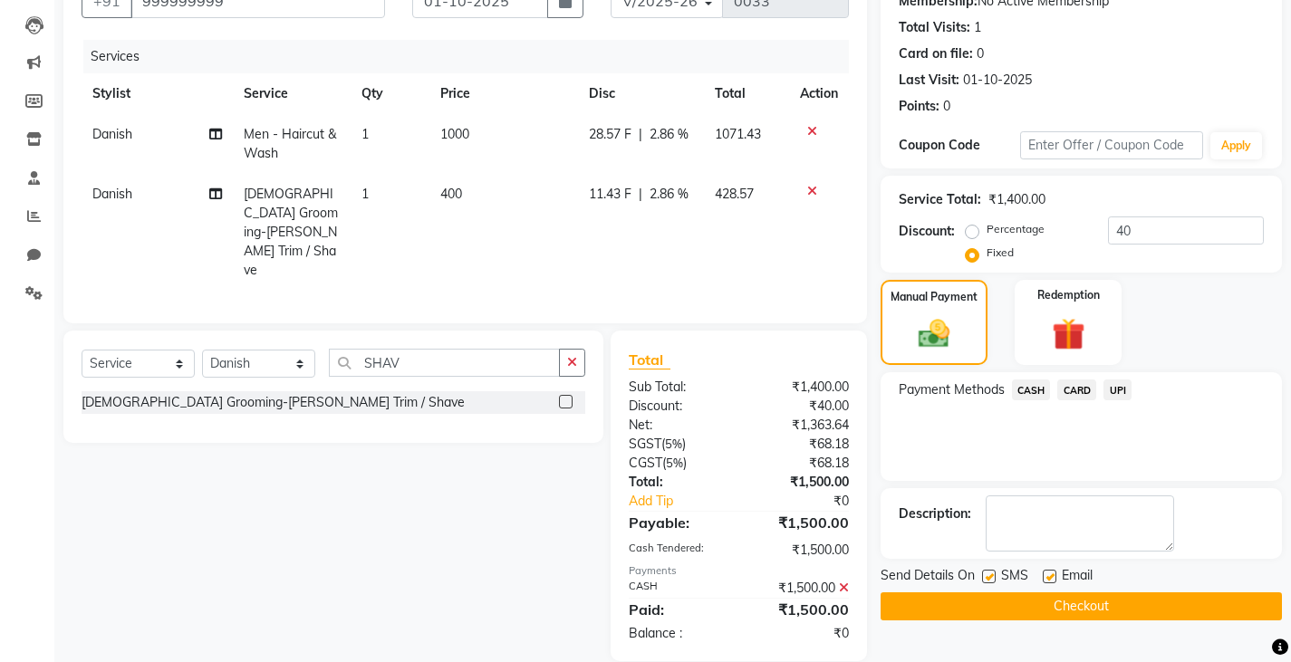
scroll to position [187, 0]
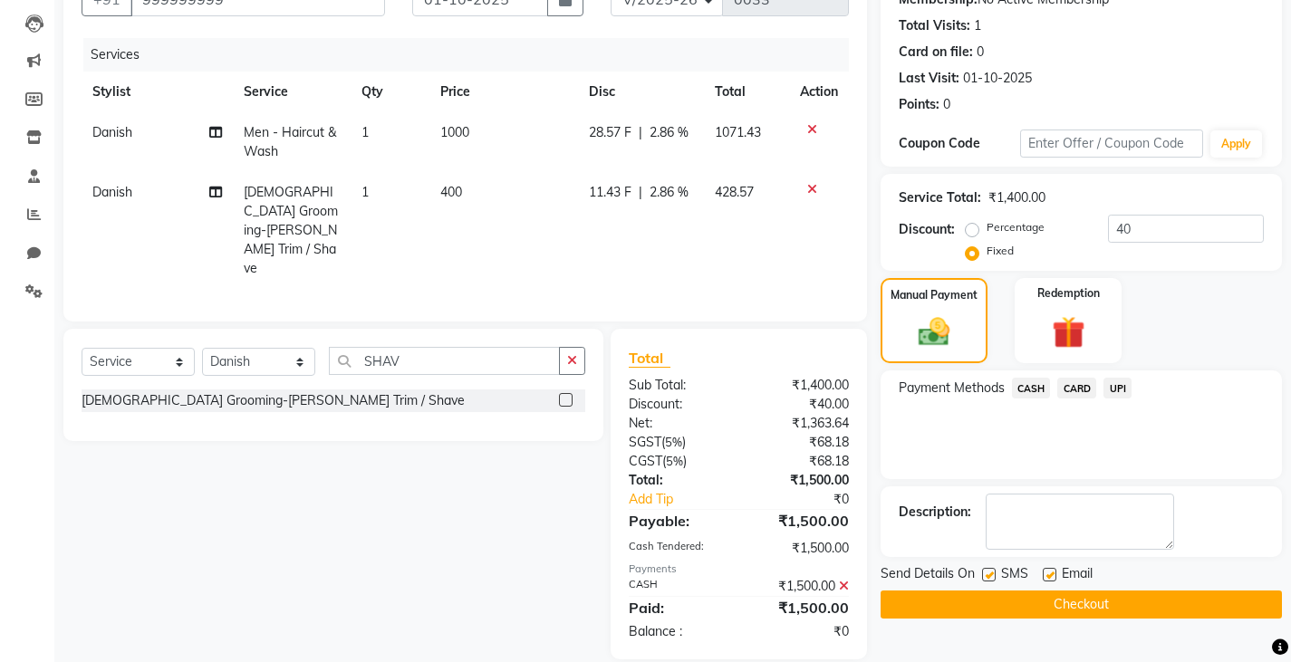
click at [986, 565] on div "SMS" at bounding box center [1012, 575] width 61 height 23
click at [986, 576] on label at bounding box center [989, 575] width 14 height 14
click at [986, 576] on input "checkbox" at bounding box center [988, 576] width 12 height 12
checkbox input "false"
click at [947, 600] on button "Checkout" at bounding box center [1080, 605] width 401 height 28
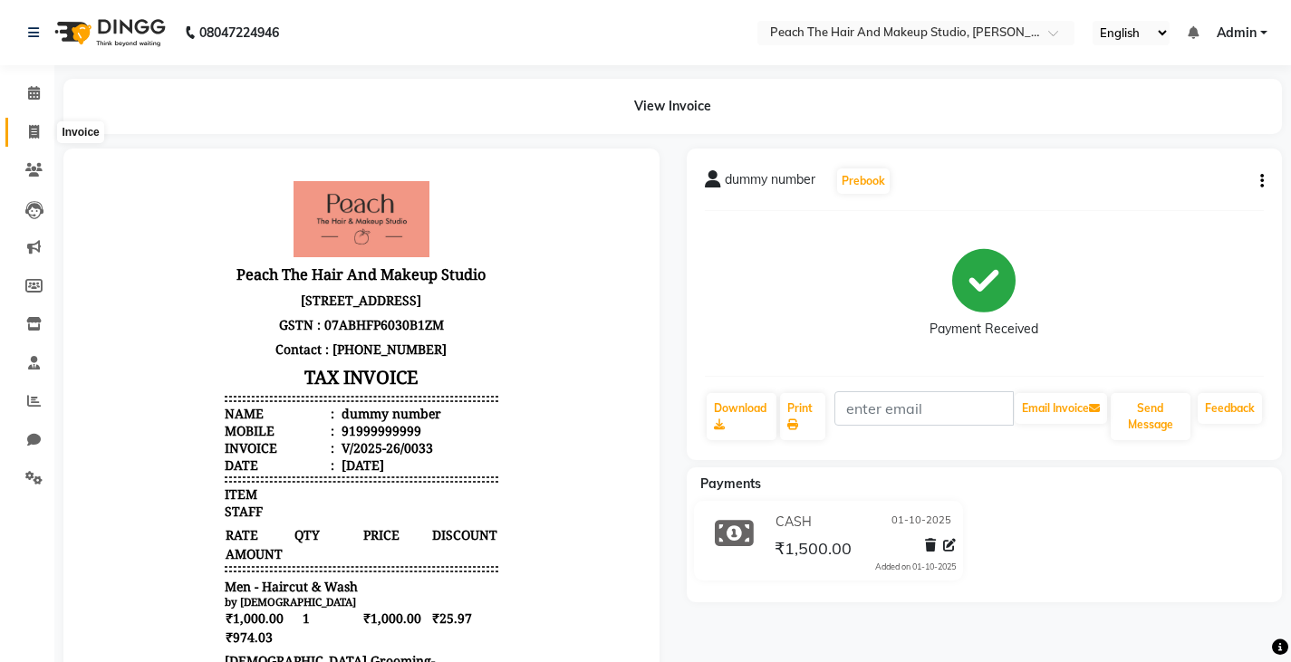
click at [29, 126] on icon at bounding box center [34, 132] width 10 height 14
select select "service"
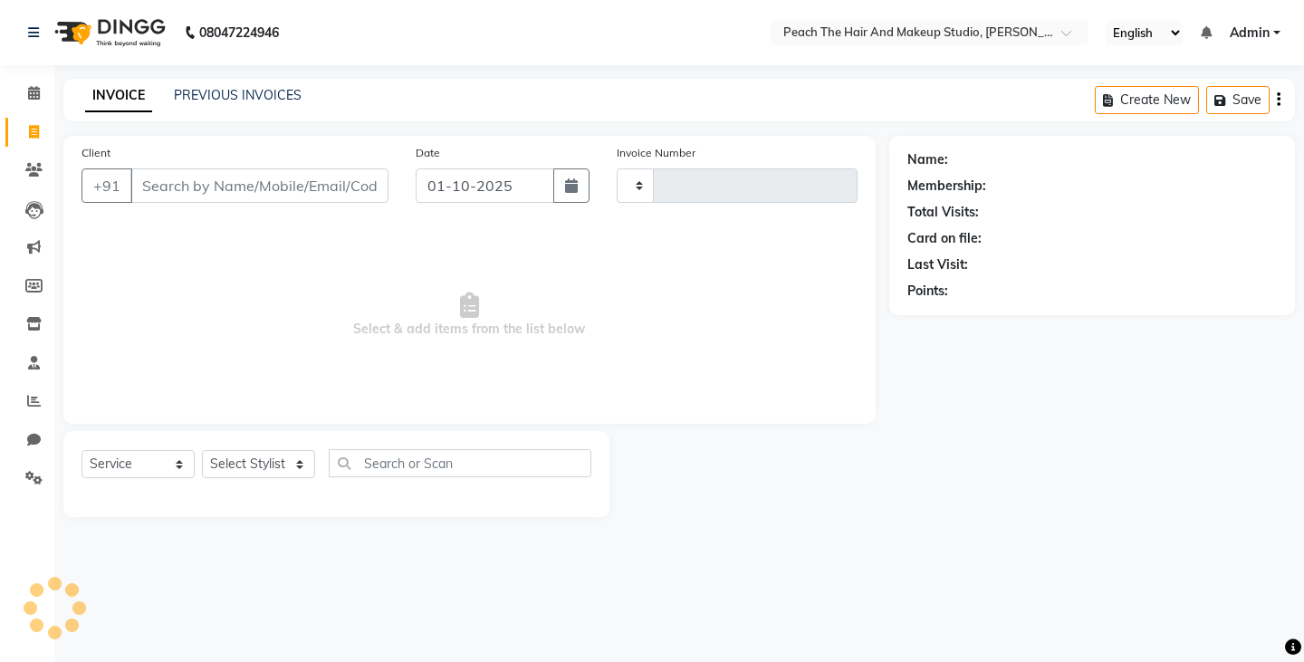
type input "0034"
select select "9105"
click at [105, 98] on link "INVOICE" at bounding box center [118, 96] width 67 height 33
click at [178, 451] on select "Select Service Product Membership Package Voucher Prepaid Gift Card" at bounding box center [138, 464] width 113 height 28
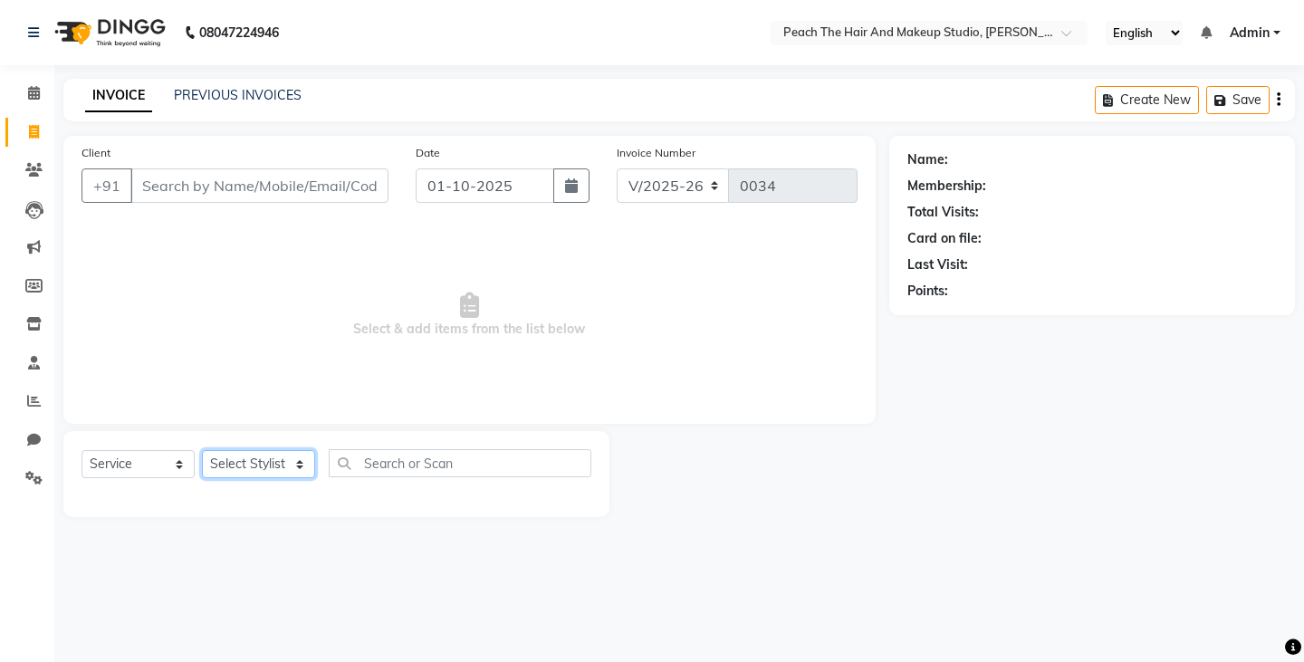
click at [237, 467] on select "Select Stylist Ankit [PERSON_NAME] Danish Karan Krishna [PERSON_NAME] [PERSON_N…" at bounding box center [258, 464] width 113 height 28
select select "93106"
click at [202, 450] on select "Select Stylist Ankit [PERSON_NAME] Danish Karan Krishna [PERSON_NAME] [PERSON_N…" at bounding box center [258, 464] width 113 height 28
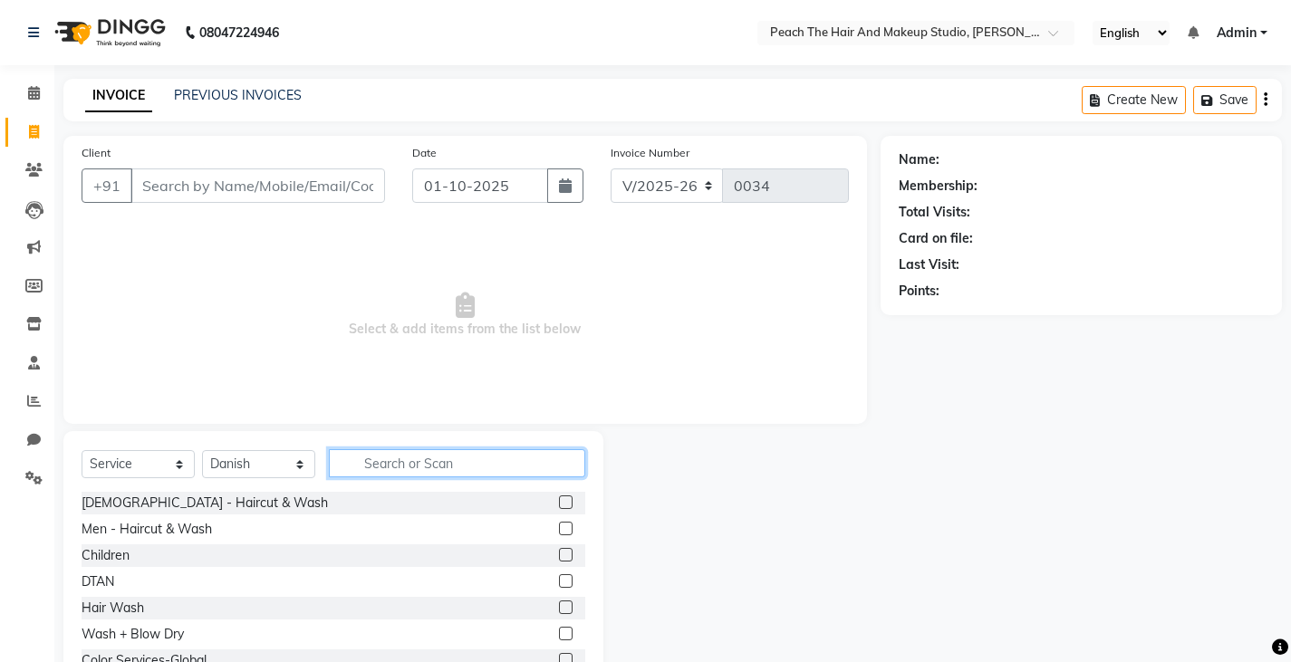
click at [425, 464] on input "text" at bounding box center [457, 463] width 256 height 28
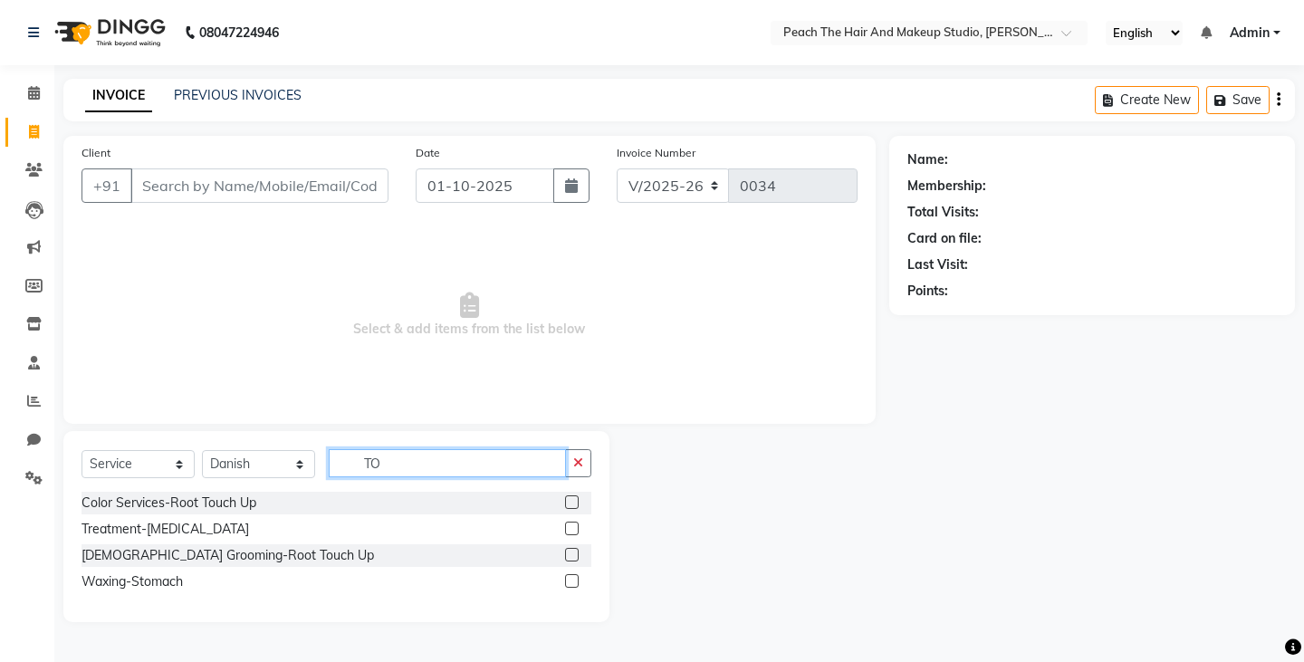
type input "TO"
click at [86, 493] on div "Color Services-Root Touch Up" at bounding box center [337, 503] width 510 height 23
click at [100, 501] on div "Color Services-Root Touch Up" at bounding box center [169, 503] width 175 height 19
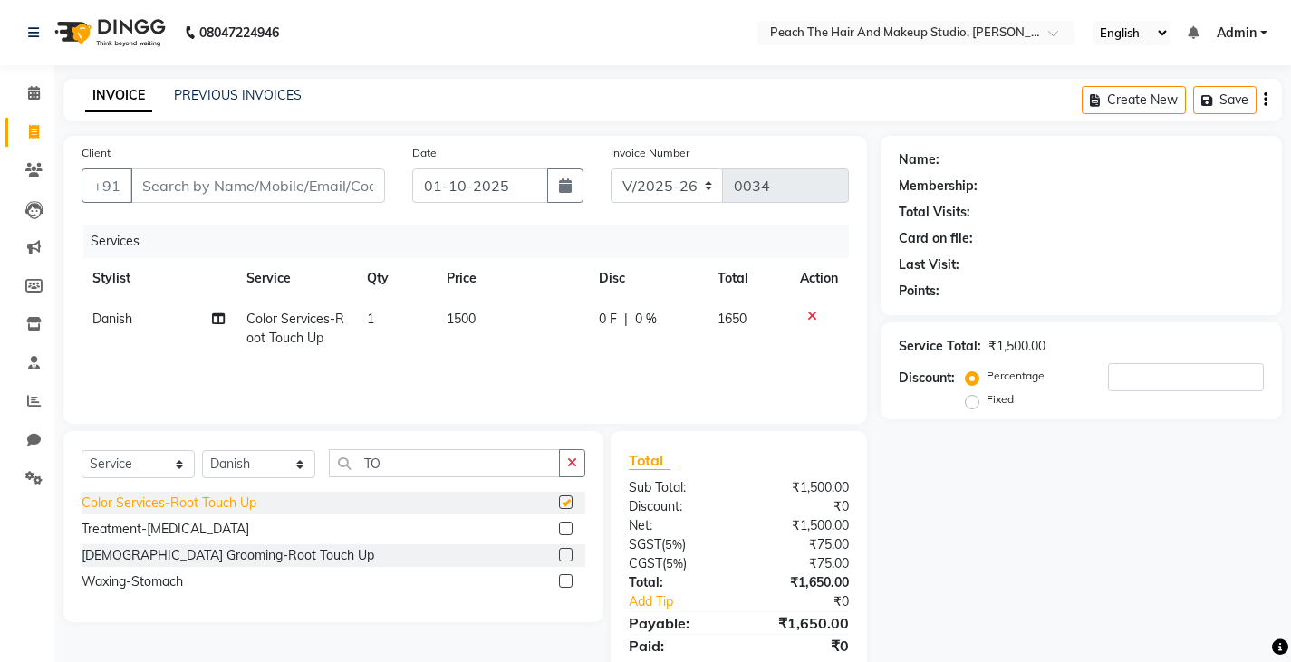
checkbox input "false"
click at [390, 315] on td "1" at bounding box center [396, 329] width 80 height 60
select select "93106"
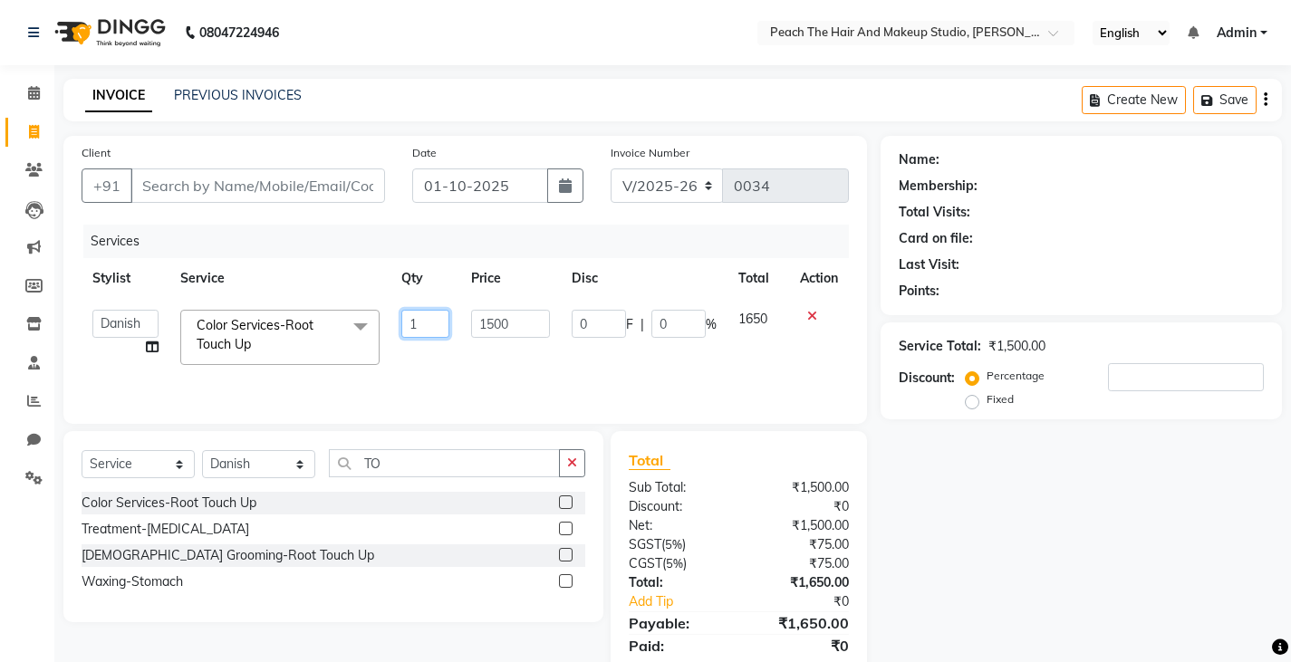
click at [417, 326] on input "1" at bounding box center [424, 324] width 47 height 28
type input "2"
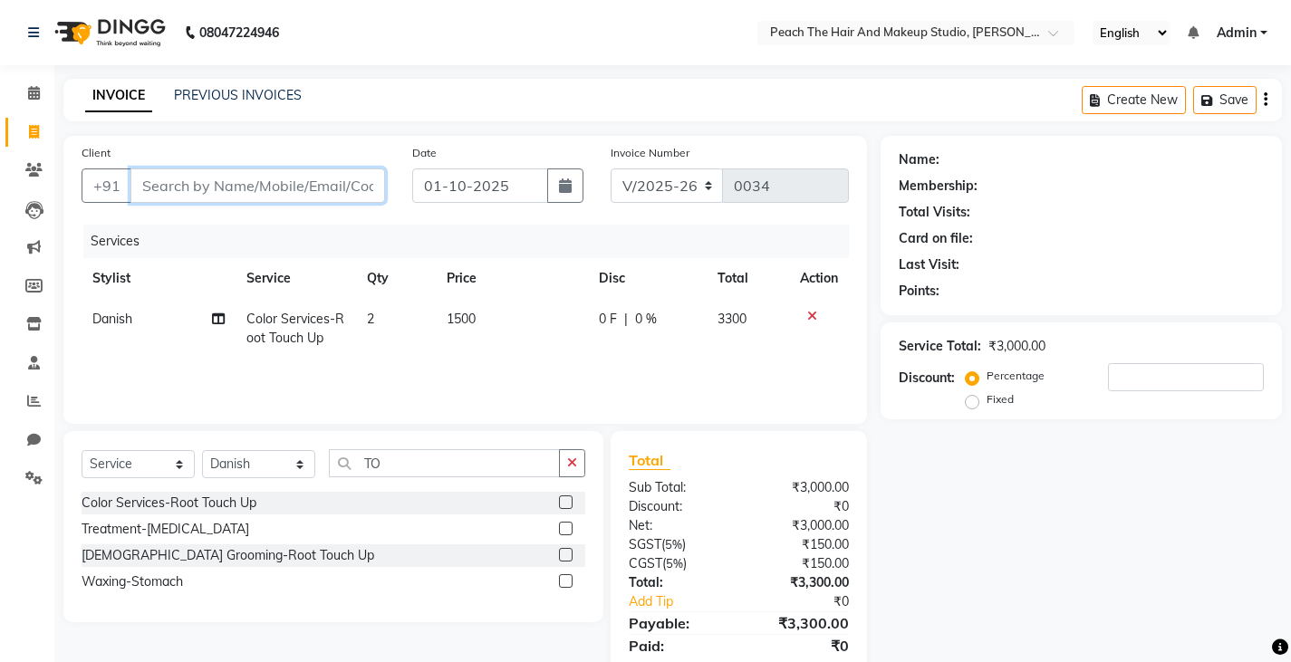
click at [181, 190] on input "Client" at bounding box center [257, 185] width 255 height 34
type input "9"
type input "0"
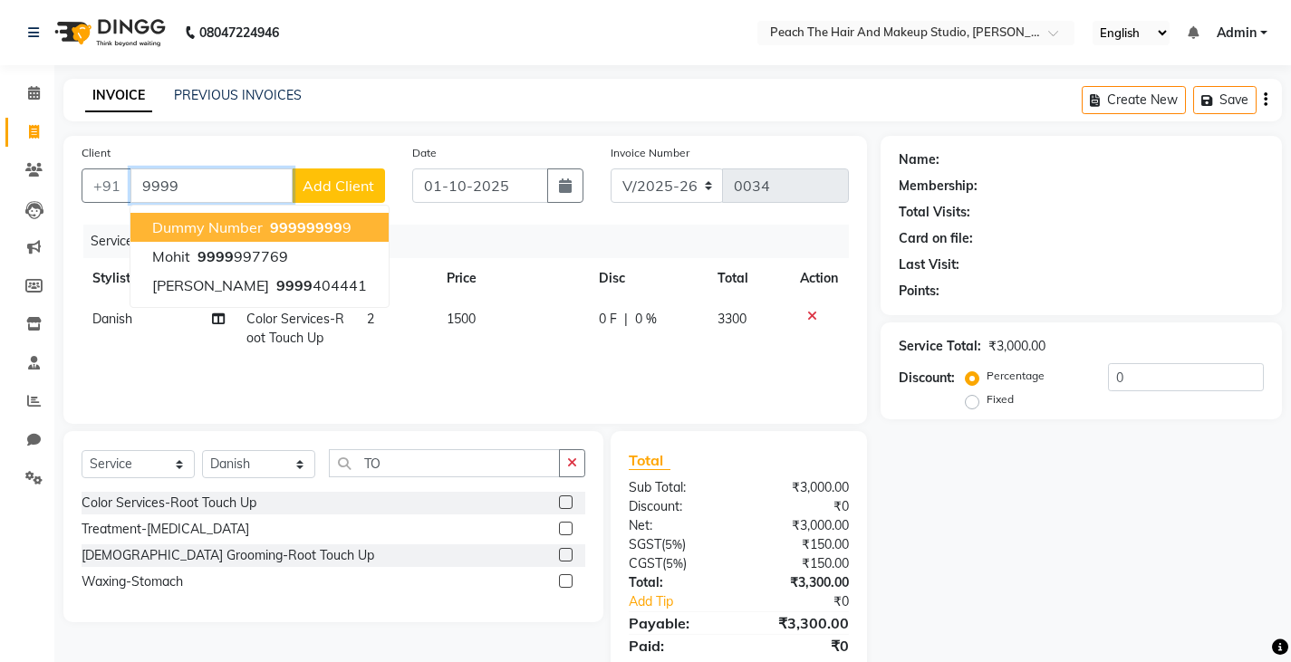
click at [176, 223] on span "dummy number" at bounding box center [207, 227] width 111 height 18
type input "999999999"
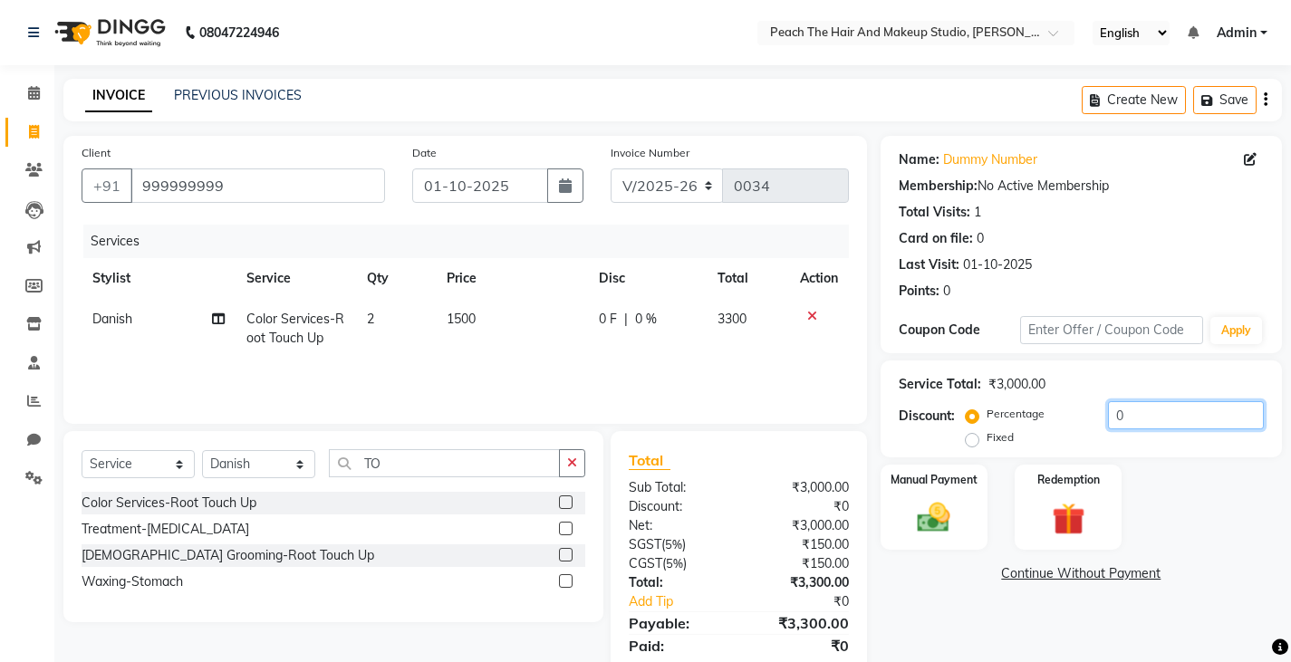
click at [1149, 414] on input "0" at bounding box center [1186, 415] width 156 height 28
type input "2"
type input "1"
click at [980, 442] on div "Fixed" at bounding box center [991, 438] width 44 height 22
click at [963, 441] on div "Discount: Percentage Fixed" at bounding box center [1081, 425] width 365 height 49
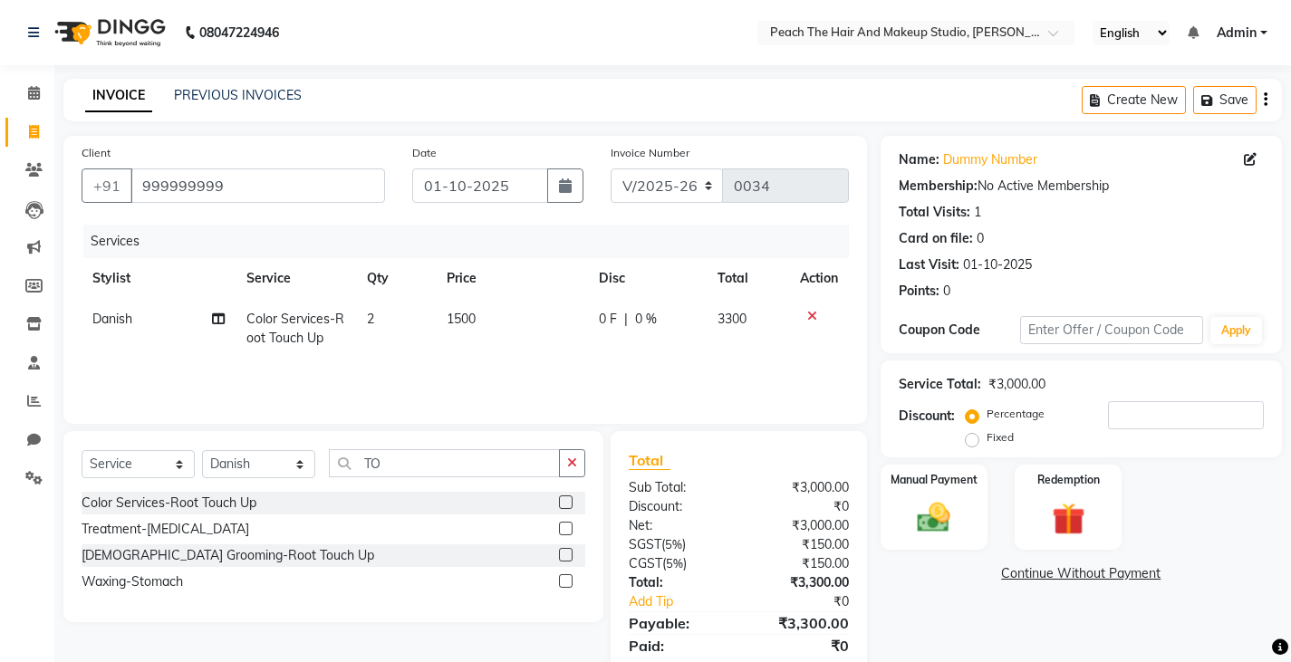
click at [986, 443] on label "Fixed" at bounding box center [999, 437] width 27 height 16
click at [969, 443] on input "Fixed" at bounding box center [975, 437] width 13 height 13
radio input "true"
click at [1140, 427] on input "number" at bounding box center [1186, 415] width 156 height 28
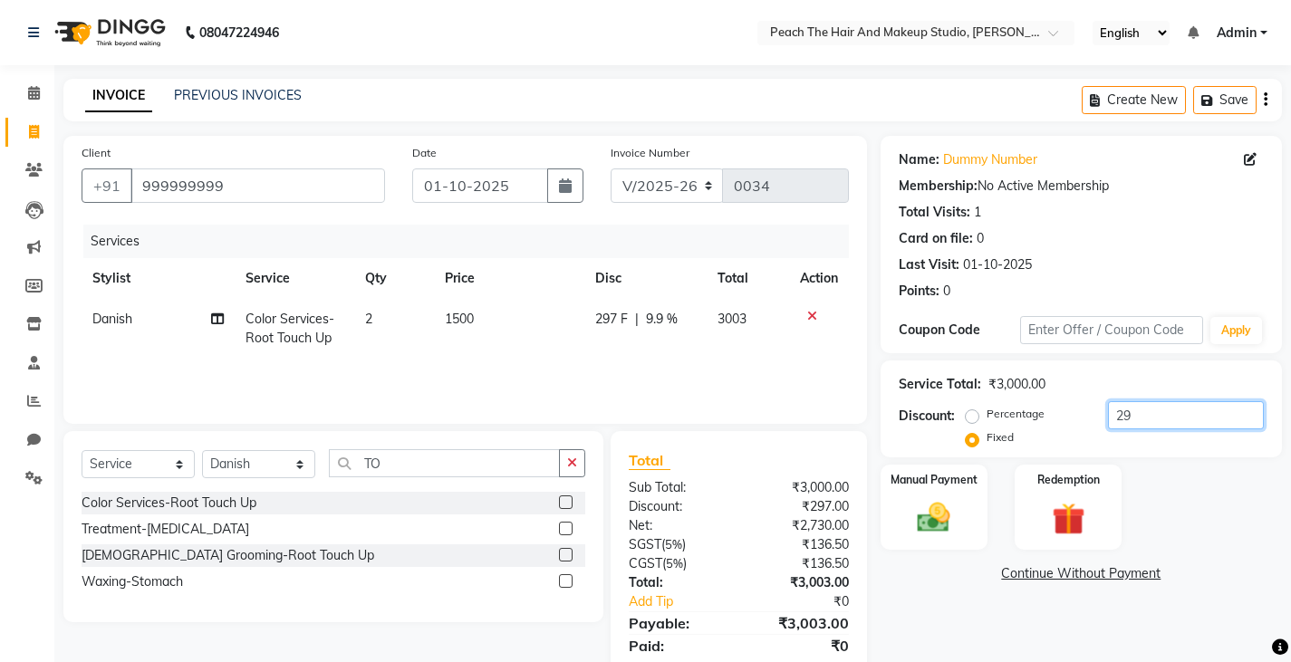
type input "2"
click at [1199, 540] on div "Manual Payment Redemption" at bounding box center [1081, 508] width 428 height 86
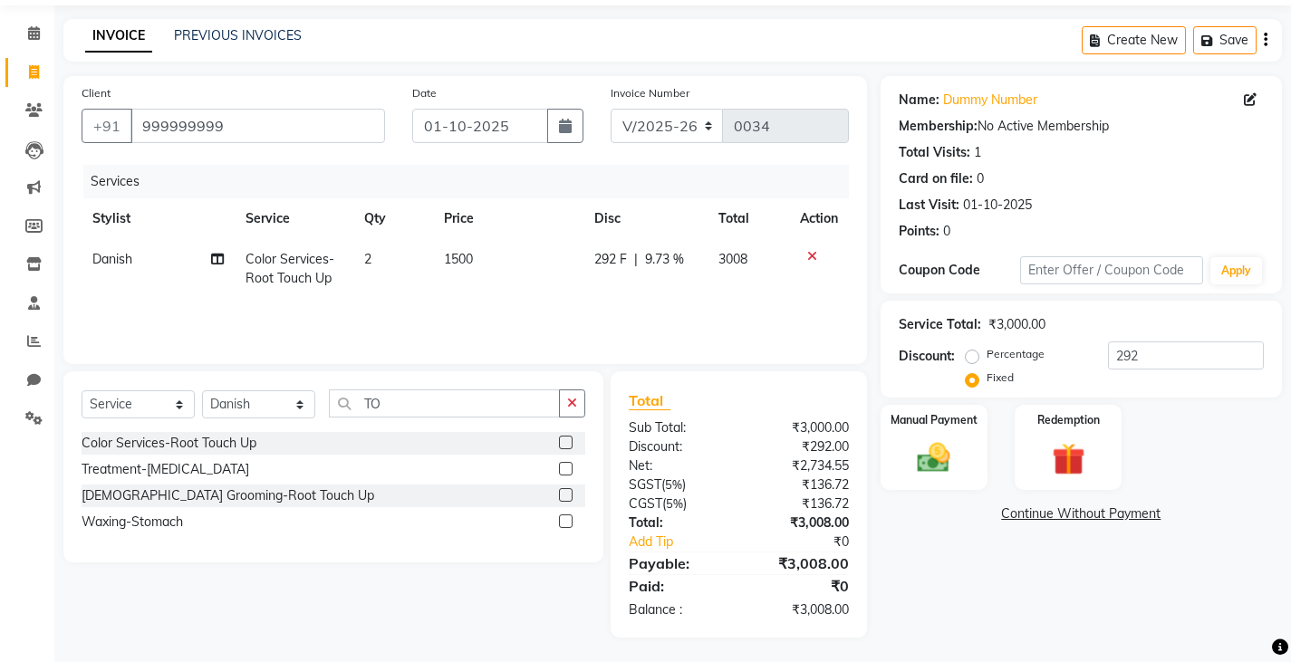
scroll to position [63, 0]
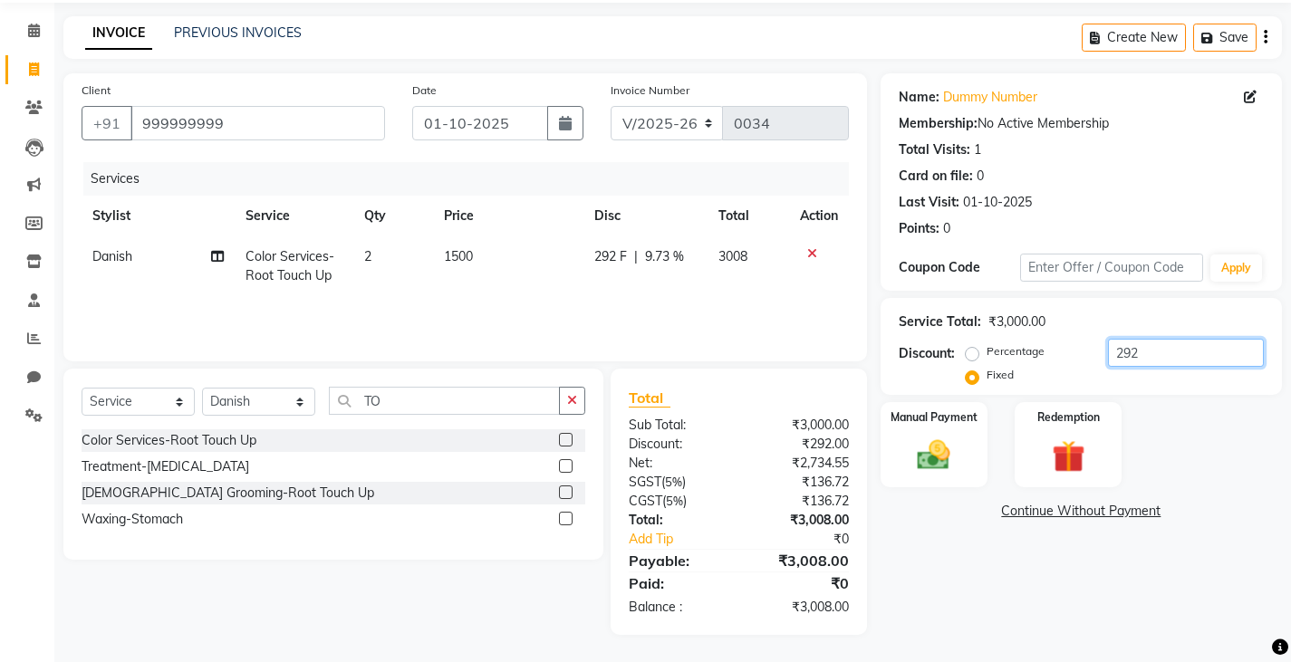
click at [1149, 361] on input "292" at bounding box center [1186, 353] width 156 height 28
type input "2"
type input "300"
click at [969, 434] on div "Manual Payment" at bounding box center [933, 445] width 111 height 90
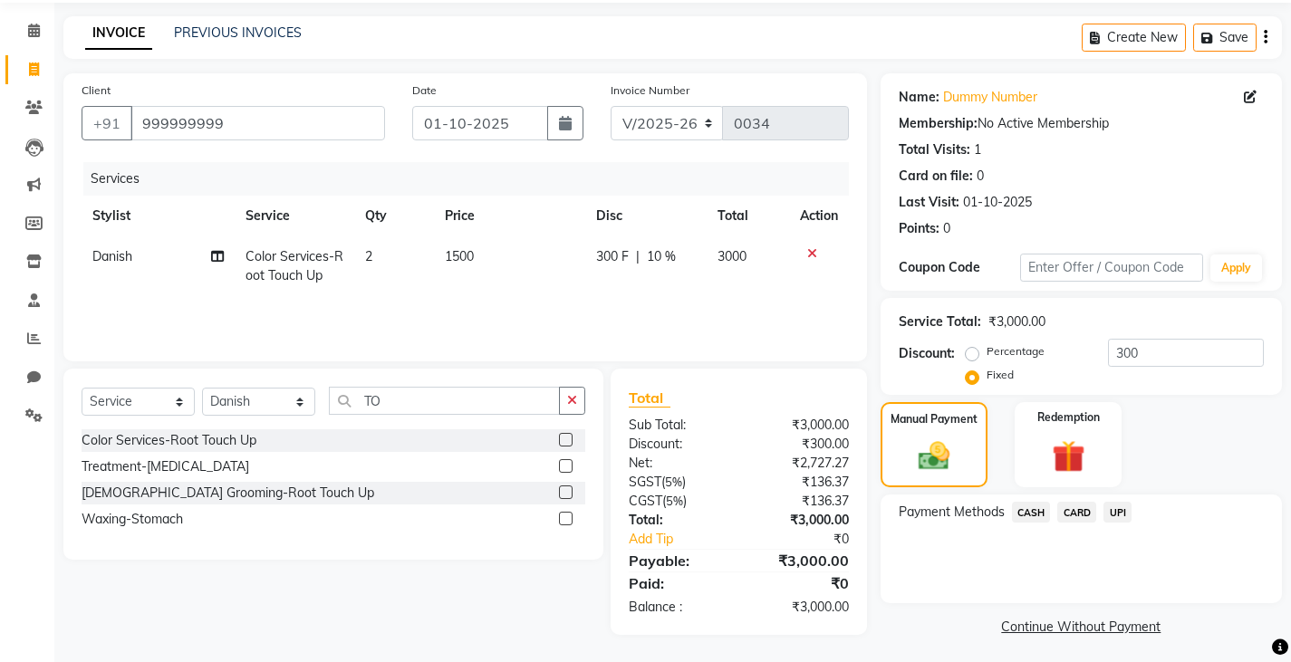
click at [1116, 507] on span "UPI" at bounding box center [1117, 512] width 28 height 21
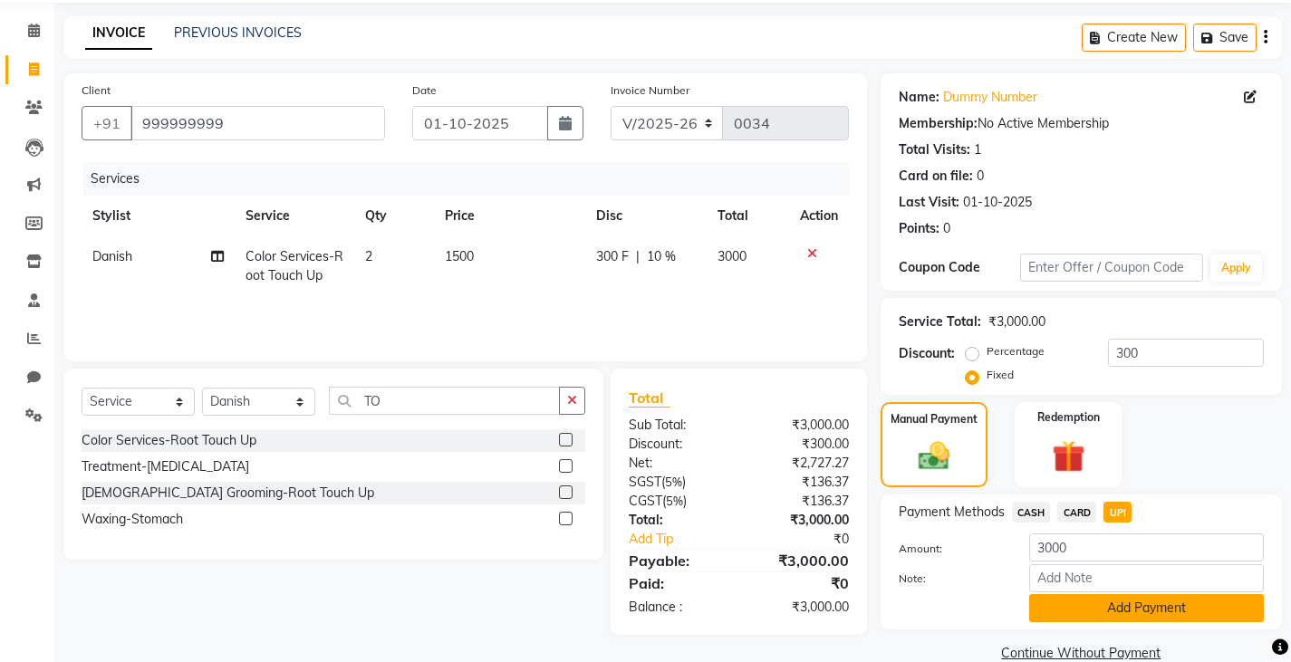
click at [1082, 608] on button "Add Payment" at bounding box center [1146, 608] width 235 height 28
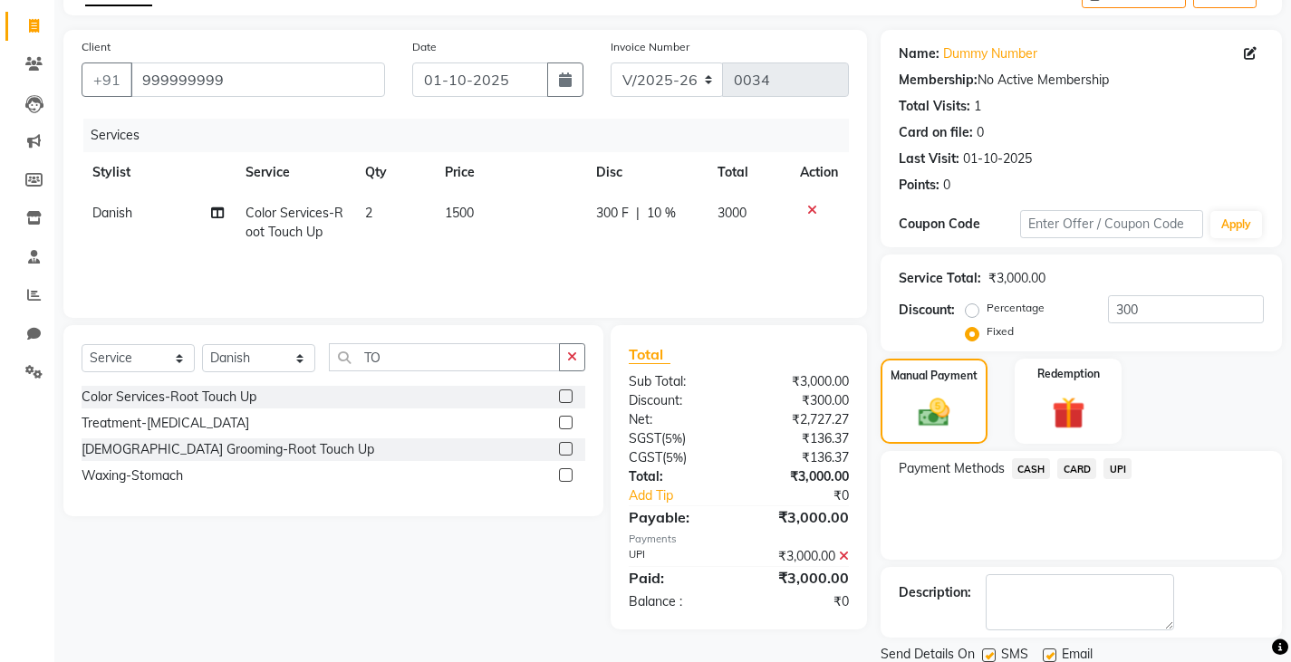
scroll to position [170, 0]
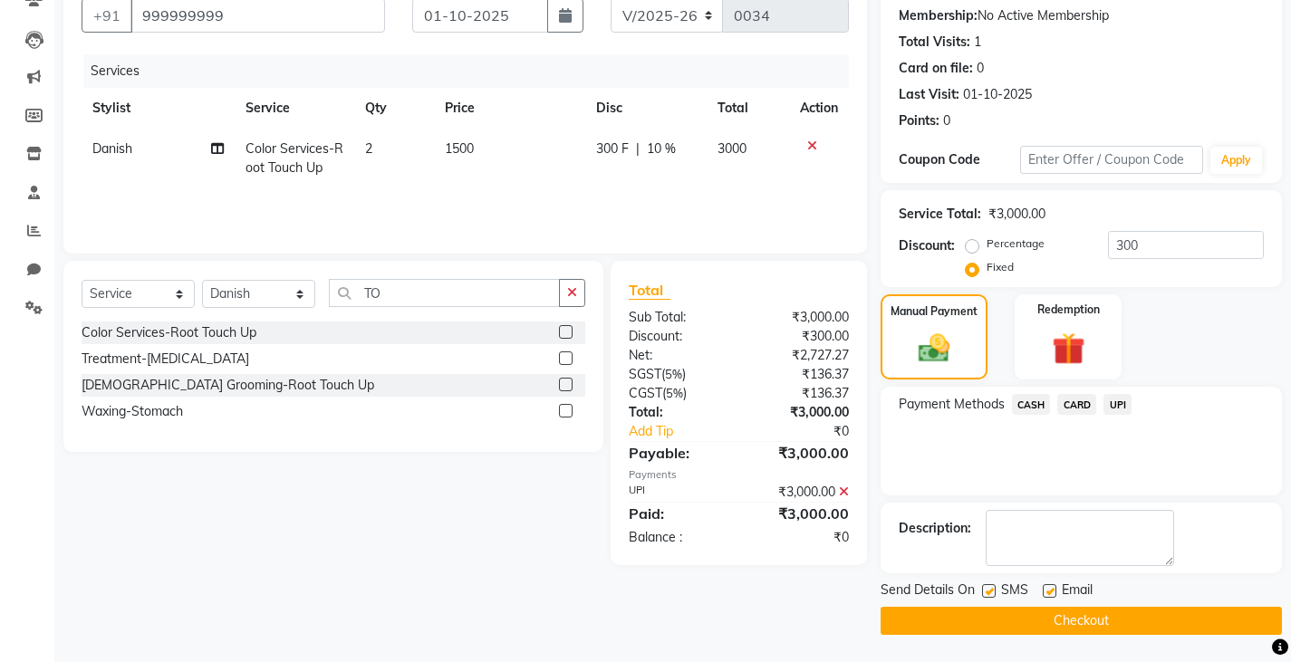
click at [982, 590] on label at bounding box center [989, 591] width 14 height 14
click at [982, 590] on input "checkbox" at bounding box center [988, 592] width 12 height 12
checkbox input "false"
click at [962, 611] on button "Checkout" at bounding box center [1080, 621] width 401 height 28
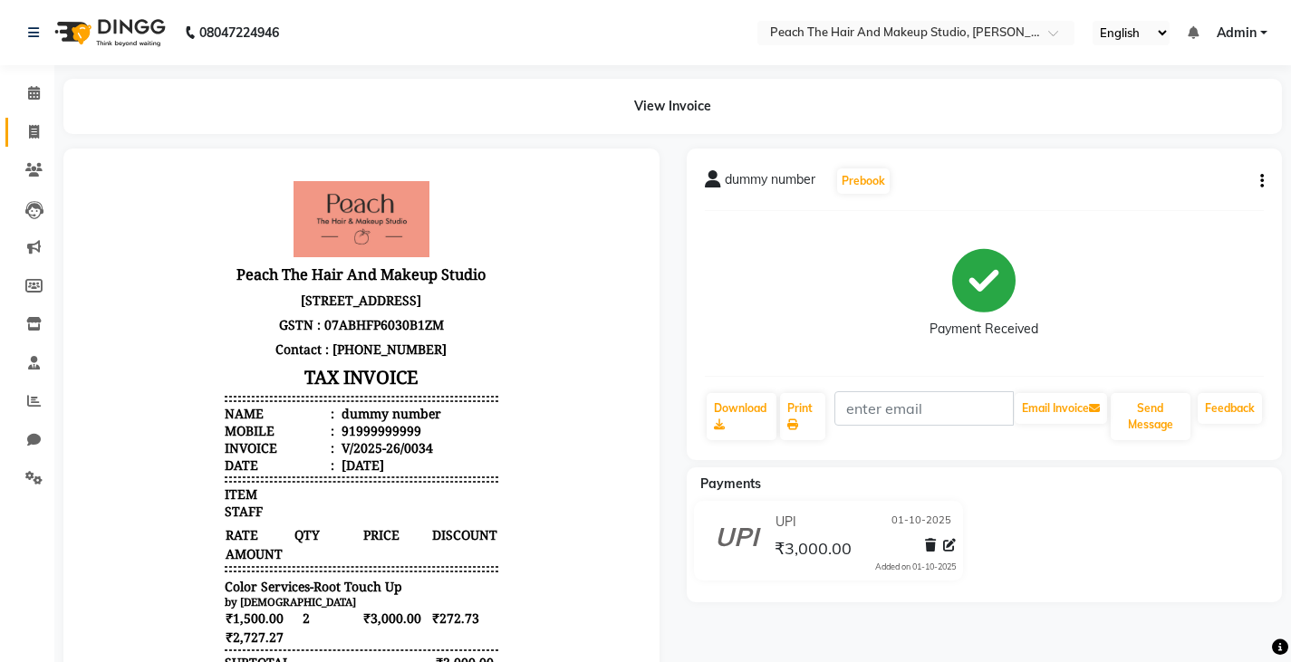
click at [36, 121] on link "Invoice" at bounding box center [26, 133] width 43 height 30
select select "9105"
select select "service"
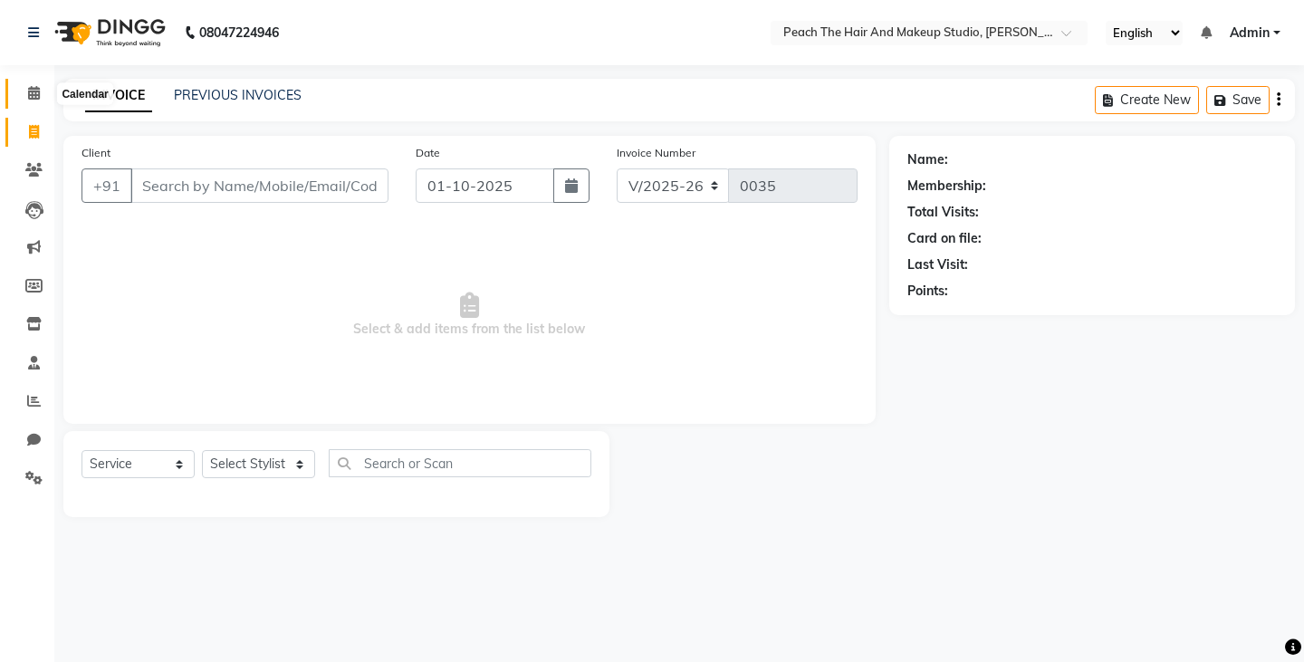
click at [36, 90] on icon at bounding box center [34, 93] width 12 height 14
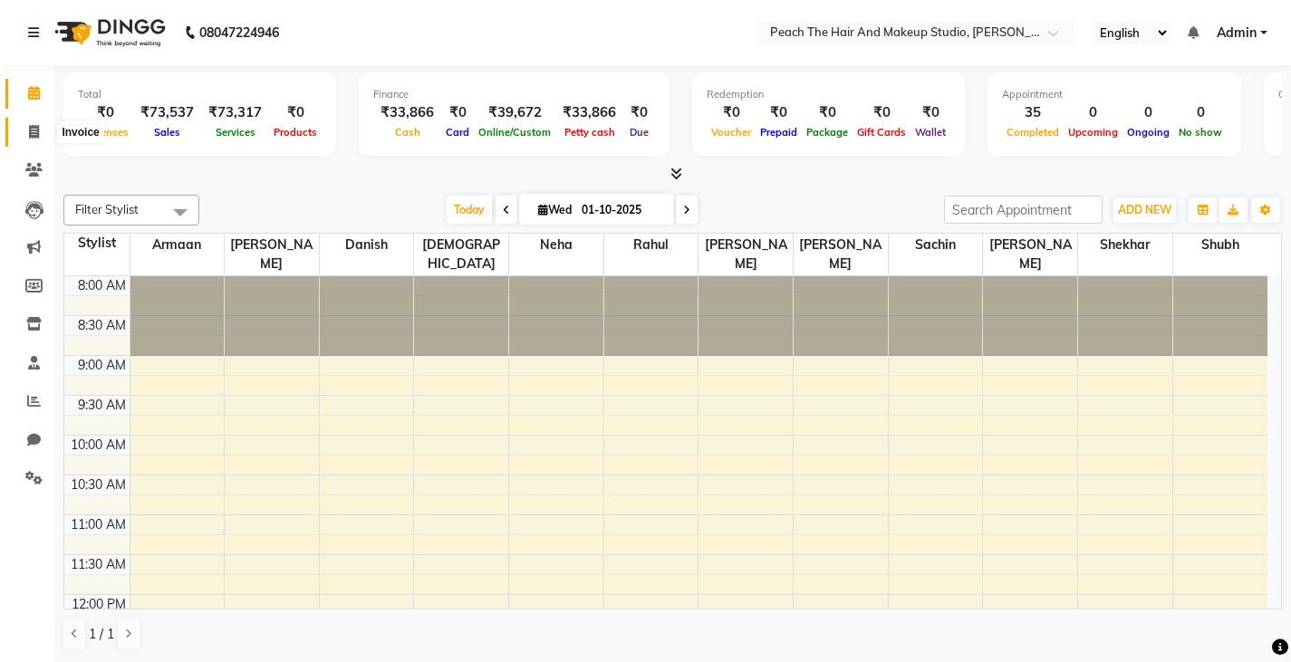
click at [38, 130] on icon at bounding box center [34, 132] width 10 height 14
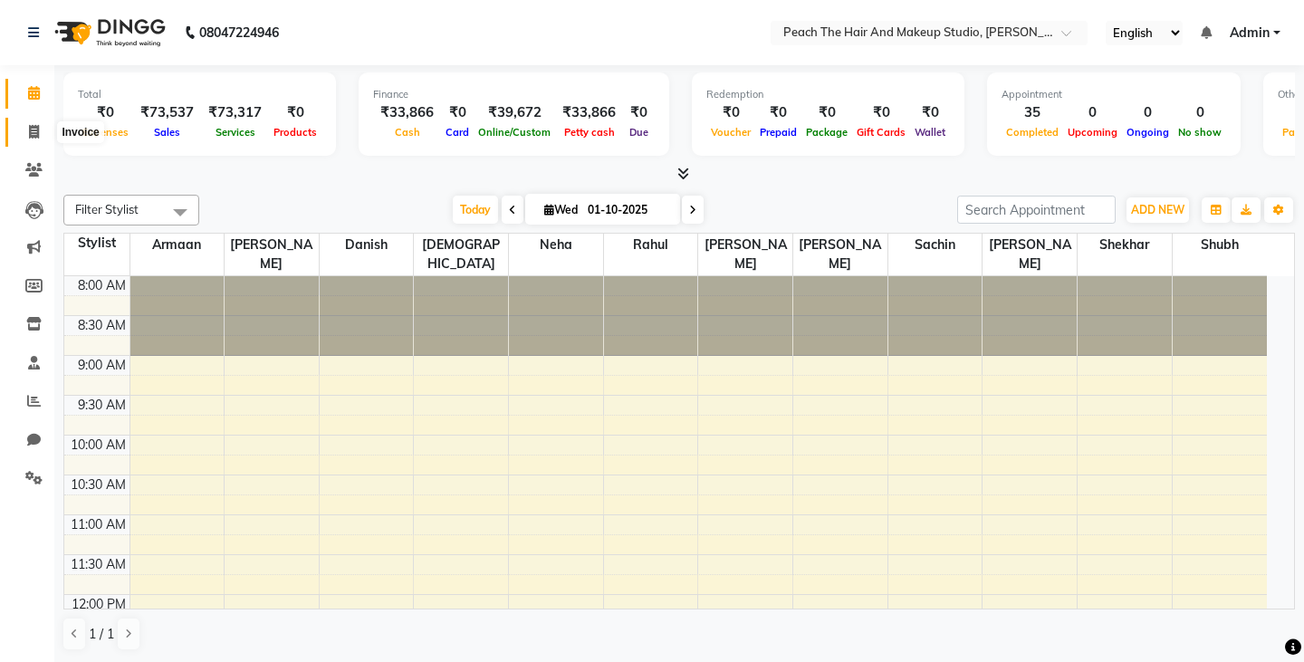
select select "service"
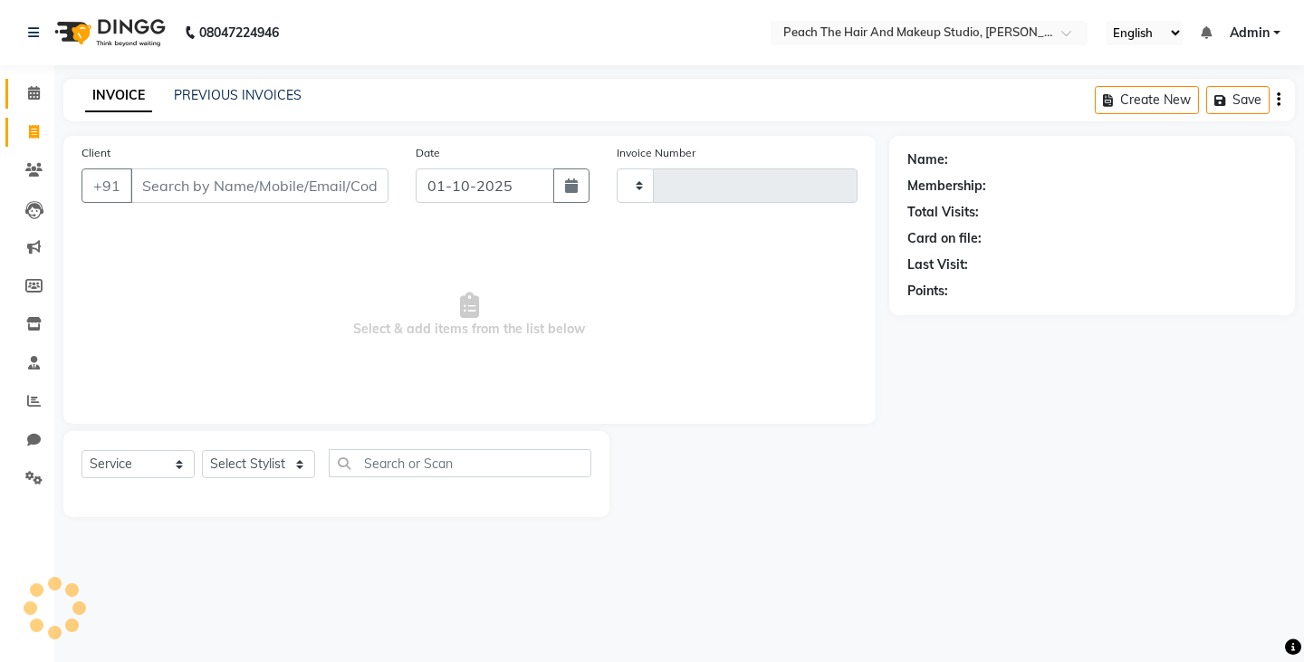
type input "0035"
select select "9105"
click at [32, 90] on icon at bounding box center [34, 93] width 12 height 14
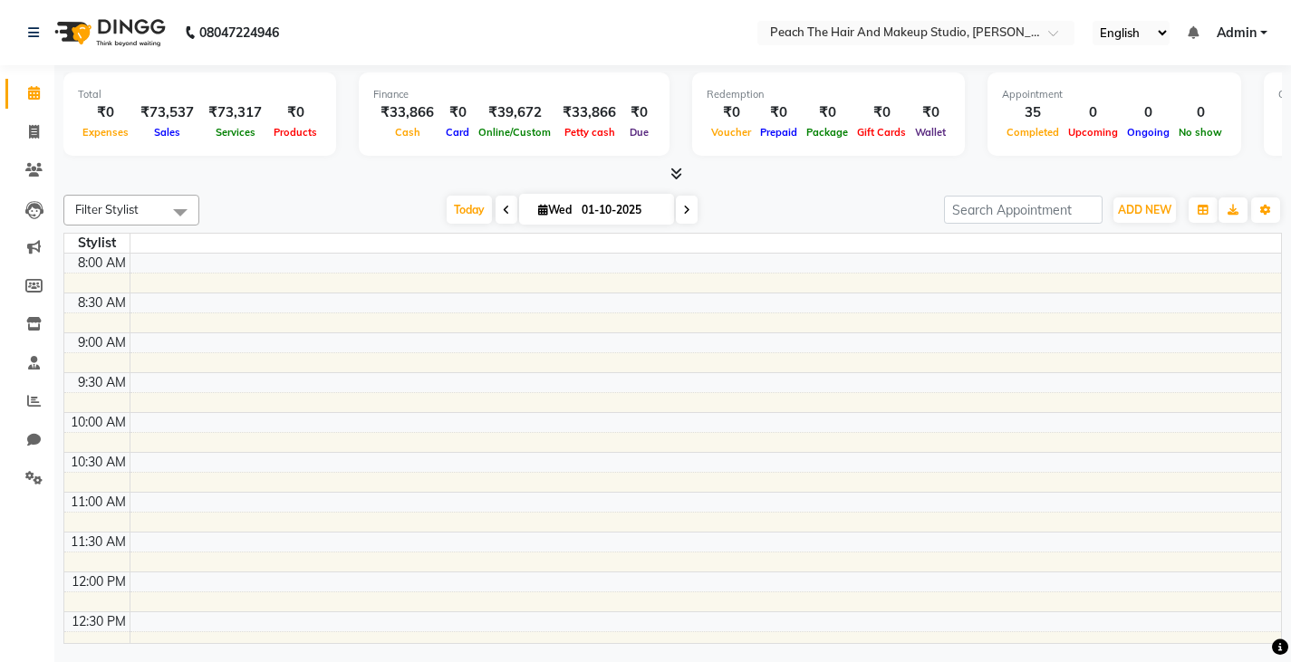
scroll to position [888, 0]
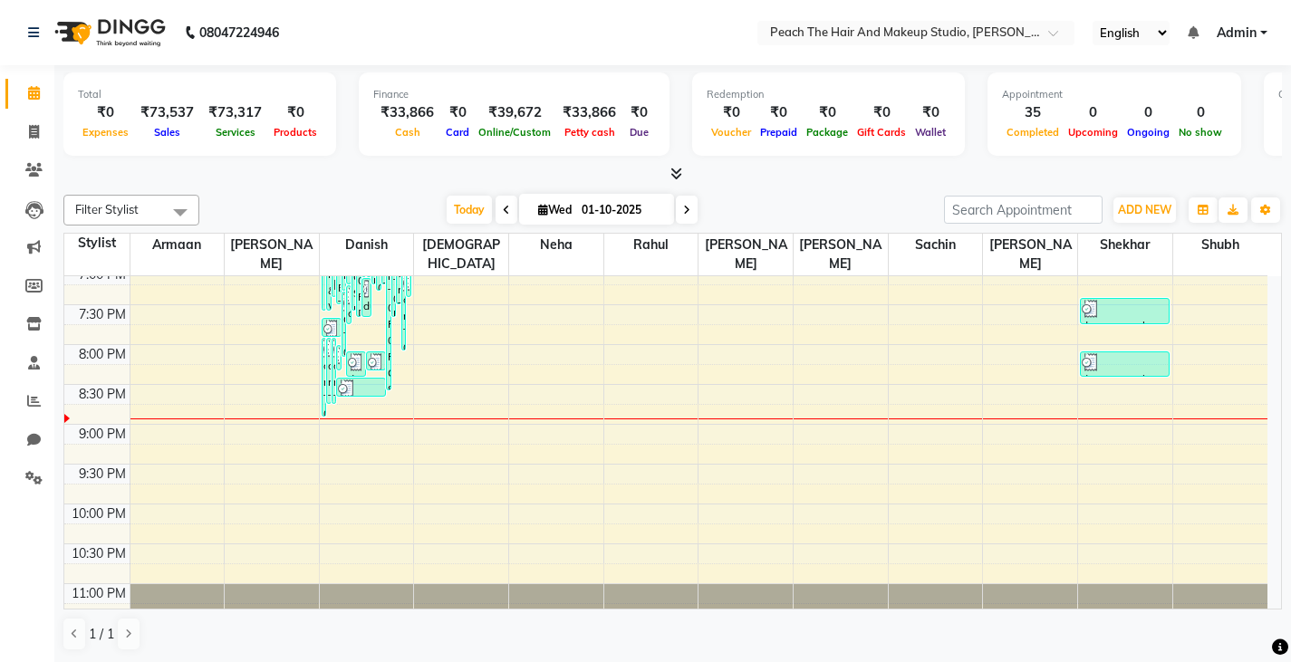
click at [106, 444] on td at bounding box center [96, 454] width 65 height 20
click at [358, 300] on div "8:00 AM 8:30 AM 9:00 AM 9:30 AM 10:00 AM 10:30 AM 11:00 AM 11:30 AM 12:00 PM 12…" at bounding box center [665, 26] width 1203 height 1274
select select "93106"
select select "tentative"
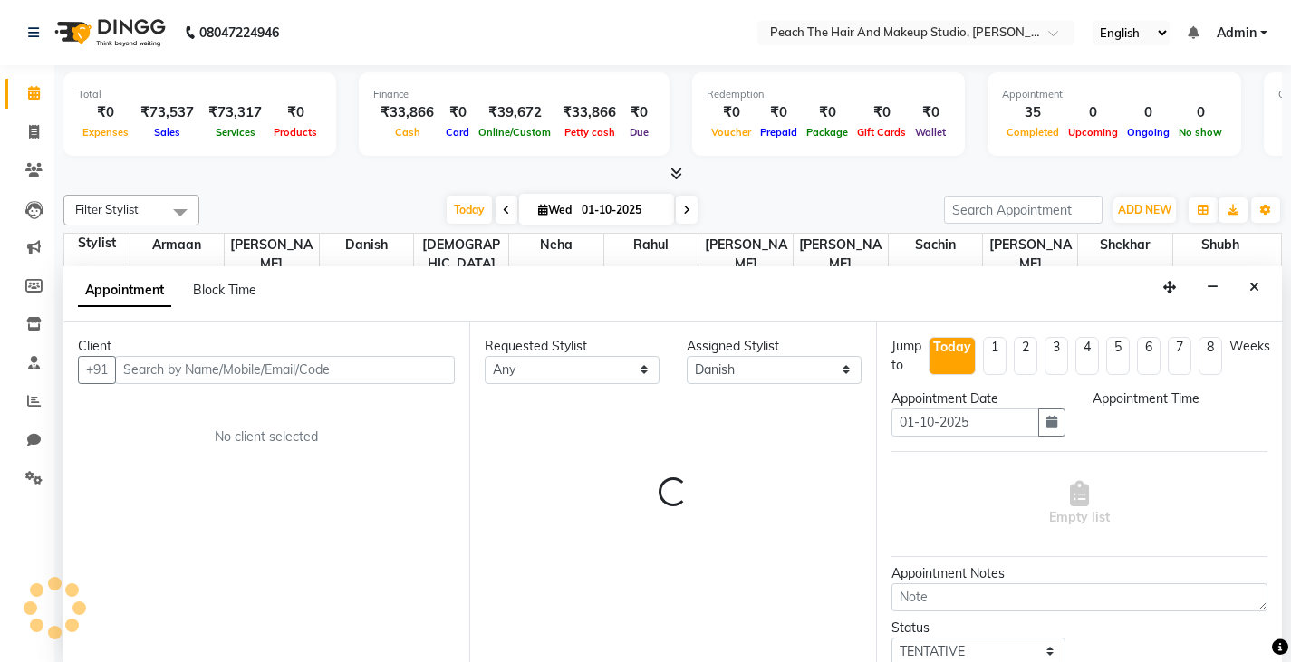
scroll to position [1, 0]
select select "1170"
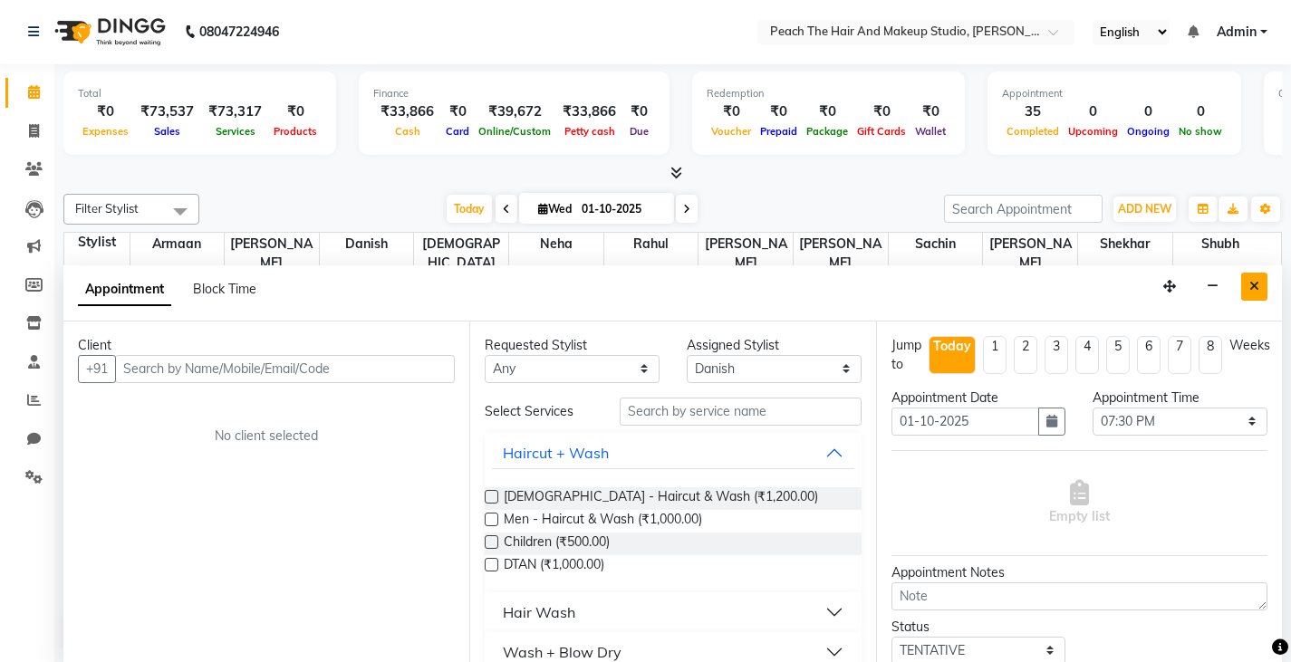
click at [1258, 273] on button "Close" at bounding box center [1254, 287] width 26 height 28
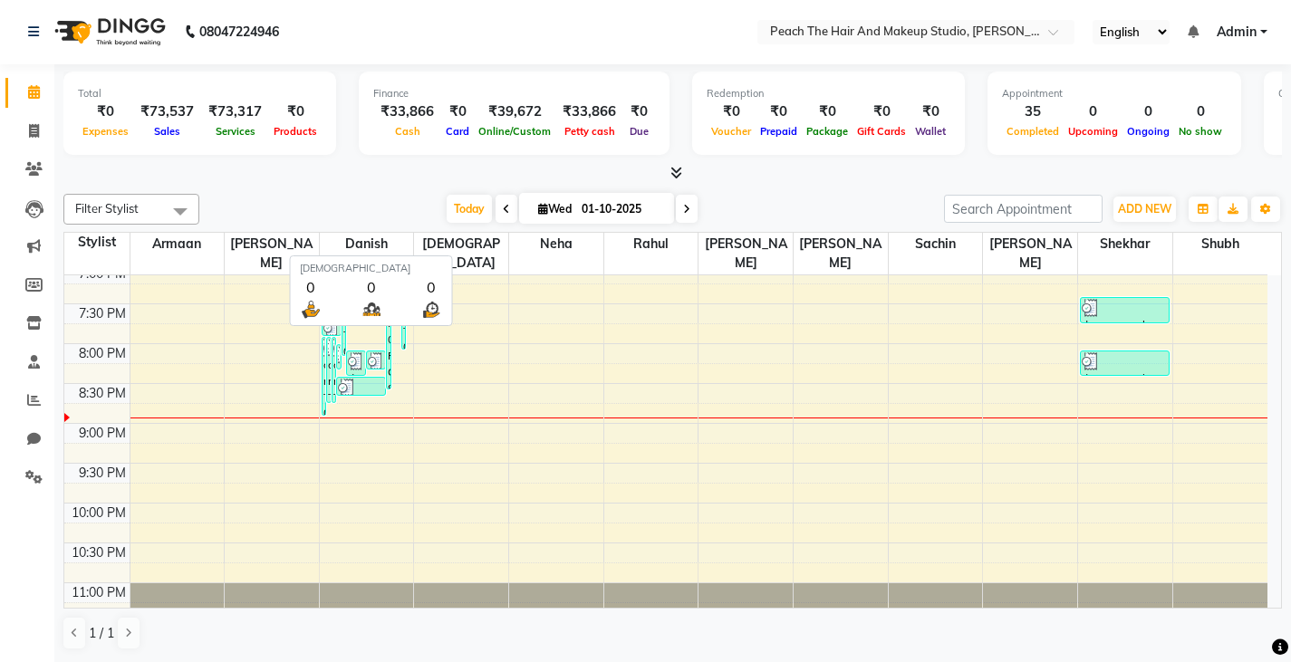
click at [468, 251] on span "[DEMOGRAPHIC_DATA]" at bounding box center [461, 254] width 94 height 42
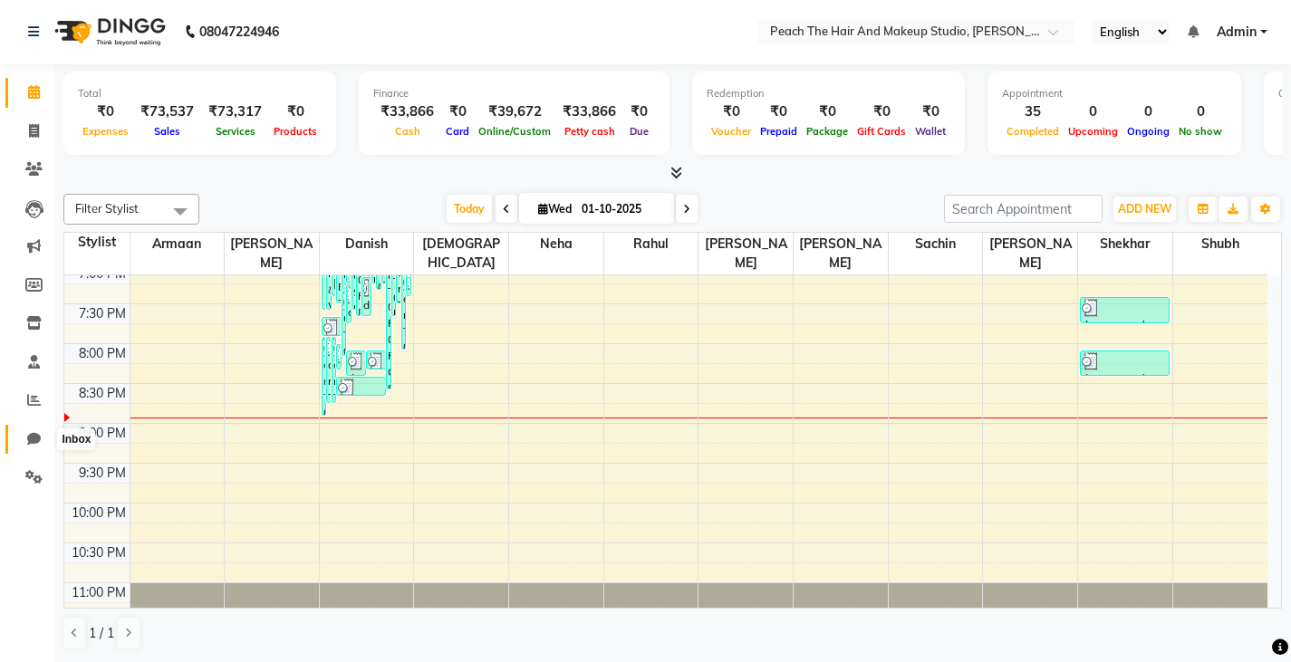
click at [38, 445] on icon at bounding box center [34, 439] width 14 height 14
select select "100"
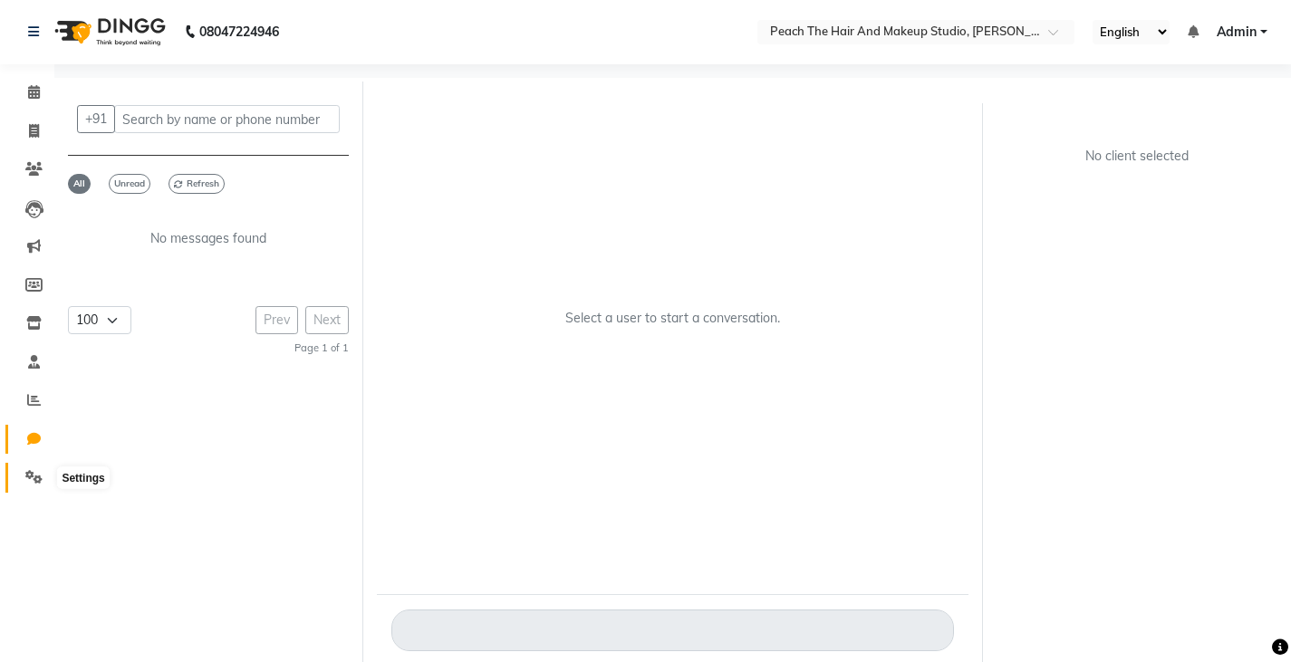
click at [38, 481] on icon at bounding box center [33, 477] width 17 height 14
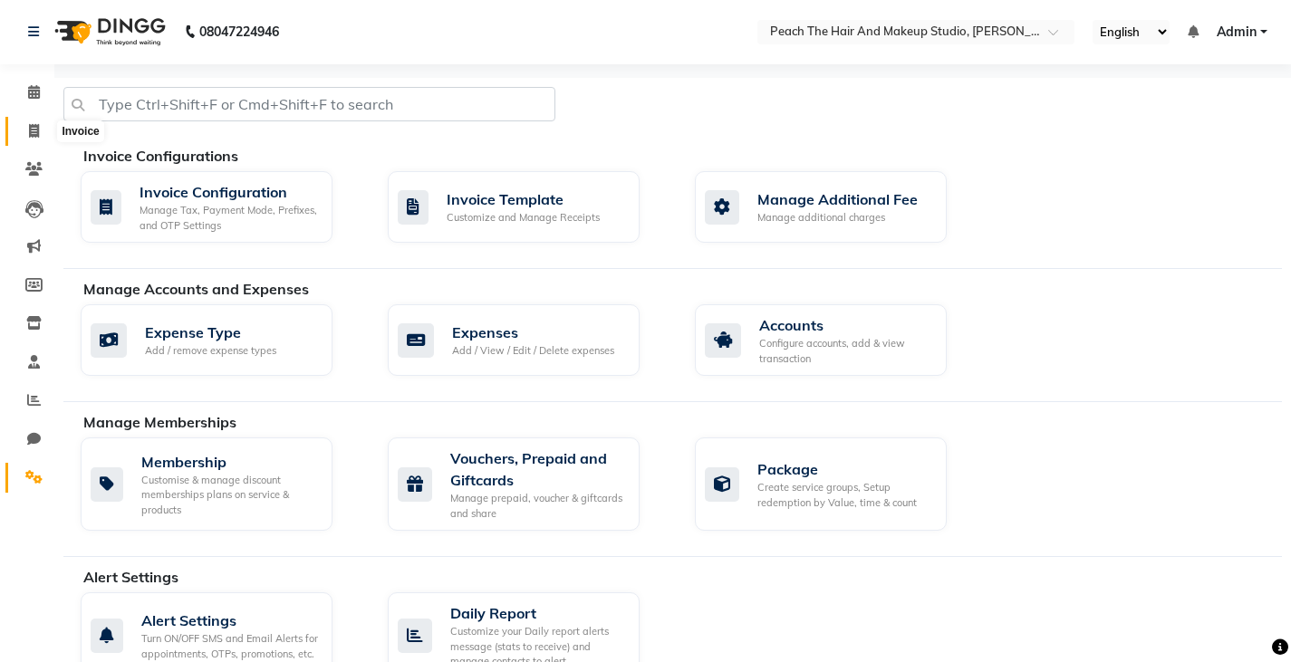
click at [32, 136] on icon at bounding box center [34, 131] width 10 height 14
select select "service"
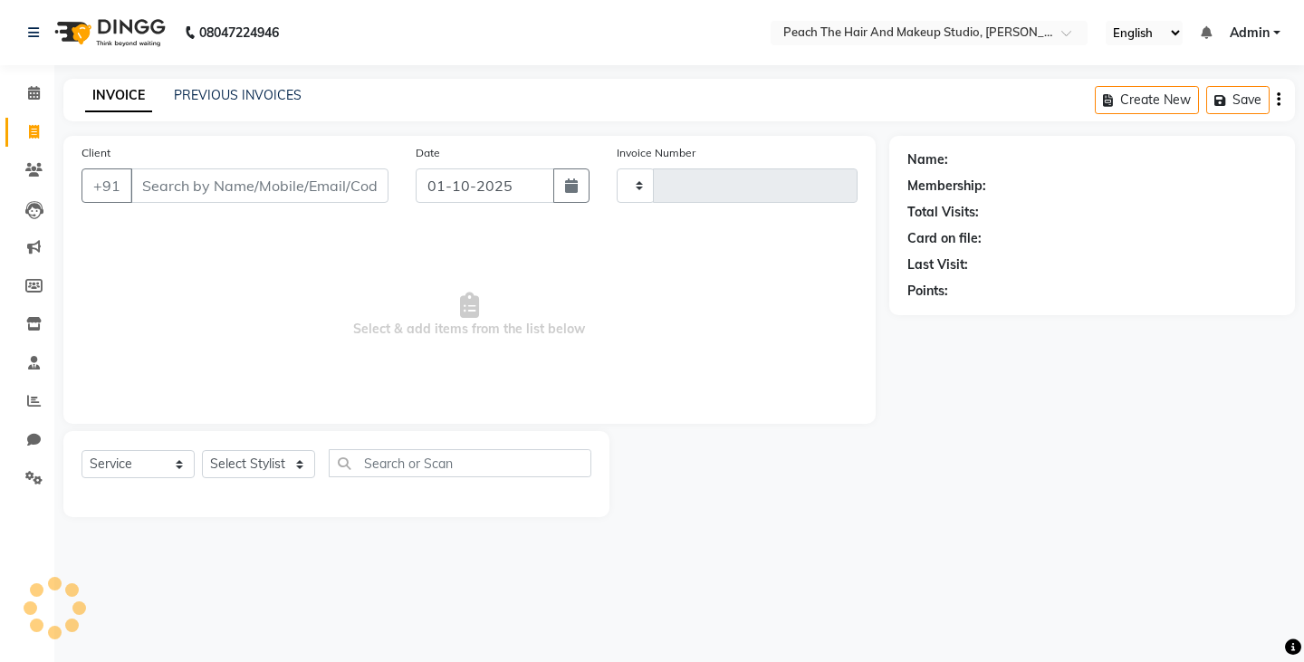
type input "0035"
select select "9105"
click at [27, 91] on span at bounding box center [34, 93] width 32 height 21
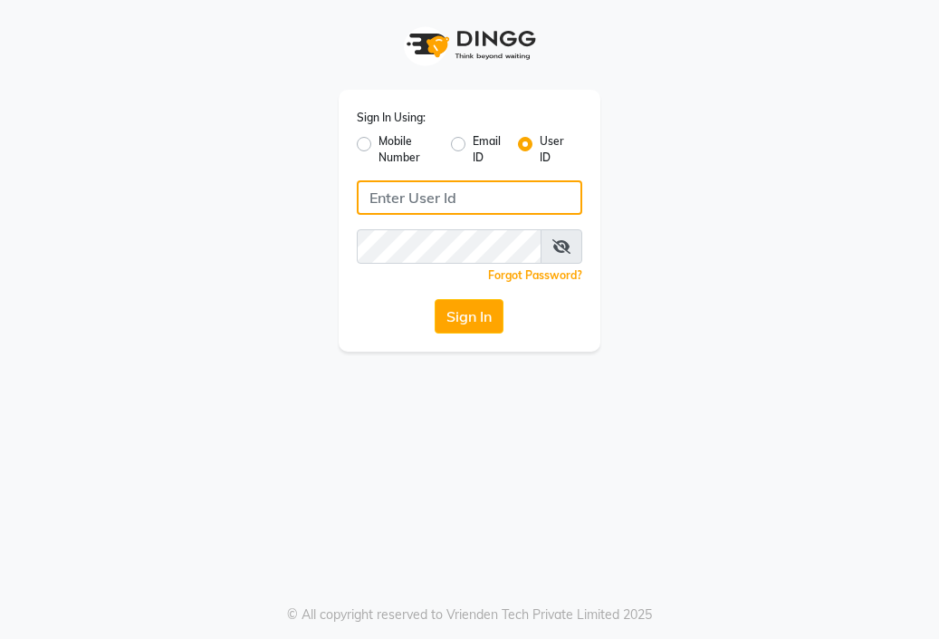
click at [448, 205] on input "Username" at bounding box center [470, 197] width 226 height 34
type input "peach"
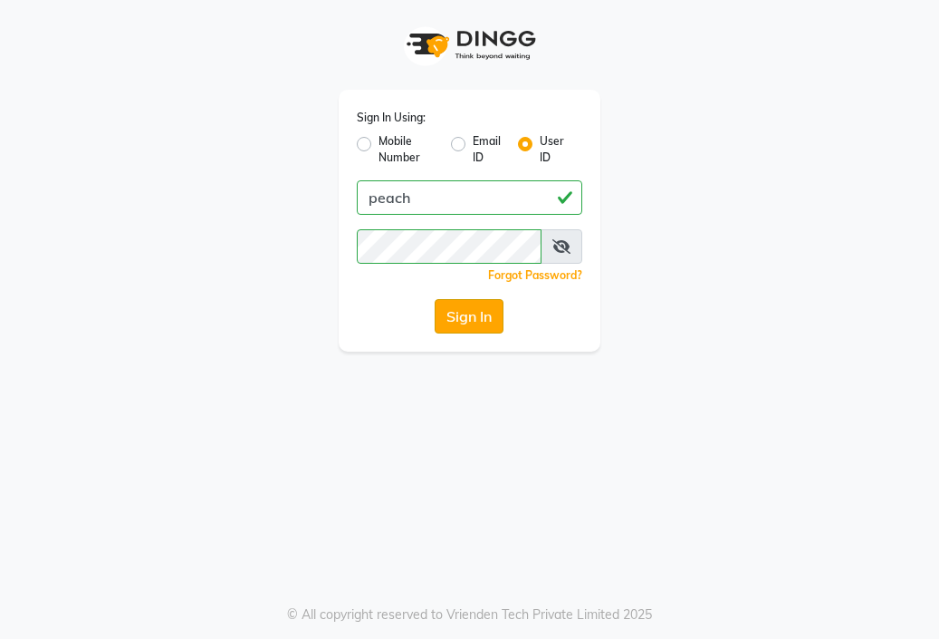
click at [460, 312] on button "Sign In" at bounding box center [469, 316] width 69 height 34
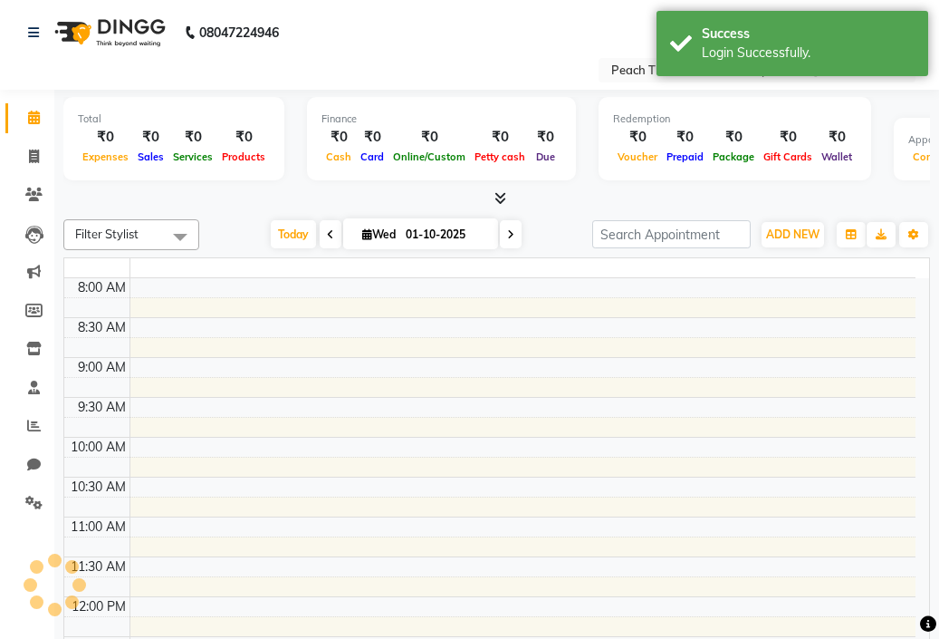
select select "en"
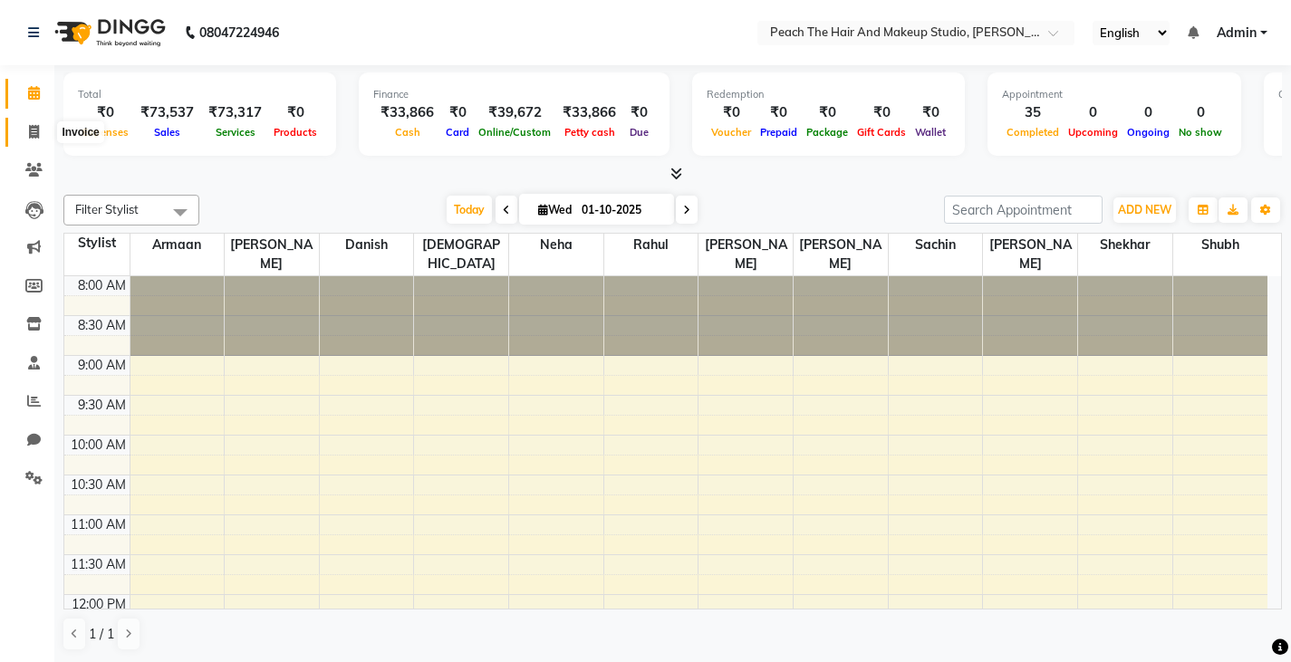
click at [27, 130] on span at bounding box center [34, 132] width 32 height 21
select select "9105"
select select "service"
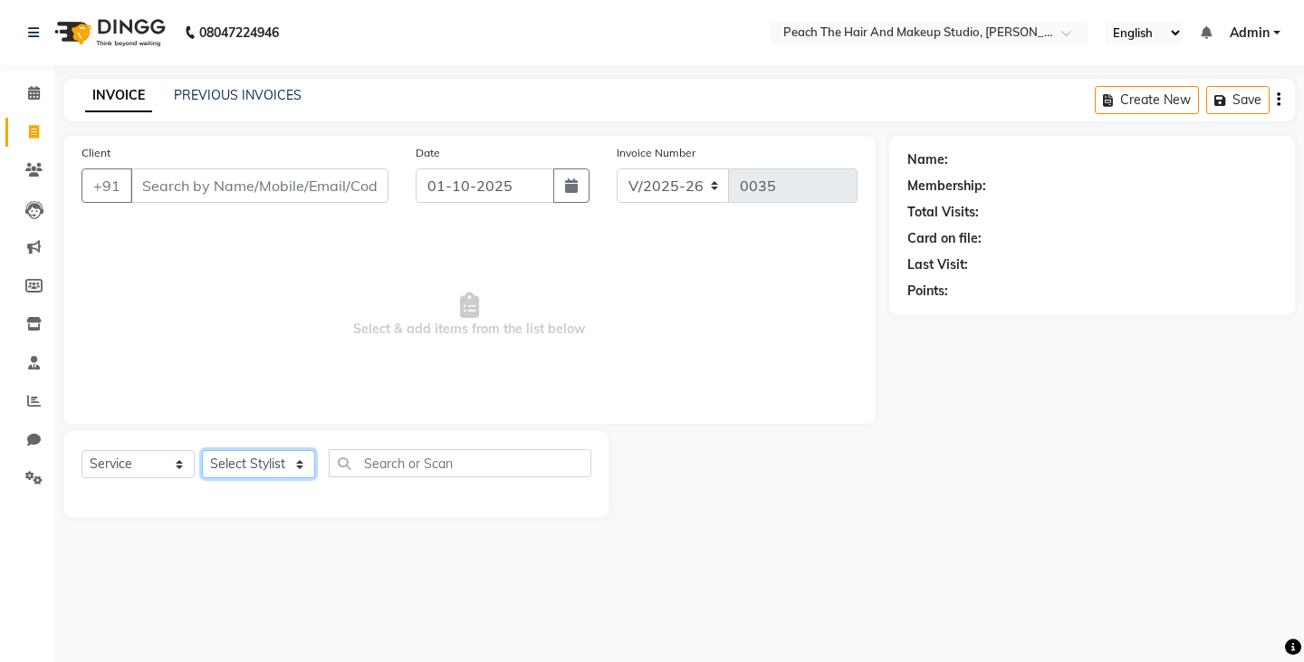
click at [242, 460] on select "Select Stylist Ankit [PERSON_NAME] Danish Karan Krishna [PERSON_NAME] [PERSON_N…" at bounding box center [258, 464] width 113 height 28
select select "93106"
click at [202, 450] on select "Select Stylist Ankit [PERSON_NAME] Danish Karan Krishna [PERSON_NAME] [PERSON_N…" at bounding box center [258, 464] width 113 height 28
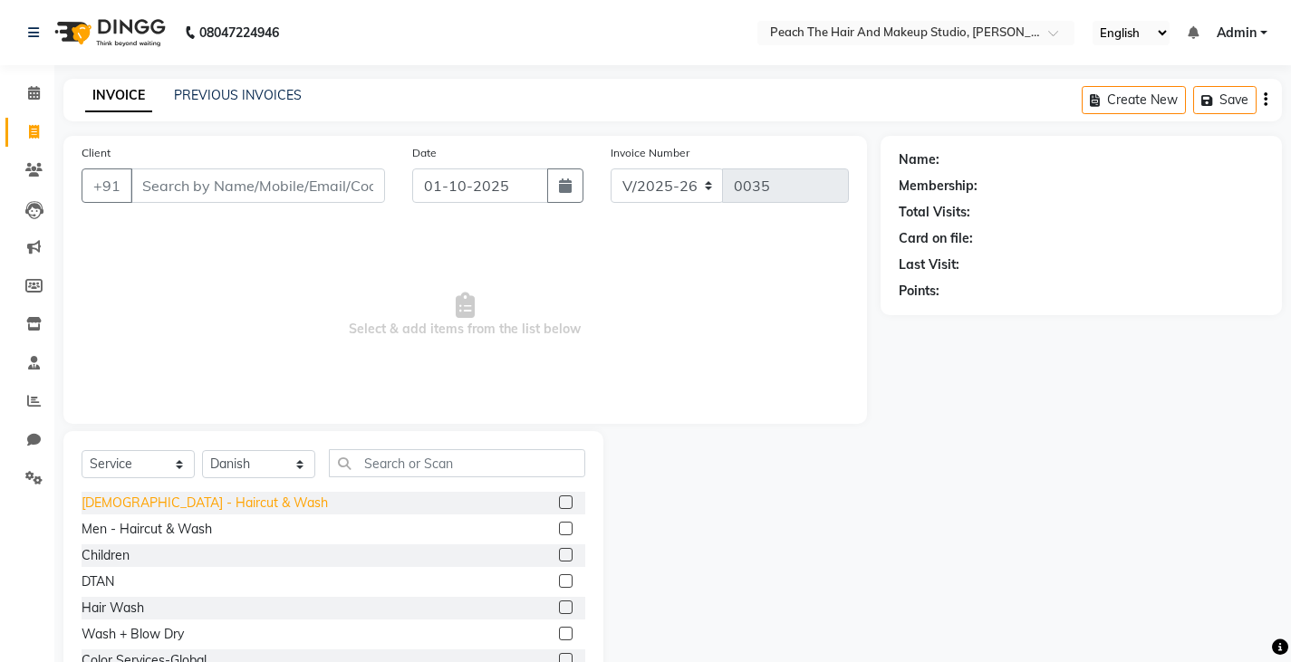
click at [156, 505] on div "[DEMOGRAPHIC_DATA] - Haircut & Wash" at bounding box center [205, 503] width 246 height 19
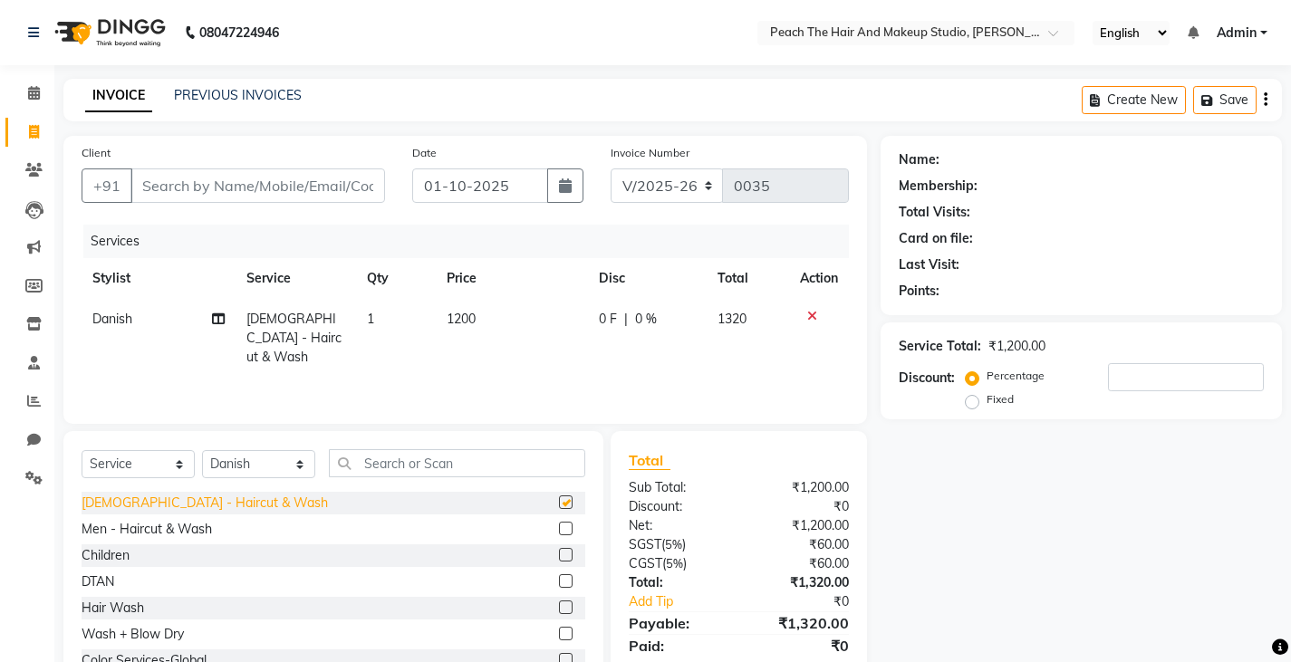
checkbox input "false"
click at [188, 531] on div "Men - Haircut & Wash" at bounding box center [147, 529] width 130 height 19
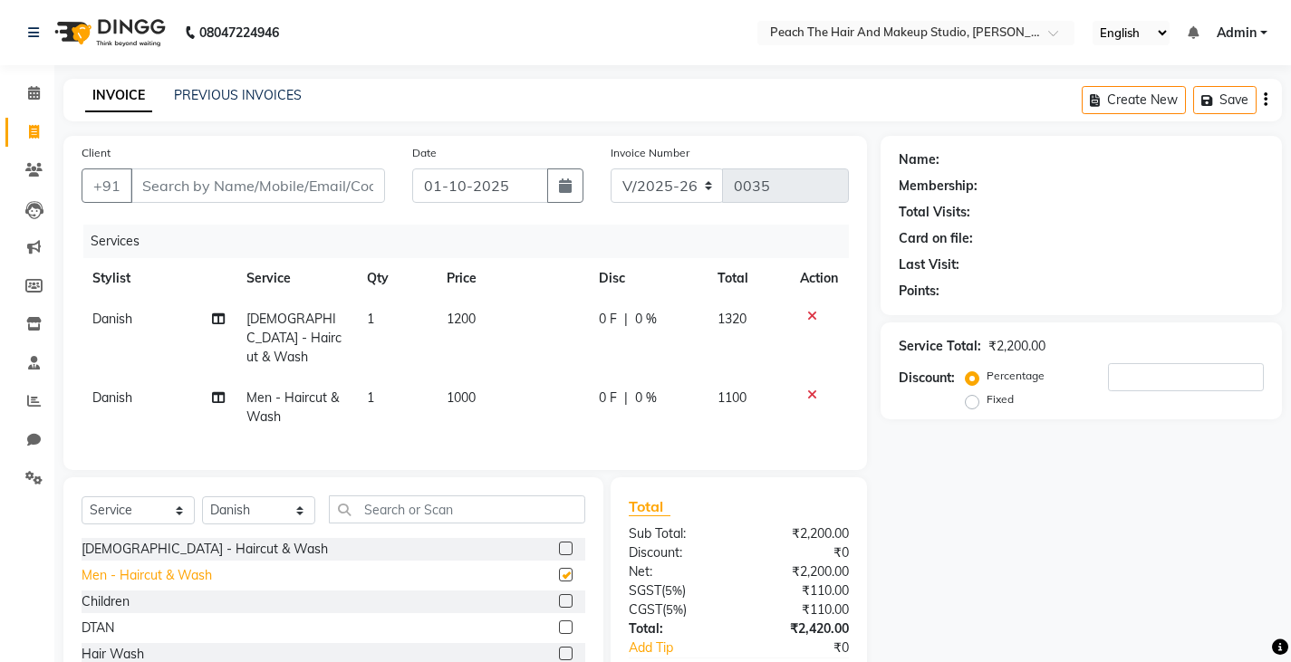
checkbox input "false"
click at [389, 504] on input "text" at bounding box center [457, 509] width 256 height 28
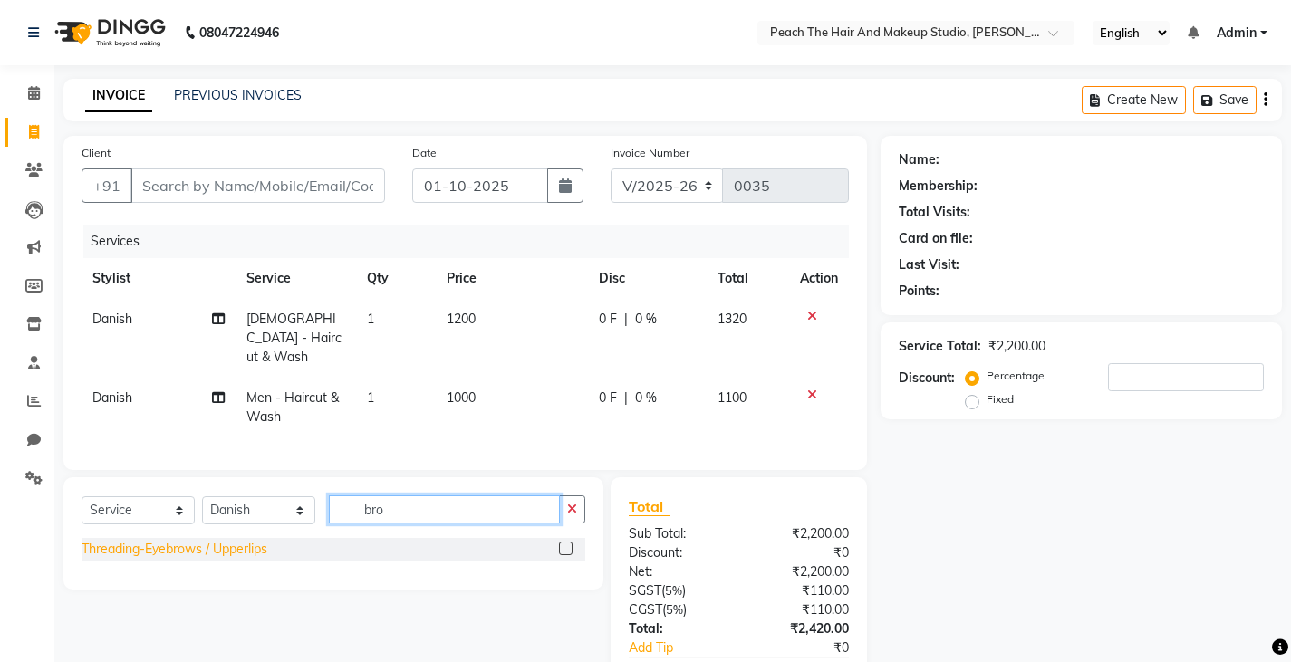
type input "bro"
click at [200, 540] on div "Threading-Eyebrows / Upperlips" at bounding box center [175, 549] width 186 height 19
checkbox input "false"
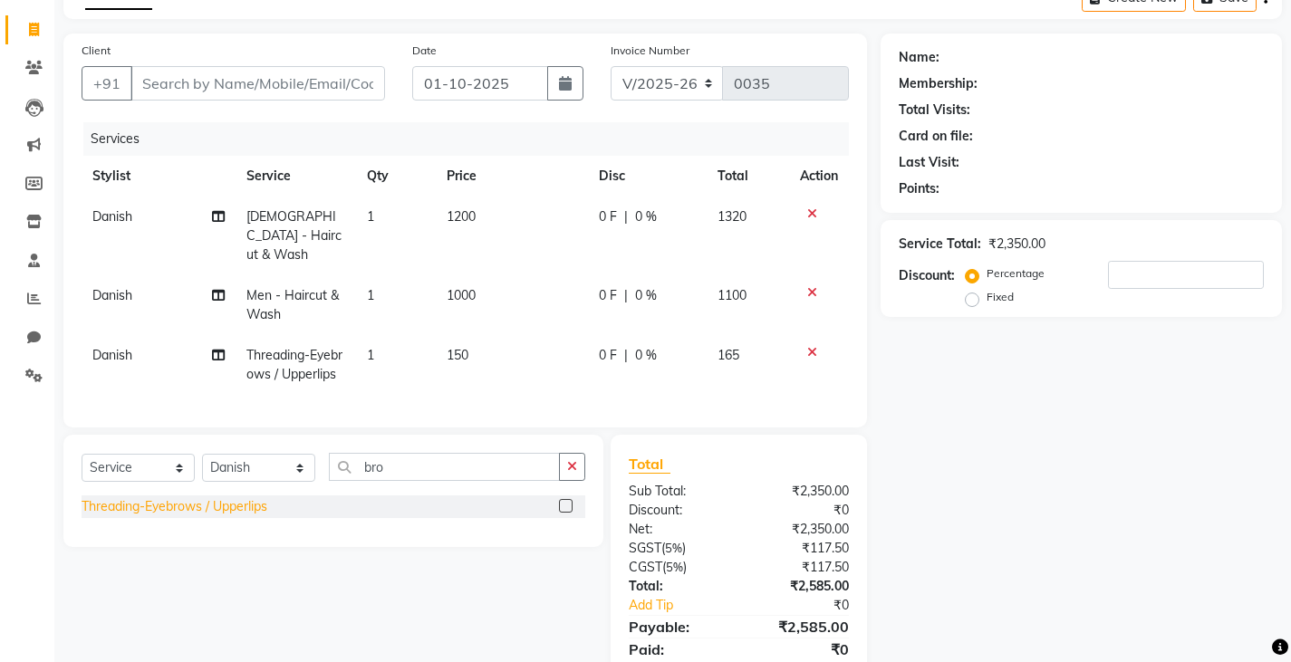
scroll to position [163, 0]
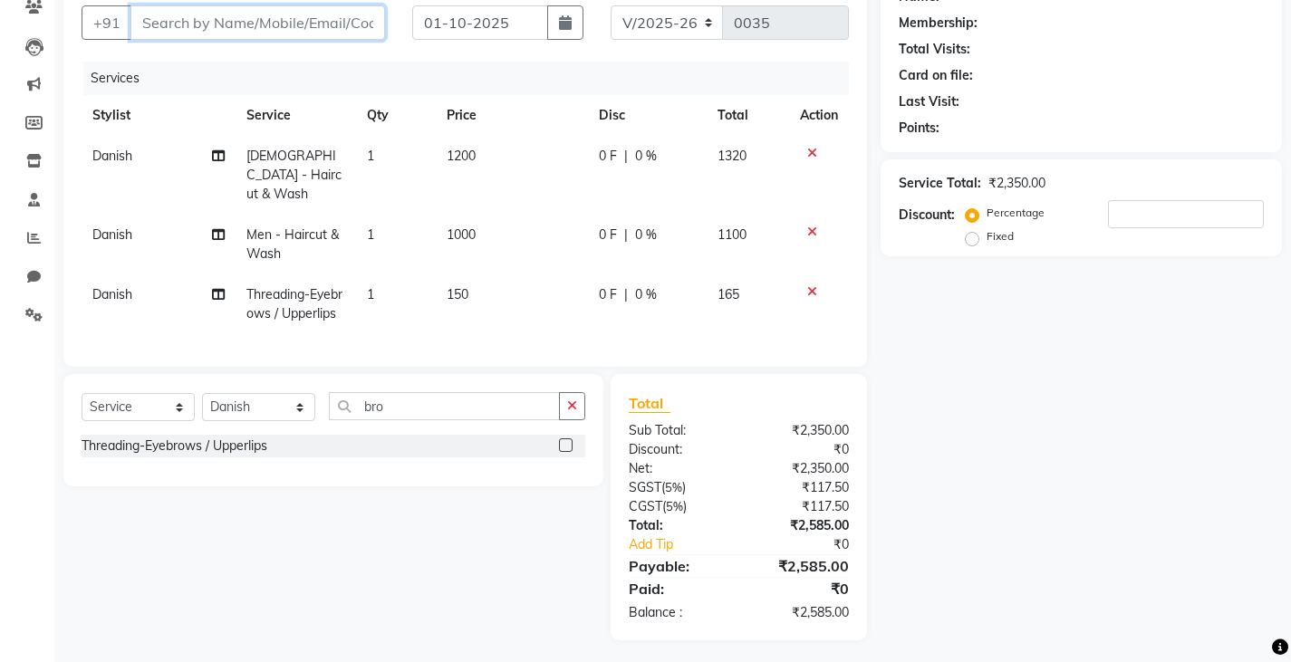
click at [170, 25] on input "Client" at bounding box center [257, 22] width 255 height 34
type input "9"
type input "0"
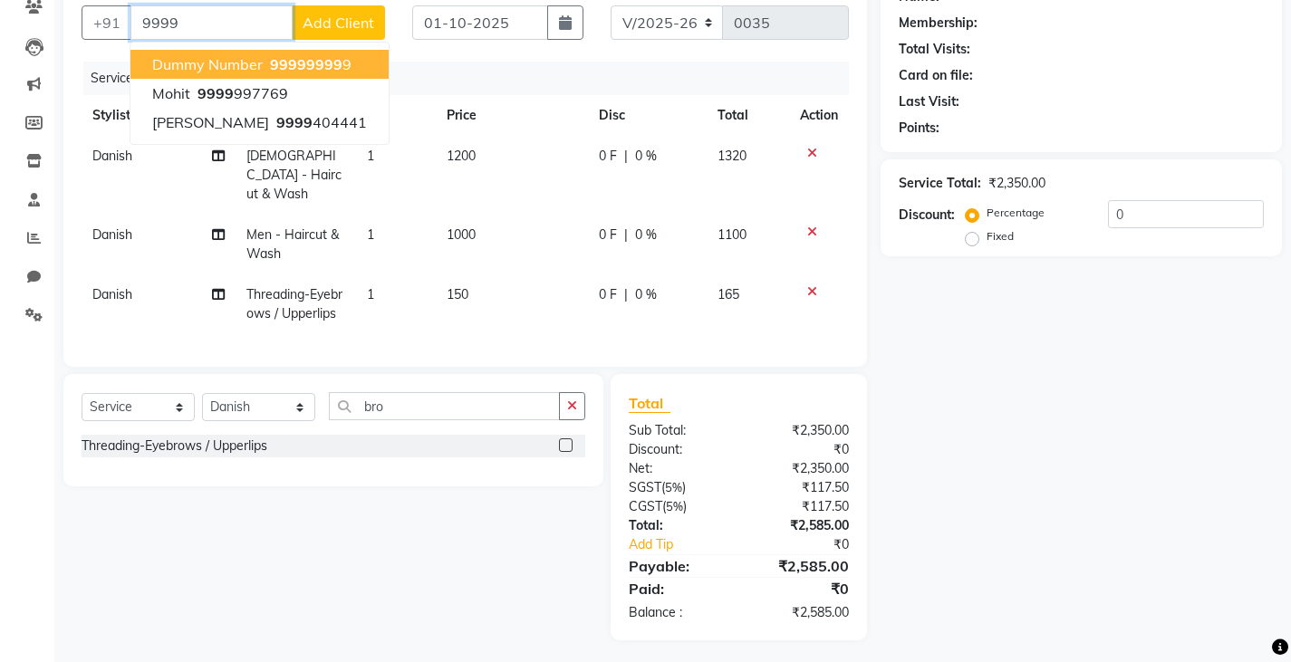
click at [163, 68] on span "dummy number" at bounding box center [207, 64] width 111 height 18
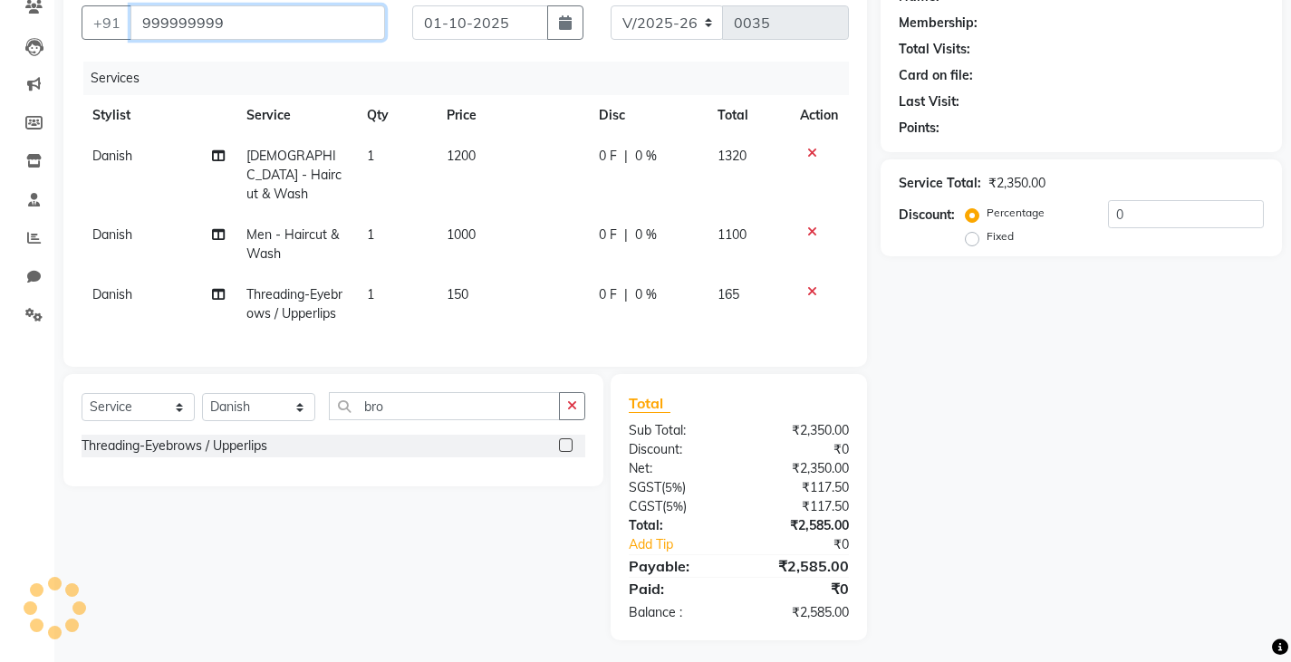
type input "999999999"
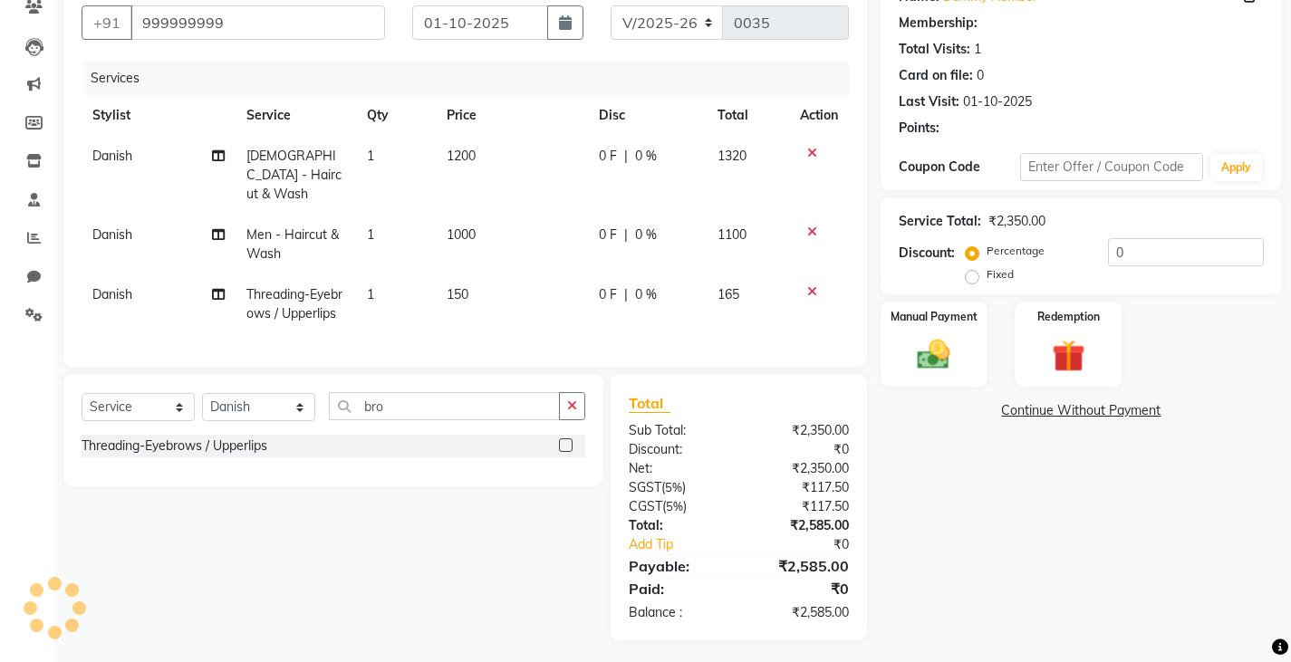
click at [938, 240] on div "Percentage" at bounding box center [1006, 251] width 75 height 22
click at [938, 259] on input "0" at bounding box center [1186, 252] width 156 height 28
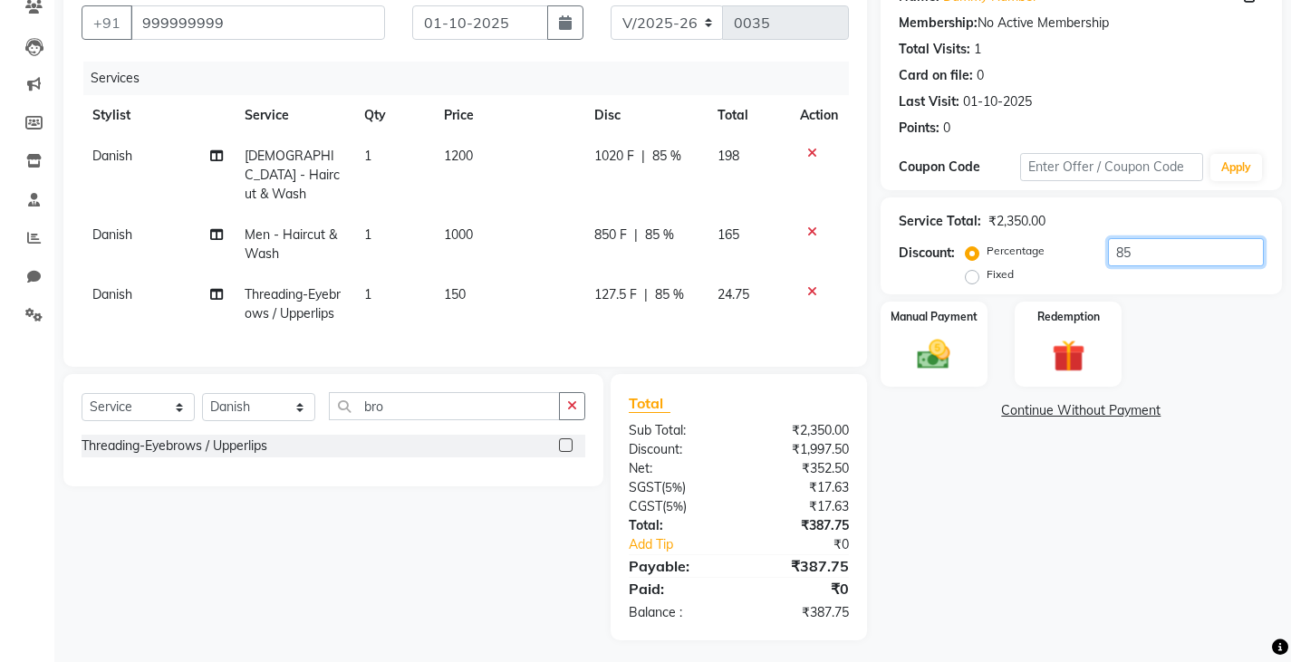
type input "8"
click at [938, 283] on label "Fixed" at bounding box center [999, 274] width 27 height 16
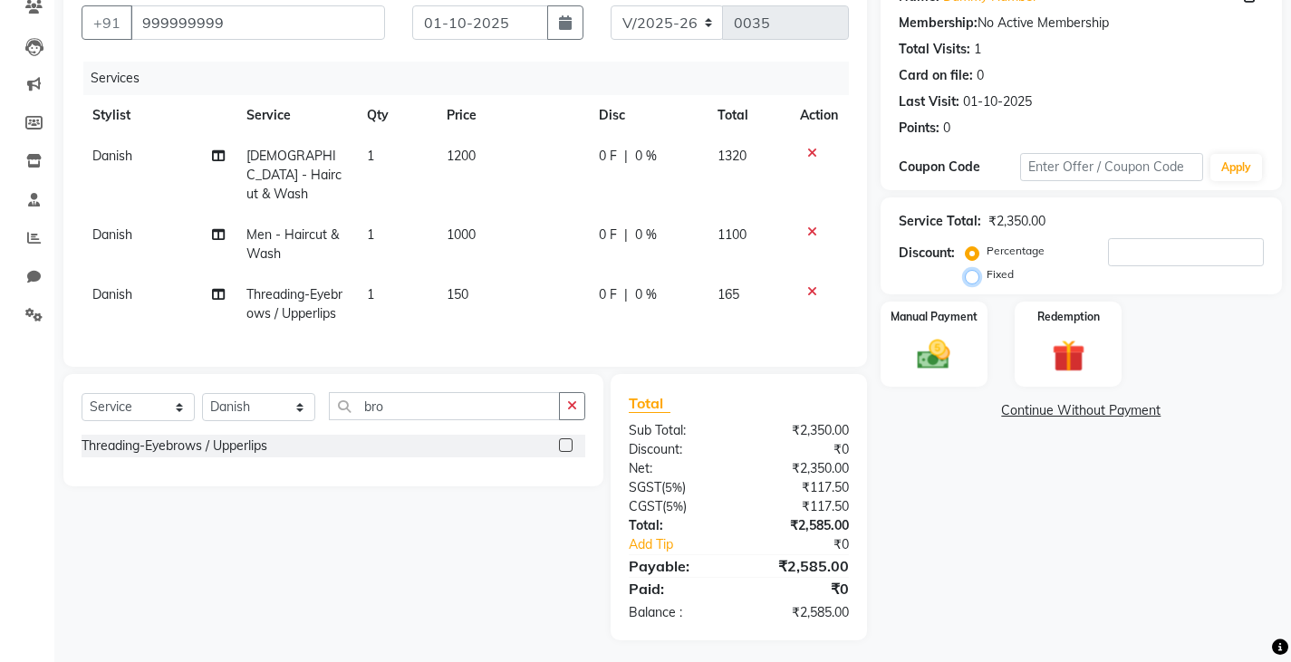
click at [938, 281] on input "Fixed" at bounding box center [975, 274] width 13 height 13
radio input "true"
click at [938, 252] on input "number" at bounding box center [1186, 252] width 156 height 28
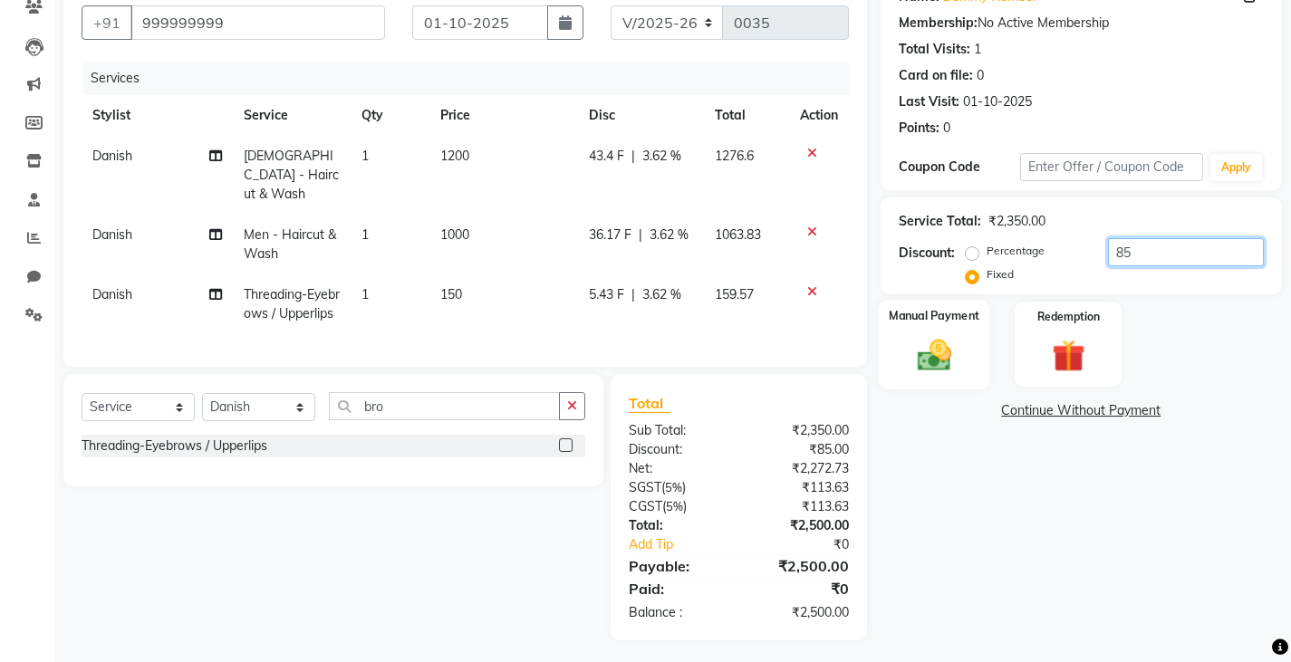
type input "85"
click at [938, 349] on img at bounding box center [933, 354] width 55 height 39
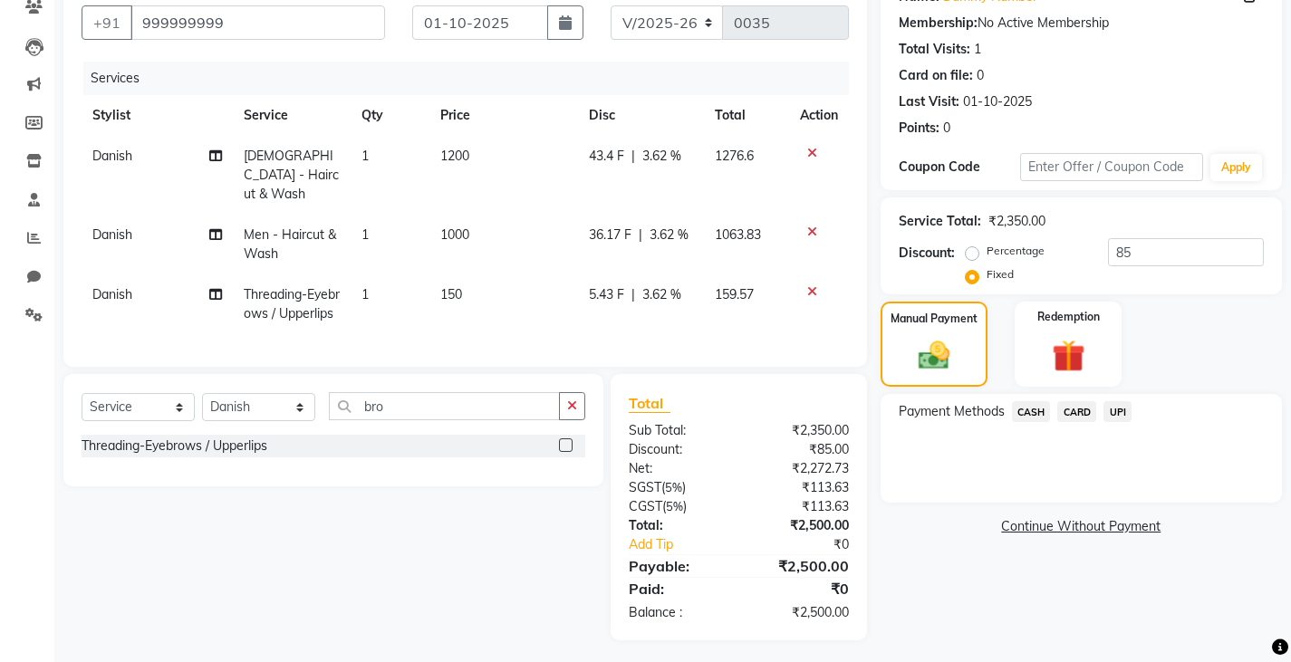
click at [938, 411] on span "UPI" at bounding box center [1117, 411] width 28 height 21
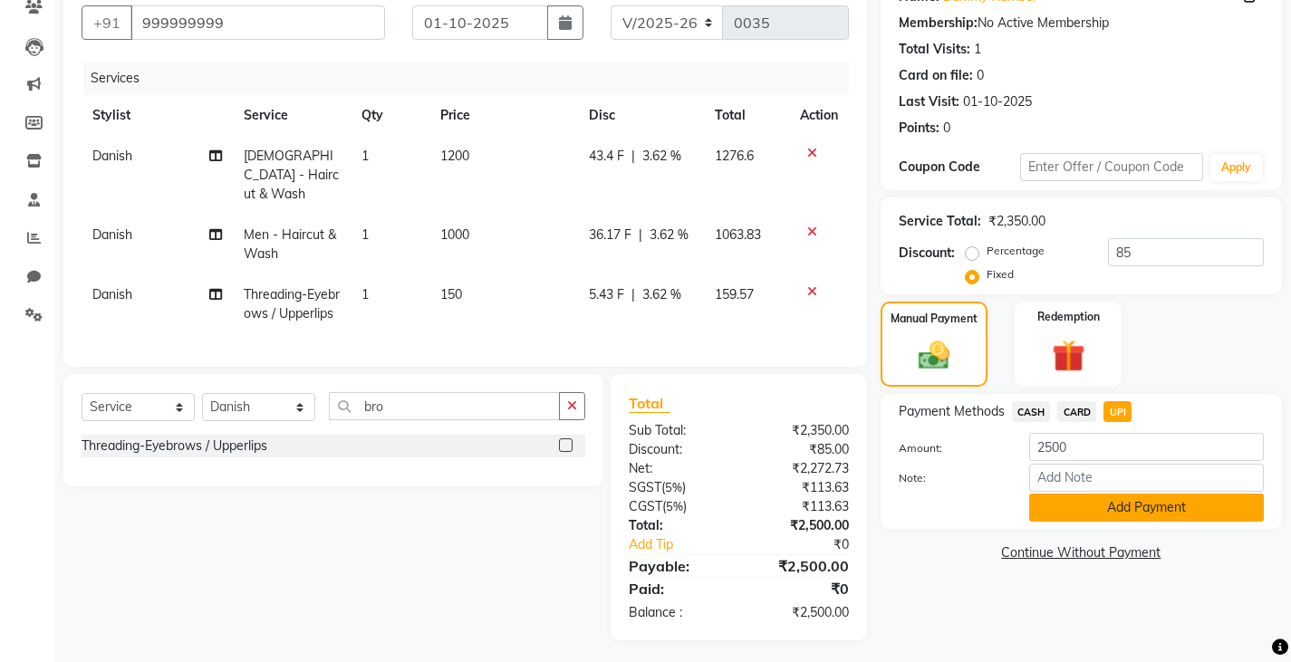
click at [938, 510] on button "Add Payment" at bounding box center [1146, 508] width 235 height 28
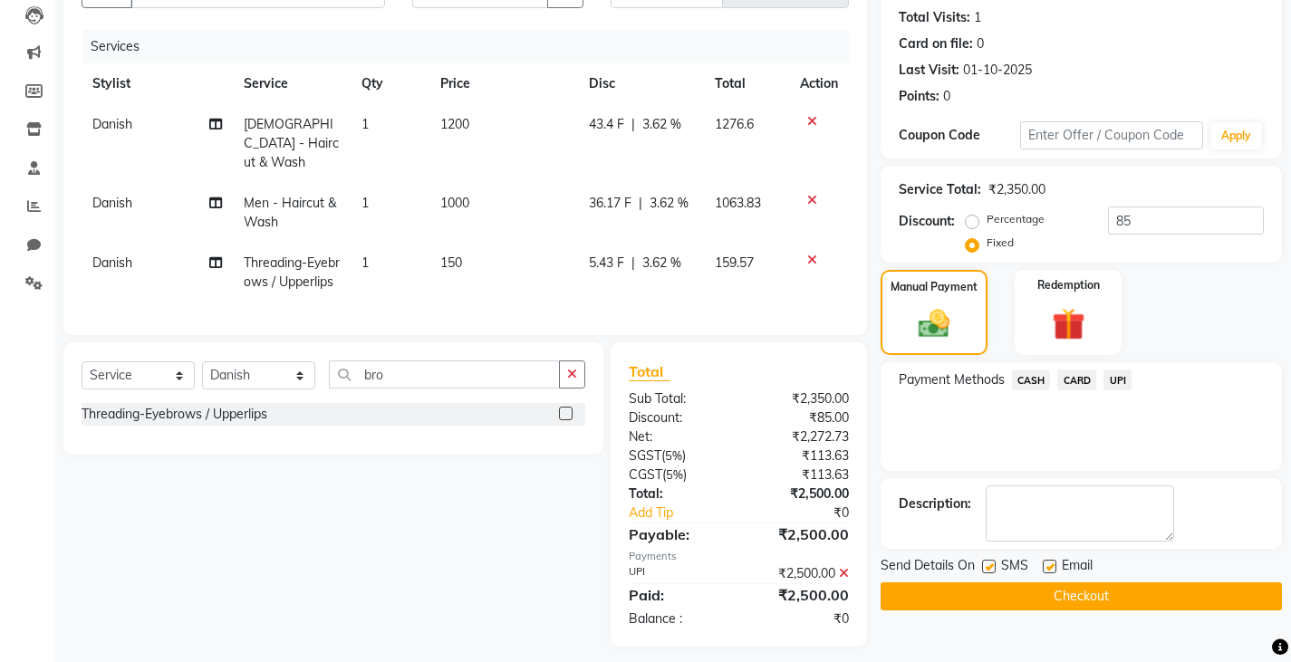
scroll to position [201, 0]
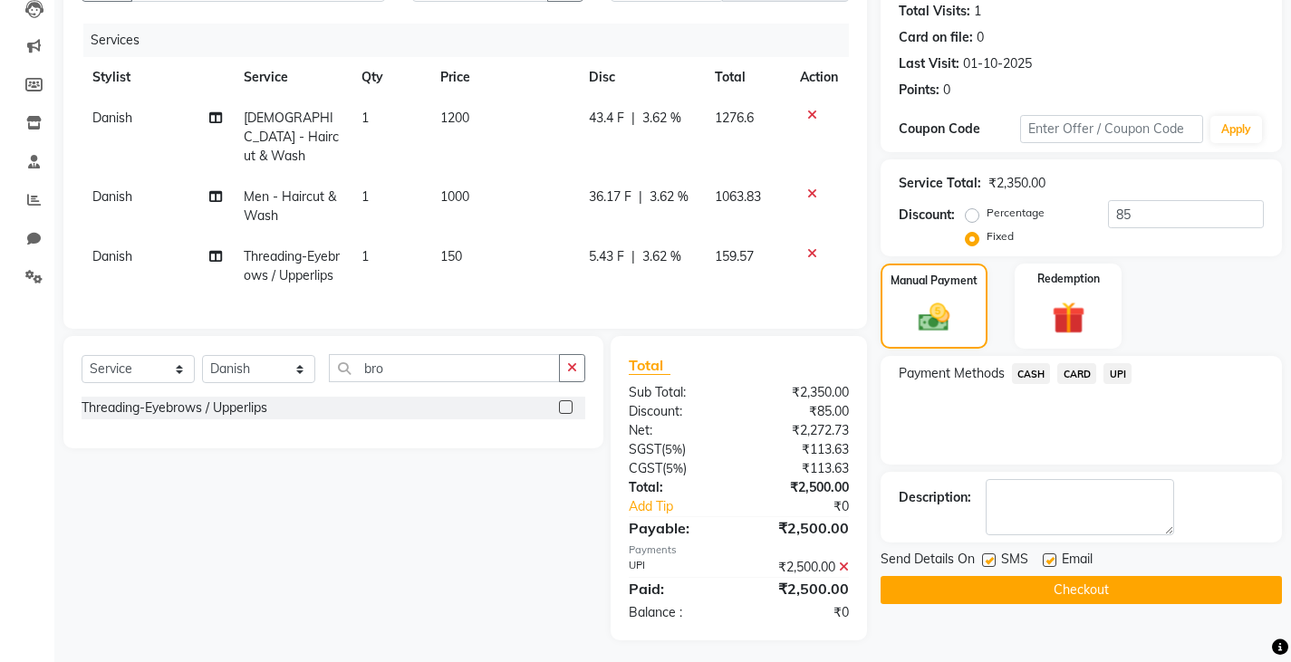
click at [938, 564] on label at bounding box center [989, 560] width 14 height 14
click at [938, 564] on input "checkbox" at bounding box center [988, 561] width 12 height 12
checkbox input "false"
click at [938, 585] on button "Checkout" at bounding box center [1080, 590] width 401 height 28
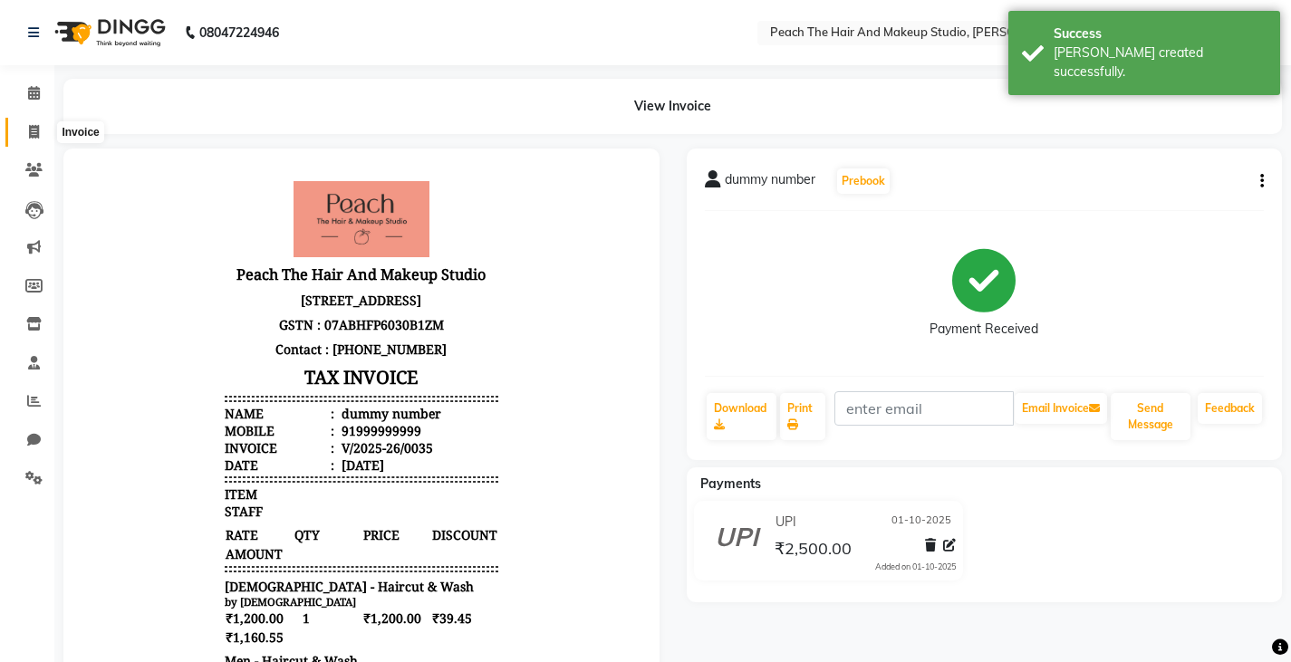
click at [29, 125] on icon at bounding box center [34, 132] width 10 height 14
select select "service"
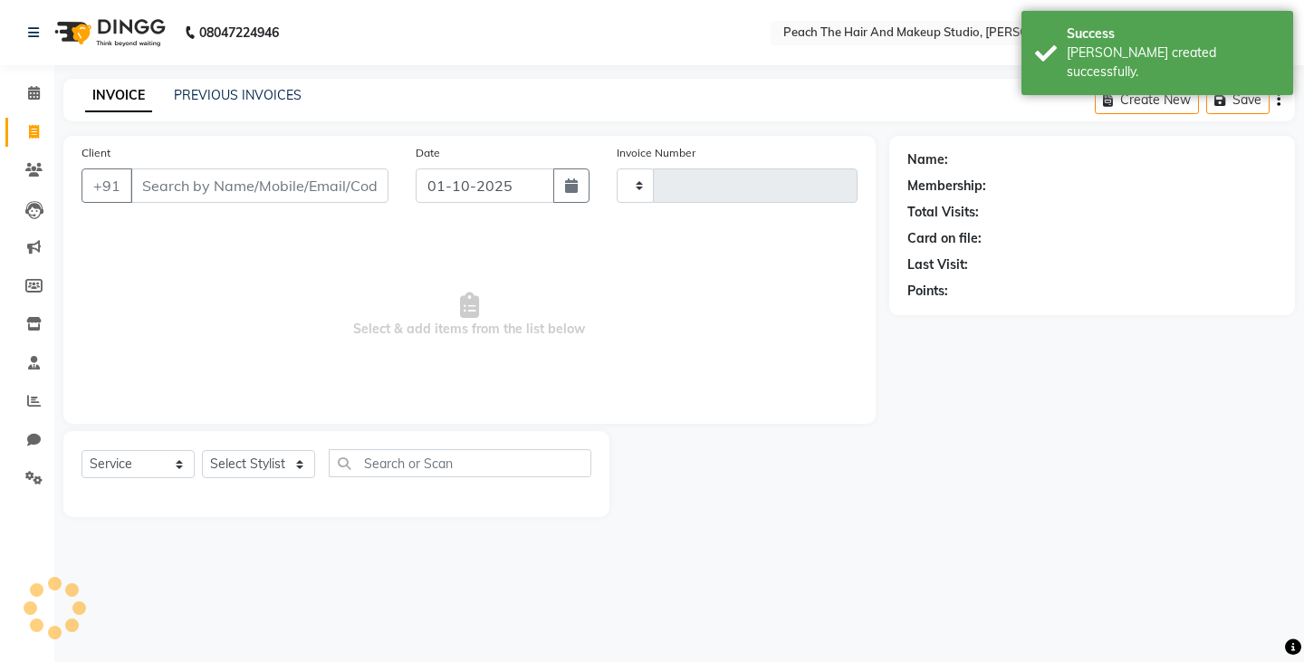
type input "0036"
select select "9105"
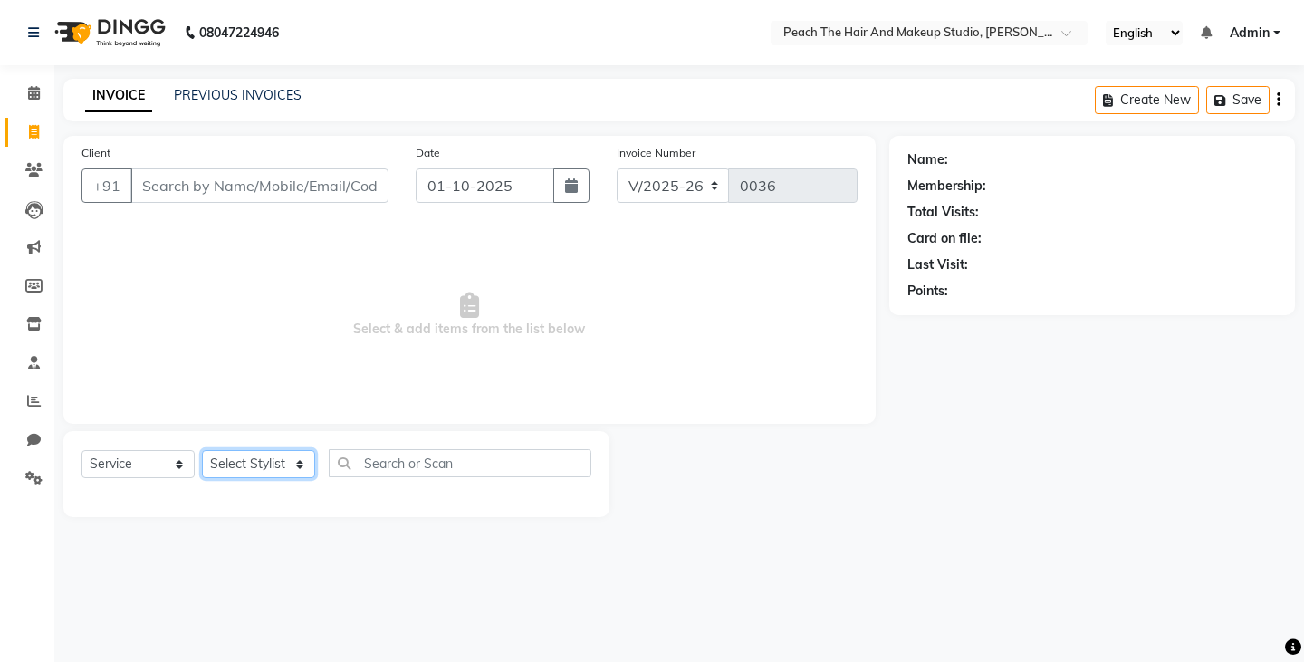
click at [244, 461] on select "Select Stylist Ankit [PERSON_NAME] Danish Karan Krishna [PERSON_NAME] [PERSON_N…" at bounding box center [258, 464] width 113 height 28
select select "93106"
click at [202, 450] on select "Select Stylist Ankit [PERSON_NAME] Danish Karan Krishna [PERSON_NAME] [PERSON_N…" at bounding box center [258, 464] width 113 height 28
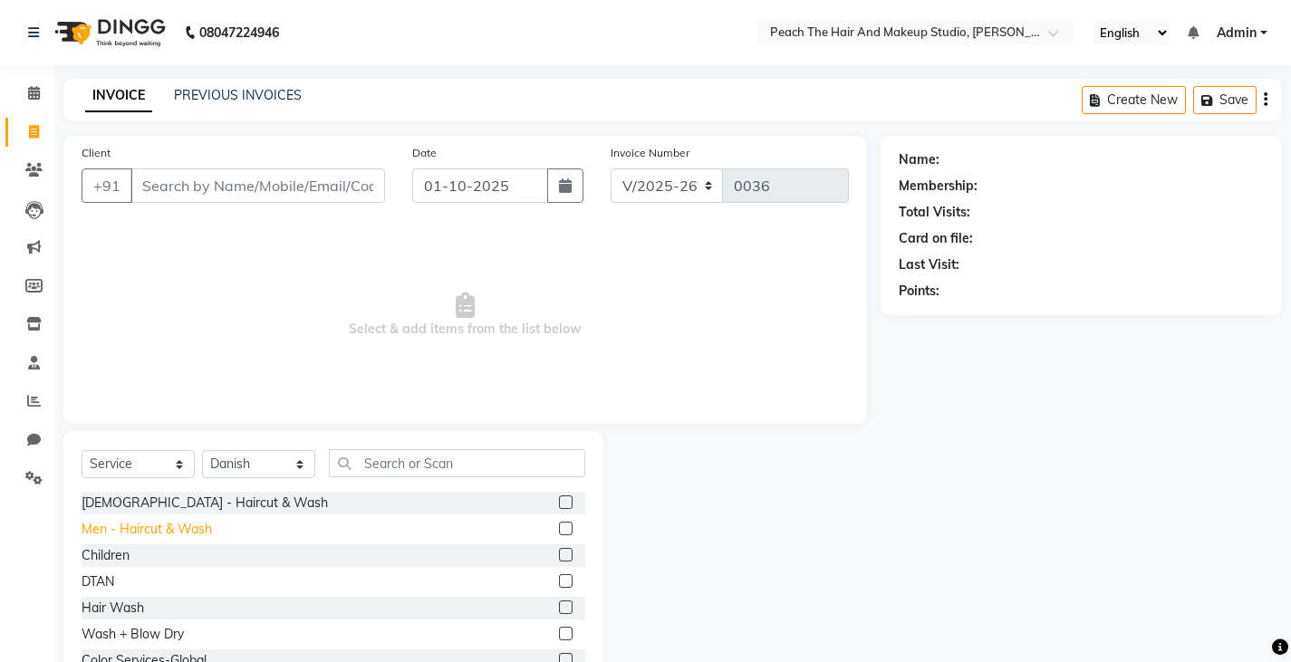
click at [134, 534] on div "Men - Haircut & Wash" at bounding box center [147, 529] width 130 height 19
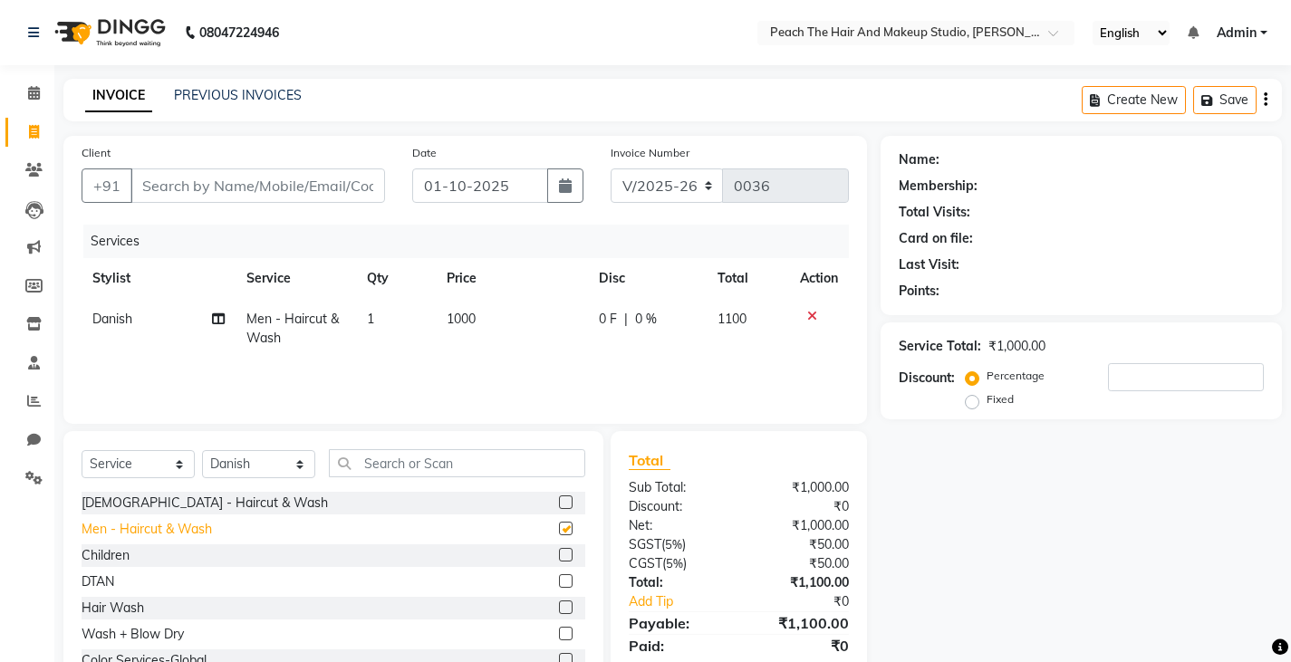
checkbox input "false"
click at [351, 461] on input "text" at bounding box center [457, 463] width 256 height 28
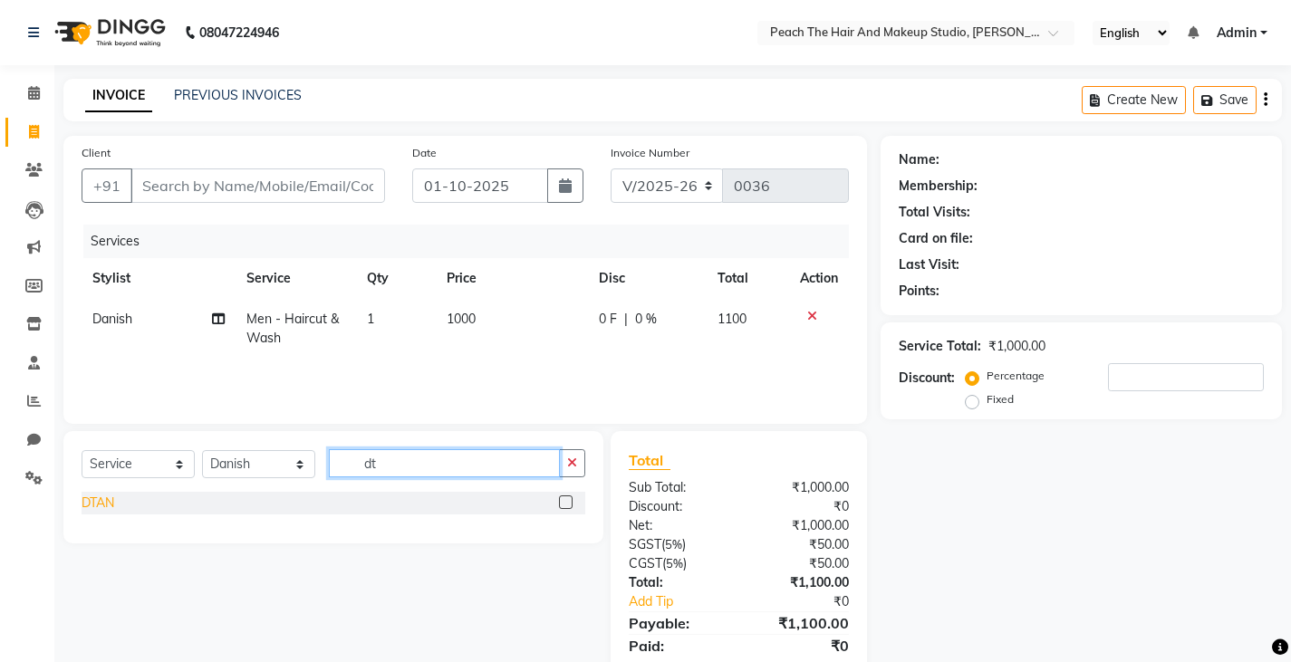
type input "dt"
click at [85, 505] on div "DTAN" at bounding box center [98, 503] width 33 height 19
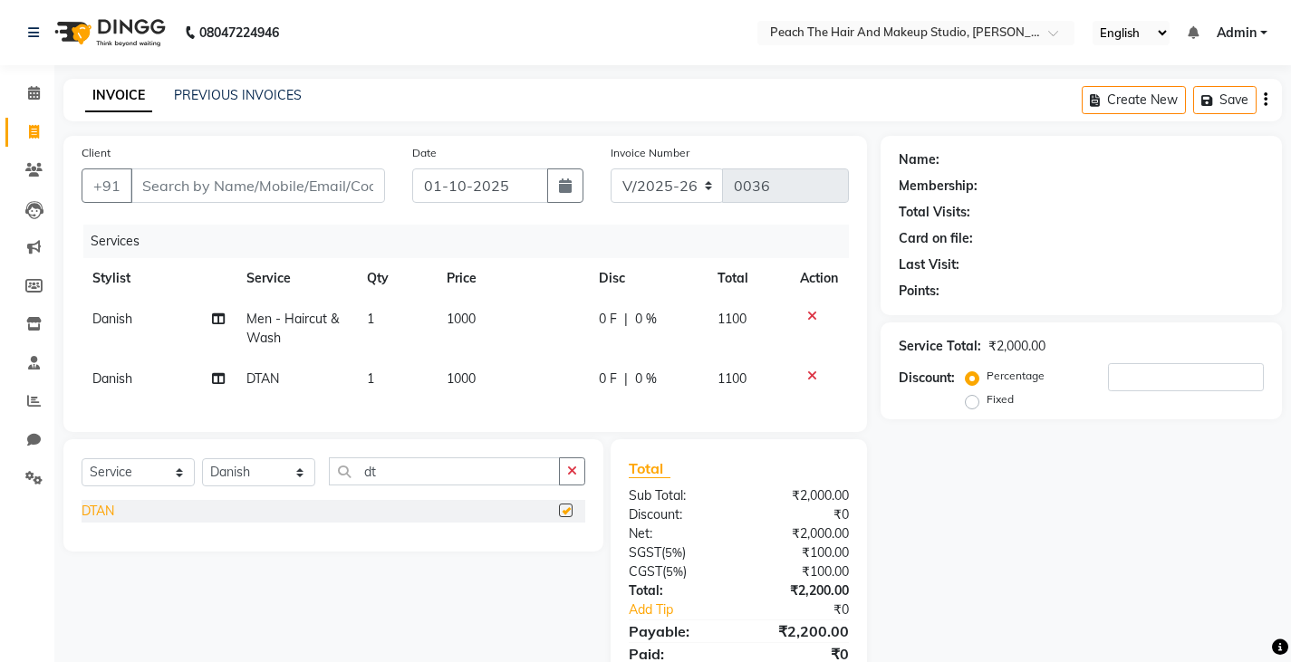
checkbox input "false"
click at [167, 183] on input "Client" at bounding box center [257, 185] width 255 height 34
type input "9"
type input "0"
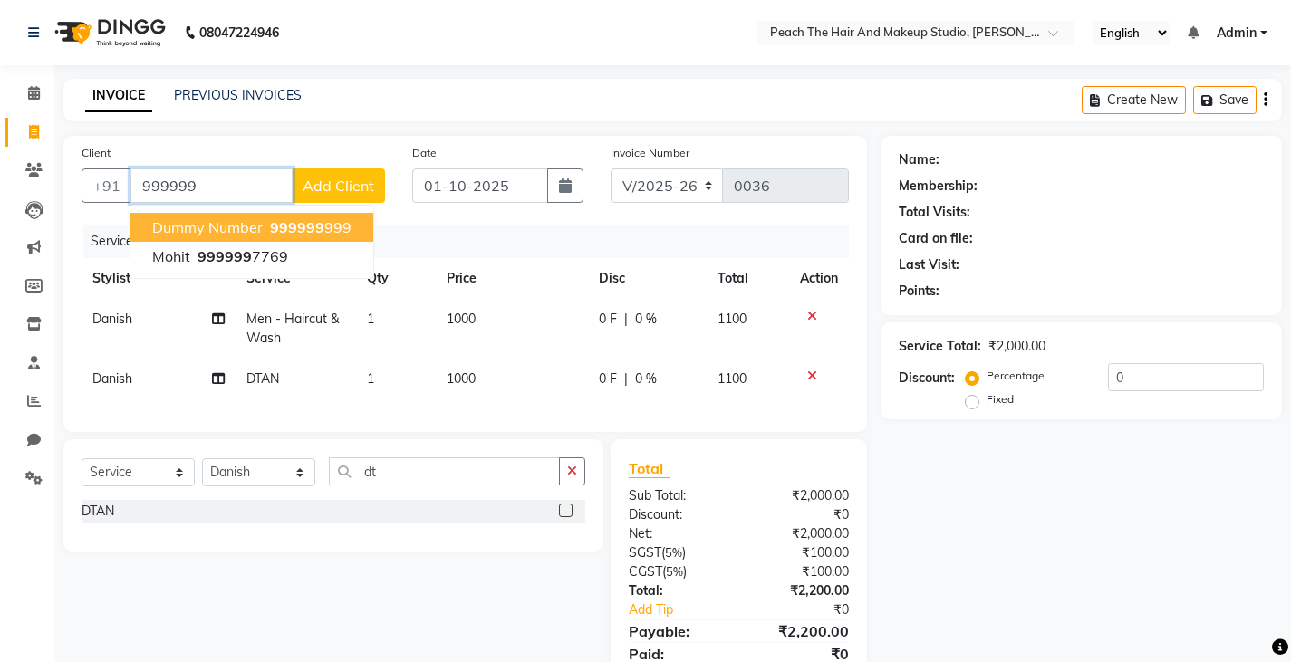
click at [218, 227] on span "dummy number" at bounding box center [207, 227] width 111 height 18
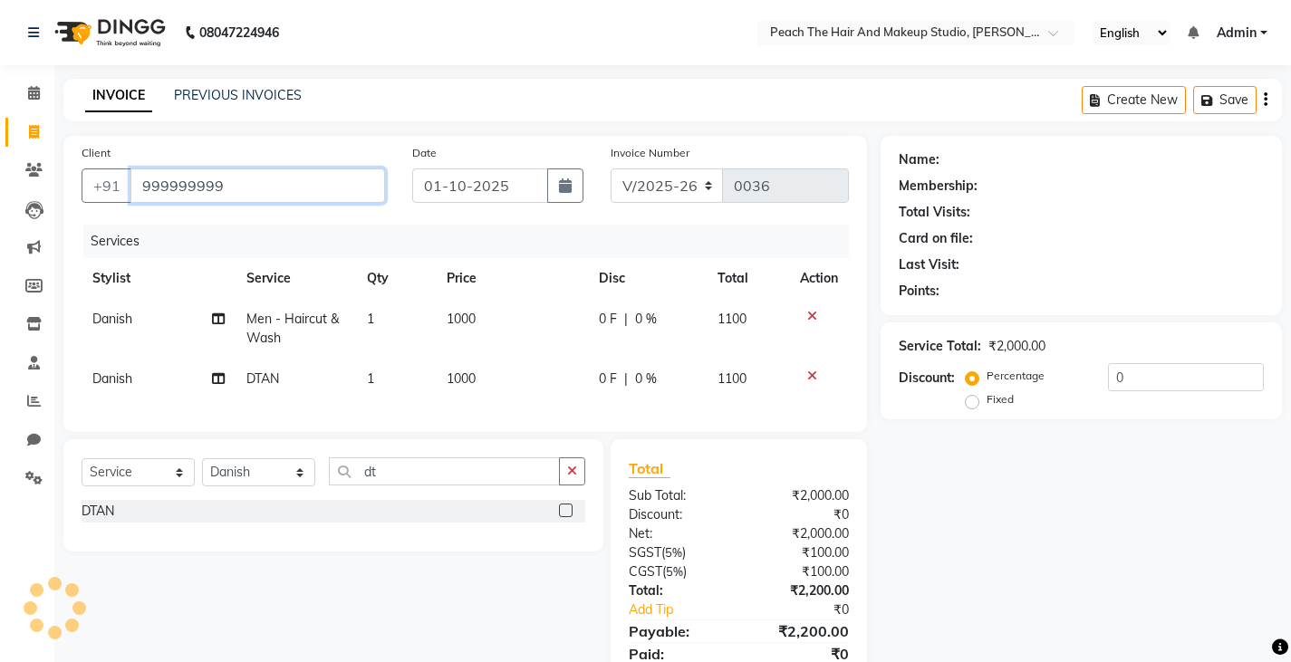
type input "999999999"
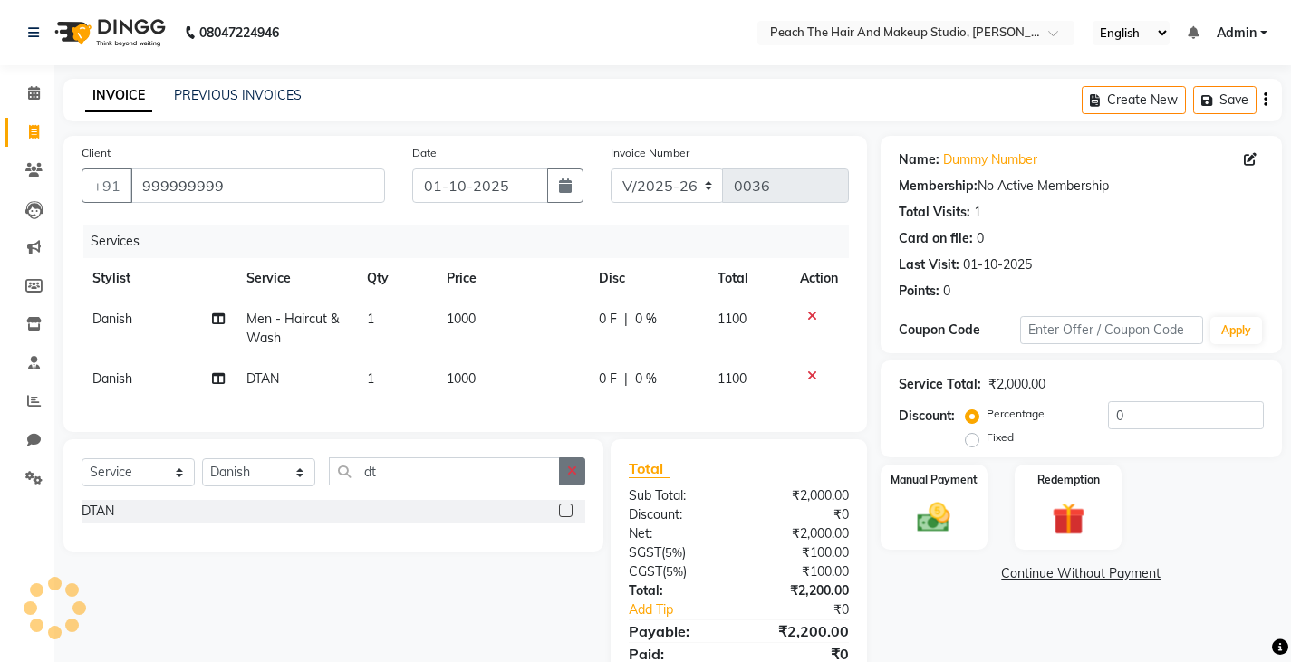
click at [569, 486] on button "button" at bounding box center [572, 471] width 26 height 28
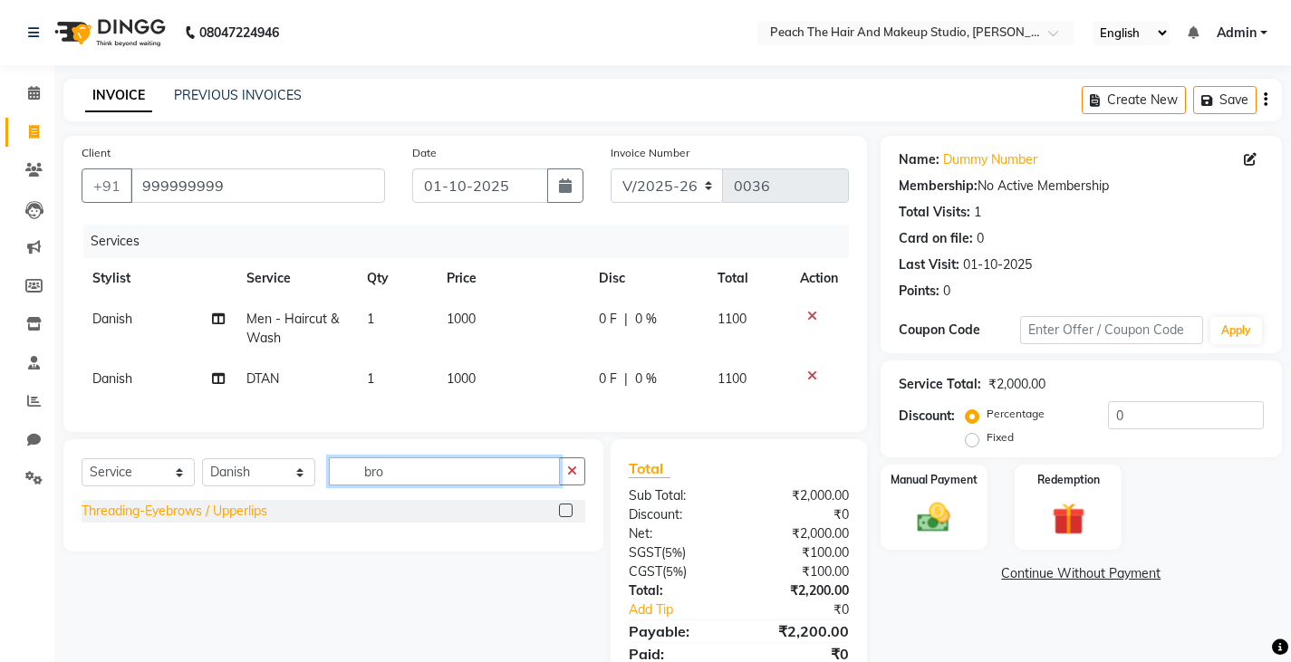
type input "bro"
click at [242, 521] on div "Threading-Eyebrows / Upperlips" at bounding box center [175, 511] width 186 height 19
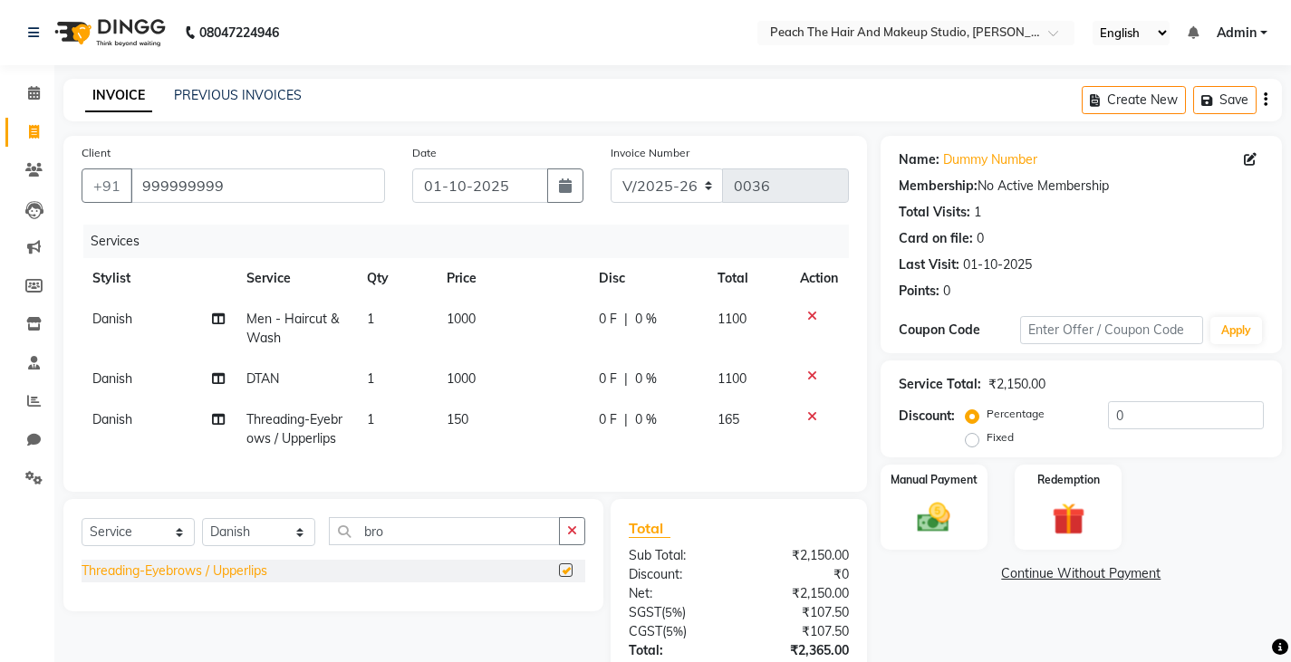
checkbox input "false"
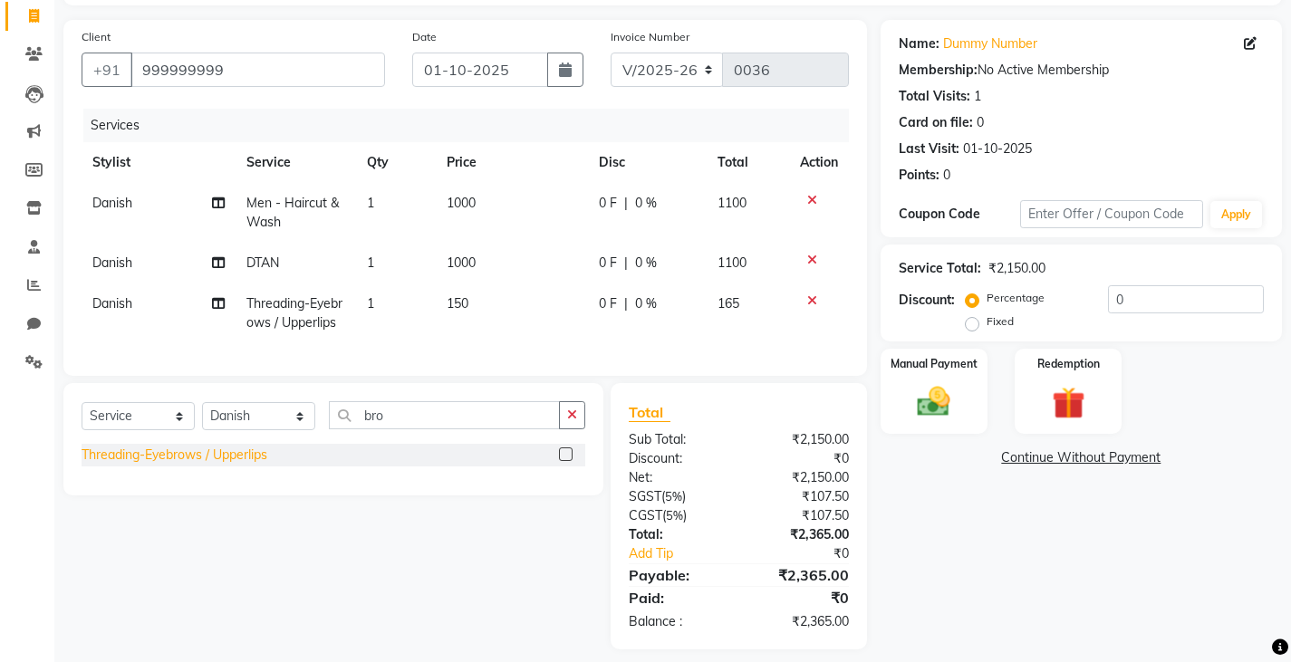
scroll to position [144, 0]
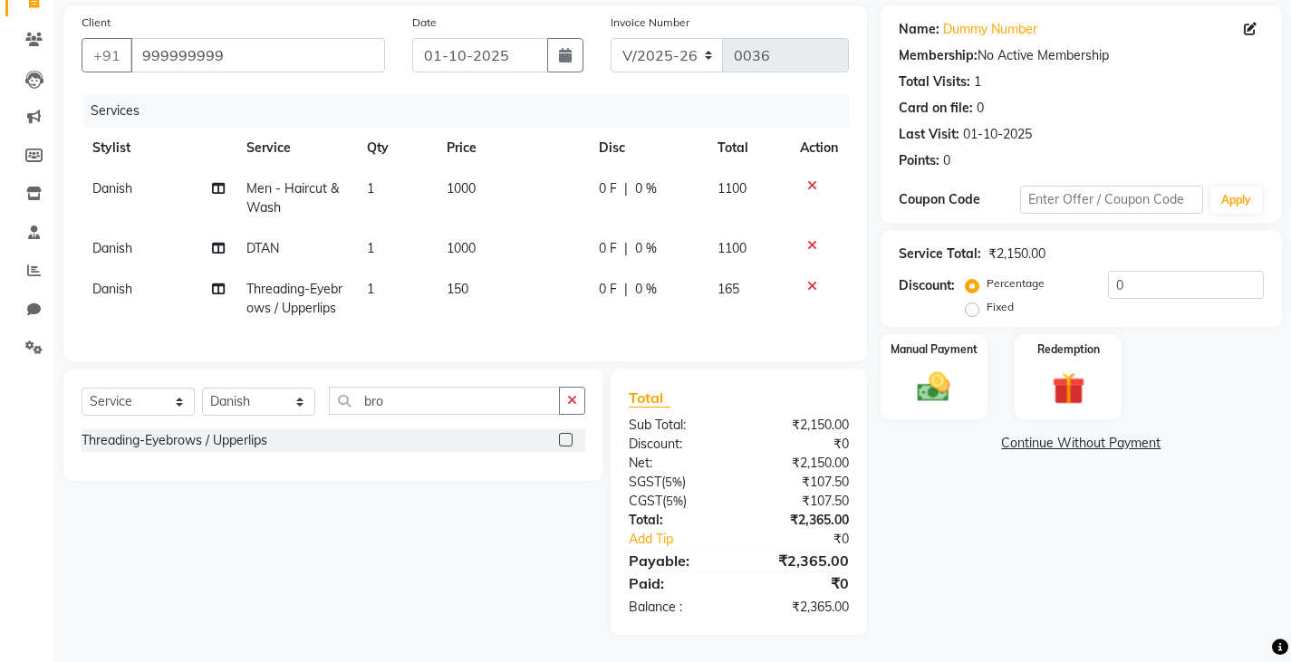
click at [810, 280] on icon at bounding box center [812, 286] width 10 height 13
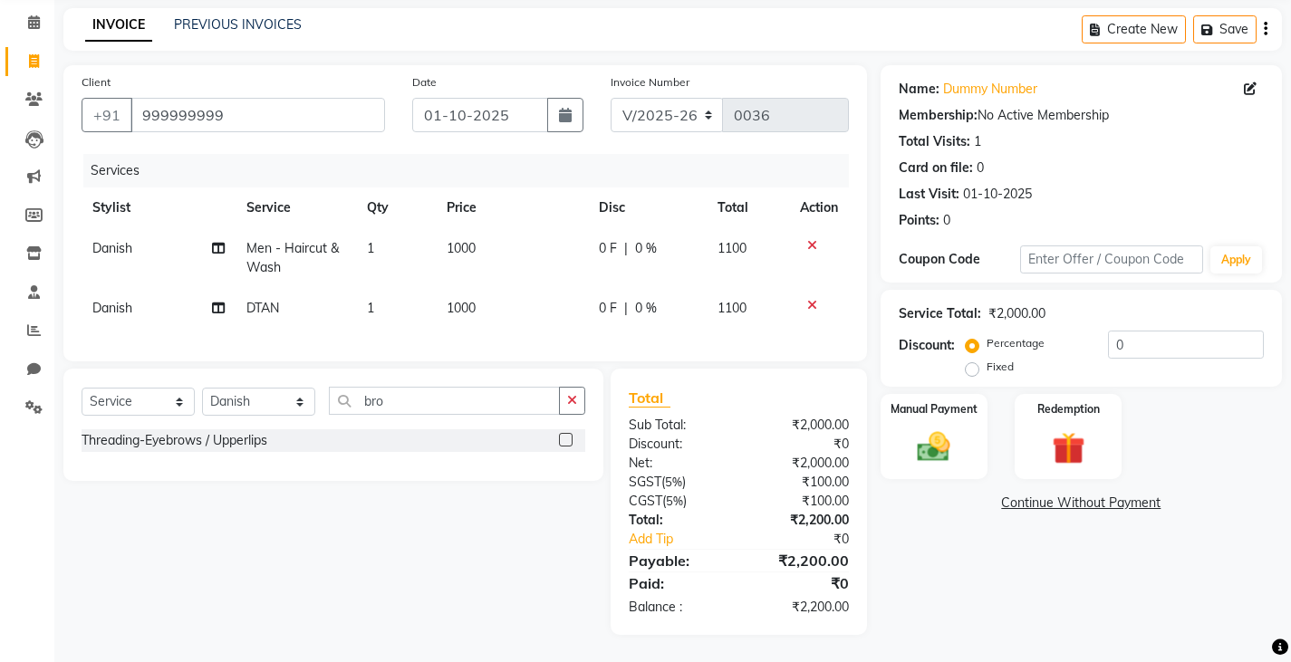
scroll to position [84, 0]
click at [569, 405] on icon "button" at bounding box center [572, 400] width 10 height 13
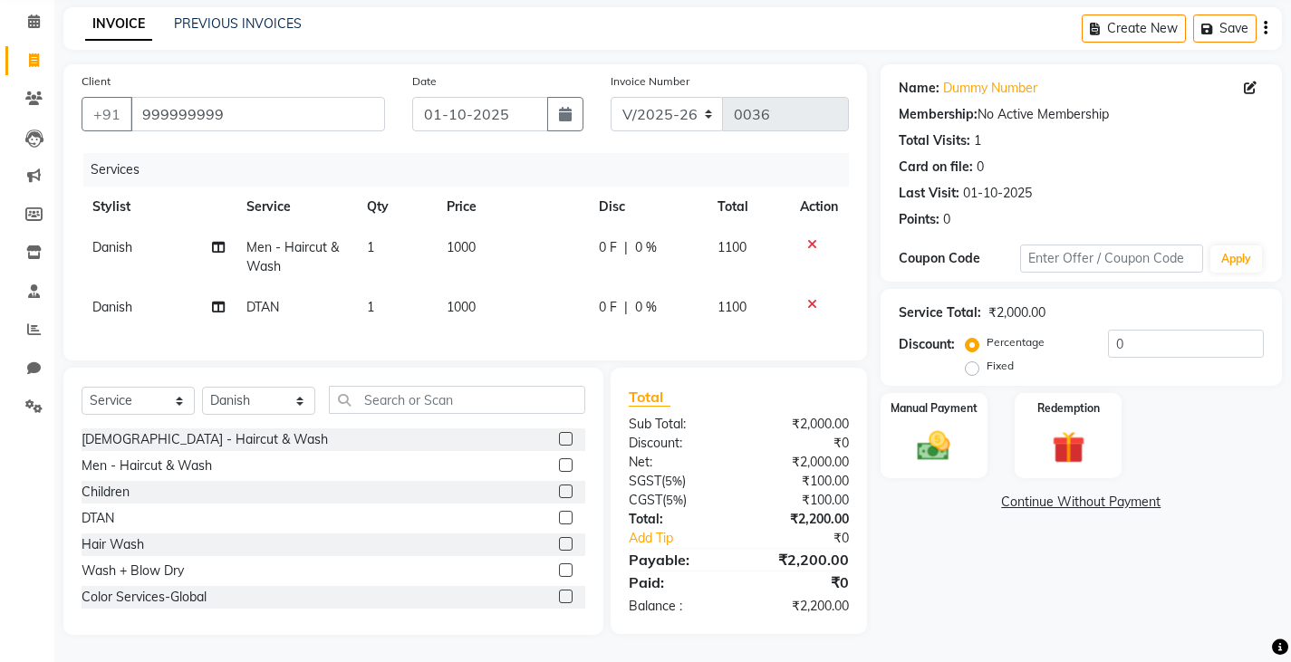
click at [807, 238] on icon at bounding box center [812, 244] width 10 height 13
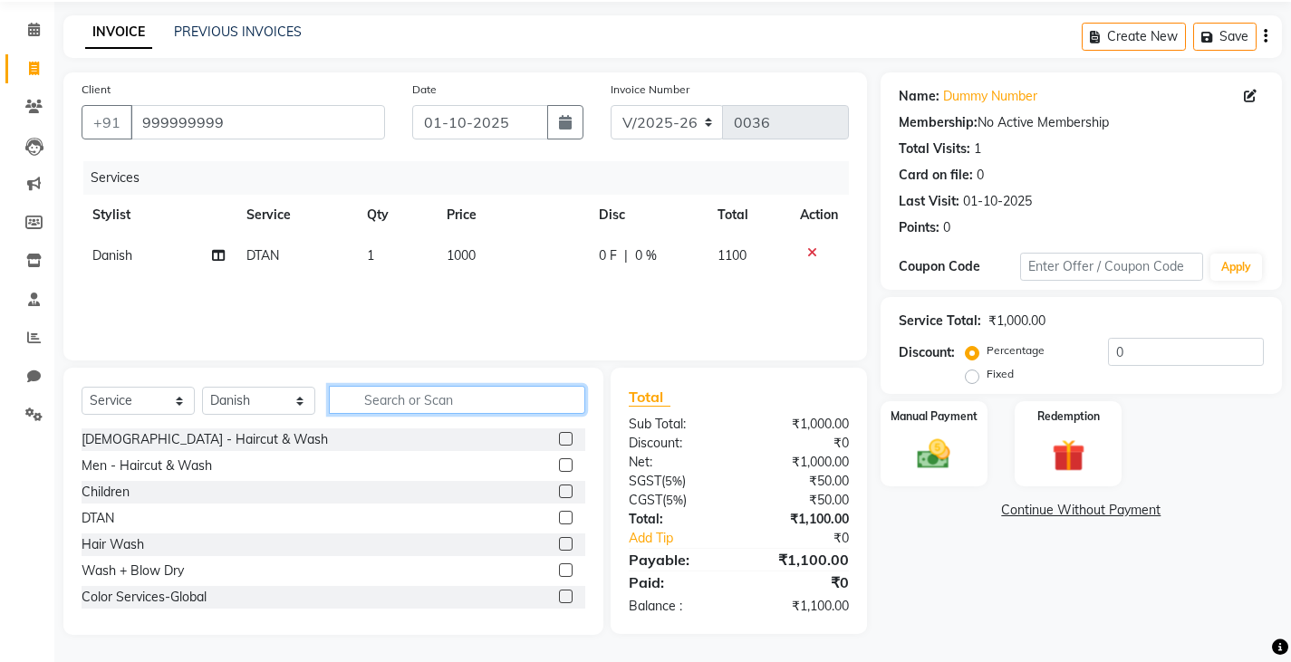
click at [376, 402] on input "text" at bounding box center [457, 400] width 256 height 28
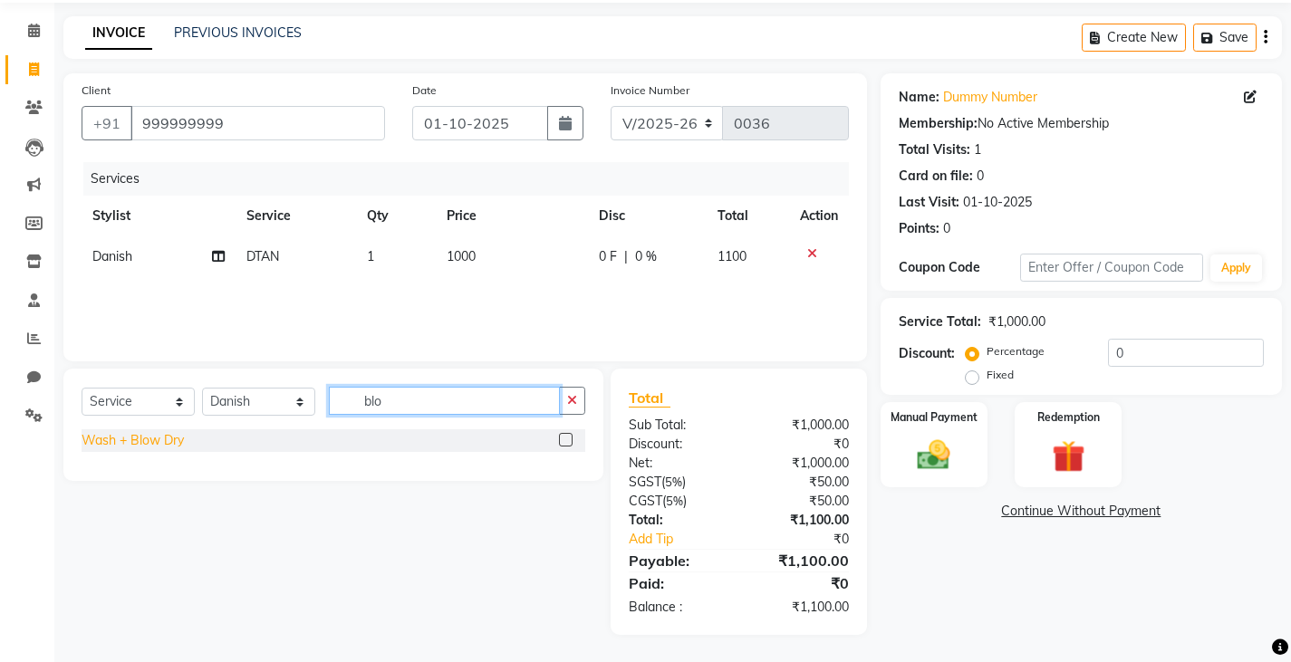
type input "blo"
click at [168, 441] on div "Wash + Blow Dry" at bounding box center [133, 440] width 102 height 19
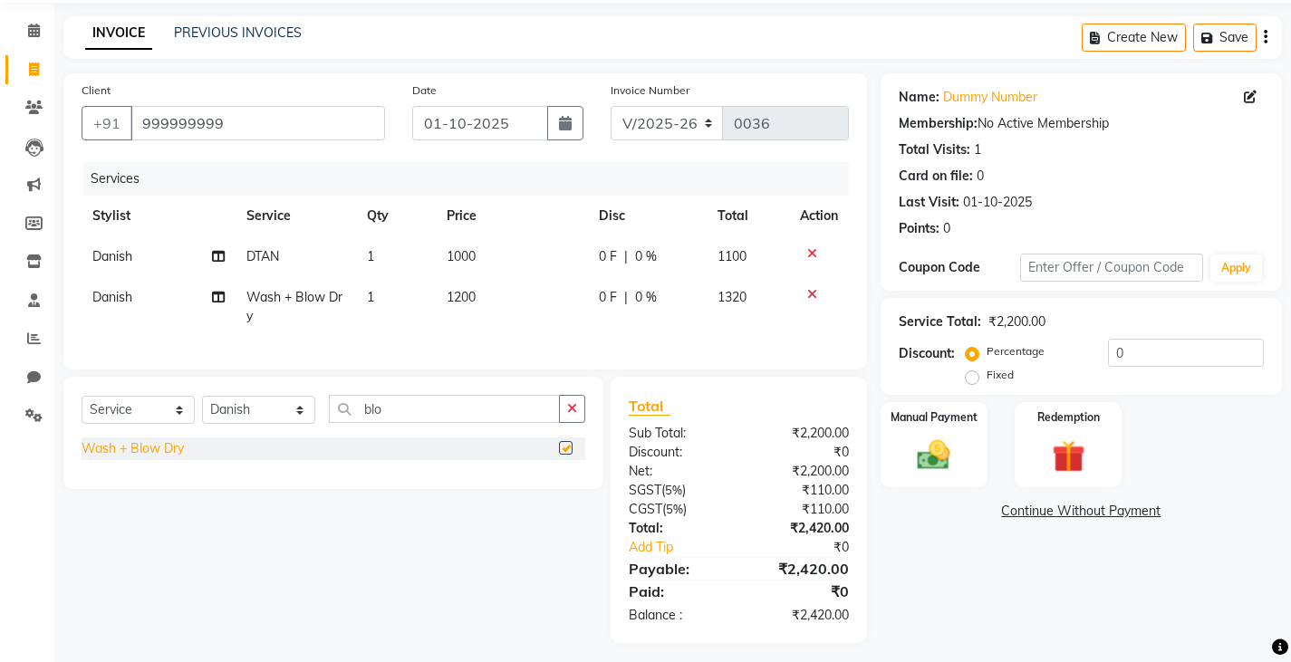
checkbox input "false"
click at [571, 415] on icon "button" at bounding box center [572, 408] width 10 height 13
type input "bro"
click at [216, 458] on div "Threading-Eyebrows / Upperlips" at bounding box center [175, 448] width 186 height 19
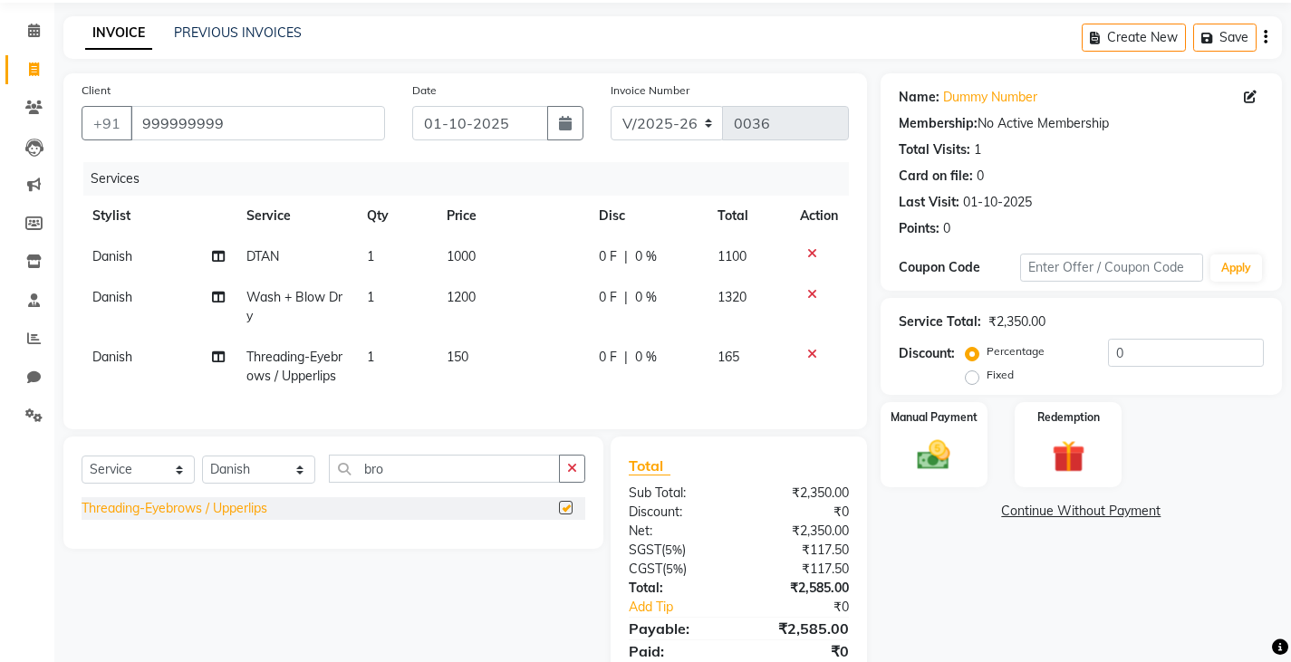
checkbox input "false"
click at [938, 355] on input "0" at bounding box center [1186, 353] width 156 height 28
click at [938, 374] on label "Fixed" at bounding box center [999, 375] width 27 height 16
click at [938, 374] on input "Fixed" at bounding box center [975, 375] width 13 height 13
radio input "true"
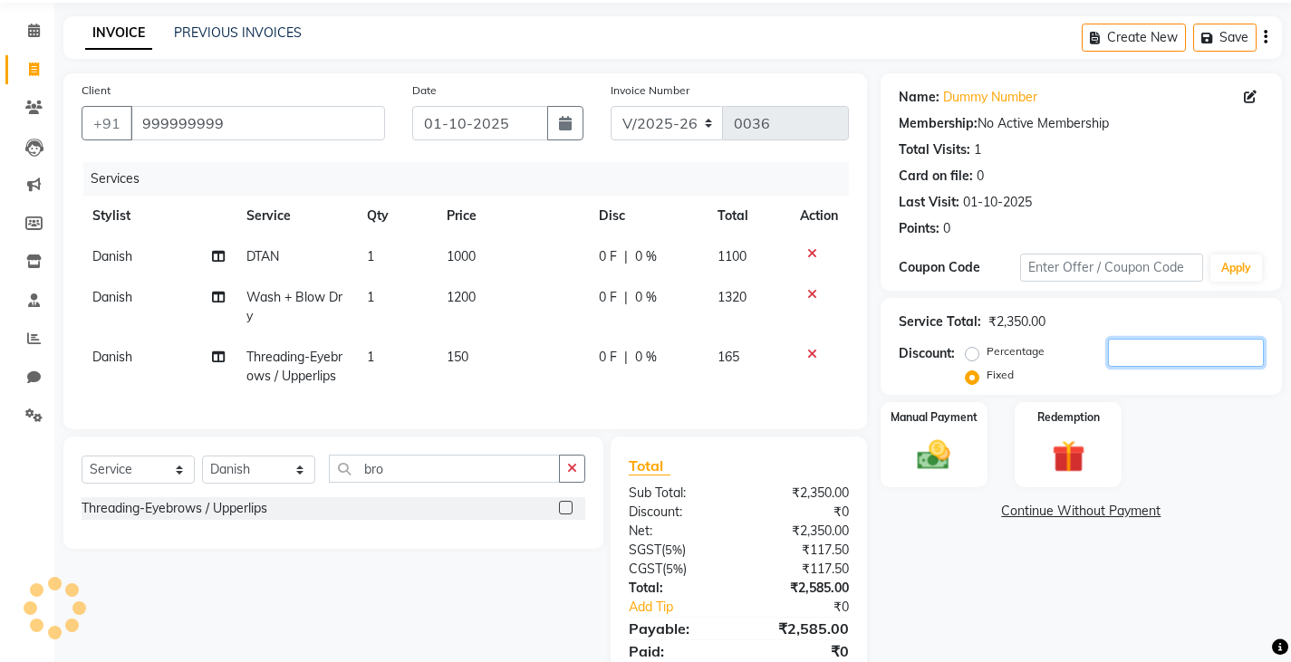
click at [938, 350] on input "number" at bounding box center [1186, 353] width 156 height 28
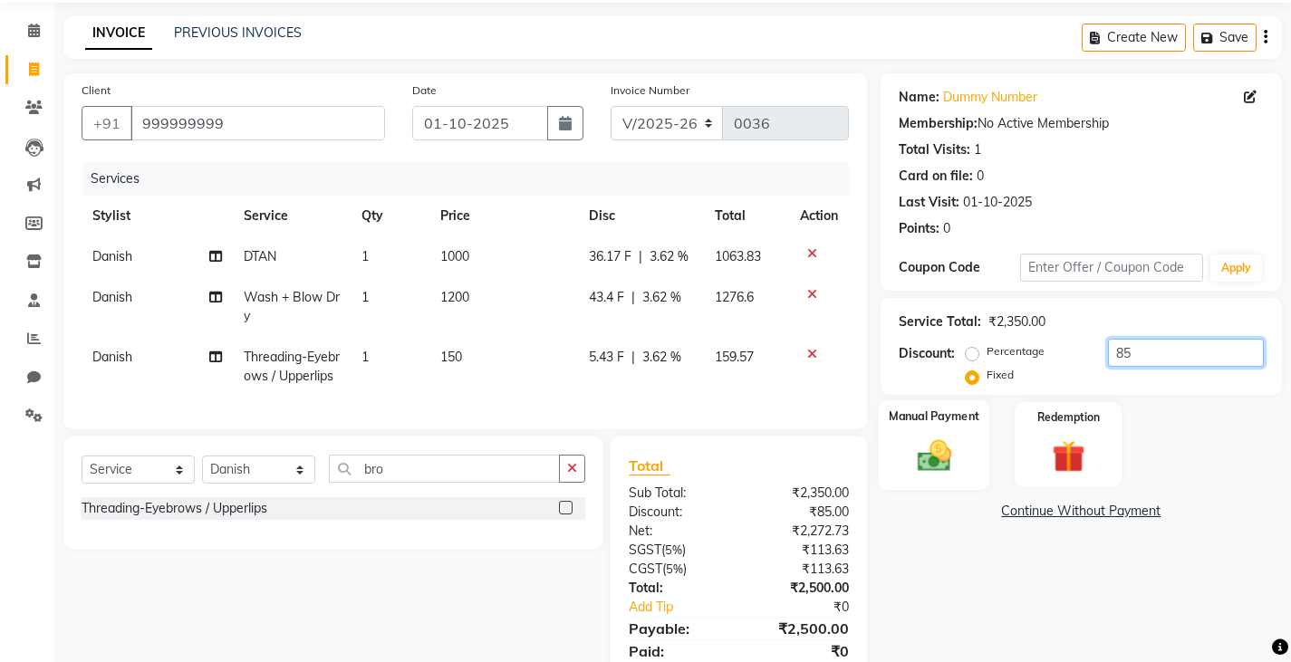
type input "85"
click at [934, 459] on img at bounding box center [933, 455] width 55 height 39
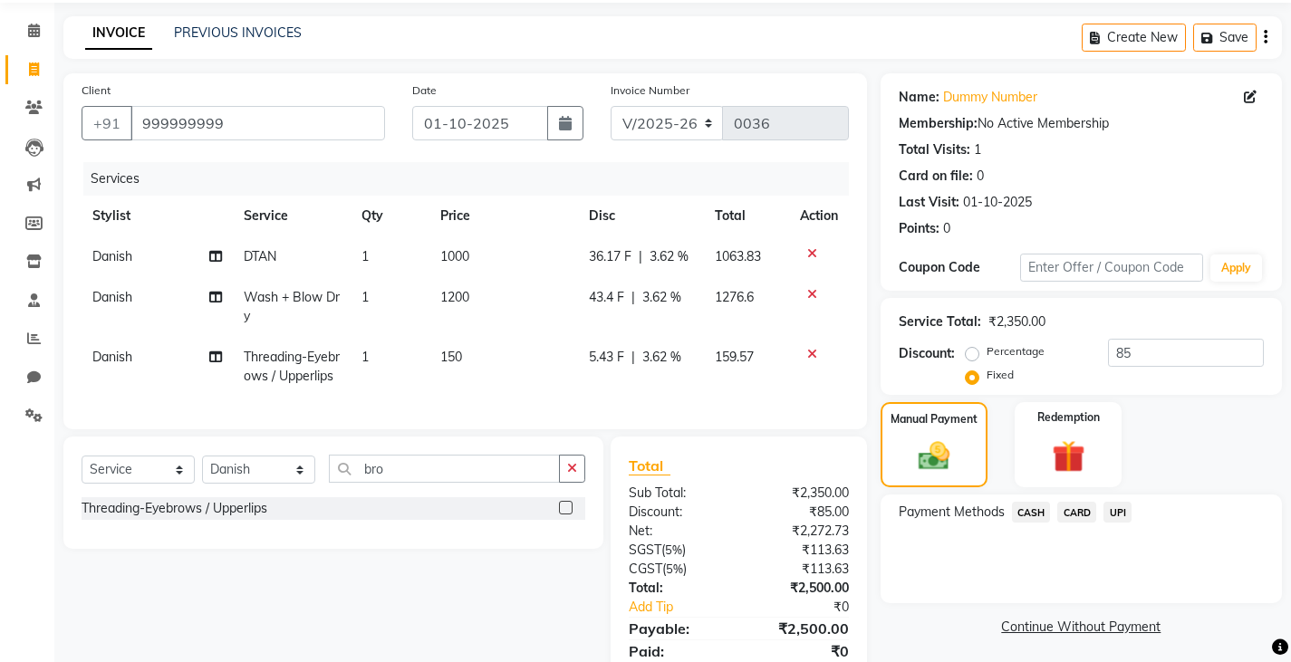
click at [938, 509] on span "CASH" at bounding box center [1031, 512] width 39 height 21
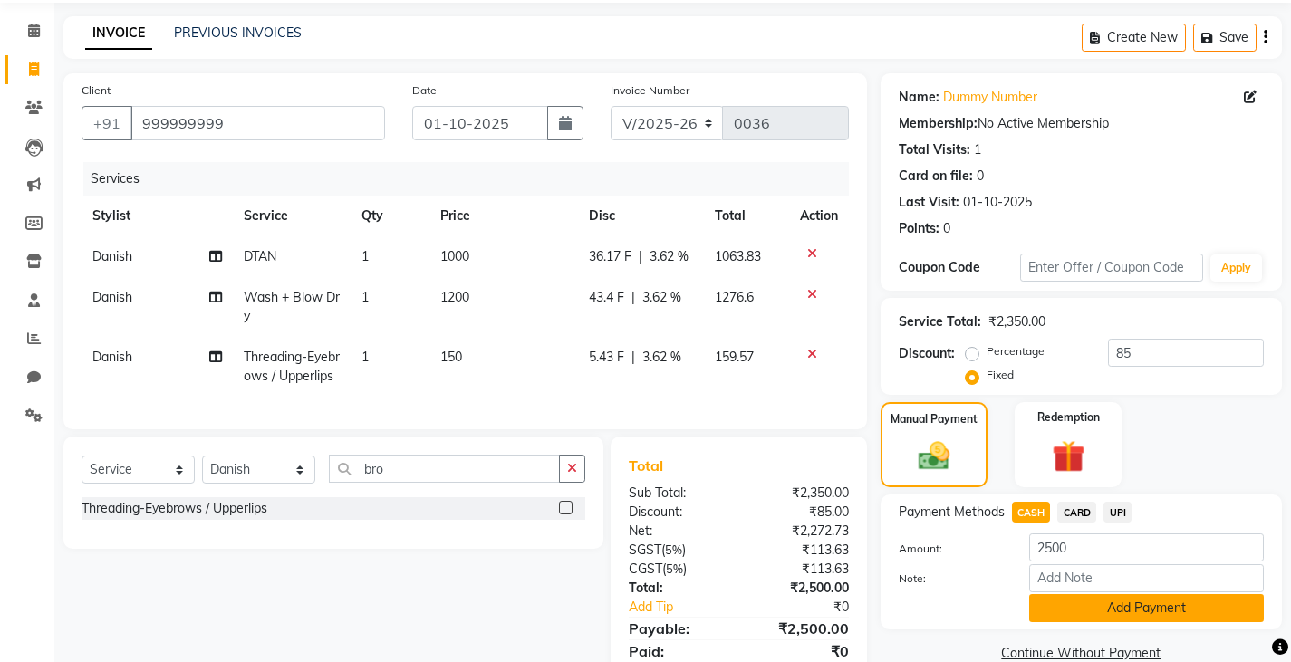
click at [938, 604] on button "Add Payment" at bounding box center [1146, 608] width 235 height 28
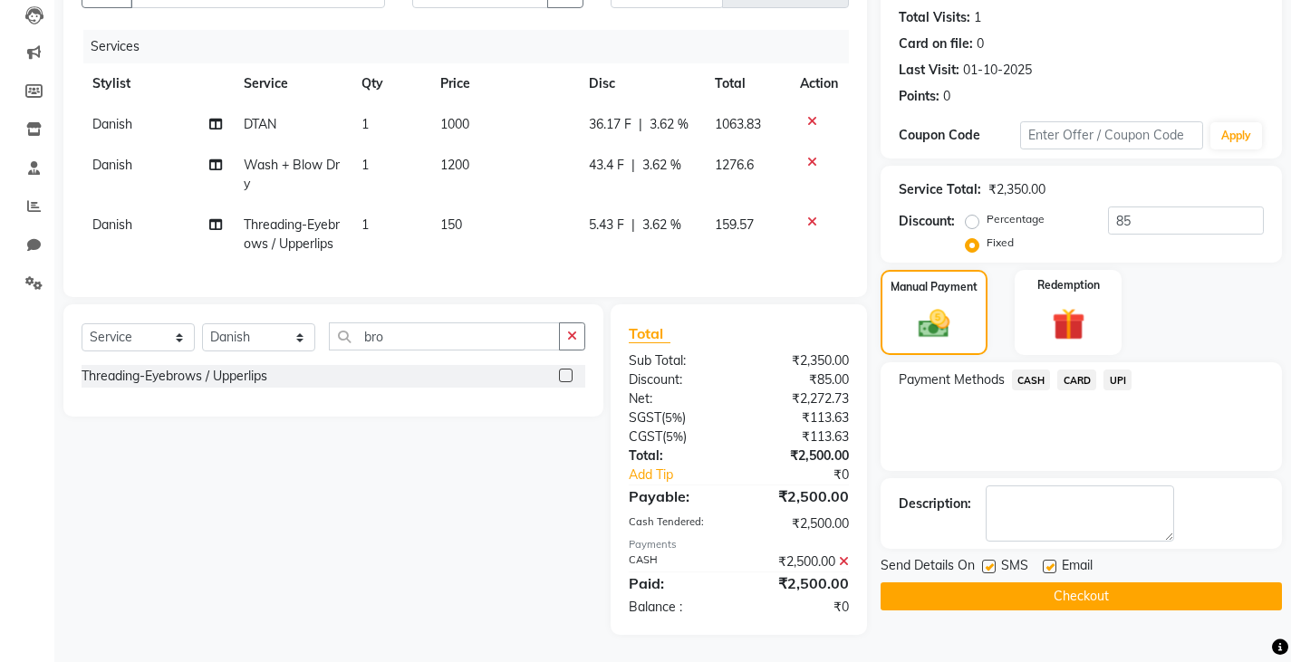
scroll to position [208, 0]
click at [938, 560] on label at bounding box center [989, 567] width 14 height 14
click at [938, 562] on input "checkbox" at bounding box center [988, 568] width 12 height 12
checkbox input "false"
click at [938, 582] on button "Checkout" at bounding box center [1080, 596] width 401 height 28
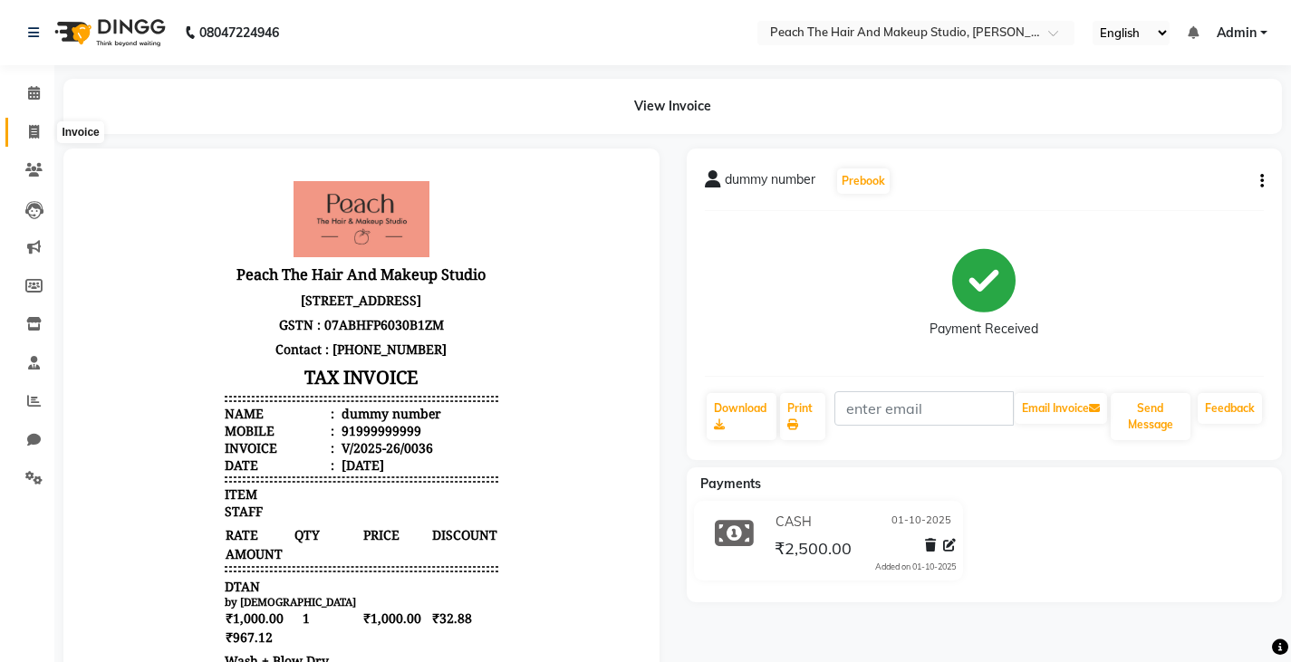
click at [33, 133] on icon at bounding box center [34, 132] width 10 height 14
select select "service"
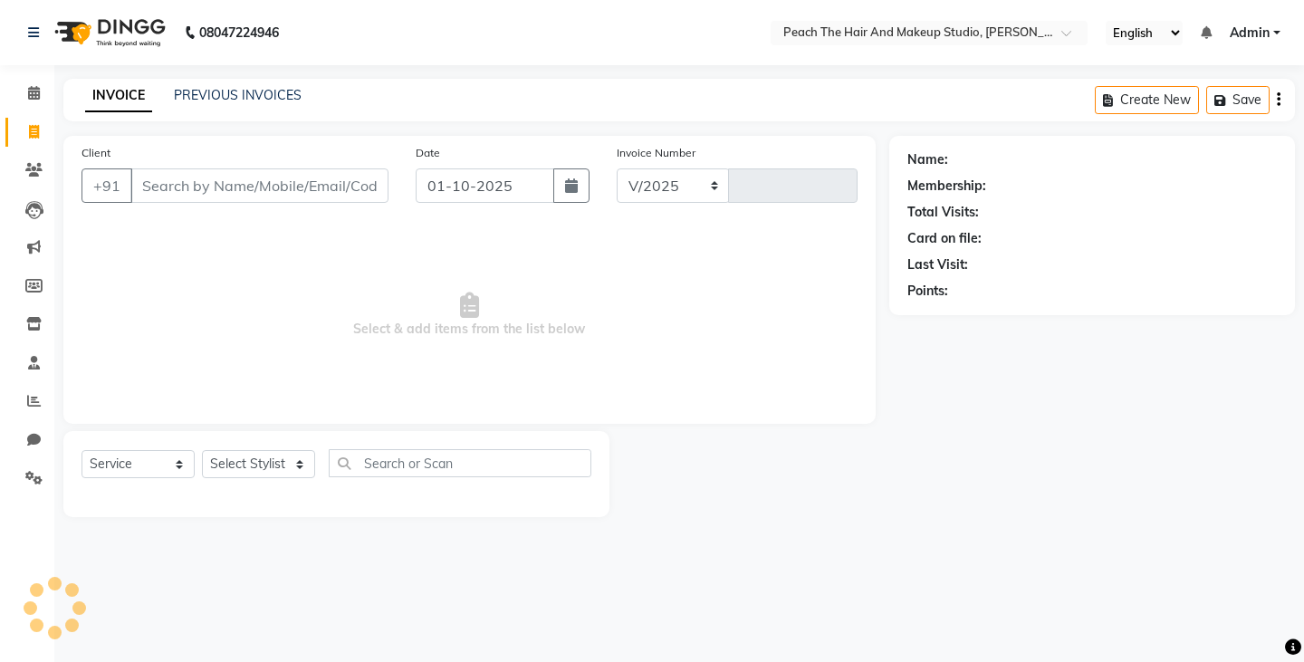
select select "9105"
type input "0037"
